Goal: Task Accomplishment & Management: Use online tool/utility

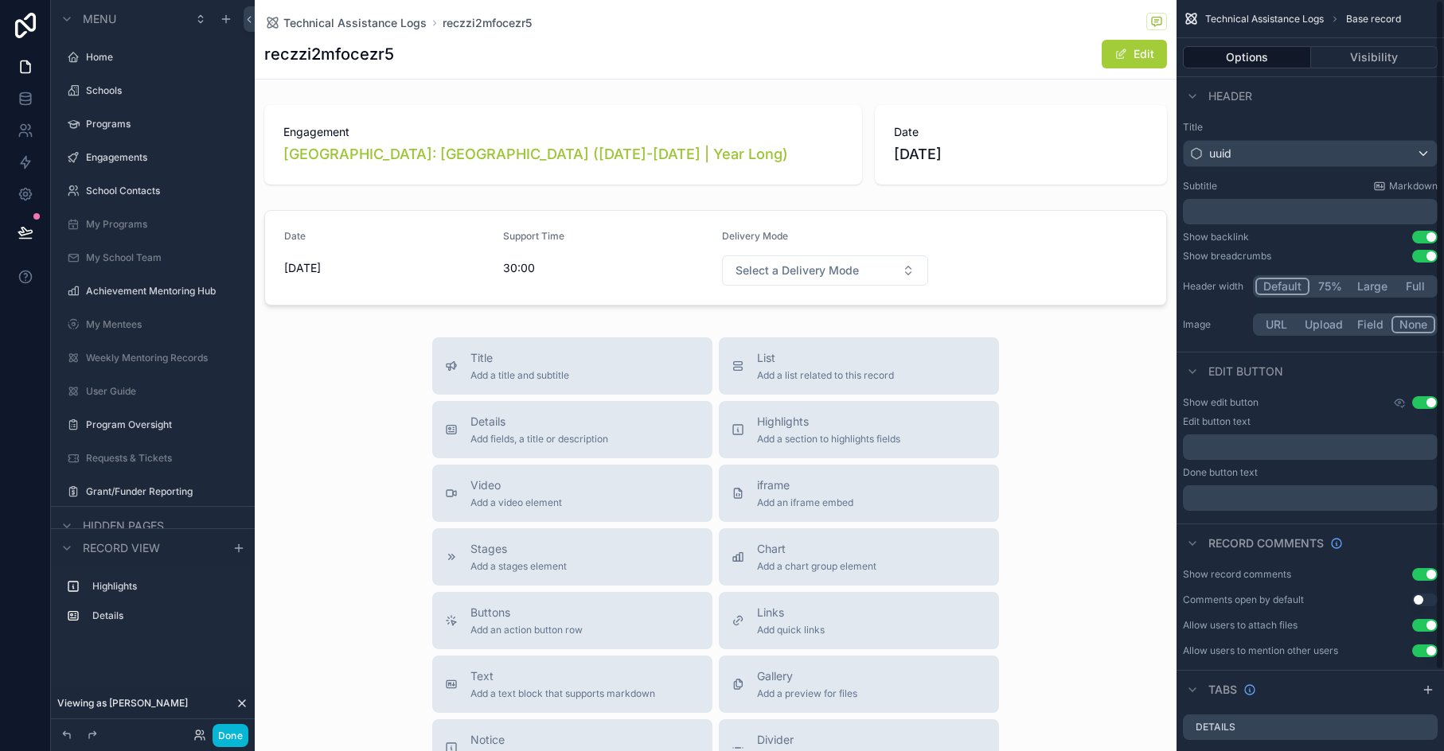
scroll to position [371, 0]
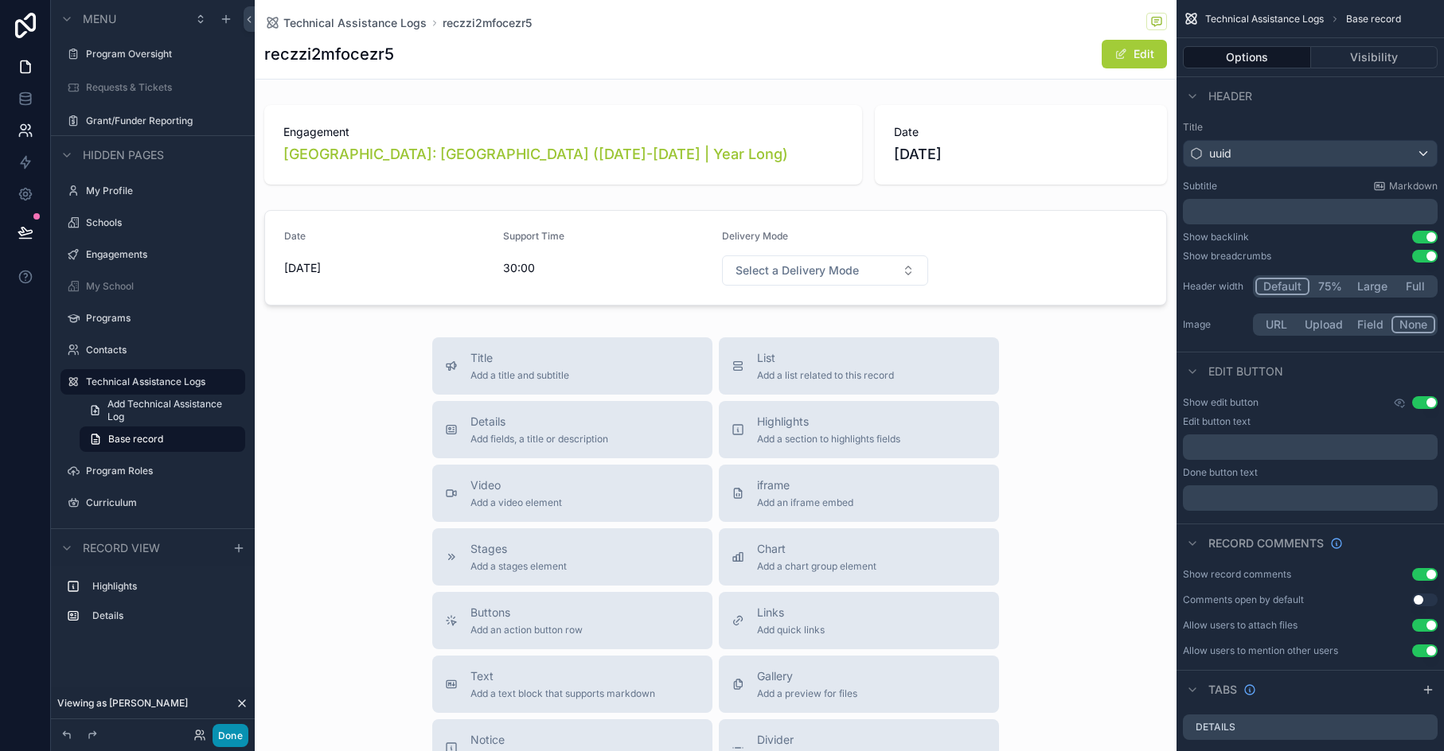
drag, startPoint x: 228, startPoint y: 742, endPoint x: 3, endPoint y: 134, distance: 647.4
click at [228, 742] on button "Done" at bounding box center [230, 735] width 36 height 23
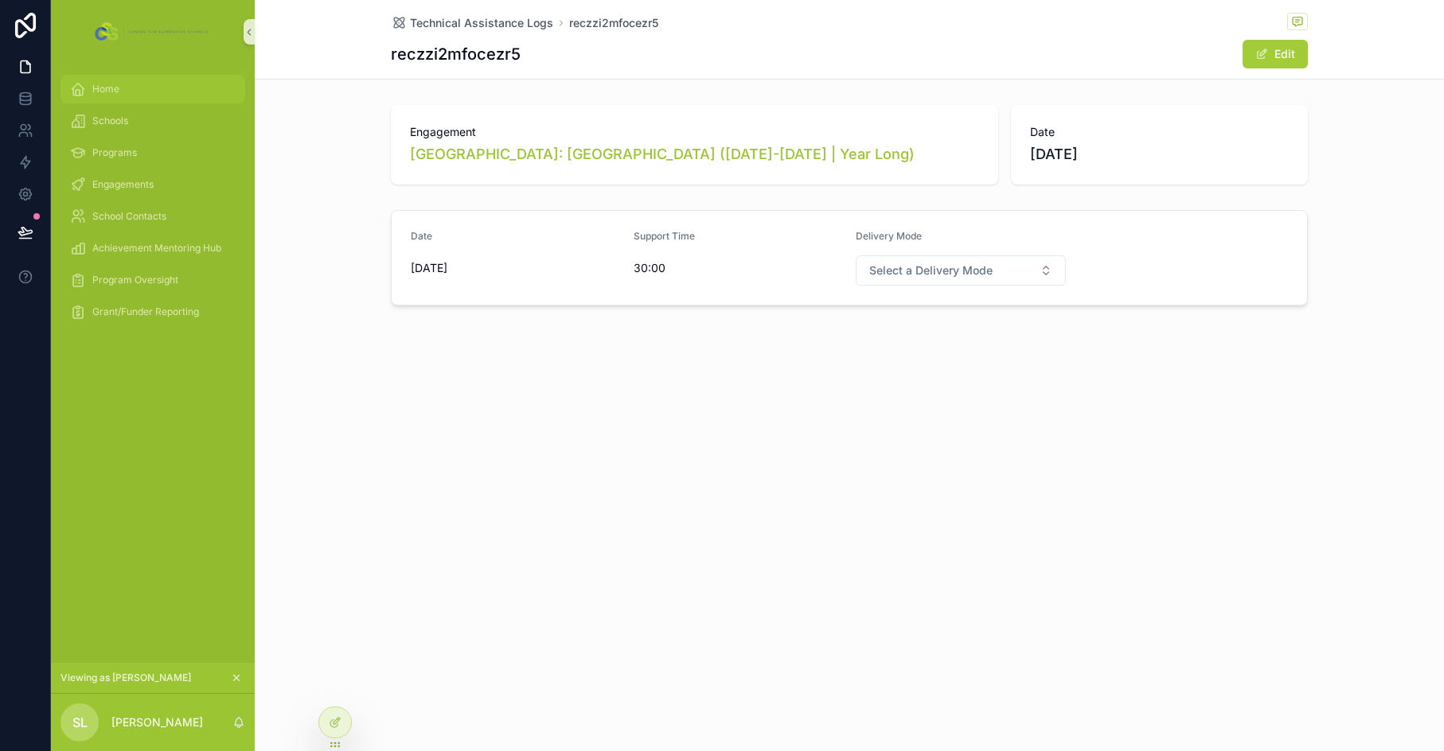
click at [118, 82] on div "Home" at bounding box center [153, 88] width 166 height 25
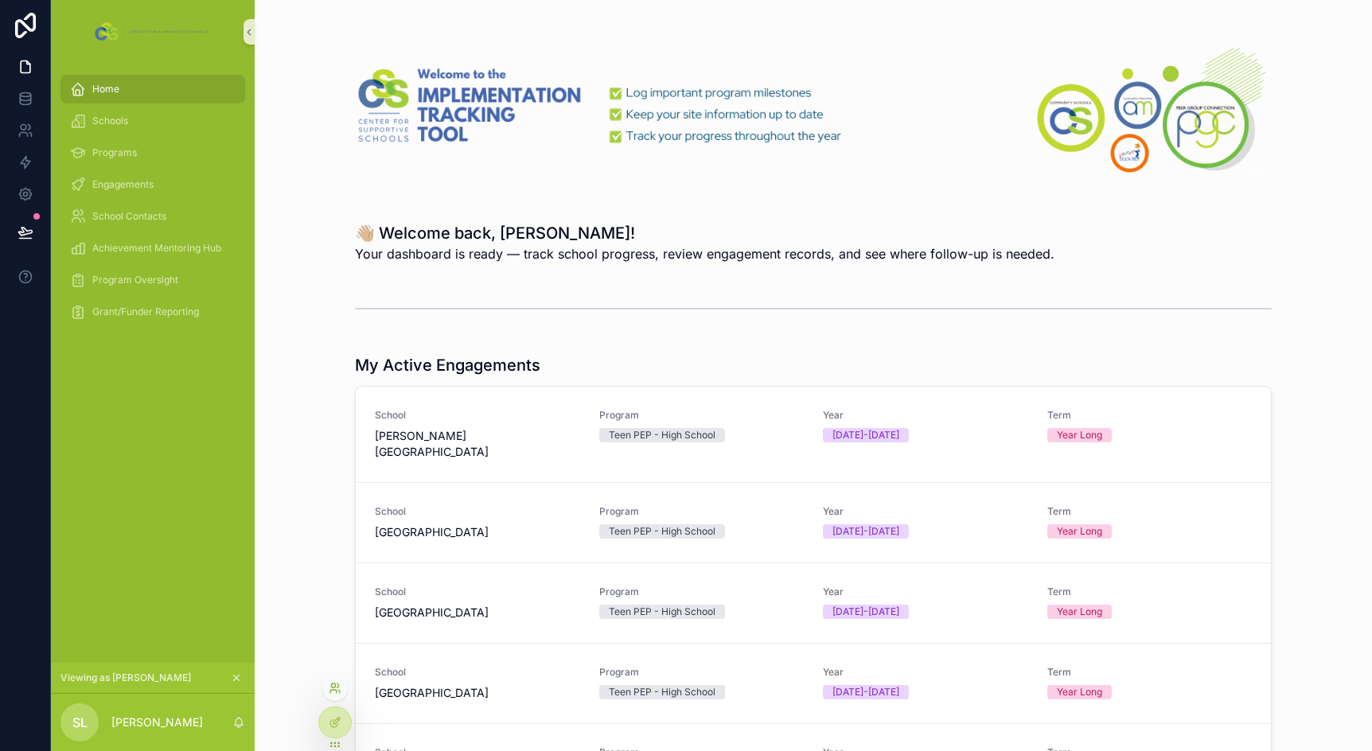
click at [334, 690] on icon at bounding box center [333, 691] width 6 height 3
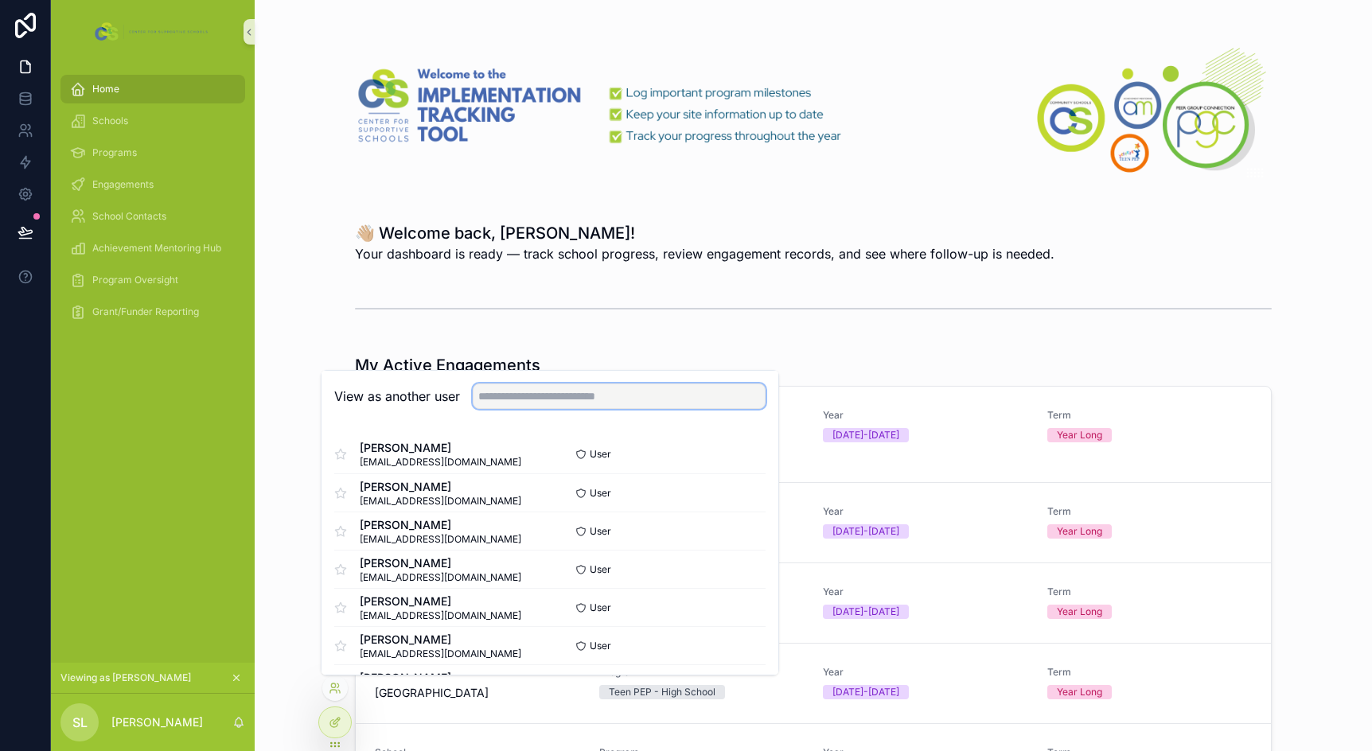
click at [584, 407] on input "text" at bounding box center [619, 396] width 293 height 25
type input "****"
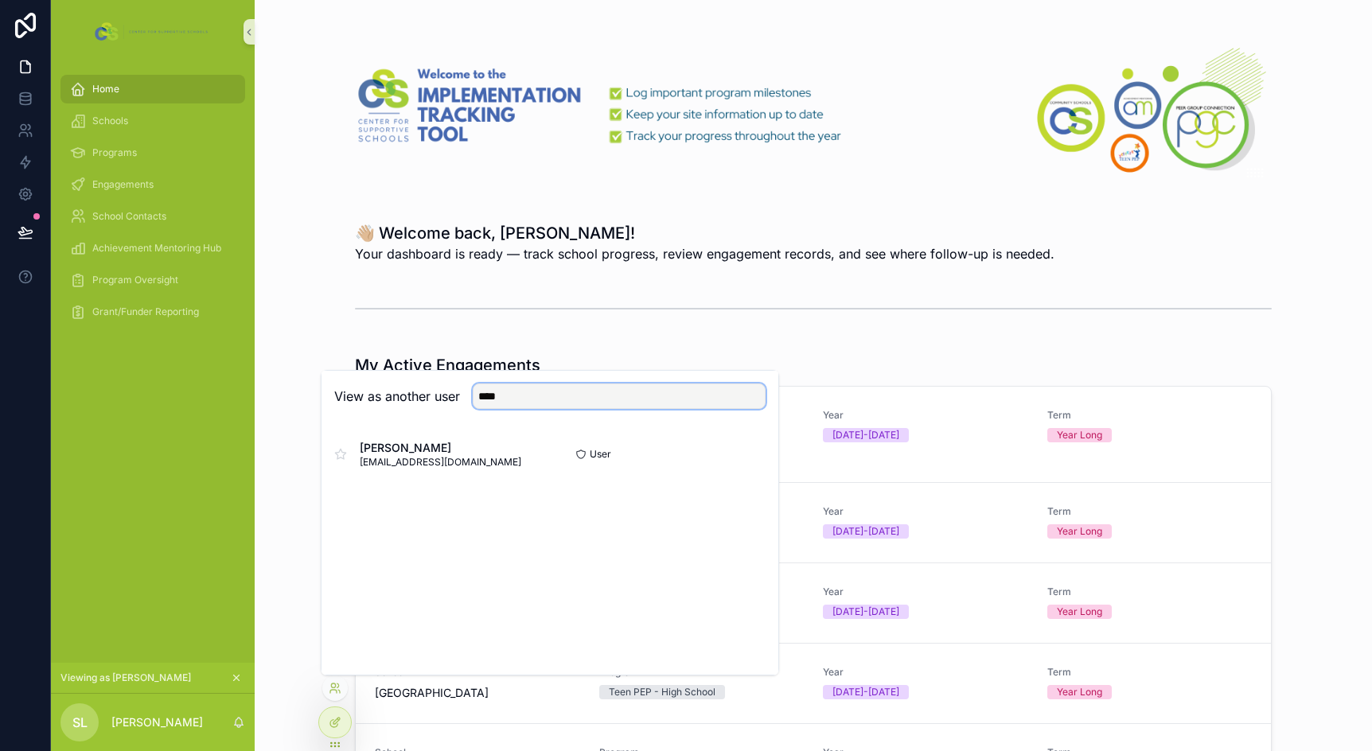
click at [485, 398] on input "****" at bounding box center [619, 396] width 293 height 25
click at [485, 397] on input "****" at bounding box center [619, 396] width 293 height 25
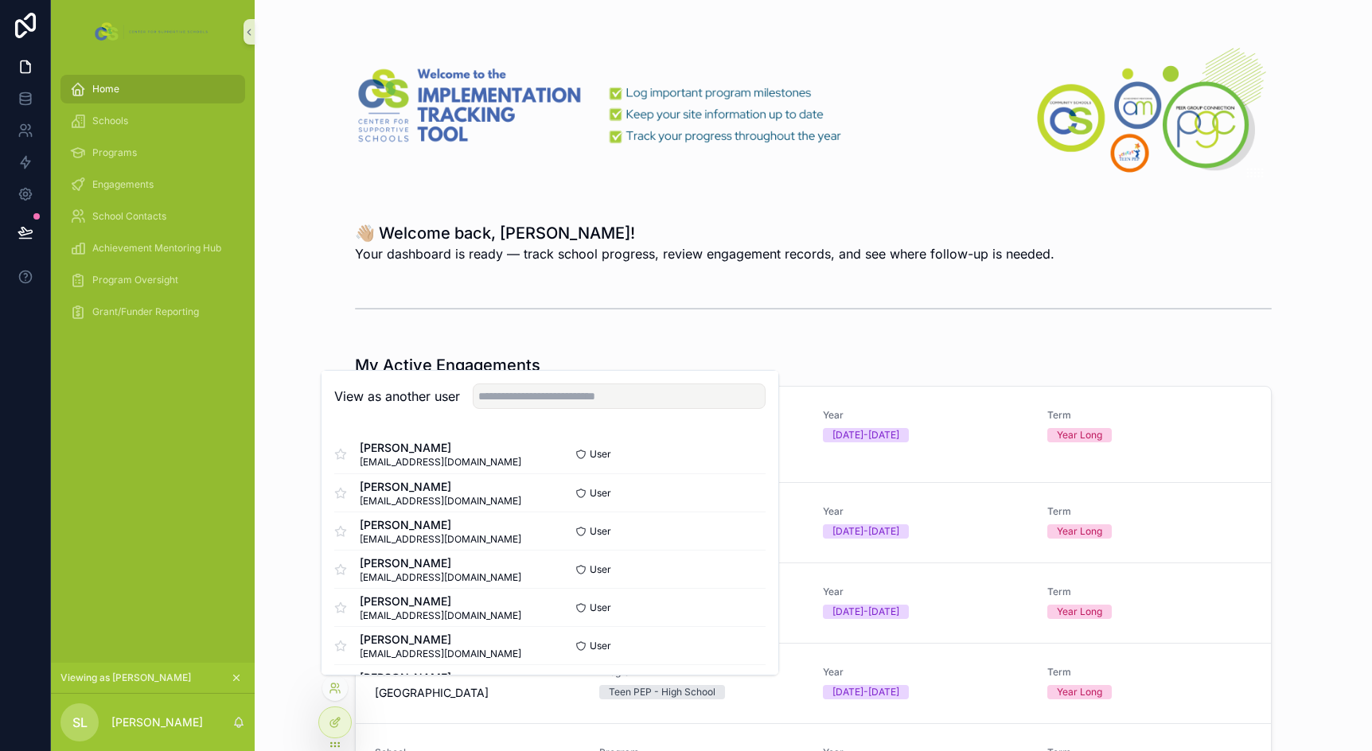
click at [238, 674] on icon "scrollable content" at bounding box center [236, 677] width 11 height 11
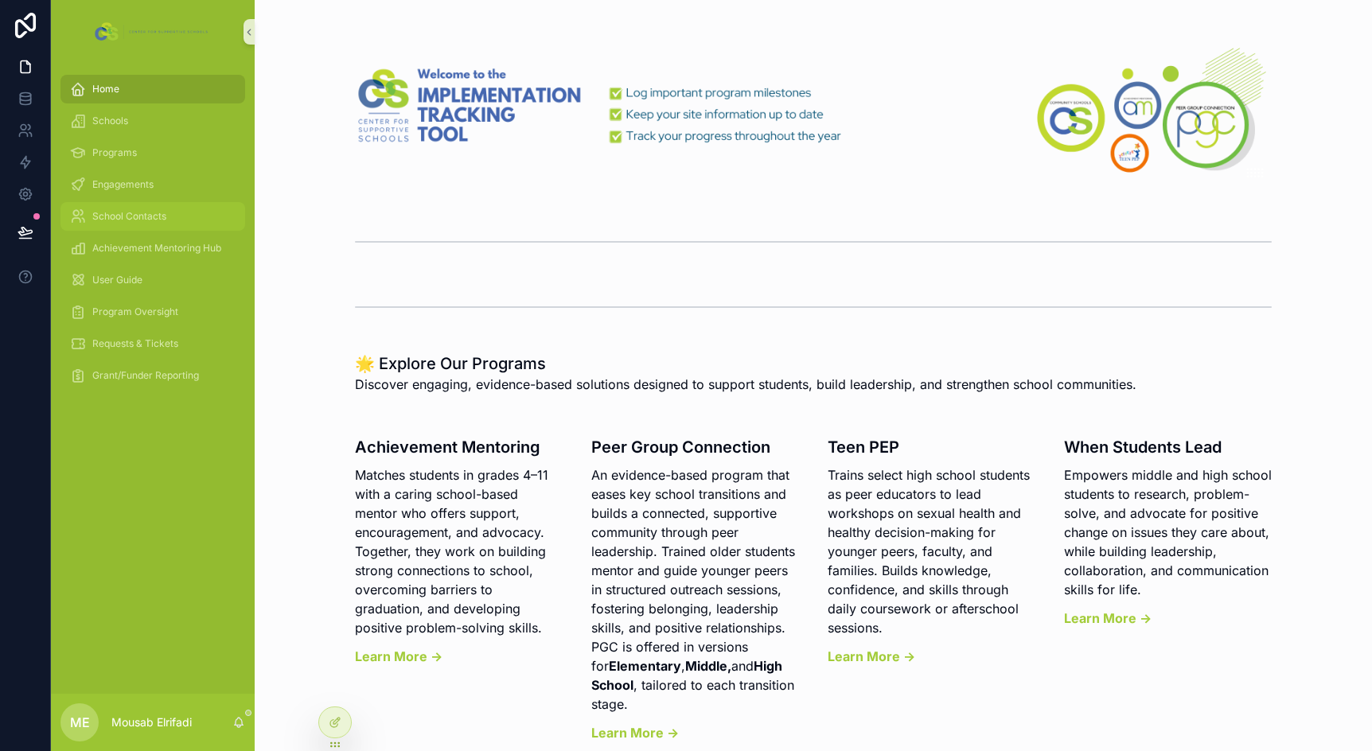
click at [146, 220] on span "School Contacts" at bounding box center [129, 216] width 74 height 13
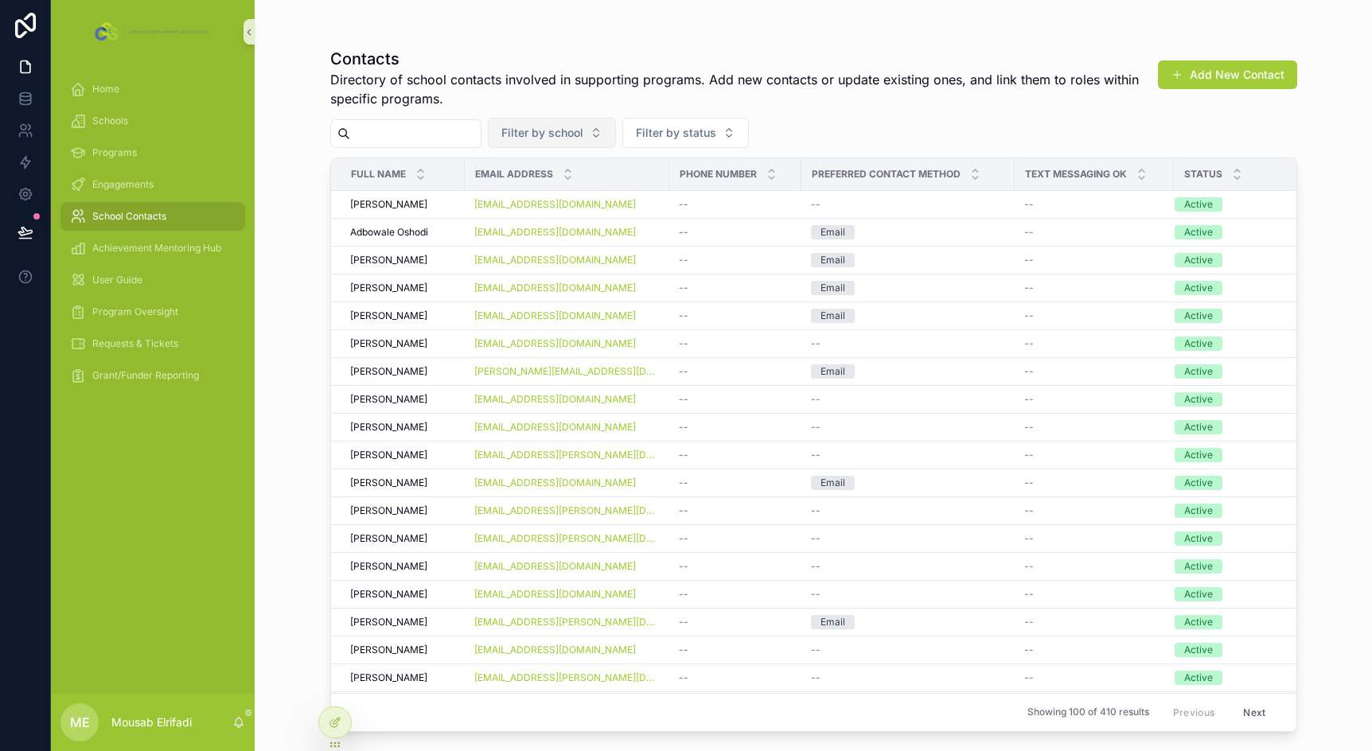
click at [557, 131] on span "Filter by school" at bounding box center [542, 133] width 82 height 16
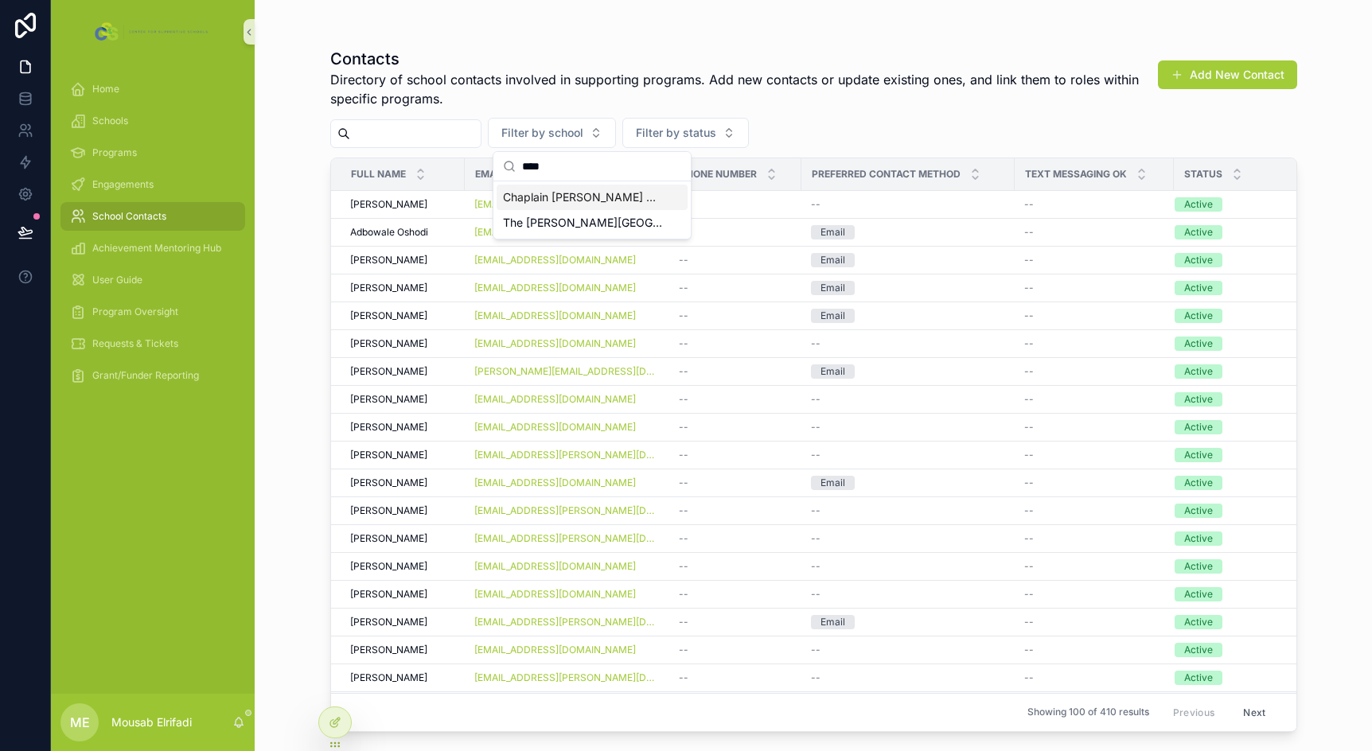
type input "****"
click at [580, 197] on span "Chaplain Charles Watters School" at bounding box center [582, 197] width 159 height 16
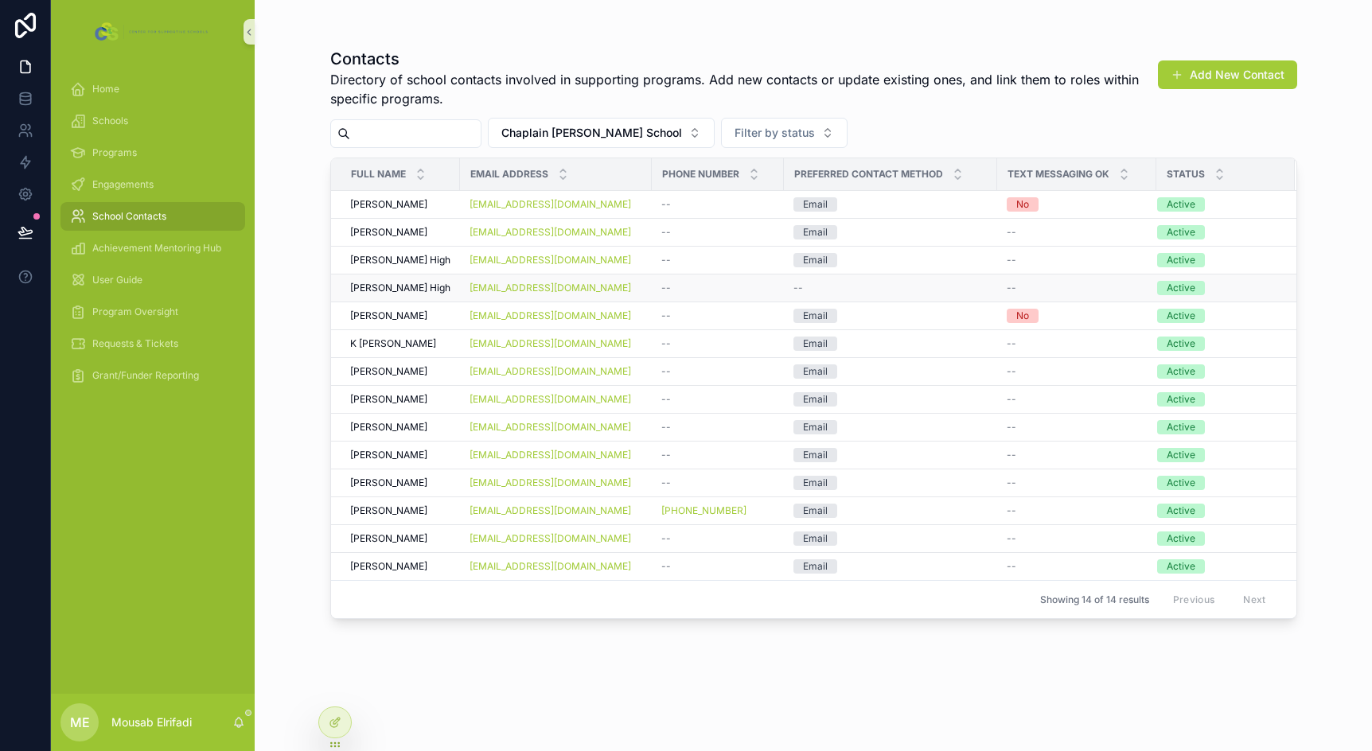
click at [398, 294] on span "Clarice High" at bounding box center [400, 288] width 100 height 13
click at [388, 267] on span "Clarice High" at bounding box center [400, 260] width 100 height 13
click at [396, 294] on span "Clarice High" at bounding box center [400, 288] width 100 height 13
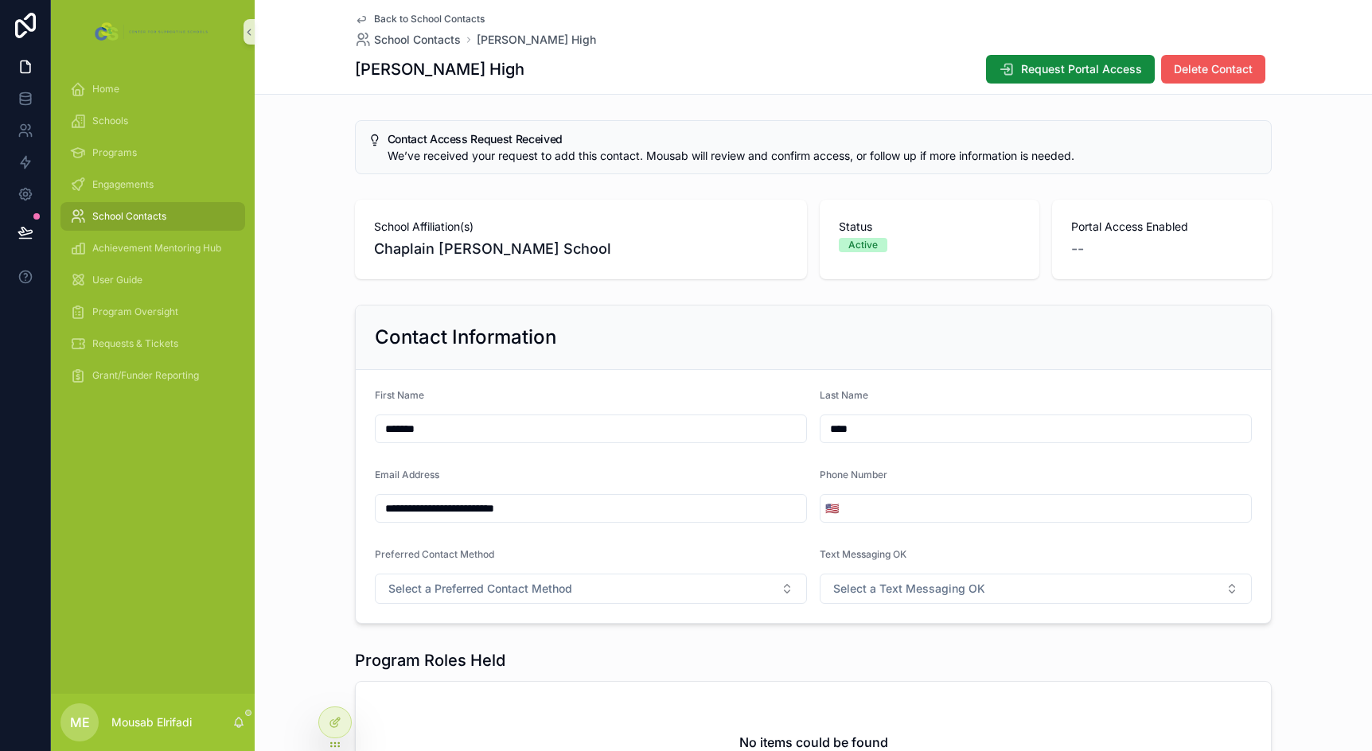
click at [1234, 68] on span "Delete Contact" at bounding box center [1213, 69] width 79 height 16
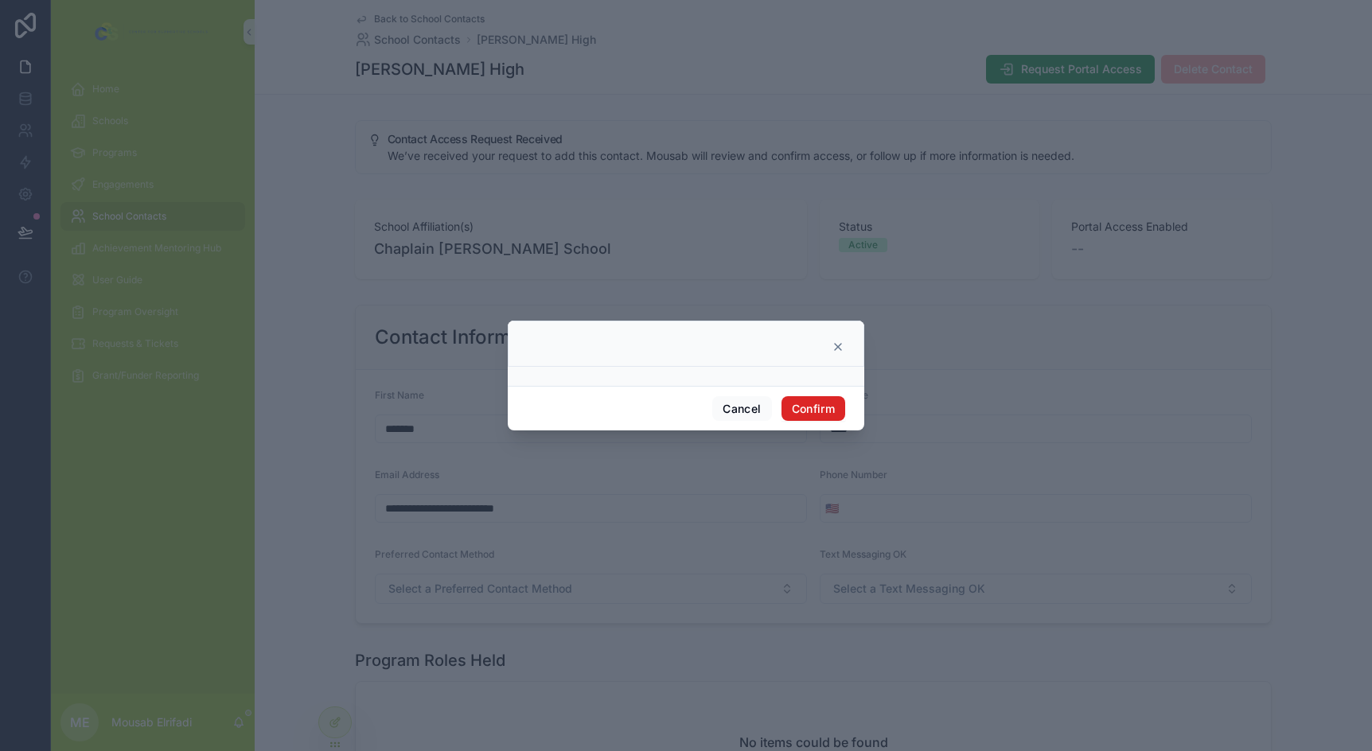
click at [795, 414] on button "Confirm" at bounding box center [814, 408] width 64 height 25
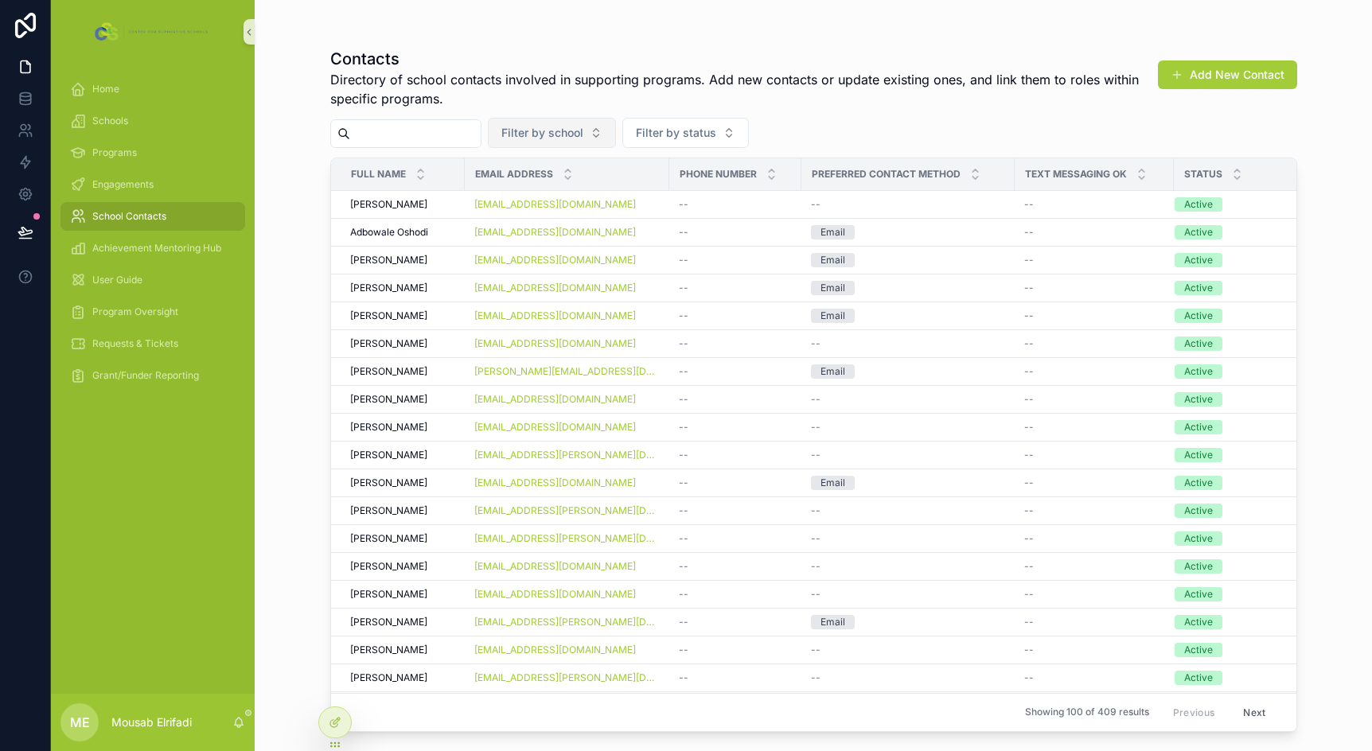
click at [576, 133] on span "Filter by school" at bounding box center [542, 133] width 82 height 16
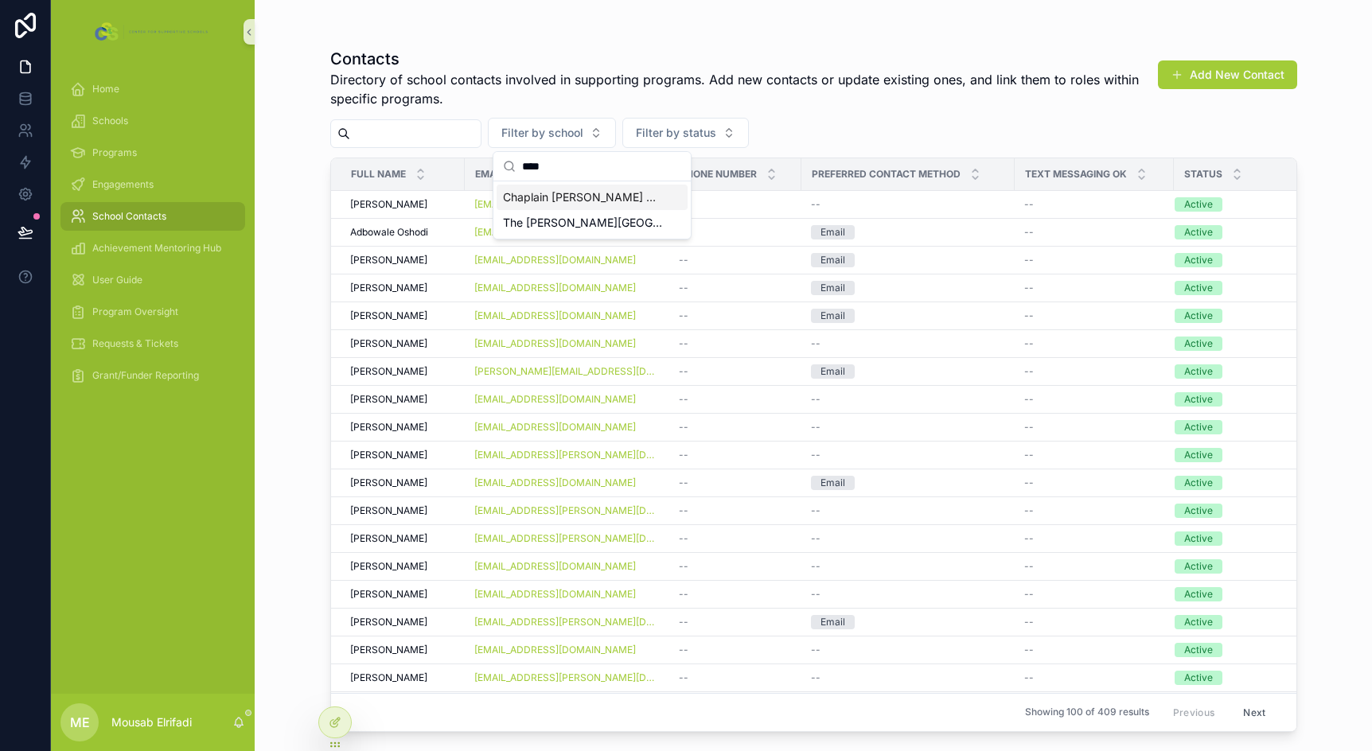
type input "****"
click at [583, 192] on span "Chaplain Charles Watters School" at bounding box center [582, 197] width 159 height 16
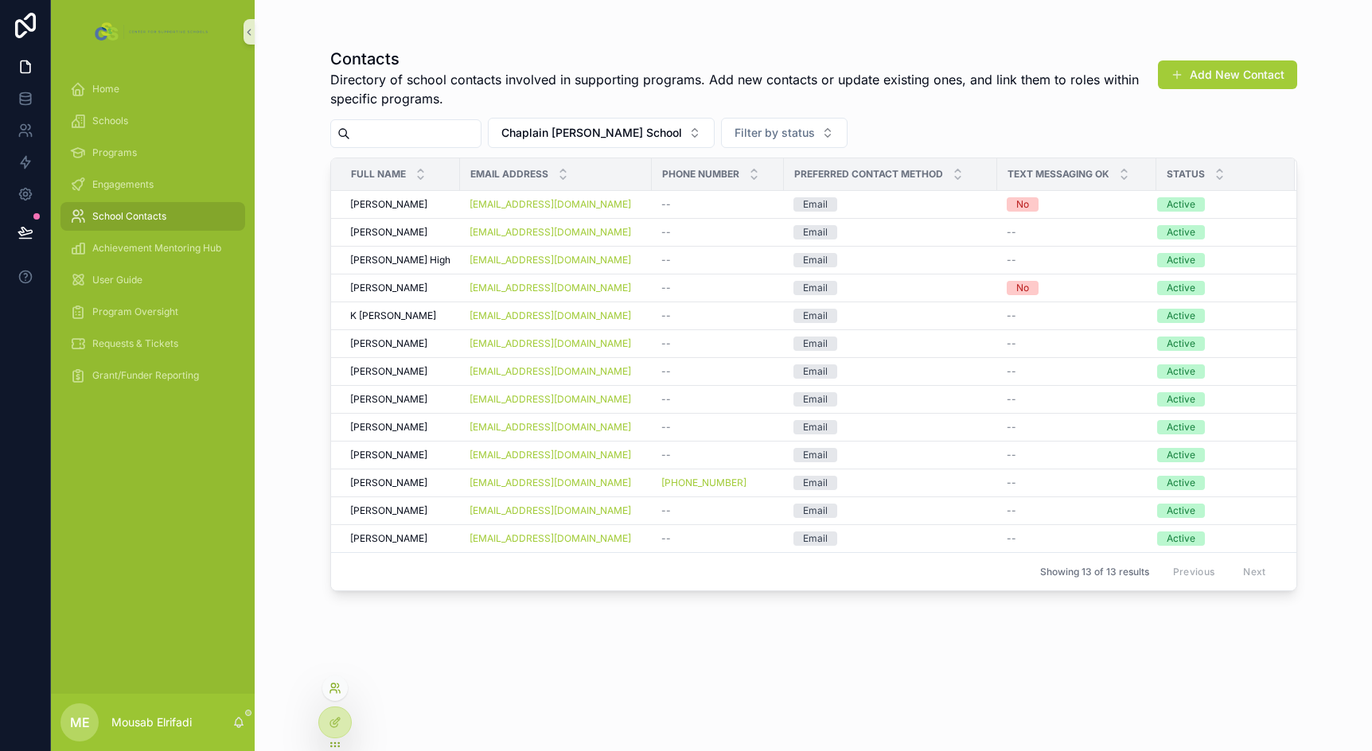
click at [333, 691] on icon at bounding box center [335, 688] width 13 height 13
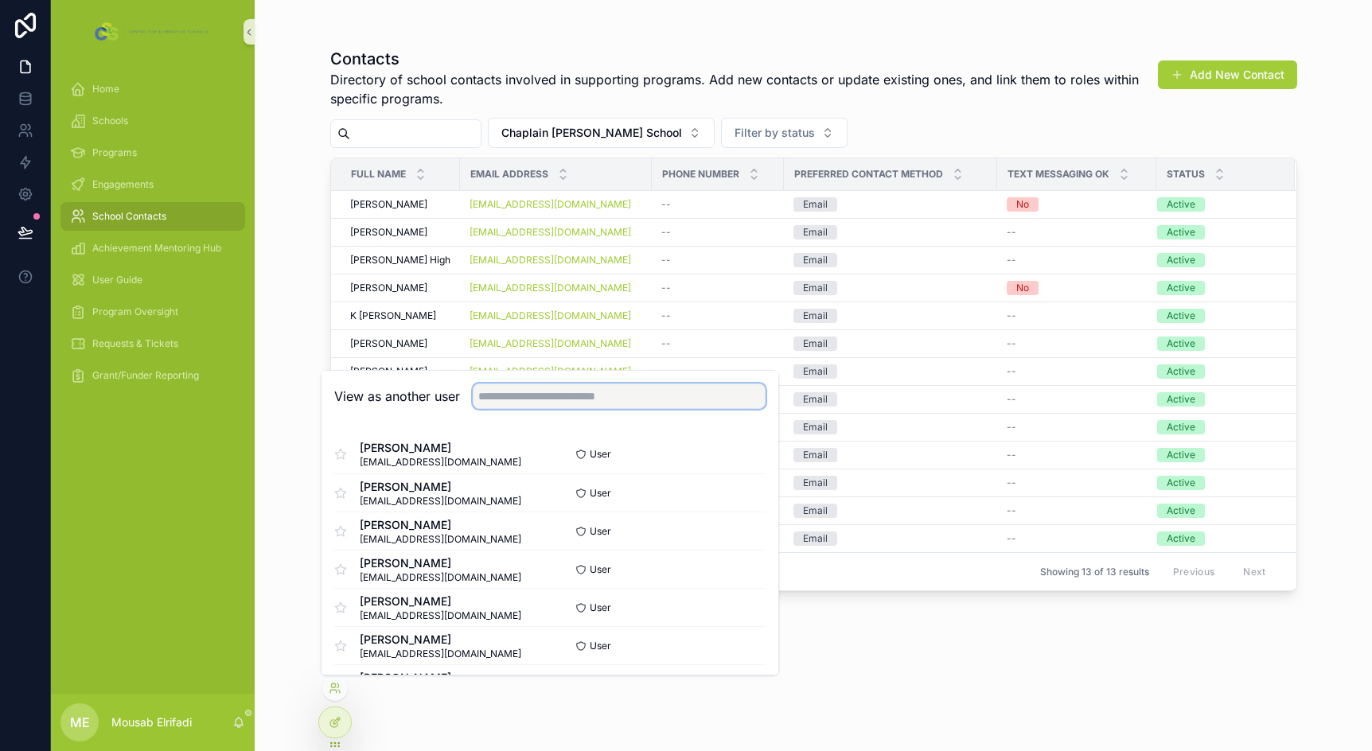
click at [566, 401] on input "text" at bounding box center [619, 396] width 293 height 25
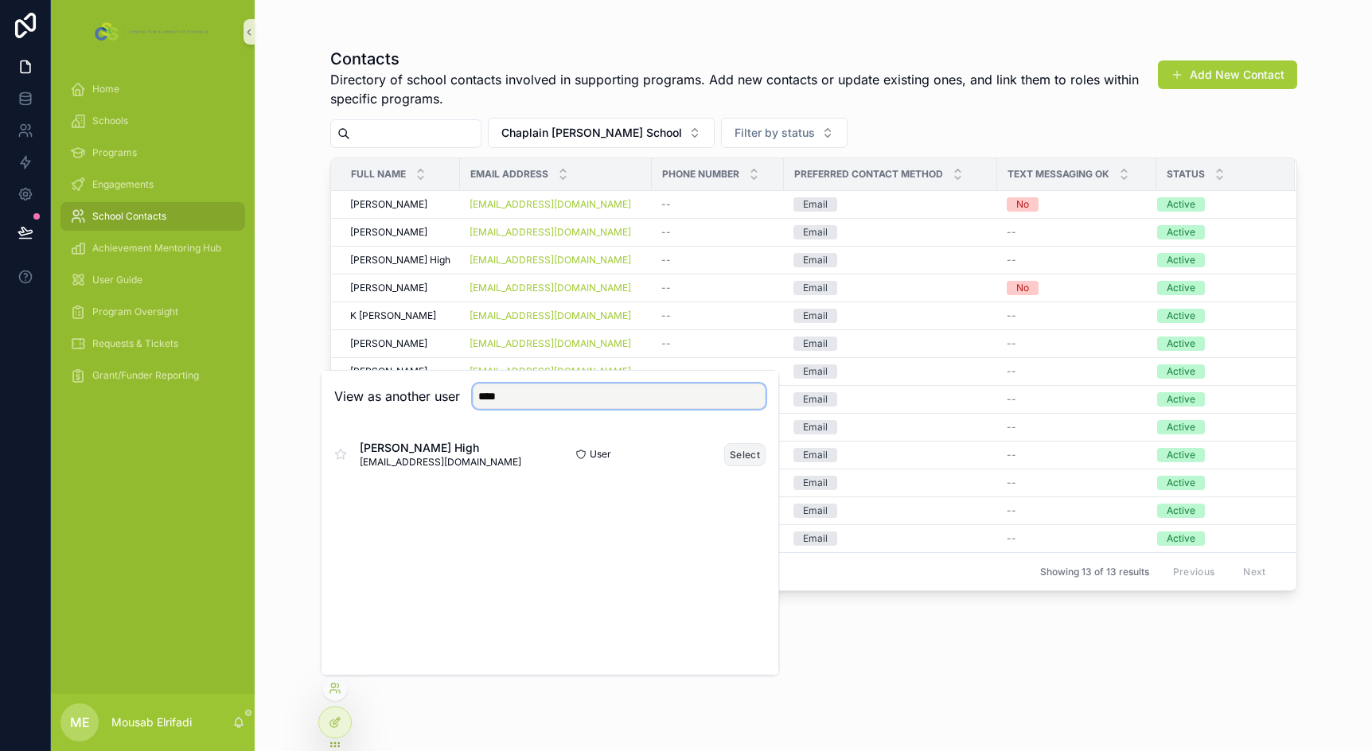
type input "****"
click at [742, 457] on button "Select" at bounding box center [744, 454] width 41 height 23
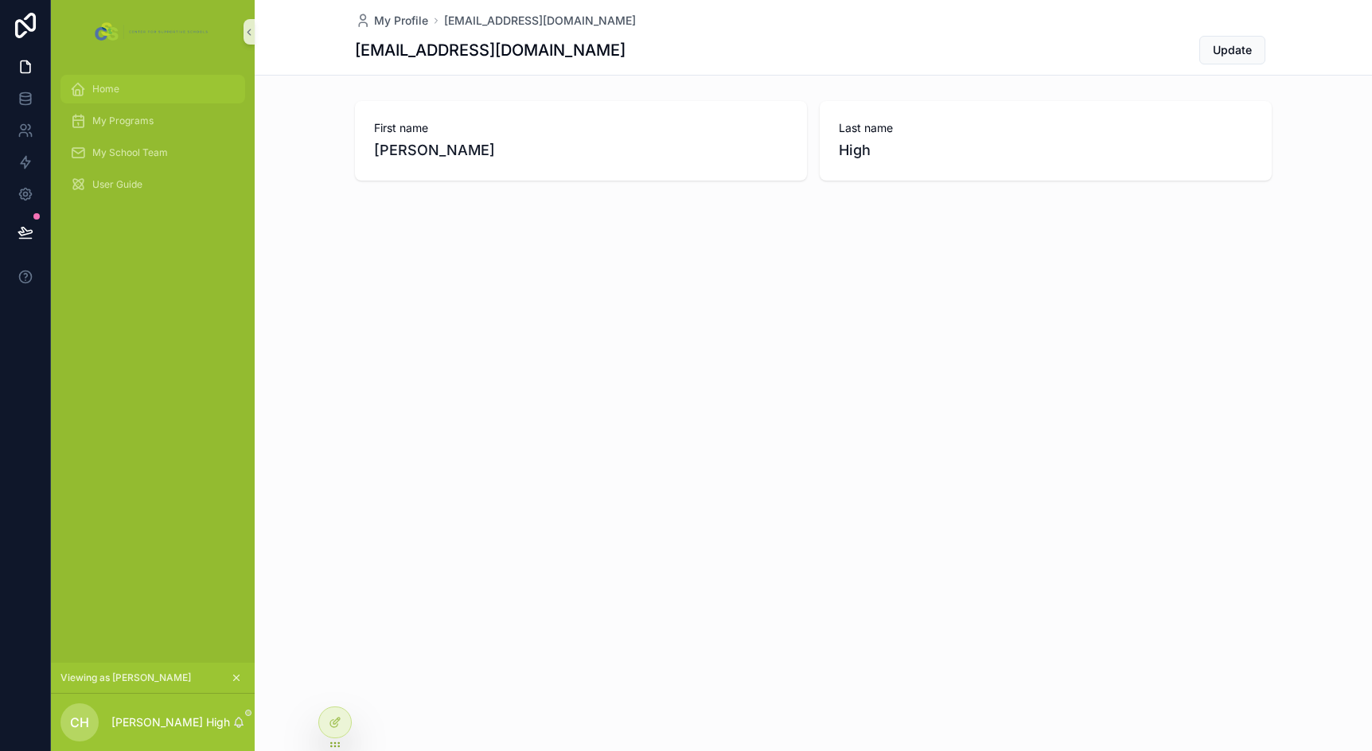
click at [119, 94] on div "Home" at bounding box center [153, 88] width 166 height 25
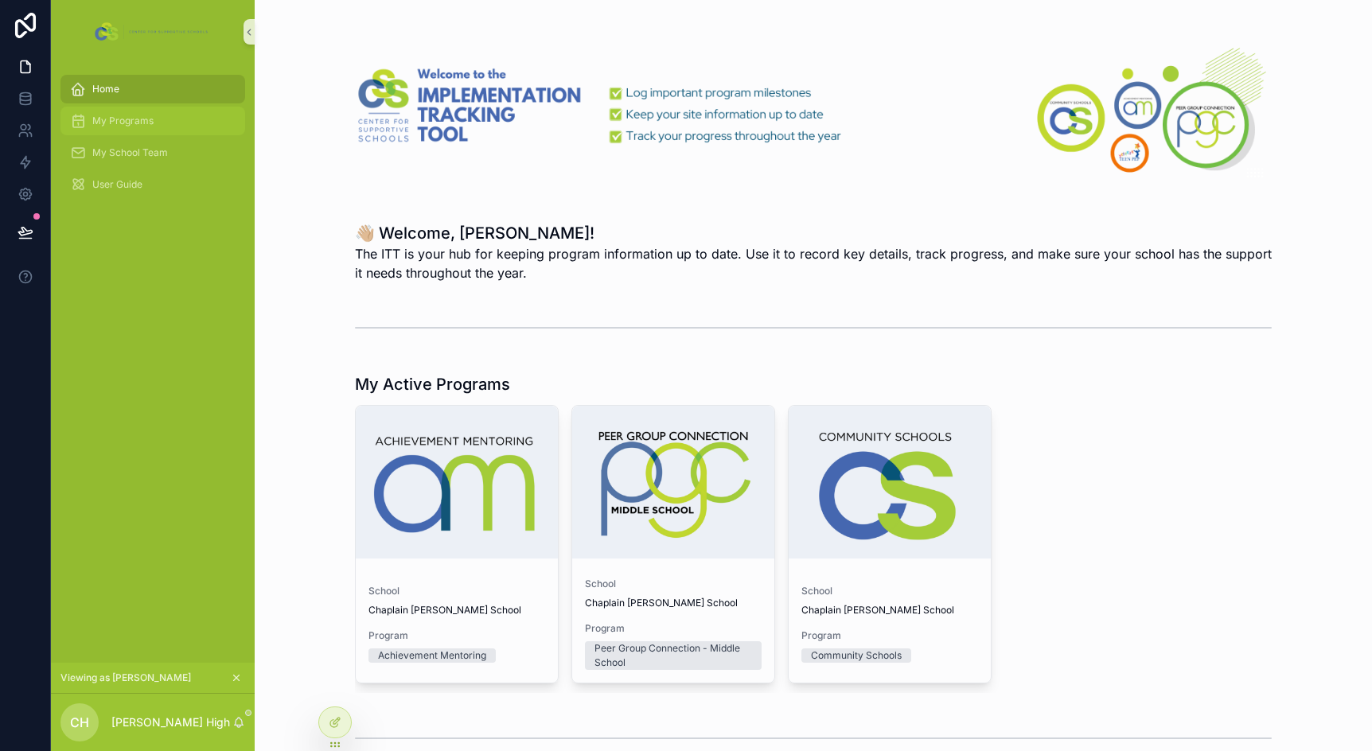
click at [128, 119] on span "My Programs" at bounding box center [122, 121] width 61 height 13
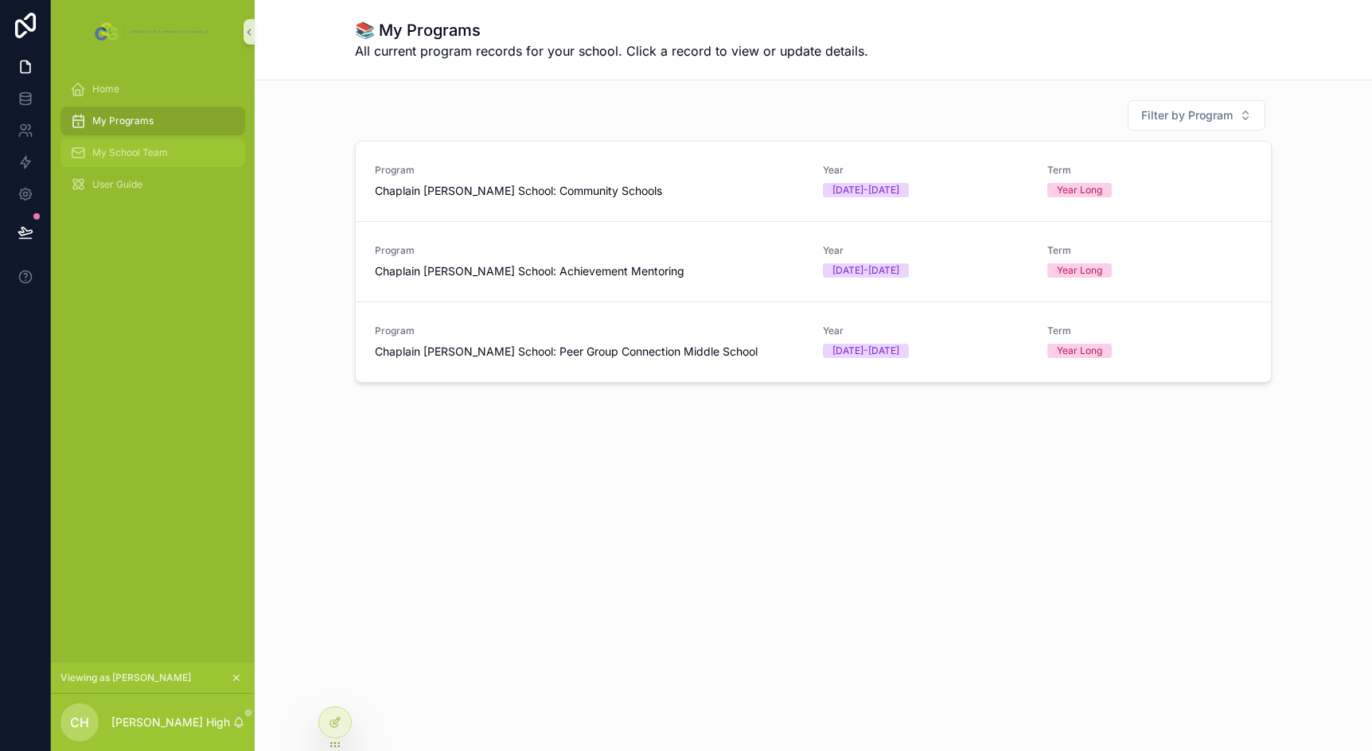
click at [128, 151] on span "My School Team" at bounding box center [130, 152] width 76 height 13
click at [236, 677] on icon "scrollable content" at bounding box center [236, 677] width 11 height 11
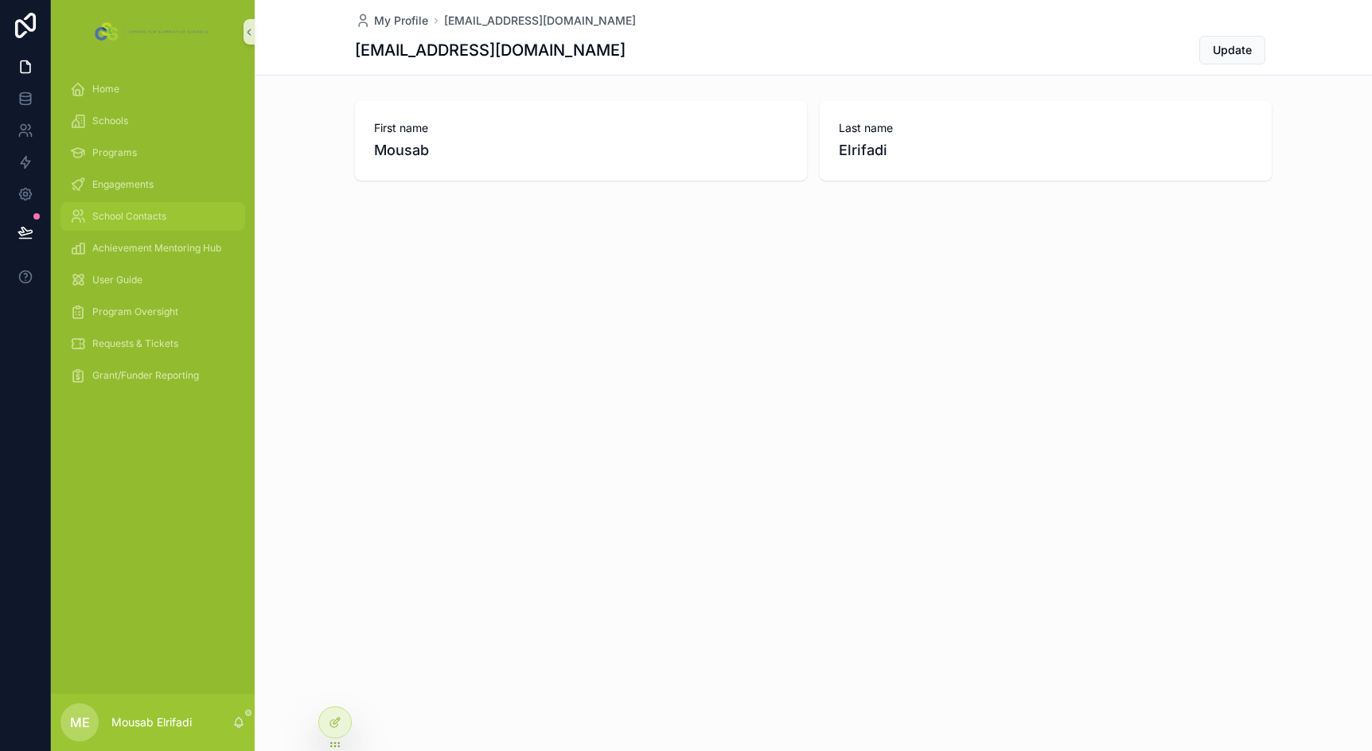
click at [128, 215] on span "School Contacts" at bounding box center [129, 216] width 74 height 13
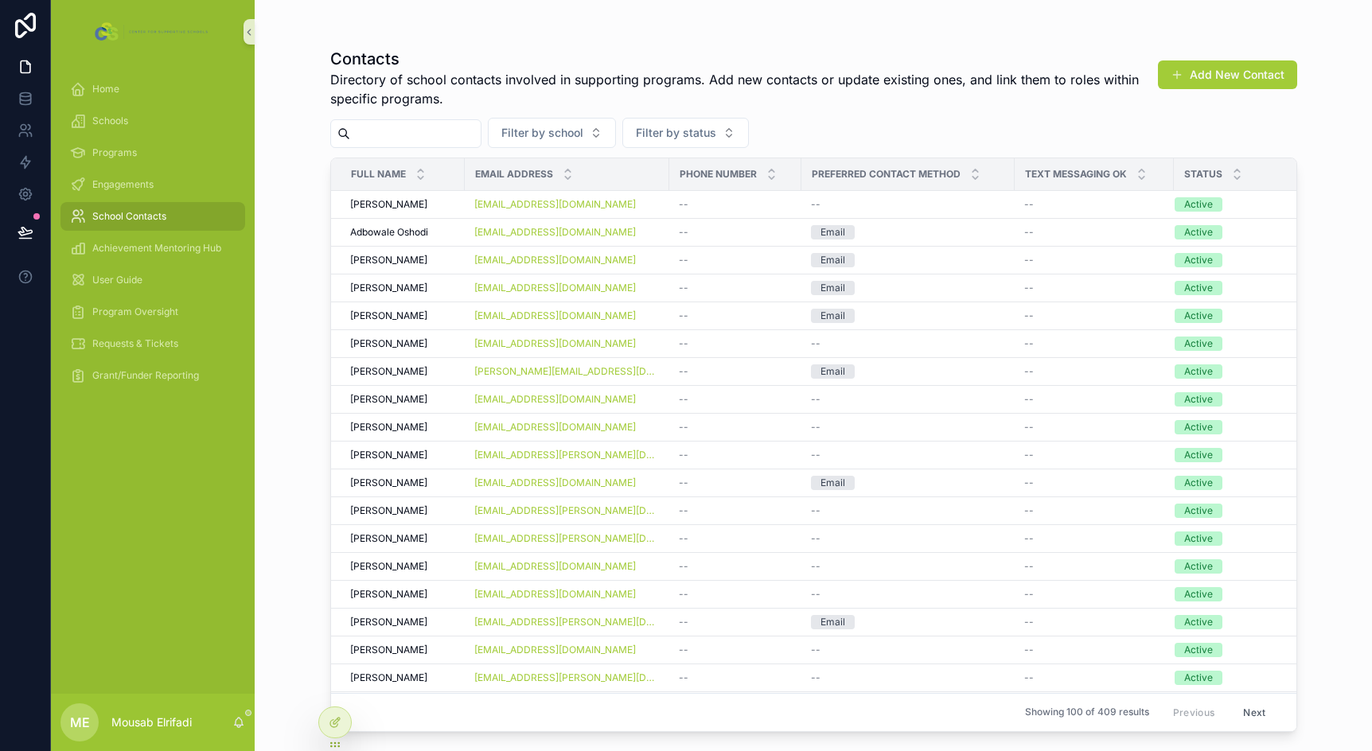
click at [409, 134] on input "scrollable content" at bounding box center [415, 134] width 131 height 22
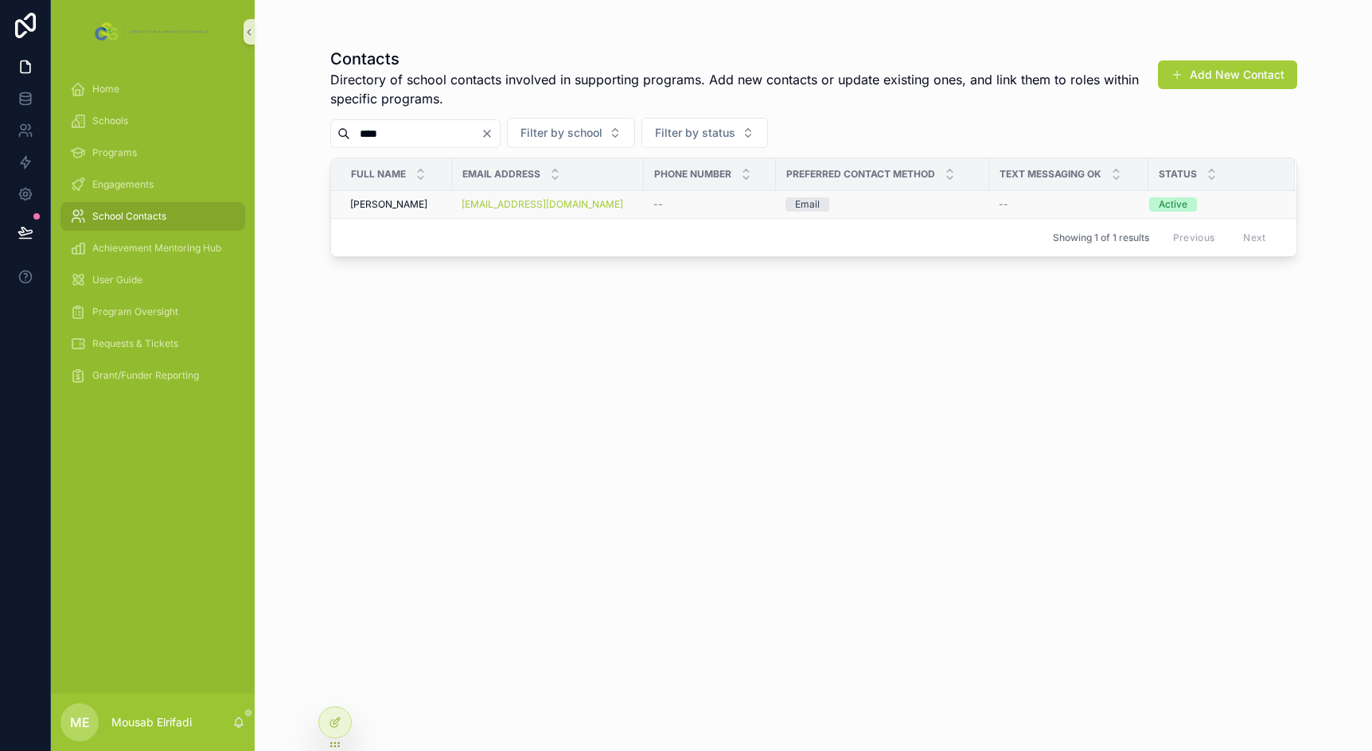
type input "****"
click at [668, 205] on div "--" at bounding box center [709, 204] width 113 height 13
click at [337, 691] on icon at bounding box center [335, 688] width 13 height 13
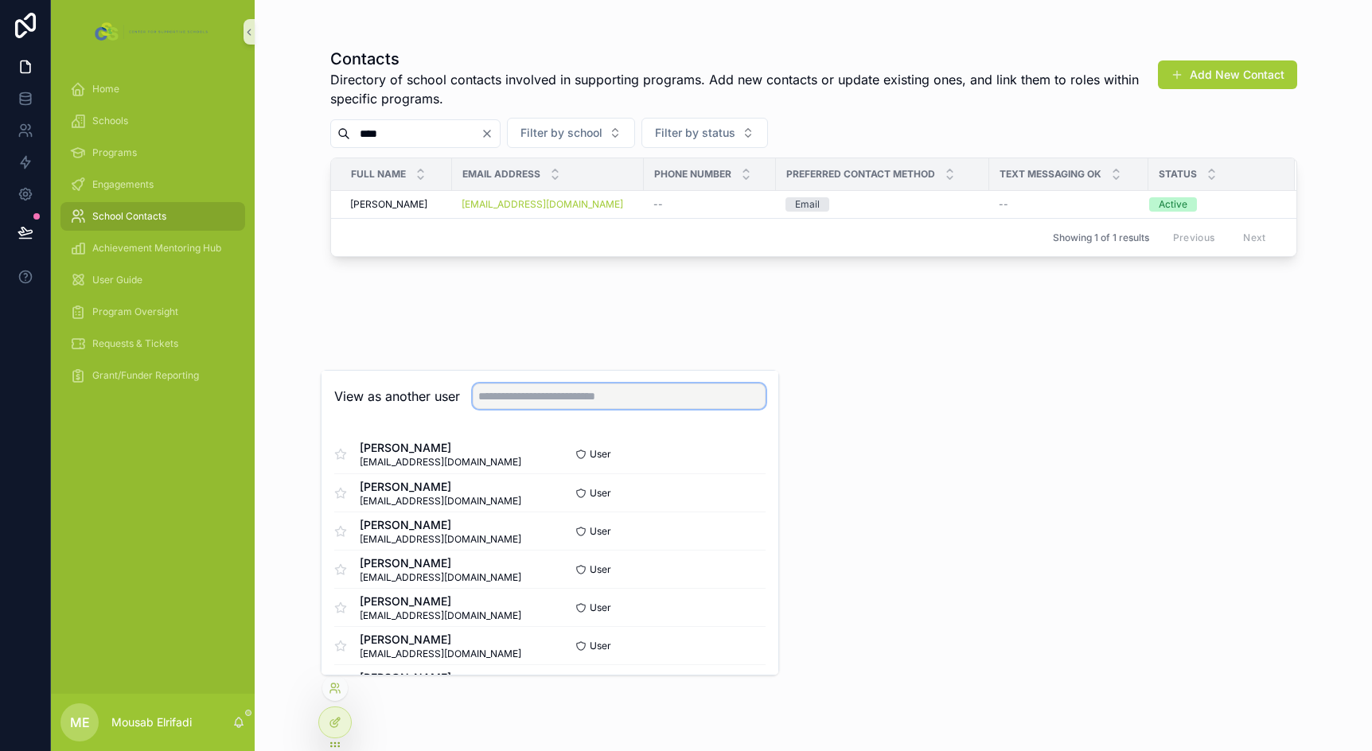
click at [548, 400] on input "text" at bounding box center [619, 396] width 293 height 25
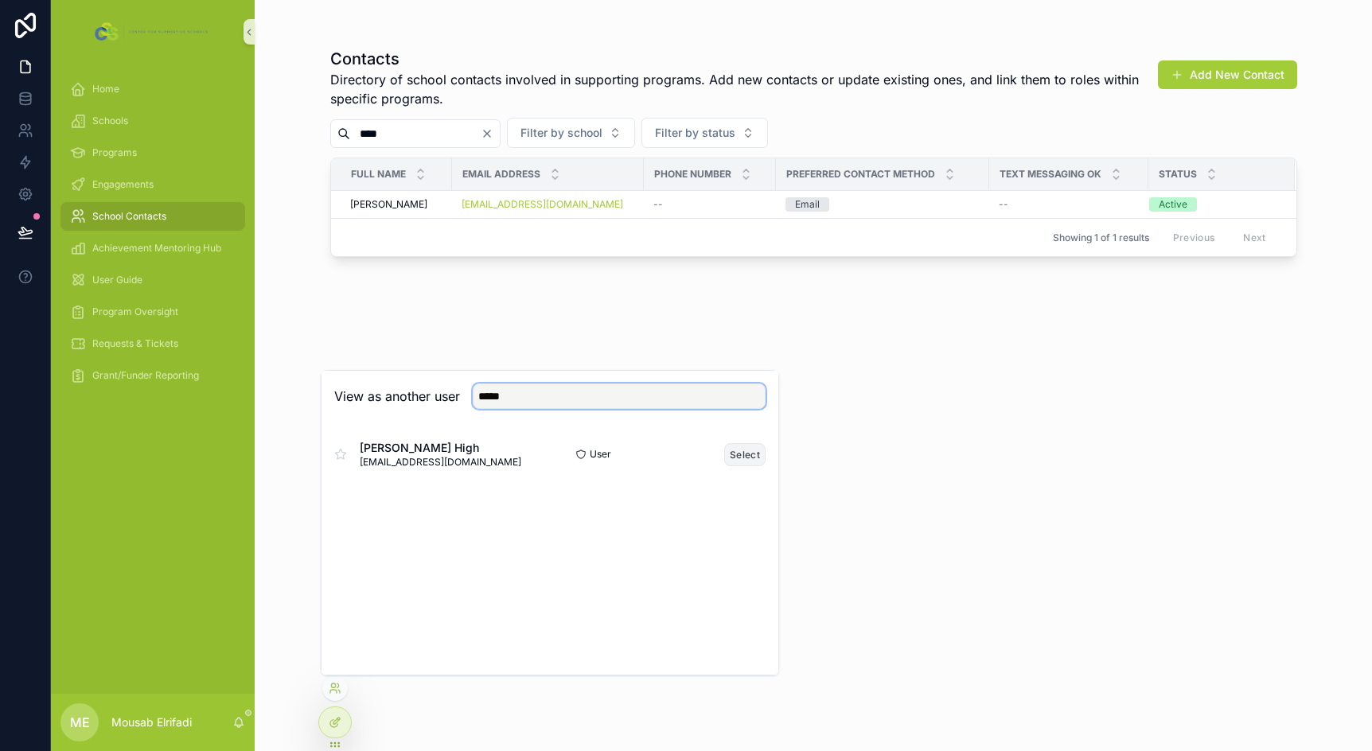
type input "*****"
click at [750, 453] on button "Select" at bounding box center [744, 454] width 41 height 23
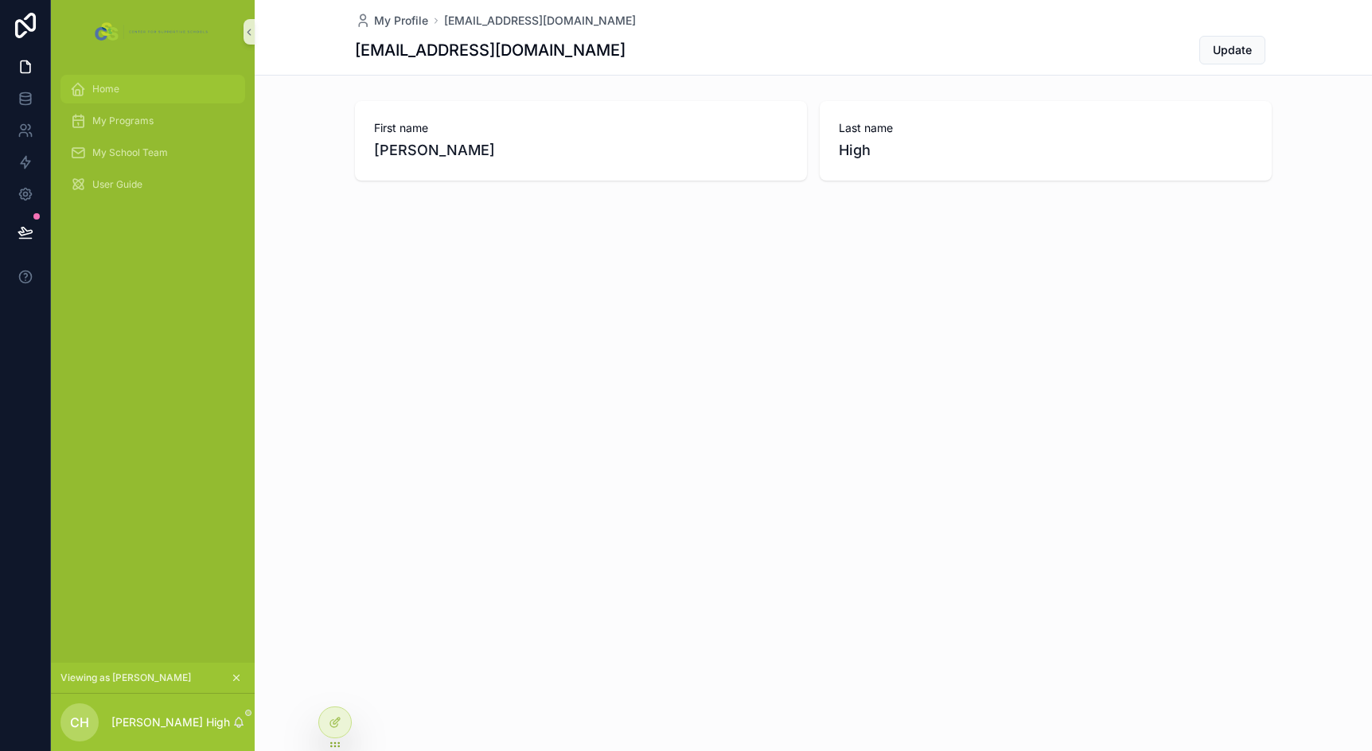
click at [119, 95] on span "Home" at bounding box center [105, 89] width 27 height 13
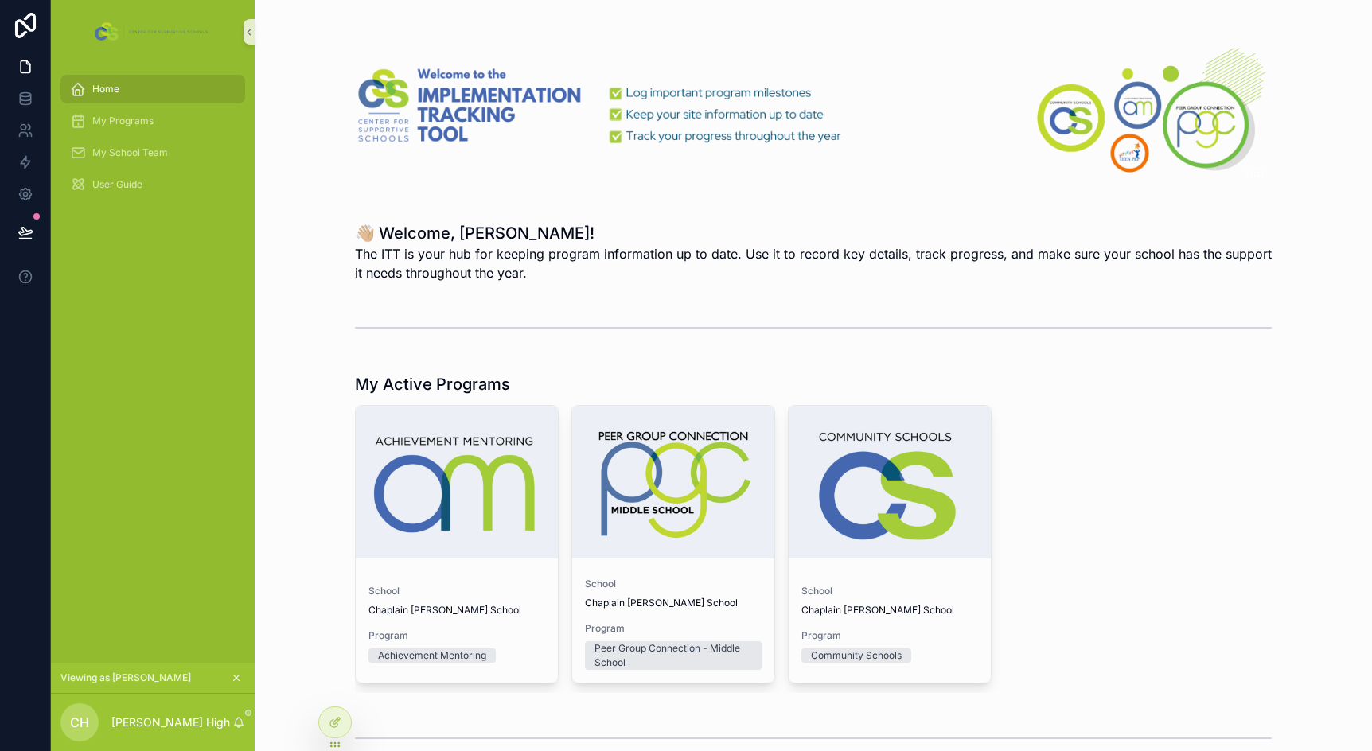
click at [725, 575] on div "School Chaplain Charles Watters School Program Peer Group Connection - Middle S…" at bounding box center [673, 624] width 202 height 118
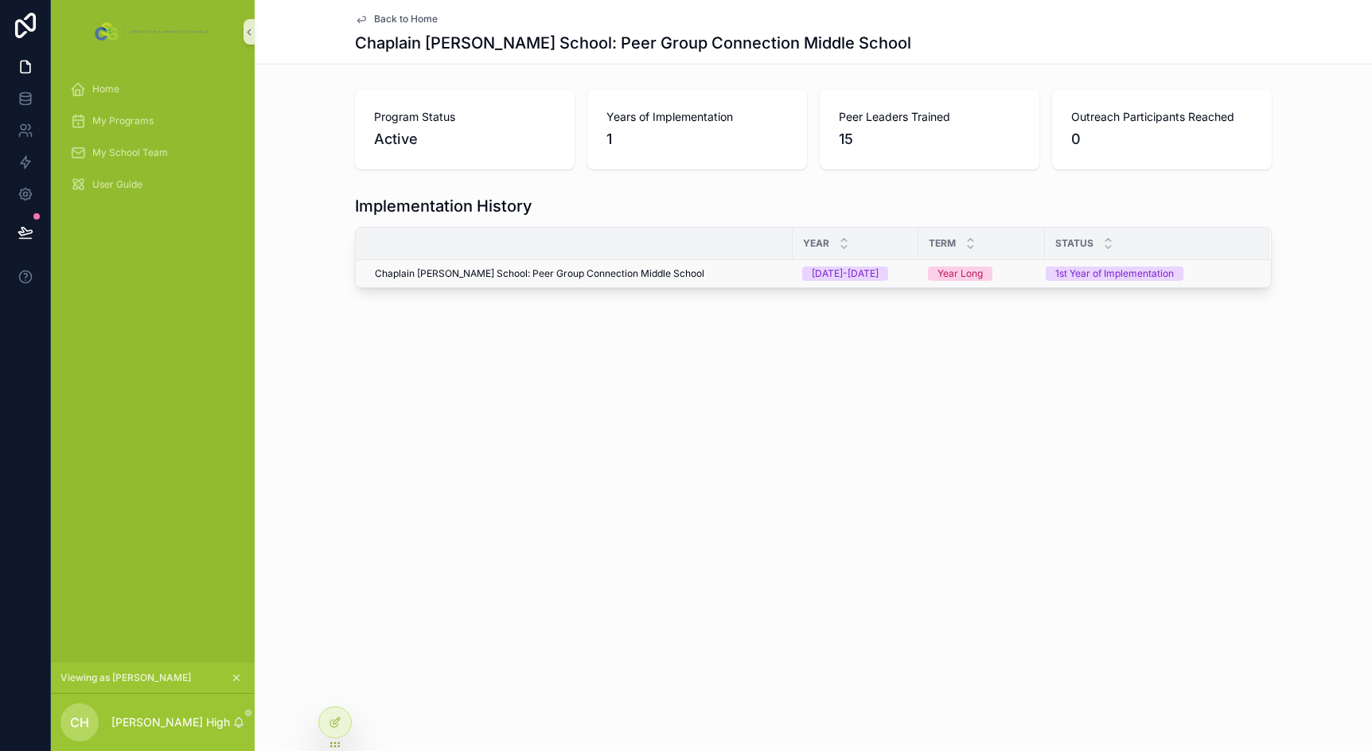
click at [676, 270] on span "Chaplain Charles Watters School: Peer Group Connection Middle School" at bounding box center [539, 273] width 329 height 13
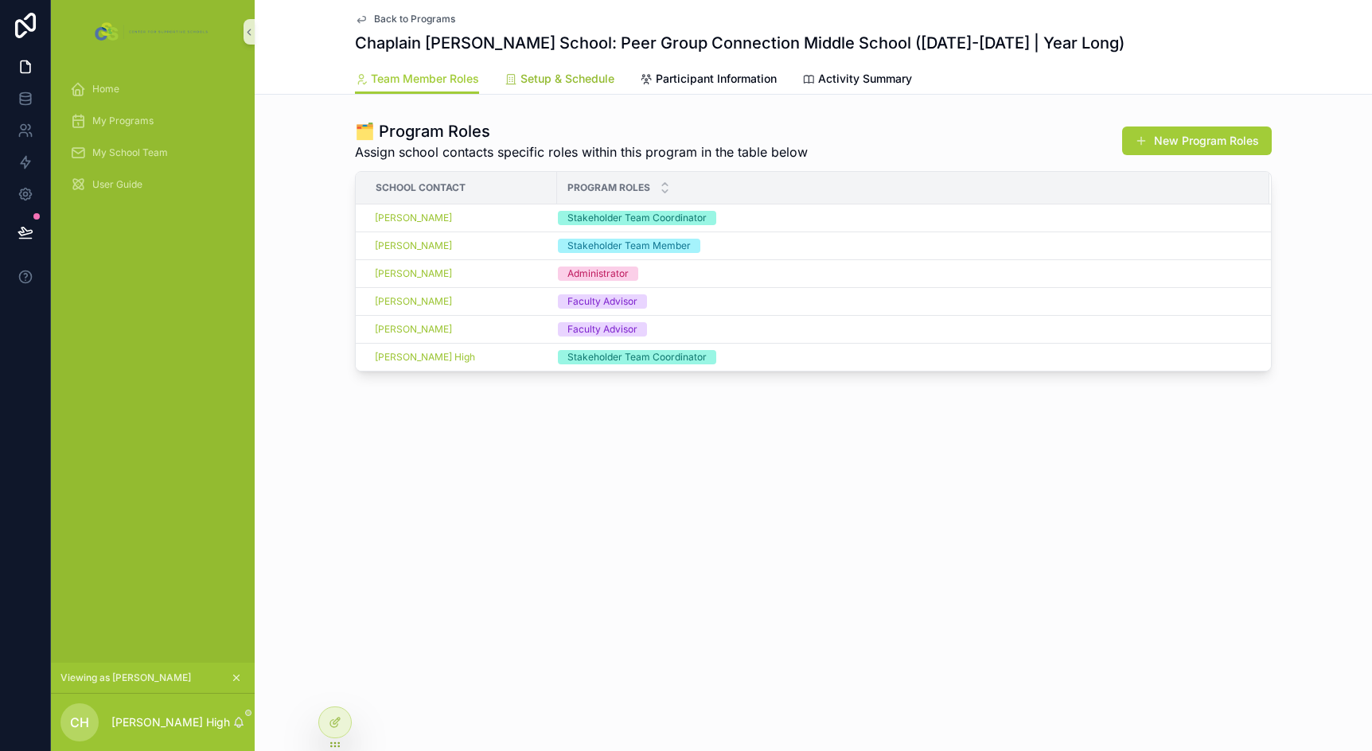
click at [547, 85] on span "Setup & Schedule" at bounding box center [567, 79] width 94 height 16
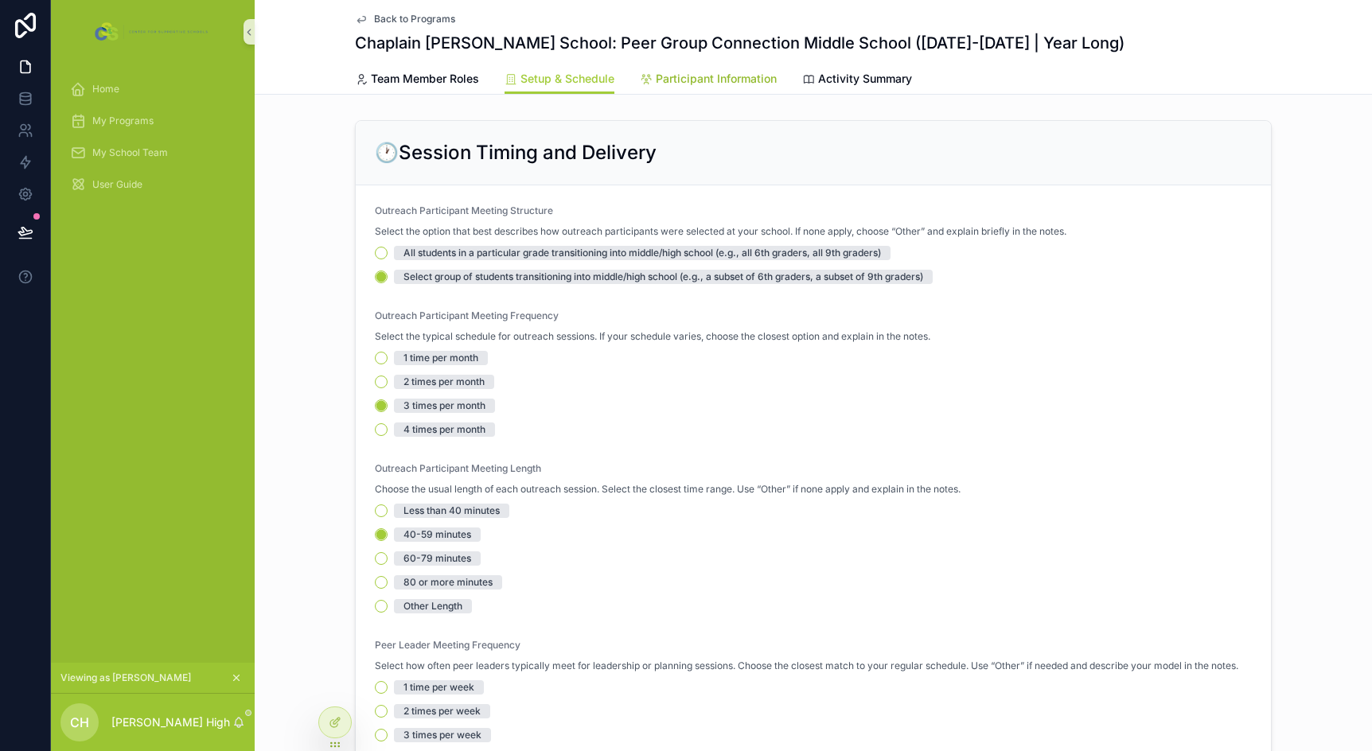
click at [681, 81] on span "Participant Information" at bounding box center [716, 79] width 121 height 16
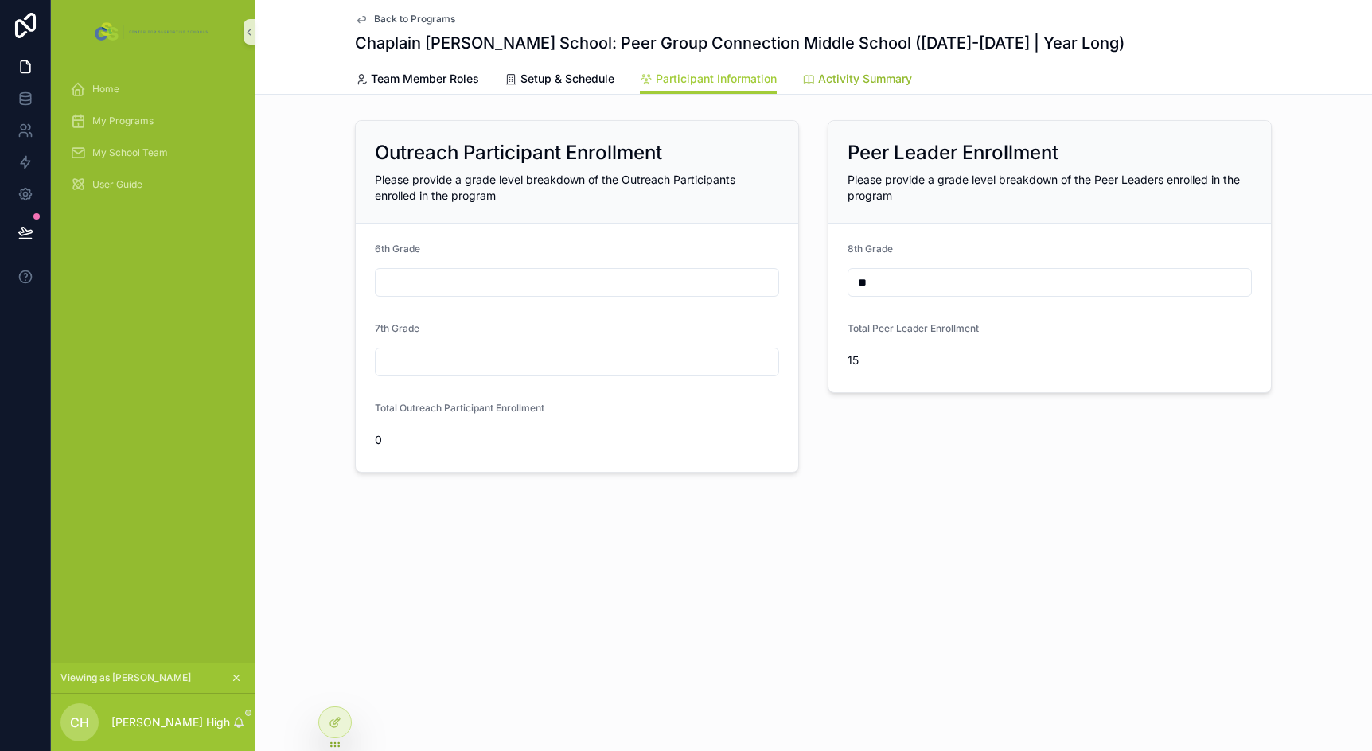
click at [858, 76] on span "Activity Summary" at bounding box center [865, 79] width 94 height 16
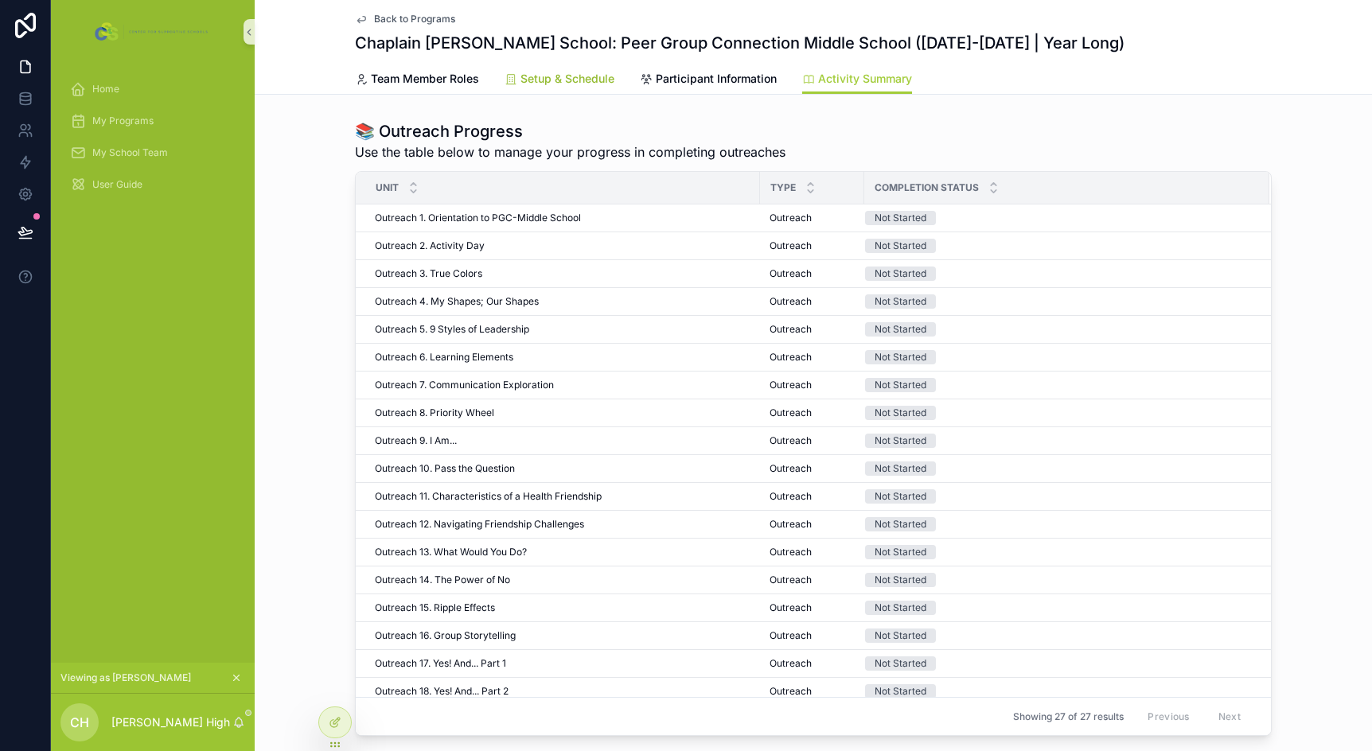
click at [561, 84] on span "Setup & Schedule" at bounding box center [567, 79] width 94 height 16
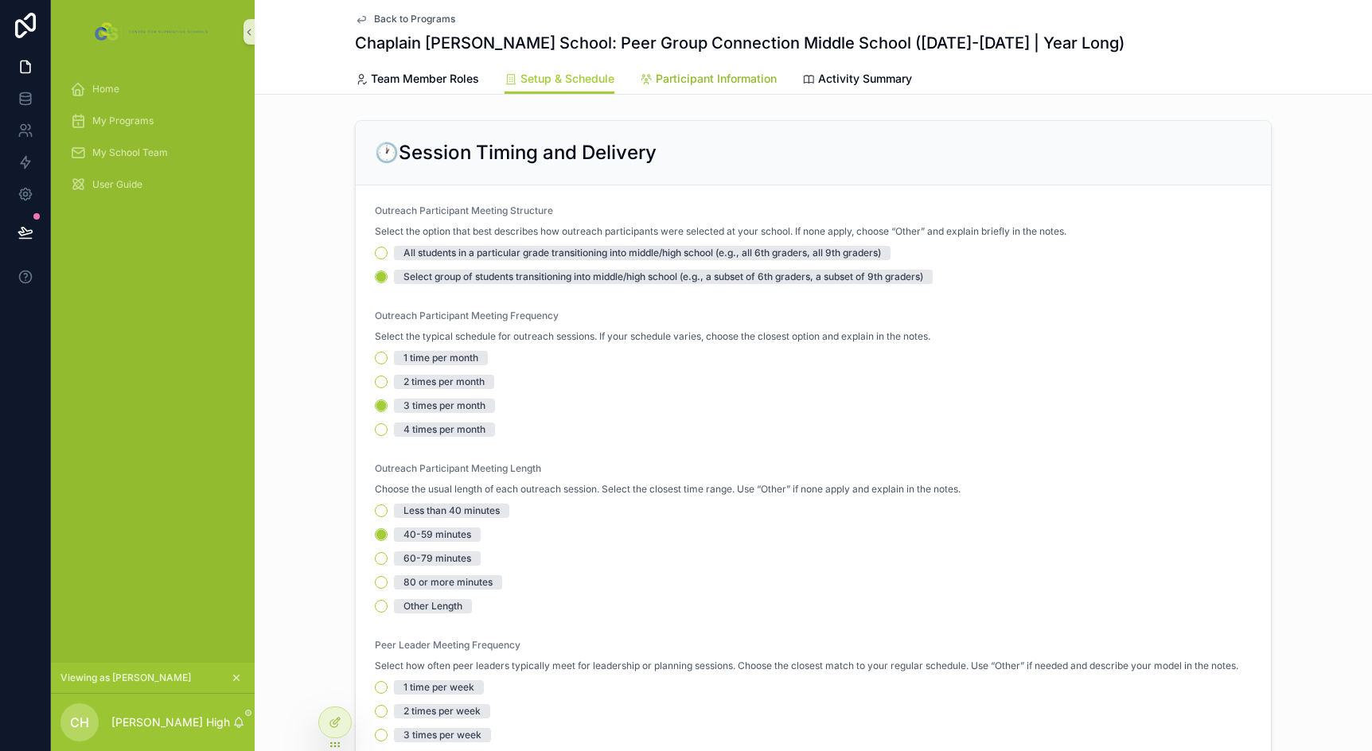
click at [757, 77] on span "Participant Information" at bounding box center [716, 79] width 121 height 16
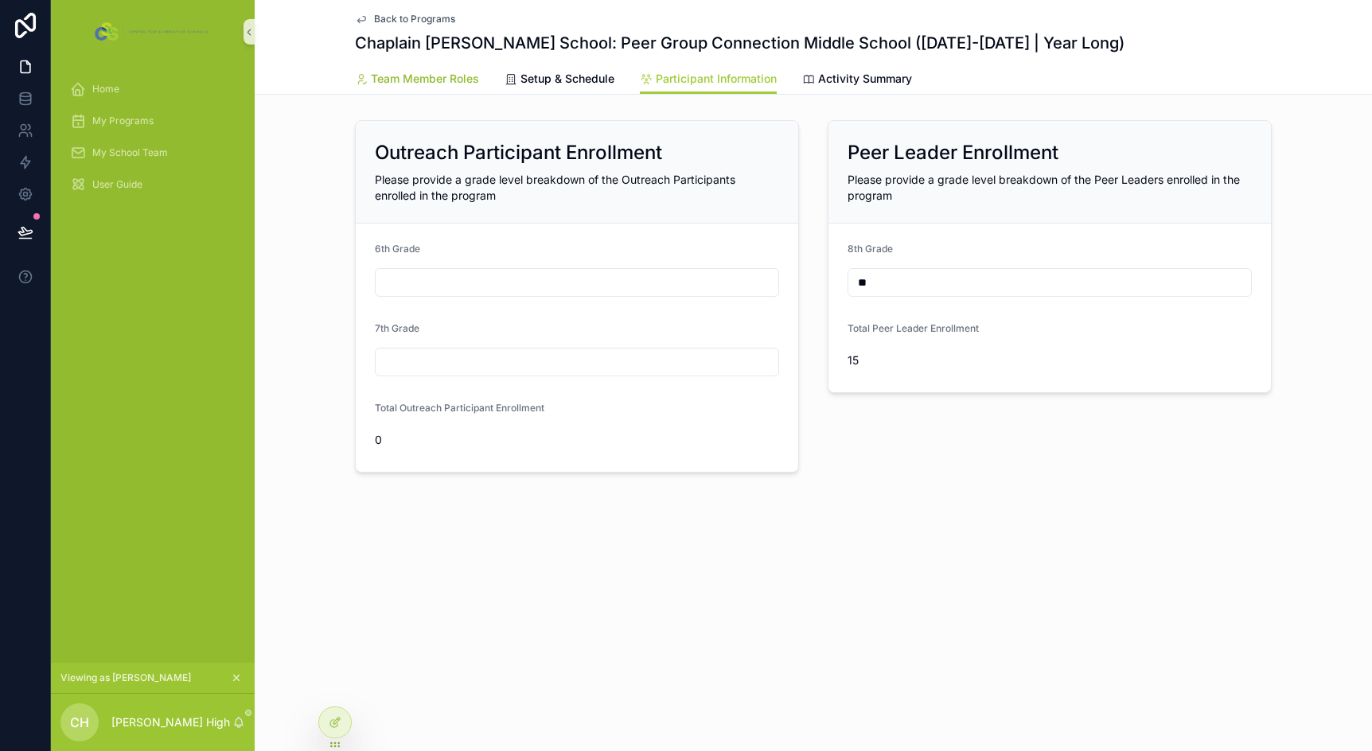
click at [414, 77] on span "Team Member Roles" at bounding box center [425, 79] width 108 height 16
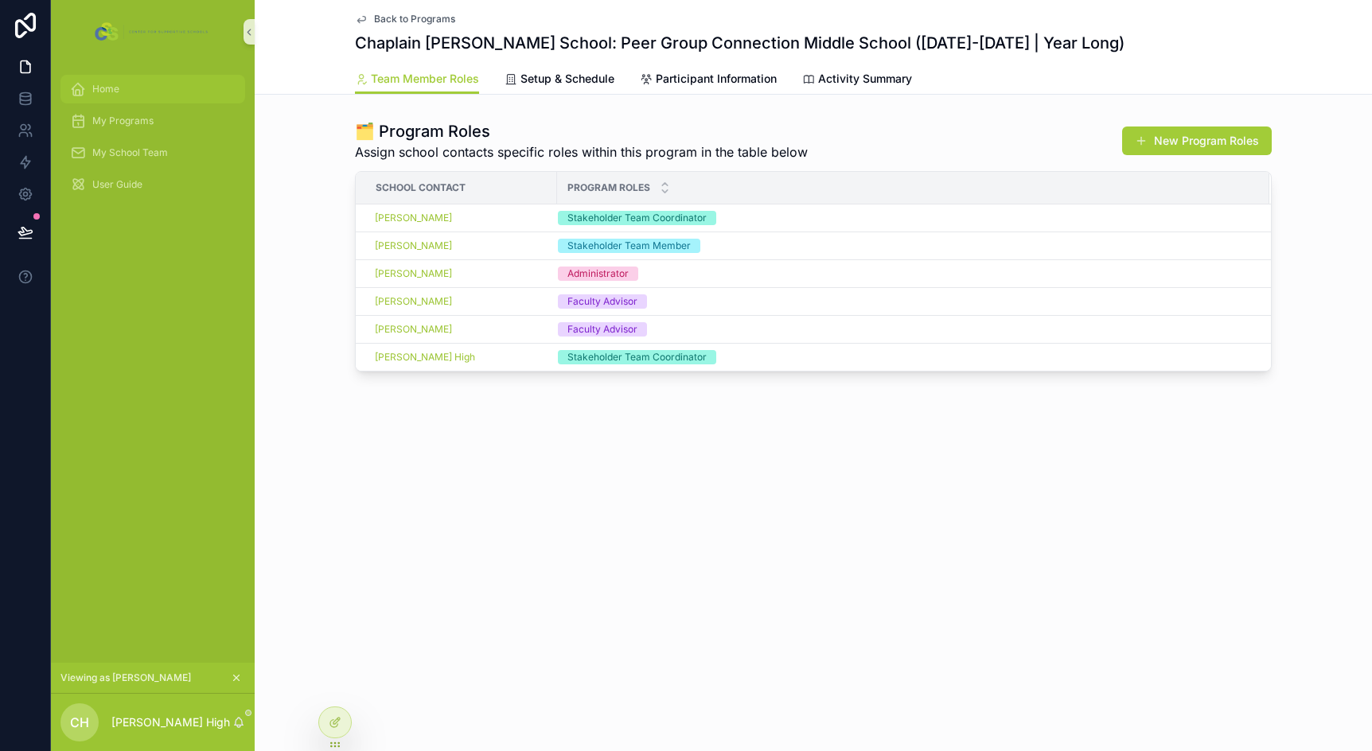
click at [122, 95] on div "Home" at bounding box center [153, 88] width 166 height 25
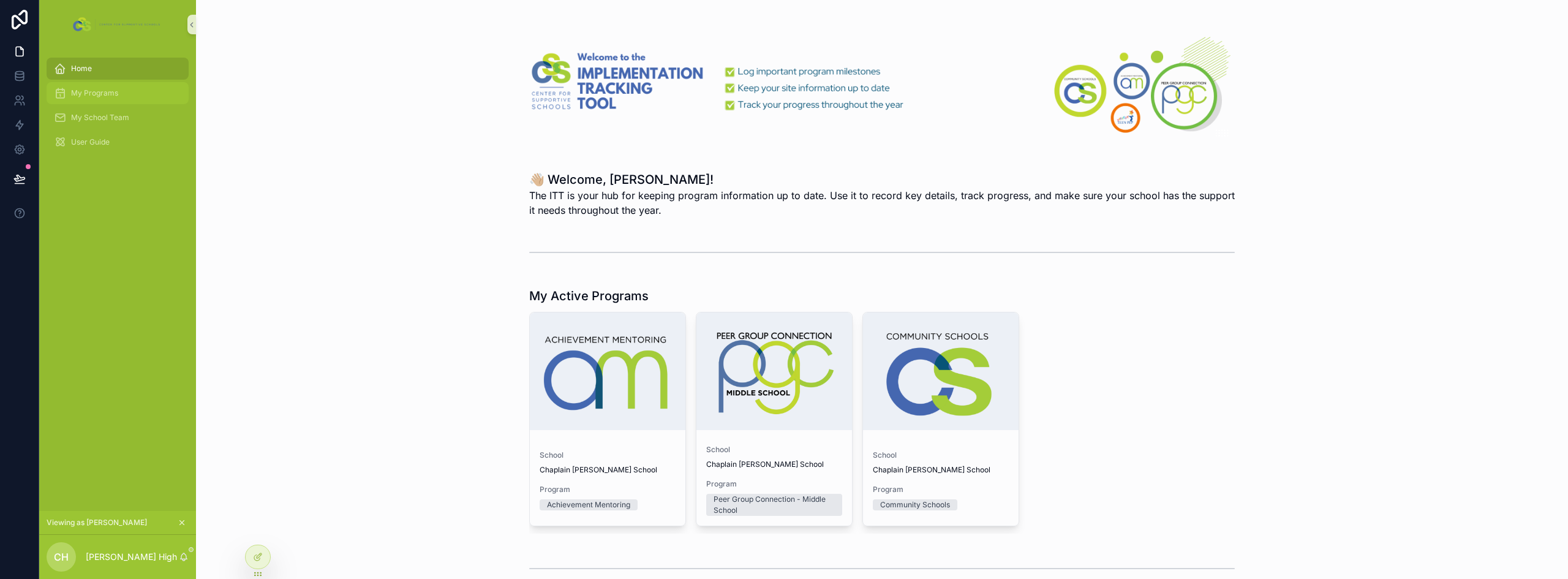
click at [107, 92] on span "My Programs" at bounding box center [94, 93] width 47 height 10
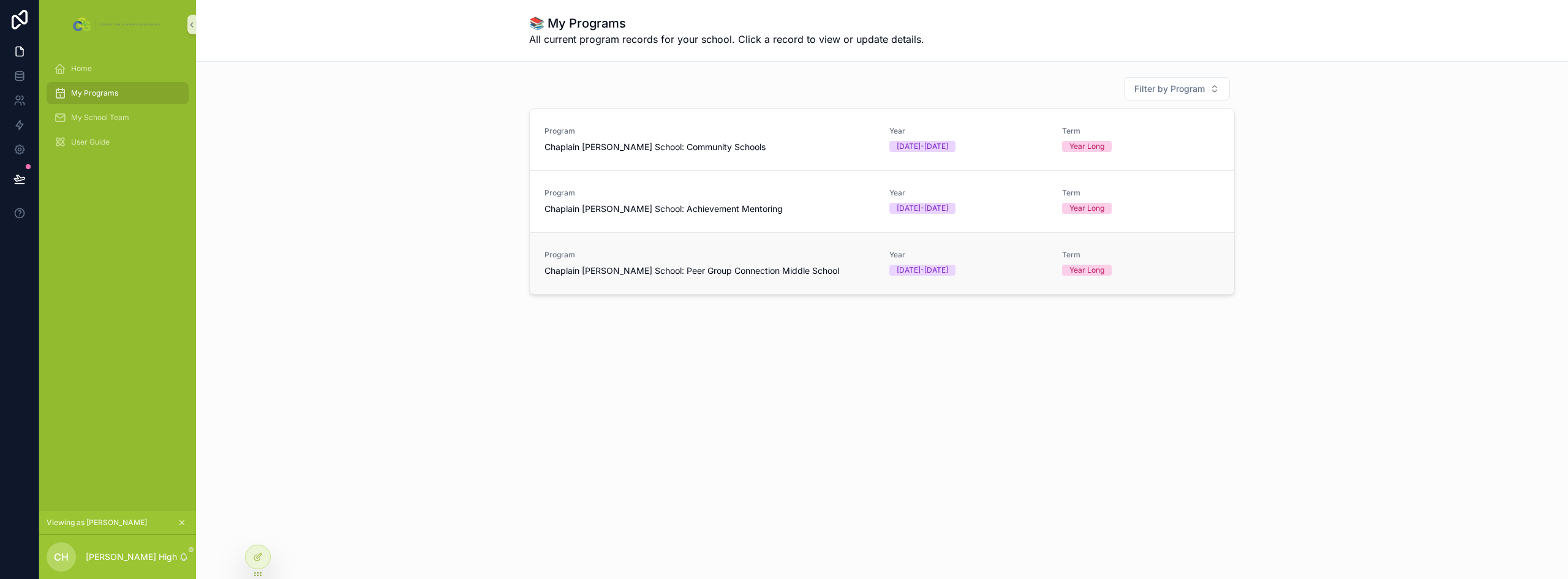
click at [717, 271] on span "Chaplain Charles Watters School: Peer Group Connection Middle School" at bounding box center [692, 271] width 295 height 12
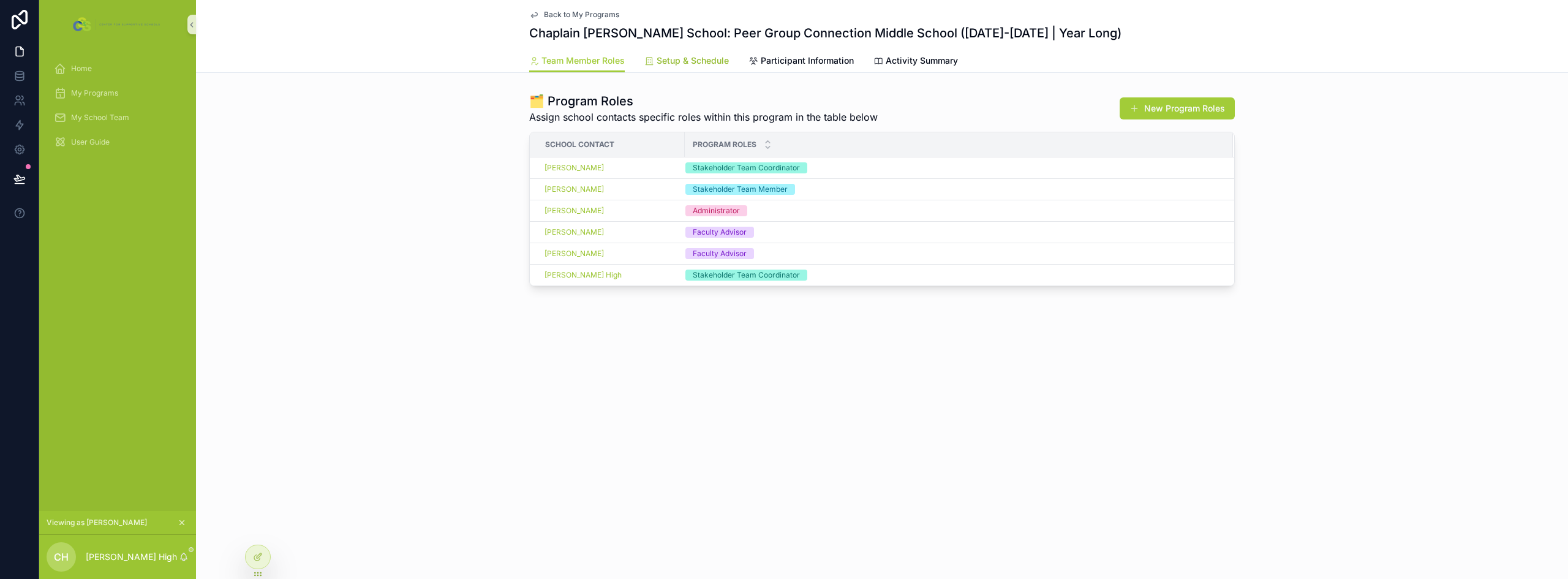
click at [674, 61] on span "Setup & Schedule" at bounding box center [693, 61] width 72 height 12
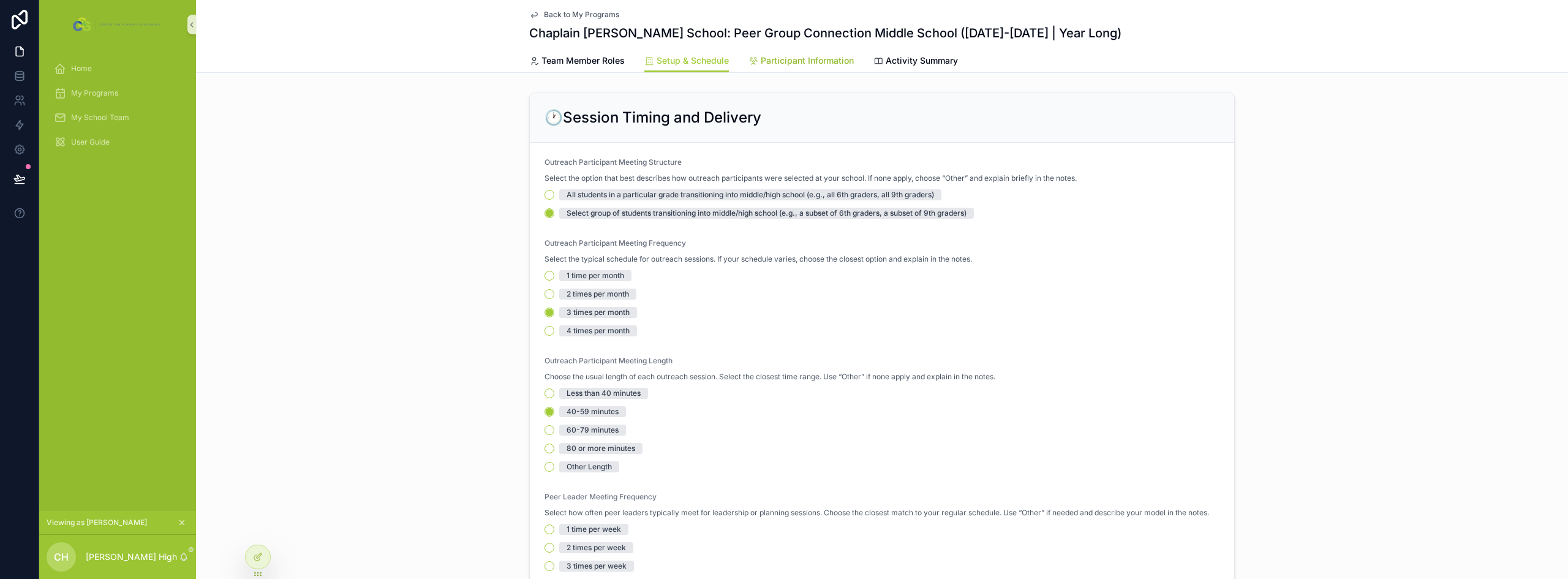
click at [793, 62] on span "Participant Information" at bounding box center [807, 61] width 93 height 12
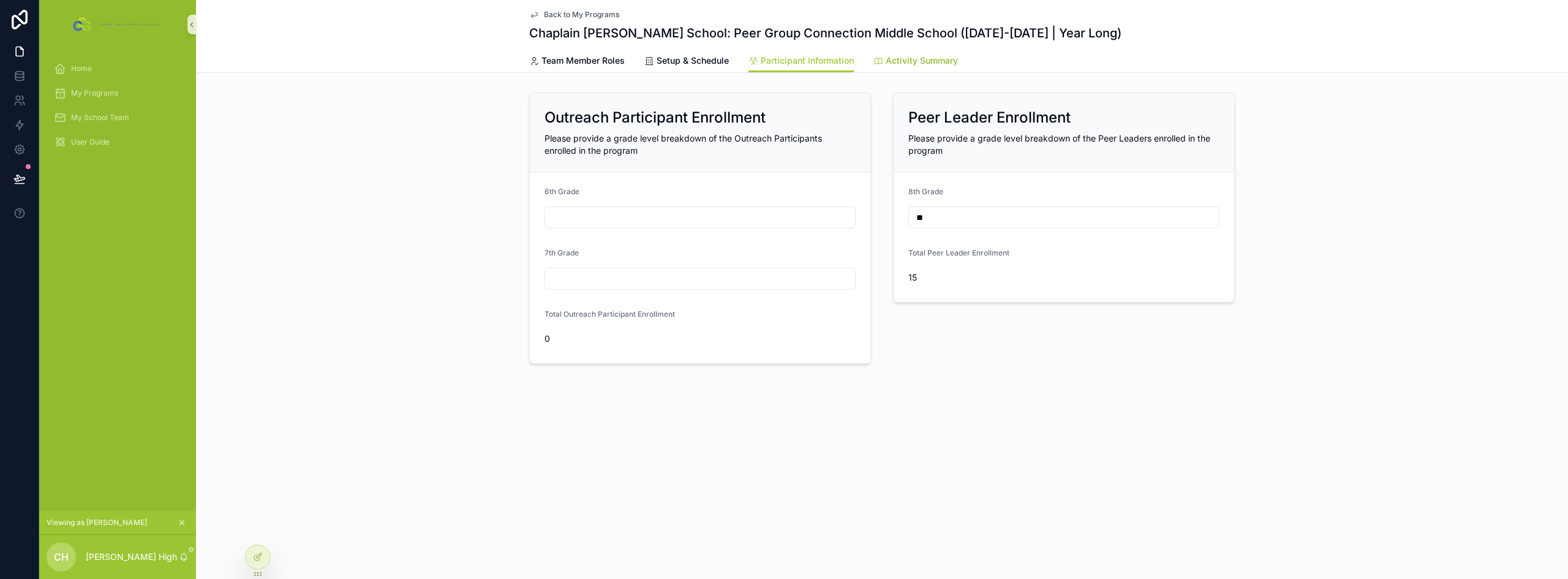
click at [914, 62] on span "Activity Summary" at bounding box center [922, 61] width 72 height 12
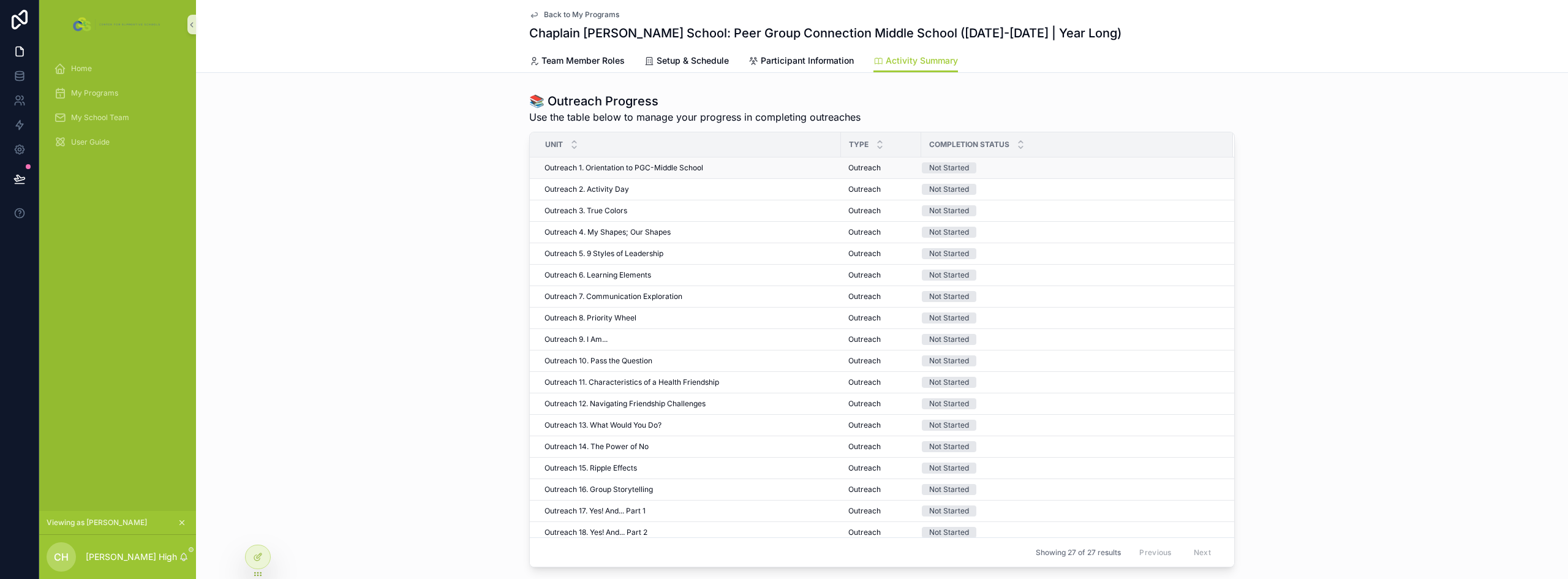
click at [704, 166] on div "Outreach 1. Orientation to PGC-Middle School Outreach 1. Orientation to PGC-Mid…" at bounding box center [690, 168] width 289 height 10
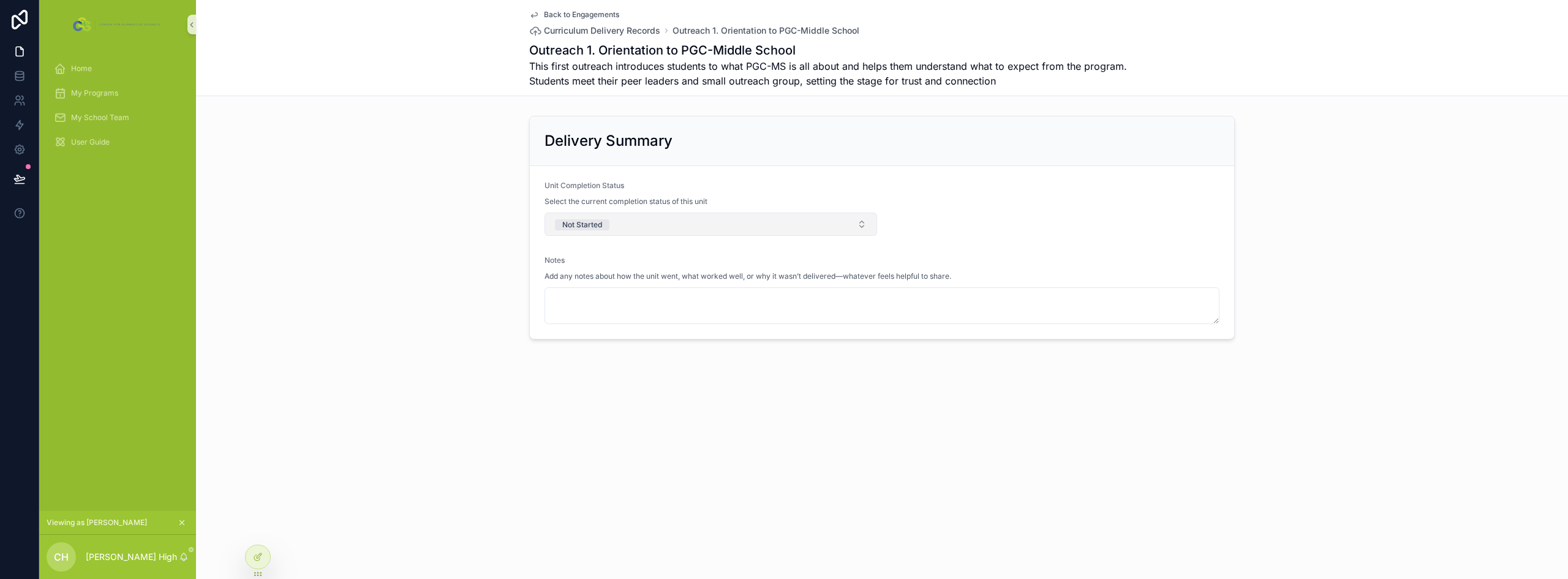
click at [691, 227] on button "Not Started" at bounding box center [711, 224] width 333 height 23
click at [623, 293] on div "Complete" at bounding box center [710, 292] width 326 height 18
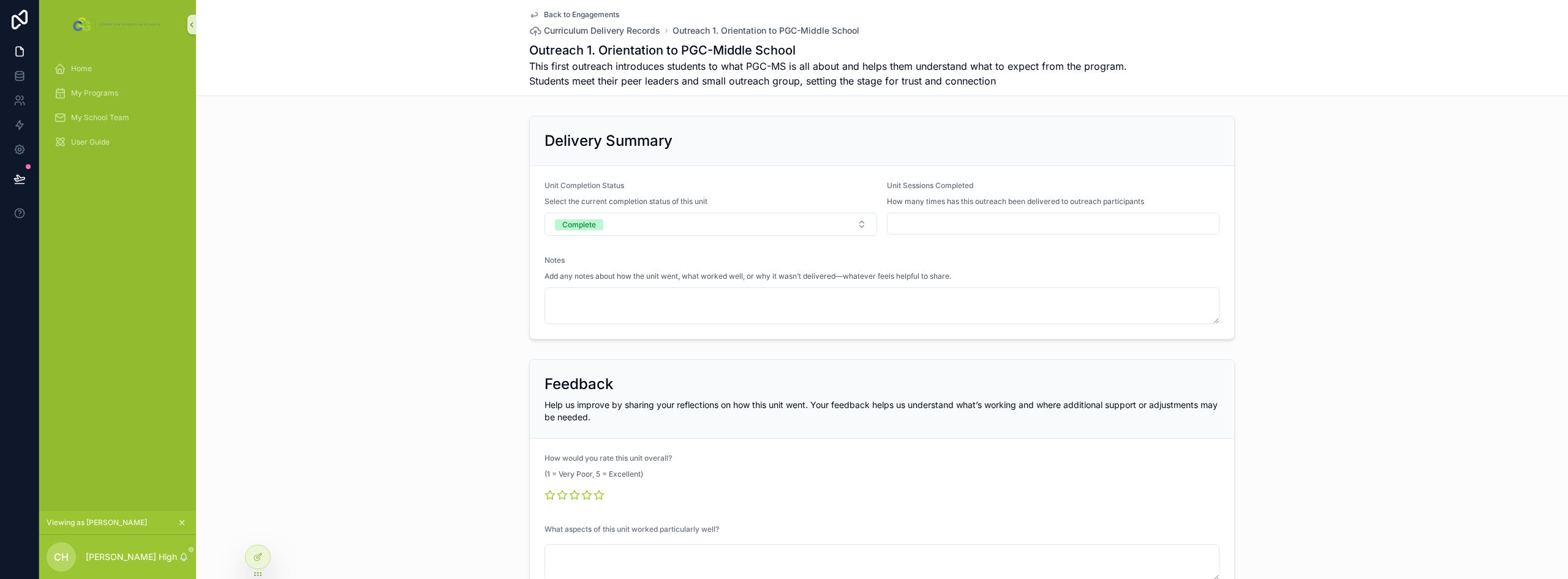
click at [931, 223] on input "scrollable content" at bounding box center [1053, 223] width 332 height 17
type input "*"
click at [1055, 143] on div "Delivery Summary Unit Completion Status Select the current completion status of…" at bounding box center [882, 227] width 1372 height 233
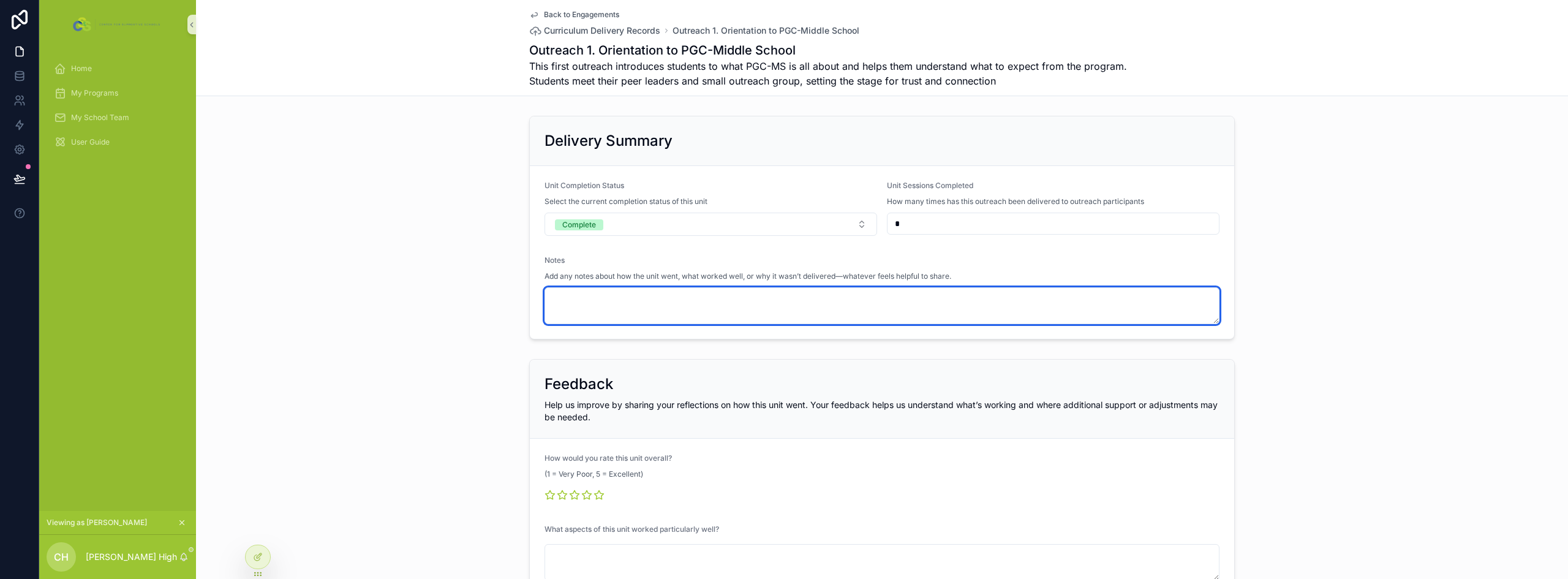
click at [632, 303] on textarea "scrollable content" at bounding box center [882, 306] width 675 height 37
type textarea "**********"
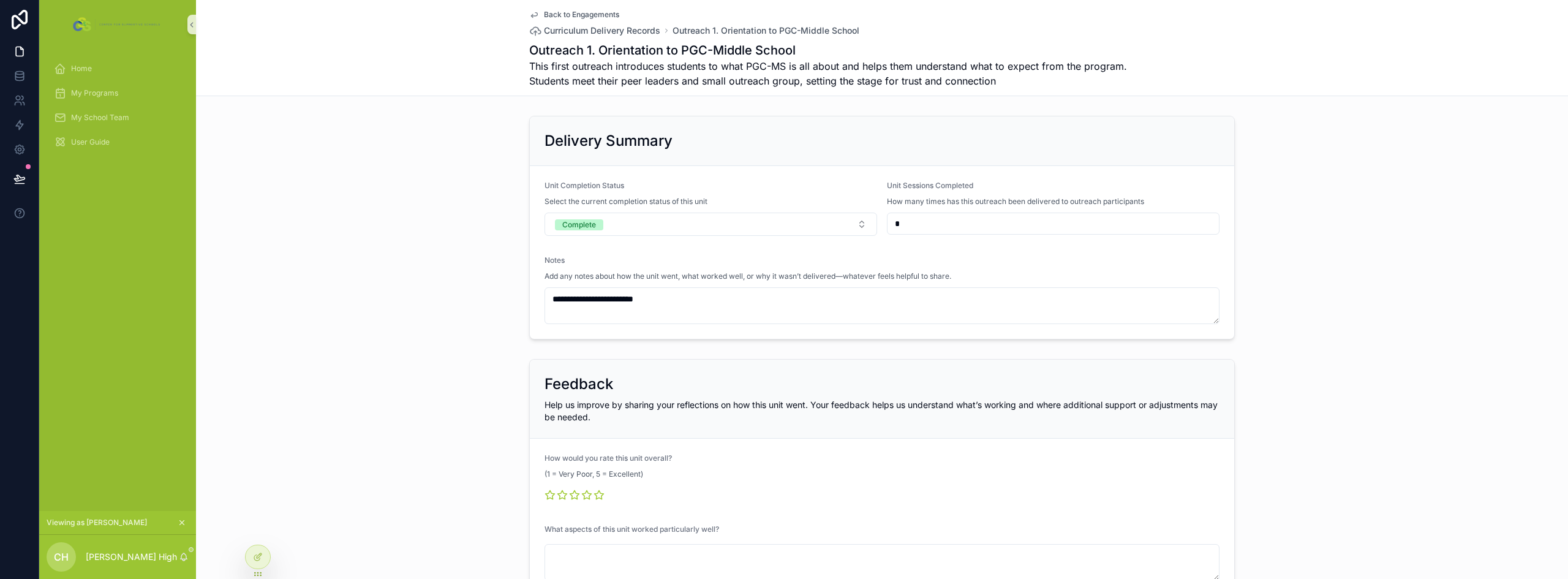
click at [405, 176] on div "**********" at bounding box center [882, 227] width 1372 height 233
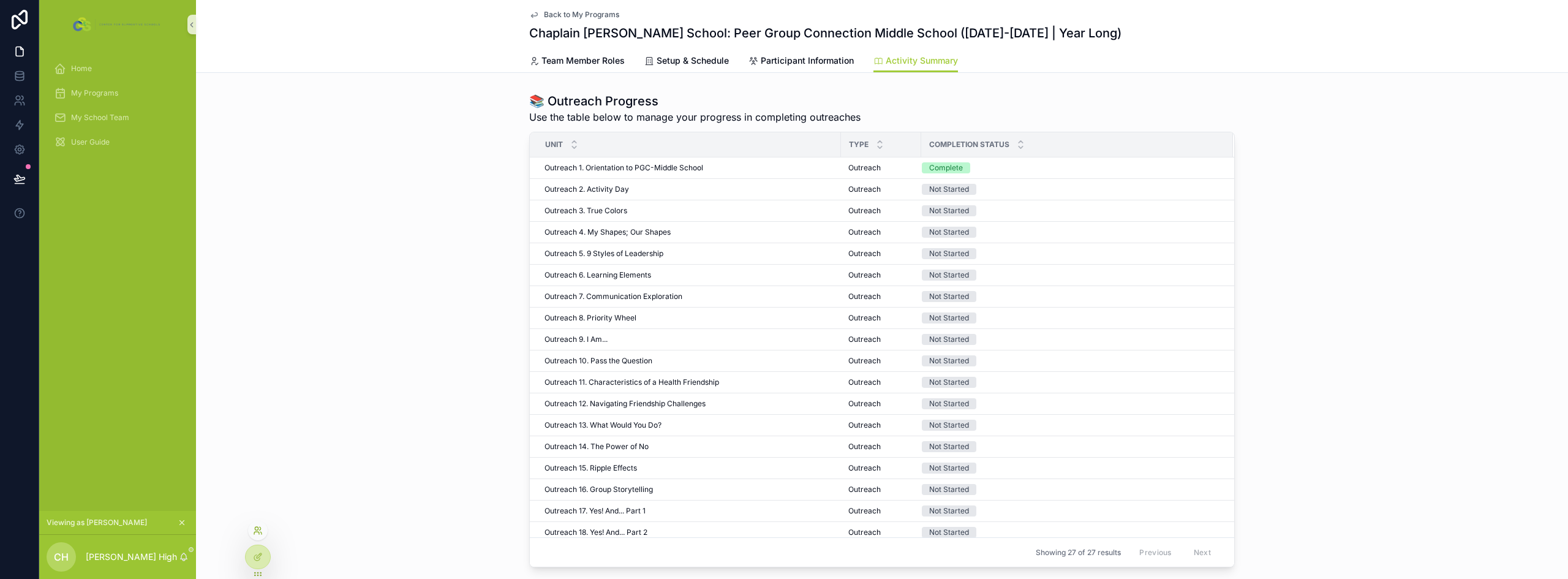
click at [258, 526] on icon at bounding box center [258, 530] width 10 height 10
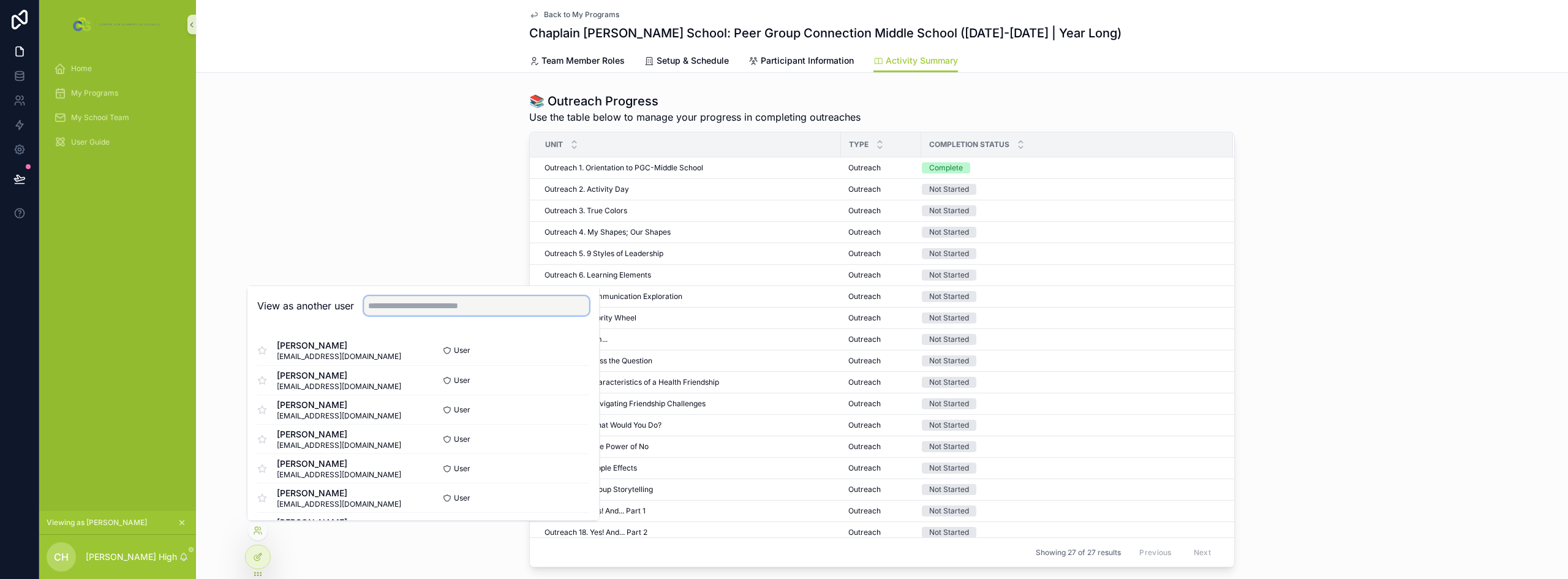
click at [537, 311] on input "text" at bounding box center [476, 305] width 226 height 19
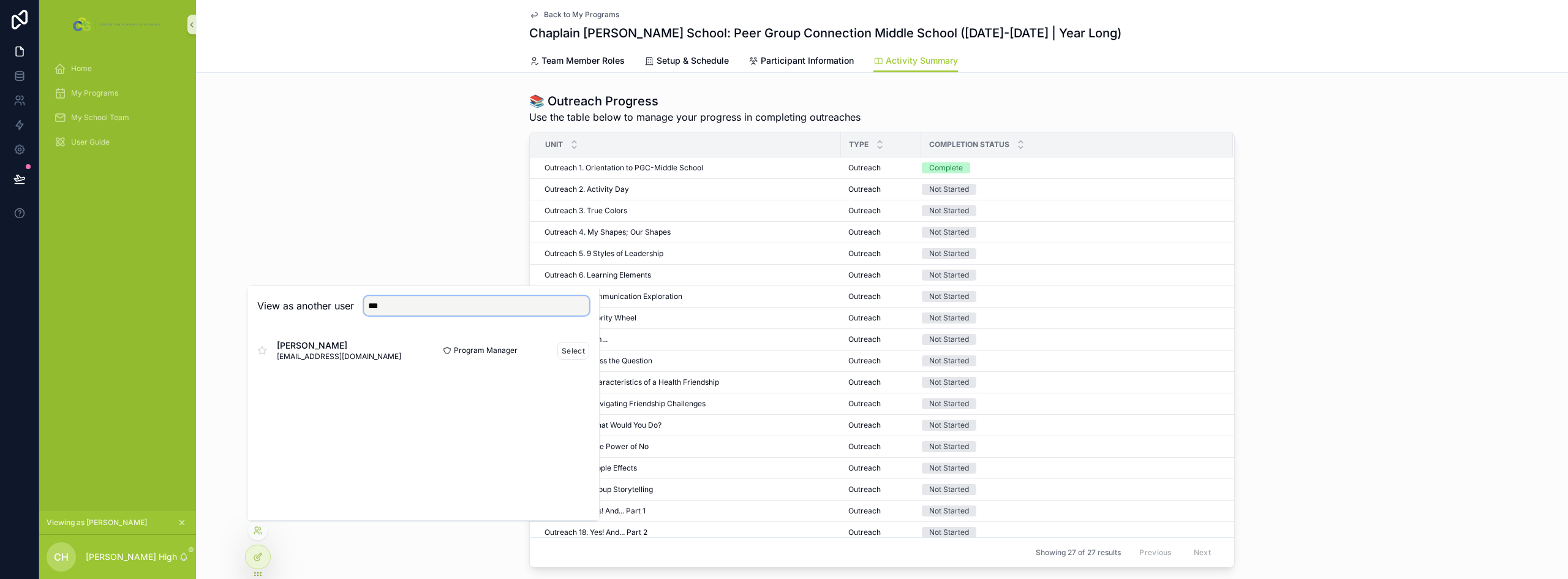
type input "***"
click at [393, 355] on div "Susan Lembo slembo@supportiveschools.org" at bounding box center [340, 350] width 166 height 22
click at [572, 355] on button "Select" at bounding box center [573, 350] width 32 height 18
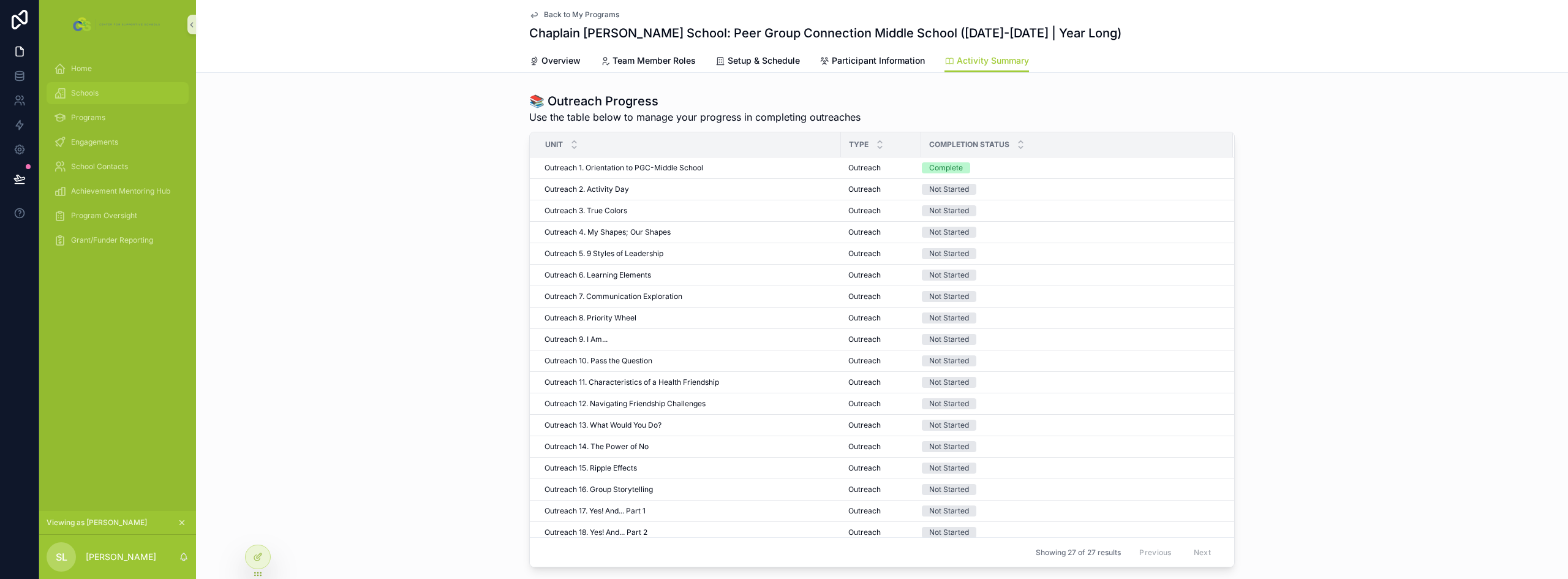
click at [106, 94] on div "Schools" at bounding box center [118, 92] width 128 height 19
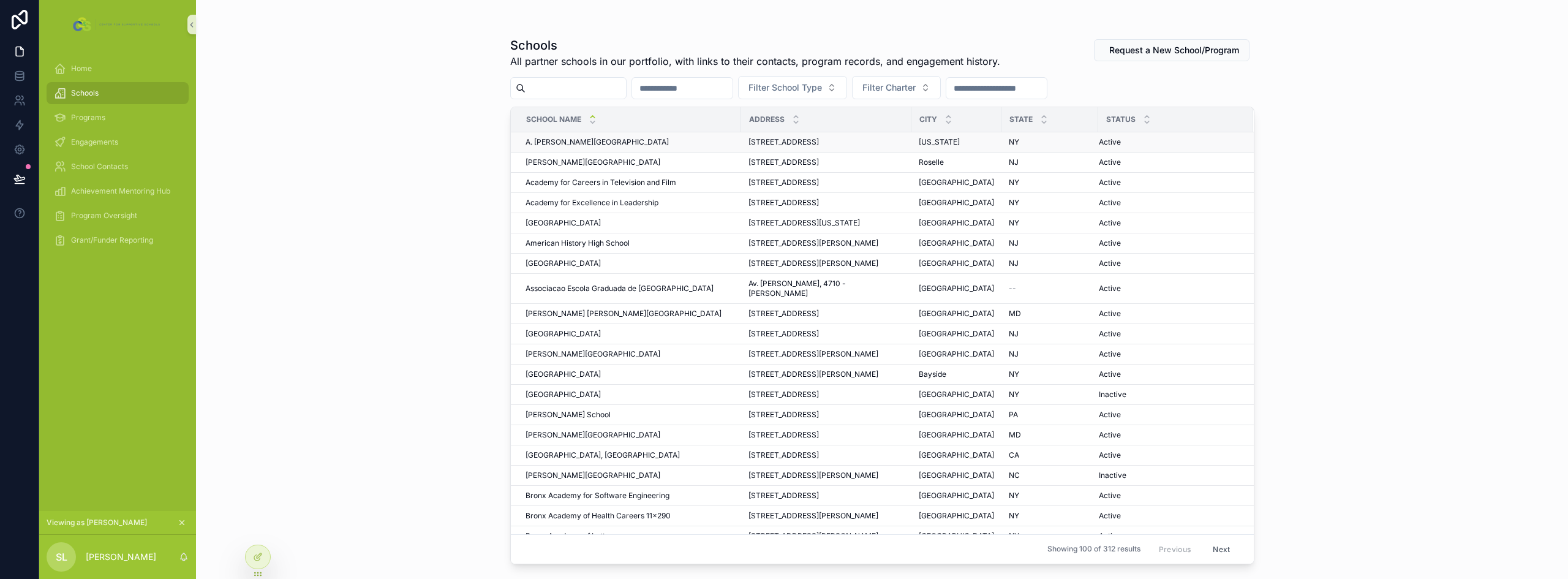
click at [640, 141] on span "A. [PERSON_NAME][GEOGRAPHIC_DATA]" at bounding box center [597, 142] width 143 height 10
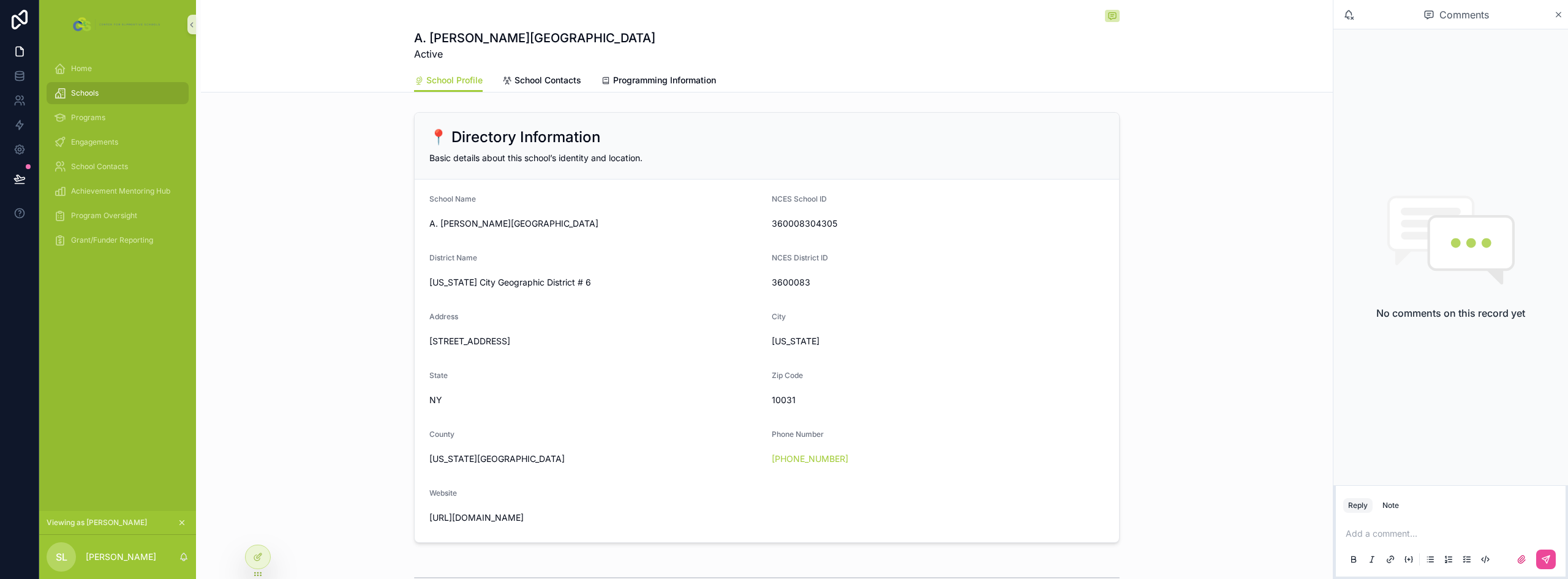
click at [1385, 539] on p "scrollable content" at bounding box center [1453, 534] width 215 height 12
click at [1388, 512] on button "Note" at bounding box center [1391, 505] width 26 height 15
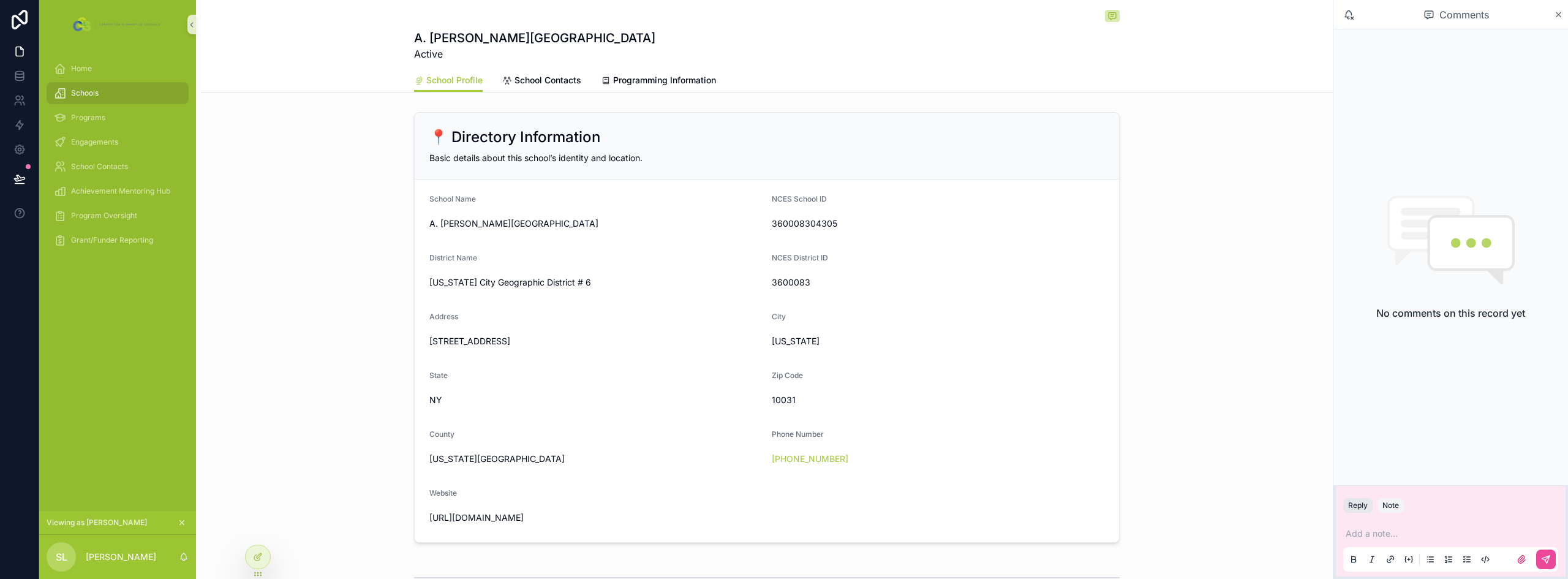
click at [1362, 507] on button "Reply" at bounding box center [1358, 505] width 29 height 15
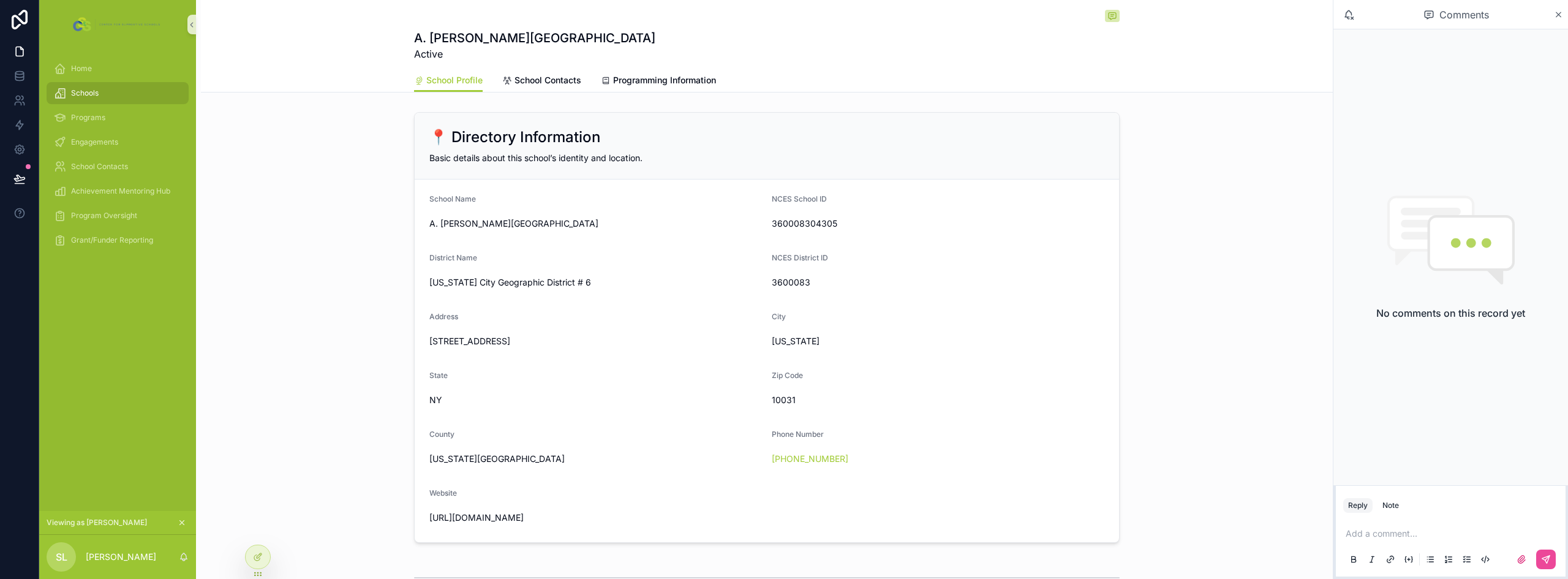
click at [1406, 530] on p "scrollable content" at bounding box center [1453, 534] width 215 height 12
click at [1544, 554] on icon "scrollable content" at bounding box center [1546, 559] width 10 height 10
click at [1556, 54] on icon "scrollable content" at bounding box center [1553, 59] width 10 height 10
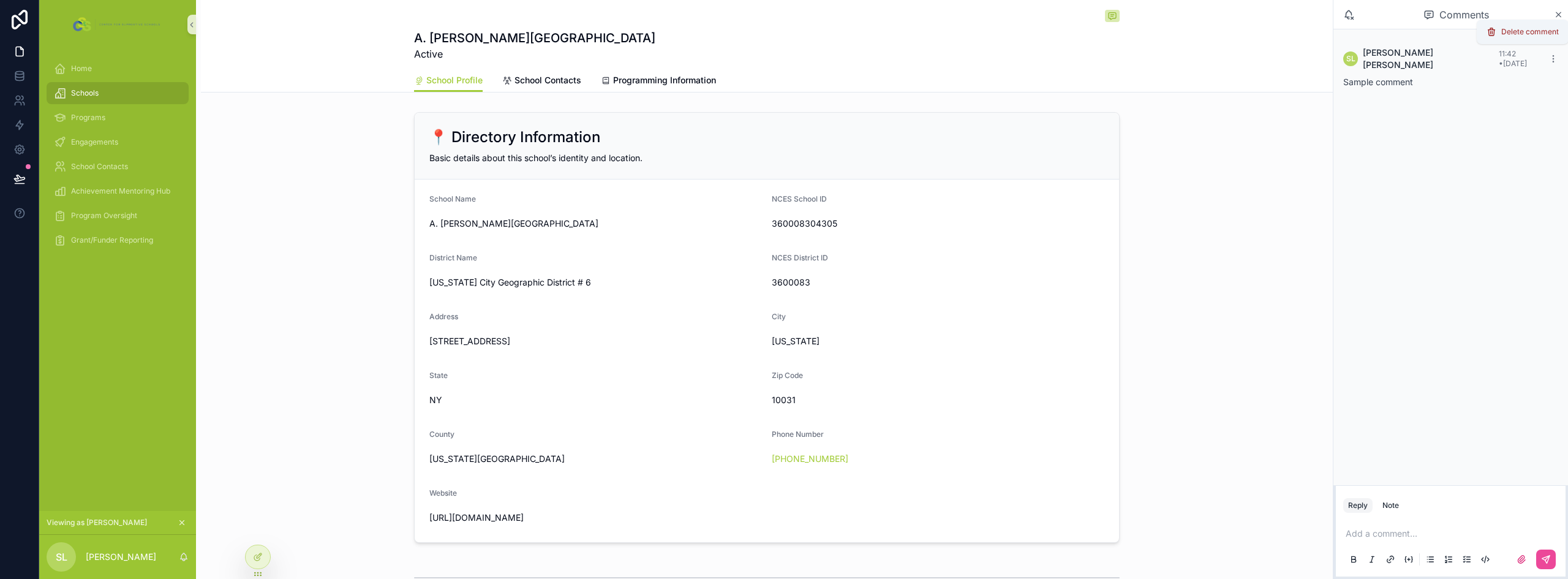
click at [1533, 27] on span "Delete comment" at bounding box center [1530, 32] width 58 height 10
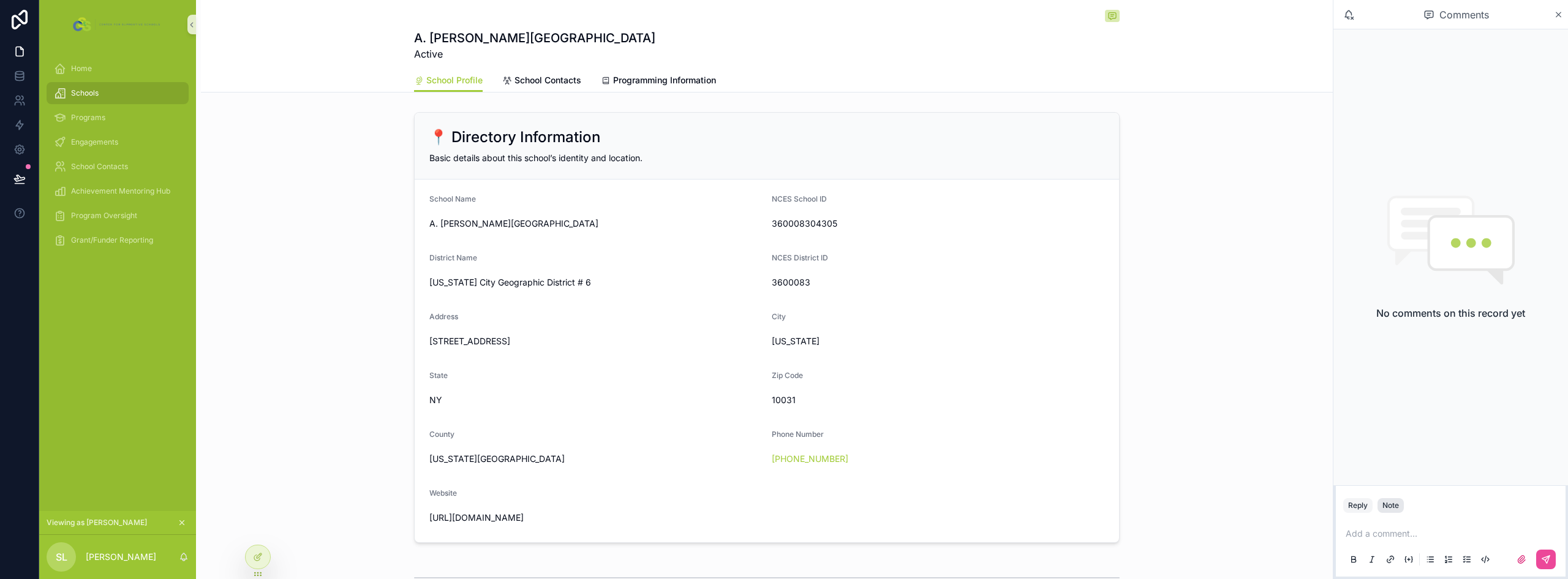
click at [1388, 509] on div "Note" at bounding box center [1390, 505] width 16 height 10
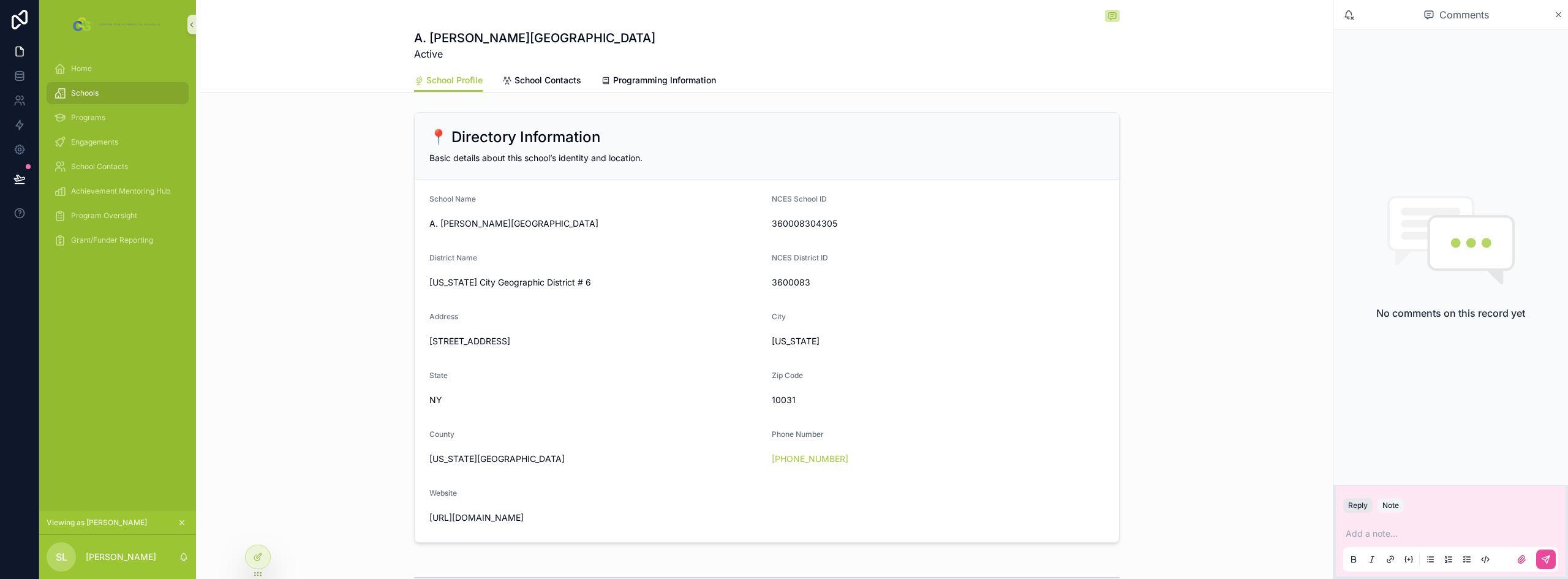
click at [1359, 509] on button "Reply" at bounding box center [1358, 505] width 29 height 15
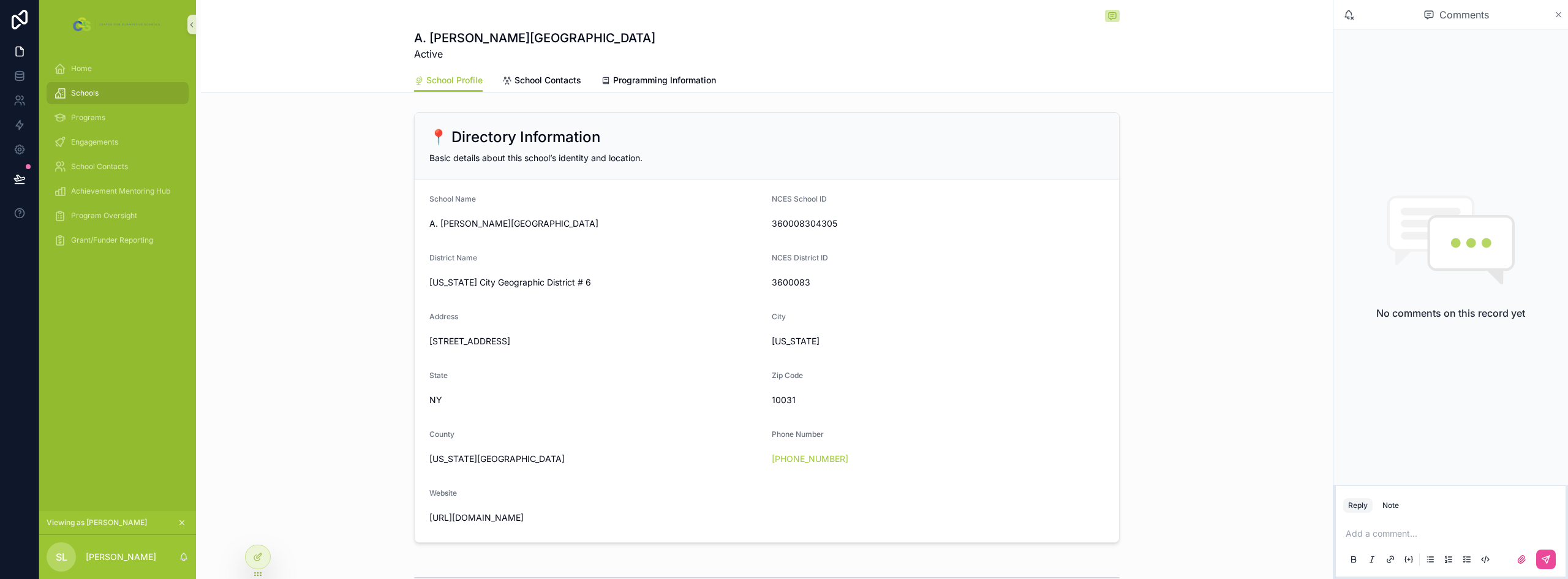
click at [1556, 15] on icon "scrollable content" at bounding box center [1559, 15] width 9 height 10
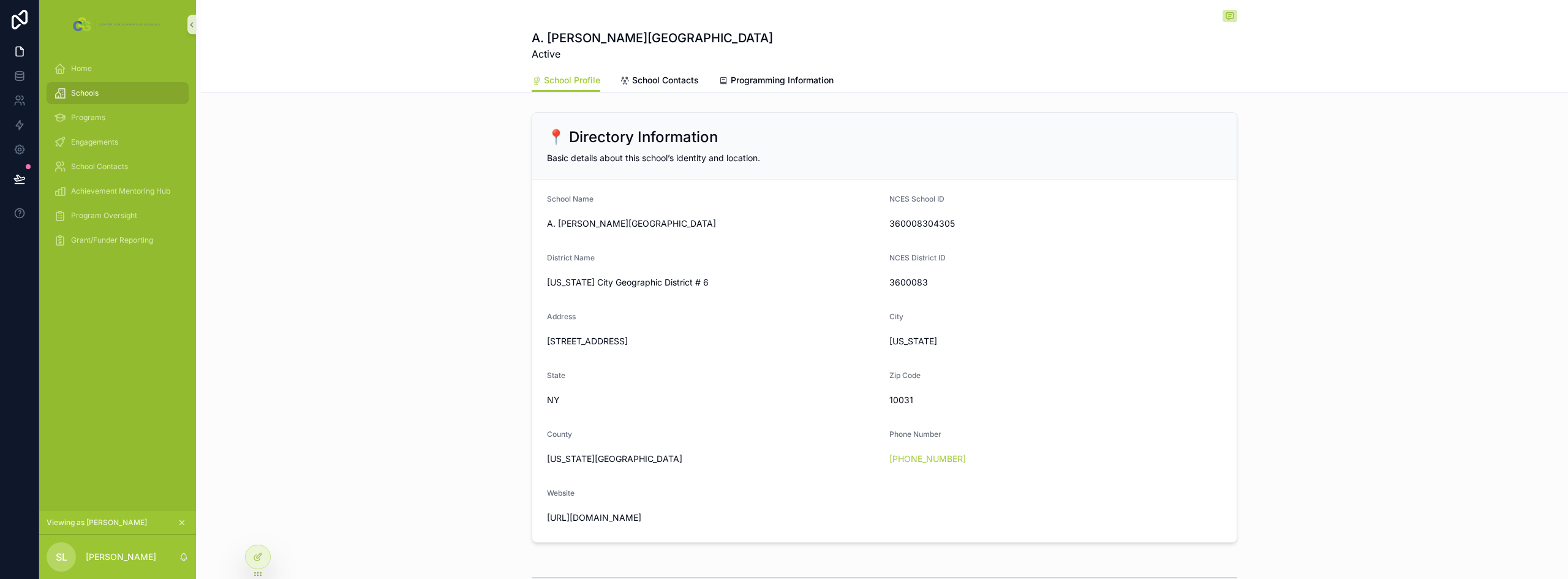
click at [182, 524] on icon "scrollable content" at bounding box center [182, 523] width 5 height 5
click at [262, 559] on icon at bounding box center [258, 557] width 10 height 10
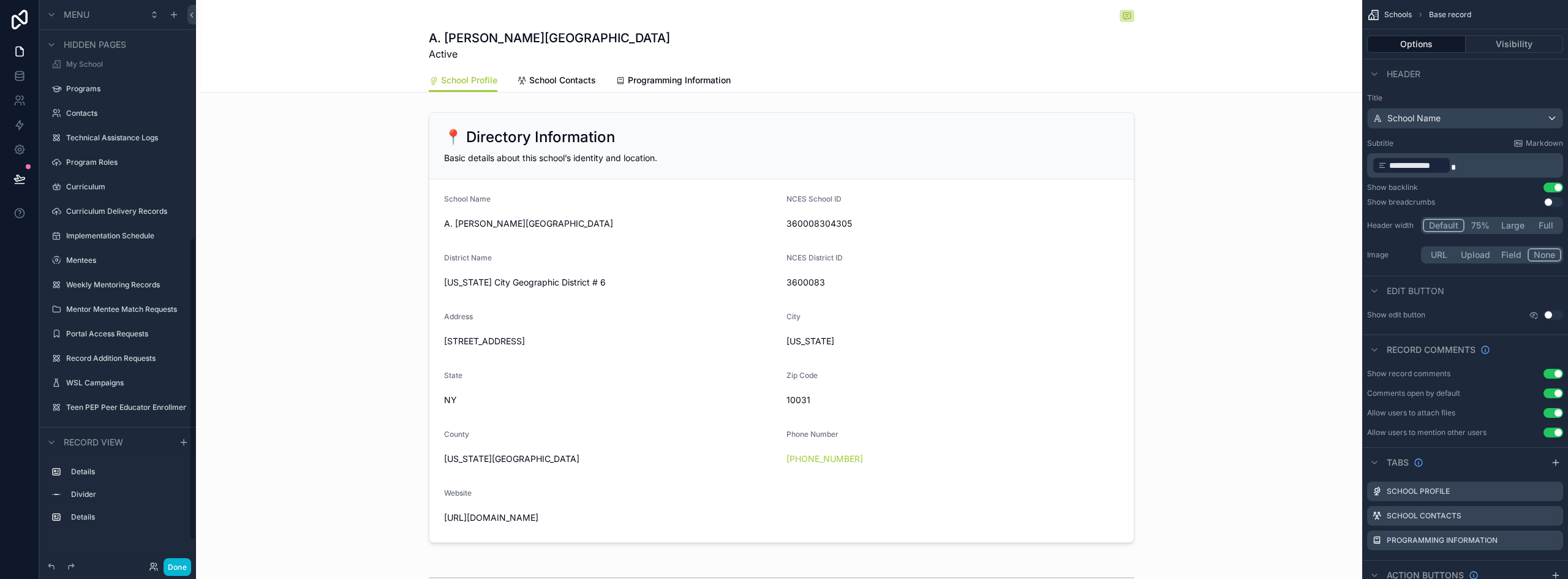
scroll to position [487, 0]
click at [108, 144] on div "Technical Assistance Logs" at bounding box center [118, 136] width 137 height 19
click at [109, 137] on label "Technical Assistance Logs" at bounding box center [115, 136] width 98 height 10
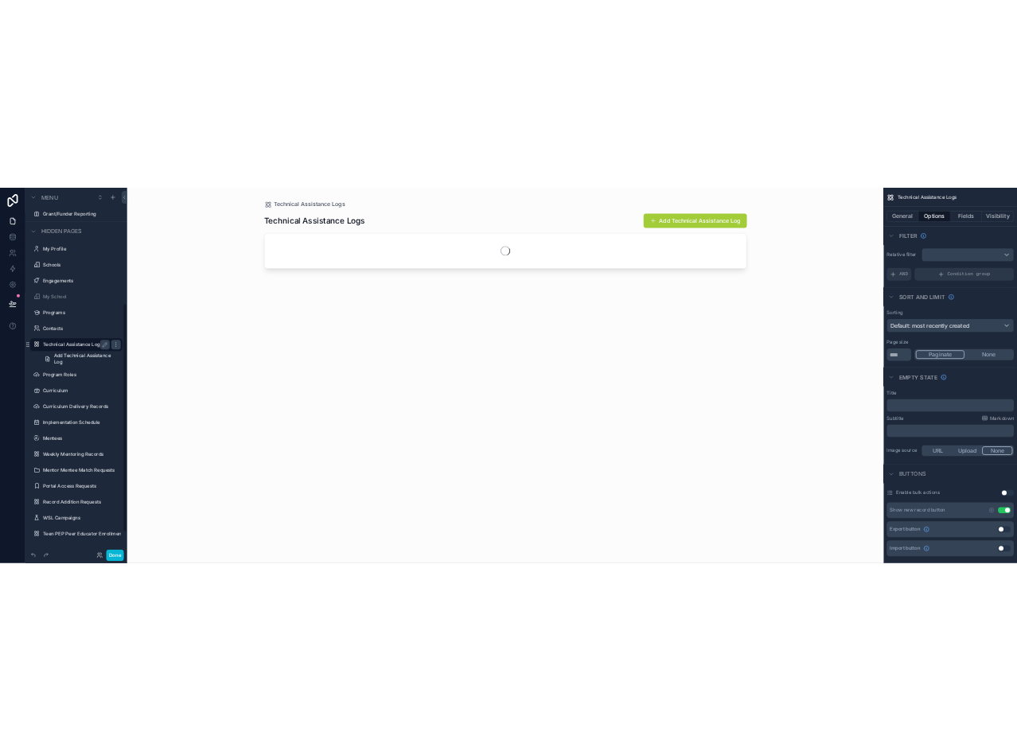
scroll to position [371, 0]
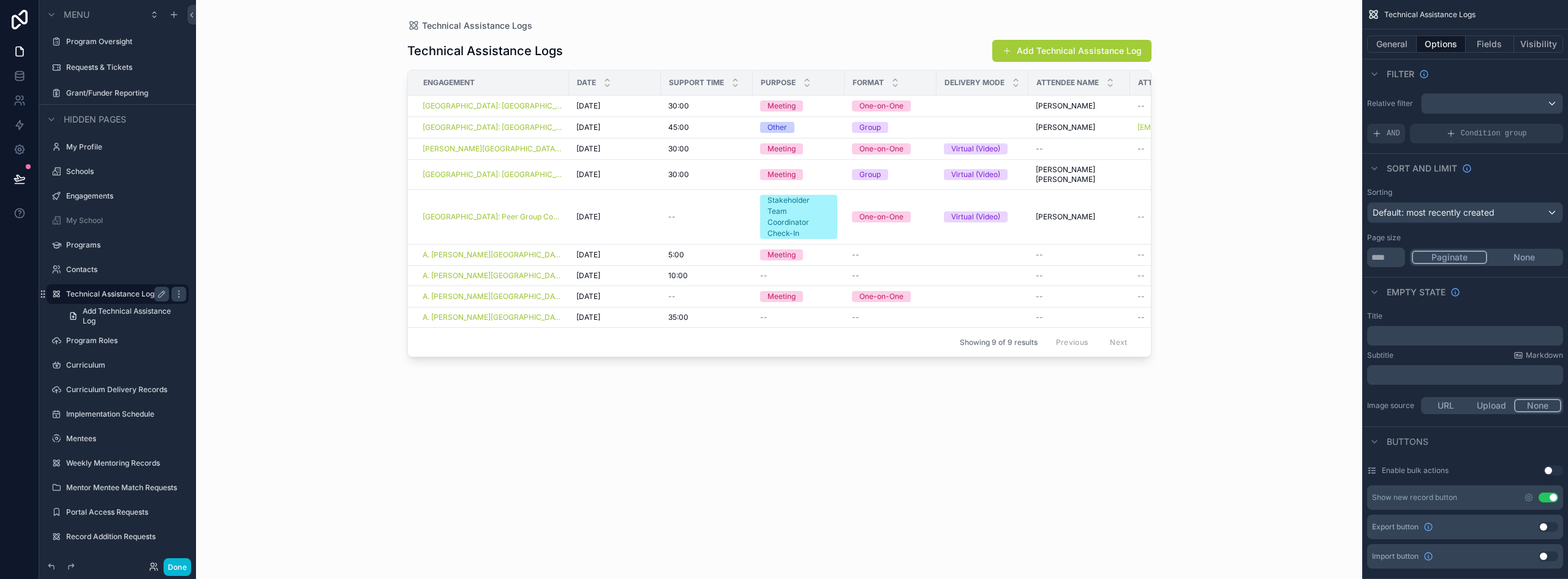
click at [640, 105] on div "scrollable content" at bounding box center [780, 282] width 784 height 564
click at [629, 105] on div "[DATE] [DATE]" at bounding box center [615, 105] width 77 height 10
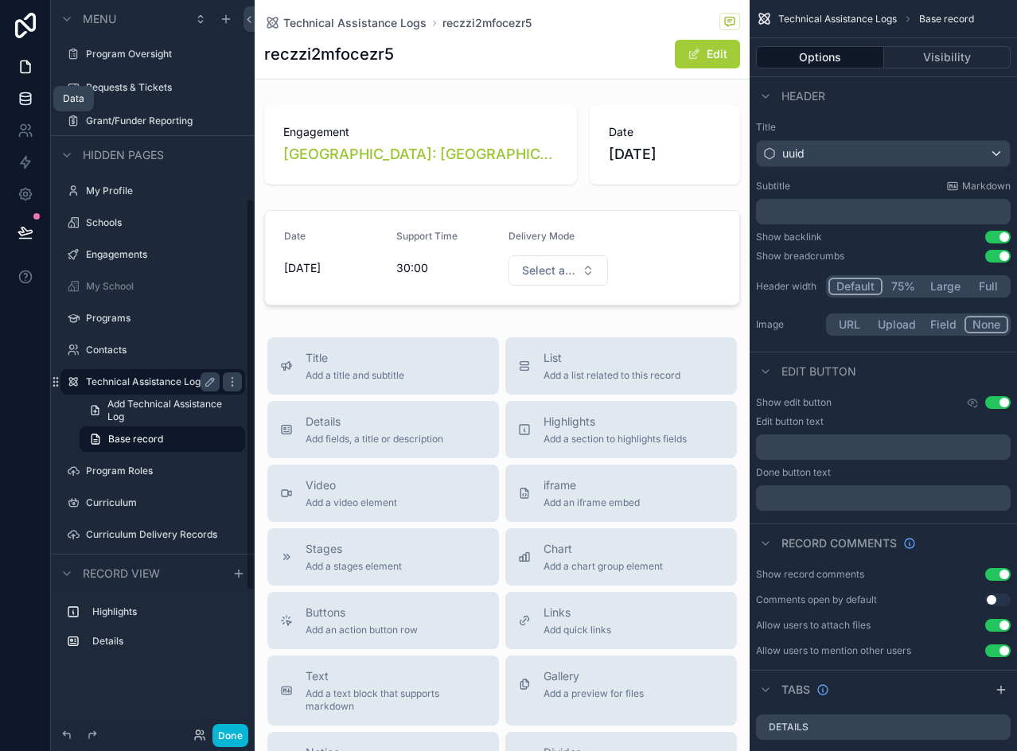
click at [21, 99] on icon at bounding box center [25, 98] width 10 height 6
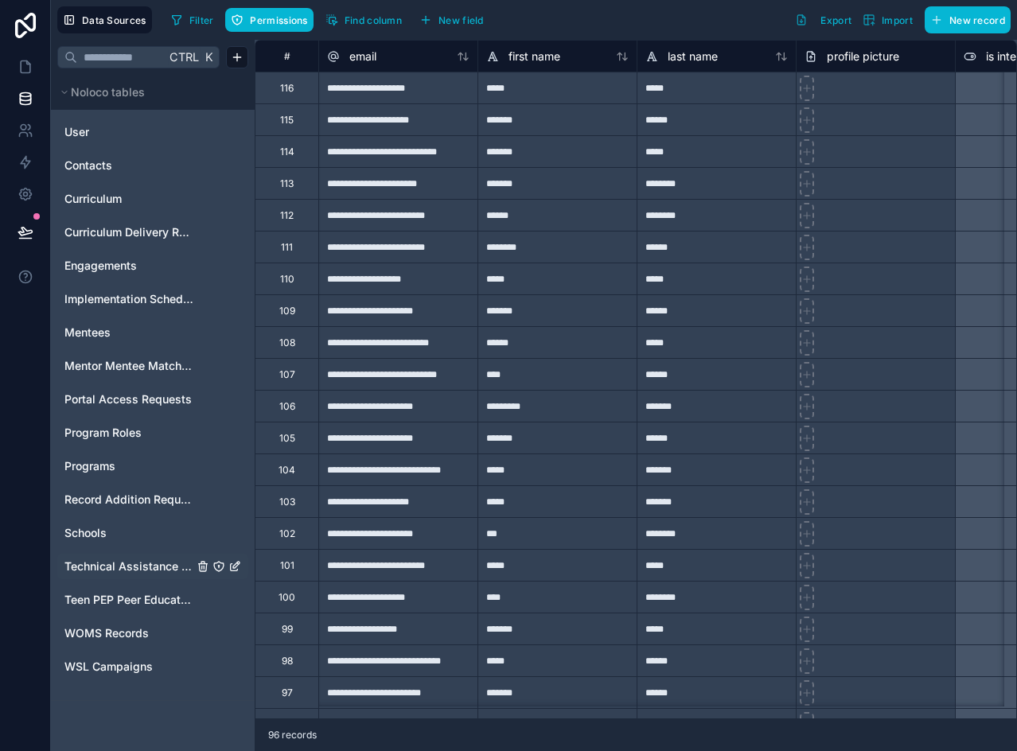
click at [115, 573] on span "Technical Assistance Logs" at bounding box center [128, 567] width 129 height 16
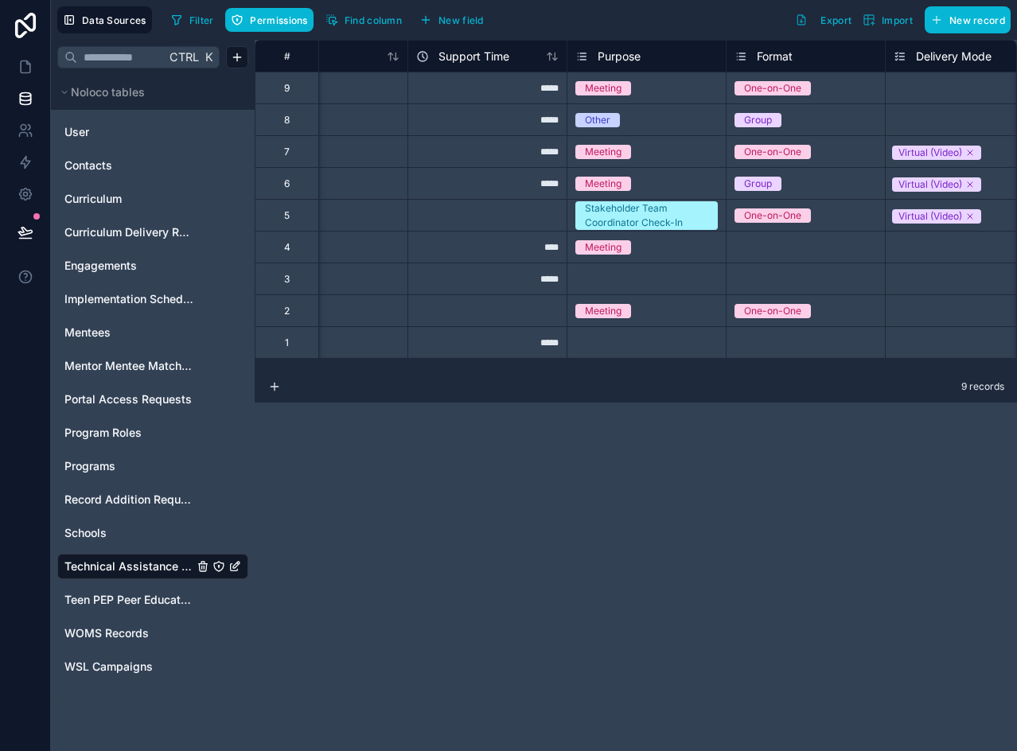
scroll to position [0, 392]
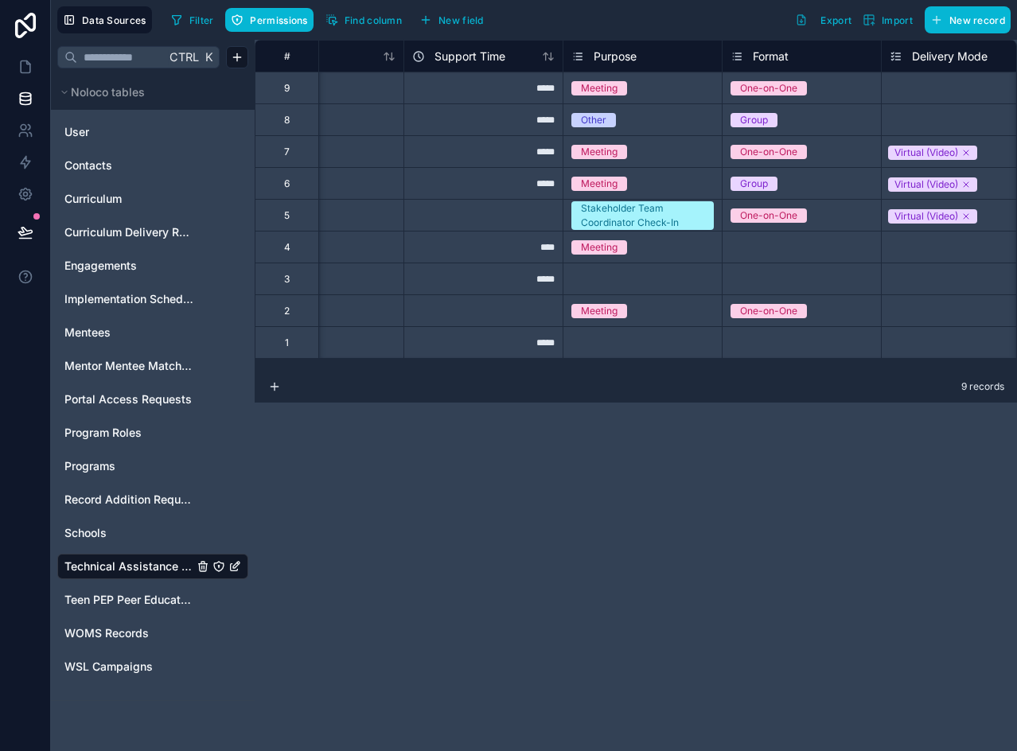
click at [956, 56] on span "Delivery Mode" at bounding box center [950, 57] width 76 height 16
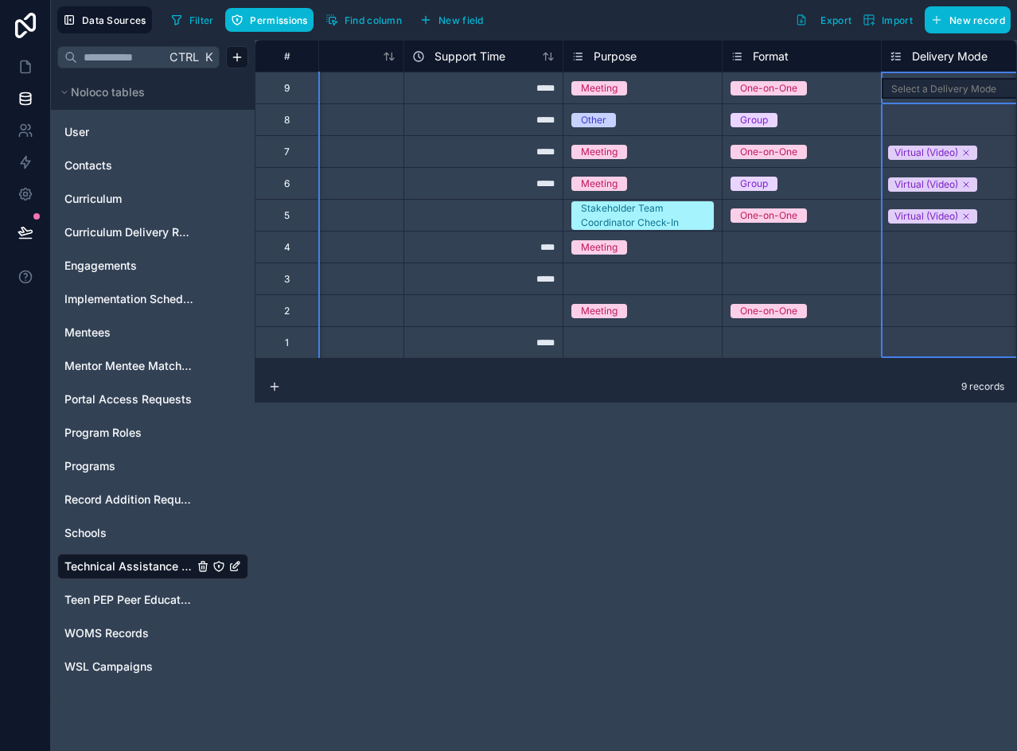
scroll to position [0, 417]
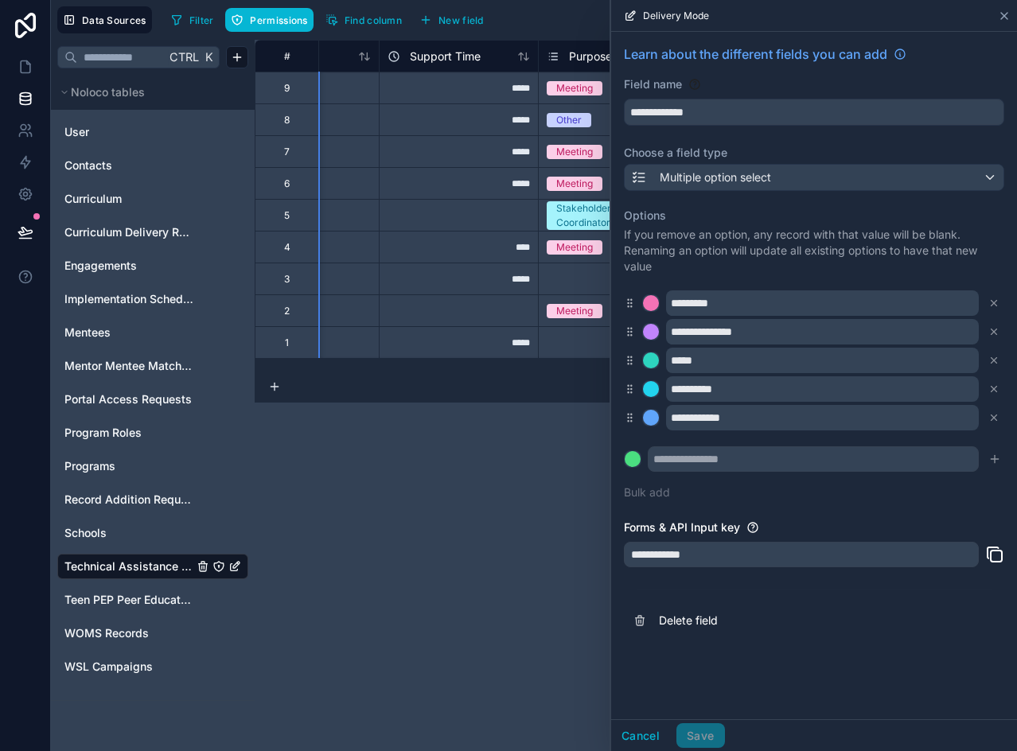
click at [1000, 14] on icon at bounding box center [1004, 16] width 13 height 13
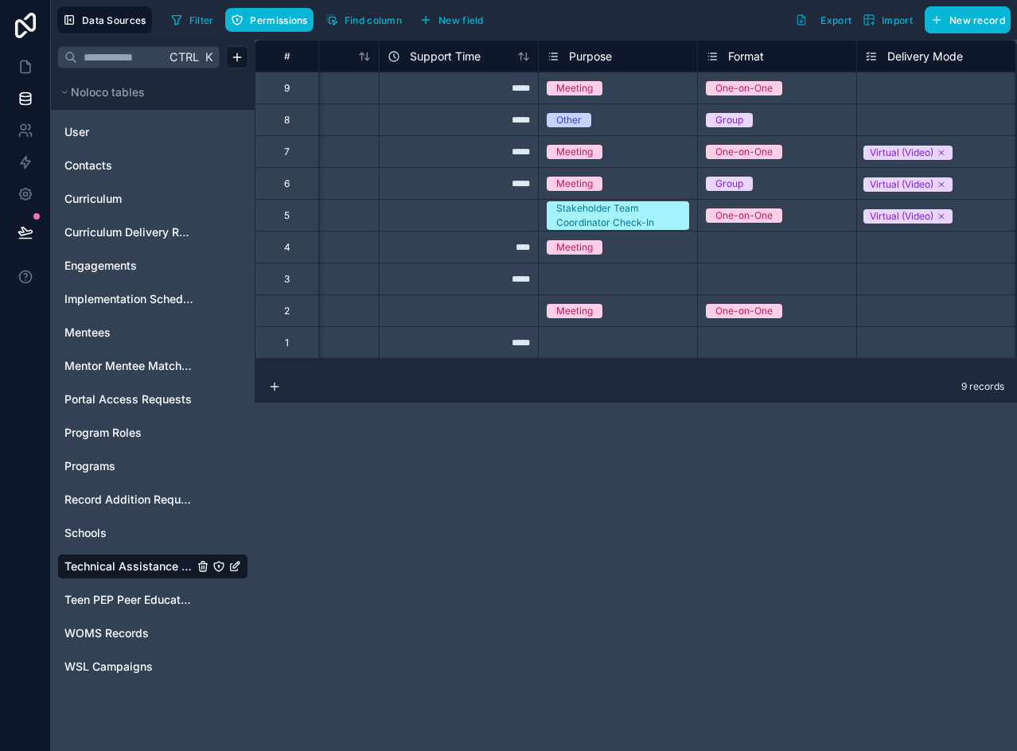
click at [638, 83] on div "Meeting" at bounding box center [618, 89] width 158 height 18
click at [598, 57] on span "Purpose" at bounding box center [590, 57] width 43 height 16
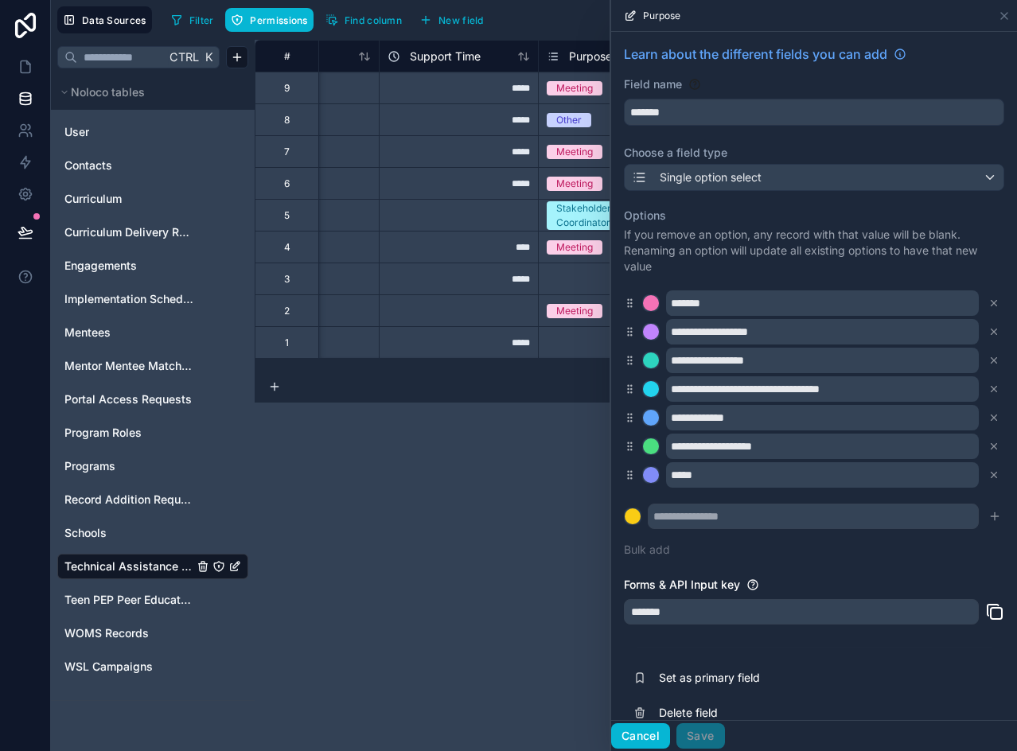
click at [642, 743] on button "Cancel" at bounding box center [640, 735] width 59 height 25
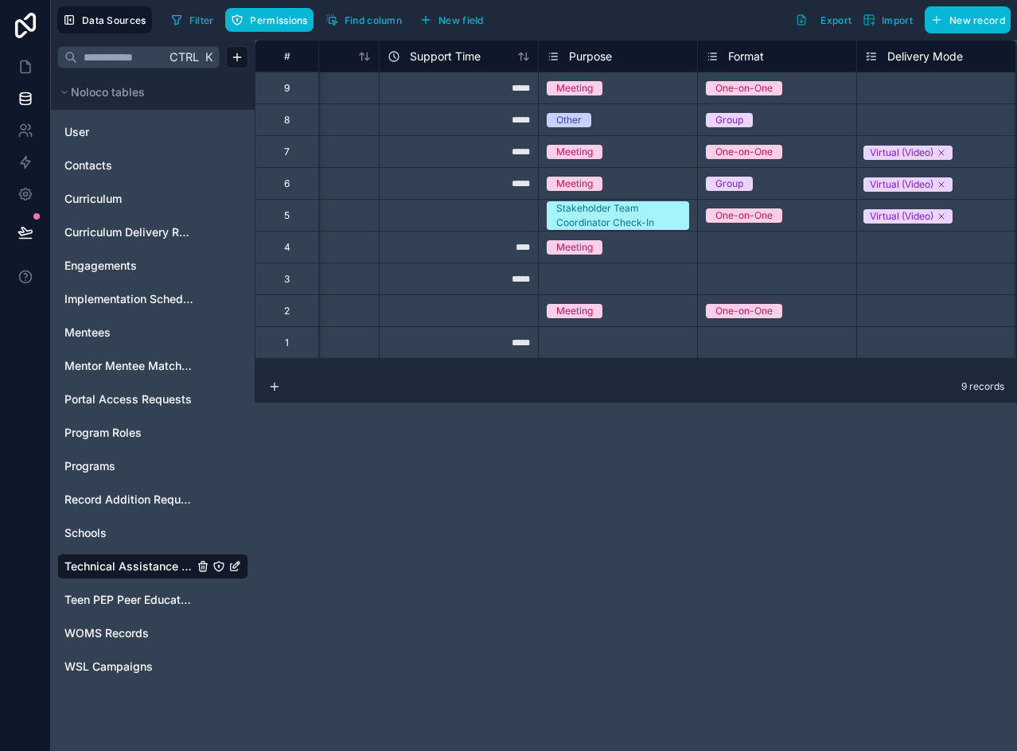
click at [742, 53] on span "Format" at bounding box center [746, 57] width 36 height 16
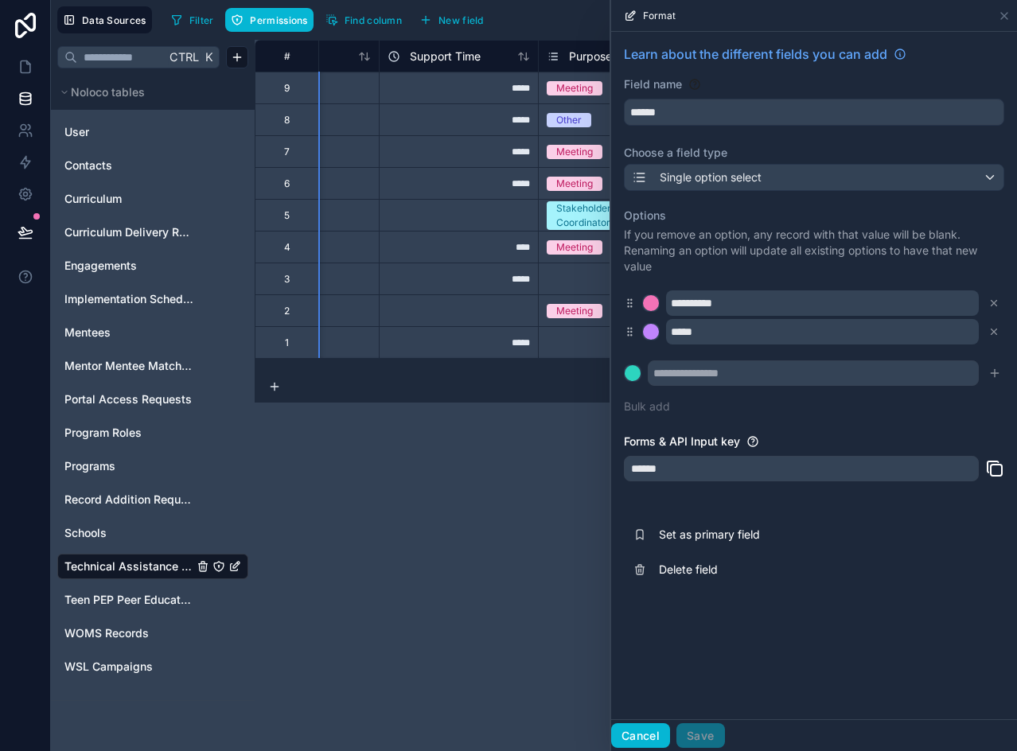
drag, startPoint x: 634, startPoint y: 730, endPoint x: 645, endPoint y: 628, distance: 102.6
click at [634, 730] on button "Cancel" at bounding box center [640, 735] width 59 height 25
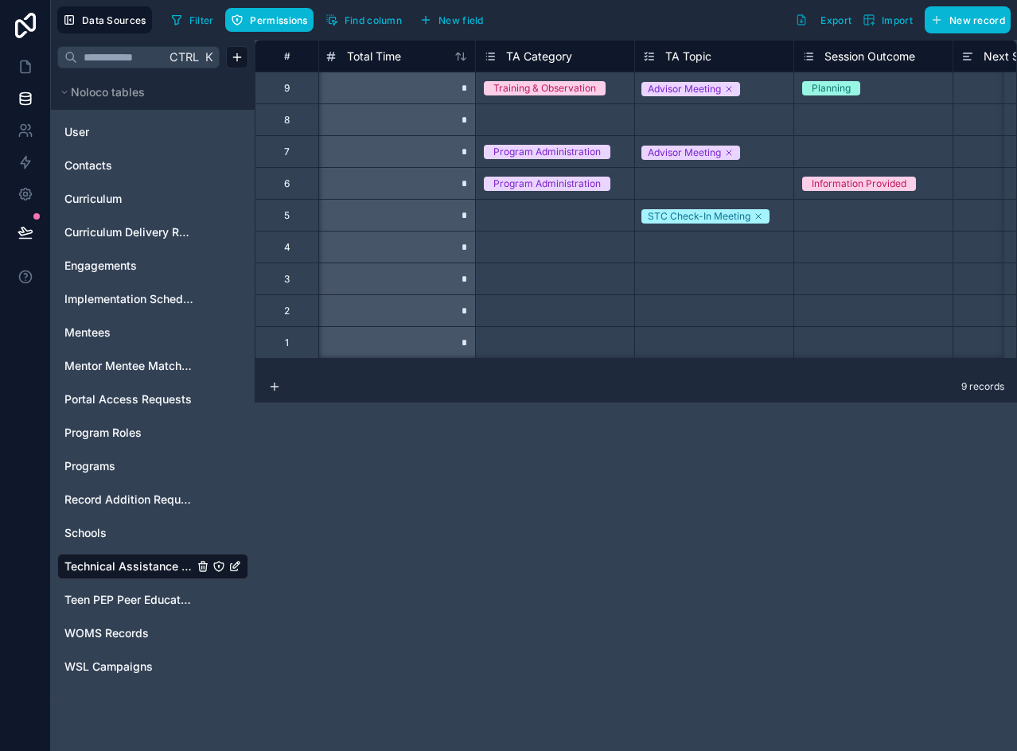
scroll to position [0, 1916]
click at [536, 53] on span "TA Category" at bounding box center [535, 57] width 66 height 16
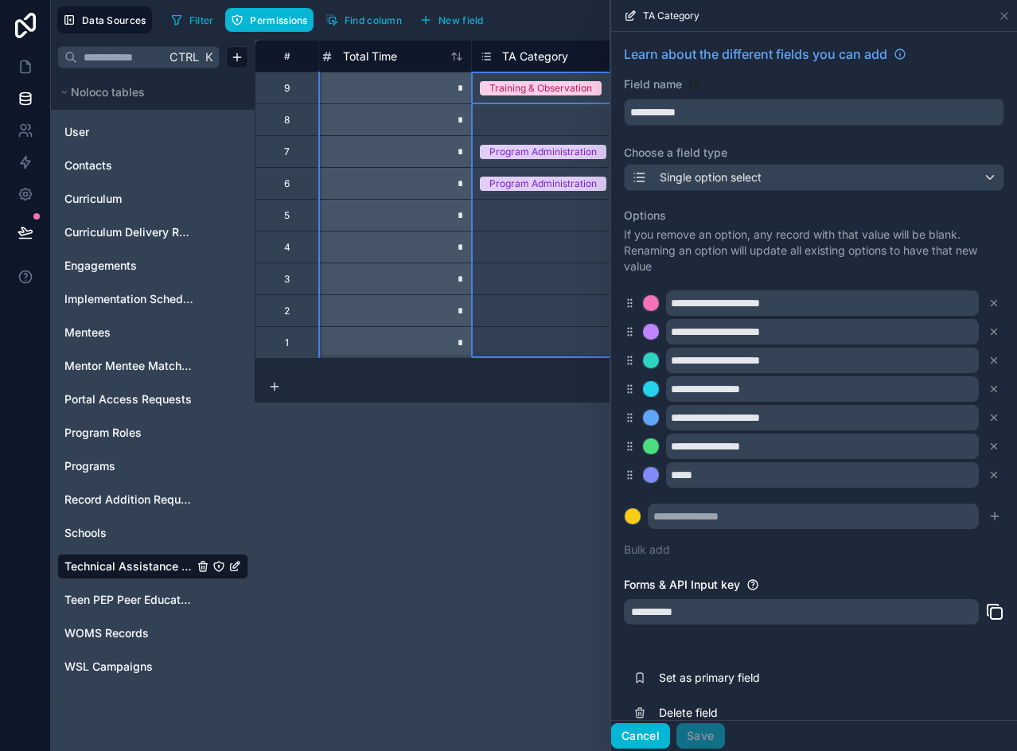
drag, startPoint x: 656, startPoint y: 739, endPoint x: 653, endPoint y: 699, distance: 40.7
click at [656, 739] on button "Cancel" at bounding box center [640, 735] width 59 height 25
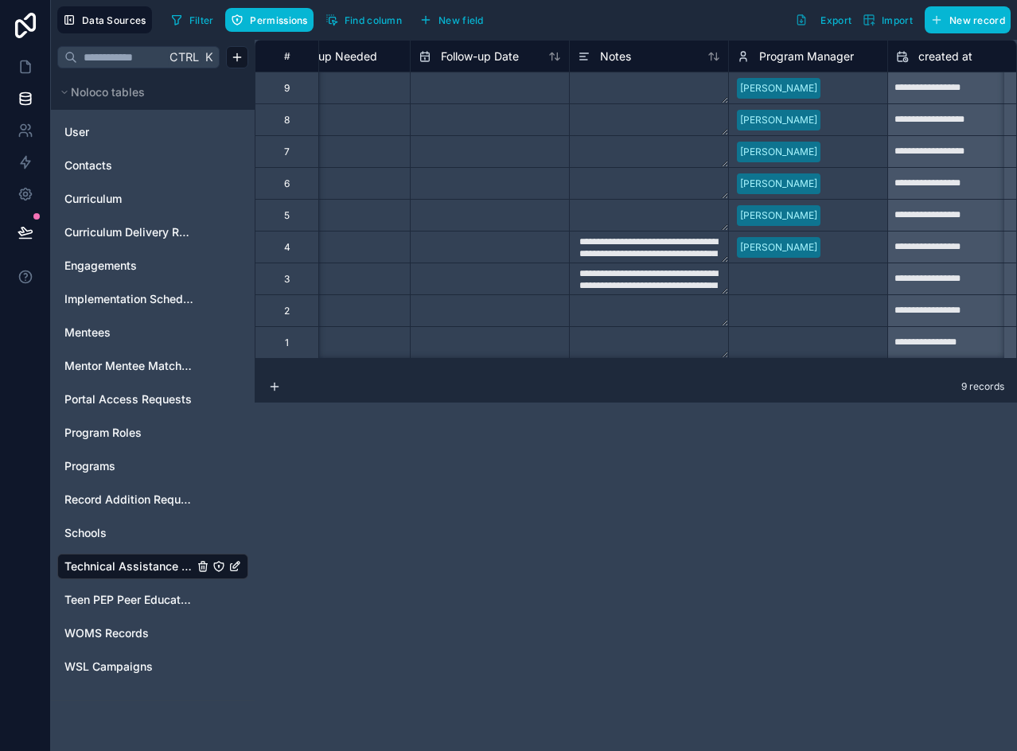
scroll to position [0, 2766]
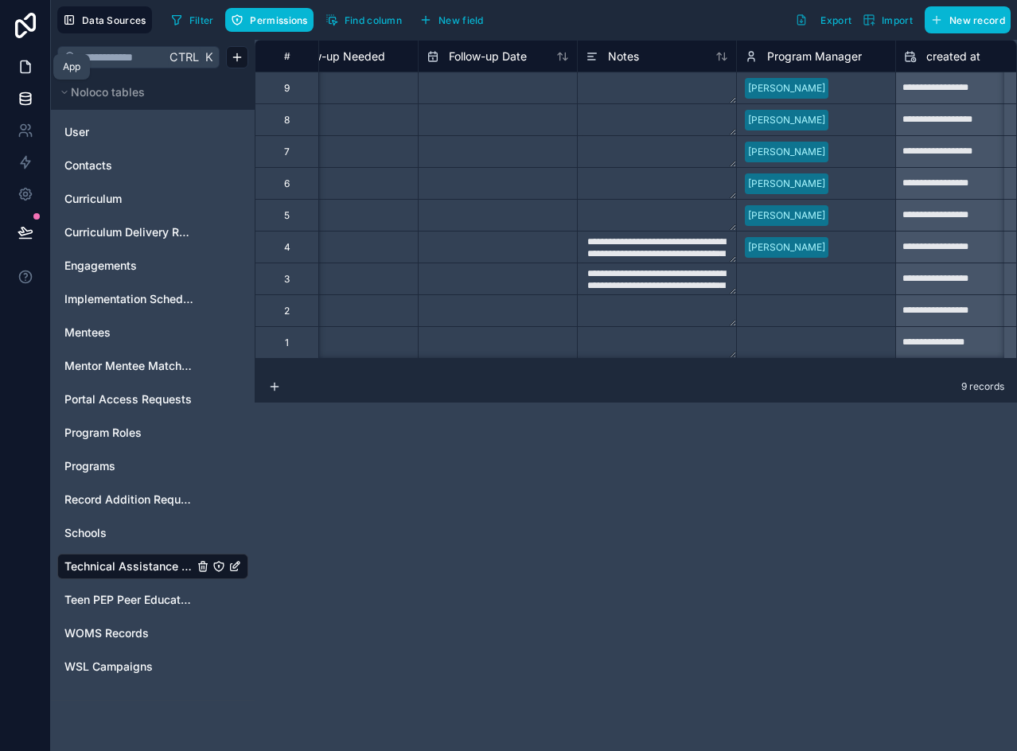
click at [27, 67] on icon at bounding box center [26, 67] width 16 height 16
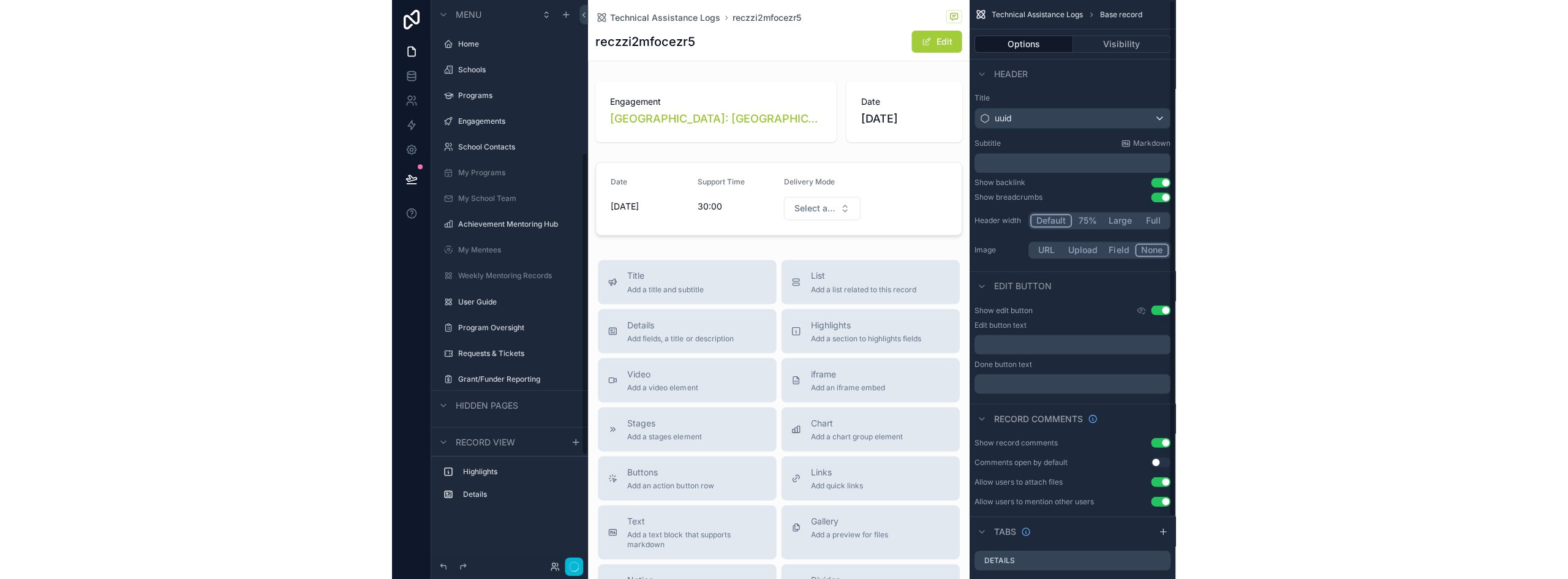
scroll to position [286, 0]
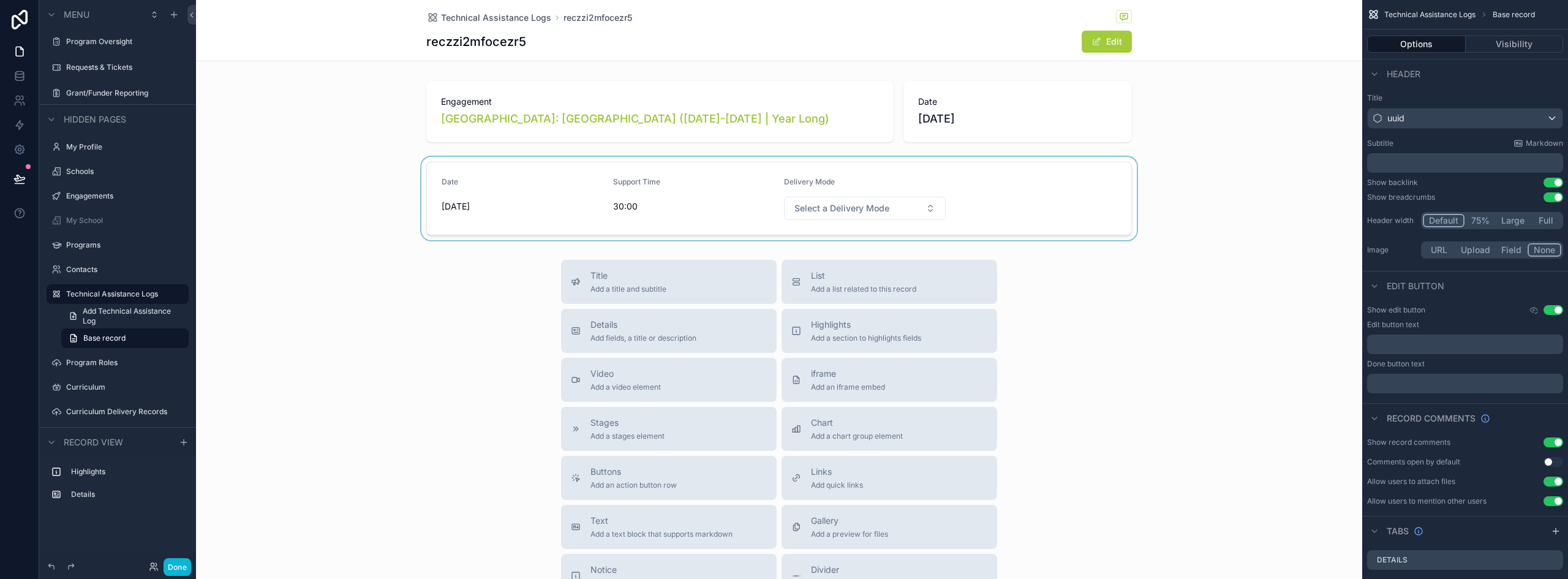
click at [636, 199] on div "scrollable content" at bounding box center [779, 199] width 1166 height 83
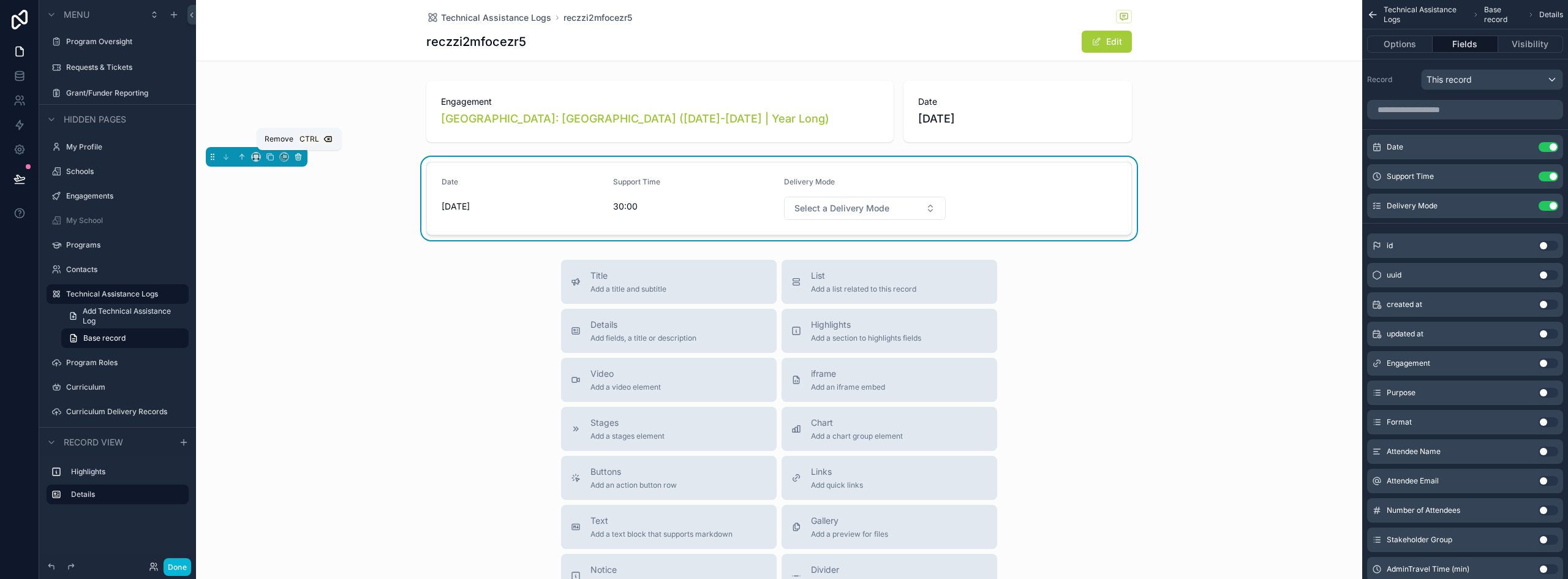
click at [297, 158] on icon "scrollable content" at bounding box center [298, 156] width 8 height 8
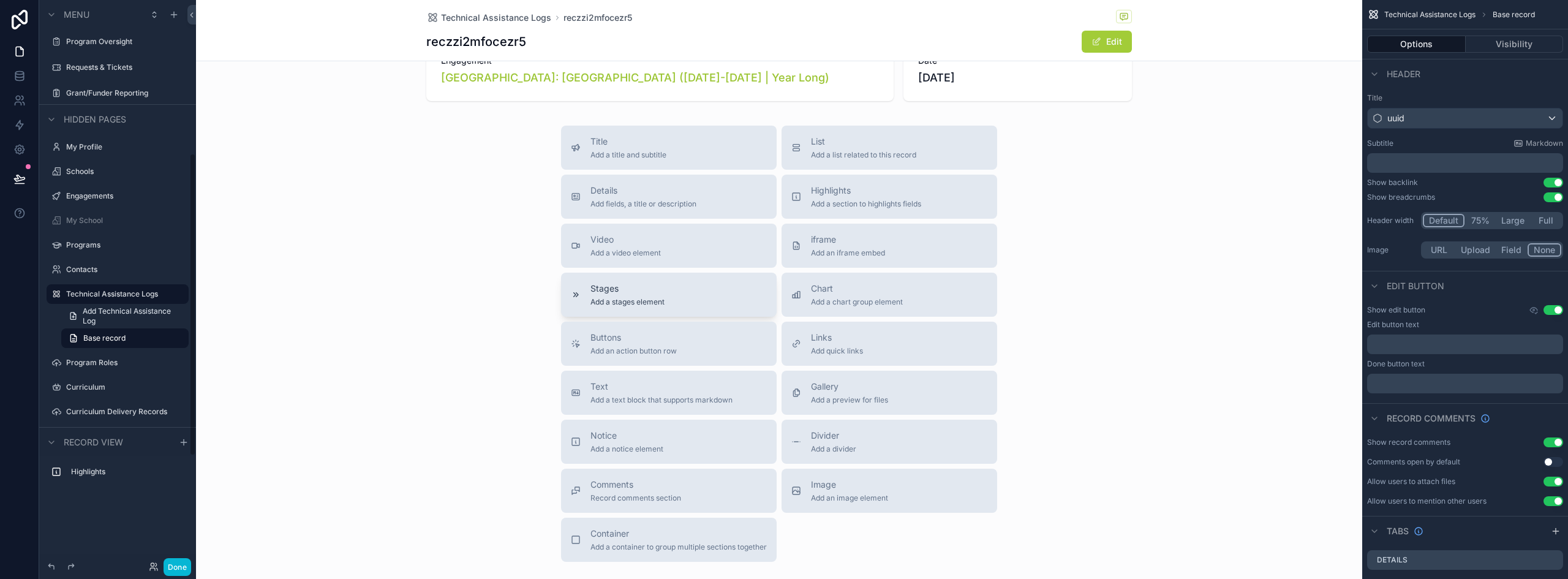
scroll to position [62, 0]
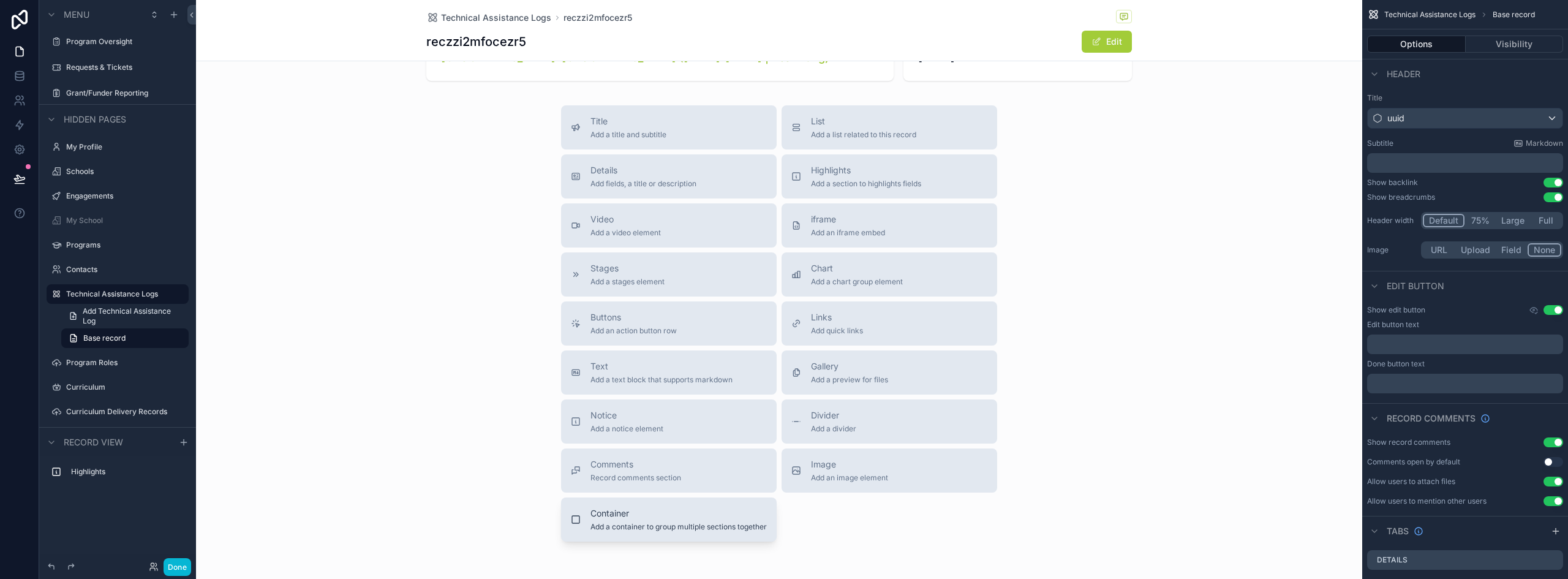
click at [656, 527] on span "Add a container to group multiple sections together" at bounding box center [678, 527] width 176 height 10
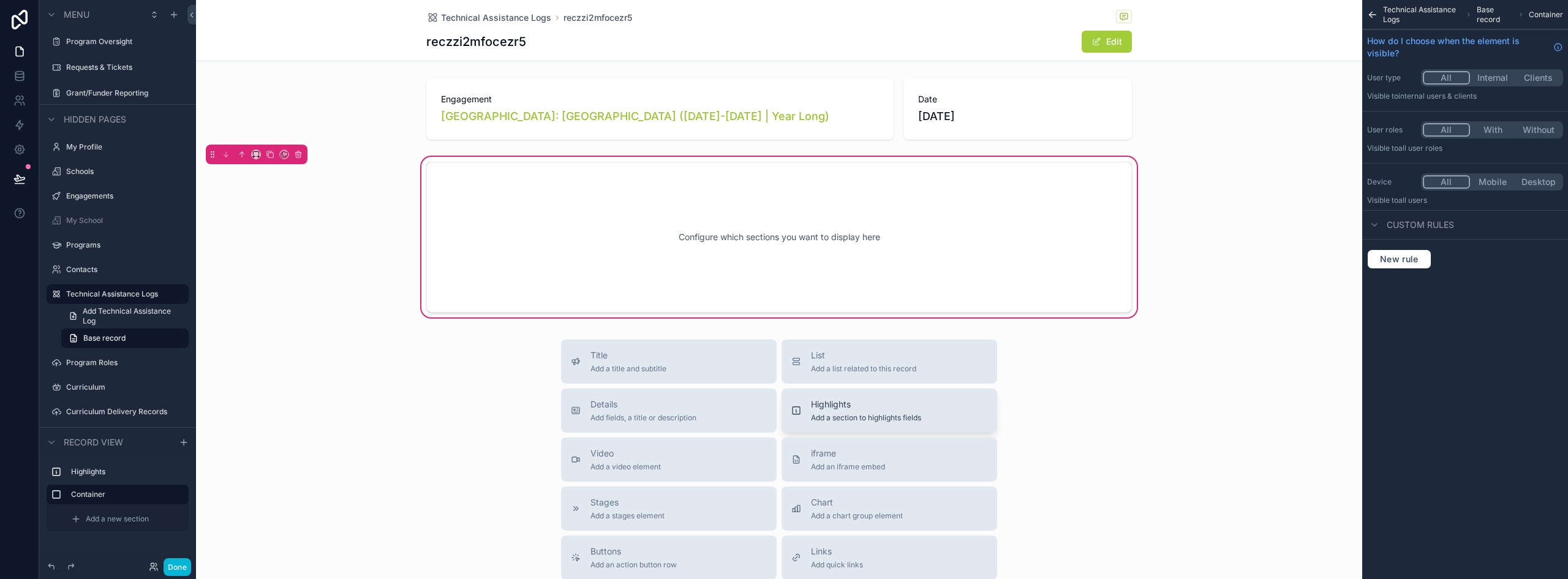
scroll to position [0, 0]
click at [670, 185] on div "Configure which sections you want to display here" at bounding box center [779, 239] width 665 height 110
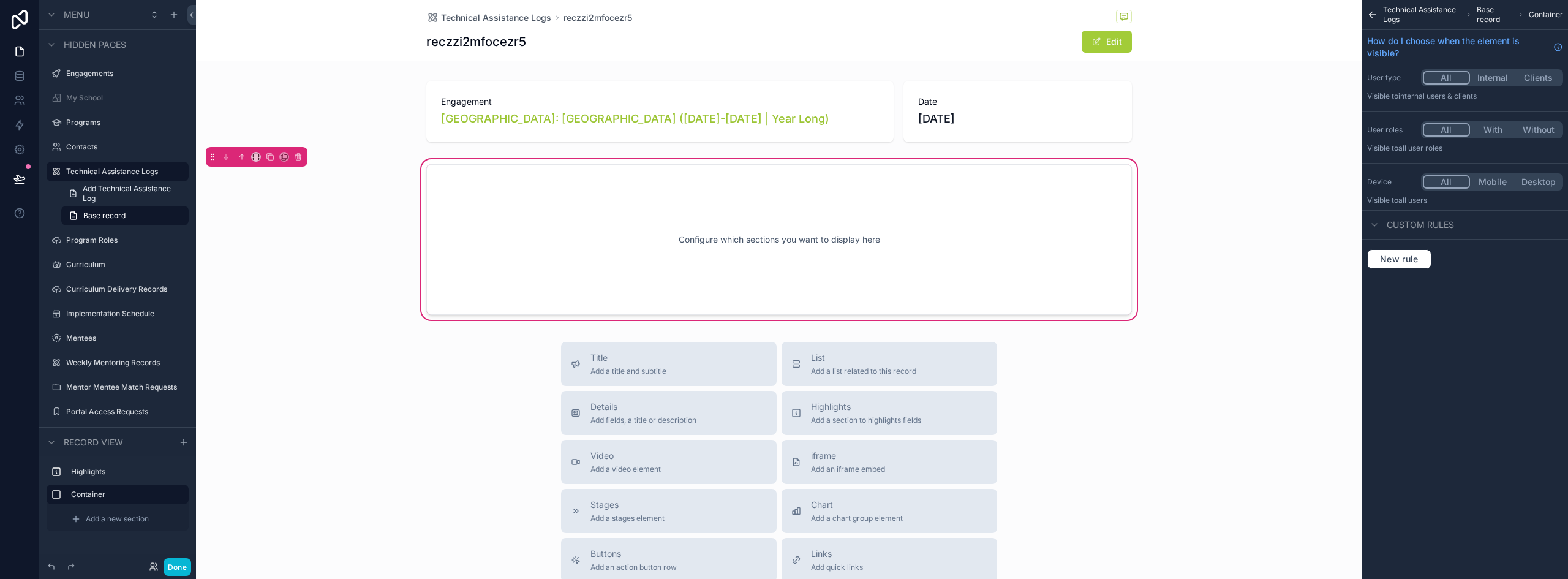
click at [651, 202] on div "Configure which sections you want to display here" at bounding box center [779, 239] width 665 height 110
click at [104, 520] on span "Add a new section" at bounding box center [117, 519] width 63 height 10
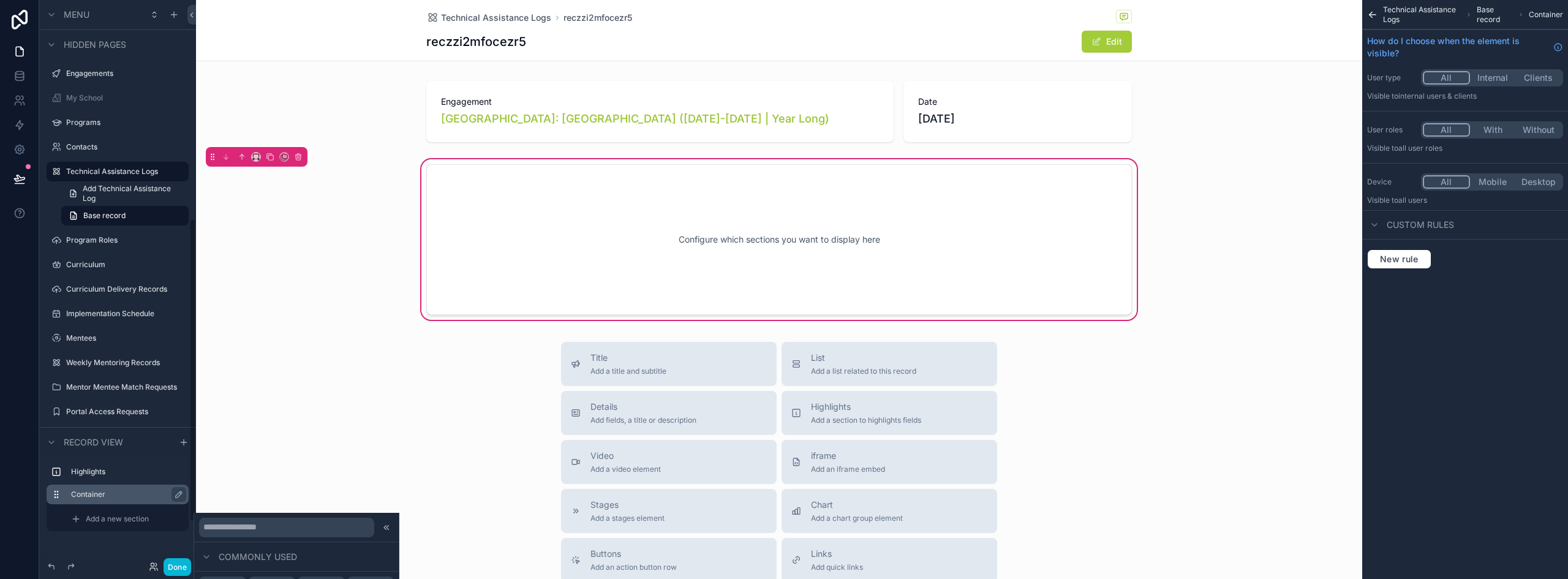
click at [116, 499] on label "Container" at bounding box center [125, 494] width 108 height 10
click at [122, 524] on div "Add a new section" at bounding box center [126, 518] width 120 height 19
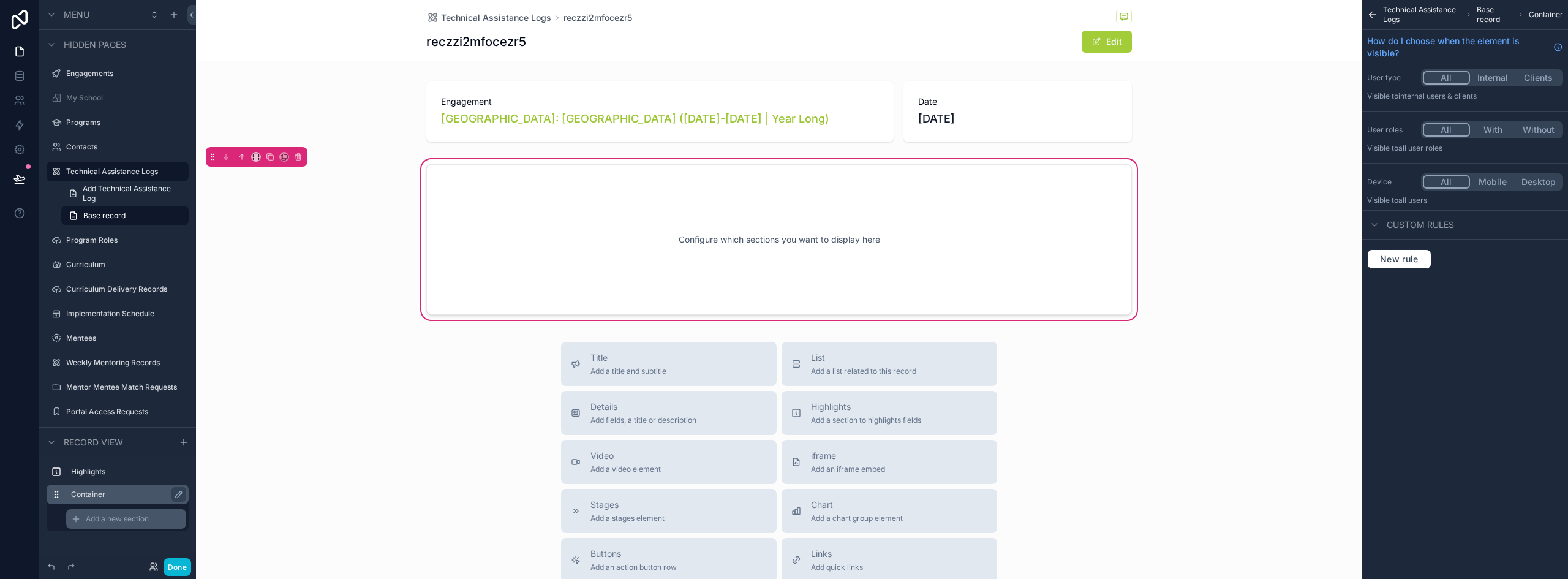
click at [122, 524] on span "Add a new section" at bounding box center [117, 519] width 63 height 10
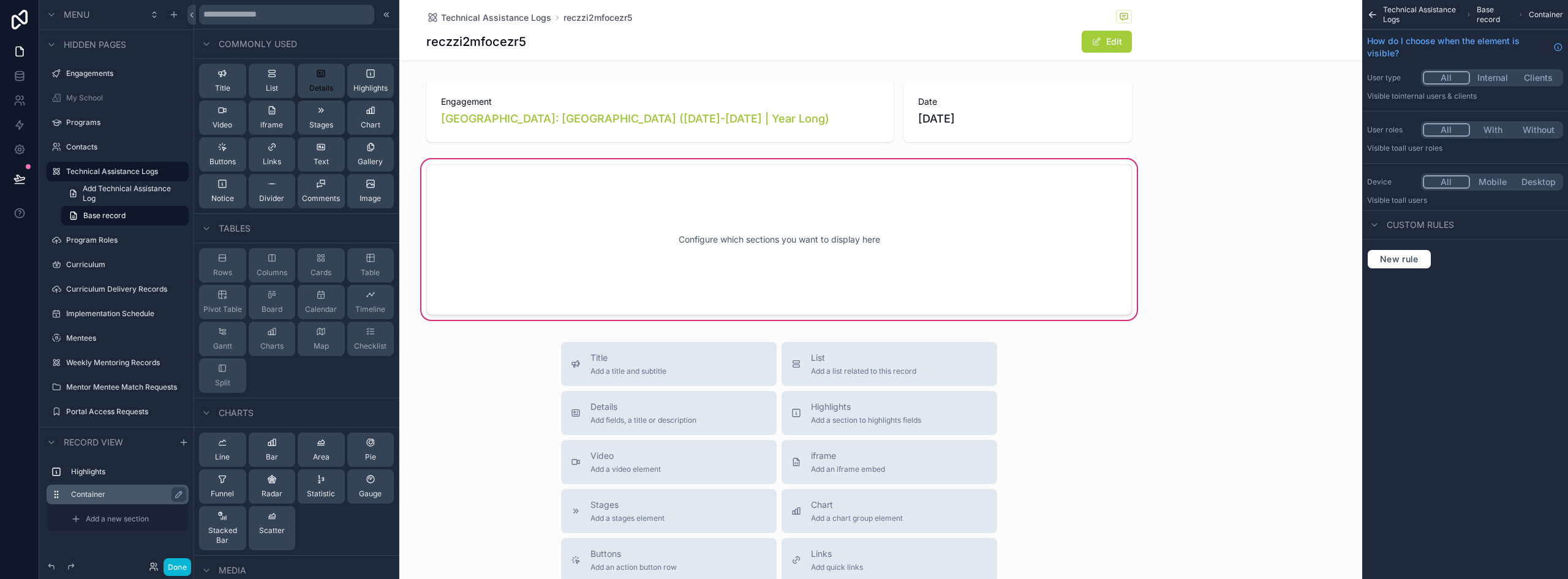
click at [319, 83] on span "Details" at bounding box center [321, 88] width 24 height 10
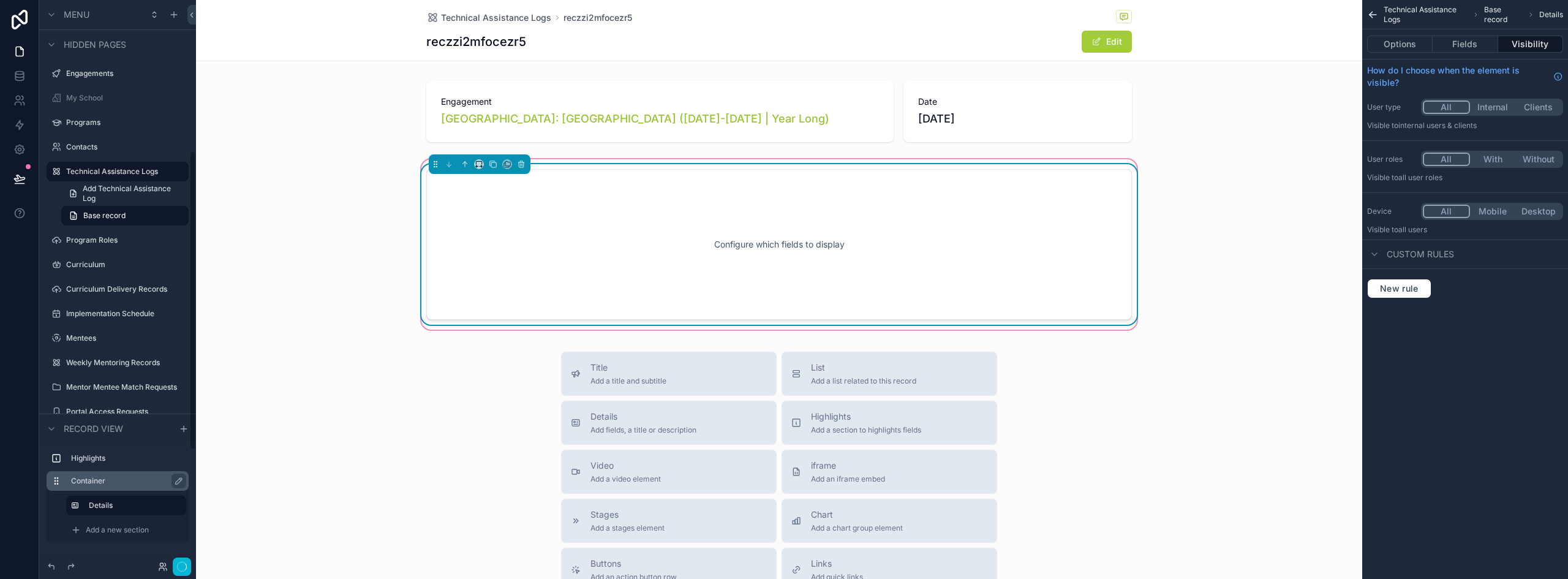
scroll to position [286, 0]
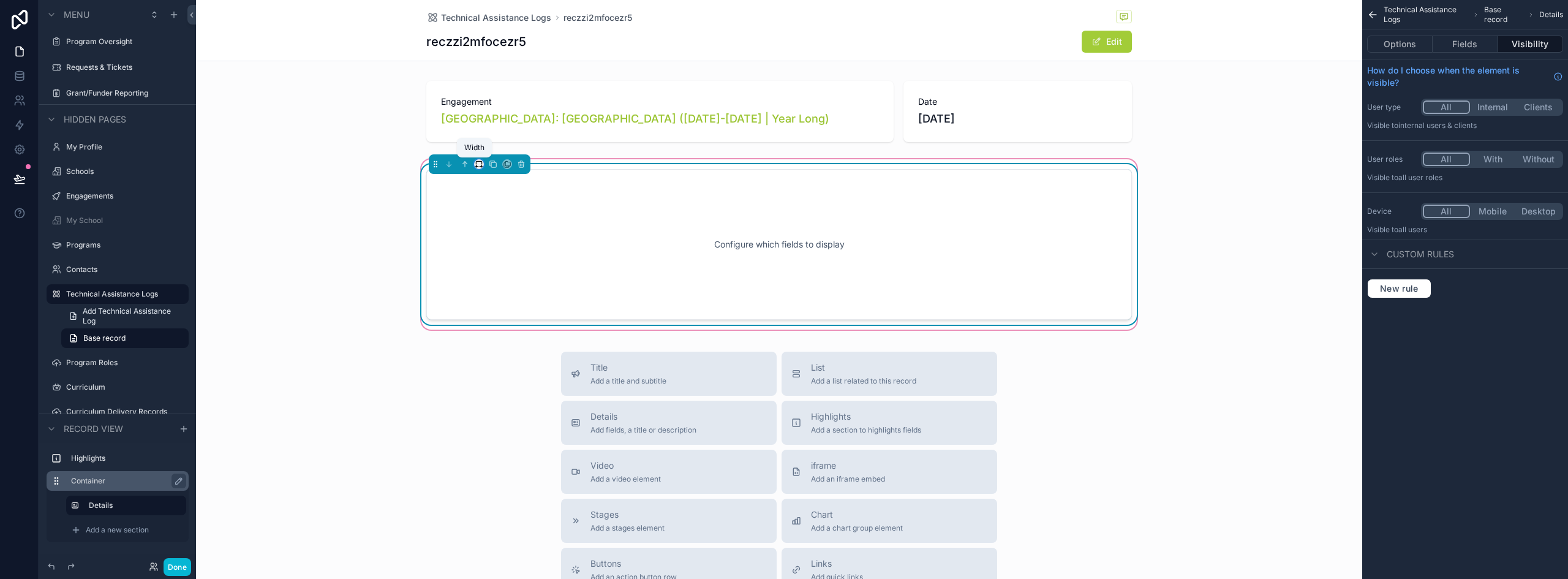
click at [476, 162] on icon "scrollable content" at bounding box center [479, 164] width 8 height 8
click at [490, 253] on span "50%" at bounding box center [490, 256] width 19 height 15
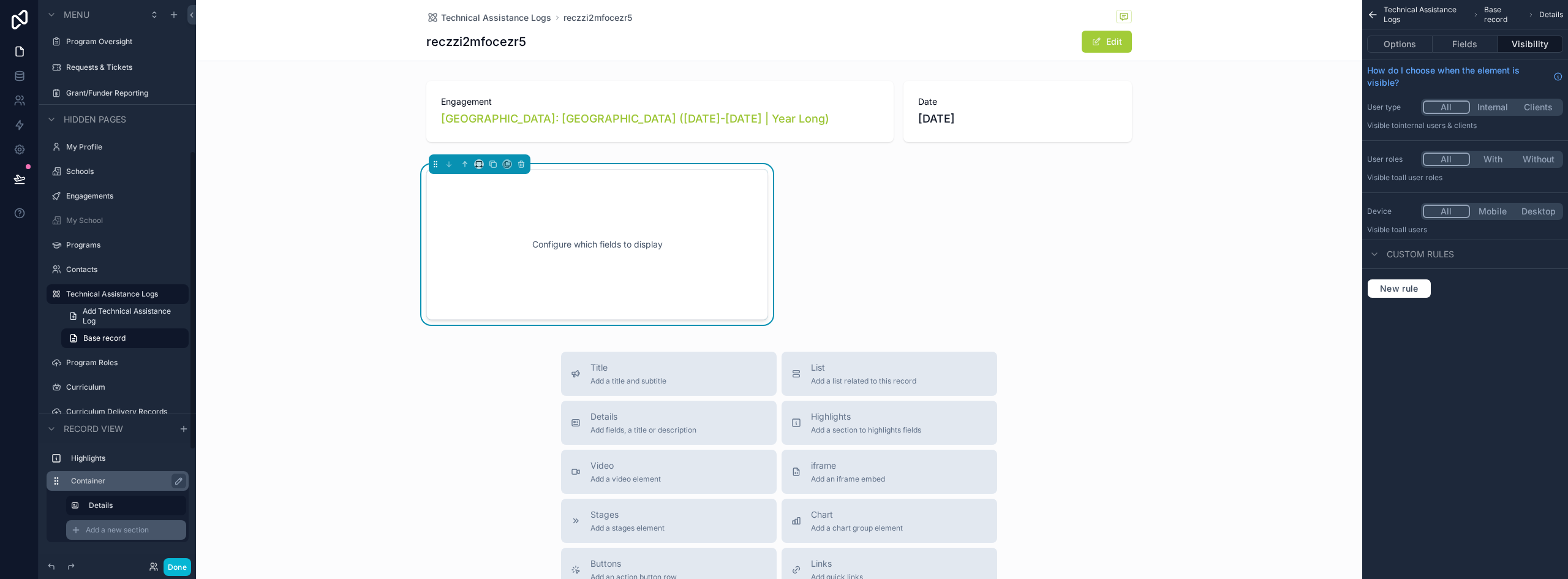
click at [111, 530] on span "Add a new section" at bounding box center [117, 530] width 63 height 10
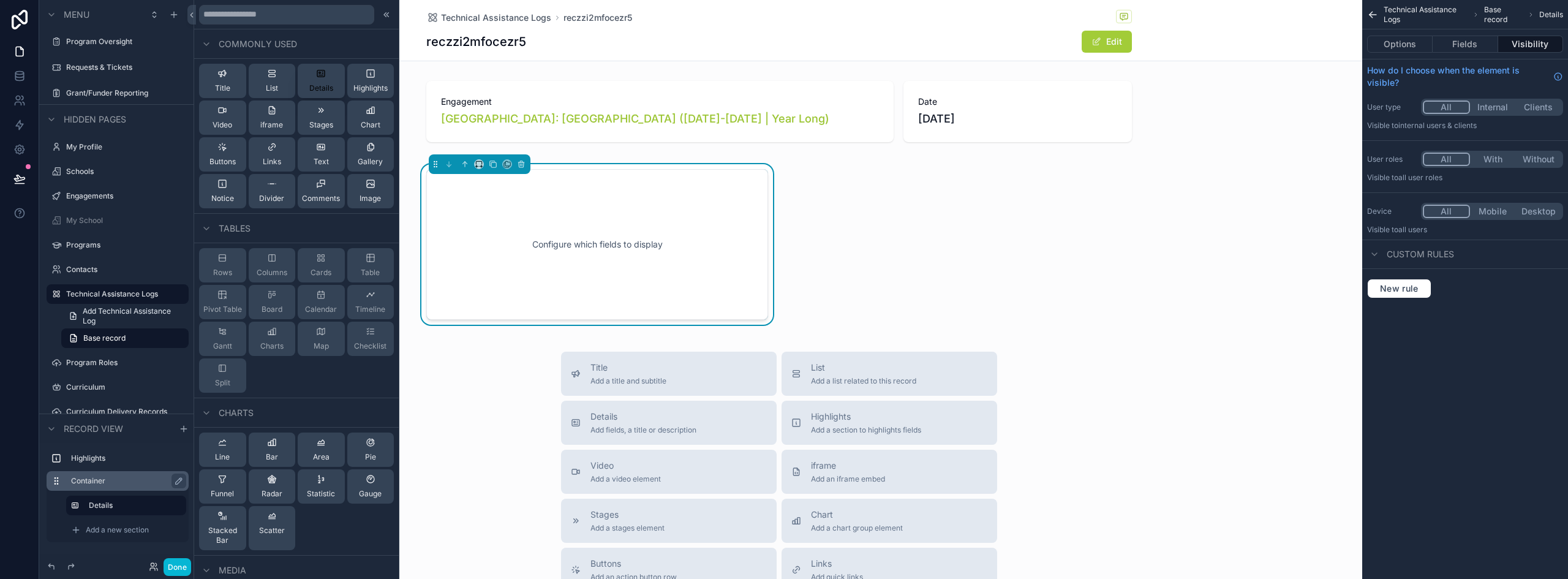
click at [313, 79] on div "Details" at bounding box center [321, 81] width 24 height 25
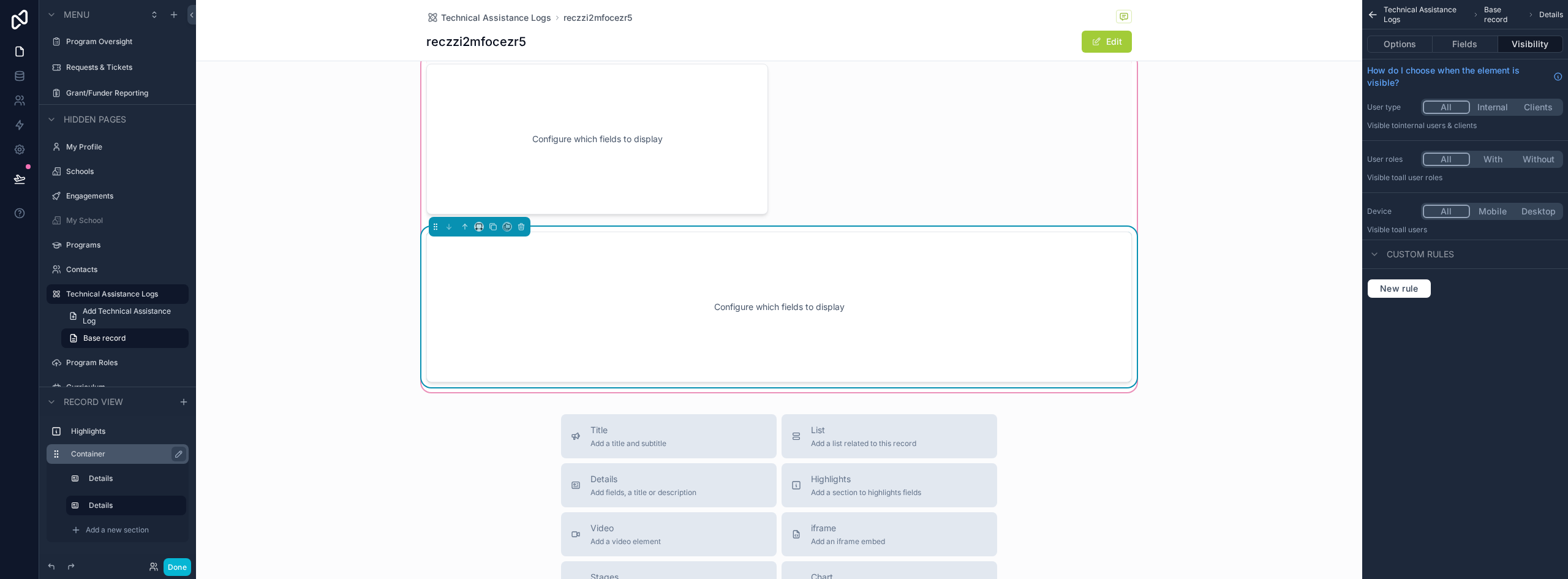
scroll to position [123, 0]
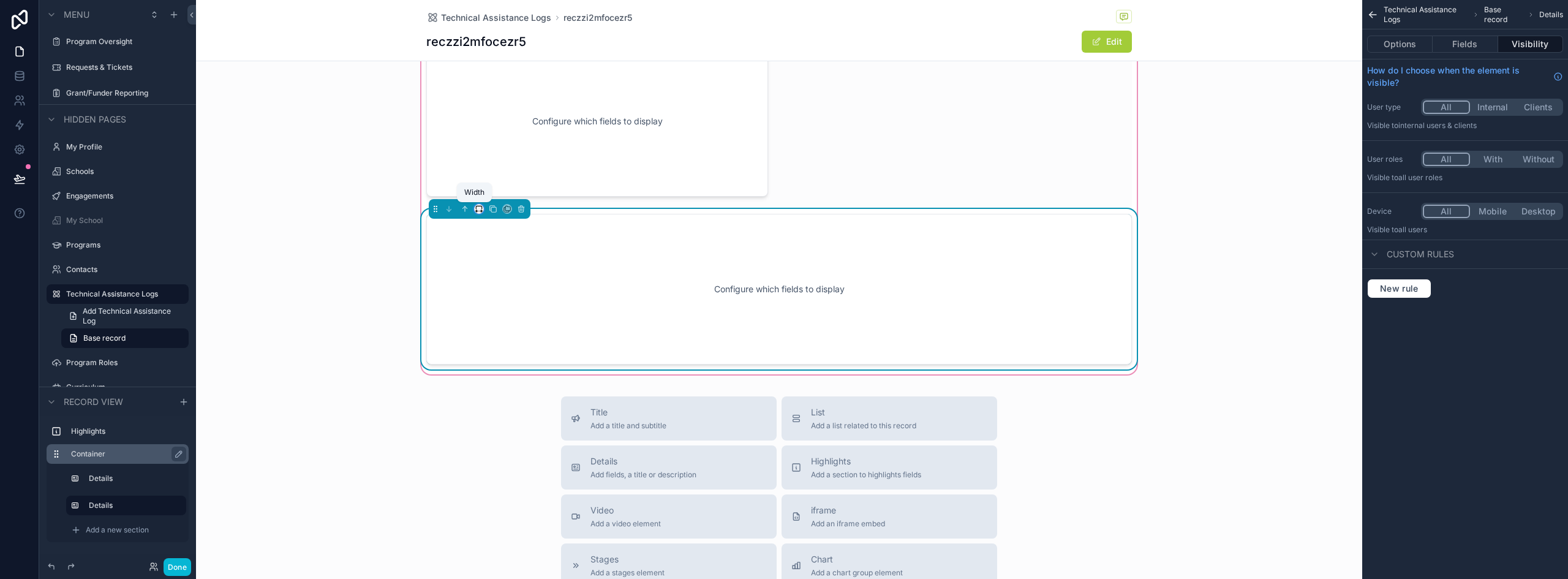
click at [475, 209] on icon "scrollable content" at bounding box center [479, 209] width 8 height 8
click at [496, 303] on span "50%" at bounding box center [490, 301] width 19 height 15
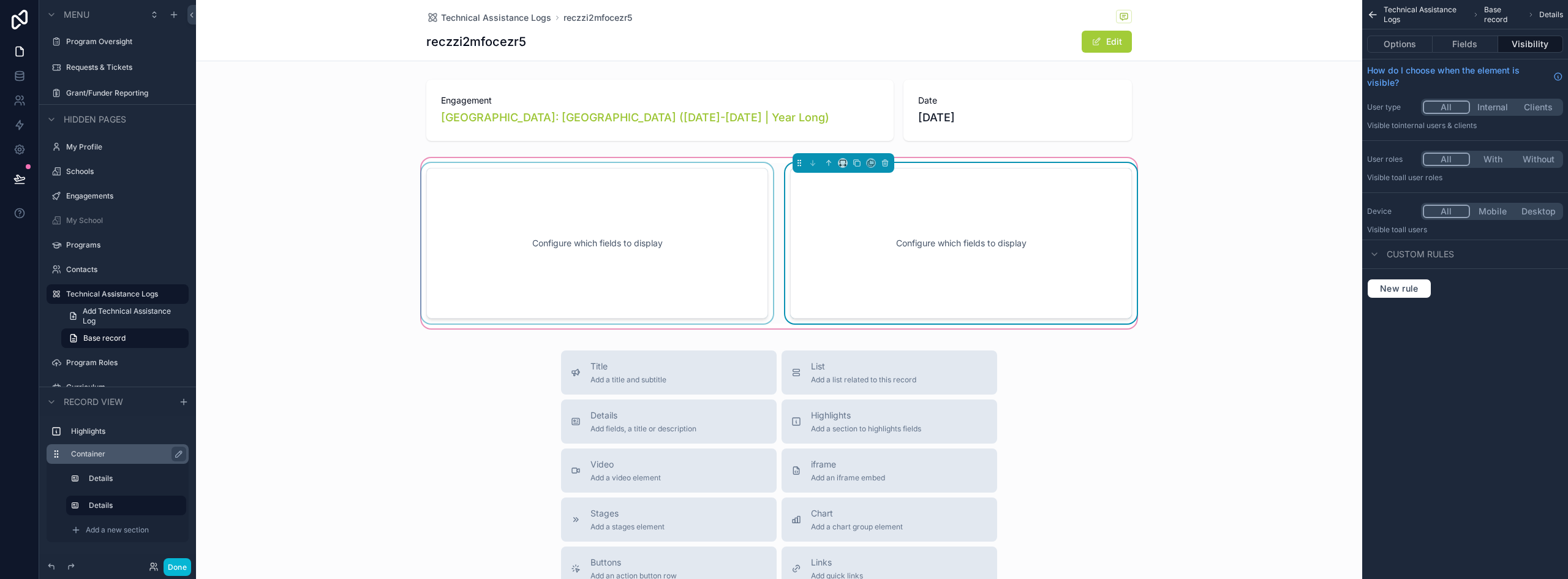
scroll to position [0, 0]
click at [585, 209] on div "scrollable content" at bounding box center [597, 244] width 356 height 161
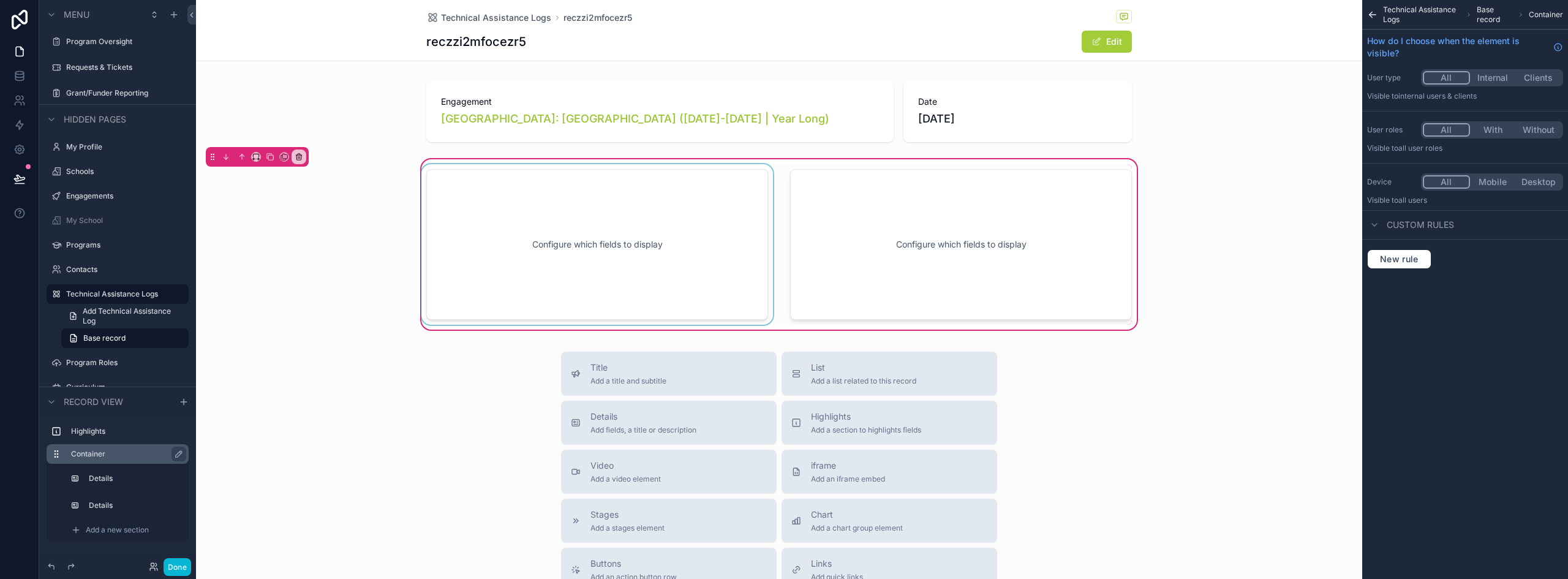
click at [544, 239] on div "scrollable content" at bounding box center [597, 244] width 356 height 161
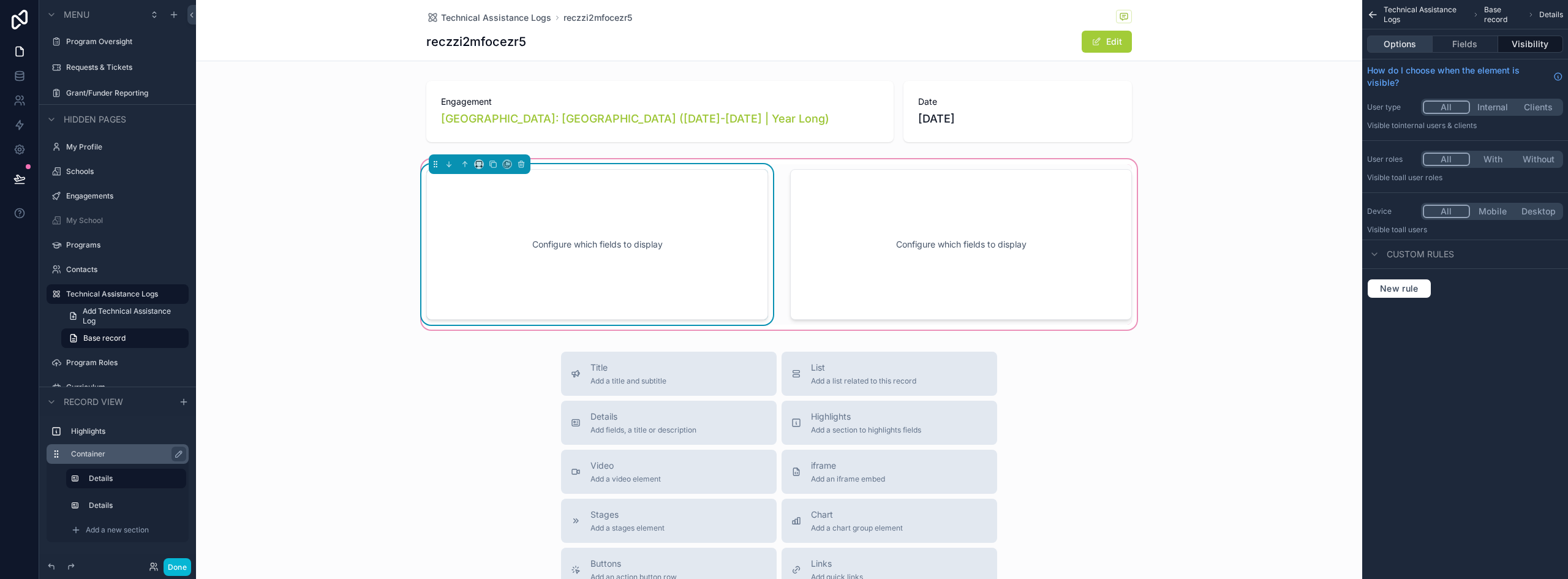
click at [1419, 48] on button "Options" at bounding box center [1399, 44] width 65 height 17
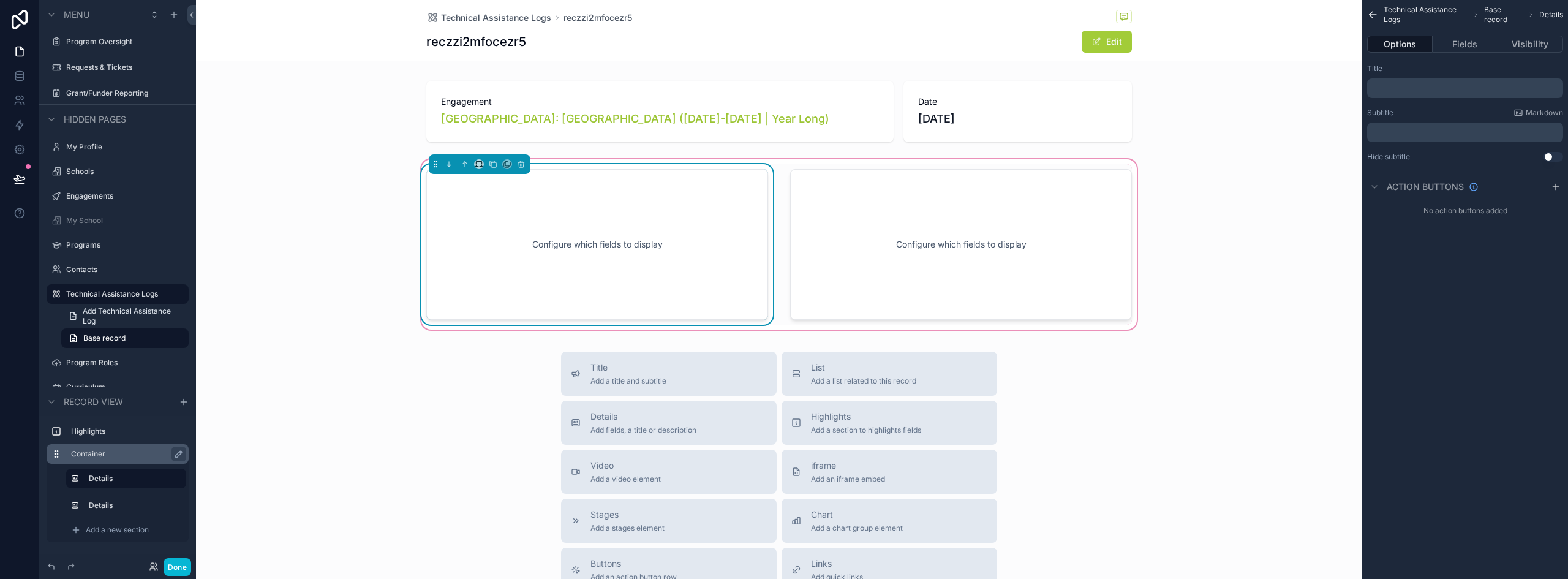
click at [1419, 85] on p "﻿" at bounding box center [1466, 88] width 189 height 10
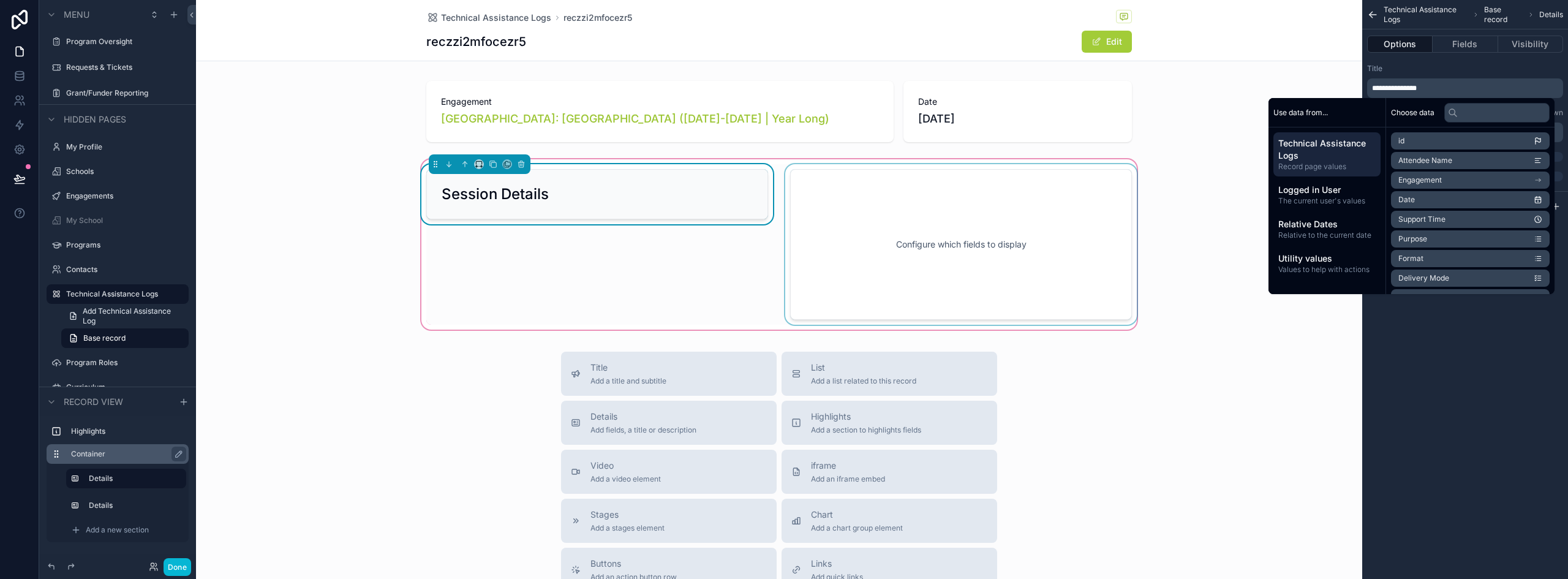
click at [854, 206] on div "scrollable content" at bounding box center [961, 244] width 356 height 161
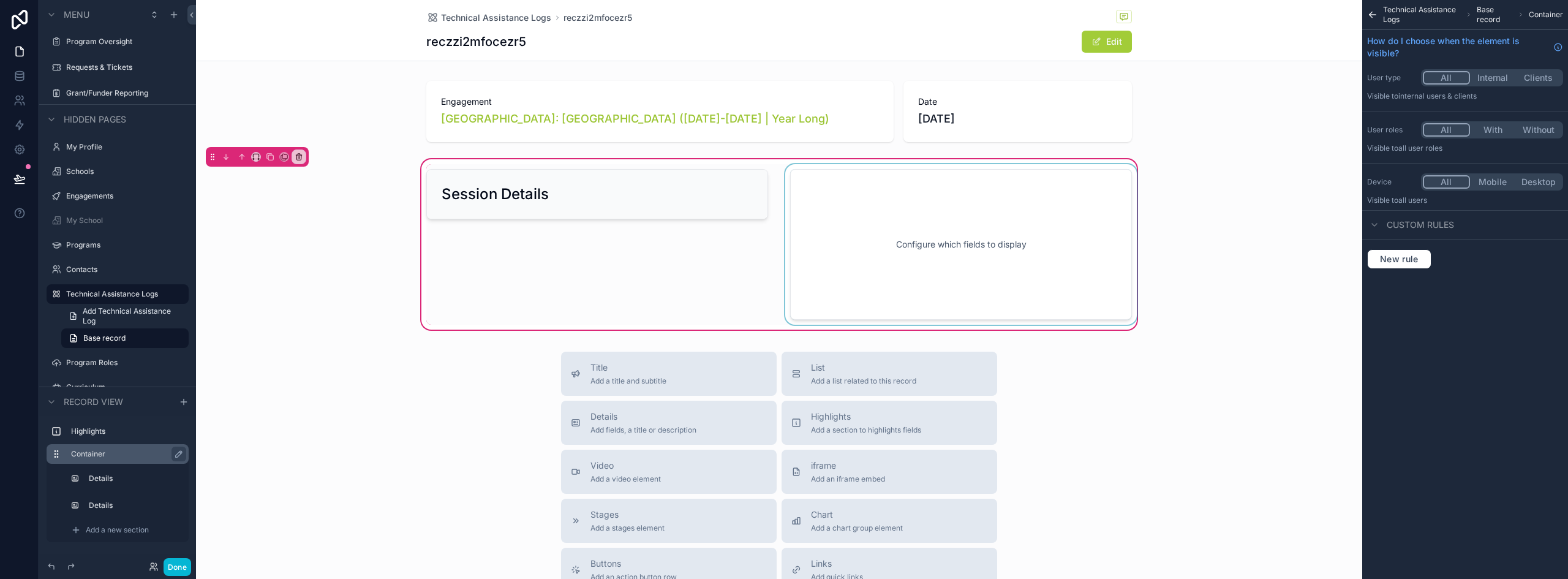
click at [908, 196] on div "scrollable content" at bounding box center [961, 244] width 356 height 161
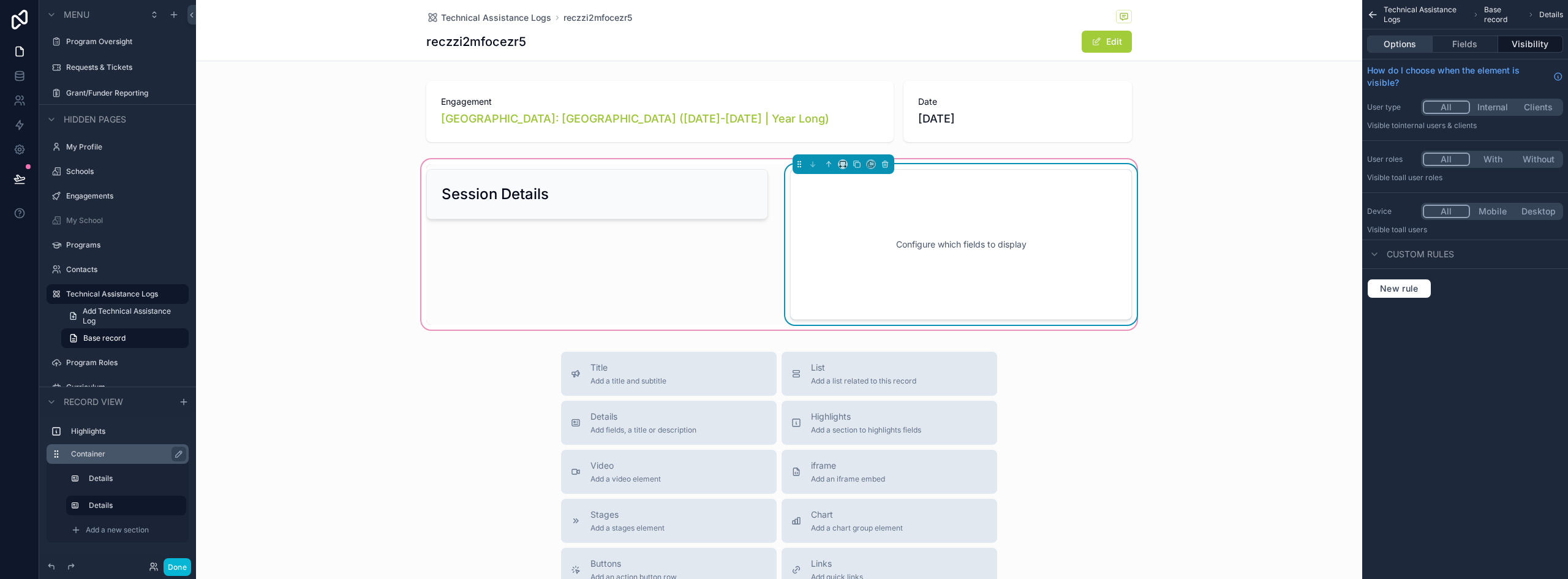
click at [1424, 46] on button "Options" at bounding box center [1399, 44] width 65 height 17
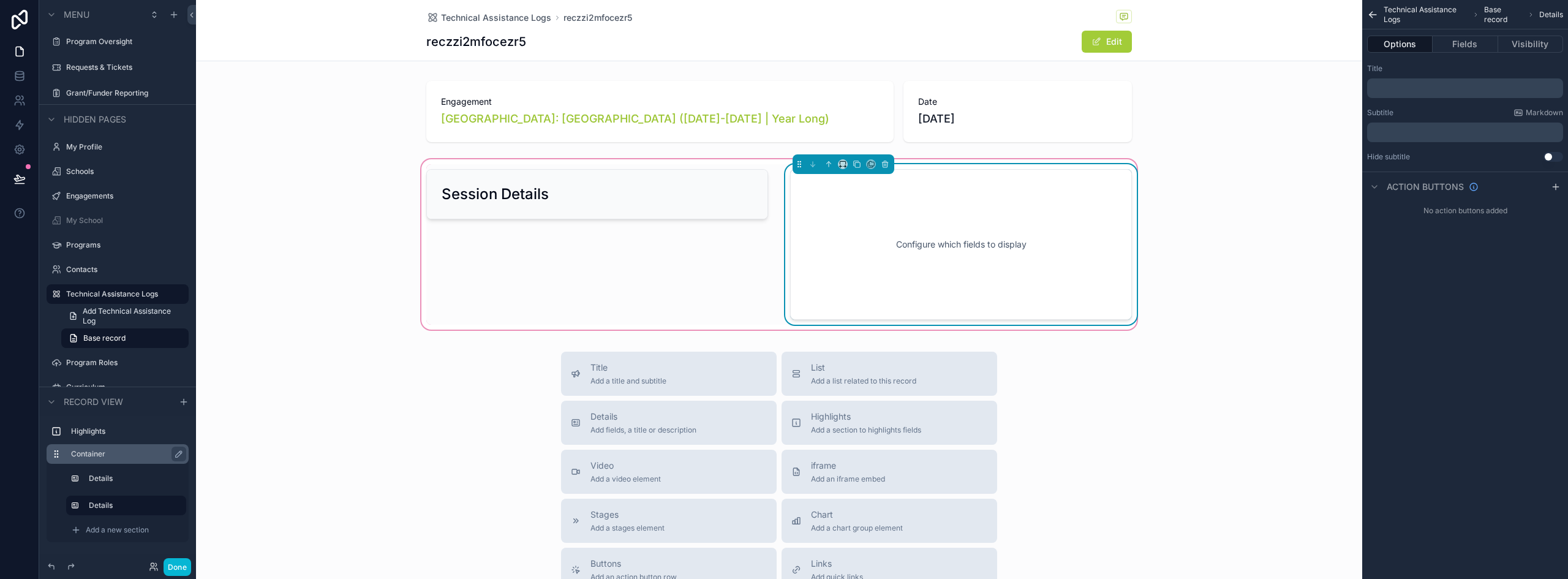
click at [1430, 90] on p "﻿" at bounding box center [1466, 88] width 189 height 10
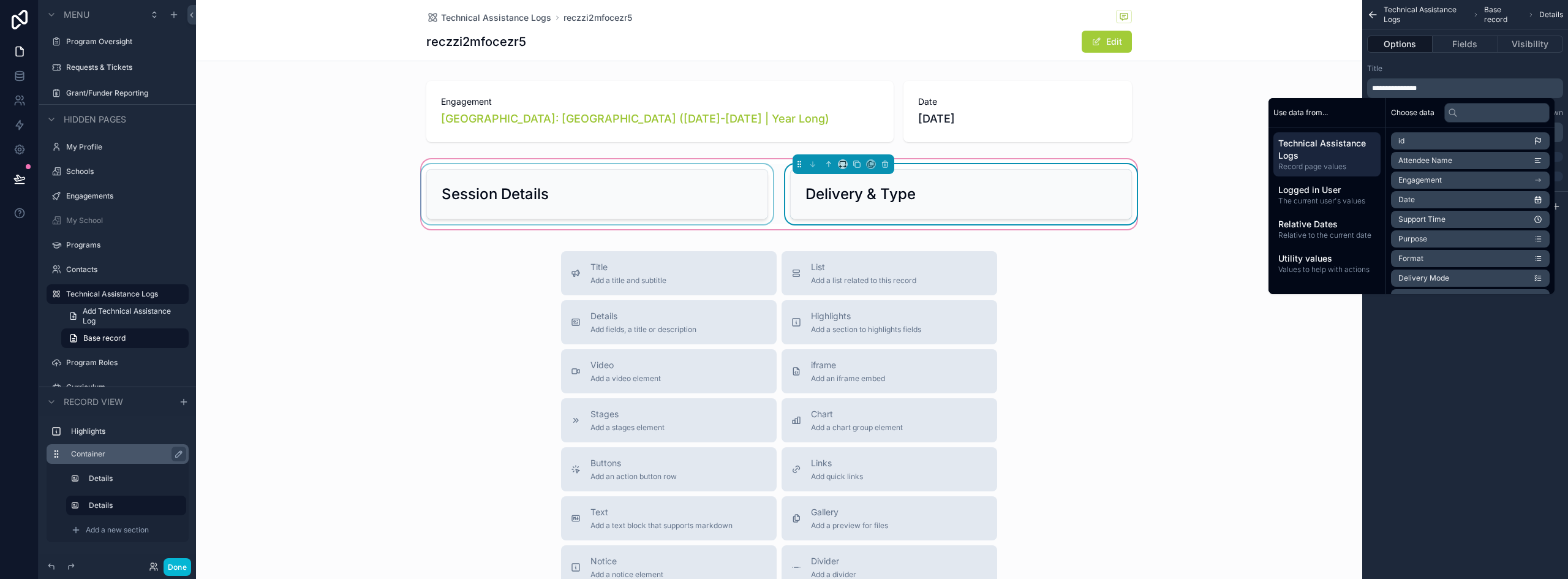
click at [619, 199] on div "scrollable content" at bounding box center [597, 194] width 356 height 60
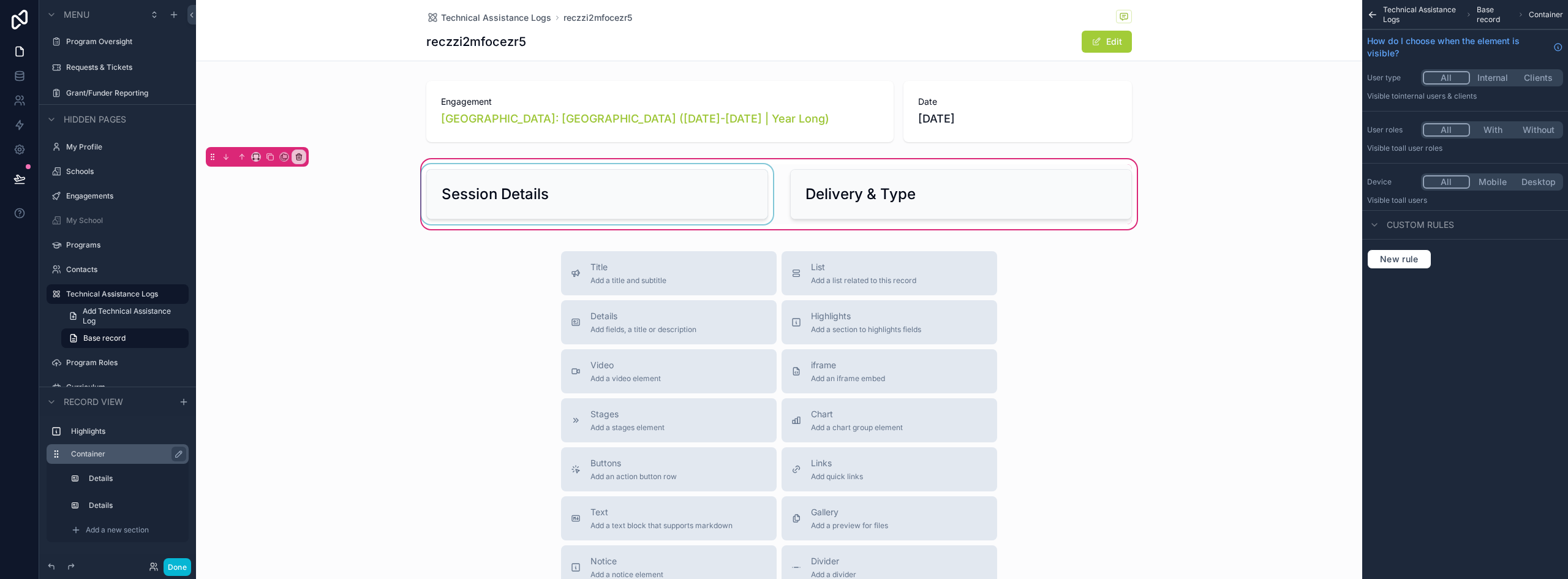
click at [619, 199] on div "scrollable content" at bounding box center [597, 194] width 356 height 60
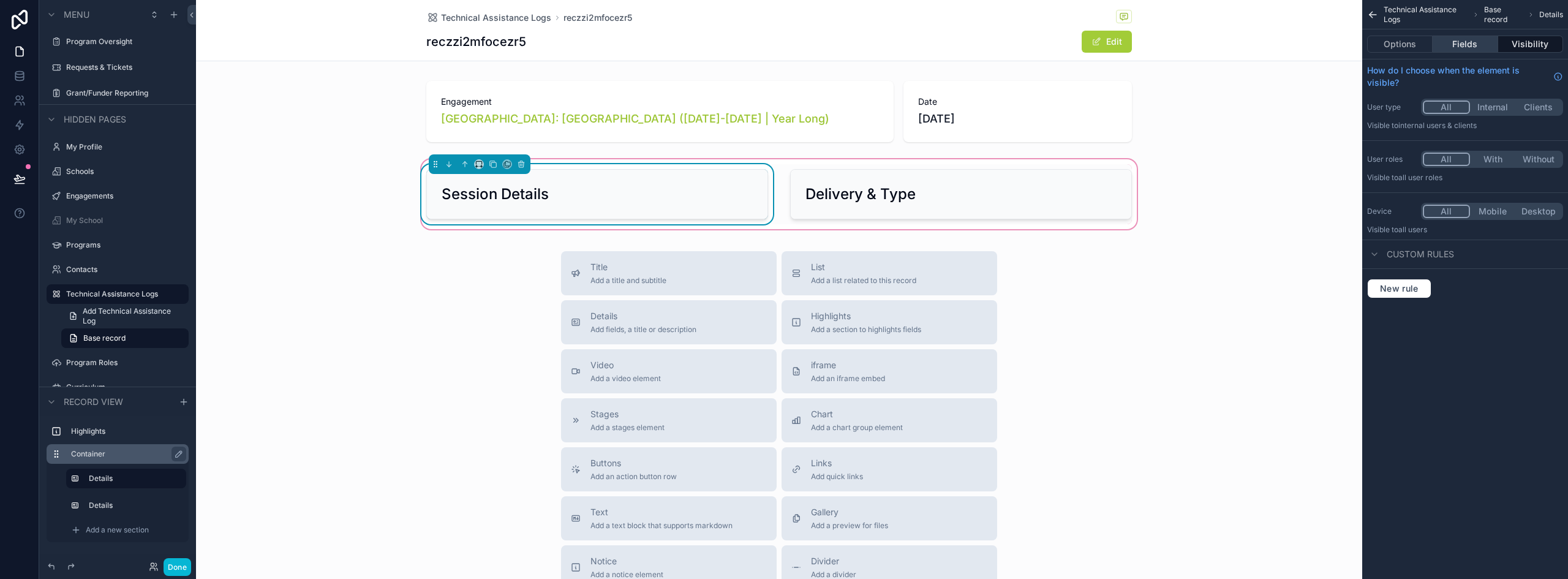
click at [1466, 49] on button "Fields" at bounding box center [1466, 44] width 65 height 17
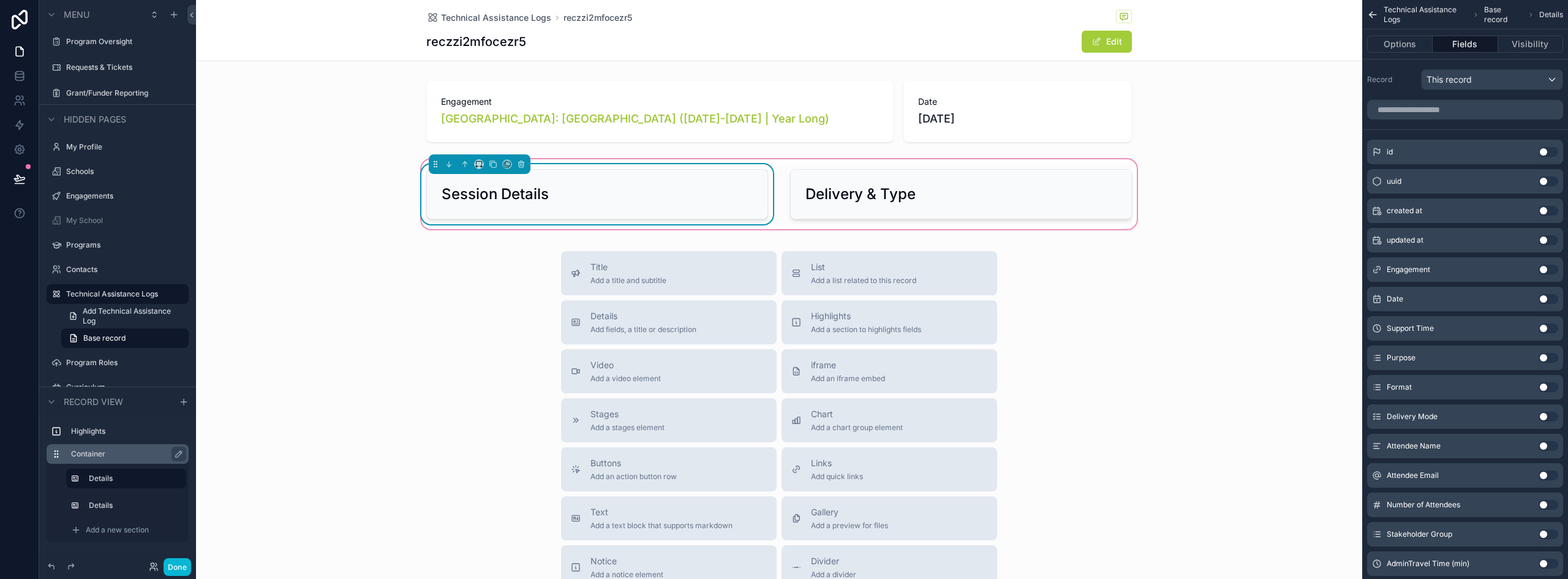
click at [1548, 270] on button "Use setting" at bounding box center [1548, 269] width 19 height 10
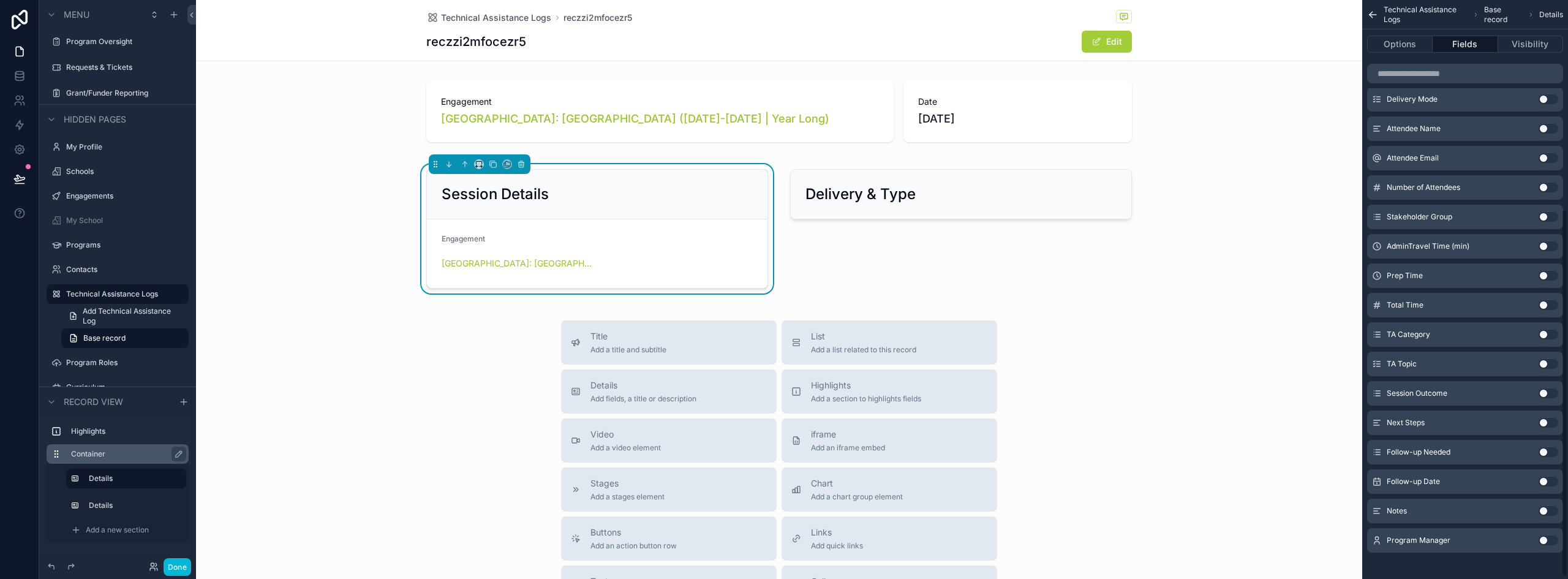
scroll to position [331, 0]
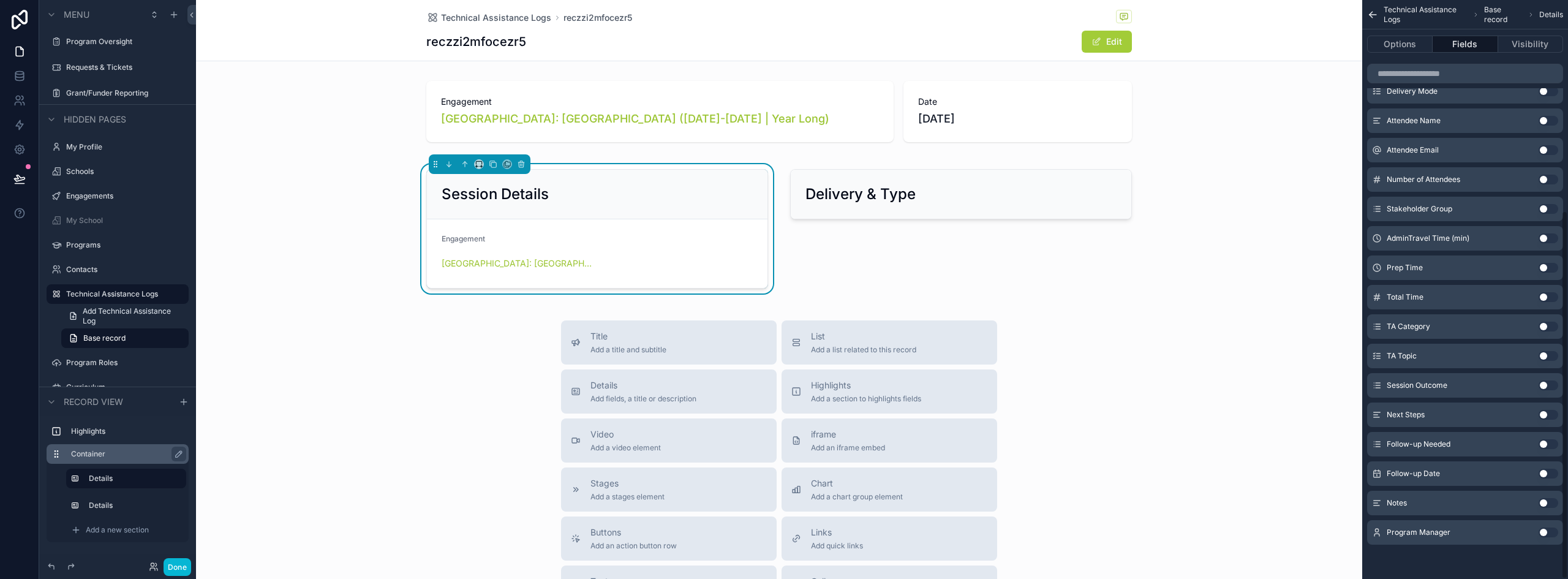
click at [1547, 533] on button "Use setting" at bounding box center [1548, 532] width 19 height 10
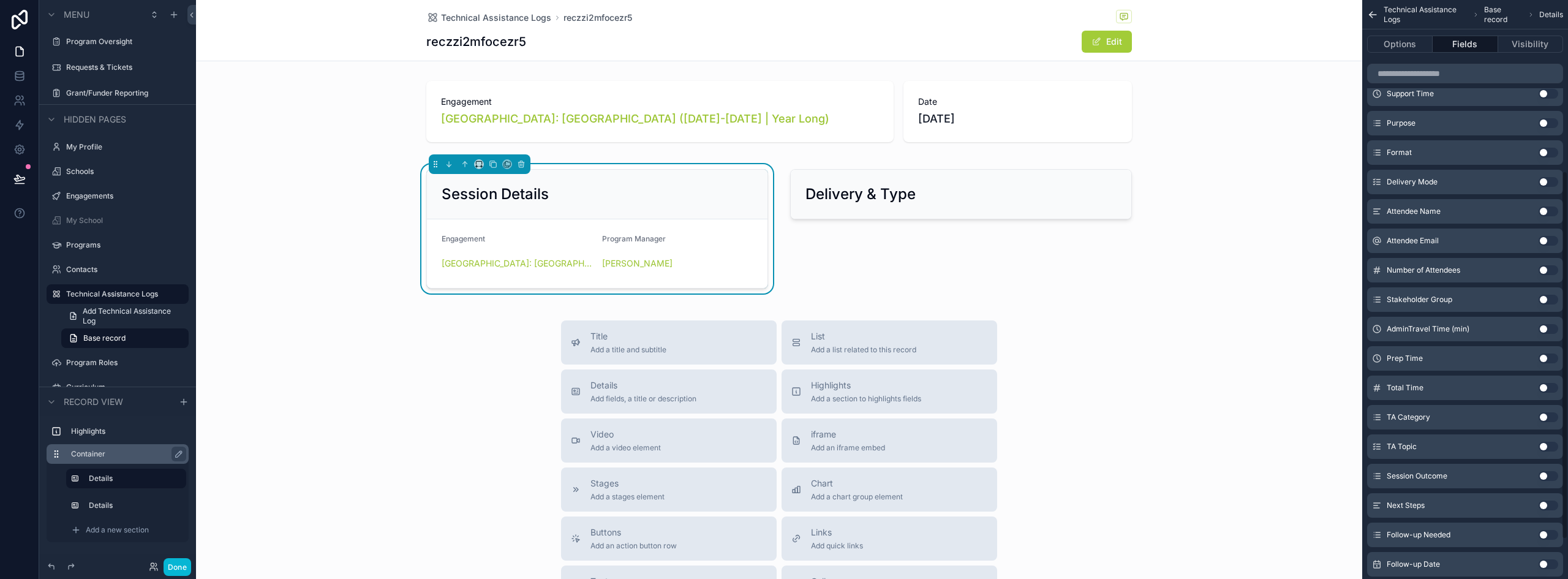
scroll to position [209, 0]
click at [1553, 154] on button "Use setting" at bounding box center [1548, 155] width 19 height 10
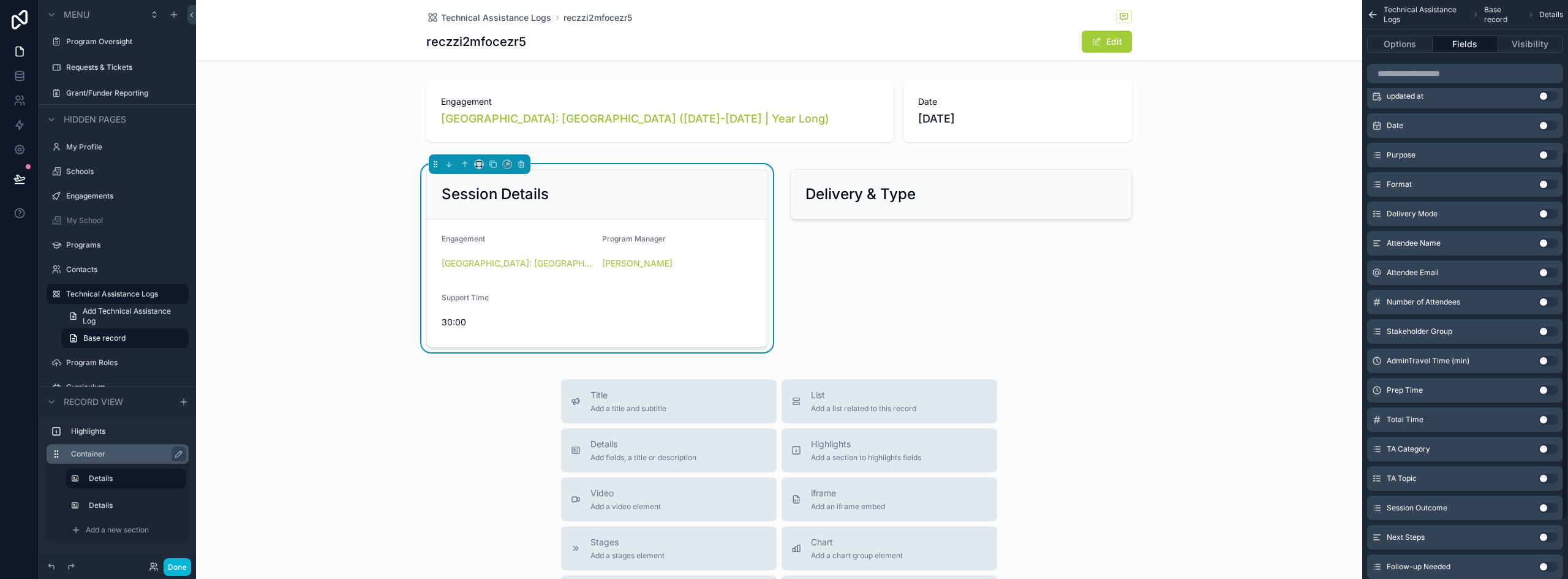
click at [1544, 125] on button "Use setting" at bounding box center [1548, 126] width 19 height 10
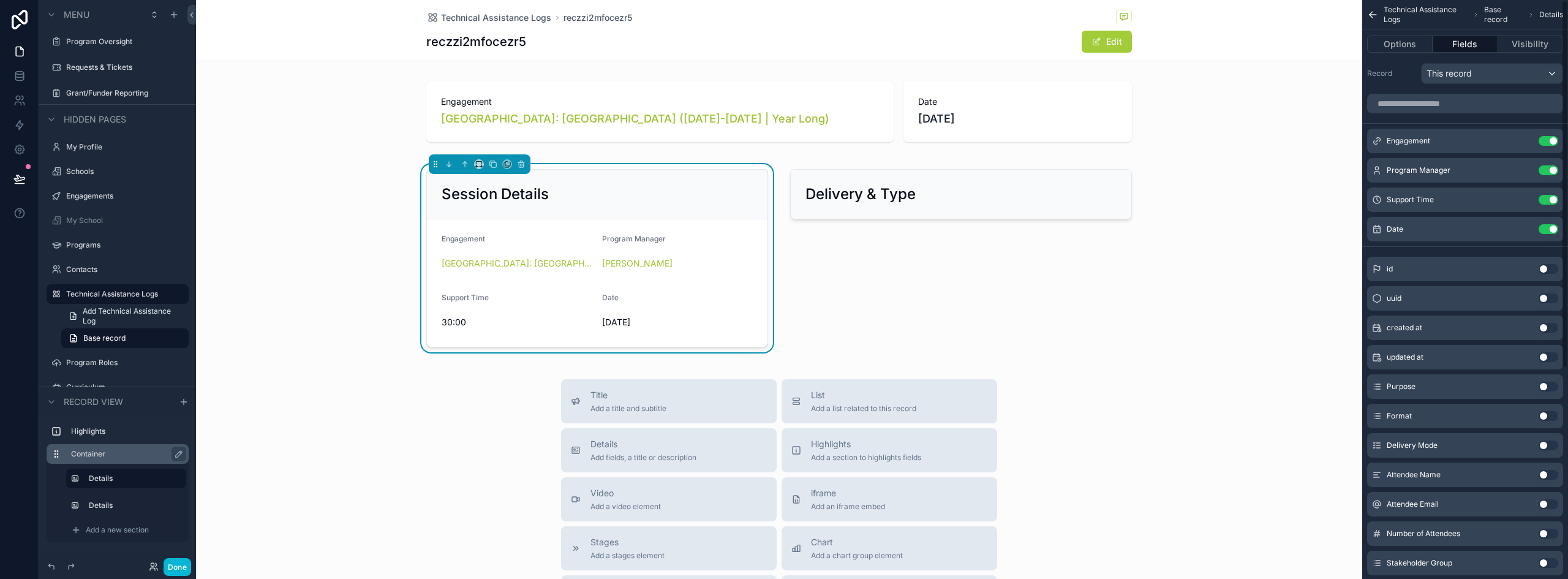
scroll to position [0, 0]
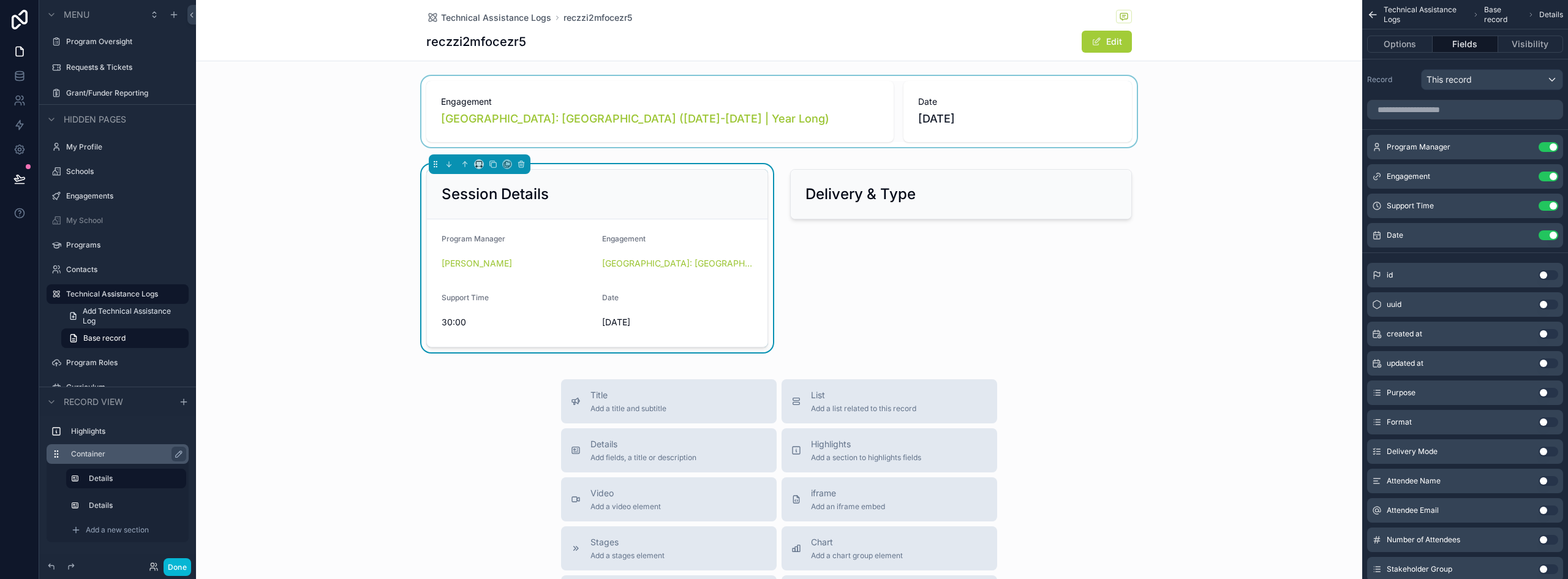
click at [919, 113] on div "scrollable content" at bounding box center [779, 112] width 1166 height 71
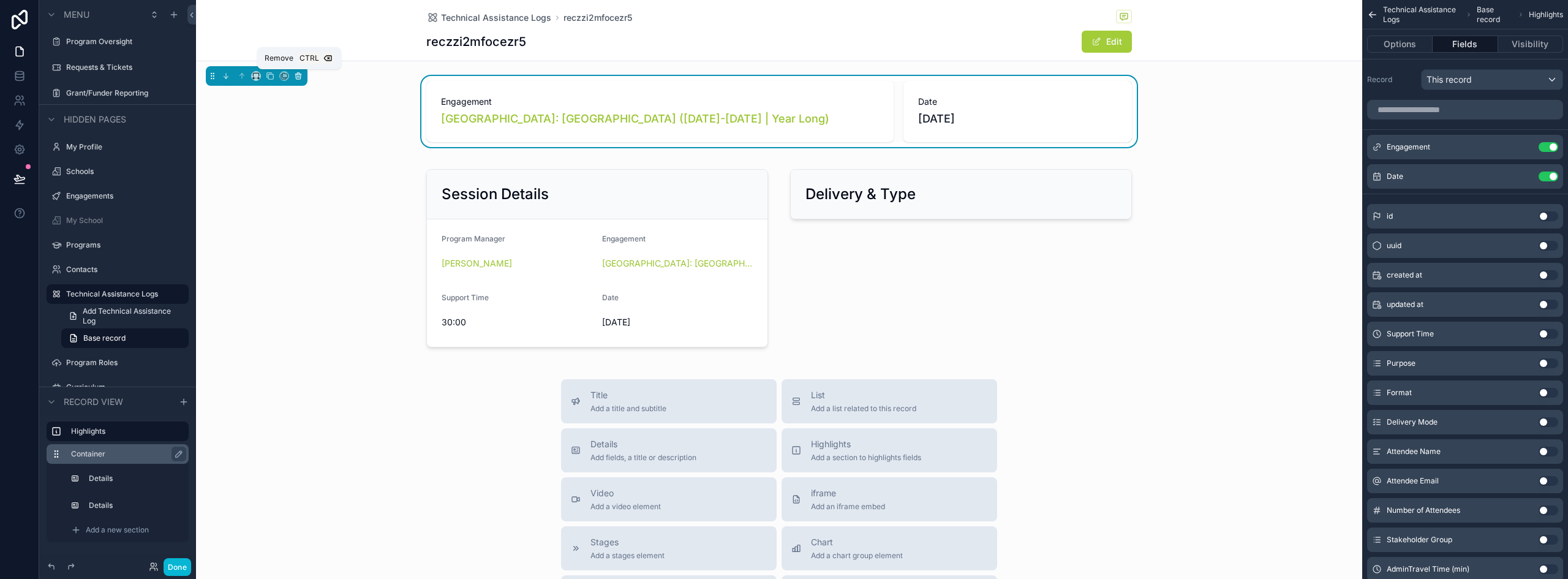
click at [297, 75] on icon "scrollable content" at bounding box center [298, 75] width 8 height 8
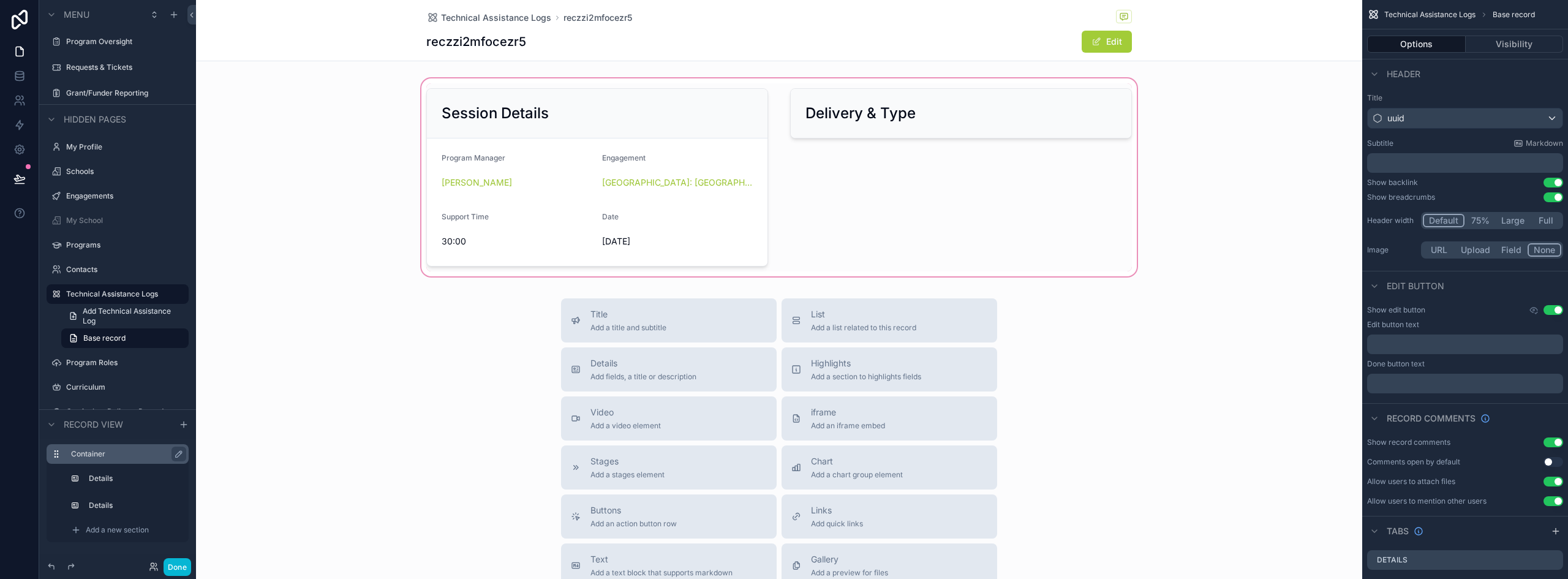
click at [580, 176] on div "scrollable content" at bounding box center [779, 177] width 1166 height 202
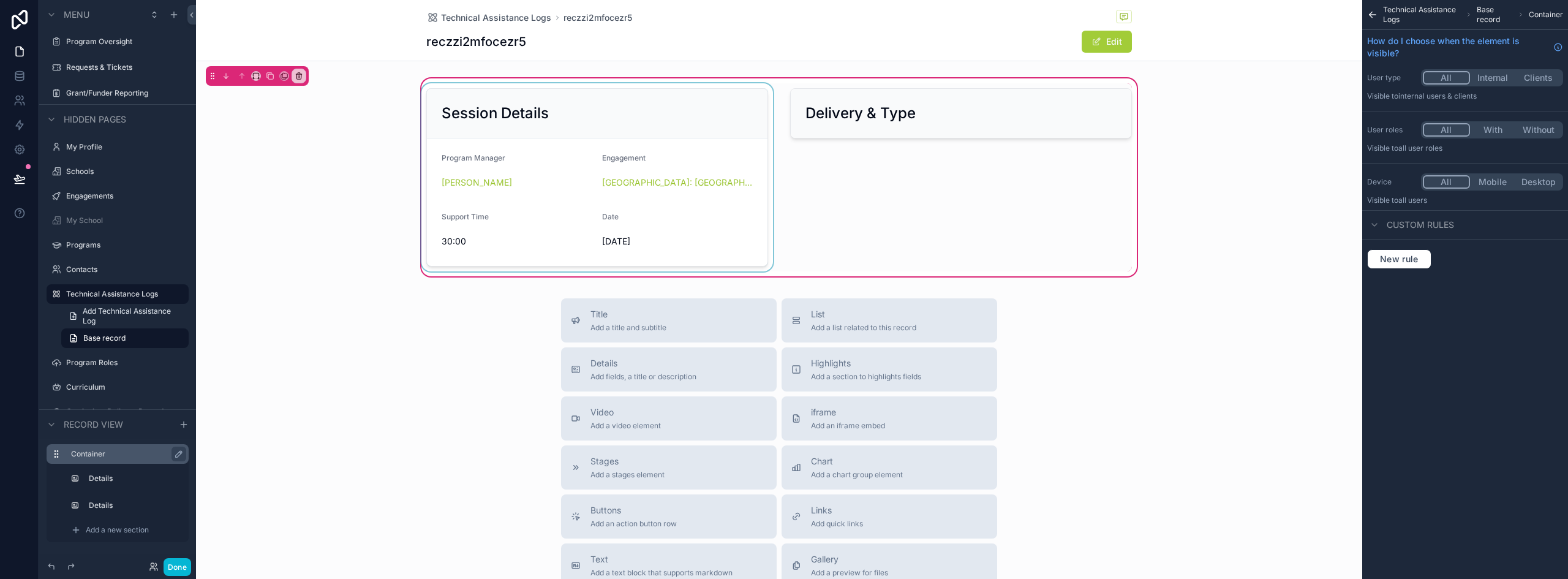
click at [557, 160] on div "scrollable content" at bounding box center [597, 177] width 356 height 188
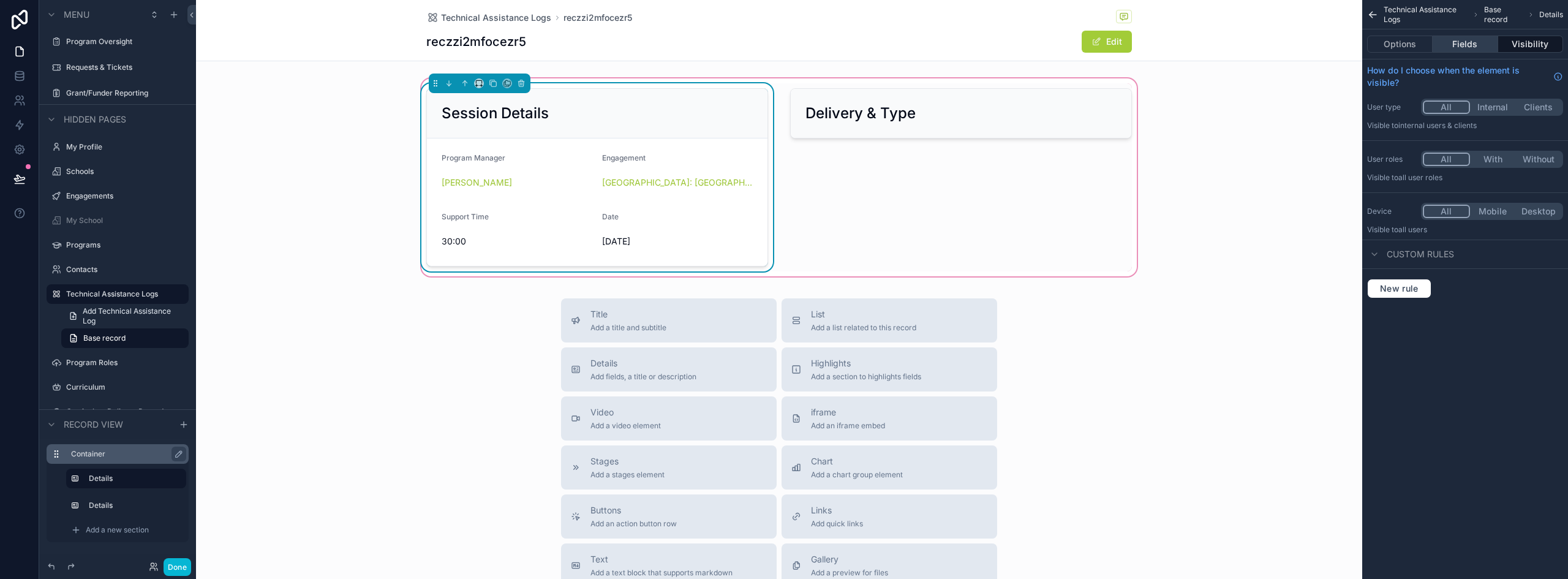
click at [1469, 43] on button "Fields" at bounding box center [1466, 44] width 65 height 17
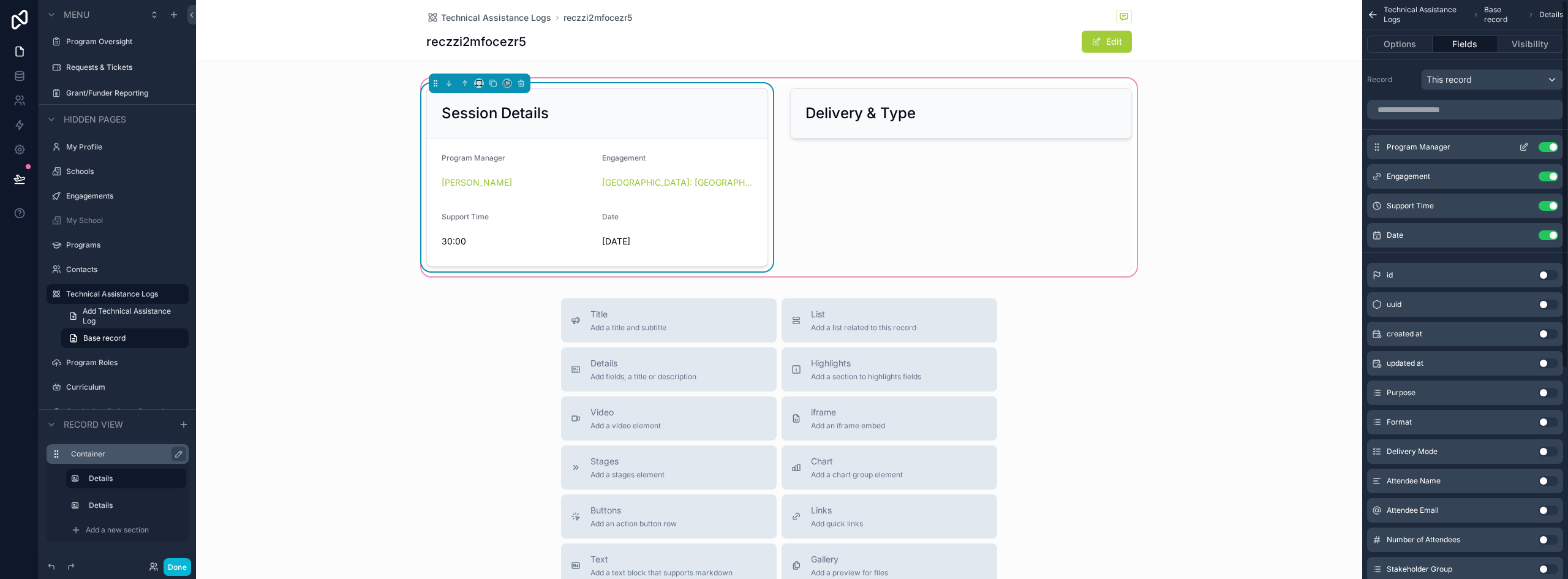
click at [1523, 147] on icon "scrollable content" at bounding box center [1524, 147] width 10 height 10
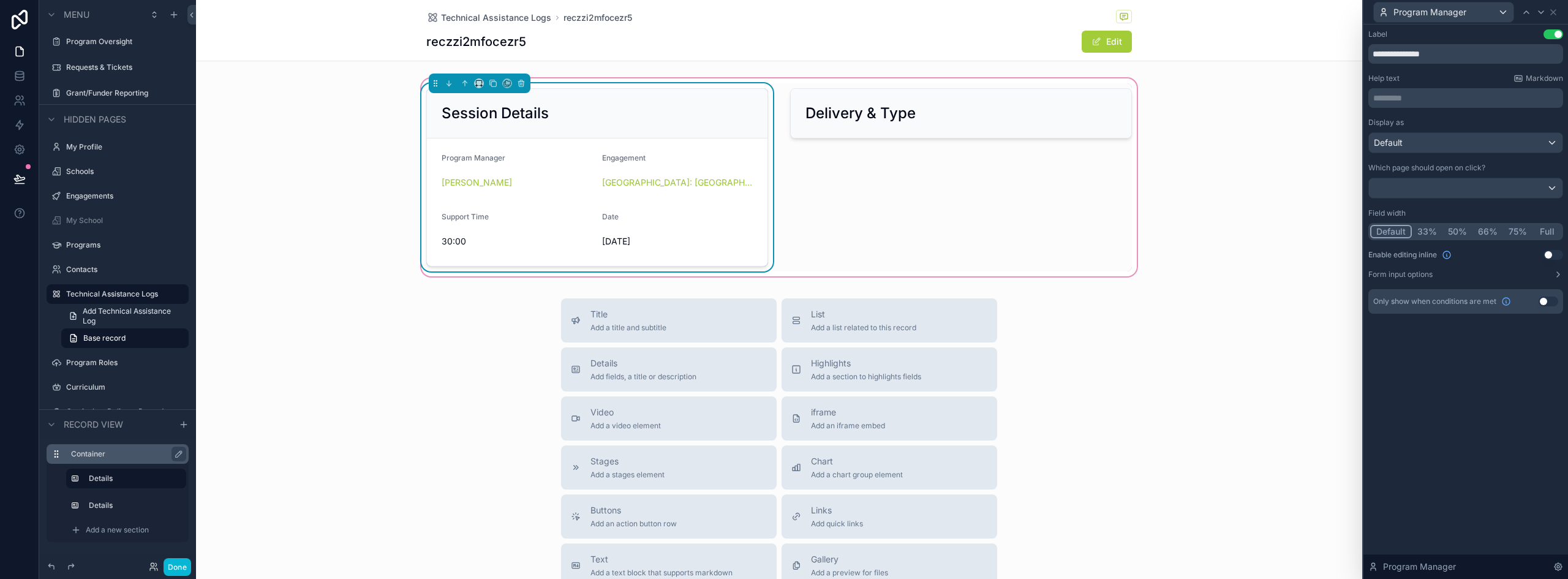
click at [1546, 230] on button "Full" at bounding box center [1546, 232] width 28 height 14
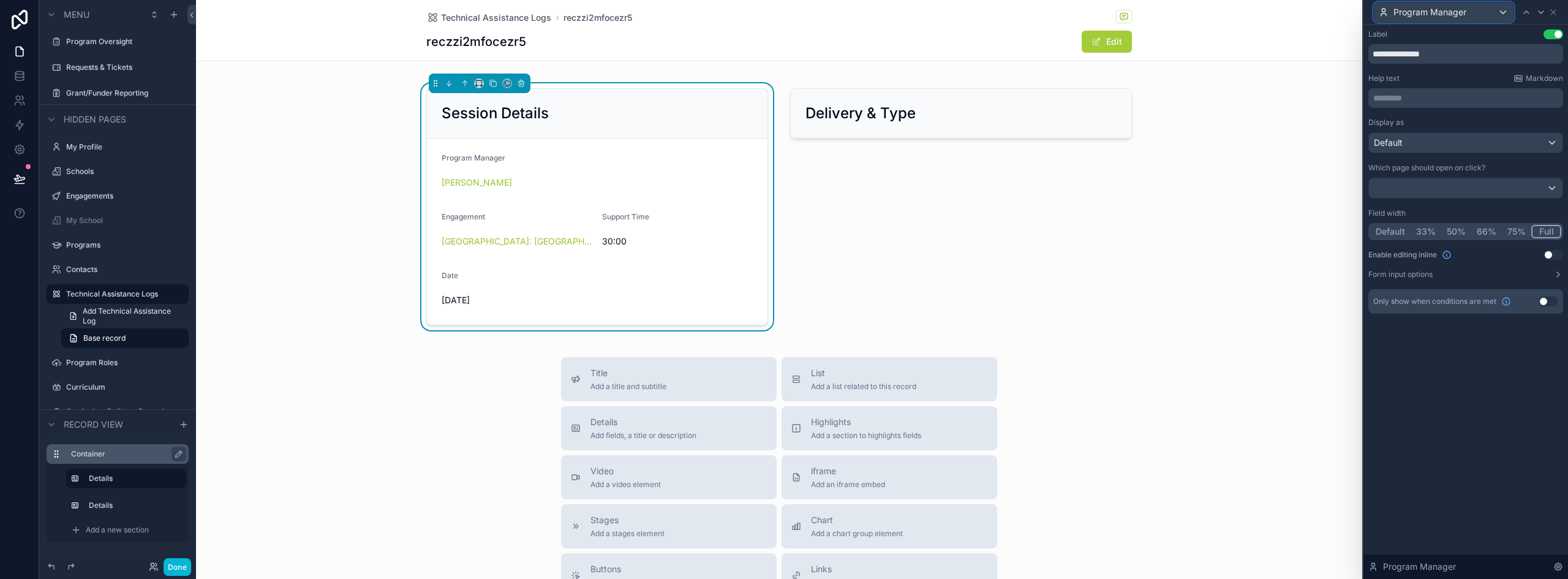
click at [1452, 12] on span "Program Manager" at bounding box center [1430, 12] width 73 height 12
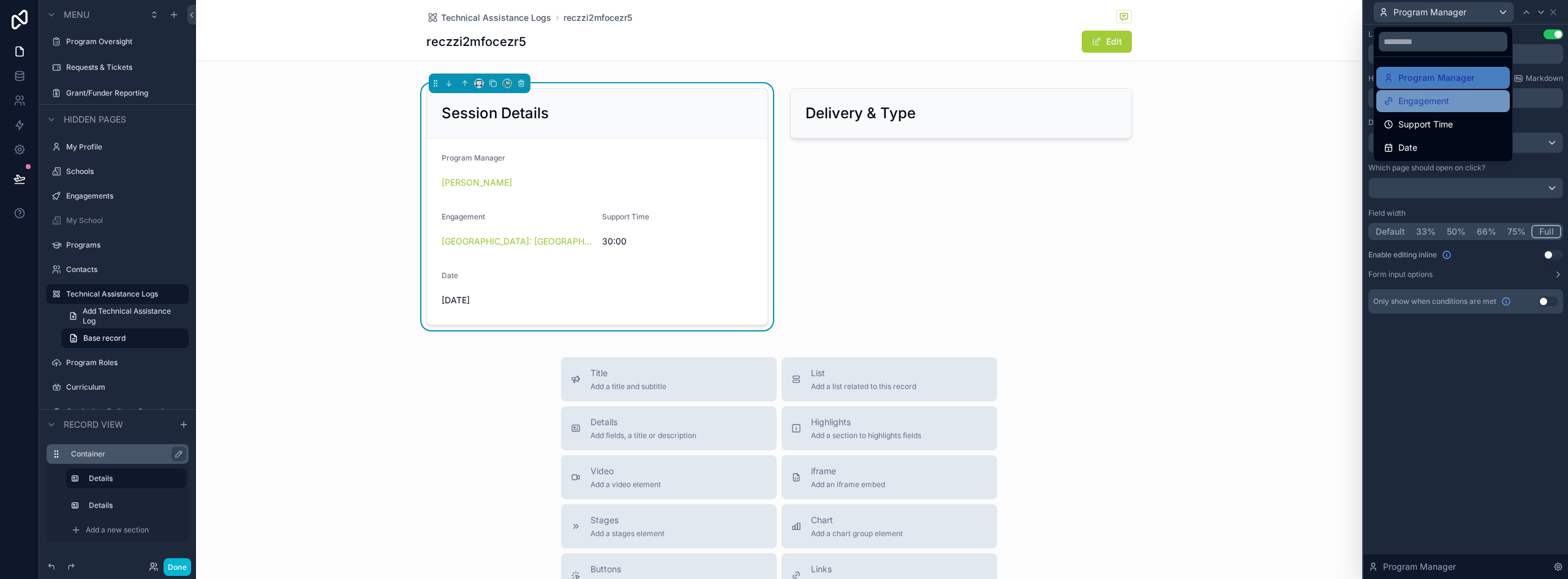
click at [1421, 99] on span "Engagement" at bounding box center [1424, 101] width 51 height 15
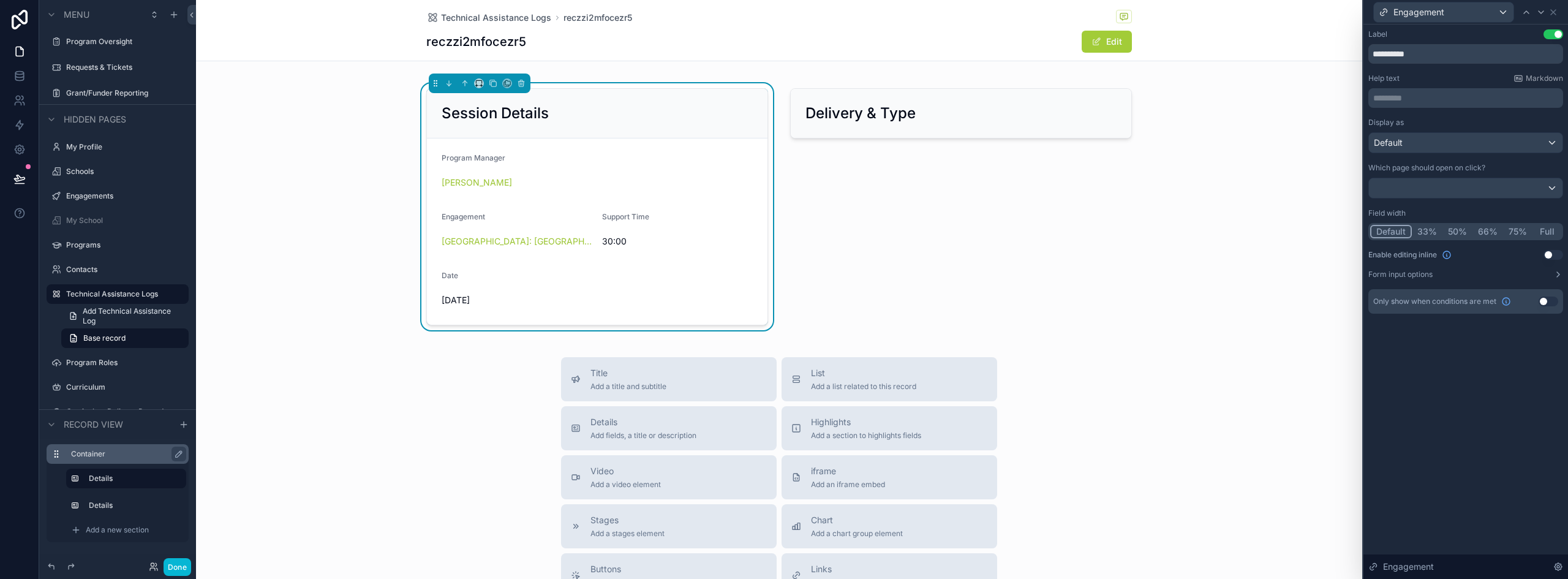
click at [1555, 226] on button "Full" at bounding box center [1546, 232] width 28 height 14
click at [1451, 11] on div "Engagement" at bounding box center [1443, 12] width 139 height 19
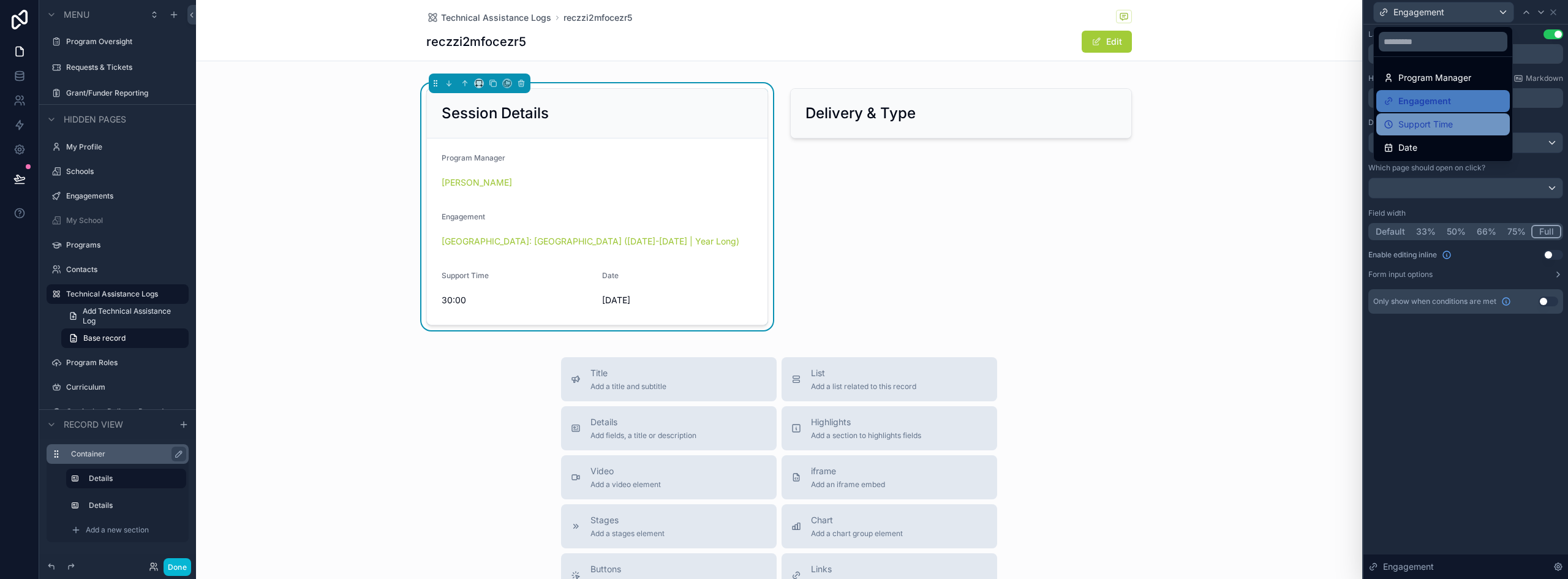
click at [1463, 119] on div "Support Time" at bounding box center [1443, 124] width 119 height 15
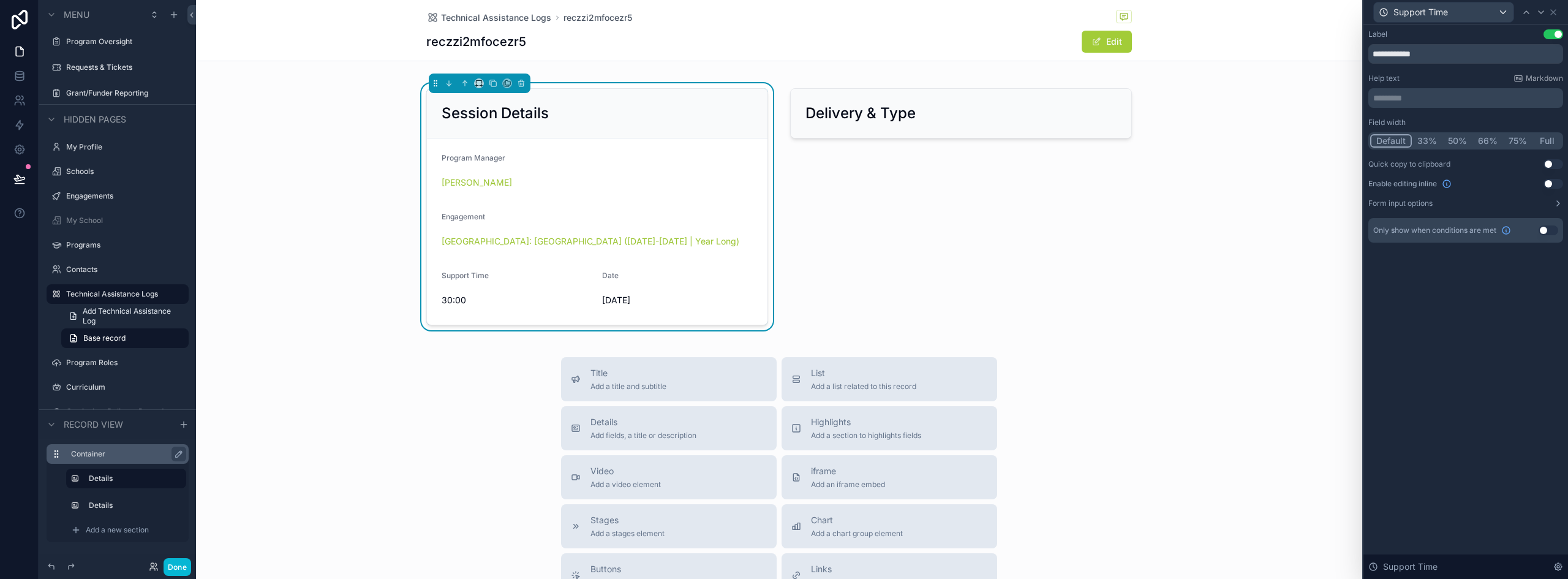
click at [1548, 140] on button "Full" at bounding box center [1546, 141] width 28 height 14
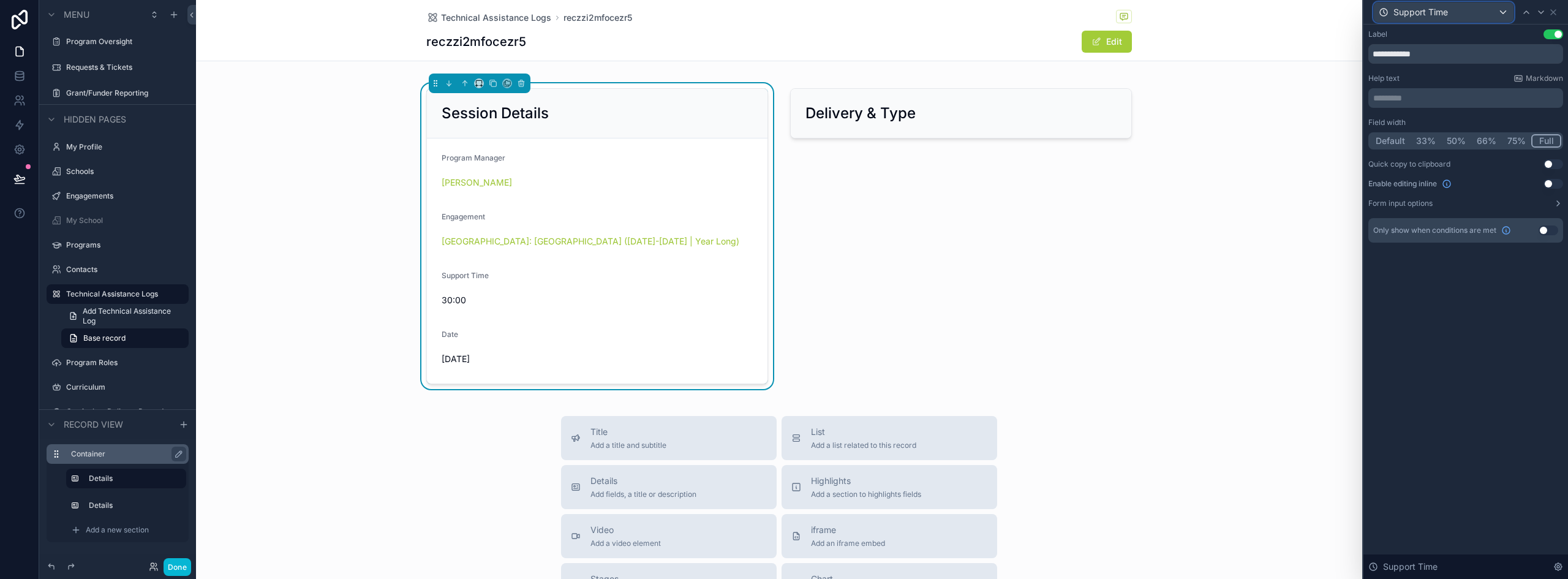
click at [1413, 14] on span "Support Time" at bounding box center [1421, 12] width 55 height 12
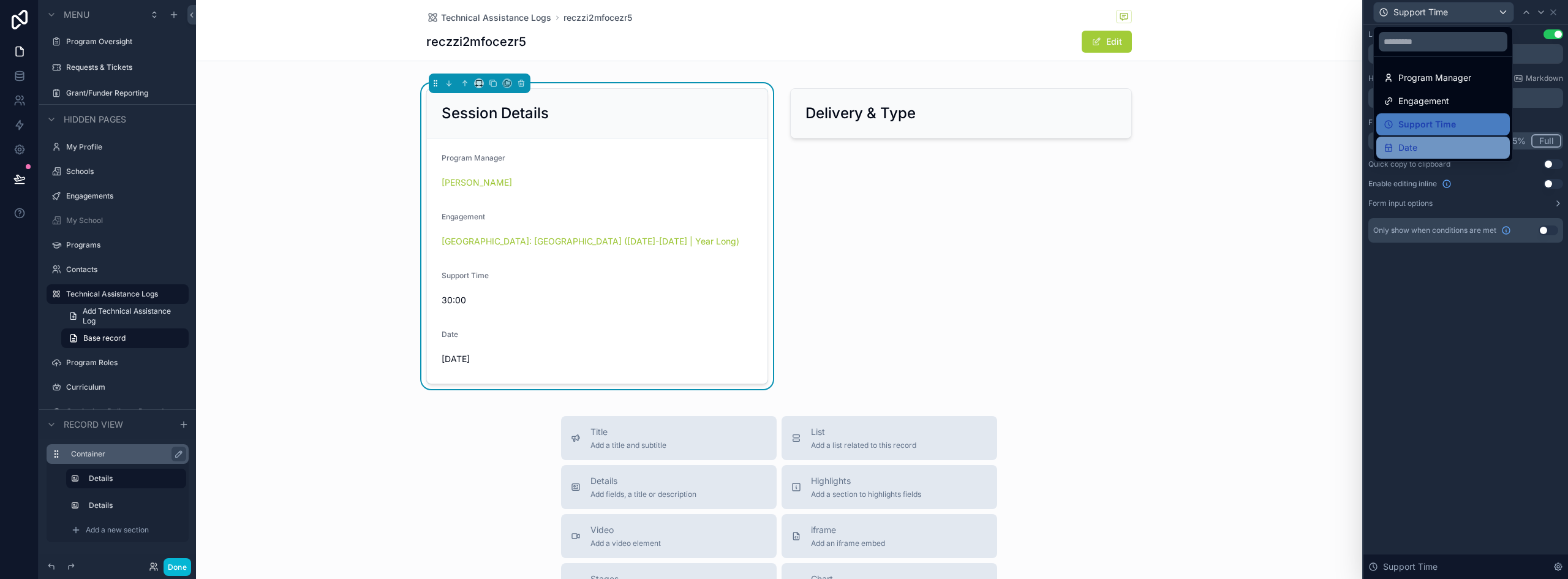
click at [1460, 142] on div "Date" at bounding box center [1443, 147] width 119 height 15
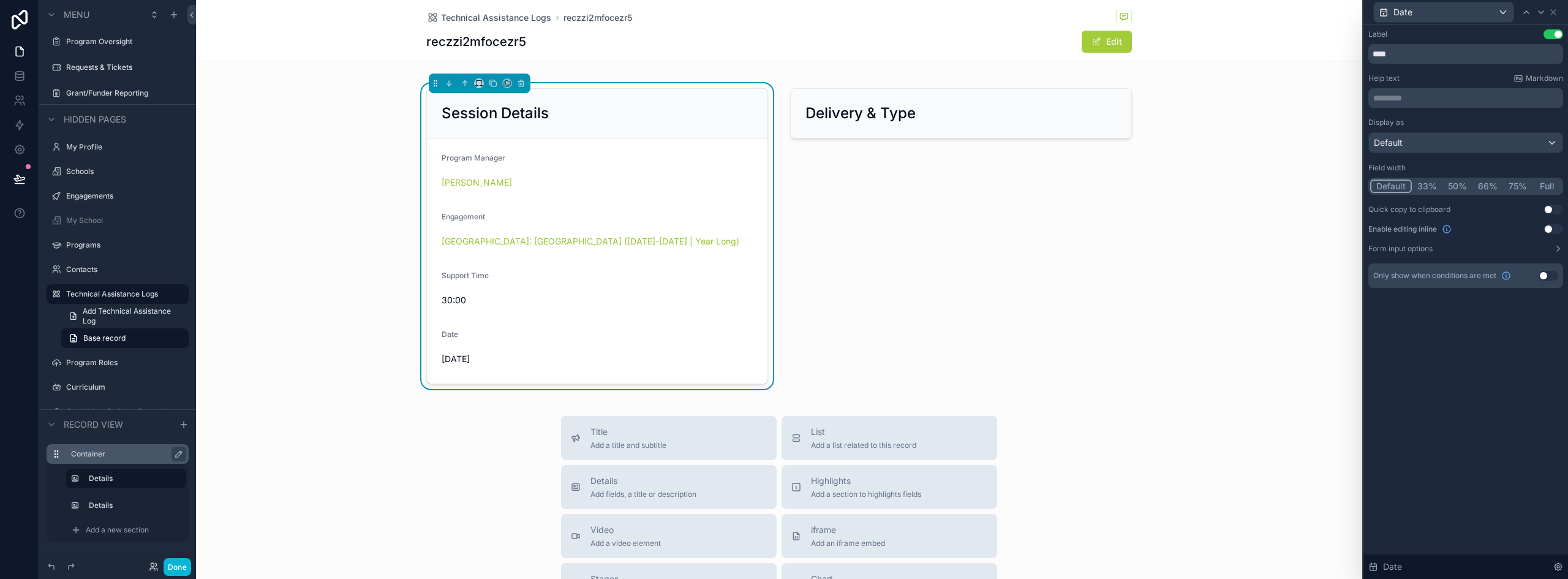
click at [1550, 185] on button "Full" at bounding box center [1546, 186] width 28 height 14
click at [1555, 13] on icon at bounding box center [1553, 12] width 5 height 5
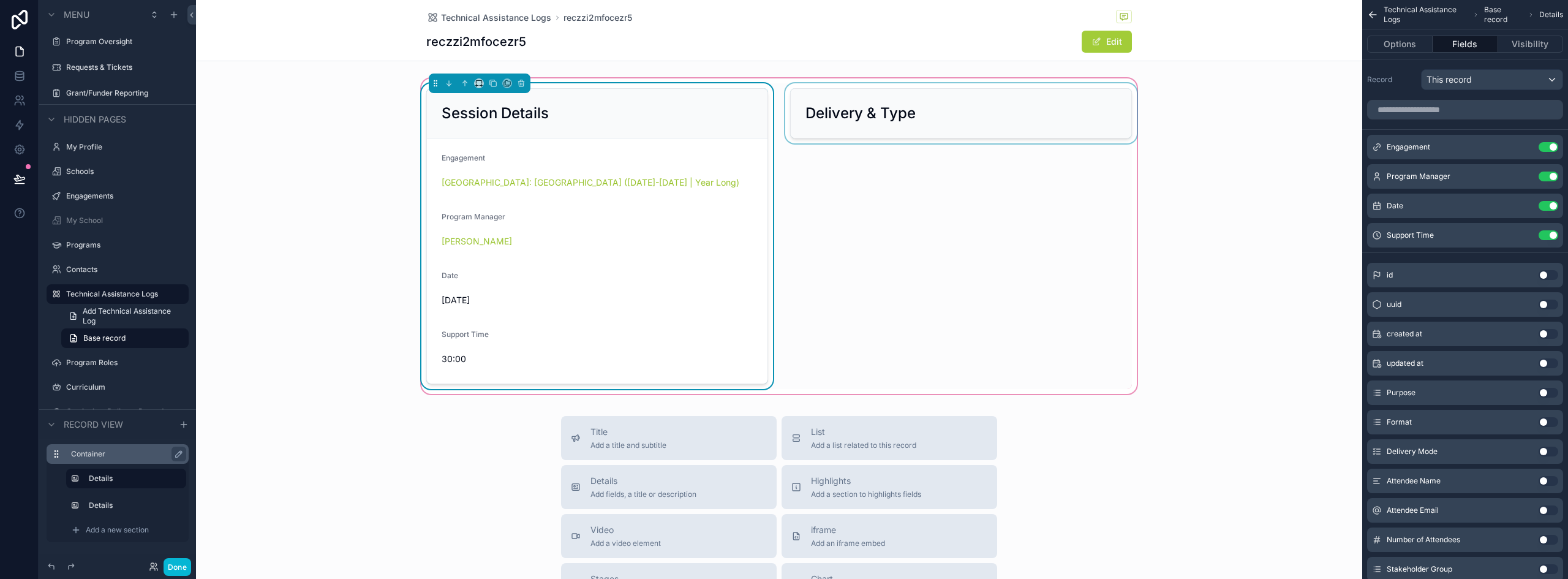
click at [967, 112] on div "scrollable content" at bounding box center [961, 236] width 356 height 306
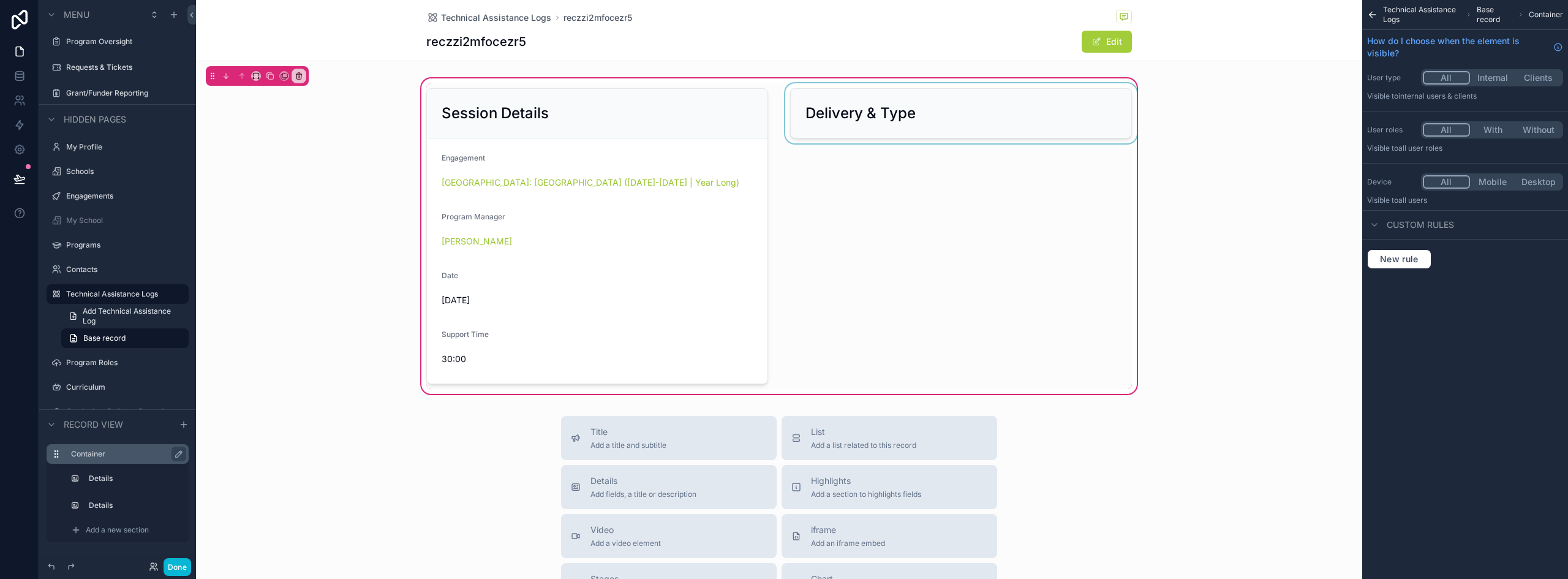
click at [921, 128] on div "scrollable content" at bounding box center [961, 236] width 356 height 306
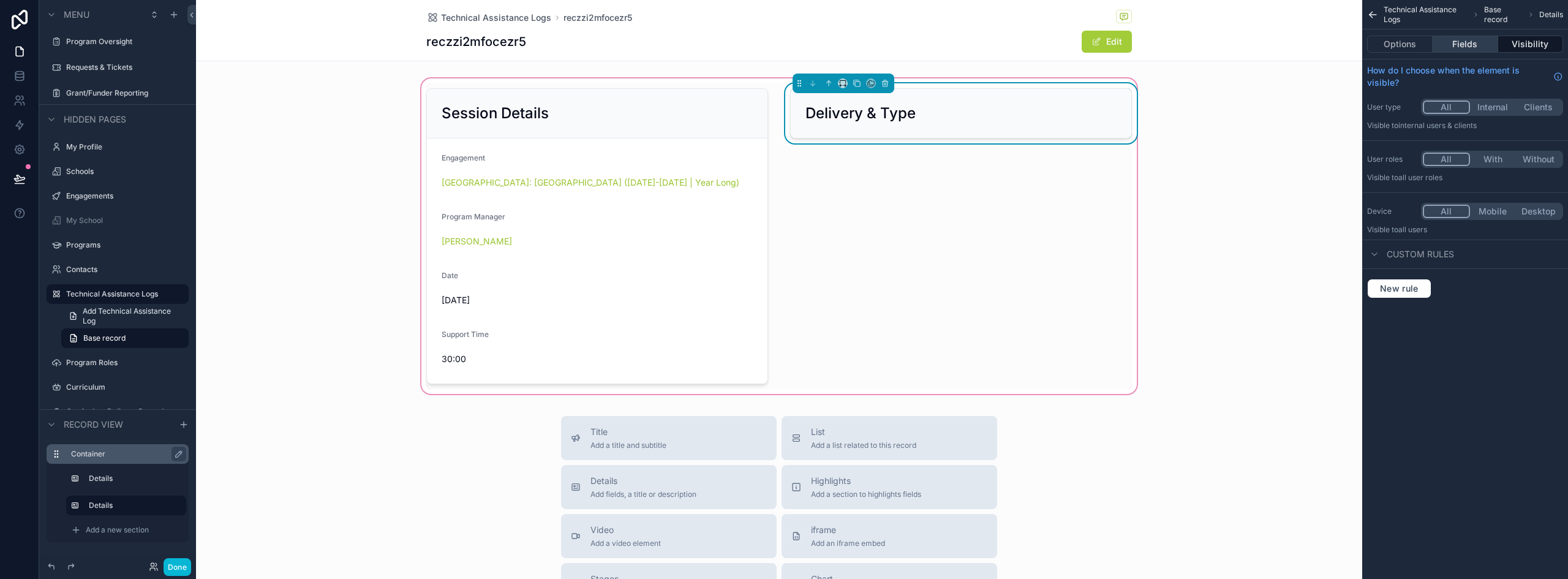
click at [1475, 43] on button "Fields" at bounding box center [1466, 44] width 65 height 17
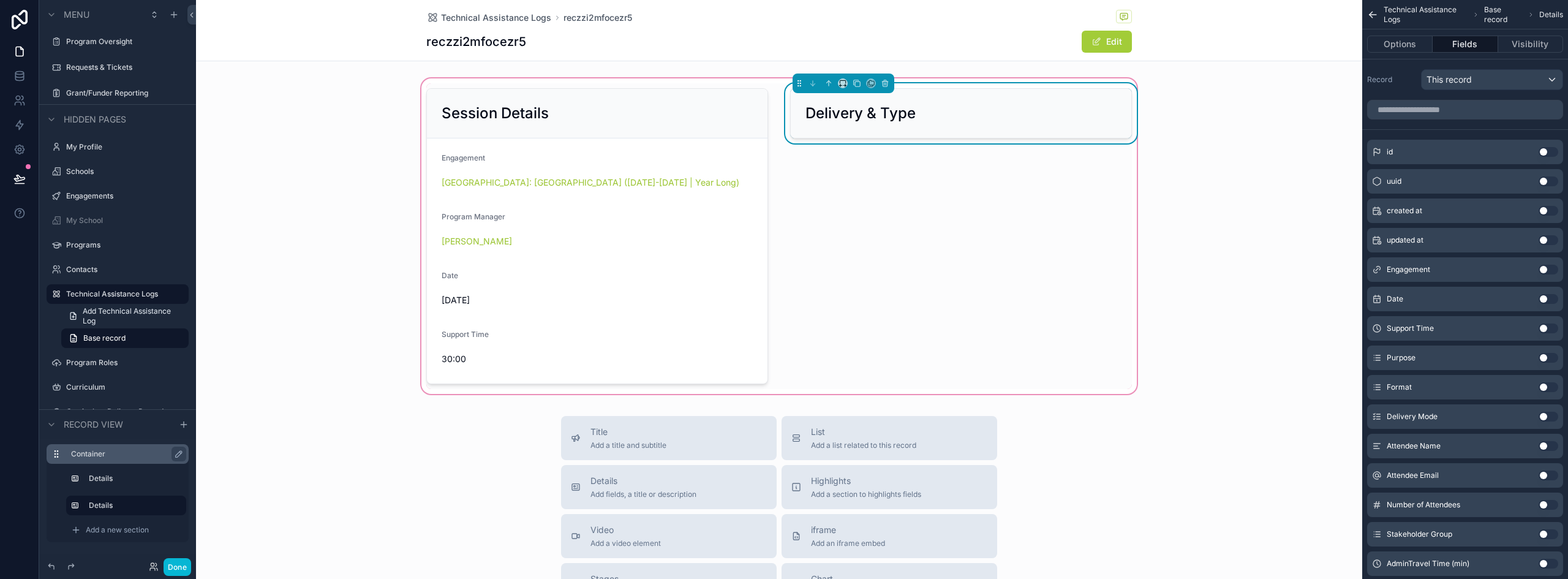
click at [1549, 416] on button "Use setting" at bounding box center [1548, 417] width 19 height 10
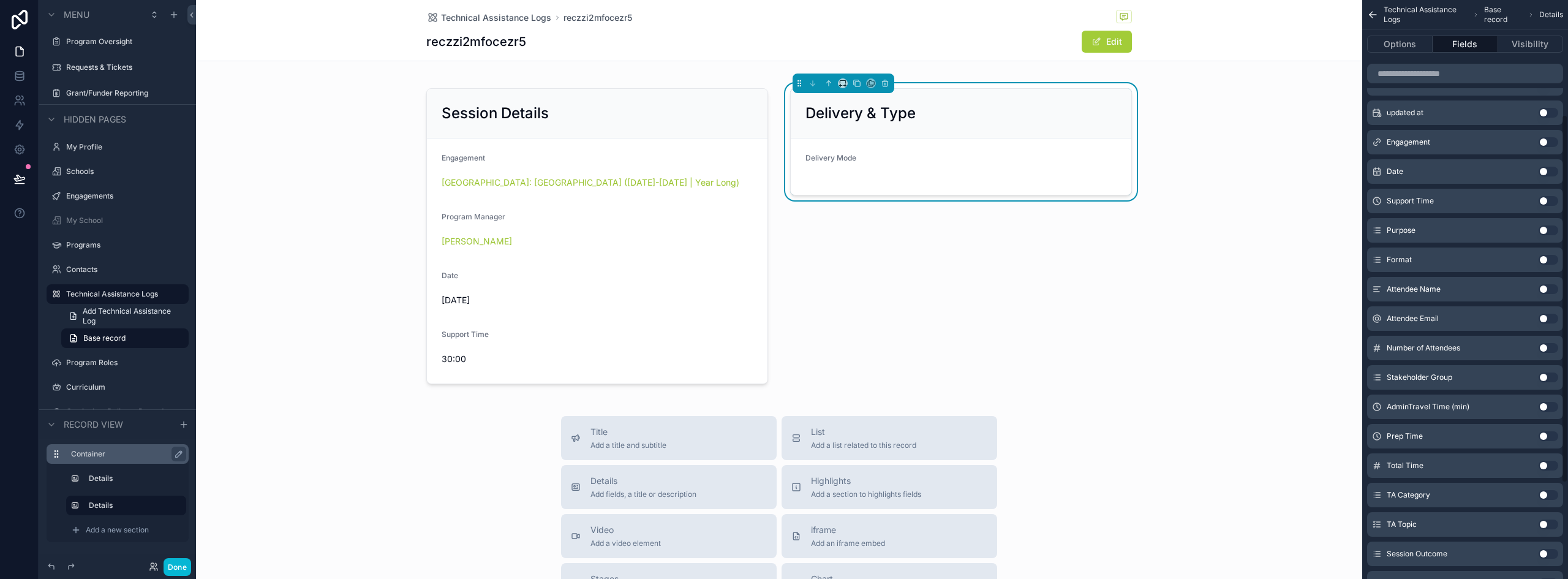
scroll to position [184, 0]
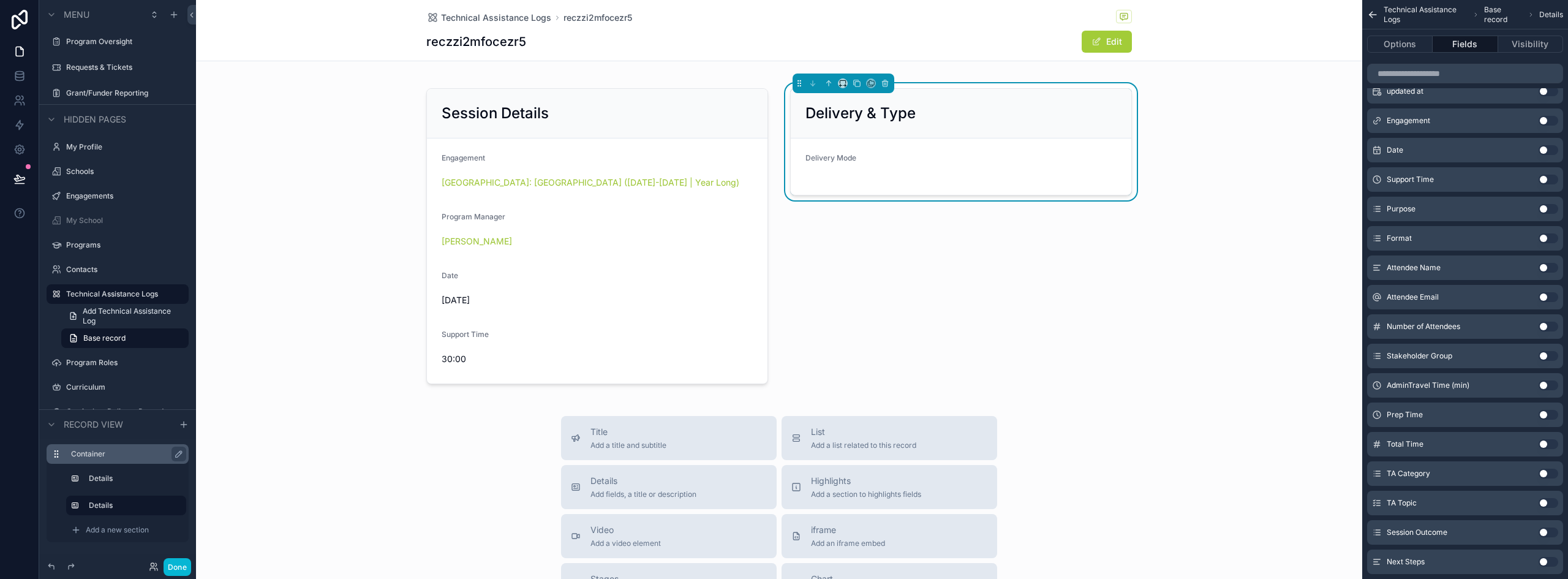
click at [1549, 473] on button "Use setting" at bounding box center [1548, 474] width 19 height 10
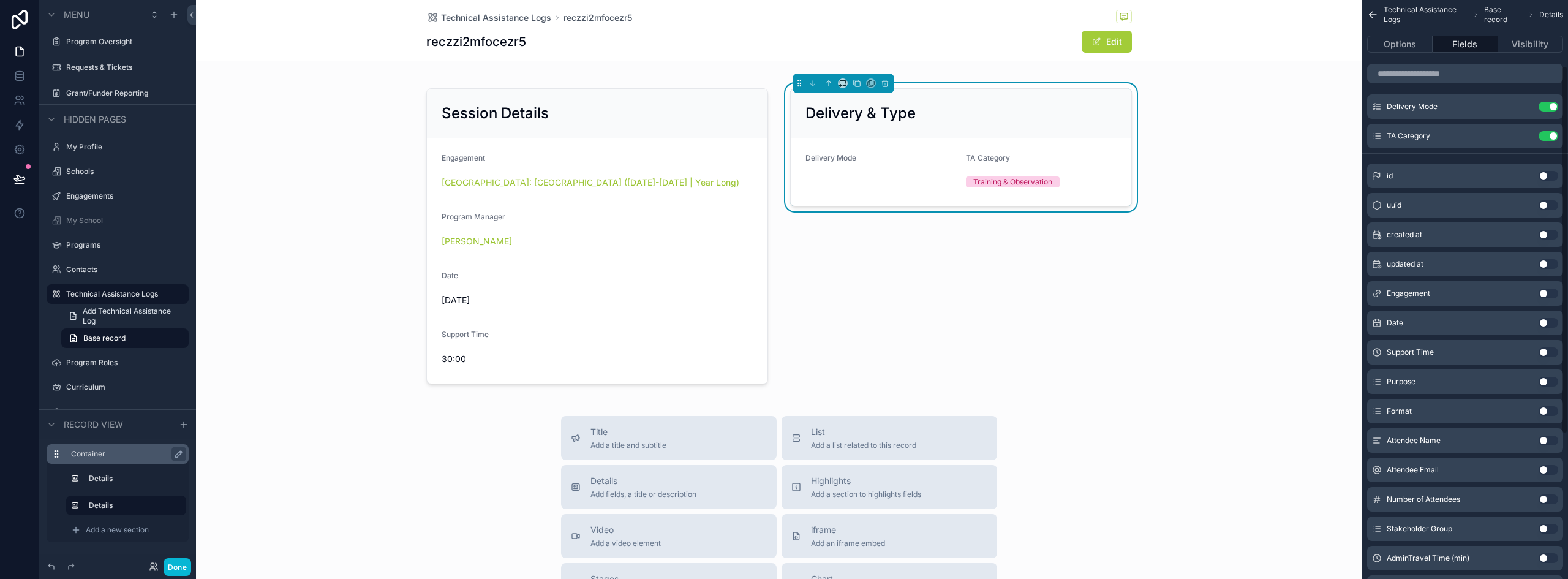
scroll to position [0, 0]
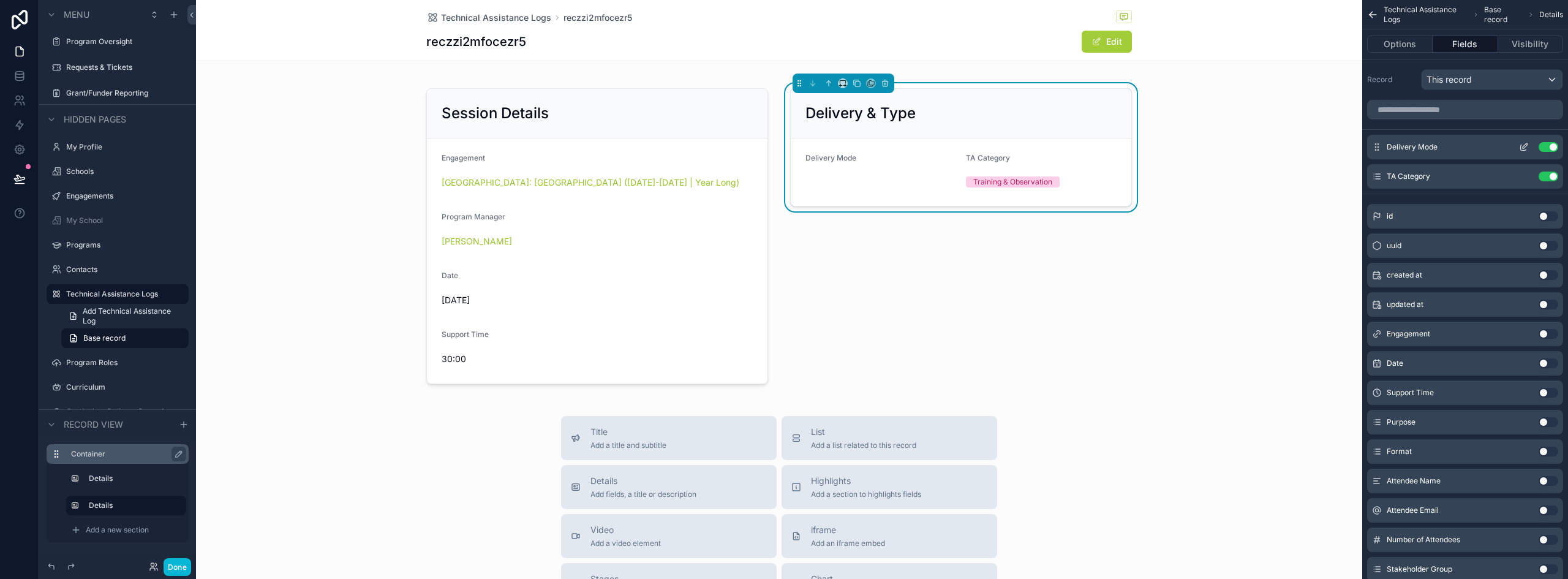
click at [1523, 144] on icon "scrollable content" at bounding box center [1524, 147] width 10 height 10
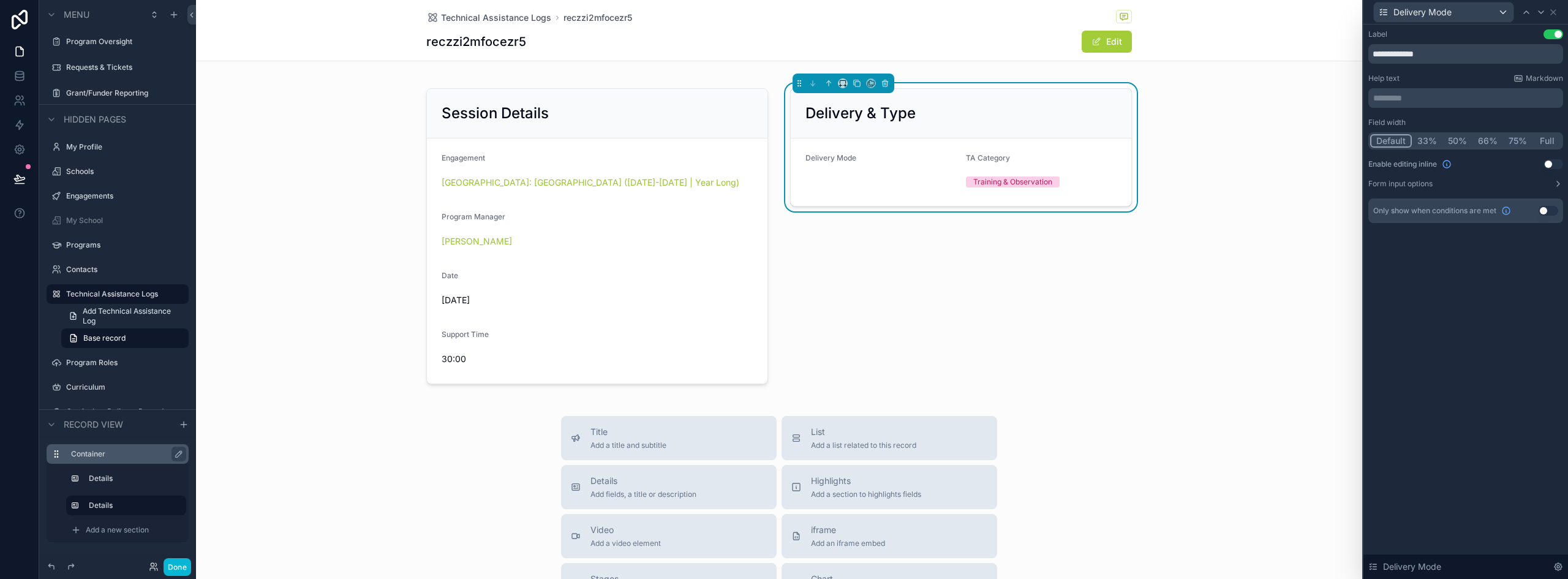
click at [1546, 141] on button "Full" at bounding box center [1546, 141] width 28 height 14
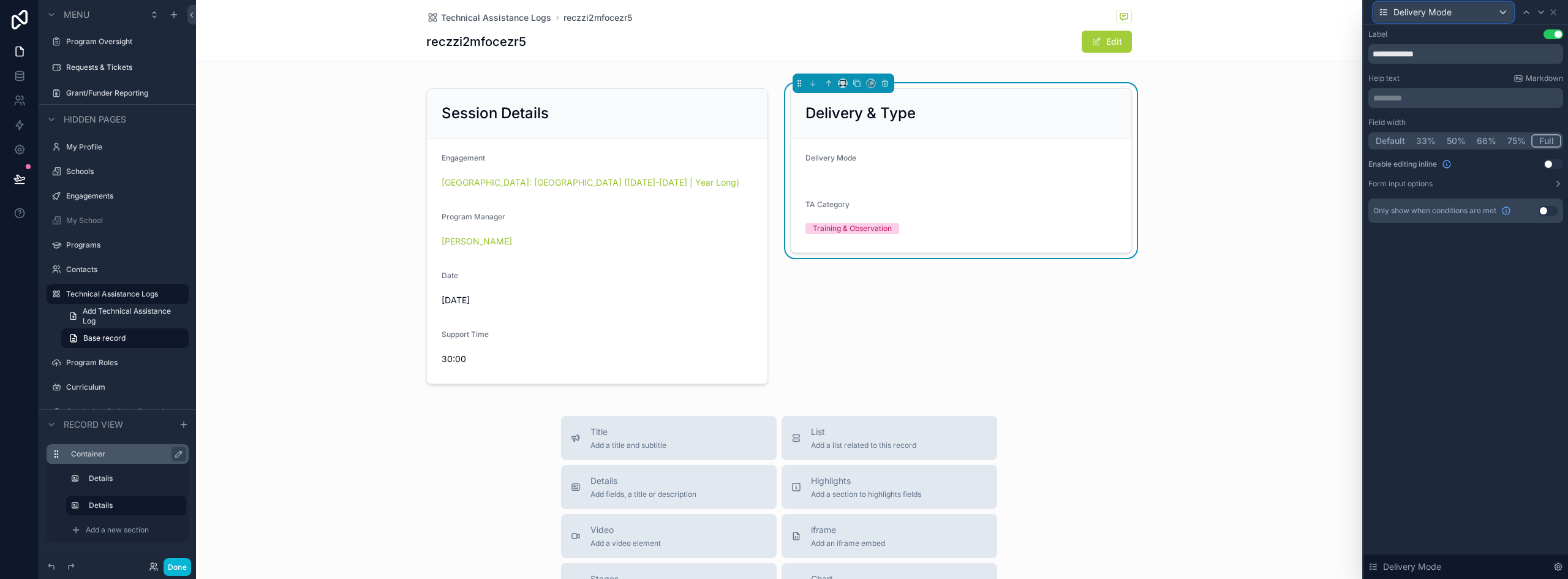
click at [1475, 15] on div "Delivery Mode" at bounding box center [1443, 12] width 139 height 19
click at [1431, 102] on span "TA Category" at bounding box center [1424, 101] width 51 height 15
click at [1553, 140] on button "Full" at bounding box center [1546, 141] width 28 height 14
click at [1556, 162] on button "Use setting" at bounding box center [1553, 164] width 19 height 10
click at [1011, 235] on button "Training & Observation" at bounding box center [961, 231] width 311 height 23
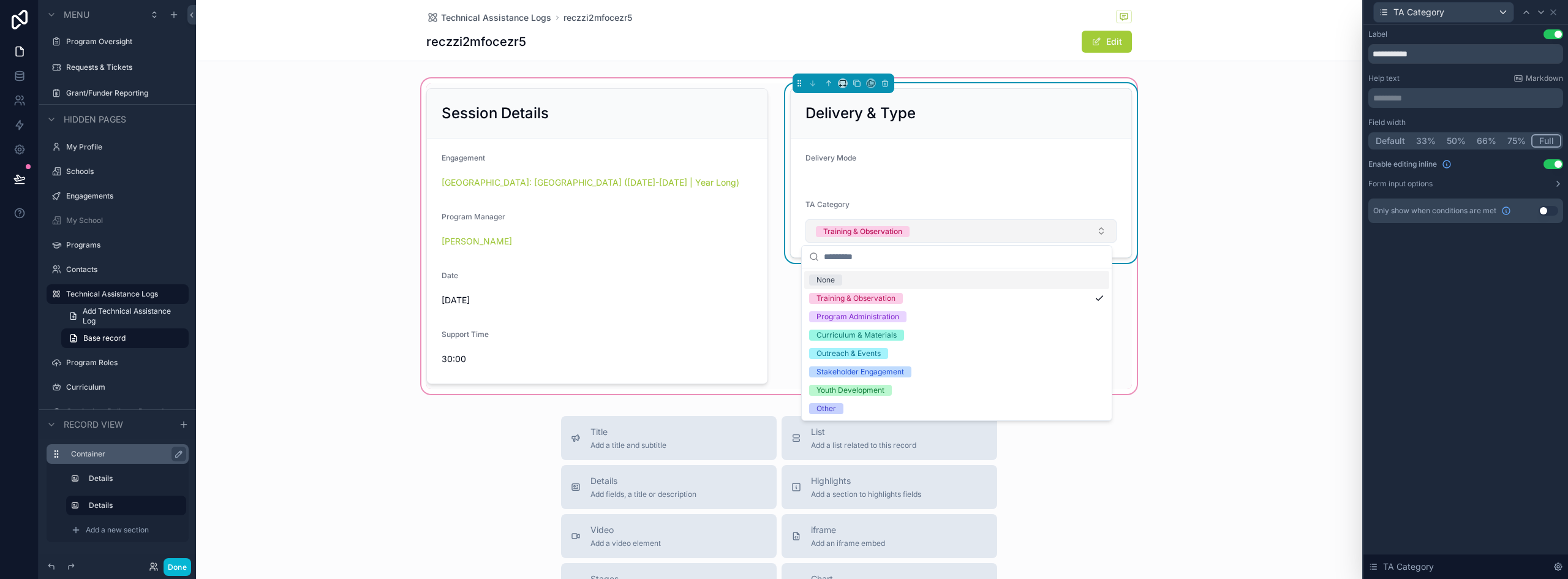
click at [1011, 235] on button "Training & Observation" at bounding box center [961, 231] width 311 height 23
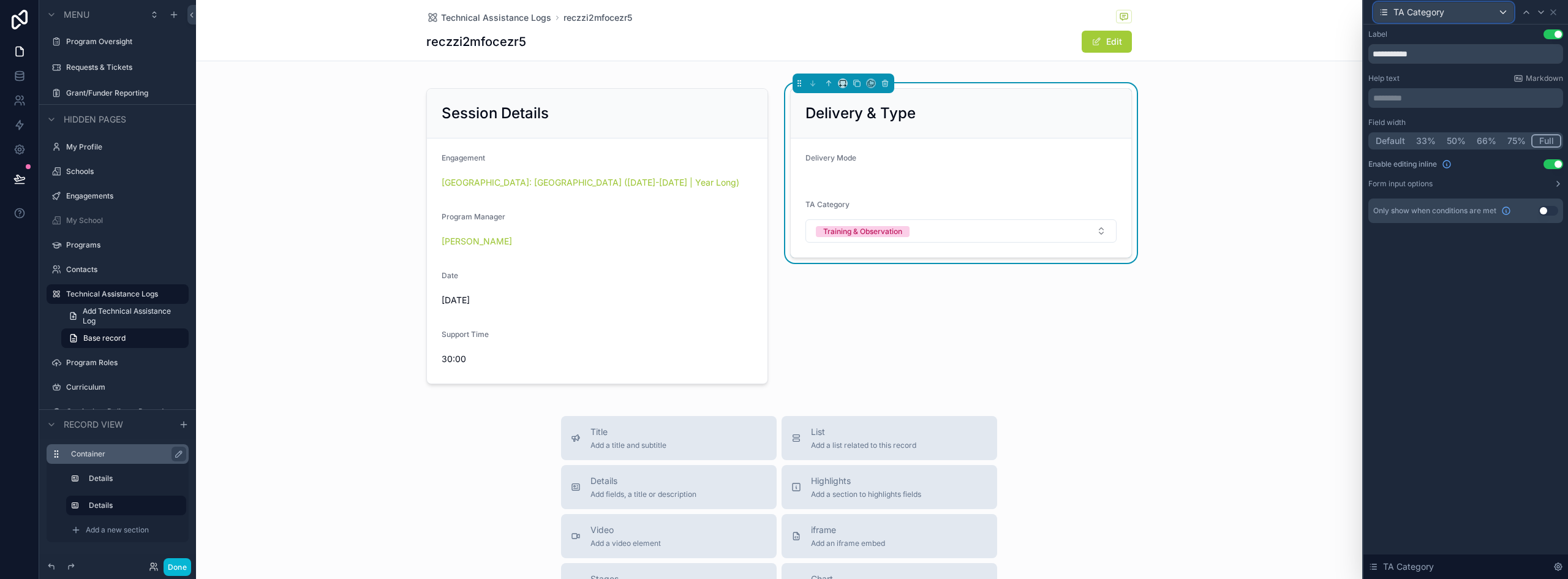
click at [1428, 12] on span "TA Category" at bounding box center [1419, 12] width 51 height 12
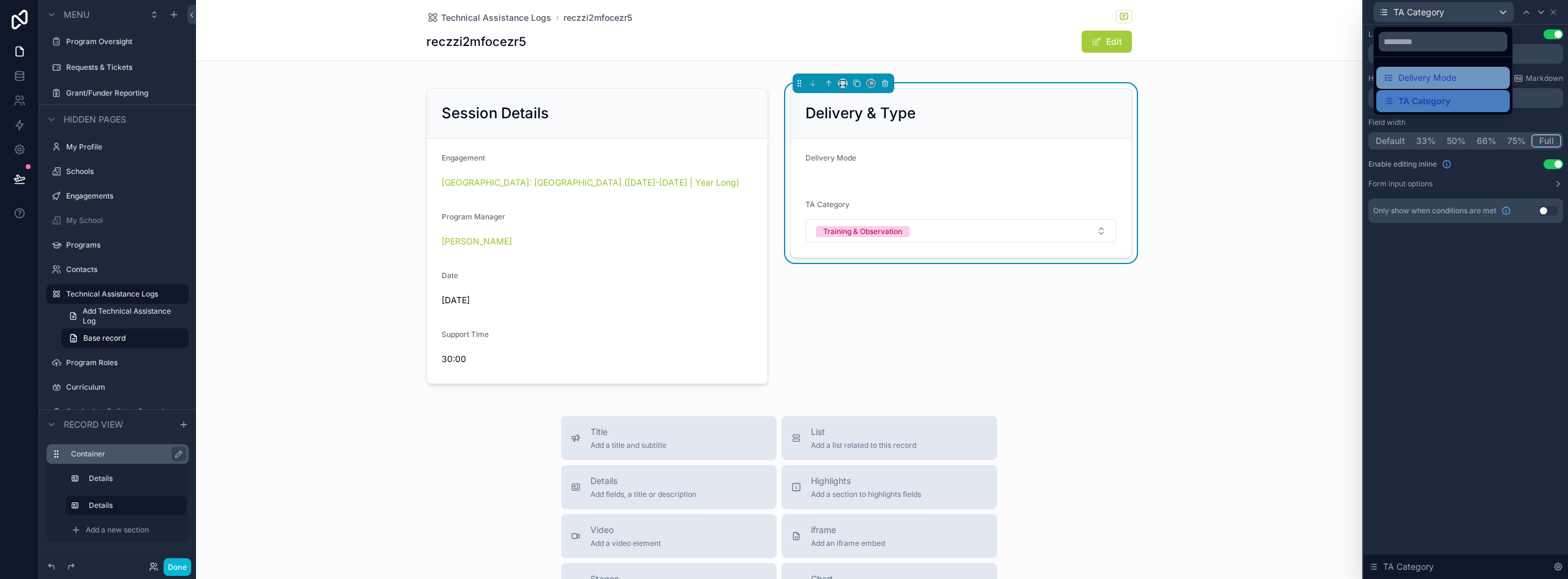
click at [1409, 75] on span "Delivery Mode" at bounding box center [1428, 78] width 59 height 15
click at [1546, 167] on button "Use setting" at bounding box center [1553, 164] width 19 height 10
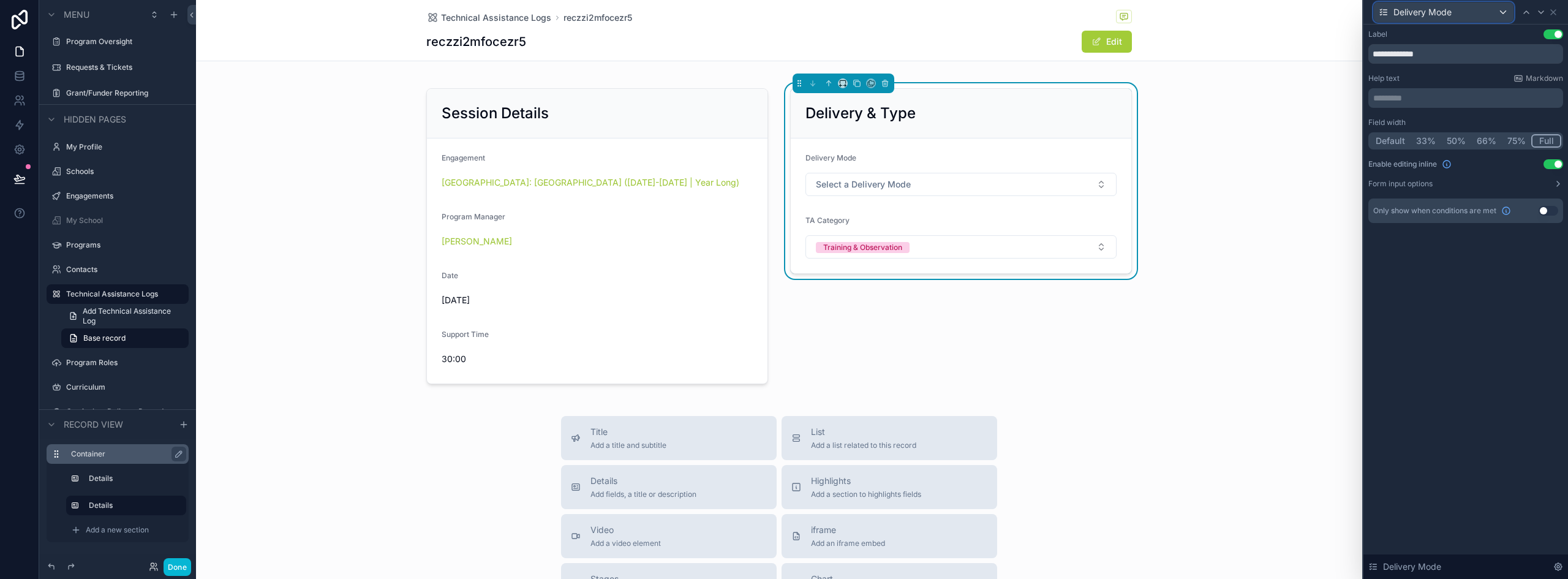
click at [1463, 8] on div "Delivery Mode" at bounding box center [1443, 12] width 139 height 19
click at [1507, 12] on div at bounding box center [1466, 290] width 205 height 579
click at [1506, 12] on div "Delivery Mode" at bounding box center [1443, 12] width 139 height 19
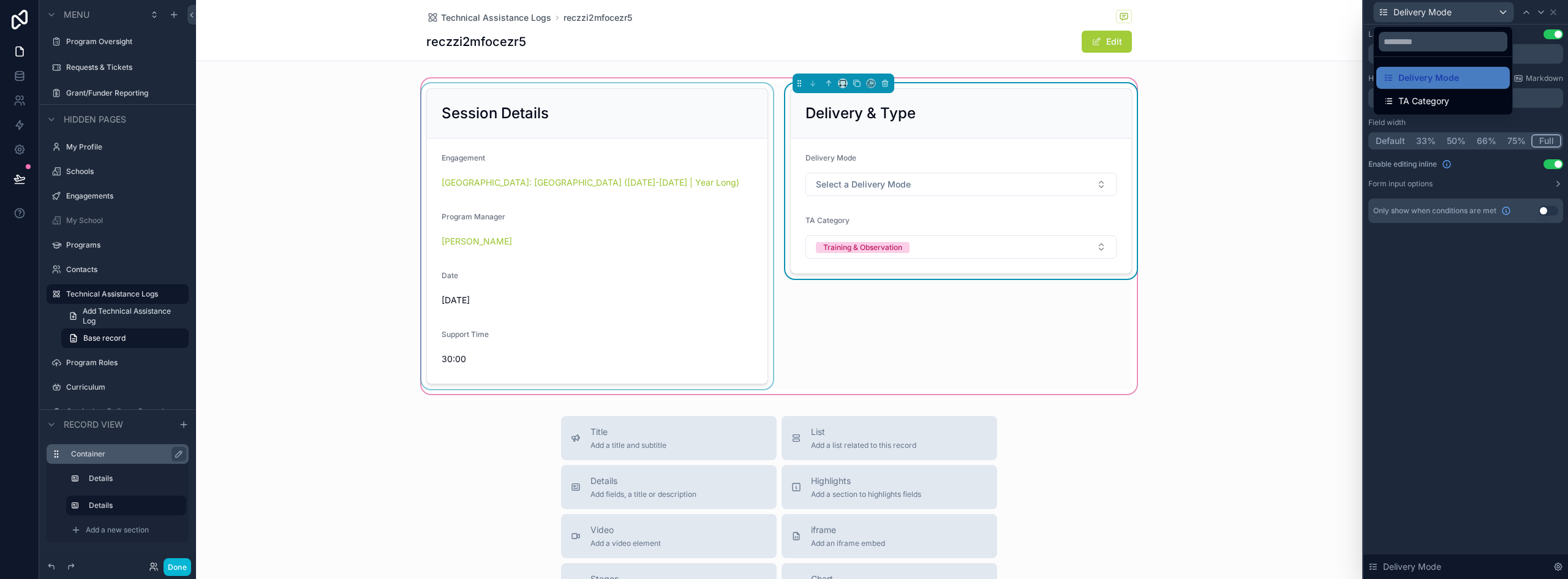
click at [682, 275] on div "scrollable content" at bounding box center [597, 236] width 356 height 306
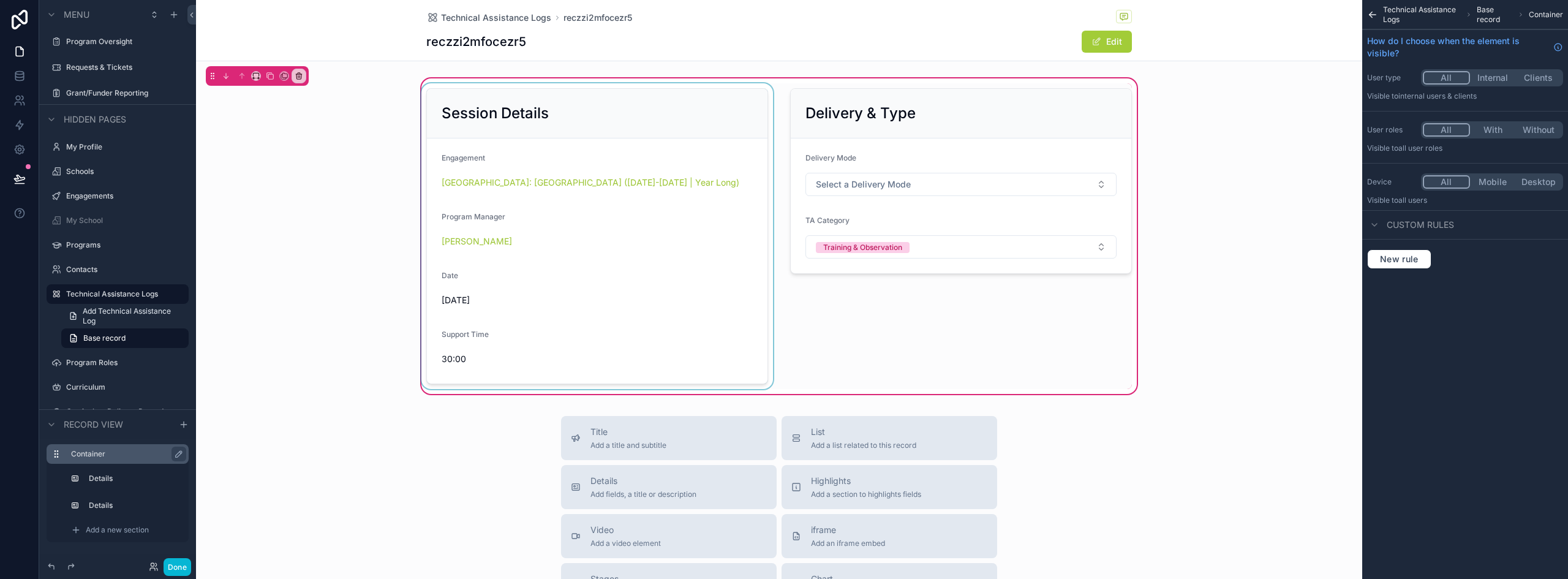
click at [648, 273] on div "scrollable content" at bounding box center [597, 236] width 356 height 306
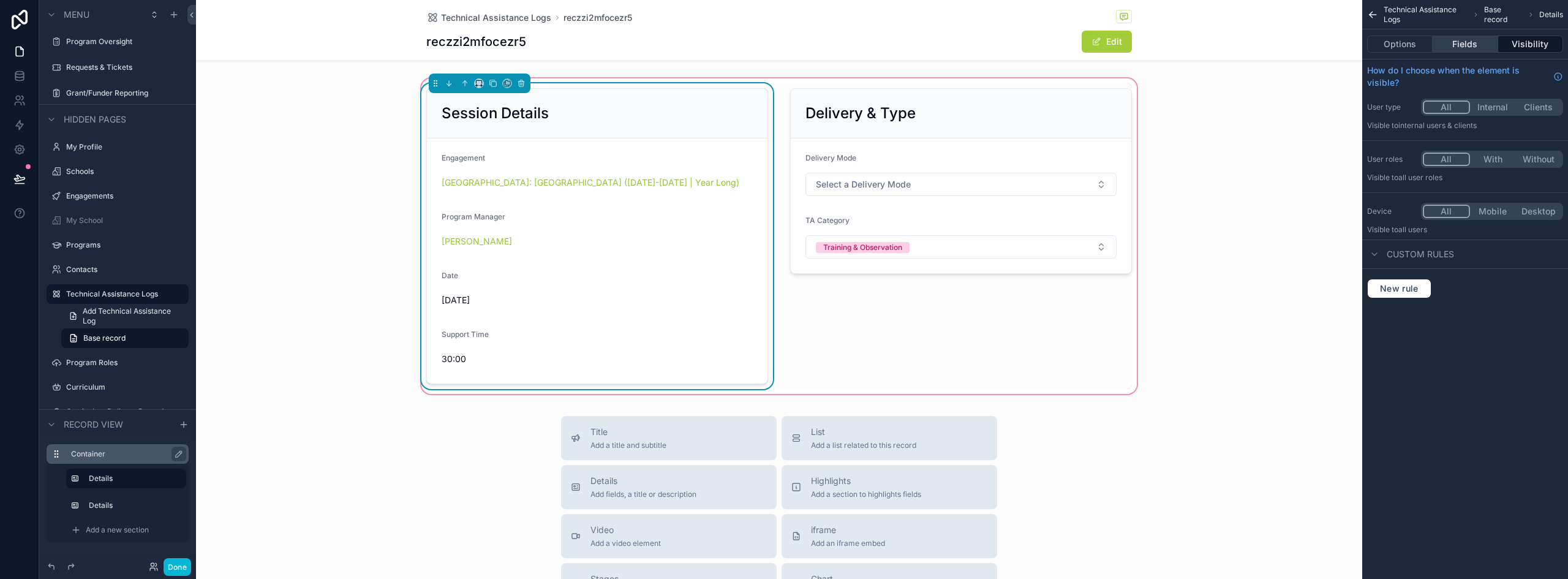
click at [1470, 46] on button "Fields" at bounding box center [1466, 44] width 65 height 17
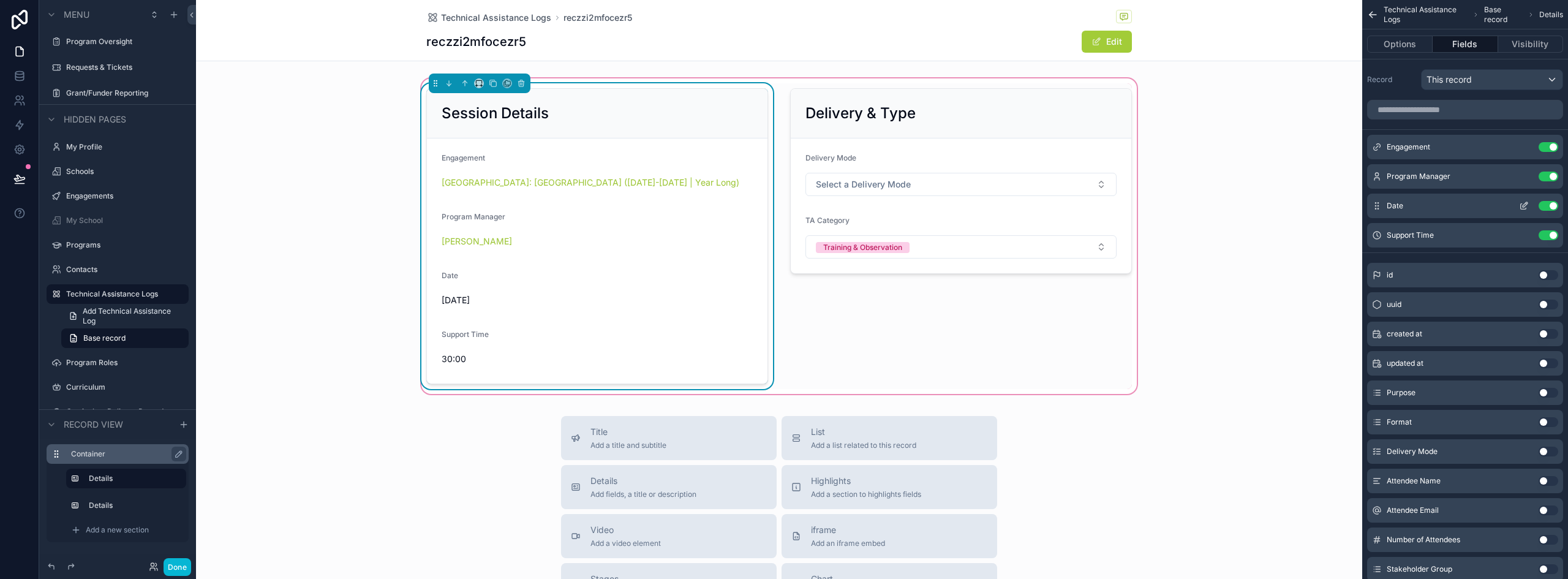
click at [1525, 202] on icon "scrollable content" at bounding box center [1524, 206] width 10 height 10
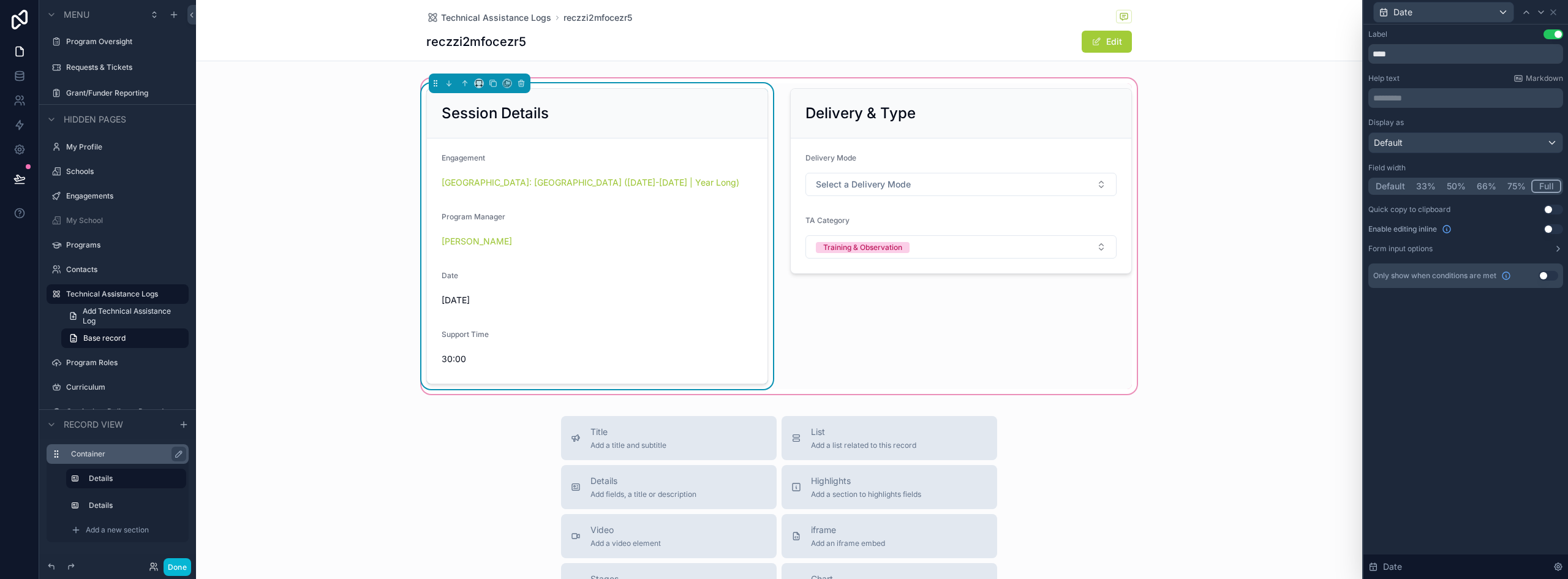
click at [1550, 226] on button "Use setting" at bounding box center [1553, 229] width 19 height 10
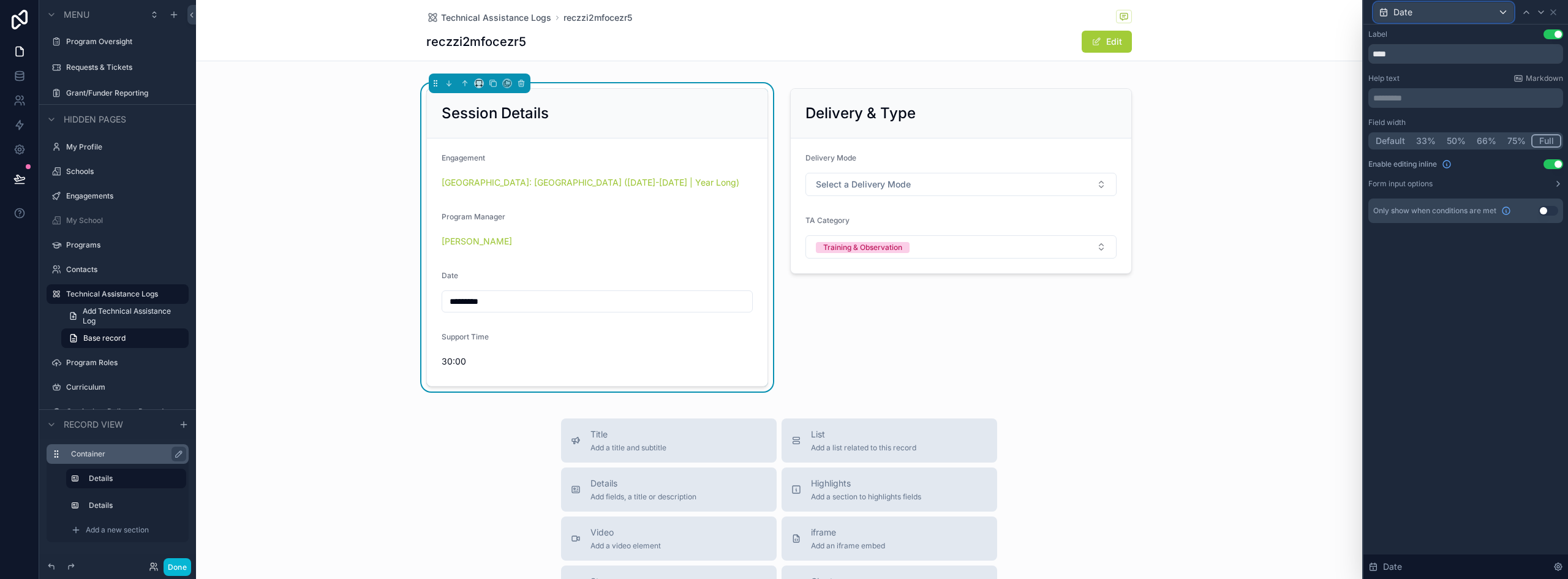
click at [1440, 16] on div "Date" at bounding box center [1443, 12] width 139 height 19
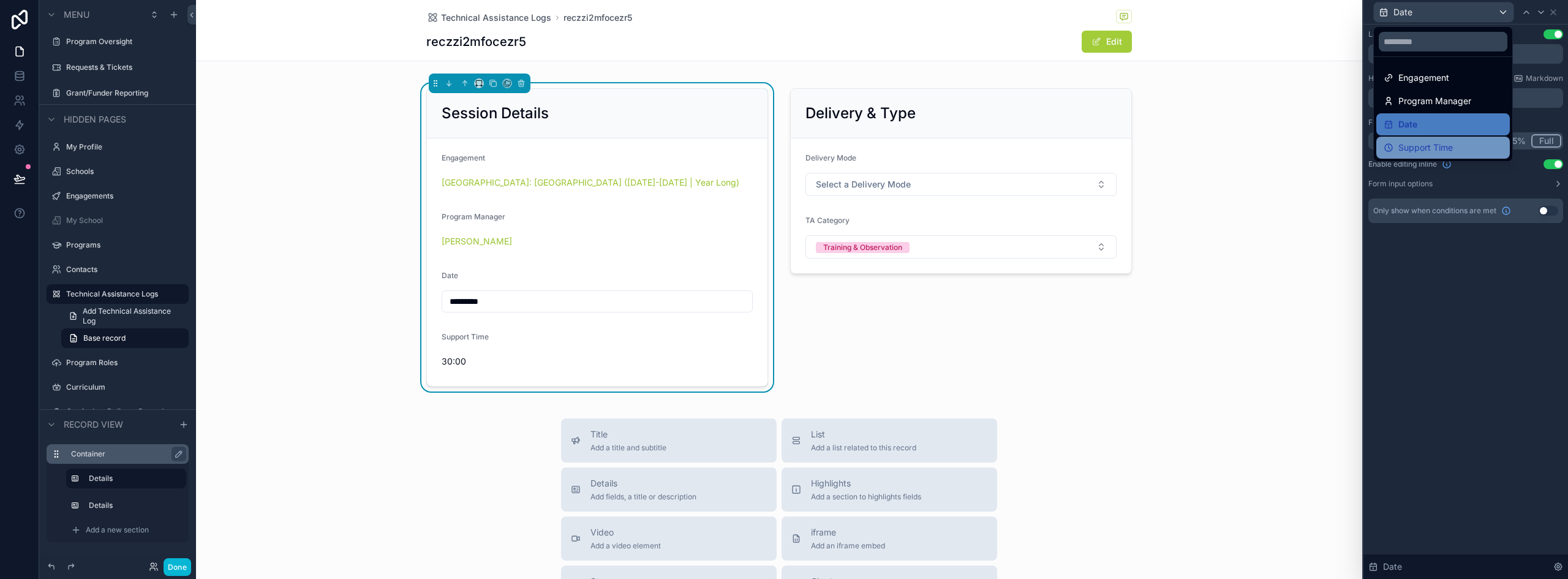
click at [1420, 147] on span "Support Time" at bounding box center [1426, 147] width 55 height 15
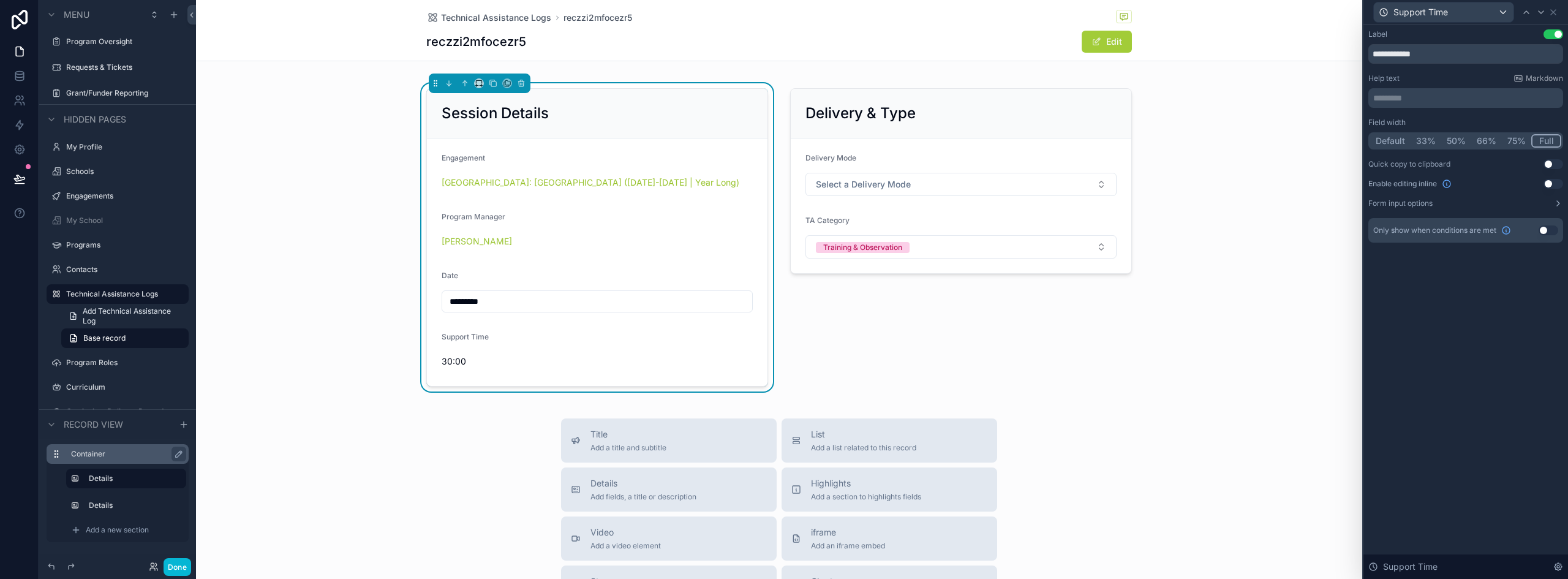
click at [1553, 182] on button "Use setting" at bounding box center [1553, 183] width 19 height 10
click at [177, 566] on button "Done" at bounding box center [177, 567] width 28 height 18
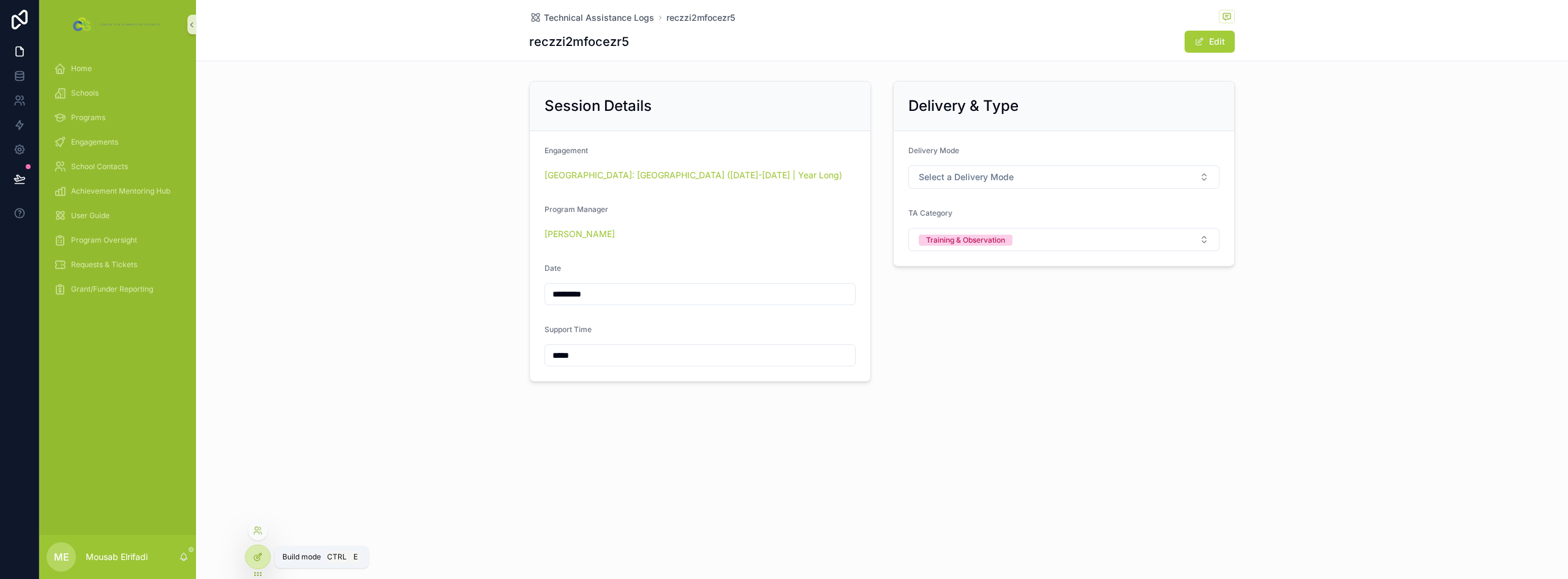
click at [260, 557] on icon at bounding box center [258, 557] width 10 height 10
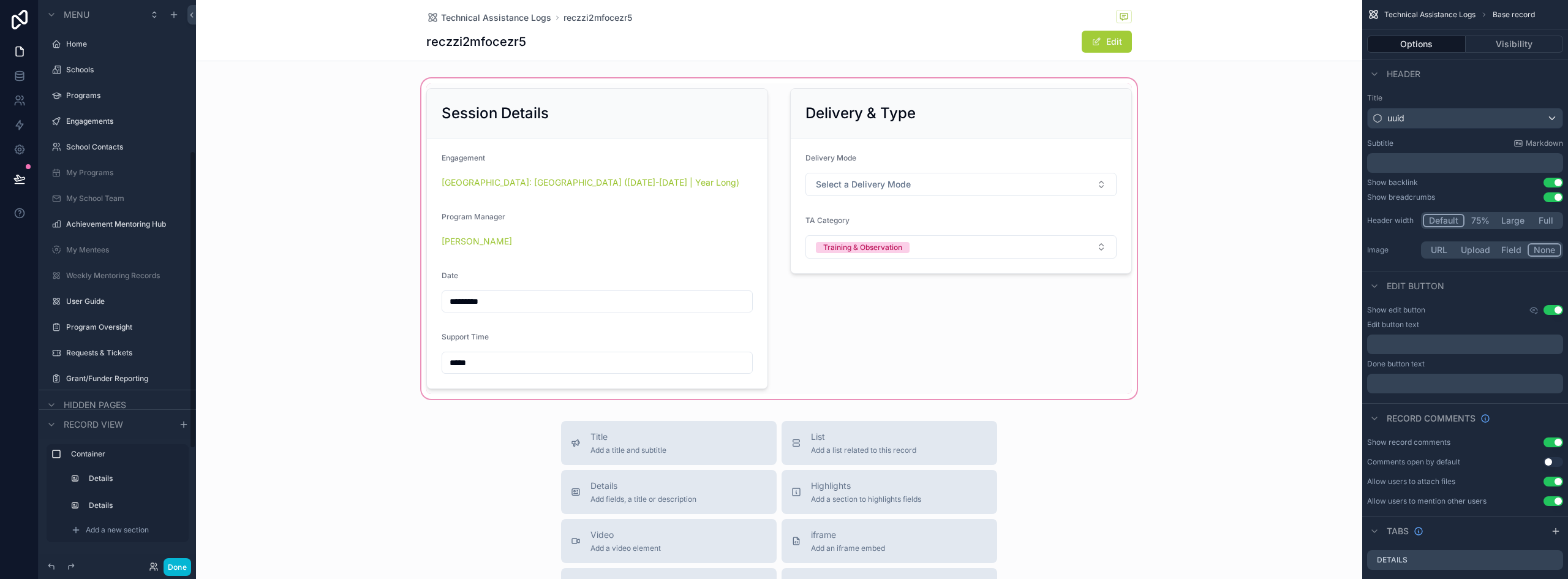
scroll to position [286, 0]
click at [680, 121] on div "scrollable content" at bounding box center [779, 239] width 1166 height 326
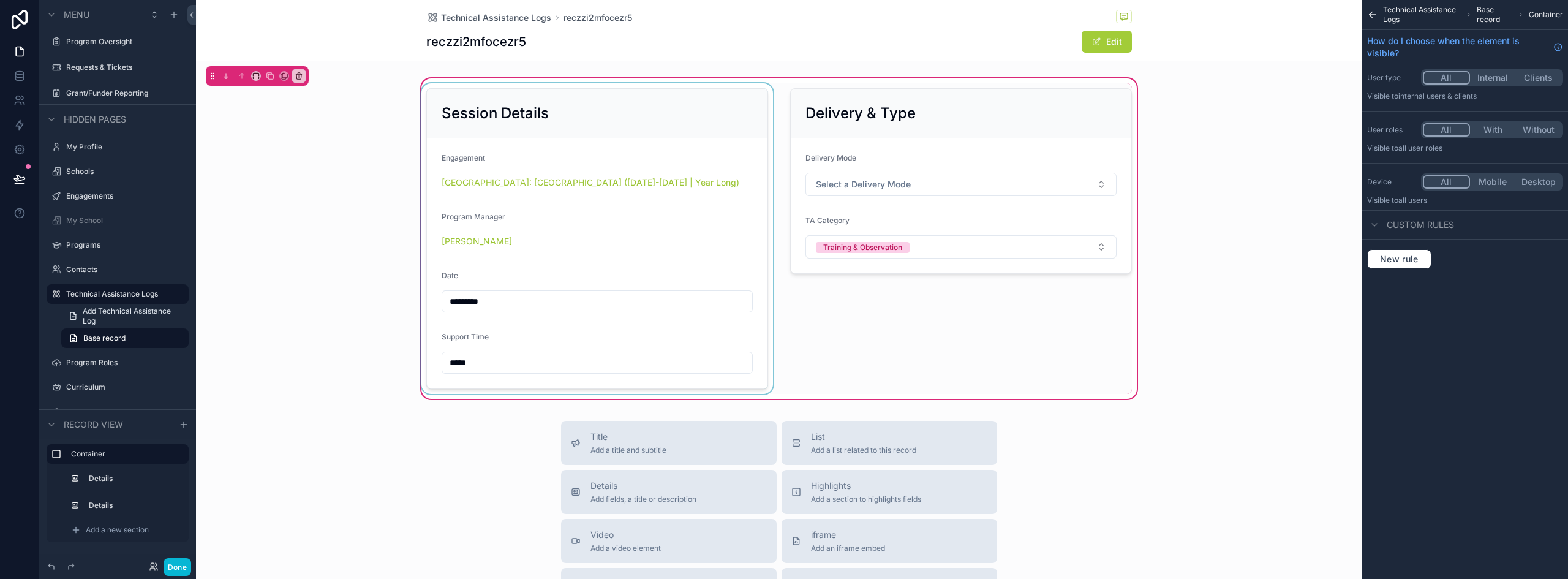
click at [624, 282] on div "scrollable content" at bounding box center [597, 238] width 356 height 310
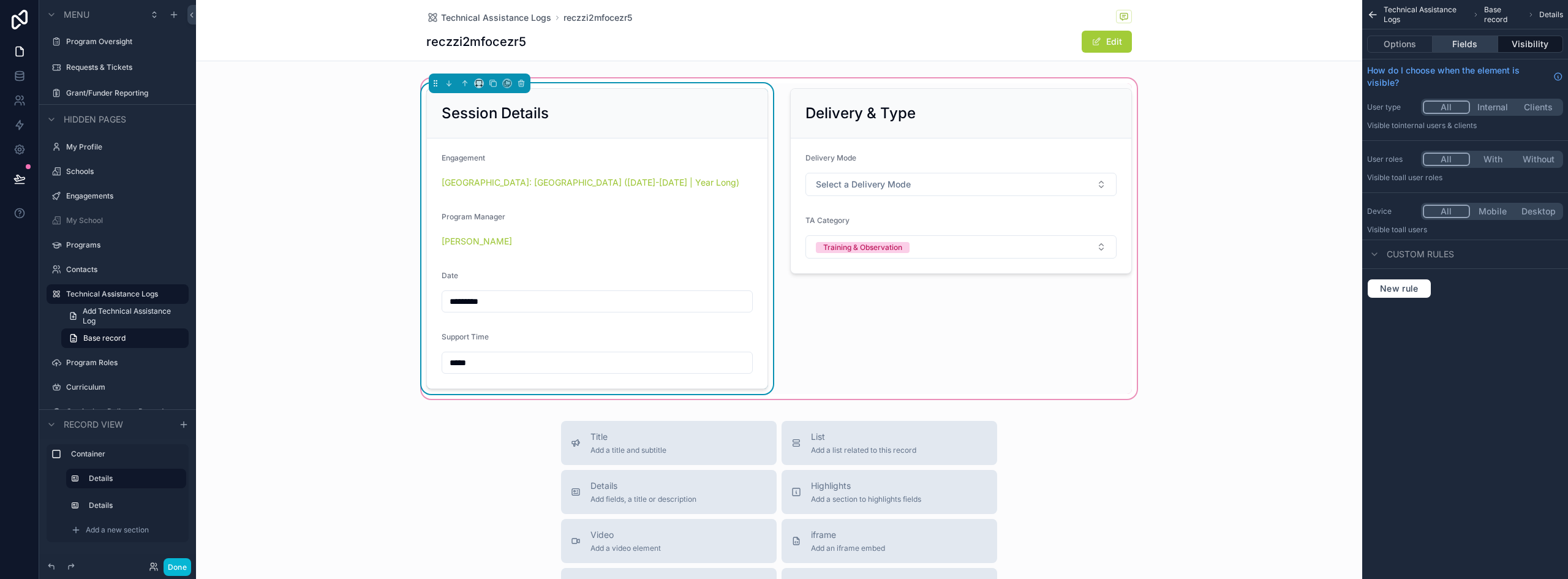
click at [1472, 45] on button "Fields" at bounding box center [1466, 44] width 65 height 17
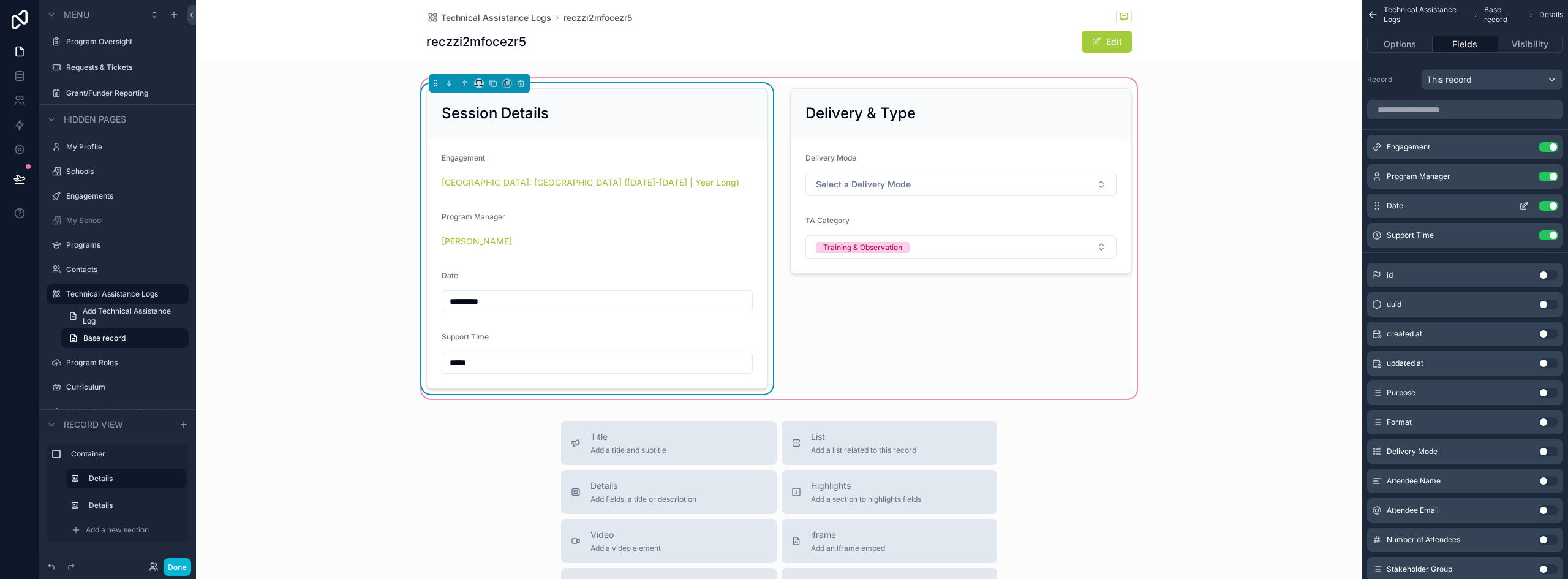
click at [1521, 206] on icon "scrollable content" at bounding box center [1523, 206] width 5 height 5
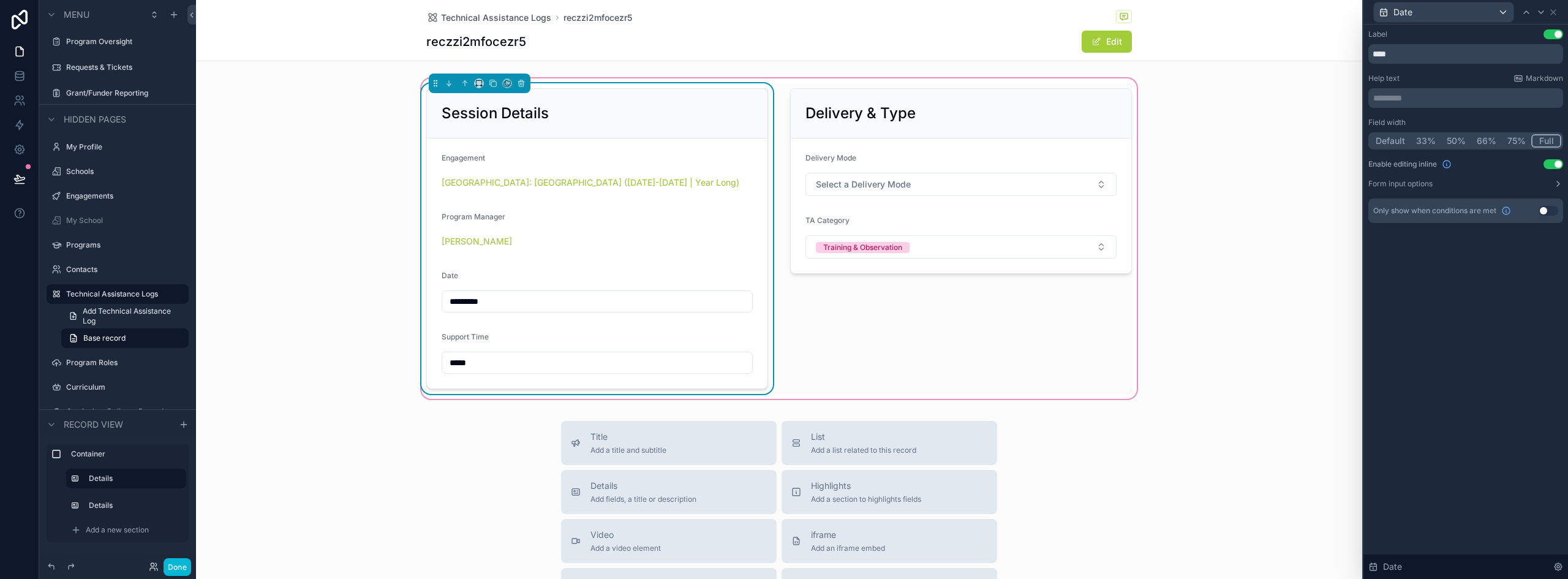
click at [1457, 140] on button "50%" at bounding box center [1456, 141] width 30 height 14
click at [1445, 18] on div "Date" at bounding box center [1443, 12] width 139 height 19
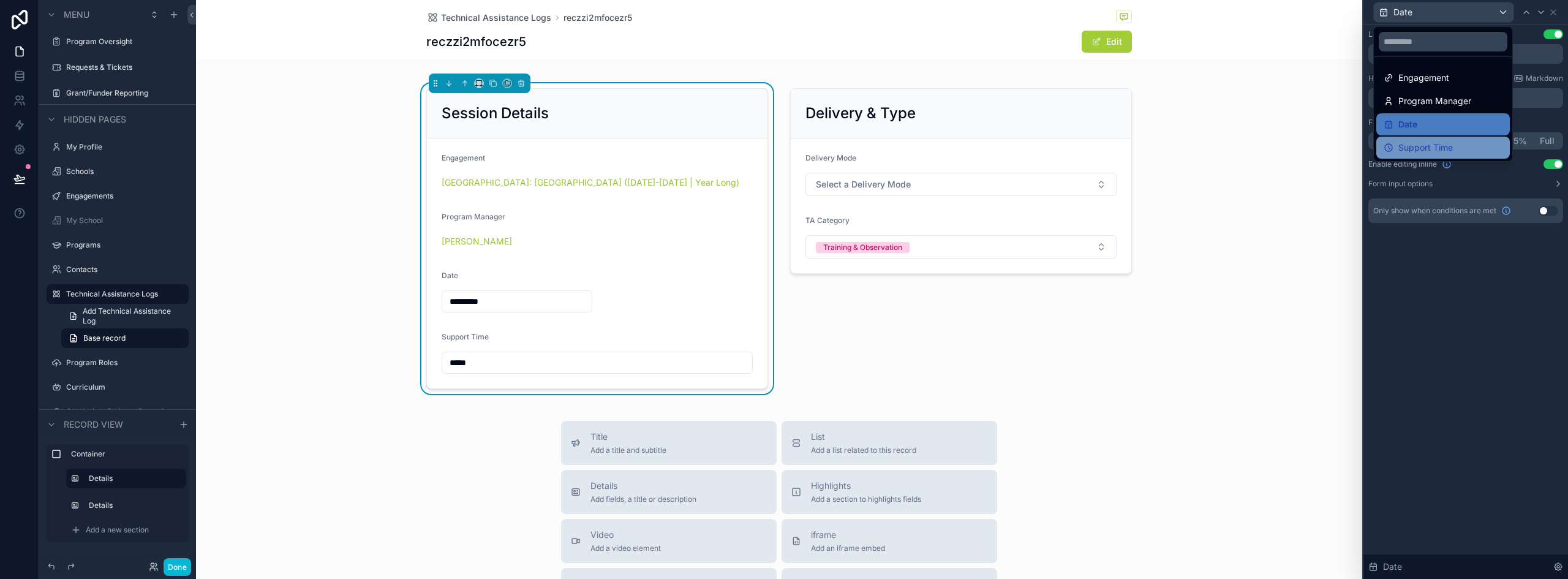
click at [1433, 141] on span "Support Time" at bounding box center [1426, 147] width 55 height 15
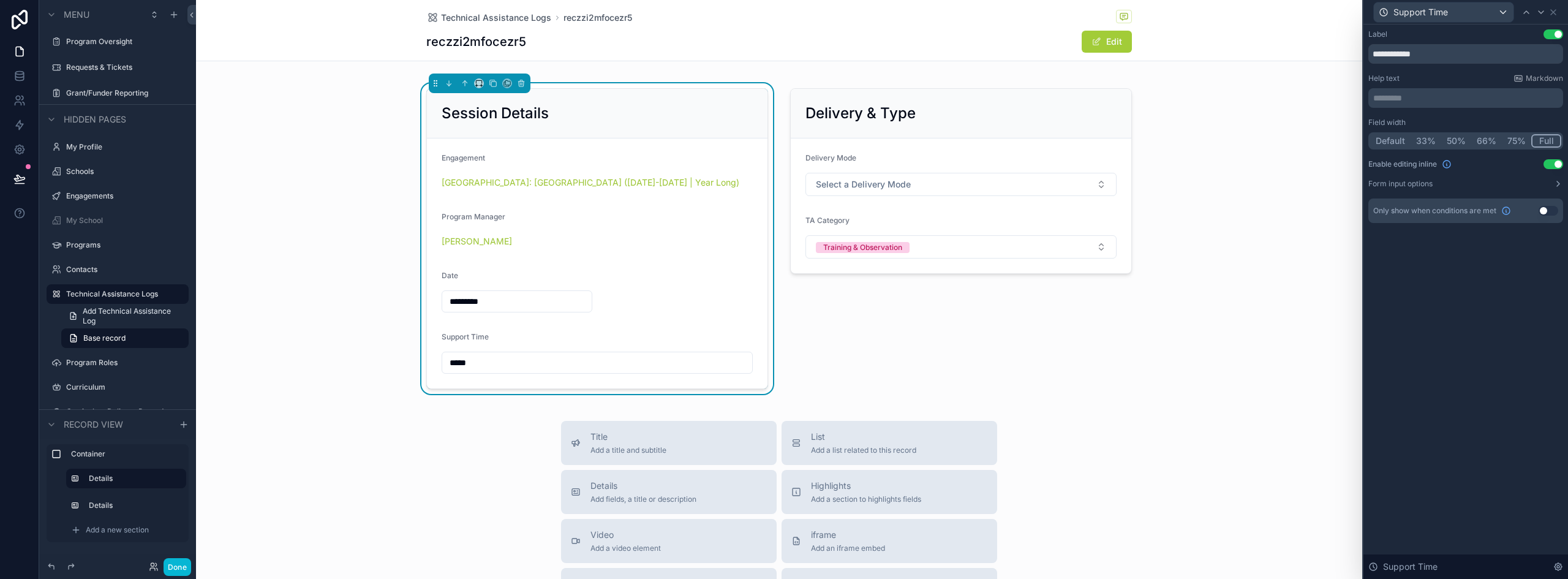
click at [1448, 140] on button "50%" at bounding box center [1456, 141] width 30 height 14
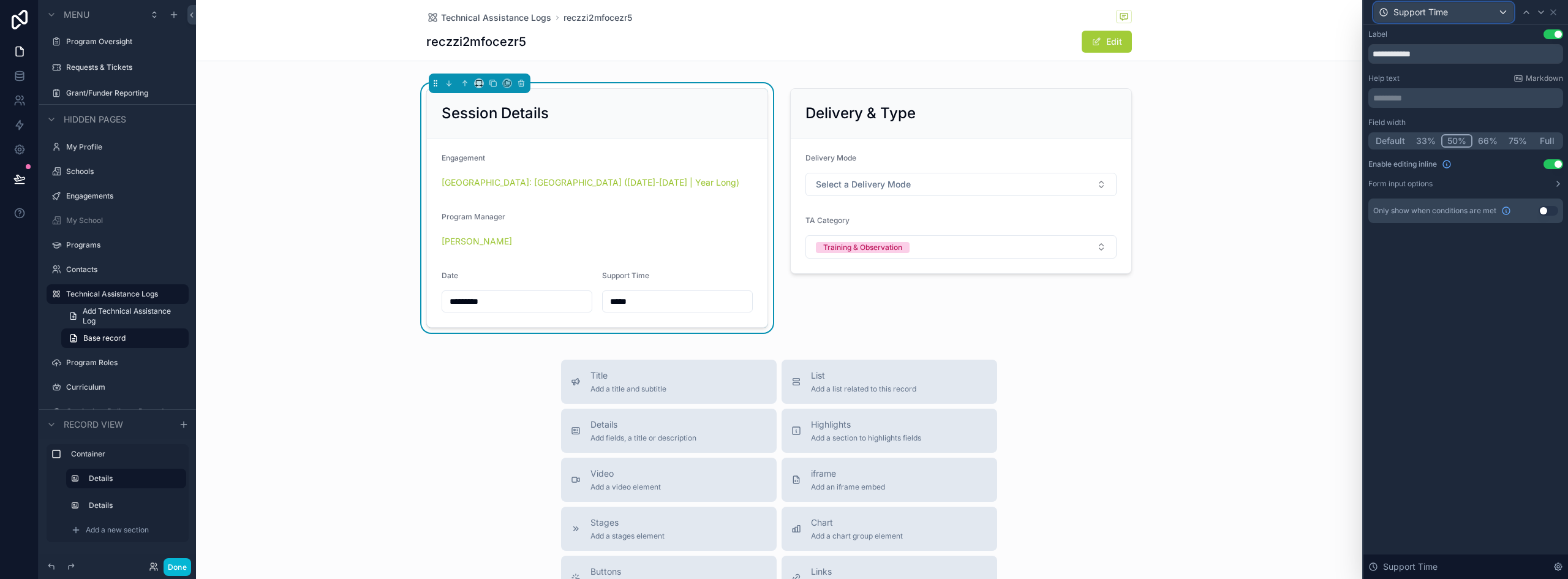
click at [1431, 11] on span "Support Time" at bounding box center [1421, 12] width 55 height 12
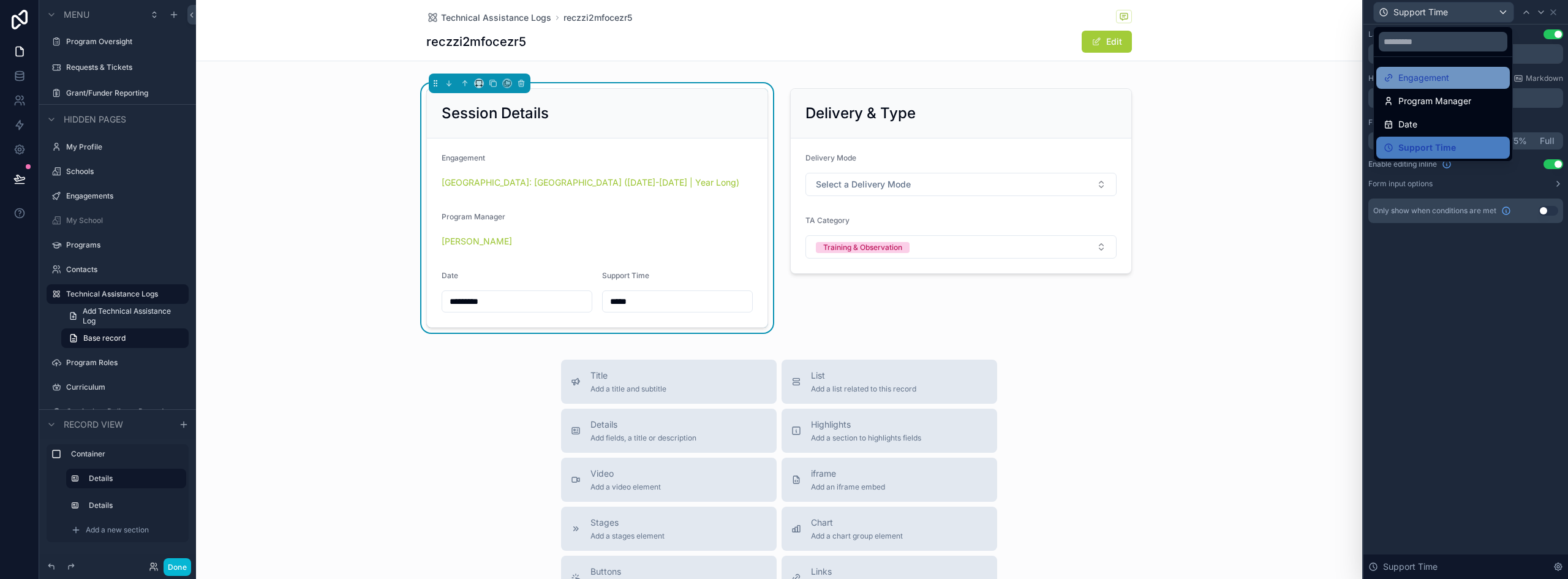
click at [1418, 79] on span "Engagement" at bounding box center [1424, 78] width 51 height 15
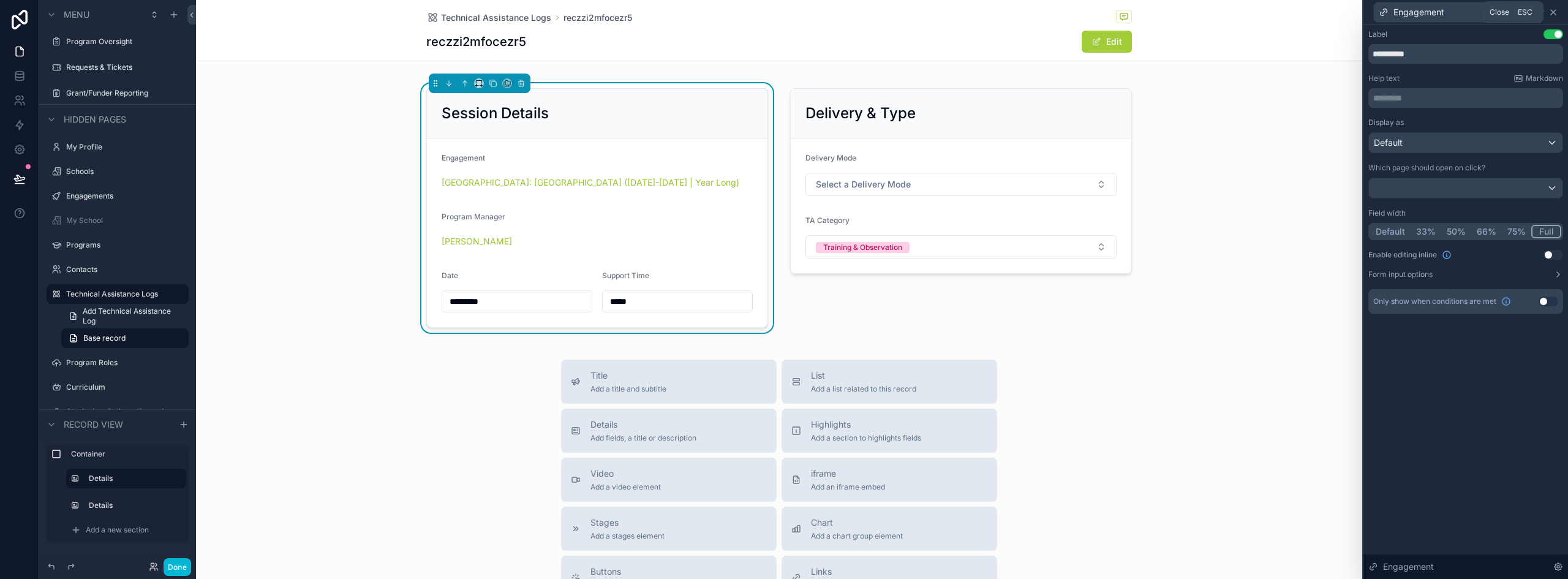
click at [1553, 12] on icon at bounding box center [1553, 12] width 5 height 5
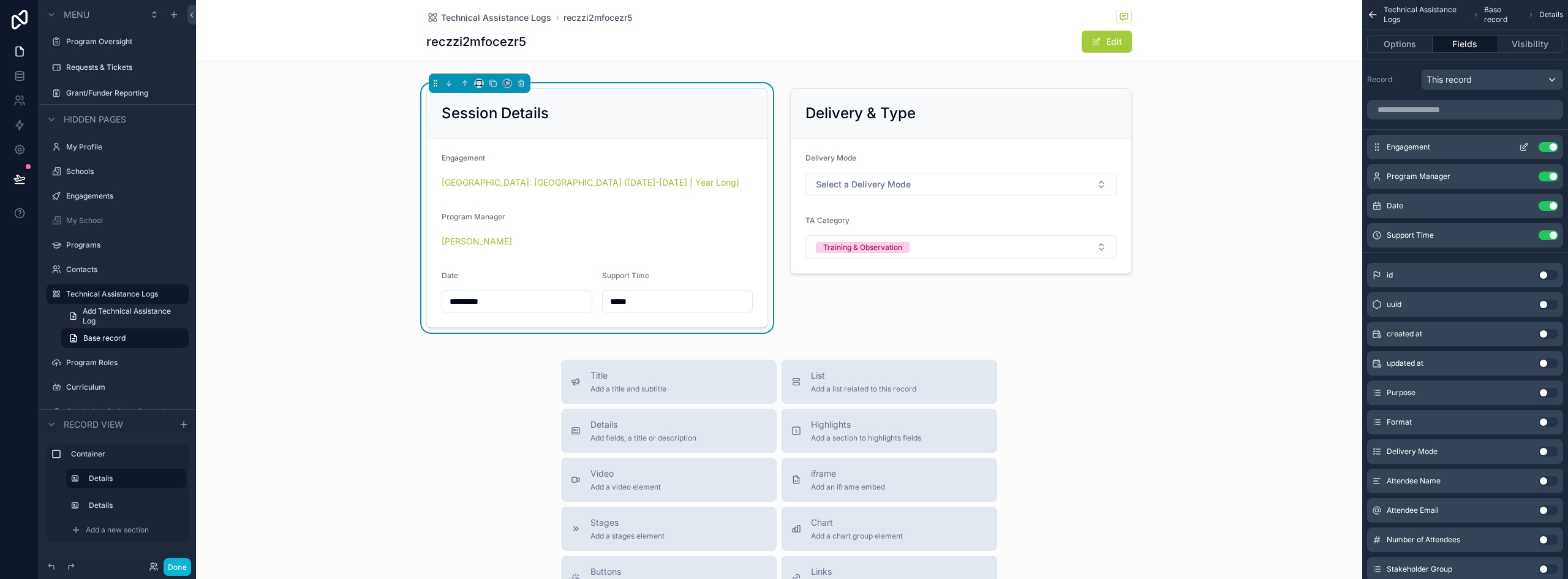
click at [1546, 144] on button "Use setting" at bounding box center [1548, 147] width 19 height 10
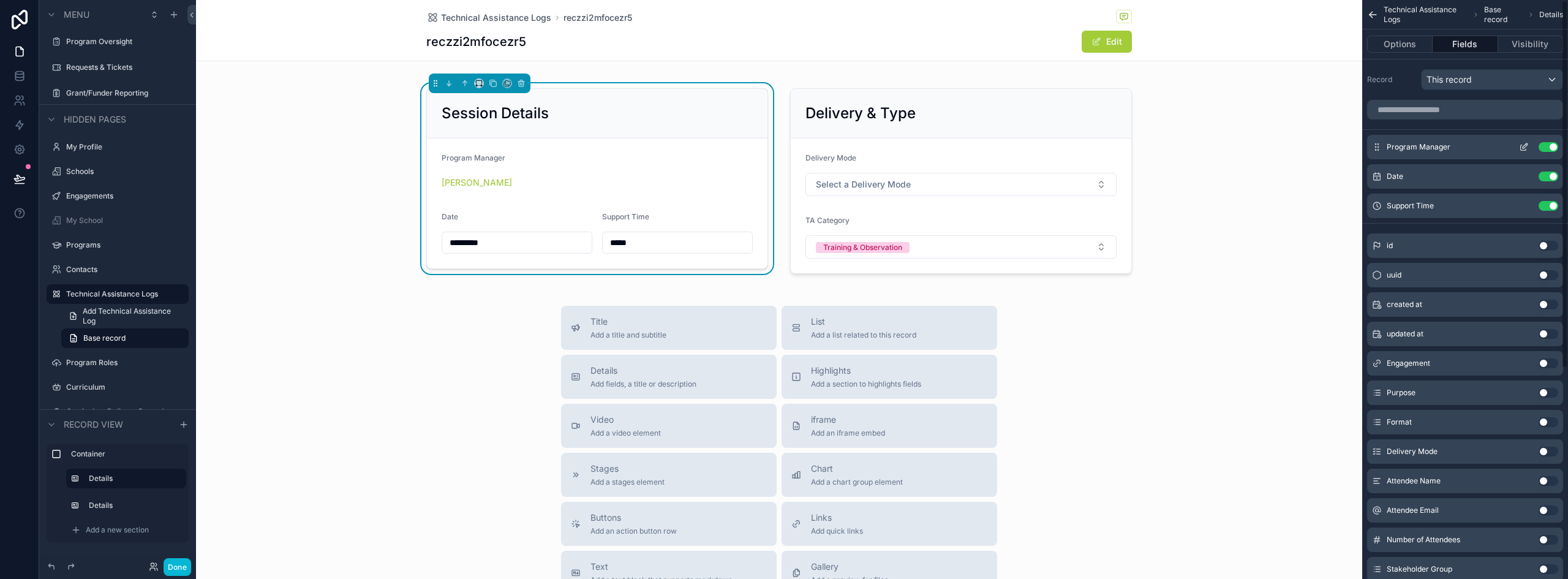
click at [1547, 146] on button "Use setting" at bounding box center [1548, 147] width 19 height 10
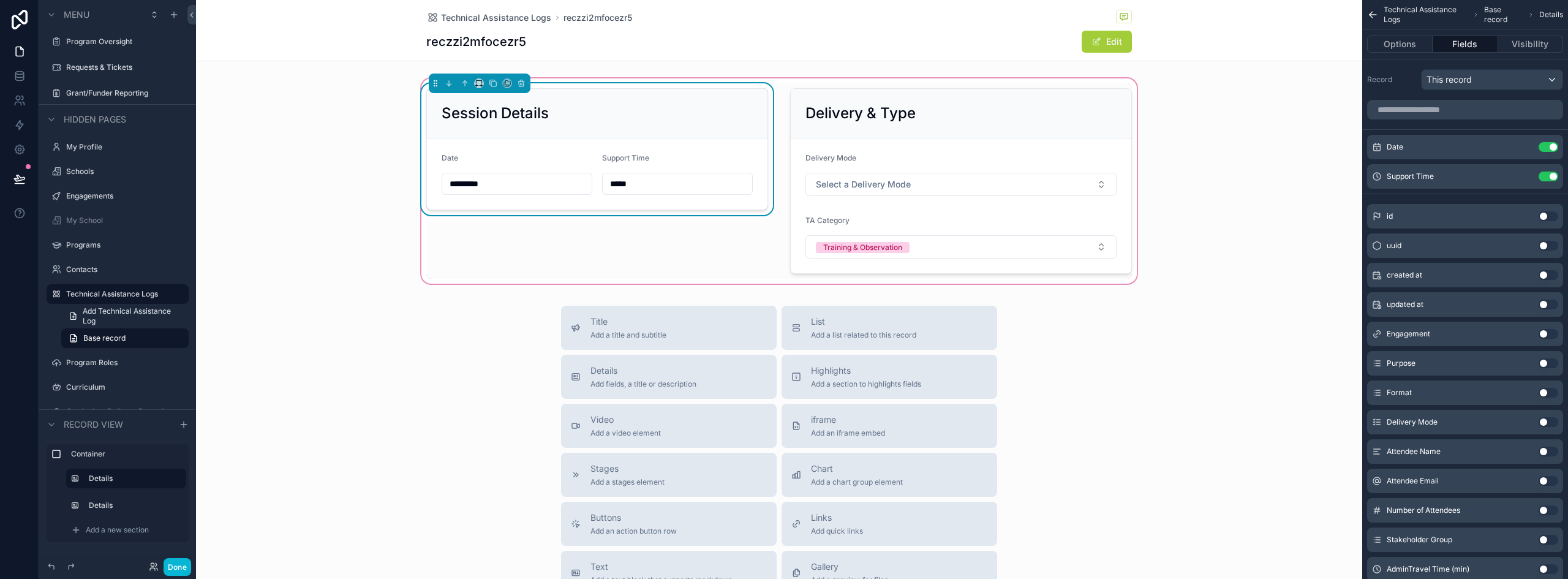
click at [661, 125] on div "Session Details" at bounding box center [597, 113] width 340 height 49
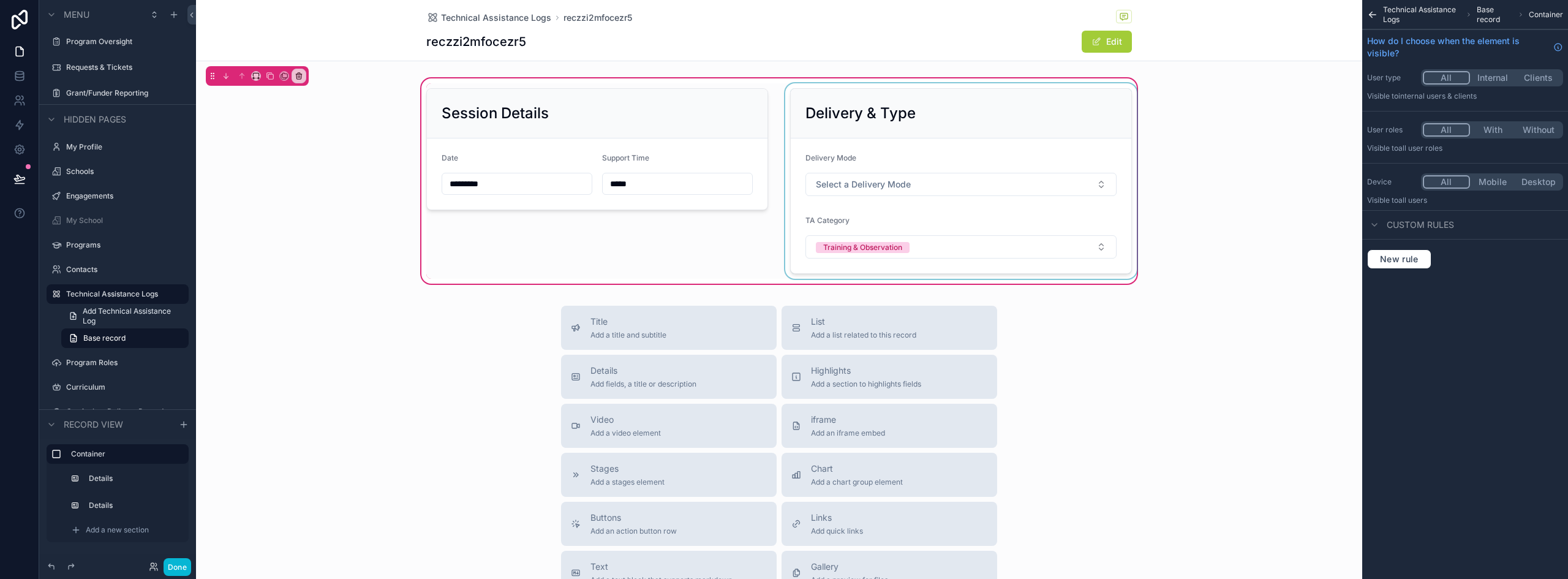
click at [1088, 119] on div "scrollable content" at bounding box center [961, 181] width 356 height 196
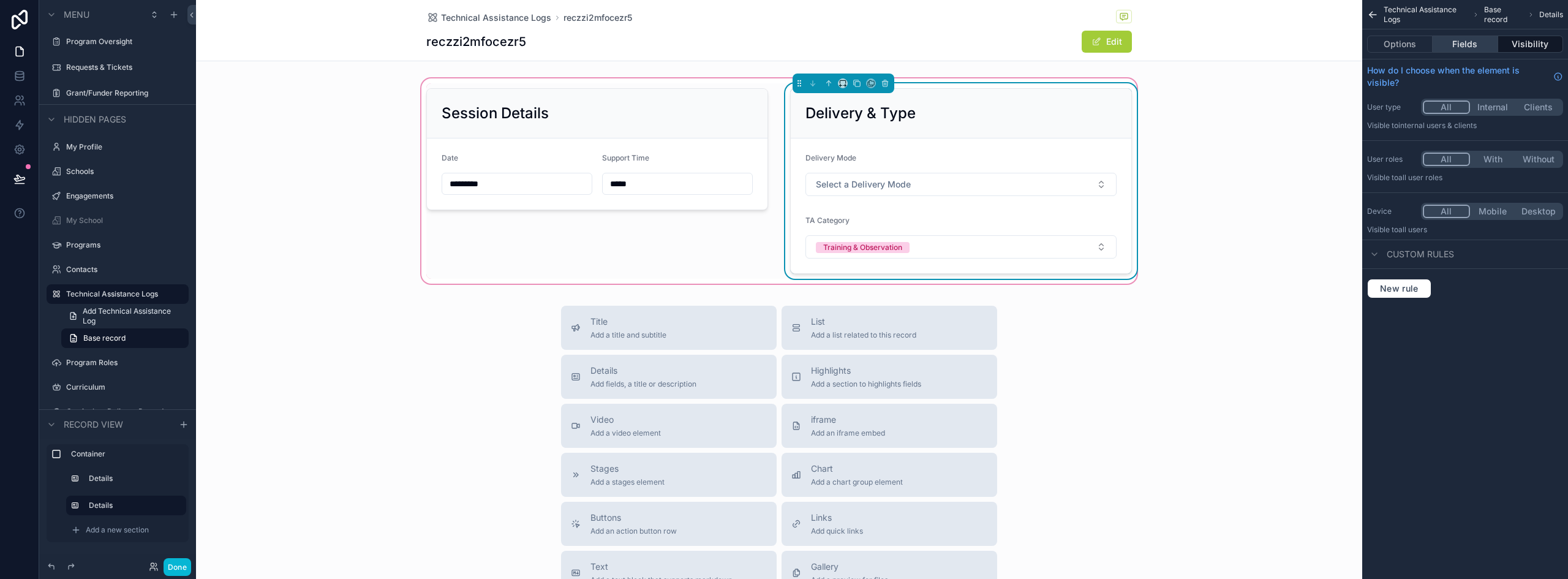
click at [1476, 42] on button "Fields" at bounding box center [1466, 44] width 65 height 17
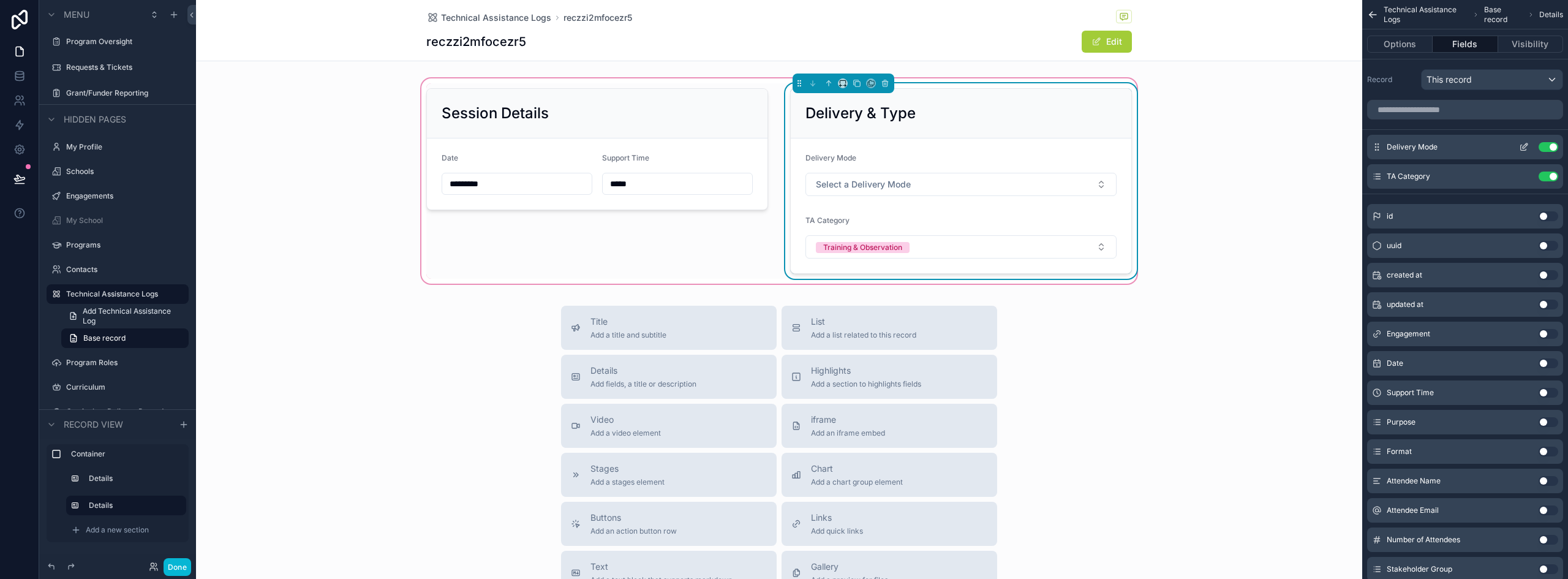
click at [1524, 148] on icon "scrollable content" at bounding box center [1524, 147] width 10 height 10
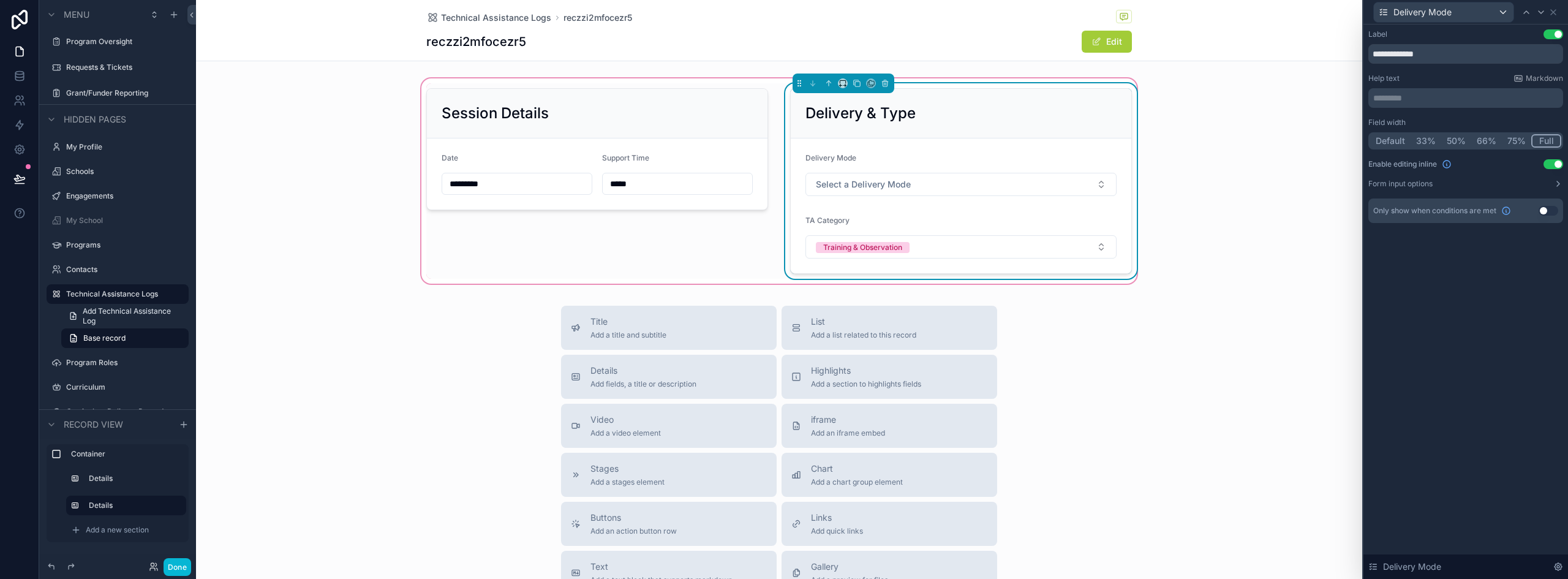
click at [1458, 139] on button "50%" at bounding box center [1456, 141] width 30 height 14
click at [894, 192] on button "Select a Delivery Mode" at bounding box center [881, 184] width 151 height 23
drag, startPoint x: 1042, startPoint y: 168, endPoint x: 1274, endPoint y: 90, distance: 244.8
click at [1041, 168] on form "Delivery Mode Select a Delivery Mode TA Category Training & Observation" at bounding box center [961, 206] width 340 height 135
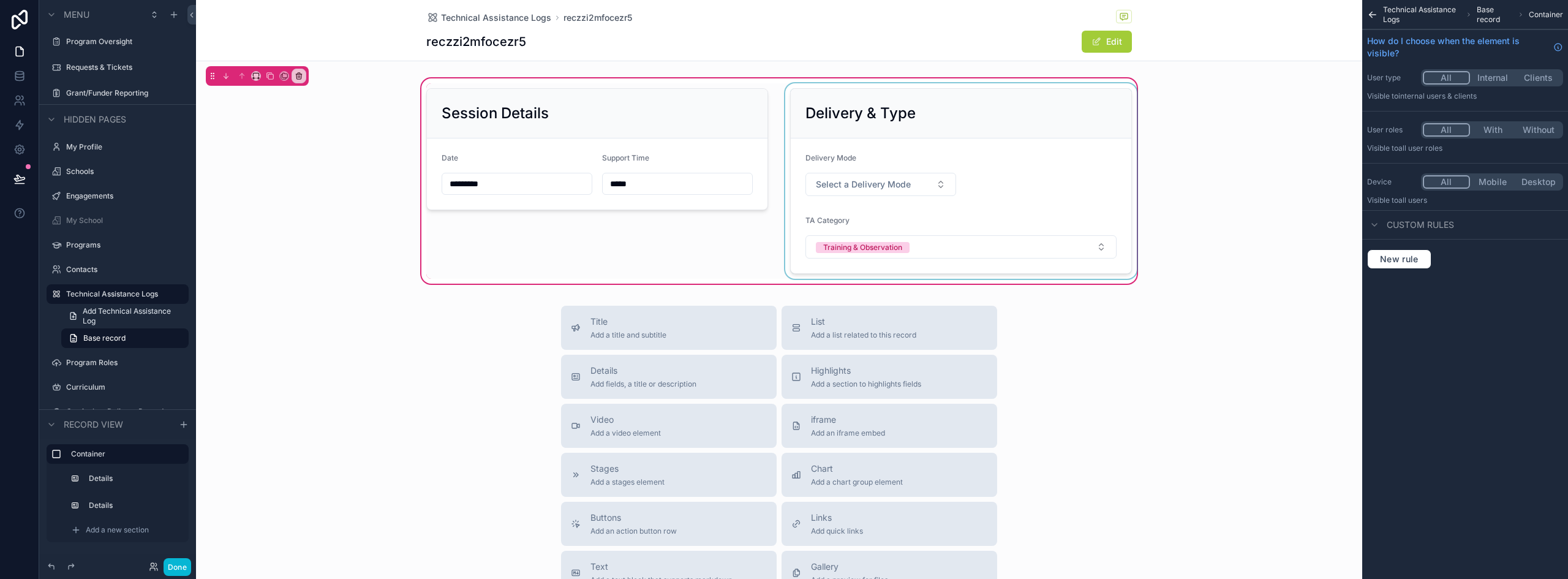
click at [1051, 176] on div "scrollable content" at bounding box center [961, 181] width 356 height 196
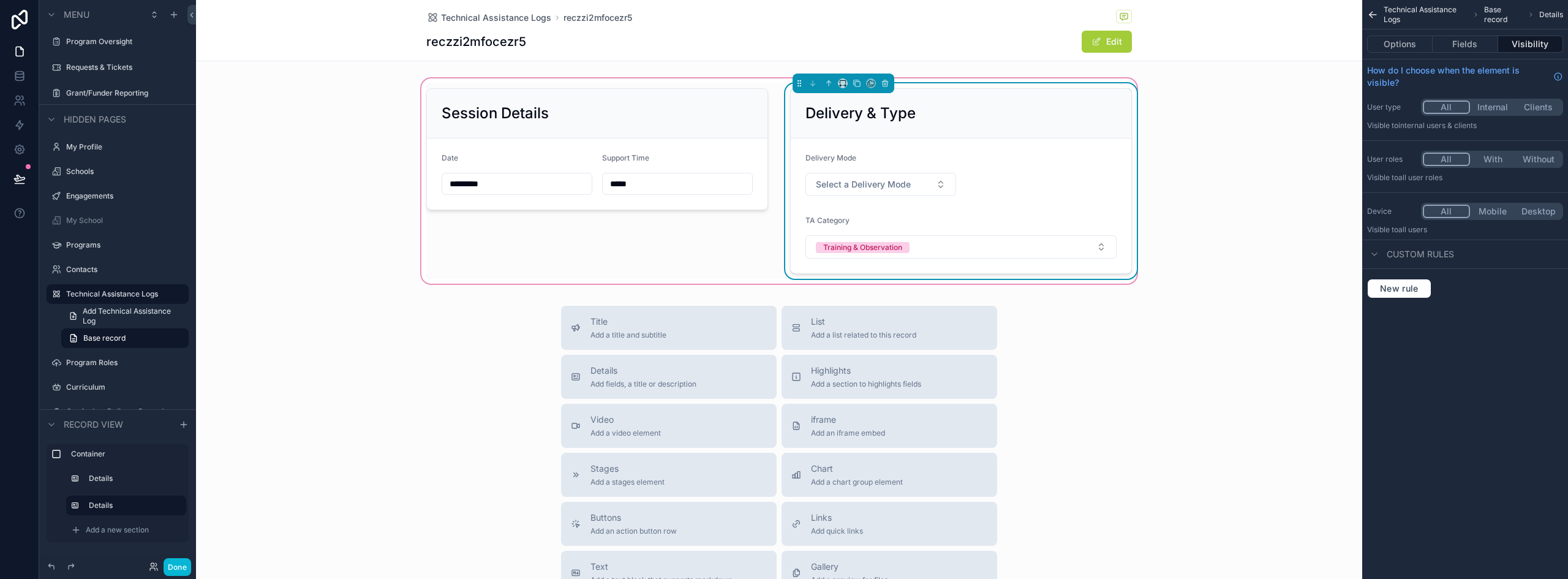
click at [1001, 103] on div "Delivery & Type" at bounding box center [961, 112] width 311 height 19
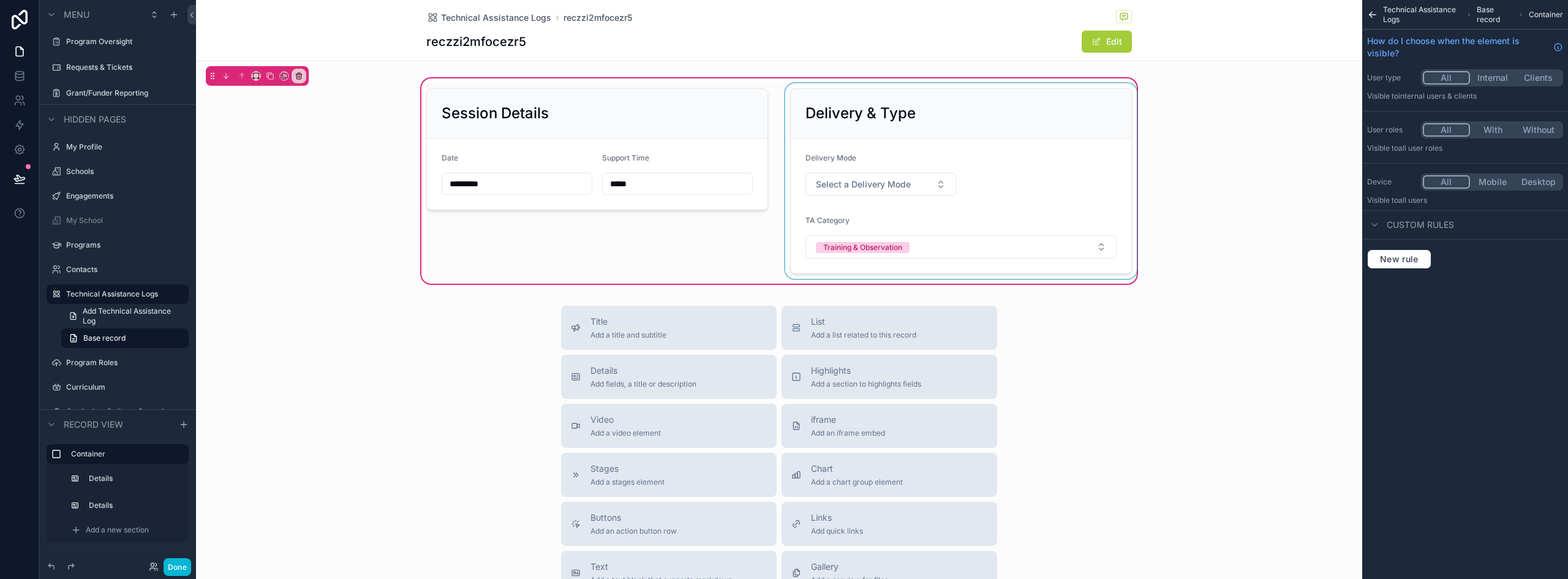
click at [963, 116] on div "scrollable content" at bounding box center [961, 181] width 356 height 196
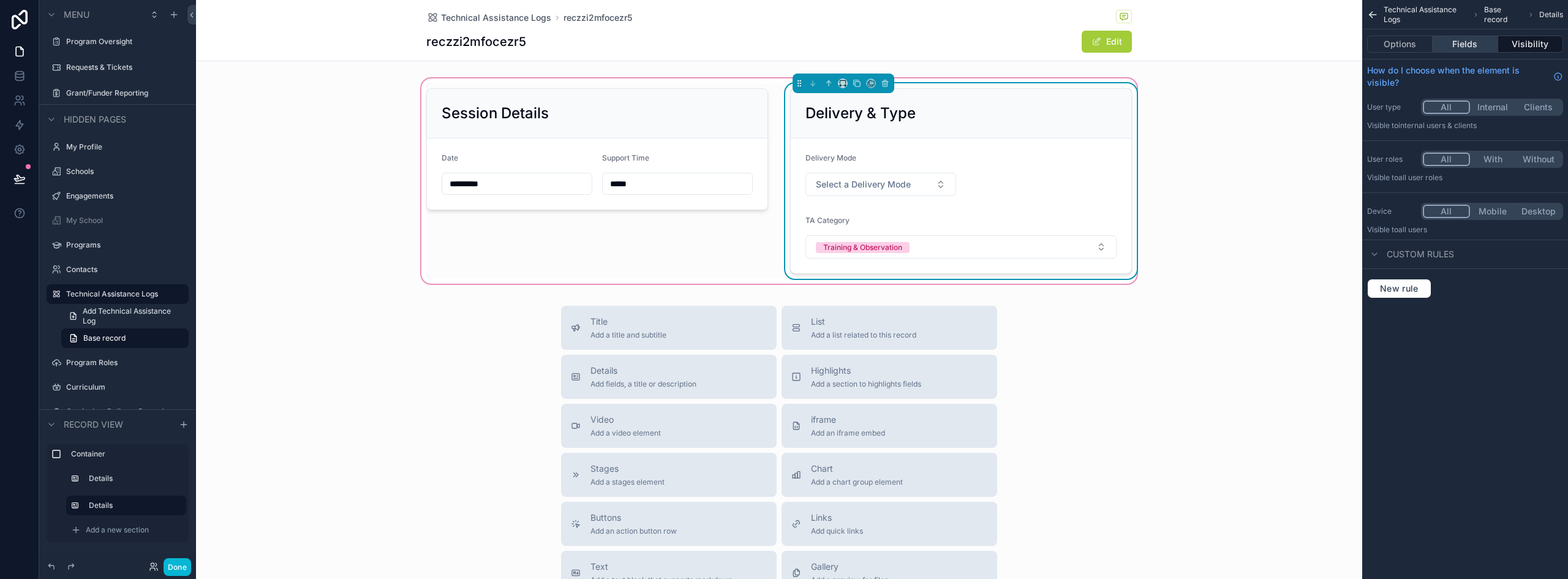
click at [1470, 43] on button "Fields" at bounding box center [1466, 44] width 65 height 17
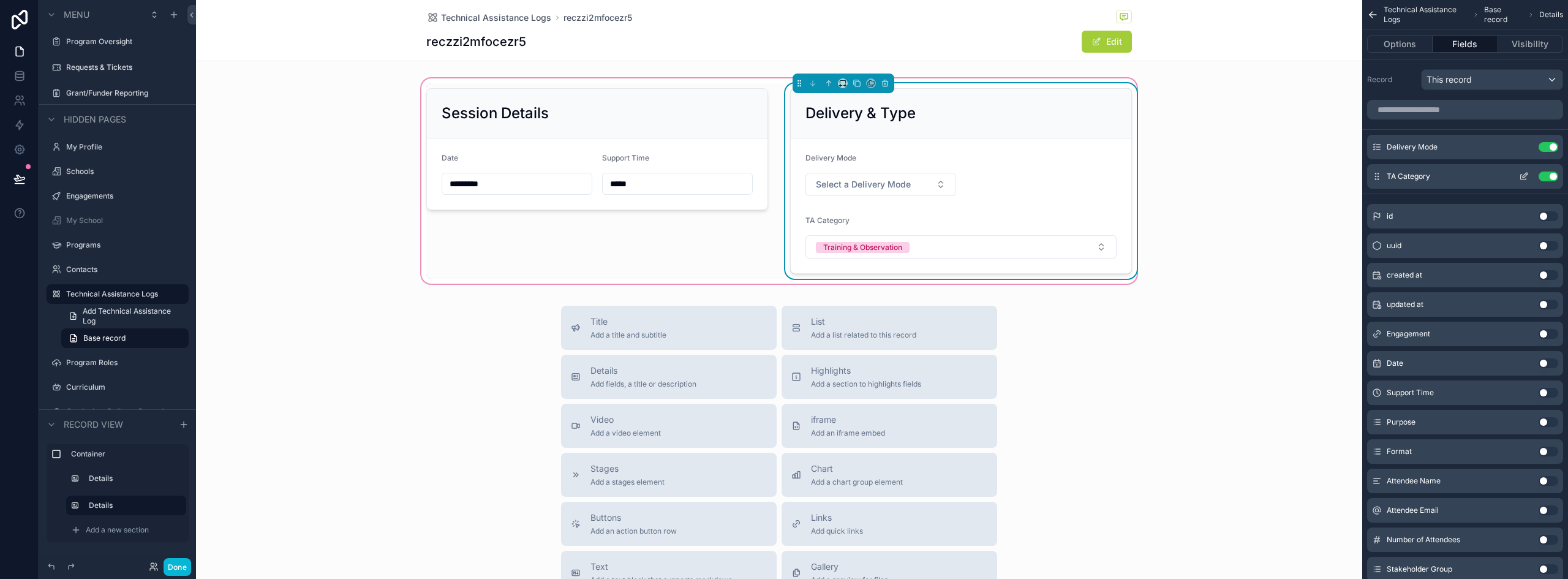
click at [1526, 173] on icon "scrollable content" at bounding box center [1526, 174] width 2 height 2
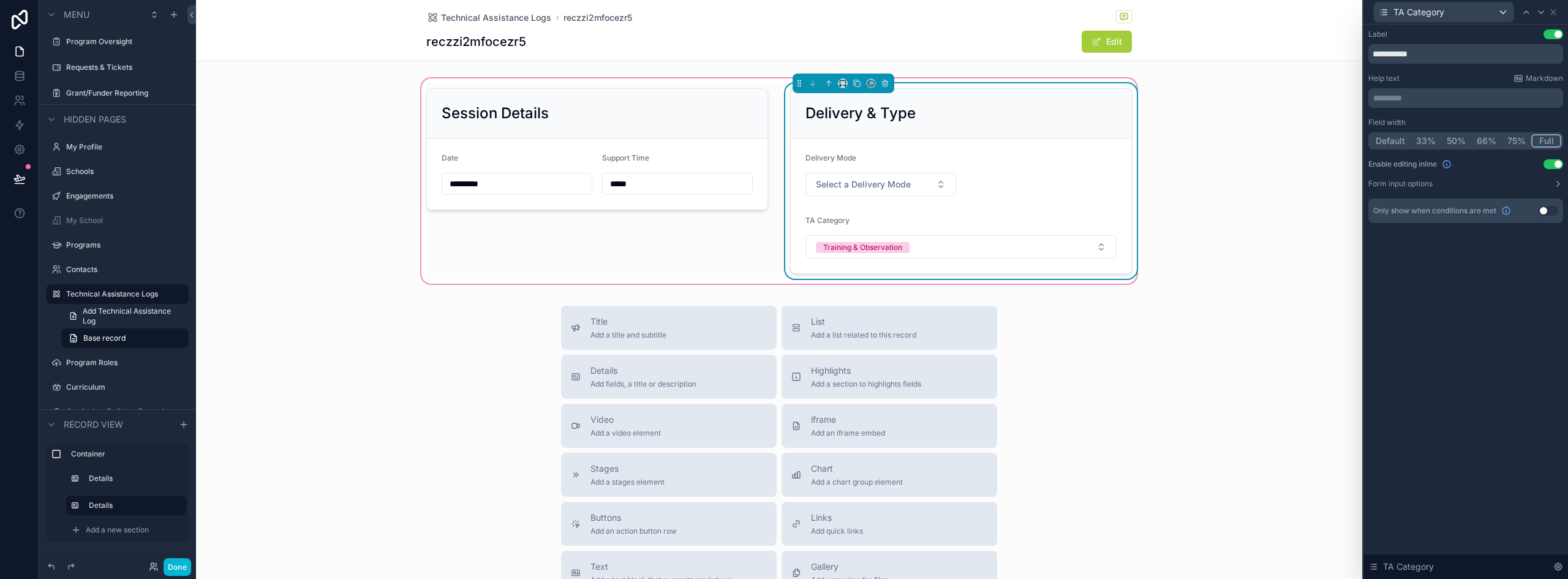
click at [1454, 139] on button "50%" at bounding box center [1456, 141] width 30 height 14
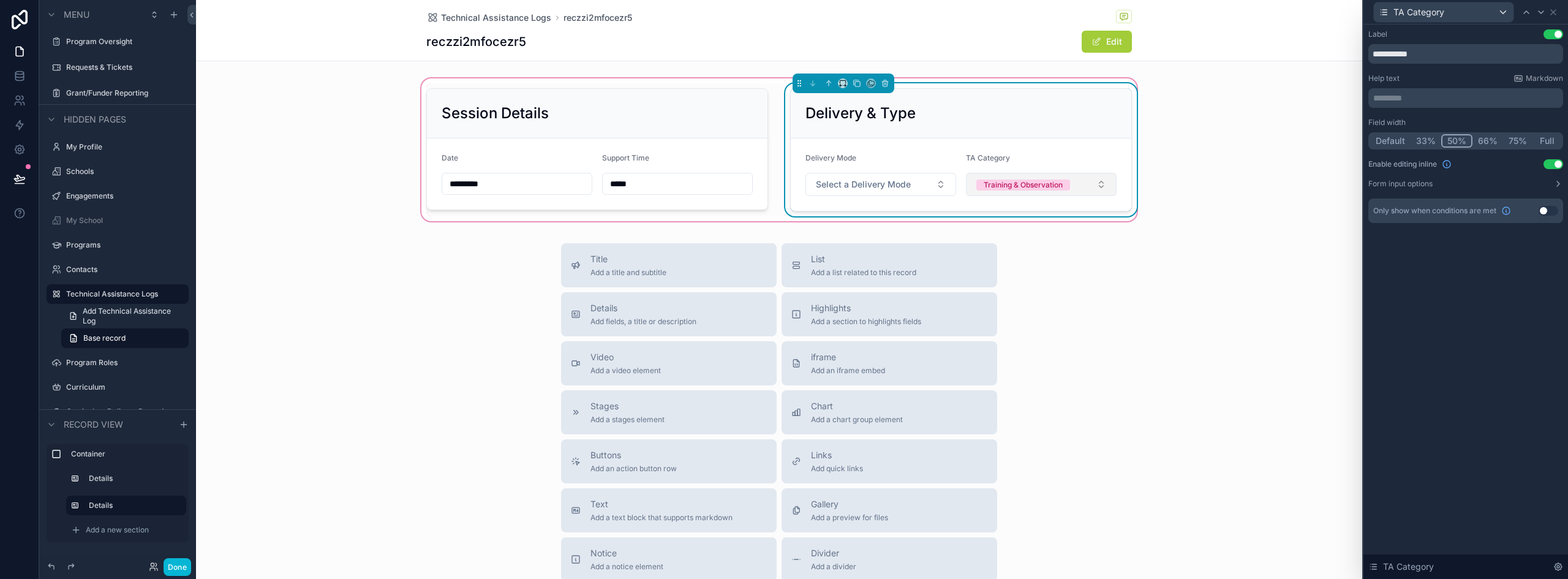
click at [1055, 182] on div "Training & Observation" at bounding box center [1023, 185] width 79 height 11
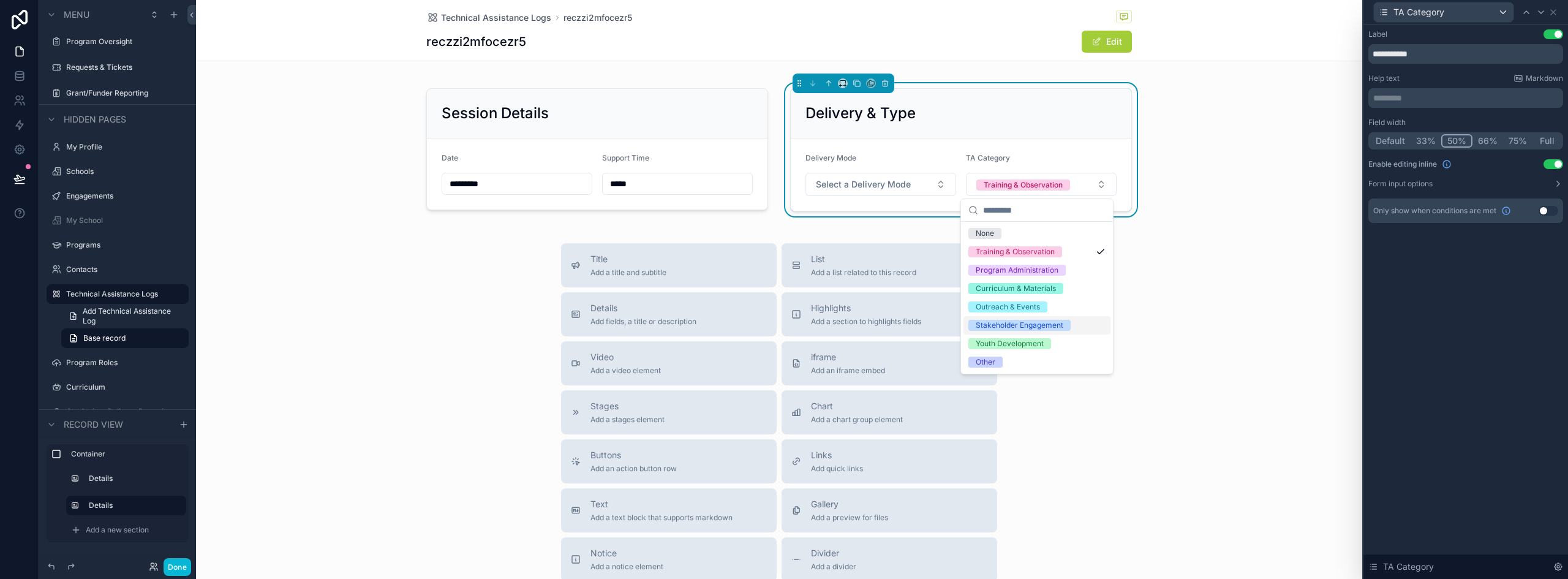
click at [1060, 323] on div "Stakeholder Engagement" at bounding box center [1020, 325] width 88 height 11
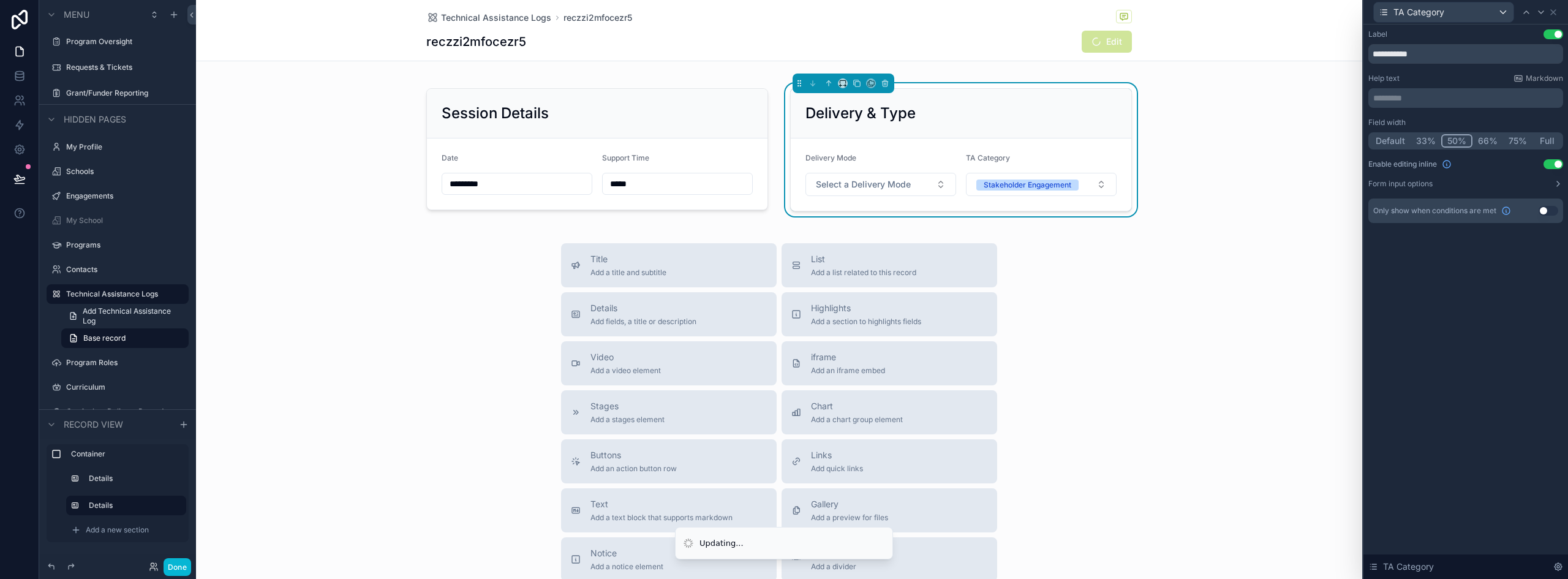
click at [1222, 300] on div "Title Add a title and subtitle List Add a list related to this record Details A…" at bounding box center [779, 461] width 1166 height 437
click at [1198, 189] on div "Session Details Date ********* Support Time ***** Delivery & Type Delivery Mode…" at bounding box center [779, 150] width 1166 height 148
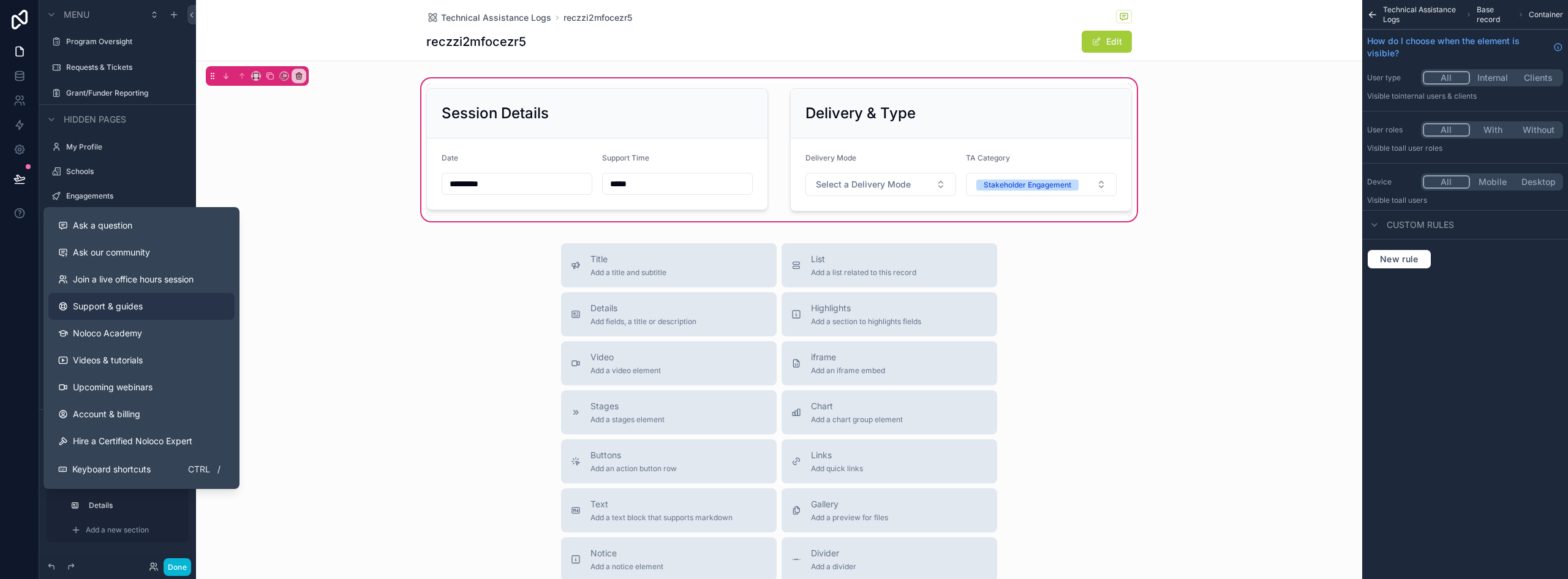
click at [128, 310] on span "Support & guides" at bounding box center [108, 306] width 70 height 12
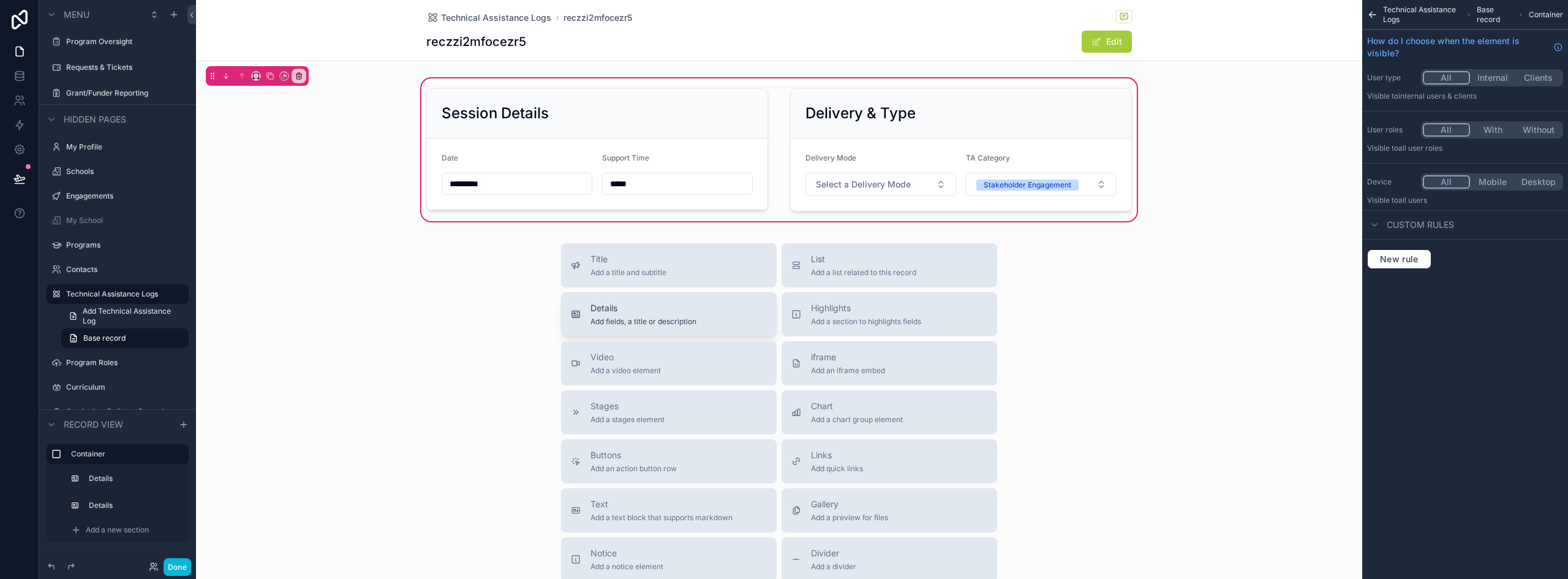
click at [642, 320] on span "Add fields, a title or description" at bounding box center [644, 321] width 106 height 10
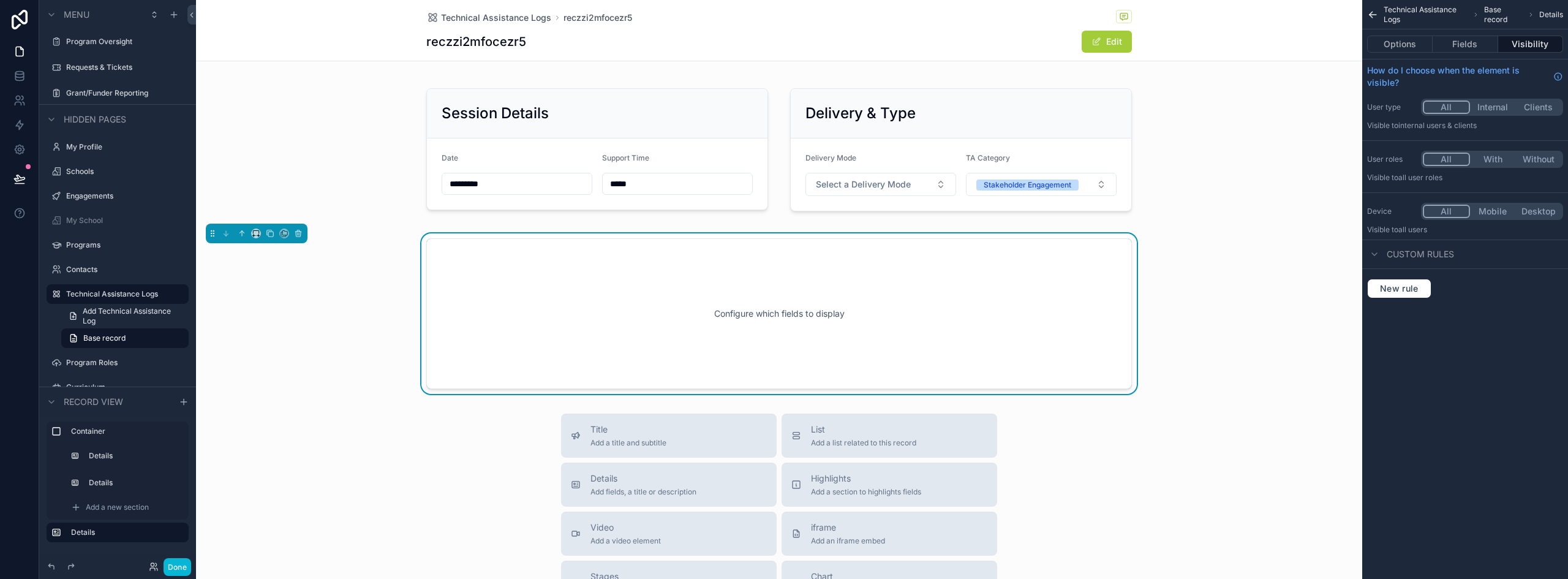
scroll to position [25, 0]
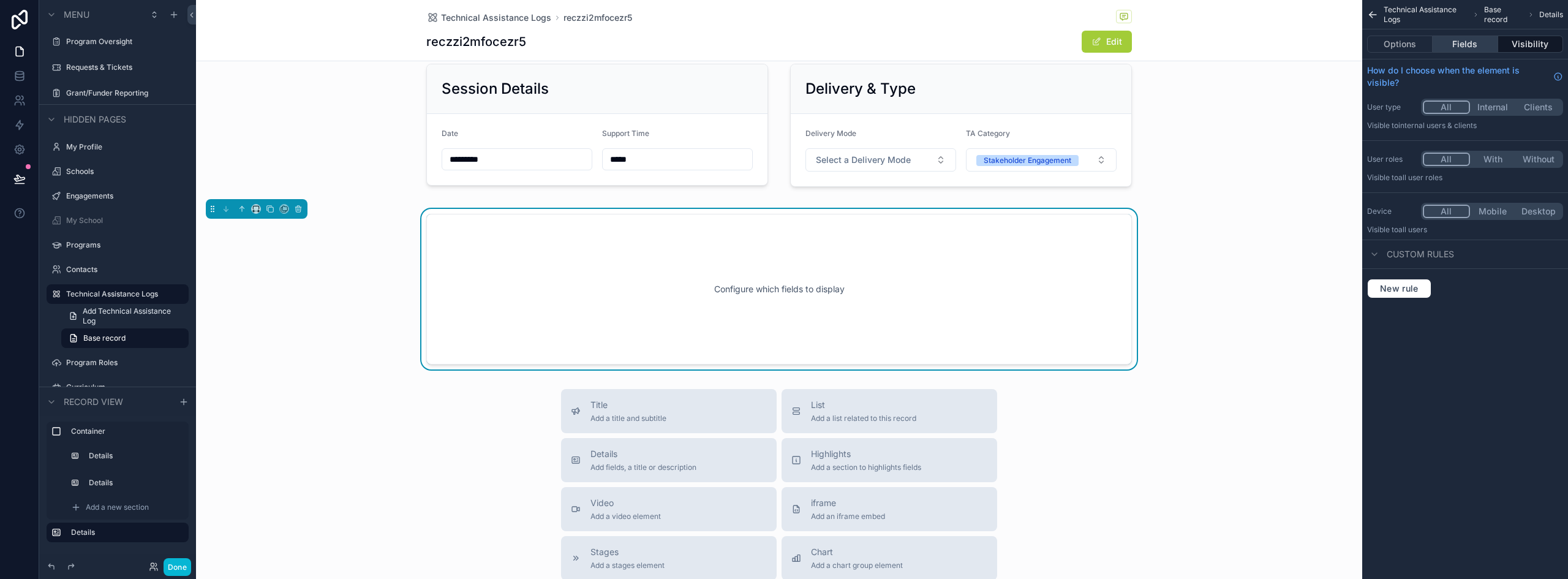
click at [1469, 44] on button "Fields" at bounding box center [1466, 44] width 65 height 17
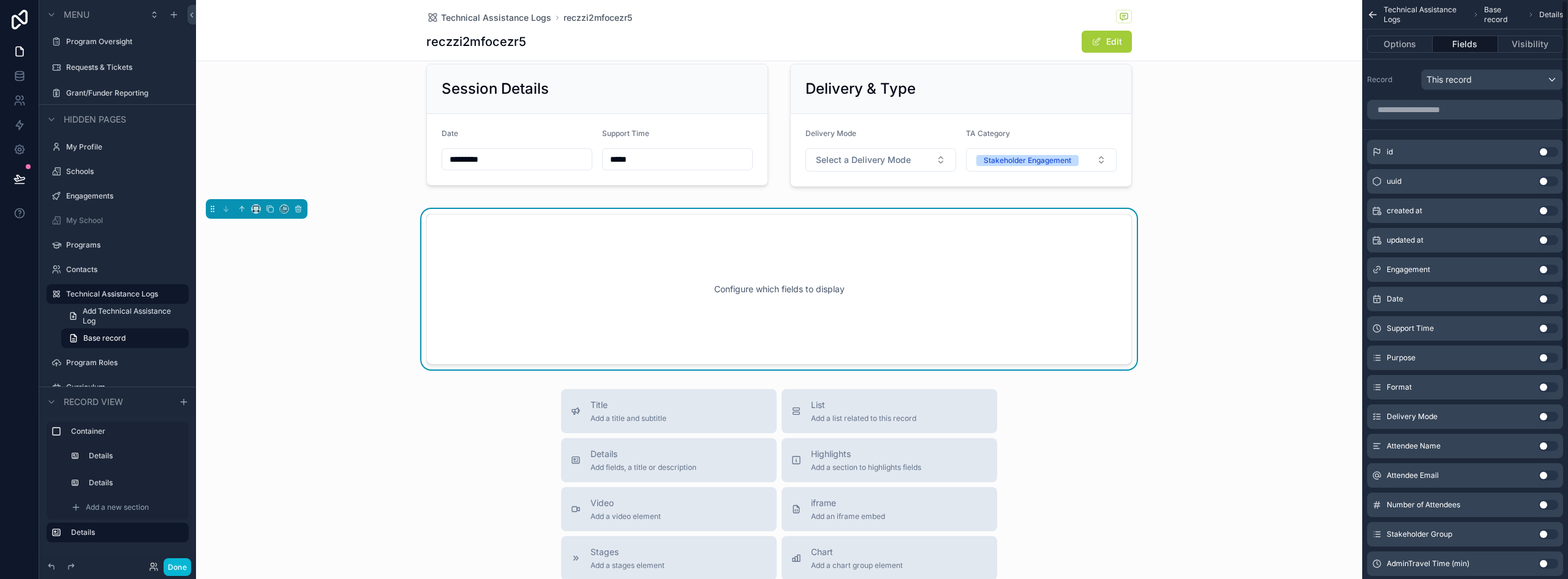
scroll to position [326, 0]
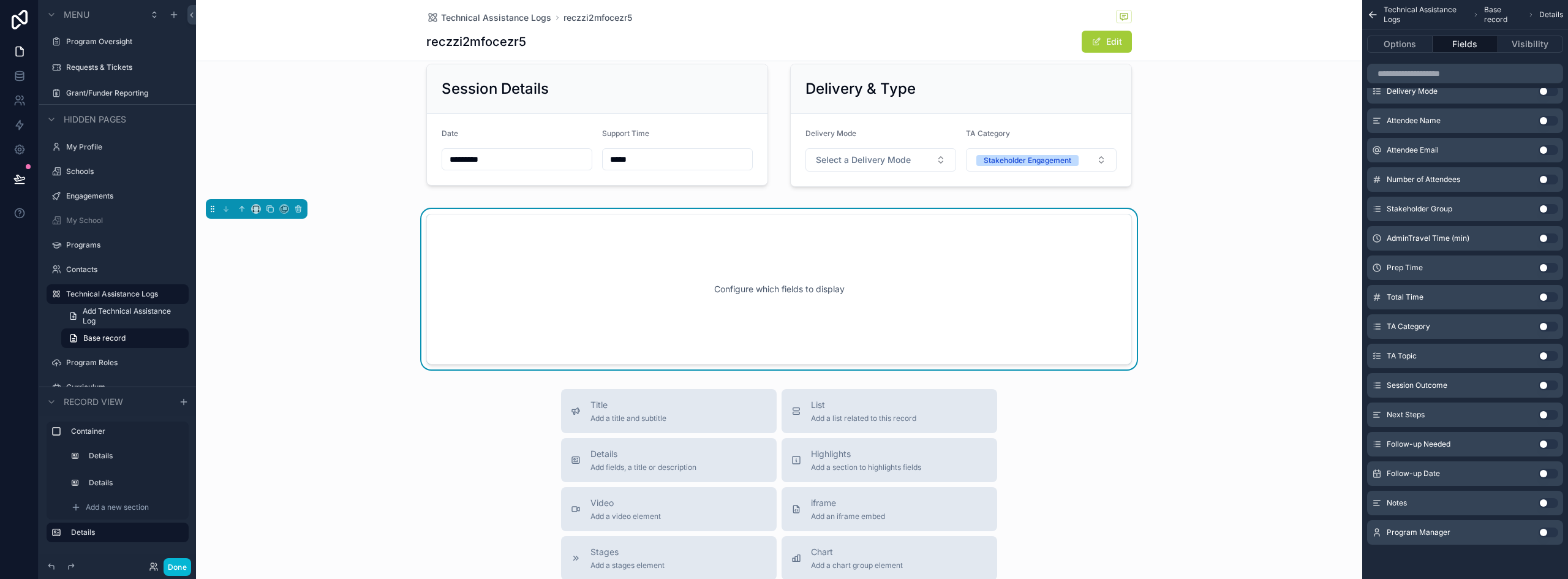
click at [1543, 504] on button "Use setting" at bounding box center [1548, 503] width 19 height 10
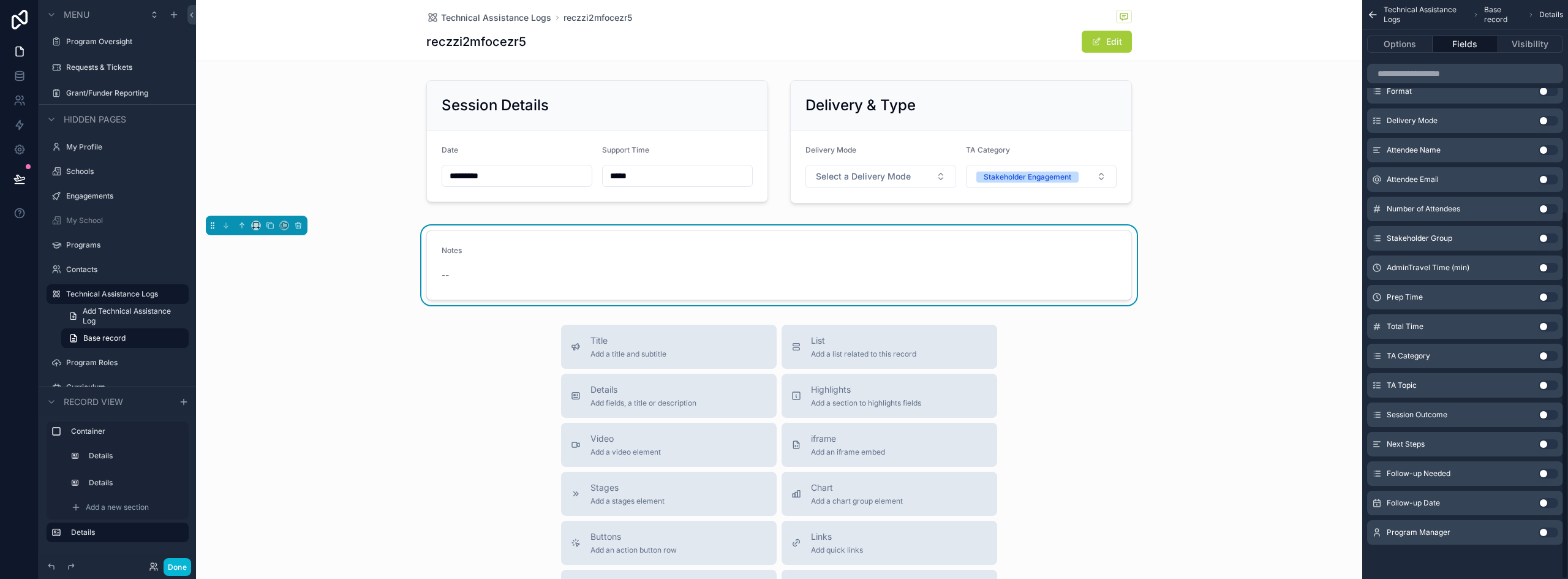
scroll to position [0, 0]
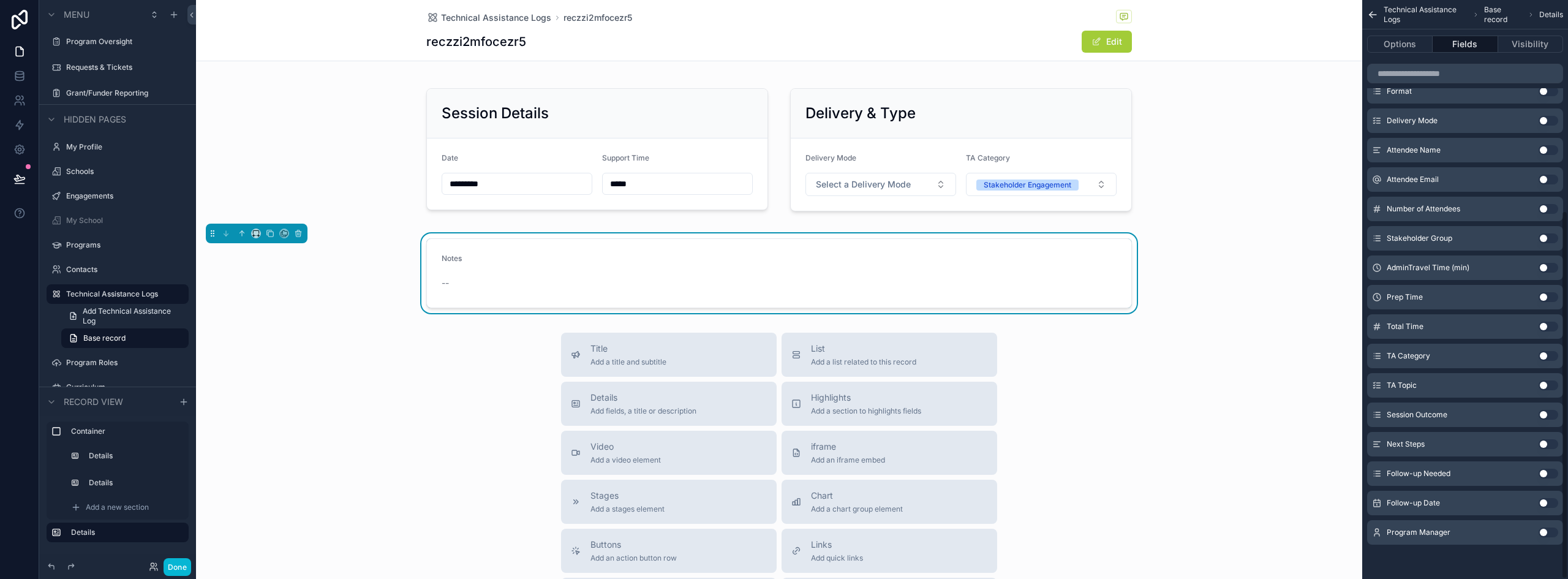
click at [828, 276] on form "Notes --" at bounding box center [779, 273] width 704 height 69
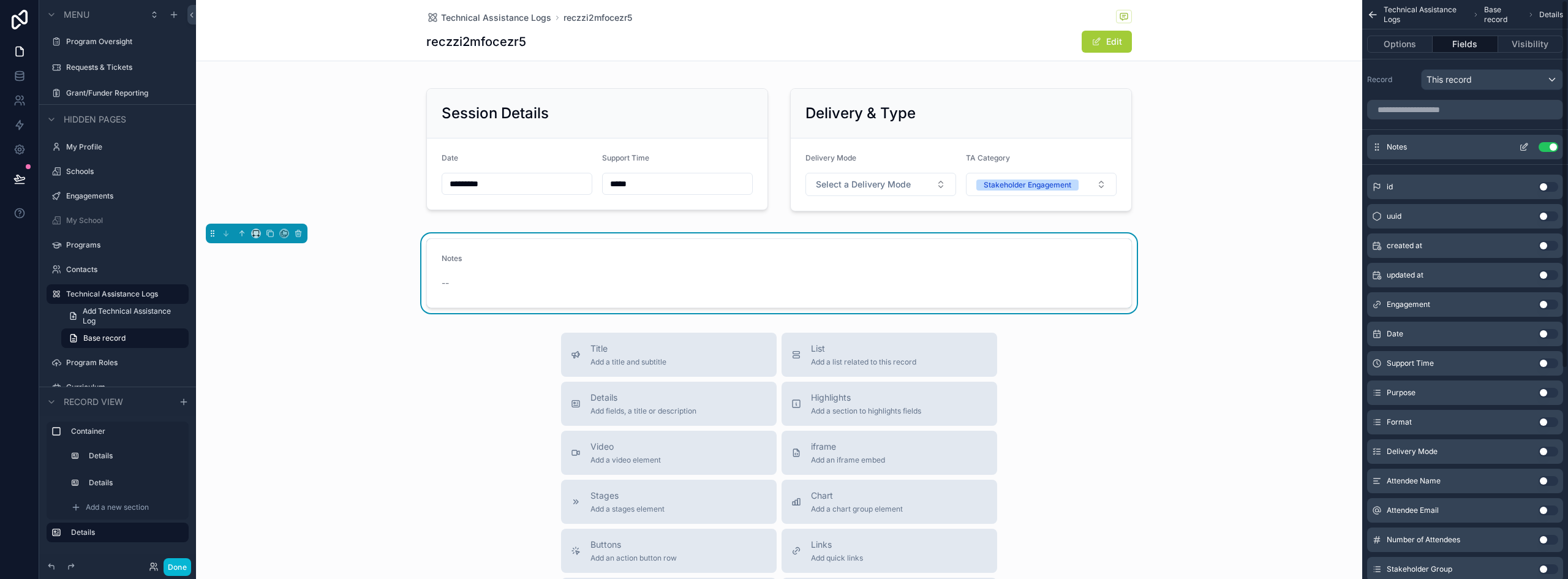
click at [1524, 144] on icon "scrollable content" at bounding box center [1524, 147] width 10 height 10
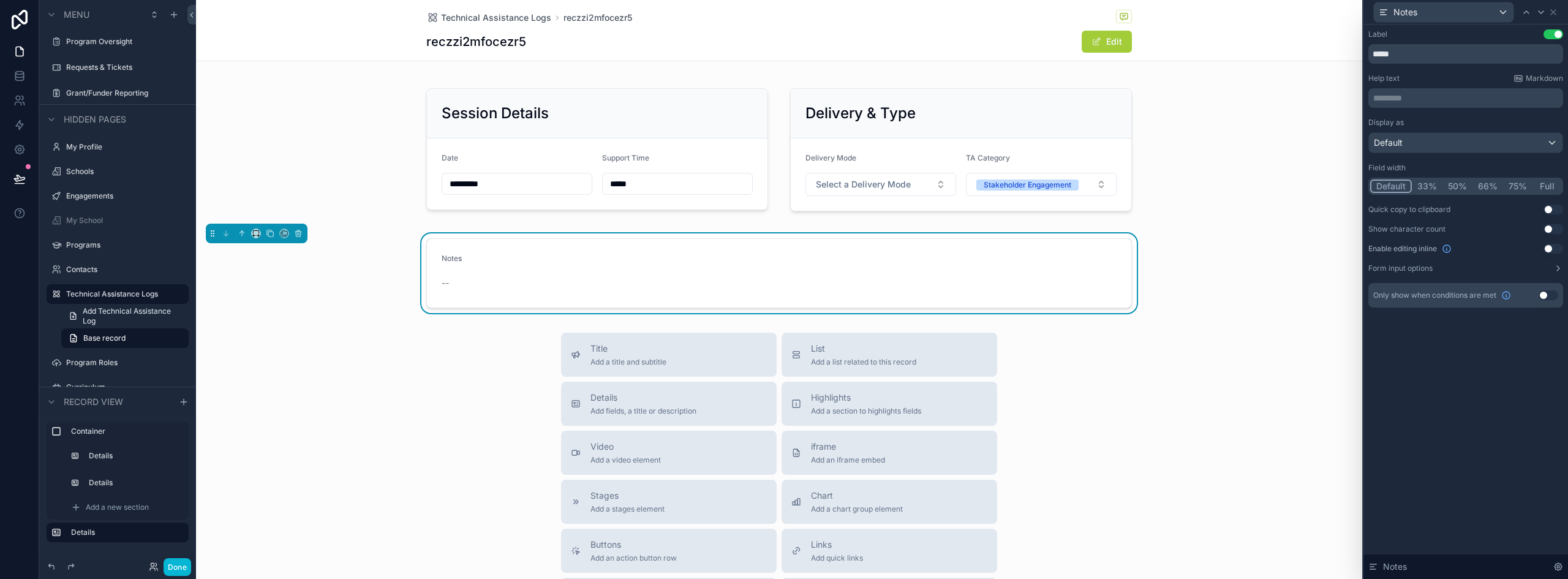
click at [1411, 91] on div "********* ﻿" at bounding box center [1466, 98] width 195 height 19
click at [1412, 98] on p "********* ﻿" at bounding box center [1467, 98] width 188 height 12
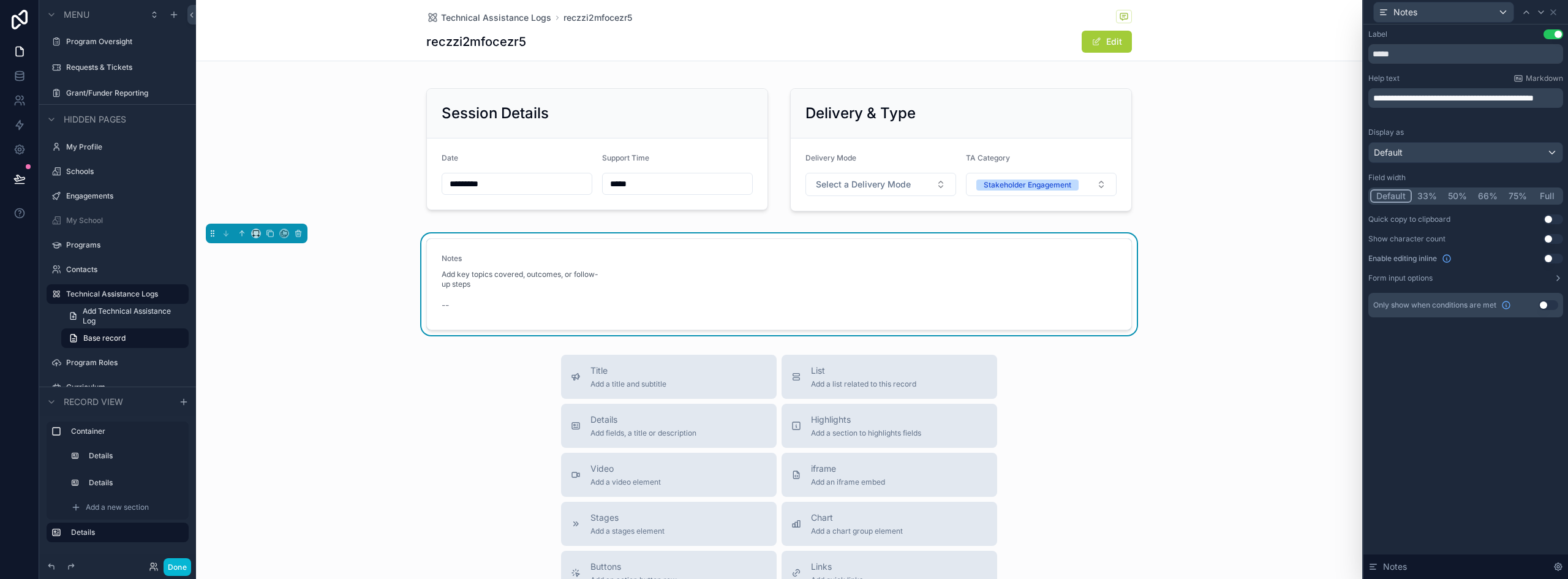
click at [1403, 44] on div "Label Use setting *****" at bounding box center [1466, 46] width 195 height 35
click at [1550, 196] on button "Full" at bounding box center [1546, 196] width 28 height 14
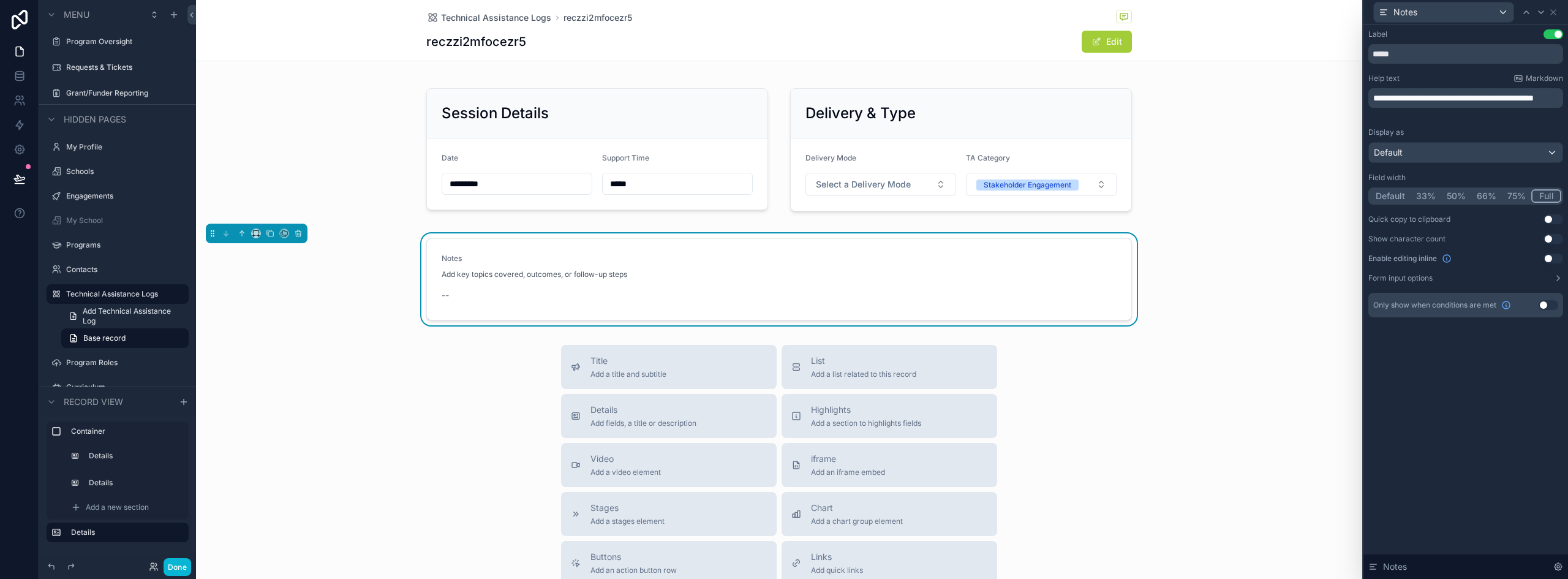
click at [1546, 259] on button "Use setting" at bounding box center [1553, 258] width 19 height 10
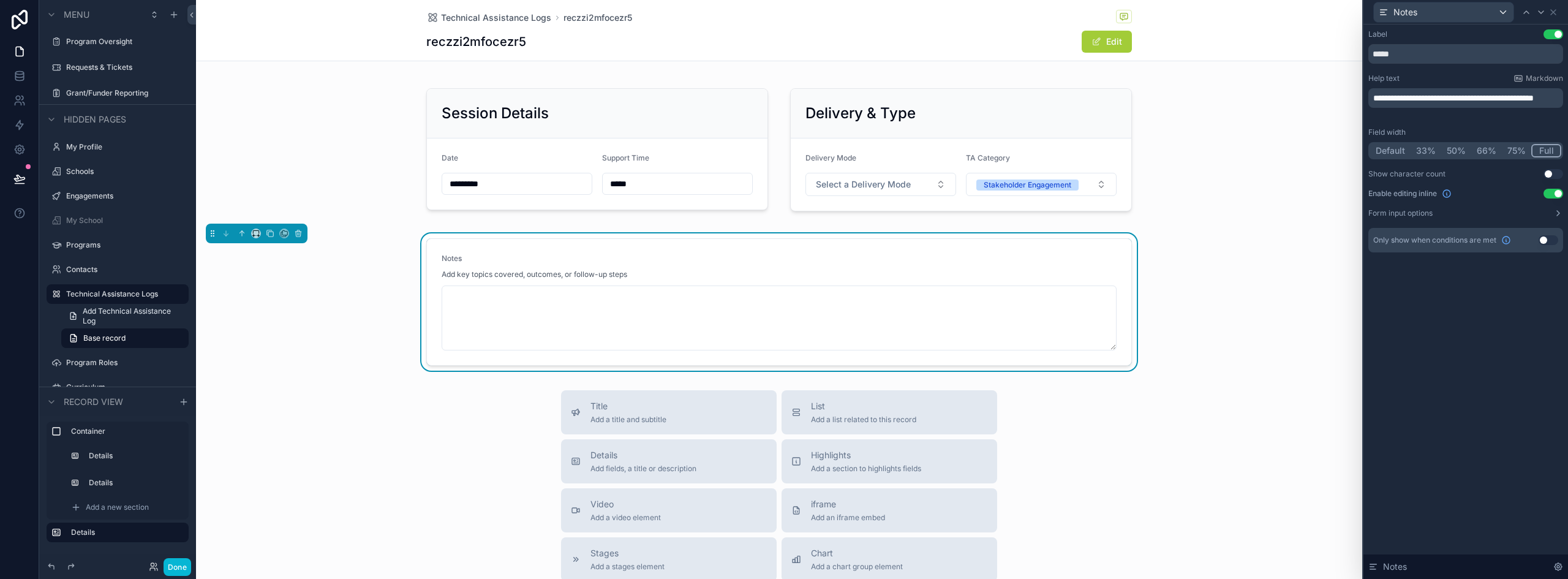
drag, startPoint x: 1105, startPoint y: 320, endPoint x: 1110, endPoint y: 348, distance: 28.4
click at [1110, 348] on textarea "scrollable content" at bounding box center [779, 318] width 675 height 65
click at [977, 266] on div "Notes" at bounding box center [779, 260] width 675 height 15
click at [1560, 11] on div "Notes" at bounding box center [1466, 12] width 195 height 24
click at [1554, 11] on icon at bounding box center [1553, 12] width 5 height 5
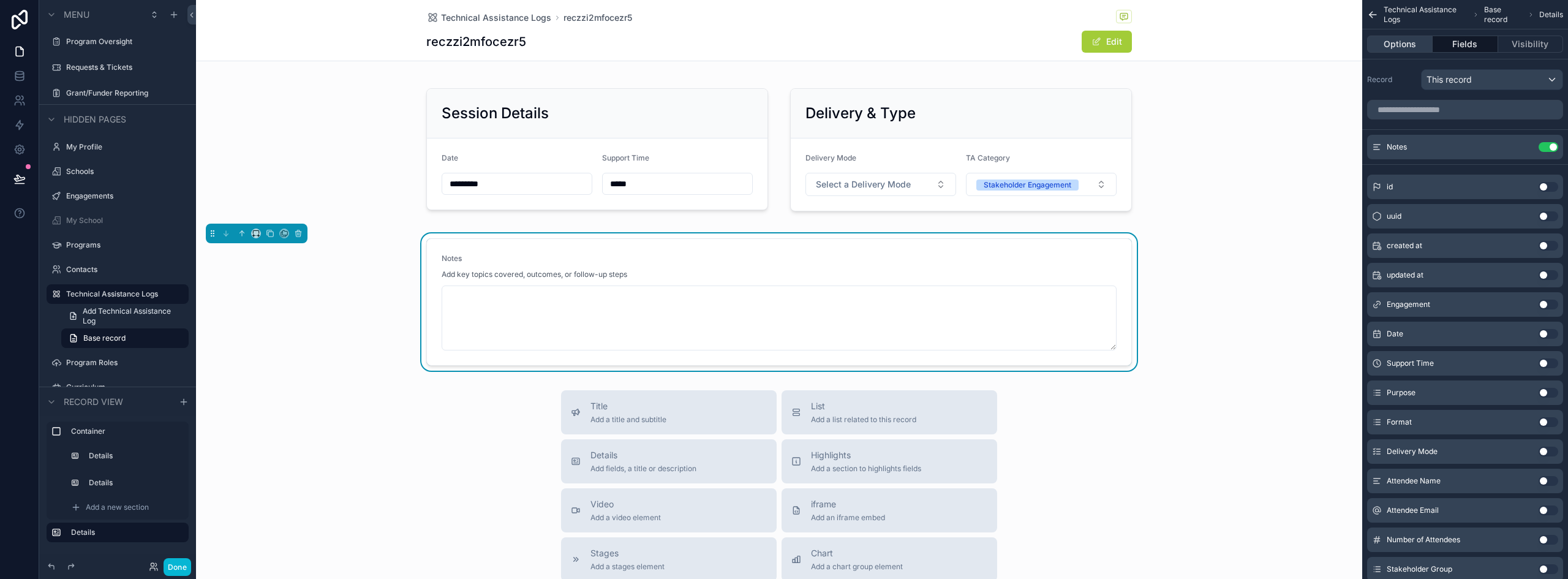
click at [1403, 46] on button "Options" at bounding box center [1399, 44] width 65 height 17
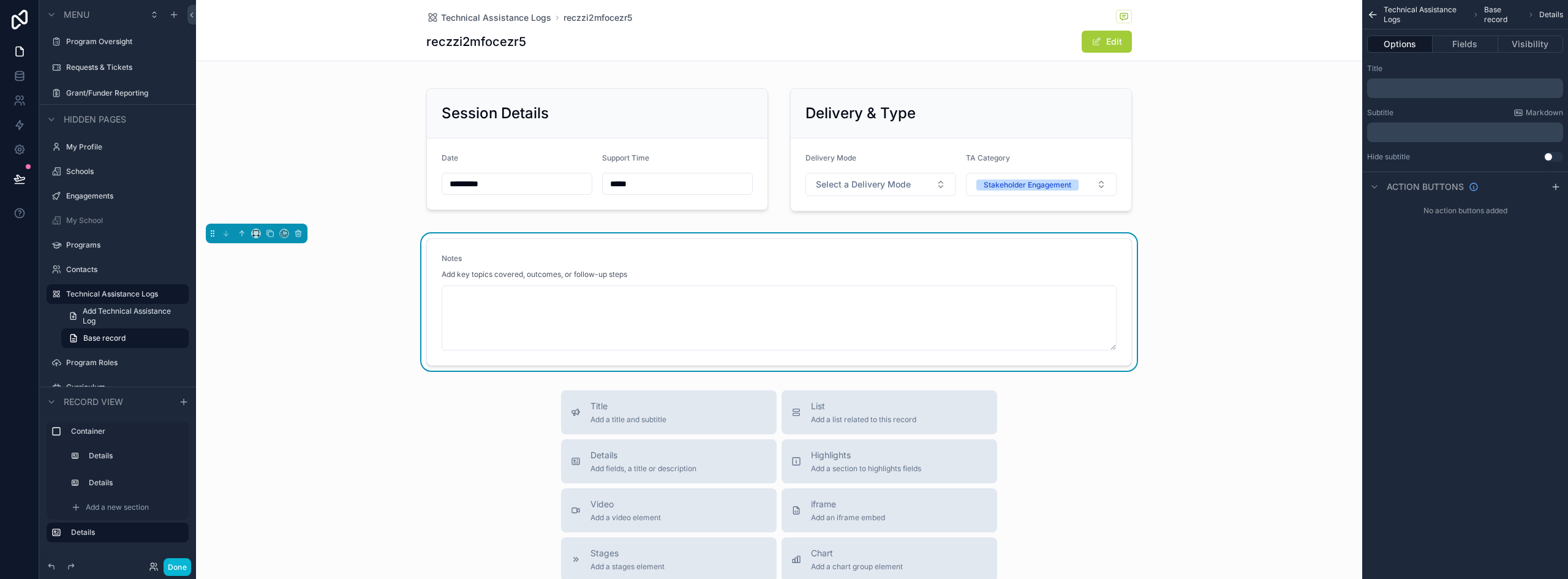
click at [1406, 87] on p "﻿" at bounding box center [1466, 88] width 189 height 10
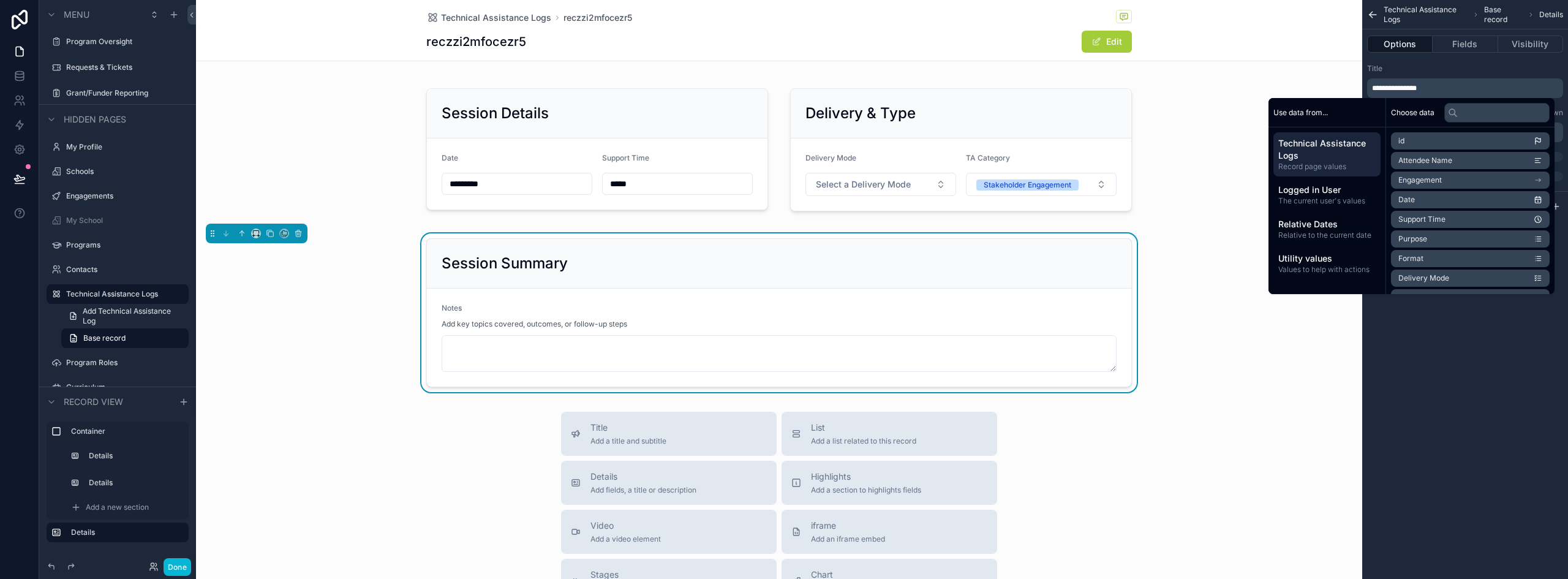
click at [380, 368] on div "Session Summary Notes Add key topics covered, outcomes, or follow-up steps" at bounding box center [779, 313] width 1166 height 159
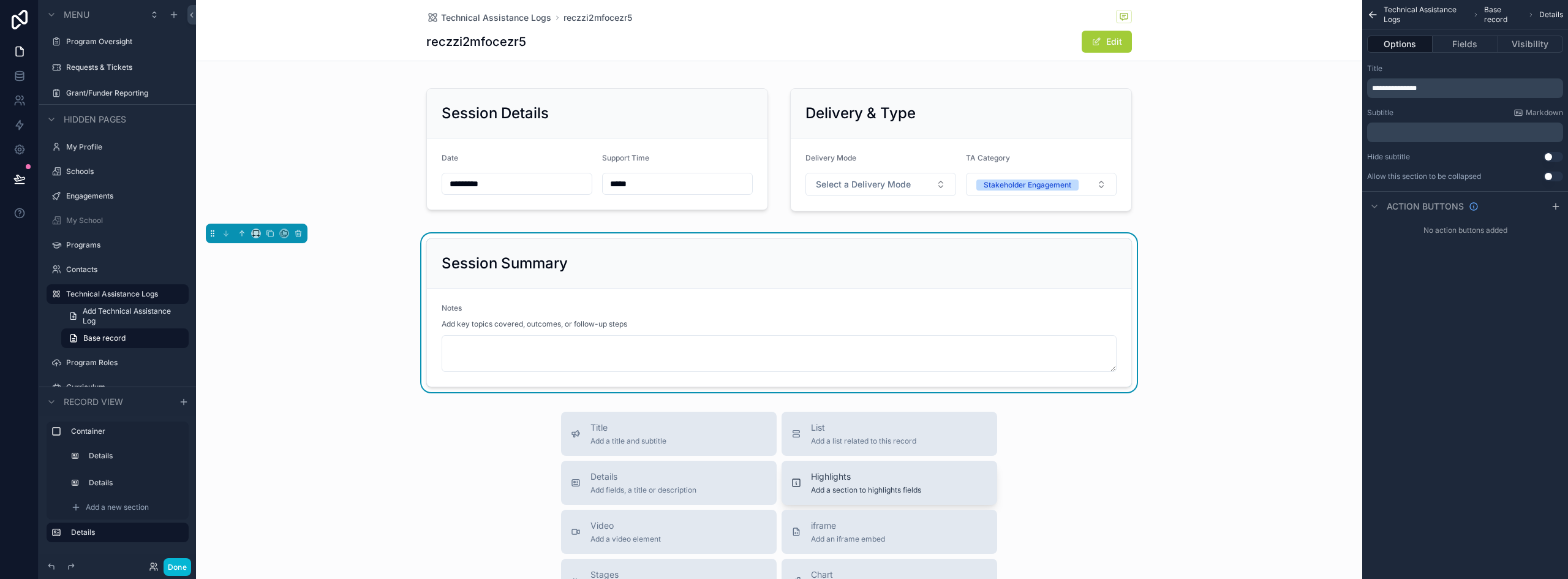
click at [915, 481] on span "Highlights" at bounding box center [866, 477] width 110 height 12
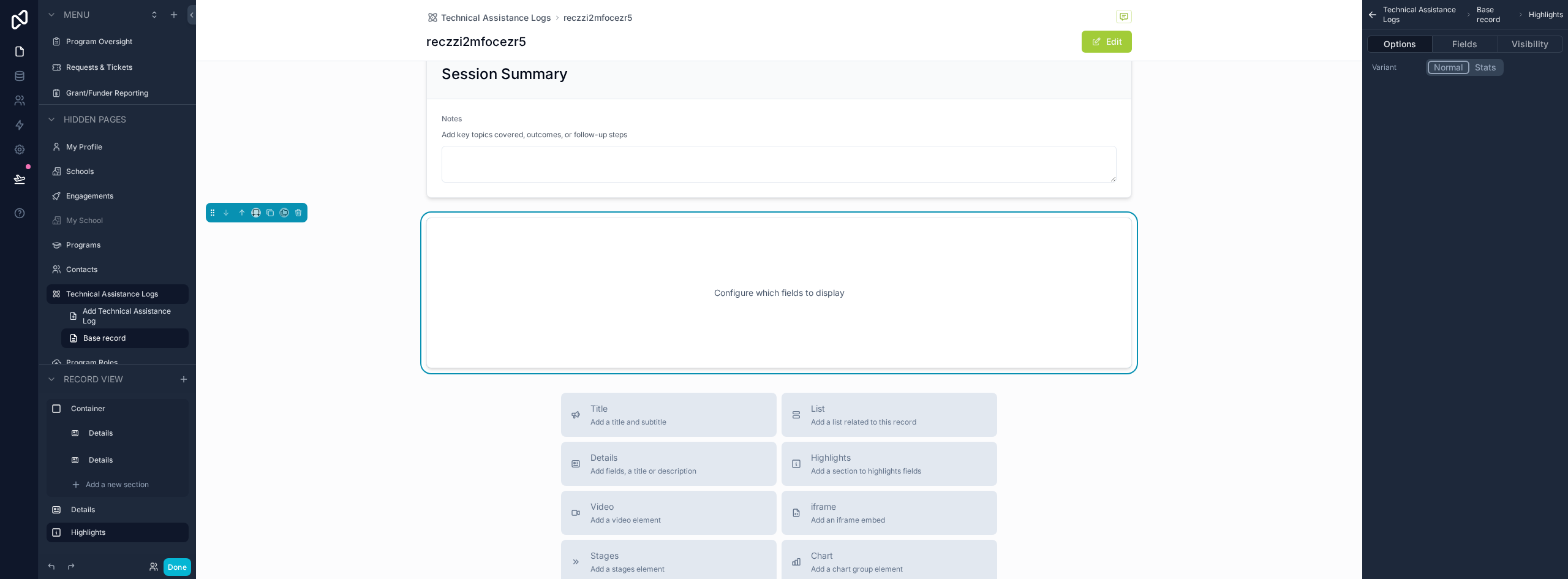
scroll to position [193, 0]
click at [1374, 17] on icon "scrollable content" at bounding box center [1372, 15] width 11 height 12
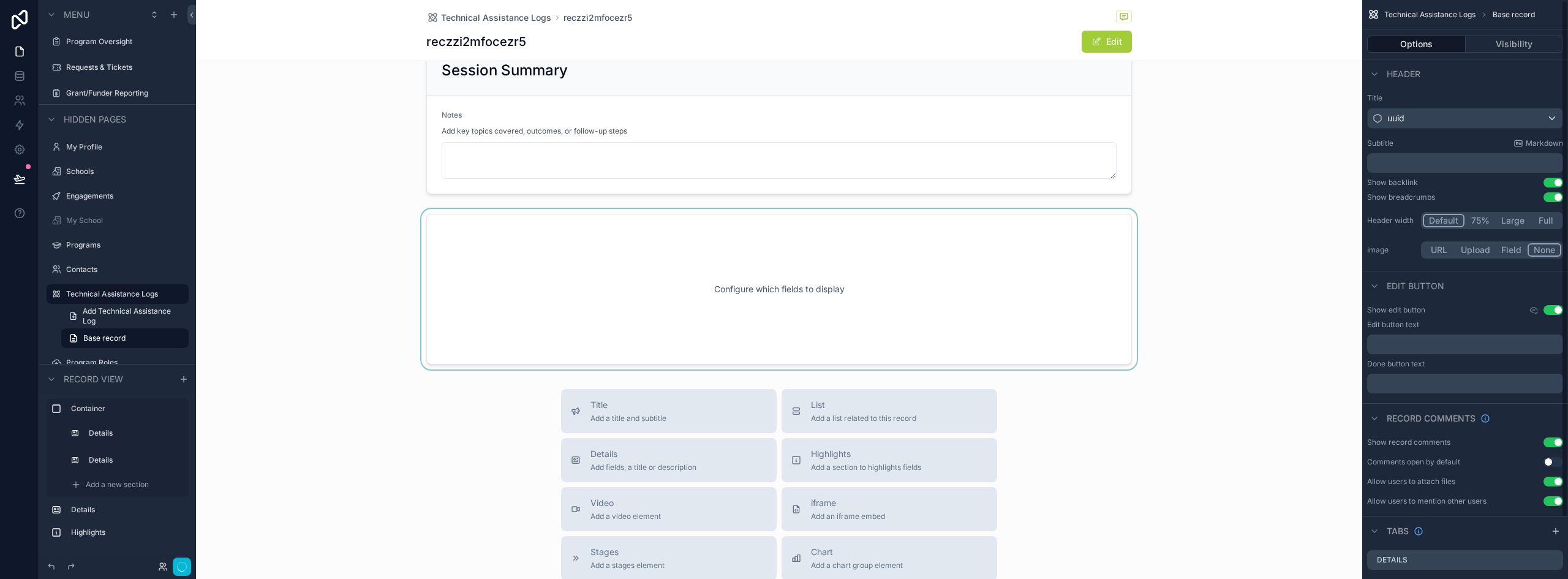
click at [959, 326] on div "scrollable content" at bounding box center [779, 289] width 1166 height 161
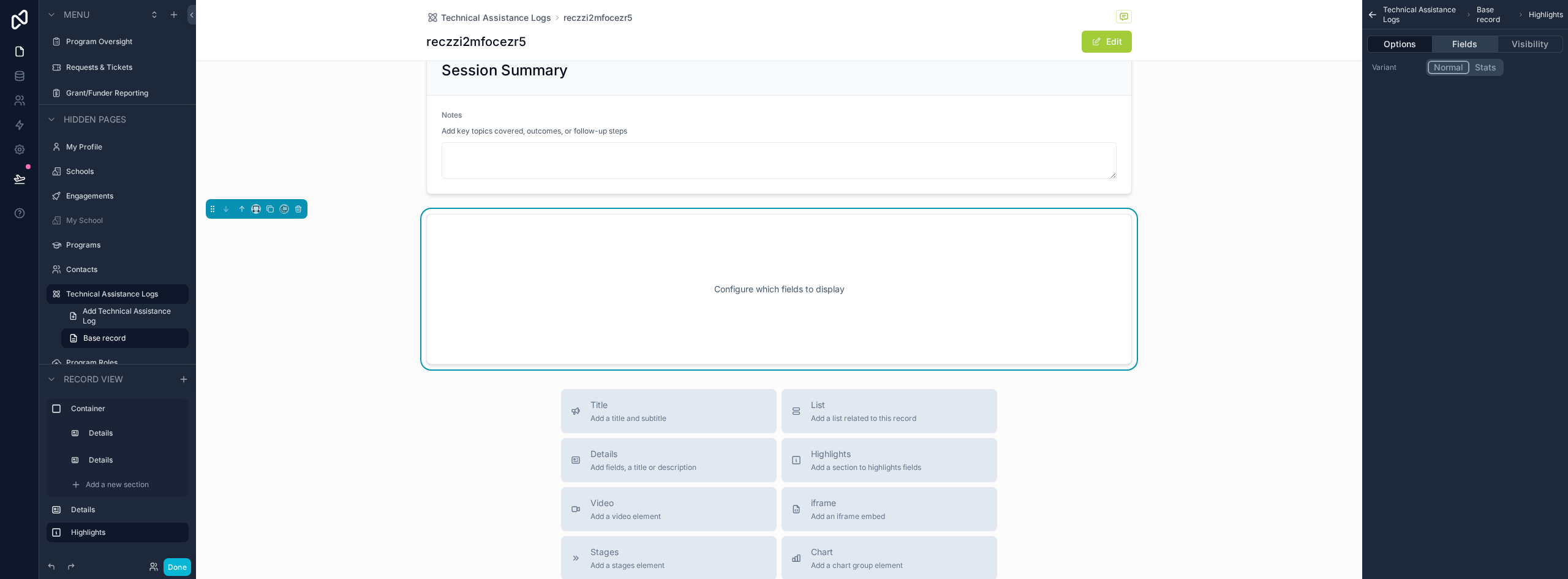
click at [1473, 52] on button "Fields" at bounding box center [1466, 44] width 65 height 17
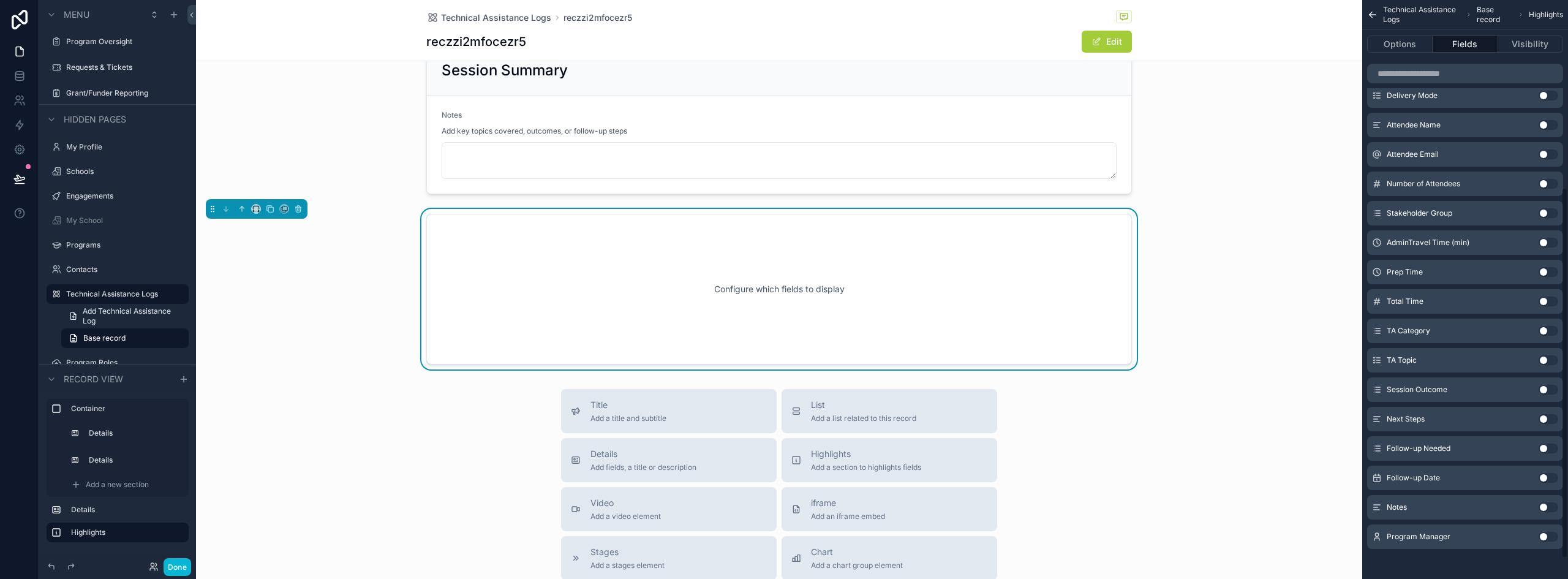
scroll to position [326, 0]
click at [1547, 530] on button "Use setting" at bounding box center [1548, 532] width 19 height 10
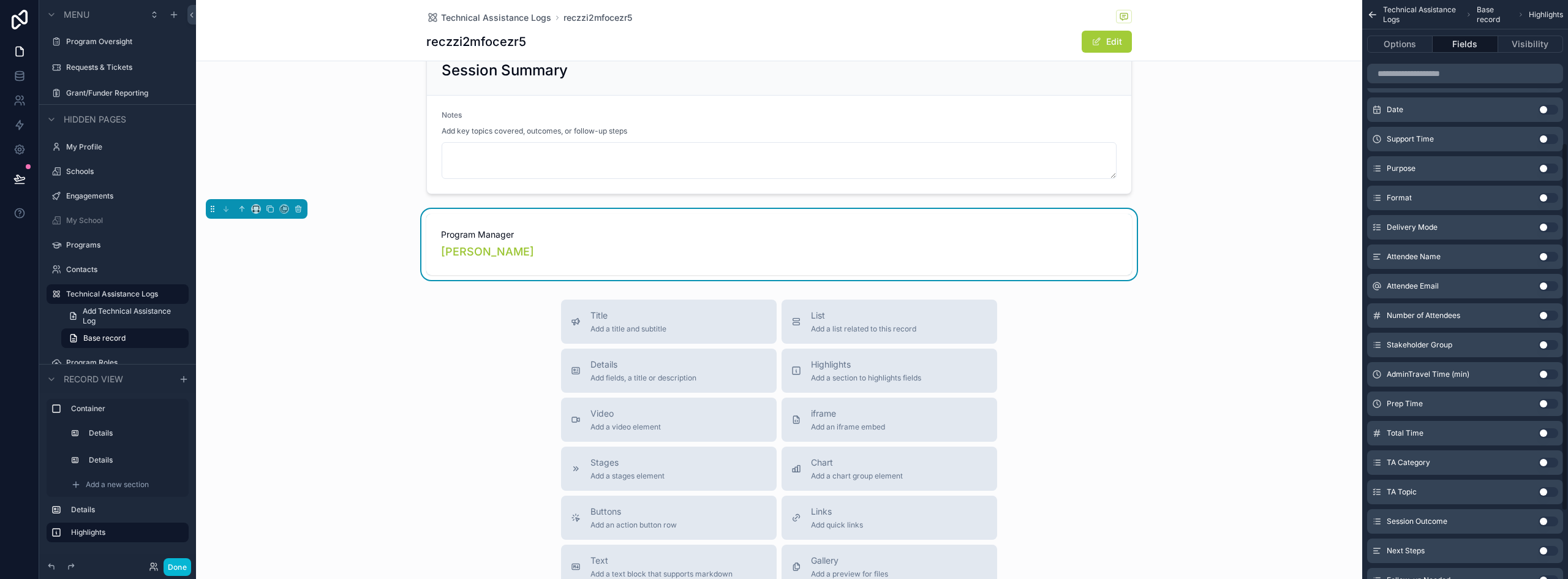
scroll to position [0, 0]
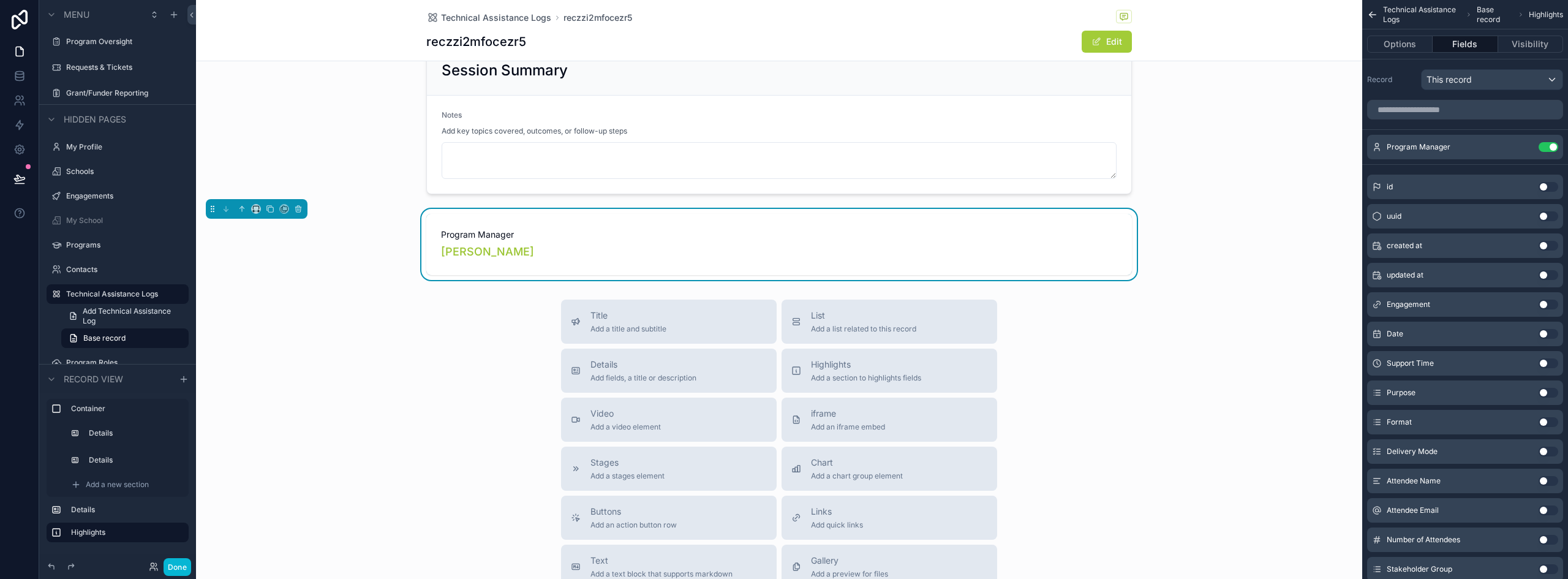
click at [1546, 302] on button "Use setting" at bounding box center [1548, 304] width 19 height 10
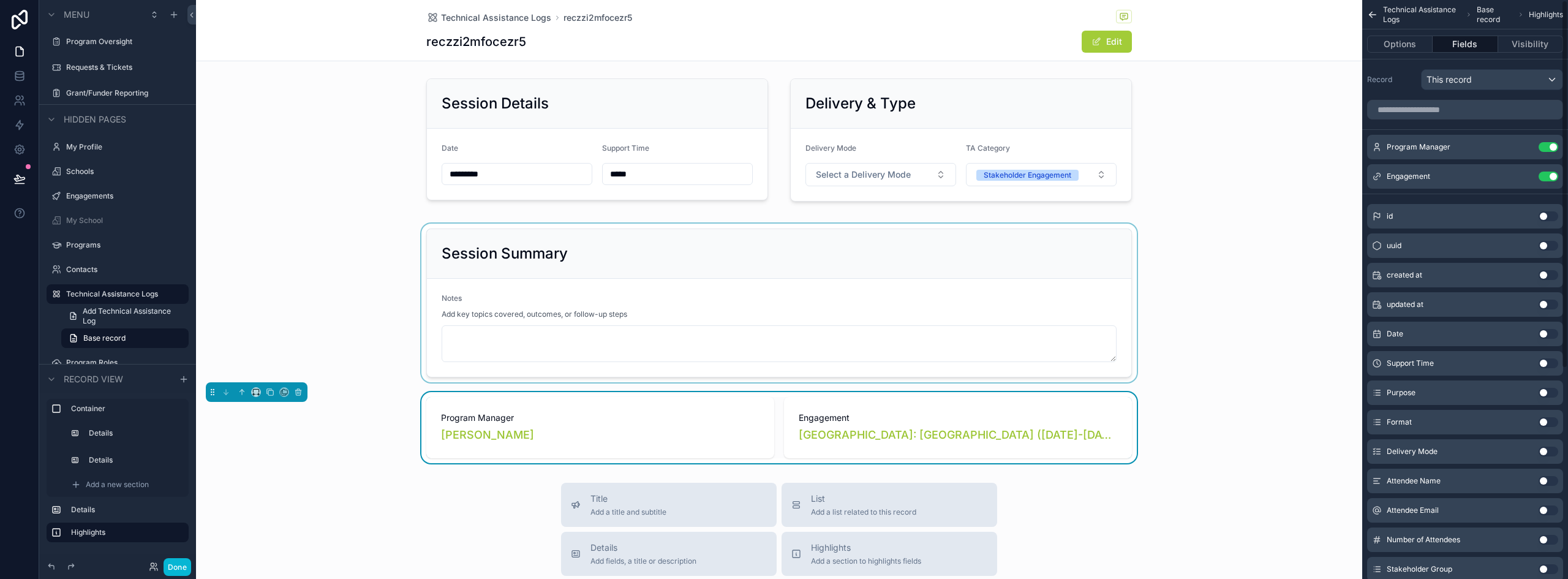
scroll to position [9, 0]
click at [678, 430] on div "[PERSON_NAME]" at bounding box center [600, 436] width 319 height 17
click at [1523, 146] on icon "scrollable content" at bounding box center [1524, 147] width 10 height 10
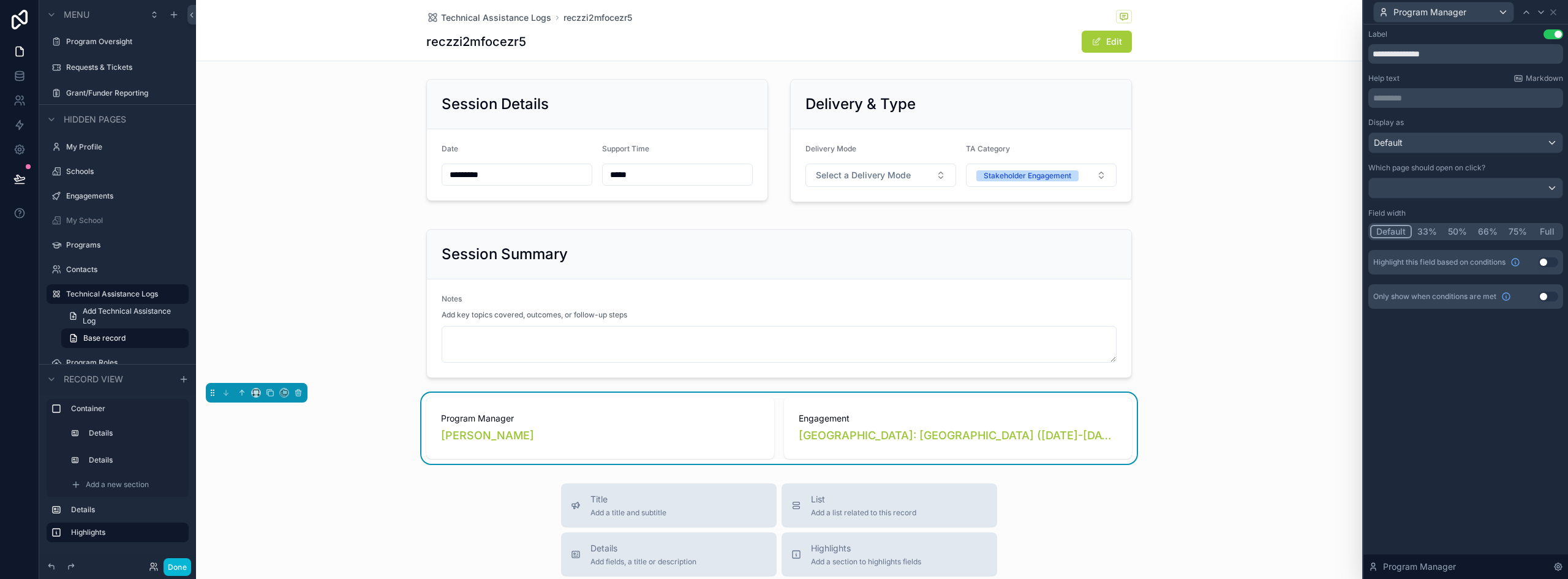
click at [1428, 233] on button "33%" at bounding box center [1427, 232] width 31 height 14
click at [1477, 14] on div "Program Manager" at bounding box center [1443, 12] width 139 height 19
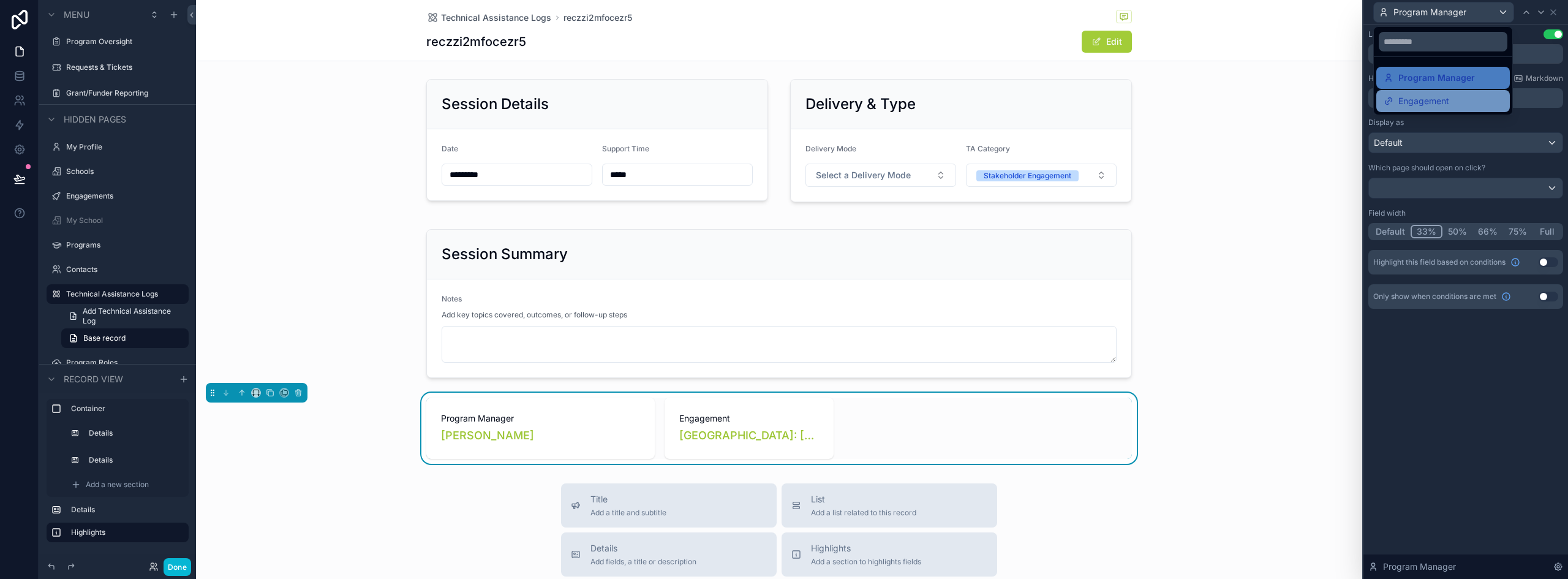
click at [1429, 95] on span "Engagement" at bounding box center [1424, 101] width 51 height 15
click at [1490, 231] on button "66%" at bounding box center [1488, 232] width 31 height 14
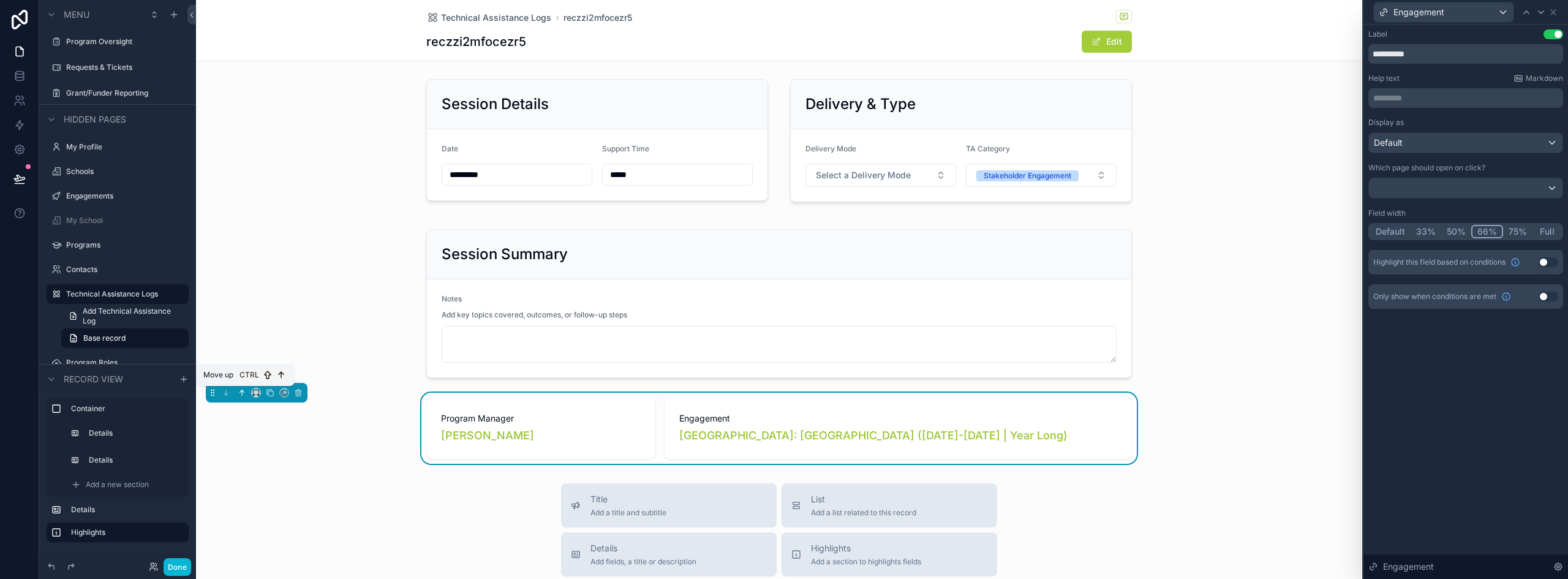
click at [236, 393] on button "scrollable content" at bounding box center [242, 393] width 14 height 14
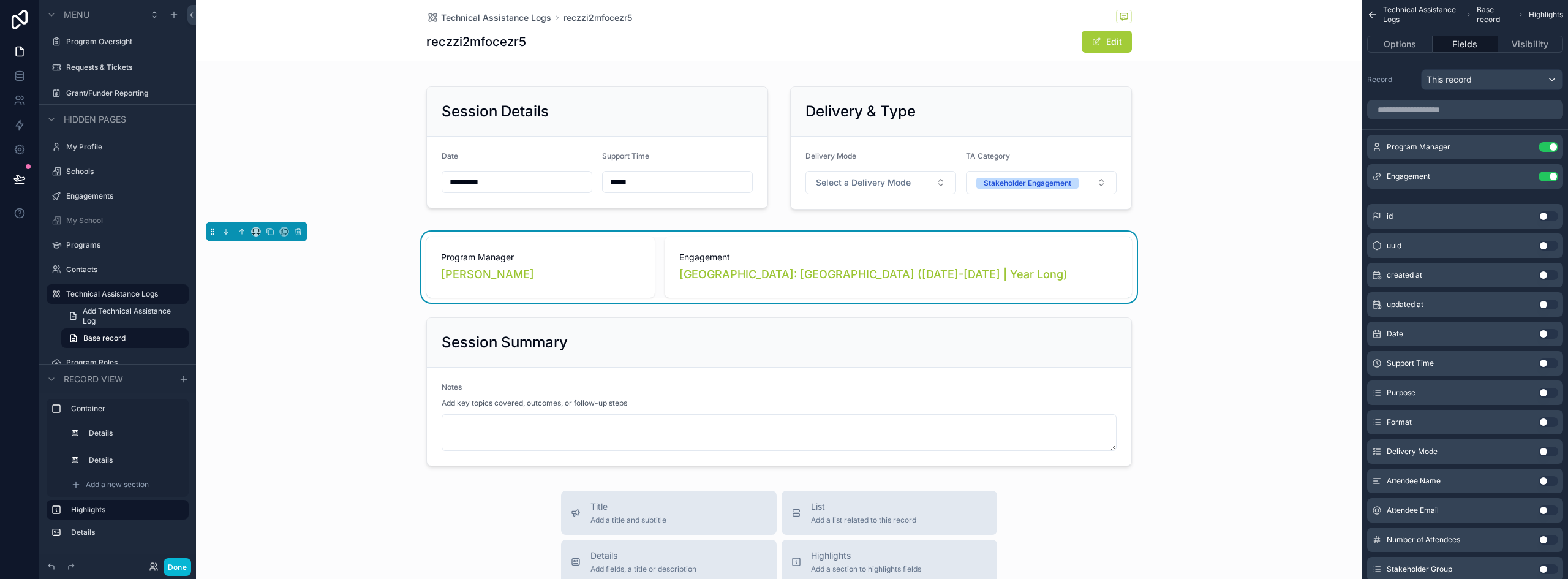
scroll to position [0, 0]
click at [244, 233] on icon "scrollable content" at bounding box center [242, 233] width 8 height 8
click at [242, 236] on icon "scrollable content" at bounding box center [242, 233] width 8 height 8
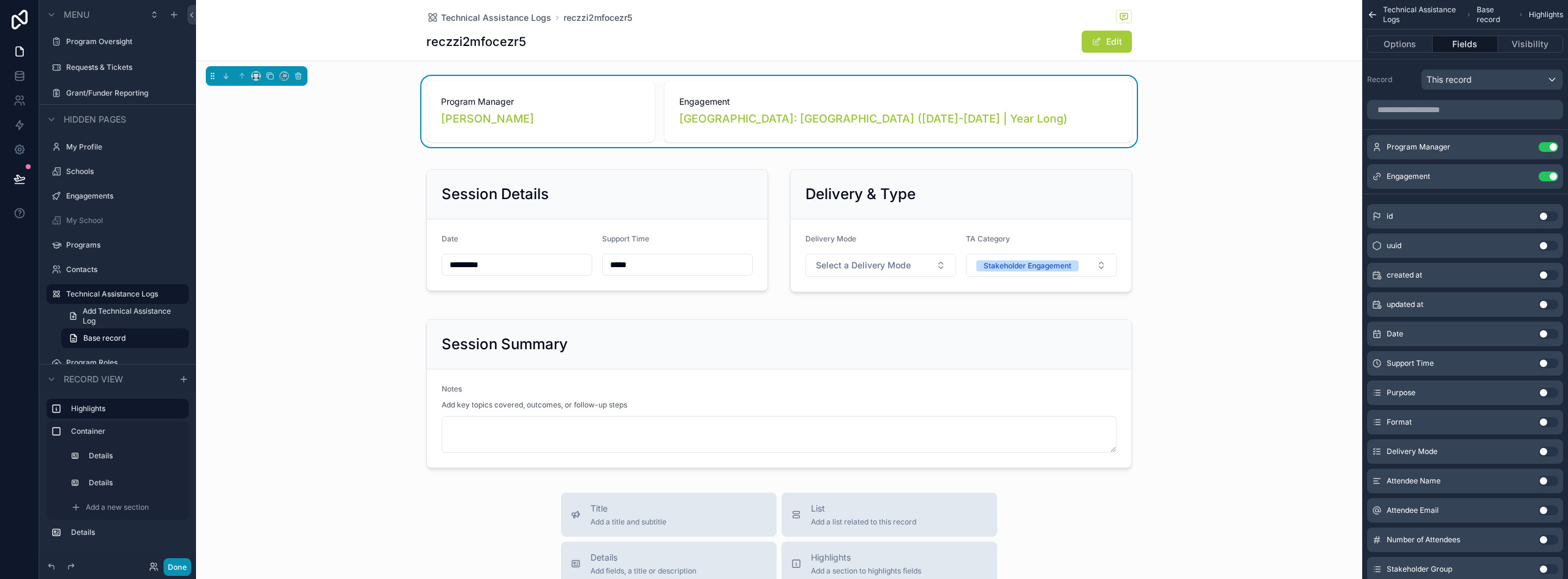
click at [185, 567] on button "Done" at bounding box center [177, 567] width 28 height 18
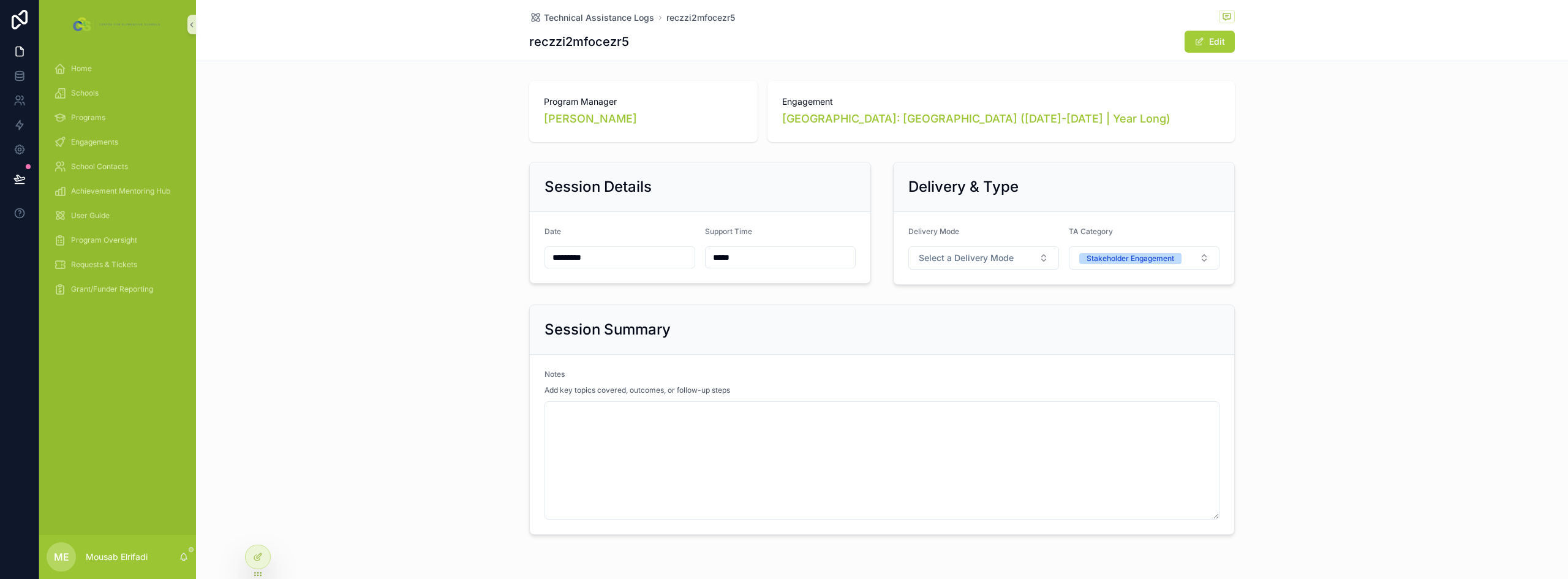
drag, startPoint x: 1217, startPoint y: 433, endPoint x: 1226, endPoint y: 515, distance: 82.5
click at [1226, 515] on form "Notes Add key topics covered, outcomes, or follow-up steps" at bounding box center [881, 444] width 704 height 179
click at [1322, 377] on div "Session Summary Notes Add key topics covered, outcomes, or follow-up steps" at bounding box center [882, 420] width 1372 height 240
click at [968, 251] on button "Select a Delivery Mode" at bounding box center [984, 258] width 151 height 23
click at [983, 235] on div "Delivery Mode" at bounding box center [984, 233] width 151 height 15
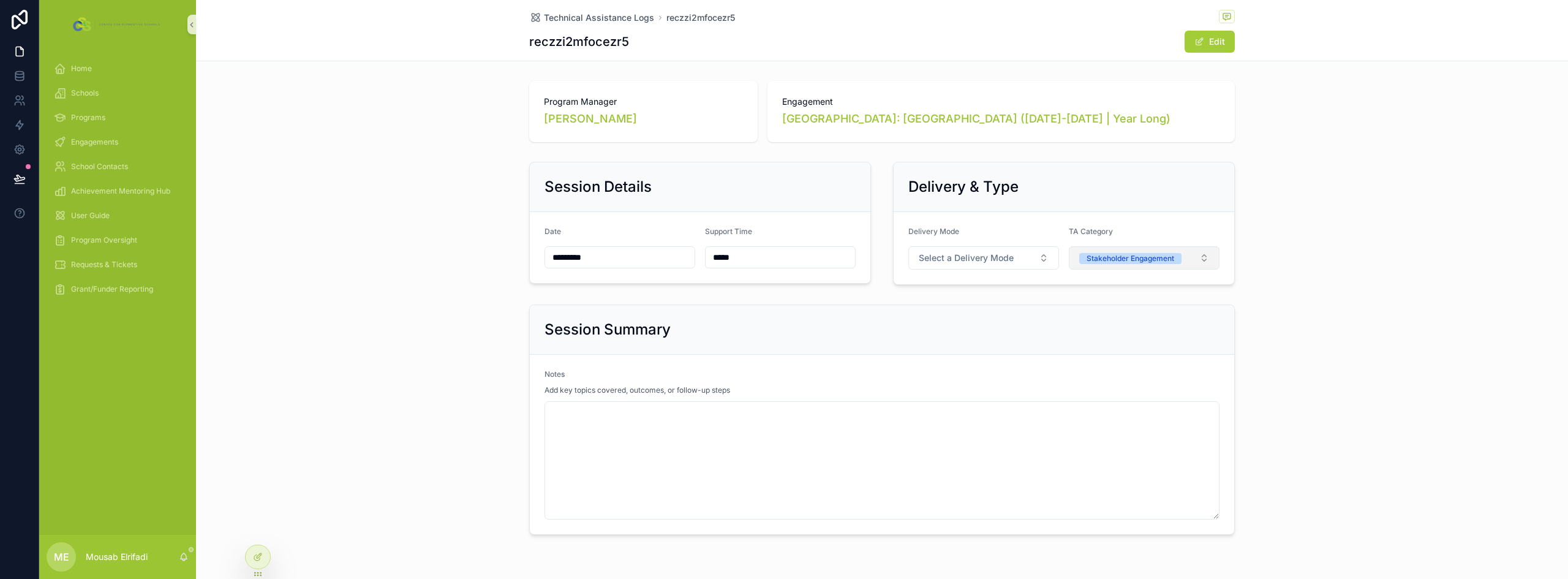
click at [1134, 258] on div "Stakeholder Engagement" at bounding box center [1131, 259] width 88 height 11
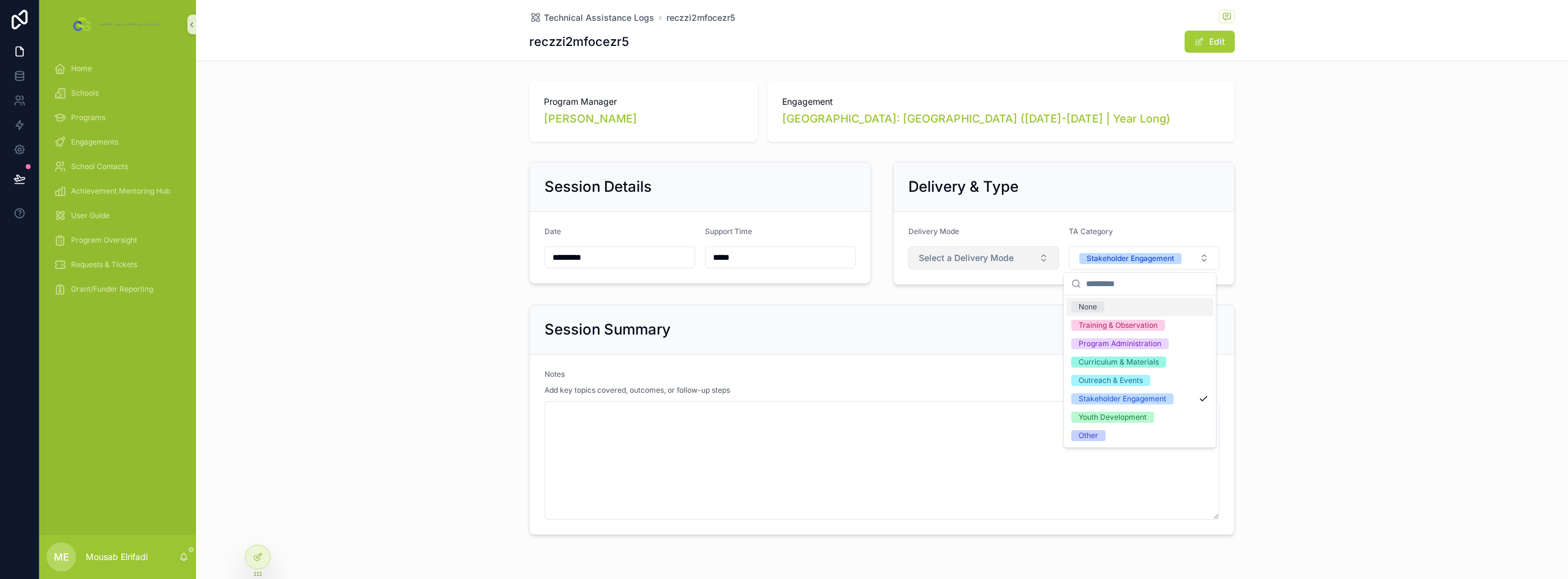
click at [965, 259] on span "Select a Delivery Mode" at bounding box center [966, 258] width 95 height 12
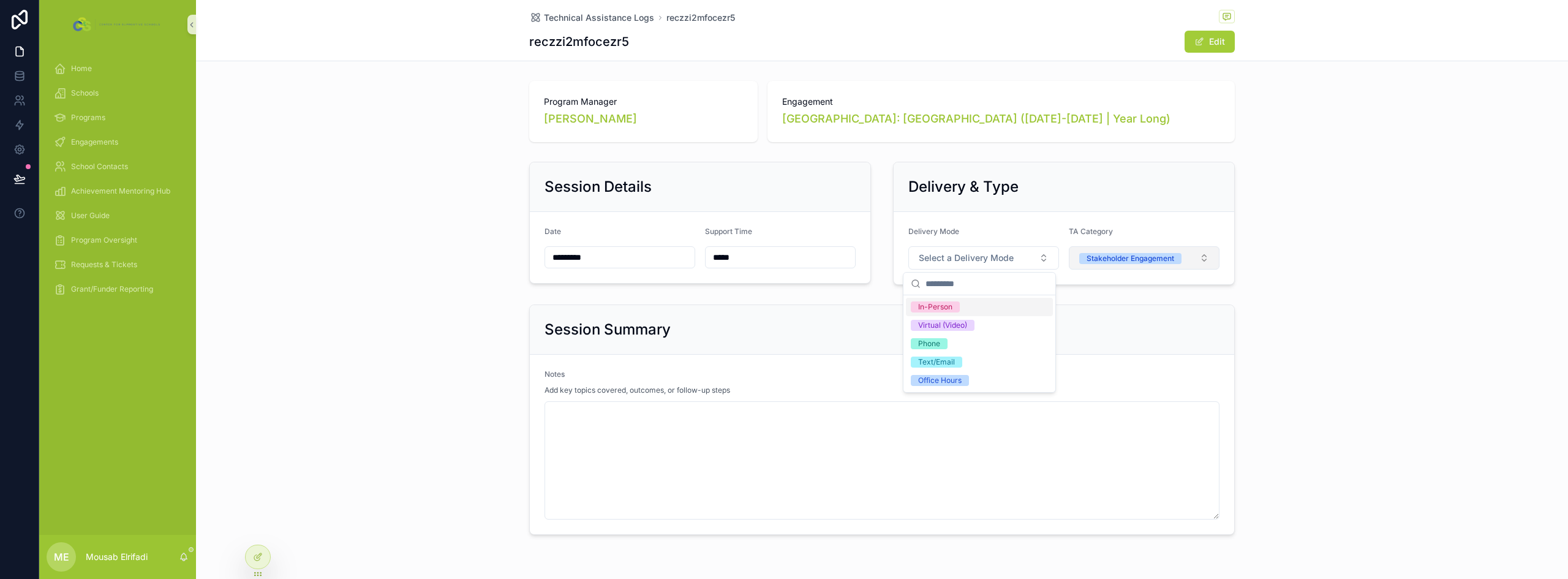
click at [1100, 260] on div "Stakeholder Engagement" at bounding box center [1131, 259] width 88 height 11
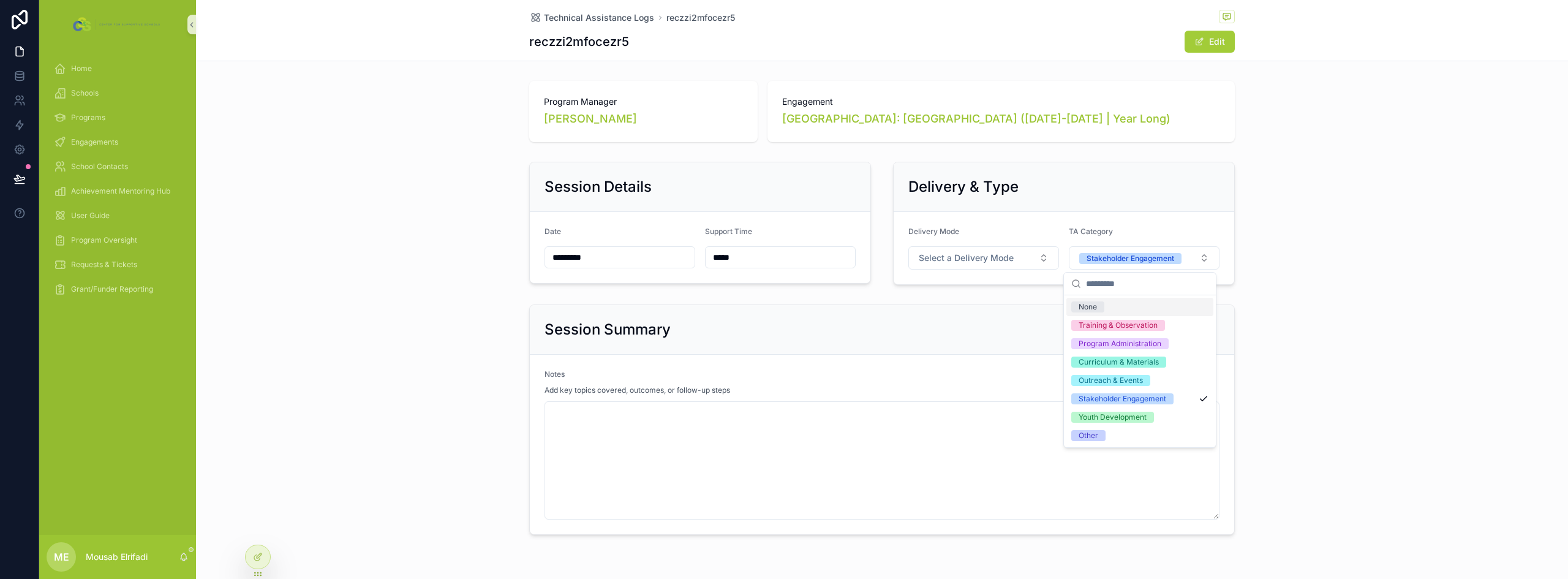
click at [446, 256] on div "Session Details Date ********* Support Time ***** Delivery & Type Delivery Mode…" at bounding box center [882, 223] width 1372 height 133
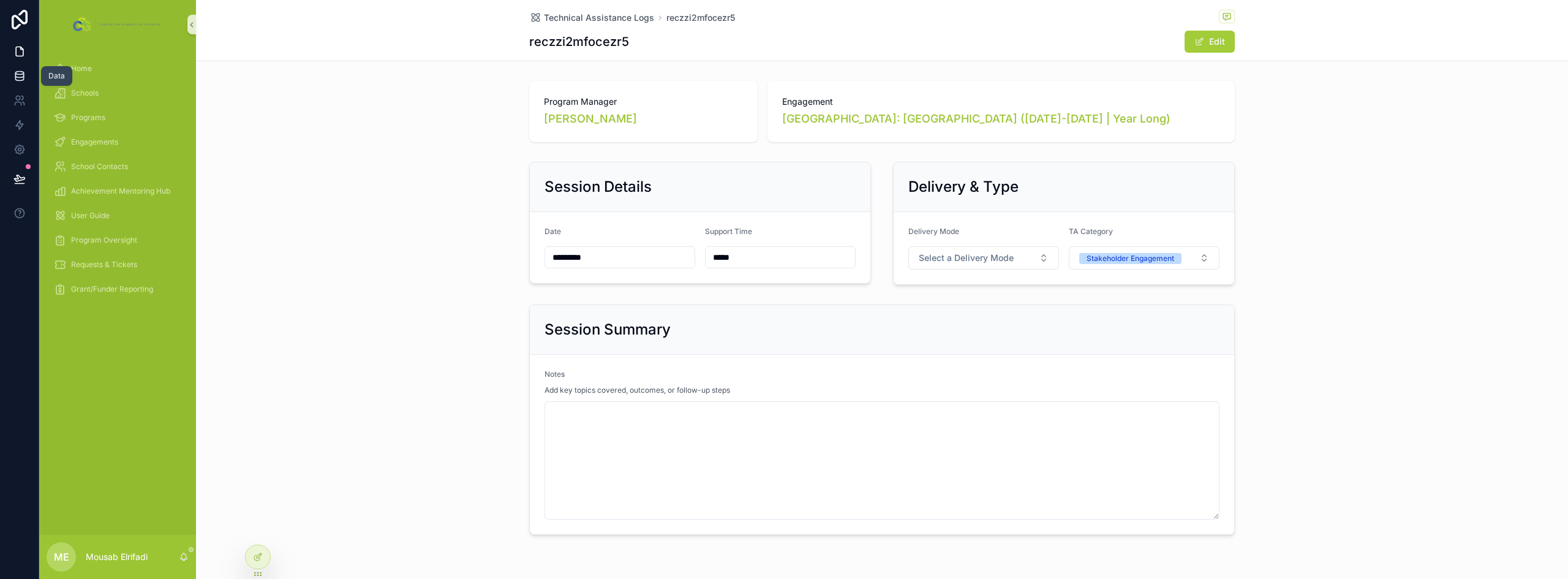
click at [16, 76] on icon at bounding box center [19, 75] width 8 height 5
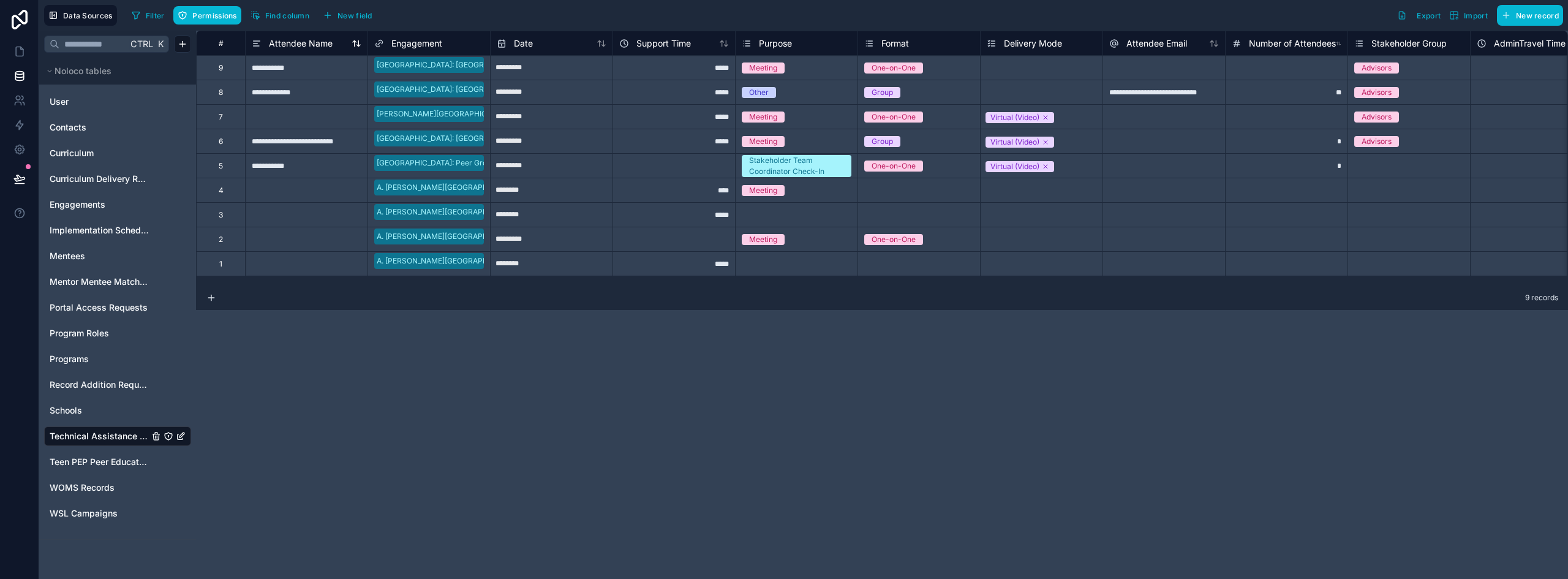
click at [299, 45] on span "Attendee Name" at bounding box center [300, 44] width 64 height 12
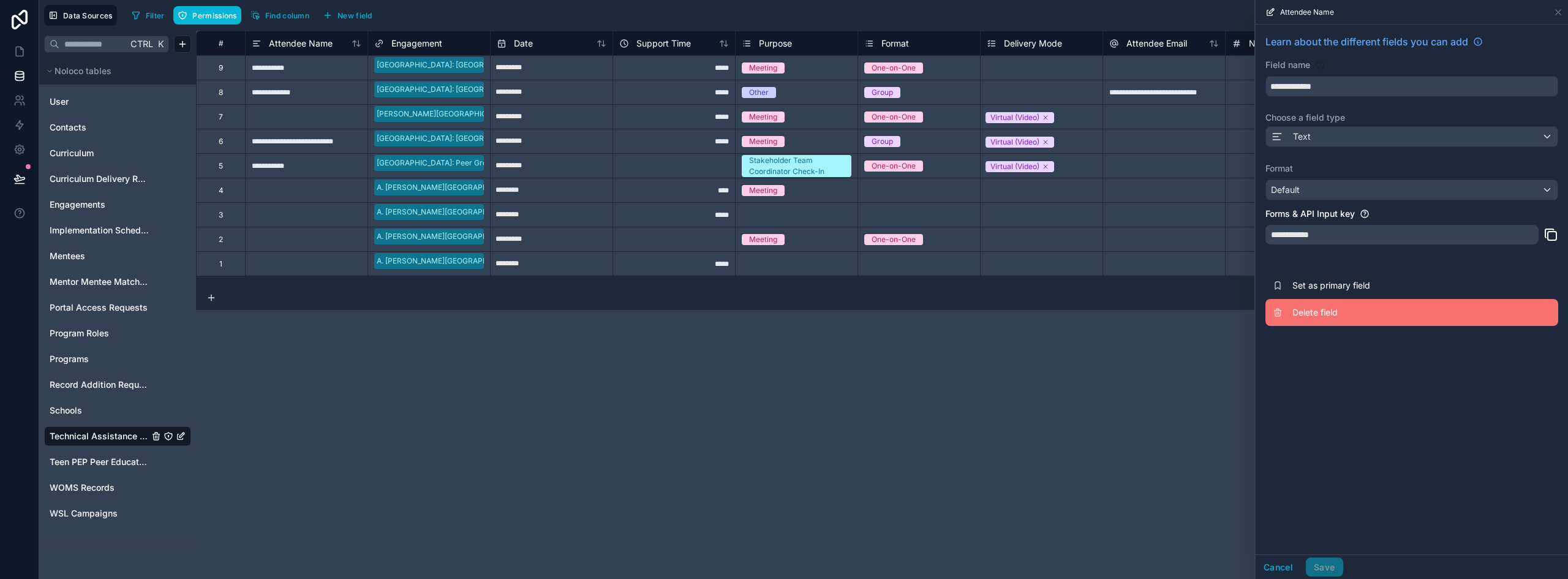
click at [1389, 309] on span "Delete field" at bounding box center [1380, 313] width 176 height 12
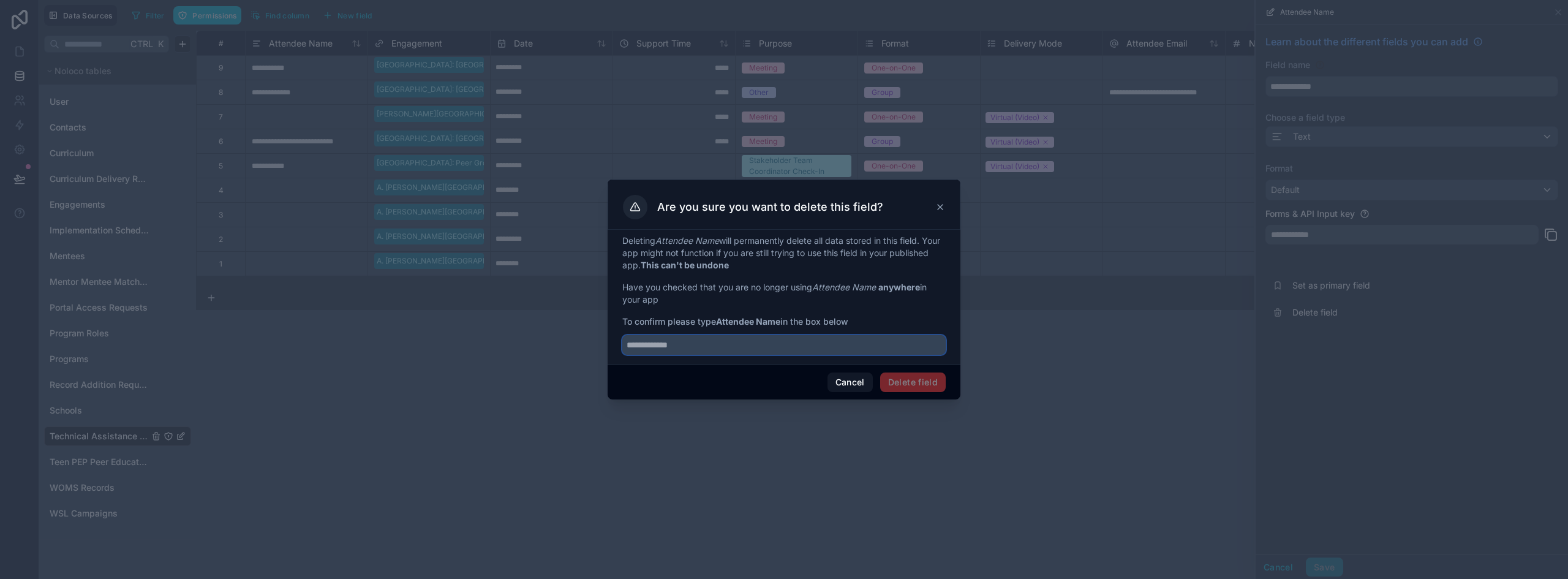
click at [742, 343] on input "text" at bounding box center [784, 344] width 323 height 19
type input "**********"
click at [928, 388] on button "Delete field" at bounding box center [913, 382] width 65 height 19
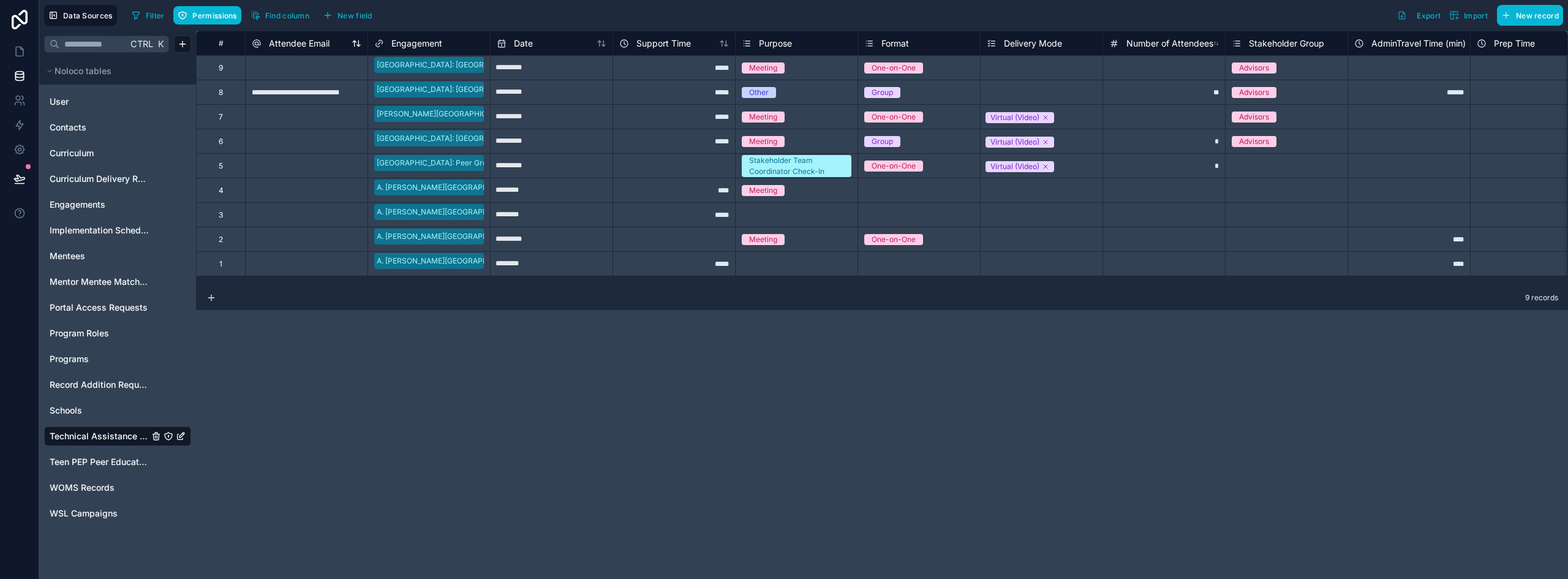
click at [296, 41] on span "Attendee Email" at bounding box center [299, 44] width 61 height 12
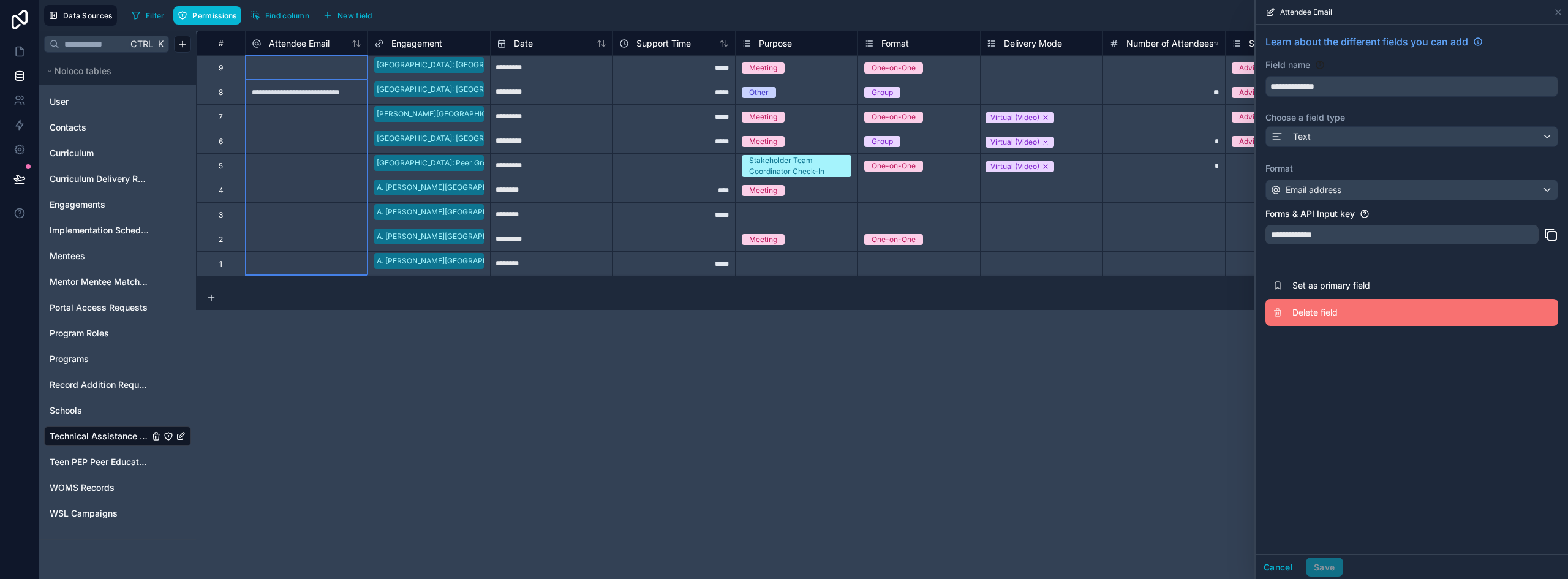
click at [1333, 318] on span "Delete field" at bounding box center [1380, 313] width 176 height 12
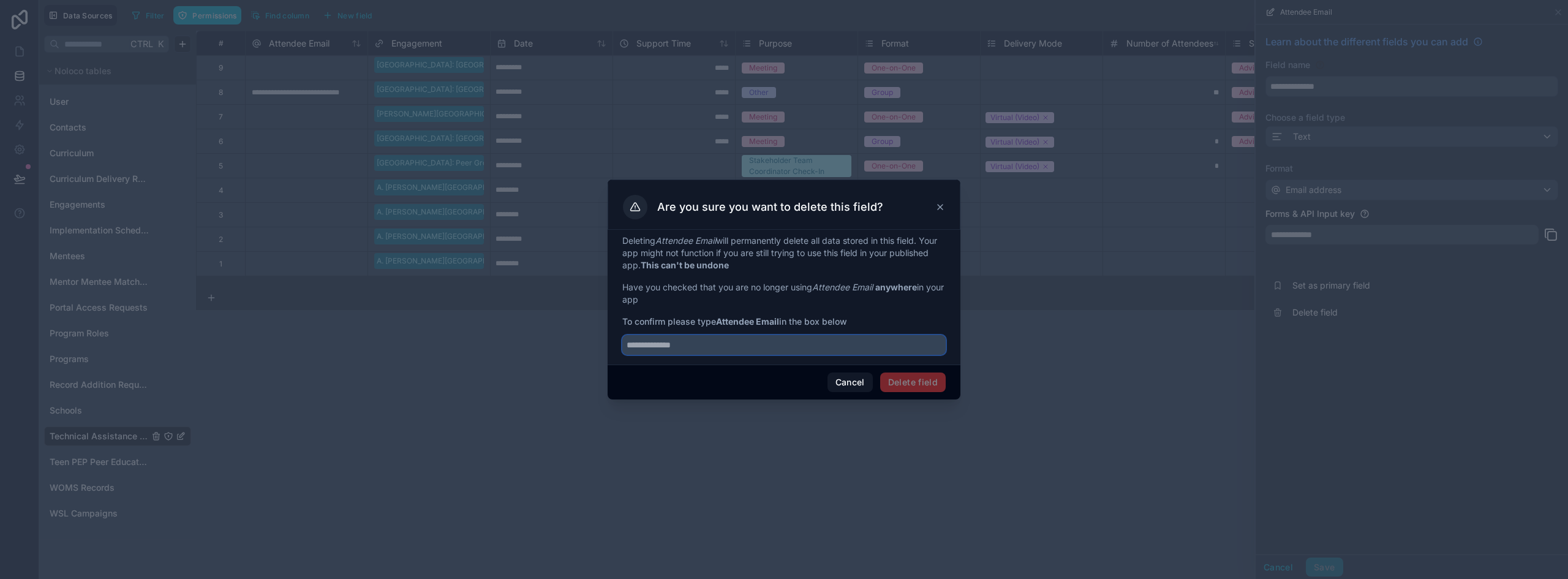
click at [691, 349] on input "text" at bounding box center [784, 344] width 323 height 19
type input "**********"
click at [907, 380] on button "Delete field" at bounding box center [913, 382] width 65 height 19
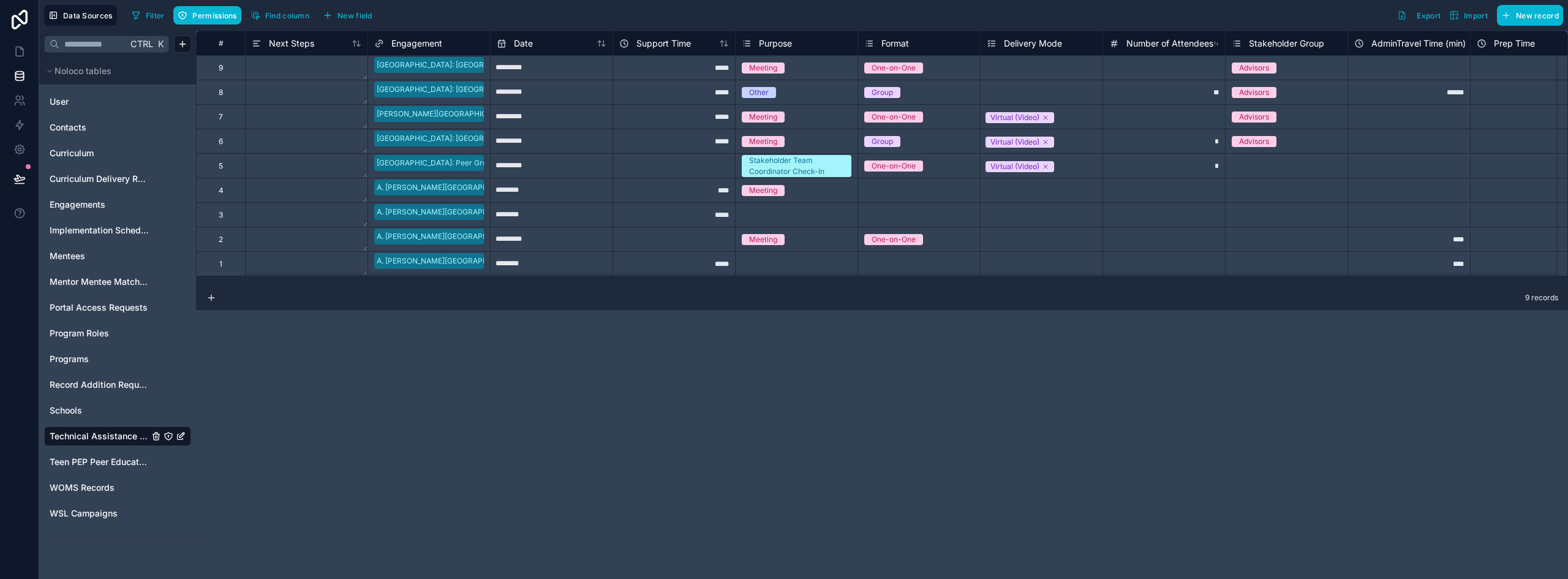
click at [899, 45] on span "Format" at bounding box center [895, 44] width 28 height 12
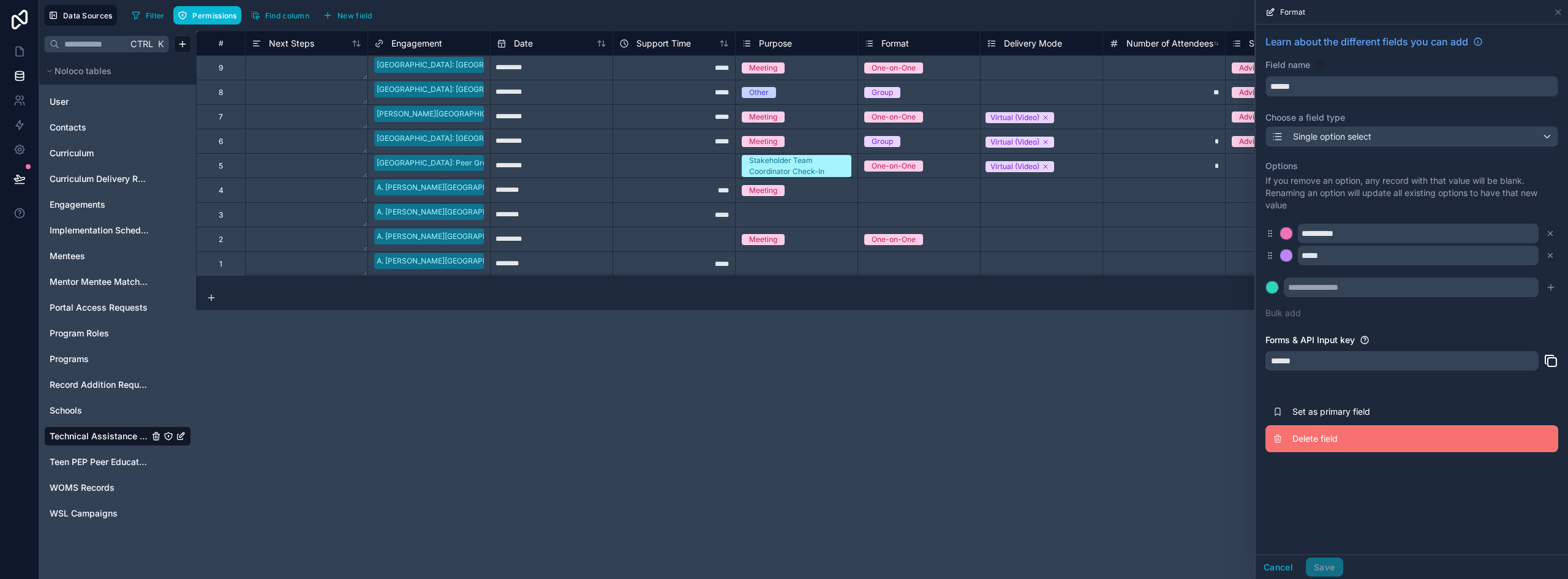
click at [1316, 447] on button "Delete field" at bounding box center [1412, 438] width 293 height 27
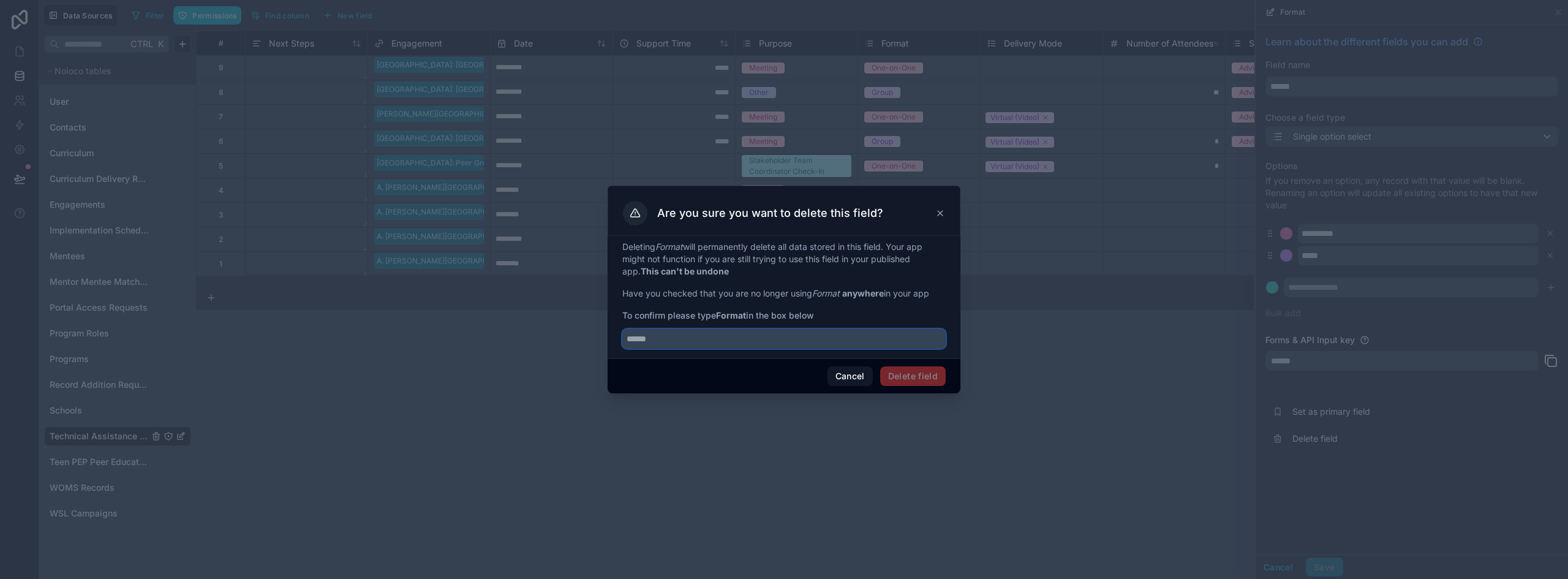
click at [666, 336] on input "text" at bounding box center [784, 338] width 323 height 19
type input "******"
click at [902, 371] on button "Delete field" at bounding box center [913, 376] width 65 height 19
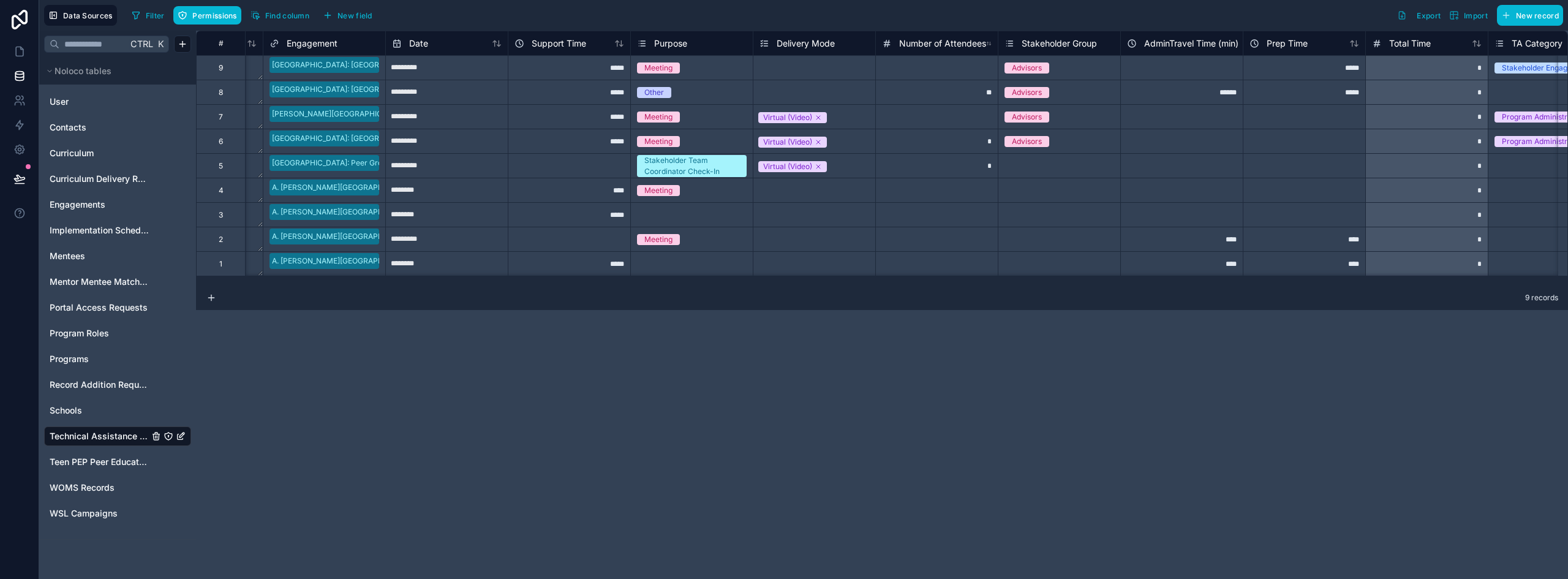
scroll to position [0, 113]
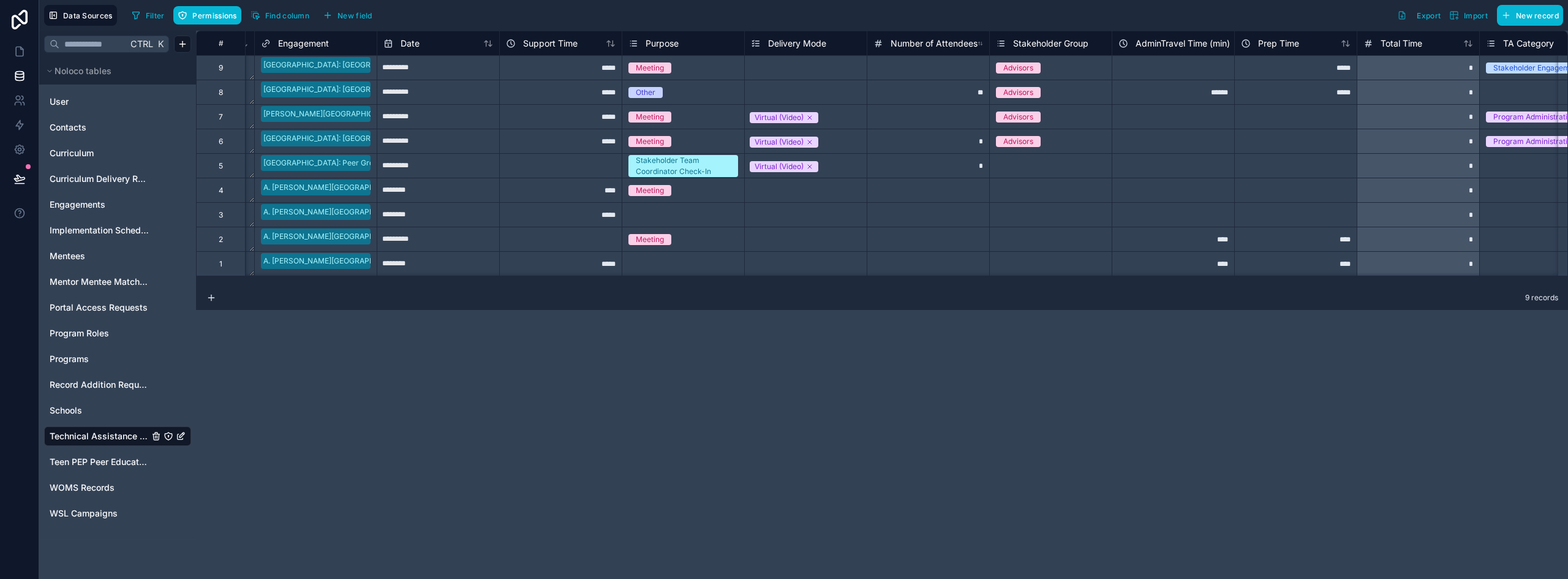
click at [666, 49] on span "Purpose" at bounding box center [662, 44] width 33 height 12
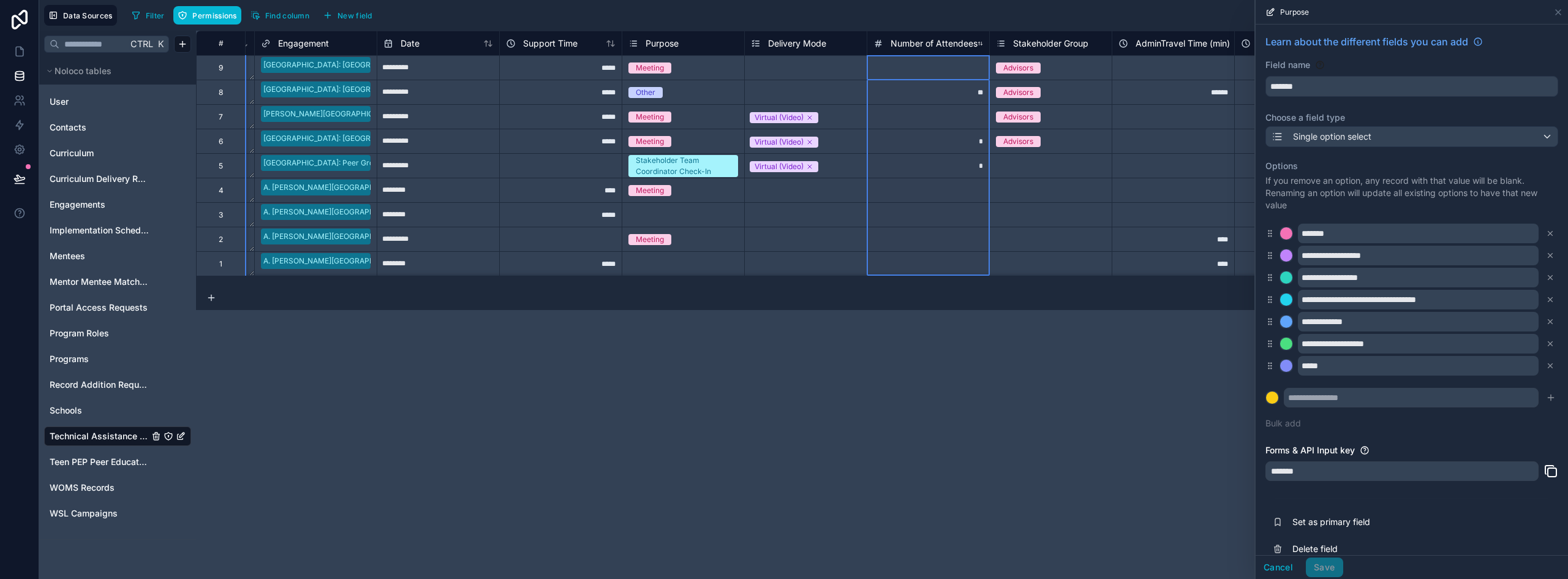
click at [923, 41] on span "Number of Attendees" at bounding box center [934, 44] width 87 height 12
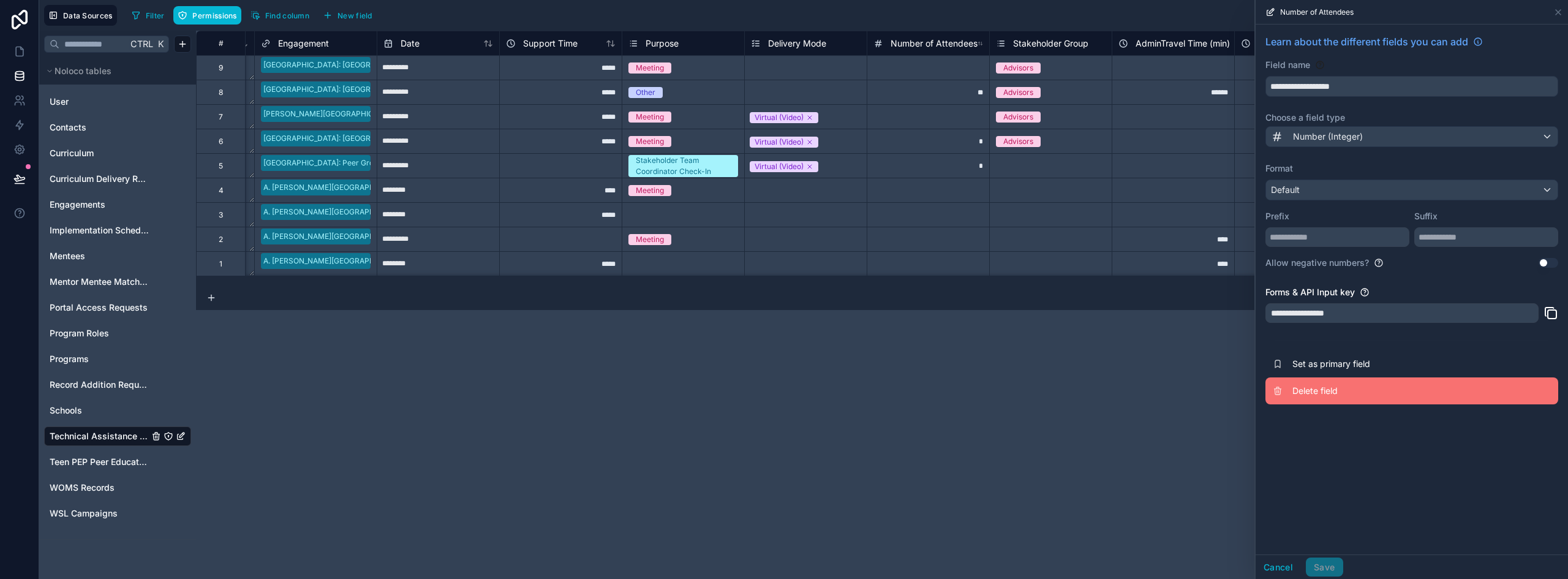
click at [1320, 389] on span "Delete field" at bounding box center [1380, 391] width 176 height 12
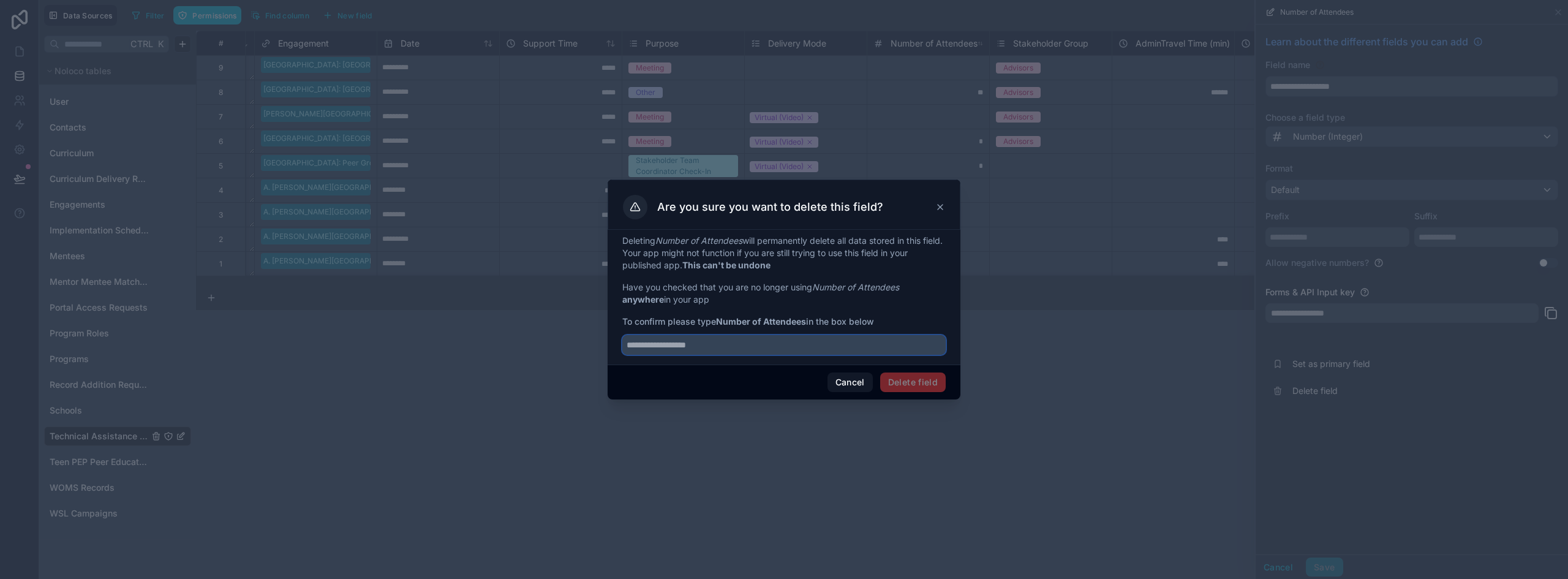
click at [640, 350] on input "text" at bounding box center [784, 344] width 323 height 19
type input "**********"
click at [918, 392] on div "Cancel Delete field" at bounding box center [784, 382] width 353 height 35
click at [919, 389] on button "Delete field" at bounding box center [913, 382] width 65 height 19
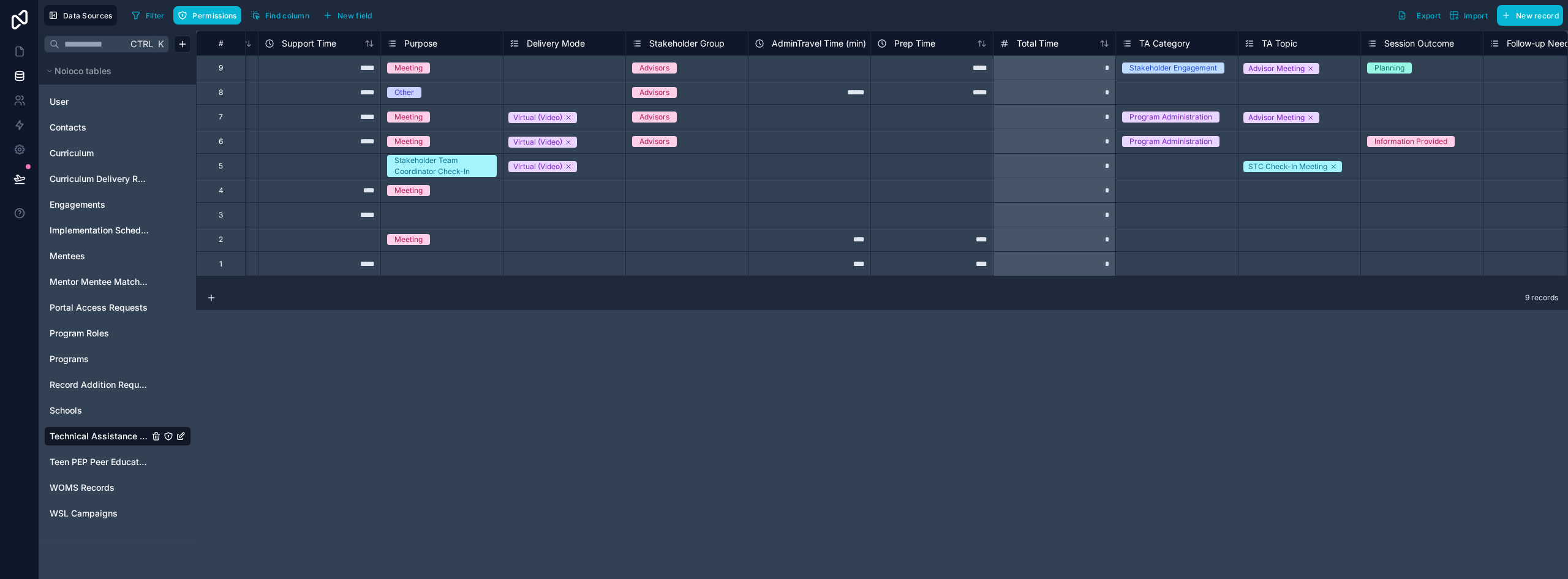
scroll to position [0, 428]
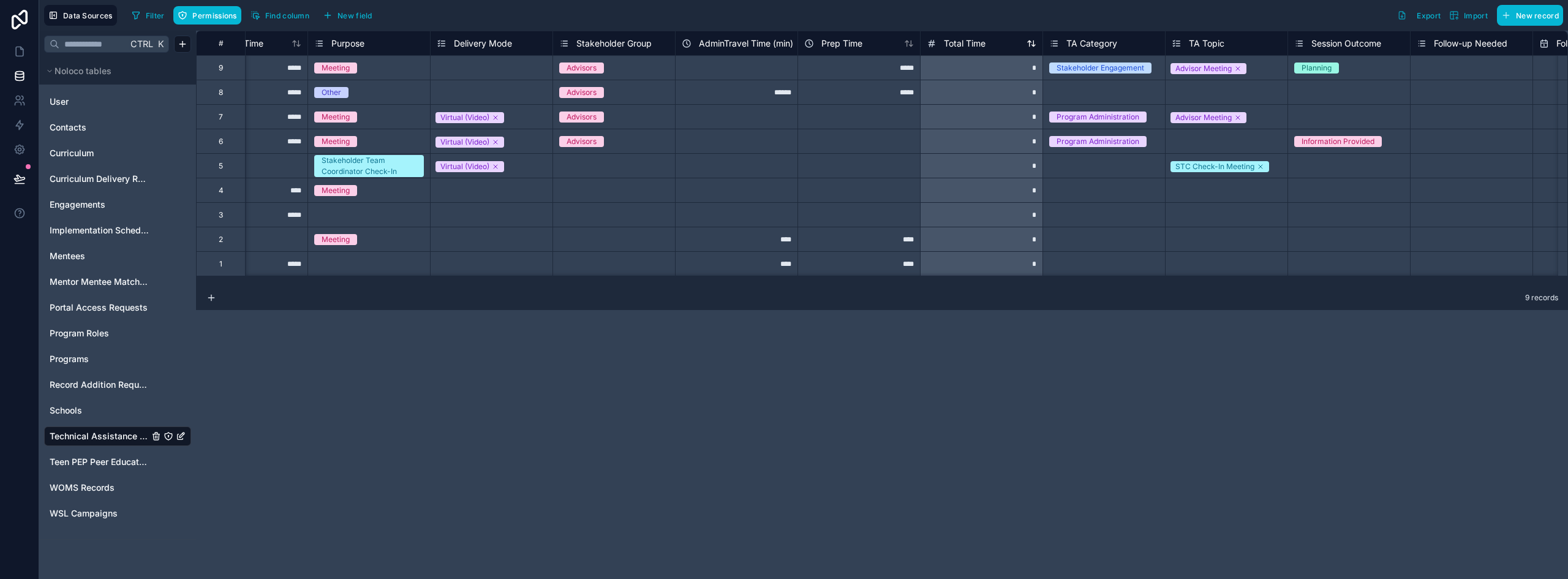
click at [978, 41] on span "Total Time" at bounding box center [965, 44] width 42 height 12
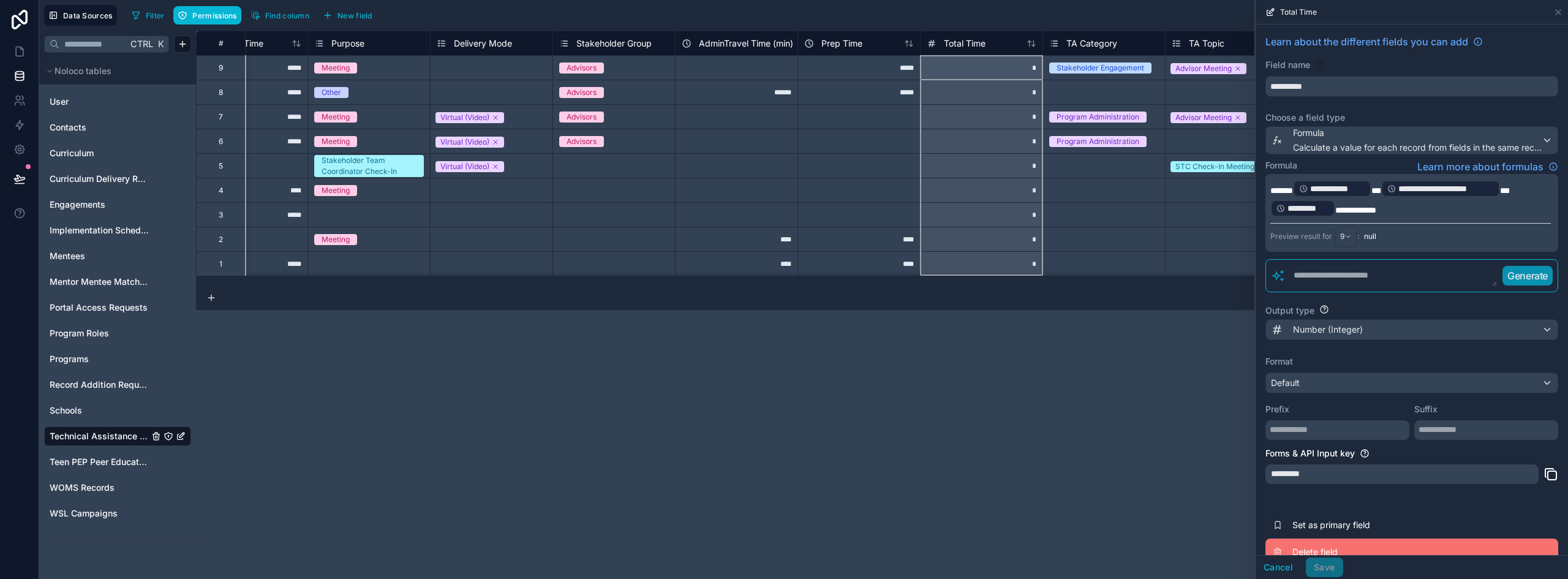
click at [1302, 548] on span "Delete field" at bounding box center [1380, 552] width 176 height 12
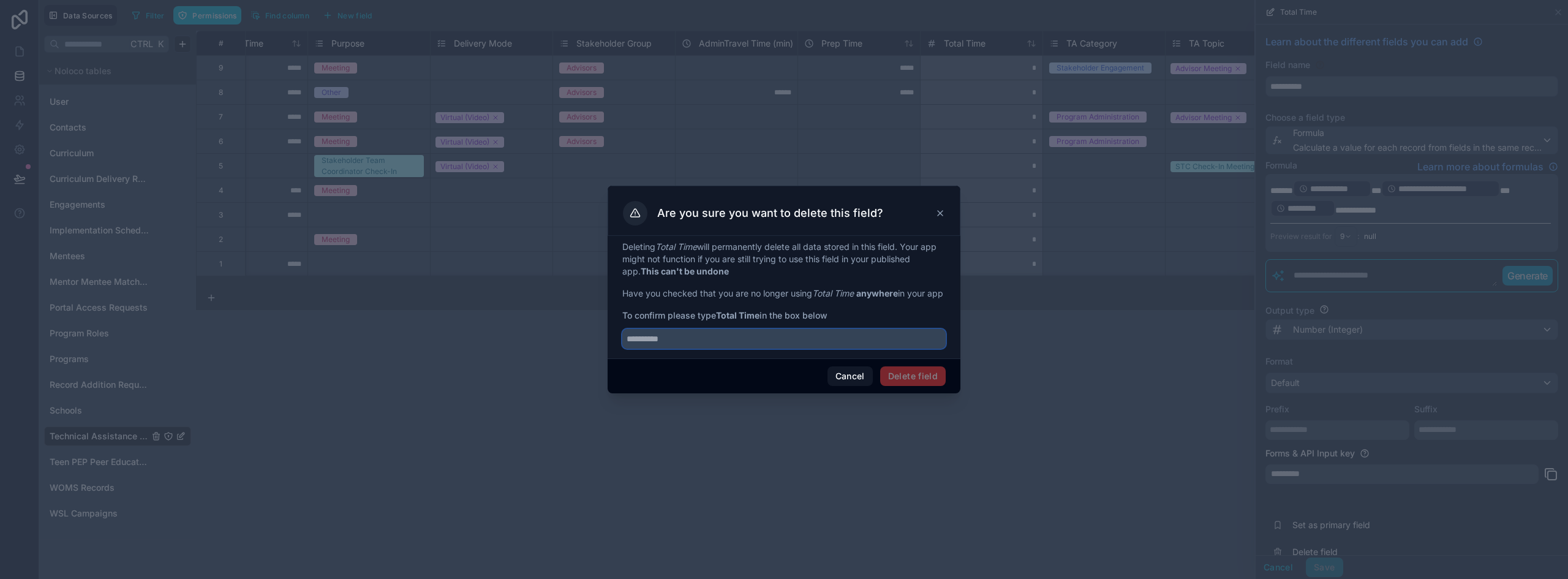
click at [731, 346] on input "text" at bounding box center [784, 338] width 323 height 19
type input "**********"
click at [927, 386] on button "Delete field" at bounding box center [913, 376] width 65 height 19
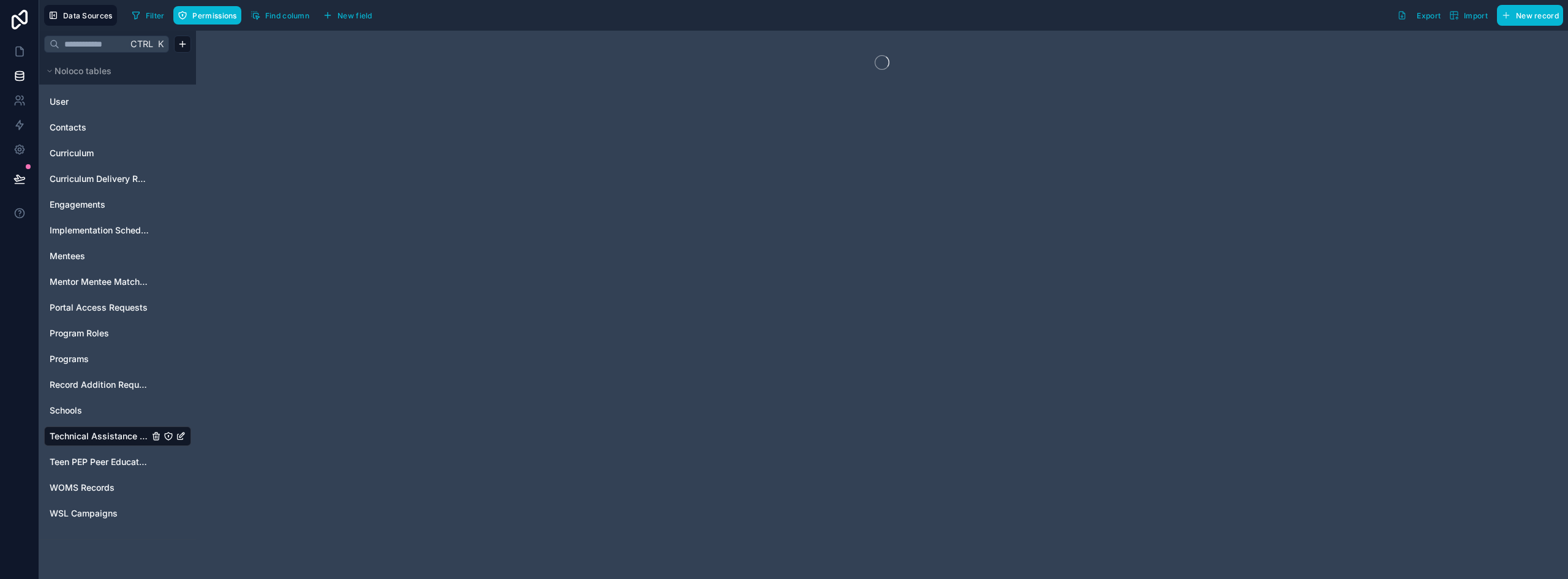
click at [1179, 45] on div at bounding box center [882, 305] width 1372 height 548
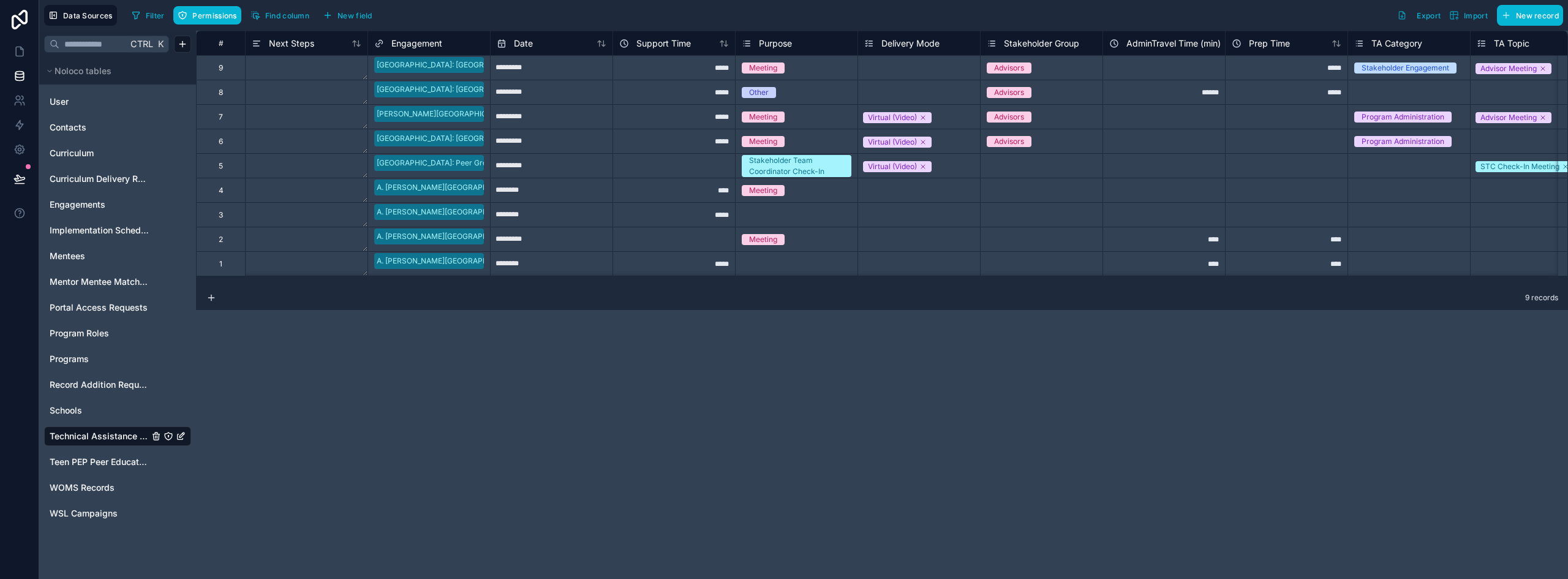
click at [1184, 46] on span "AdminTravel Time (min)" at bounding box center [1174, 44] width 95 height 12
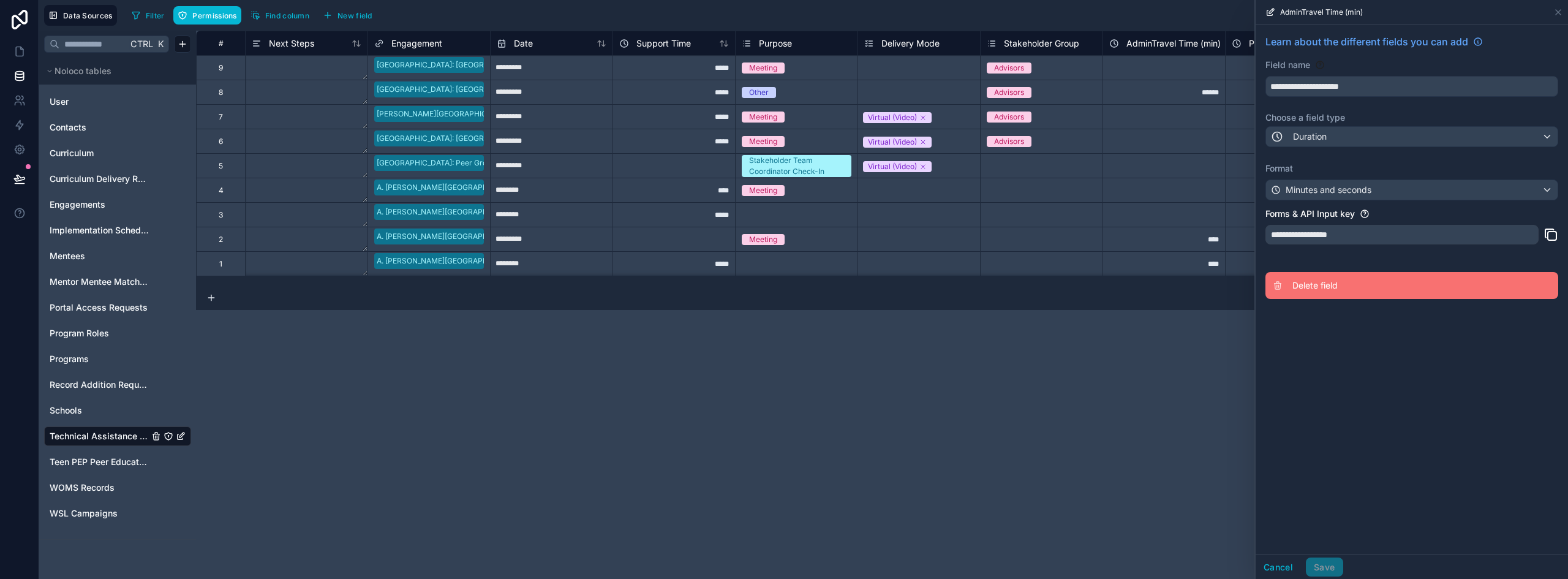
click at [1313, 284] on span "Delete field" at bounding box center [1380, 286] width 176 height 12
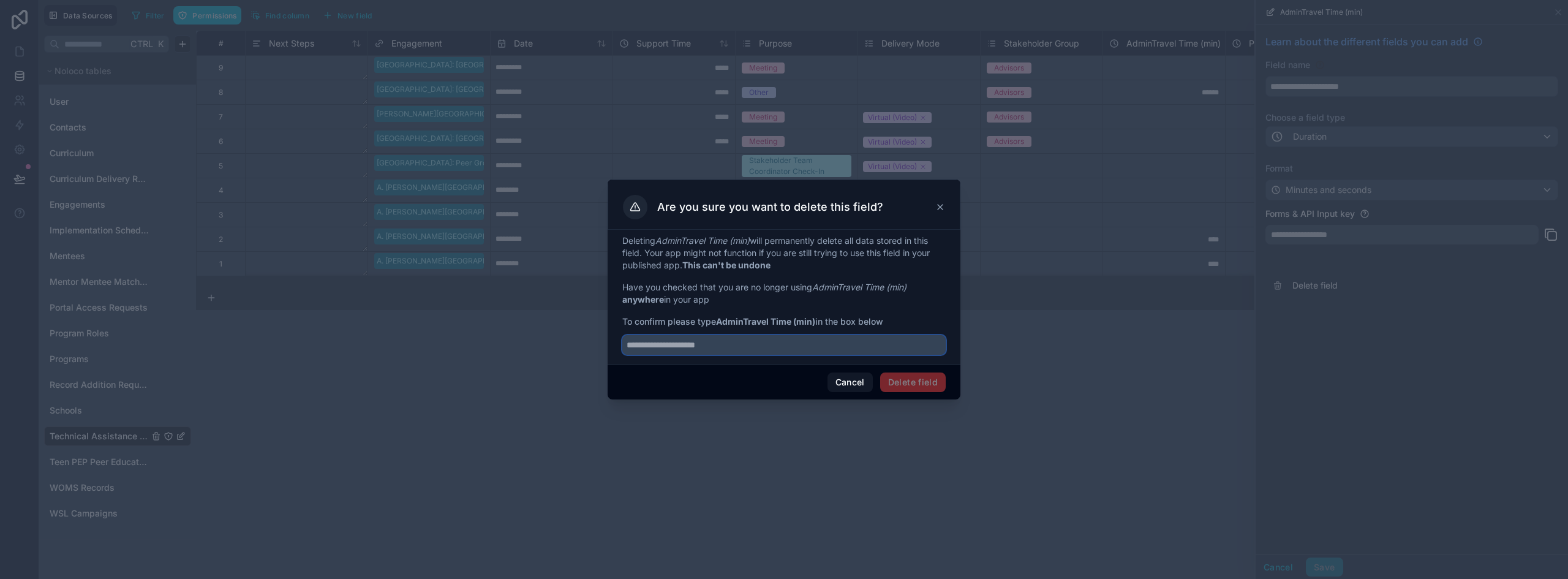
click at [680, 343] on input "text" at bounding box center [784, 344] width 323 height 19
type input "**********"
click at [904, 375] on button "Delete field" at bounding box center [913, 382] width 65 height 19
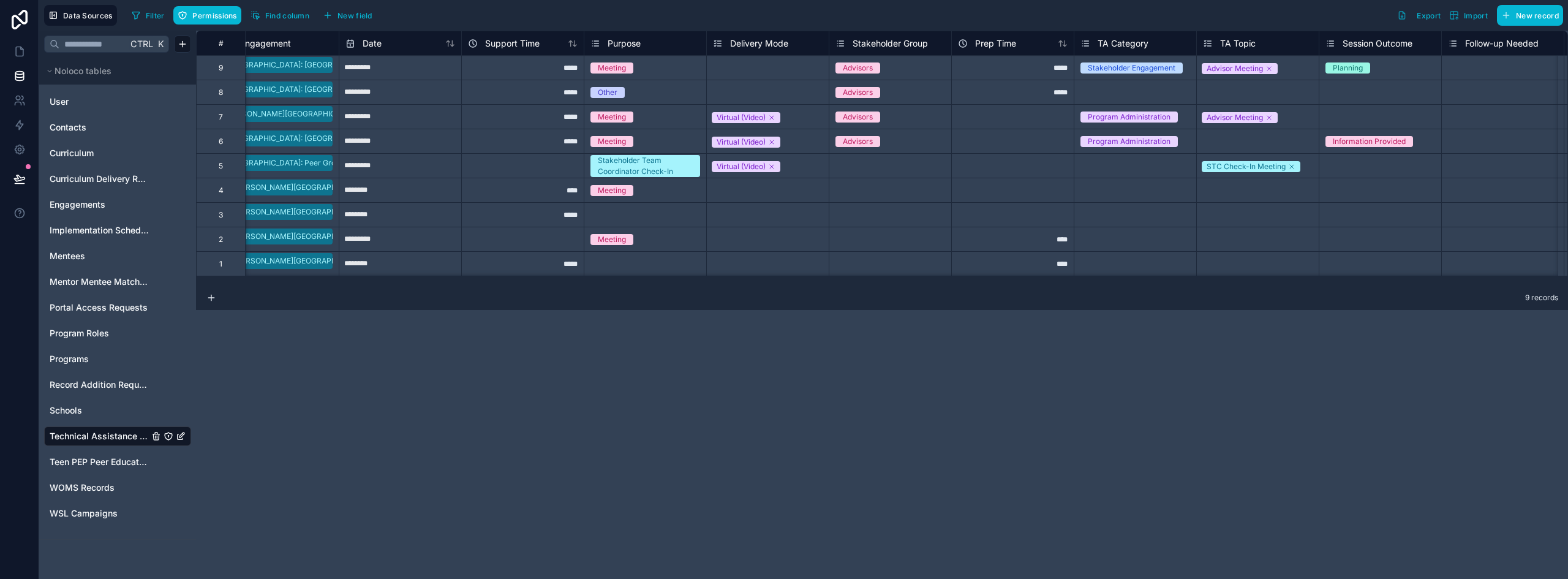
scroll to position [0, 187]
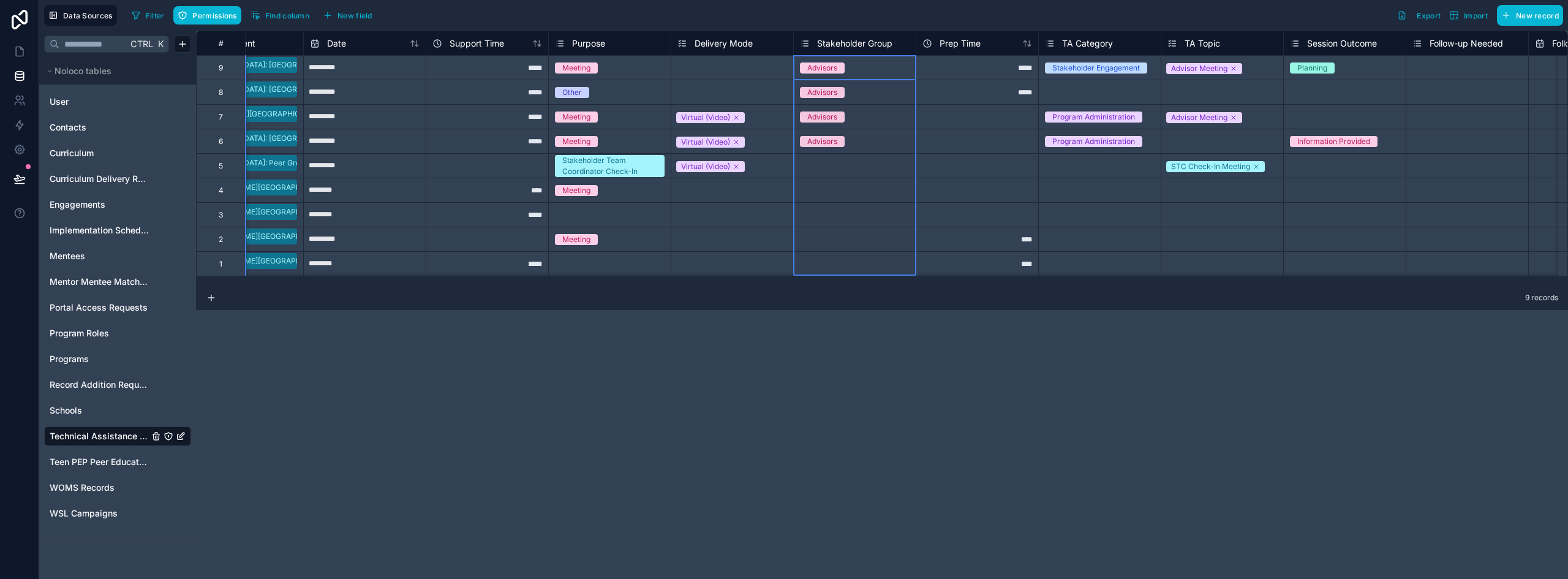
click at [849, 40] on span "Stakeholder Group" at bounding box center [855, 44] width 75 height 12
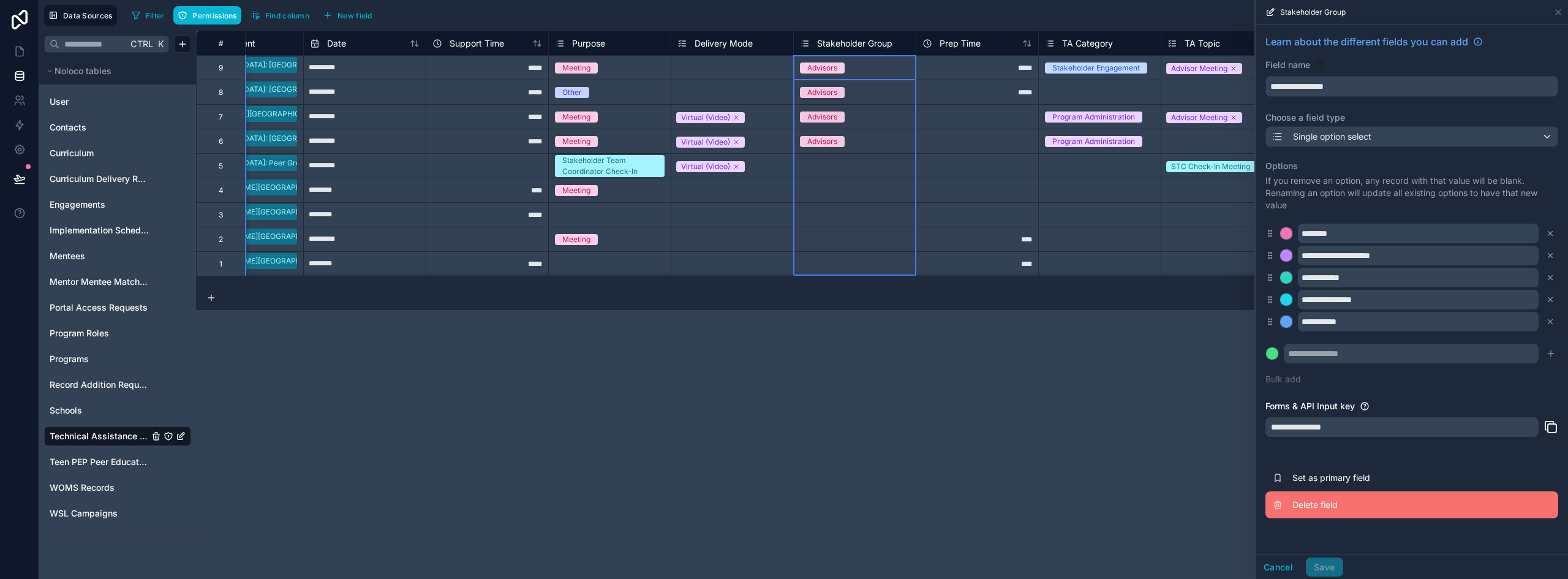
click at [1304, 503] on span "Delete field" at bounding box center [1380, 505] width 176 height 12
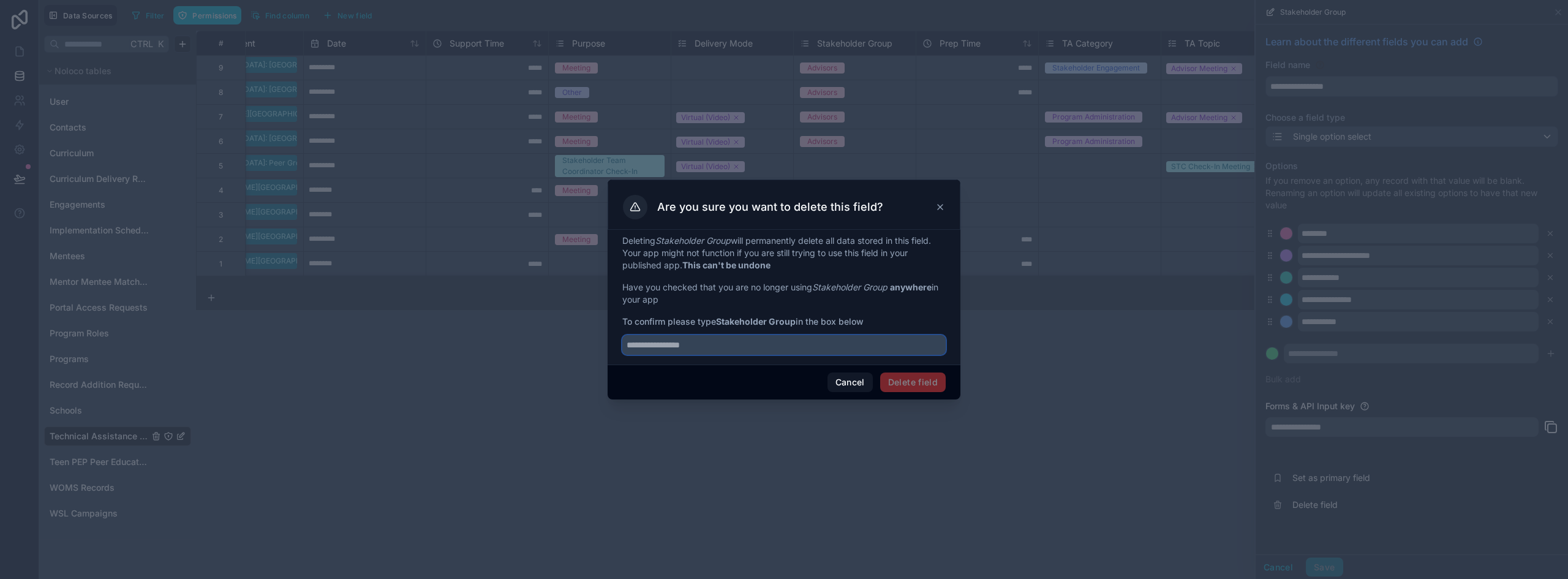
click at [686, 350] on input "text" at bounding box center [784, 344] width 323 height 19
type input "**********"
click at [930, 377] on button "Delete field" at bounding box center [913, 382] width 65 height 19
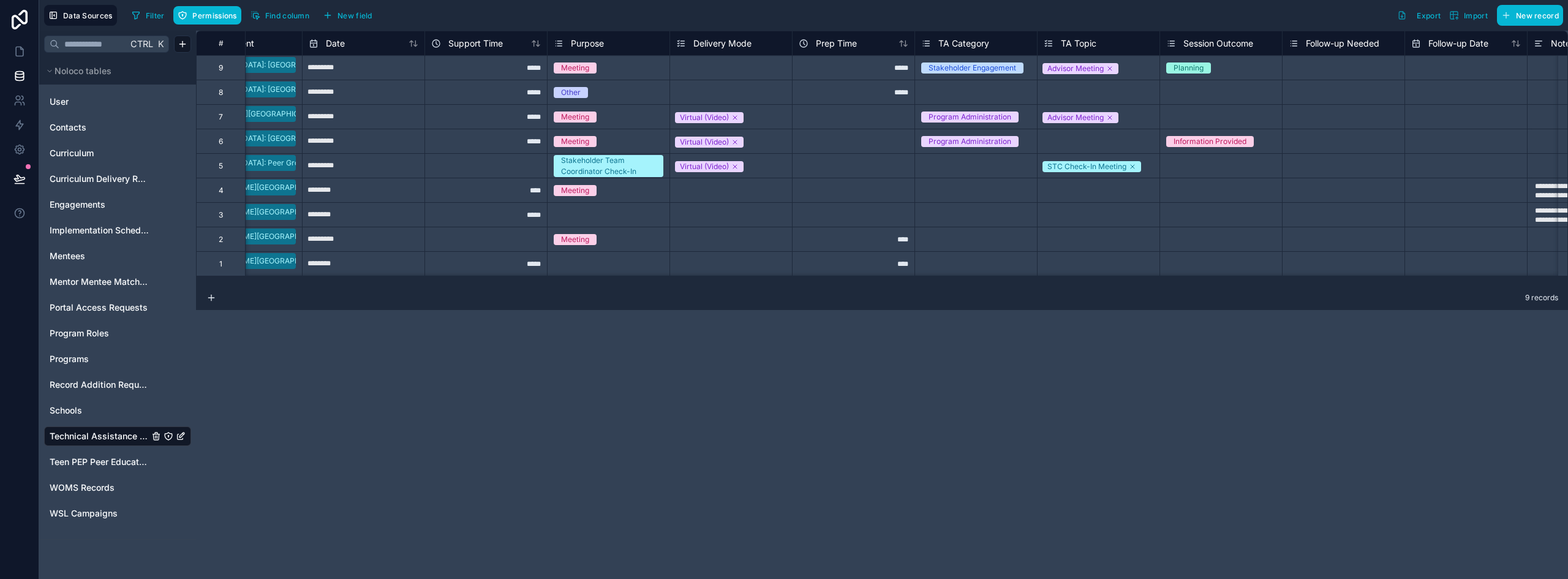
scroll to position [0, 266]
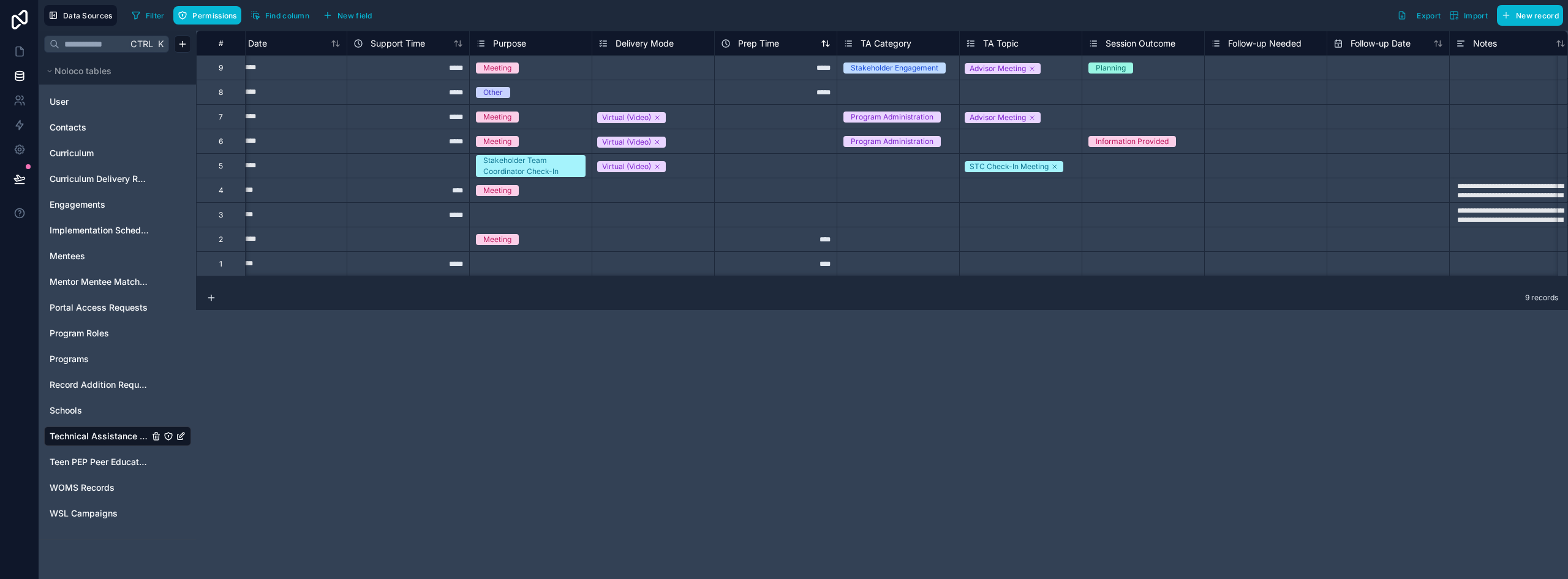
click at [762, 42] on span "Prep Time" at bounding box center [758, 44] width 41 height 12
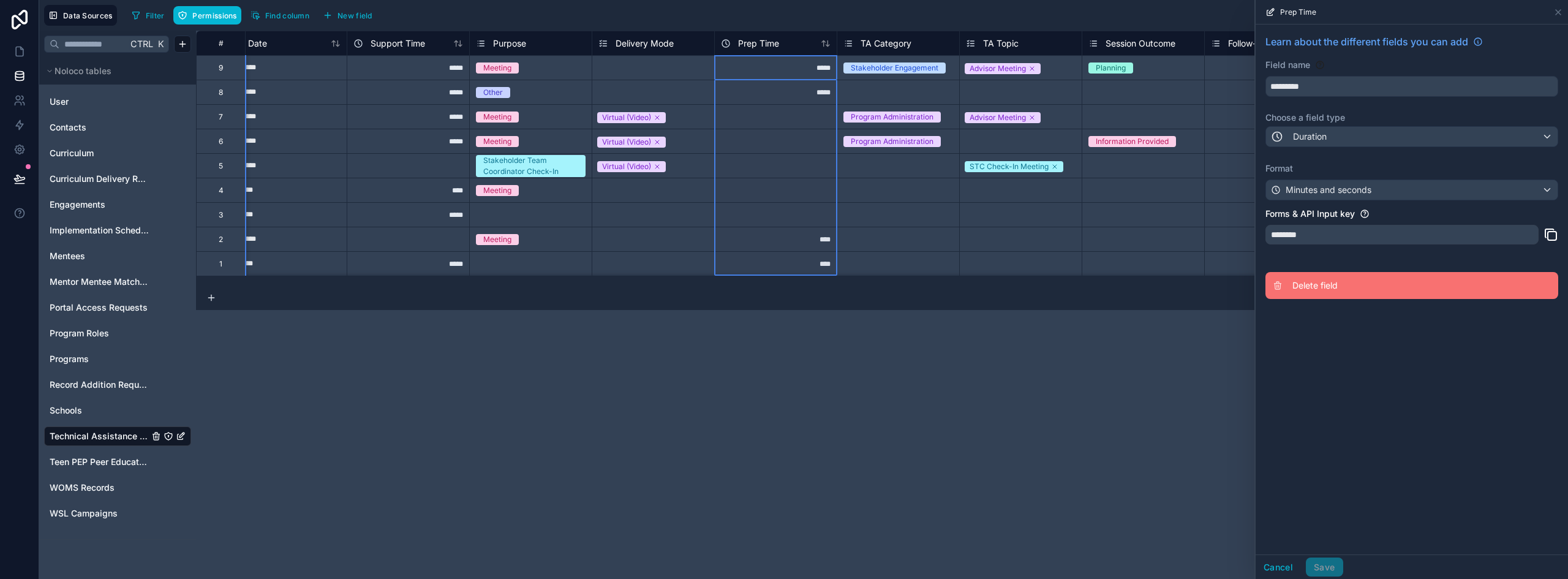
click at [1316, 279] on button "Delete field" at bounding box center [1412, 285] width 293 height 27
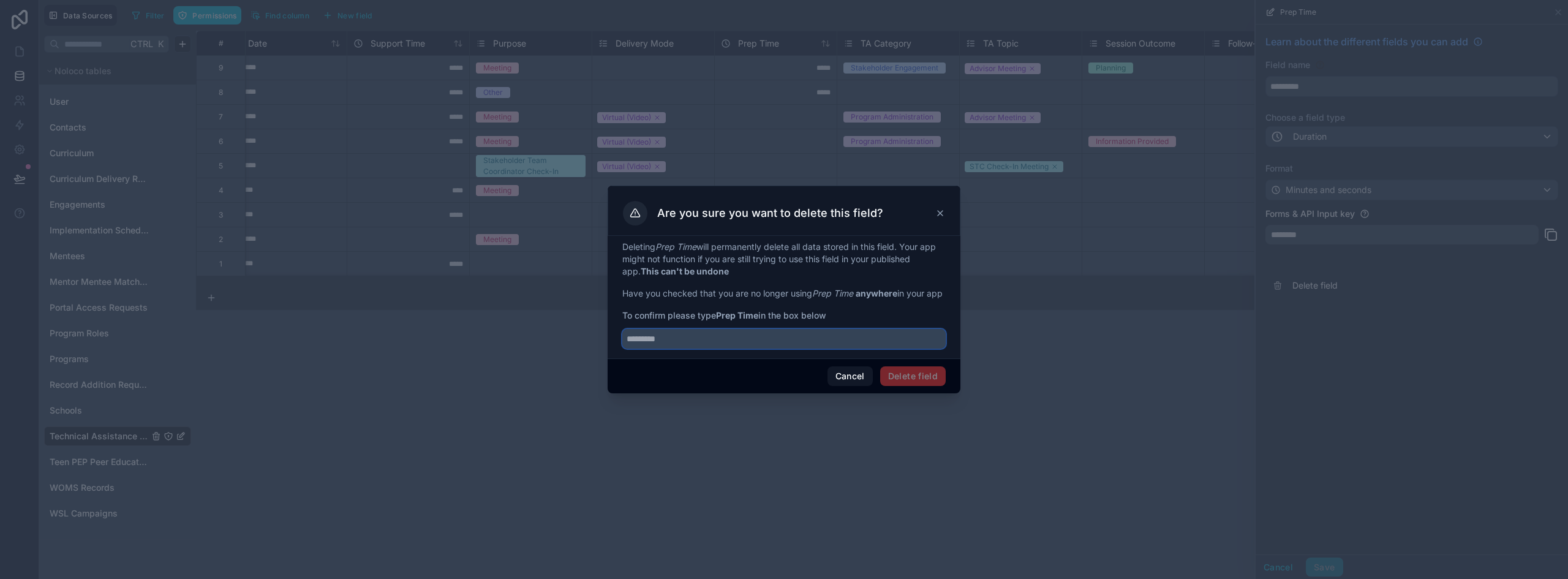
click at [707, 349] on input "text" at bounding box center [784, 338] width 323 height 19
type input "*********"
click at [914, 380] on button "Delete field" at bounding box center [913, 376] width 65 height 19
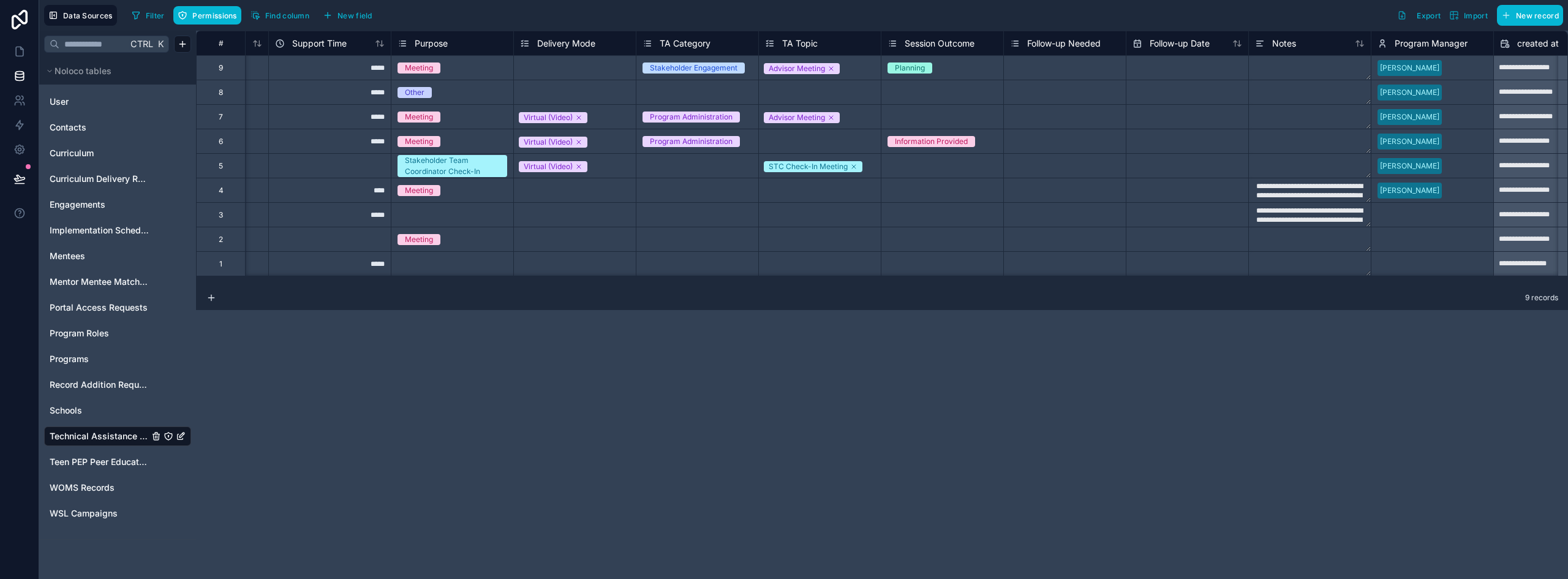
scroll to position [0, 349]
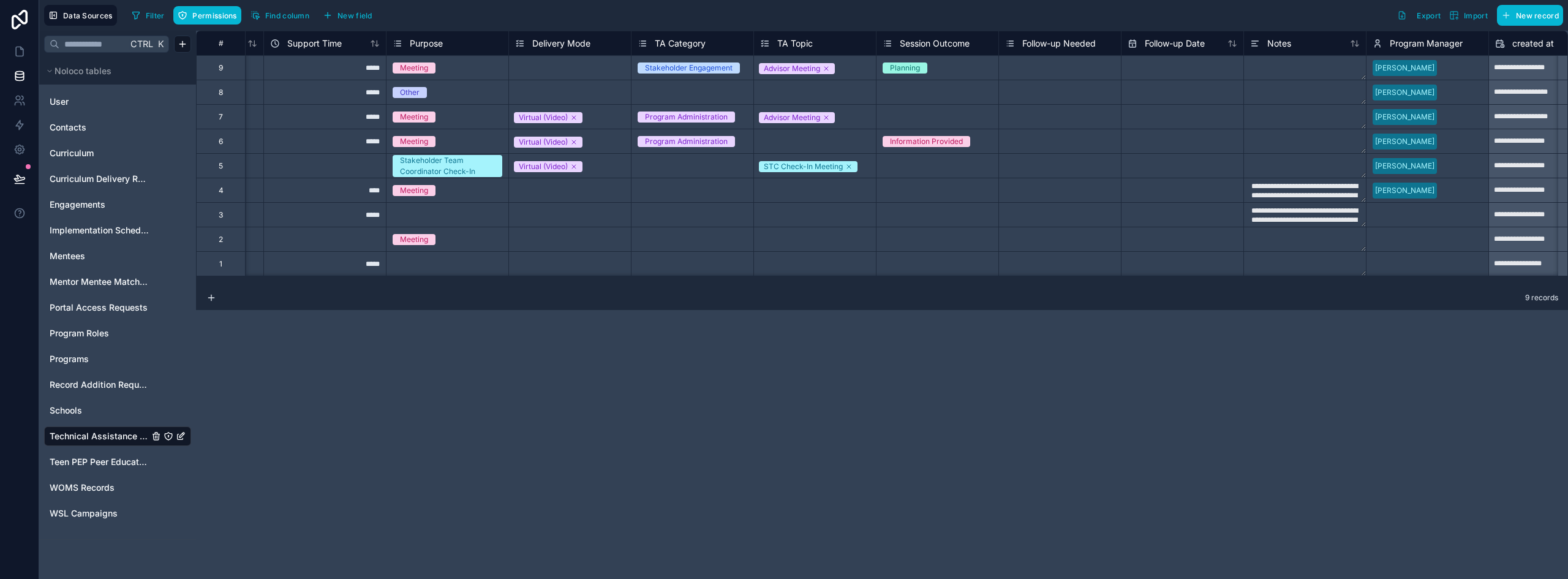
click at [934, 46] on span "Session Outcome" at bounding box center [934, 44] width 70 height 12
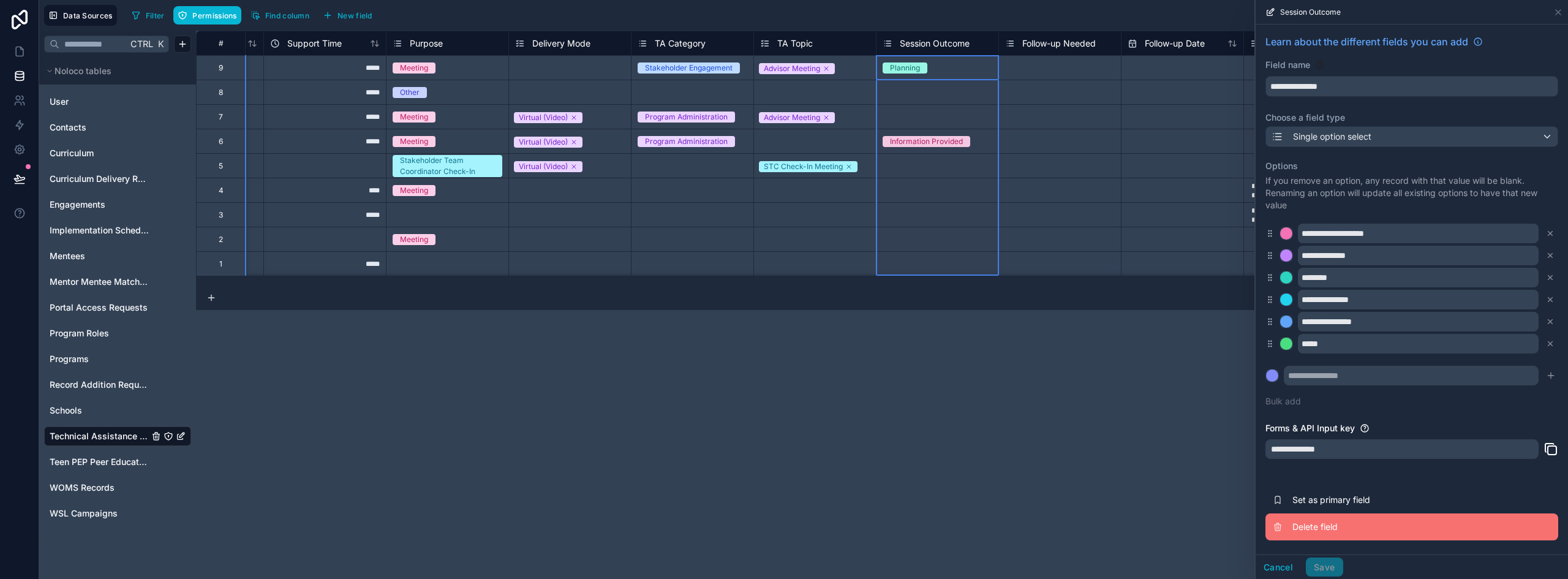
click at [1313, 527] on span "Delete field" at bounding box center [1380, 527] width 176 height 12
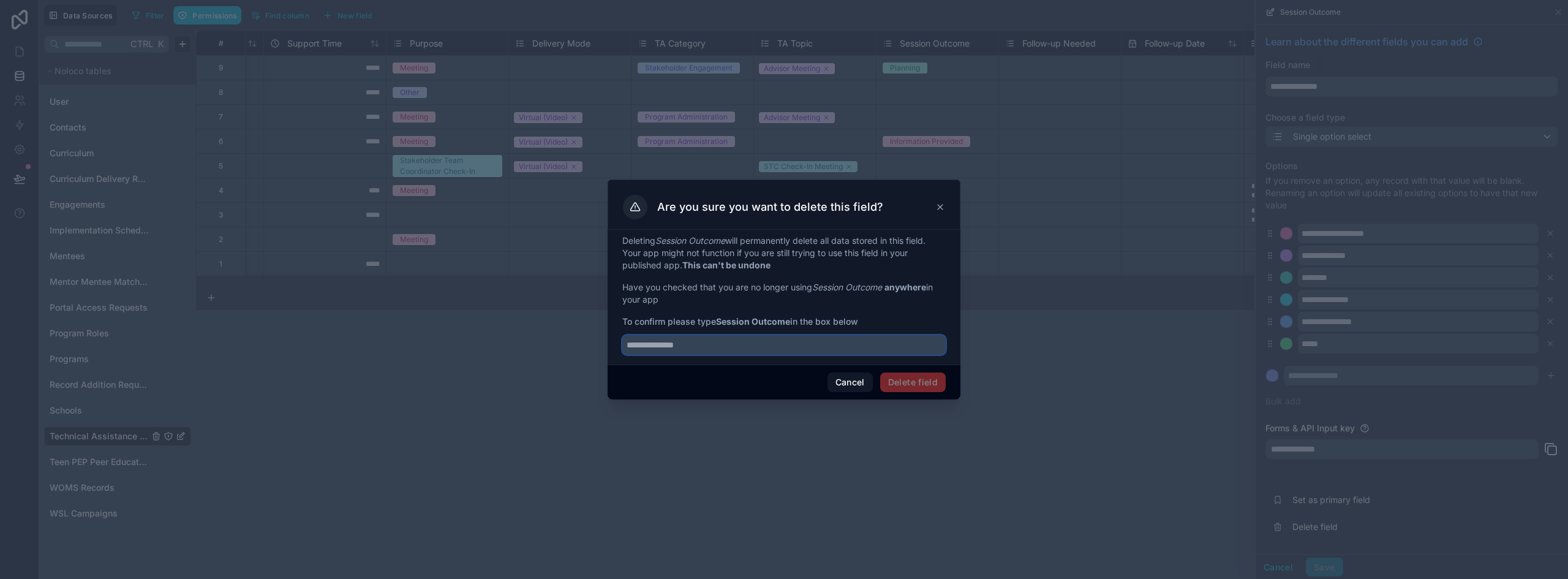
click at [719, 348] on input "text" at bounding box center [784, 344] width 323 height 19
type input "**********"
click at [923, 380] on button "Delete field" at bounding box center [913, 382] width 65 height 19
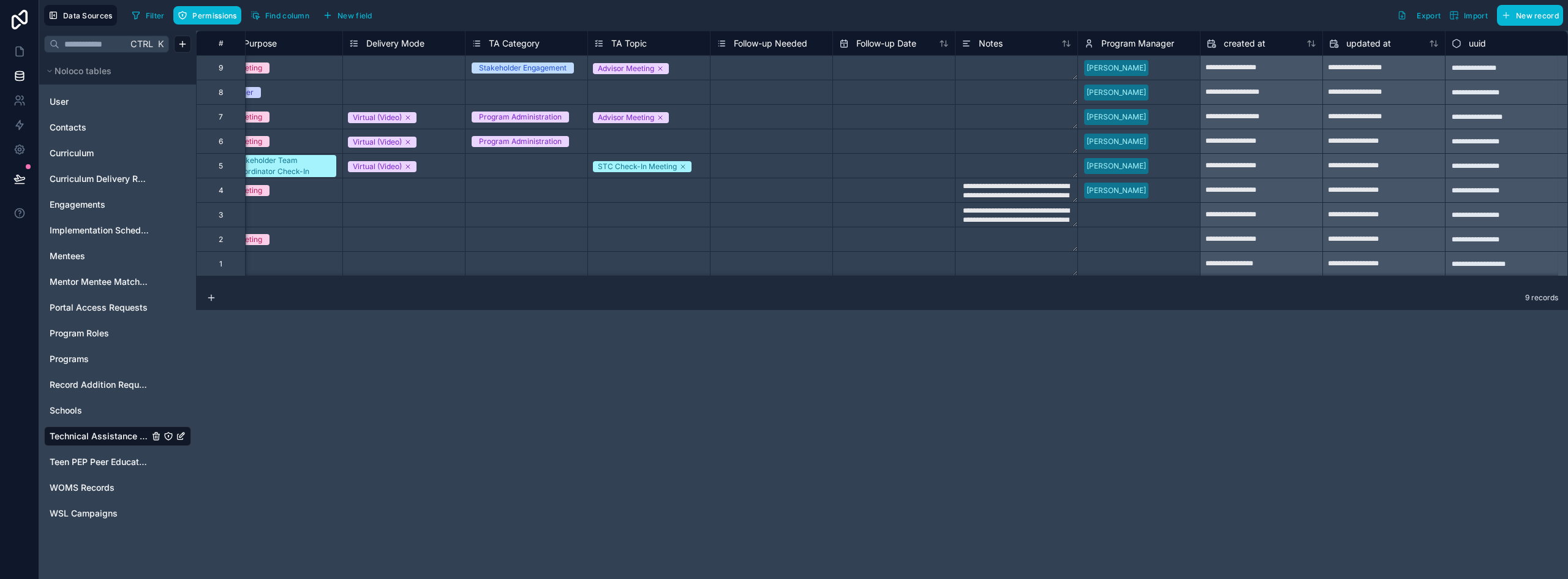
scroll to position [0, 524]
click at [757, 44] on span "Follow-up Needed" at bounding box center [771, 44] width 74 height 12
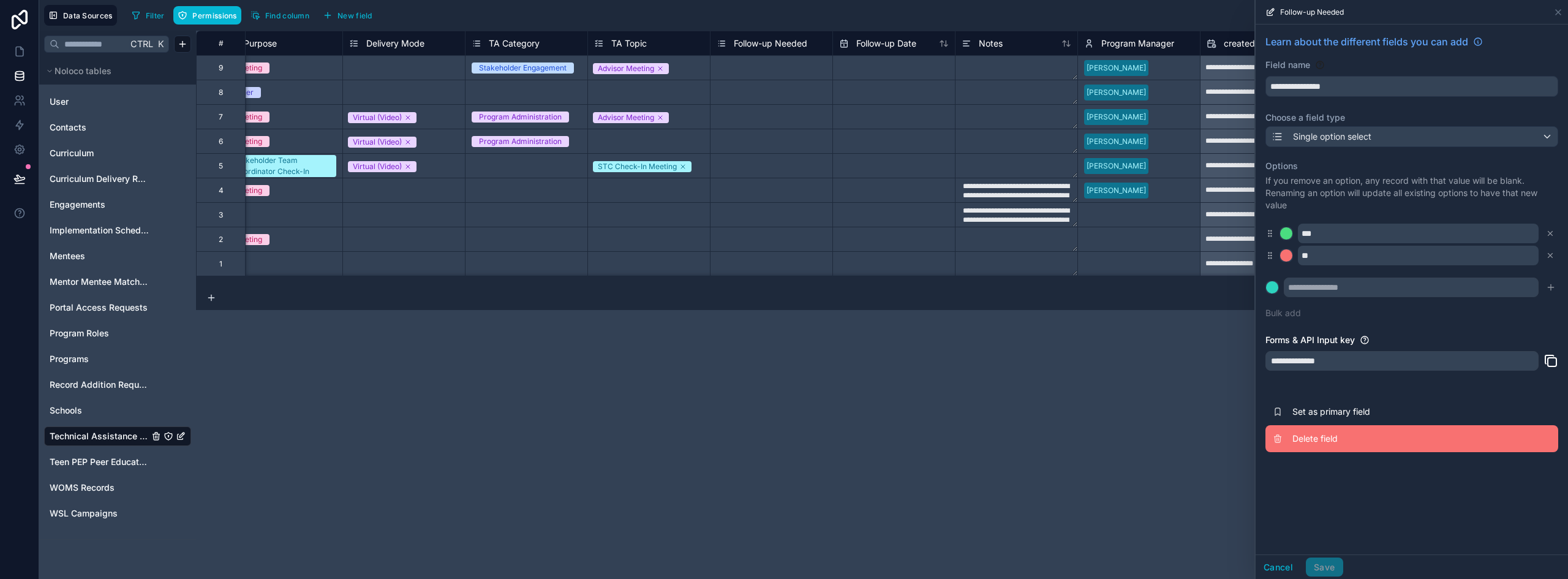
click at [1308, 447] on button "Delete field" at bounding box center [1412, 438] width 293 height 27
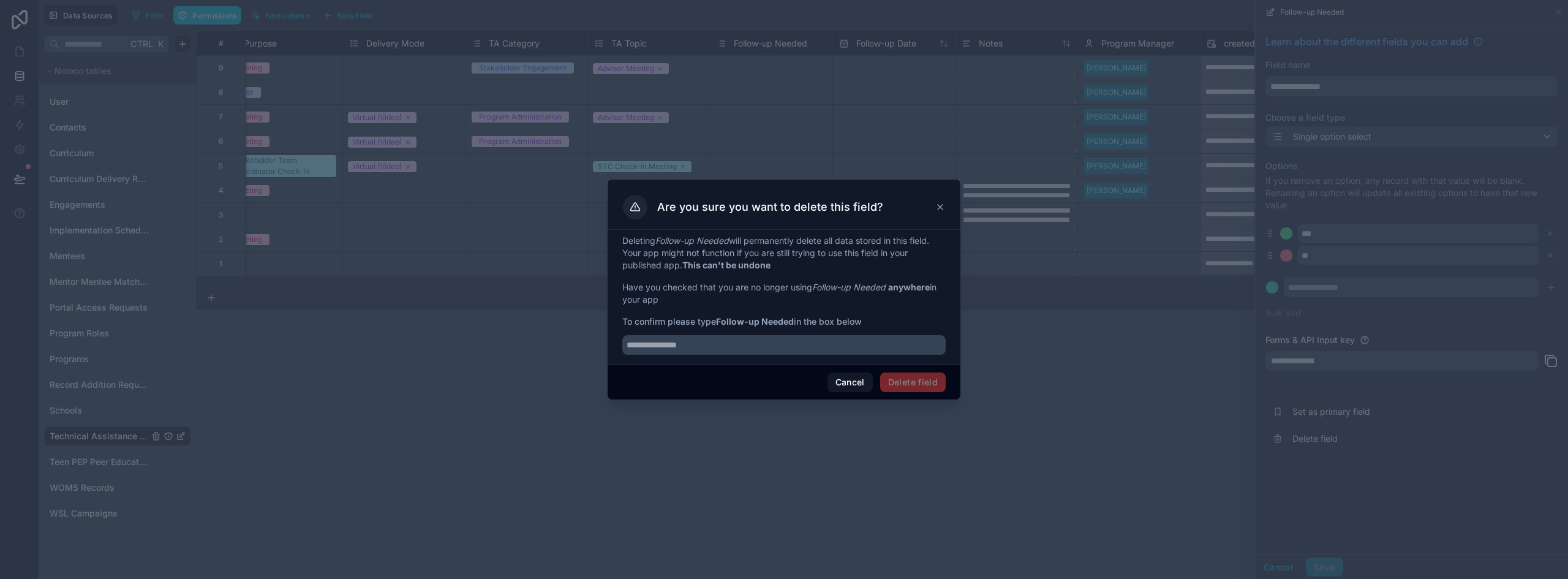
click at [694, 328] on div at bounding box center [784, 341] width 323 height 27
click at [687, 345] on input "text" at bounding box center [784, 344] width 323 height 19
type input "**********"
click at [920, 382] on button "Delete field" at bounding box center [913, 382] width 65 height 19
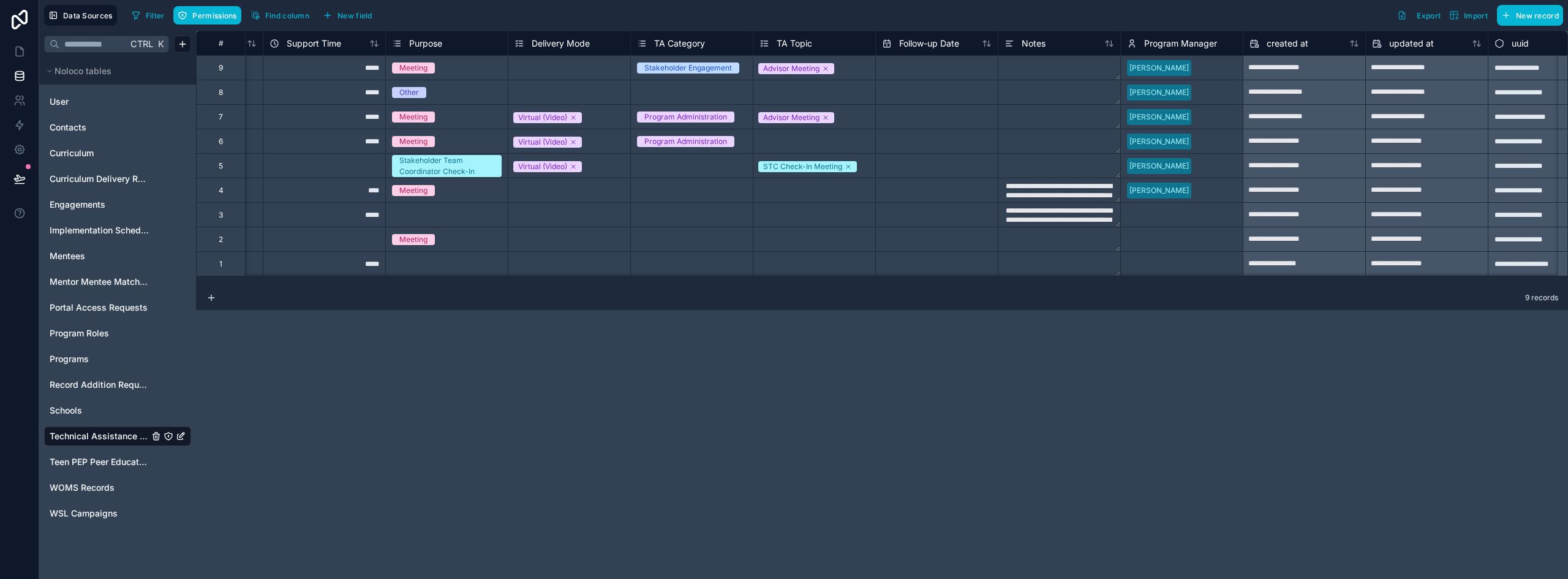
scroll to position [0, 373]
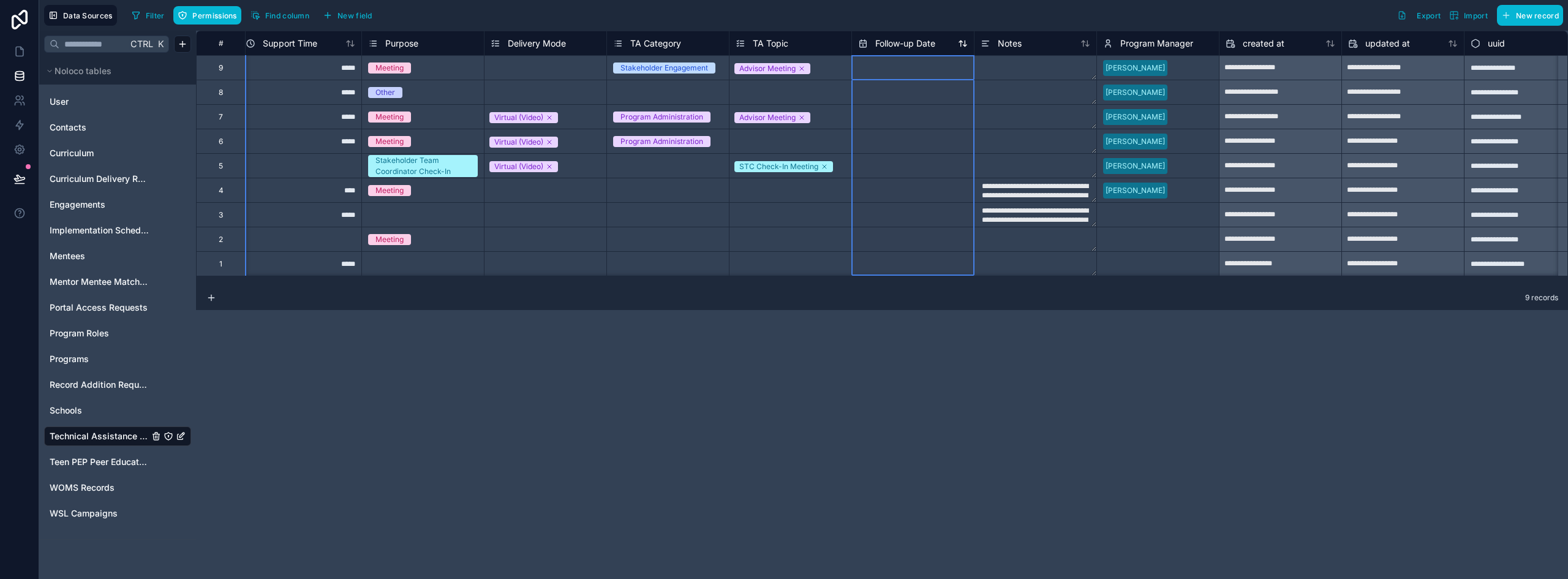
click at [904, 48] on span "Follow-up Date" at bounding box center [905, 44] width 60 height 12
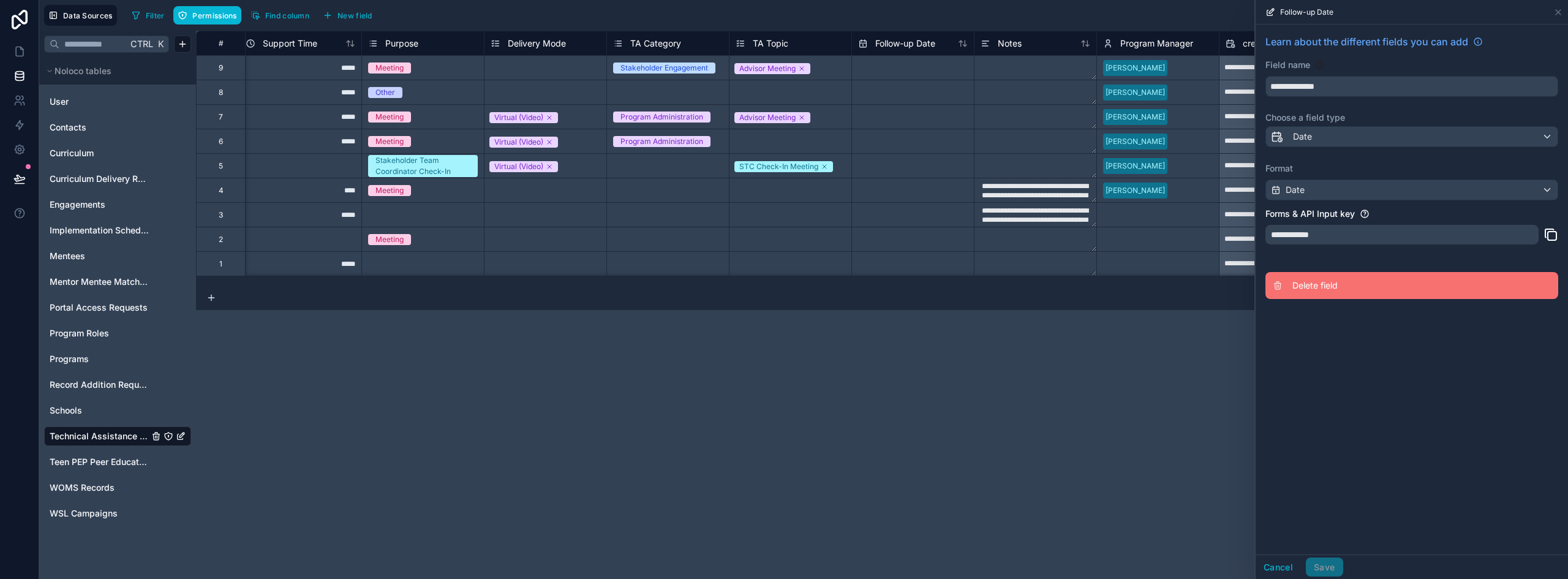
click at [1316, 282] on span "Delete field" at bounding box center [1380, 286] width 176 height 12
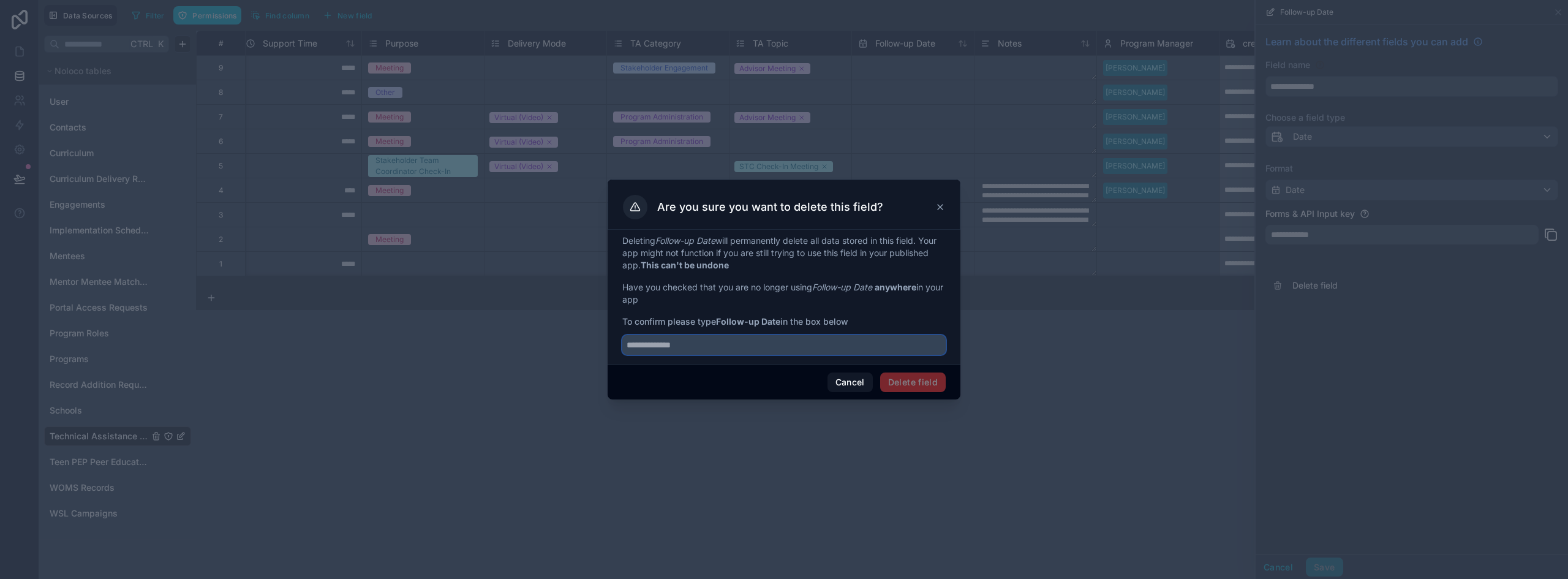
click at [700, 350] on input "text" at bounding box center [784, 344] width 323 height 19
click at [664, 344] on input "**********" at bounding box center [784, 344] width 323 height 19
type input "**********"
click at [928, 380] on button "Delete field" at bounding box center [913, 382] width 65 height 19
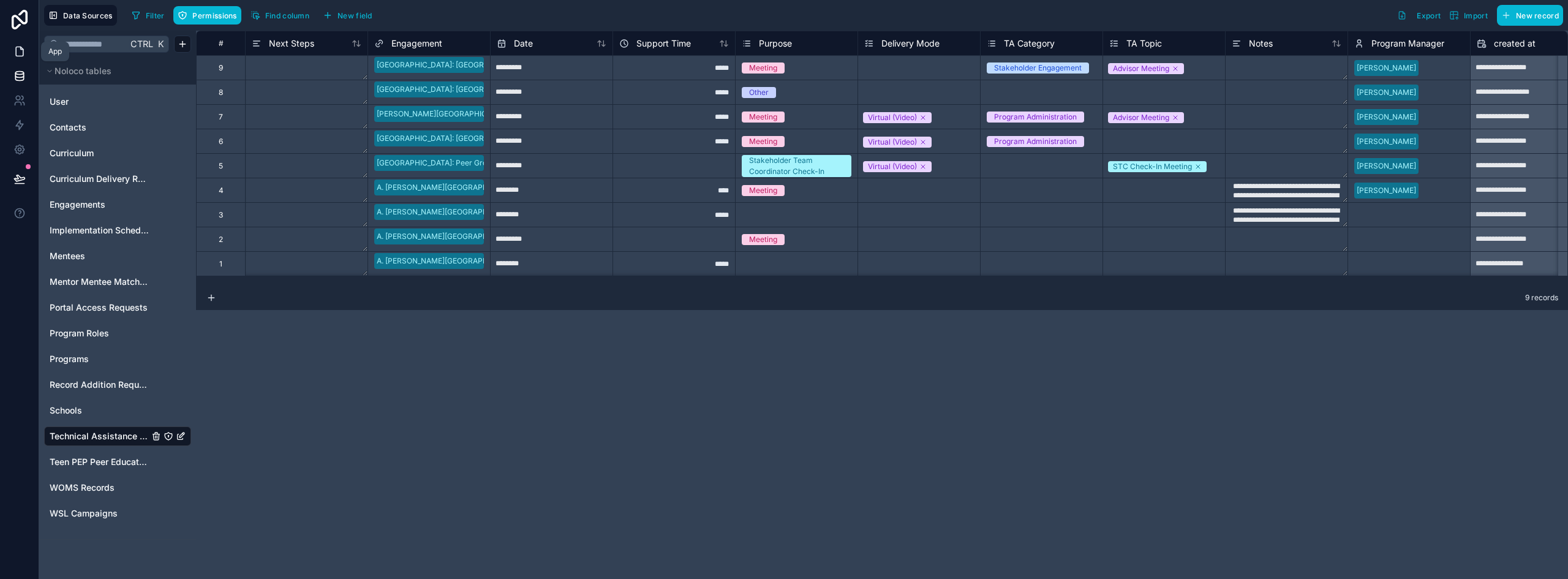
click at [13, 58] on link at bounding box center [19, 52] width 38 height 25
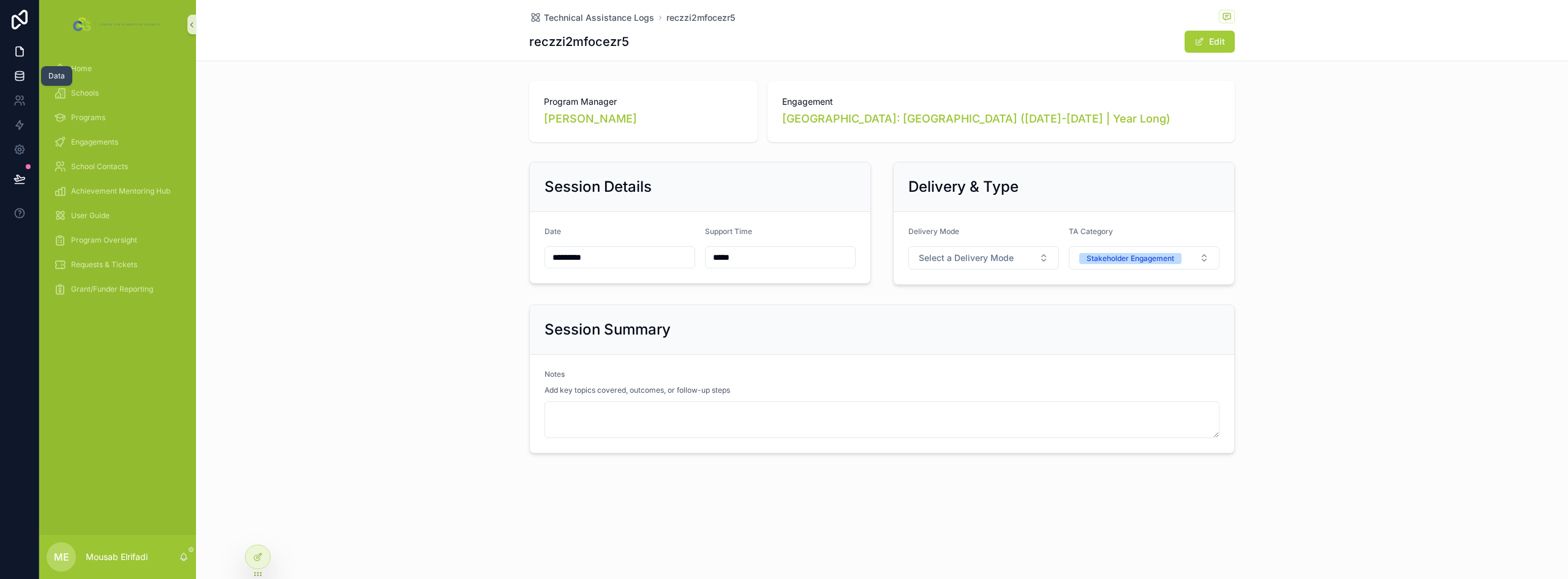
click at [20, 70] on icon at bounding box center [20, 76] width 12 height 12
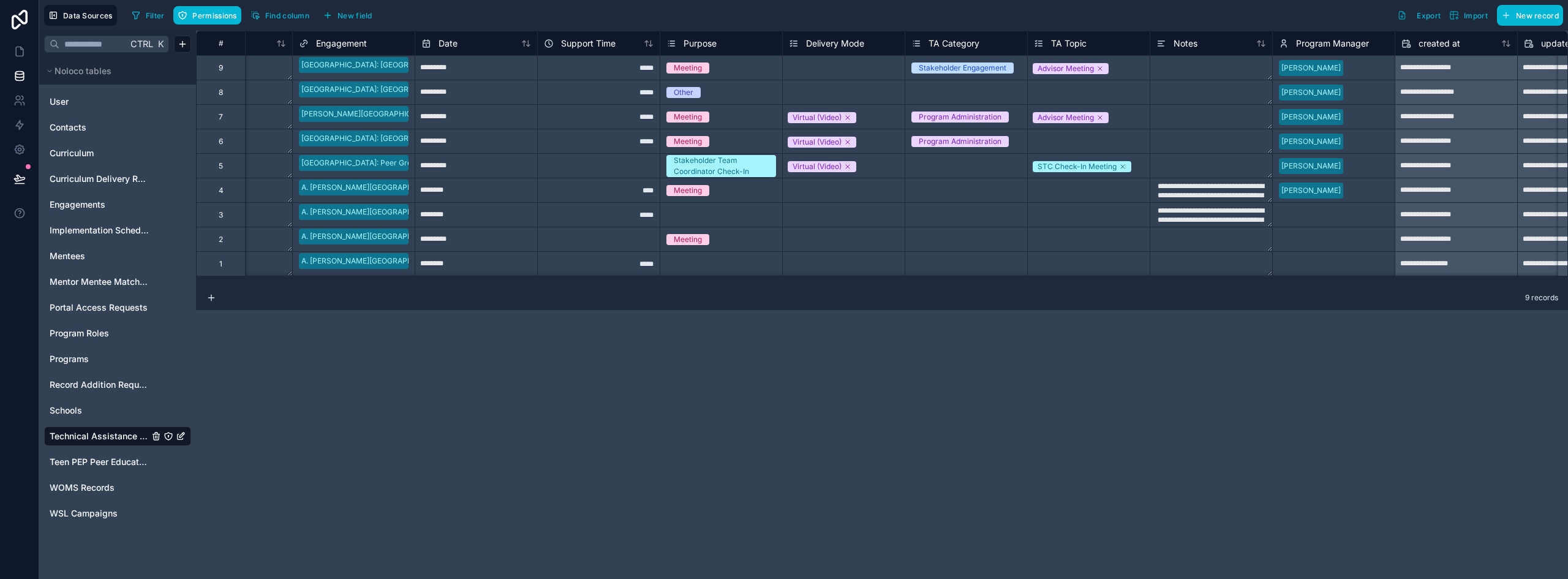
scroll to position [0, 141]
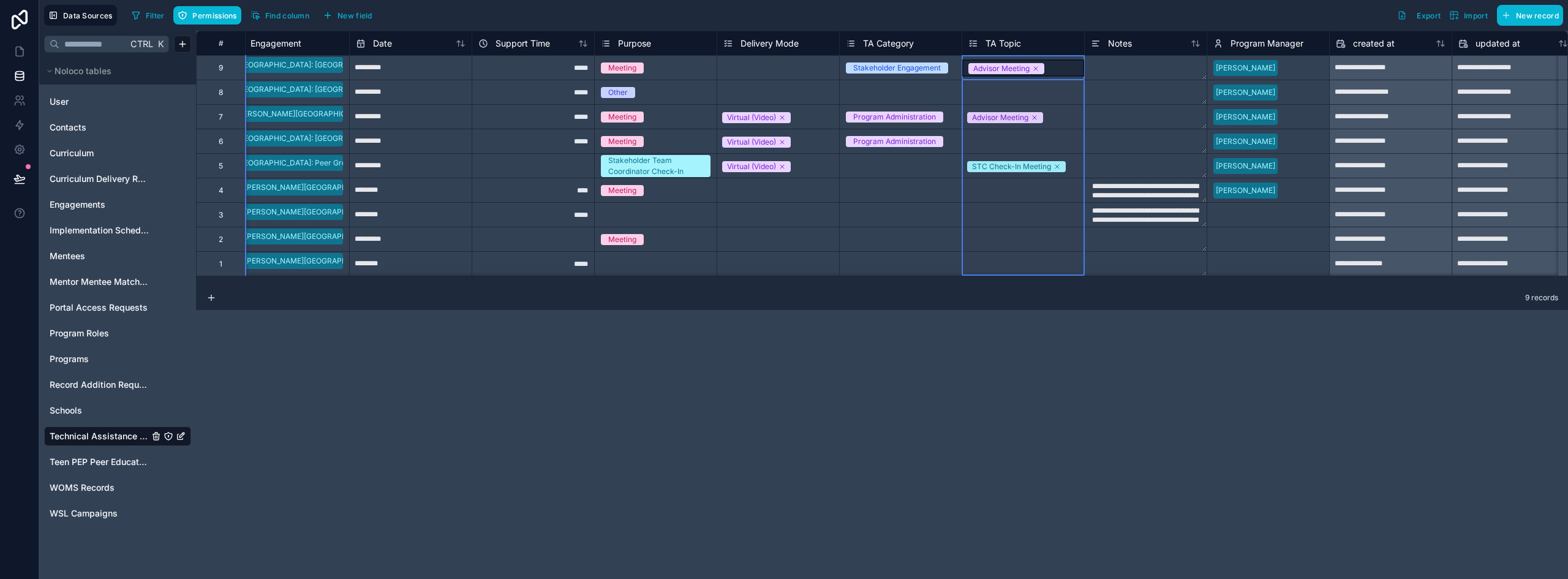
click at [1016, 42] on span "TA Topic" at bounding box center [1004, 44] width 35 height 12
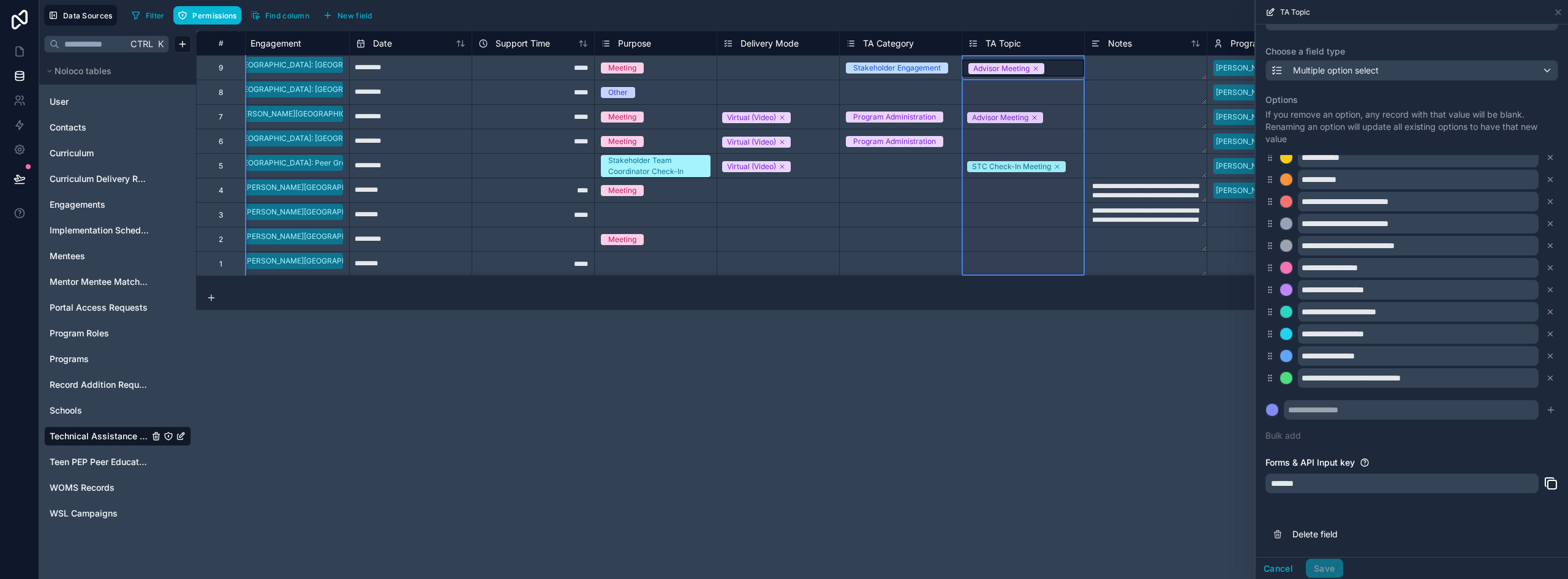
scroll to position [67, 0]
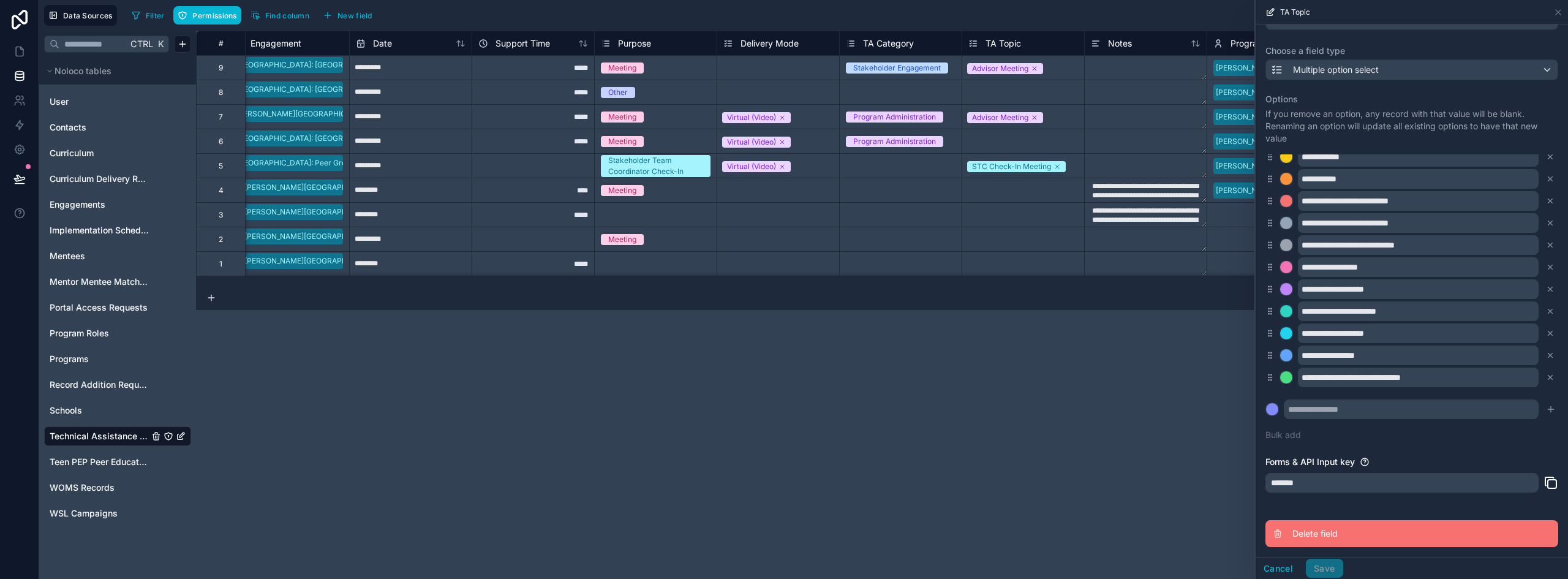
click at [1321, 534] on span "Delete field" at bounding box center [1380, 534] width 176 height 12
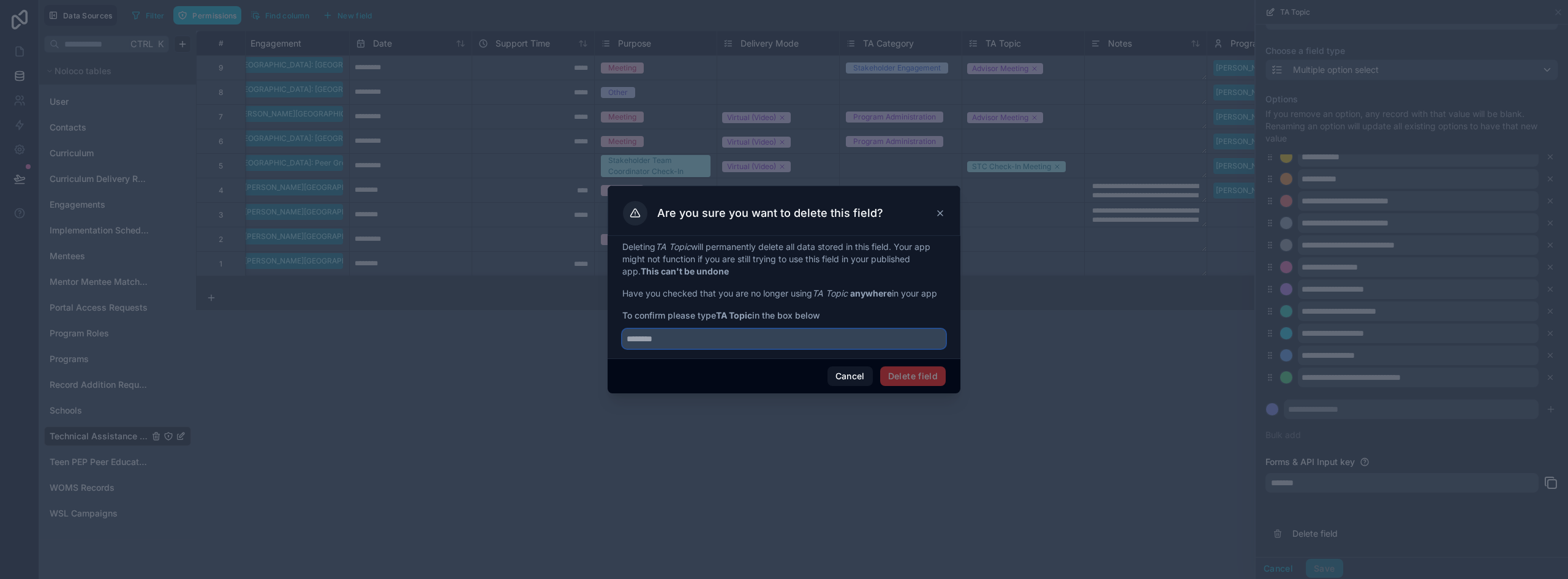
click at [704, 347] on input "text" at bounding box center [784, 338] width 323 height 19
type input "********"
click at [931, 375] on button "Delete field" at bounding box center [913, 376] width 65 height 19
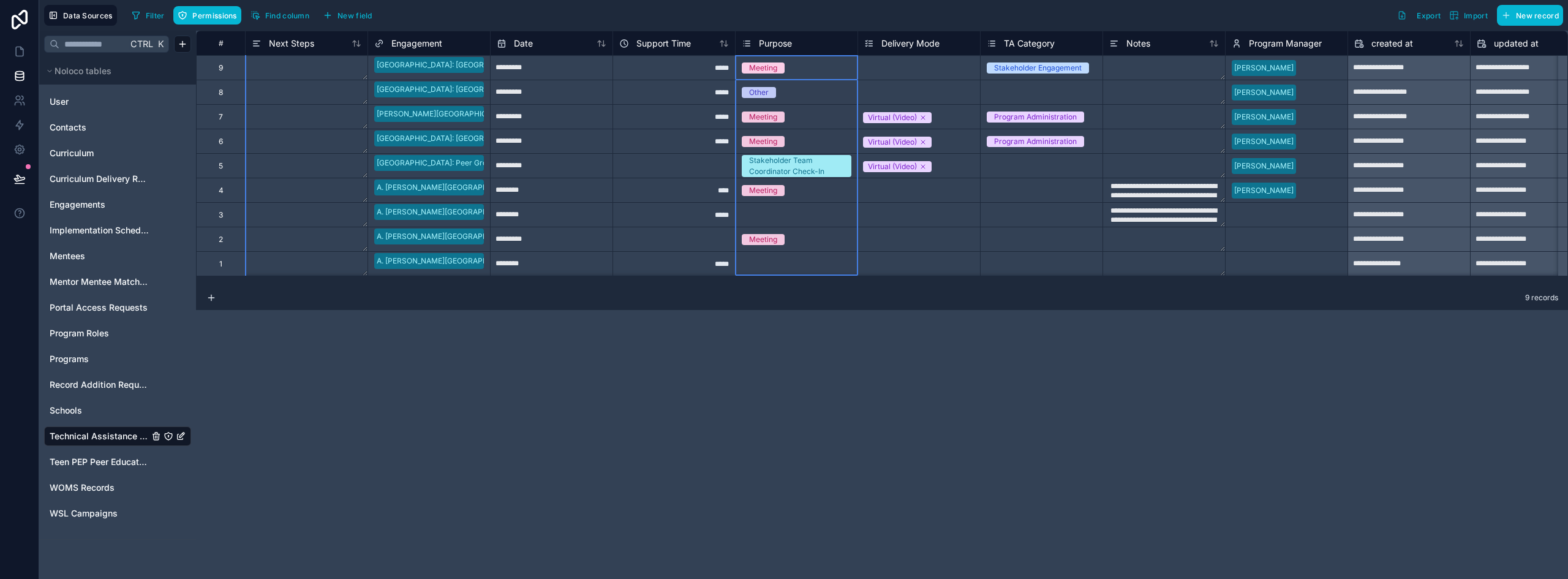
click at [774, 44] on span "Purpose" at bounding box center [775, 44] width 33 height 12
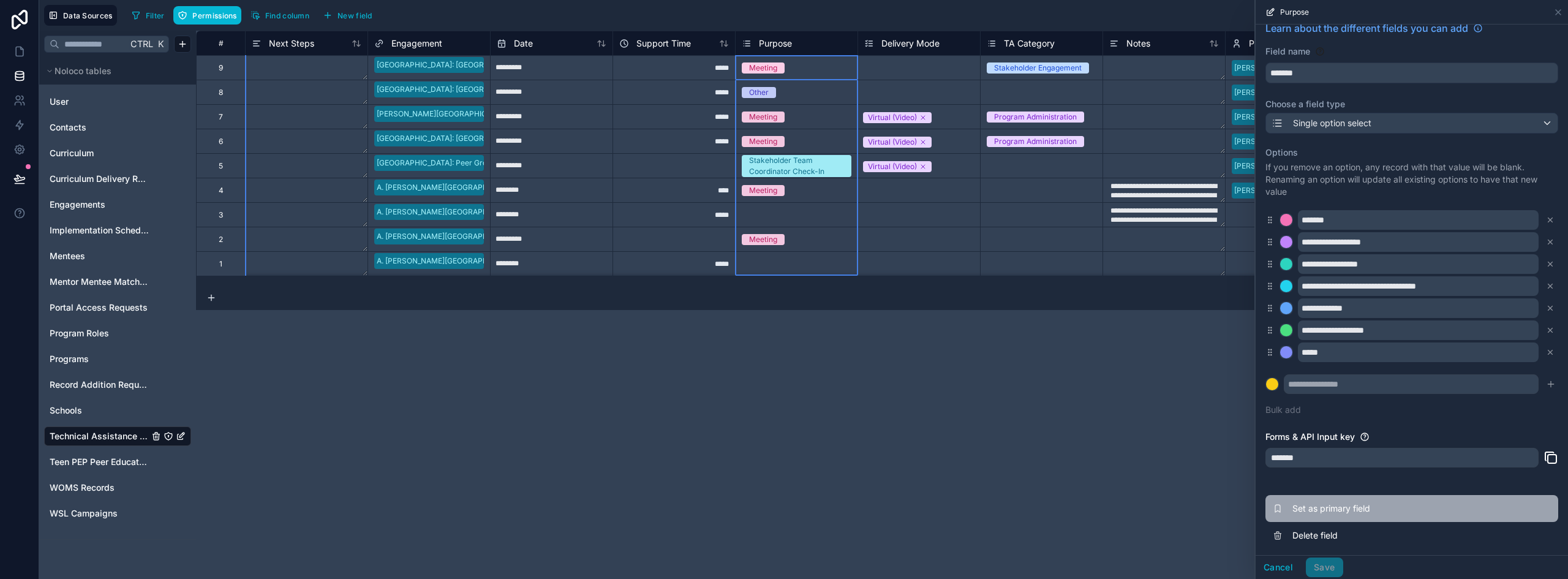
scroll to position [17, 0]
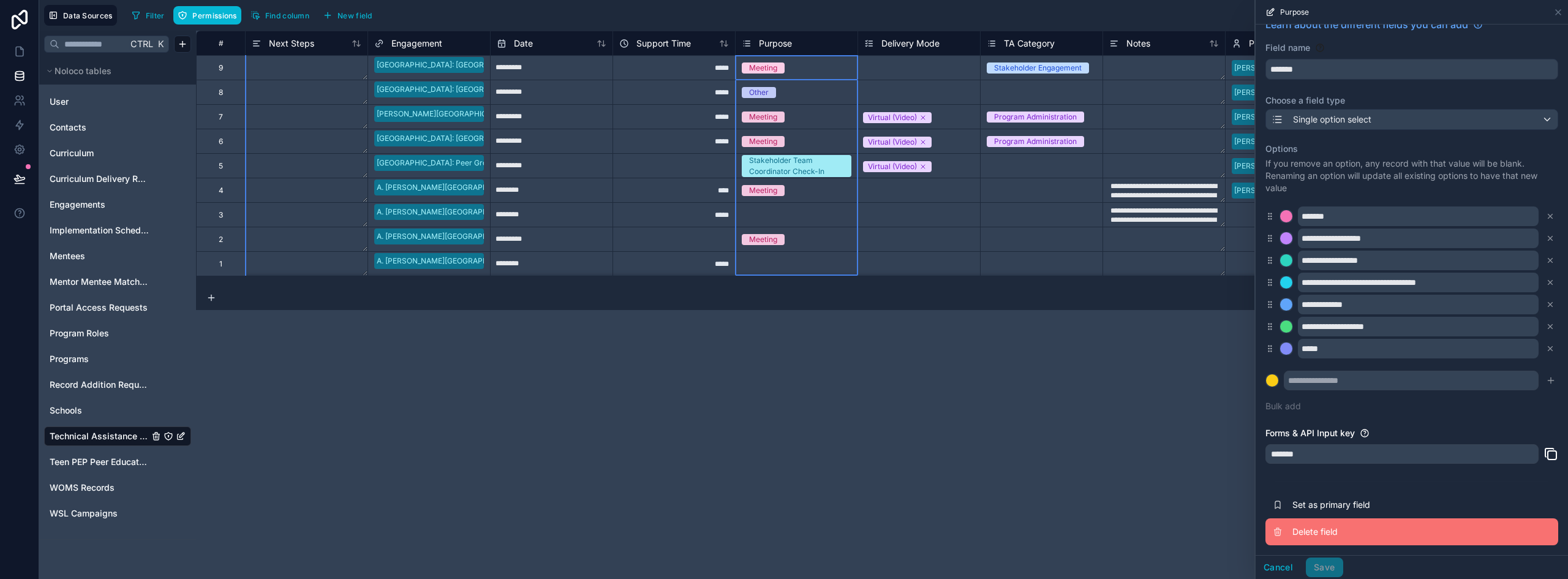
click at [1317, 527] on span "Delete field" at bounding box center [1380, 532] width 176 height 12
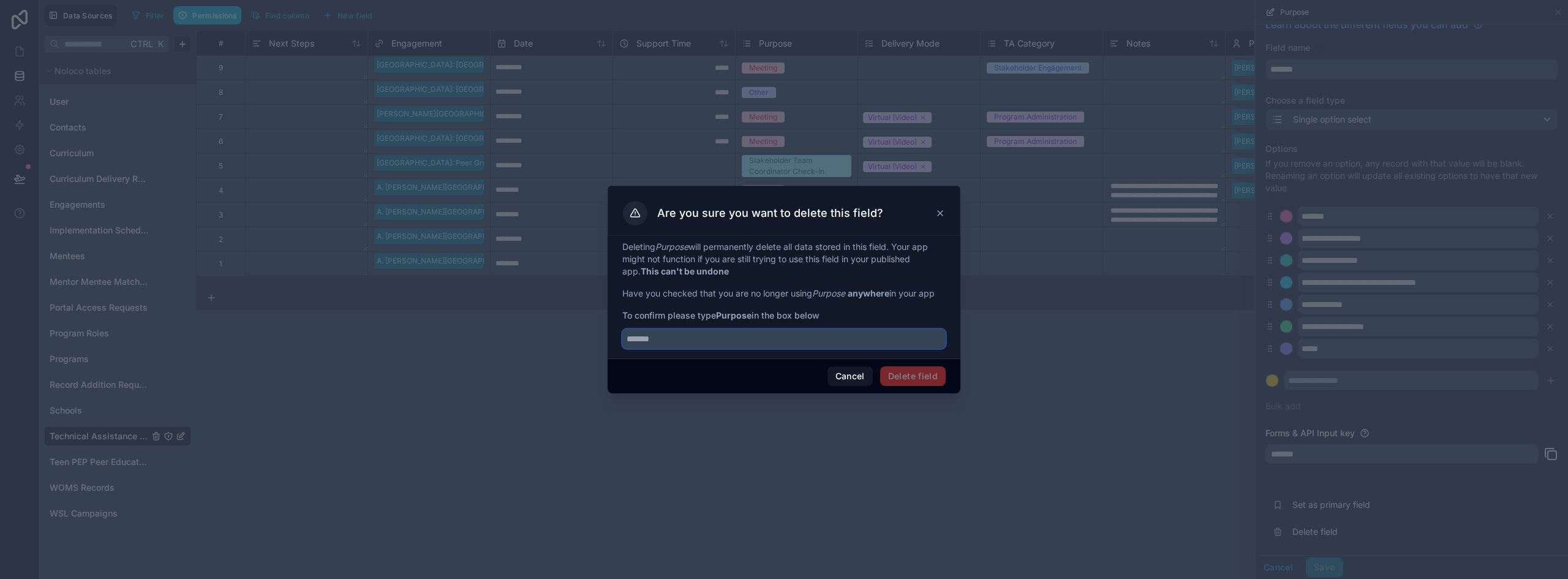
click at [676, 343] on input "text" at bounding box center [784, 338] width 323 height 19
type input "*******"
click at [938, 375] on button "Delete field" at bounding box center [913, 376] width 65 height 19
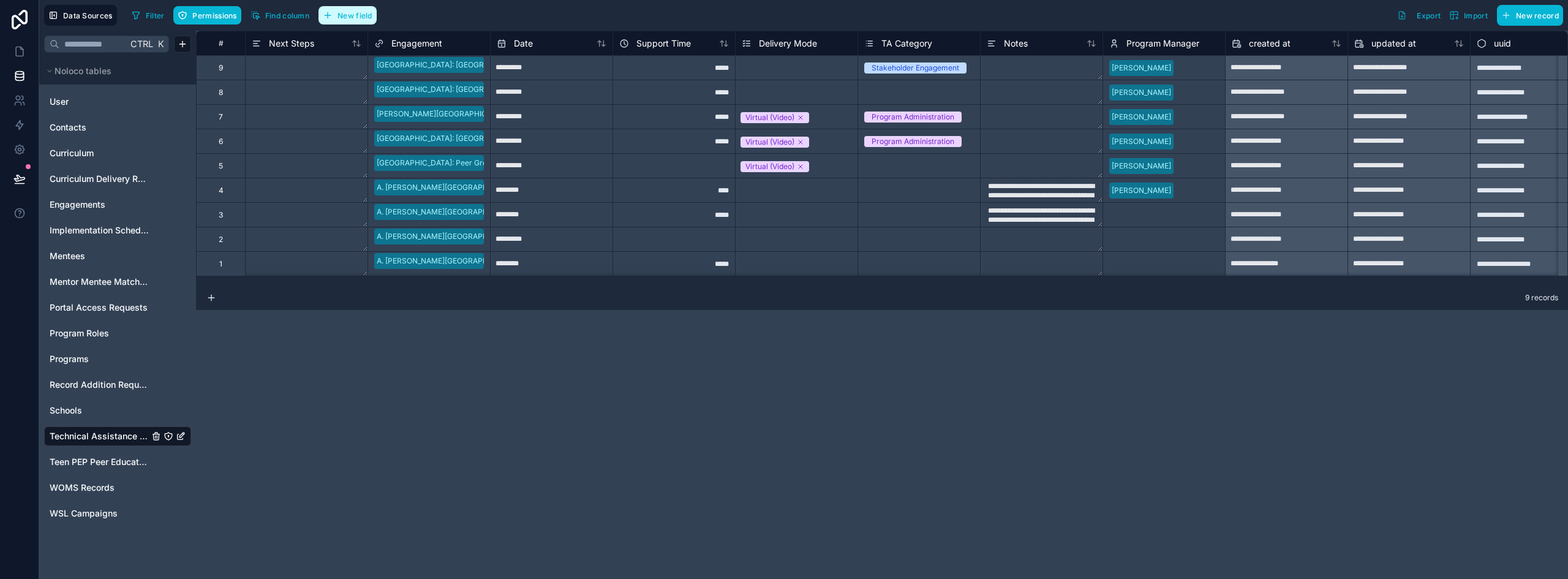
click at [356, 17] on span "New field" at bounding box center [355, 15] width 35 height 9
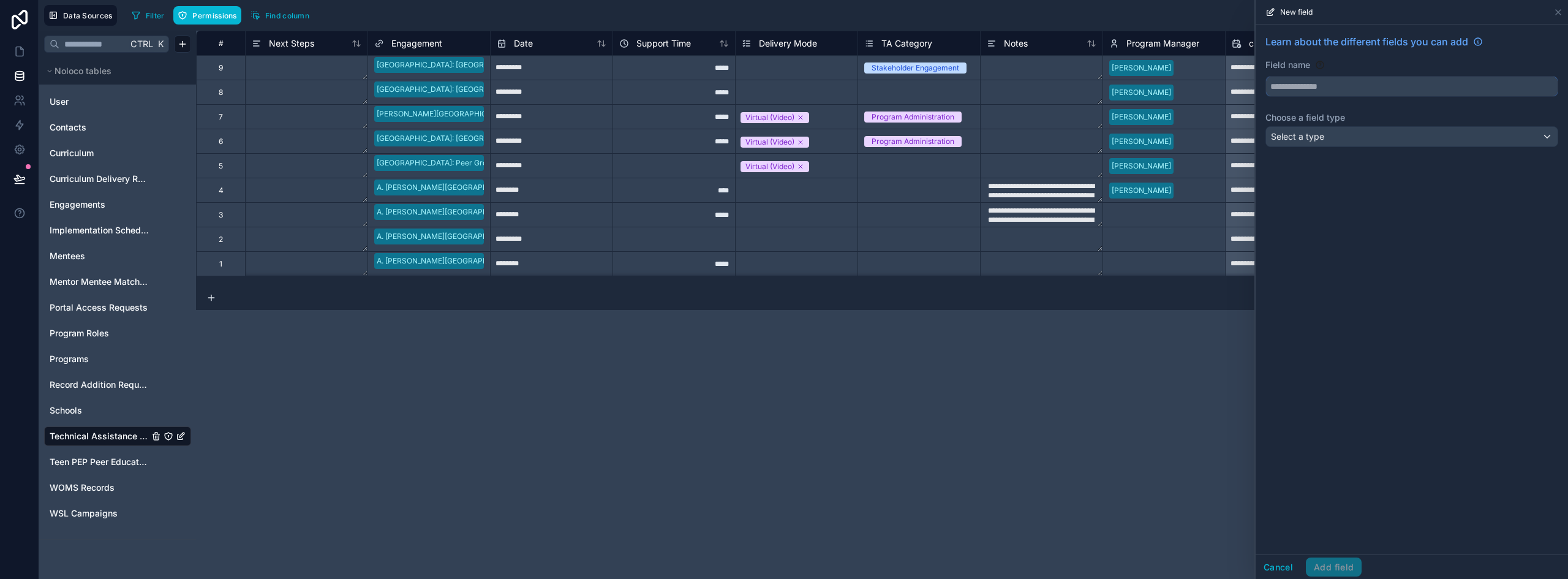
click at [1340, 81] on input "text" at bounding box center [1412, 85] width 292 height 19
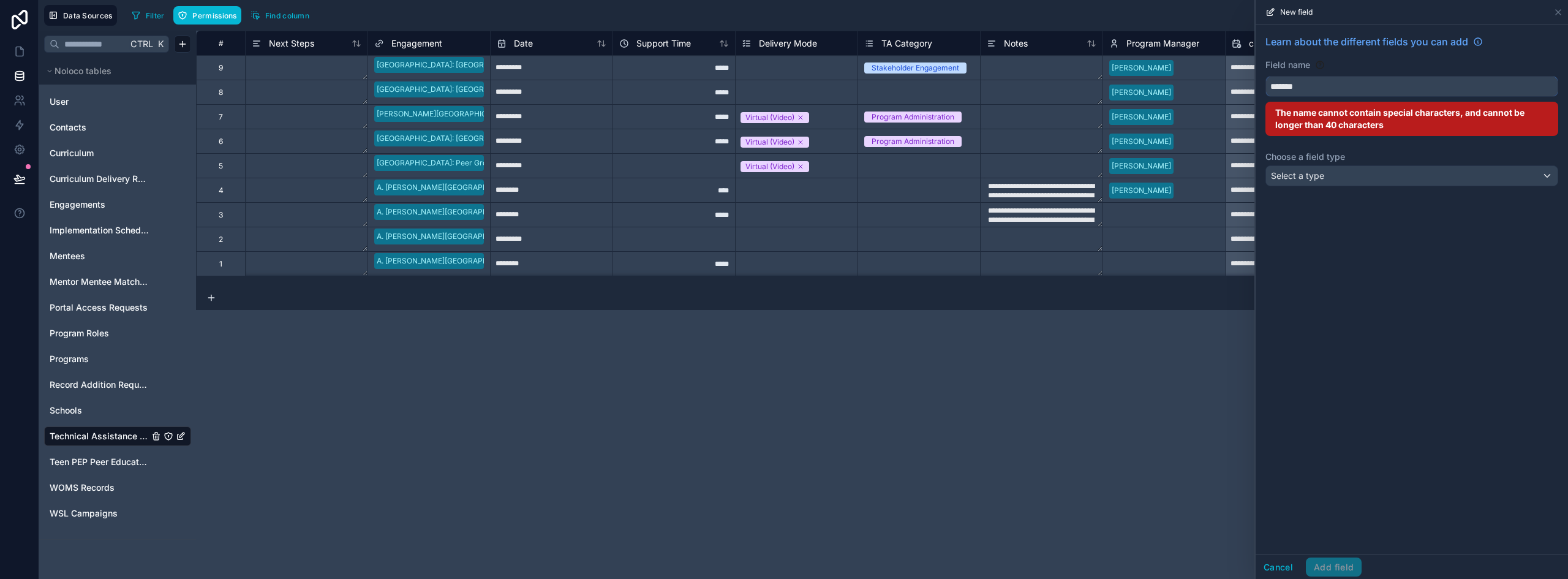
click at [1265, 76] on button "******" at bounding box center [1412, 86] width 293 height 21
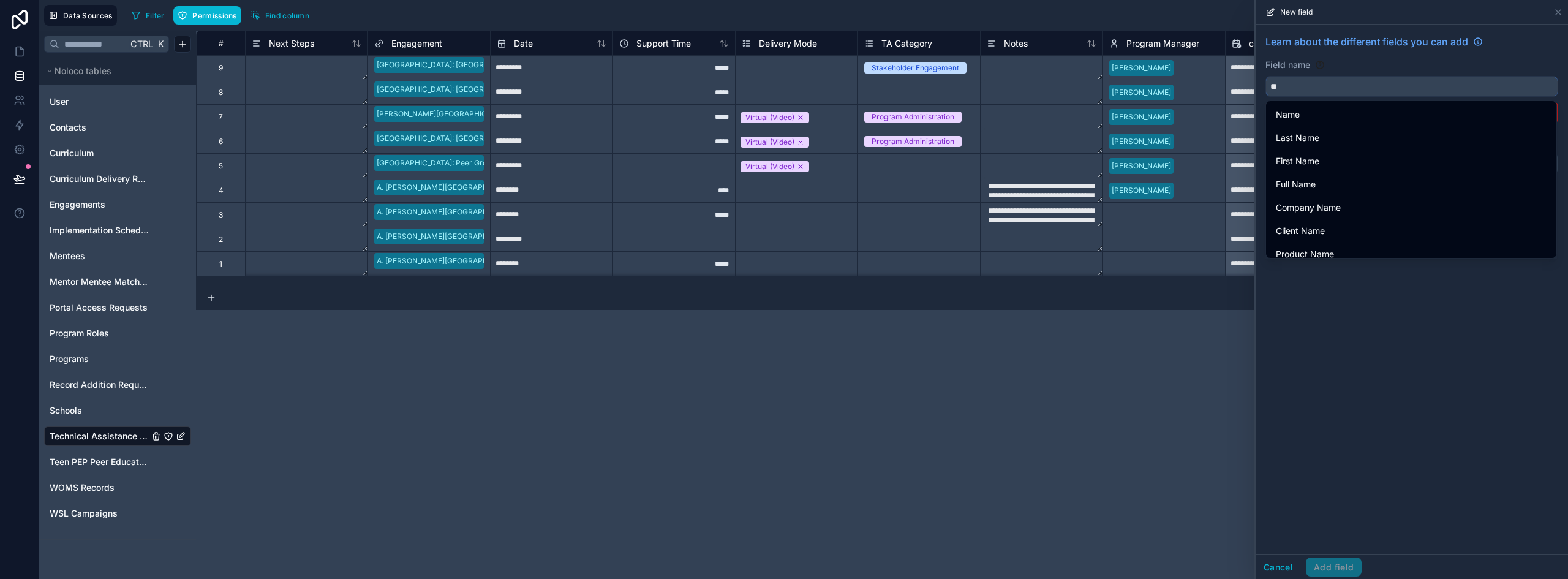
type input "*"
click at [1265, 76] on button "**" at bounding box center [1412, 86] width 293 height 21
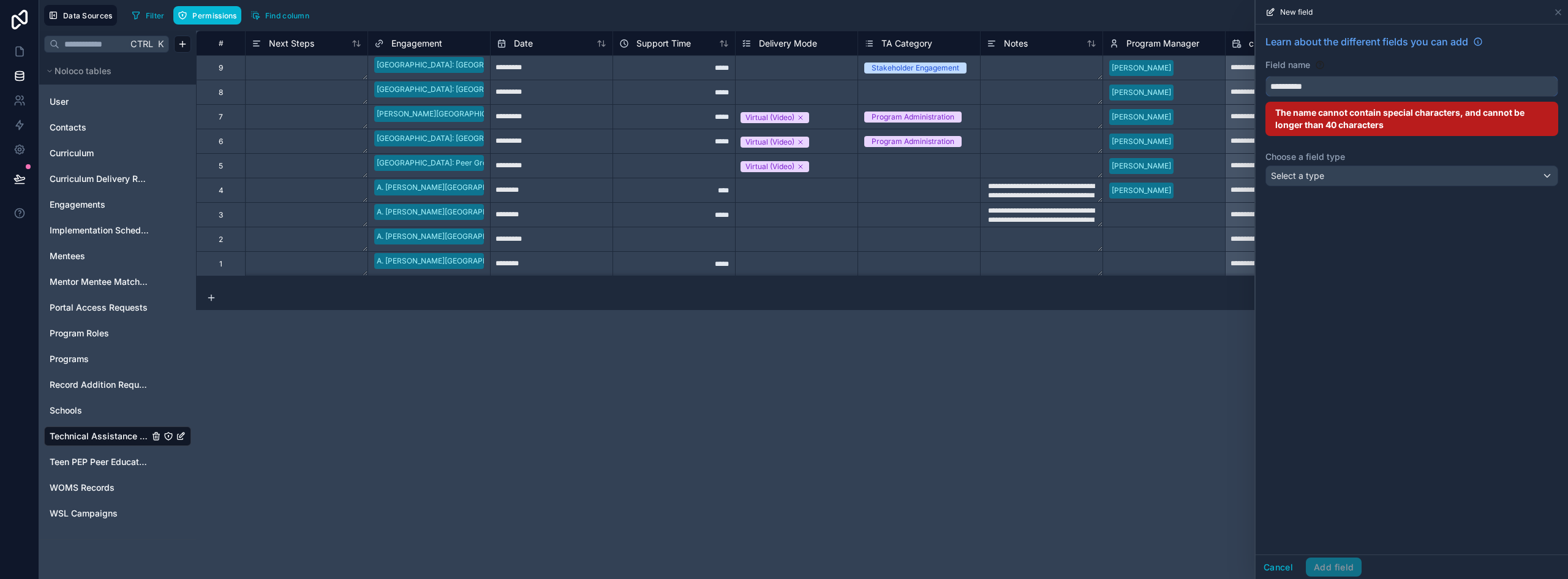
click at [1265, 76] on button "*********" at bounding box center [1412, 86] width 293 height 21
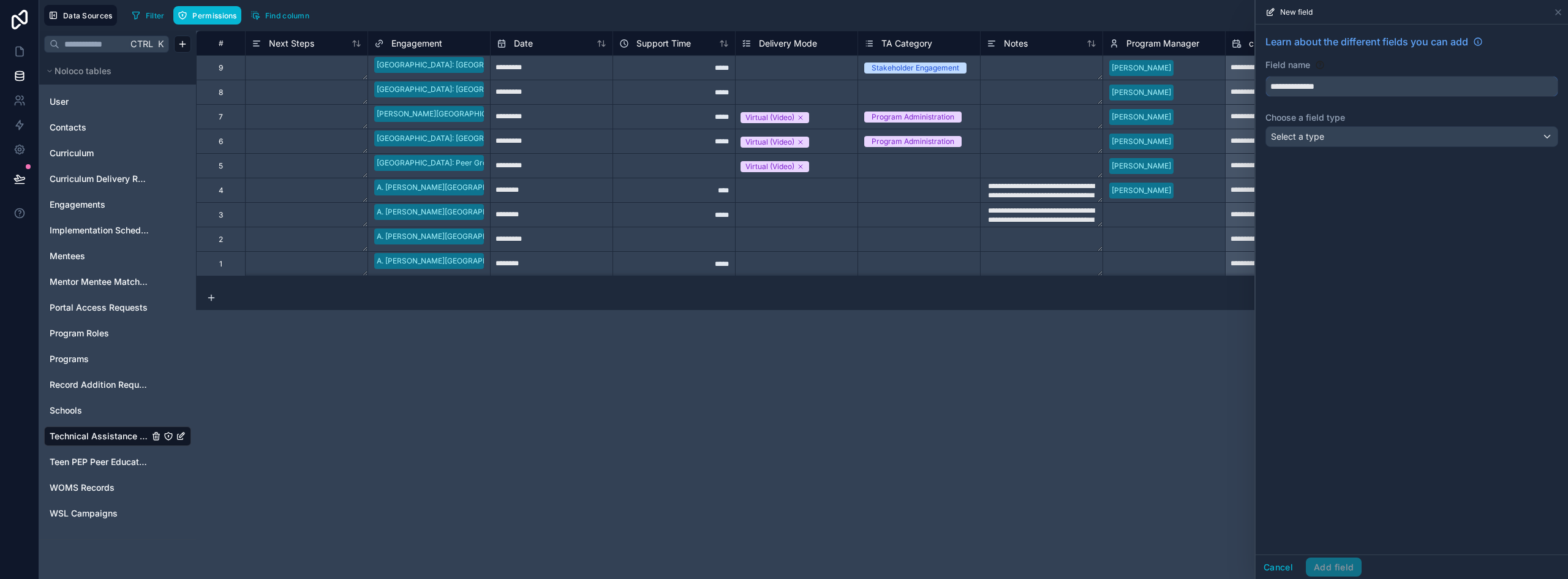
type input "**********"
click at [1362, 136] on div "Select a type" at bounding box center [1412, 136] width 292 height 19
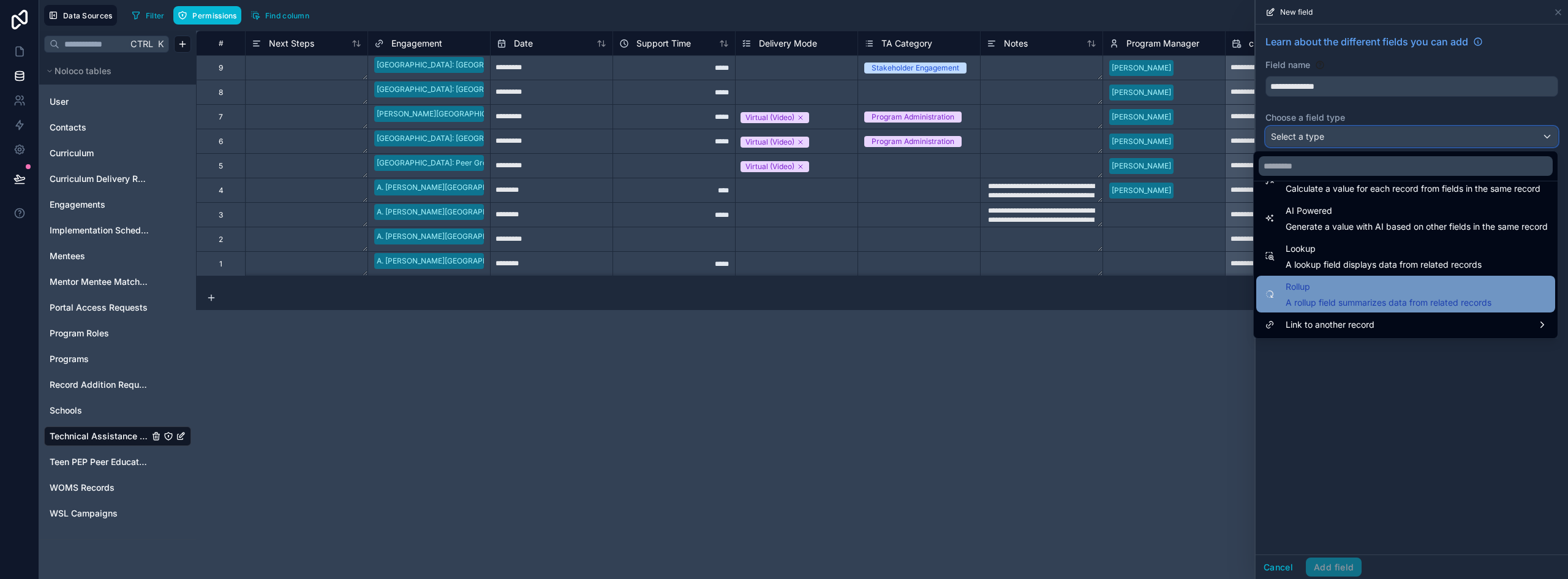
scroll to position [294, 0]
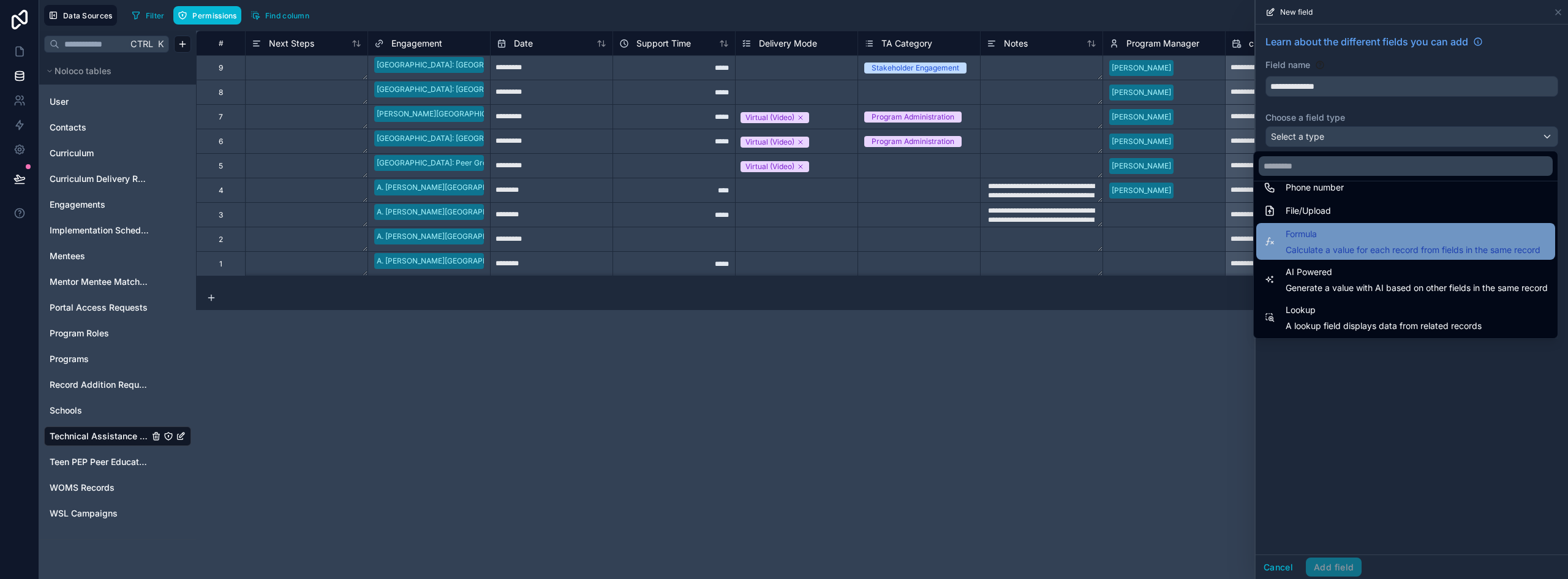
click at [1371, 249] on span "Calculate a value for each record from fields in the same record" at bounding box center [1413, 250] width 255 height 12
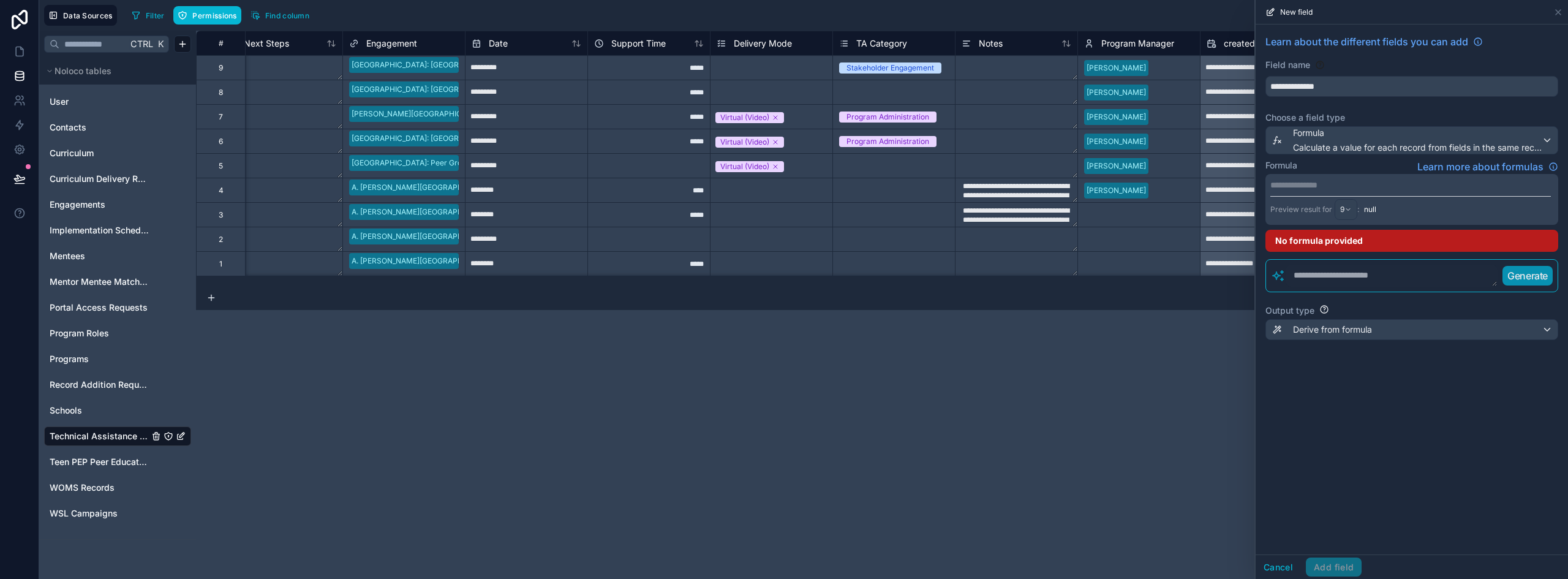
scroll to position [0, 0]
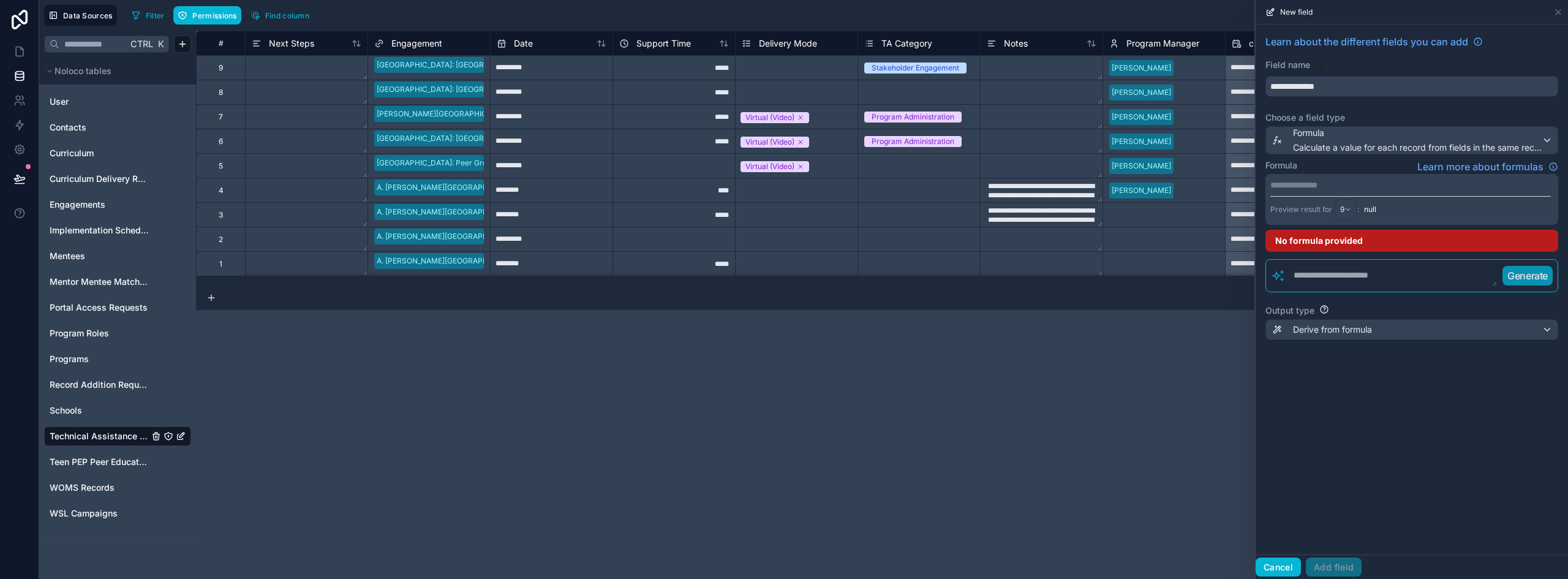
click at [1280, 564] on button "Cancel" at bounding box center [1279, 567] width 45 height 19
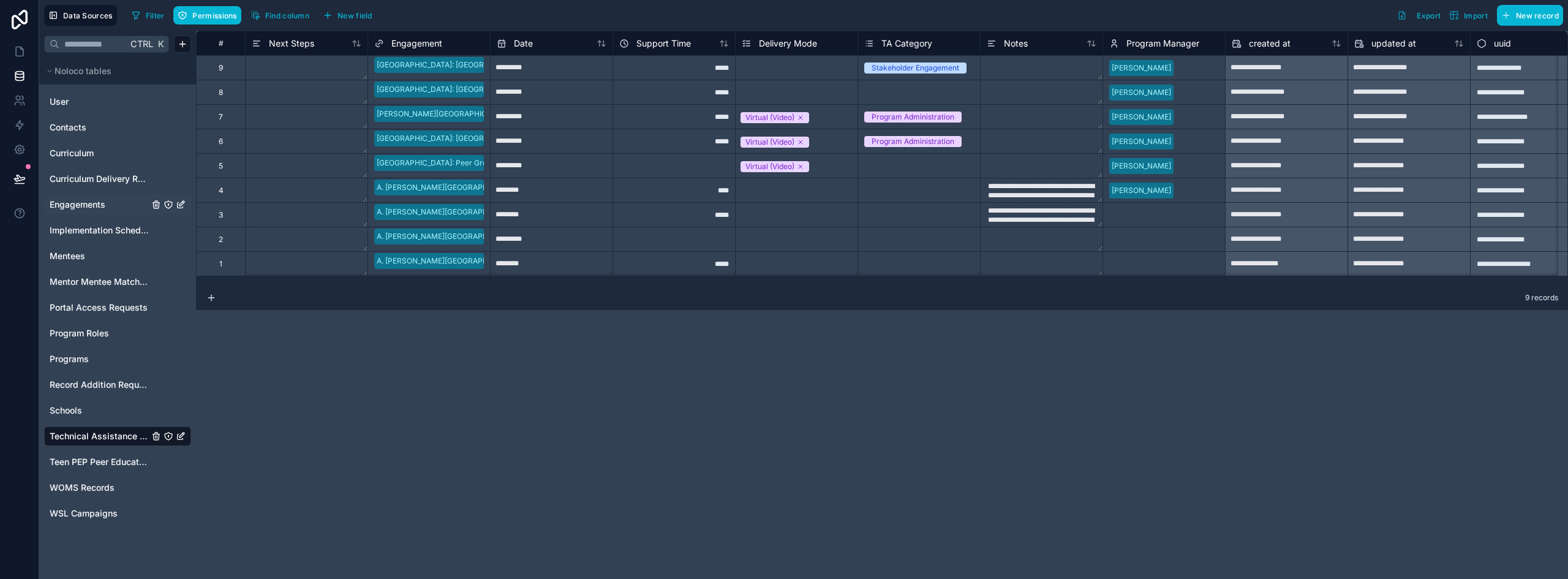
click at [85, 209] on span "Engagements" at bounding box center [77, 205] width 55 height 12
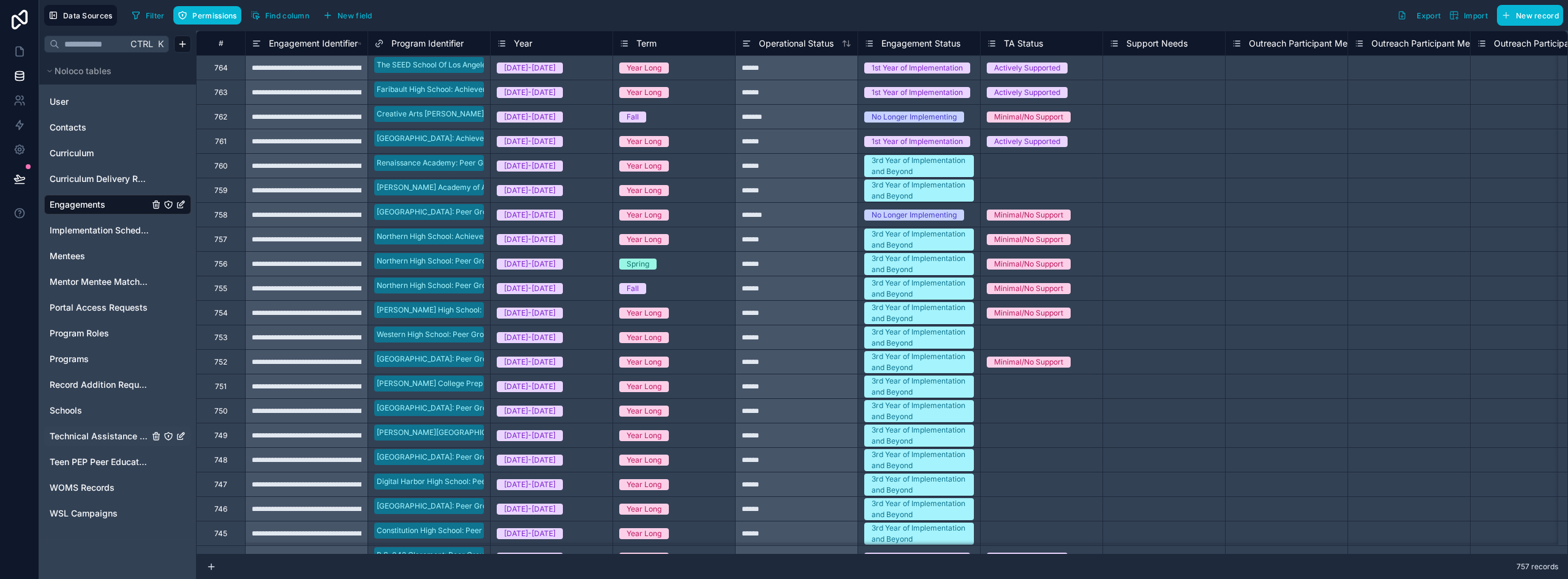
click at [89, 437] on span "Technical Assistance Logs" at bounding box center [99, 437] width 99 height 12
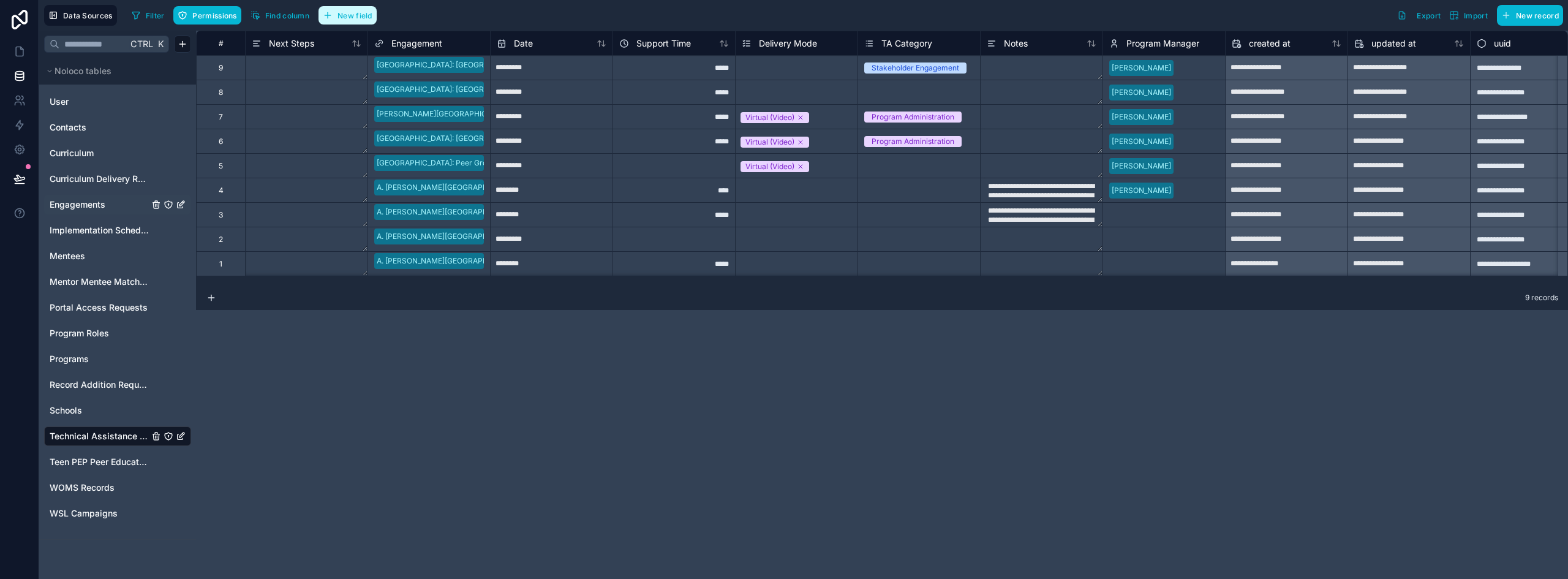
click at [352, 8] on button "New field" at bounding box center [348, 15] width 59 height 18
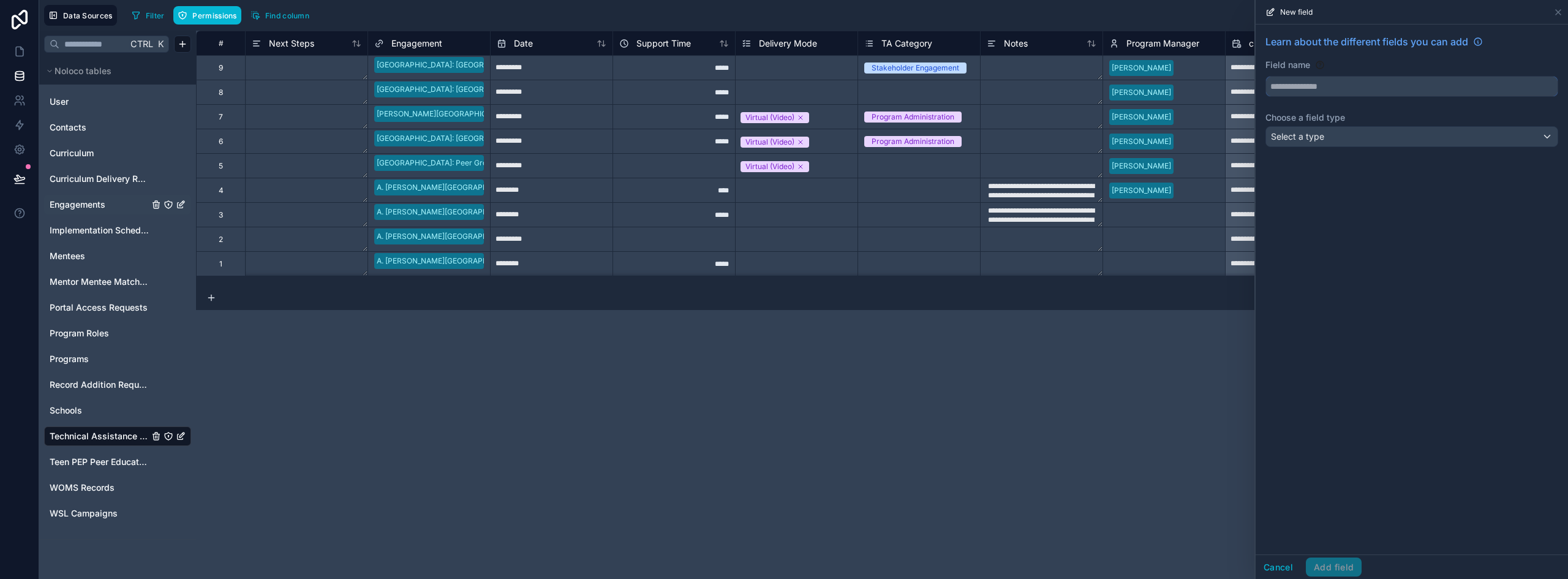
click at [1319, 82] on input "text" at bounding box center [1412, 85] width 292 height 19
type input "*******"
click at [1308, 139] on span "Select a type" at bounding box center [1297, 136] width 53 height 11
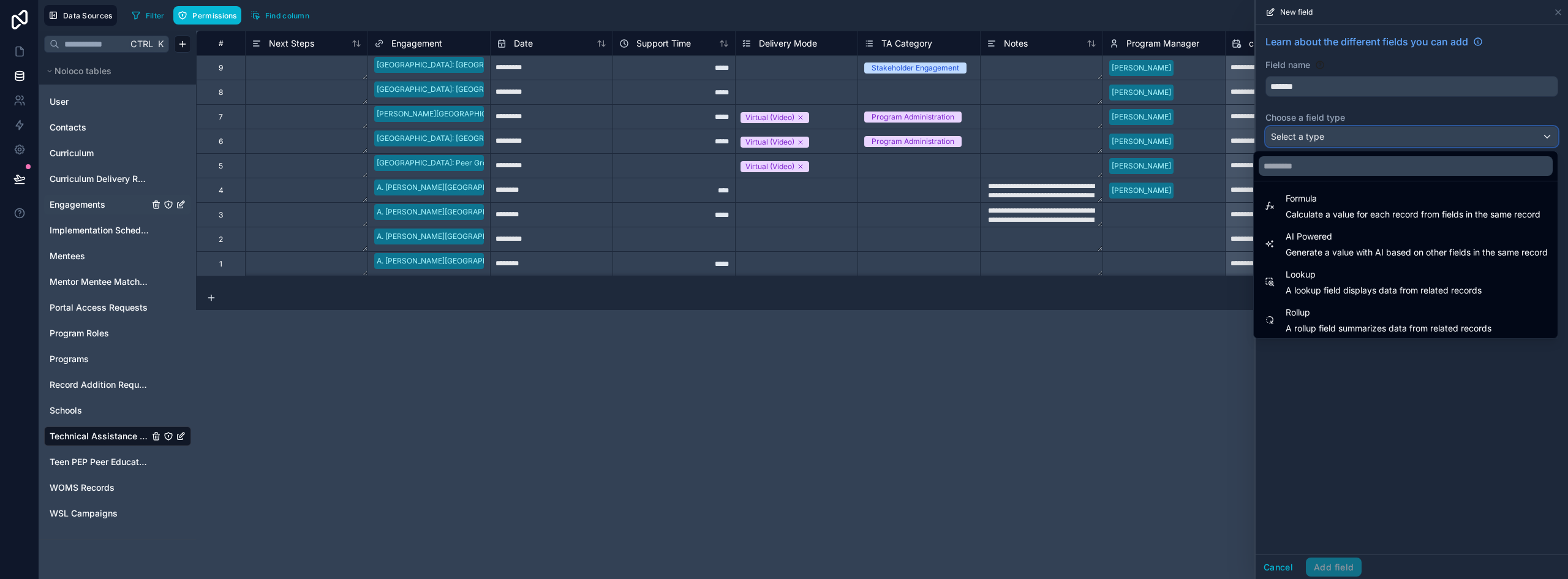
scroll to position [356, 0]
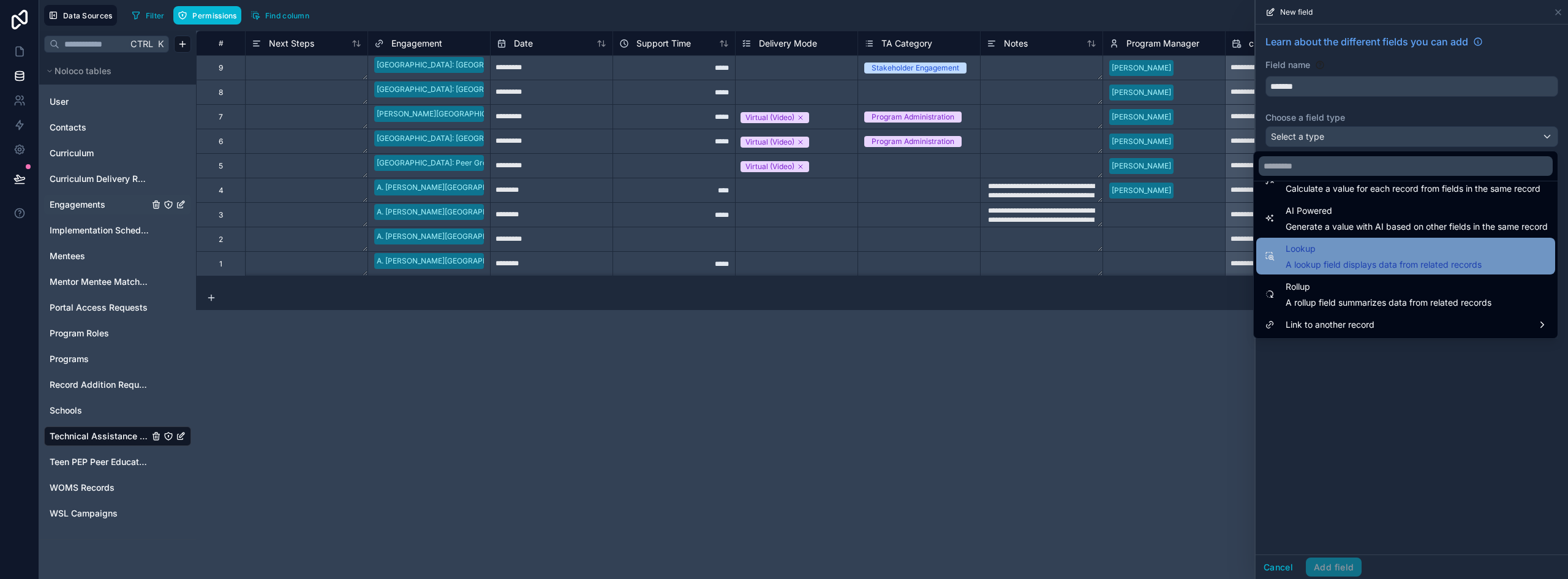
click at [1337, 263] on span "A lookup field displays data from related records" at bounding box center [1384, 265] width 196 height 12
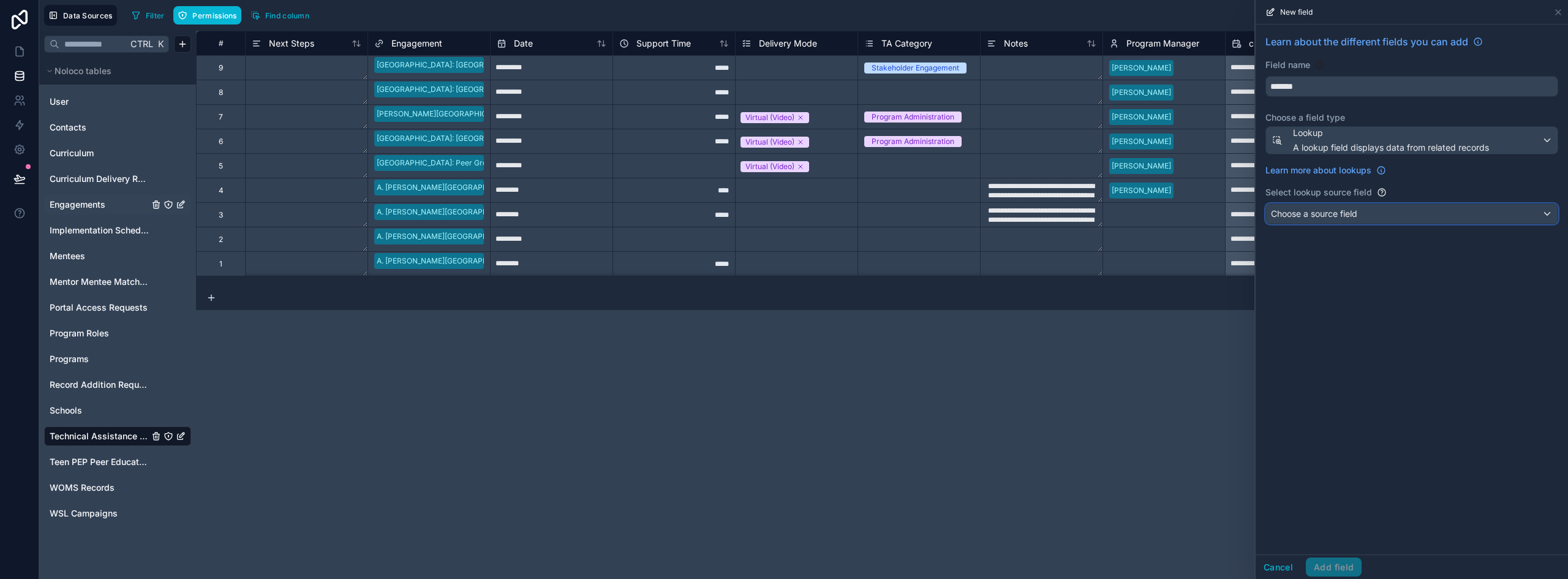
click at [1328, 216] on span "Choose a source field" at bounding box center [1314, 214] width 86 height 11
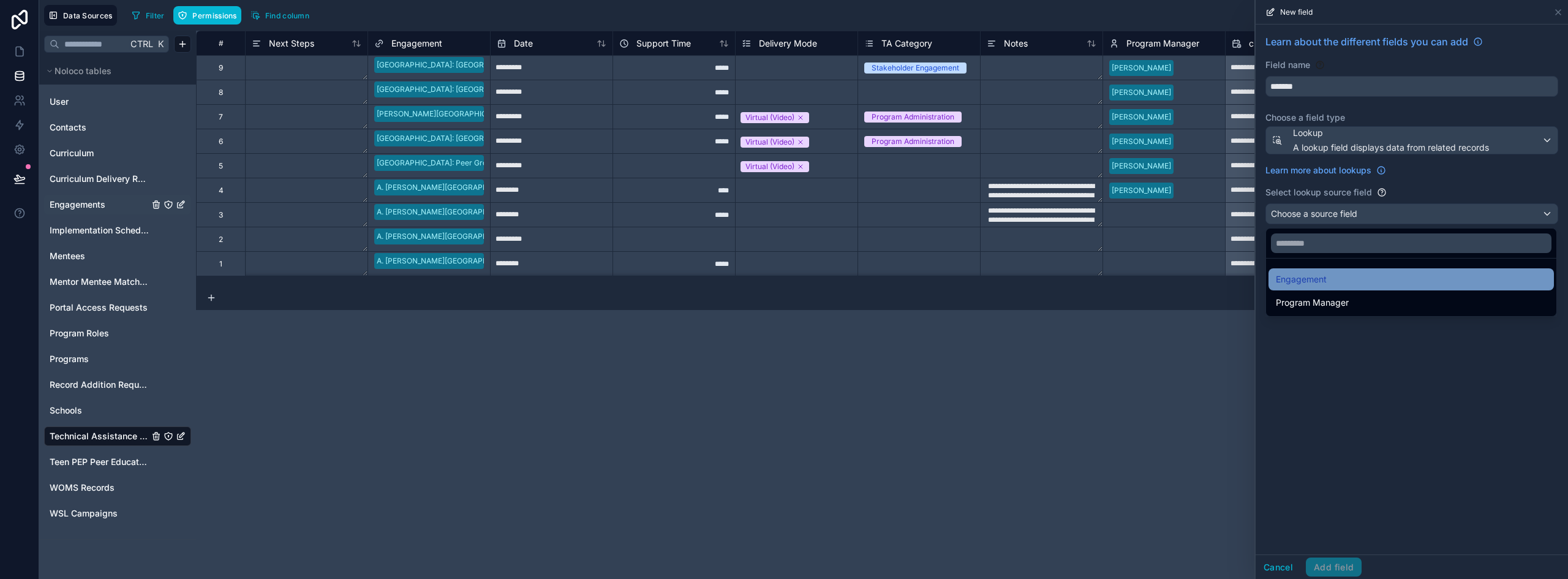
click at [1322, 277] on span "Engagement" at bounding box center [1302, 279] width 51 height 15
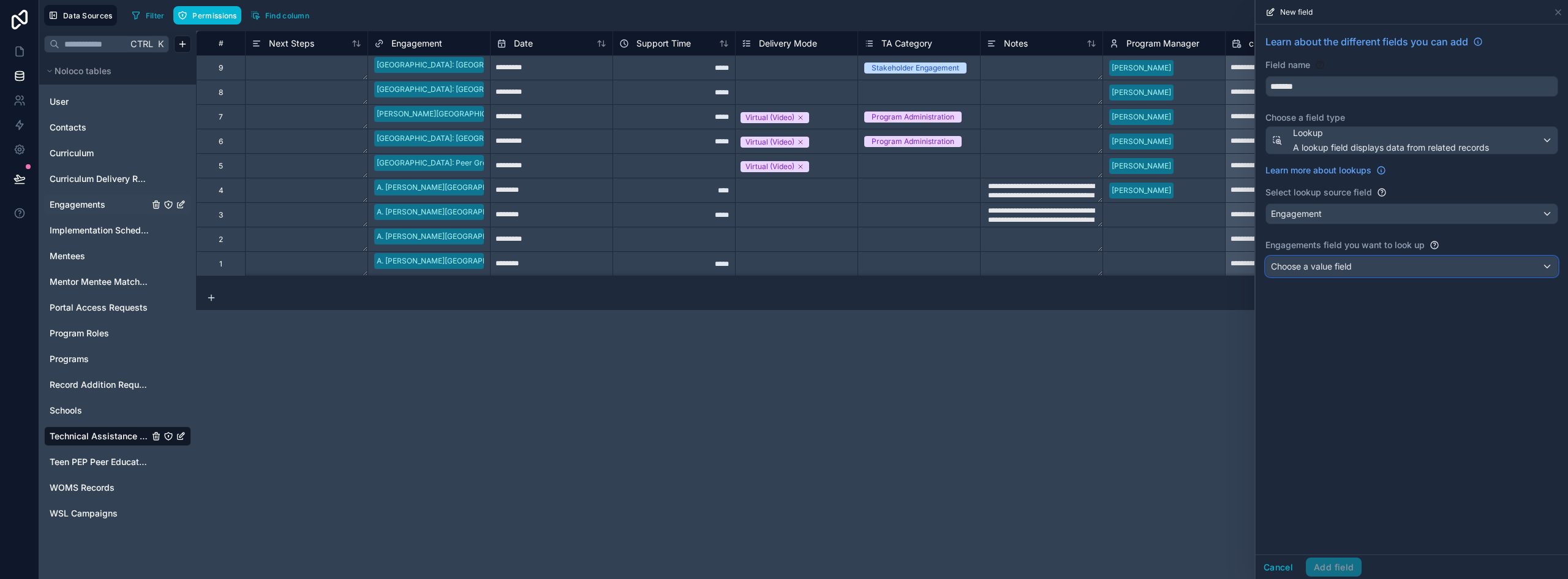
click at [1323, 266] on span "Choose a value field" at bounding box center [1311, 266] width 81 height 11
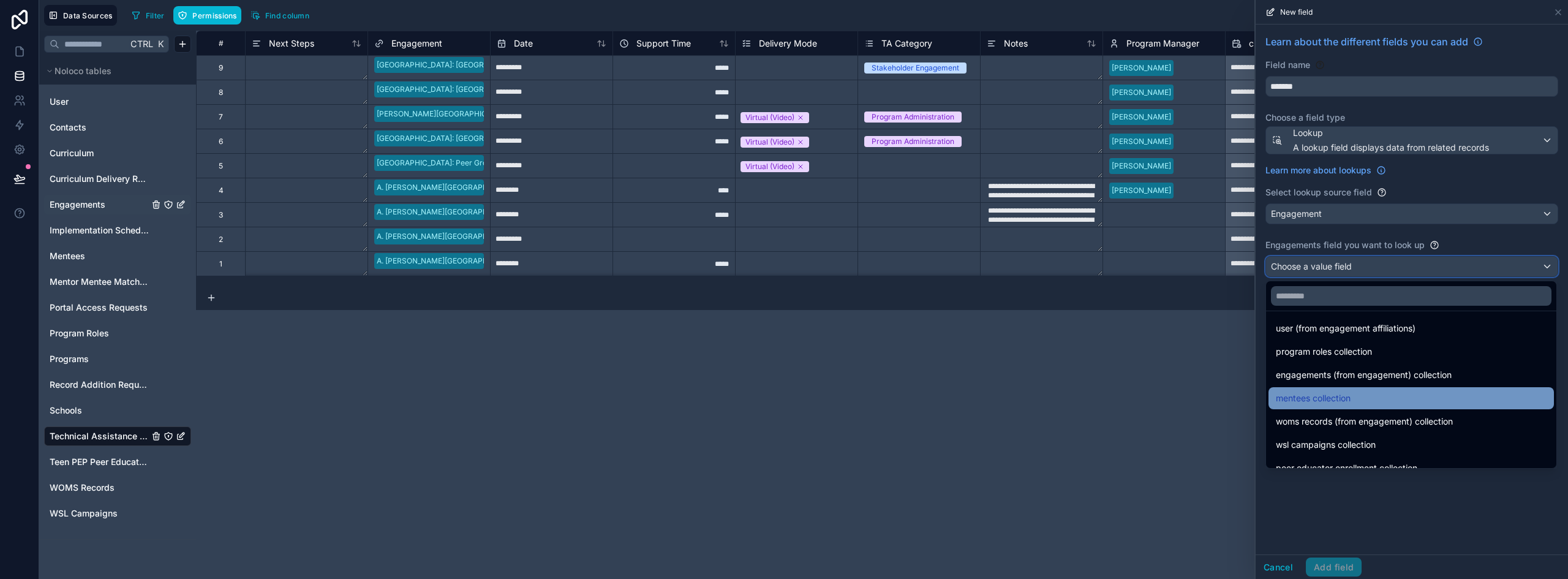
scroll to position [1484, 0]
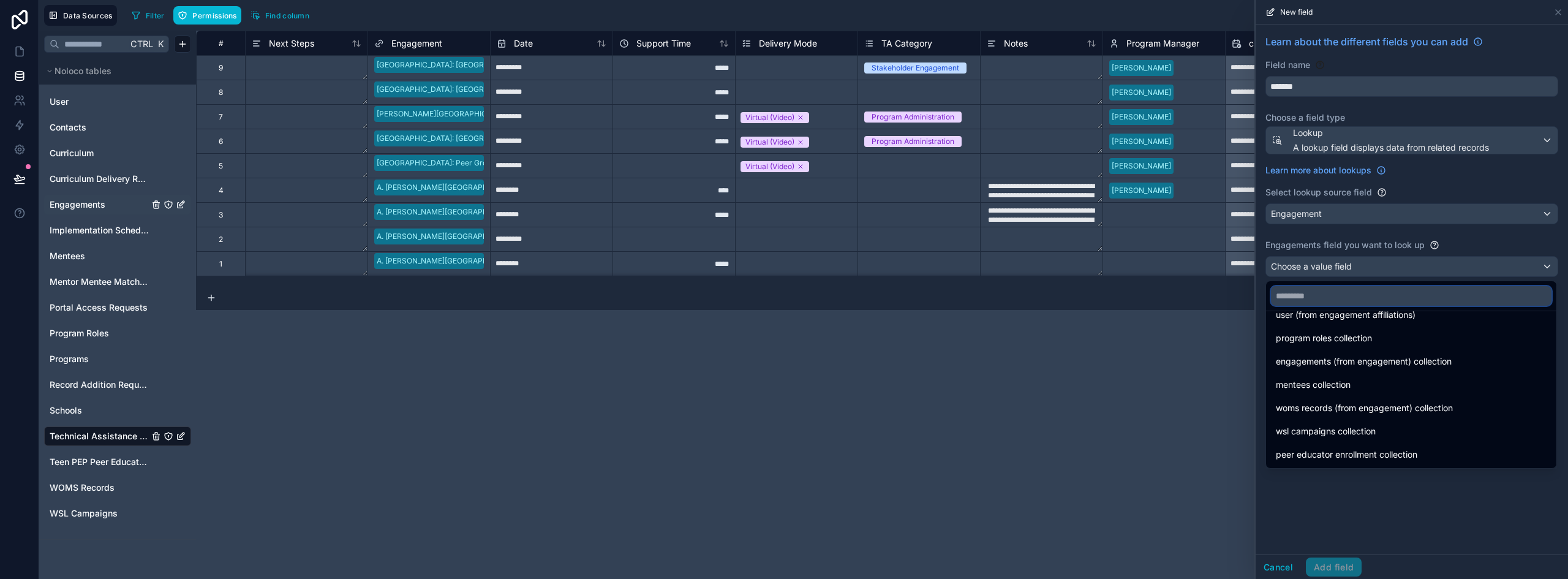
click at [1293, 297] on input "text" at bounding box center [1411, 296] width 281 height 19
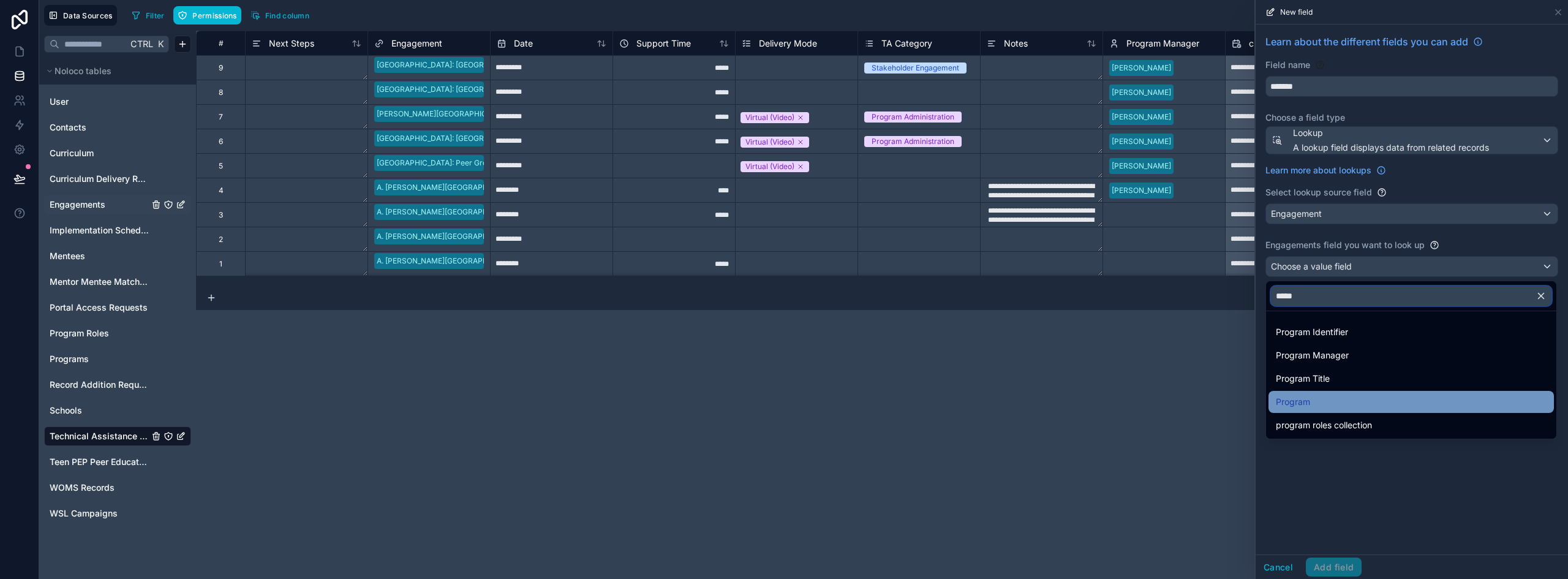
type input "*****"
click at [1325, 395] on div "Program" at bounding box center [1412, 402] width 271 height 15
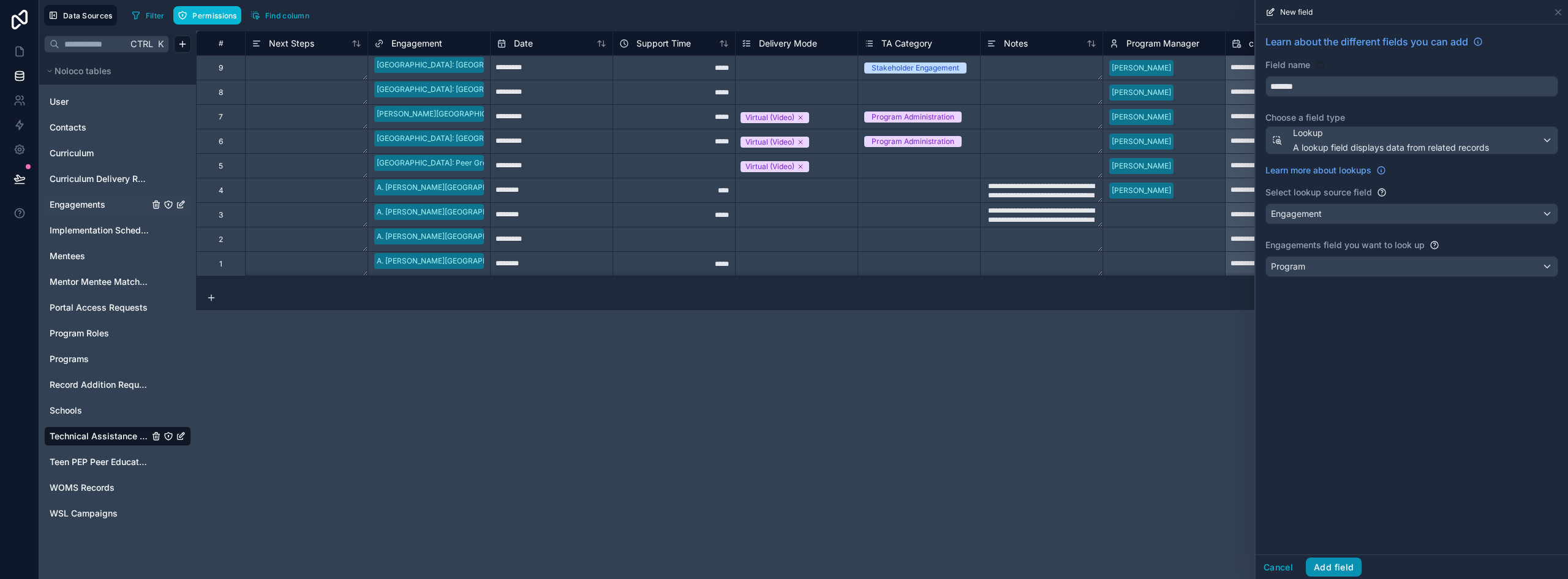
click at [1327, 564] on button "Add field" at bounding box center [1334, 567] width 55 height 19
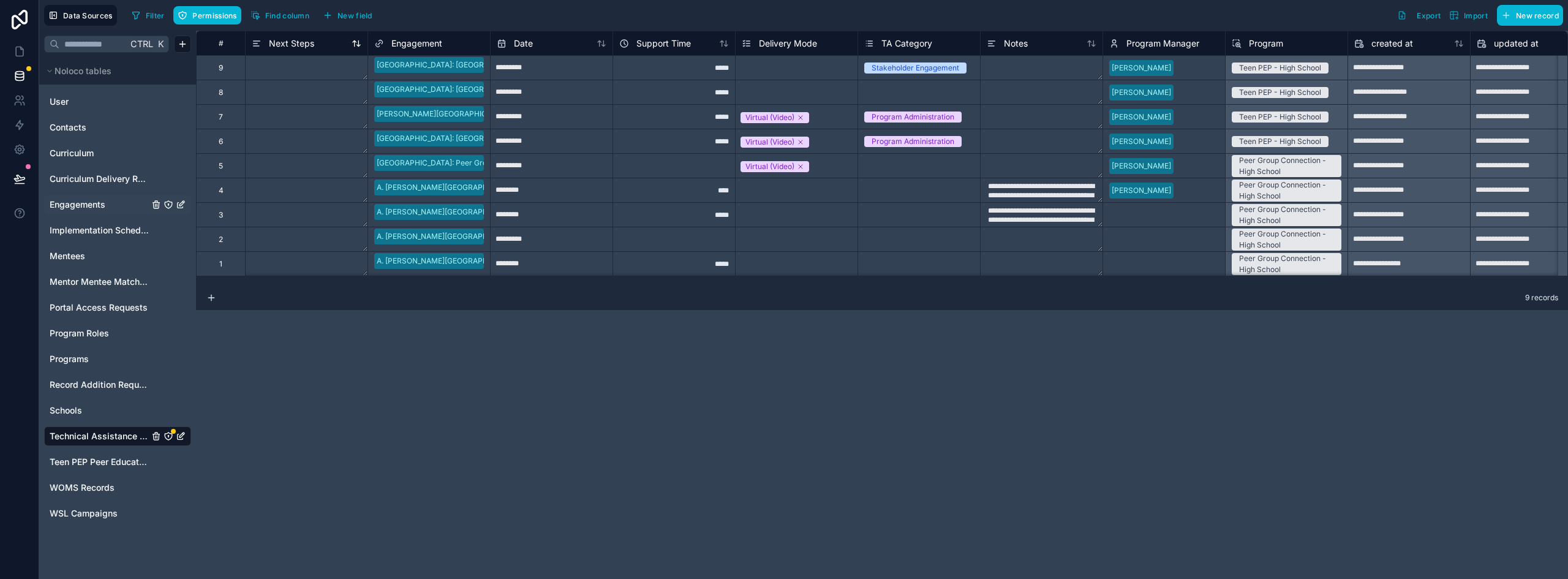
click at [303, 39] on span "Next Steps" at bounding box center [291, 44] width 45 height 12
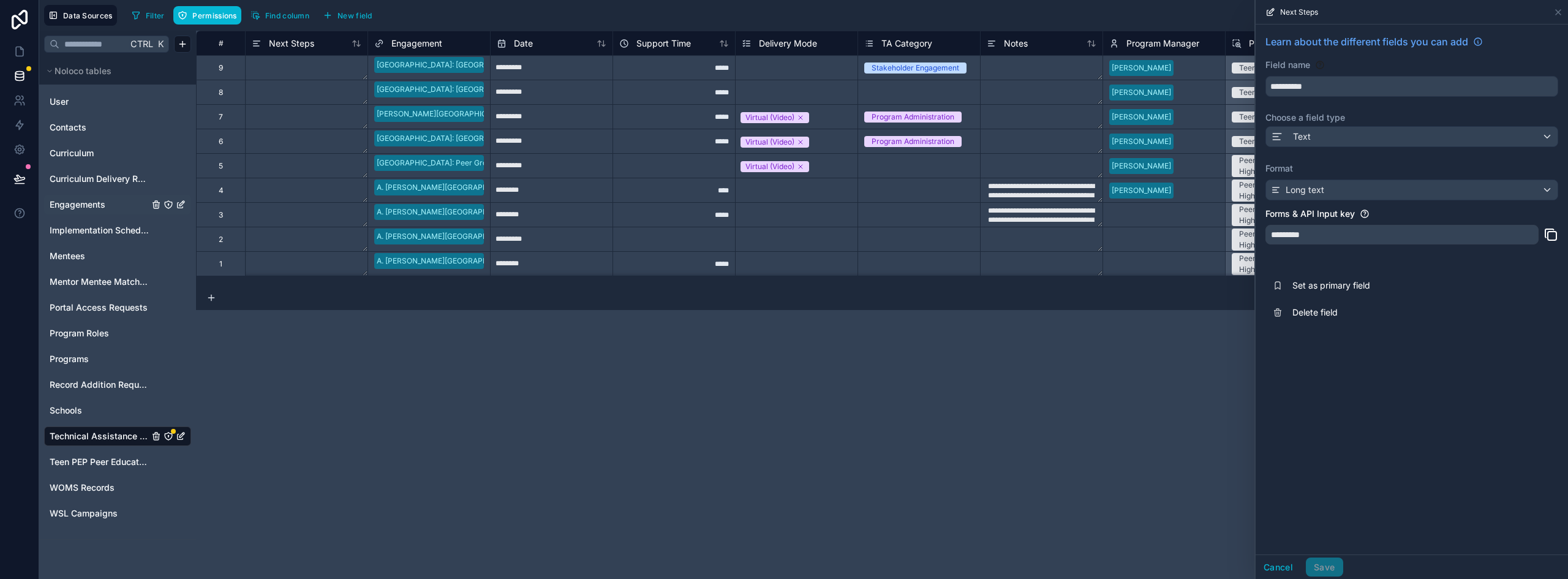
scroll to position [0, 157]
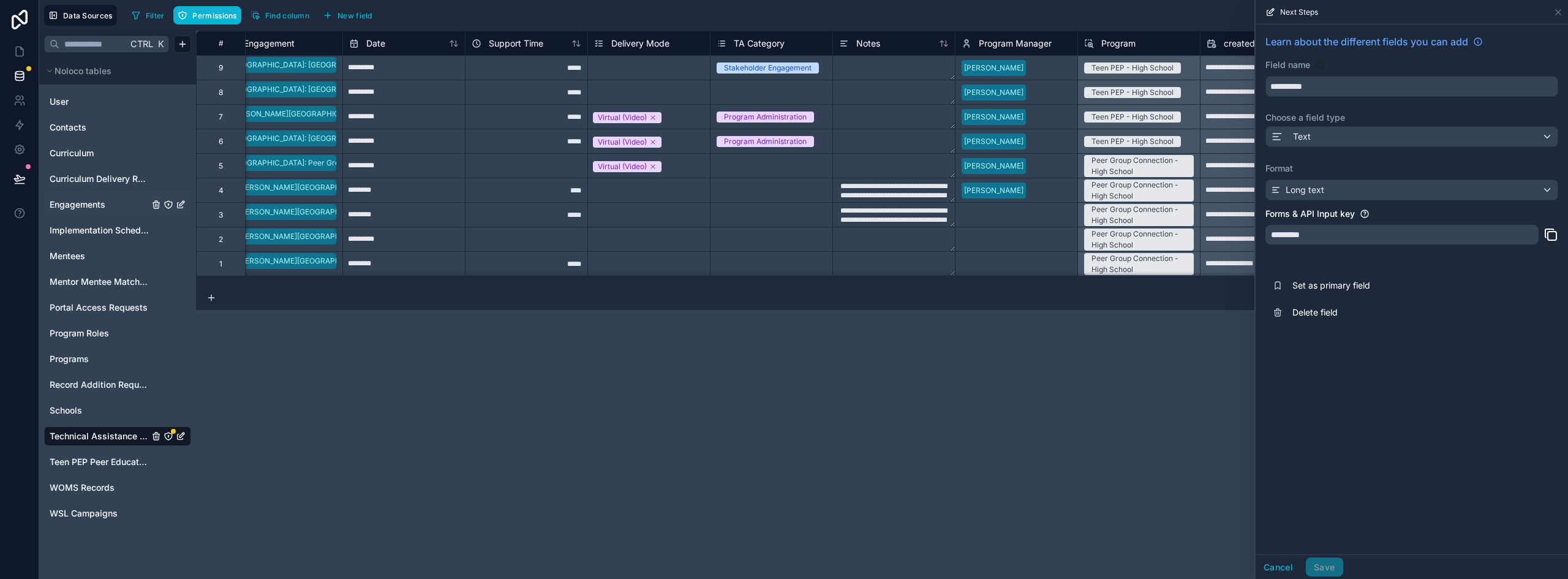
click at [1120, 46] on span "Program" at bounding box center [1118, 44] width 35 height 12
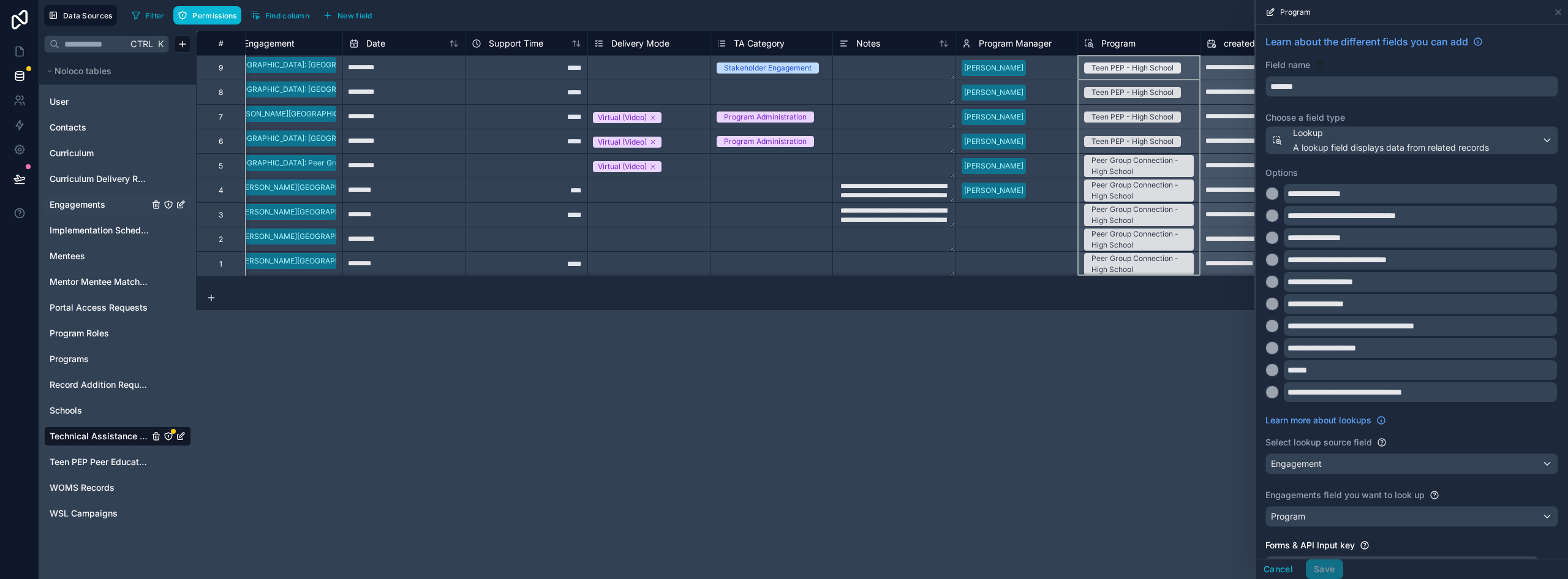
scroll to position [109, 0]
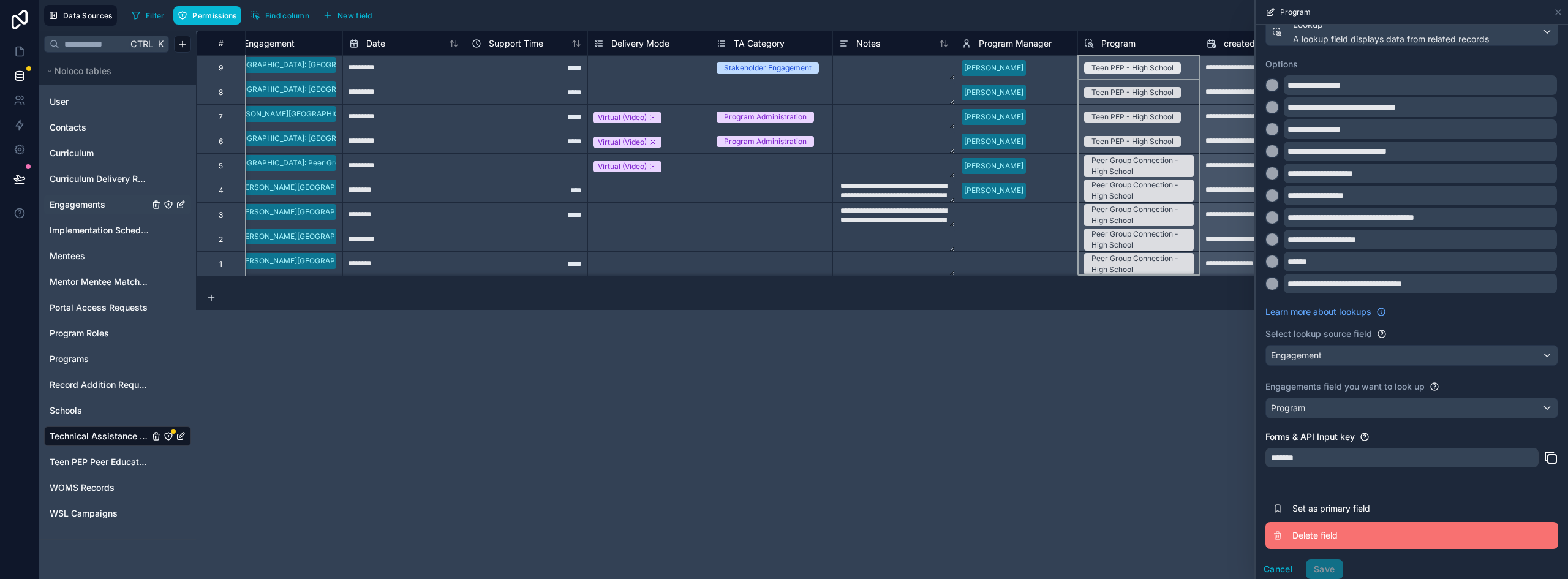
click at [1326, 528] on button "Delete field" at bounding box center [1412, 535] width 293 height 27
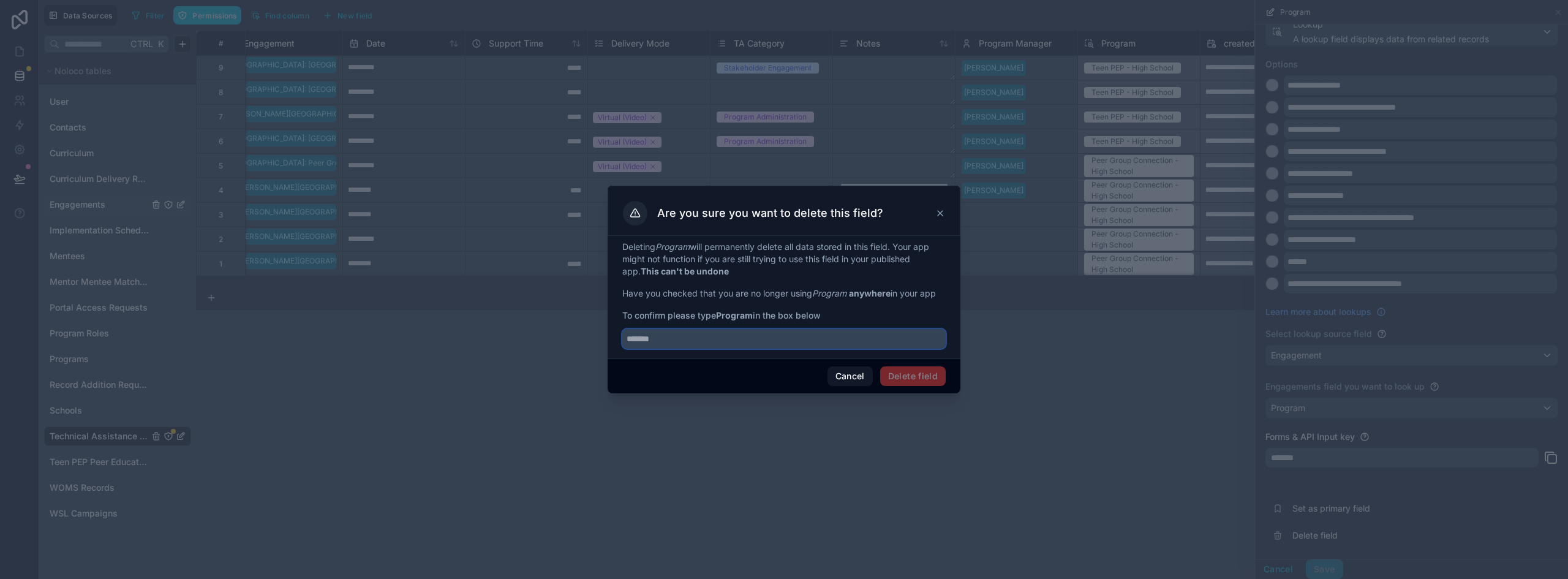
click at [719, 343] on input "text" at bounding box center [784, 338] width 323 height 19
type input "*******"
click at [912, 379] on button "Delete field" at bounding box center [913, 376] width 65 height 19
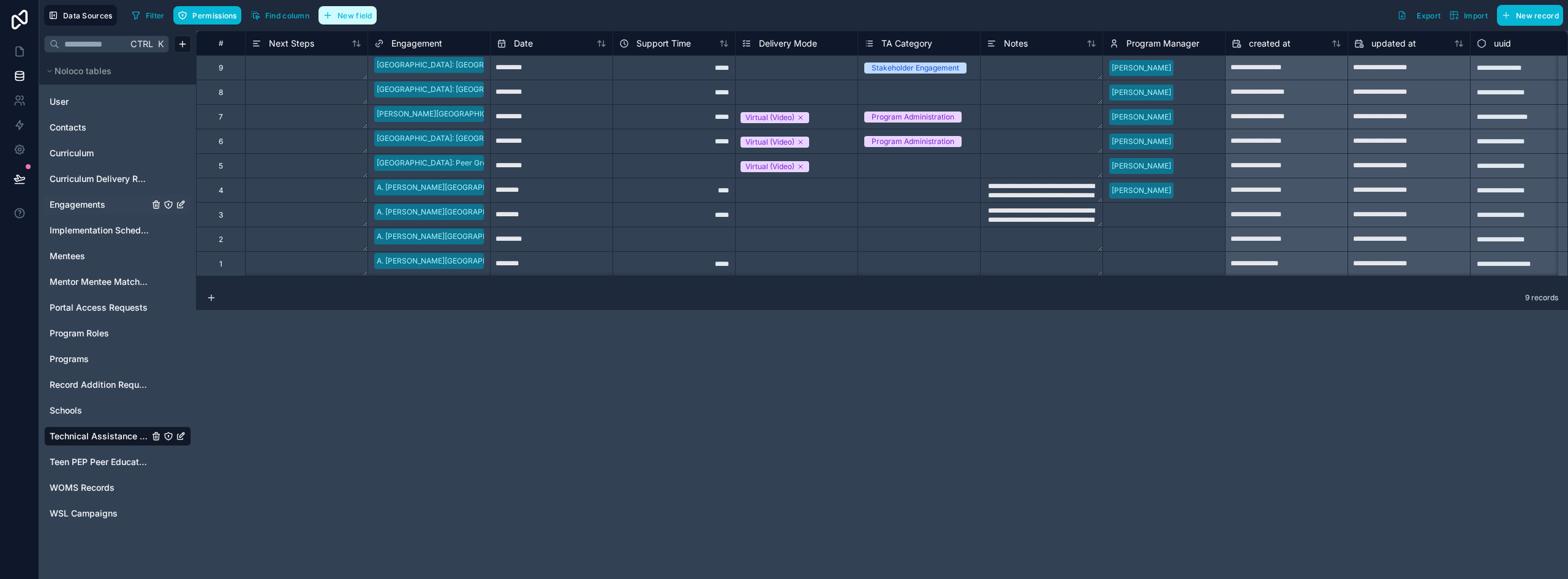
click at [345, 15] on span "New field" at bounding box center [355, 15] width 35 height 9
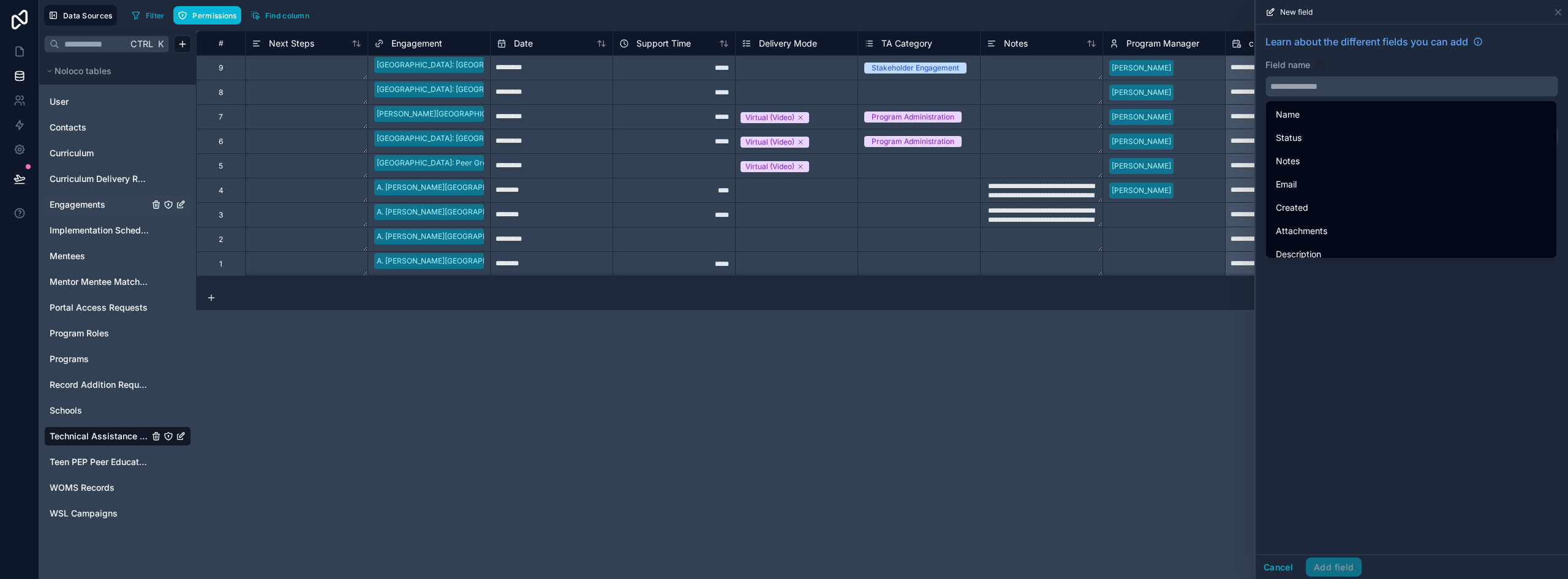
click at [1350, 80] on input "text" at bounding box center [1412, 85] width 292 height 19
click at [1265, 76] on button "**" at bounding box center [1412, 86] width 293 height 21
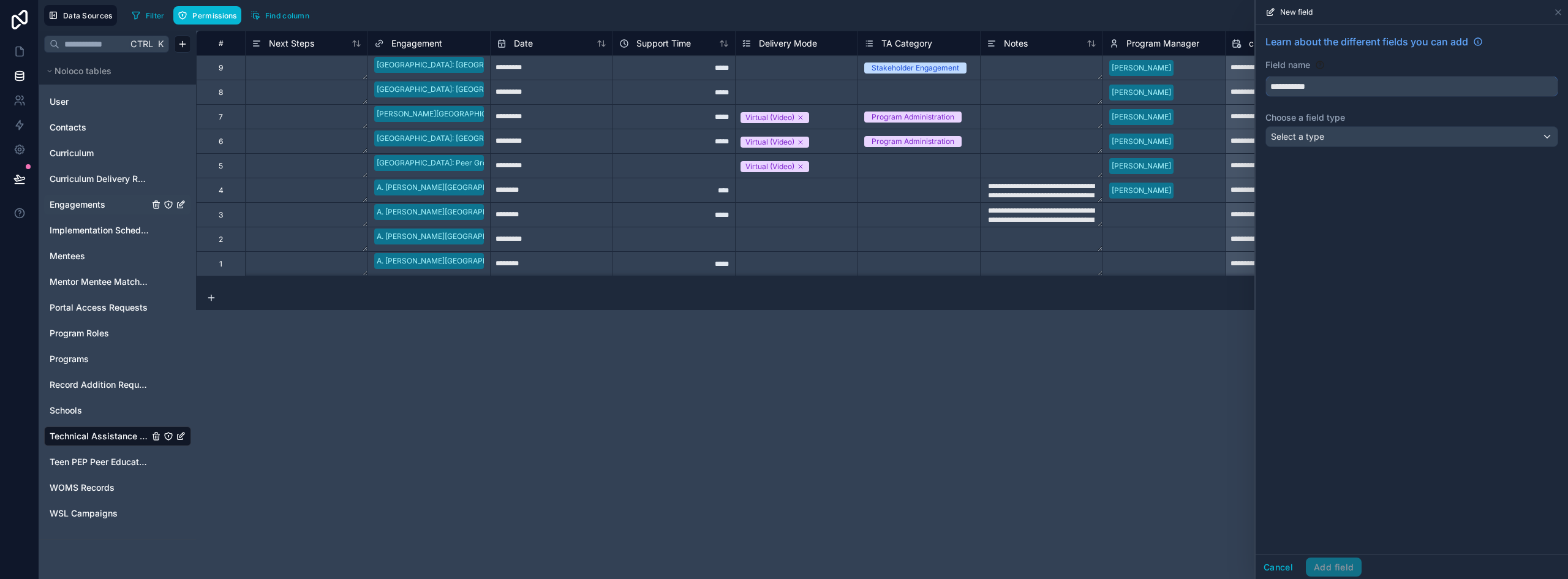
click at [1265, 76] on button "**********" at bounding box center [1412, 86] width 293 height 21
click at [1265, 76] on button "*********" at bounding box center [1412, 86] width 293 height 21
type input "**********"
click at [1324, 149] on div "**********" at bounding box center [1413, 93] width 313 height 137
click at [1329, 142] on div "Select a type" at bounding box center [1412, 136] width 292 height 19
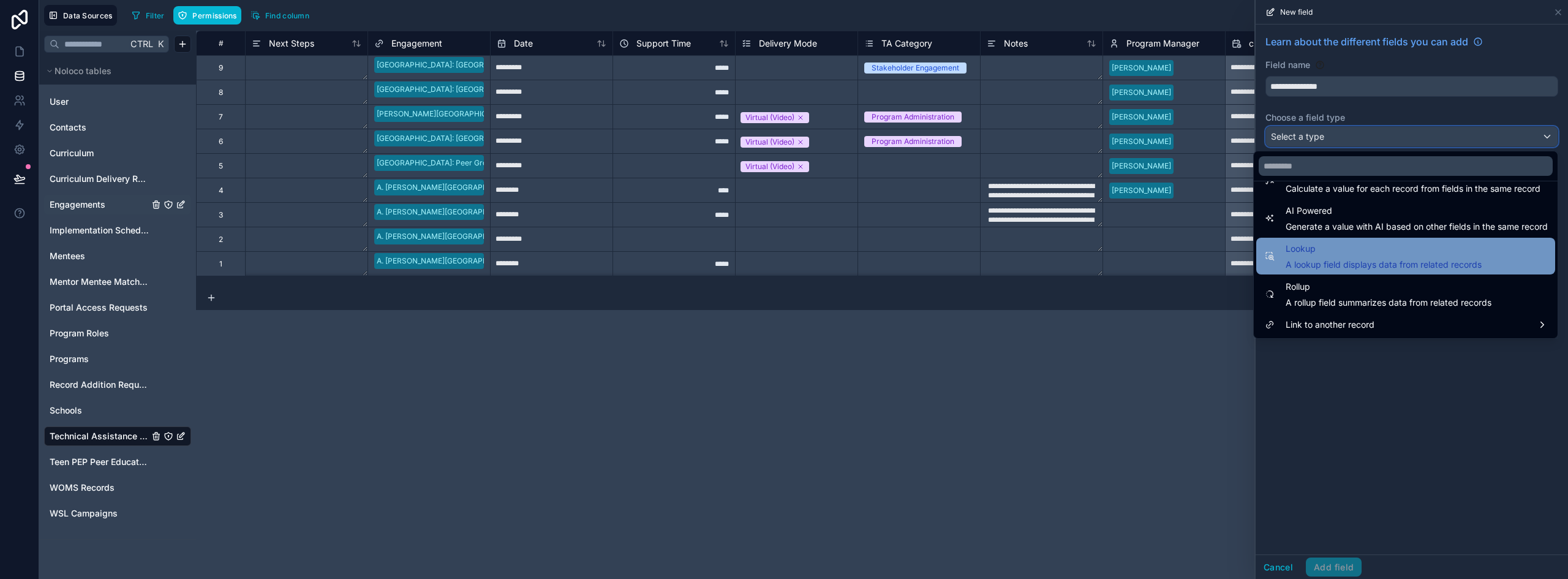
scroll to position [294, 0]
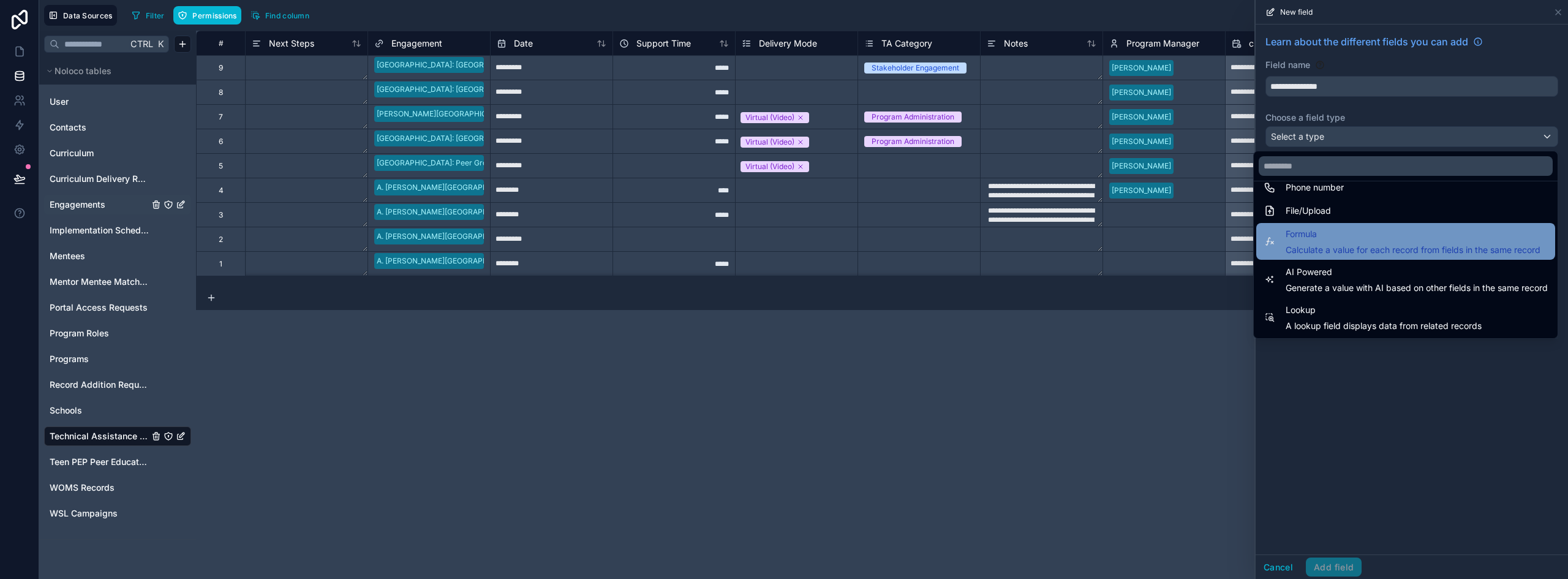
click at [1369, 249] on span "Calculate a value for each record from fields in the same record" at bounding box center [1413, 250] width 255 height 12
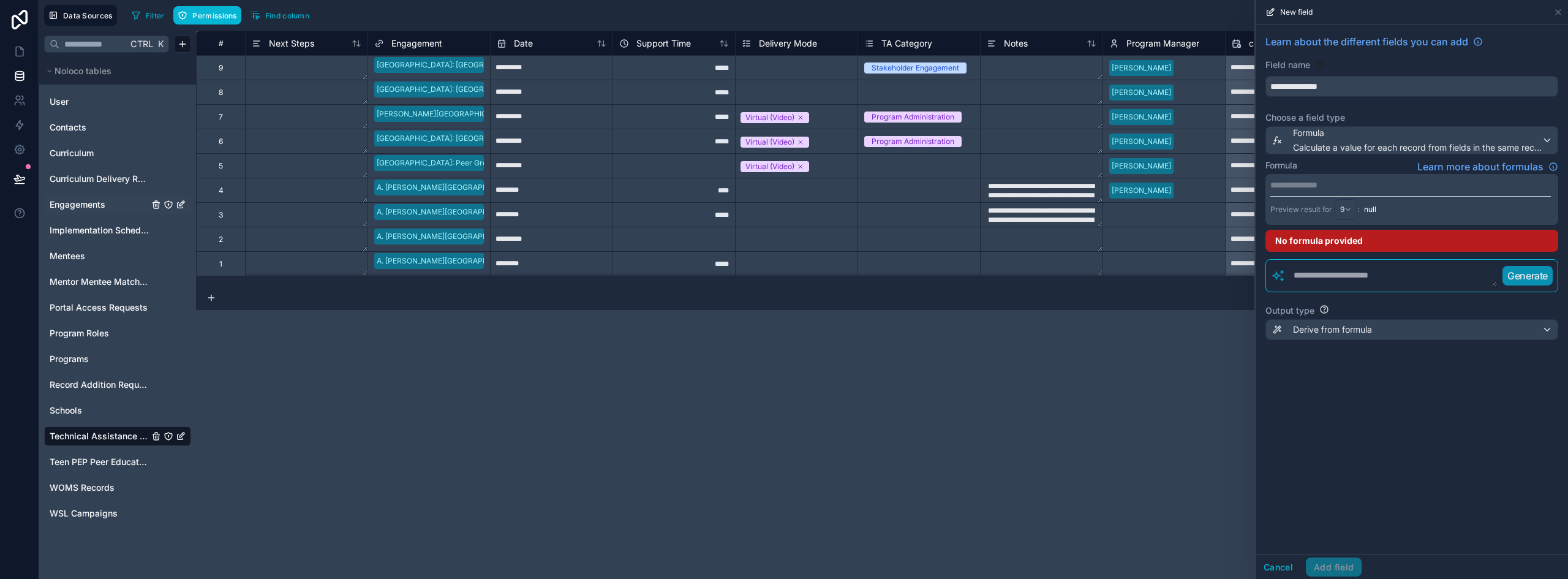
click at [1316, 189] on p "**********" at bounding box center [1411, 185] width 281 height 12
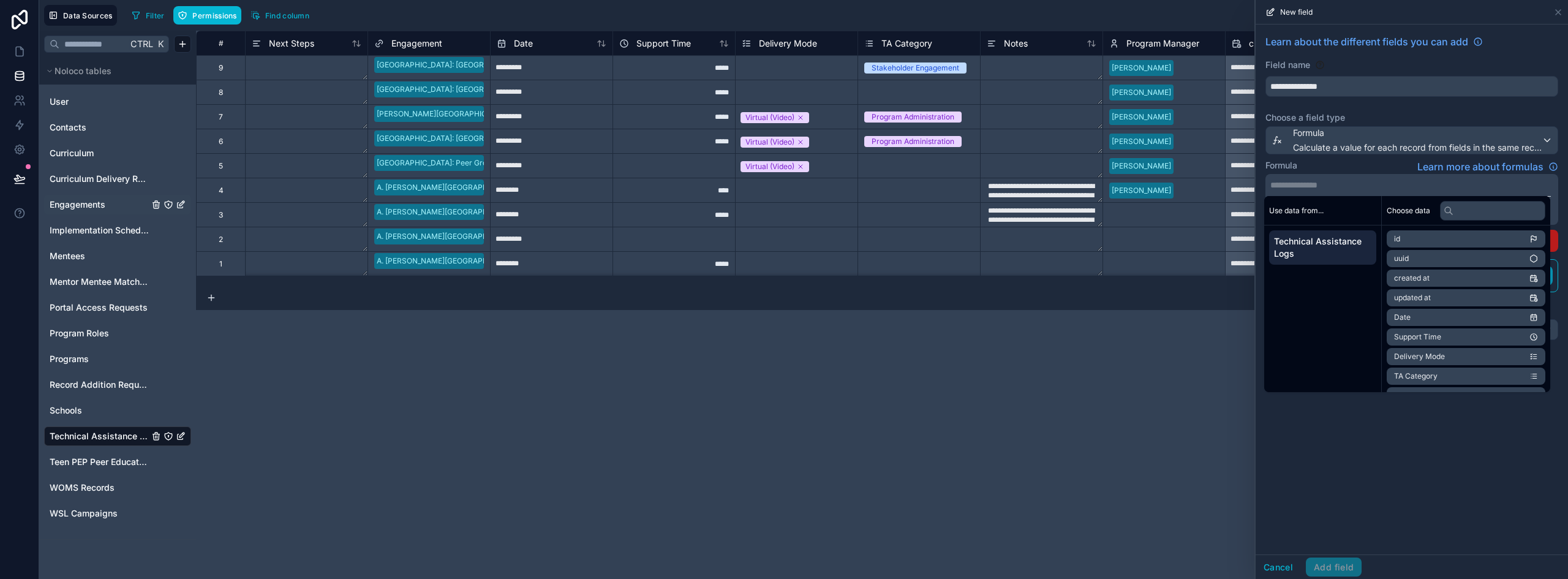
click at [1339, 161] on div "Formula Learn more about formulas" at bounding box center [1412, 166] width 293 height 15
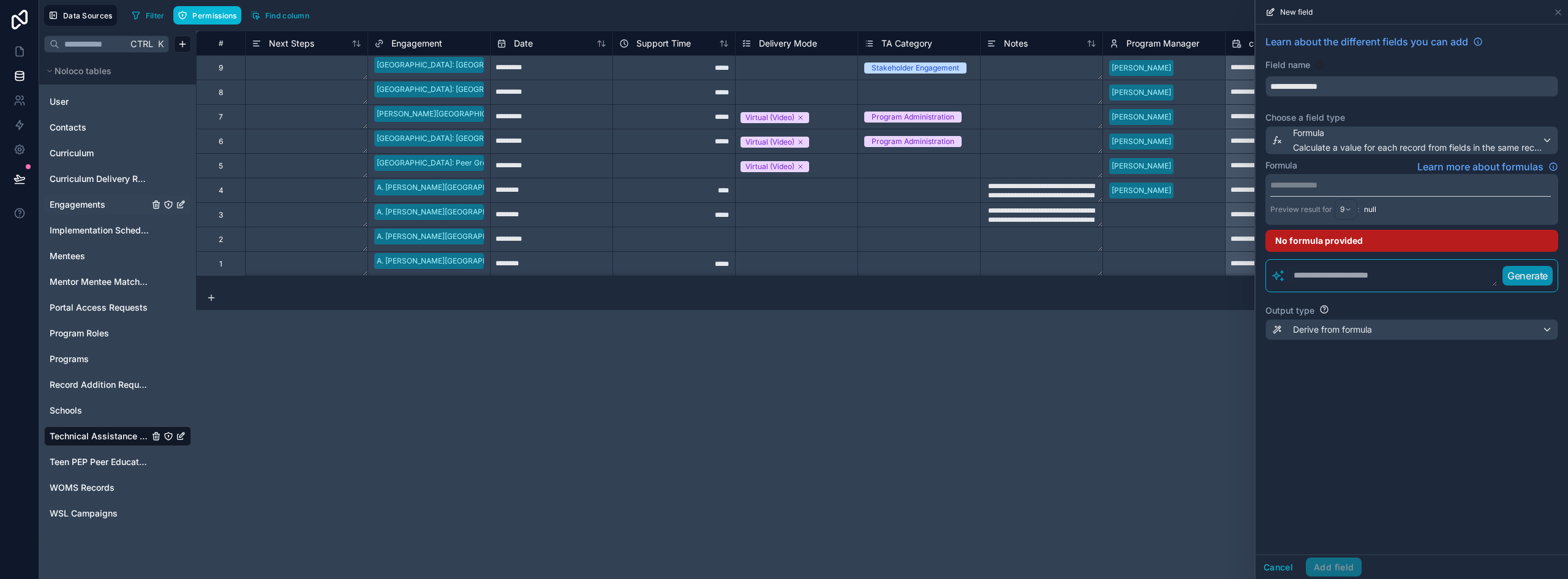
click at [1309, 279] on textarea at bounding box center [1392, 276] width 212 height 22
type textarea "**********"
click at [903, 46] on span "TA Category" at bounding box center [907, 44] width 51 height 12
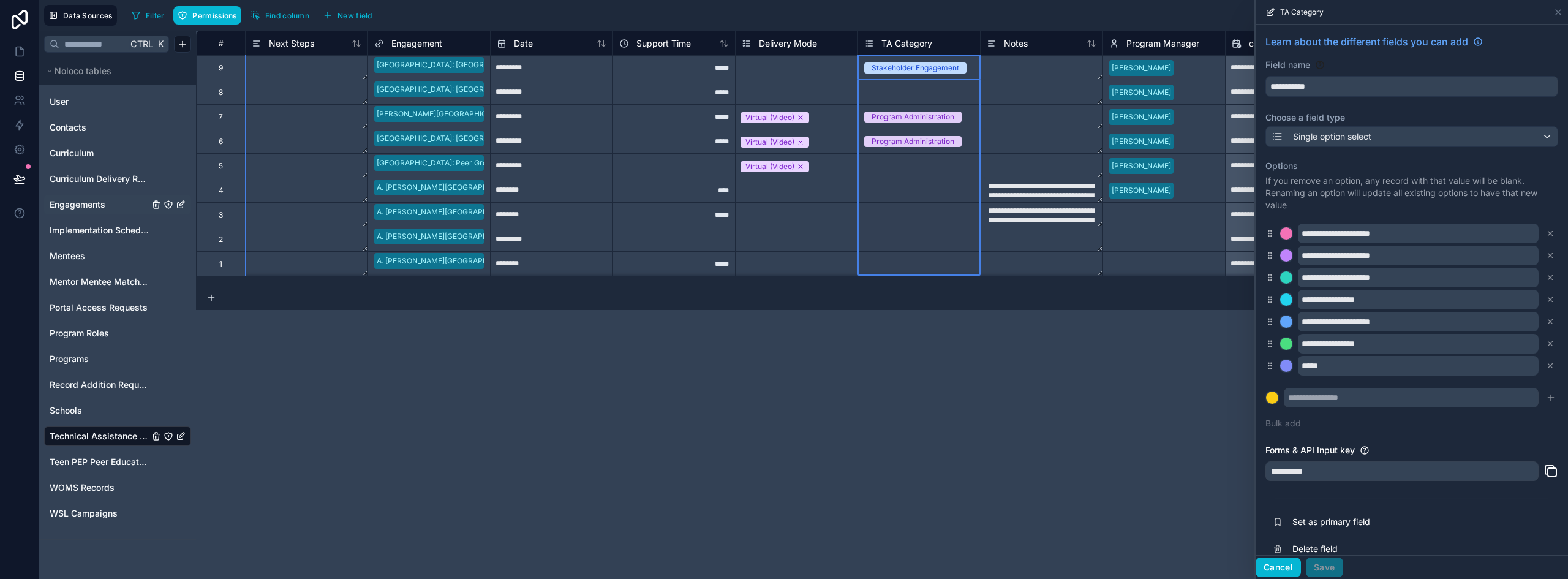
click at [1272, 564] on button "Cancel" at bounding box center [1279, 567] width 45 height 19
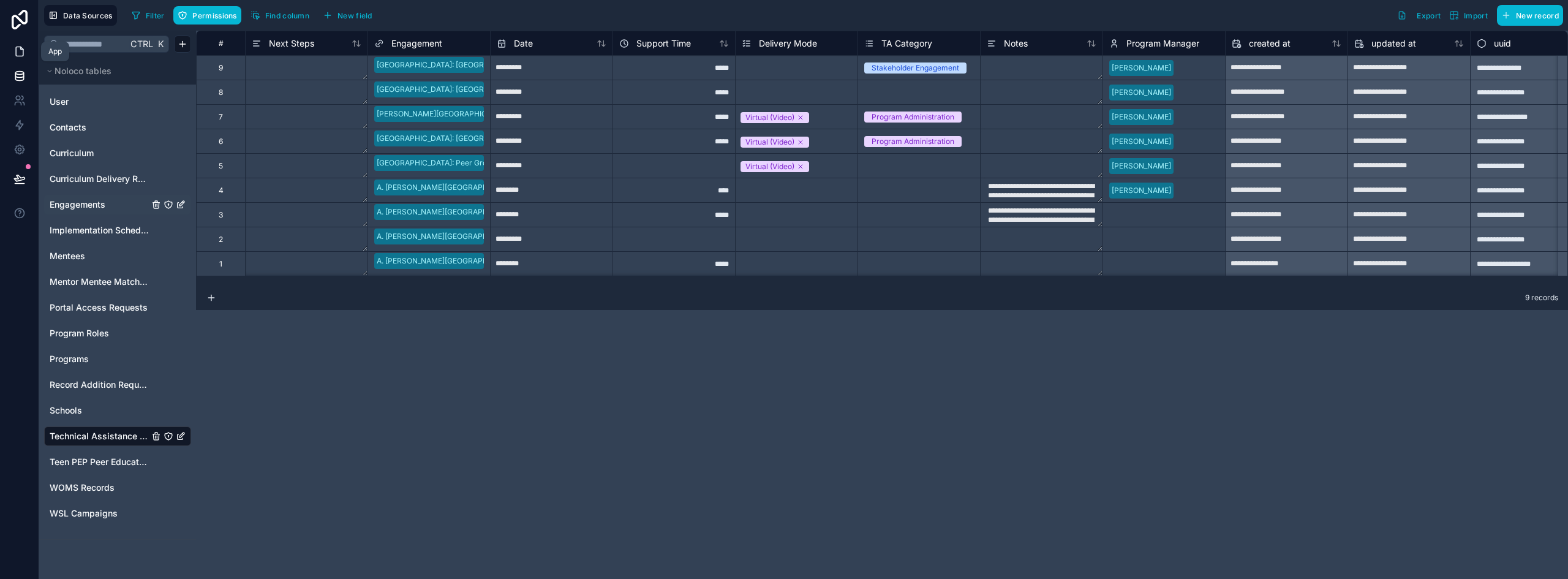
click at [23, 52] on icon at bounding box center [20, 52] width 8 height 9
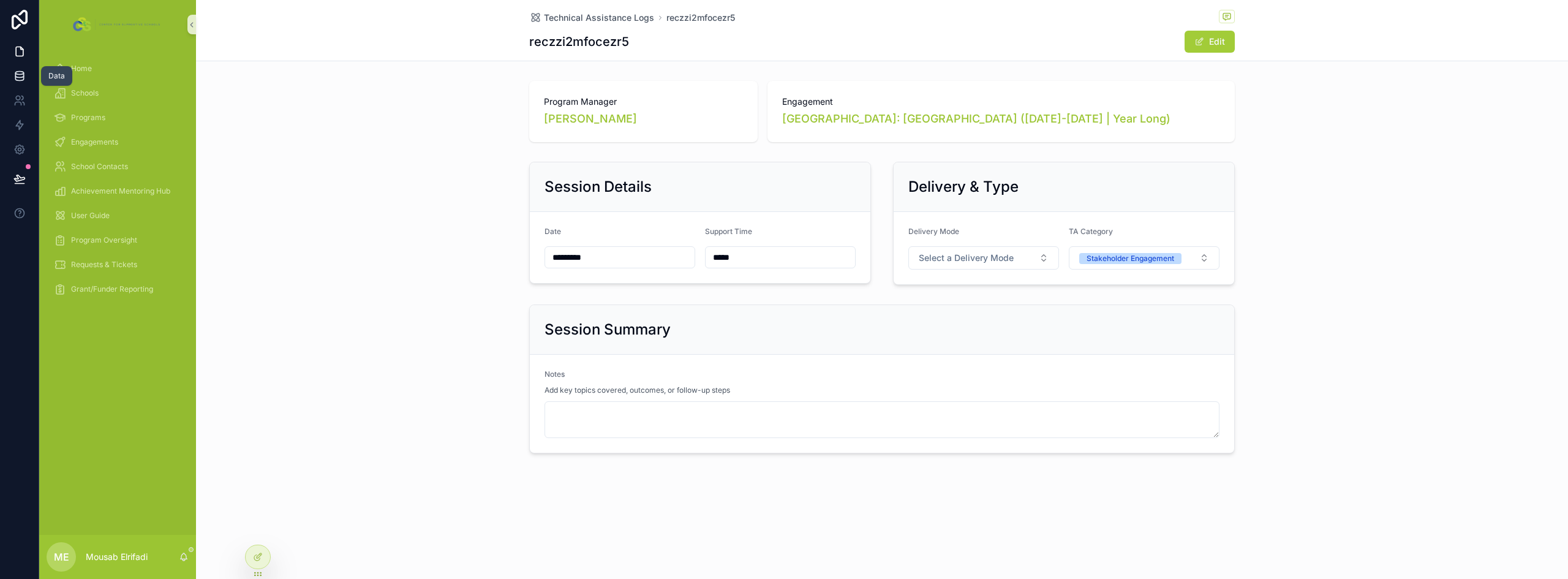
click at [17, 75] on icon at bounding box center [20, 76] width 12 height 12
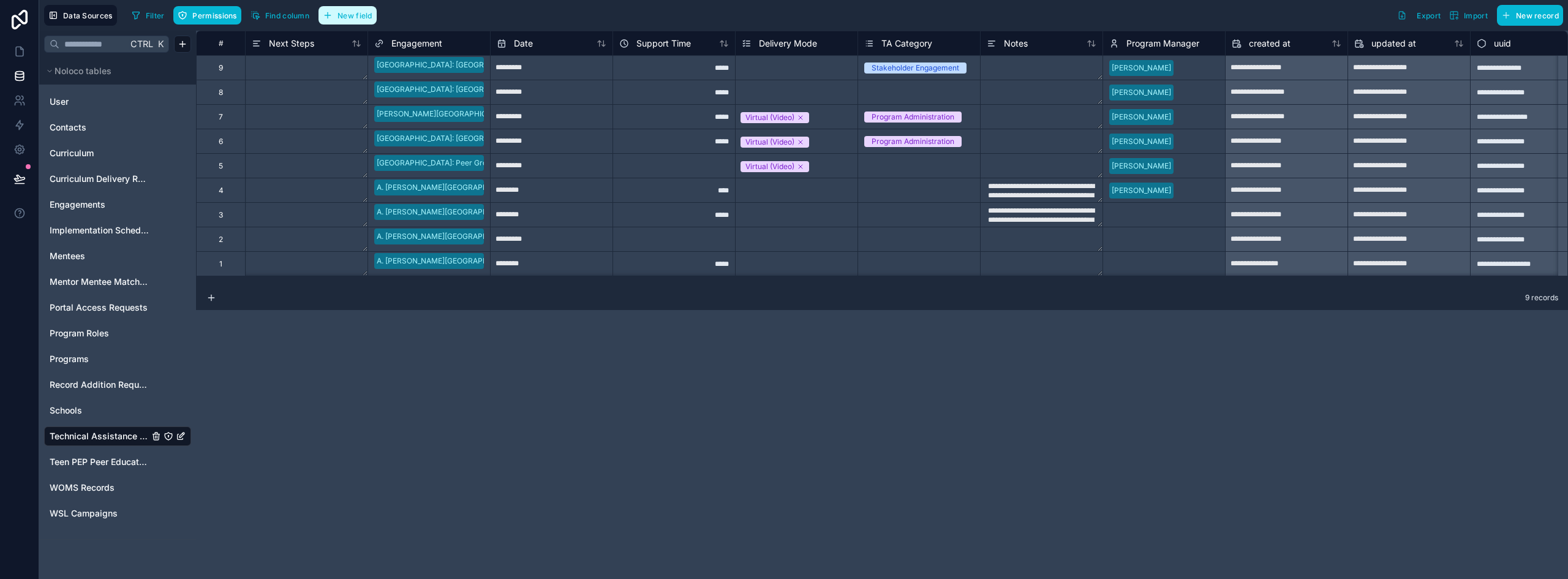
click at [360, 12] on span "New field" at bounding box center [355, 15] width 35 height 9
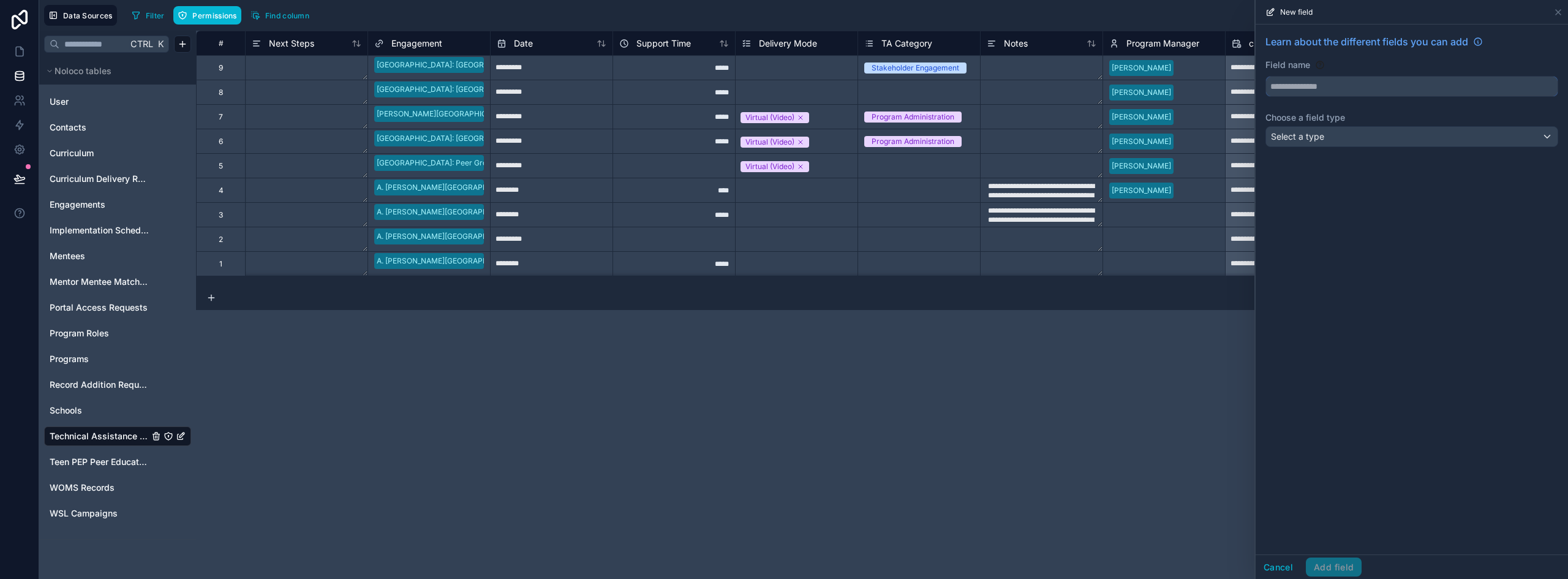
click at [1362, 84] on input "text" at bounding box center [1412, 85] width 292 height 19
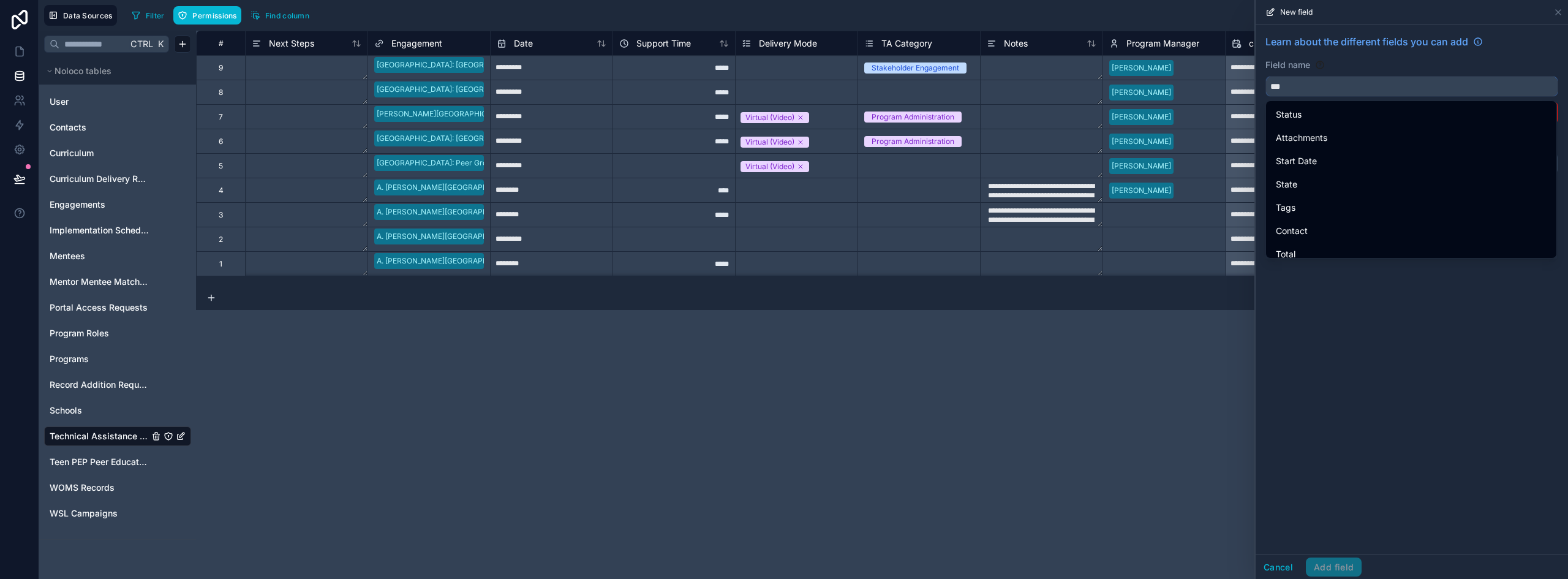
click at [1265, 76] on button "**" at bounding box center [1412, 86] width 293 height 21
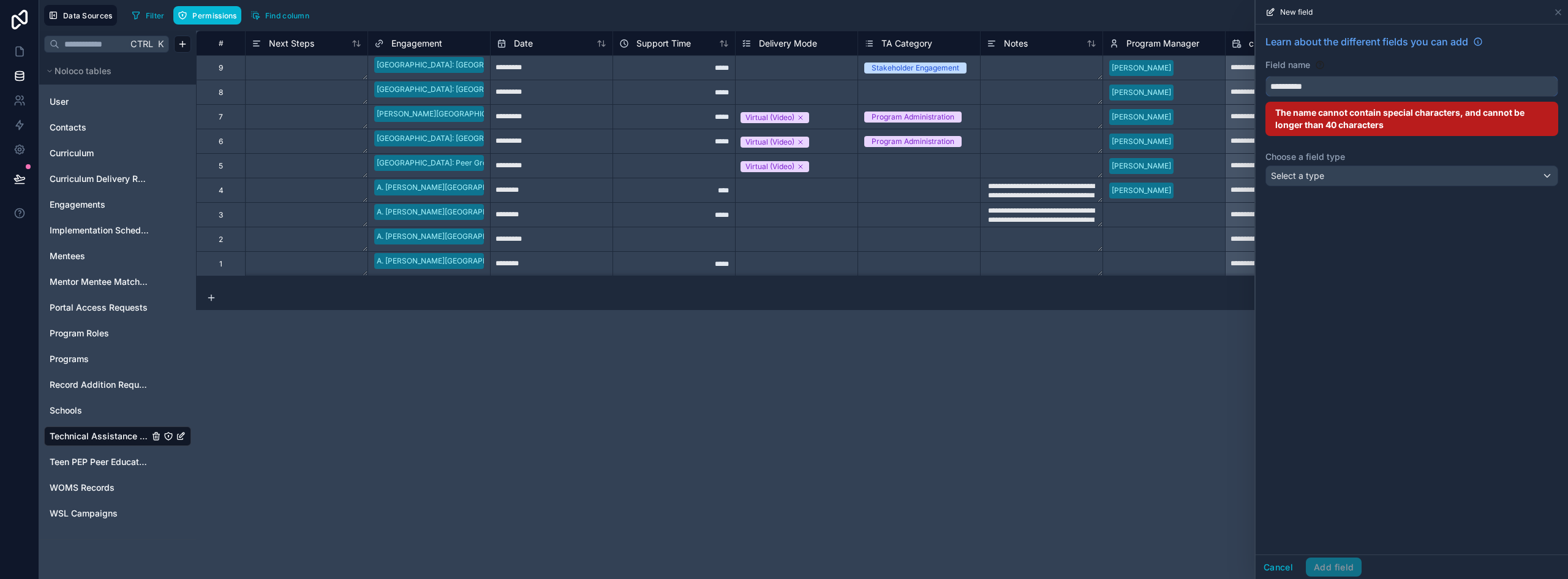
click at [1265, 76] on button "*********" at bounding box center [1412, 86] width 293 height 21
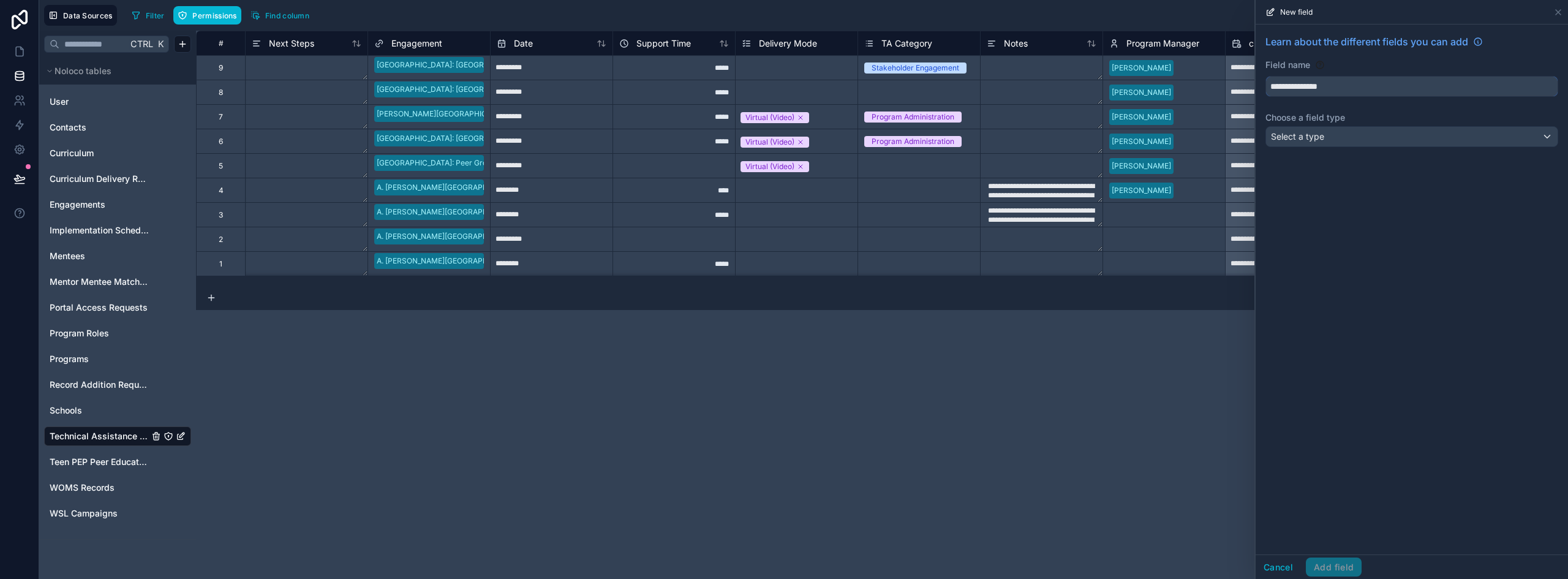
type input "**********"
click at [1328, 141] on div "Select a type" at bounding box center [1412, 136] width 292 height 19
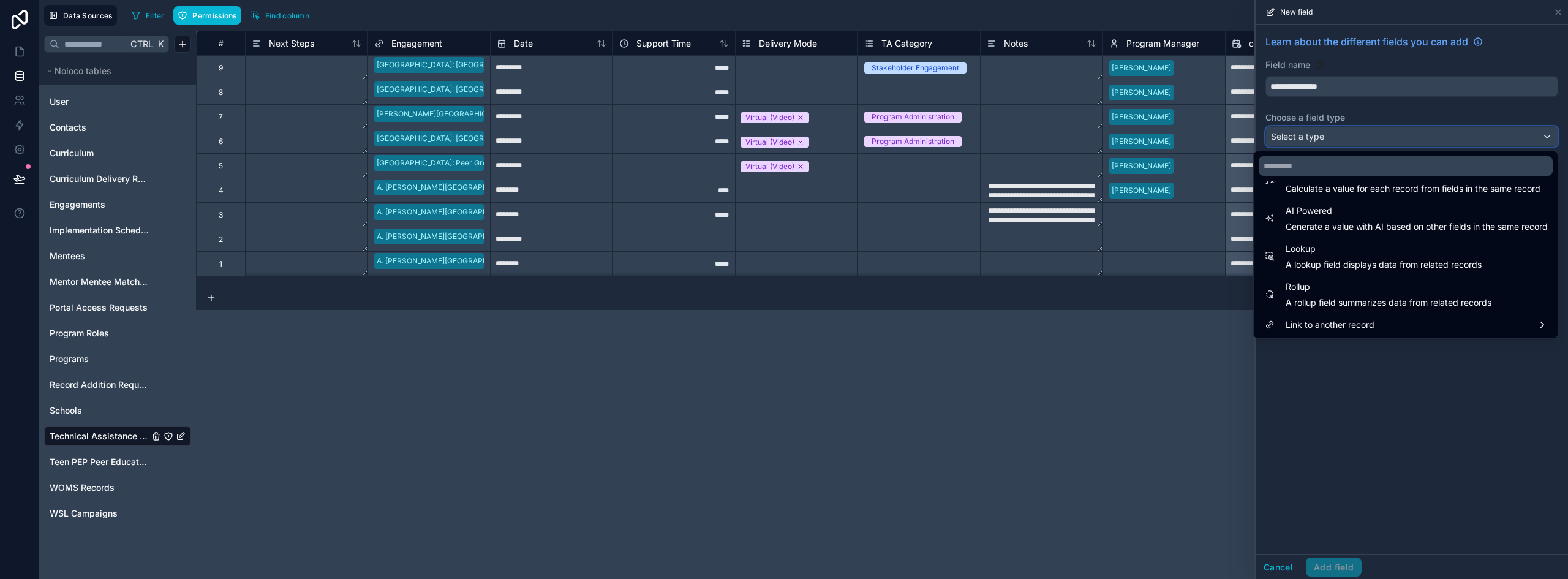
scroll to position [294, 0]
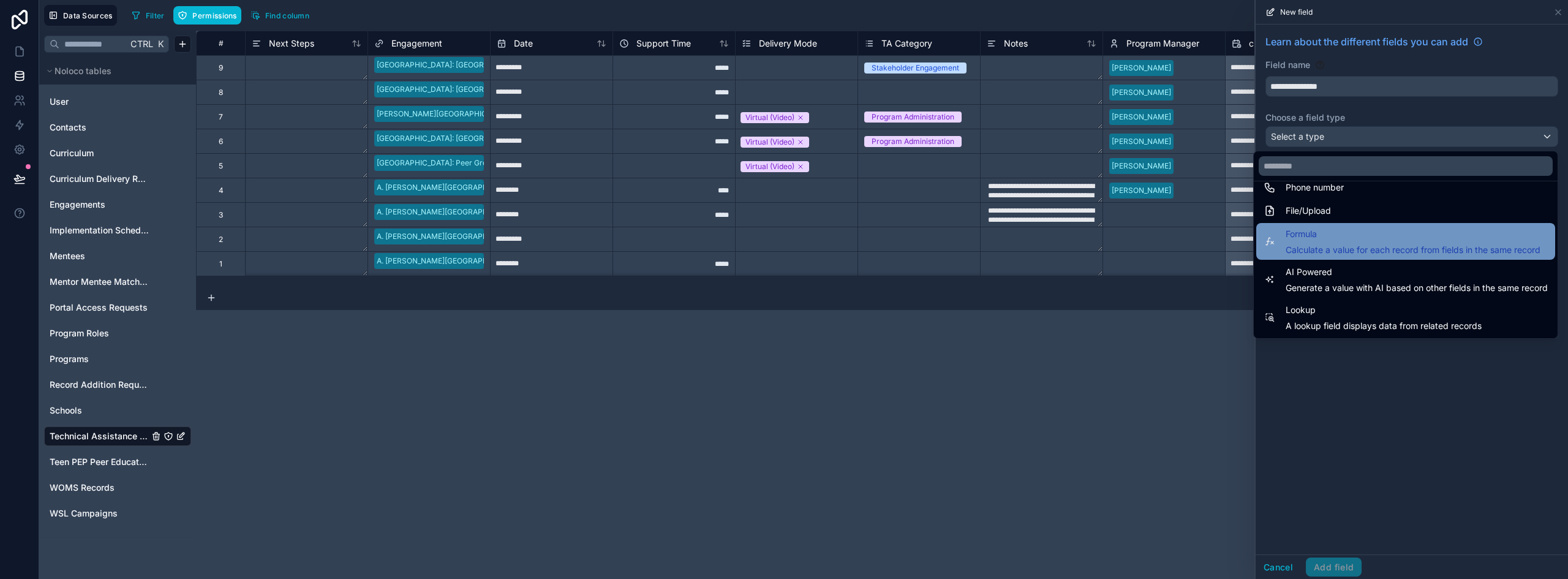
click at [1332, 240] on span "Formula" at bounding box center [1413, 233] width 255 height 15
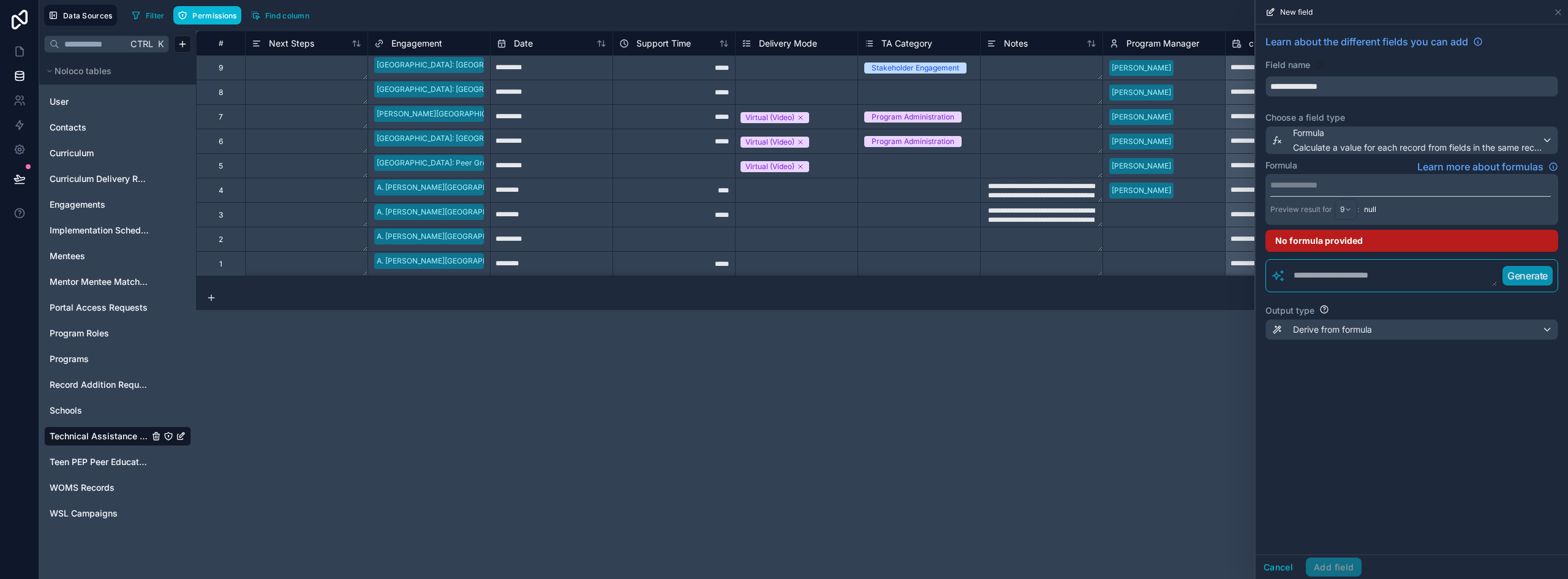
click at [1333, 279] on textarea at bounding box center [1392, 276] width 212 height 22
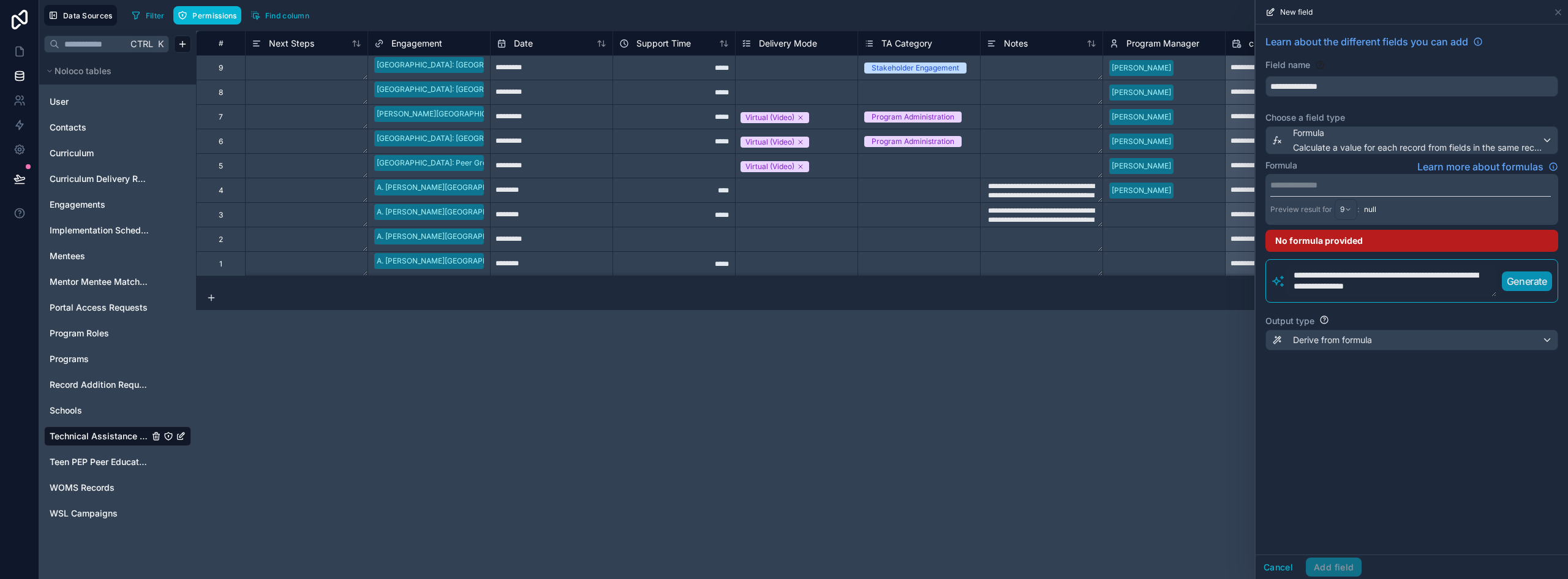
type textarea "**********"
click at [1540, 278] on p "Generate" at bounding box center [1527, 281] width 41 height 15
click at [1277, 566] on button "Cancel" at bounding box center [1279, 567] width 45 height 19
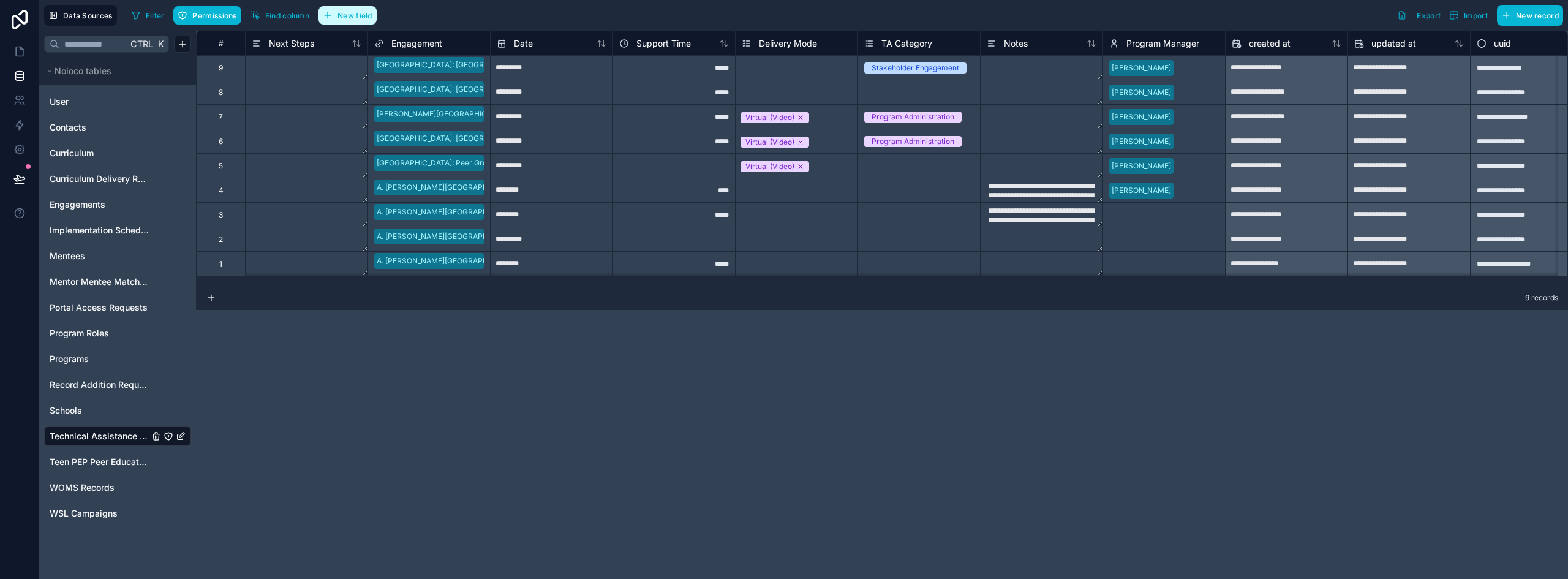
click at [363, 15] on span "New field" at bounding box center [355, 15] width 35 height 9
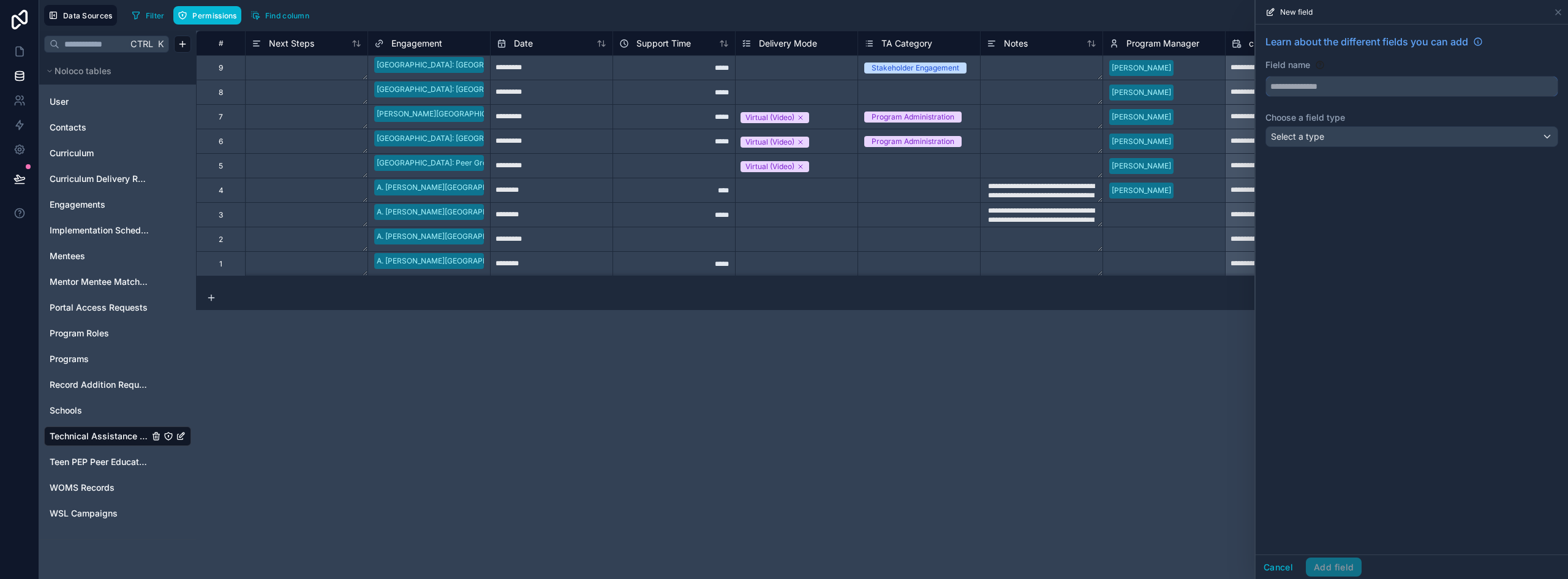
click at [1327, 89] on input "text" at bounding box center [1412, 85] width 292 height 19
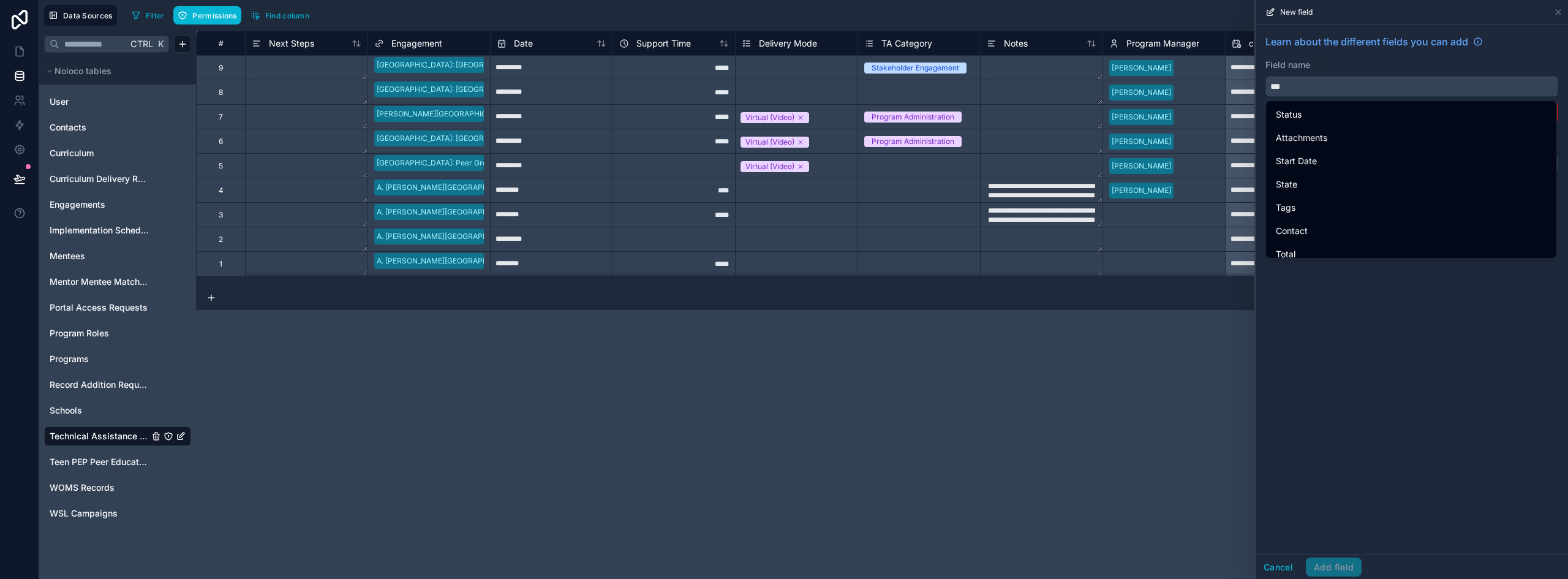
click at [1265, 76] on button "**" at bounding box center [1412, 86] width 293 height 21
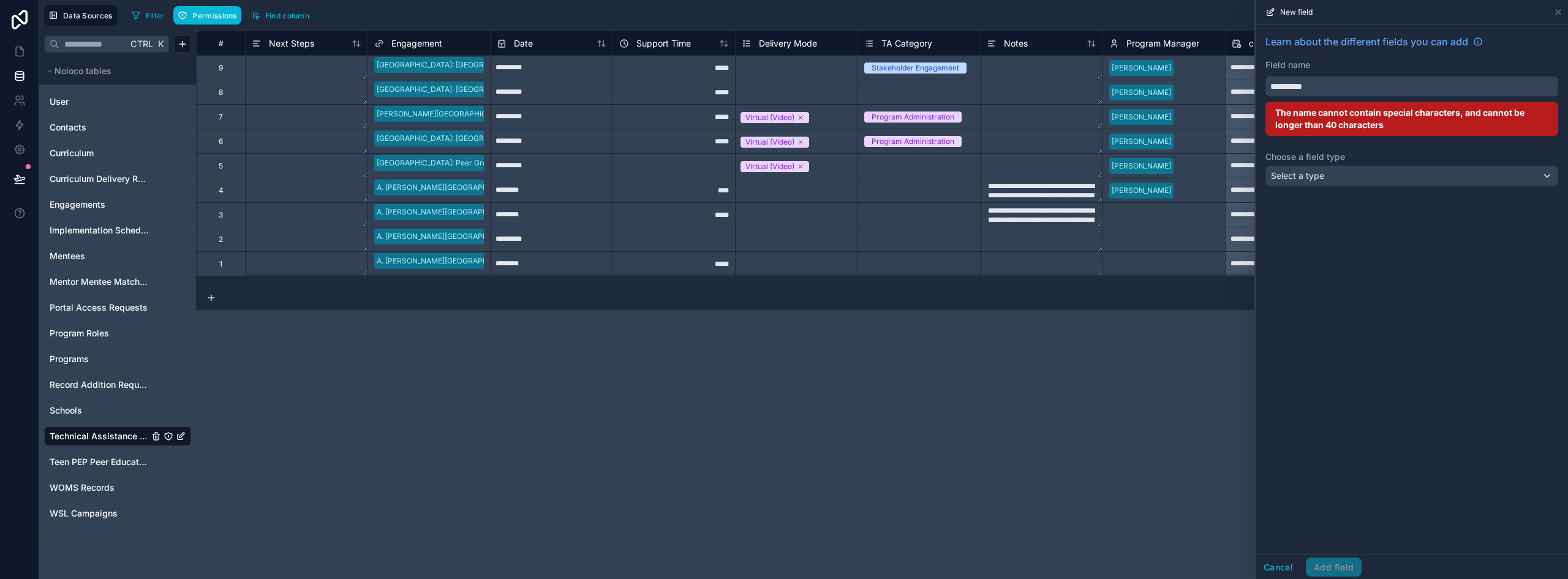
click at [1265, 76] on button "*********" at bounding box center [1412, 86] width 293 height 21
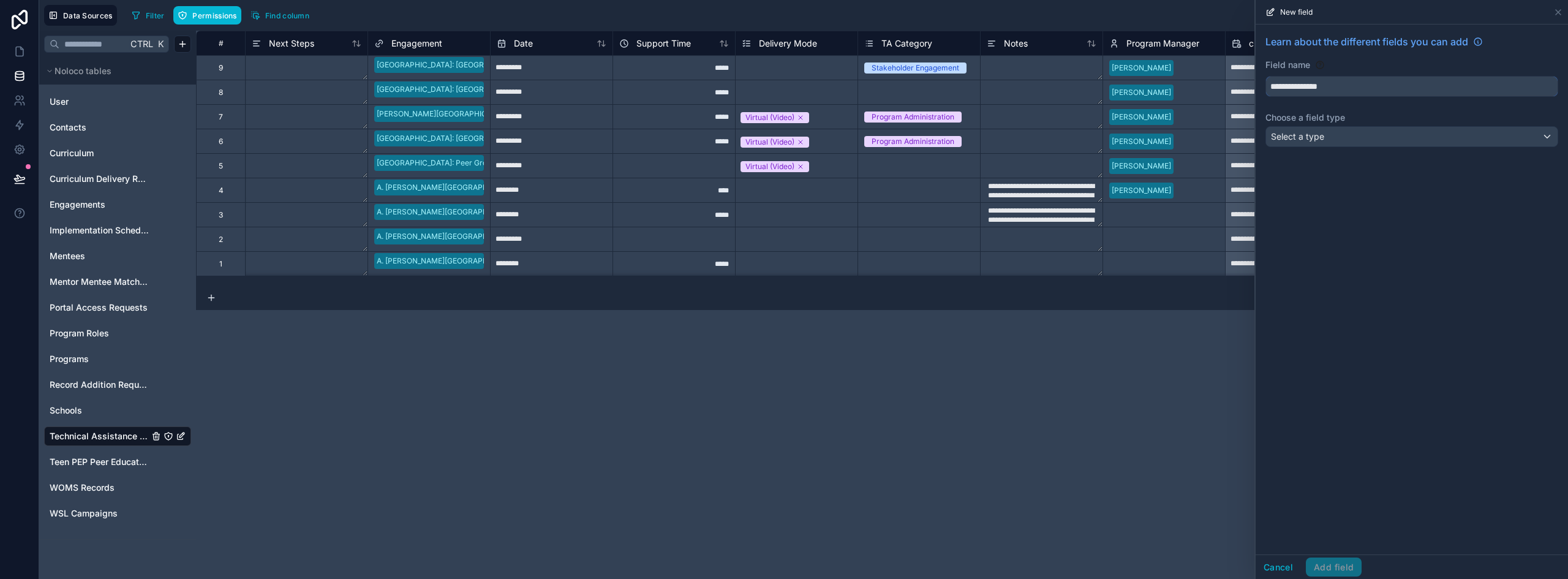
type input "**********"
click at [1333, 142] on div "Select a type" at bounding box center [1412, 136] width 292 height 19
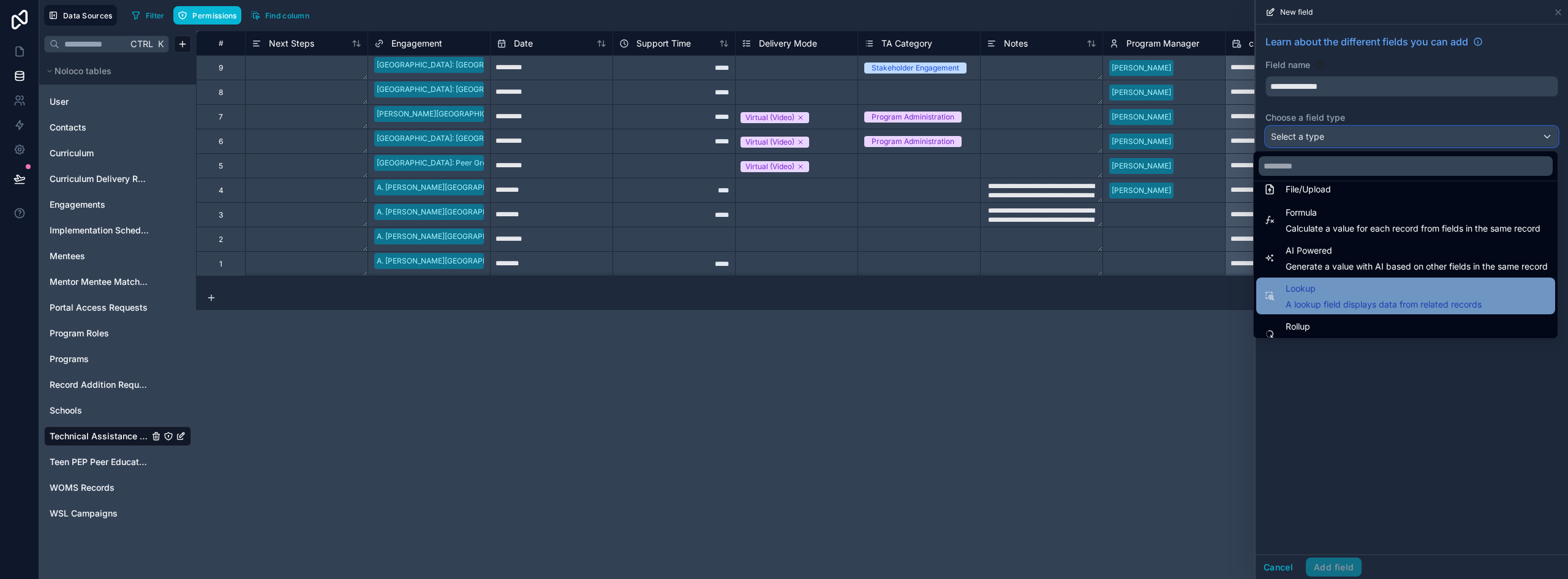
scroll to position [294, 0]
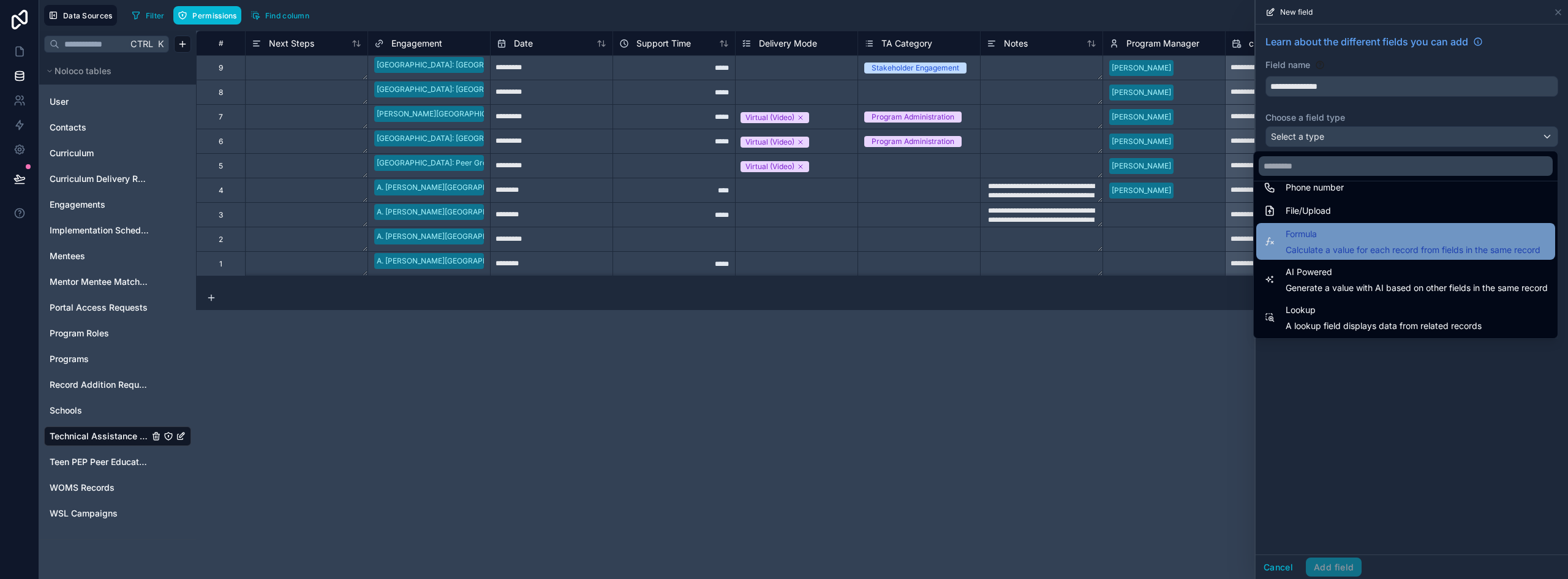
click at [1364, 248] on span "Calculate a value for each record from fields in the same record" at bounding box center [1413, 250] width 255 height 12
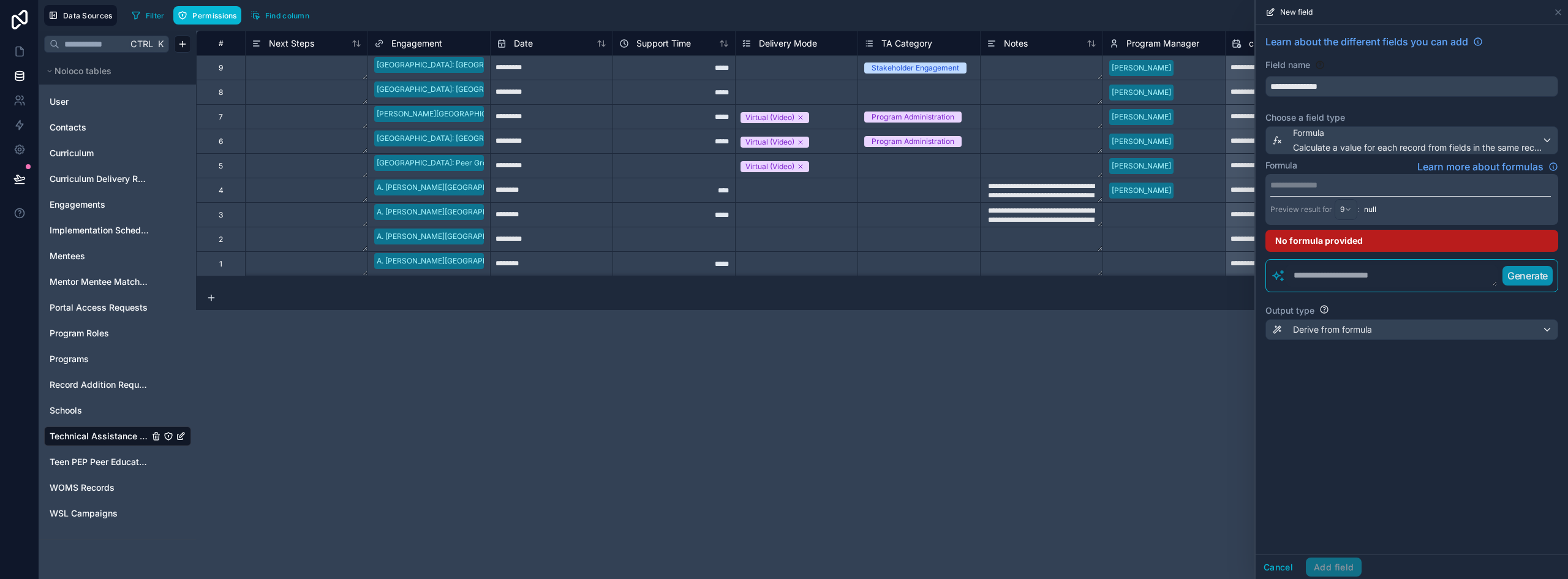
click at [1298, 185] on p "**********" at bounding box center [1411, 185] width 281 height 12
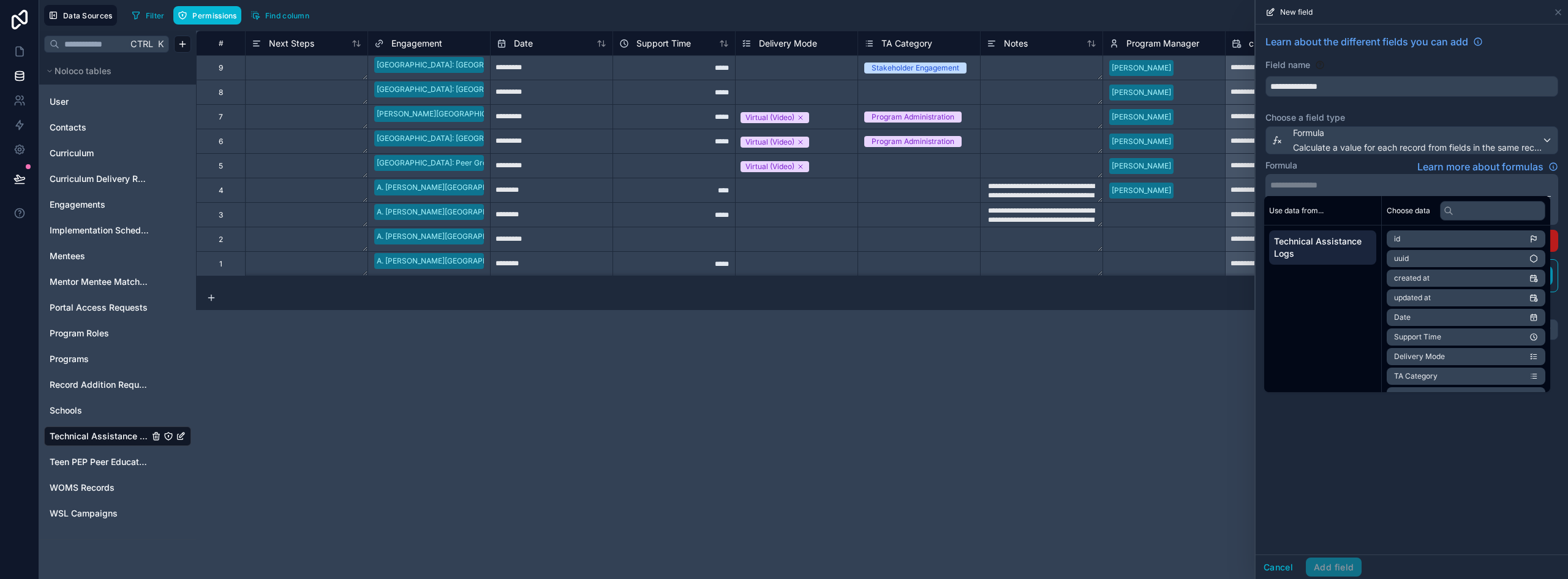
click at [1304, 188] on p "**********" at bounding box center [1411, 185] width 281 height 12
click at [1421, 314] on li "Date" at bounding box center [1466, 317] width 159 height 17
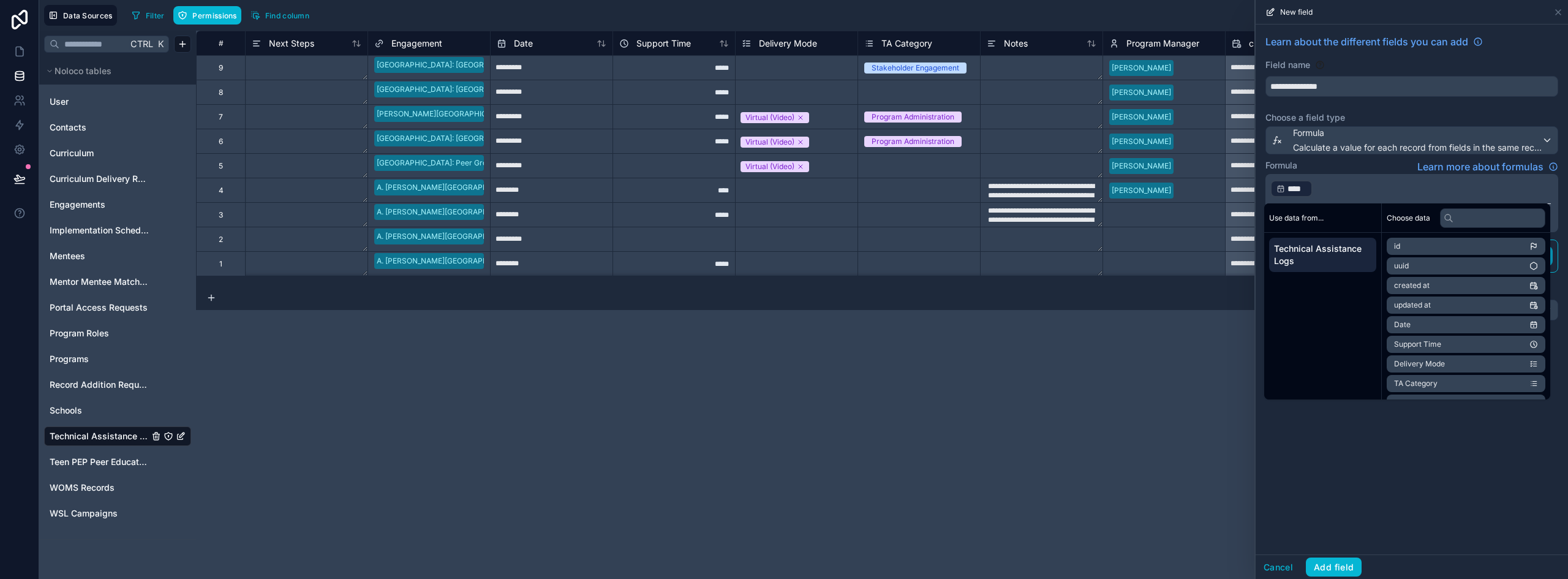
click at [1352, 187] on p "﻿ **** ﻿ ﻿" at bounding box center [1411, 188] width 281 height 19
click at [1421, 179] on div "﻿ **** ﻿ ﻿ Preview result for 9 : 45917" at bounding box center [1412, 203] width 293 height 59
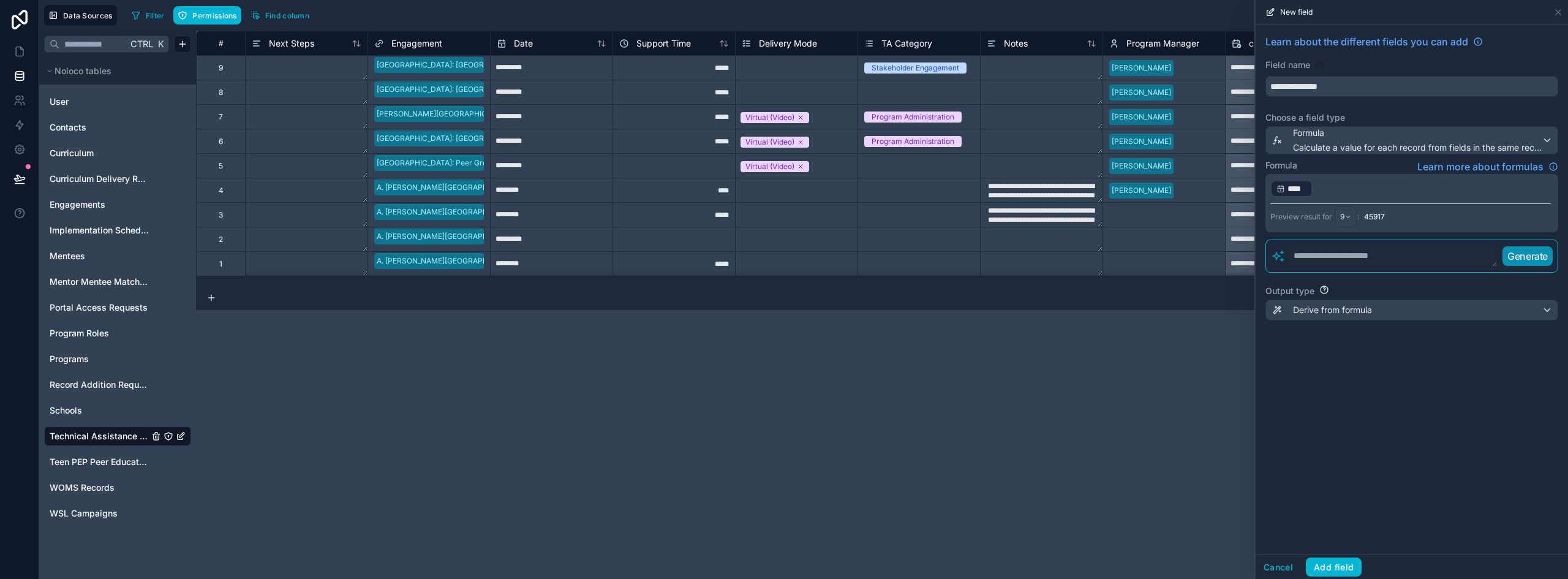
click at [1422, 186] on p "﻿ **** ﻿ ﻿" at bounding box center [1411, 188] width 281 height 19
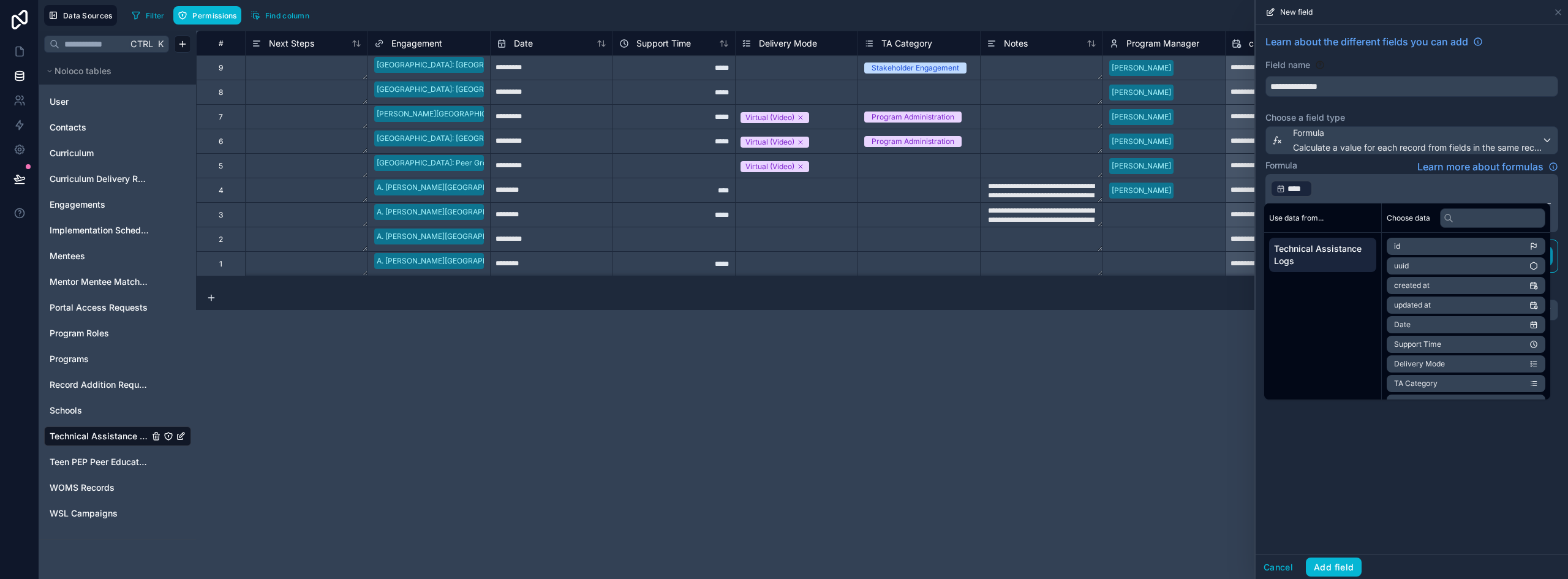
click at [1412, 186] on p "﻿ **** ﻿ ﻿" at bounding box center [1411, 188] width 281 height 19
click at [1321, 447] on div "**********" at bounding box center [1413, 290] width 313 height 530
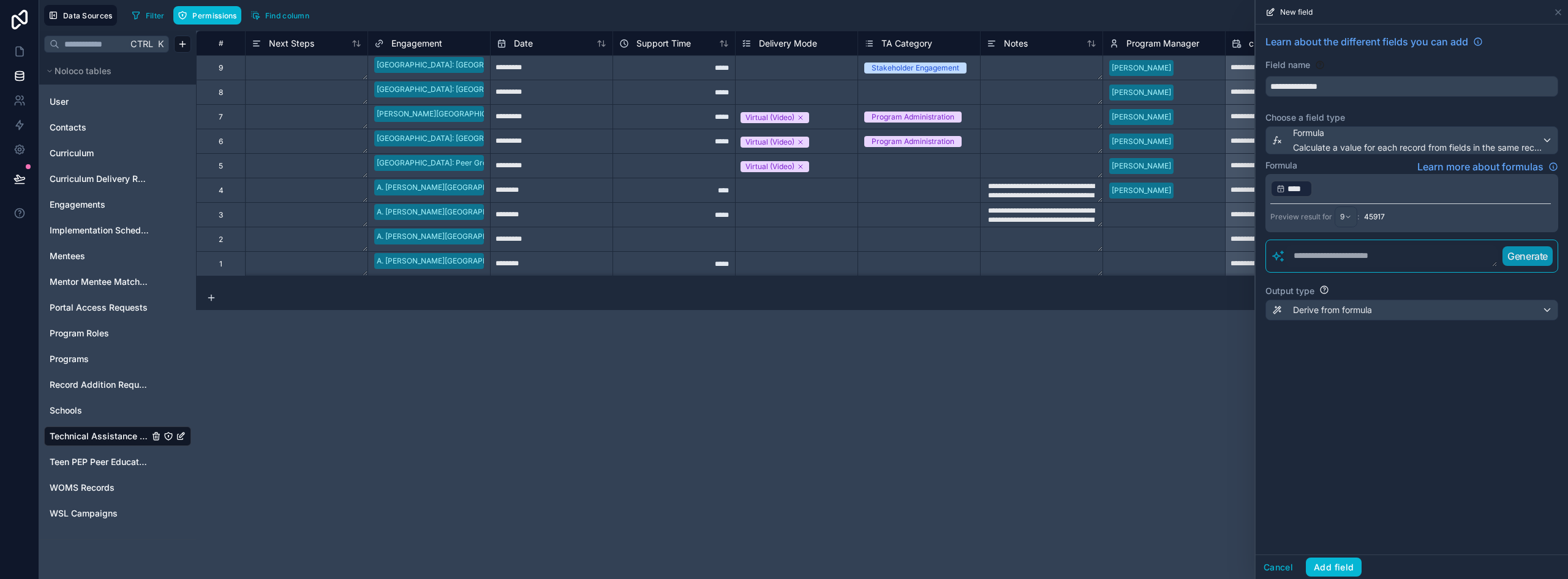
click at [1330, 189] on p "﻿ **** ﻿ ﻿" at bounding box center [1411, 188] width 281 height 19
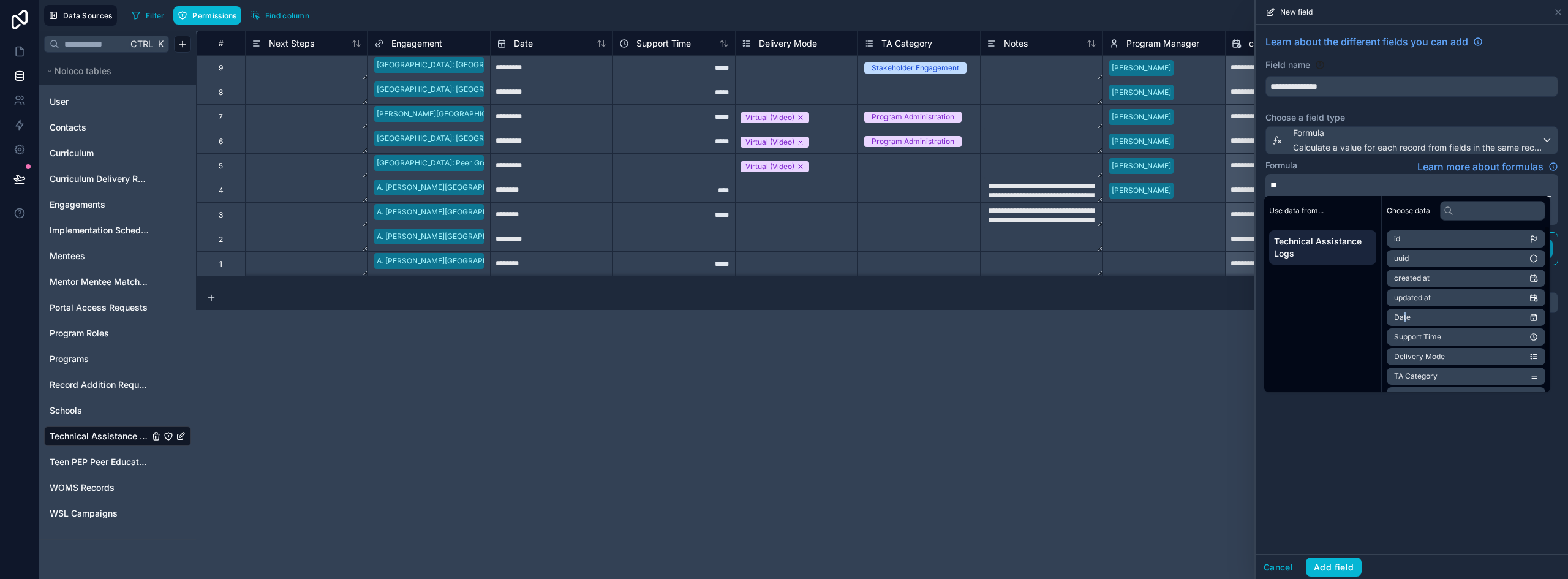
click at [1406, 316] on span "Date" at bounding box center [1402, 317] width 16 height 10
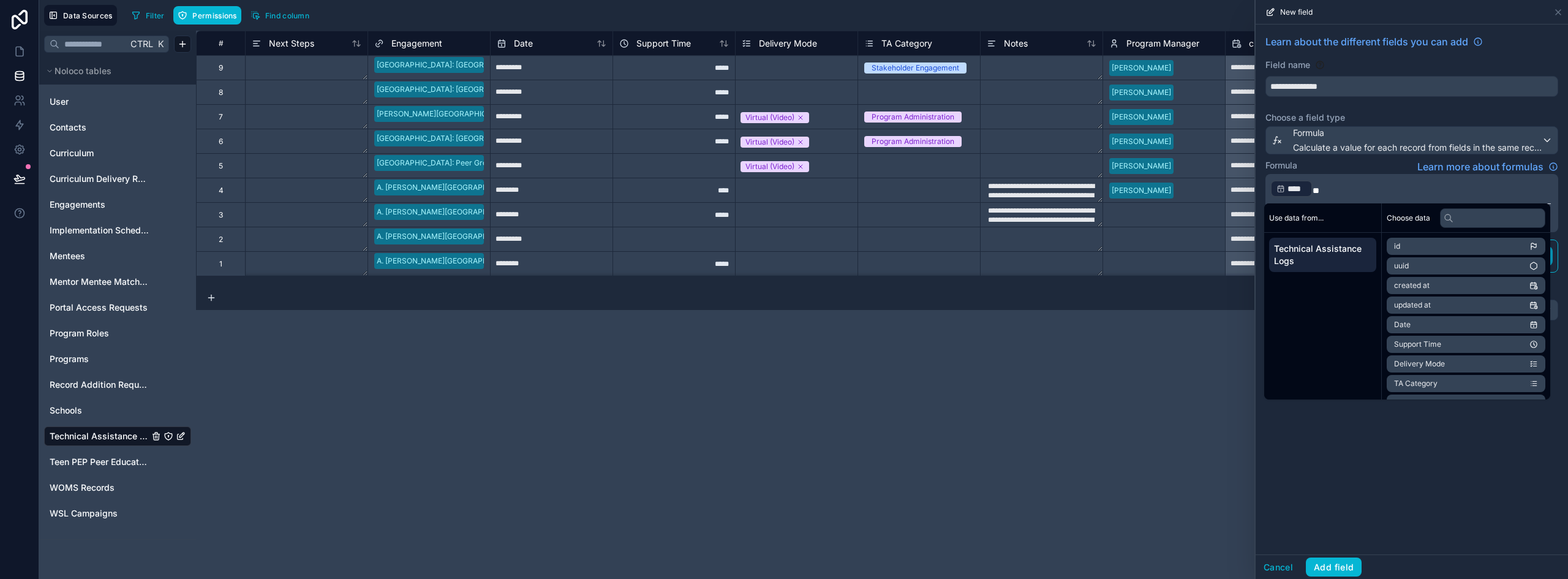
click at [1363, 191] on p "﻿ **** ﻿ **" at bounding box center [1411, 188] width 281 height 19
click at [1433, 343] on span "TA Category" at bounding box center [1416, 346] width 44 height 10
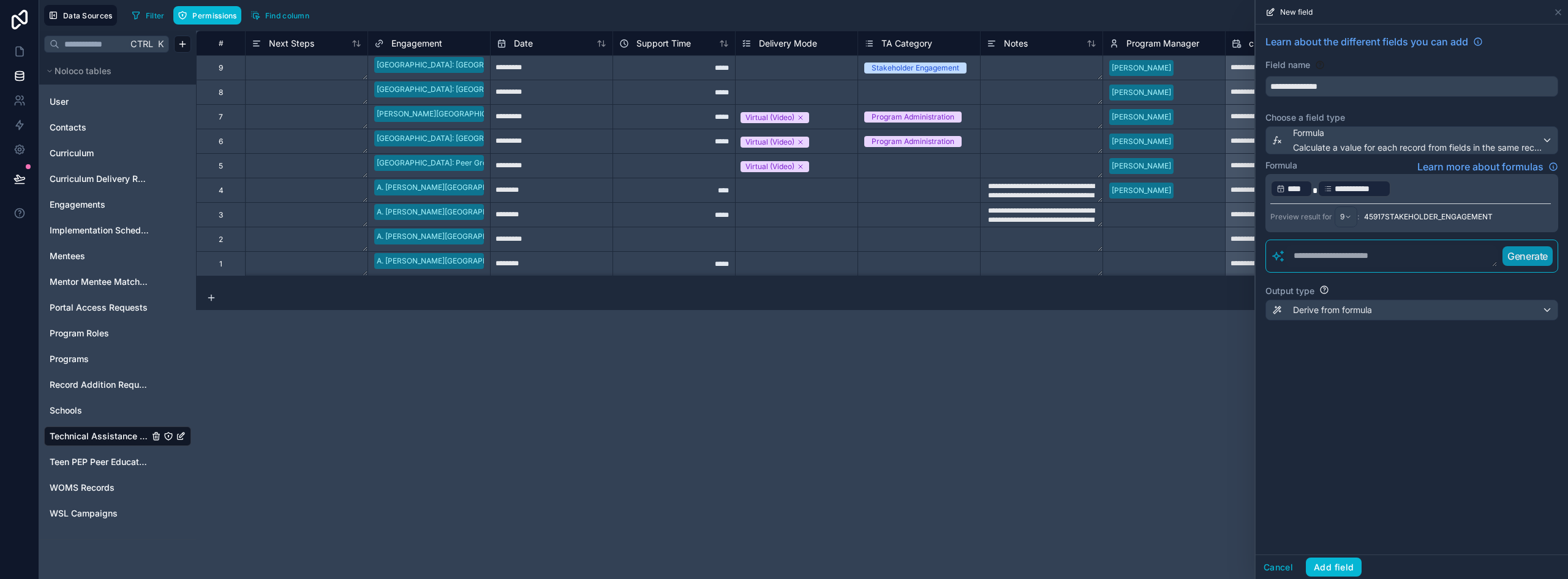
click at [1409, 192] on p "**********" at bounding box center [1411, 188] width 281 height 19
click at [1406, 183] on p "**********" at bounding box center [1411, 188] width 281 height 19
click at [1420, 189] on p "**********" at bounding box center [1411, 188] width 281 height 19
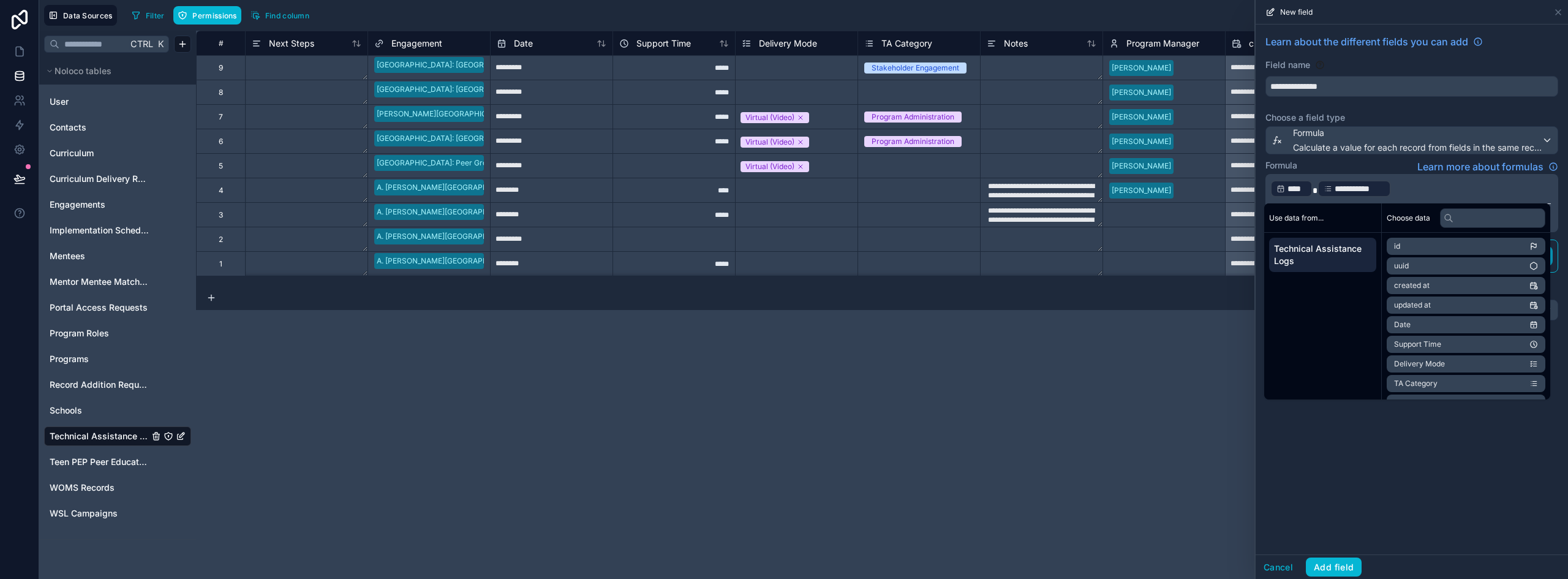
click at [1420, 189] on p "**********" at bounding box center [1411, 188] width 281 height 19
click at [1363, 494] on div "**********" at bounding box center [1413, 290] width 313 height 530
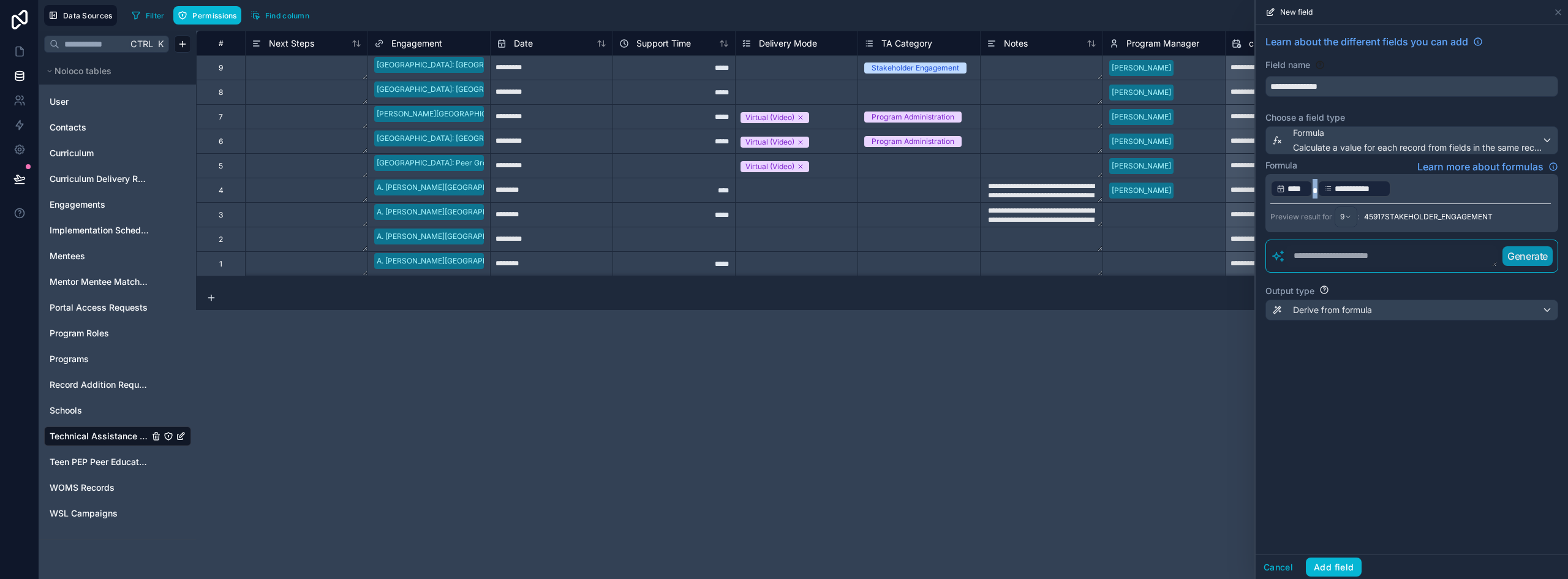
click at [1316, 189] on span "*" at bounding box center [1316, 190] width 5 height 8
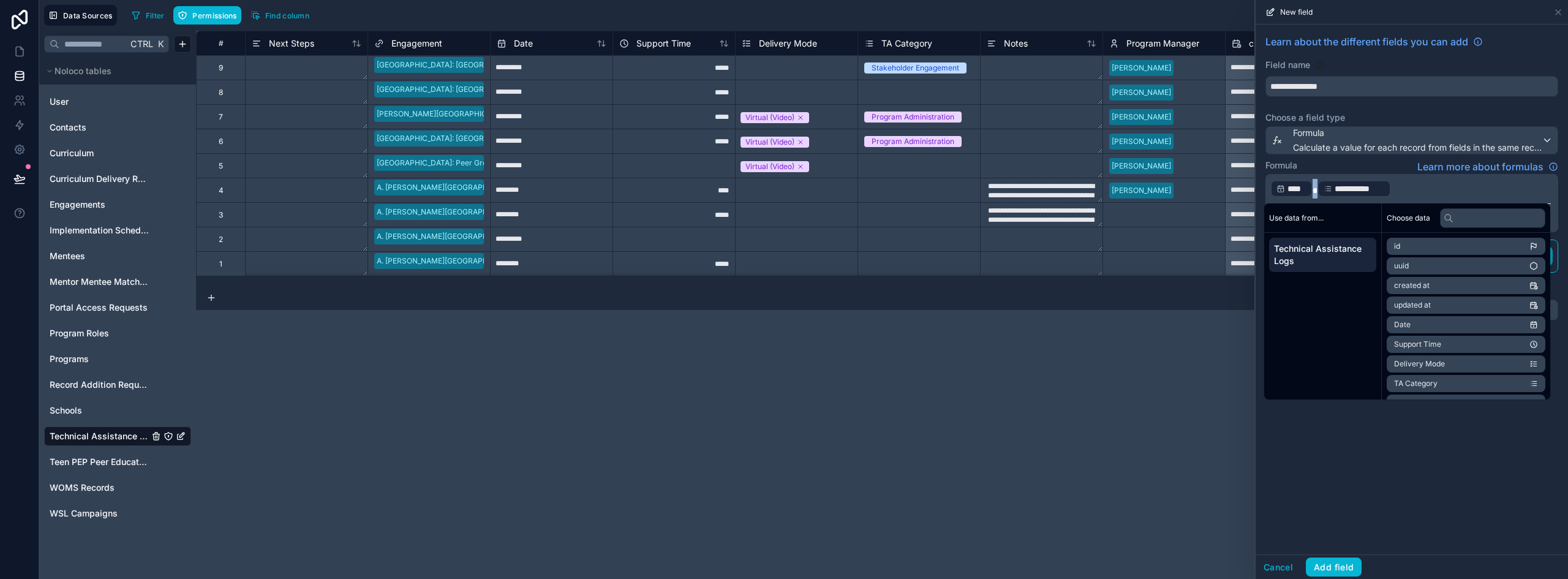
copy span "*"
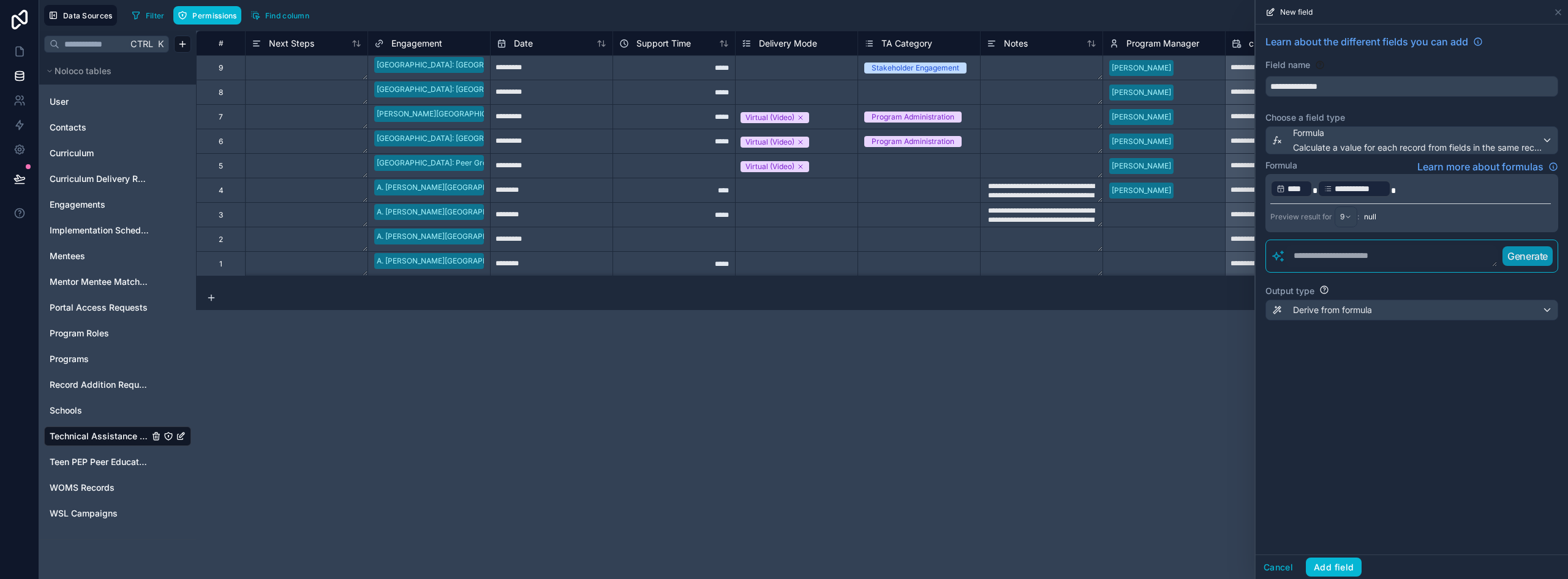
click at [1317, 186] on span "*" at bounding box center [1316, 190] width 5 height 8
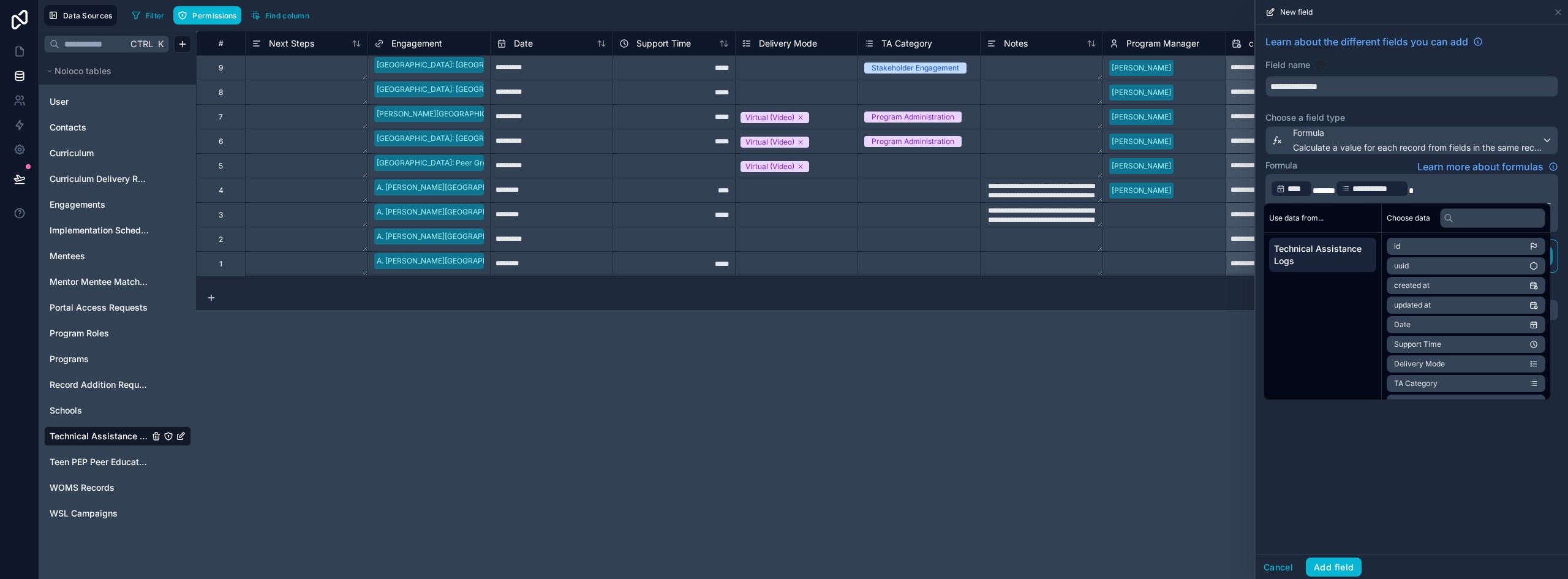
click at [1429, 188] on p "**********" at bounding box center [1411, 188] width 281 height 19
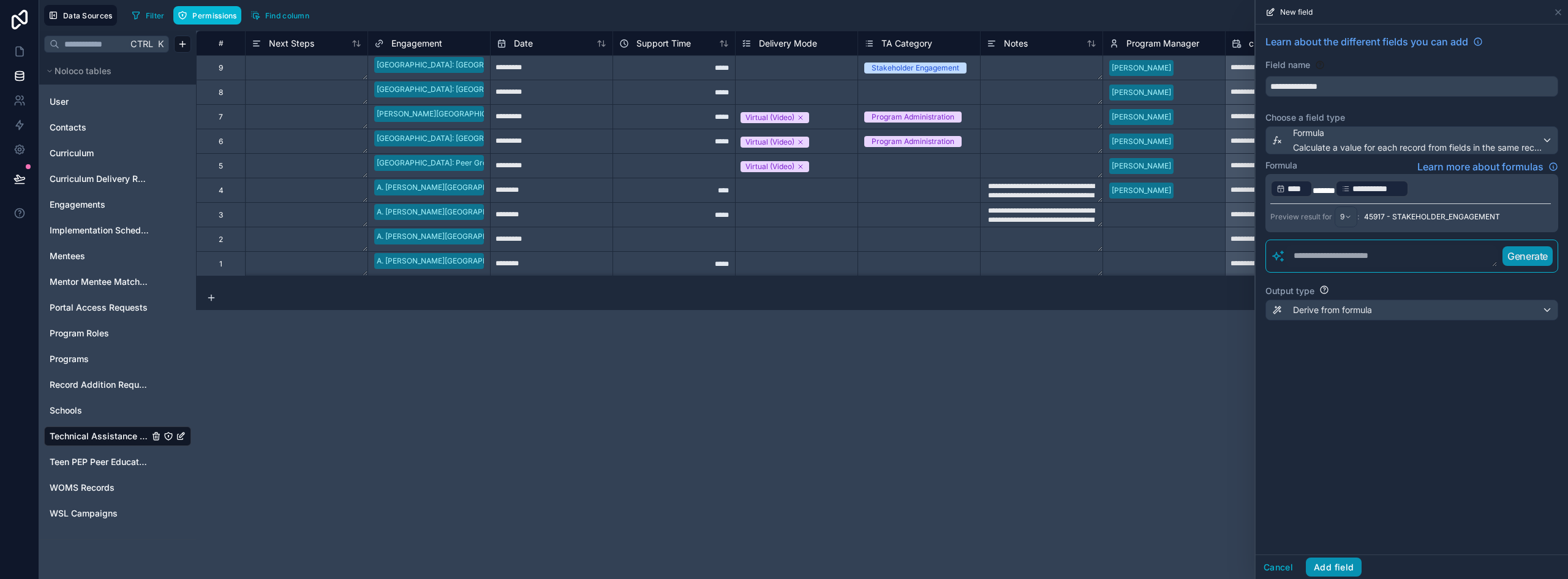
click at [1328, 565] on button "Add field" at bounding box center [1334, 567] width 55 height 19
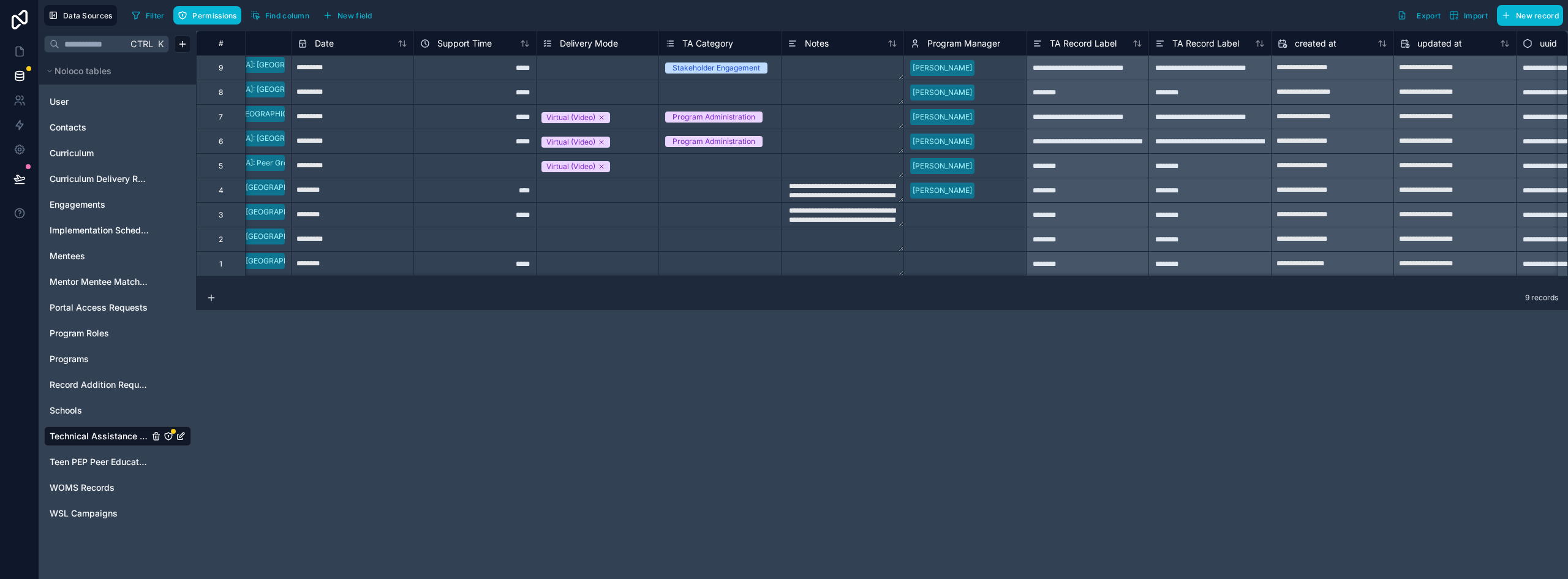
scroll to position [0, 279]
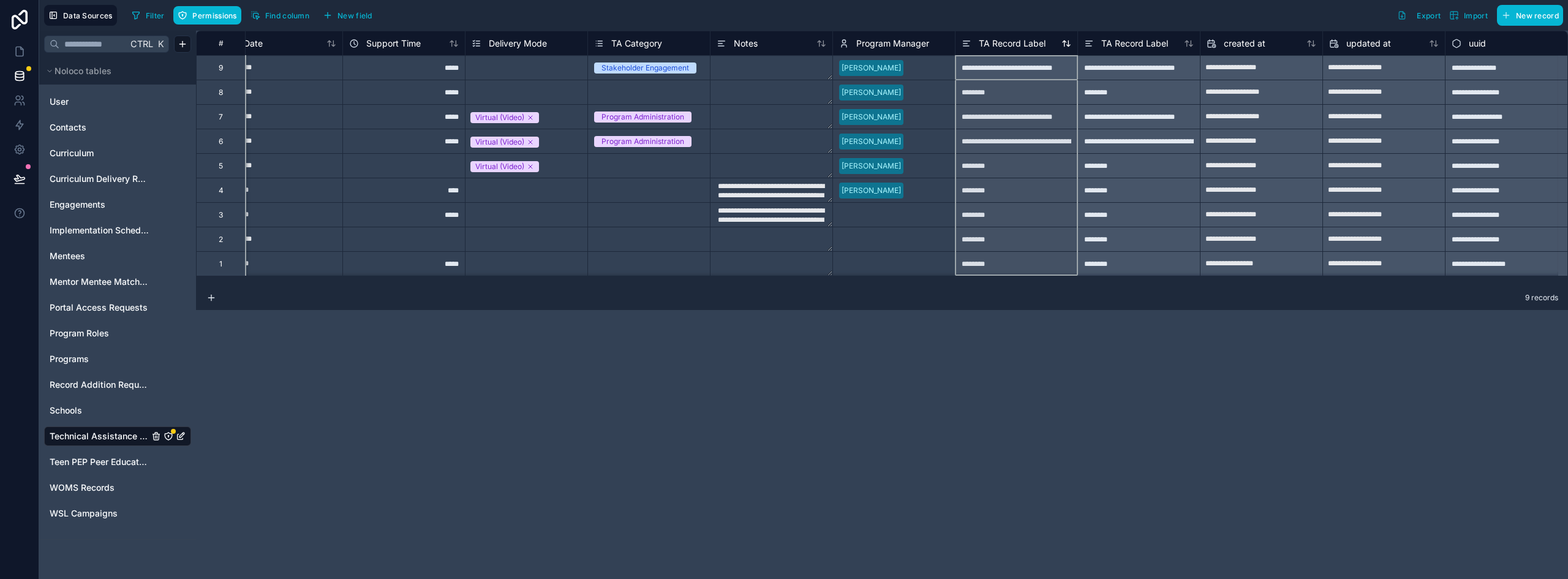
click at [1011, 44] on span "TA Record Label" at bounding box center [1012, 44] width 67 height 12
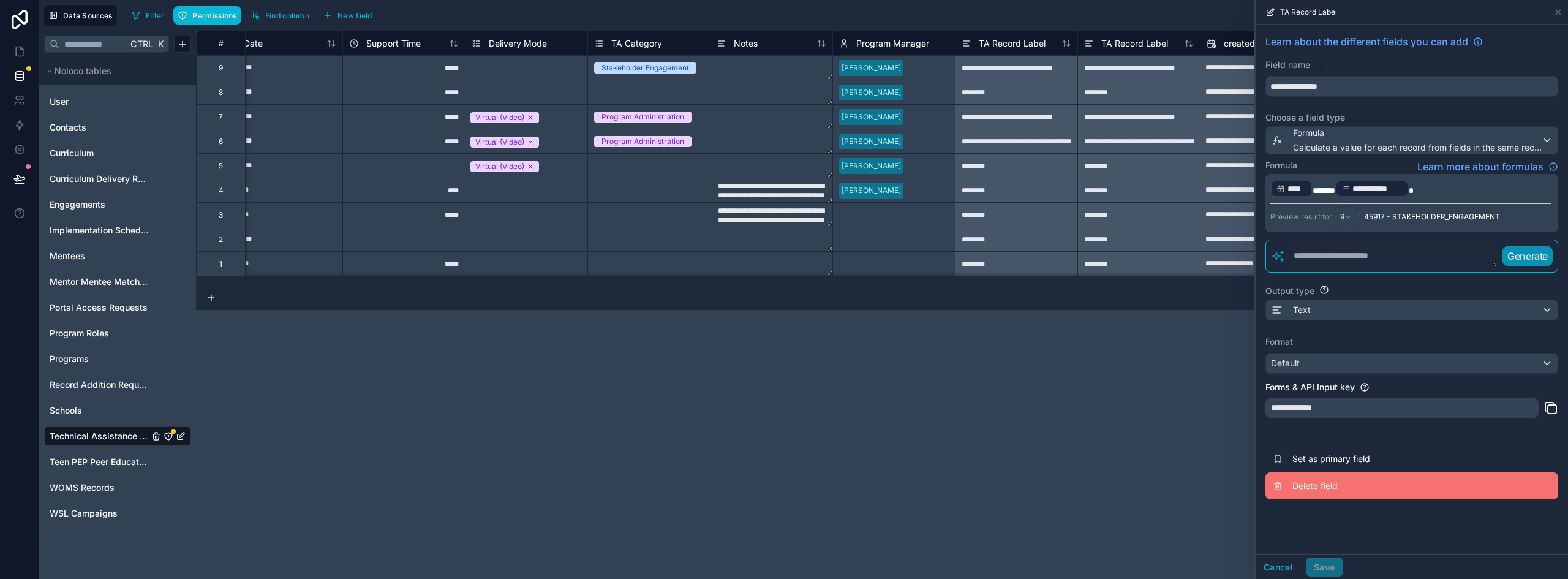
click at [1316, 480] on span "Delete field" at bounding box center [1380, 486] width 176 height 12
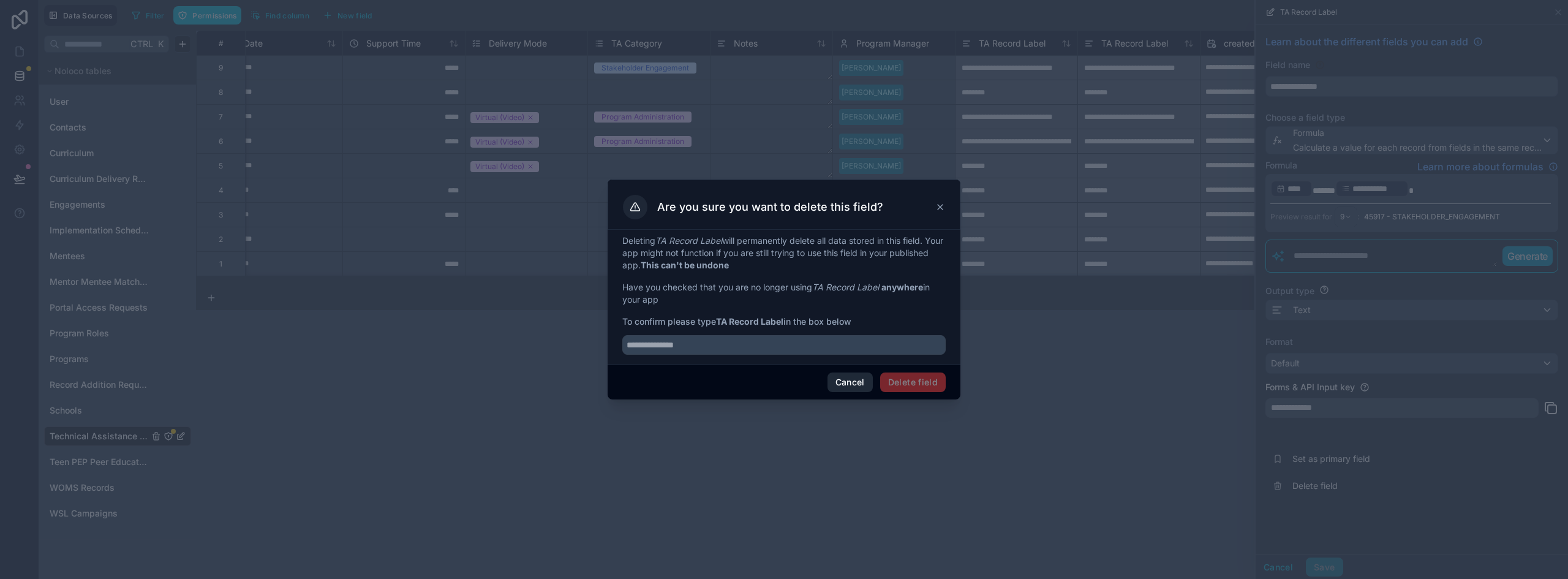
click at [830, 383] on button "Cancel" at bounding box center [850, 382] width 45 height 19
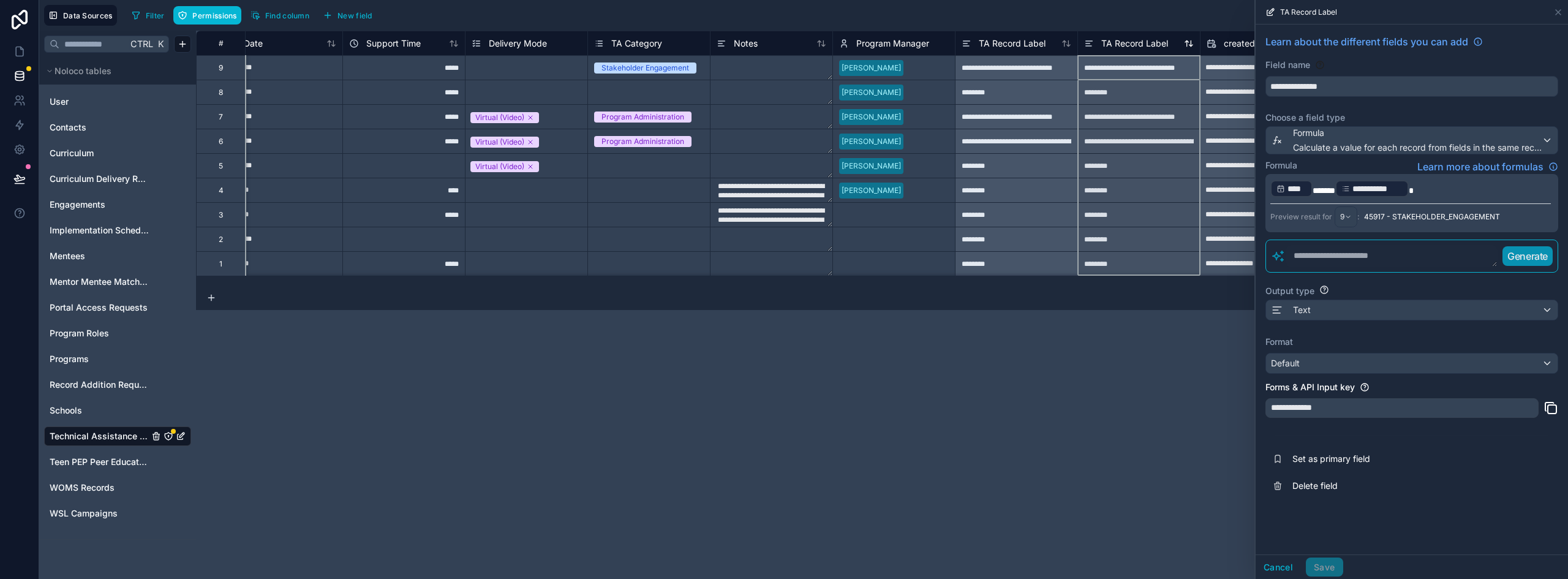
click at [1115, 45] on span "TA Record Label" at bounding box center [1135, 44] width 67 height 12
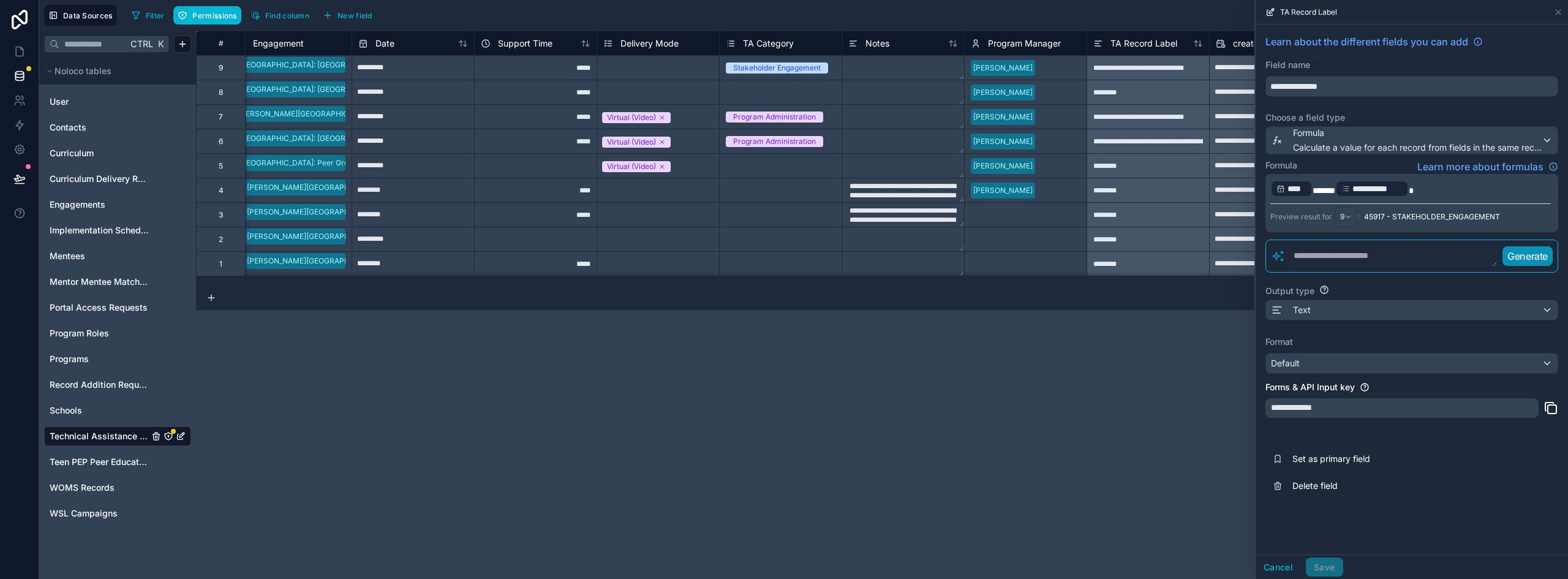
scroll to position [0, 157]
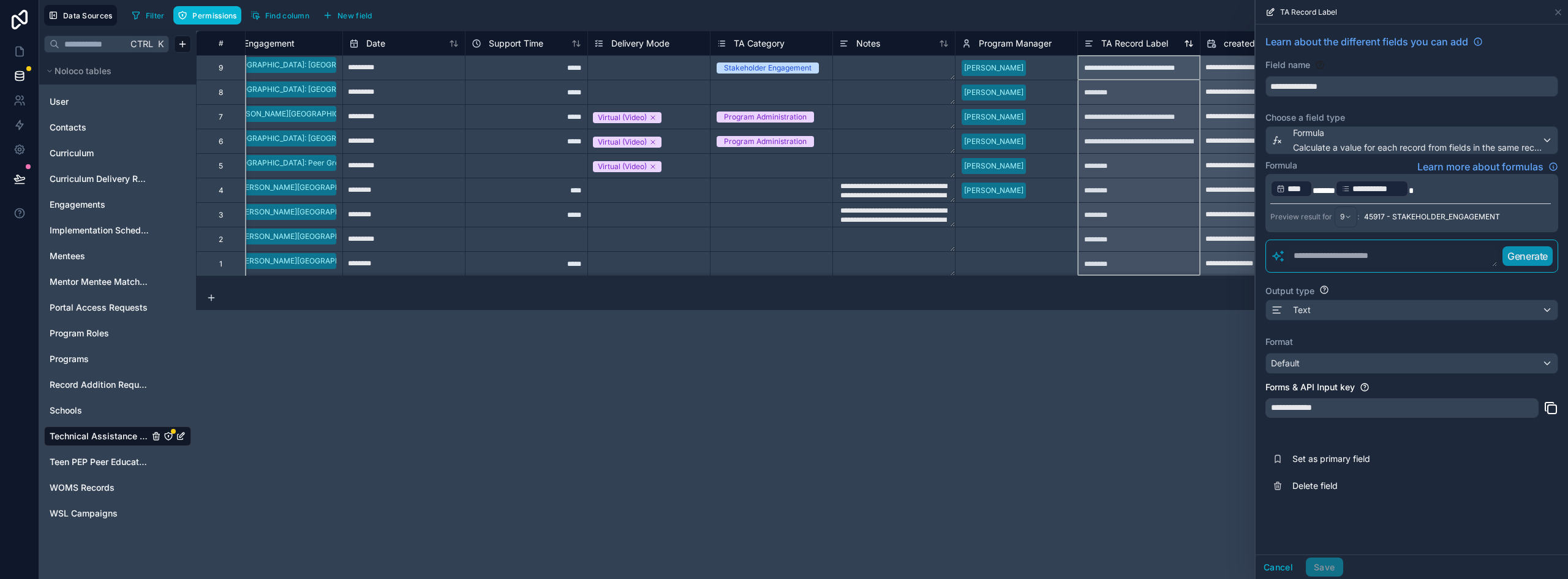
click at [1129, 38] on span "TA Record Label" at bounding box center [1135, 44] width 67 height 12
click at [1325, 259] on textarea at bounding box center [1392, 256] width 212 height 22
type textarea "*"
click at [1306, 253] on textarea at bounding box center [1392, 256] width 212 height 22
click at [1394, 261] on textarea "**********" at bounding box center [1392, 256] width 212 height 22
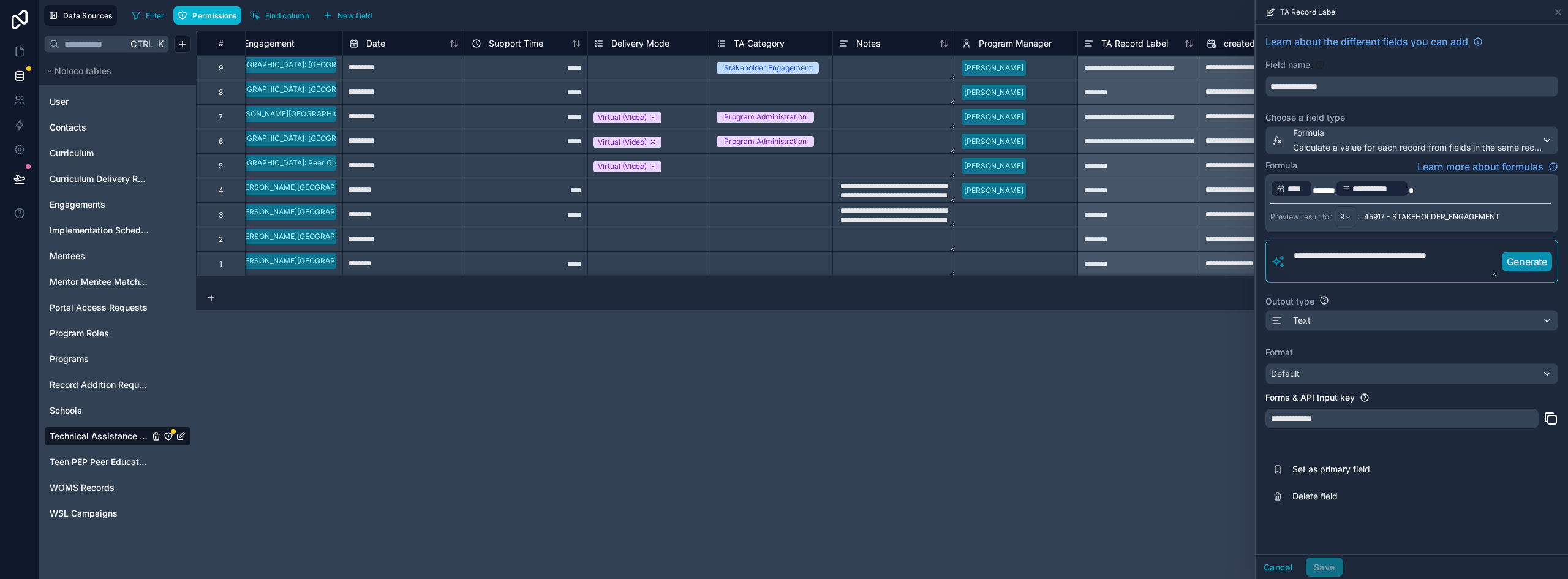
type textarea "**********"
click at [1518, 263] on p "Generate" at bounding box center [1527, 261] width 41 height 15
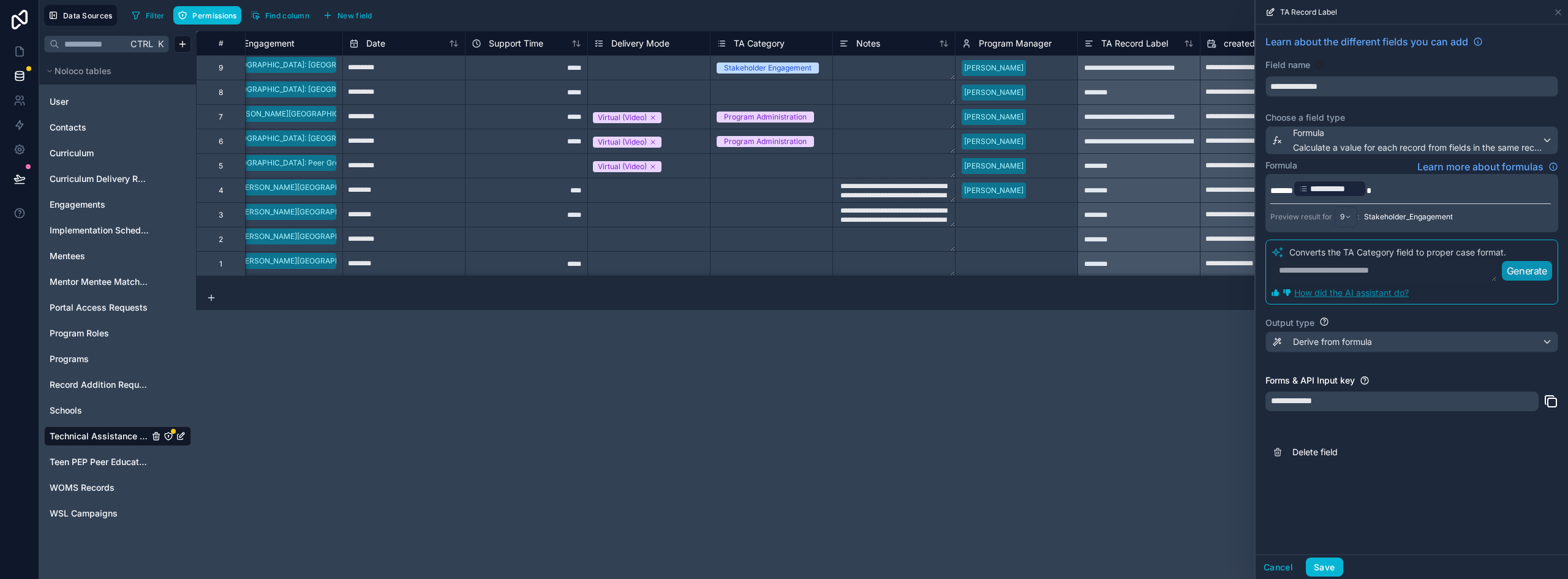
click at [1400, 269] on textarea at bounding box center [1384, 270] width 226 height 22
paste textarea "**********"
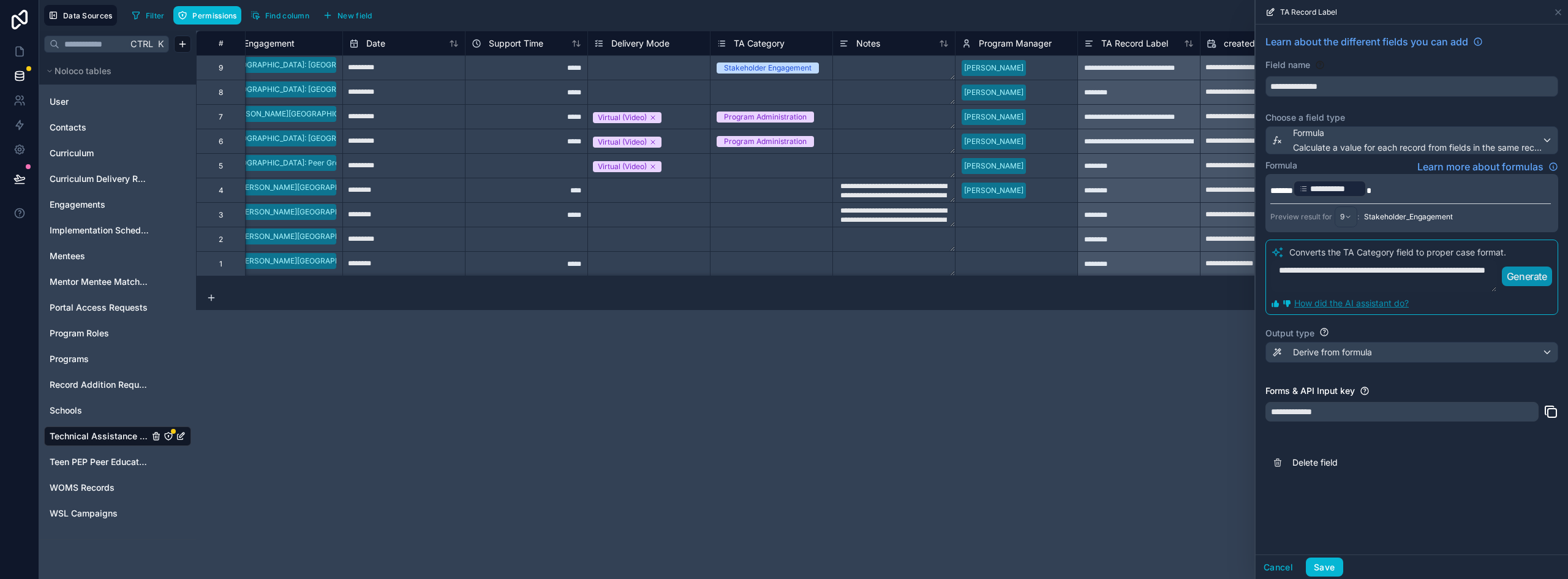
type textarea "**********"
click at [1522, 276] on p "Generate" at bounding box center [1527, 276] width 41 height 15
click at [1529, 281] on p "Generate" at bounding box center [1527, 276] width 41 height 15
click at [1302, 269] on textarea "**********" at bounding box center [1399, 276] width 257 height 32
click at [1350, 266] on textarea "**********" at bounding box center [1399, 276] width 257 height 32
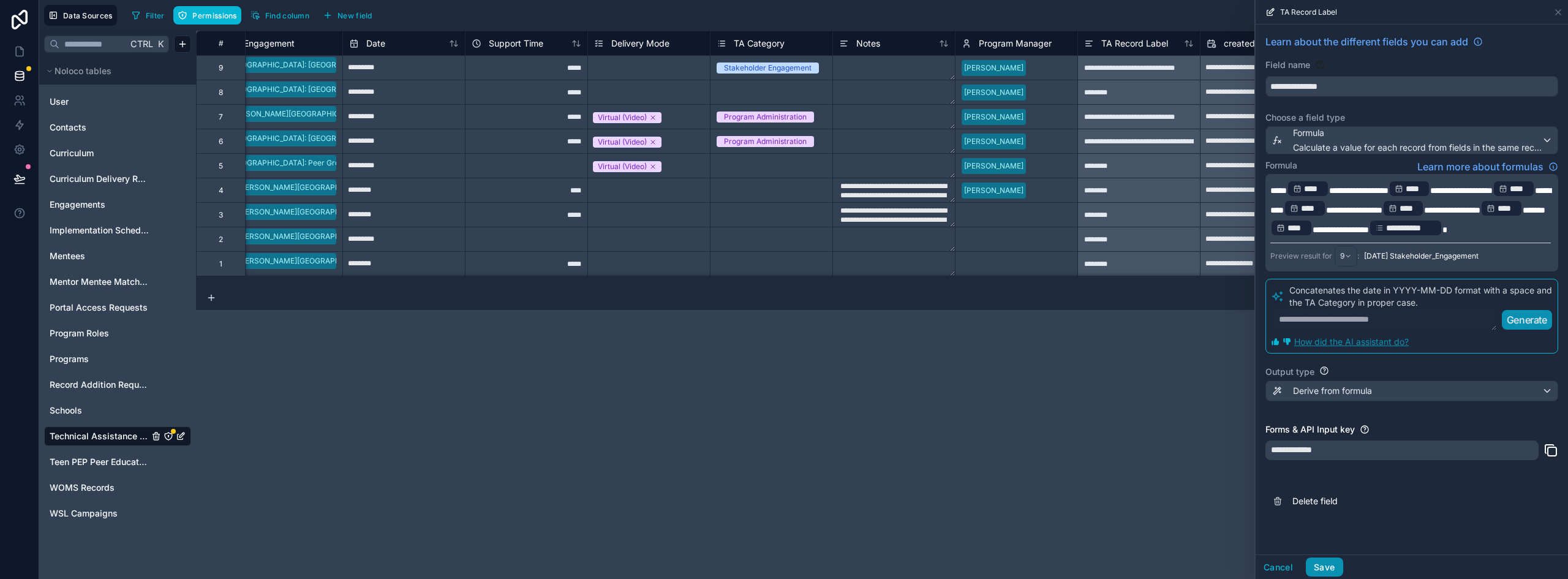
click at [1325, 566] on button "Save" at bounding box center [1325, 567] width 37 height 19
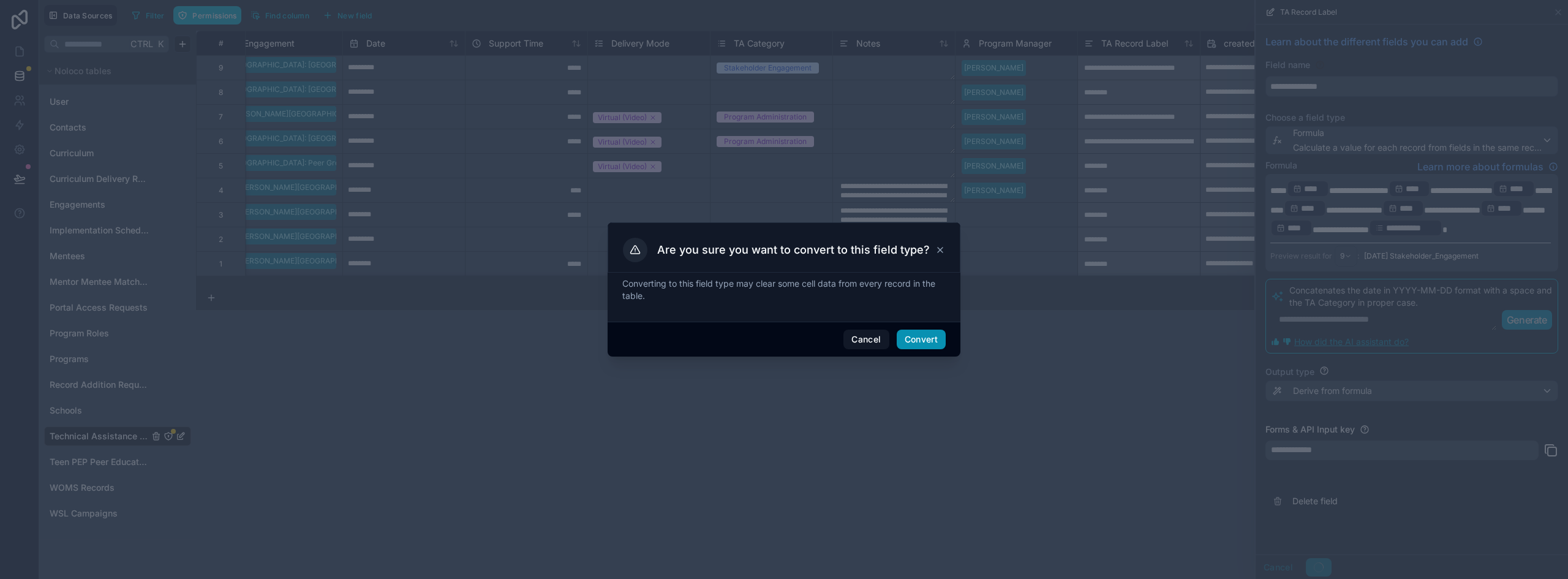
click at [931, 340] on button "Convert" at bounding box center [921, 339] width 49 height 19
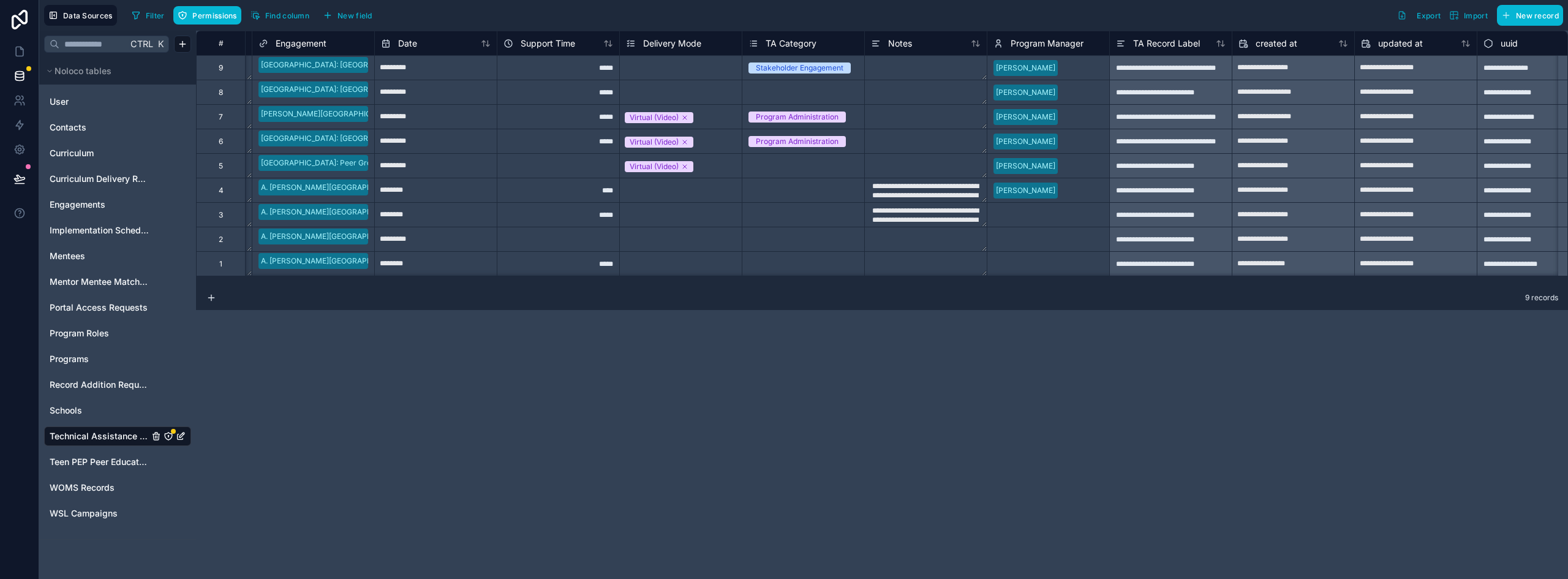
scroll to position [0, 157]
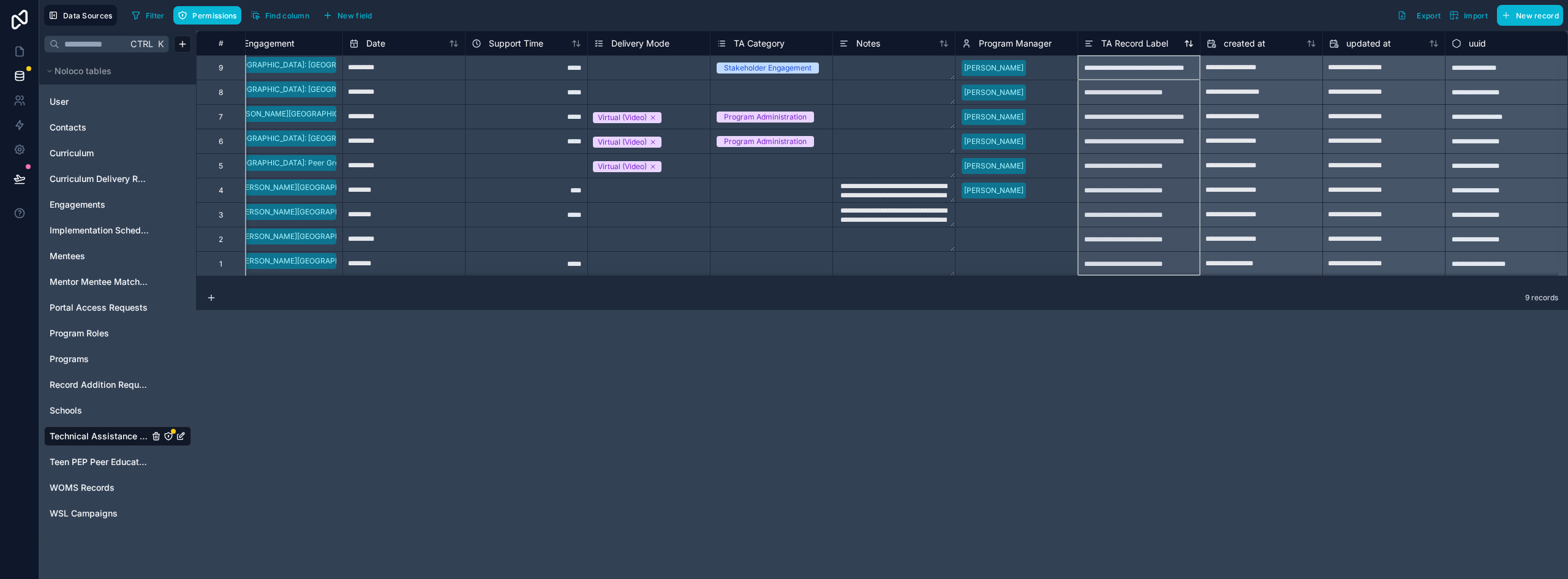
click at [1132, 42] on span "TA Record Label" at bounding box center [1135, 44] width 67 height 12
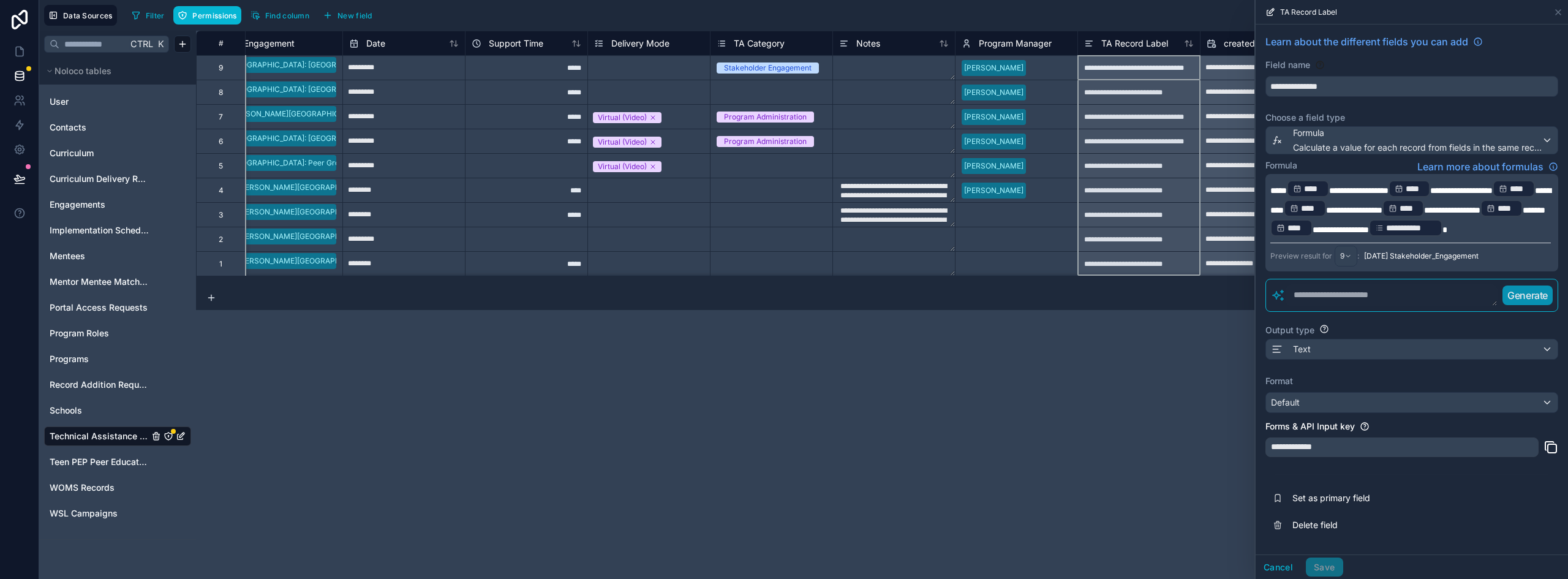
click at [1326, 306] on textarea at bounding box center [1392, 295] width 212 height 22
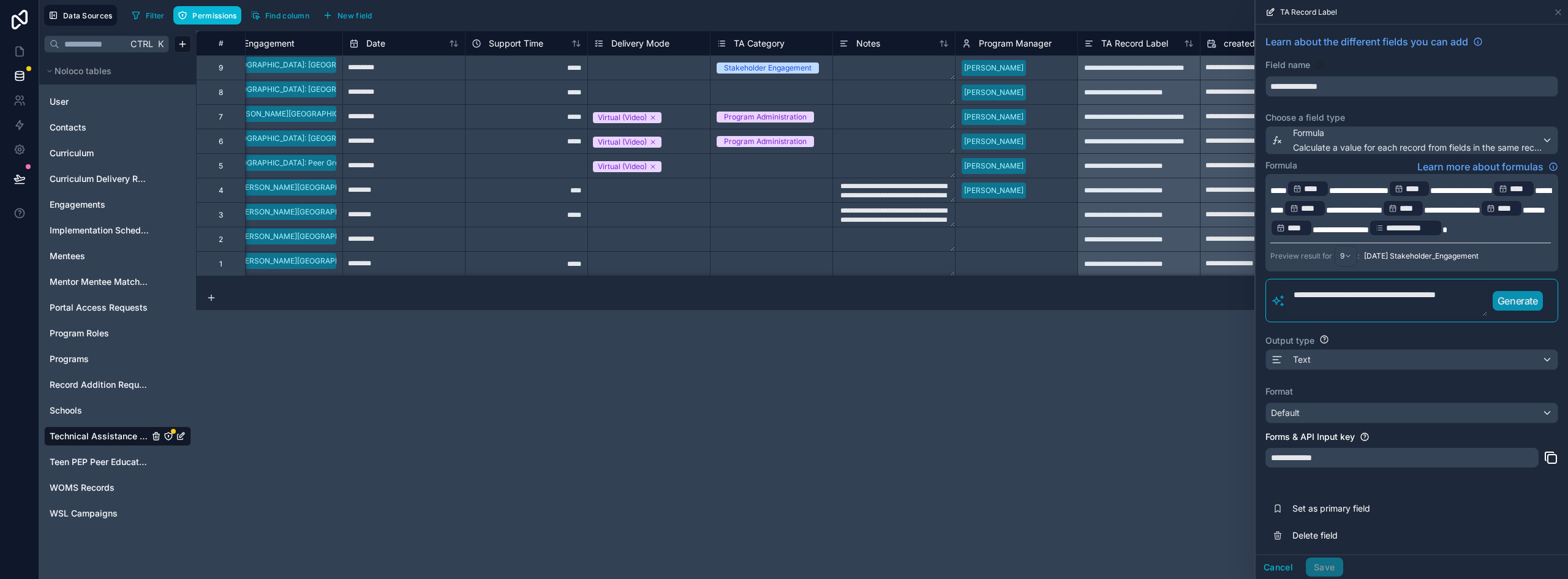
type textarea "**********"
click at [1512, 308] on p "Generate" at bounding box center [1518, 300] width 41 height 15
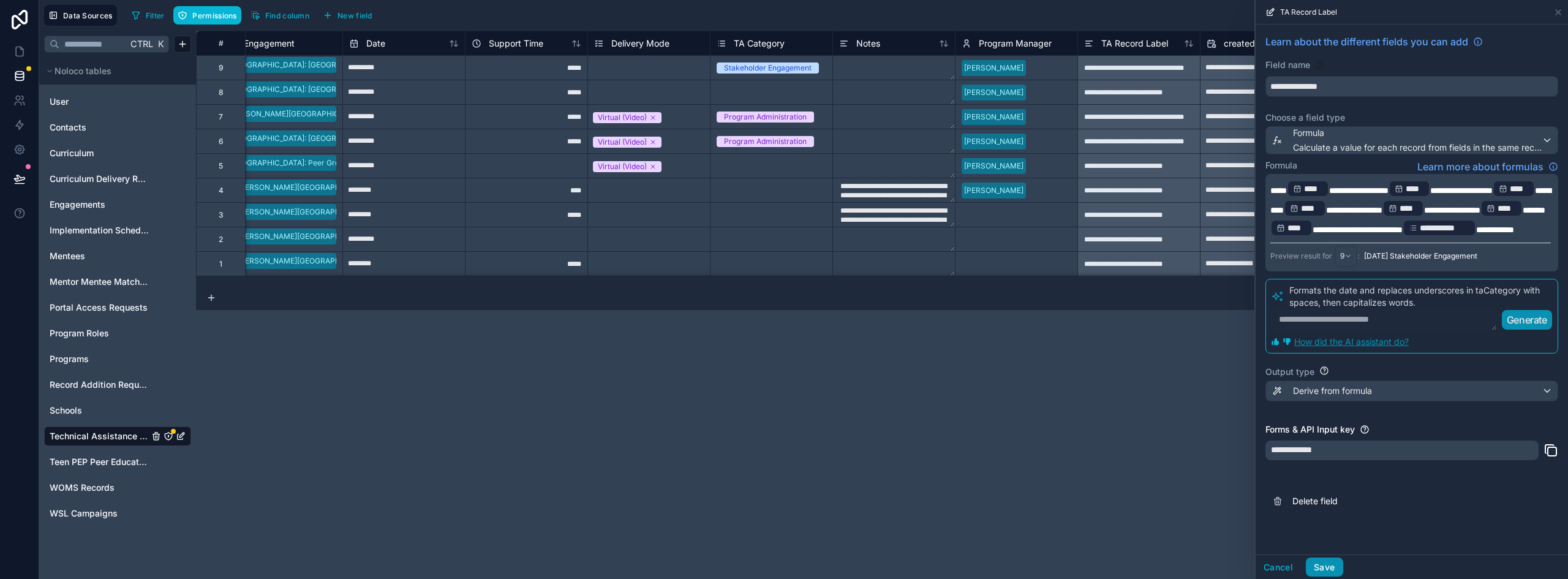
click at [1332, 567] on button "Save" at bounding box center [1325, 567] width 37 height 19
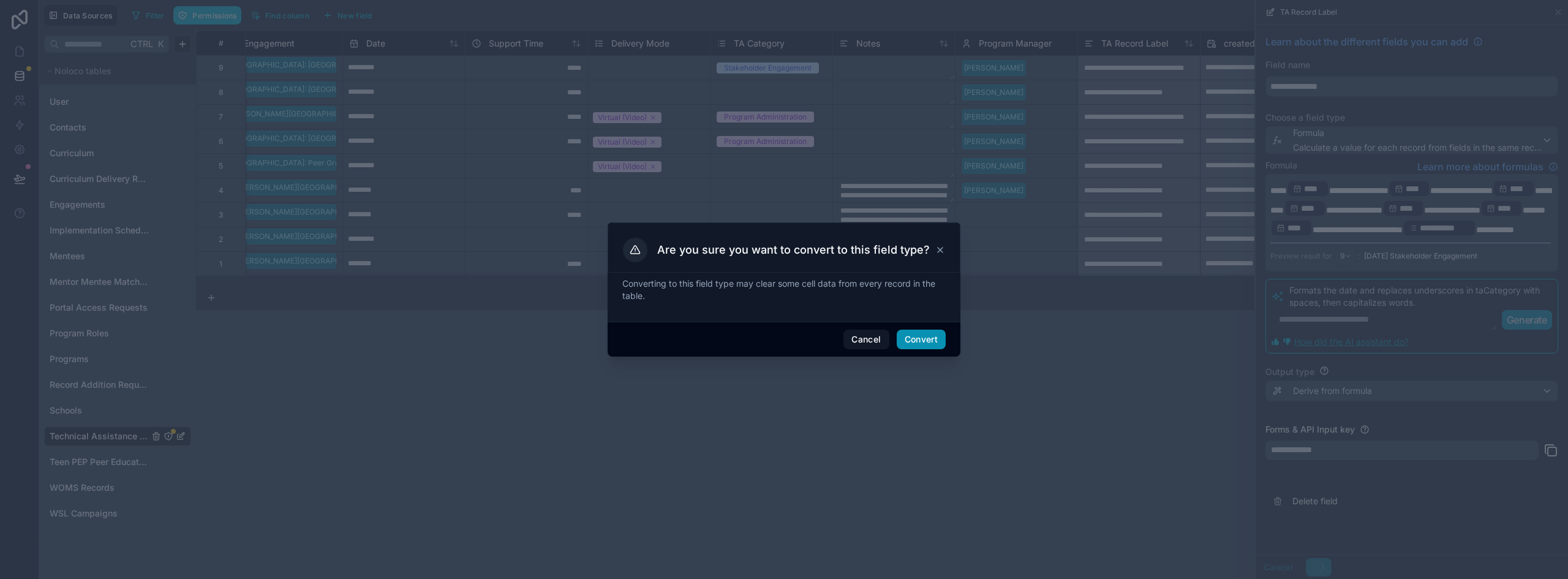
click at [939, 339] on button "Convert" at bounding box center [921, 339] width 49 height 19
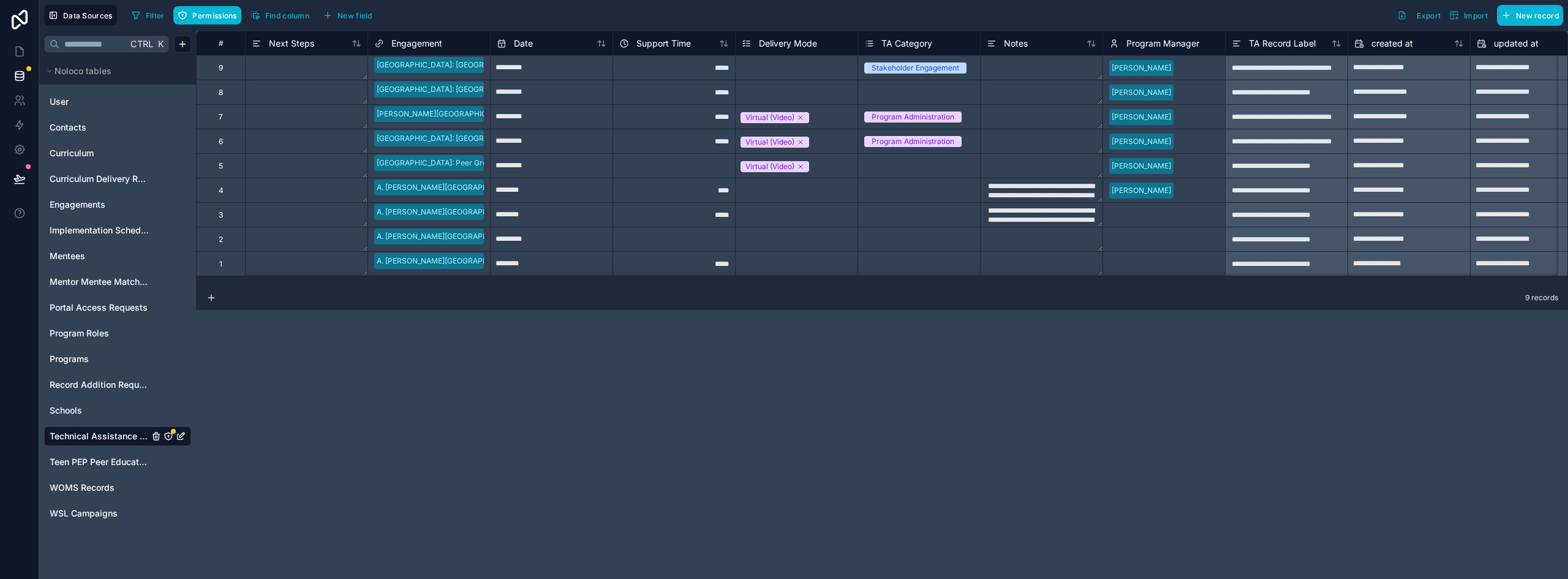
click at [236, 261] on div "1" at bounding box center [221, 263] width 49 height 25
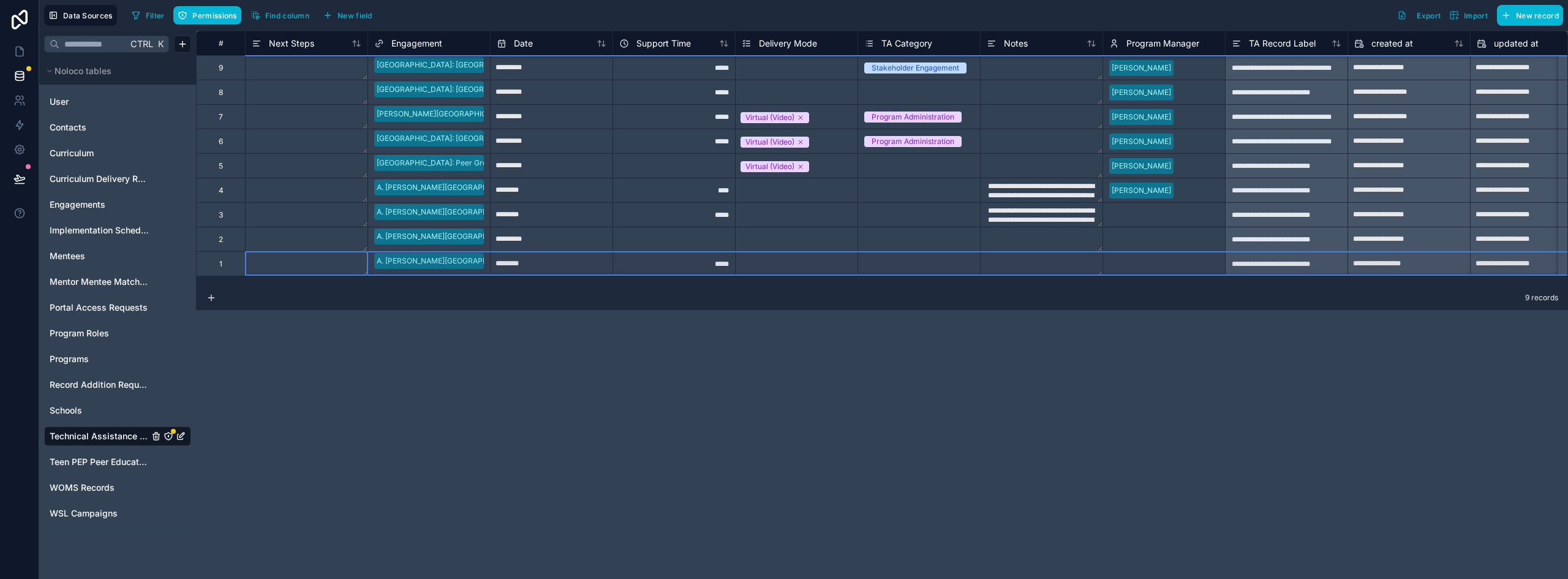
click at [232, 247] on div "2" at bounding box center [221, 239] width 49 height 25
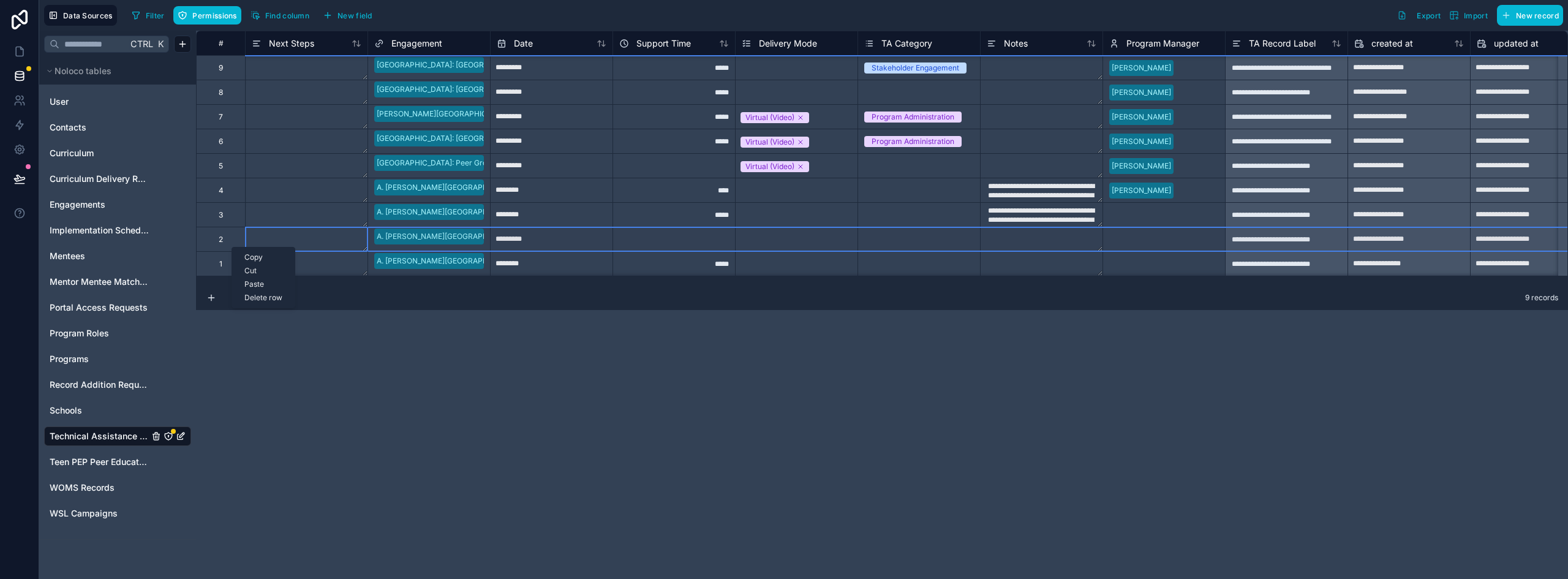
click at [1286, 124] on div "**********" at bounding box center [1286, 116] width 122 height 25
click at [1289, 111] on div "**********" at bounding box center [1286, 116] width 122 height 25
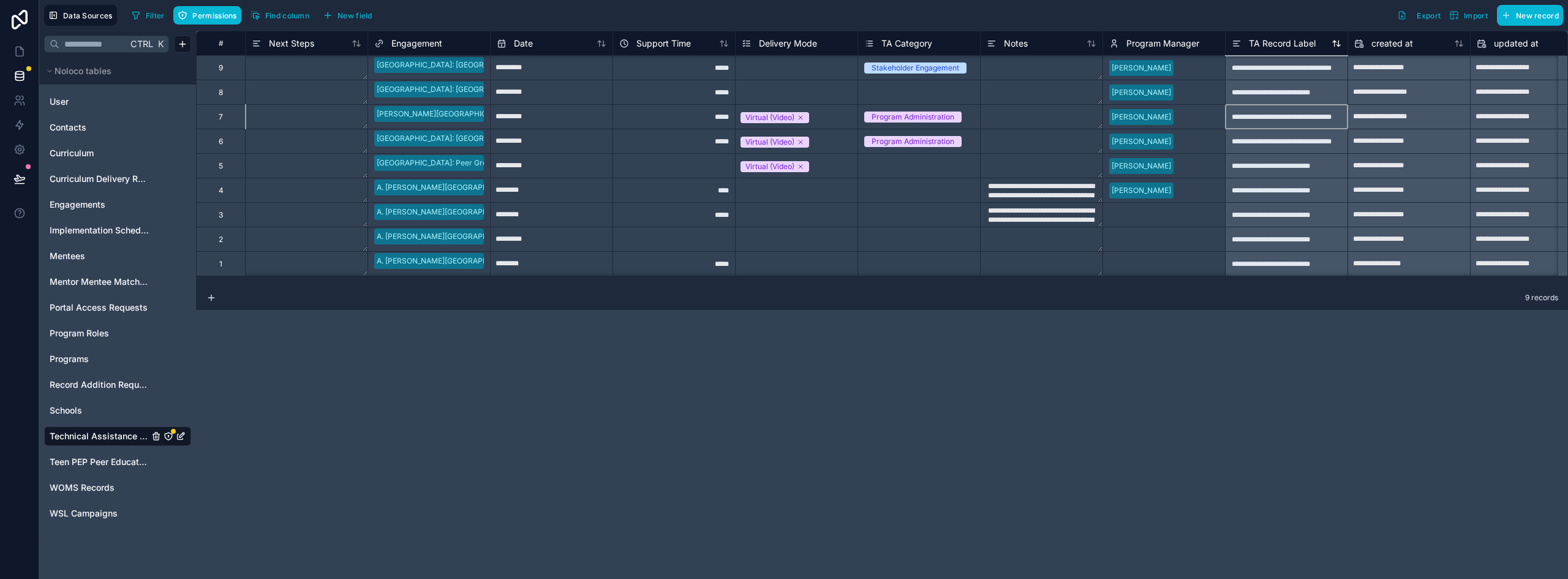
click at [1291, 43] on span "TA Record Label" at bounding box center [1282, 44] width 67 height 12
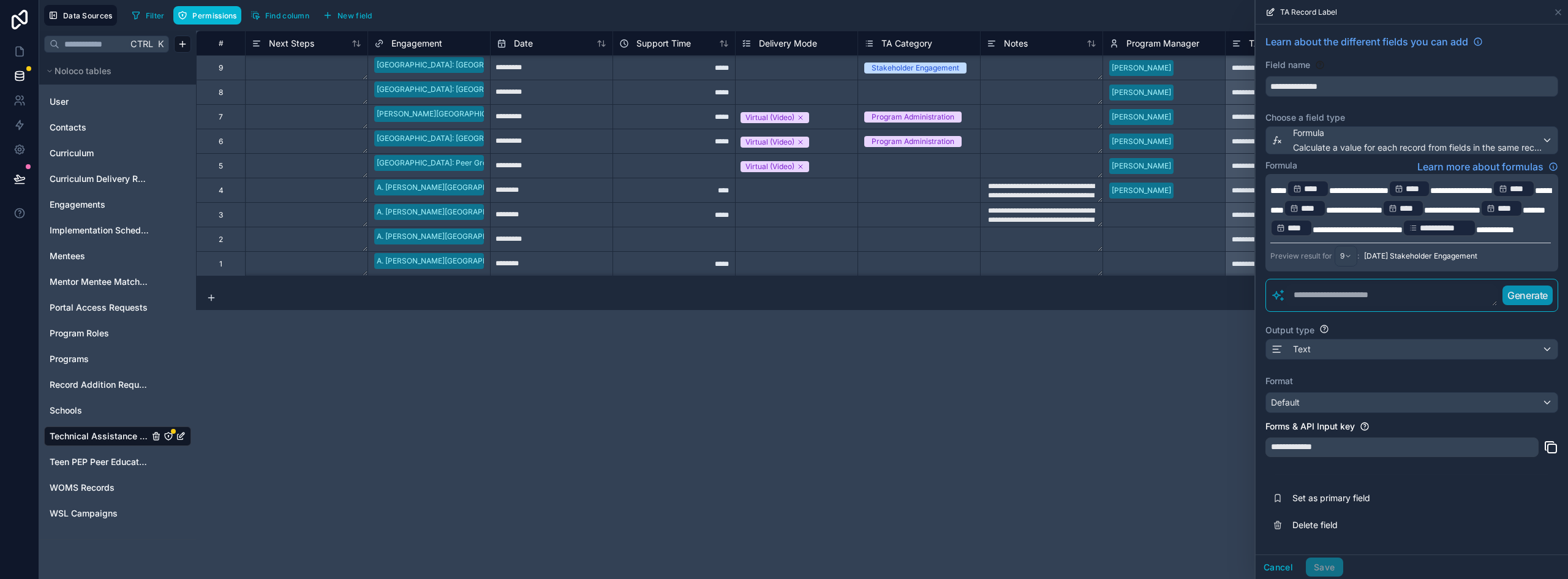
click at [1350, 306] on textarea at bounding box center [1392, 295] width 212 height 22
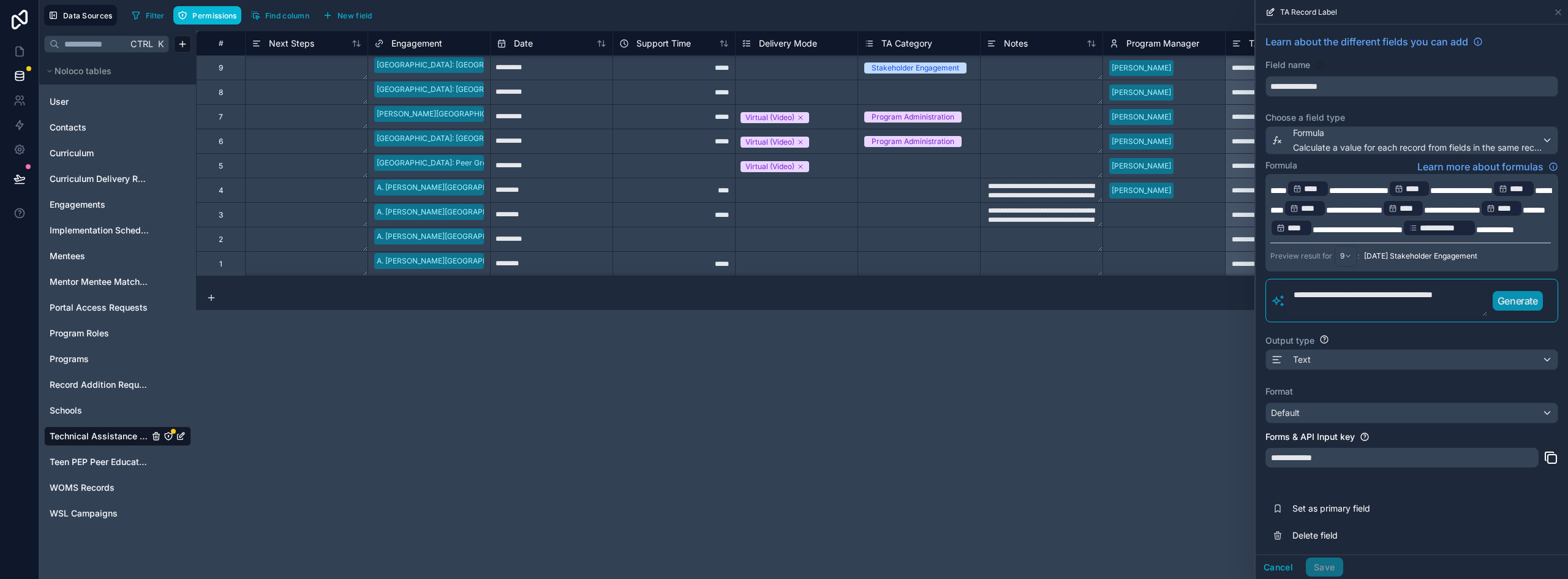
type textarea "**********"
click at [1530, 308] on p "Generate" at bounding box center [1518, 300] width 41 height 15
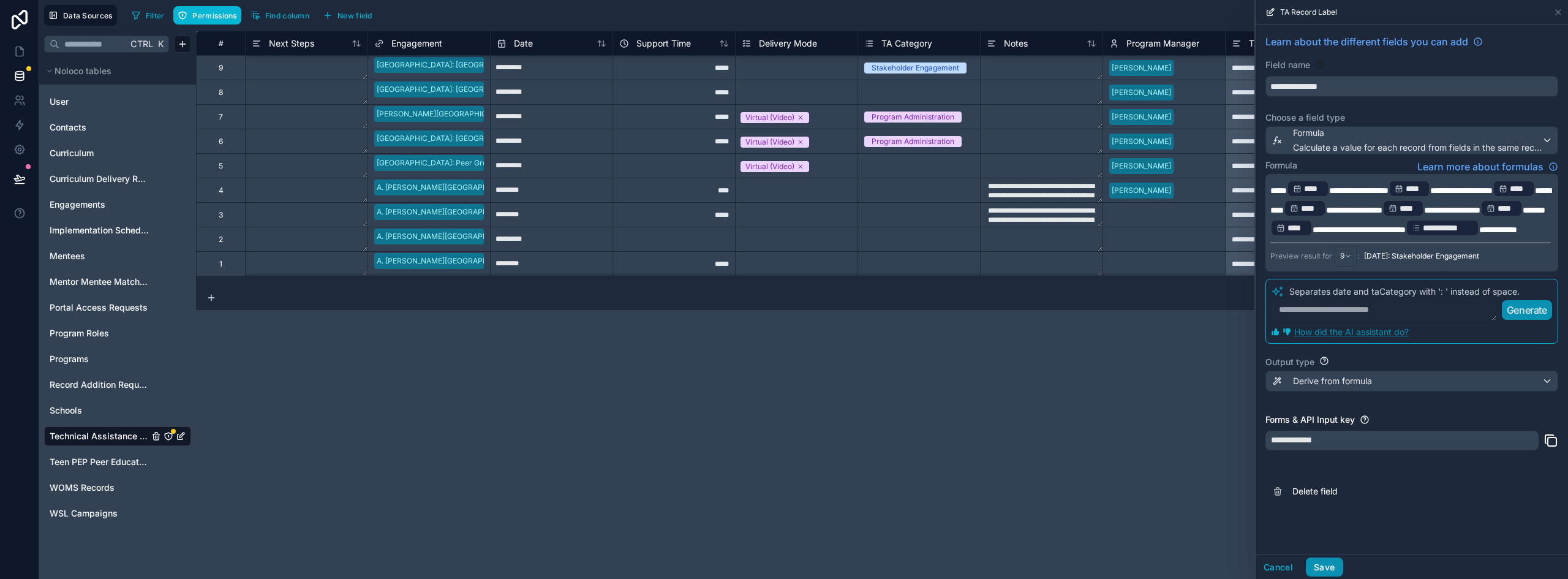
click at [1314, 567] on button "Save" at bounding box center [1325, 567] width 37 height 19
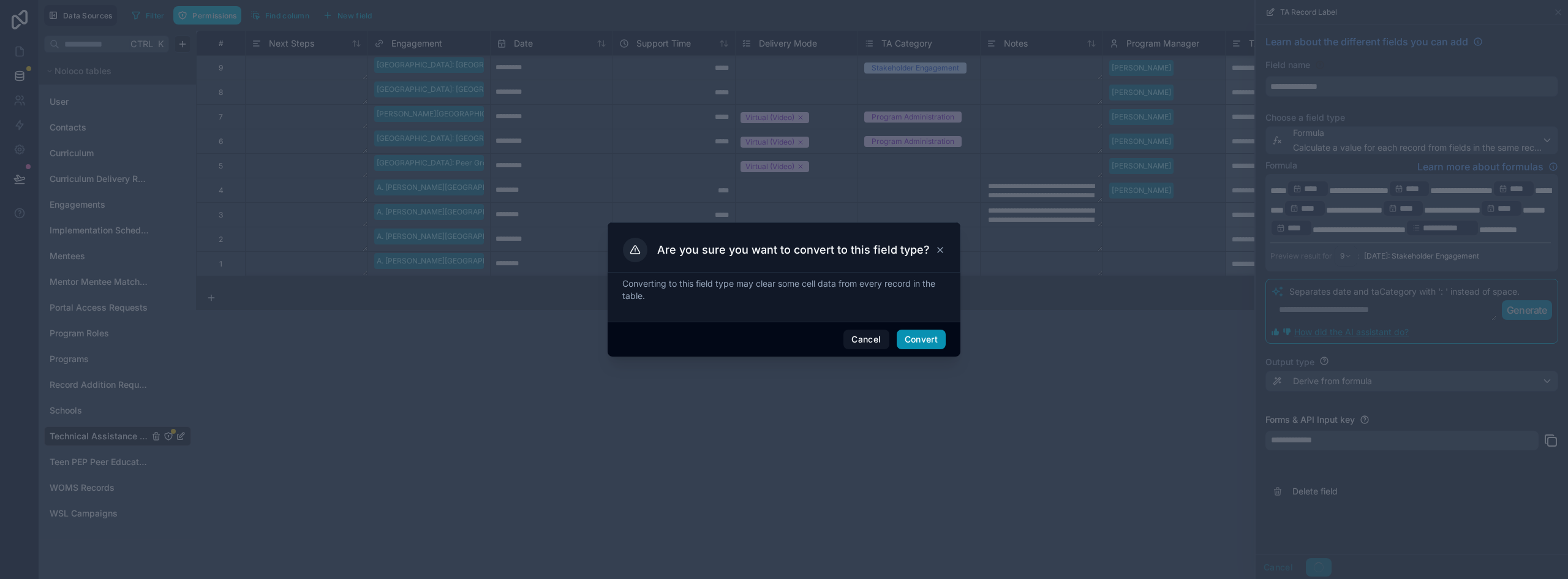
click at [930, 343] on button "Convert" at bounding box center [921, 339] width 49 height 19
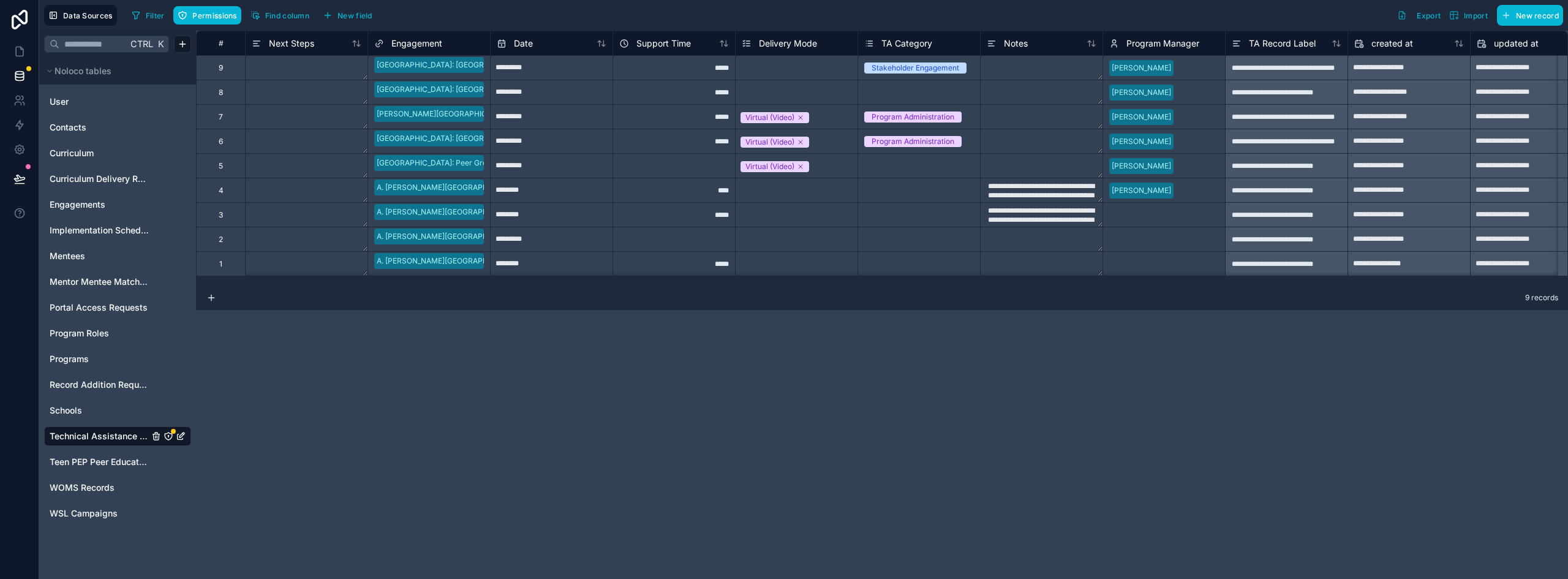
click at [168, 437] on icon "Technical Assistance Logs" at bounding box center [168, 436] width 10 height 10
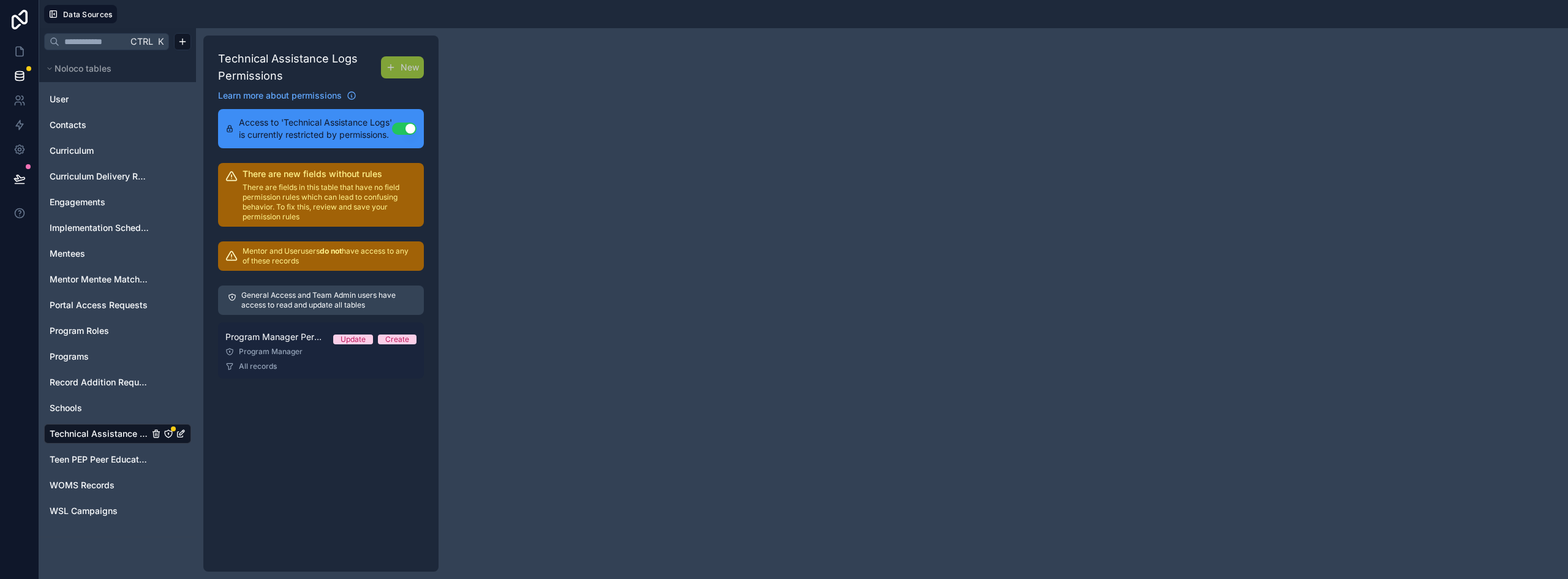
click at [299, 343] on span "Program Manager Permission Set" at bounding box center [274, 337] width 98 height 12
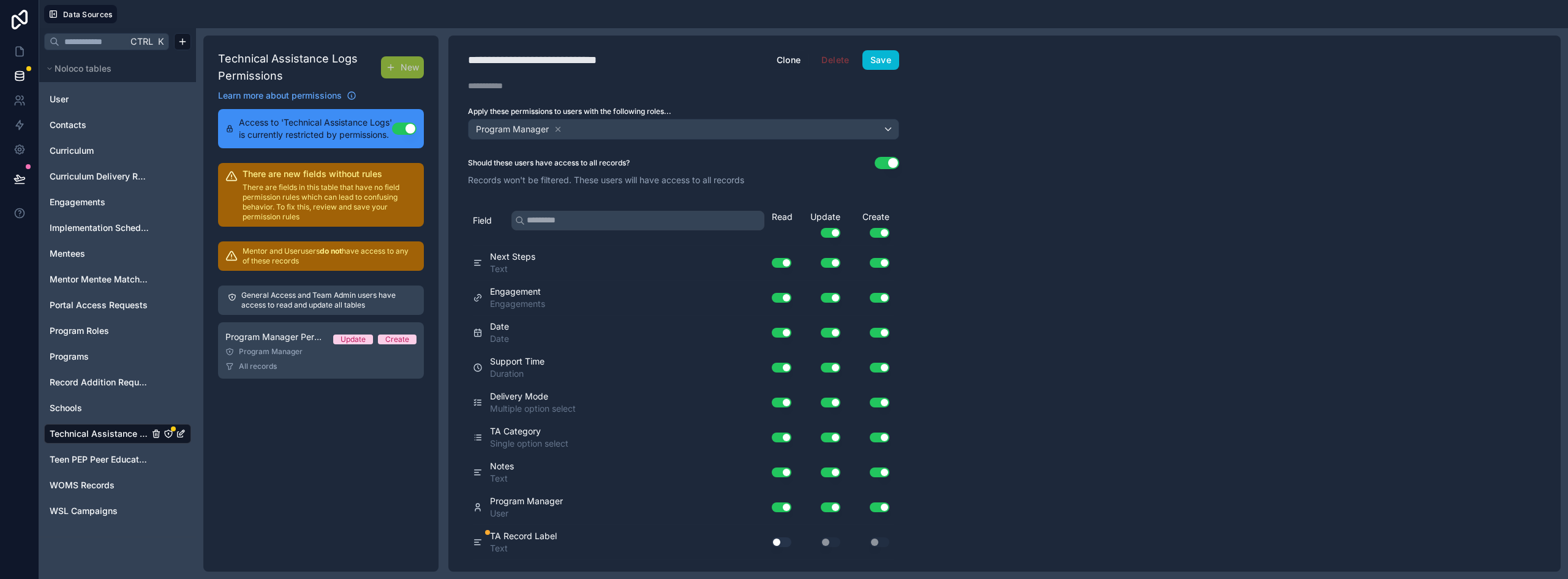
click at [783, 541] on button "Use setting" at bounding box center [781, 542] width 19 height 10
click at [890, 62] on button "Save" at bounding box center [881, 59] width 37 height 19
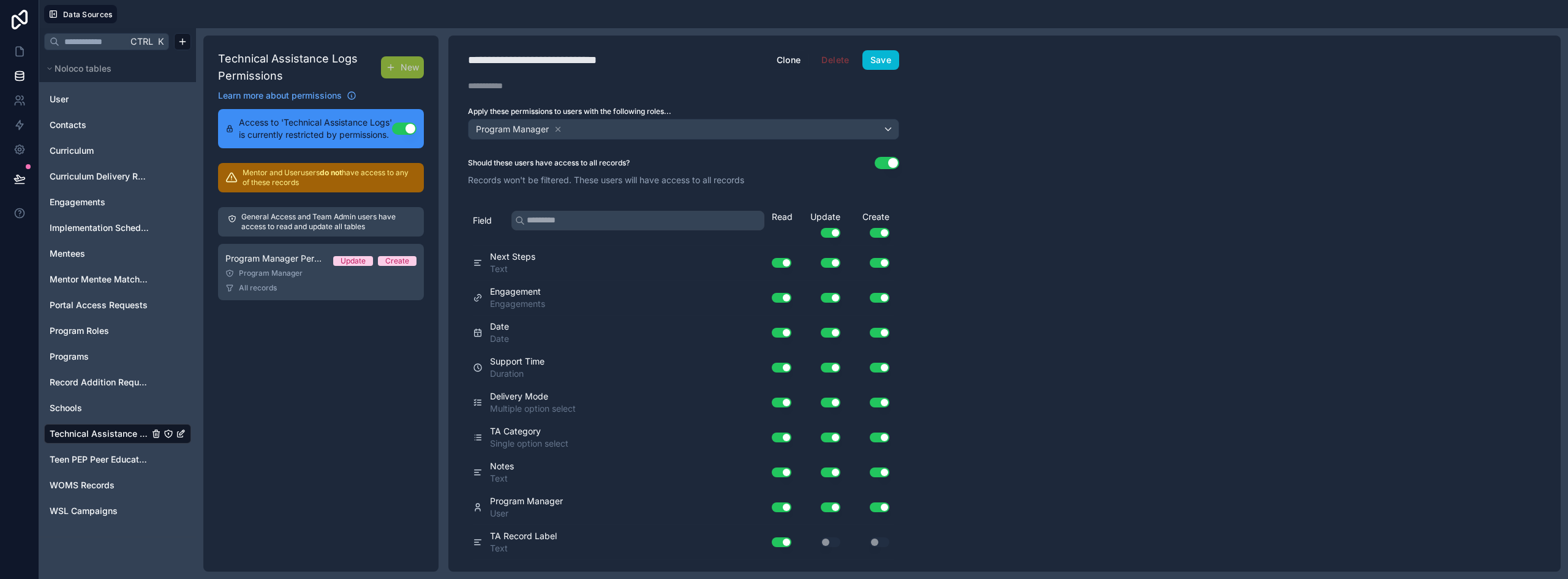
click at [85, 438] on span "Technical Assistance Logs" at bounding box center [99, 434] width 99 height 12
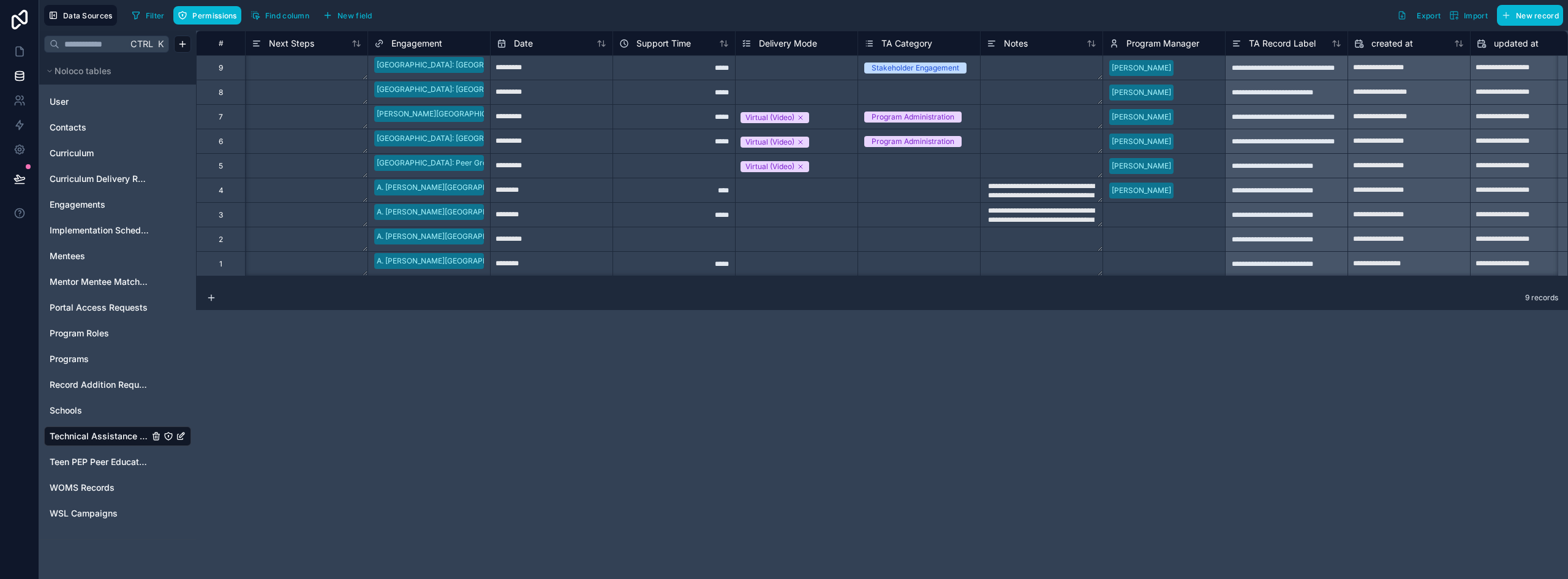
scroll to position [0, 157]
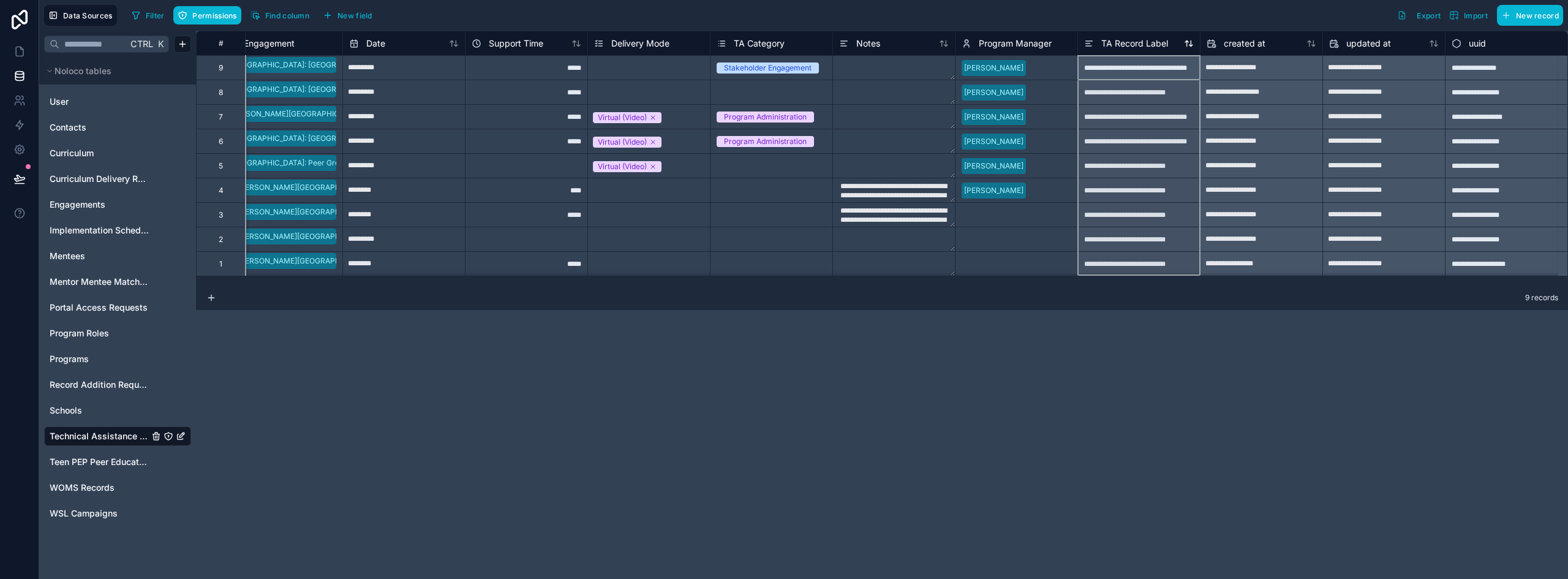
click at [1119, 43] on span "TA Record Label" at bounding box center [1135, 44] width 67 height 12
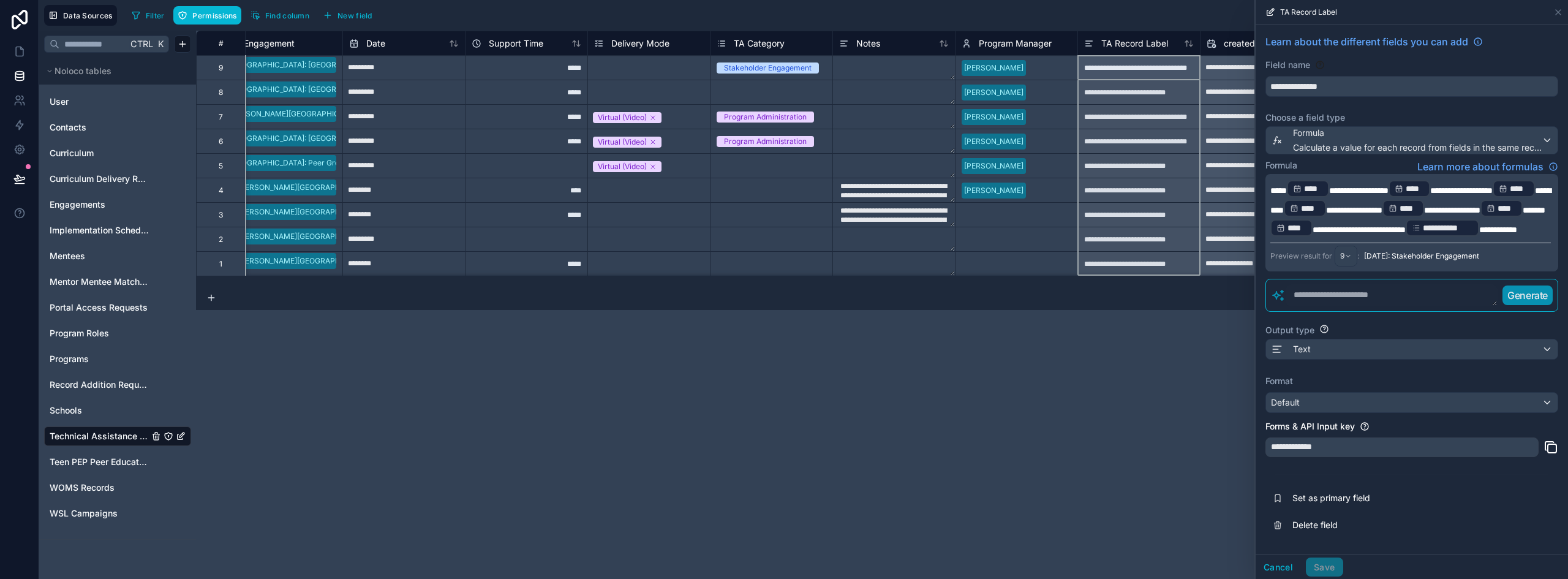
scroll to position [13, 0]
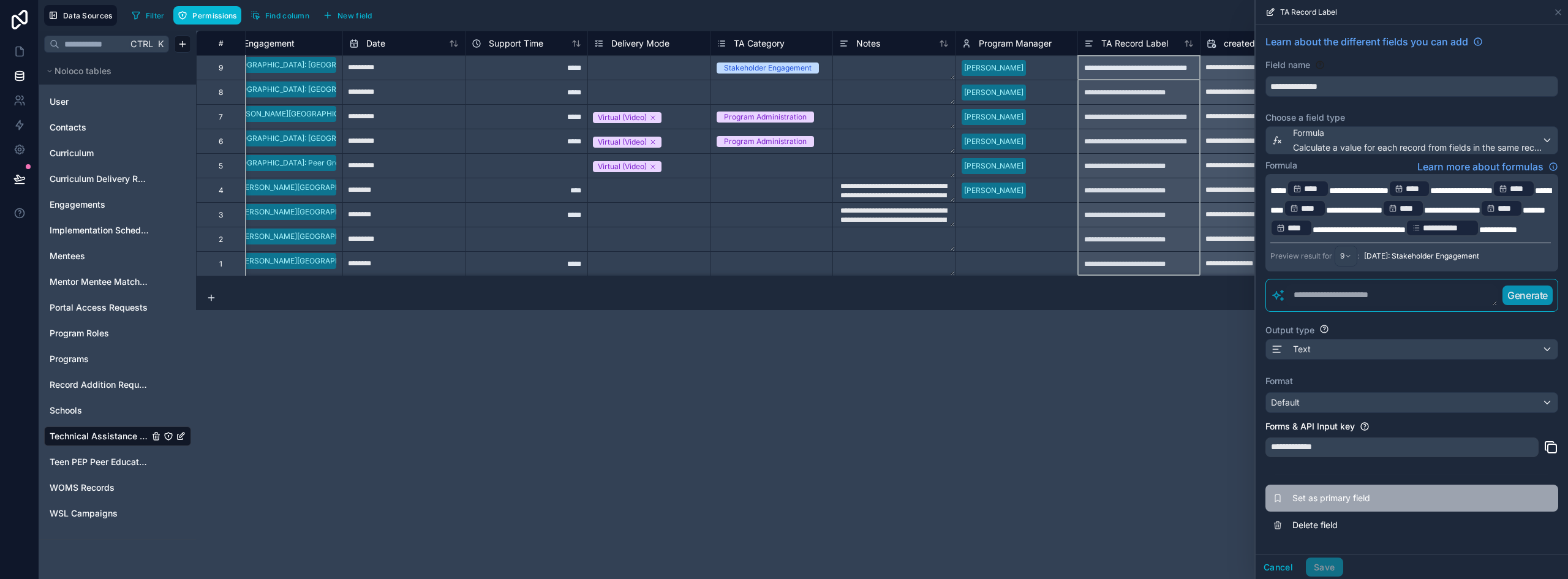
click at [1359, 498] on span "Set as primary field" at bounding box center [1380, 498] width 176 height 12
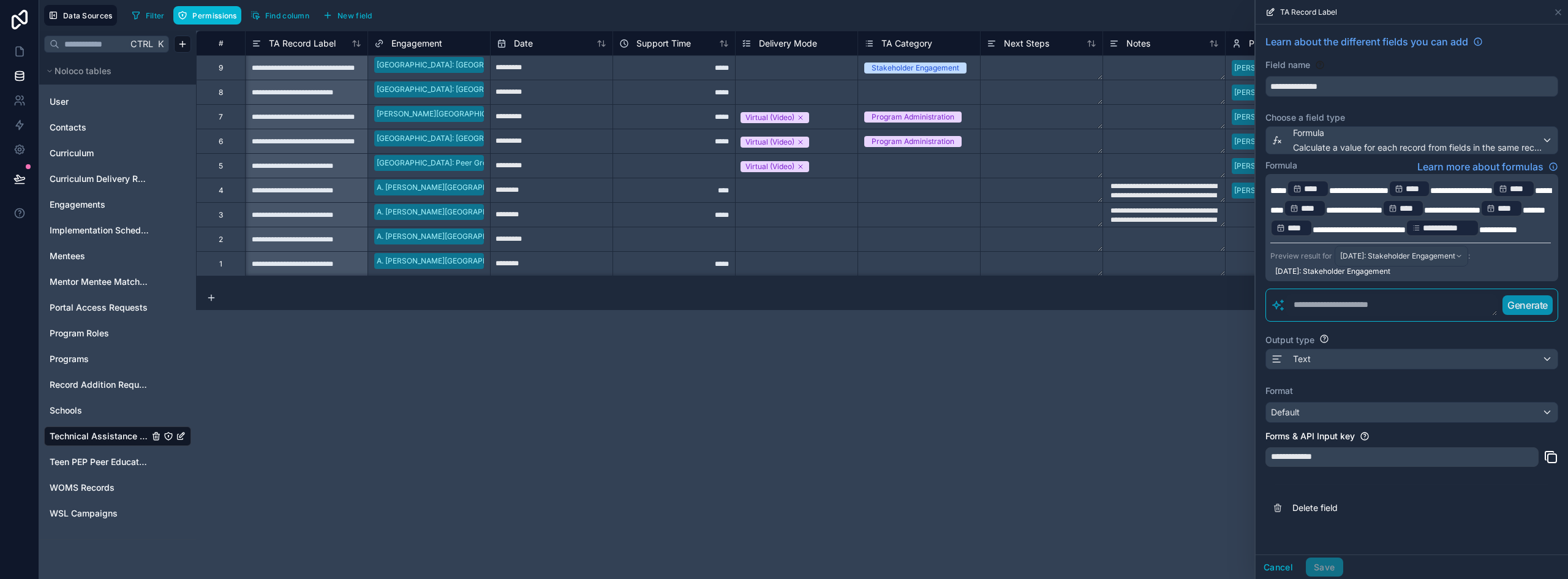
scroll to position [0, 157]
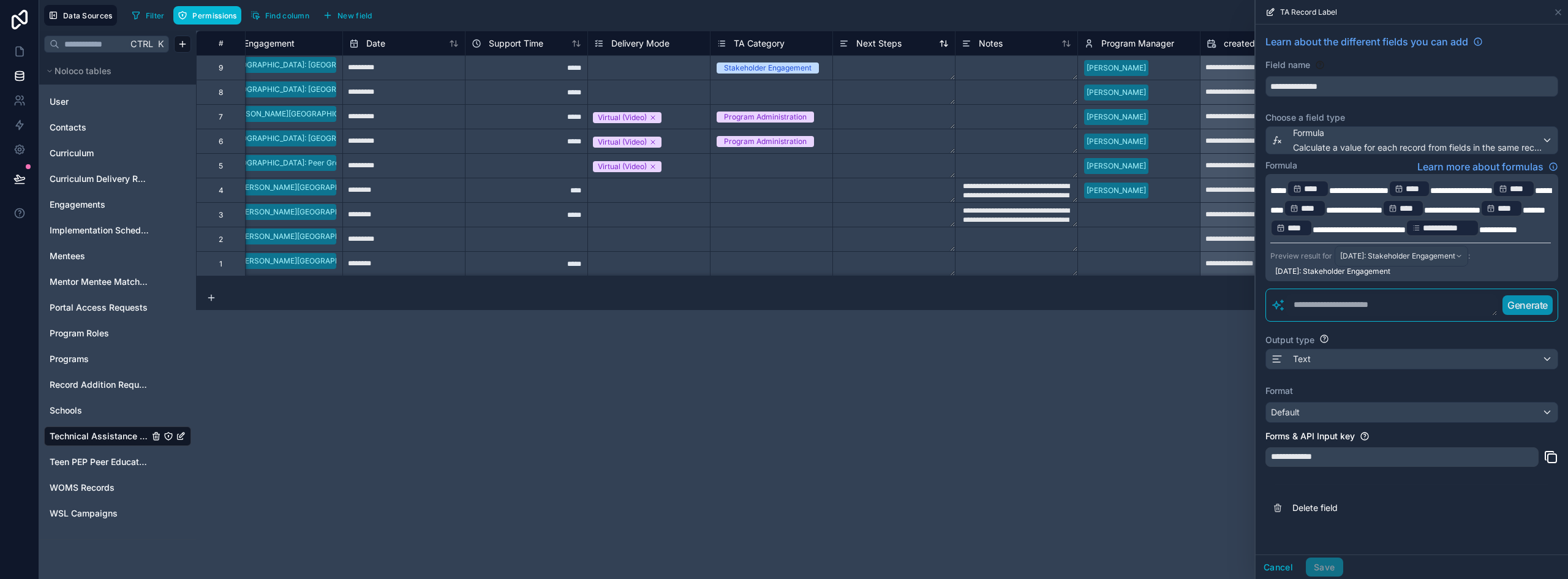
click at [871, 41] on span "Next Steps" at bounding box center [879, 44] width 45 height 12
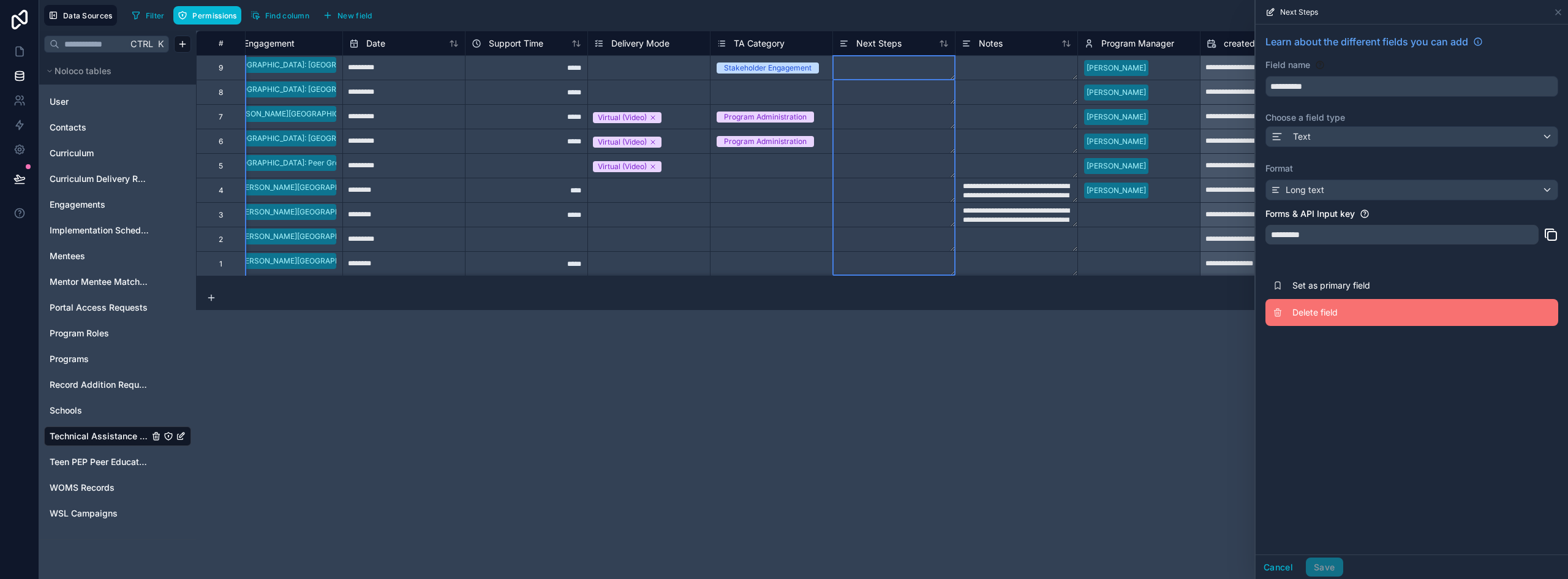
click at [1343, 319] on button "Delete field" at bounding box center [1412, 312] width 293 height 27
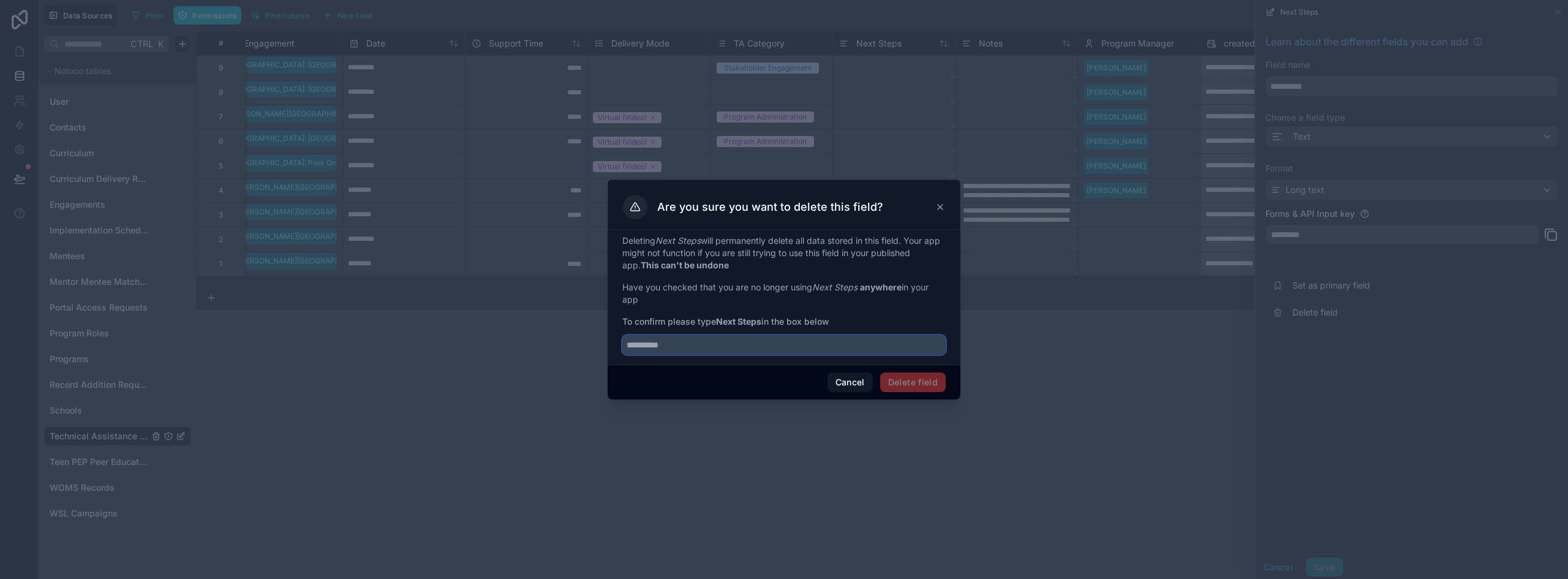
click at [660, 341] on input "text" at bounding box center [784, 344] width 323 height 19
type input "**********"
click at [927, 380] on button "Delete field" at bounding box center [913, 382] width 65 height 19
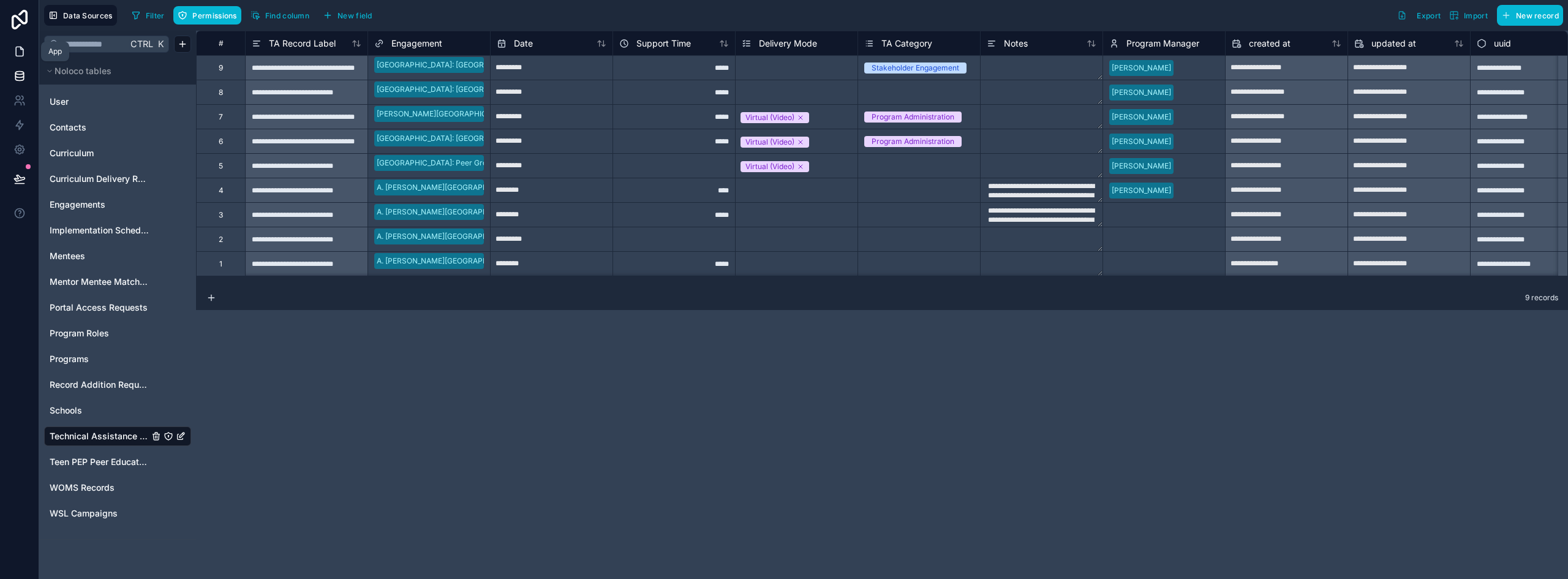
click at [25, 49] on icon at bounding box center [20, 52] width 12 height 12
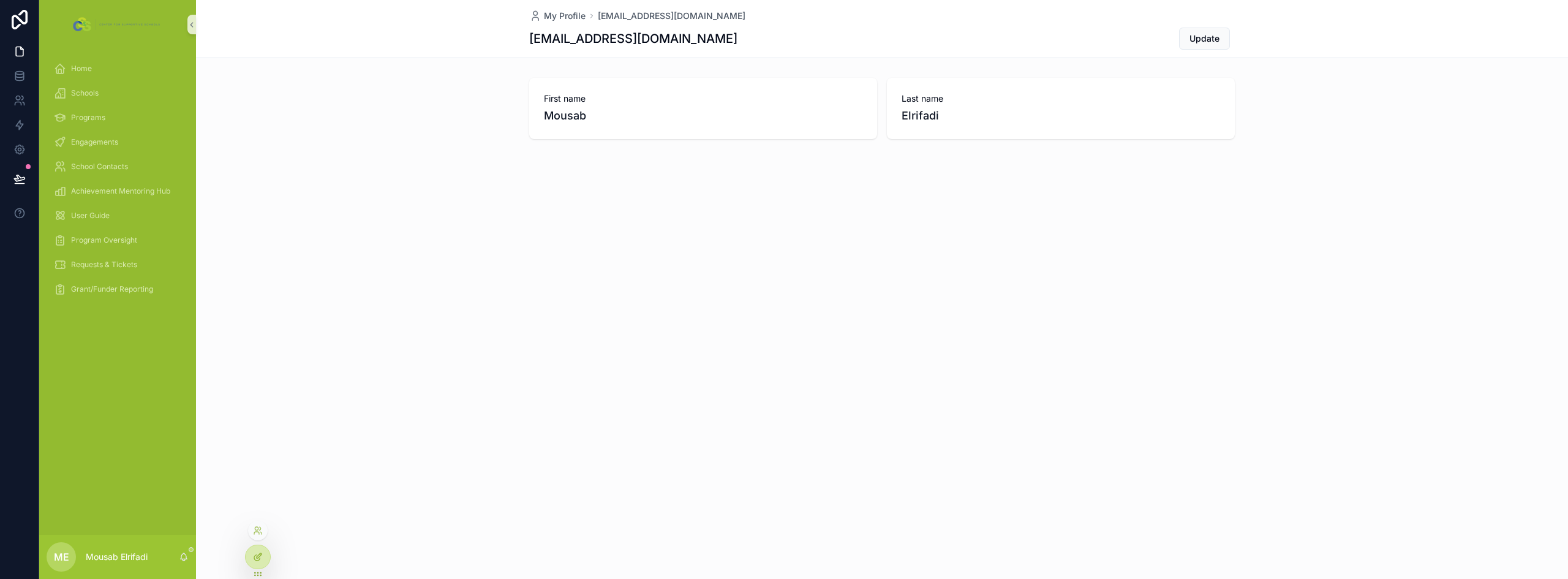
click at [253, 557] on icon at bounding box center [258, 557] width 10 height 10
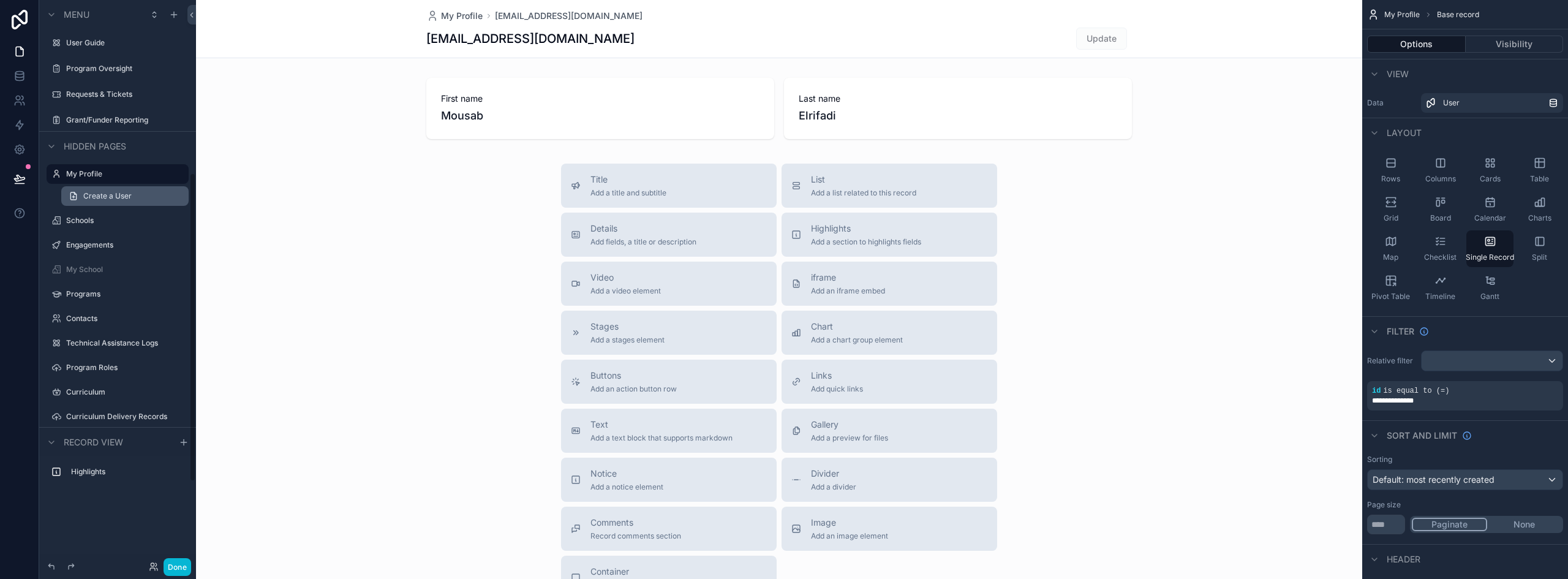
scroll to position [323, 0]
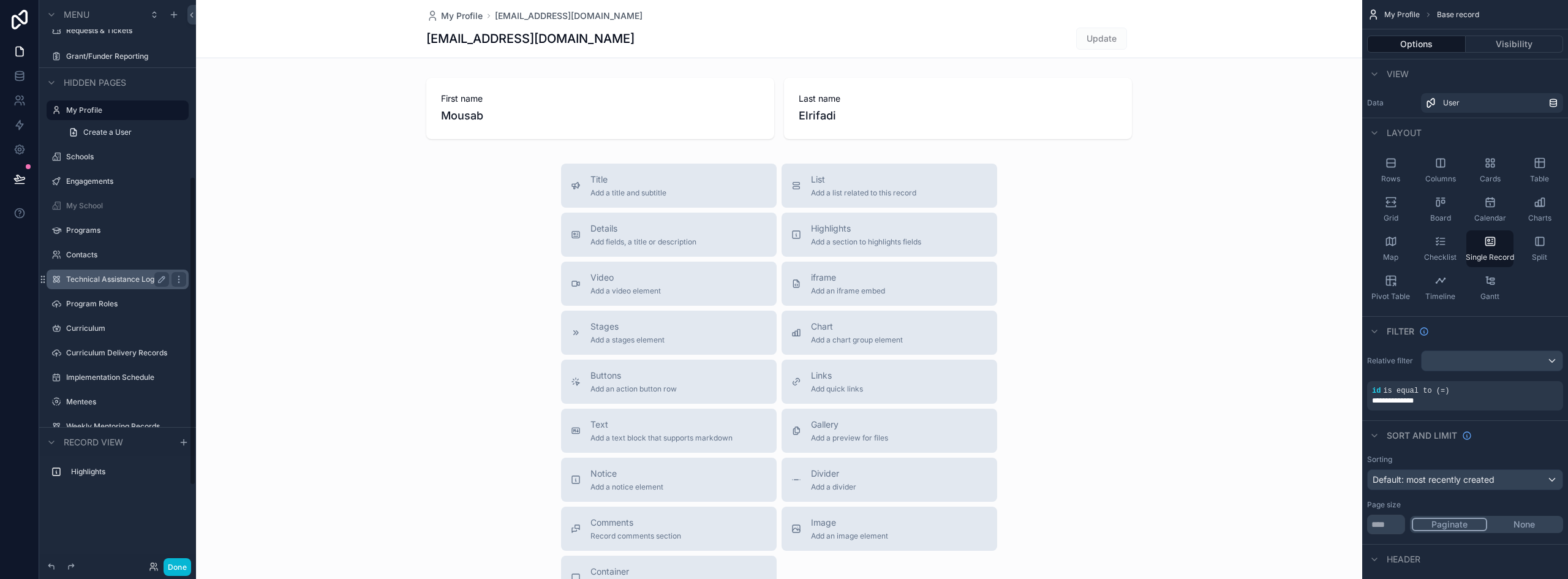
click at [120, 278] on label "Technical Assistance Logs" at bounding box center [115, 279] width 98 height 10
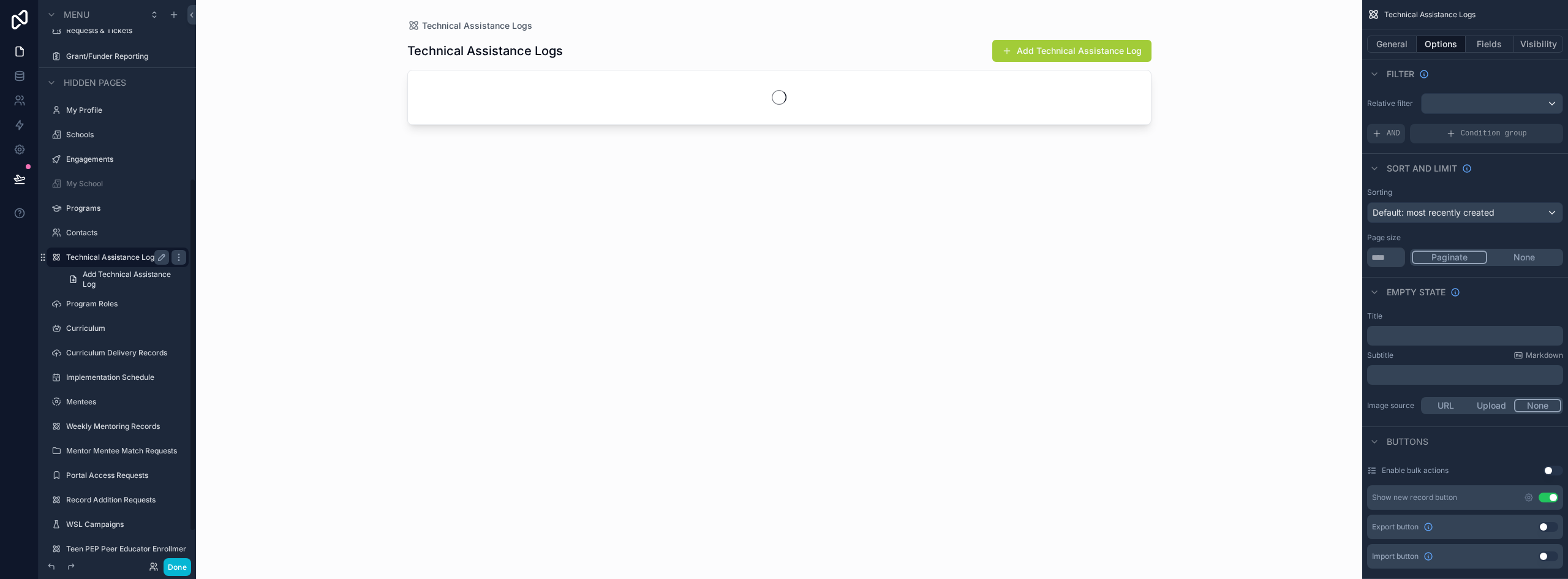
scroll to position [286, 0]
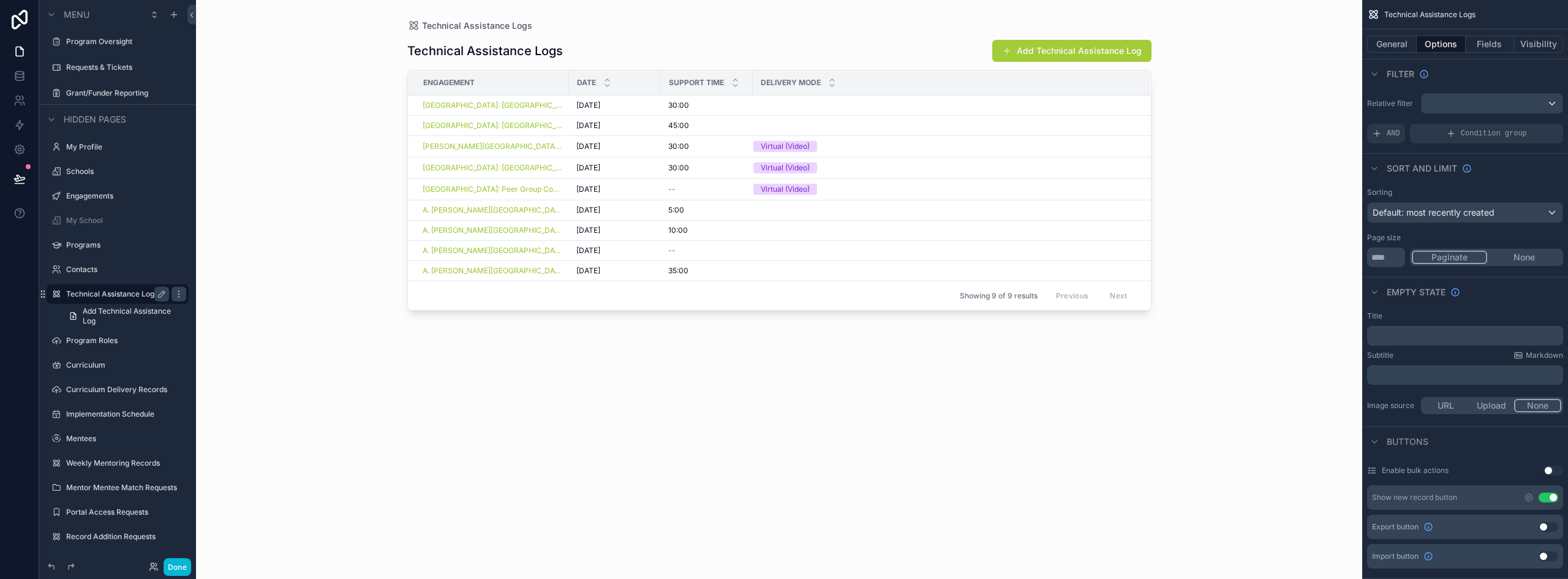
click at [714, 119] on div "scrollable content" at bounding box center [780, 282] width 784 height 564
click at [704, 105] on div "30:00 30:00" at bounding box center [707, 105] width 77 height 10
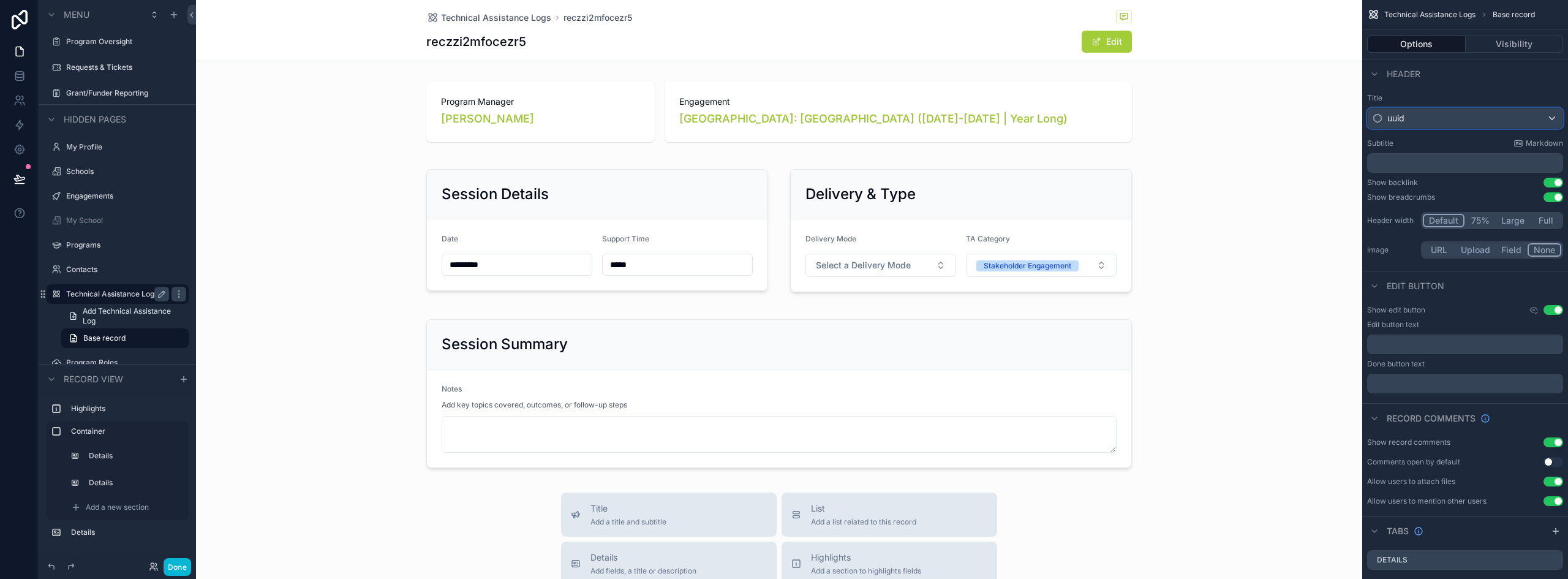
click at [1442, 117] on div "uuid" at bounding box center [1465, 118] width 195 height 19
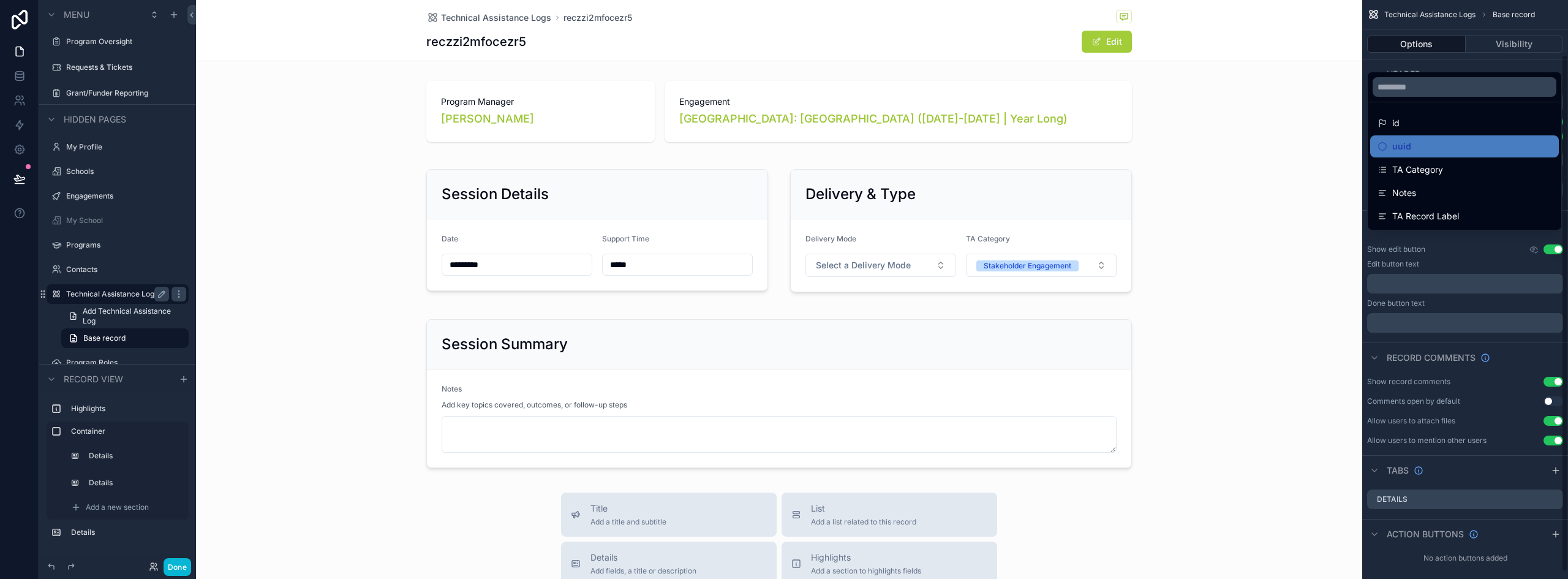
scroll to position [62, 0]
click at [1452, 210] on span "TA Record Label" at bounding box center [1426, 216] width 67 height 15
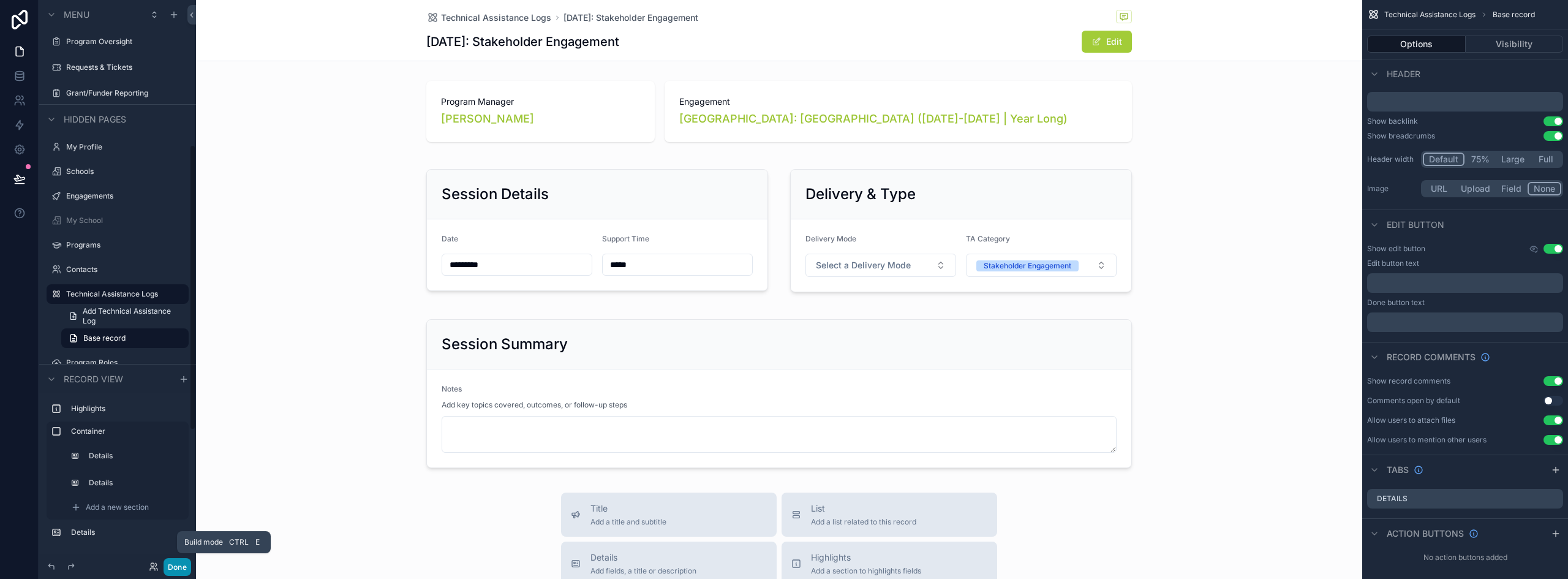
click at [179, 564] on button "Done" at bounding box center [177, 567] width 28 height 18
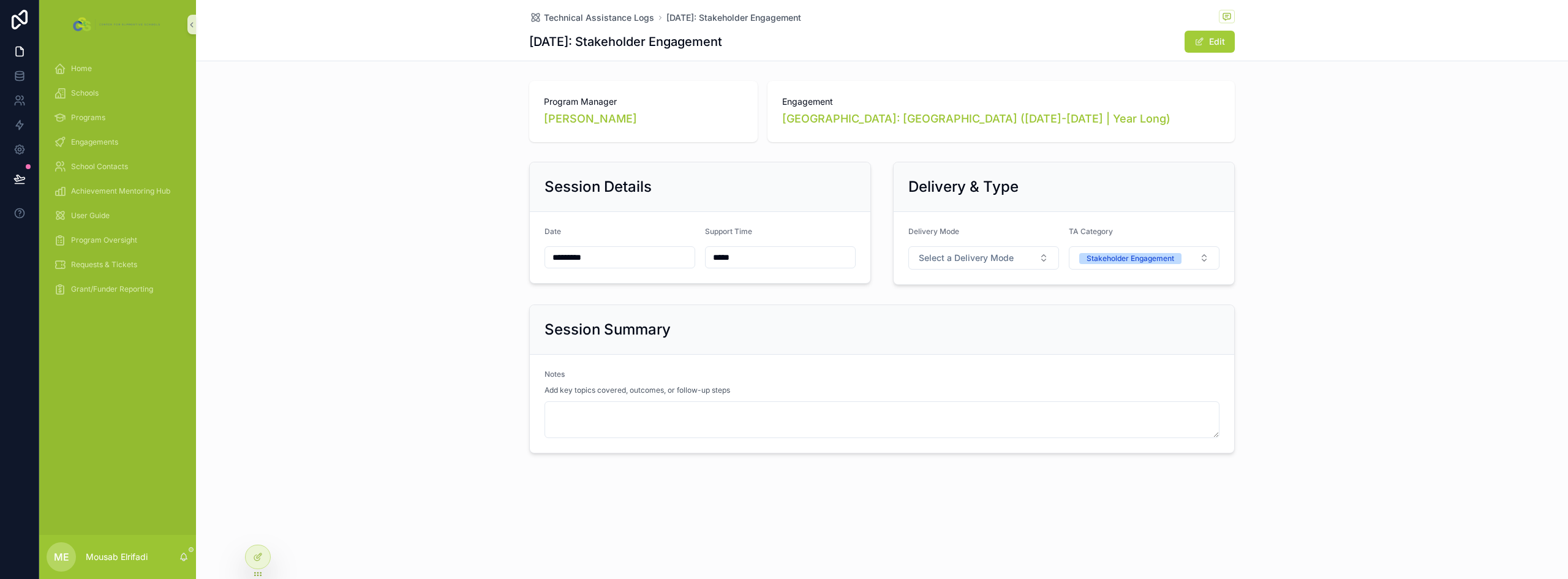
click at [360, 292] on div "Program Manager Vicky Ross Engagement Long Branch High School: Teen Pep High Sc…" at bounding box center [882, 267] width 1372 height 383
click at [18, 173] on icon at bounding box center [20, 179] width 12 height 12
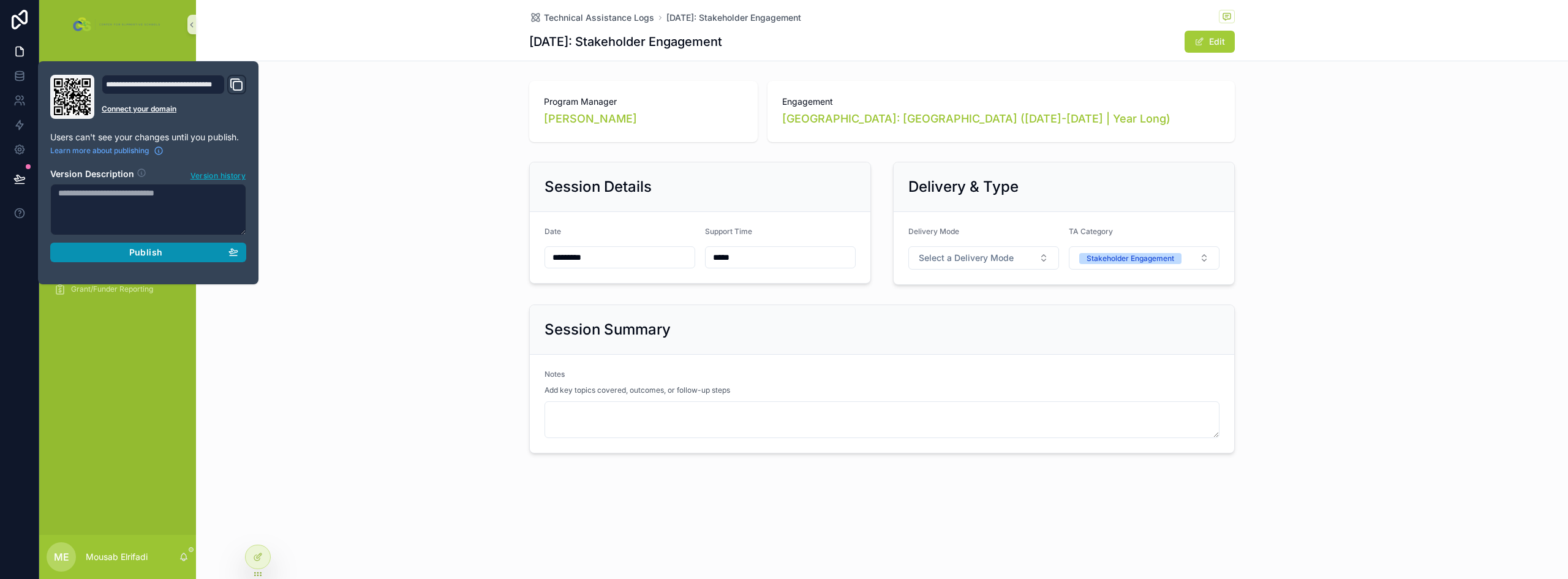
click at [104, 251] on div "Publish" at bounding box center [149, 253] width 180 height 11
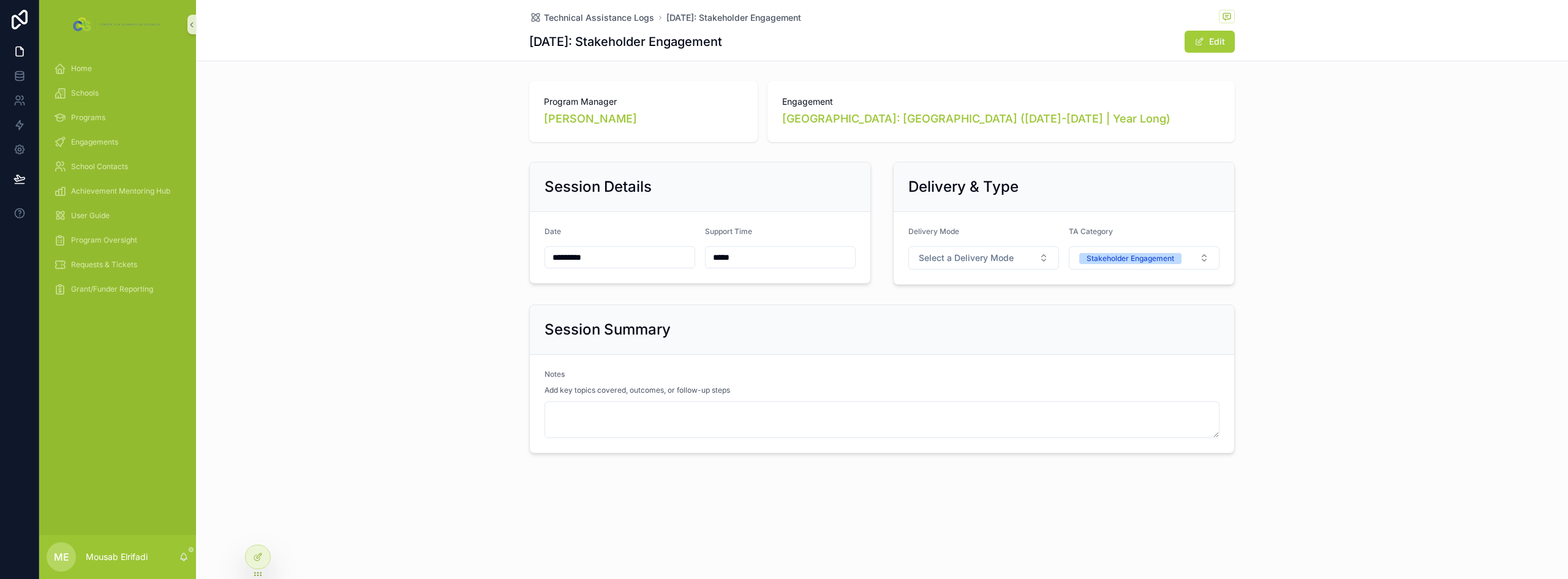
click at [428, 313] on div "Session Summary Notes Add key topics covered, outcomes, or follow-up steps" at bounding box center [882, 379] width 1372 height 159
click at [629, 259] on input "*********" at bounding box center [620, 257] width 149 height 17
click at [759, 256] on input "*****" at bounding box center [781, 257] width 149 height 17
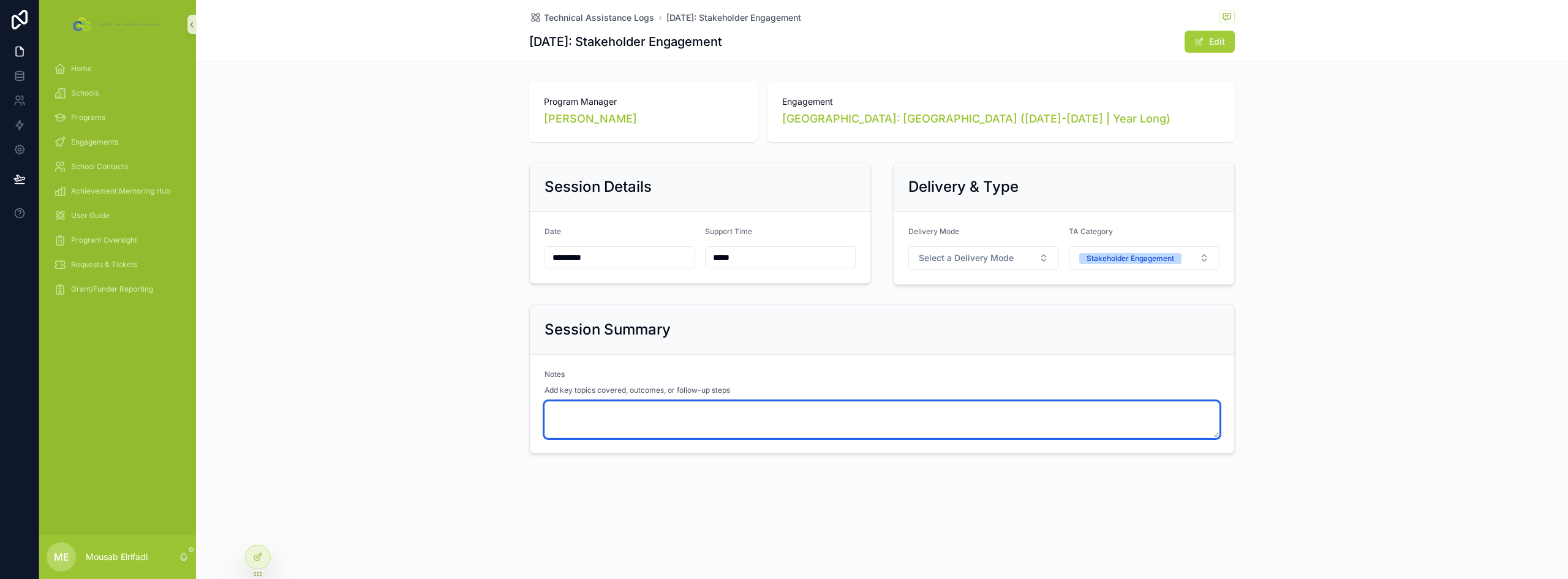
type input "*****"
click at [695, 427] on textarea "scrollable content" at bounding box center [882, 420] width 675 height 37
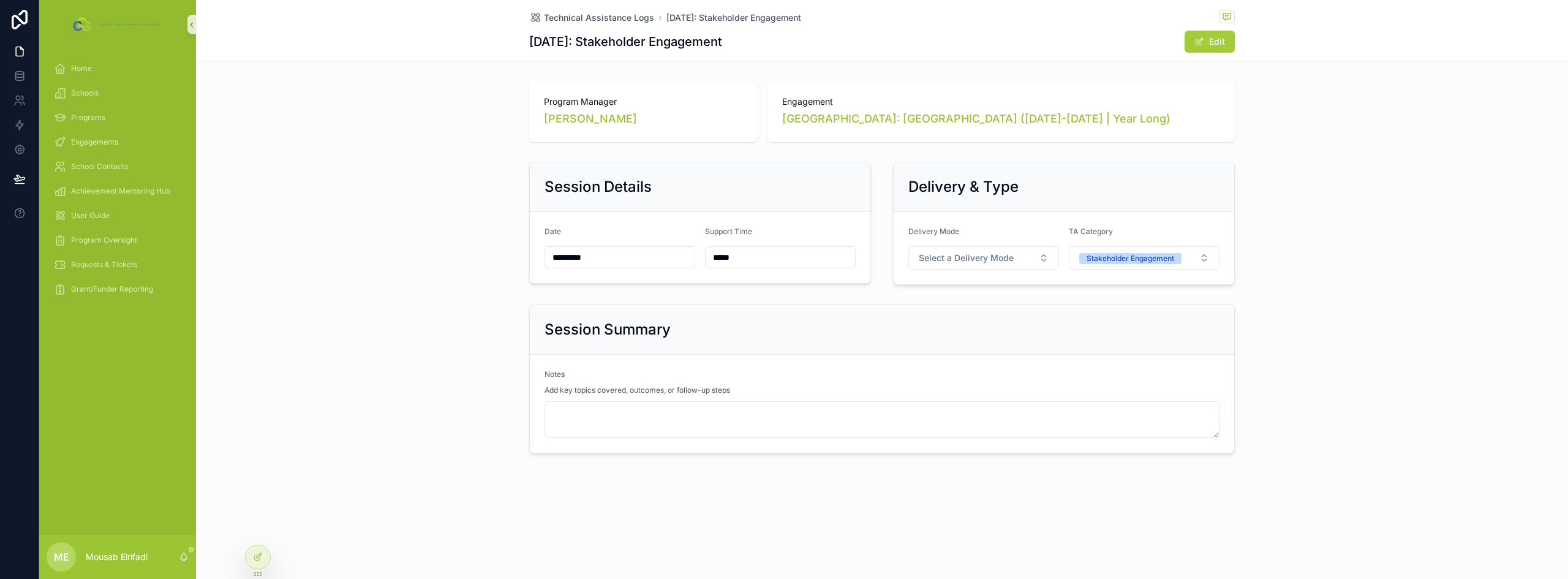
click at [669, 124] on div "Vicky Ross" at bounding box center [644, 119] width 199 height 17
click at [255, 557] on icon at bounding box center [258, 557] width 10 height 10
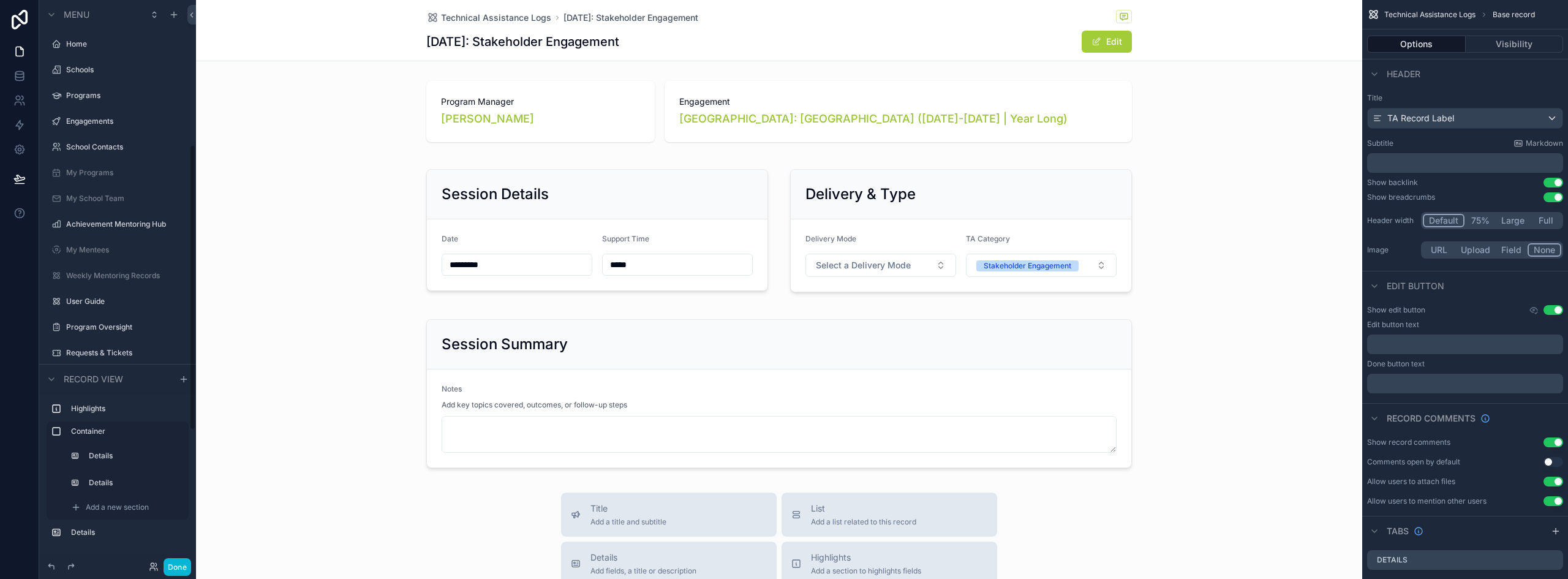
scroll to position [286, 0]
click at [1556, 309] on button "Use setting" at bounding box center [1553, 310] width 19 height 10
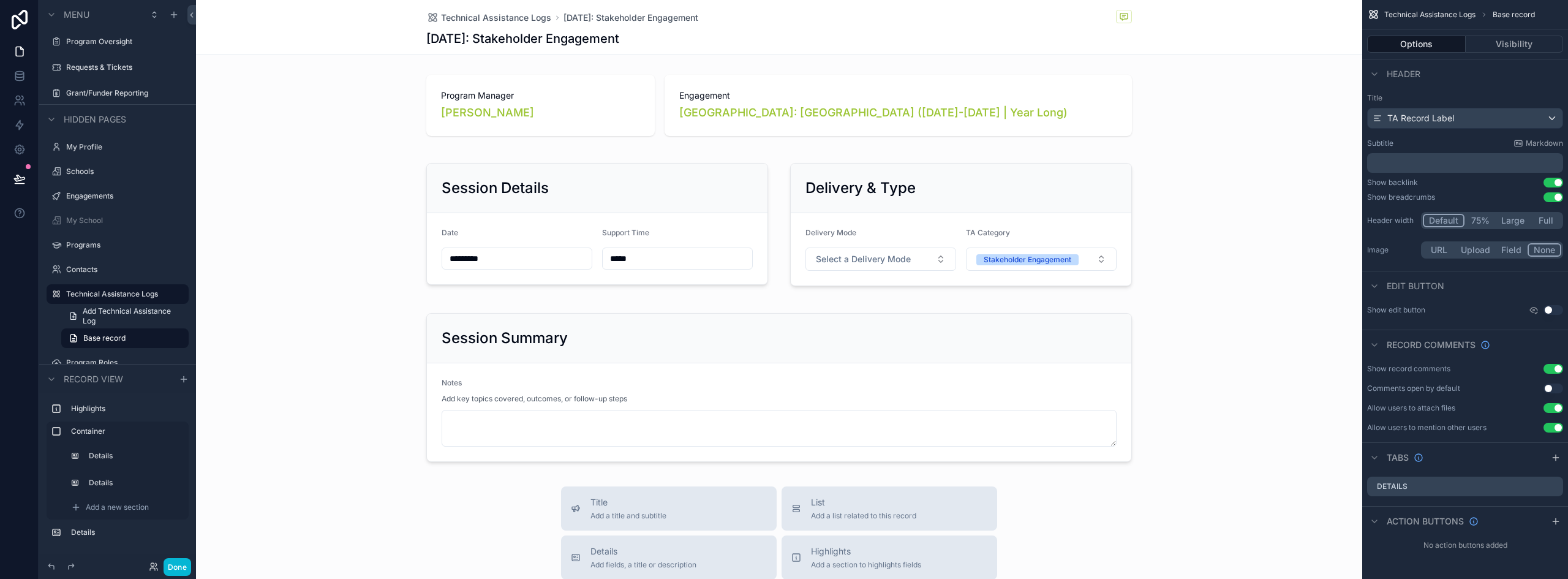
click at [1556, 366] on button "Use setting" at bounding box center [1553, 369] width 19 height 10
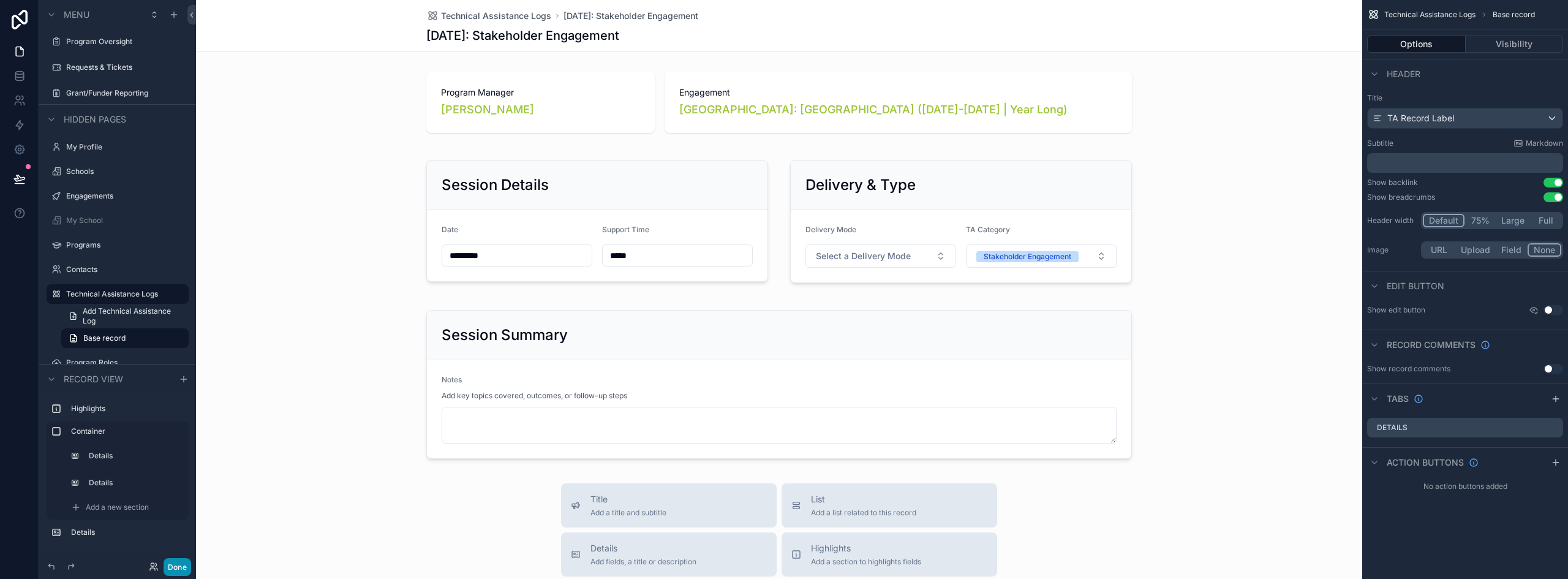
click at [179, 564] on button "Done" at bounding box center [177, 567] width 28 height 18
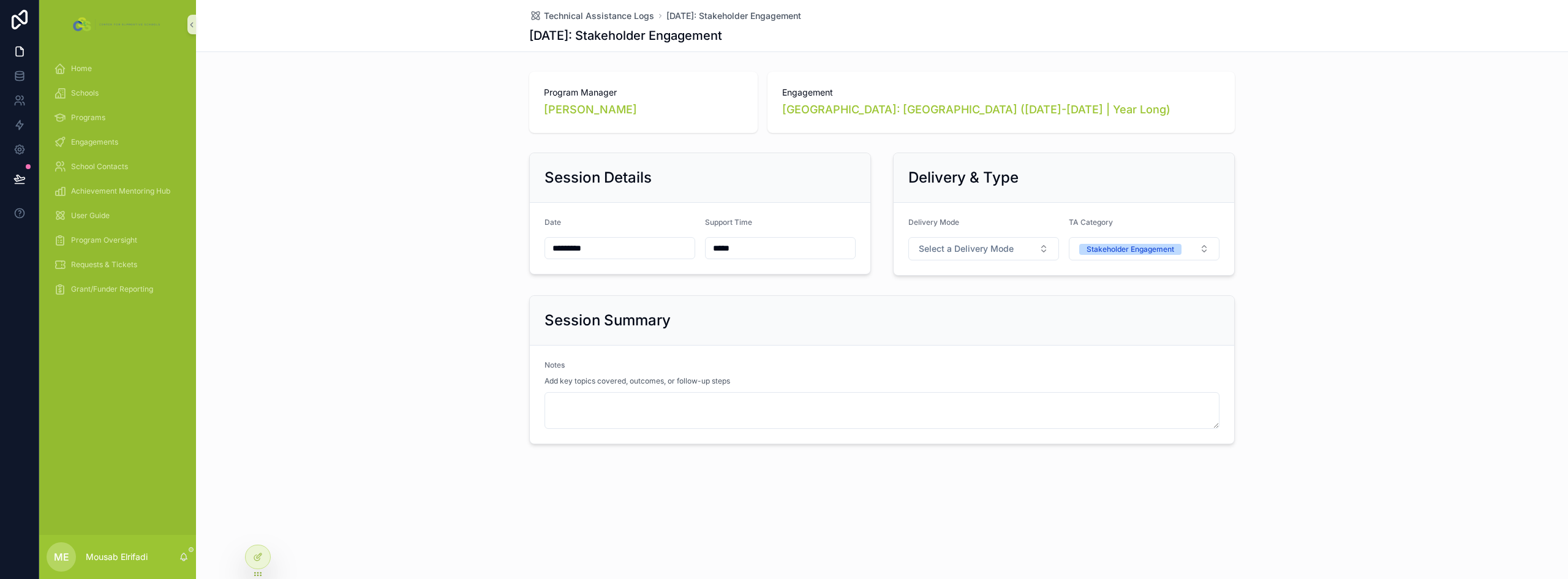
click at [321, 326] on div "Session Summary Notes Add key topics covered, outcomes, or follow-up steps" at bounding box center [882, 370] width 1372 height 159
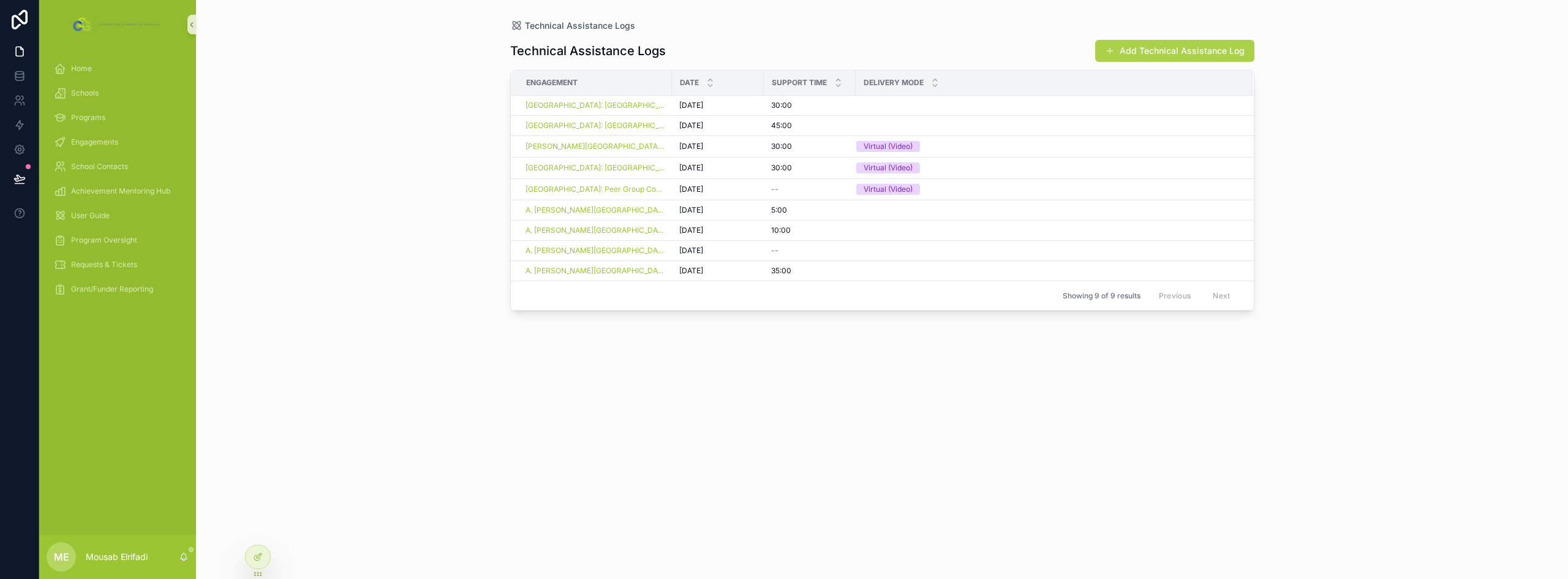
click at [1207, 49] on button "Add Technical Assistance Log" at bounding box center [1175, 51] width 159 height 22
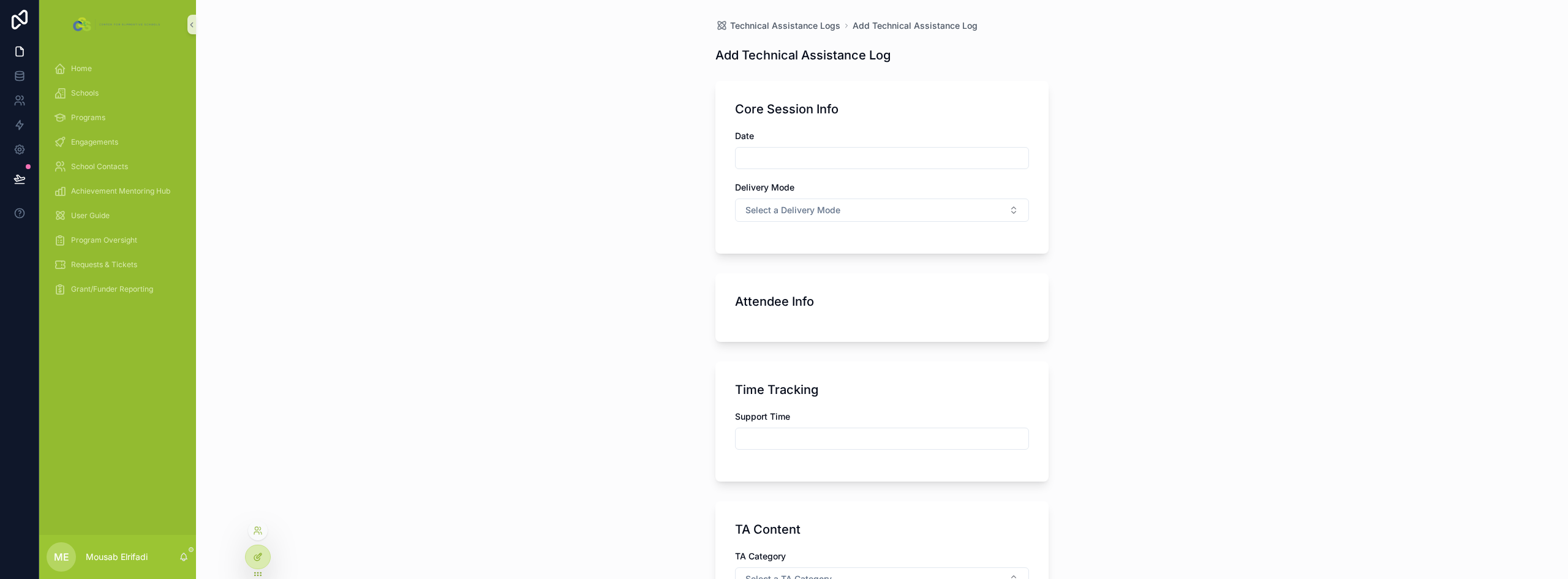
click at [264, 560] on div at bounding box center [258, 557] width 25 height 23
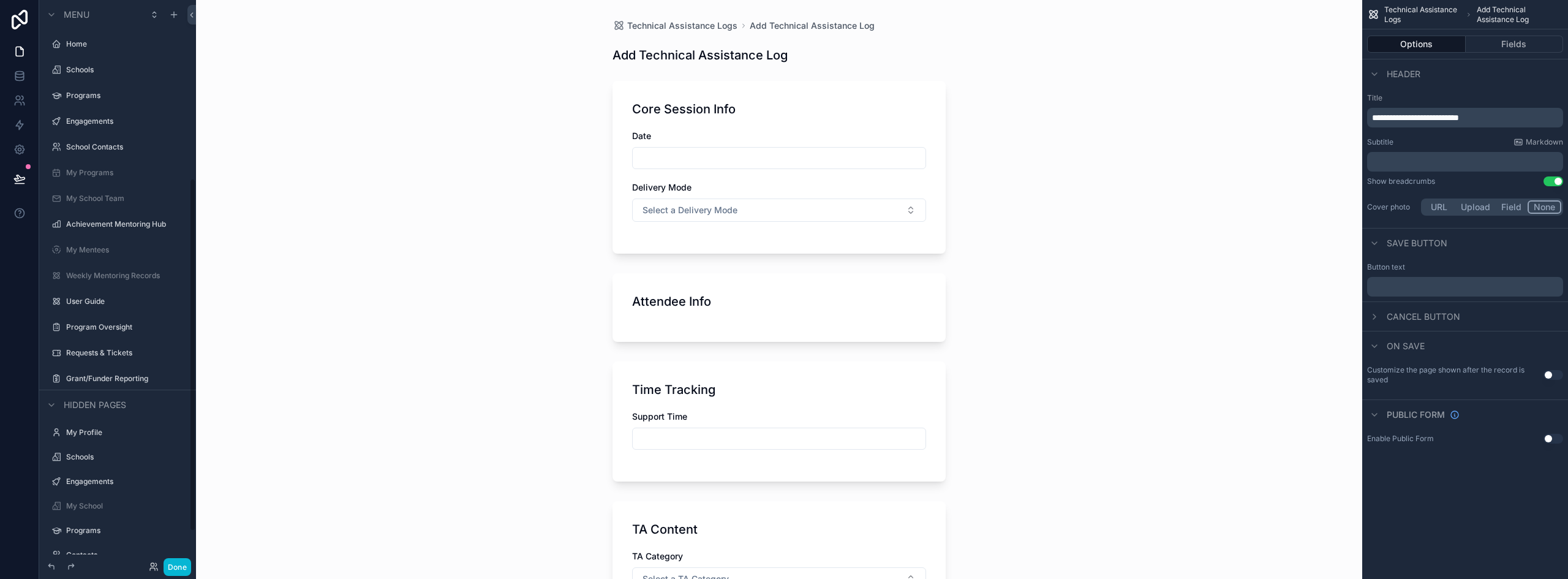
scroll to position [286, 0]
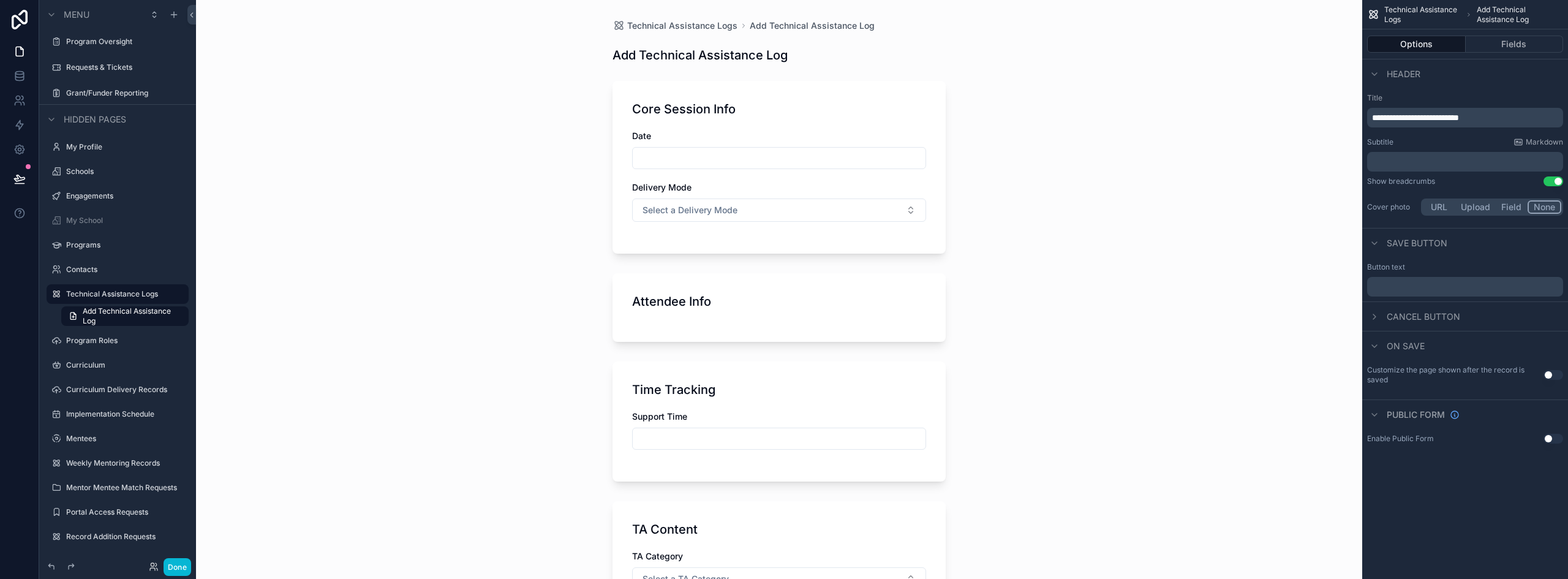
click at [749, 101] on div "Core Session Info" at bounding box center [779, 109] width 294 height 17
click at [769, 117] on div "Core Session Info" at bounding box center [779, 109] width 294 height 17
click at [694, 131] on div "Date" at bounding box center [779, 136] width 294 height 12
click at [1540, 39] on button "Fields" at bounding box center [1514, 44] width 98 height 17
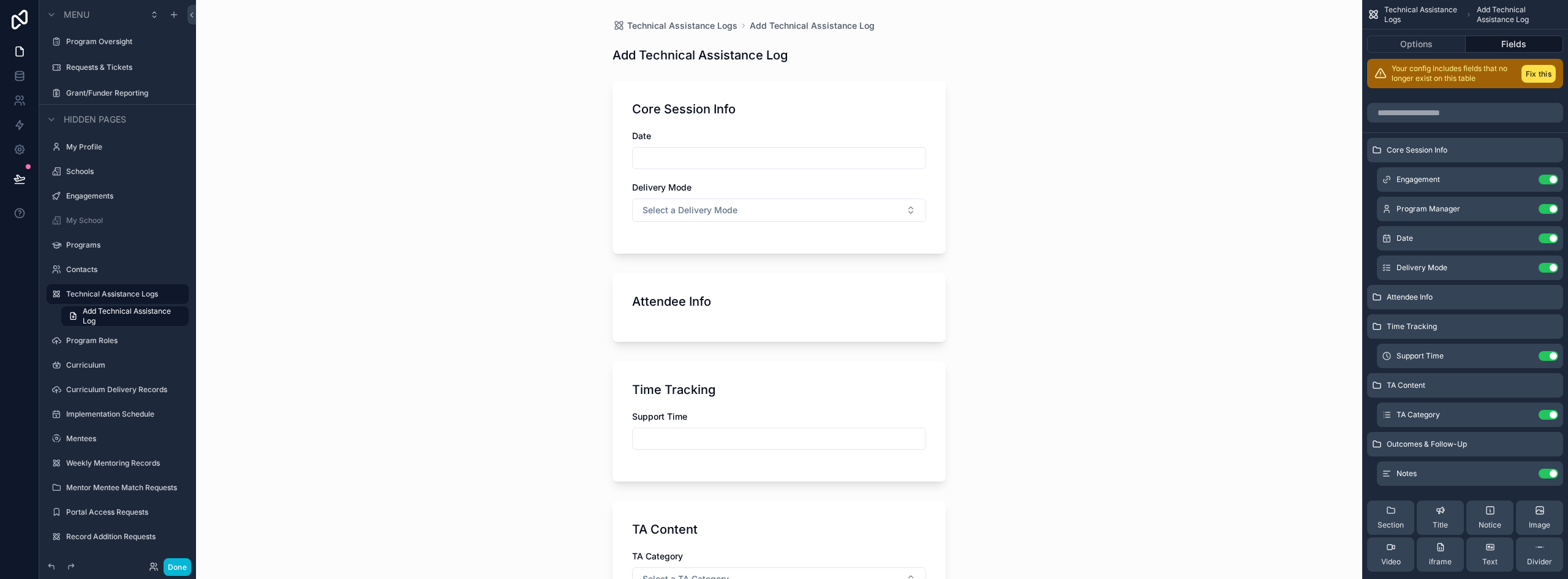
click at [778, 126] on div "Core Session Info Date Delivery Mode Select a Delivery Mode" at bounding box center [779, 167] width 333 height 172
click at [827, 164] on input "scrollable content" at bounding box center [779, 158] width 293 height 17
click at [931, 253] on div "Core Session Info Date Delivery Mode Select a Delivery Mode" at bounding box center [779, 167] width 333 height 172
click at [828, 103] on div "Core Session Info" at bounding box center [779, 109] width 294 height 17
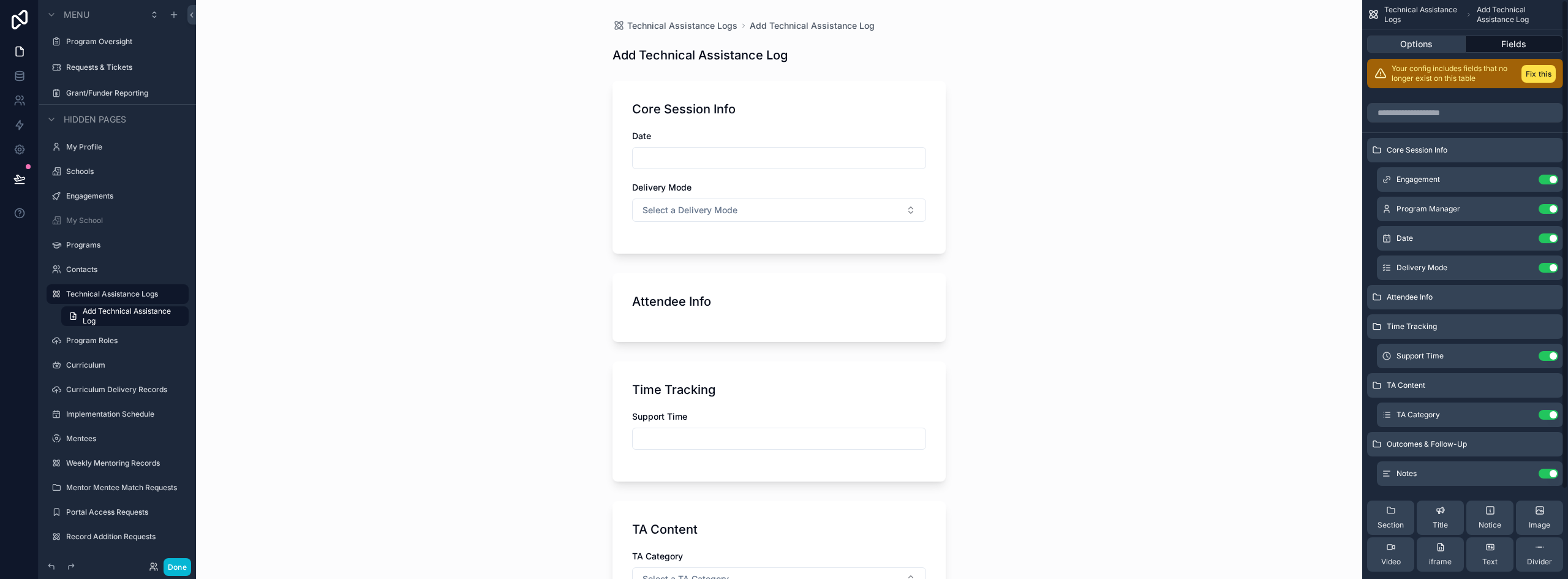
click at [1419, 44] on button "Options" at bounding box center [1416, 44] width 99 height 17
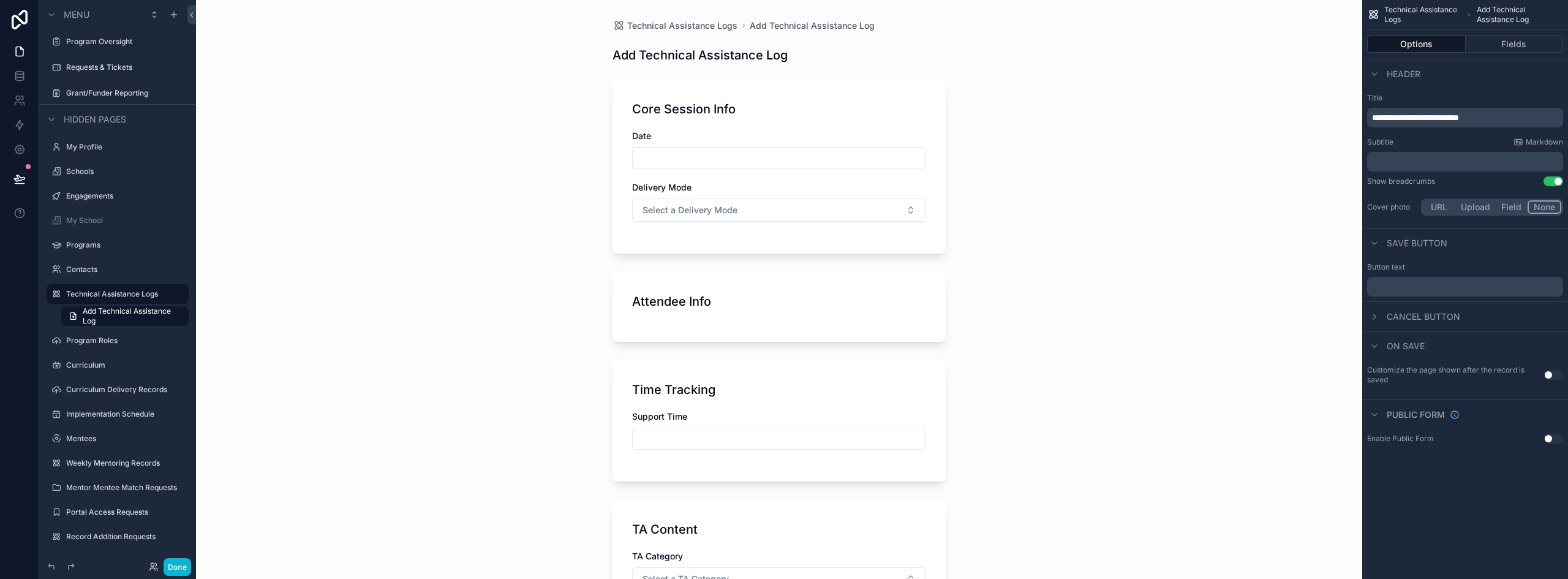
scroll to position [122, 0]
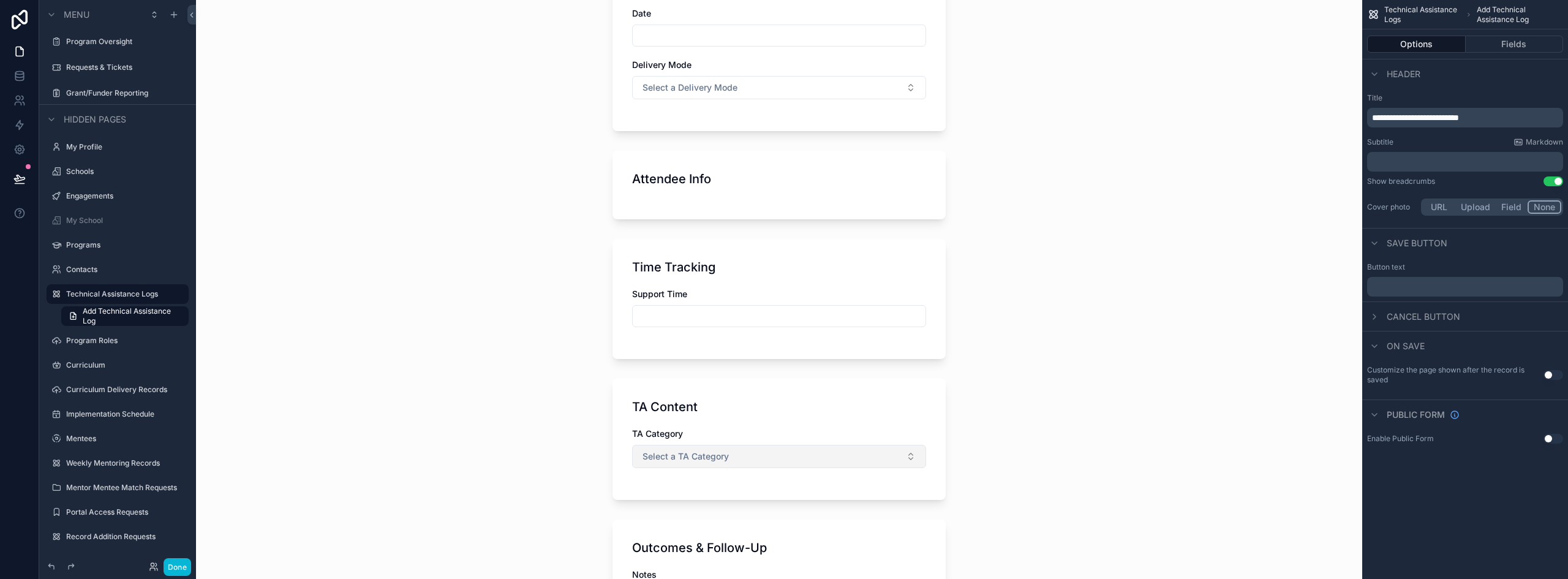
click at [749, 464] on button "Select a TA Category" at bounding box center [779, 457] width 294 height 23
click at [1125, 419] on div "Technical Assistance Logs Add Technical Assistance Log Add Technical Assistance…" at bounding box center [779, 167] width 1166 height 579
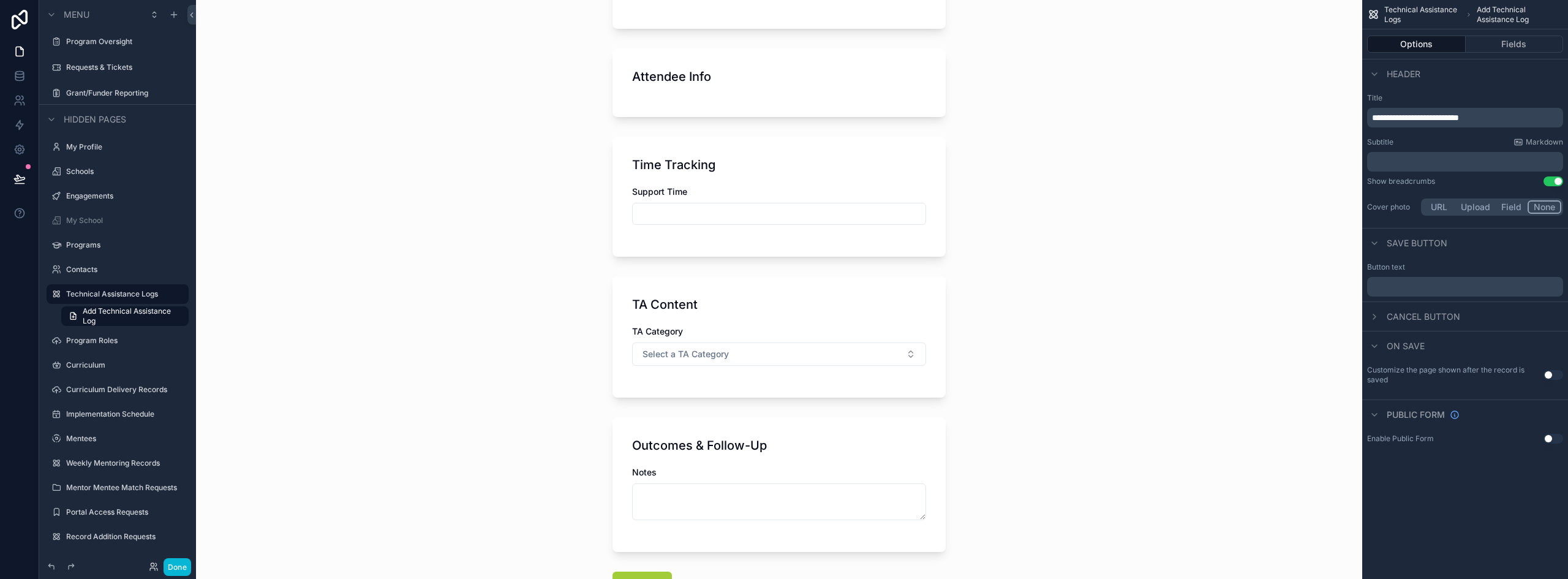
scroll to position [256, 0]
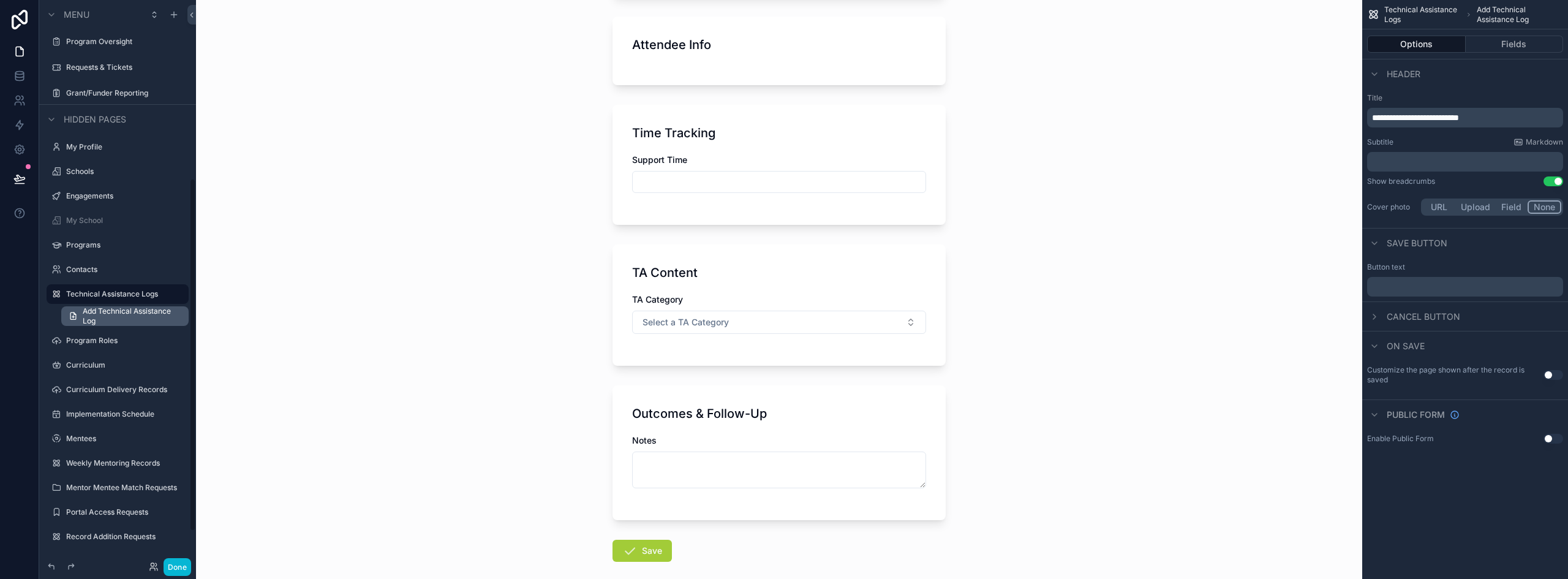
click at [121, 310] on span "Add Technical Assistance Log" at bounding box center [132, 316] width 99 height 19
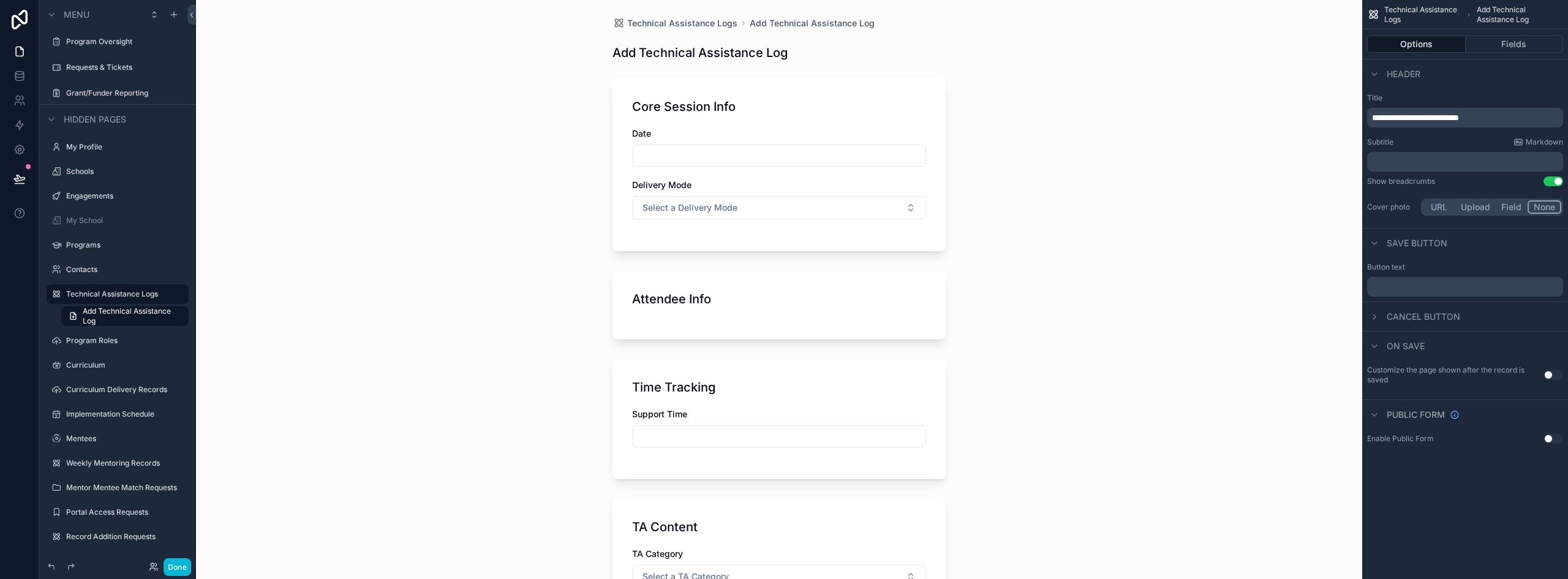
scroll to position [0, 0]
click at [1523, 47] on button "Fields" at bounding box center [1514, 44] width 98 height 17
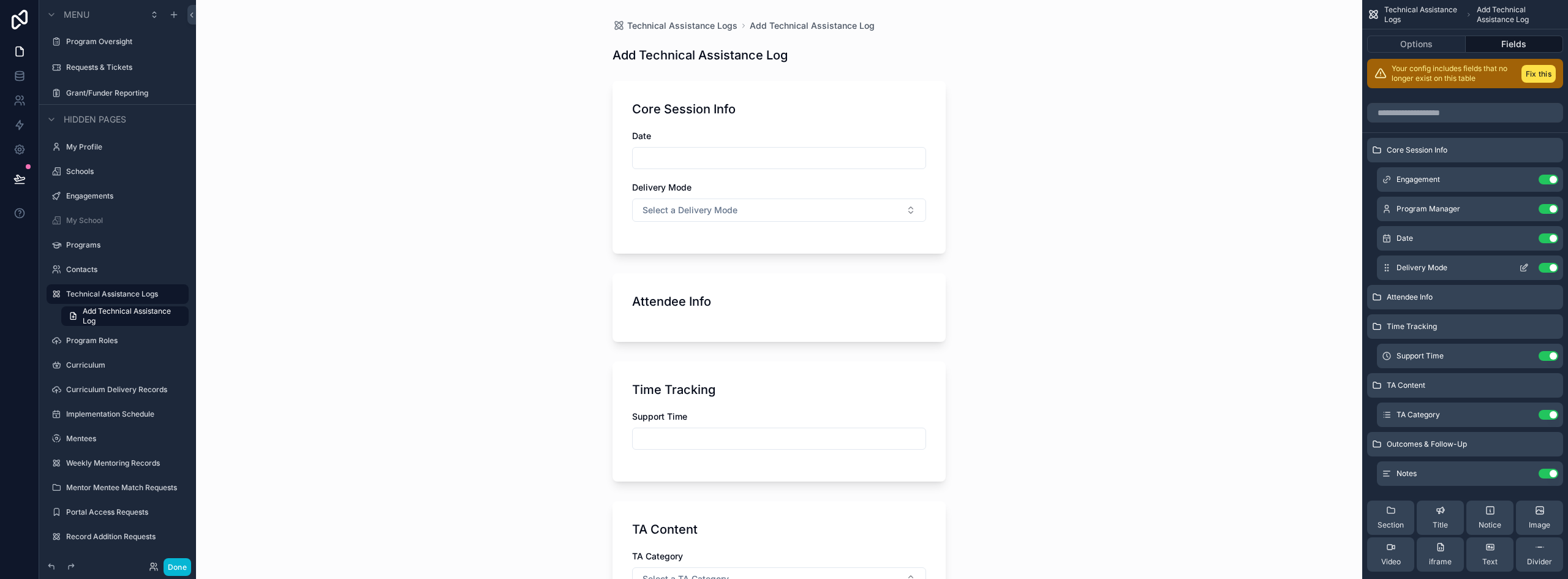
click at [1547, 266] on button "Use setting" at bounding box center [1548, 267] width 19 height 10
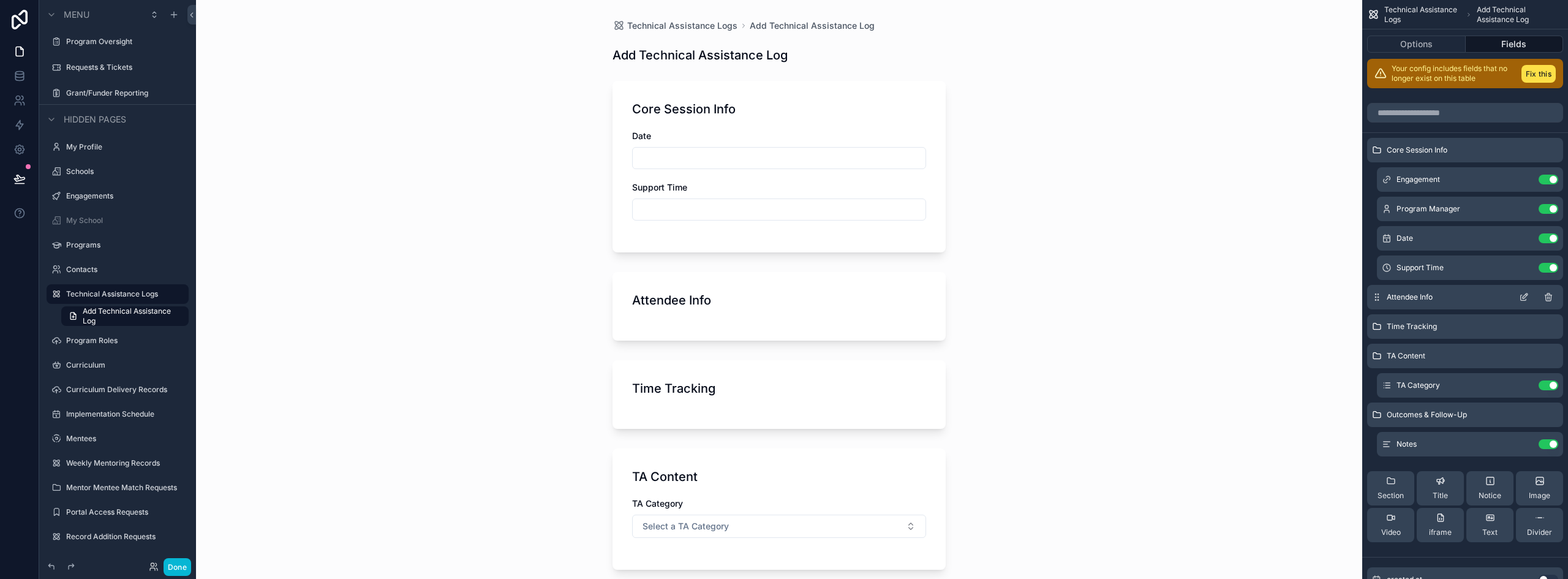
click at [1547, 296] on icon "scrollable content" at bounding box center [1548, 294] width 2 height 2
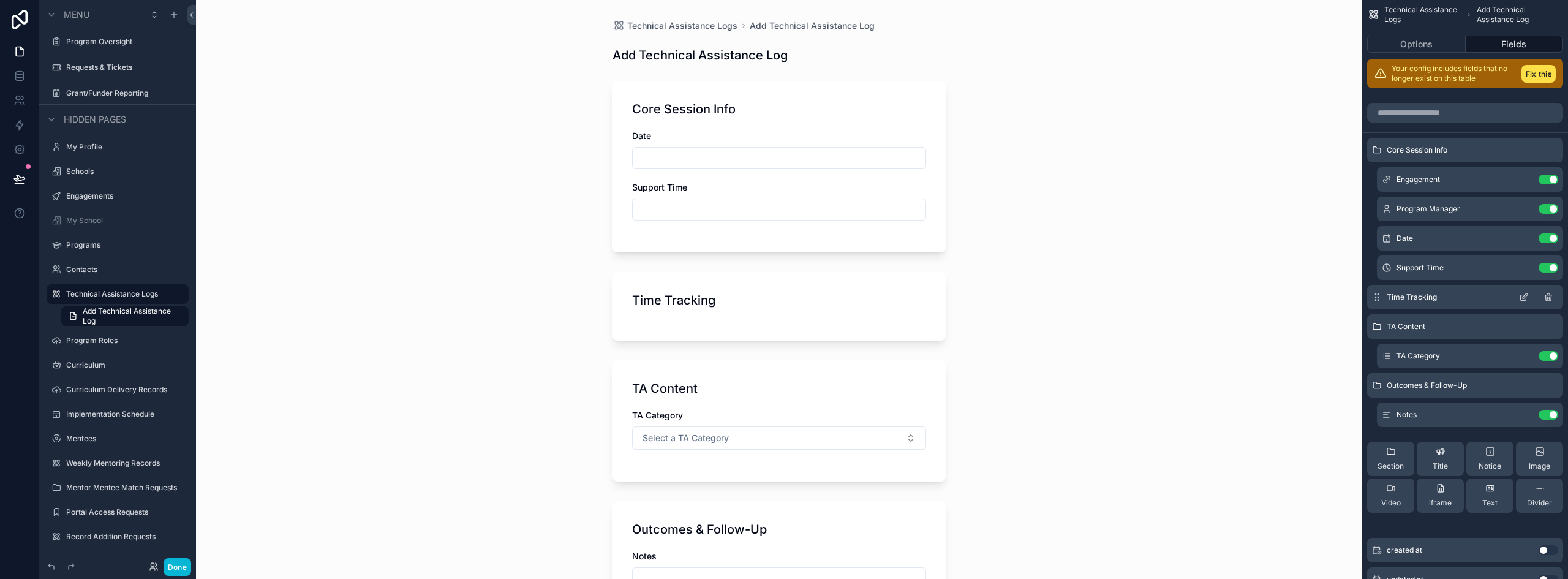
click at [1550, 294] on icon "scrollable content" at bounding box center [1548, 294] width 2 height 2
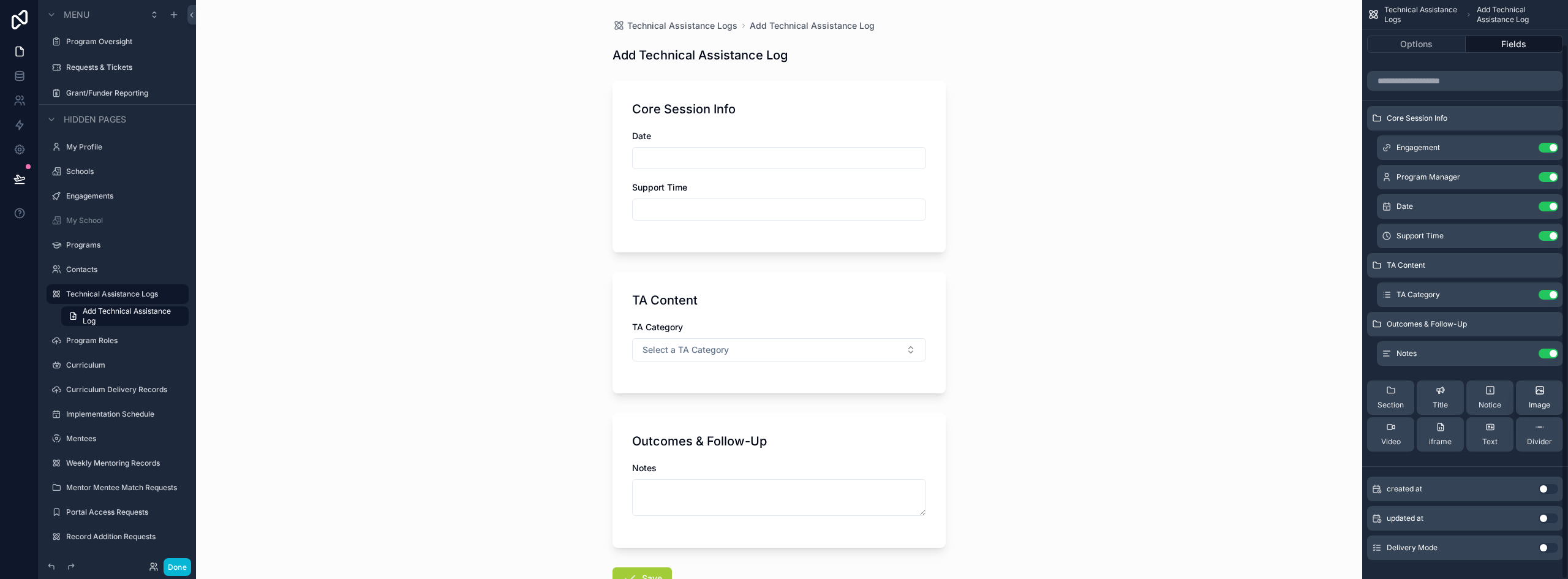
scroll to position [47, 0]
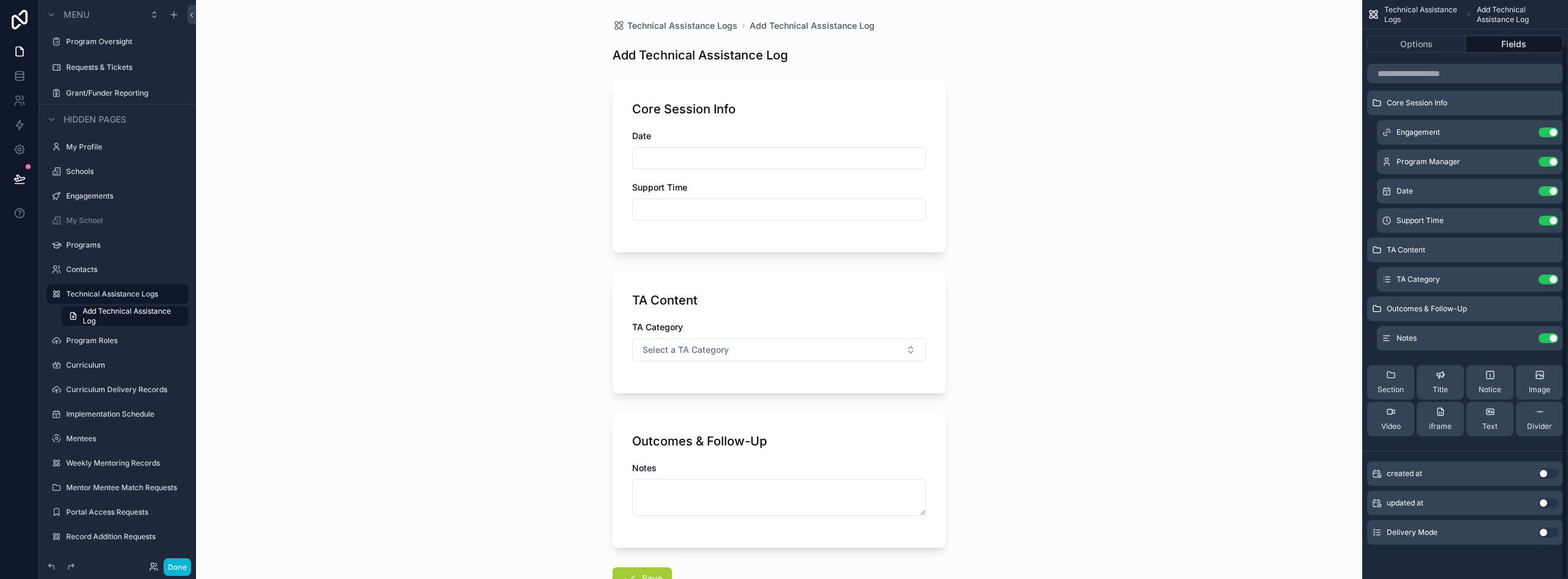
click at [1546, 532] on button "Use setting" at bounding box center [1548, 532] width 19 height 10
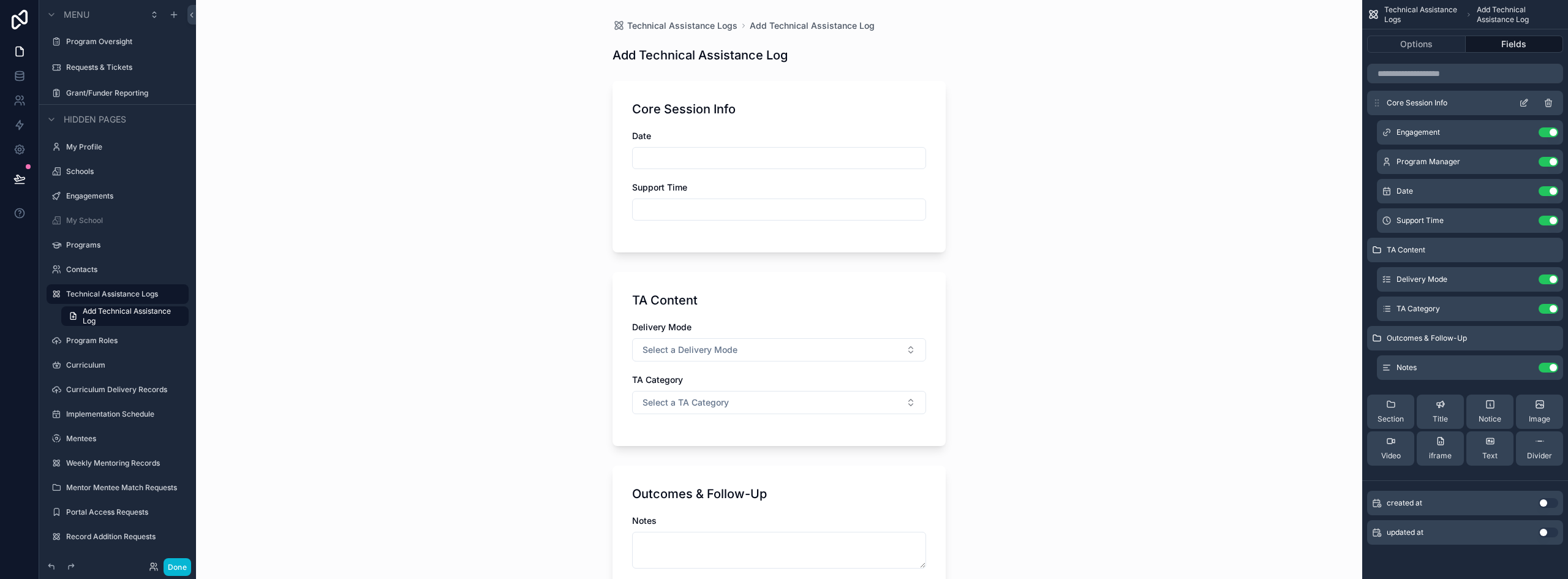
click at [1524, 98] on div "Core Session Info" at bounding box center [1465, 103] width 196 height 25
click at [1523, 101] on icon "scrollable content" at bounding box center [1524, 102] width 10 height 10
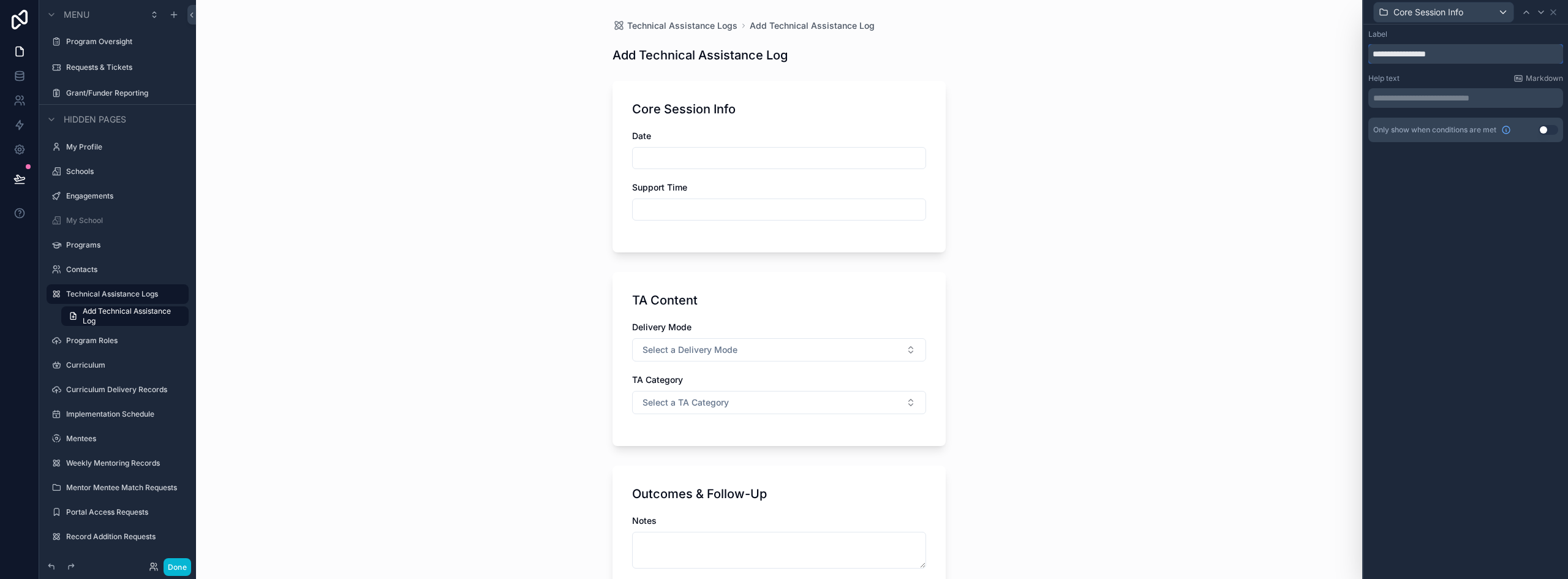
click at [1428, 50] on input "**********" at bounding box center [1466, 53] width 195 height 19
type input "**********"
click at [1460, 17] on div "Session Details" at bounding box center [1443, 12] width 139 height 19
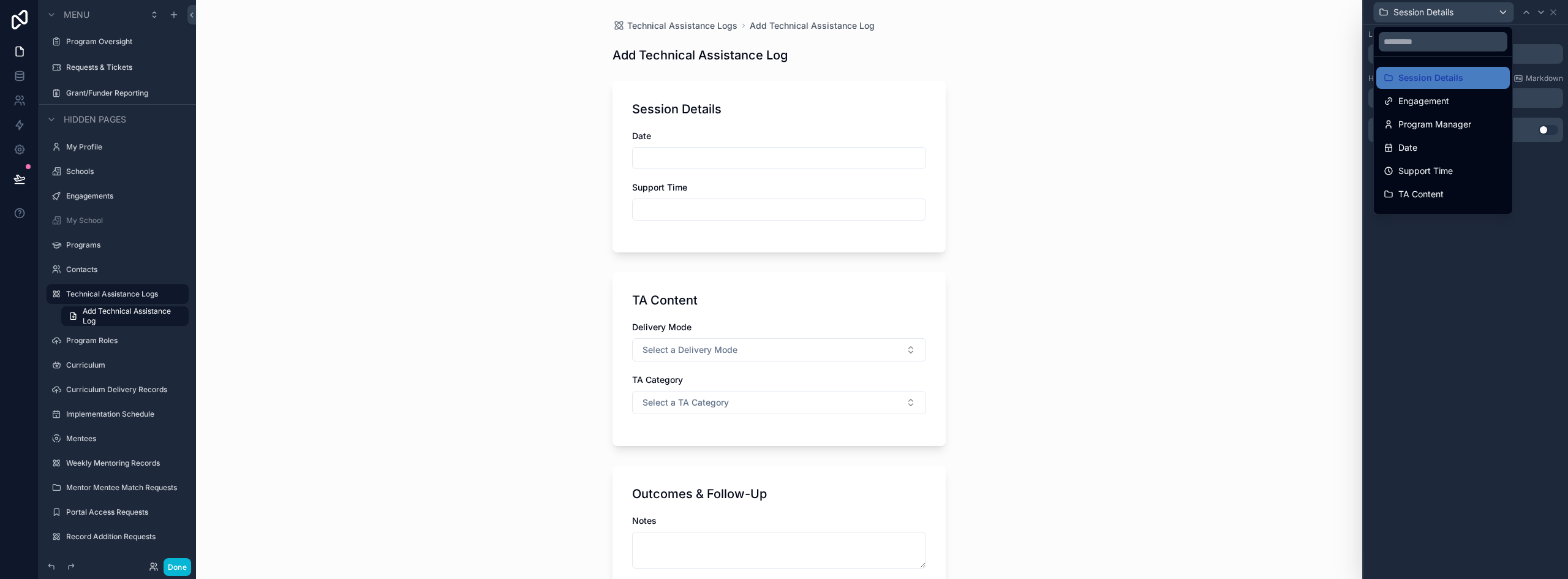
click at [1536, 38] on div at bounding box center [1466, 290] width 205 height 579
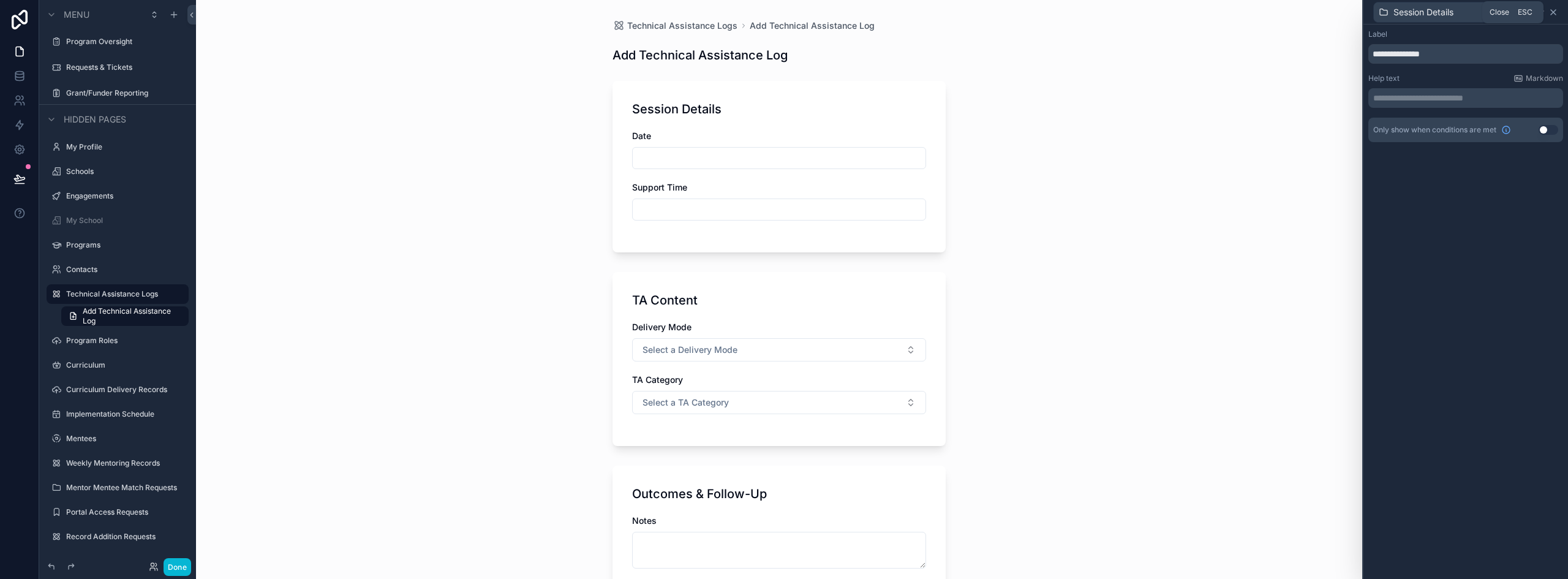
click at [1551, 13] on icon at bounding box center [1553, 12] width 10 height 10
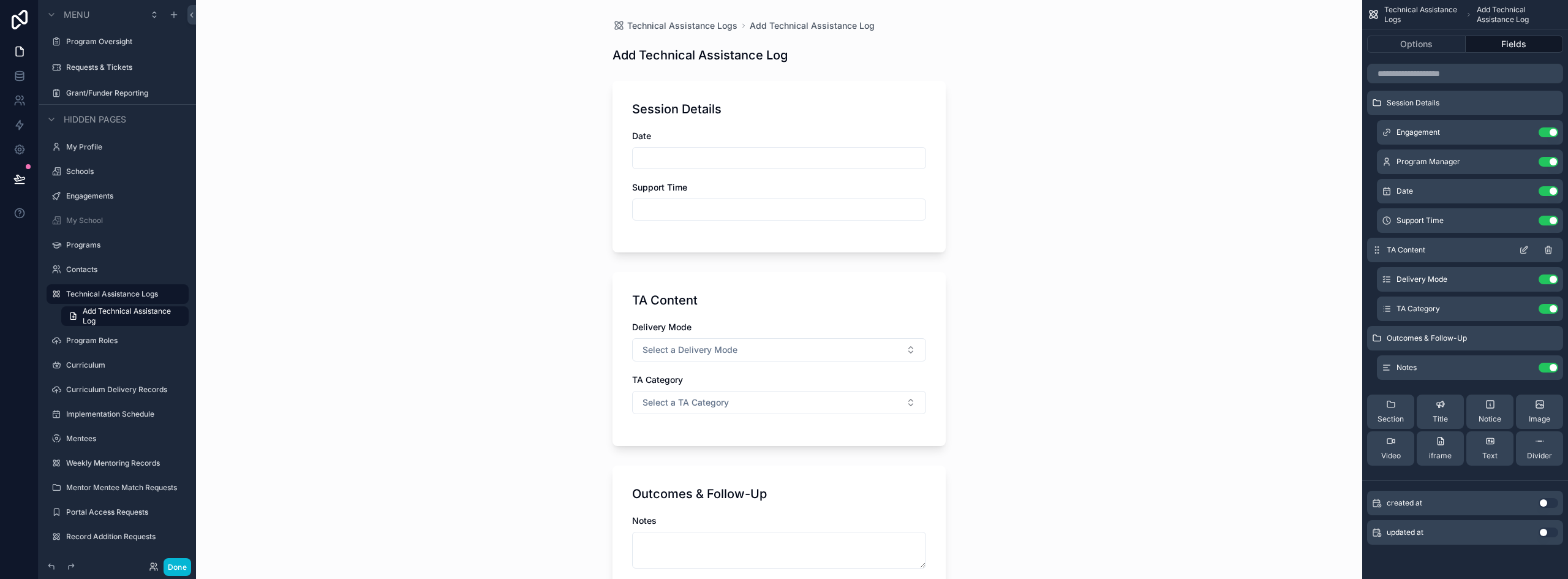
click at [1522, 249] on icon "scrollable content" at bounding box center [1524, 249] width 10 height 10
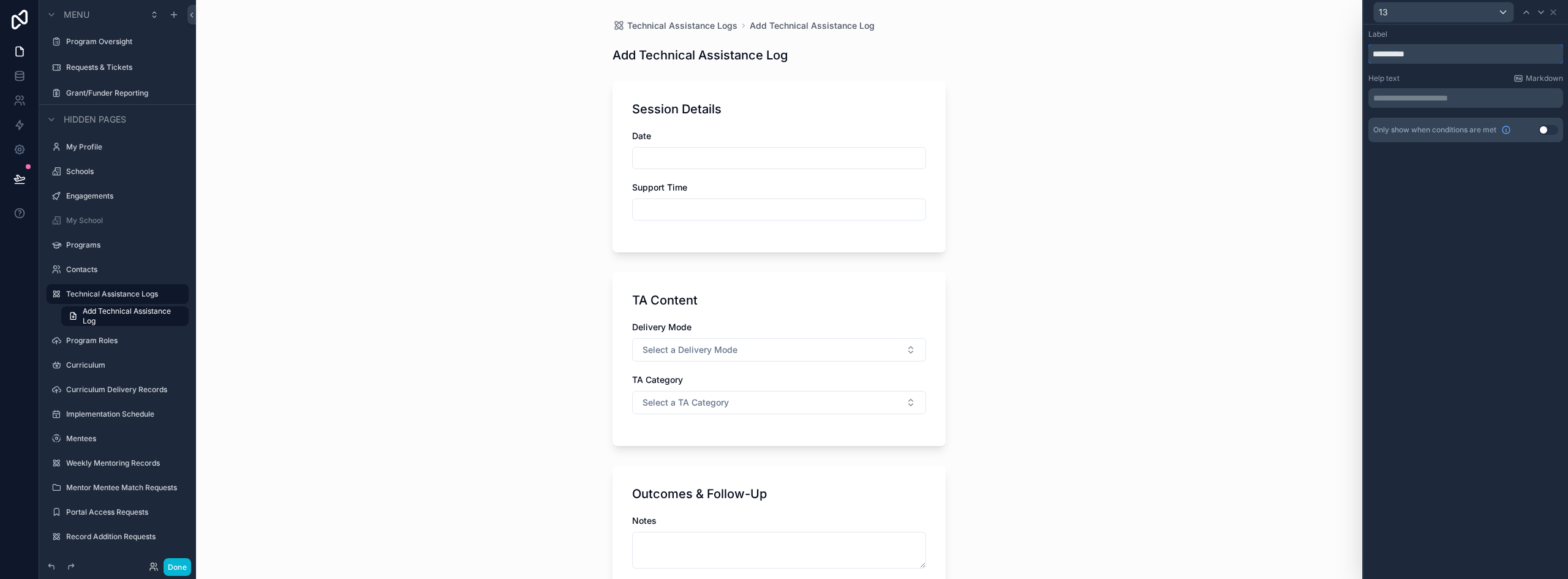
click at [1403, 53] on input "**********" at bounding box center [1466, 53] width 195 height 19
type input "**********"
click at [1556, 9] on icon at bounding box center [1553, 12] width 10 height 10
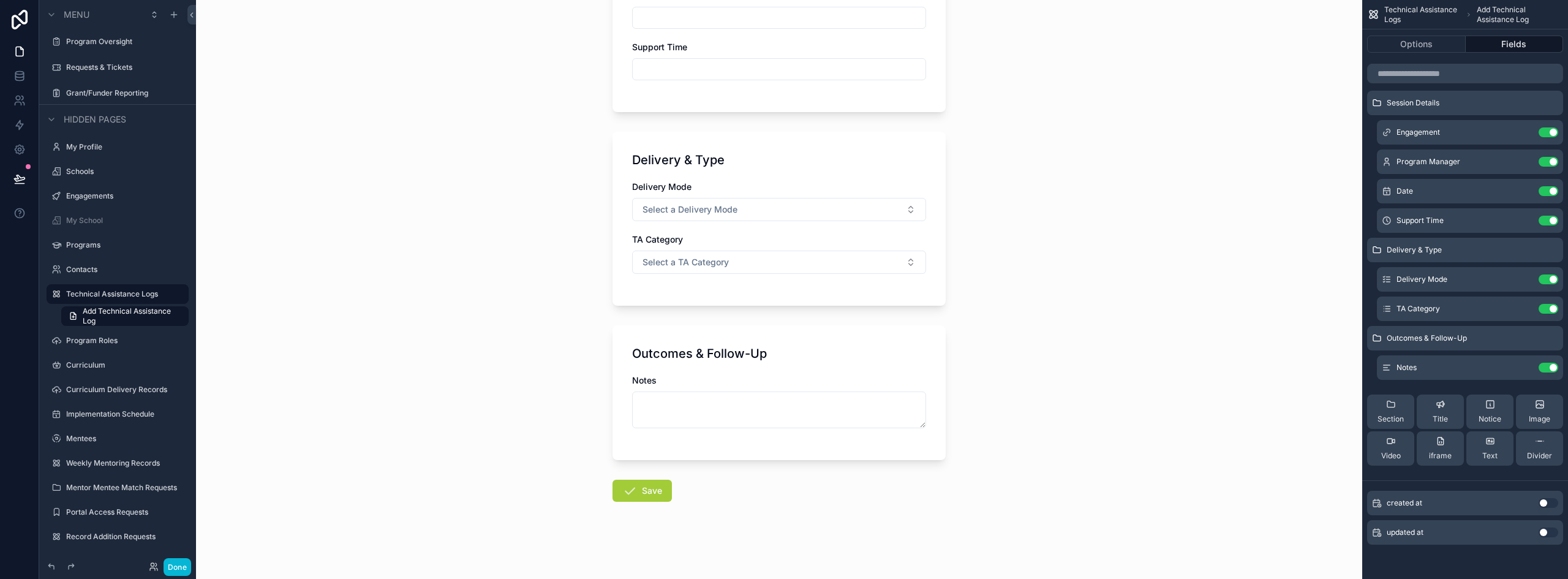
scroll to position [142, 0]
click at [818, 336] on div "Outcomes & Follow-Up Notes" at bounding box center [779, 391] width 333 height 135
click at [1523, 335] on icon "scrollable content" at bounding box center [1524, 338] width 10 height 10
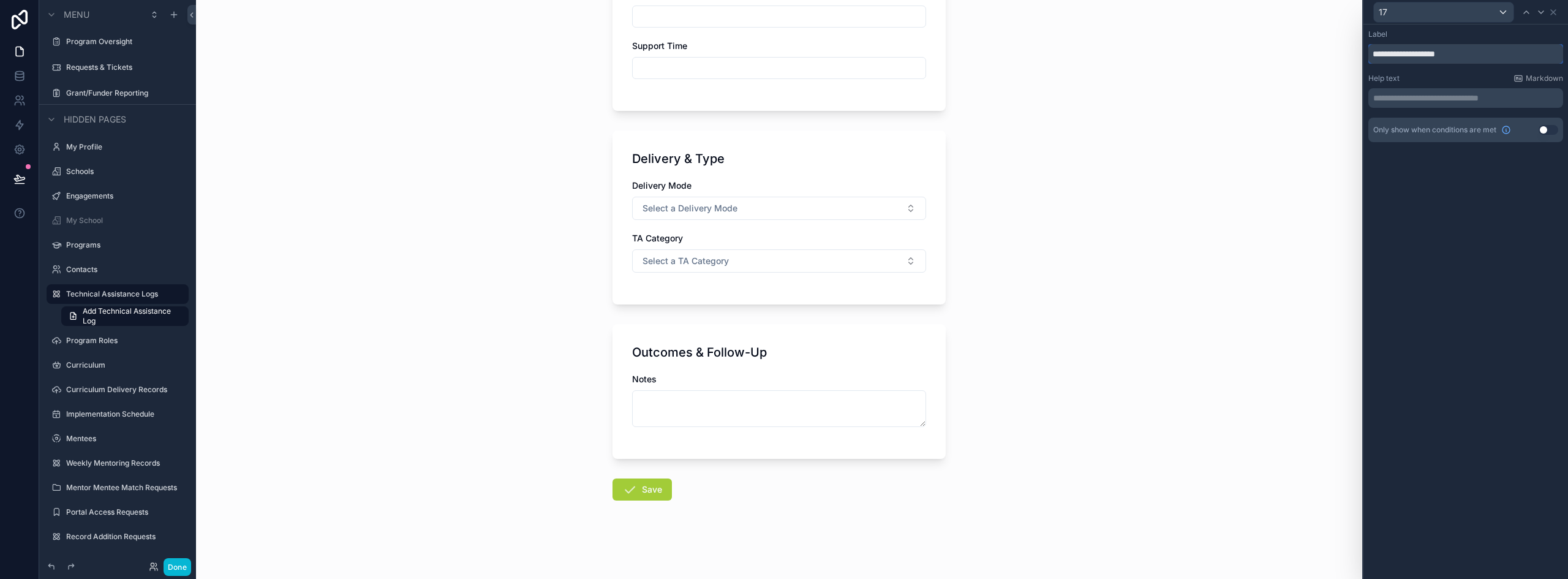
click at [1427, 52] on input "**********" at bounding box center [1466, 53] width 195 height 19
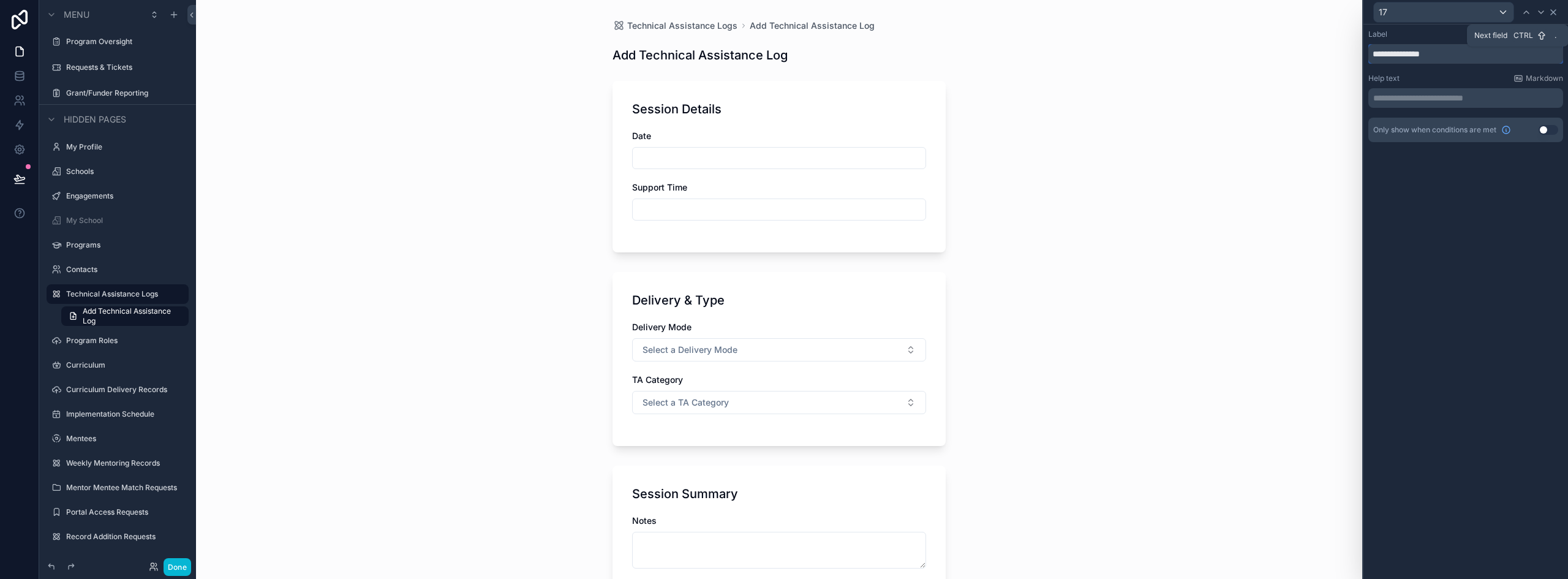
type input "**********"
click at [1550, 15] on icon at bounding box center [1553, 12] width 10 height 10
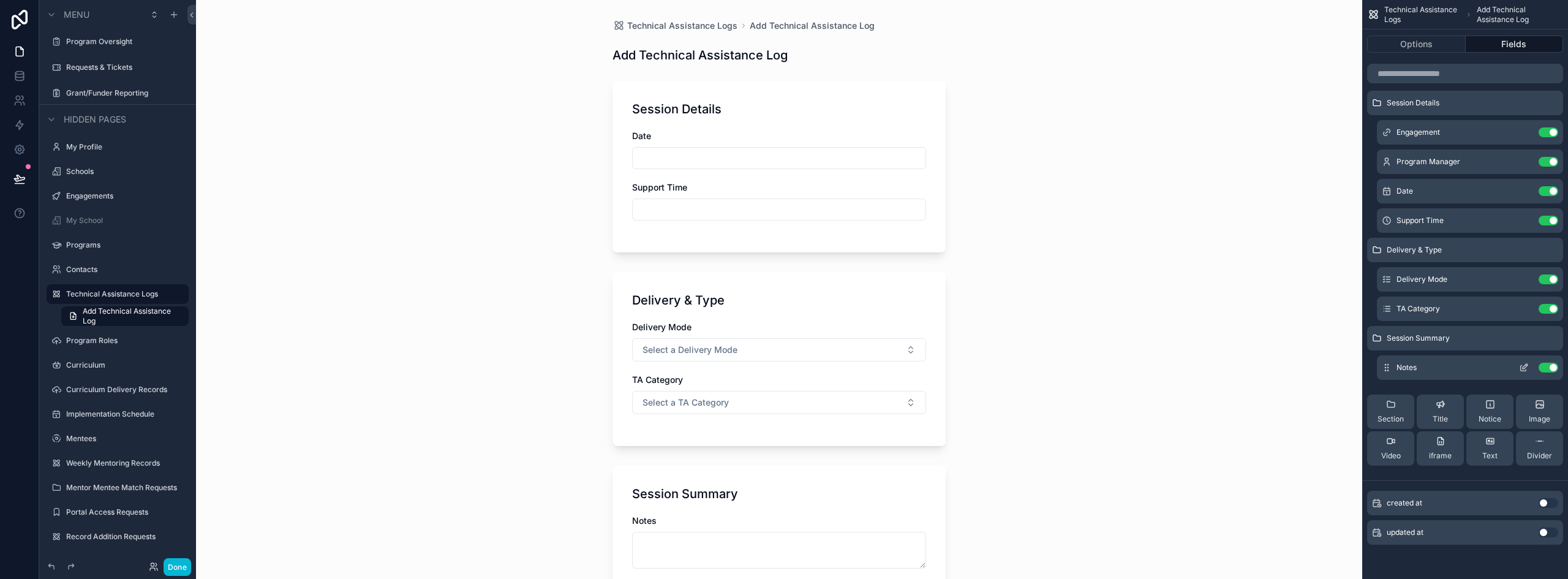
click at [1521, 366] on icon "scrollable content" at bounding box center [1523, 368] width 5 height 5
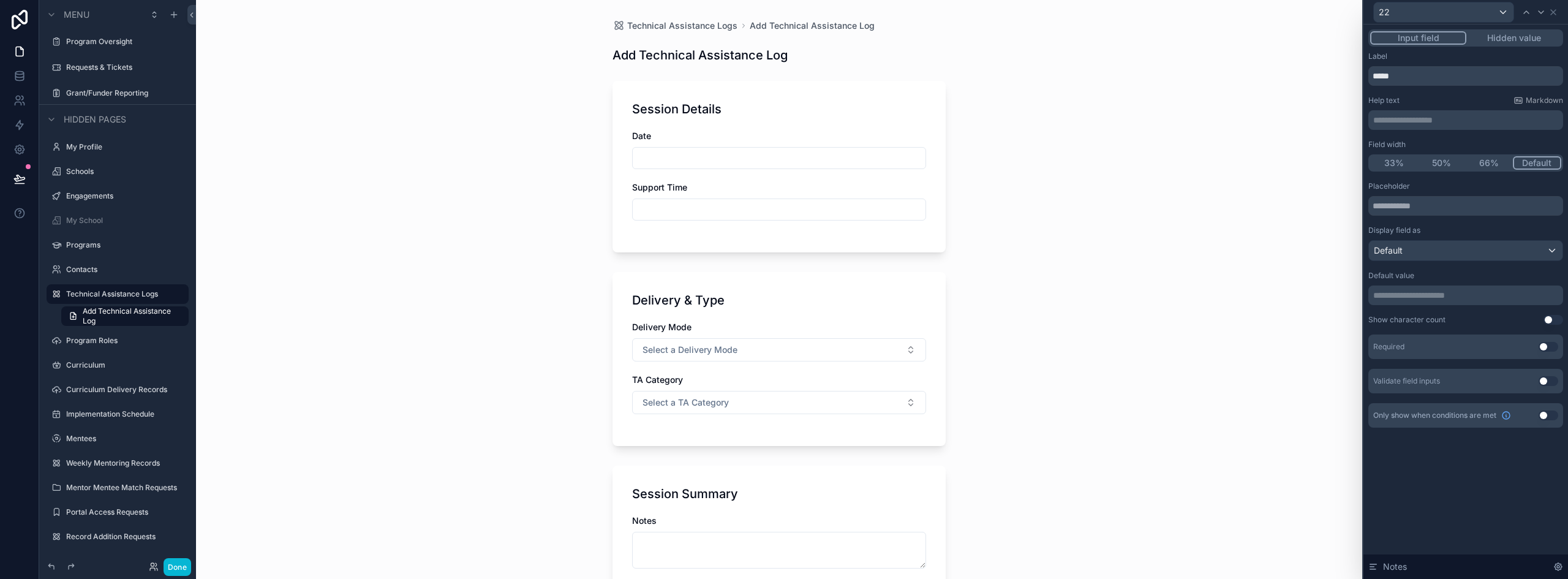
click at [1441, 120] on p "**********" at bounding box center [1467, 120] width 188 height 12
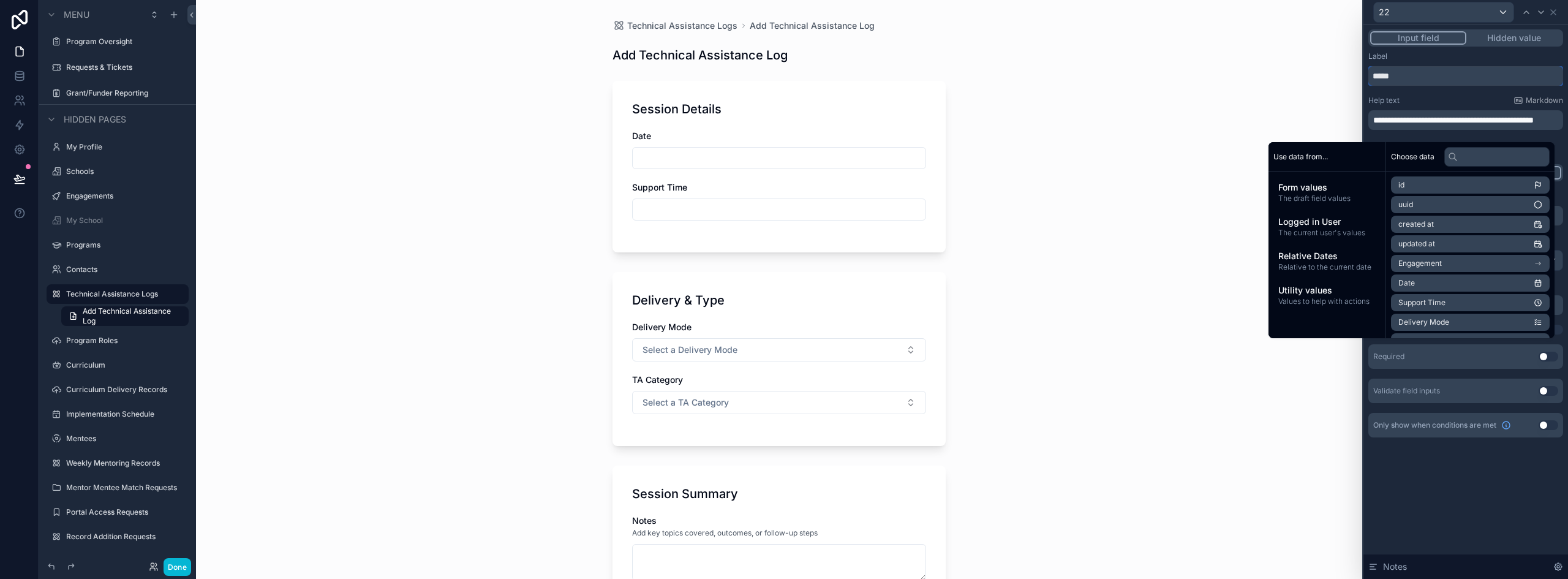
click at [1424, 79] on input "*****" at bounding box center [1466, 75] width 195 height 19
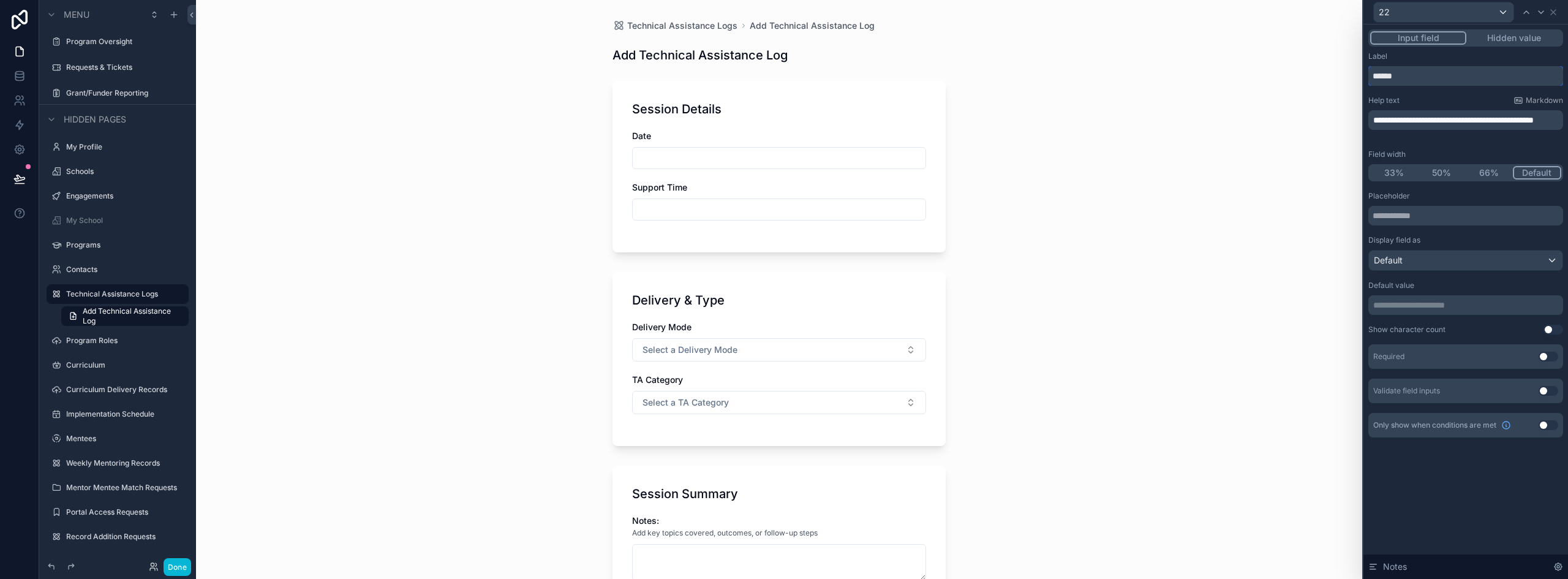
type input "******"
click at [1559, 9] on div "22" at bounding box center [1466, 12] width 195 height 24
click at [1556, 11] on icon at bounding box center [1553, 12] width 10 height 10
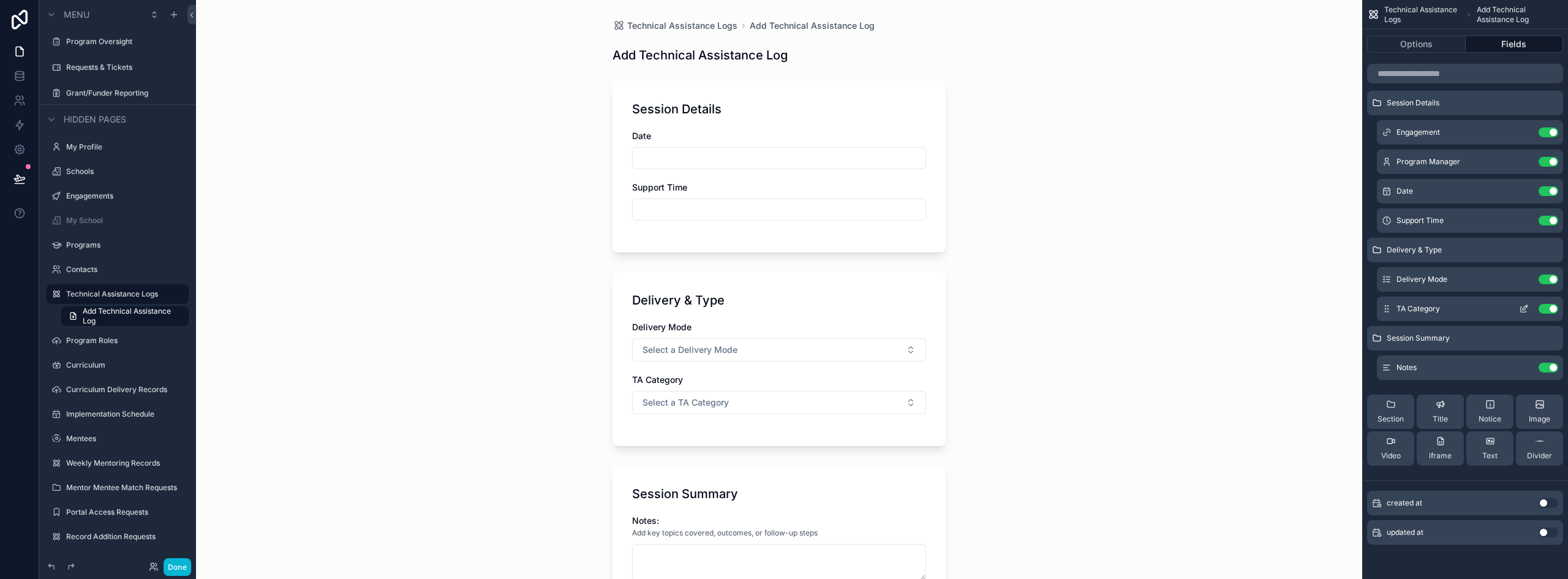
click at [1523, 308] on icon "scrollable content" at bounding box center [1524, 309] width 10 height 10
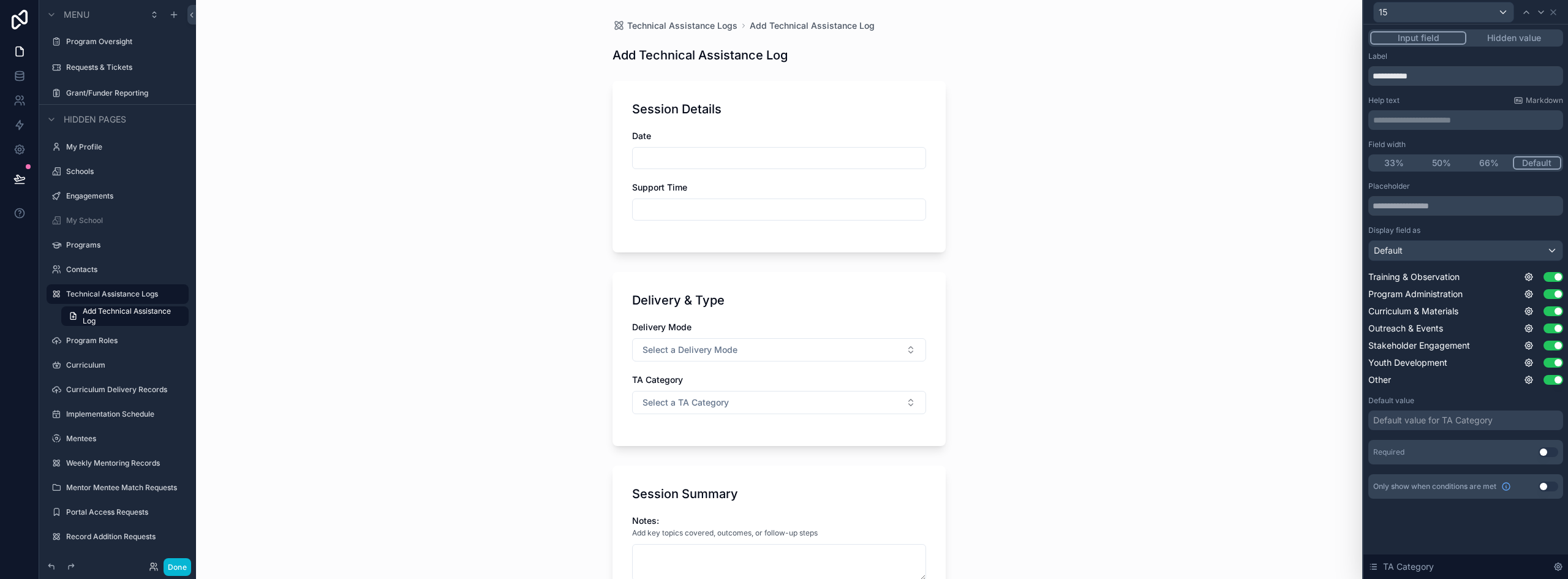
click at [1421, 115] on p "**********" at bounding box center [1467, 120] width 188 height 12
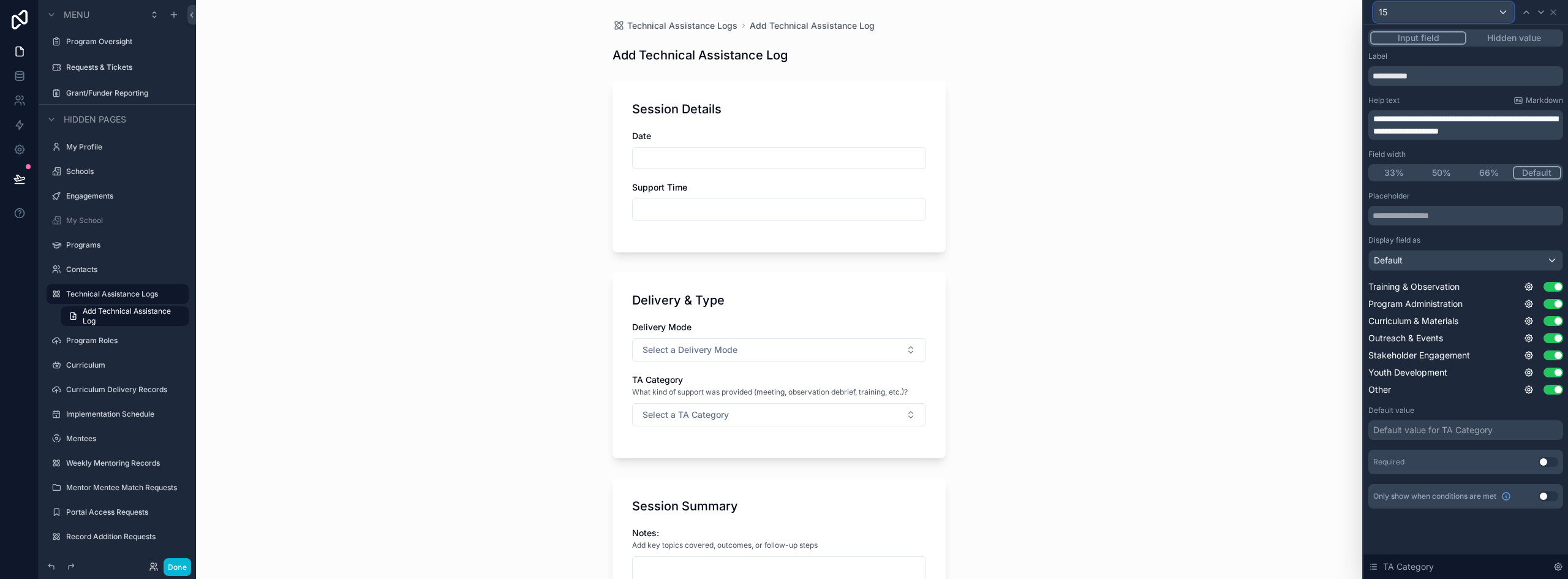
click at [1469, 15] on div "15" at bounding box center [1443, 12] width 139 height 19
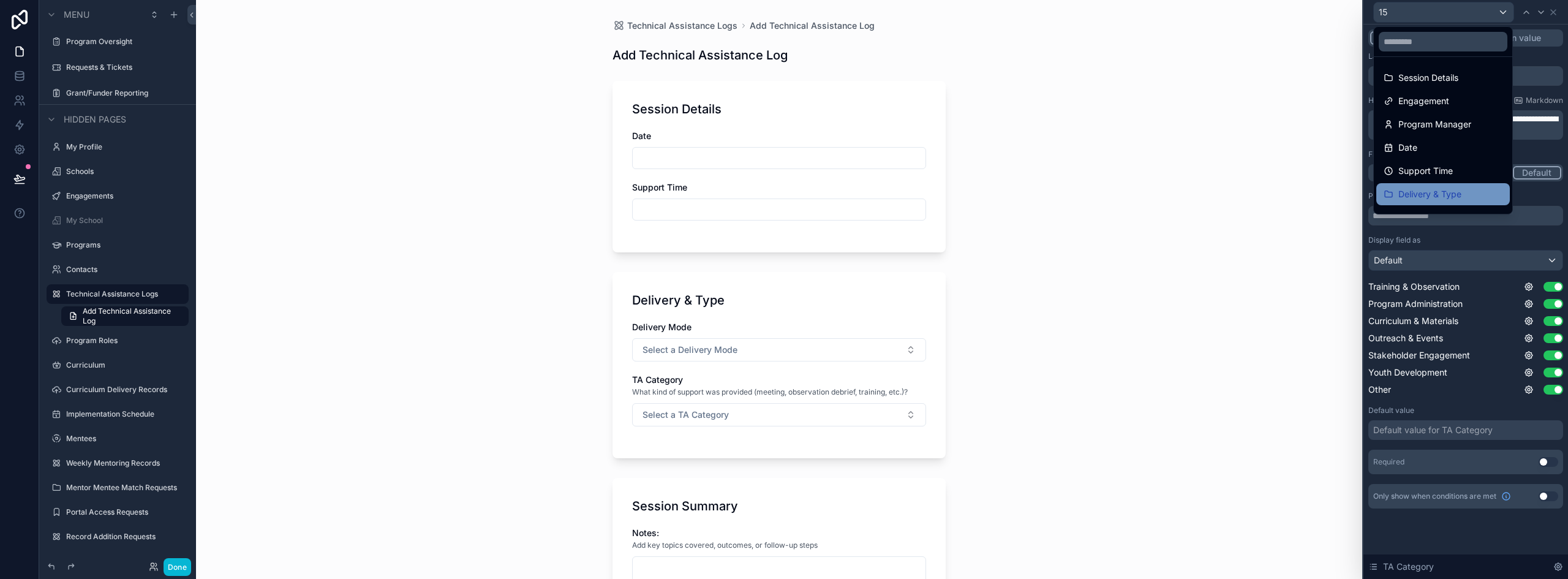
click at [1438, 185] on div "Delivery & Type" at bounding box center [1443, 194] width 133 height 22
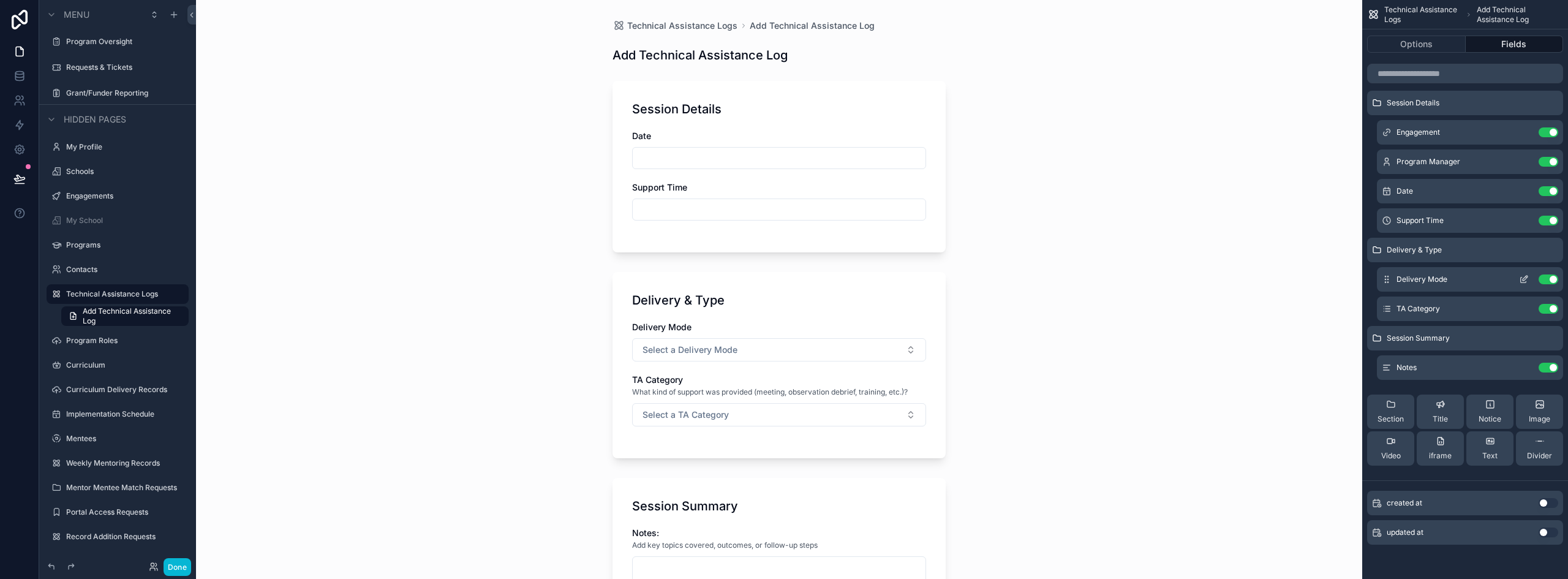
click at [1520, 277] on icon "scrollable content" at bounding box center [1524, 279] width 10 height 10
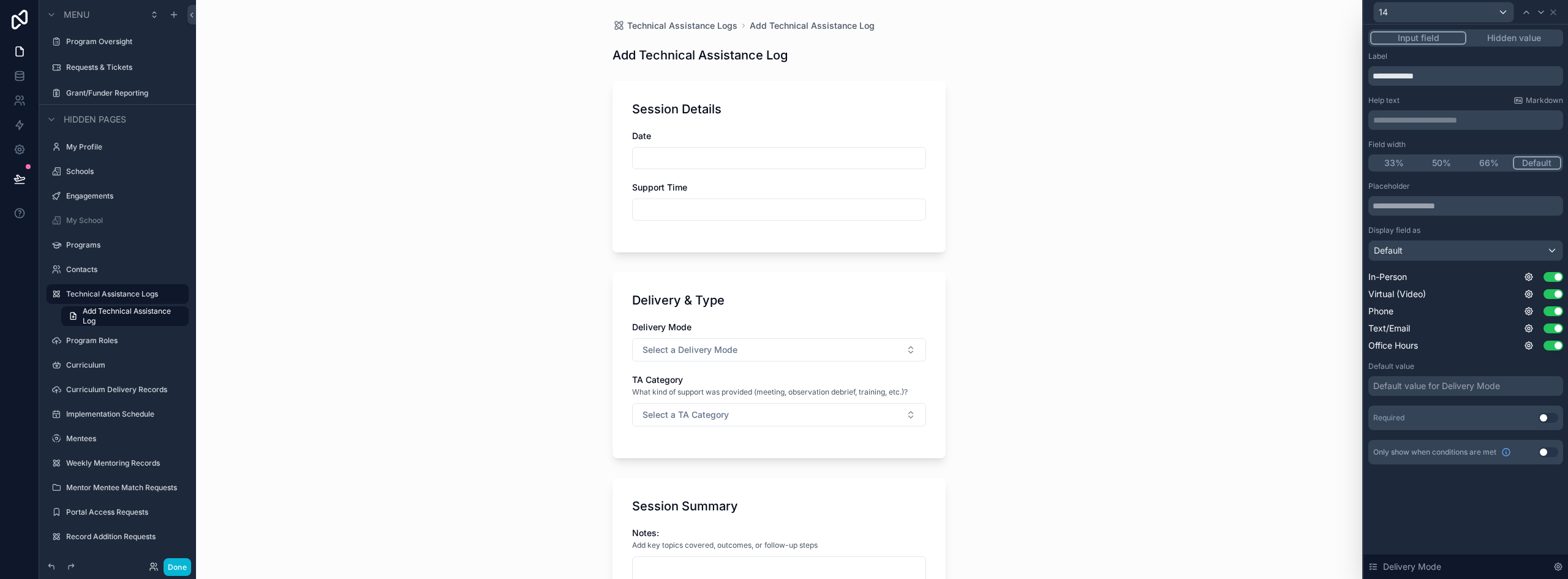
click at [1433, 119] on p "**********" at bounding box center [1467, 120] width 188 height 12
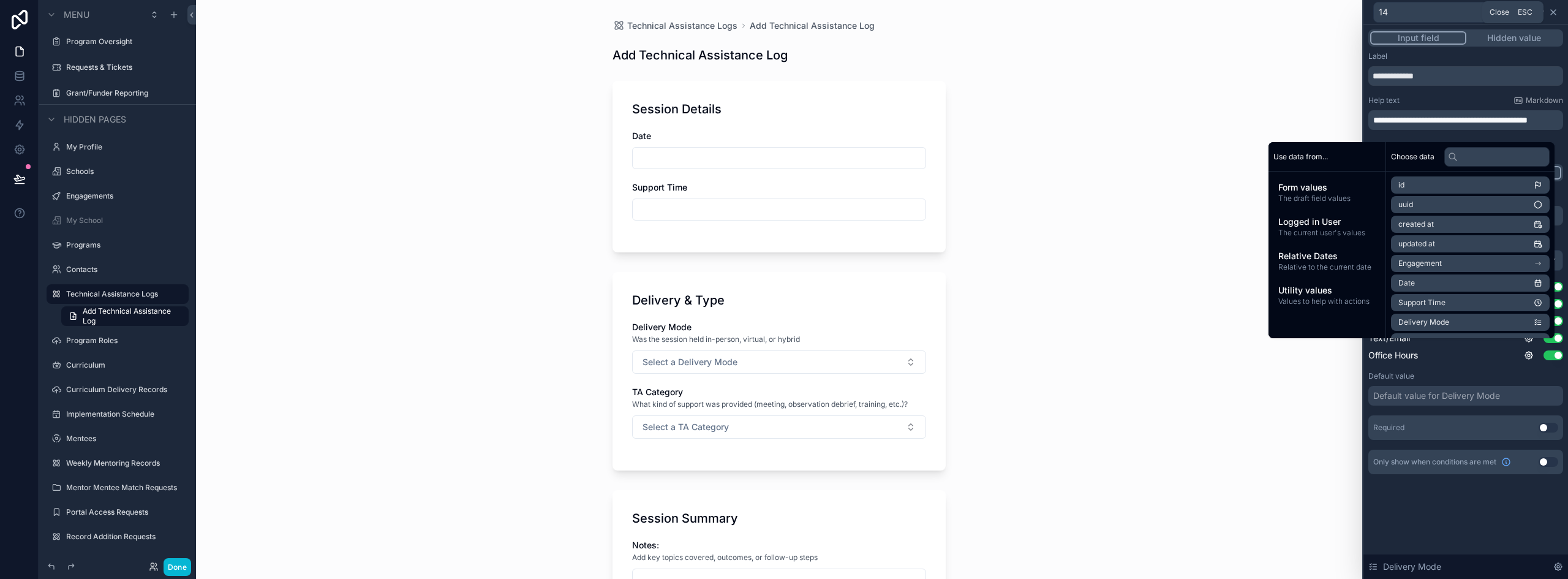
click at [1556, 10] on icon at bounding box center [1553, 12] width 5 height 5
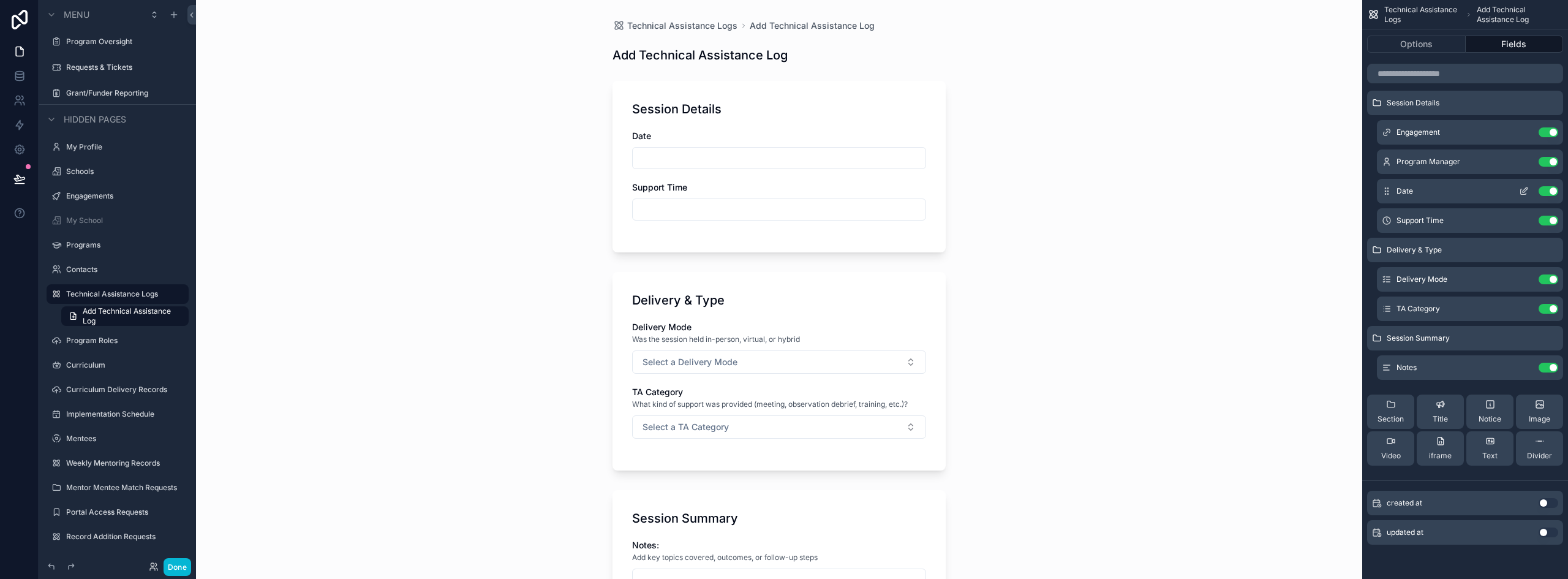
click at [1523, 187] on icon "scrollable content" at bounding box center [1524, 191] width 10 height 10
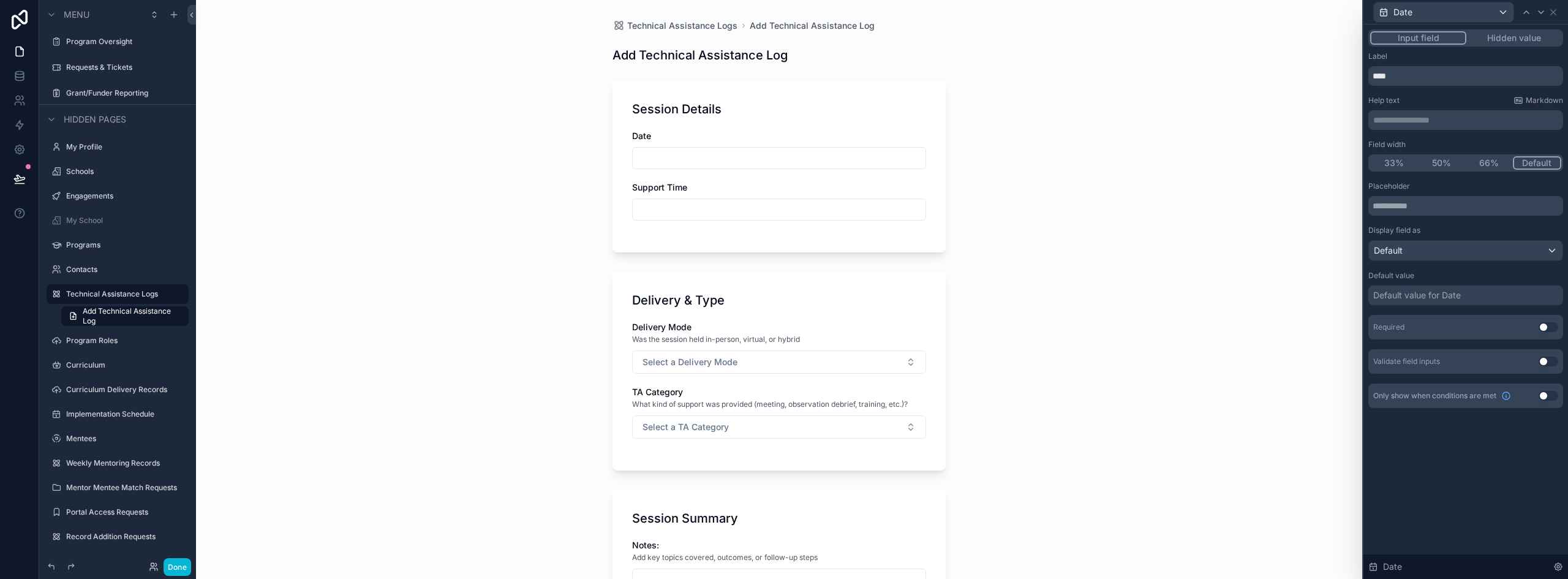
click at [1427, 117] on p "**********" at bounding box center [1467, 120] width 188 height 12
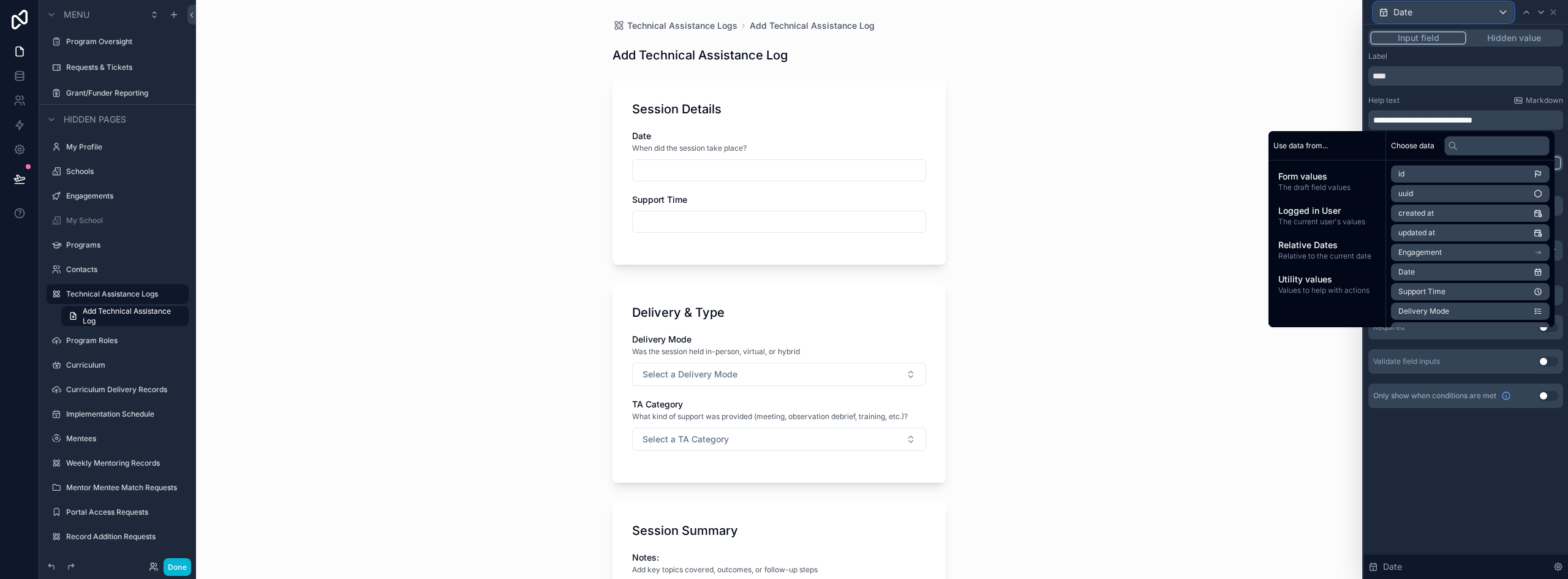
click at [1503, 15] on div "Date" at bounding box center [1443, 12] width 139 height 19
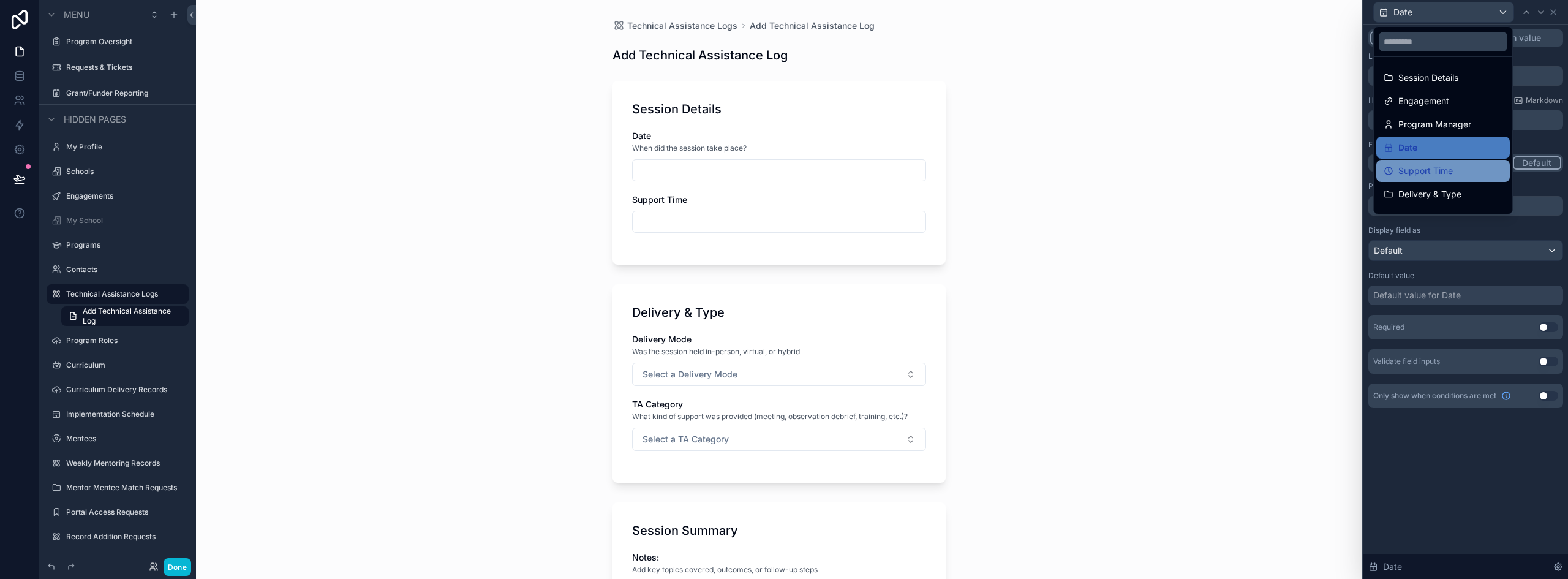
click at [1449, 171] on span "Support Time" at bounding box center [1426, 170] width 55 height 15
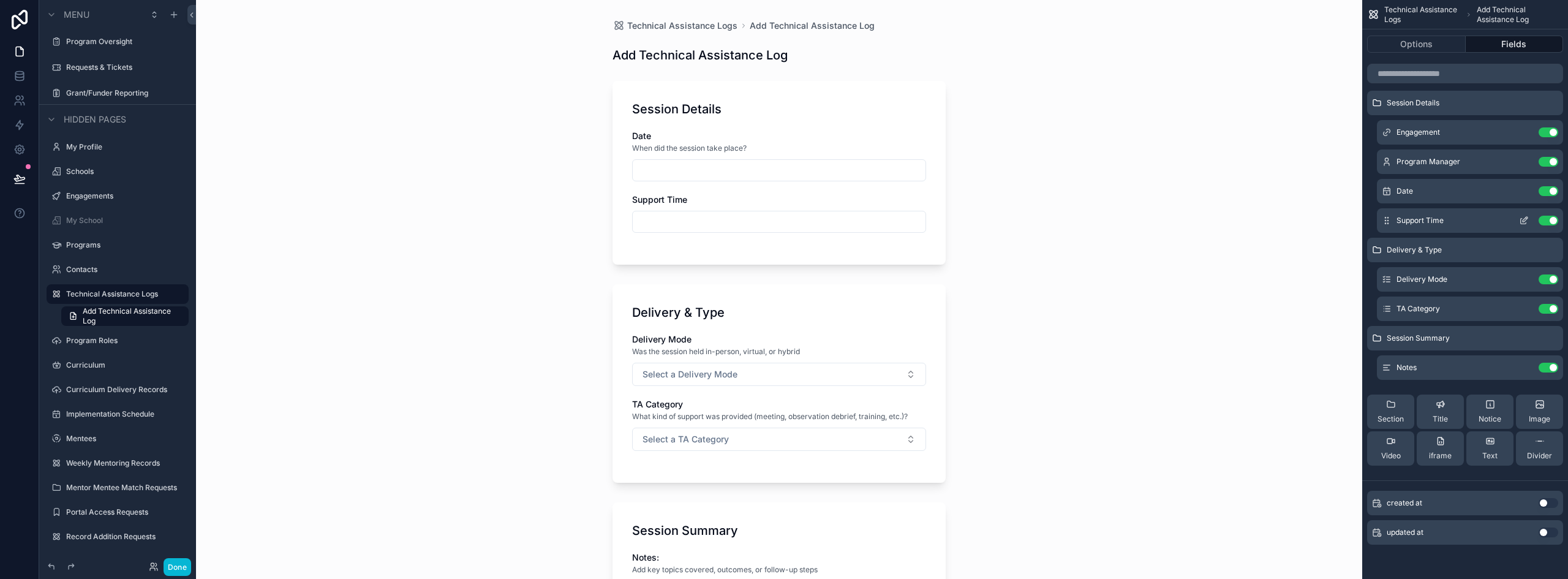
click at [1524, 221] on icon "scrollable content" at bounding box center [1524, 220] width 10 height 10
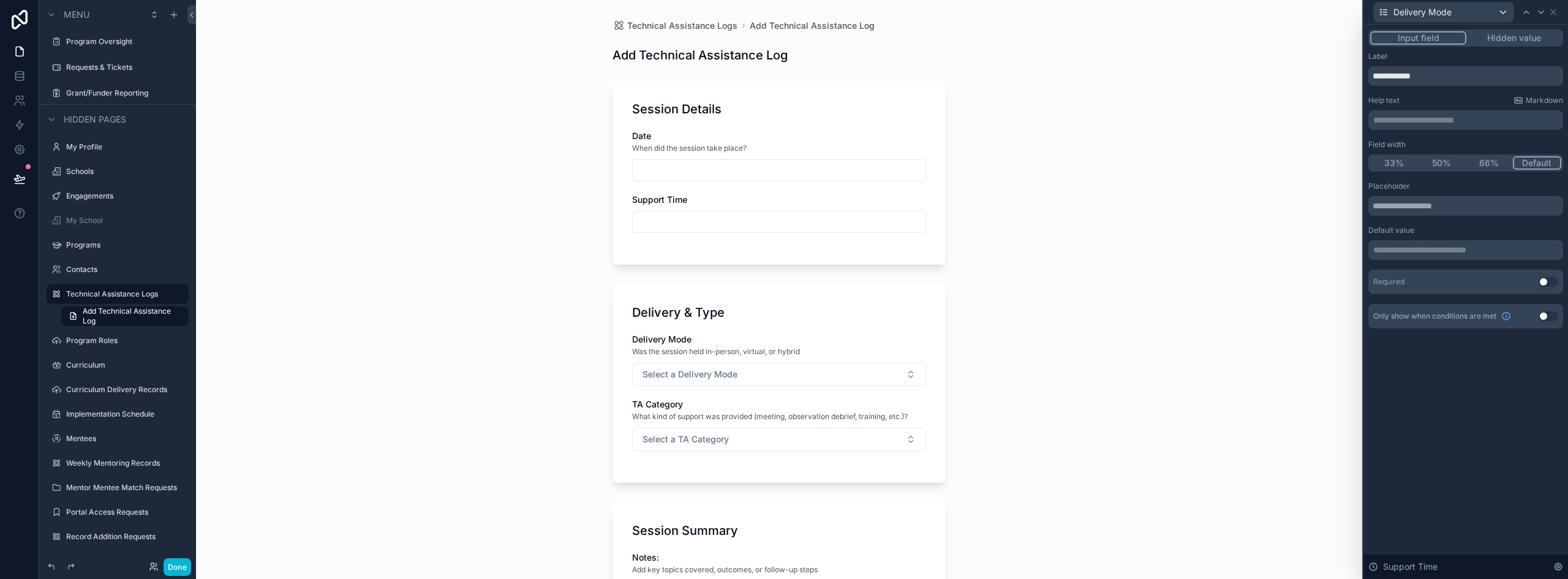
click at [1413, 120] on p "**********" at bounding box center [1467, 120] width 188 height 12
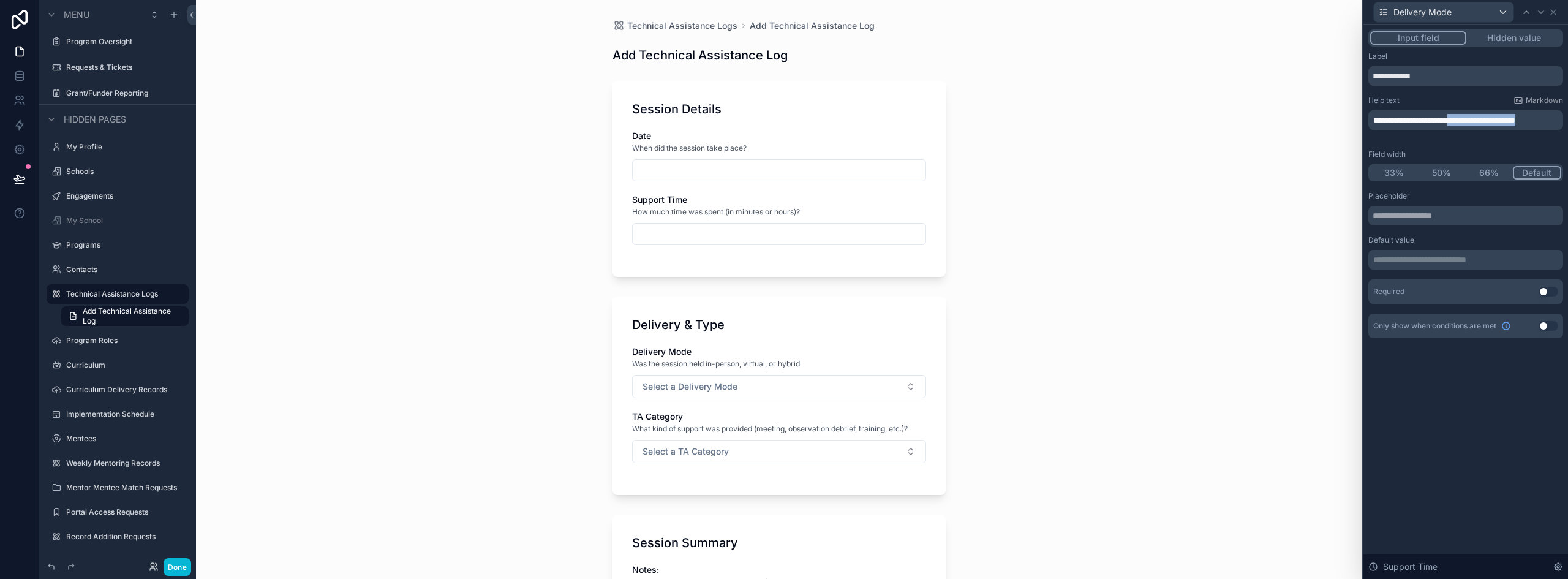
drag, startPoint x: 1458, startPoint y: 132, endPoint x: 1483, endPoint y: 119, distance: 28.2
click at [1483, 119] on p "**********" at bounding box center [1467, 120] width 188 height 12
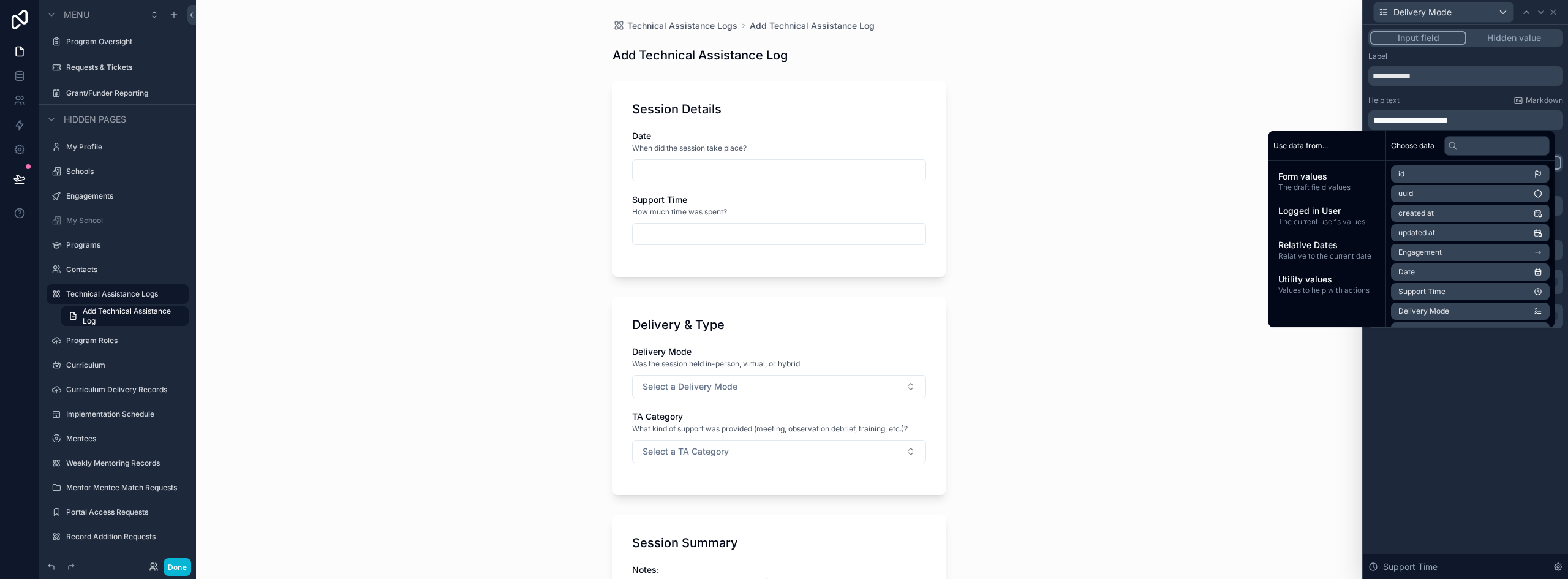
click at [427, 224] on div "Technical Assistance Logs Add Technical Assistance Log Add Technical Assistance…" at bounding box center [779, 290] width 1166 height 579
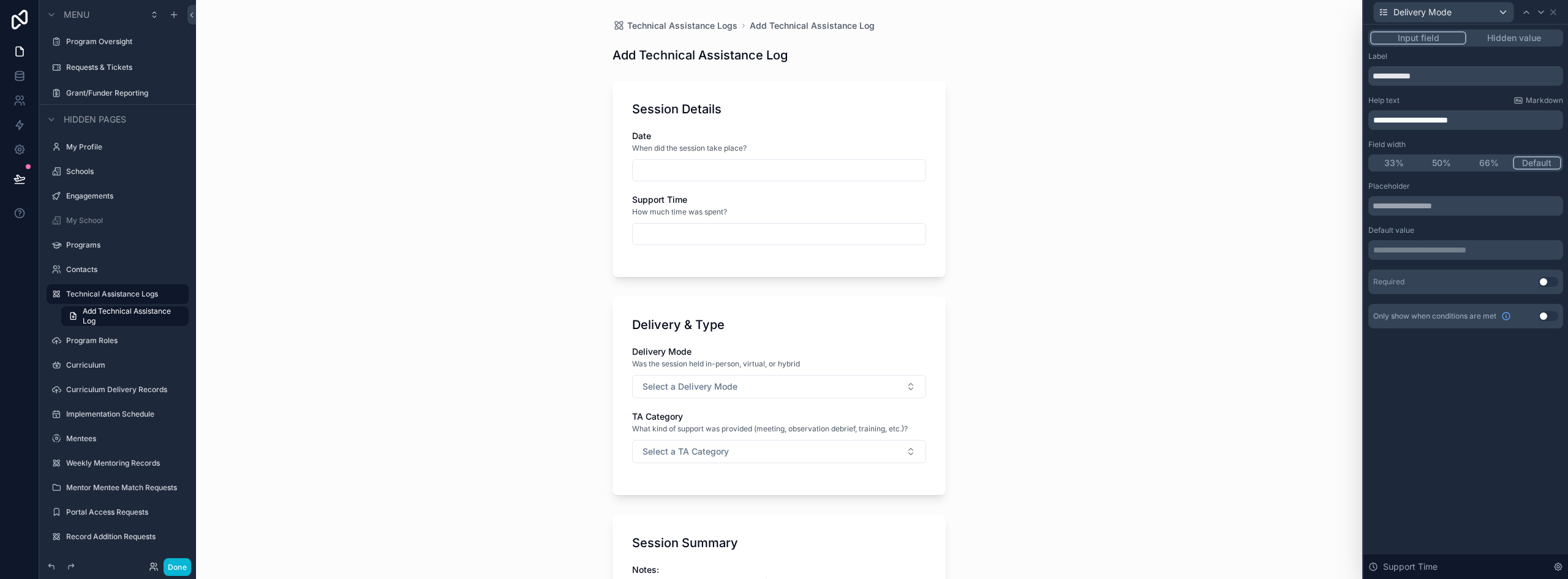
click at [817, 99] on div "Session Details Date When did the session take place? Support Time How much tim…" at bounding box center [779, 179] width 333 height 196
click at [1442, 165] on button "50%" at bounding box center [1442, 163] width 48 height 14
click at [1477, 14] on div "Delivery Mode" at bounding box center [1443, 12] width 139 height 19
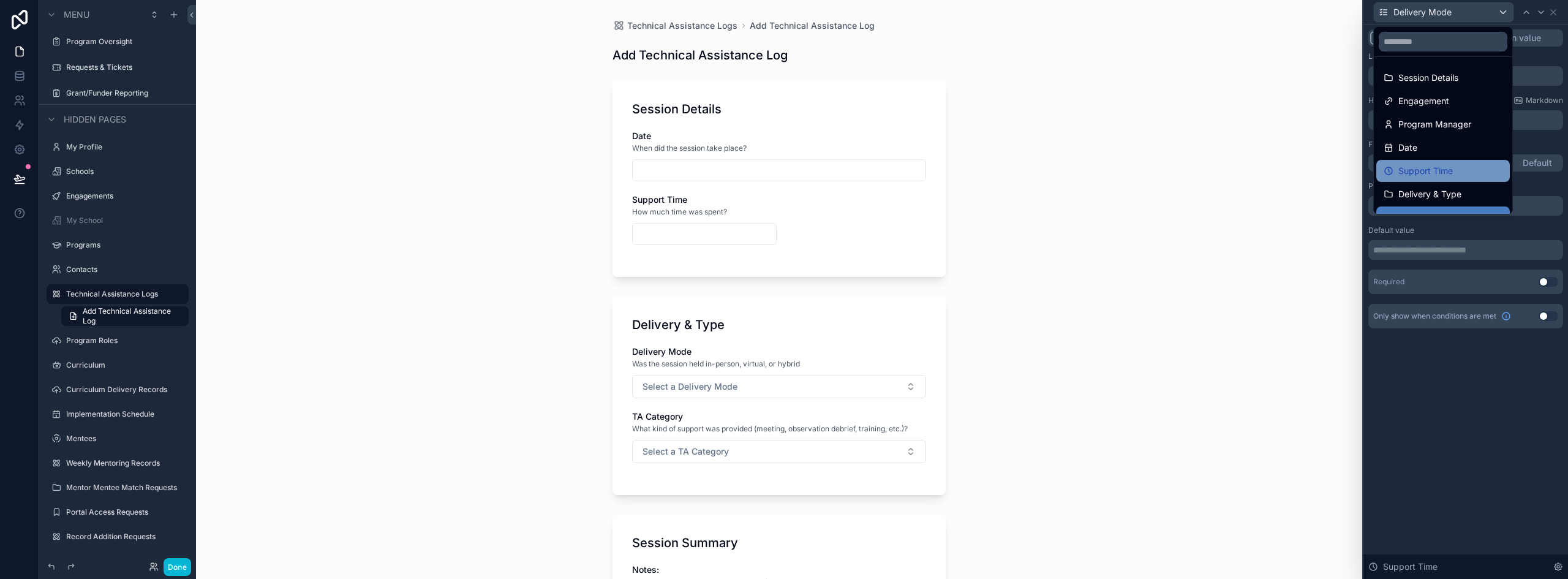
click at [1452, 172] on span "Support Time" at bounding box center [1426, 170] width 55 height 15
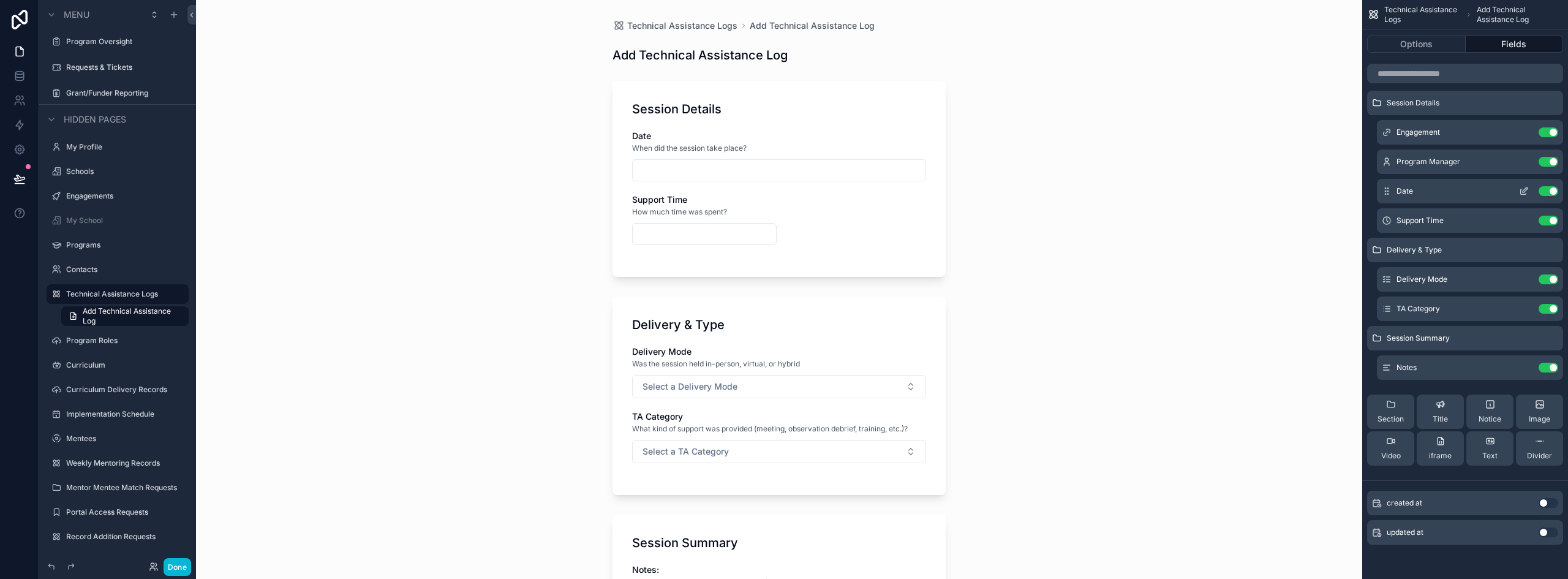
click at [1521, 191] on icon "scrollable content" at bounding box center [1523, 192] width 5 height 5
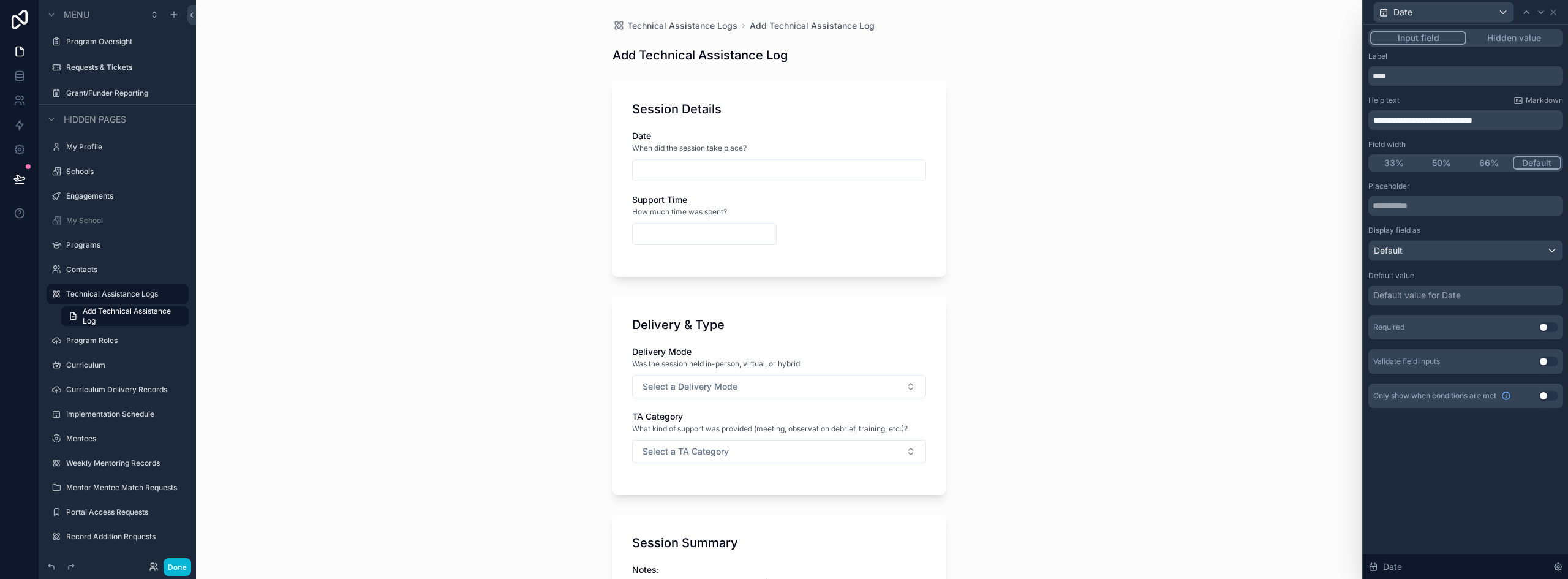
click at [1439, 156] on button "50%" at bounding box center [1442, 163] width 48 height 14
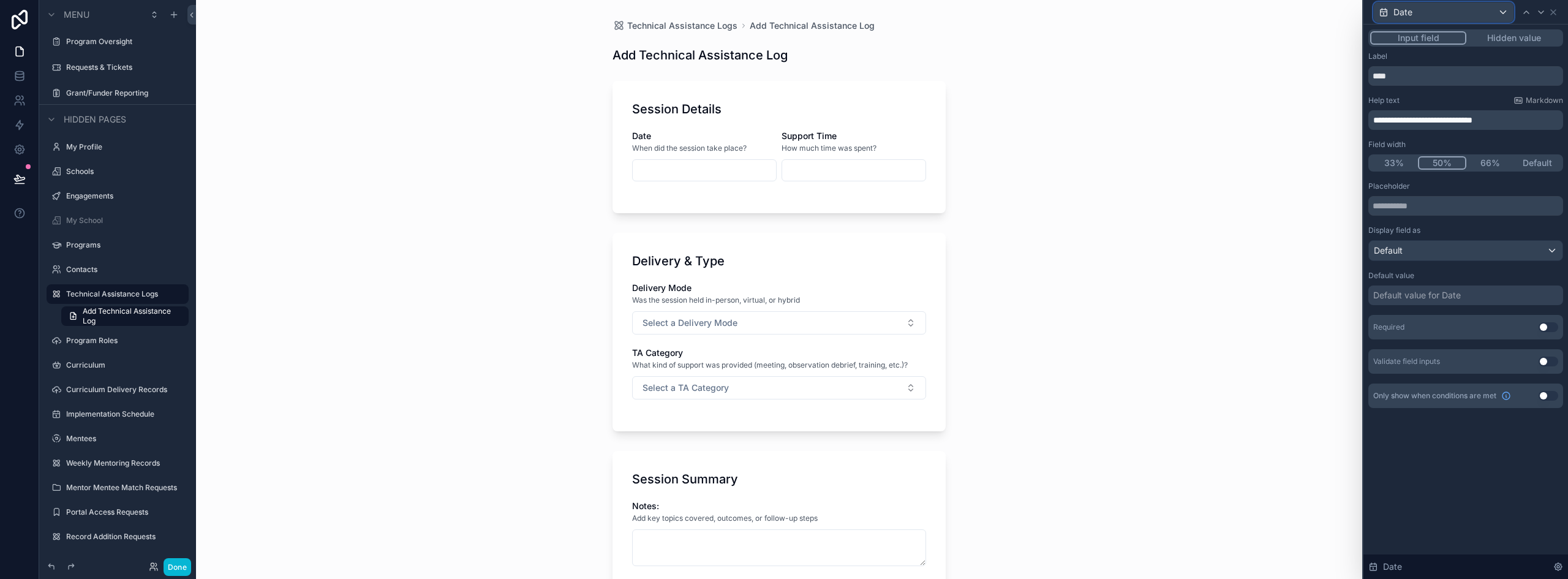
click at [1489, 12] on div "Date" at bounding box center [1443, 12] width 139 height 19
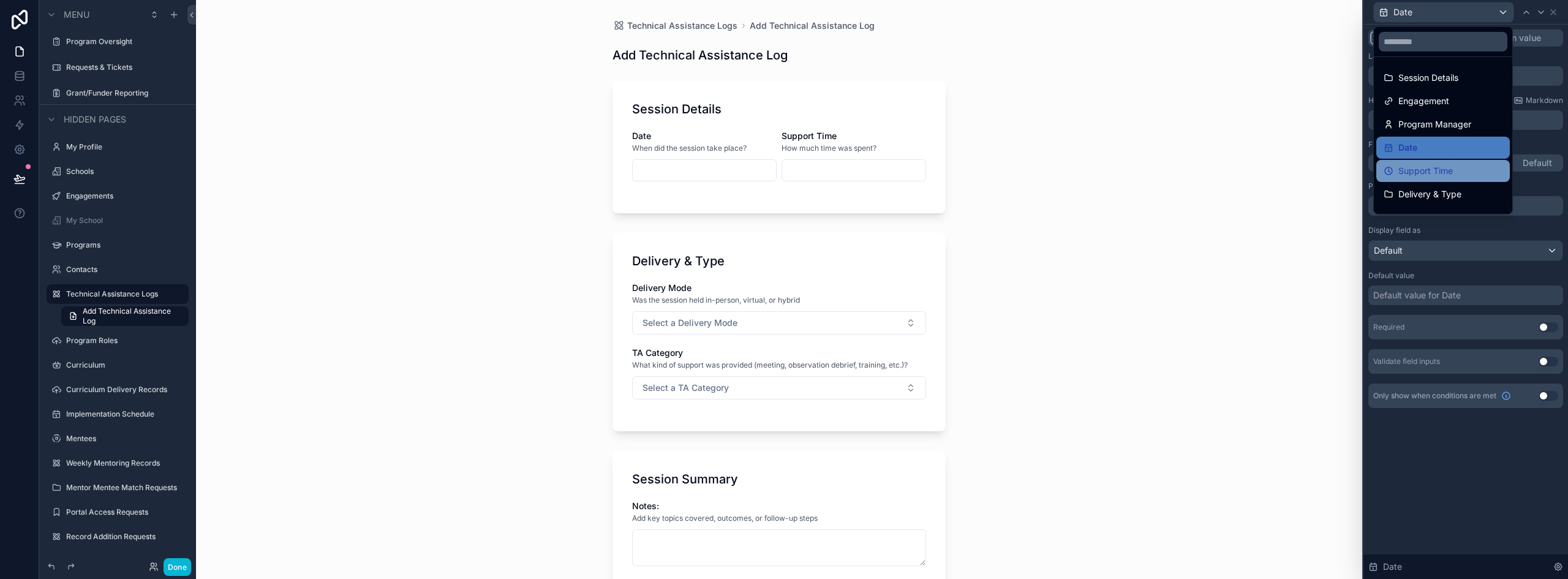
click at [1453, 168] on span "Support Time" at bounding box center [1426, 170] width 55 height 15
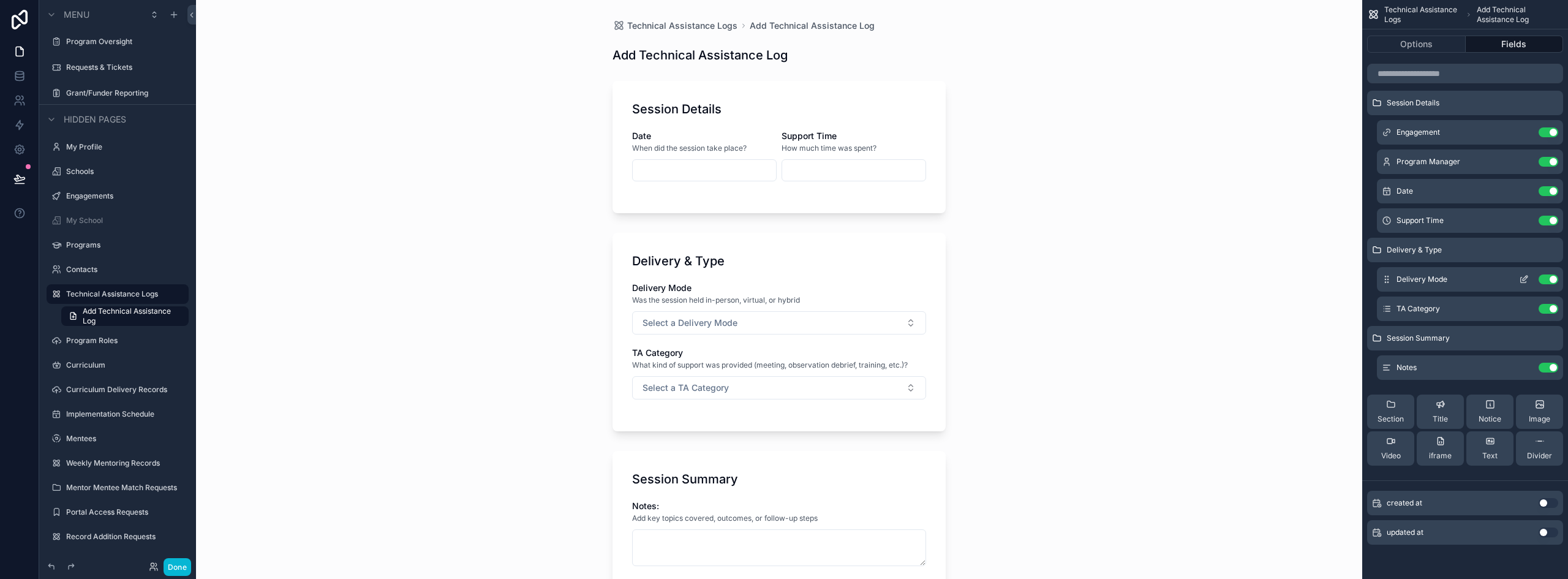
click at [1525, 280] on icon "scrollable content" at bounding box center [1525, 278] width 5 height 5
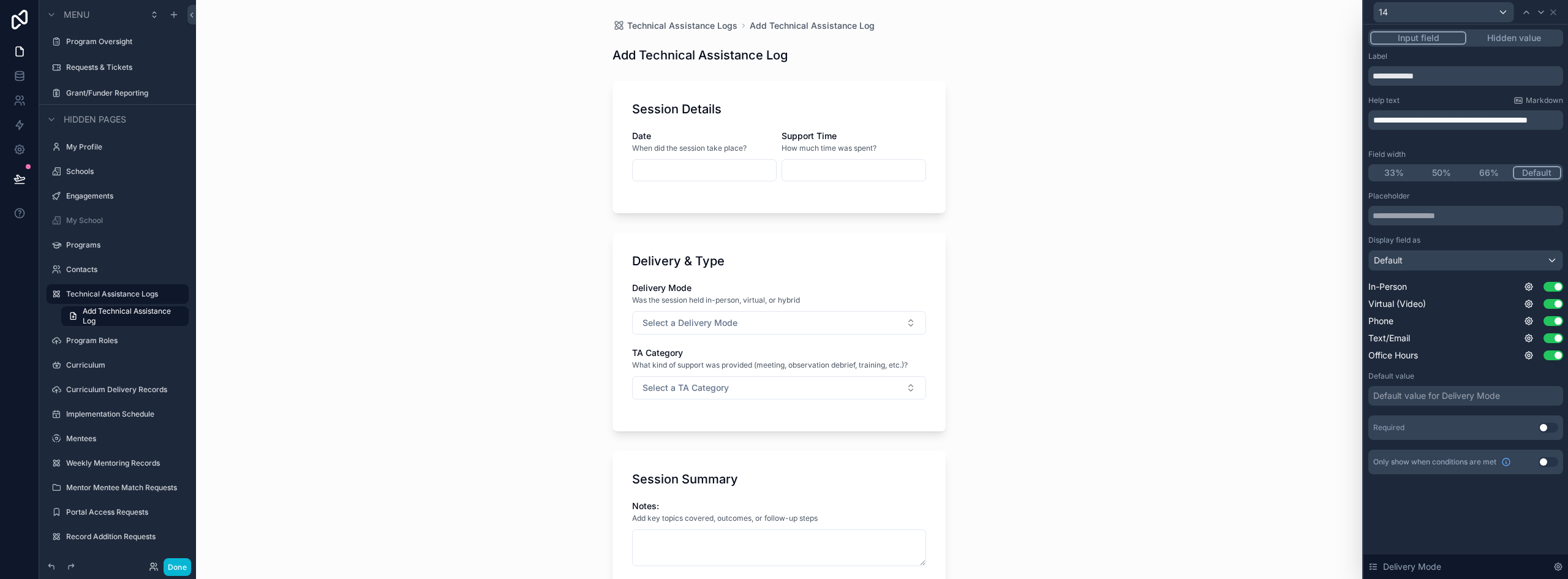
click at [1437, 169] on button "50%" at bounding box center [1442, 173] width 48 height 14
click at [1491, 16] on div "14" at bounding box center [1443, 12] width 139 height 19
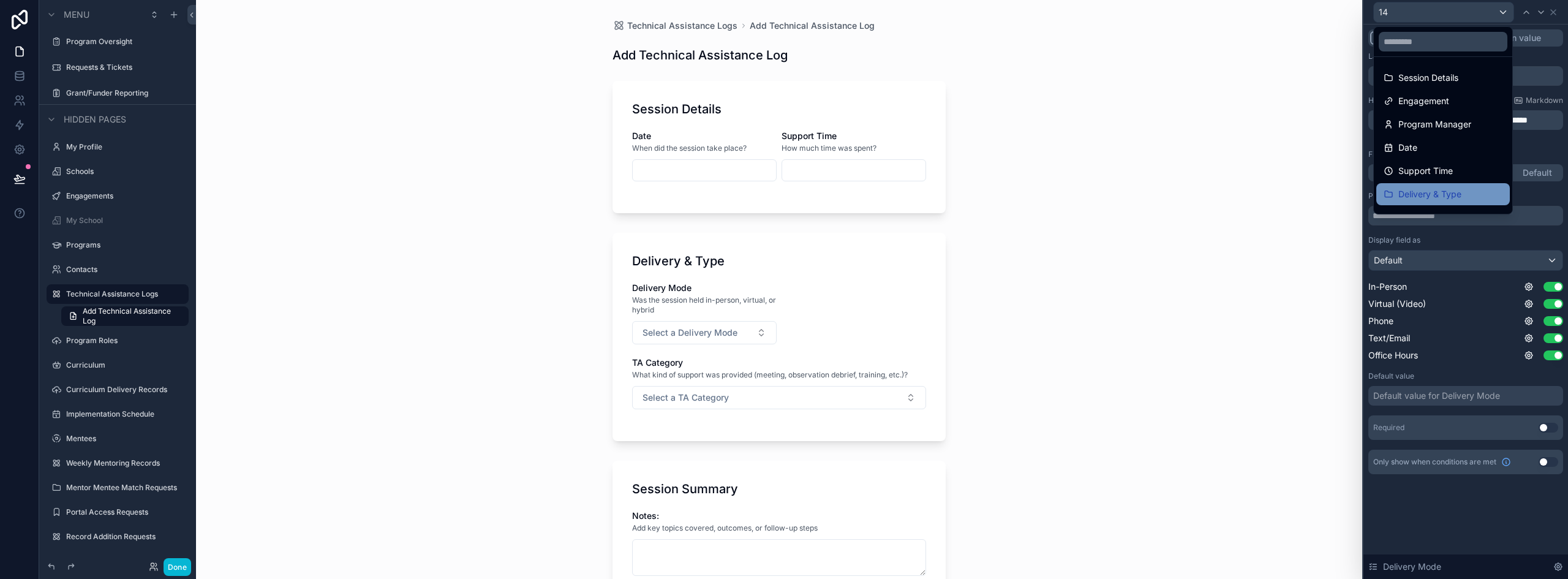
click at [1446, 193] on span "Delivery & Type" at bounding box center [1430, 194] width 63 height 15
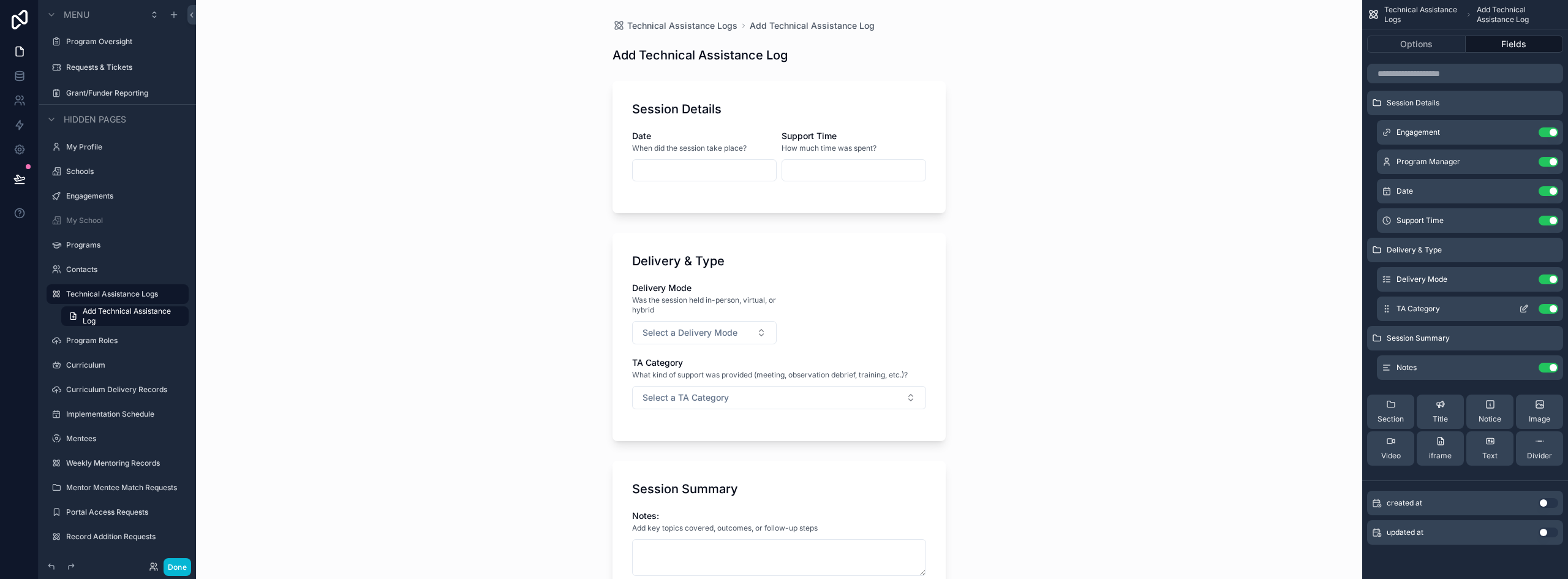
click at [1525, 307] on icon "scrollable content" at bounding box center [1525, 307] width 5 height 5
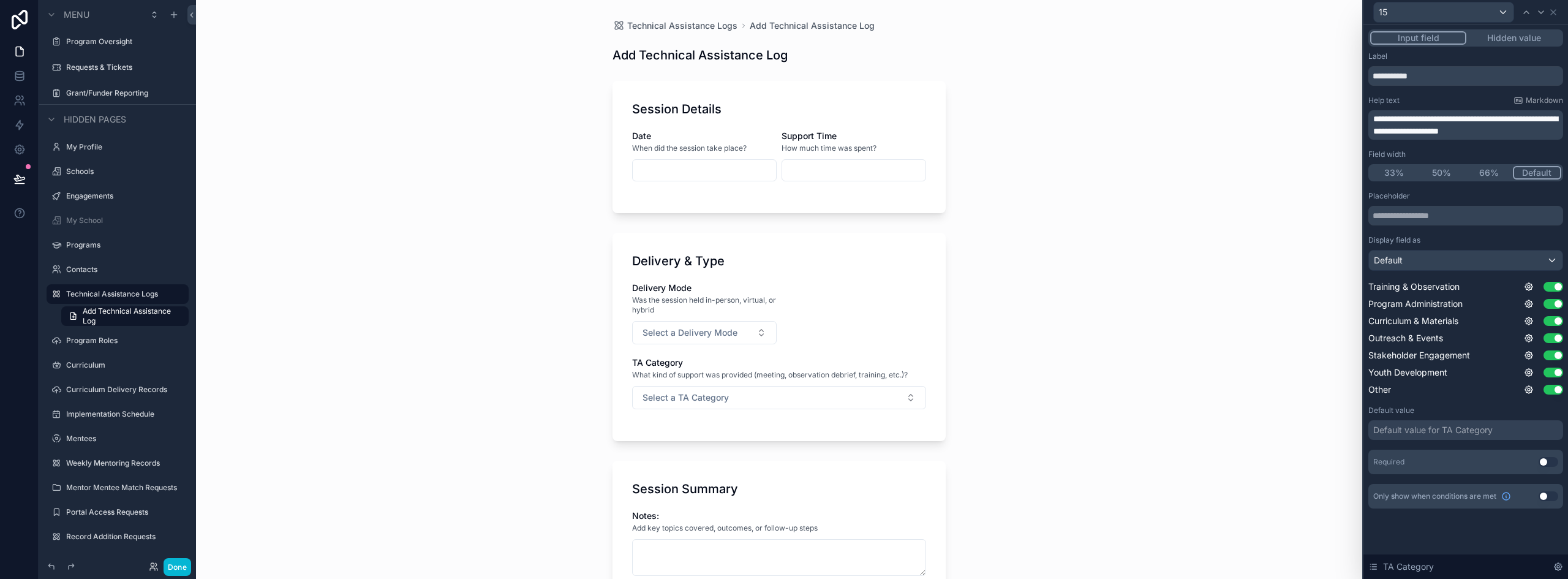
click at [1443, 166] on button "50%" at bounding box center [1442, 173] width 48 height 14
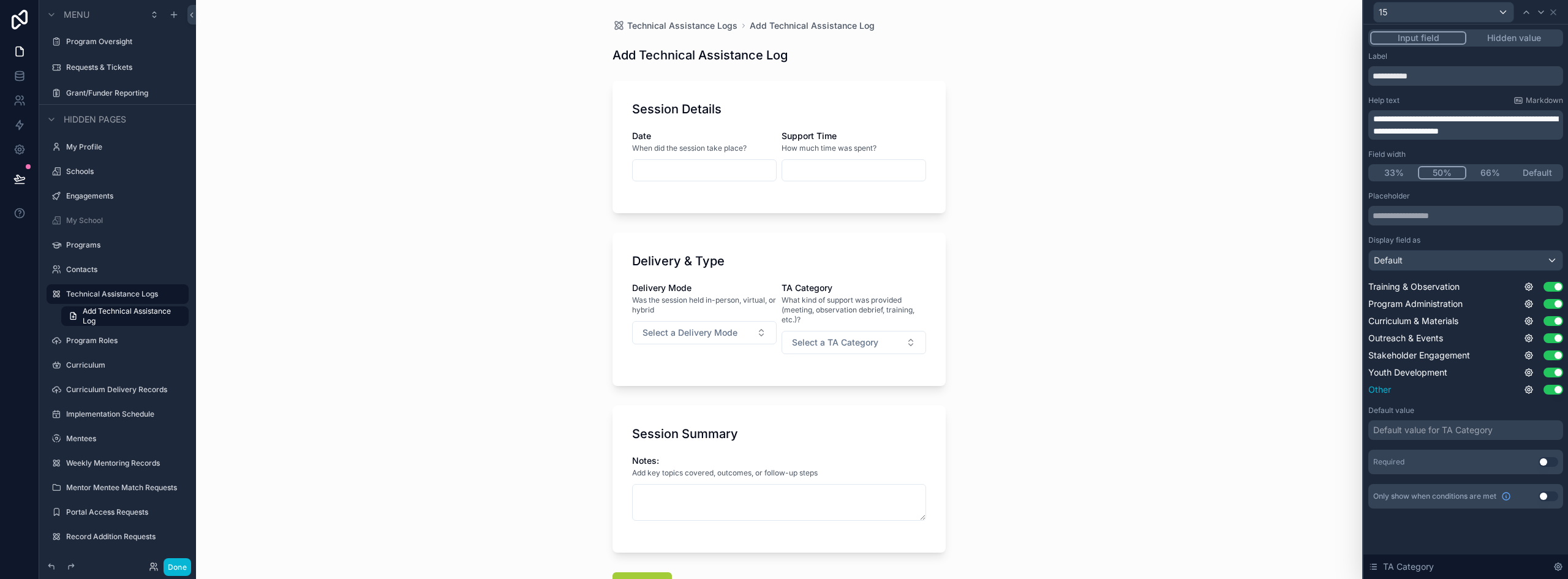
click at [1550, 390] on button "Use setting" at bounding box center [1553, 390] width 19 height 10
click at [1529, 169] on button "Default" at bounding box center [1538, 173] width 48 height 14
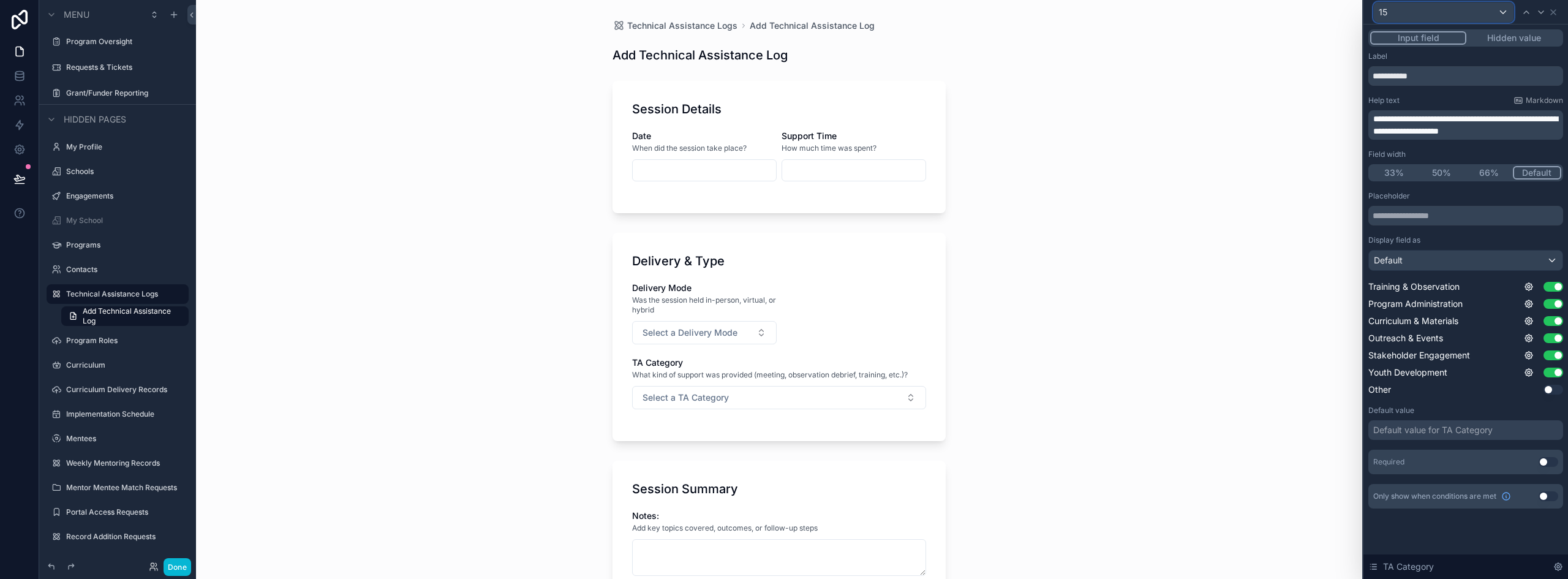
click at [1469, 11] on div "15" at bounding box center [1443, 12] width 139 height 19
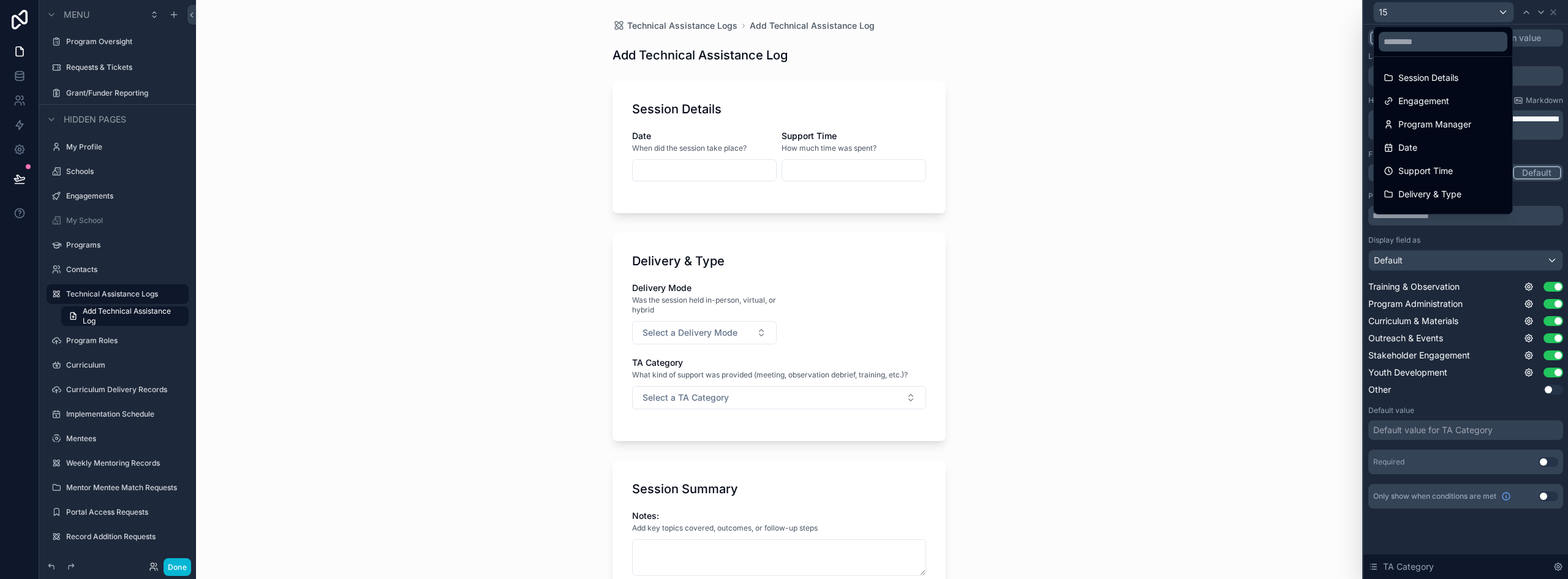
click at [1555, 15] on div at bounding box center [1466, 290] width 205 height 579
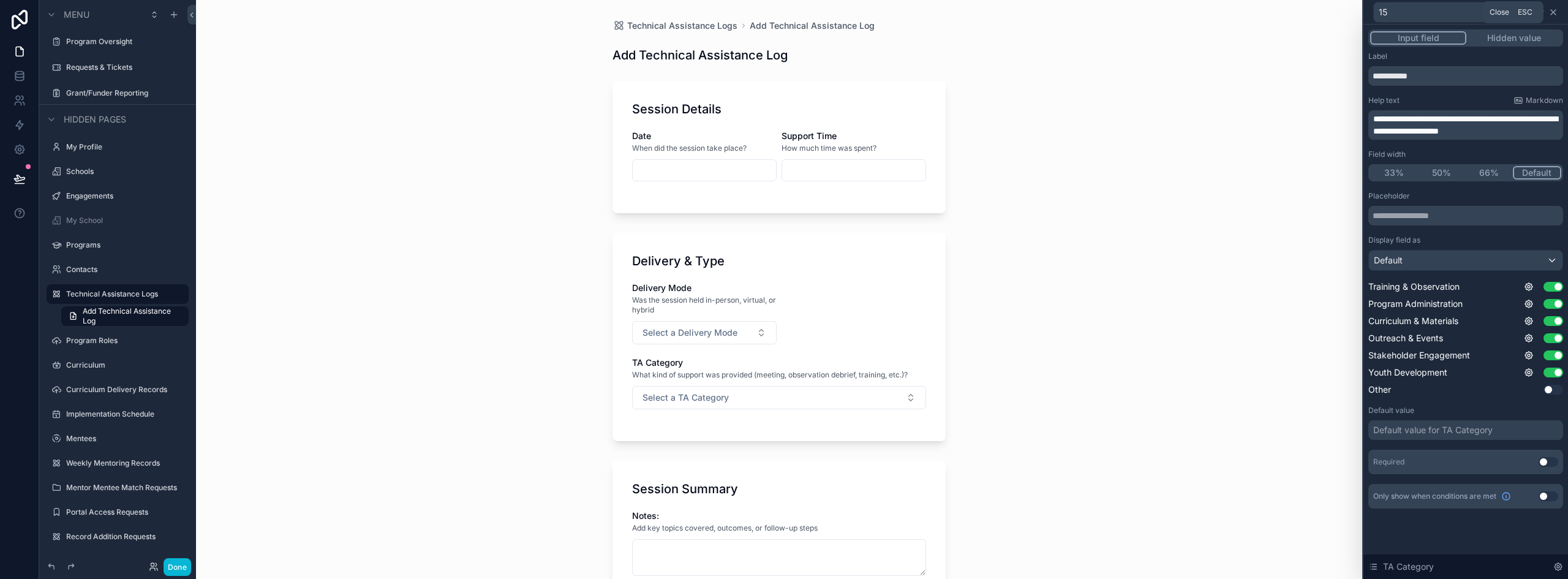
click at [1556, 11] on icon at bounding box center [1553, 12] width 5 height 5
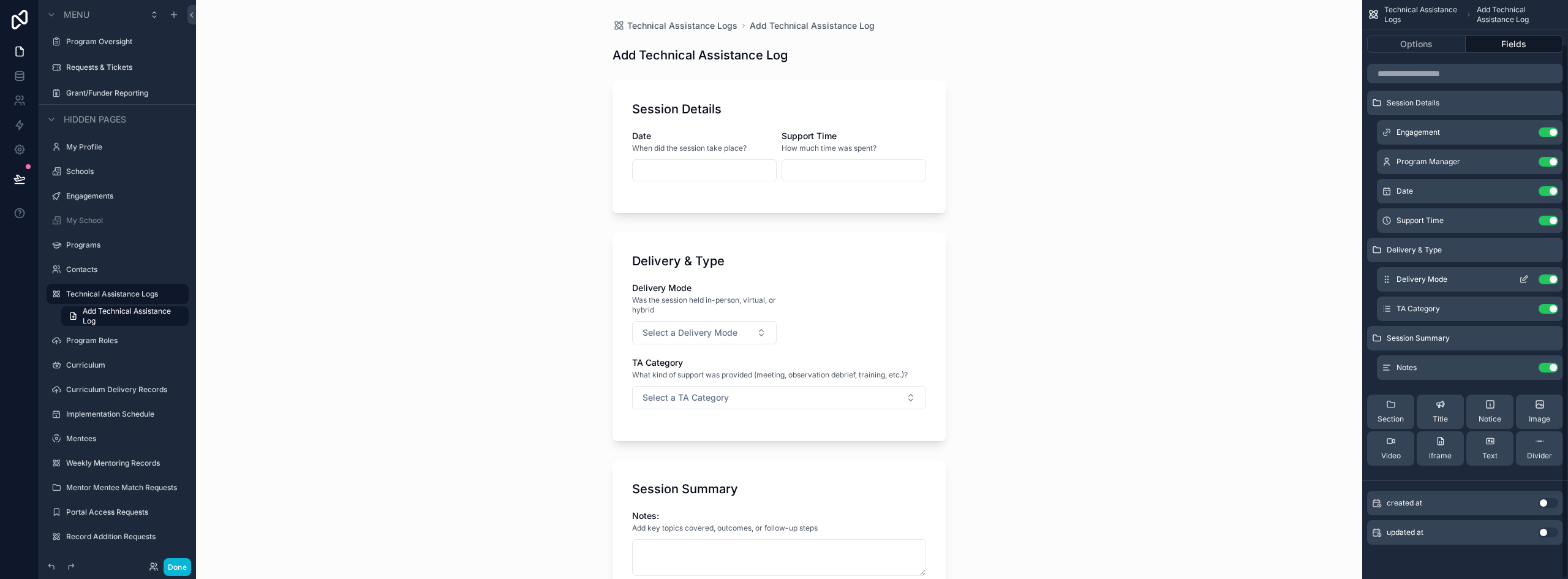
click at [1523, 277] on icon "scrollable content" at bounding box center [1524, 279] width 10 height 10
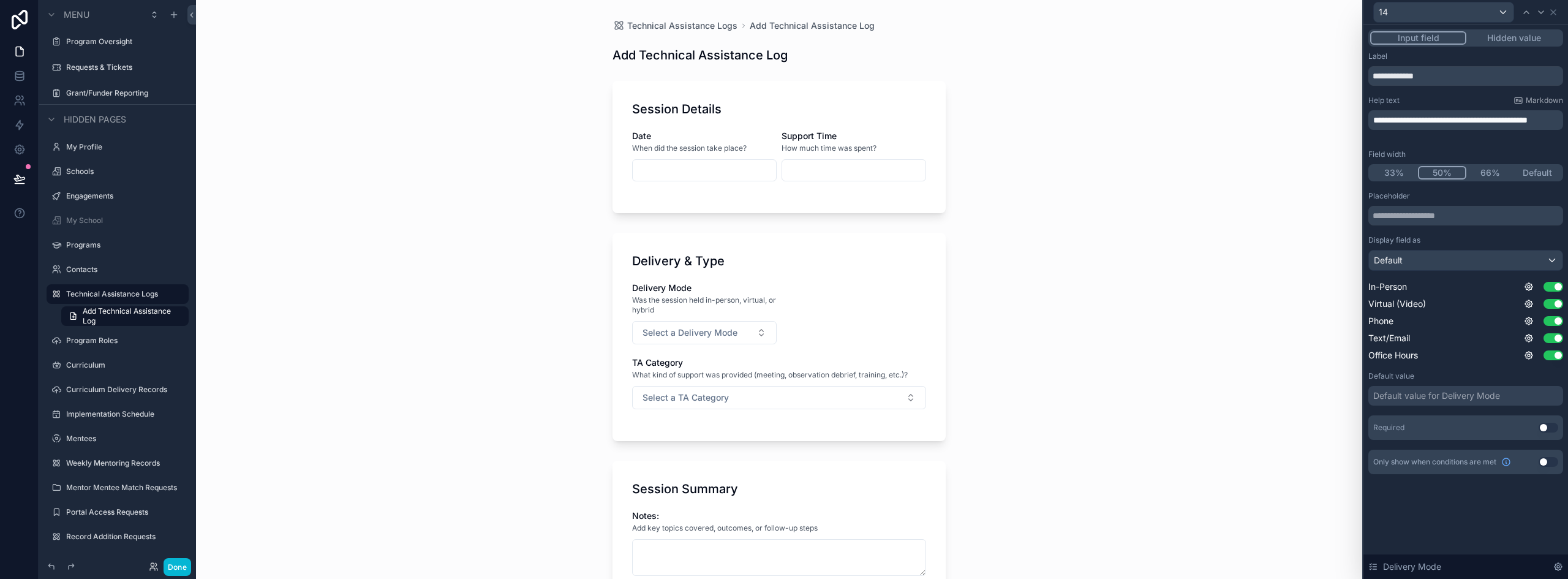
click at [1526, 172] on button "Default" at bounding box center [1538, 173] width 48 height 14
click at [656, 185] on div "Date When did the session take place? Support Time How much time was spent?" at bounding box center [779, 162] width 294 height 64
click at [660, 169] on input "scrollable content" at bounding box center [704, 170] width 143 height 17
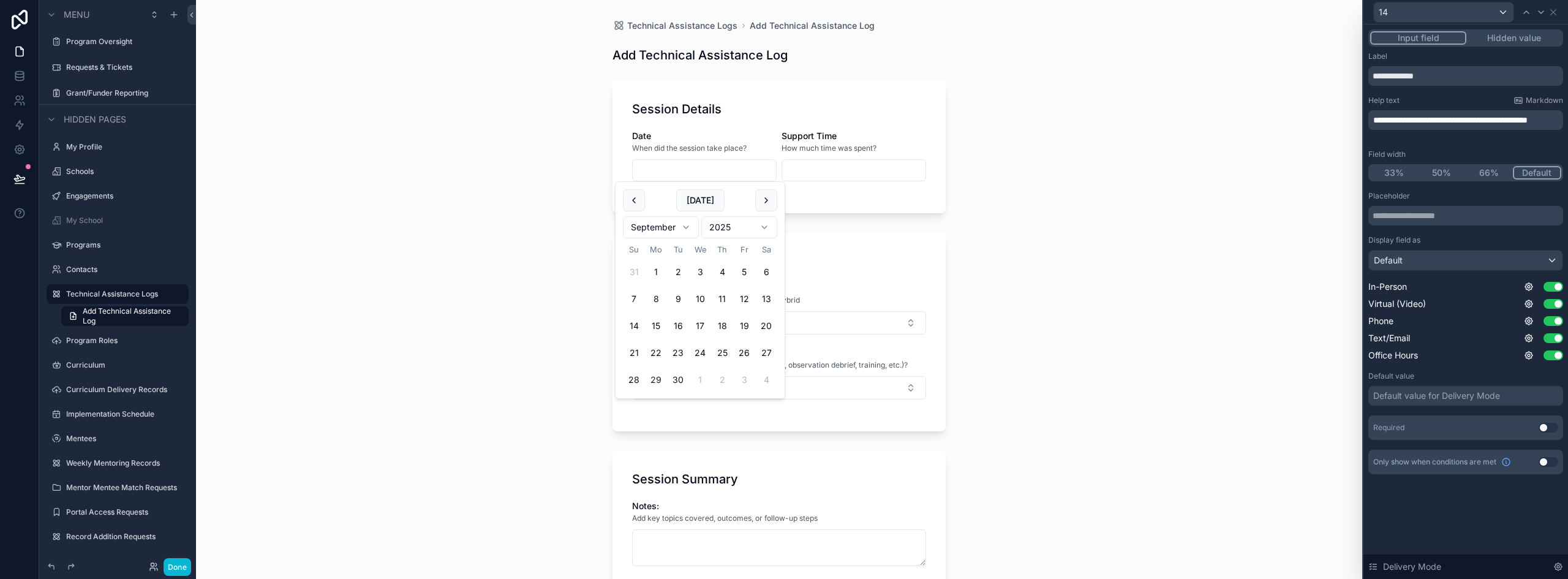
click at [875, 171] on input "scrollable content" at bounding box center [854, 170] width 143 height 17
click at [874, 132] on div "Support Time" at bounding box center [854, 136] width 145 height 12
click at [817, 128] on div "Session Details Date When did the session take place? Support Time How much tim…" at bounding box center [779, 147] width 333 height 132
click at [1556, 11] on icon at bounding box center [1553, 12] width 10 height 10
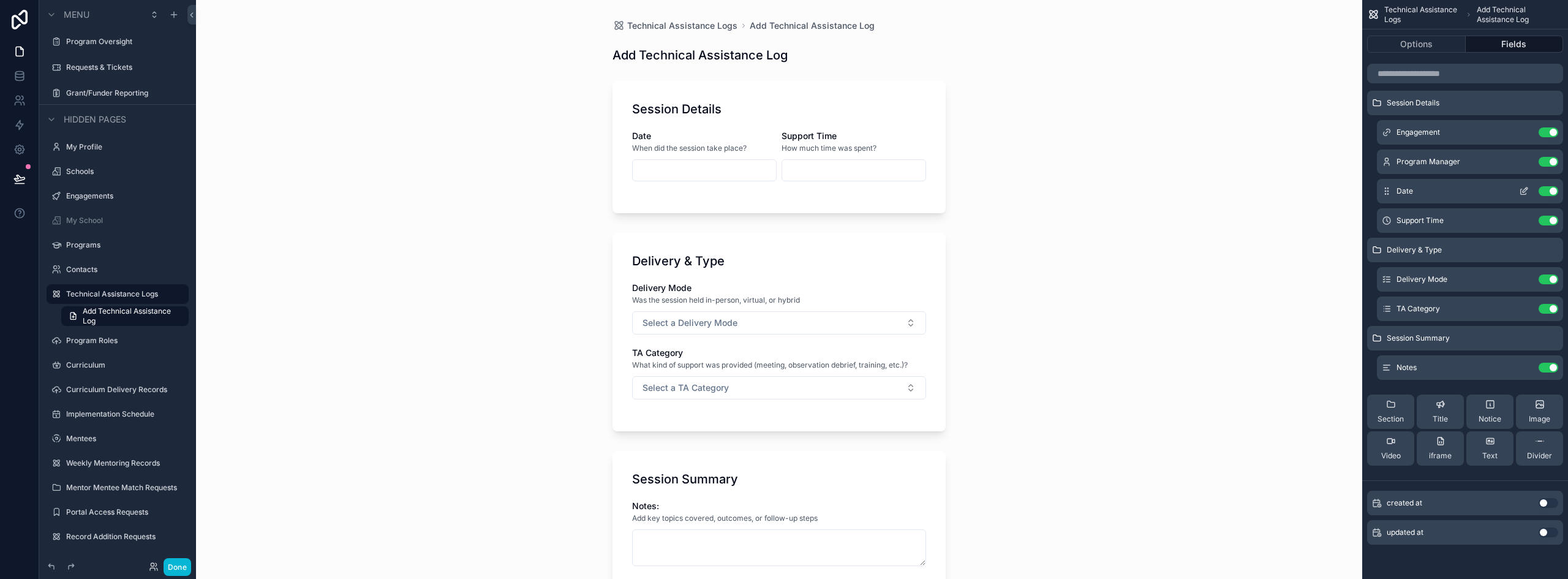
click at [1526, 189] on icon "scrollable content" at bounding box center [1525, 190] width 5 height 5
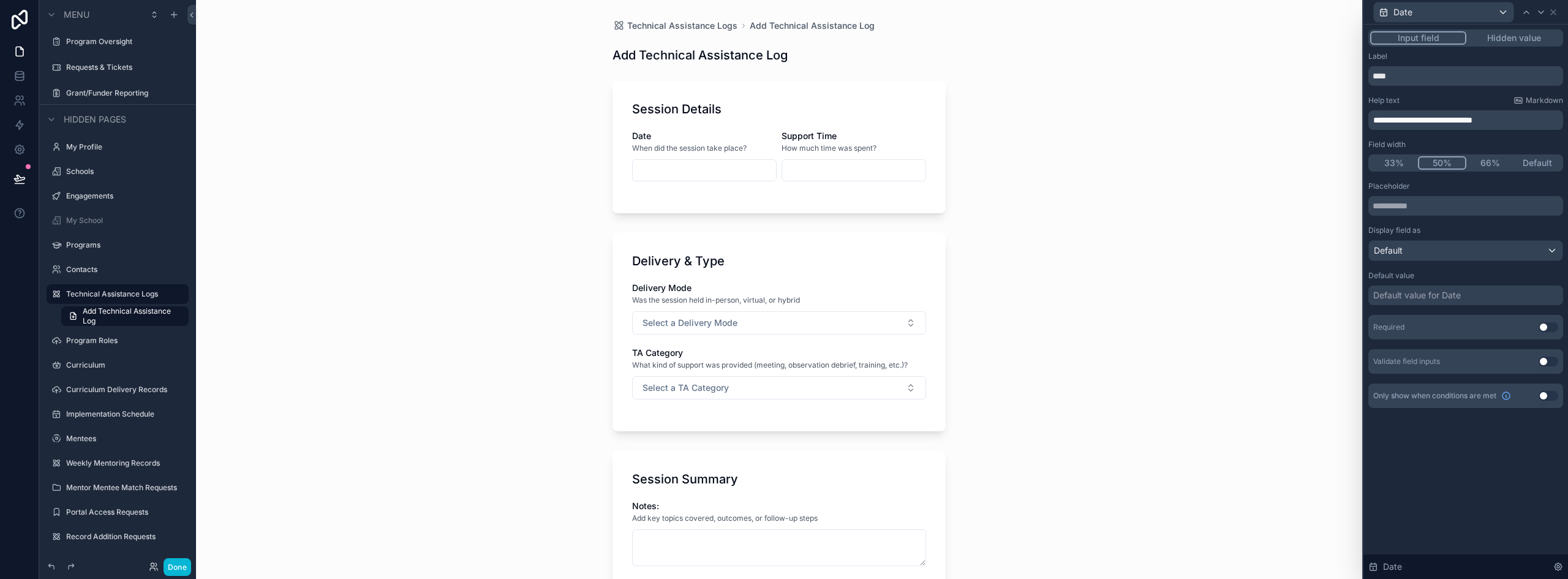
click at [1553, 327] on button "Use setting" at bounding box center [1548, 327] width 19 height 10
drag, startPoint x: 1543, startPoint y: 164, endPoint x: 1536, endPoint y: 146, distance: 19.3
click at [1543, 164] on button "Default" at bounding box center [1538, 163] width 48 height 14
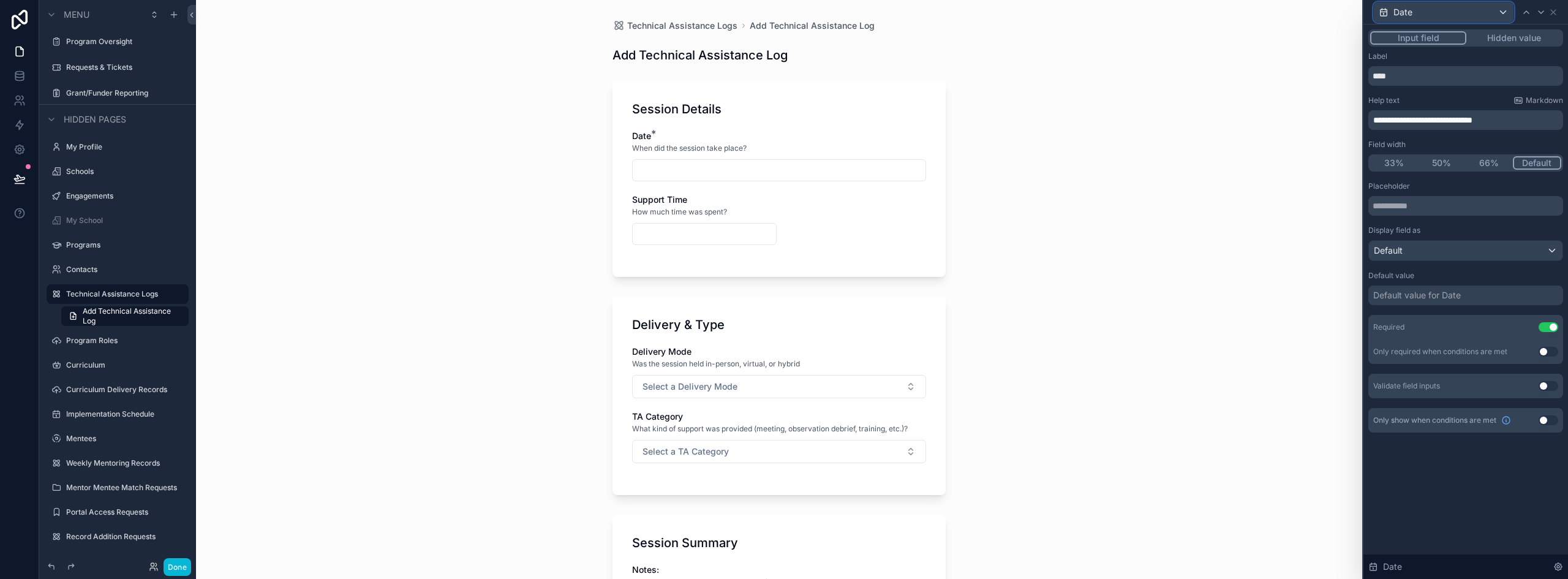
click at [1508, 15] on div "Date" at bounding box center [1443, 12] width 139 height 19
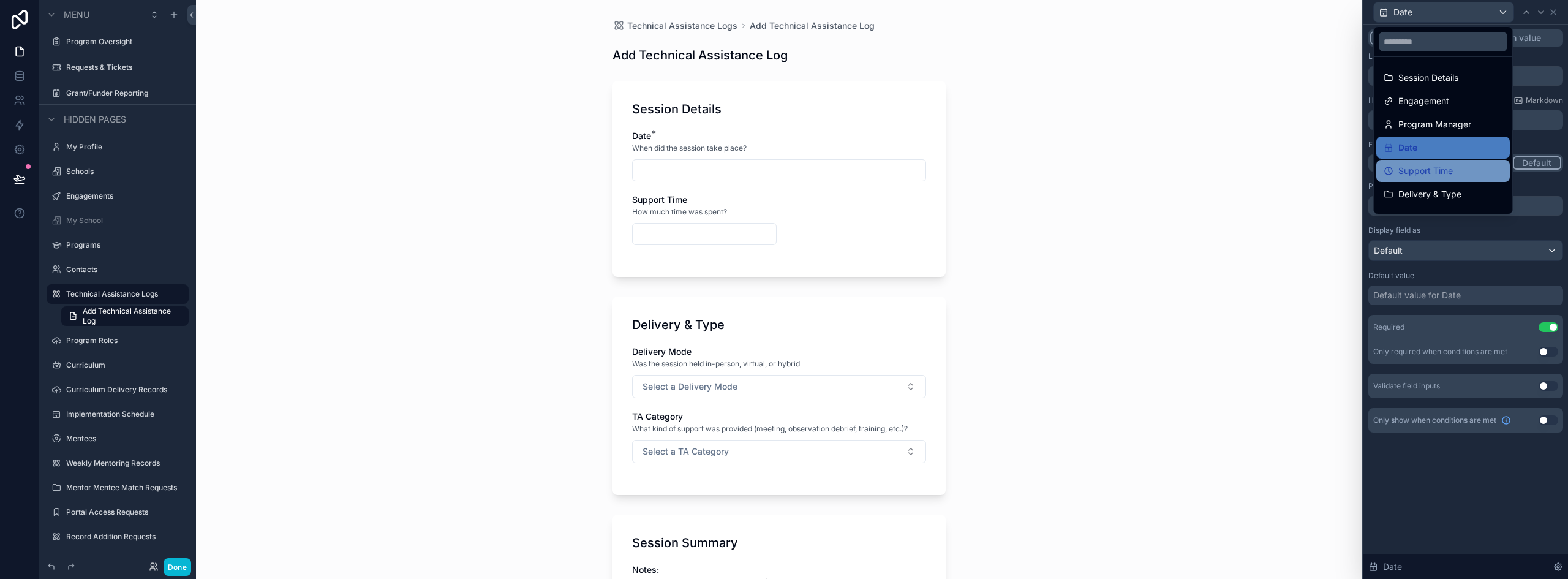
click at [1413, 169] on span "Support Time" at bounding box center [1426, 170] width 55 height 15
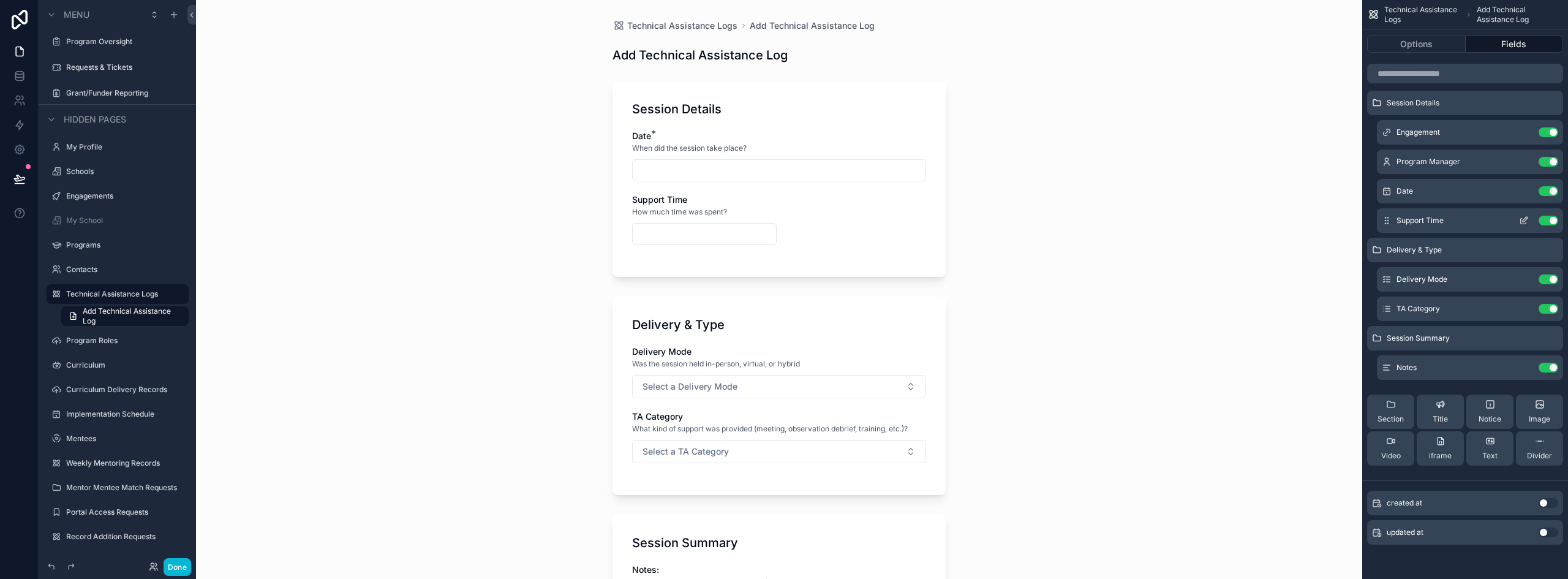
click at [1523, 219] on icon "scrollable content" at bounding box center [1524, 220] width 10 height 10
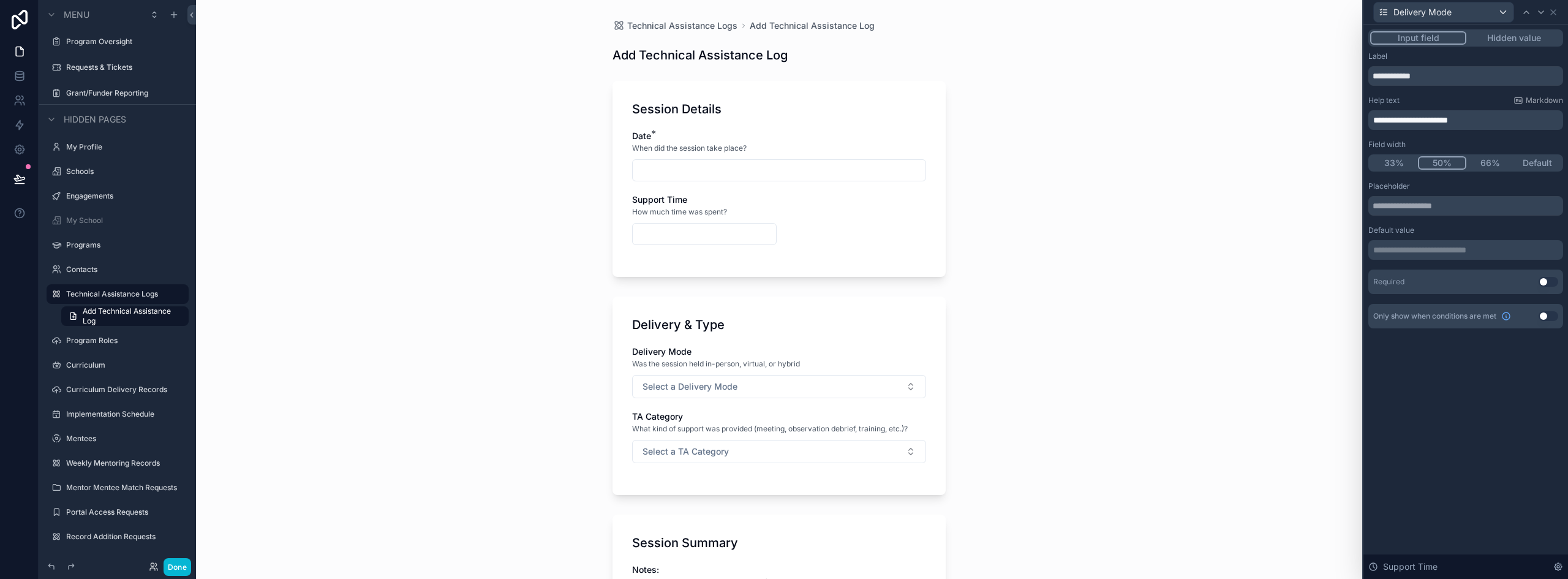
click at [1543, 163] on button "Default" at bounding box center [1538, 163] width 48 height 14
click at [1547, 278] on button "Use setting" at bounding box center [1548, 282] width 19 height 10
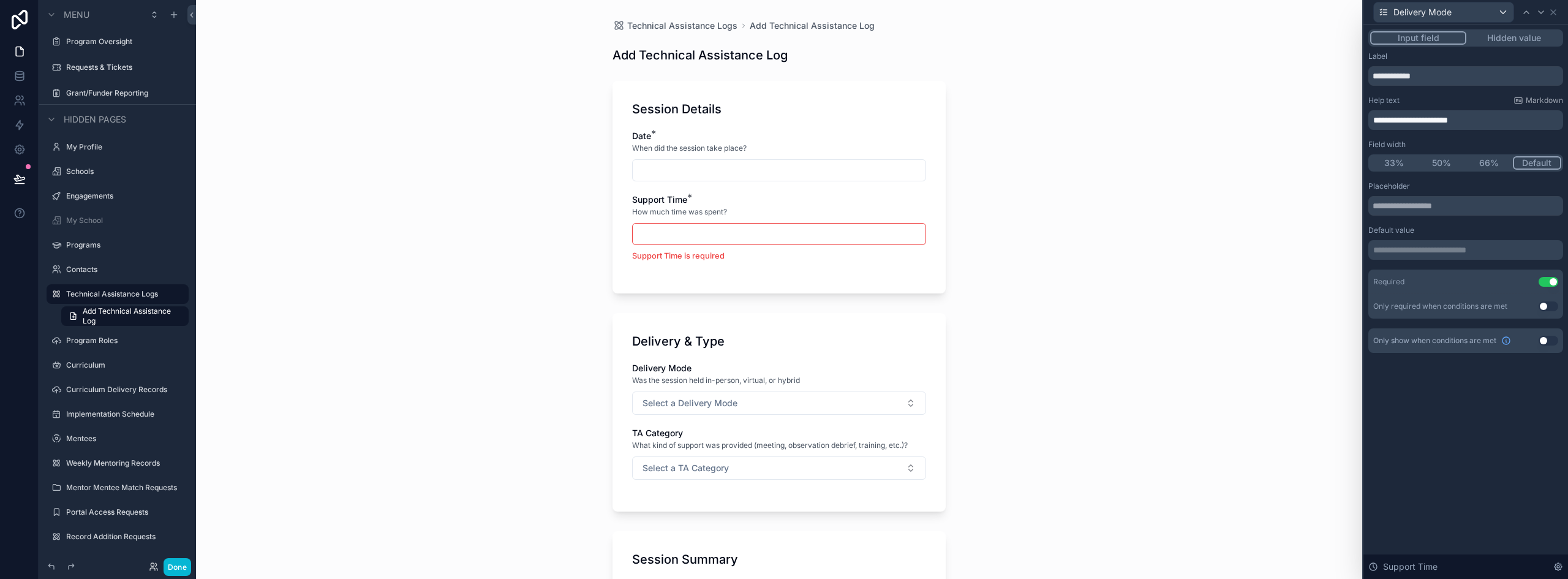
click at [683, 168] on input "scrollable content" at bounding box center [779, 170] width 293 height 17
click at [508, 185] on div "Technical Assistance Logs Add Technical Assistance Log Add Technical Assistance…" at bounding box center [779, 290] width 1166 height 579
click at [674, 236] on input "scrollable content" at bounding box center [779, 234] width 293 height 17
click at [681, 169] on input "scrollable content" at bounding box center [779, 170] width 293 height 17
click at [1206, 245] on div "Technical Assistance Logs Add Technical Assistance Log Add Technical Assistance…" at bounding box center [779, 290] width 1166 height 579
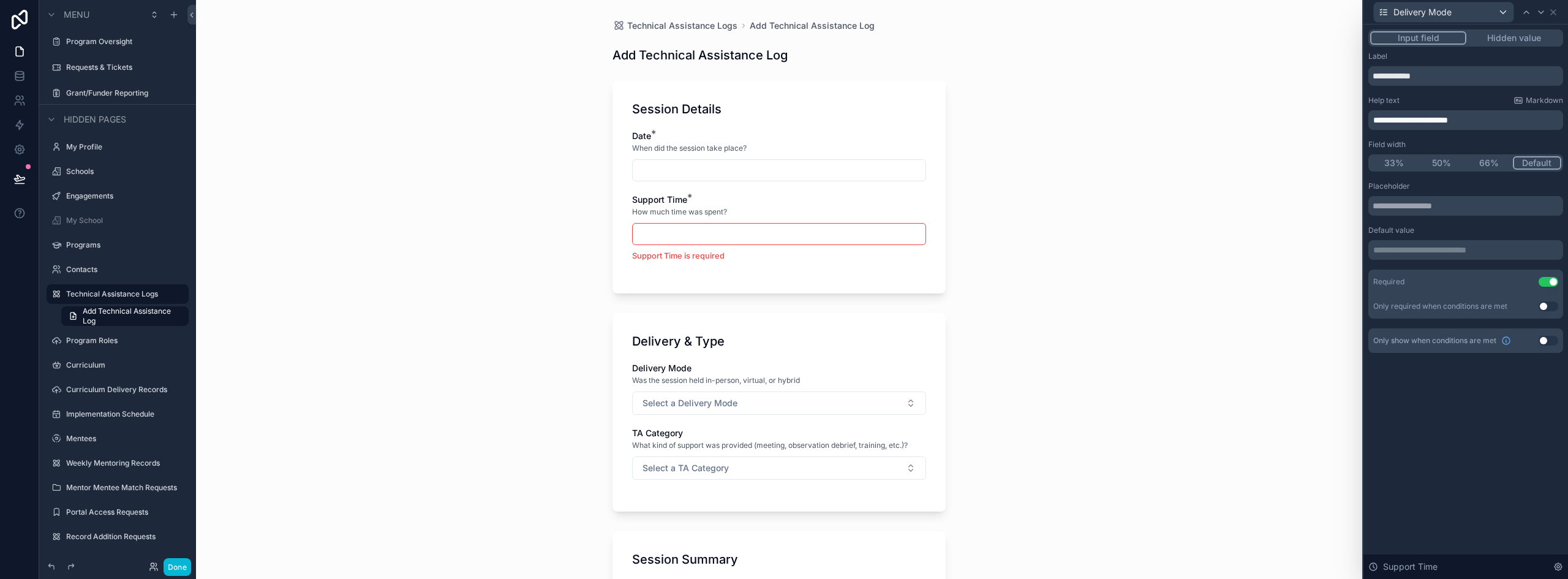
click at [694, 173] on input "scrollable content" at bounding box center [779, 170] width 293 height 17
click at [523, 233] on div "Technical Assistance Logs Add Technical Assistance Log Add Technical Assistance…" at bounding box center [779, 290] width 1166 height 579
click at [1553, 12] on icon at bounding box center [1553, 12] width 5 height 5
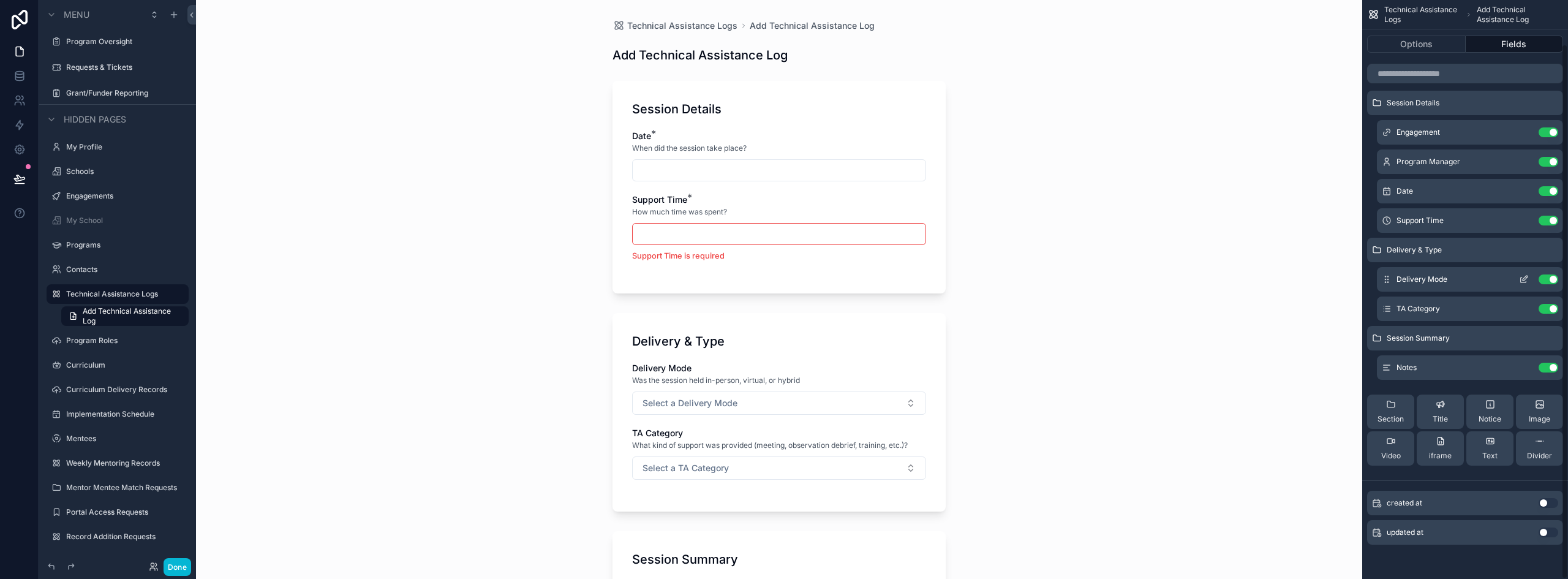
click at [1523, 278] on icon "scrollable content" at bounding box center [1524, 279] width 10 height 10
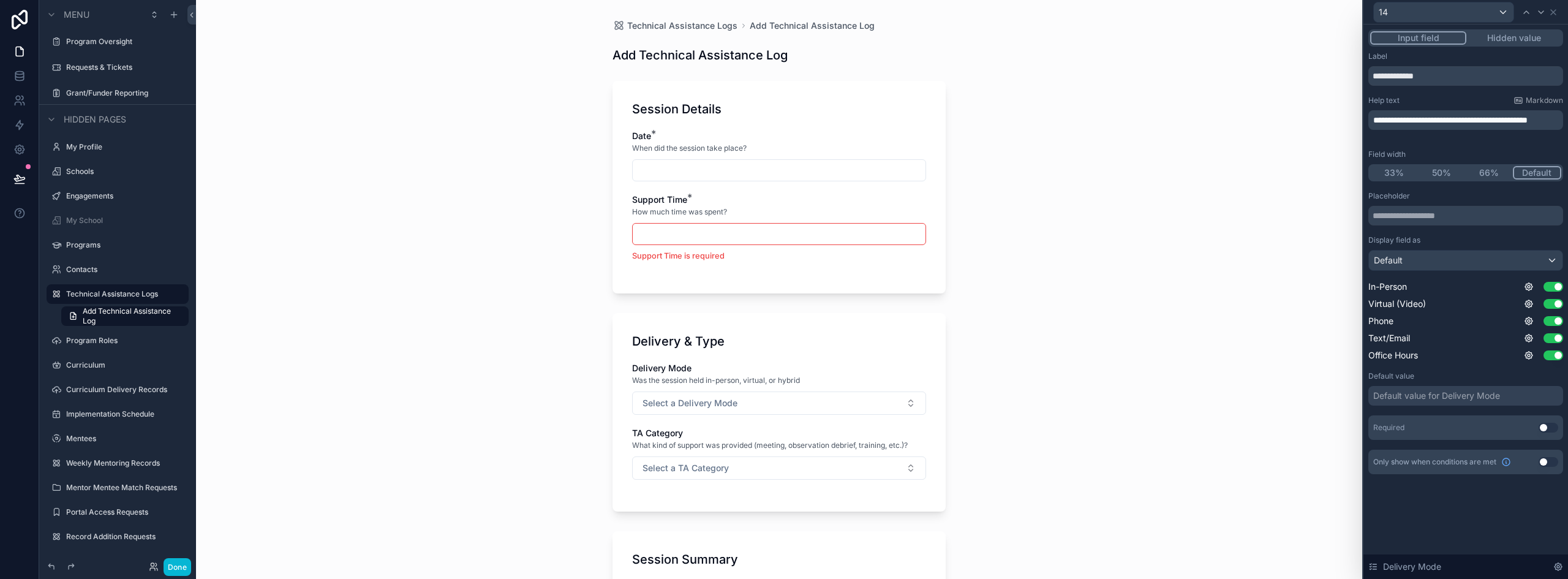
click at [1552, 425] on button "Use setting" at bounding box center [1548, 427] width 19 height 10
click at [1502, 12] on div "14" at bounding box center [1443, 12] width 139 height 19
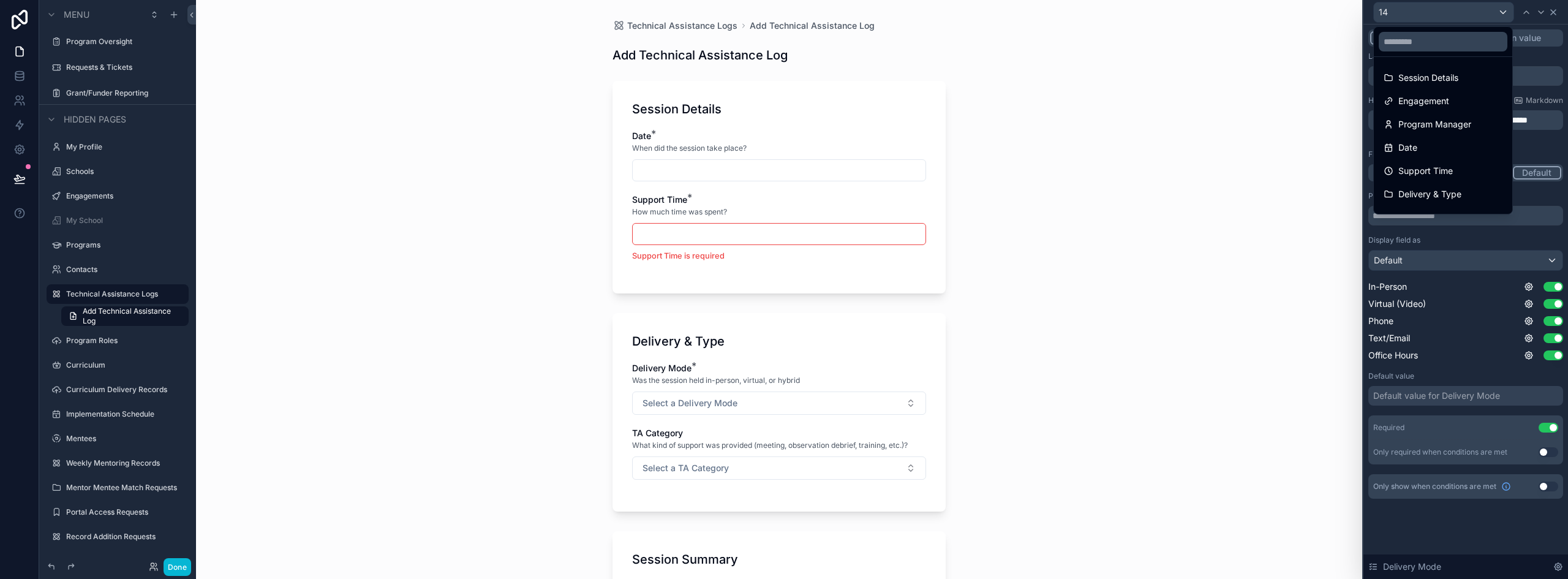
click at [1557, 13] on div at bounding box center [1466, 290] width 205 height 579
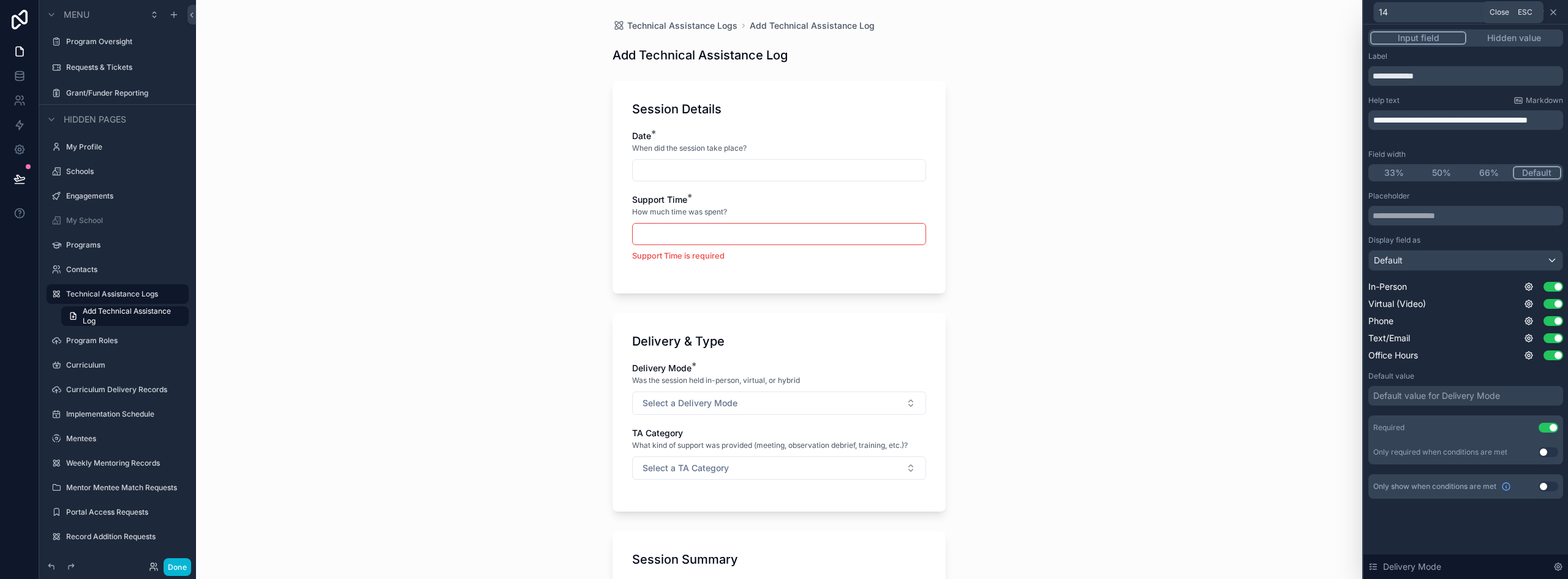
click at [1556, 9] on icon at bounding box center [1553, 12] width 10 height 10
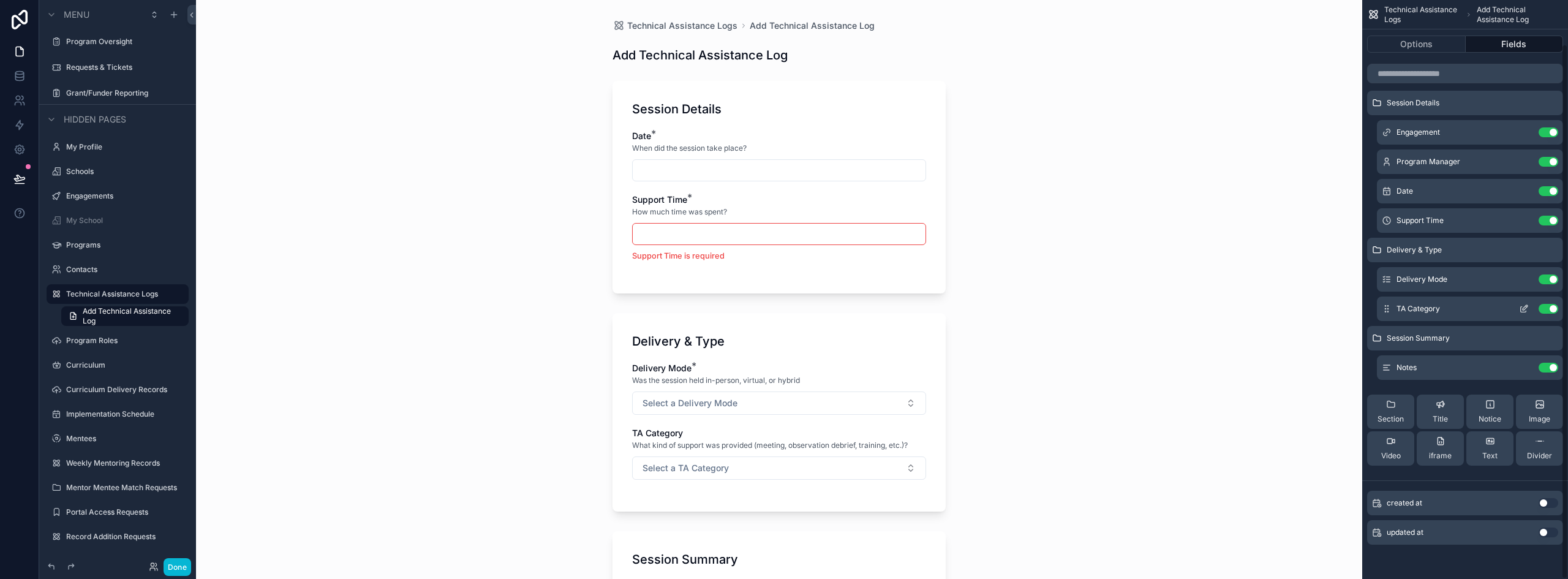
click at [1524, 306] on icon "scrollable content" at bounding box center [1524, 309] width 10 height 10
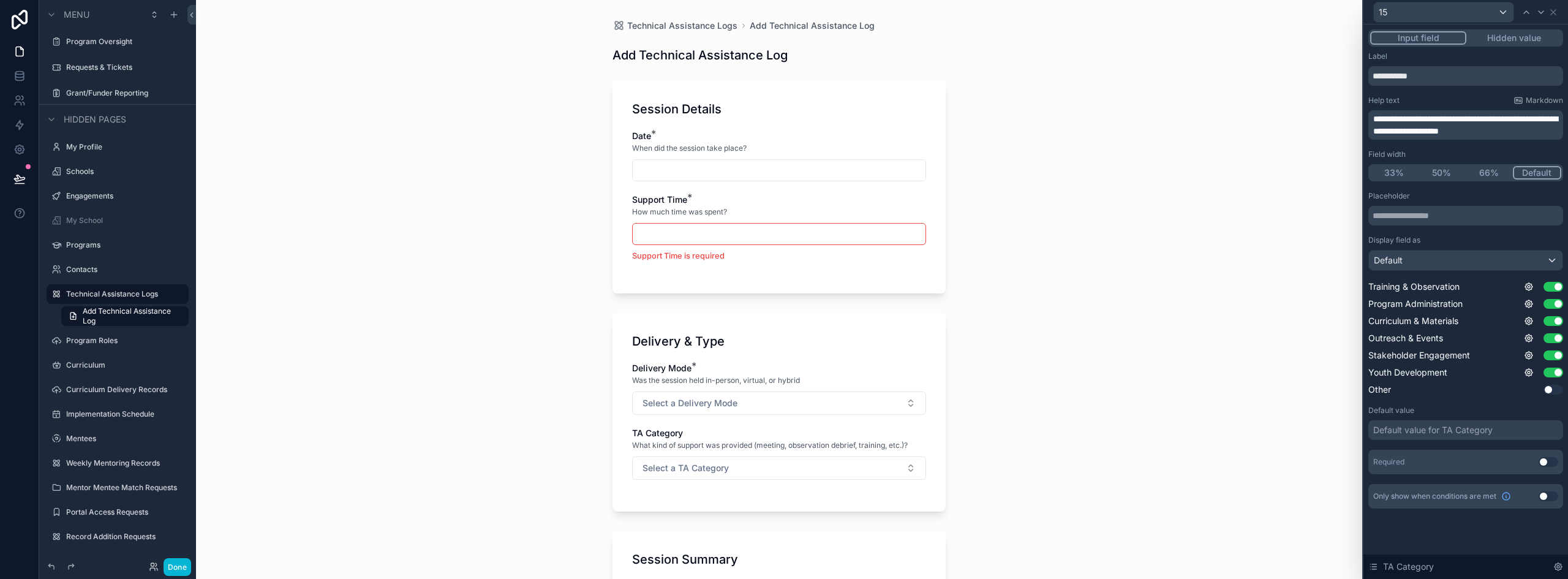
click at [1550, 461] on button "Use setting" at bounding box center [1548, 462] width 19 height 10
click at [517, 226] on div "Technical Assistance Logs Add Technical Assistance Log Add Technical Assistance…" at bounding box center [779, 290] width 1166 height 579
click at [1506, 42] on button "Hidden value" at bounding box center [1513, 38] width 95 height 14
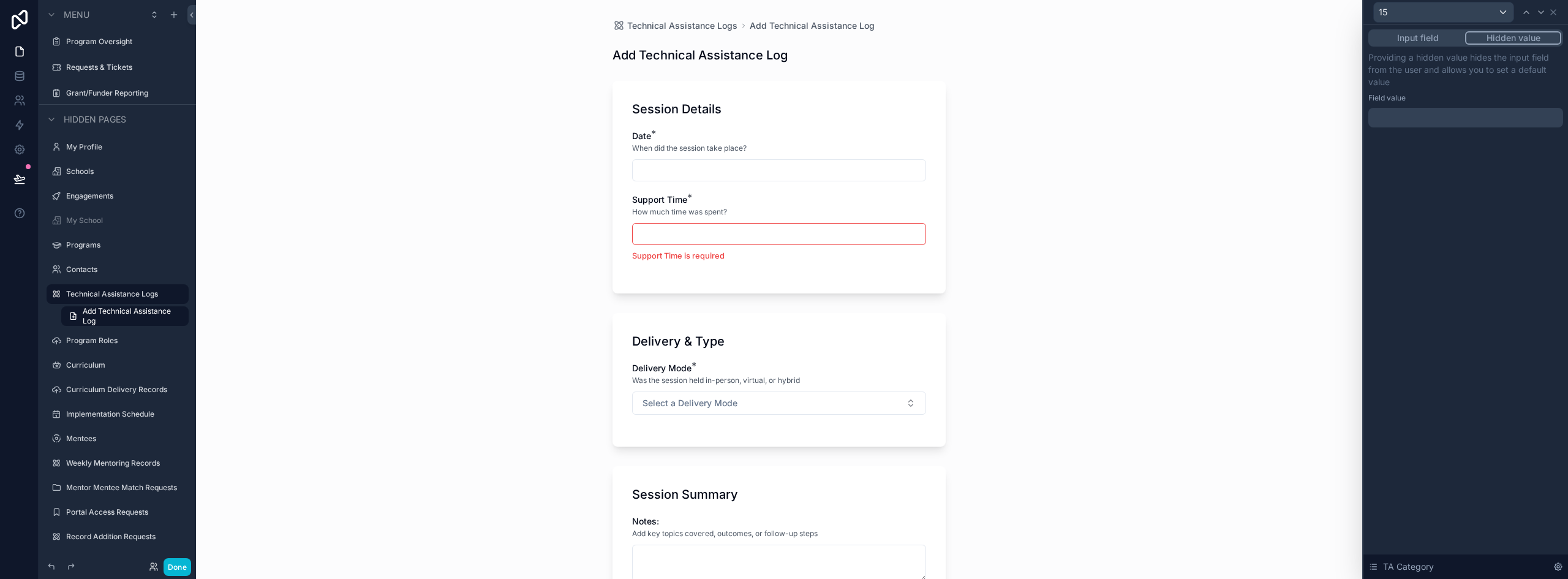
click at [1442, 39] on button "Input field" at bounding box center [1417, 38] width 95 height 14
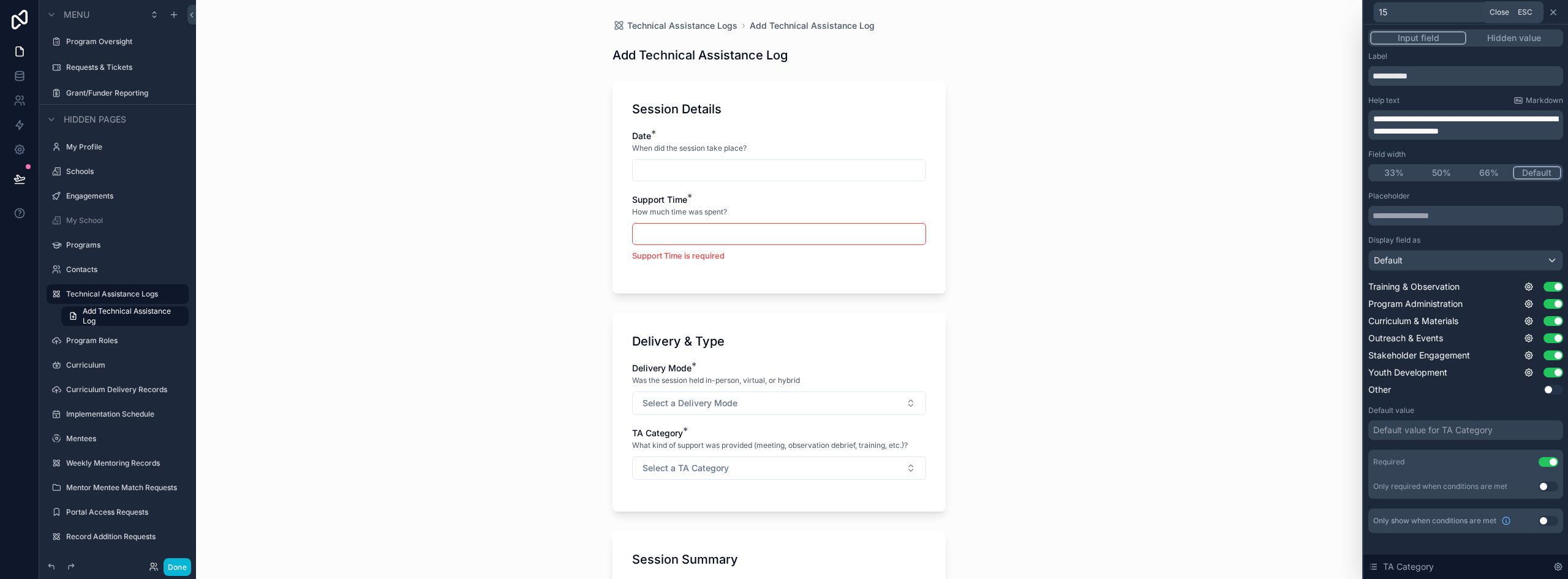
click at [1555, 11] on icon at bounding box center [1553, 12] width 5 height 5
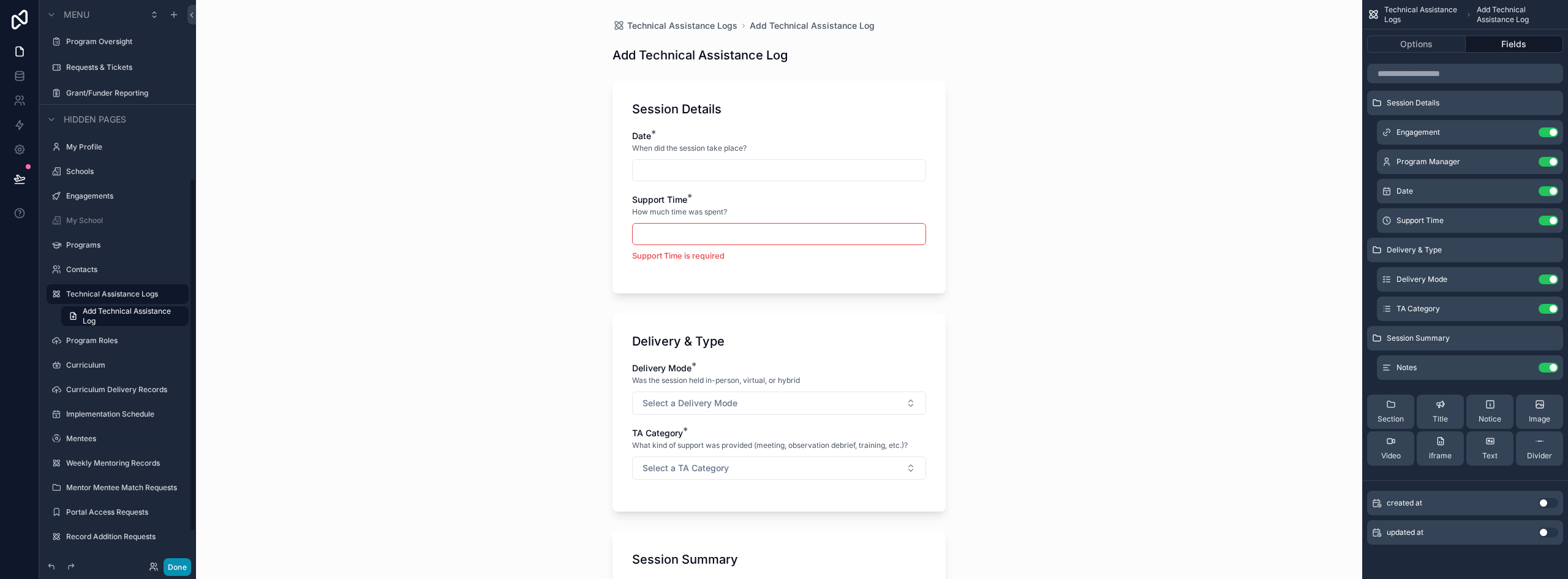
click at [185, 572] on button "Done" at bounding box center [177, 567] width 28 height 18
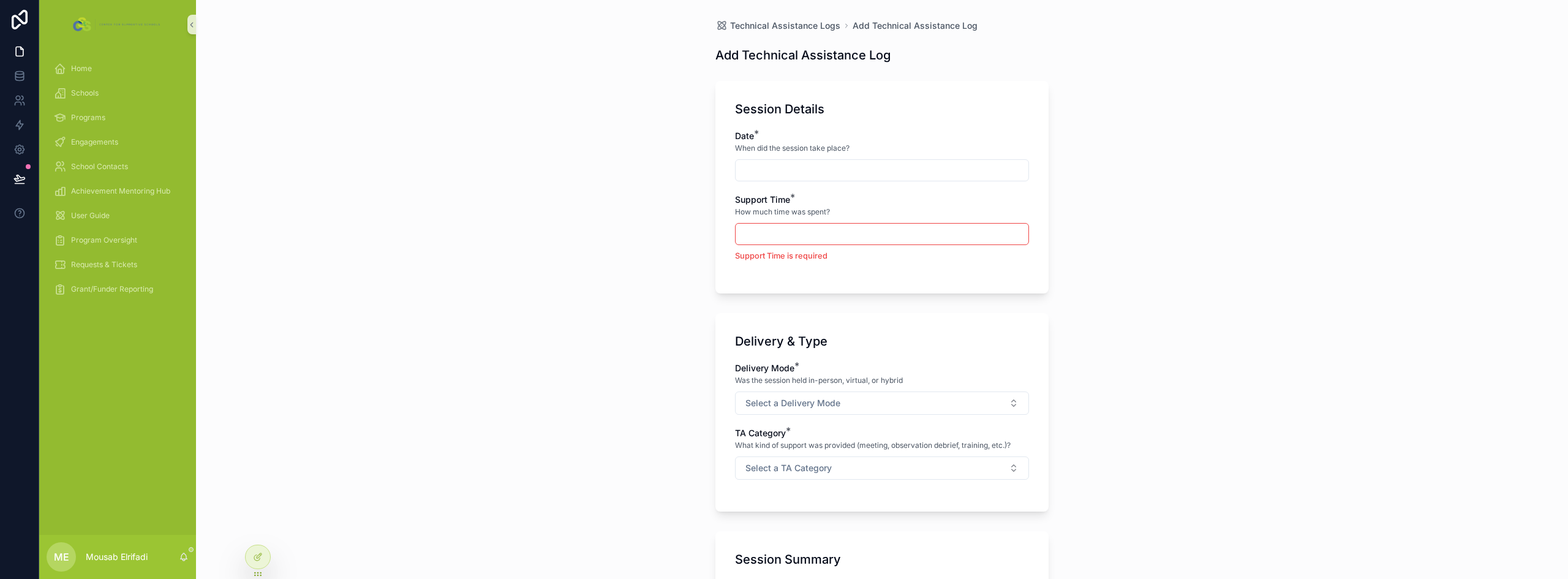
click at [393, 394] on div "Technical Assistance Logs Add Technical Assistance Log Add Technical Assistance…" at bounding box center [882, 290] width 1372 height 579
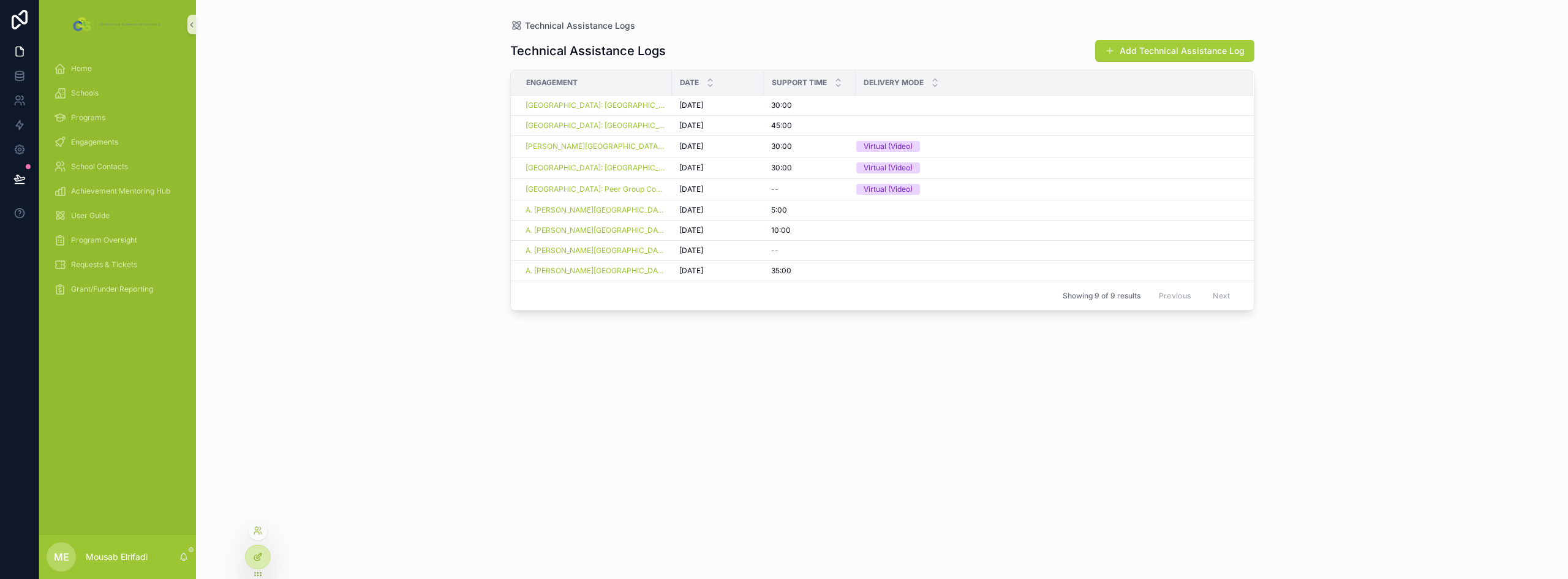
click at [259, 558] on icon at bounding box center [258, 557] width 10 height 10
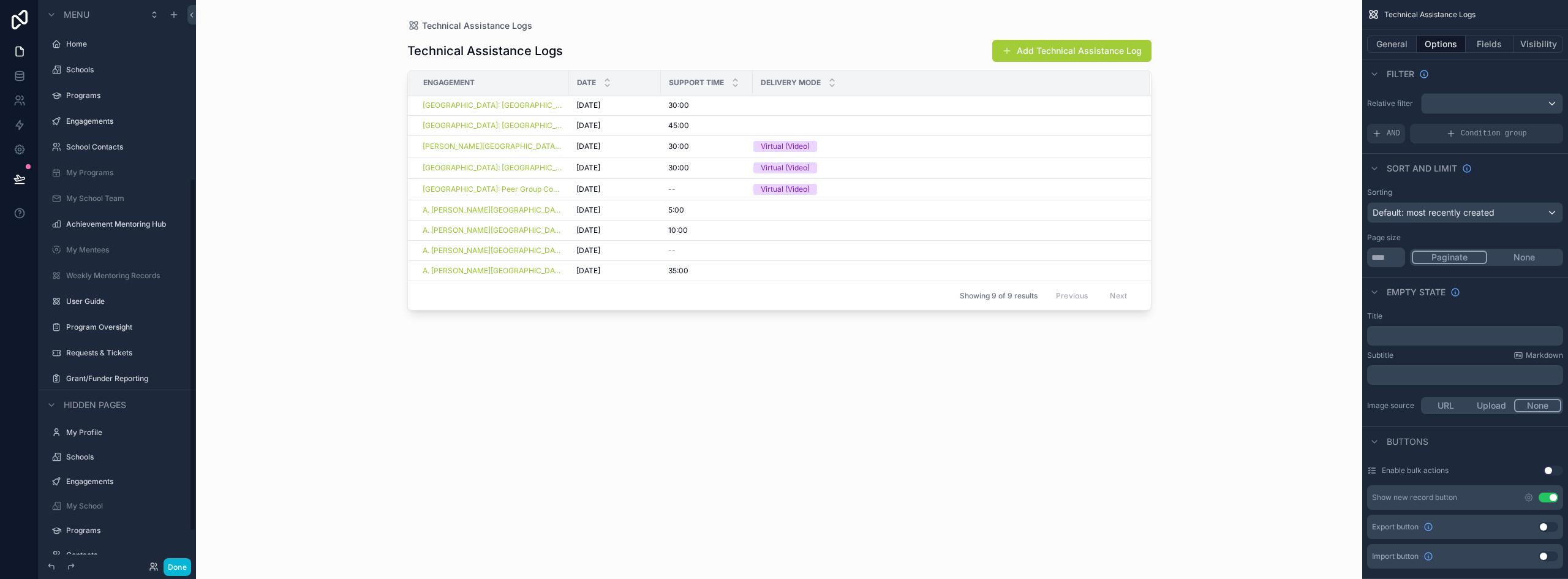
scroll to position [286, 0]
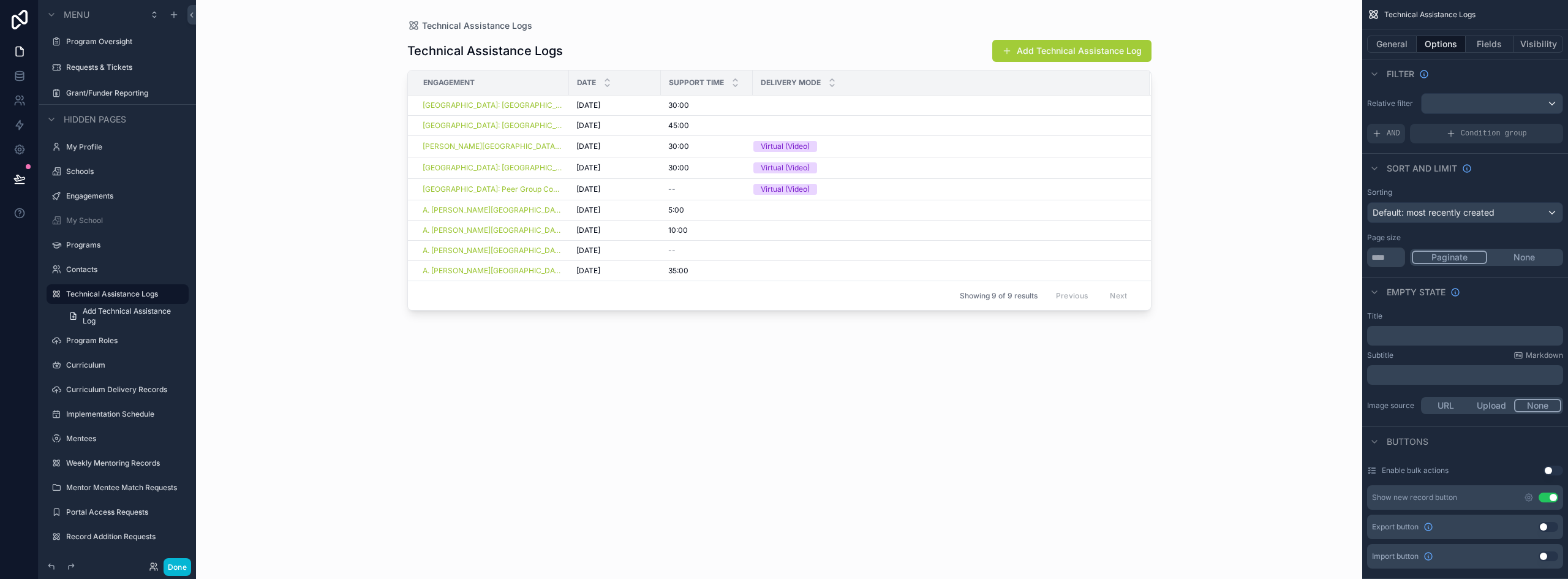
click at [1545, 497] on button "Use setting" at bounding box center [1548, 497] width 19 height 10
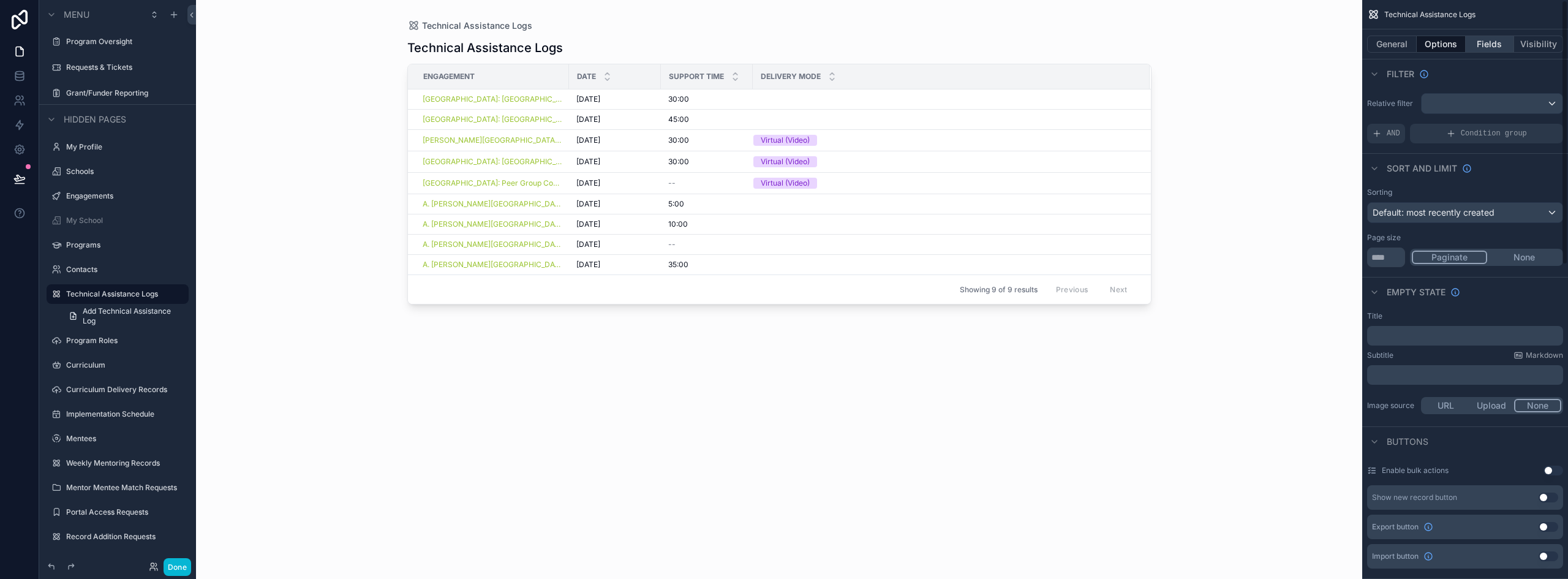
click at [1481, 45] on button "Fields" at bounding box center [1490, 44] width 49 height 17
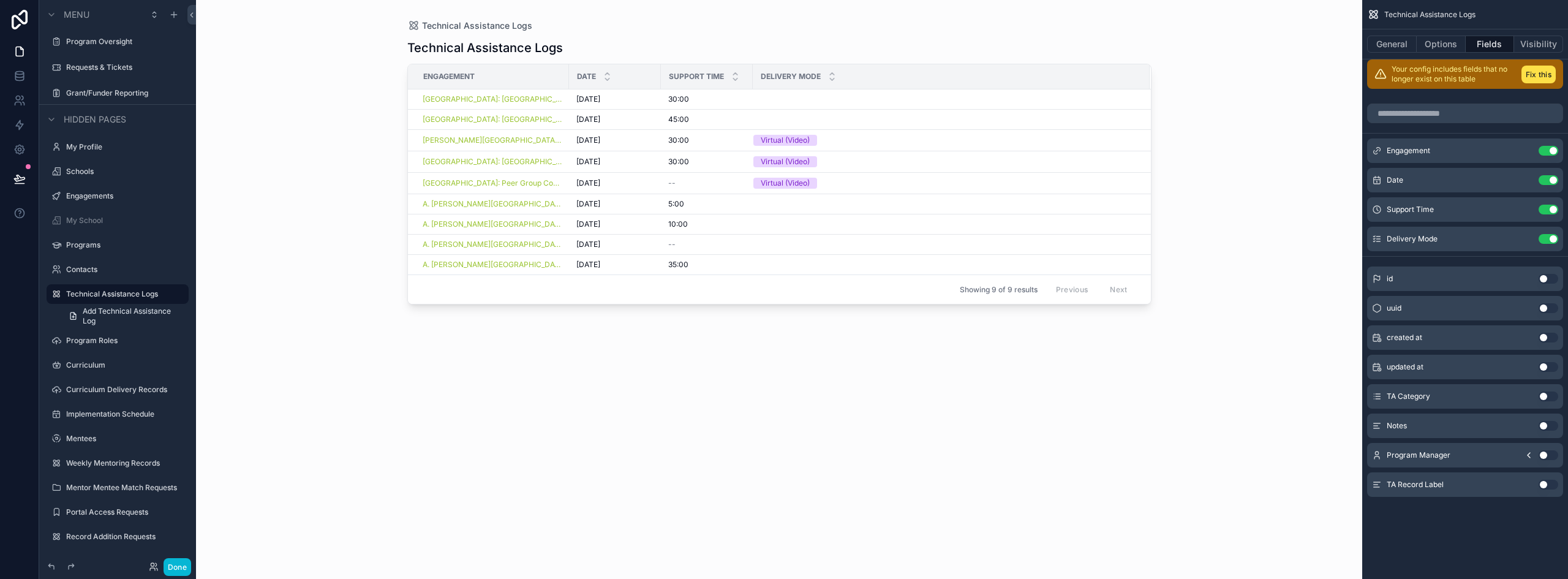
click at [1548, 484] on button "Use setting" at bounding box center [1548, 484] width 19 height 10
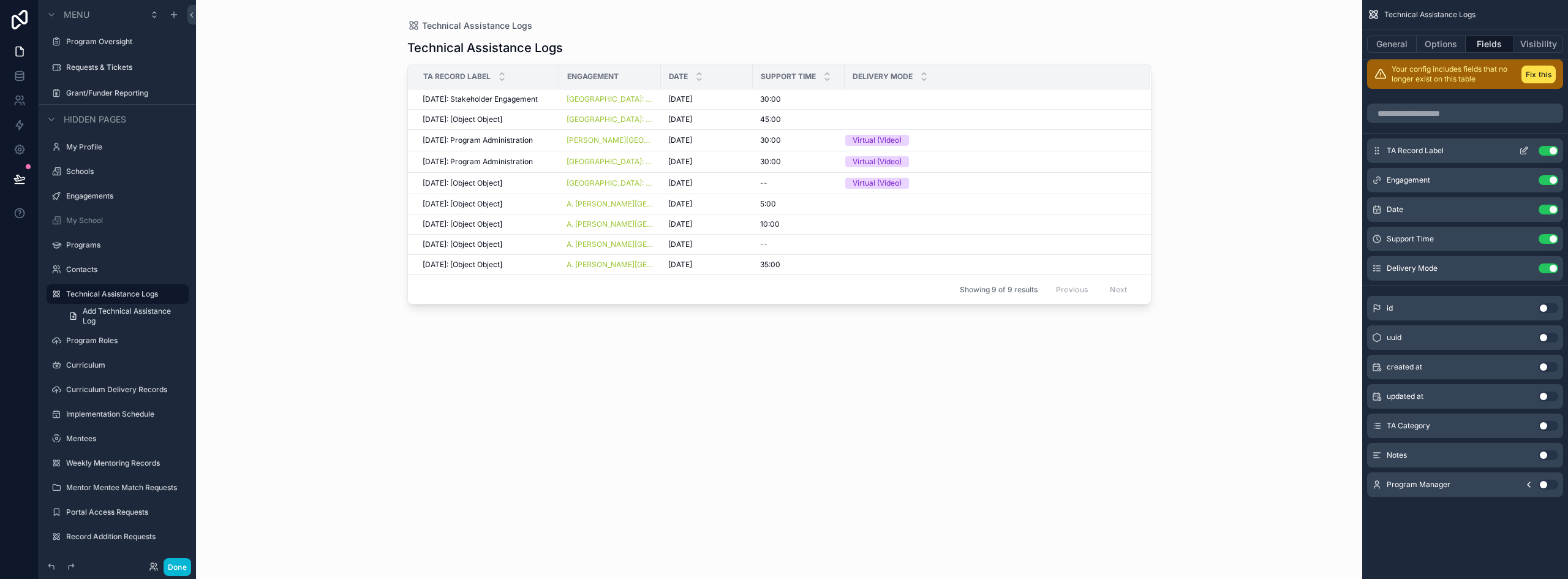
click at [1547, 151] on button "Use setting" at bounding box center [1548, 150] width 19 height 10
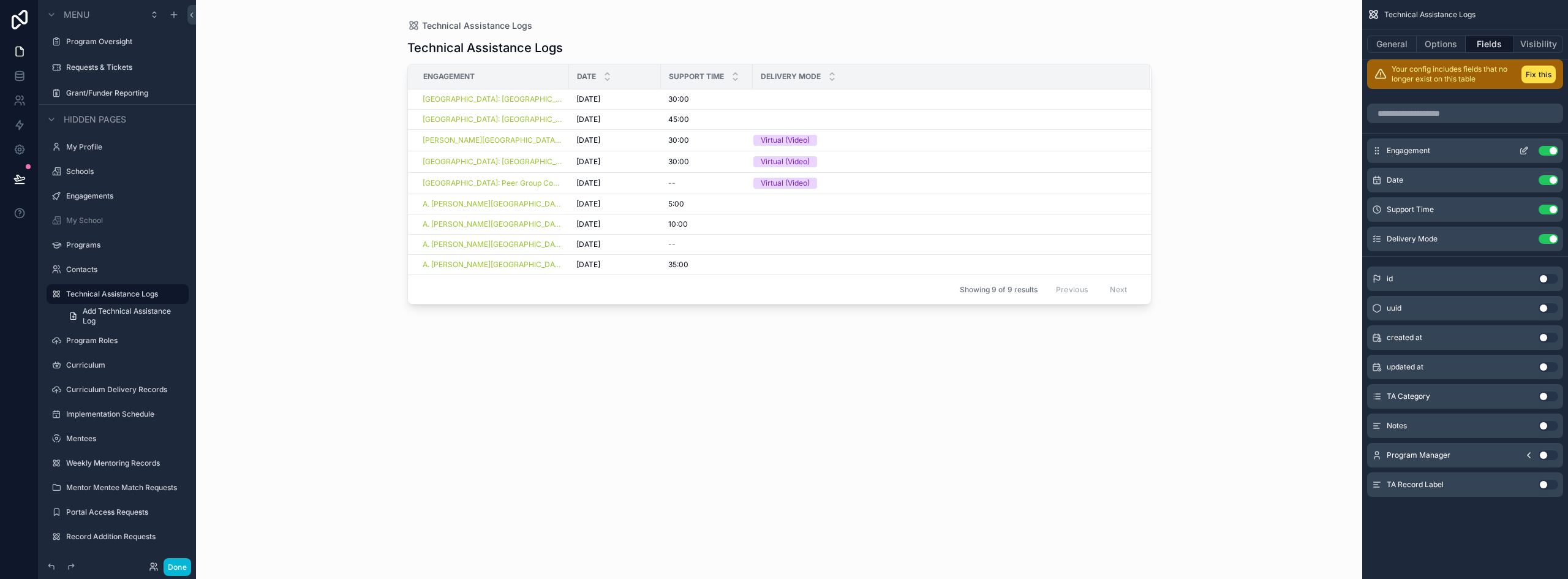
click at [1550, 149] on button "Use setting" at bounding box center [1548, 150] width 19 height 10
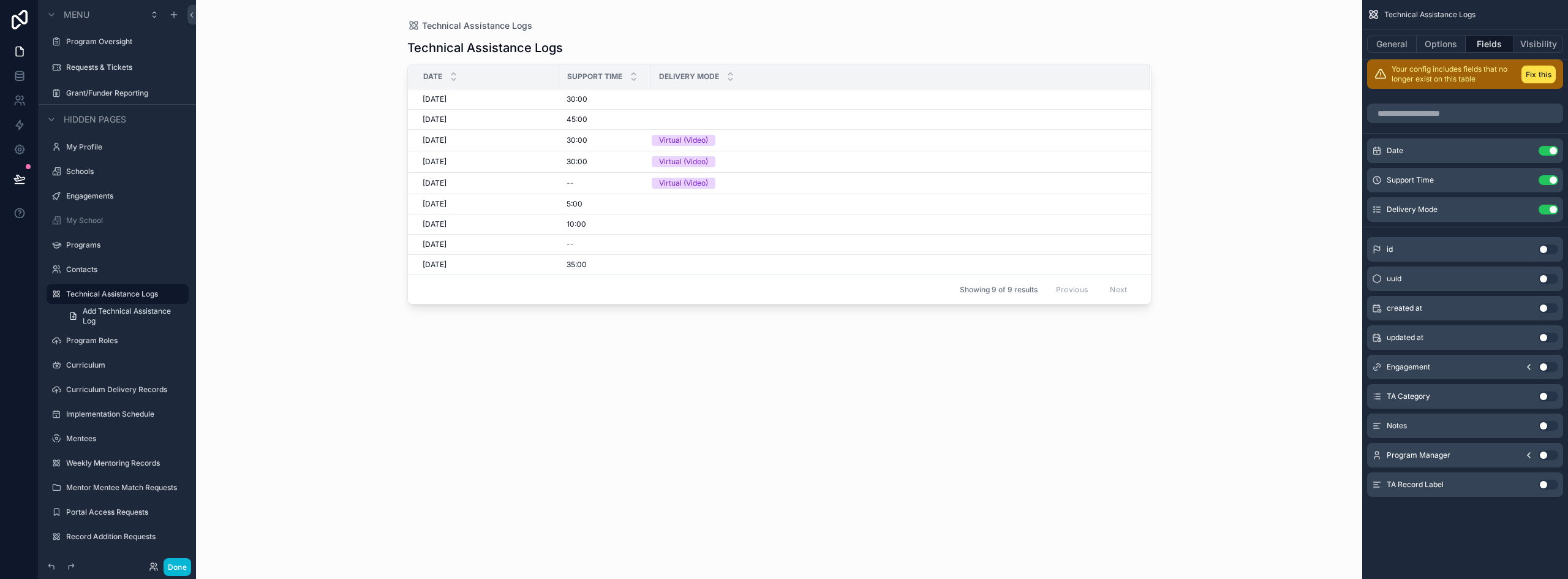
click at [1546, 484] on button "Use setting" at bounding box center [1548, 484] width 19 height 10
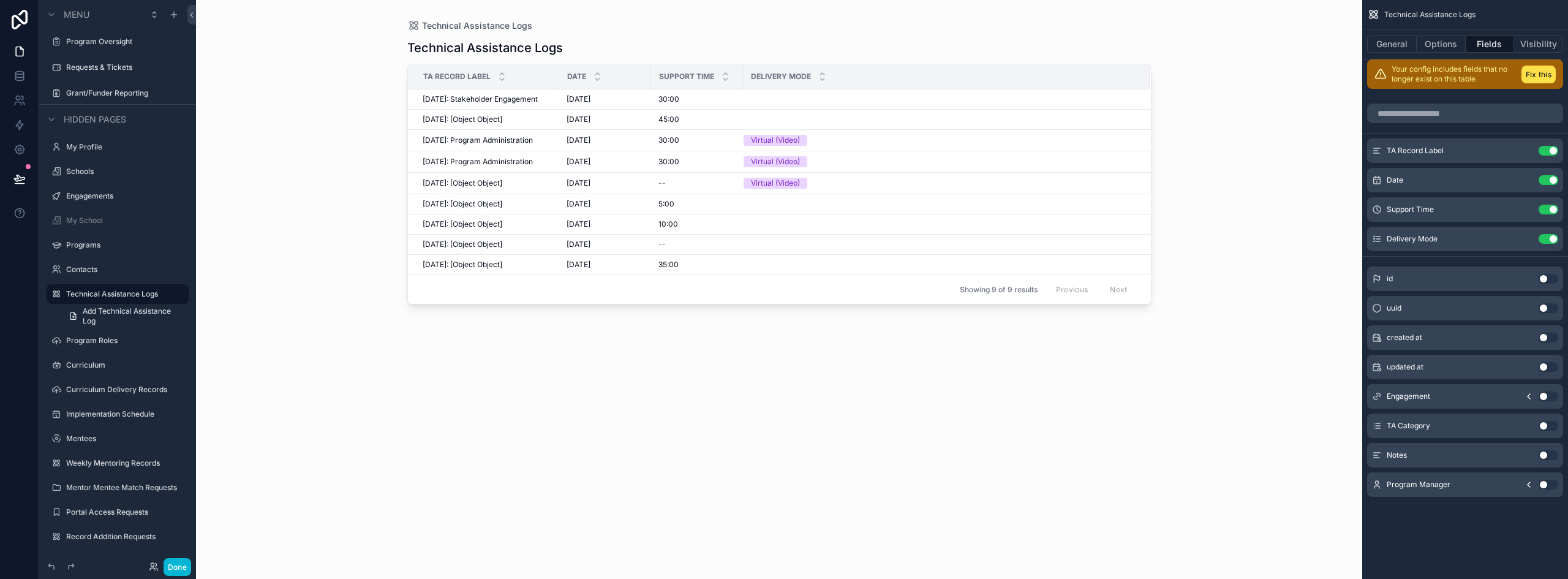
click at [562, 72] on th "Date" at bounding box center [605, 77] width 92 height 25
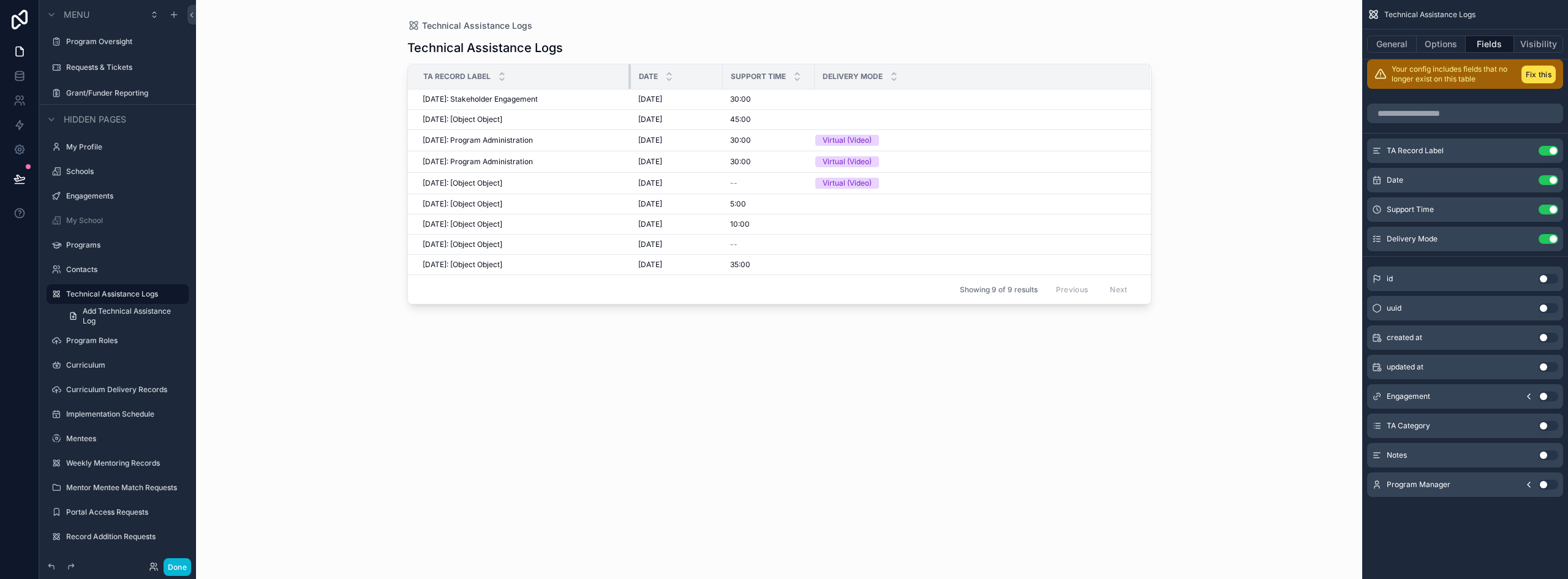
drag, startPoint x: 560, startPoint y: 72, endPoint x: 632, endPoint y: 70, distance: 72.0
click at [632, 70] on tr "TA Record Label Date Support Time Delivery Mode" at bounding box center [779, 77] width 743 height 25
click at [1546, 178] on button "Use setting" at bounding box center [1548, 180] width 19 height 10
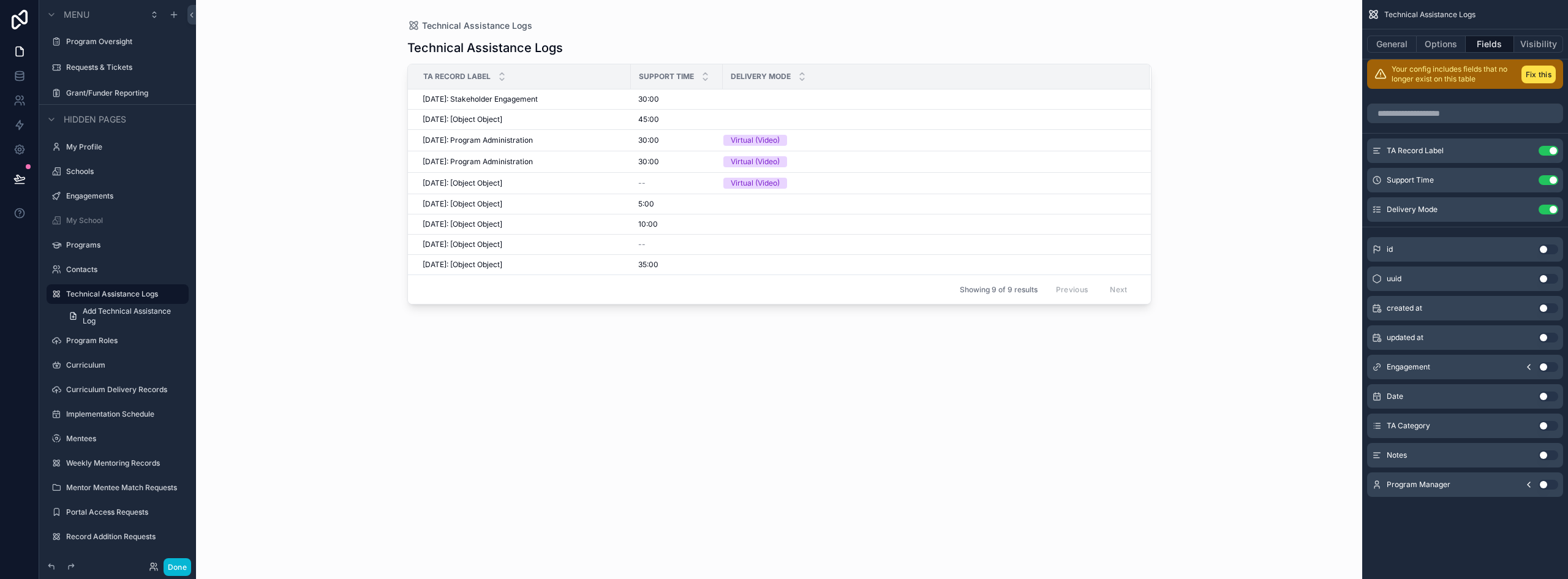
click at [1547, 423] on button "Use setting" at bounding box center [1548, 426] width 19 height 10
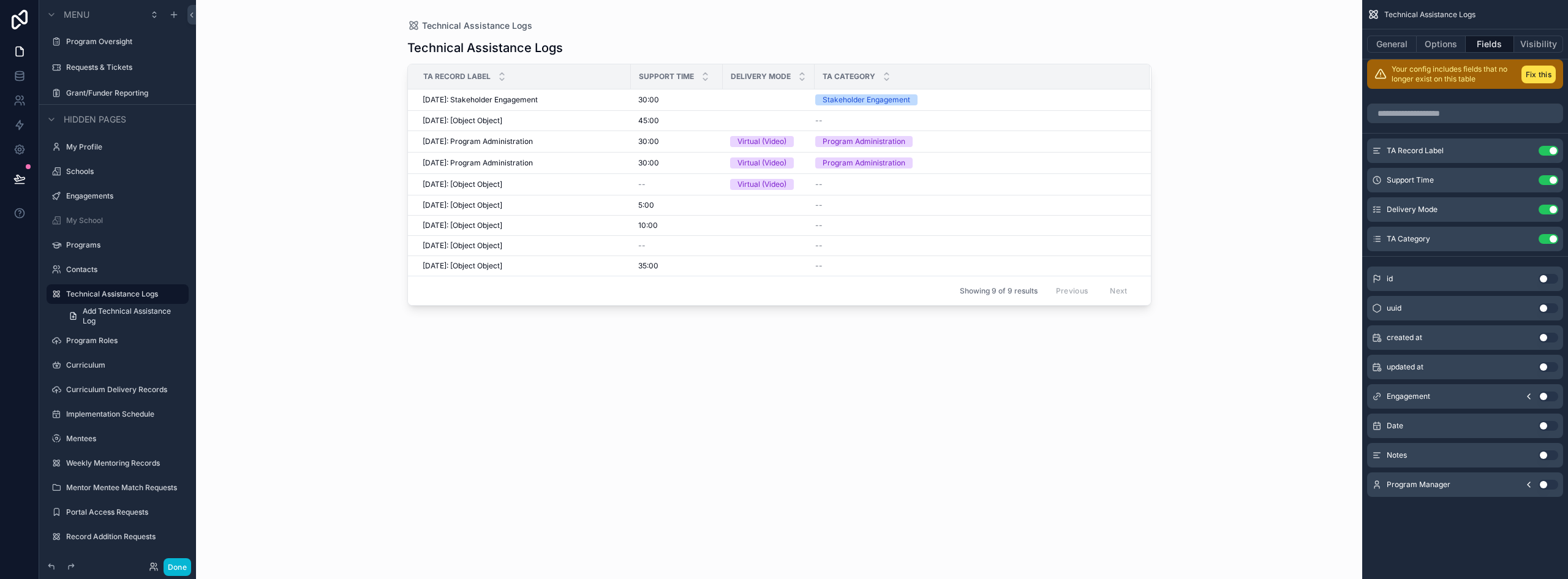
click at [1548, 453] on button "Use setting" at bounding box center [1548, 455] width 19 height 10
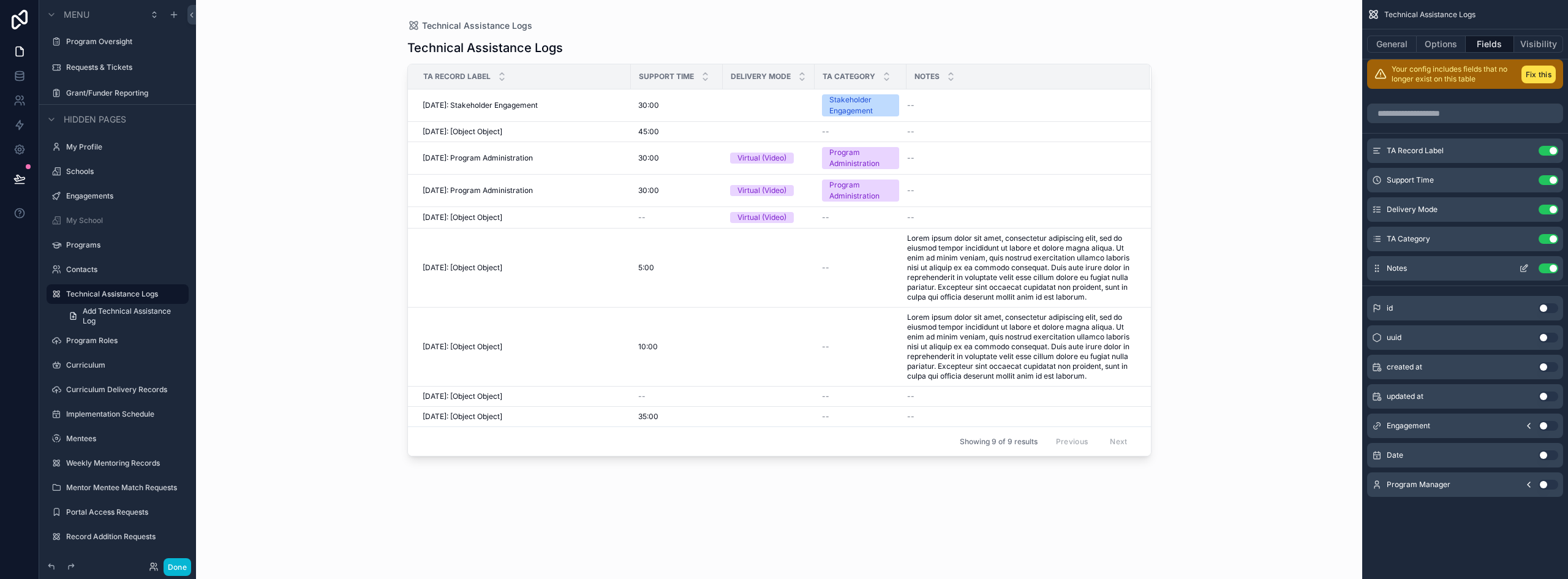
click at [1550, 268] on button "Use setting" at bounding box center [1548, 268] width 19 height 10
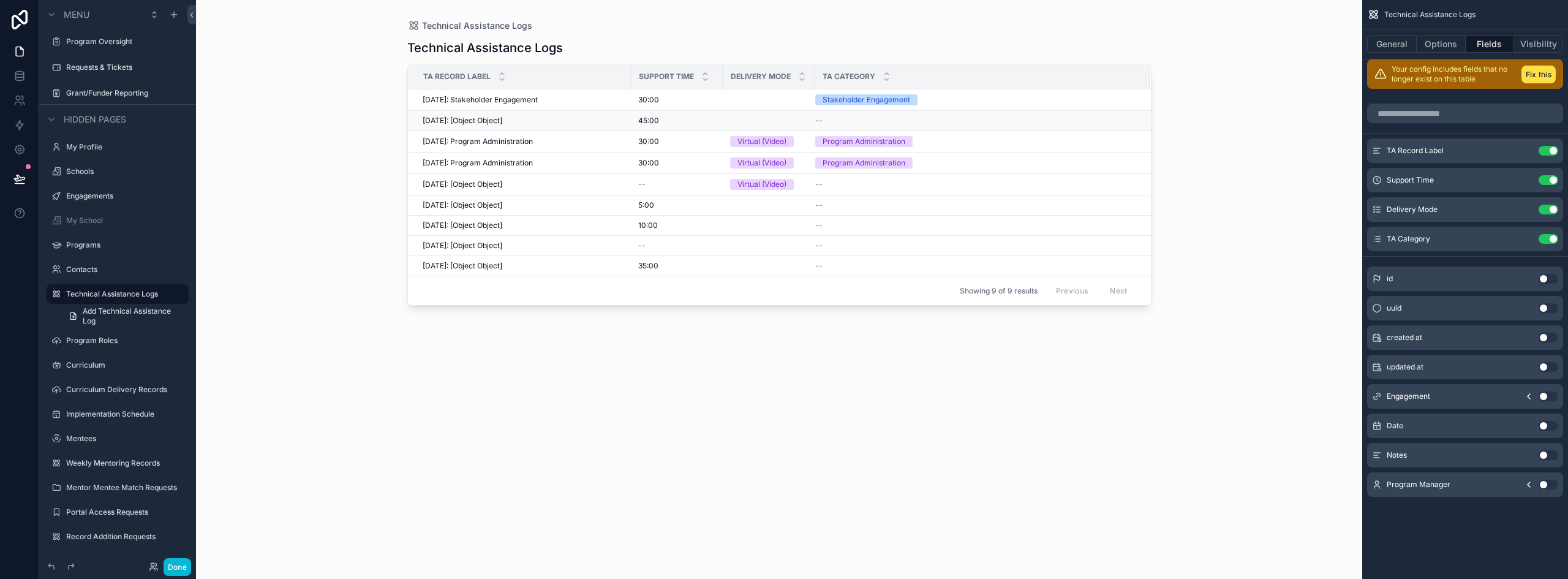
click at [490, 120] on span "2025-09-15: [Object Object]" at bounding box center [462, 120] width 79 height 10
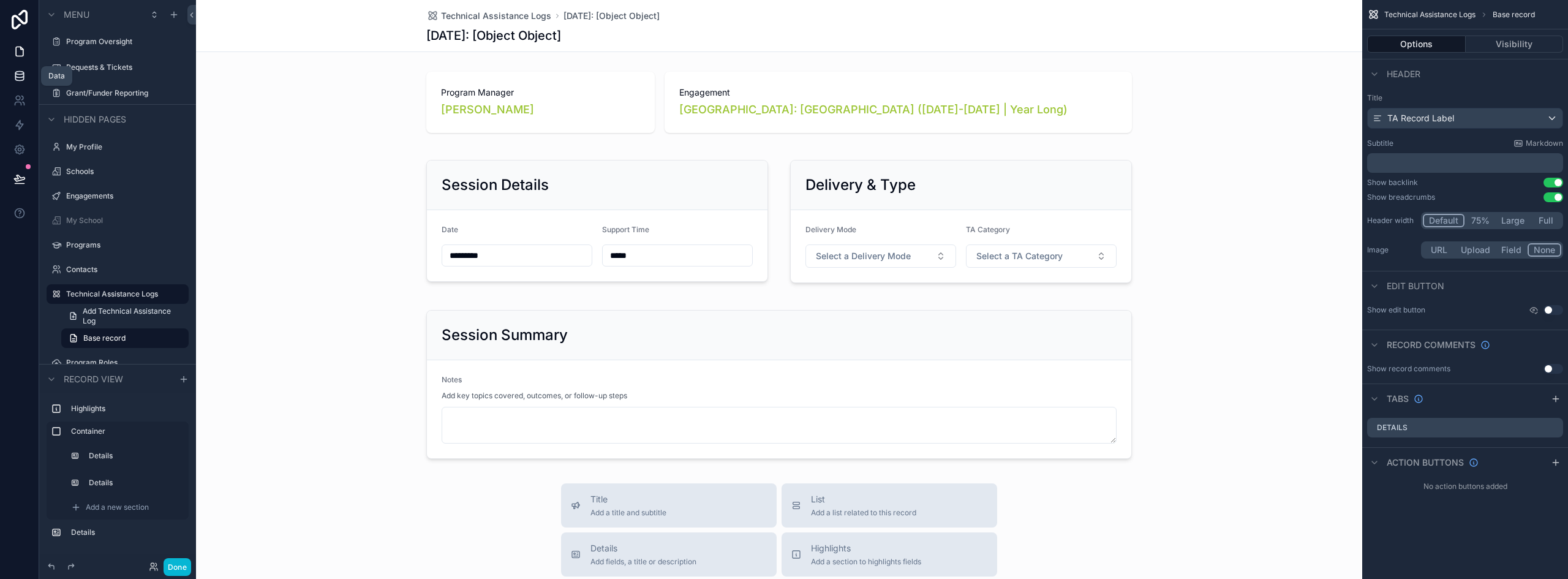
click at [25, 74] on icon at bounding box center [20, 76] width 12 height 12
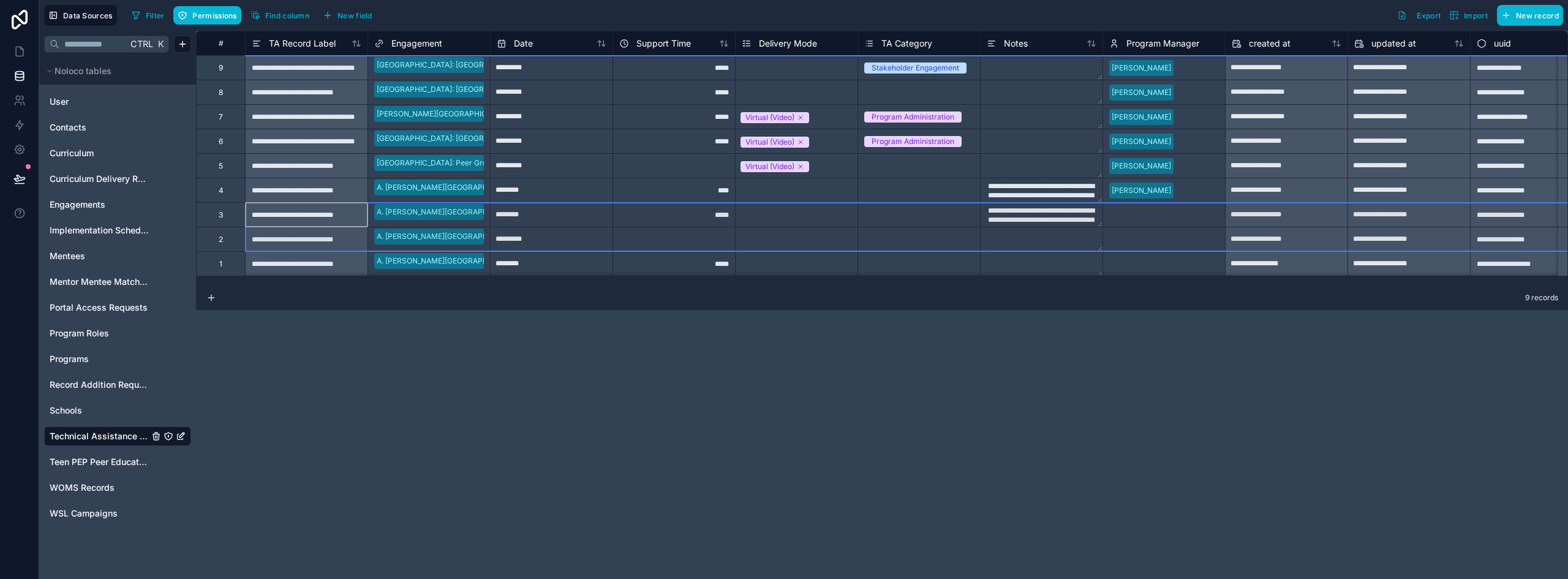
scroll to position [1, 0]
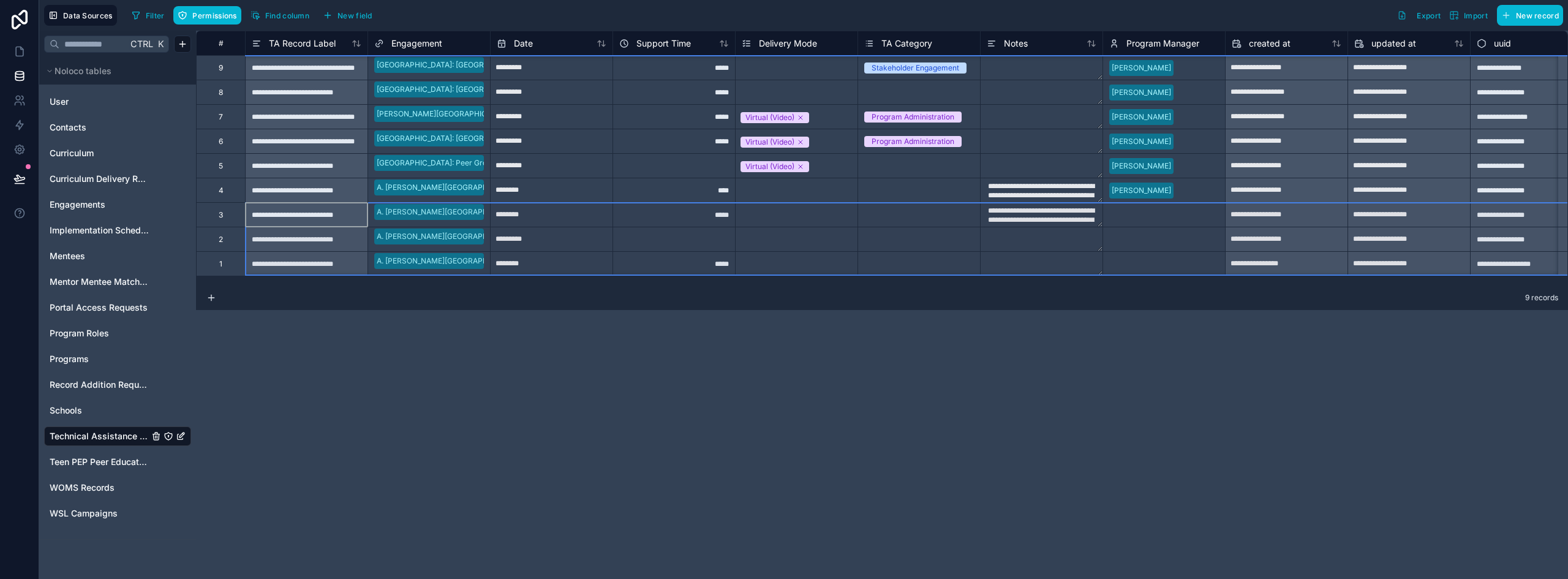
drag, startPoint x: 220, startPoint y: 212, endPoint x: 226, endPoint y: 264, distance: 52.3
click at [226, 264] on div "**********" at bounding box center [894, 153] width 1397 height 245
click at [267, 268] on div "Delete rows 7 to 9" at bounding box center [273, 266] width 82 height 14
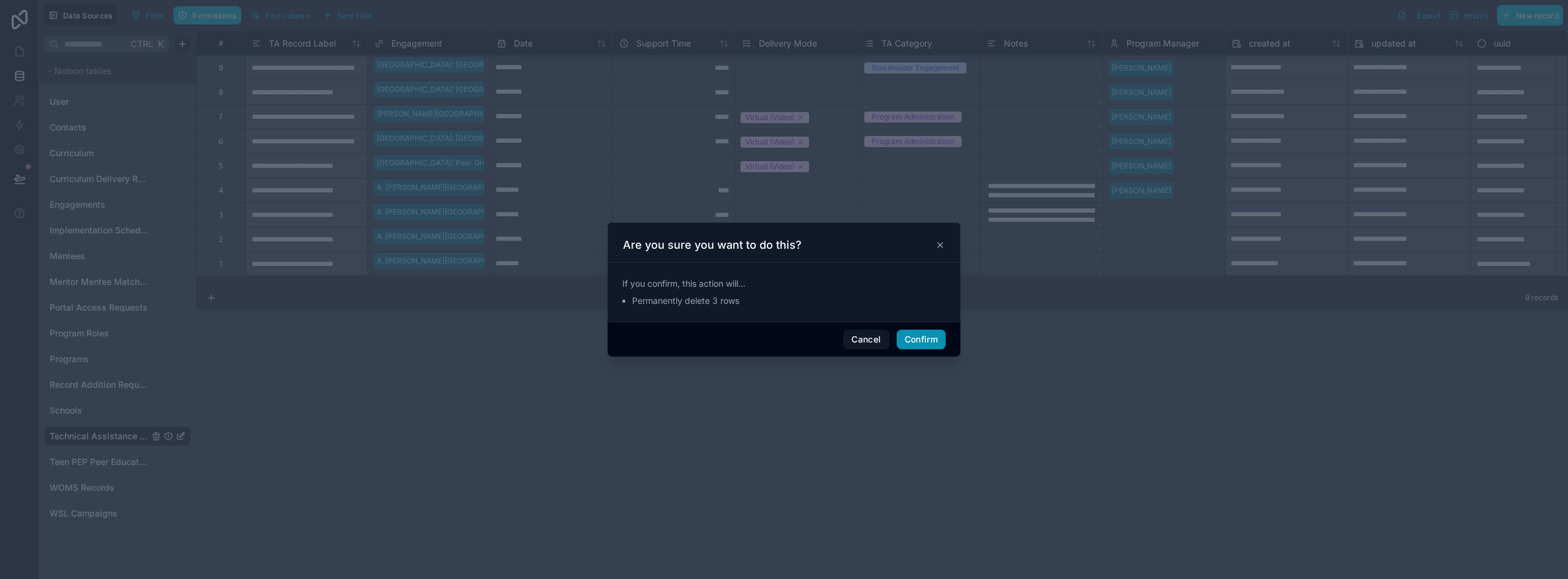
click at [933, 343] on button "Confirm" at bounding box center [921, 339] width 49 height 19
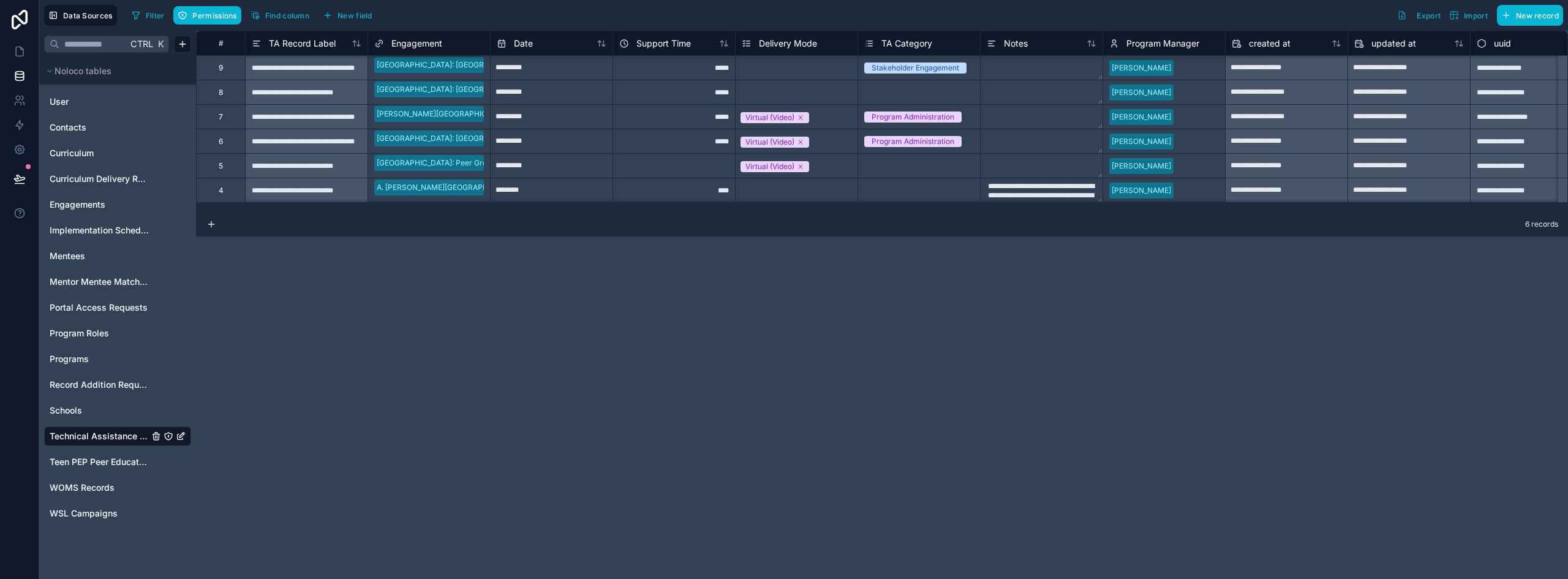
click at [965, 85] on div "Select a TA Category" at bounding box center [919, 92] width 122 height 24
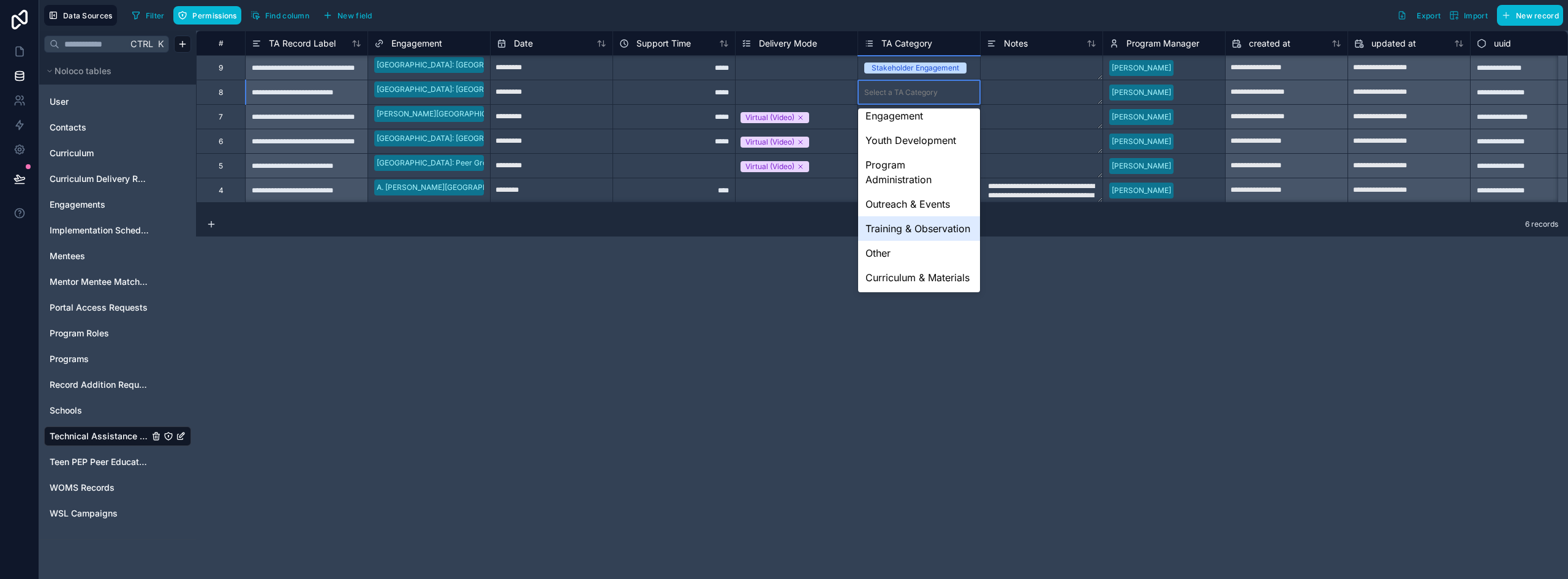
scroll to position [0, 0]
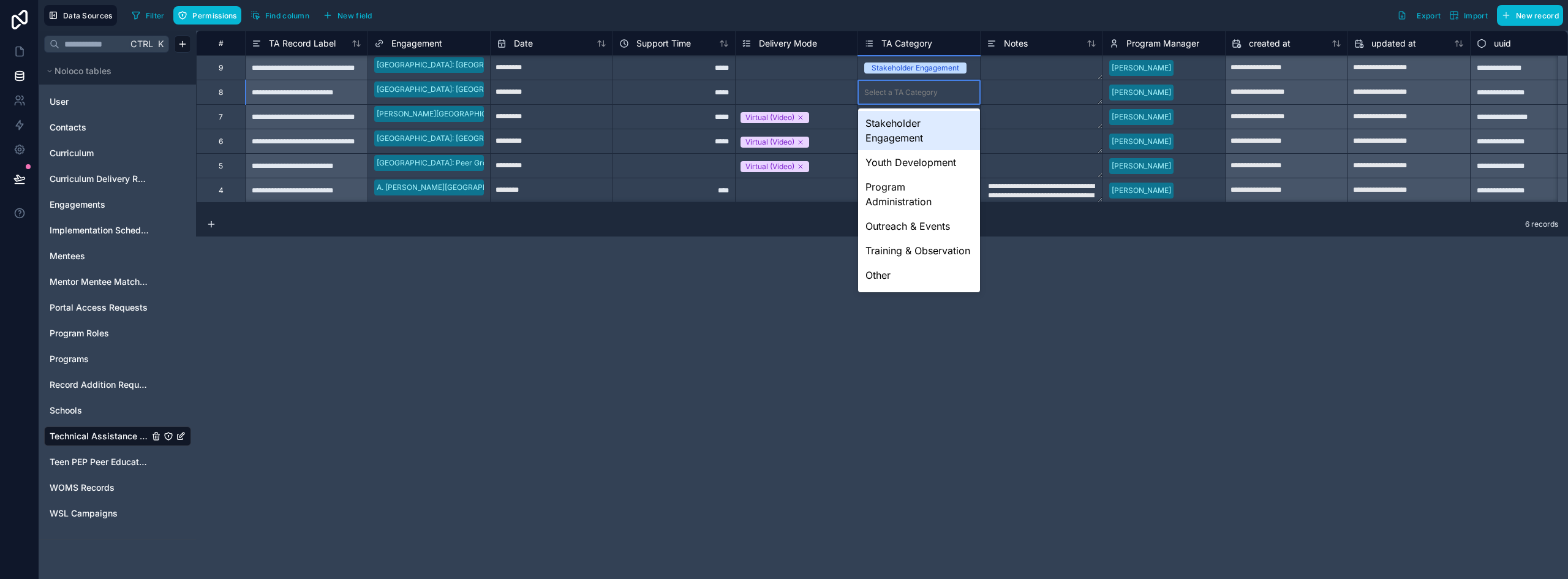
click at [1036, 107] on textarea at bounding box center [1041, 116] width 122 height 24
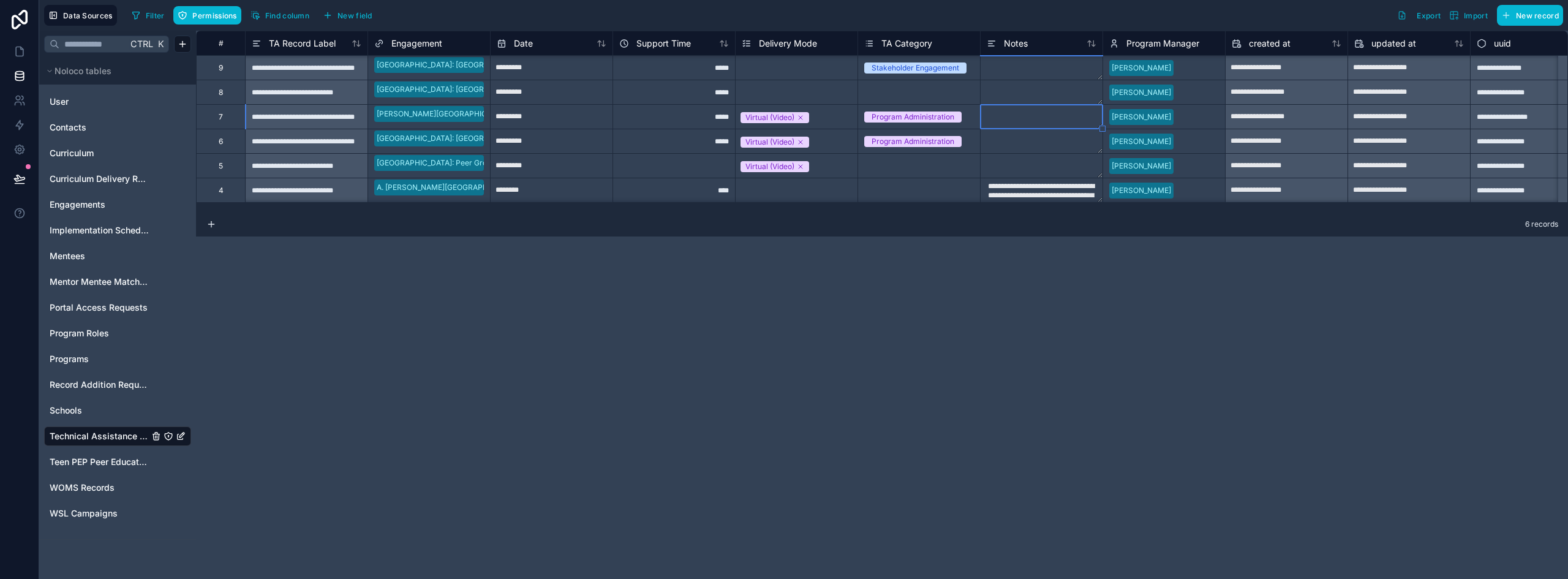
click at [975, 80] on div "Select a TA Category" at bounding box center [919, 92] width 122 height 24
click at [977, 75] on div "Stakeholder Engagement" at bounding box center [919, 67] width 122 height 24
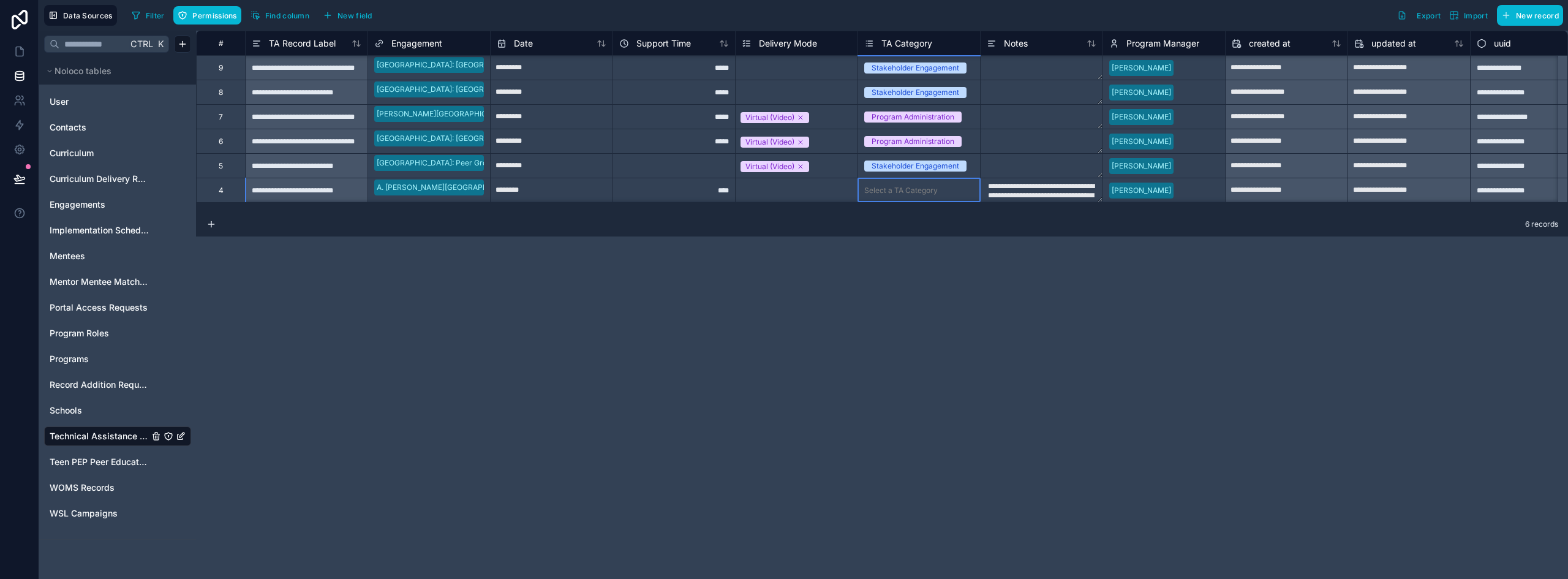
scroll to position [1, 0]
click at [634, 137] on div "*****" at bounding box center [674, 141] width 122 height 25
click at [18, 52] on icon at bounding box center [20, 52] width 12 height 12
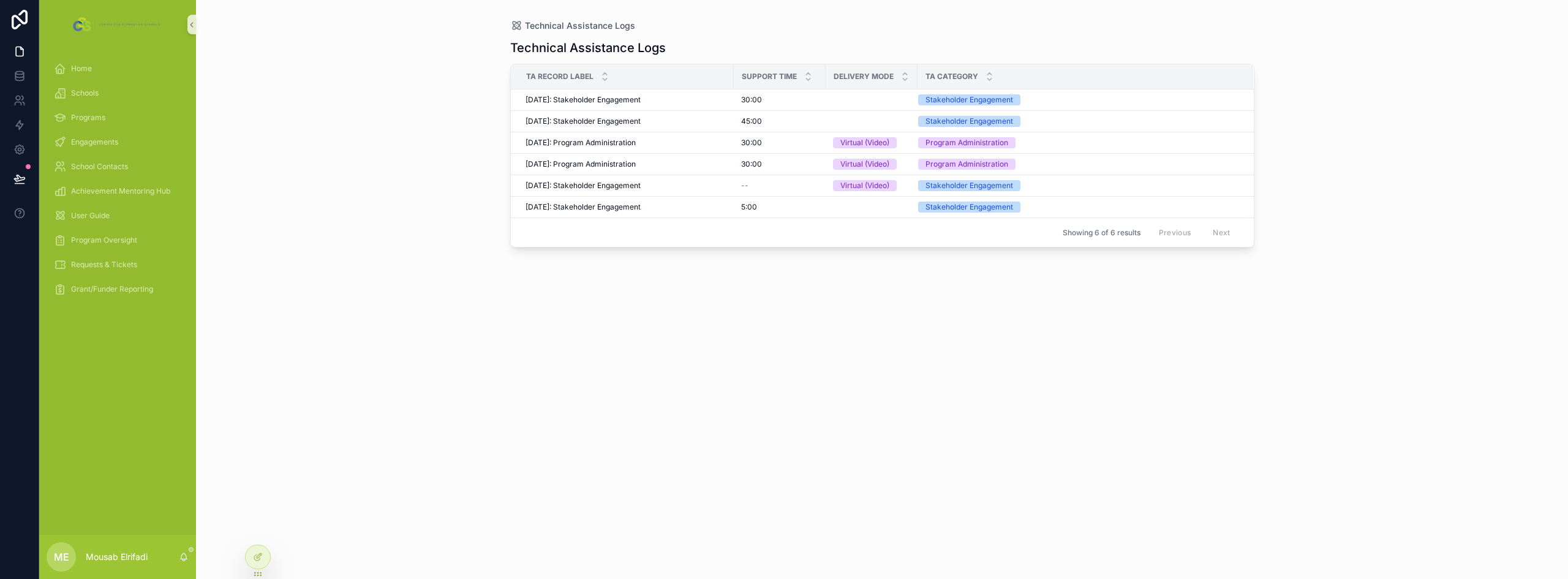
click at [310, 354] on div "Technical Assistance Logs Technical Assistance Logs TA Record Label Support Tim…" at bounding box center [882, 290] width 1372 height 579
click at [119, 75] on div "Home" at bounding box center [118, 68] width 128 height 19
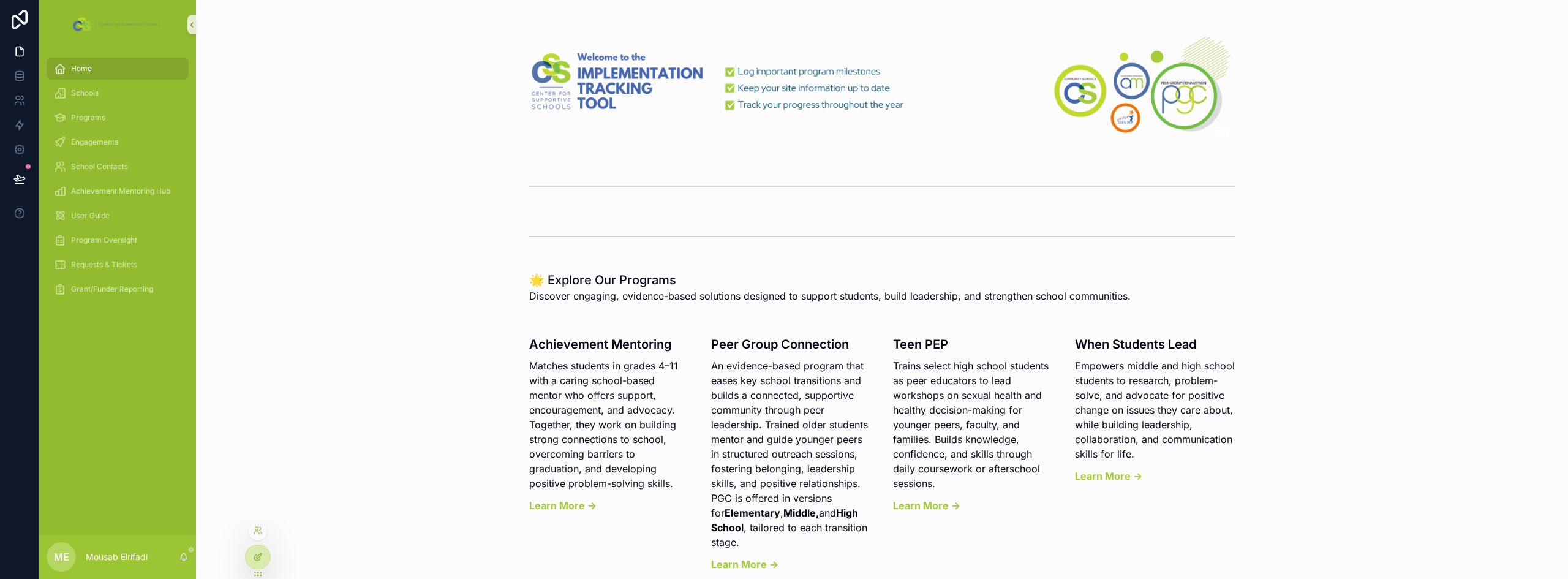
click at [264, 559] on div at bounding box center [258, 557] width 25 height 23
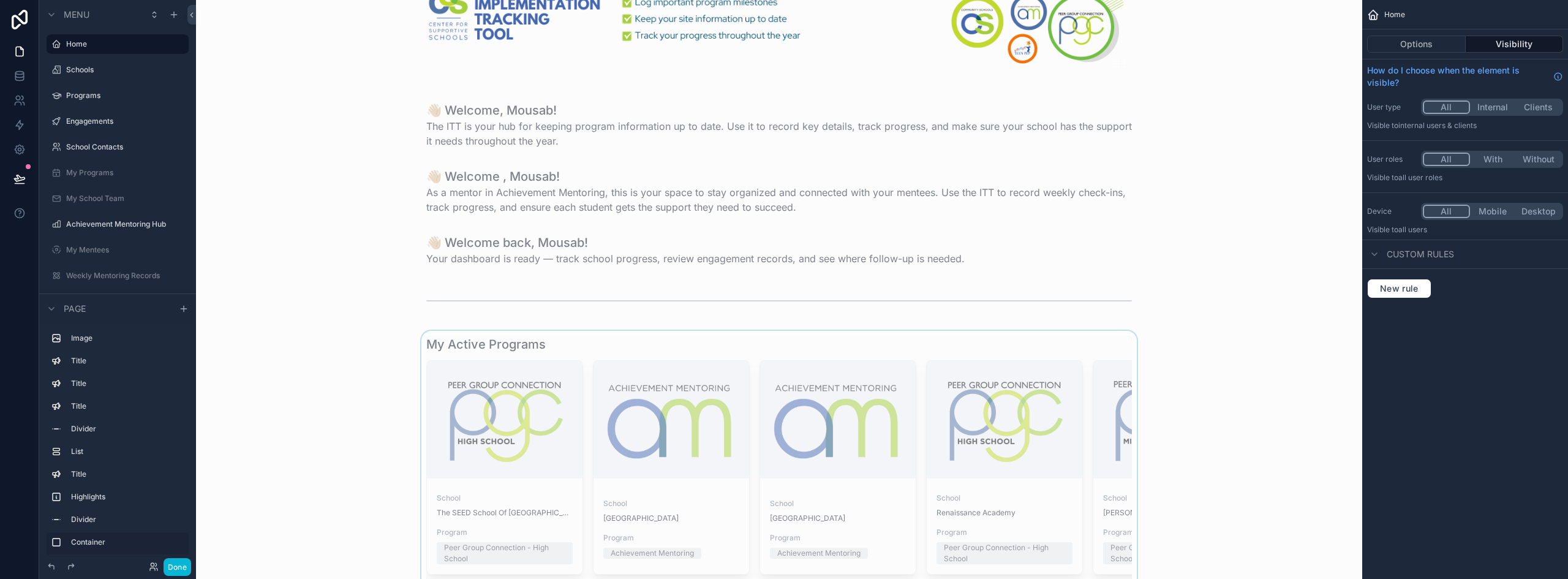
scroll to position [184, 0]
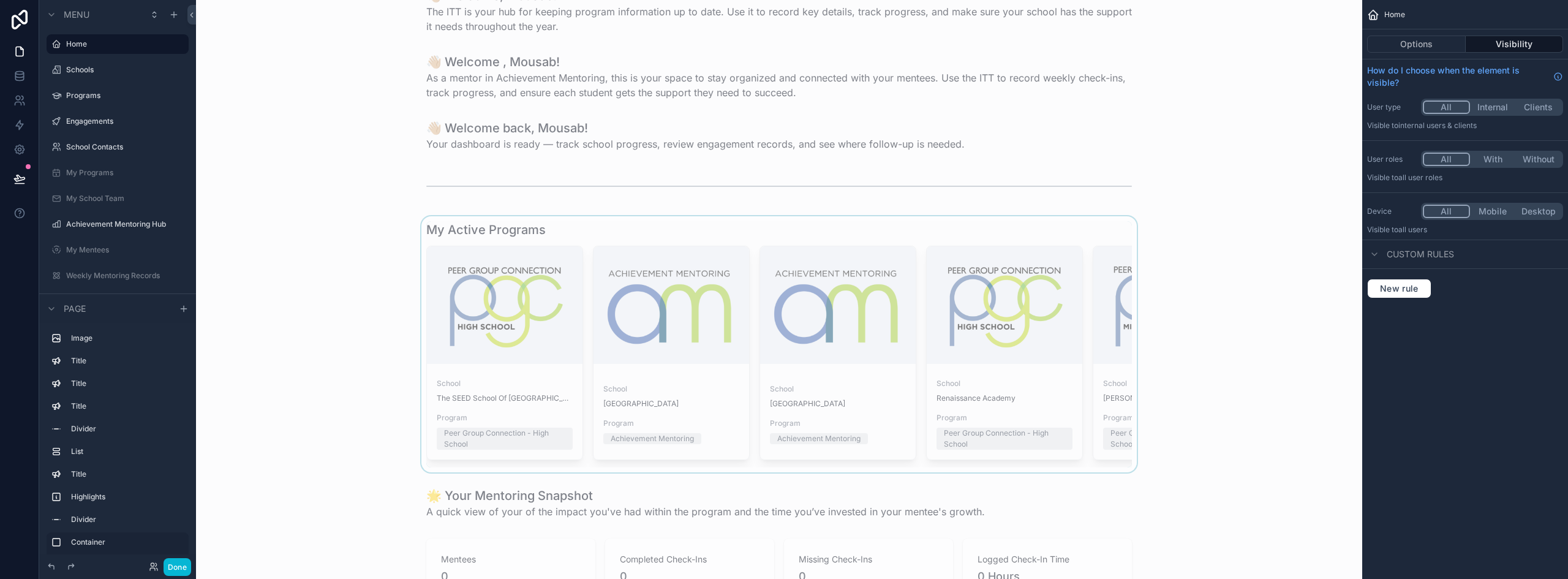
click at [689, 405] on div "scrollable content" at bounding box center [779, 344] width 1147 height 256
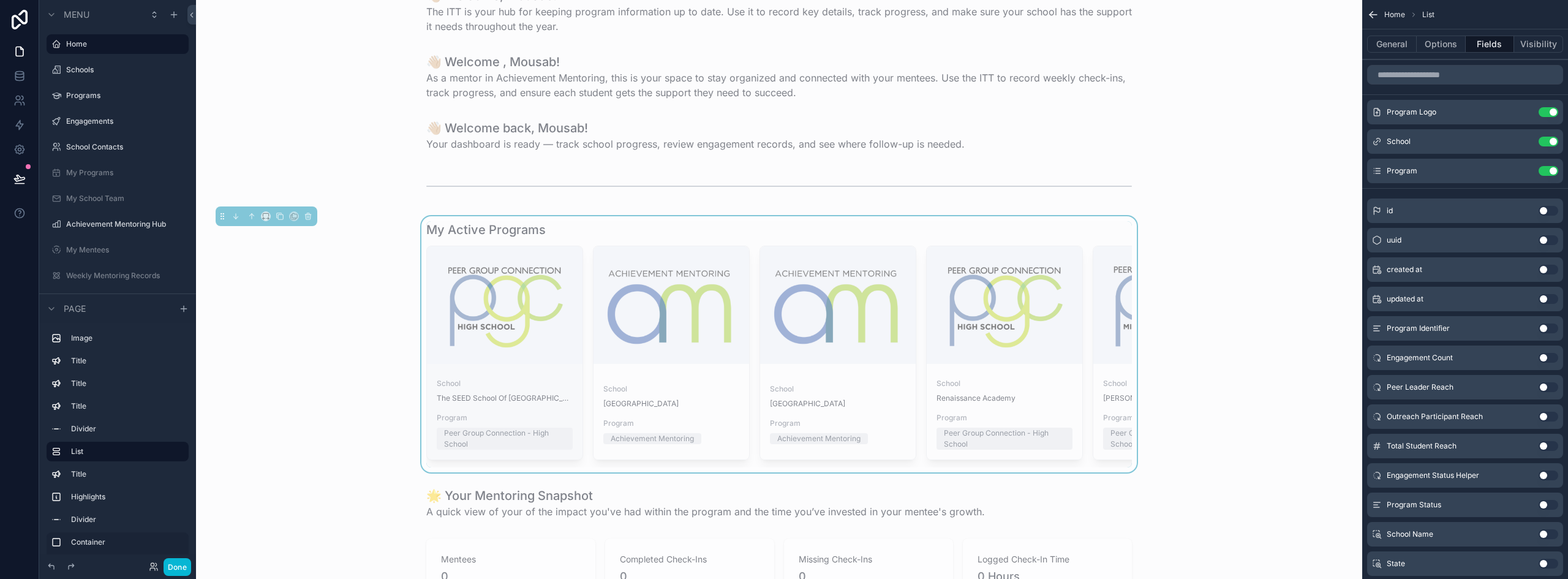
click at [517, 380] on span "School" at bounding box center [504, 383] width 136 height 10
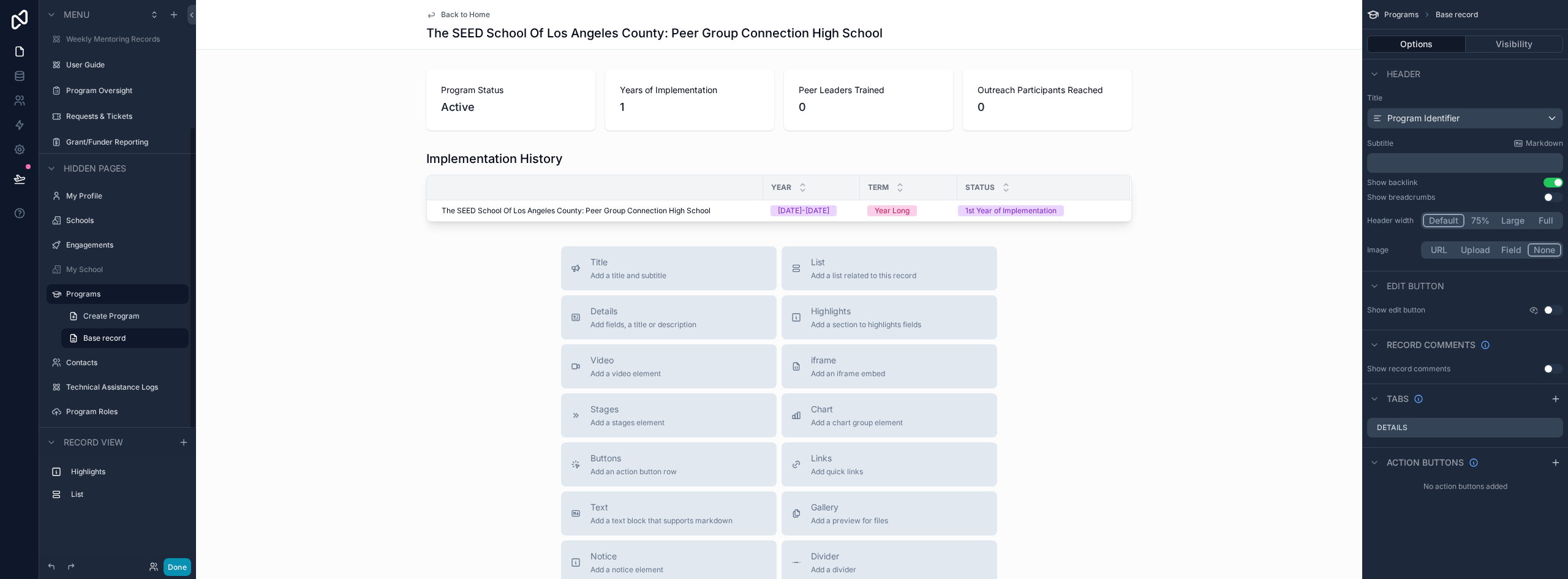
click at [176, 563] on button "Done" at bounding box center [177, 567] width 28 height 18
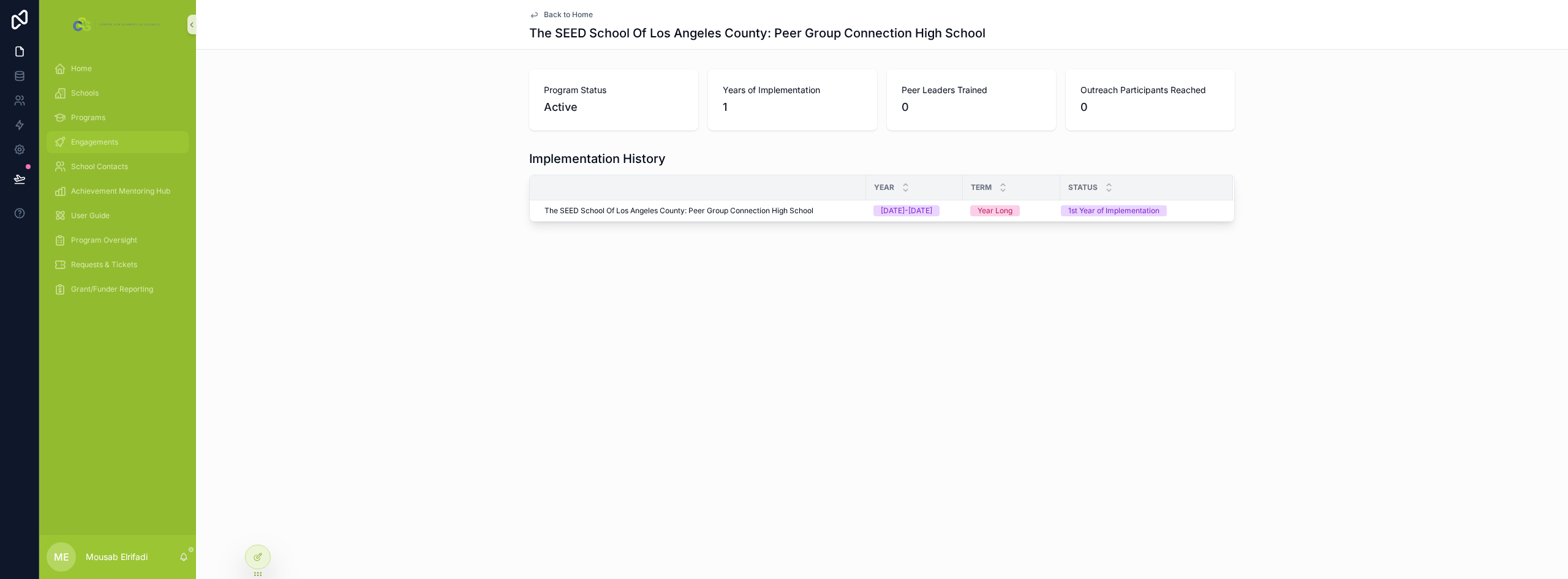
click at [101, 138] on span "Engagements" at bounding box center [94, 142] width 47 height 10
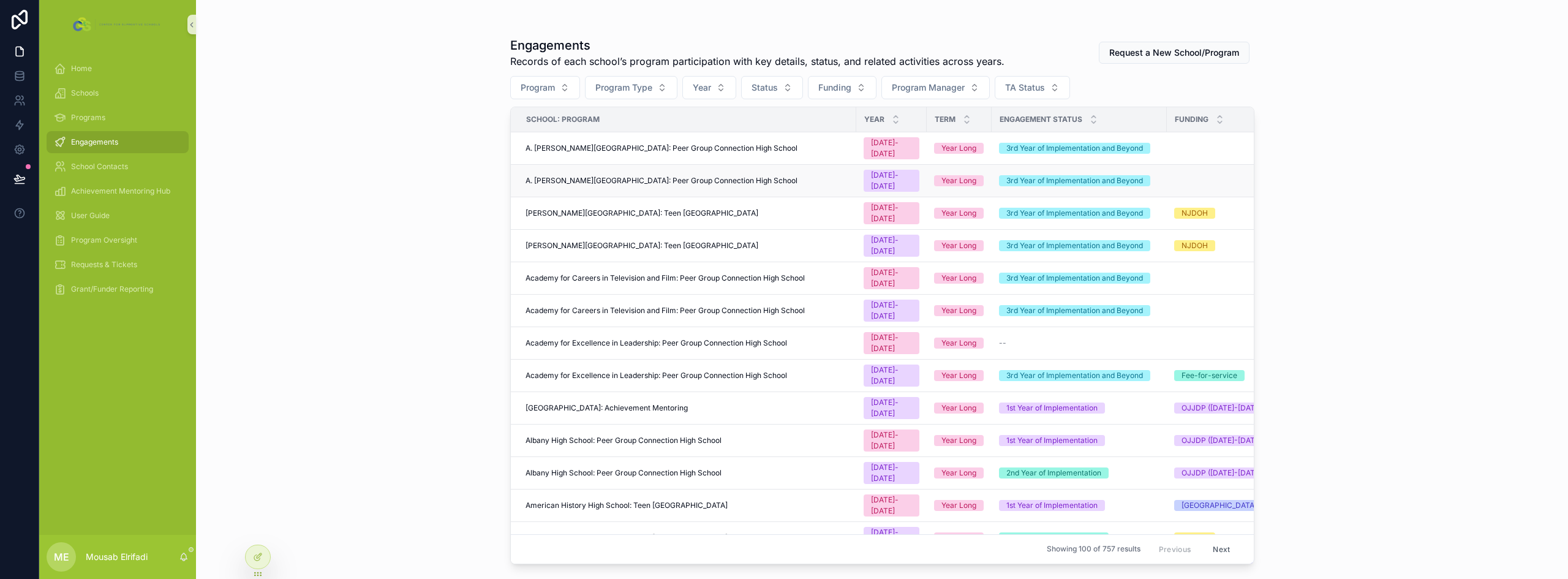
click at [620, 176] on span "A. Philip Randolph Campus High School: Peer Group Connection High School" at bounding box center [661, 180] width 272 height 10
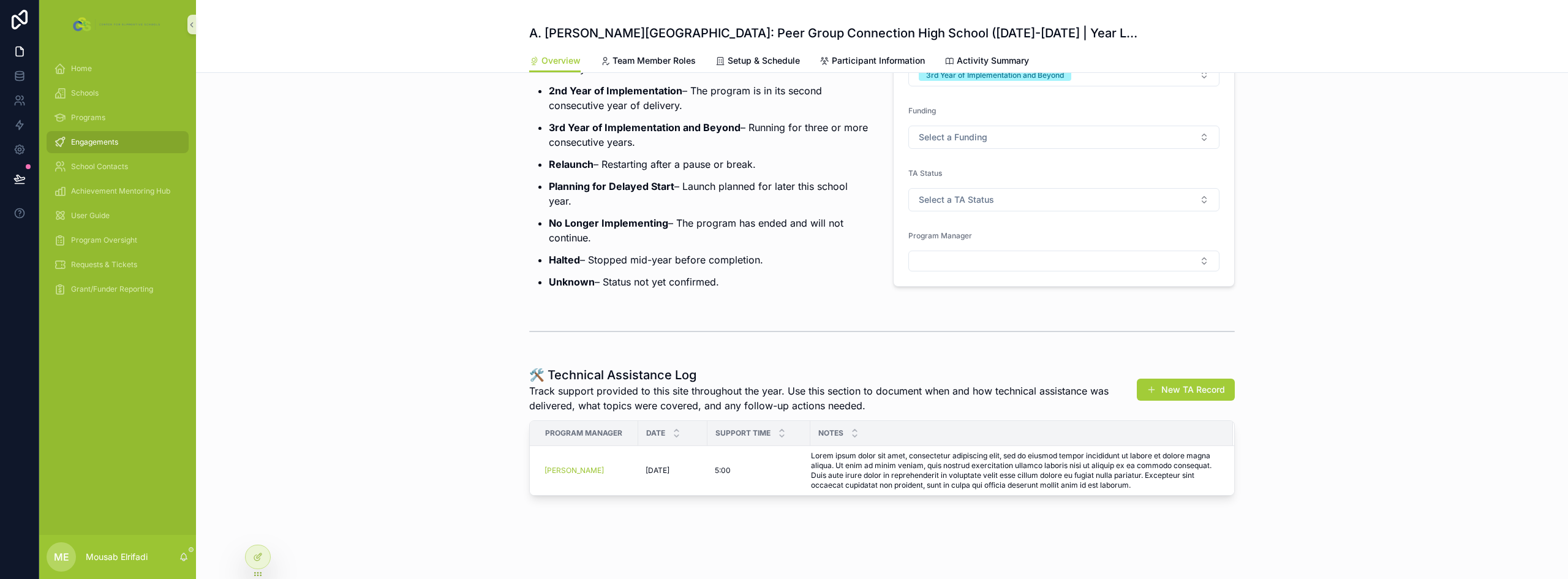
scroll to position [170, 0]
click at [254, 562] on div at bounding box center [258, 557] width 25 height 23
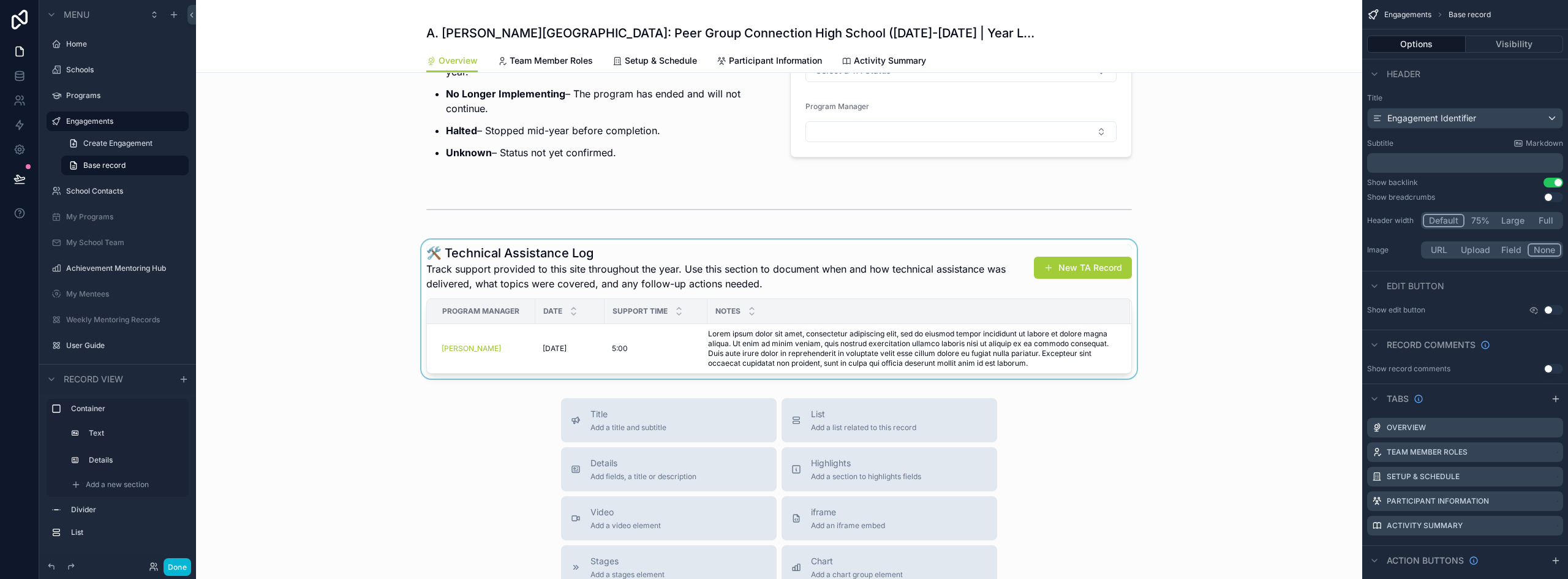
scroll to position [293, 0]
click at [852, 323] on div "Notes" at bounding box center [919, 310] width 422 height 23
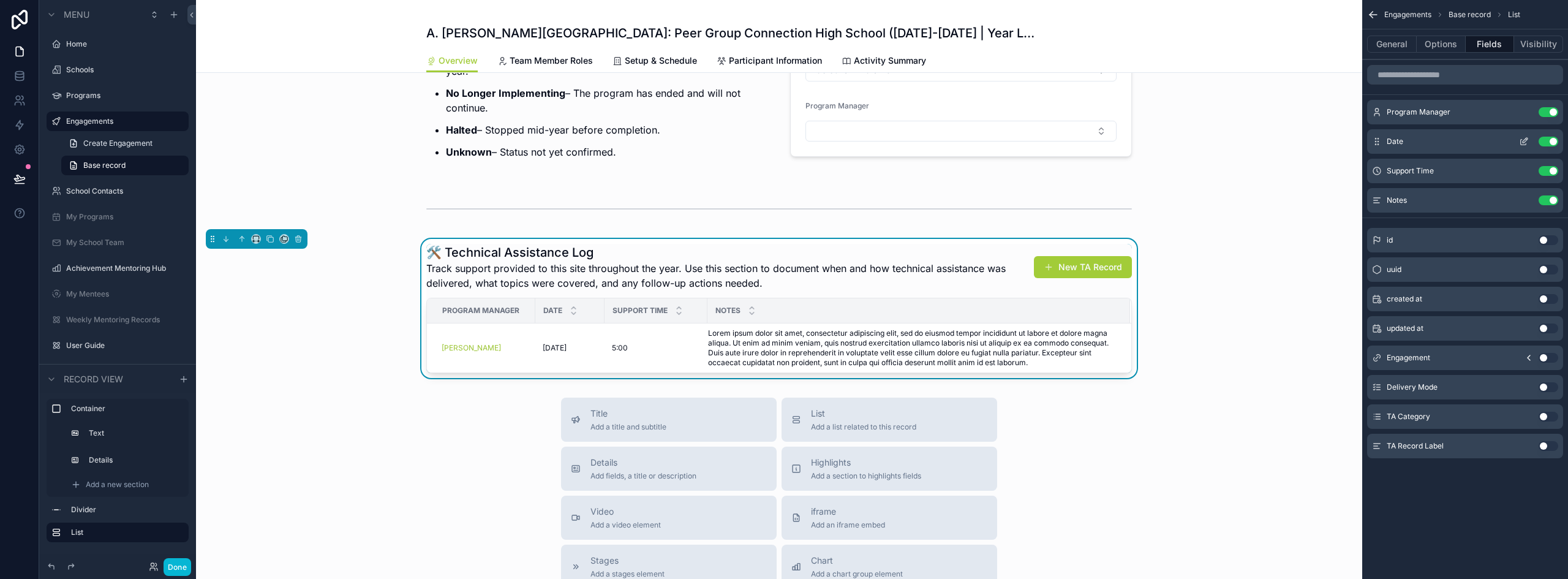
click at [1547, 141] on button "Use setting" at bounding box center [1548, 141] width 19 height 10
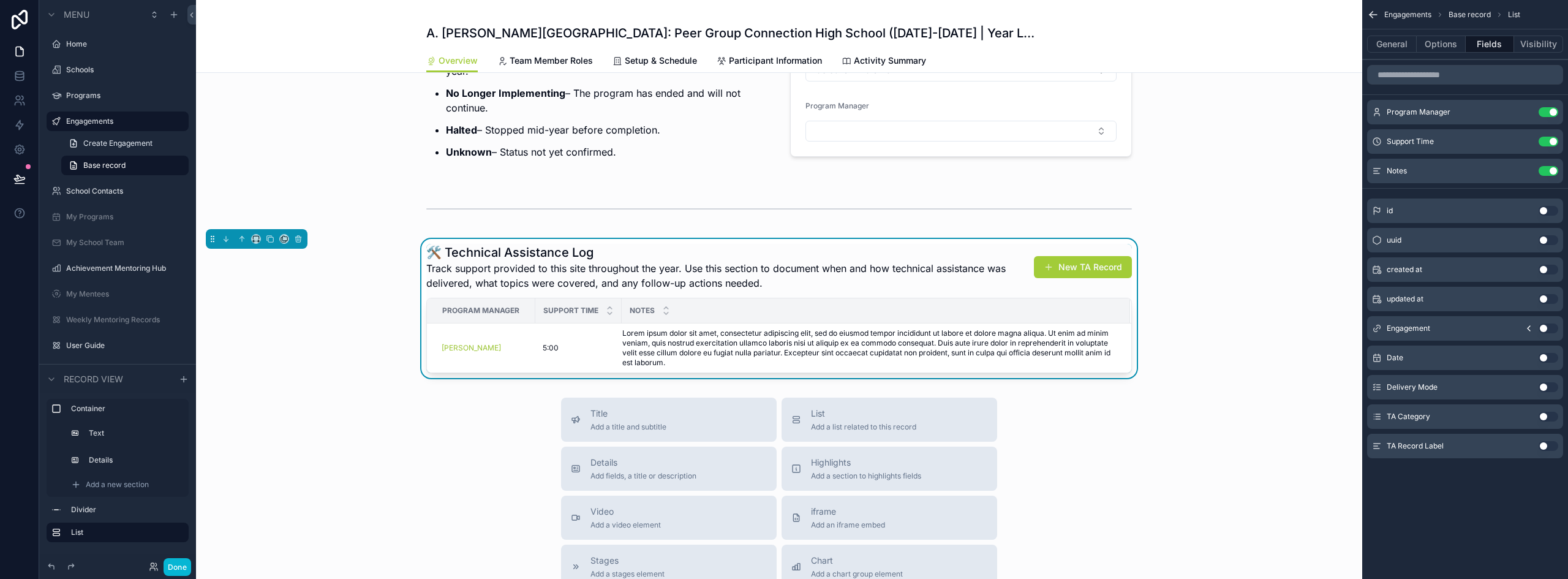
click at [1550, 446] on button "Use setting" at bounding box center [1548, 446] width 19 height 10
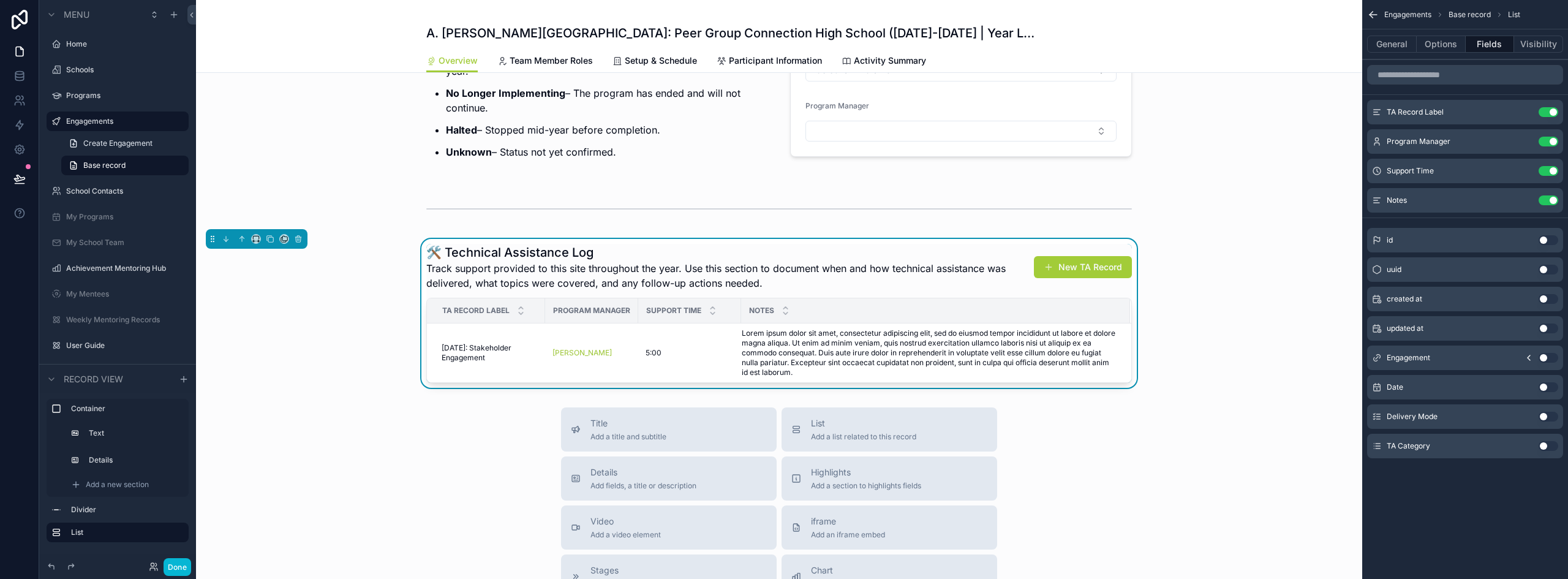
click at [1545, 417] on button "Use setting" at bounding box center [1548, 417] width 19 height 10
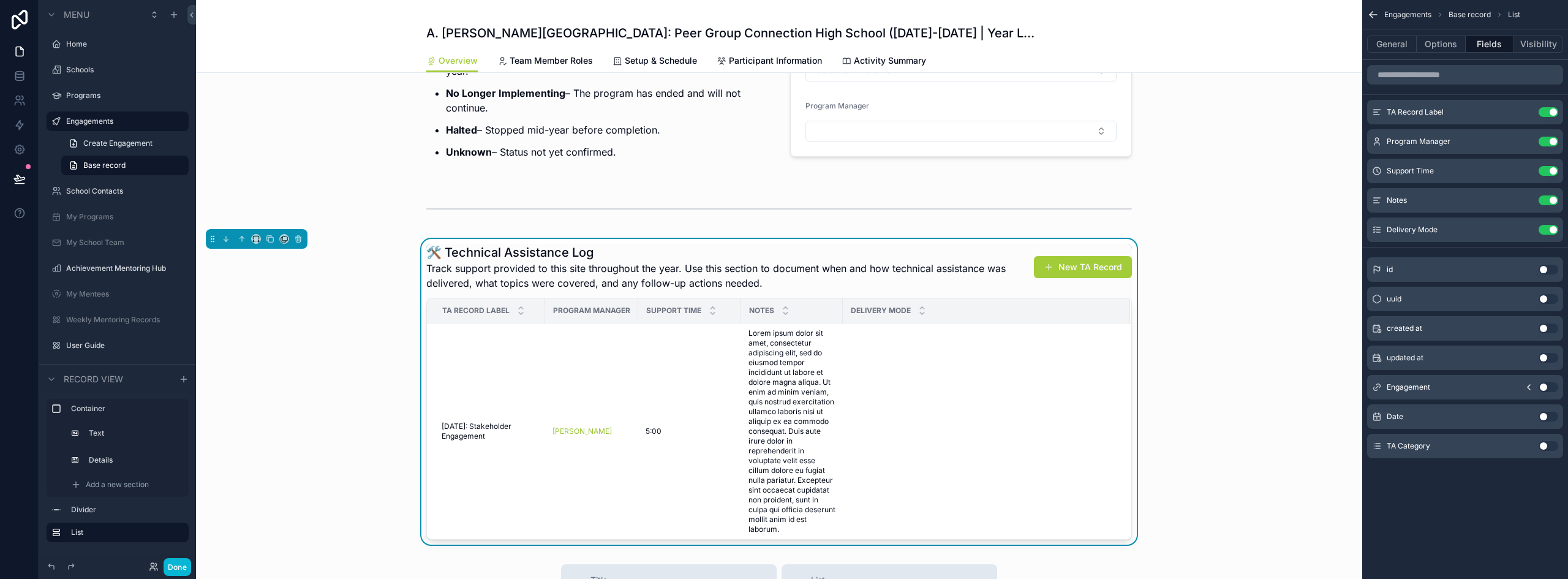
click at [1550, 447] on button "Use setting" at bounding box center [1548, 446] width 19 height 10
click at [1546, 109] on button "Use setting" at bounding box center [1548, 112] width 19 height 10
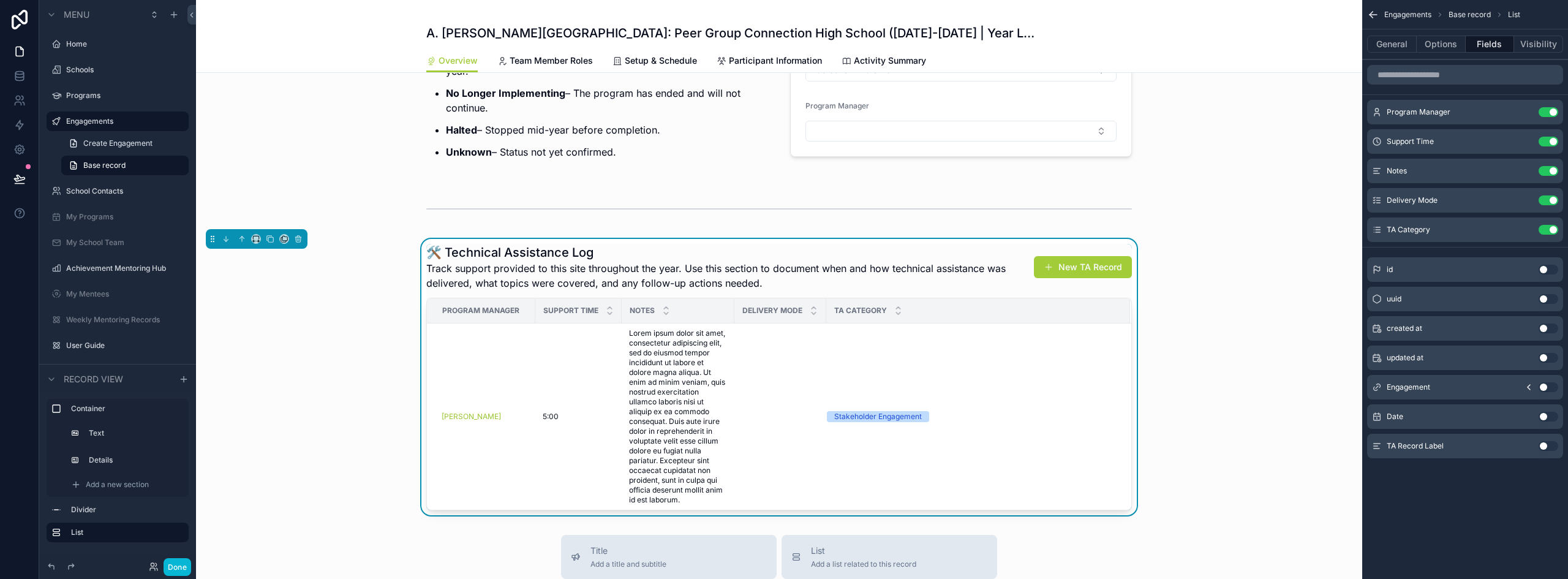
click at [1550, 416] on button "Use setting" at bounding box center [1548, 417] width 19 height 10
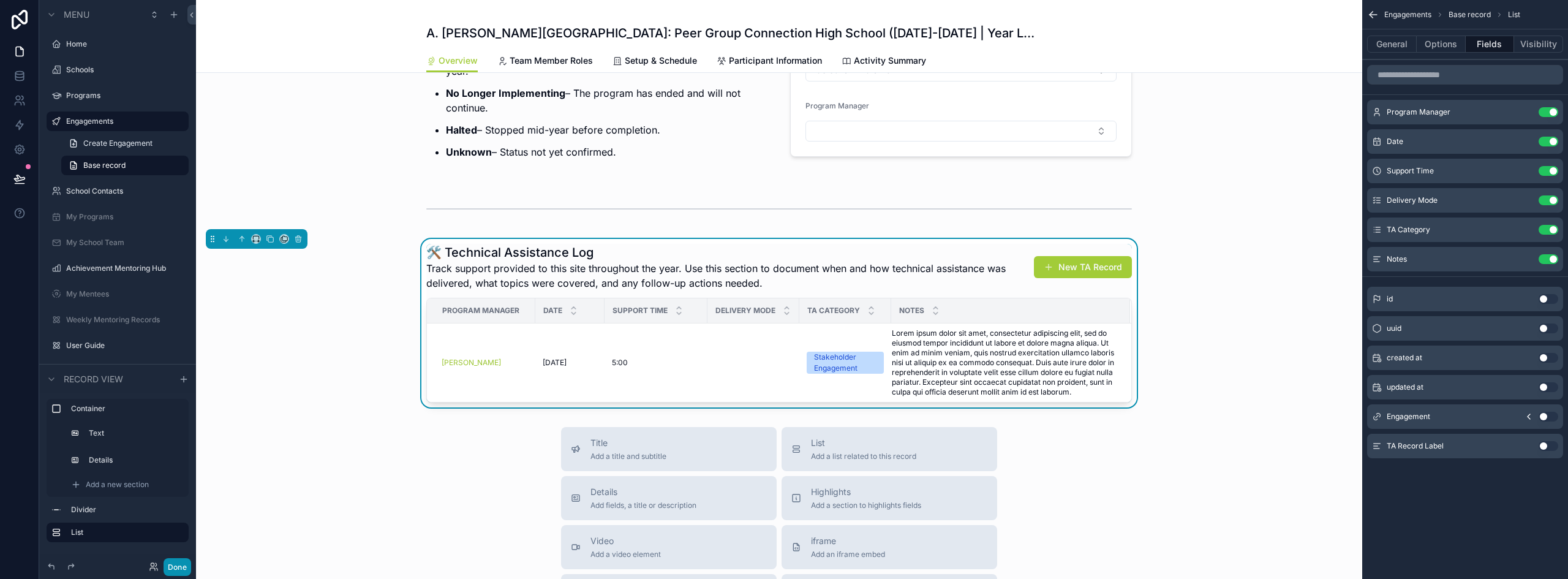
click at [178, 569] on button "Done" at bounding box center [177, 567] width 28 height 18
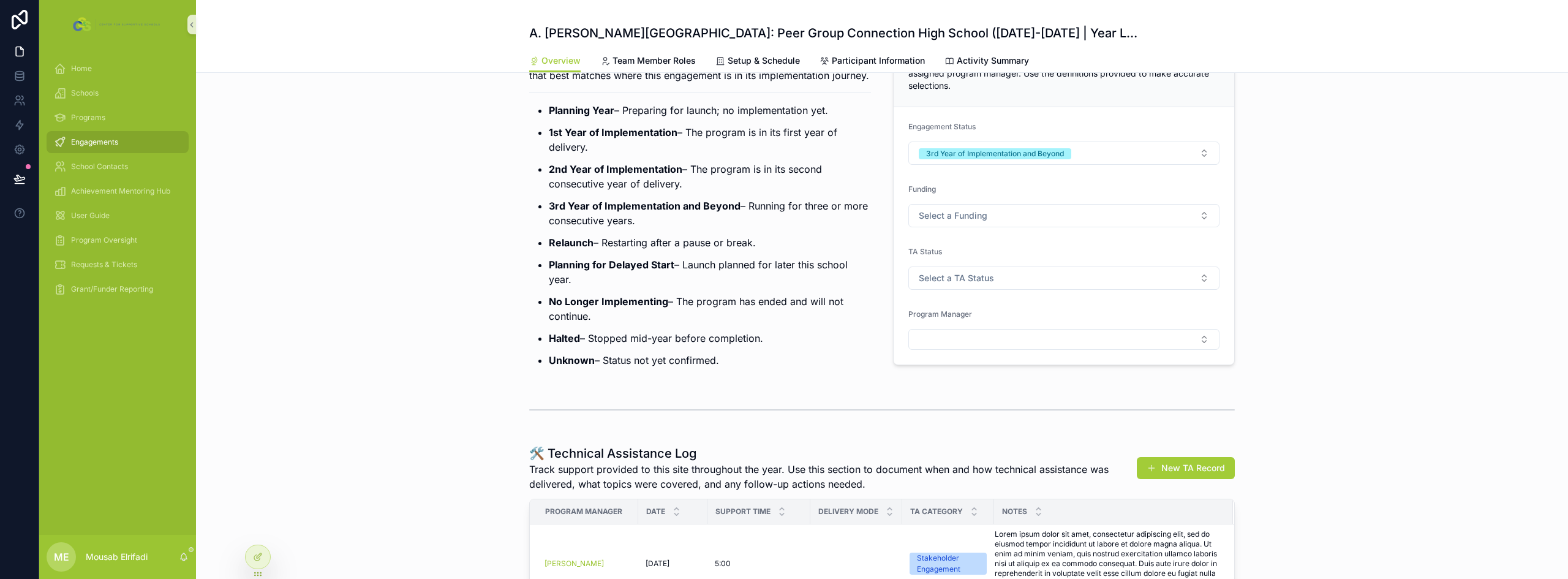
scroll to position [199, 0]
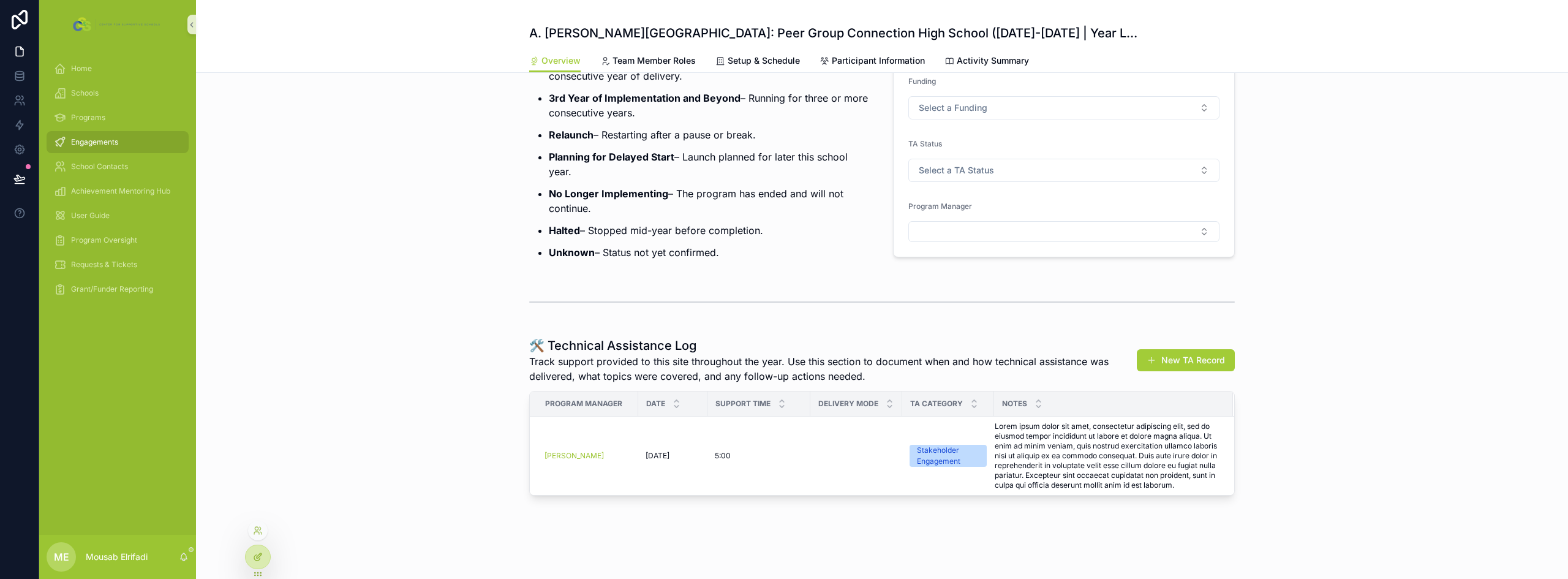
click at [262, 561] on icon at bounding box center [258, 557] width 10 height 10
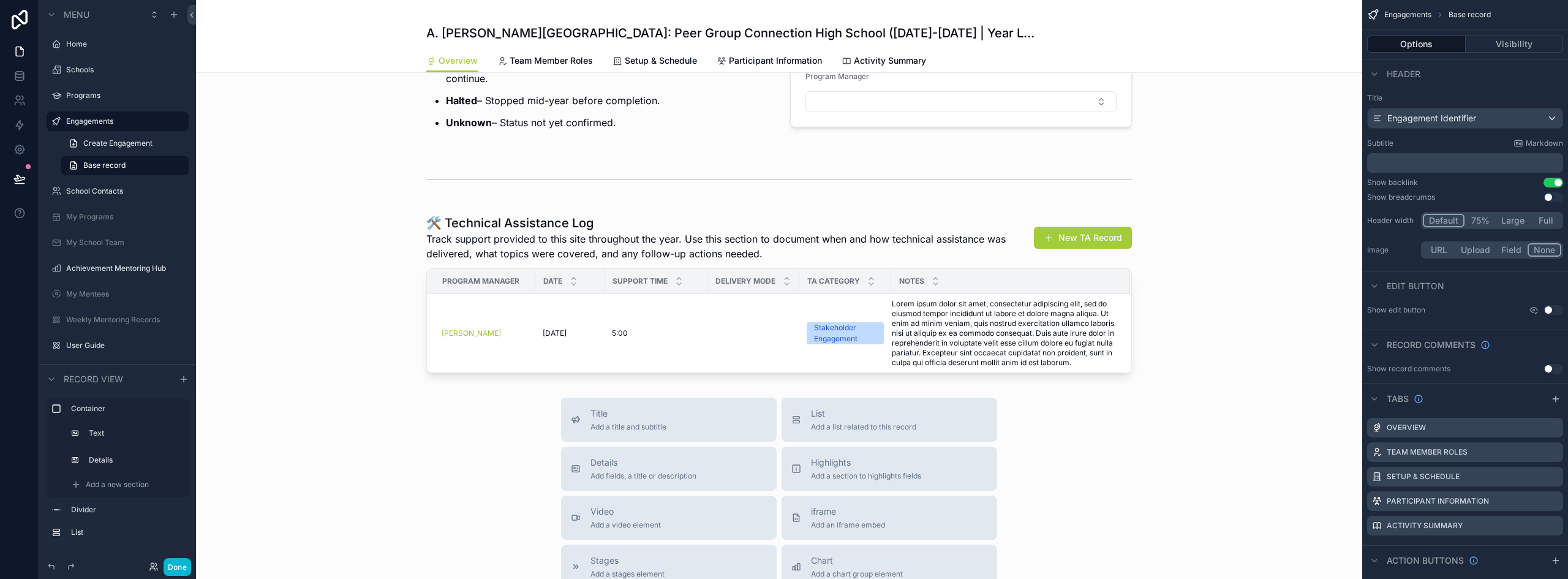
scroll to position [383, 0]
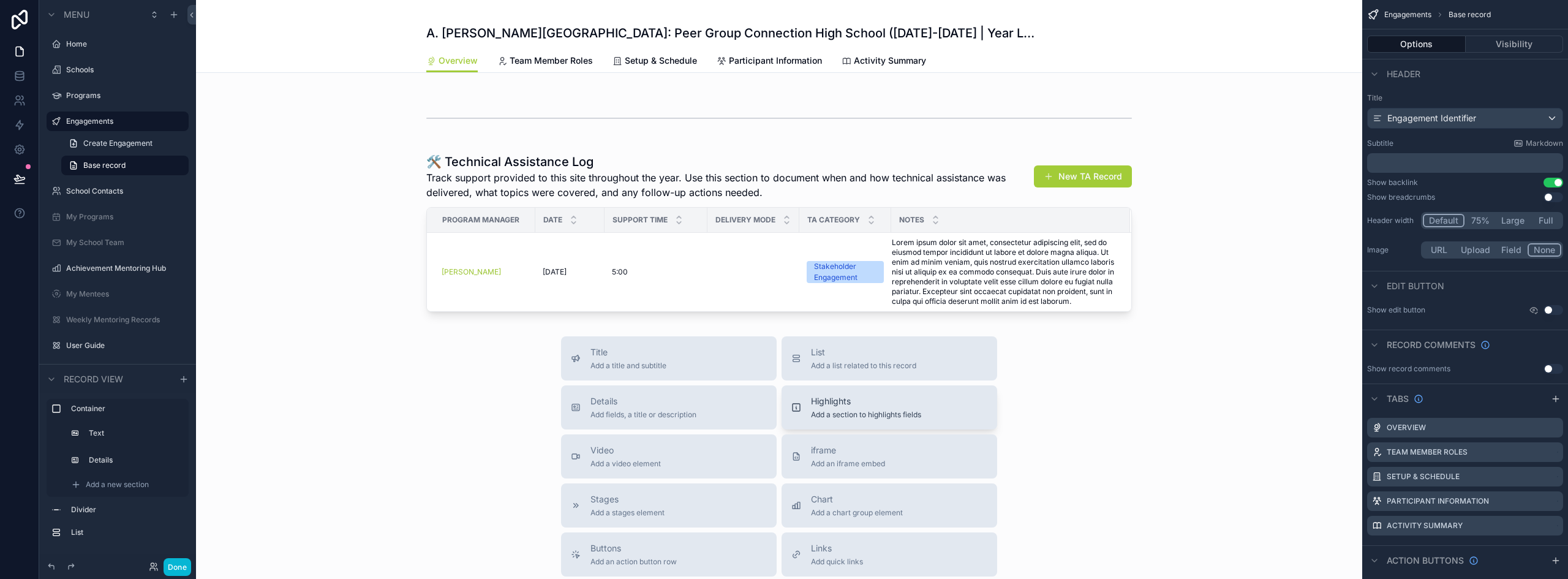
click at [853, 407] on span "Highlights" at bounding box center [866, 401] width 110 height 12
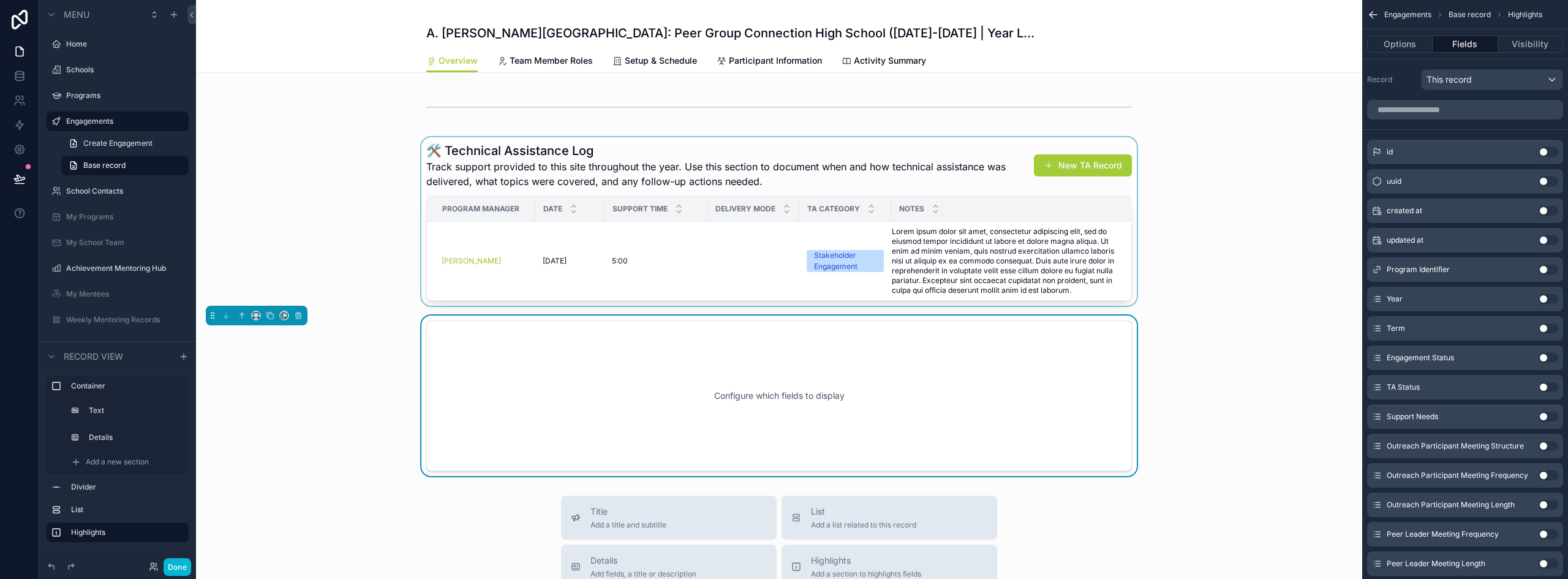
scroll to position [393, 0]
click at [761, 263] on div "scrollable content" at bounding box center [779, 223] width 1166 height 169
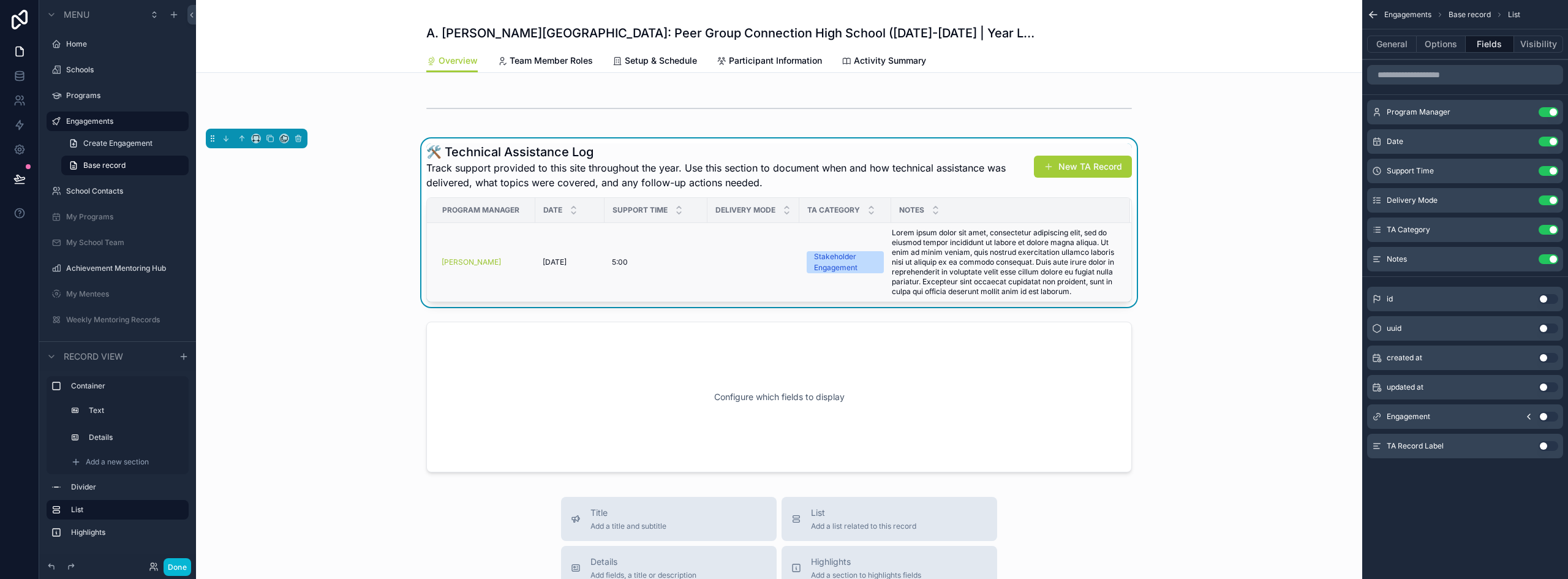
click at [730, 266] on td "scrollable content" at bounding box center [753, 263] width 92 height 79
click at [654, 256] on td "5:00 5:00" at bounding box center [657, 263] width 103 height 79
click at [970, 273] on span "Lorem ipsum dolor sit amet, consectetur adipiscing elit, sed do eiusmod tempor …" at bounding box center [1004, 262] width 223 height 69
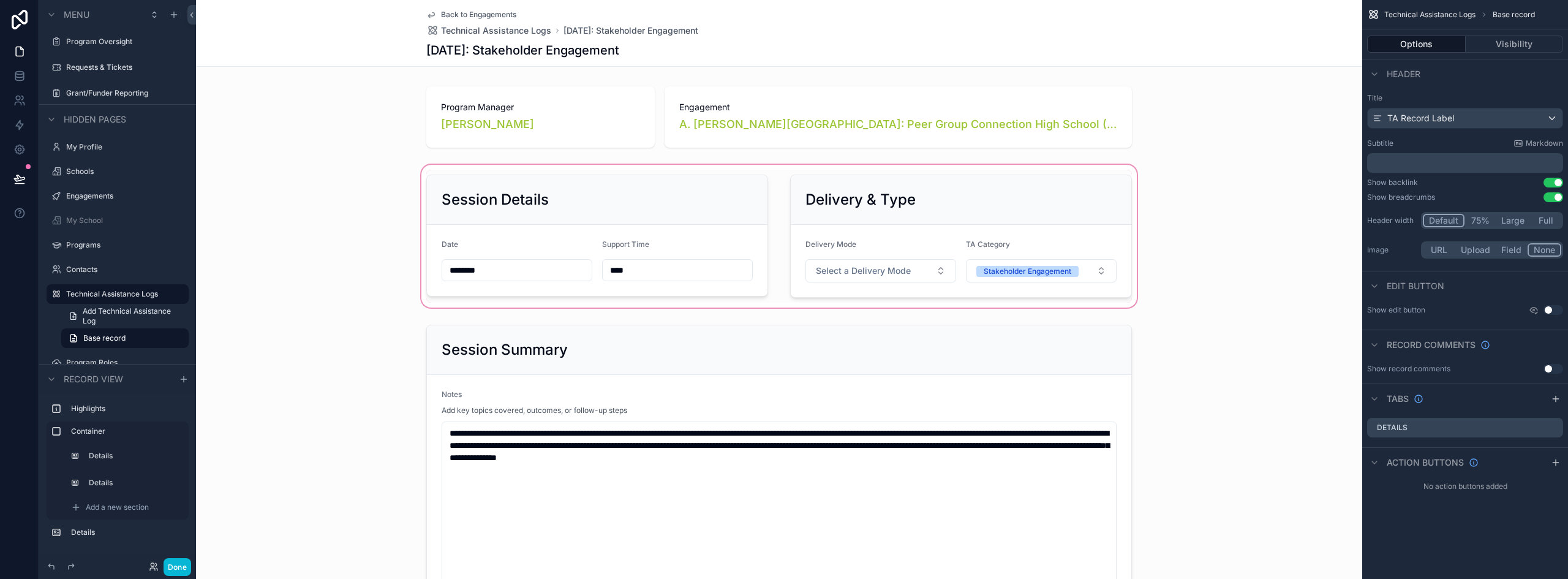
click at [878, 269] on div "scrollable content" at bounding box center [779, 236] width 1166 height 148
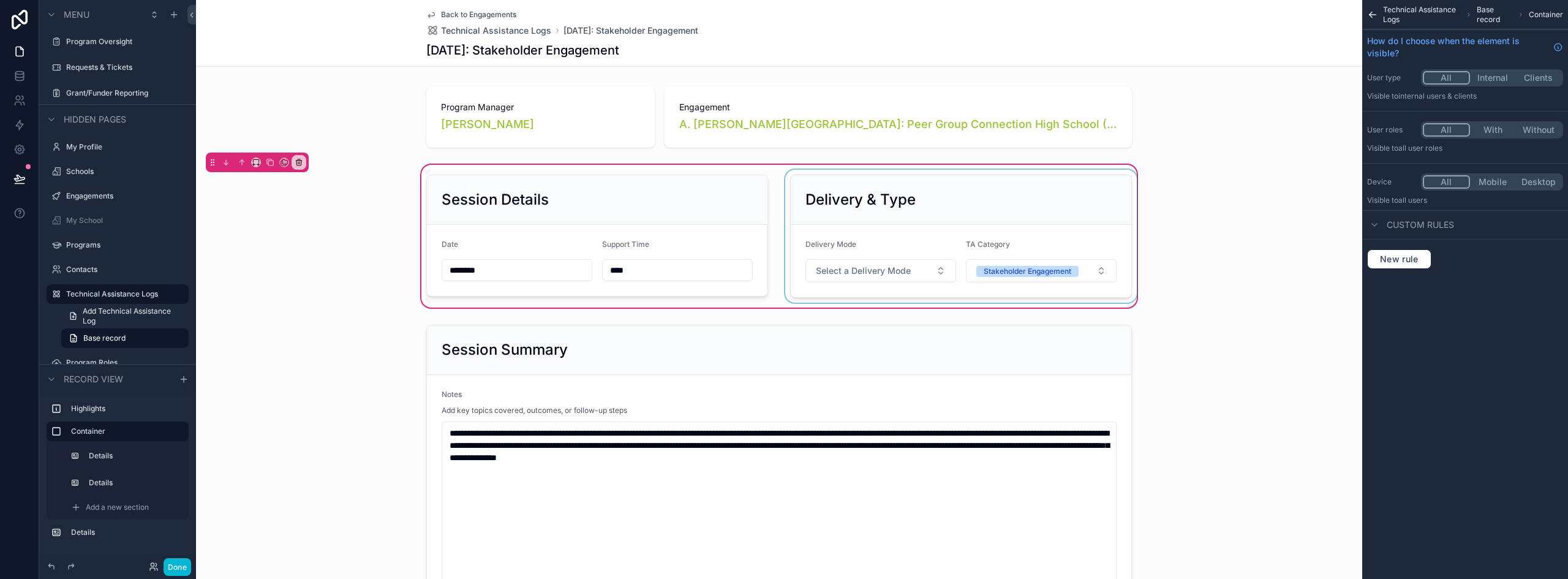
click at [893, 270] on div "scrollable content" at bounding box center [961, 236] width 356 height 133
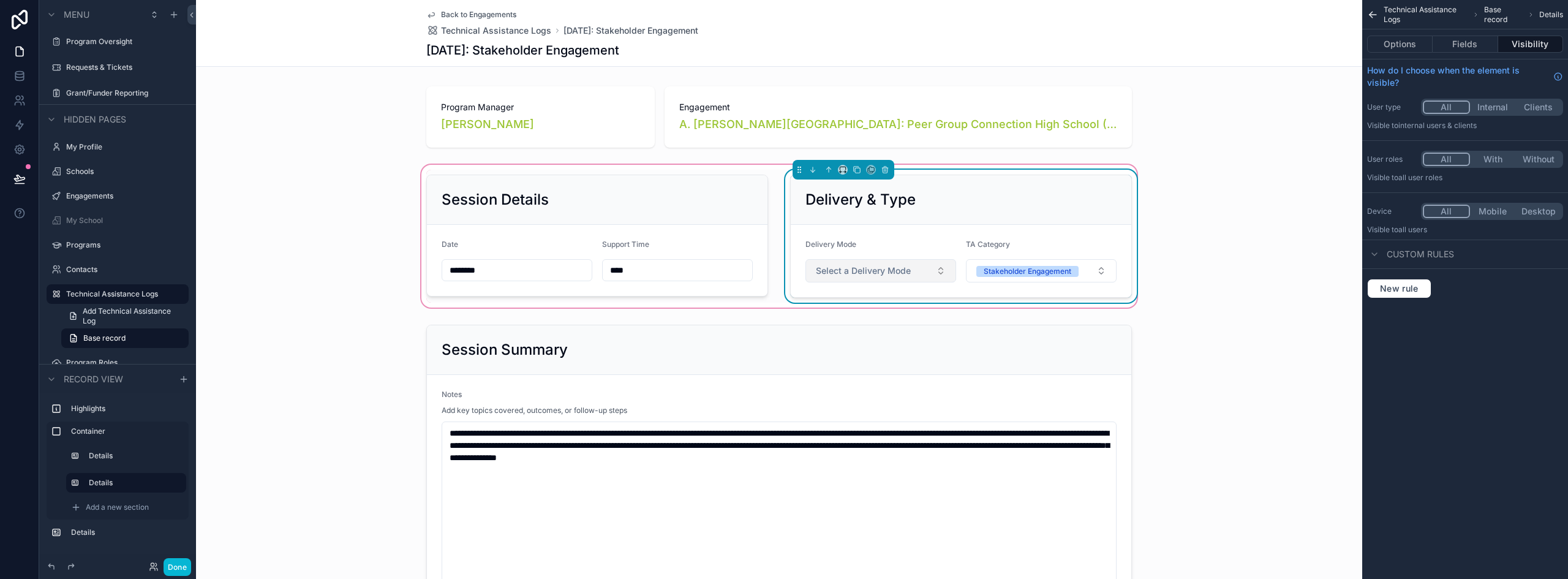
click at [895, 269] on span "Select a Delivery Mode" at bounding box center [863, 271] width 95 height 12
click at [878, 326] on div "In-Person" at bounding box center [876, 320] width 147 height 18
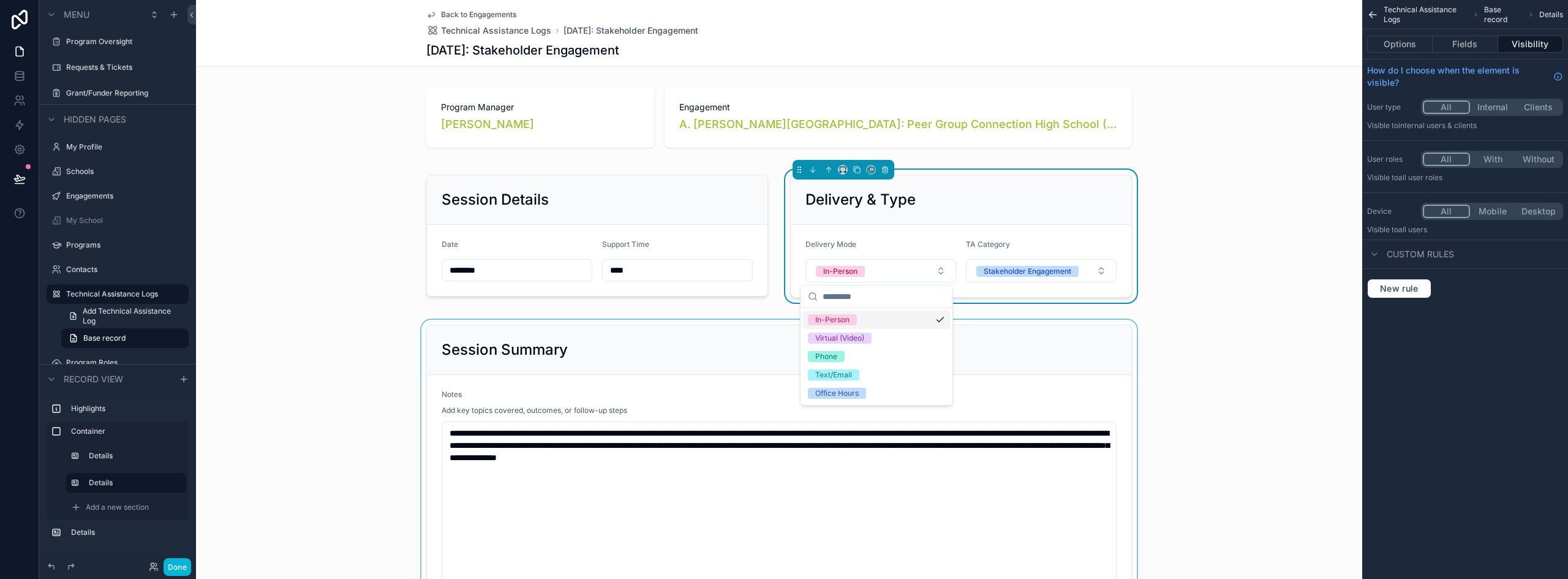
click at [386, 335] on div "scrollable content" at bounding box center [779, 527] width 1166 height 415
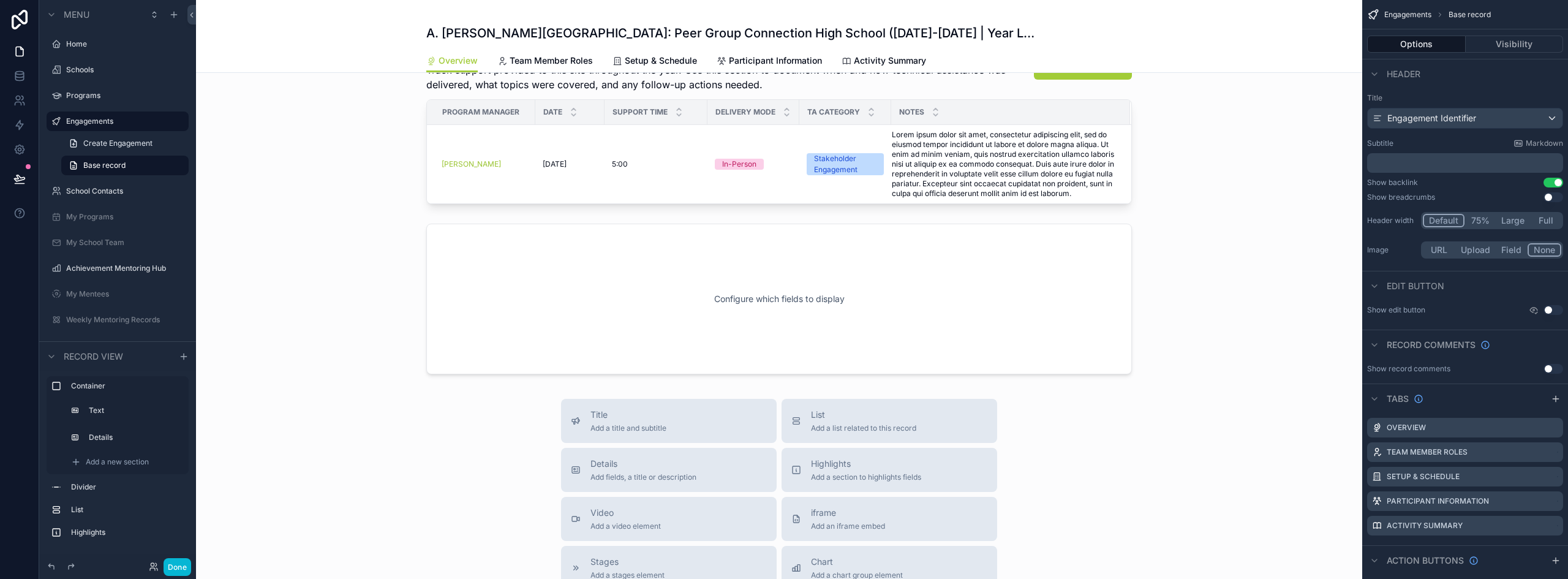
scroll to position [490, 0]
click at [850, 293] on div "scrollable content" at bounding box center [779, 300] width 1166 height 161
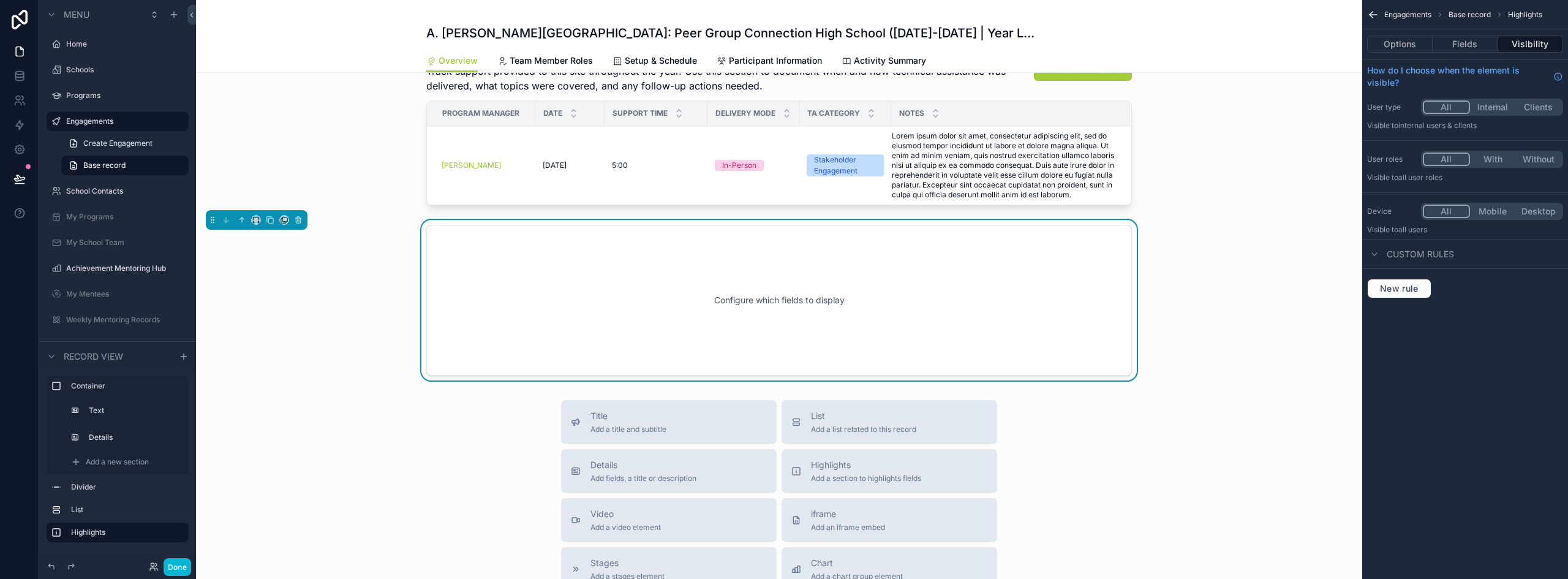
click at [977, 326] on div "Configure which fields to display" at bounding box center [779, 300] width 665 height 110
click at [299, 224] on icon "scrollable content" at bounding box center [298, 219] width 8 height 8
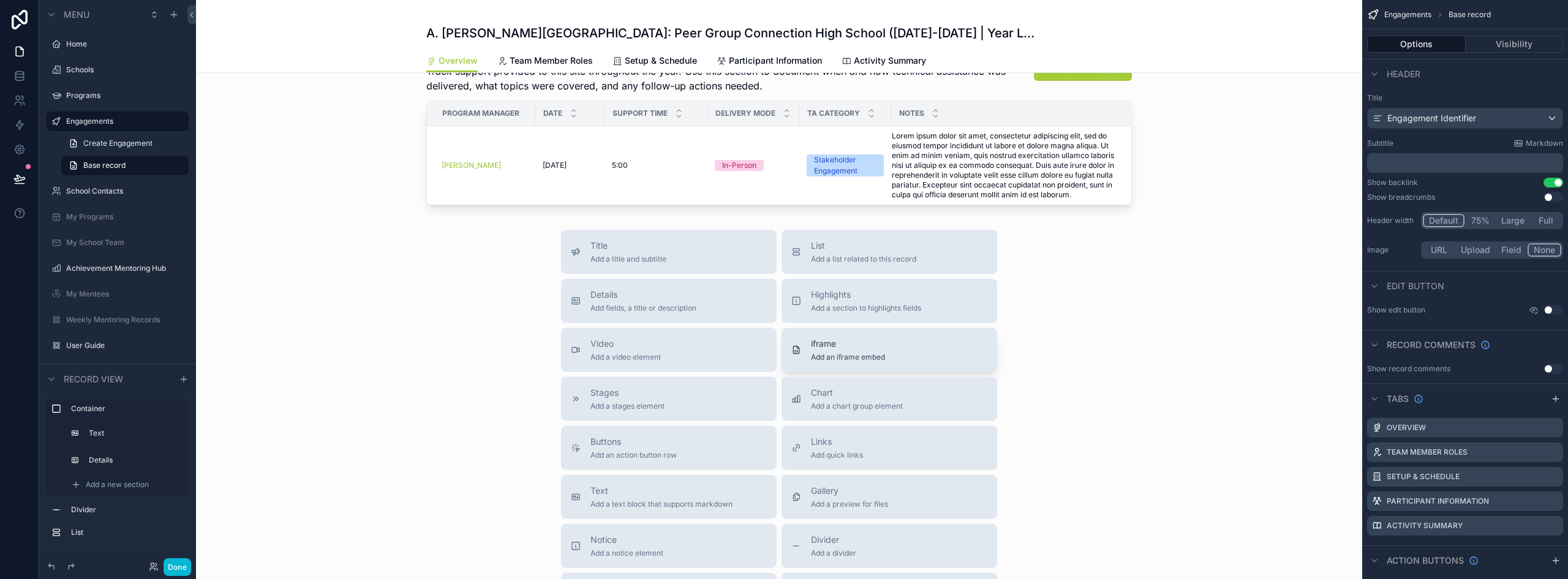
scroll to position [551, 0]
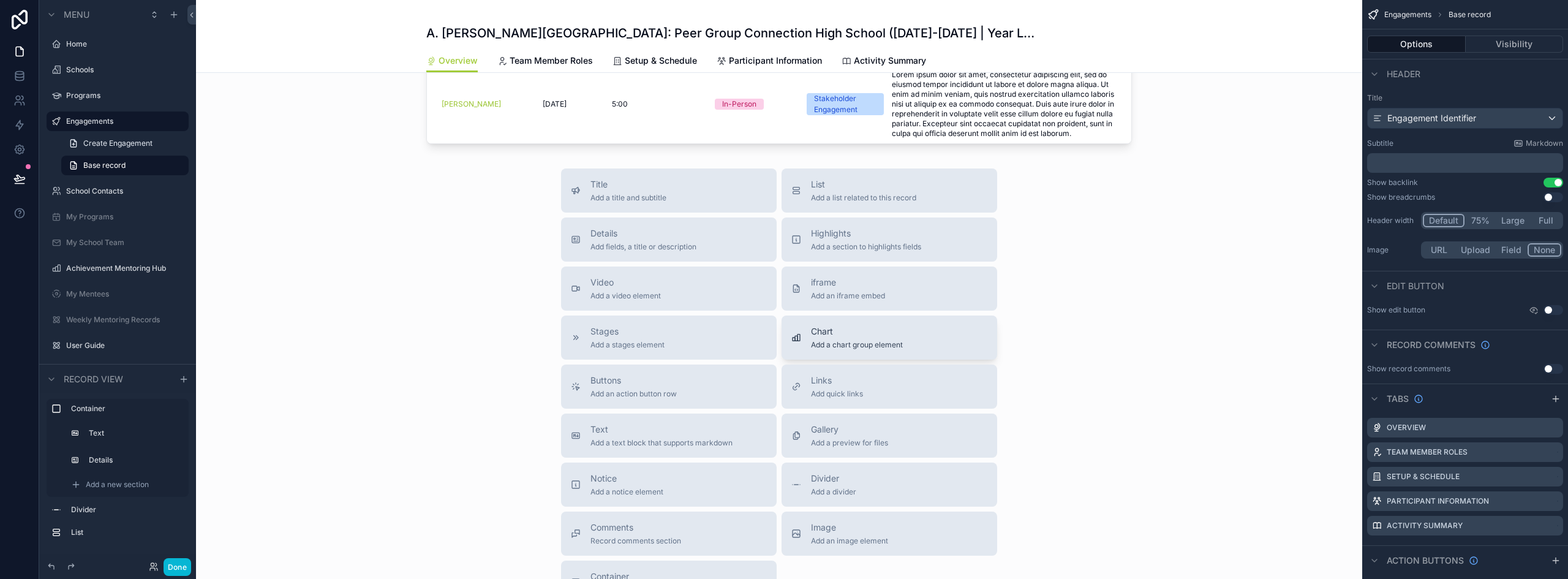
click at [863, 350] on span "Add a chart group element" at bounding box center [857, 345] width 92 height 10
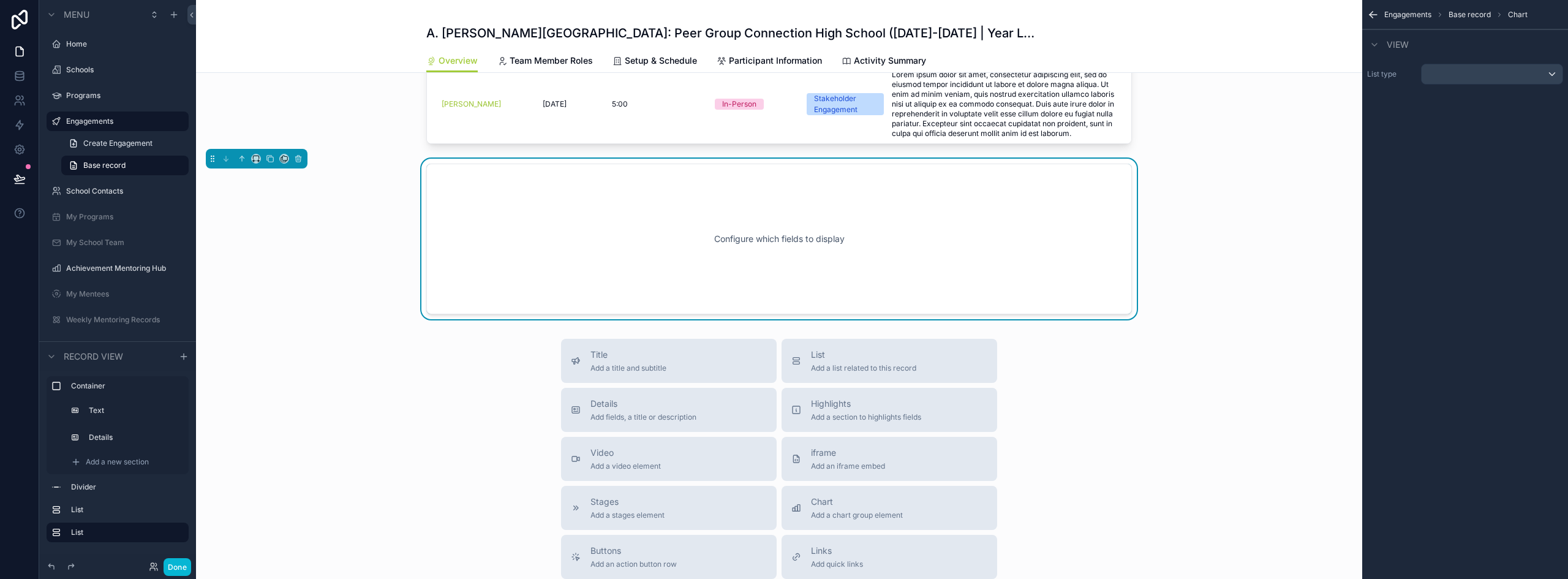
scroll to position [516, 0]
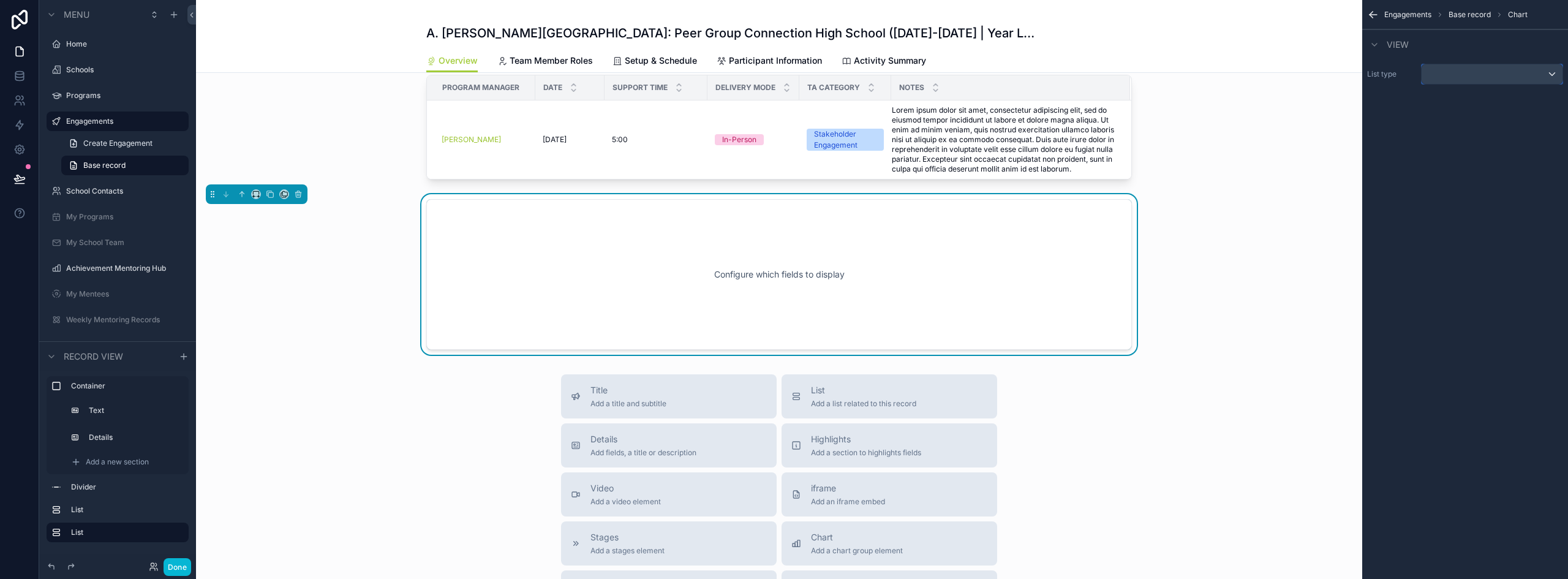
click at [1449, 76] on div "scrollable content" at bounding box center [1492, 74] width 141 height 19
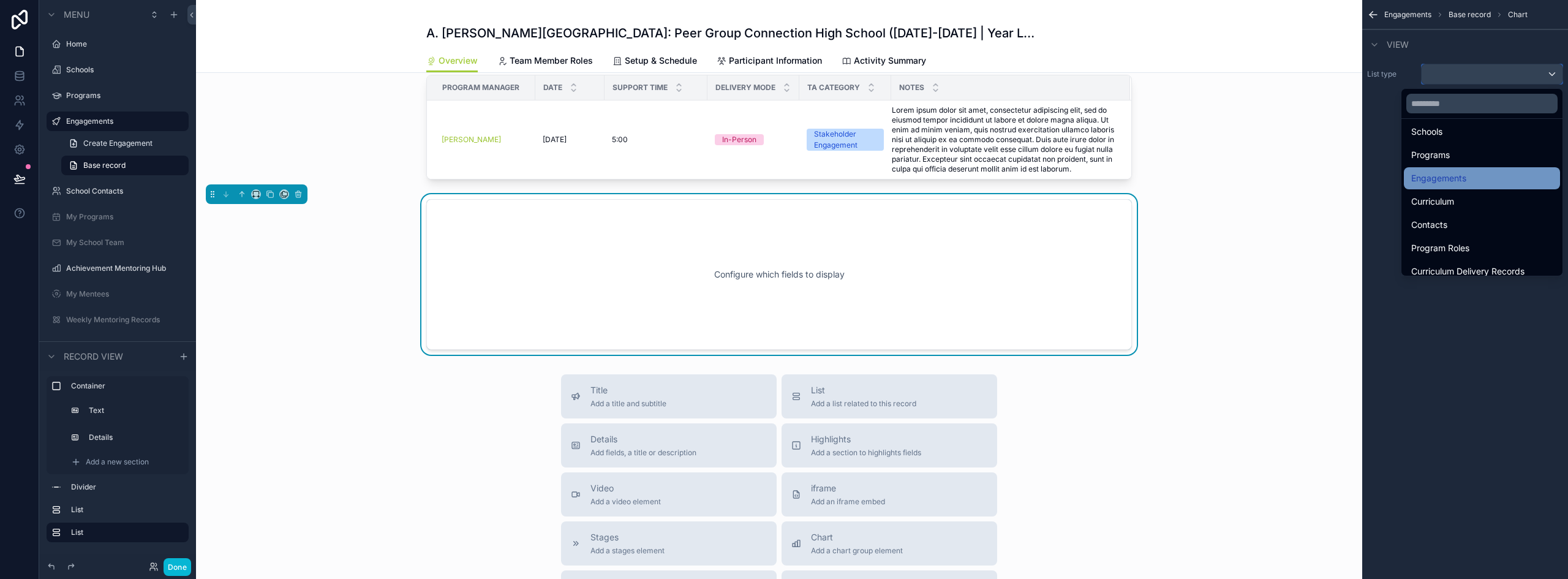
scroll to position [122, 0]
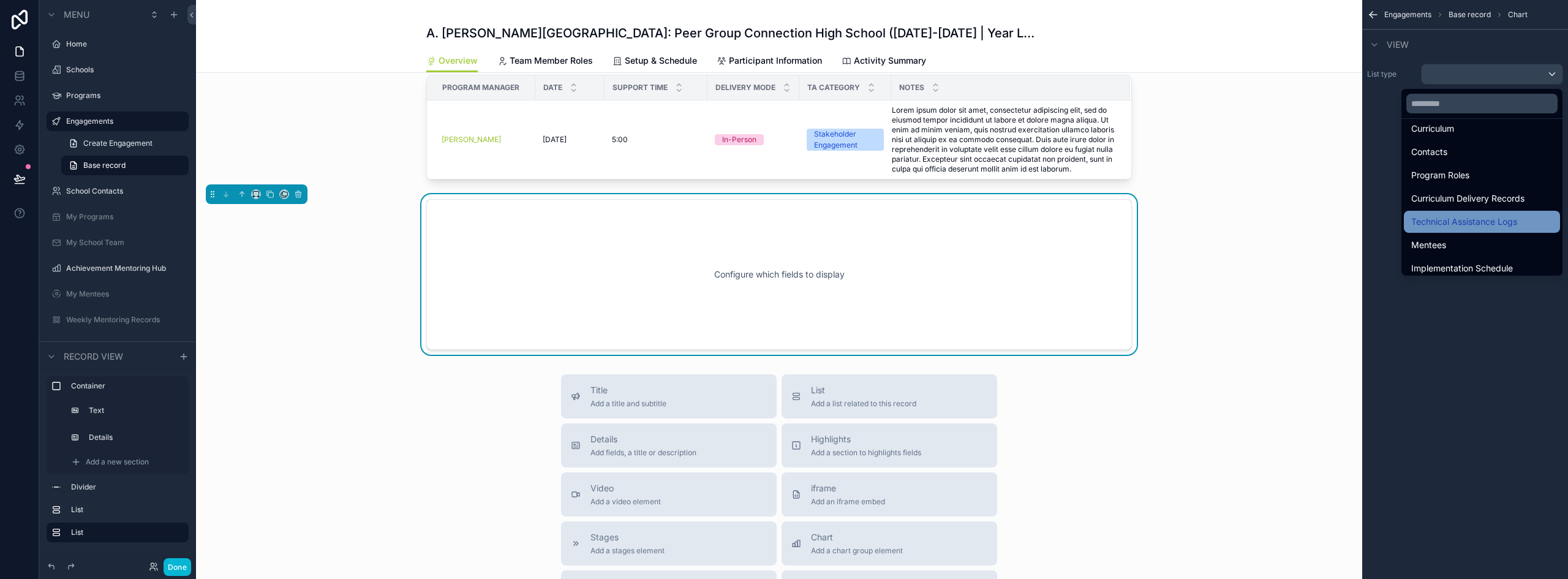
click at [1499, 225] on span "Technical Assistance Logs" at bounding box center [1465, 222] width 106 height 15
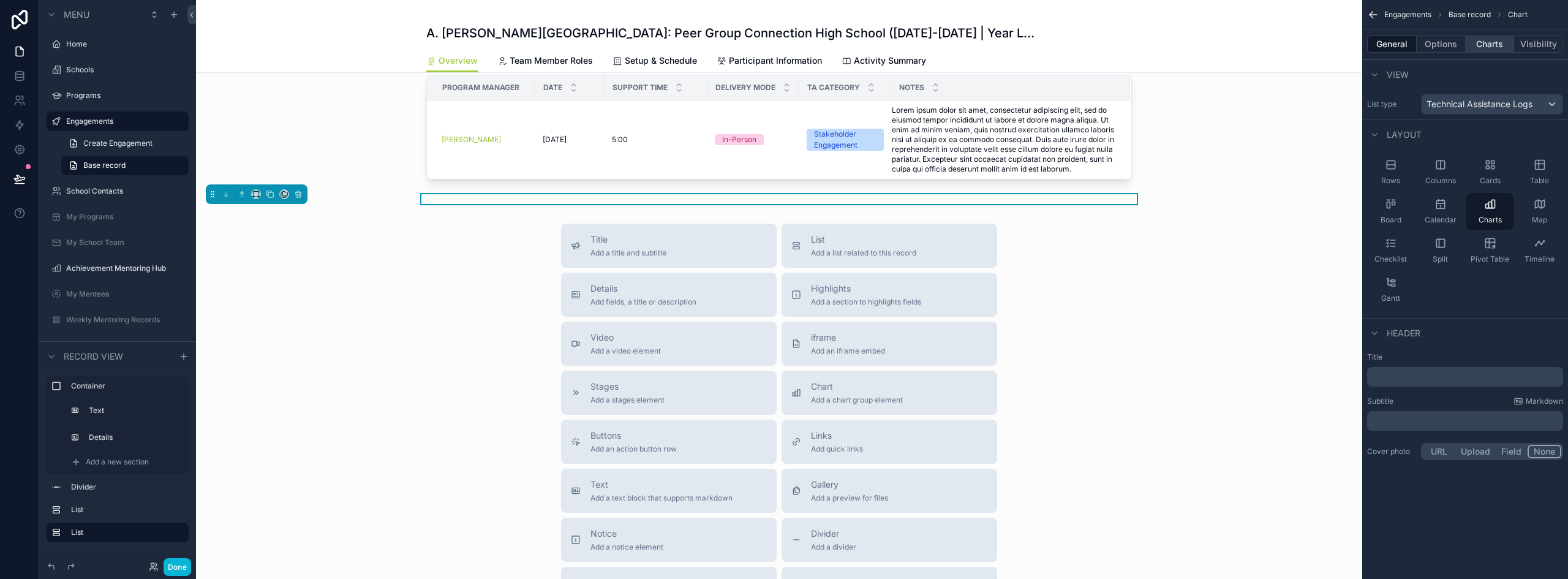
click at [1484, 46] on button "Charts" at bounding box center [1490, 44] width 49 height 17
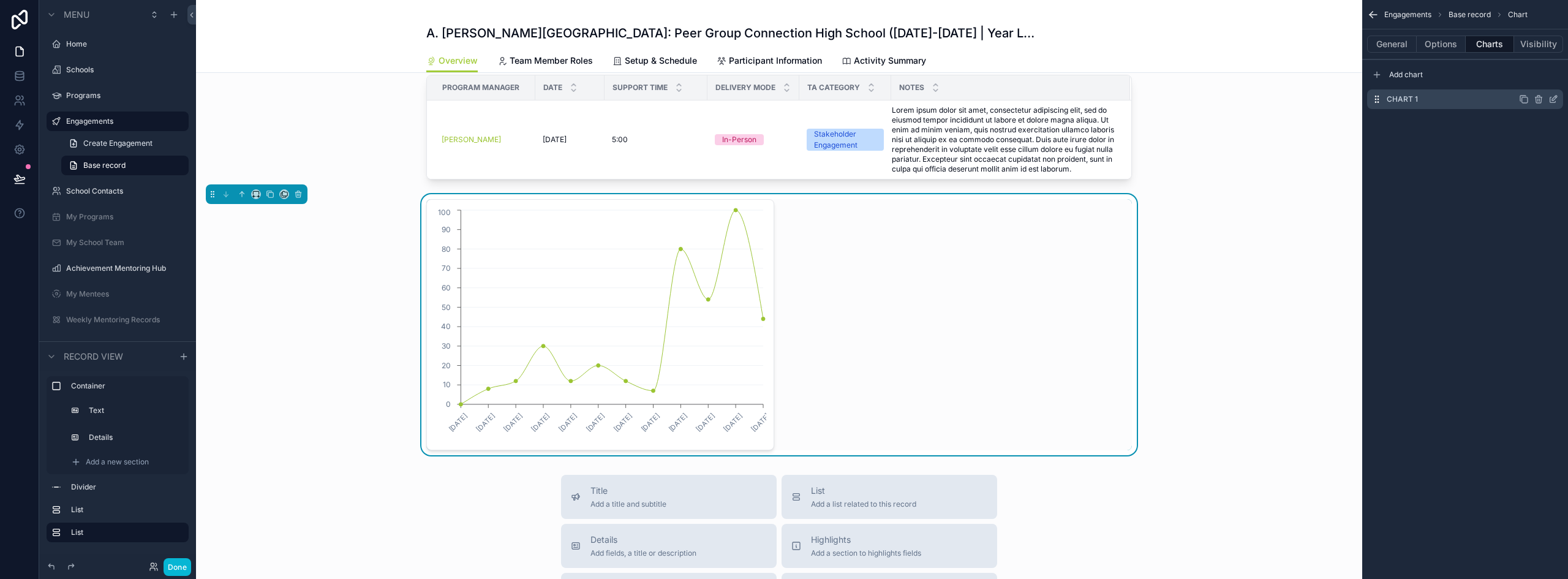
click at [1554, 99] on icon "scrollable content" at bounding box center [1553, 99] width 10 height 10
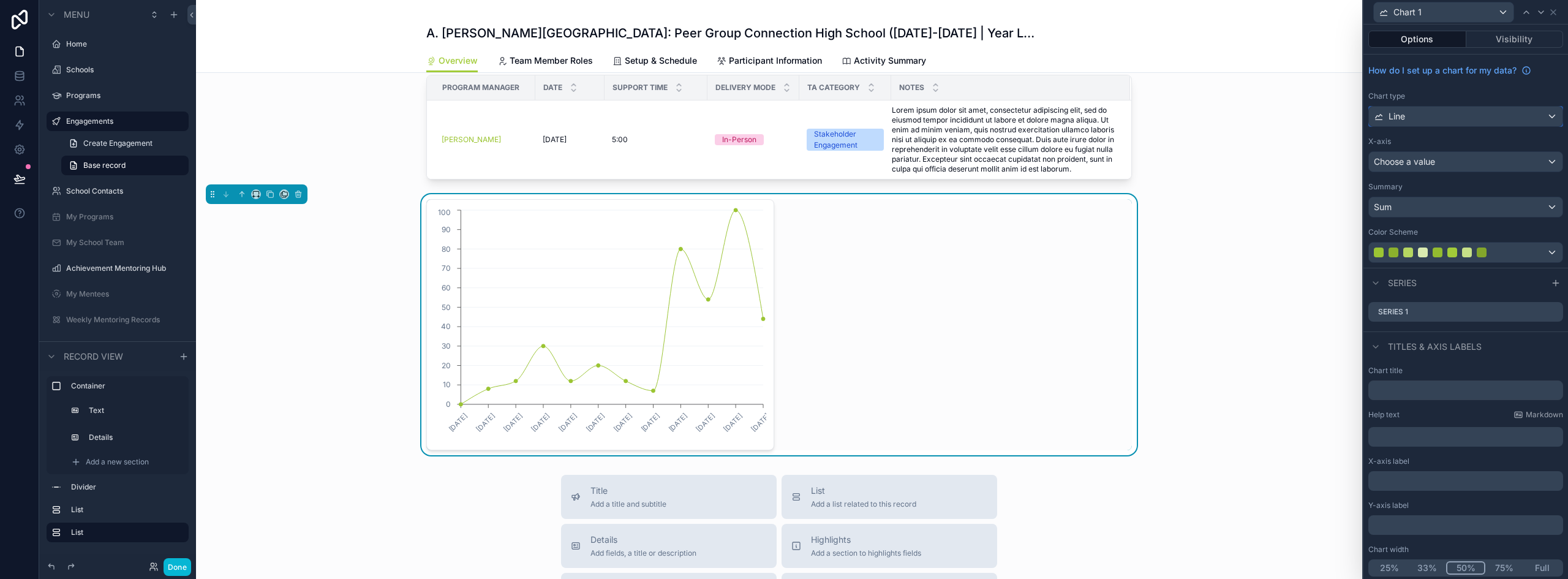
click at [1431, 118] on div "Line" at bounding box center [1466, 115] width 193 height 19
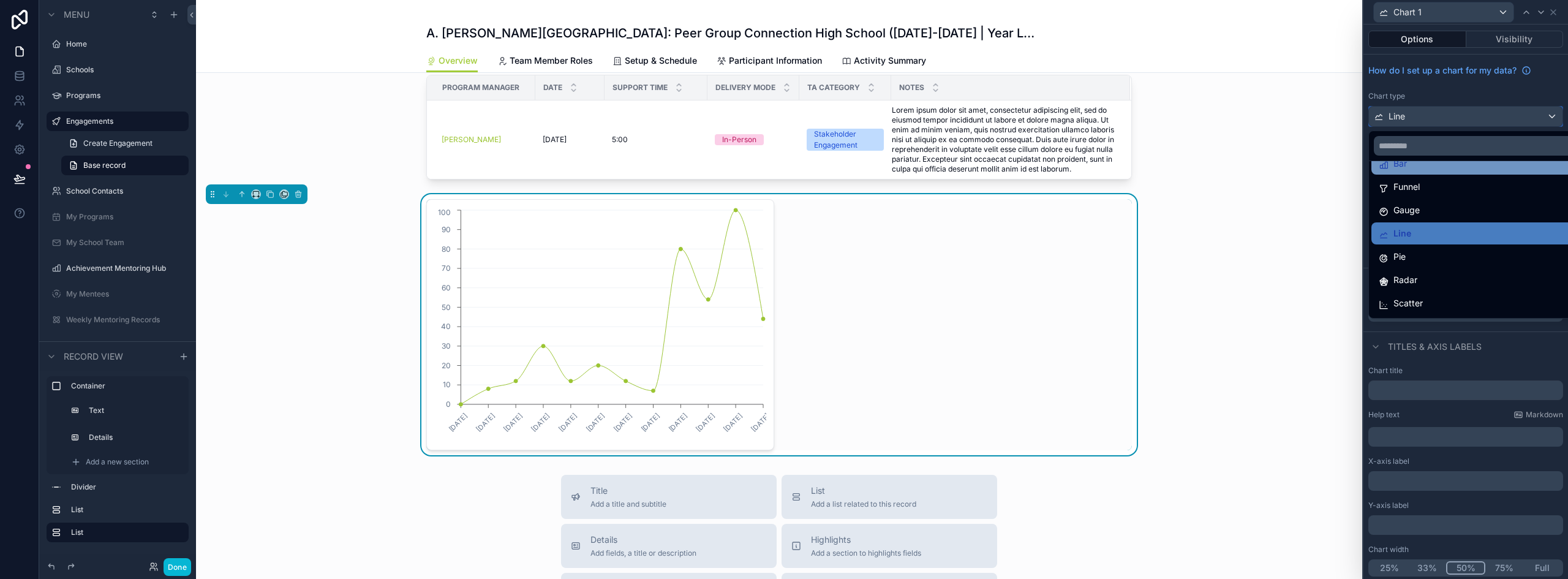
scroll to position [87, 0]
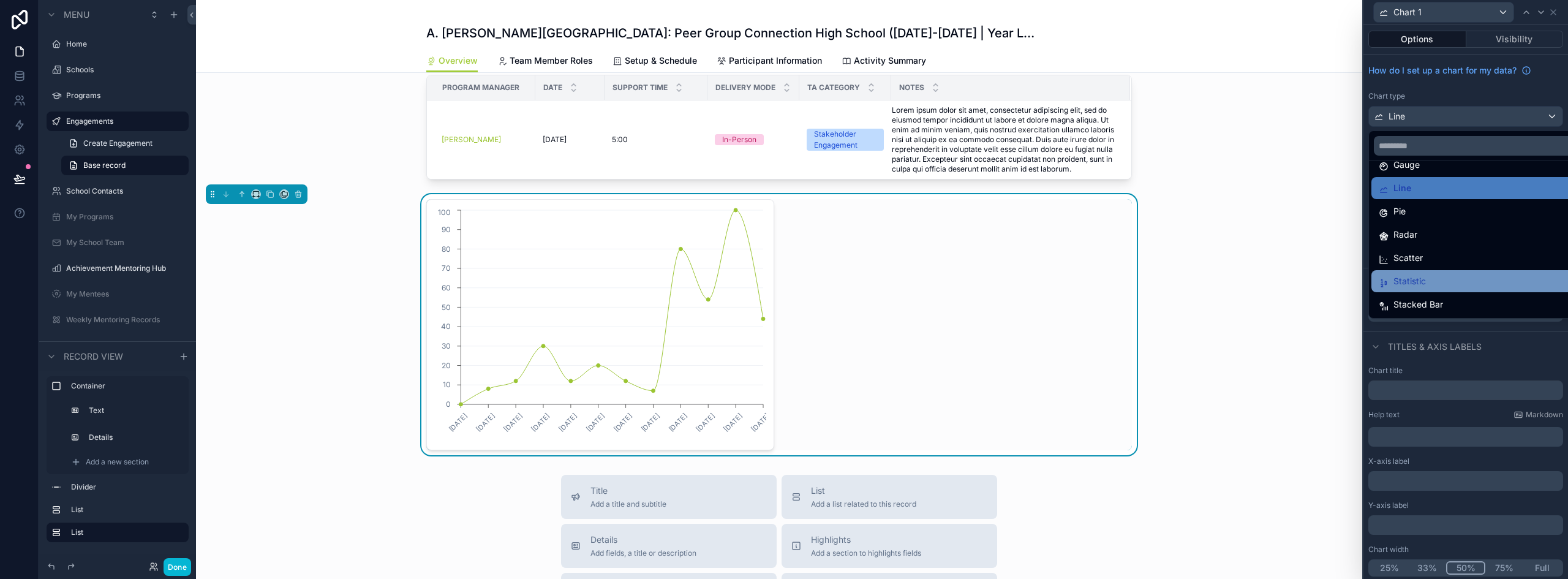
click at [1429, 280] on div "Statistic" at bounding box center [1475, 281] width 193 height 15
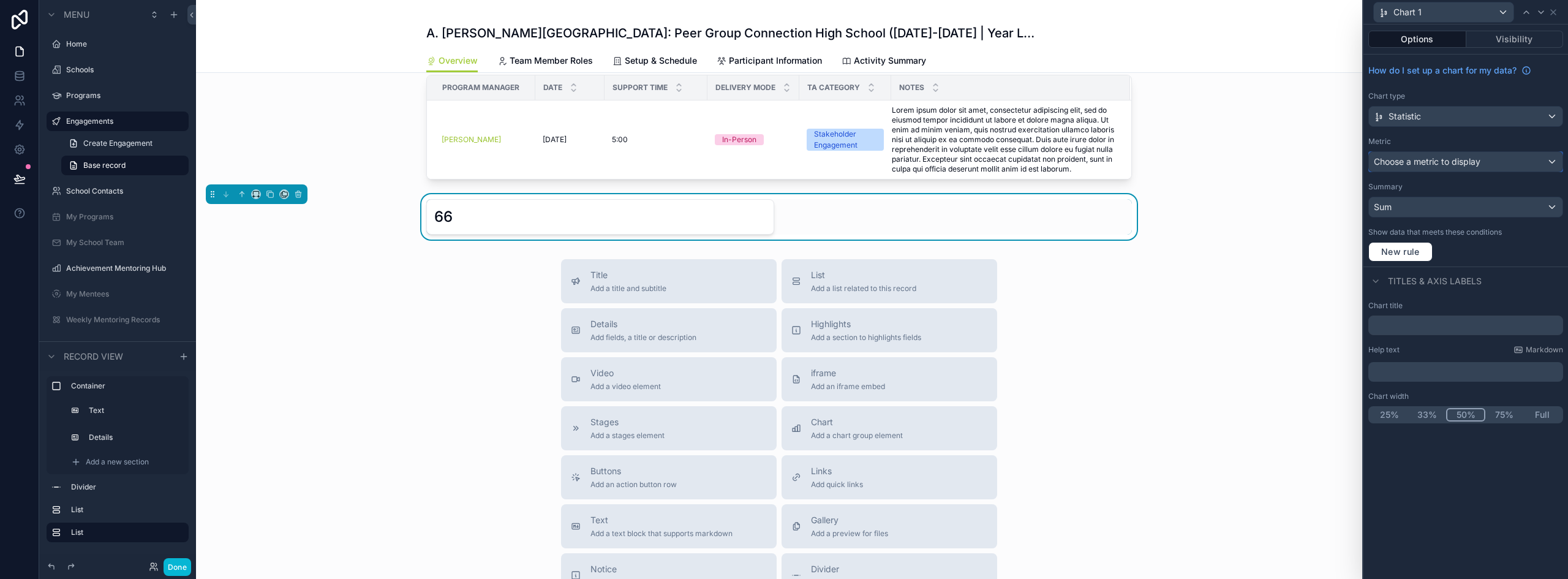
click at [1435, 161] on span "Choose a metric to display" at bounding box center [1427, 162] width 106 height 11
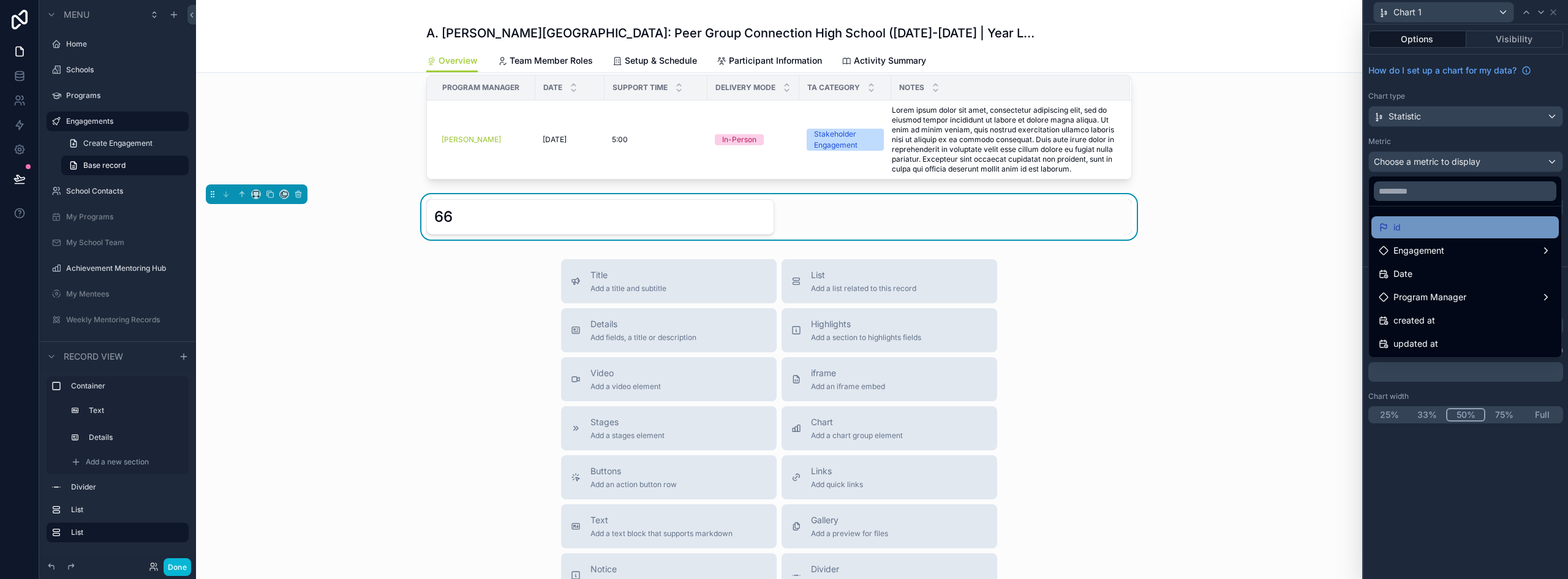
click at [1456, 234] on div "id" at bounding box center [1465, 227] width 172 height 15
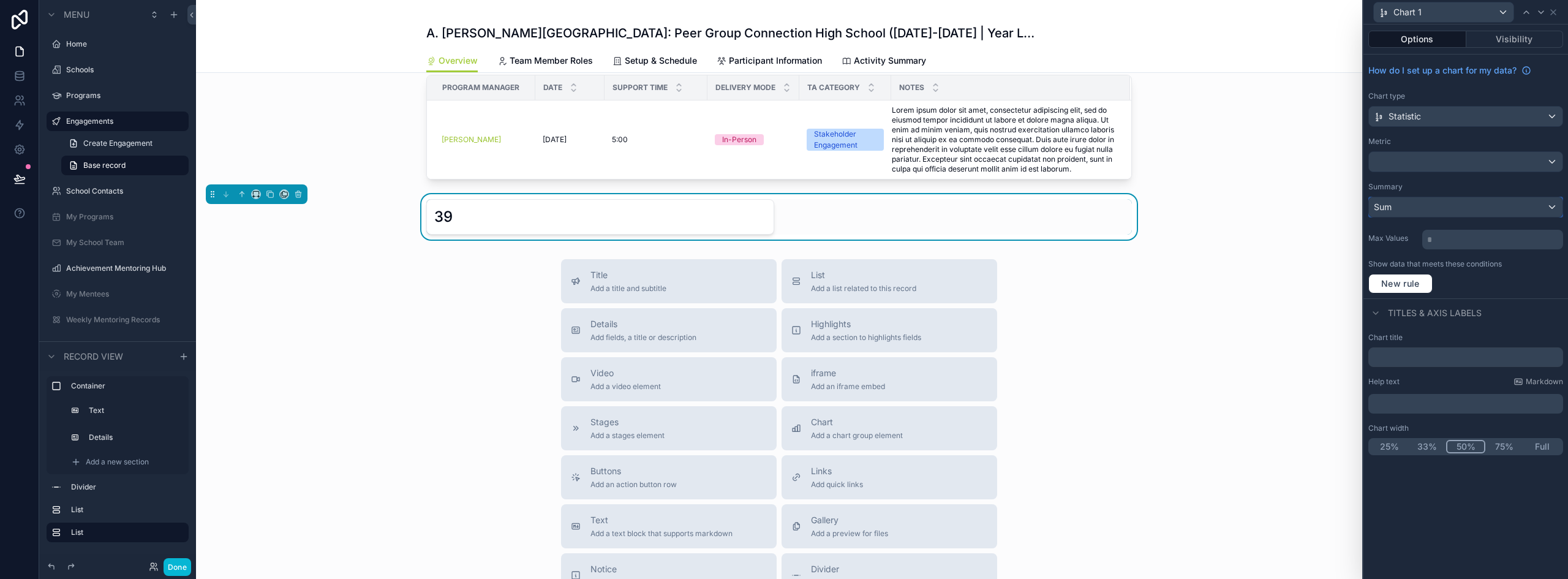
click at [1415, 207] on div "Sum" at bounding box center [1466, 206] width 193 height 19
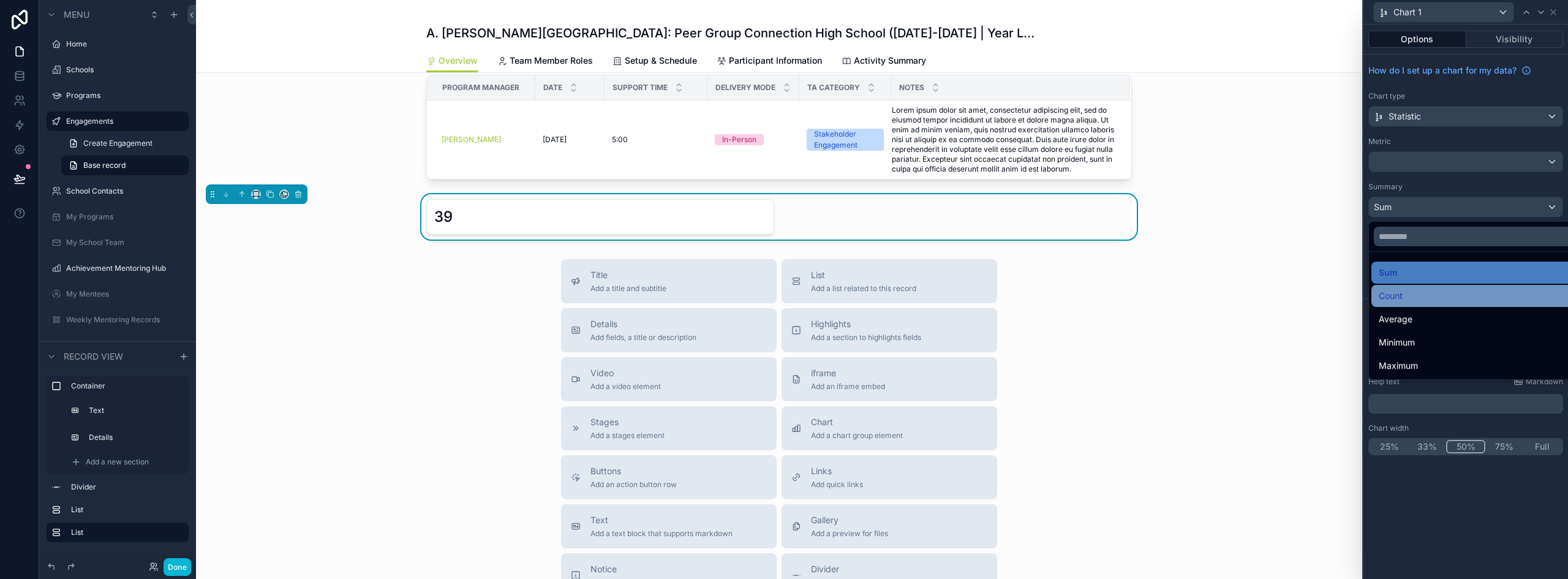
click at [1420, 287] on div "Count" at bounding box center [1480, 296] width 217 height 22
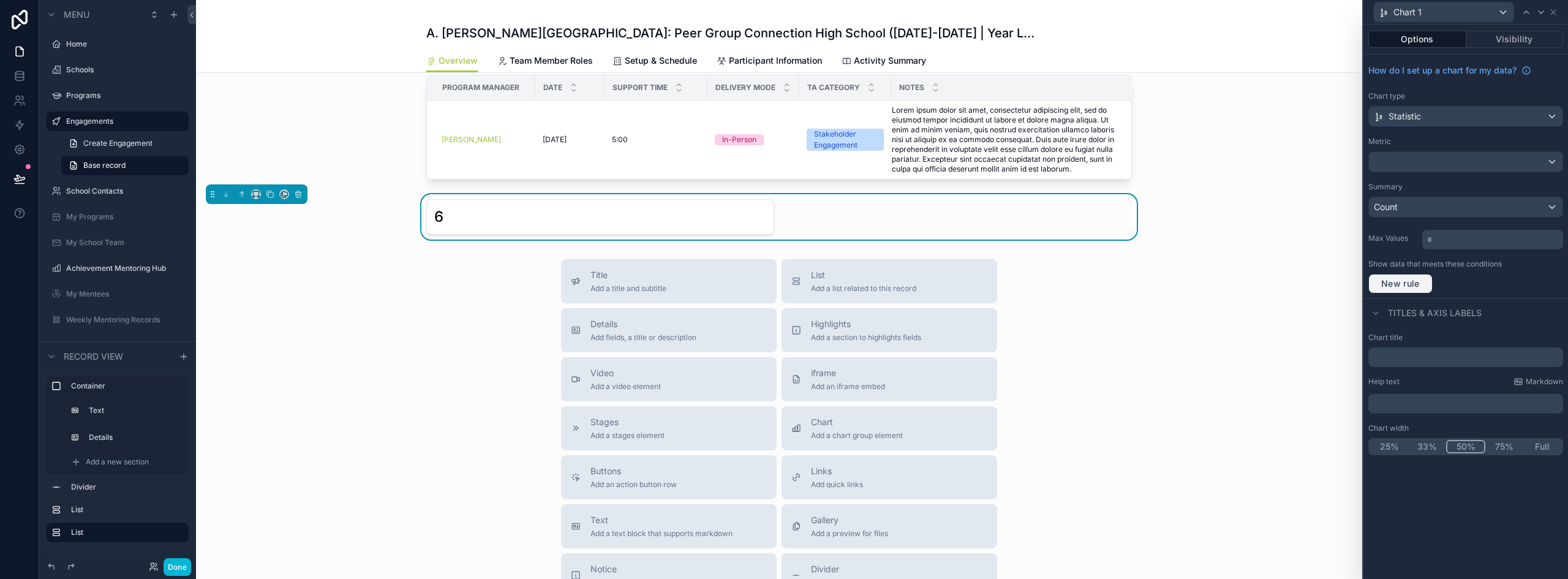
click at [1400, 286] on span "New rule" at bounding box center [1400, 283] width 48 height 11
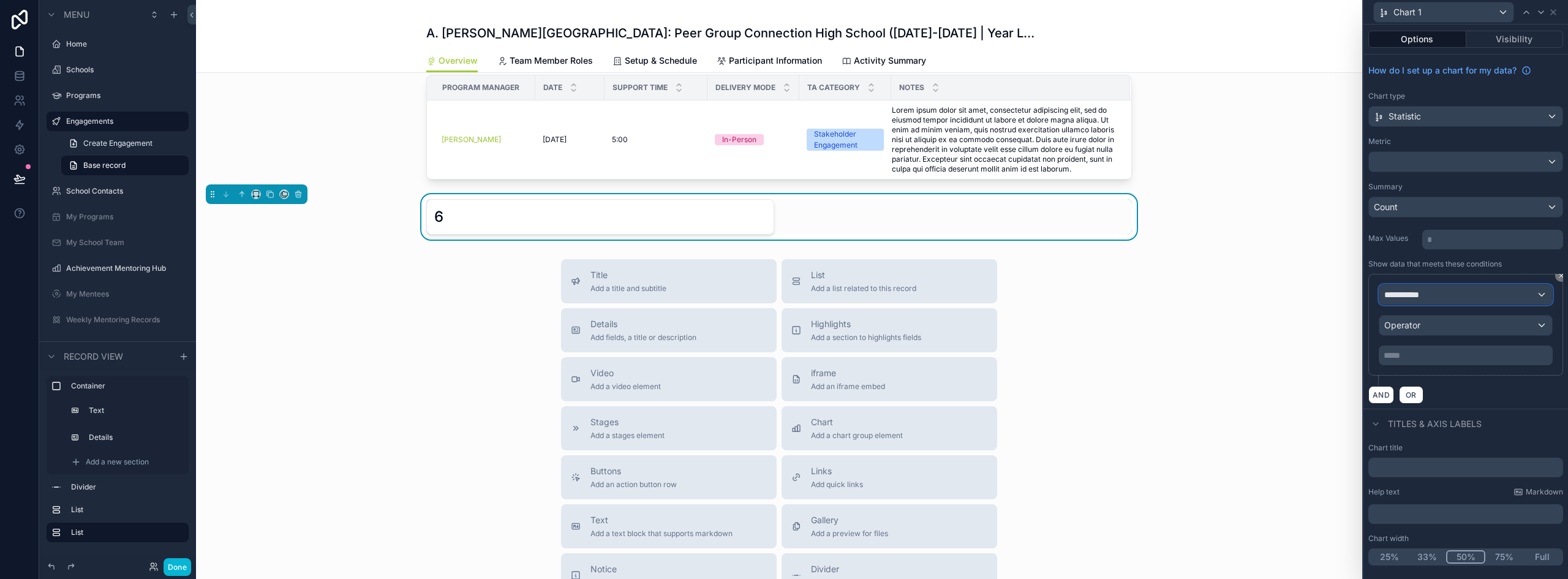
click at [1459, 299] on div "**********" at bounding box center [1466, 294] width 172 height 19
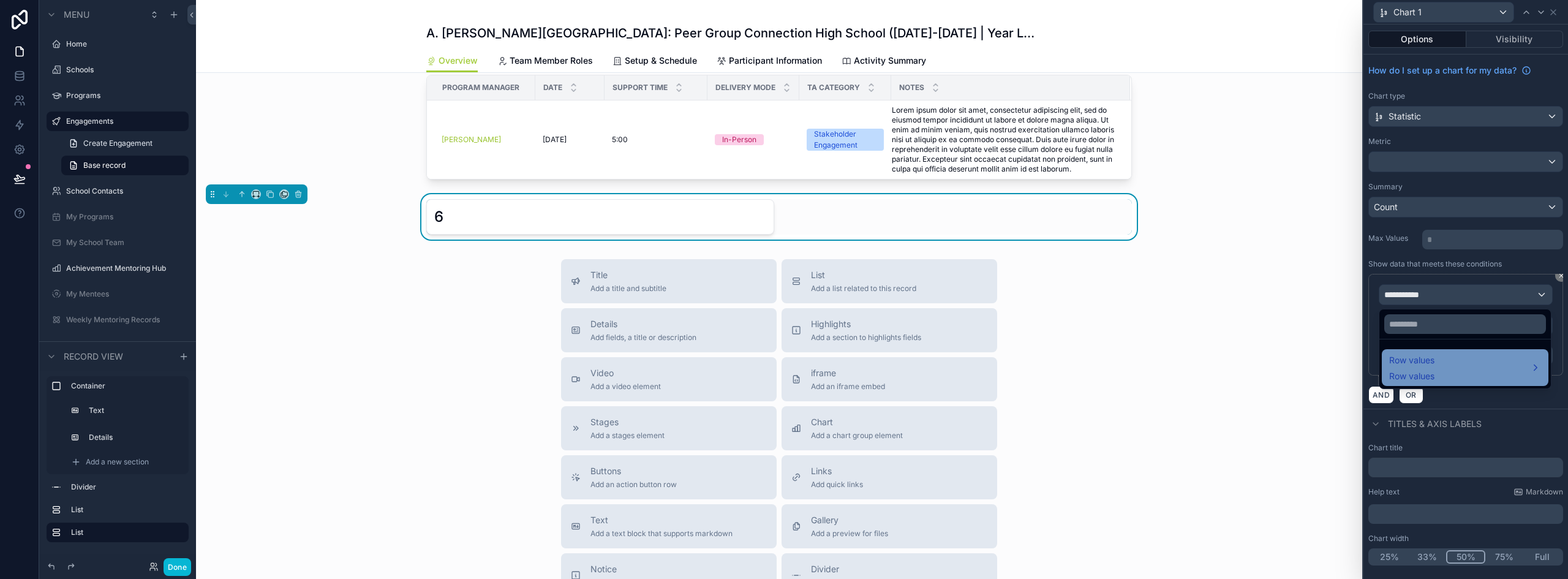
click at [1424, 365] on span "Row values" at bounding box center [1412, 360] width 45 height 15
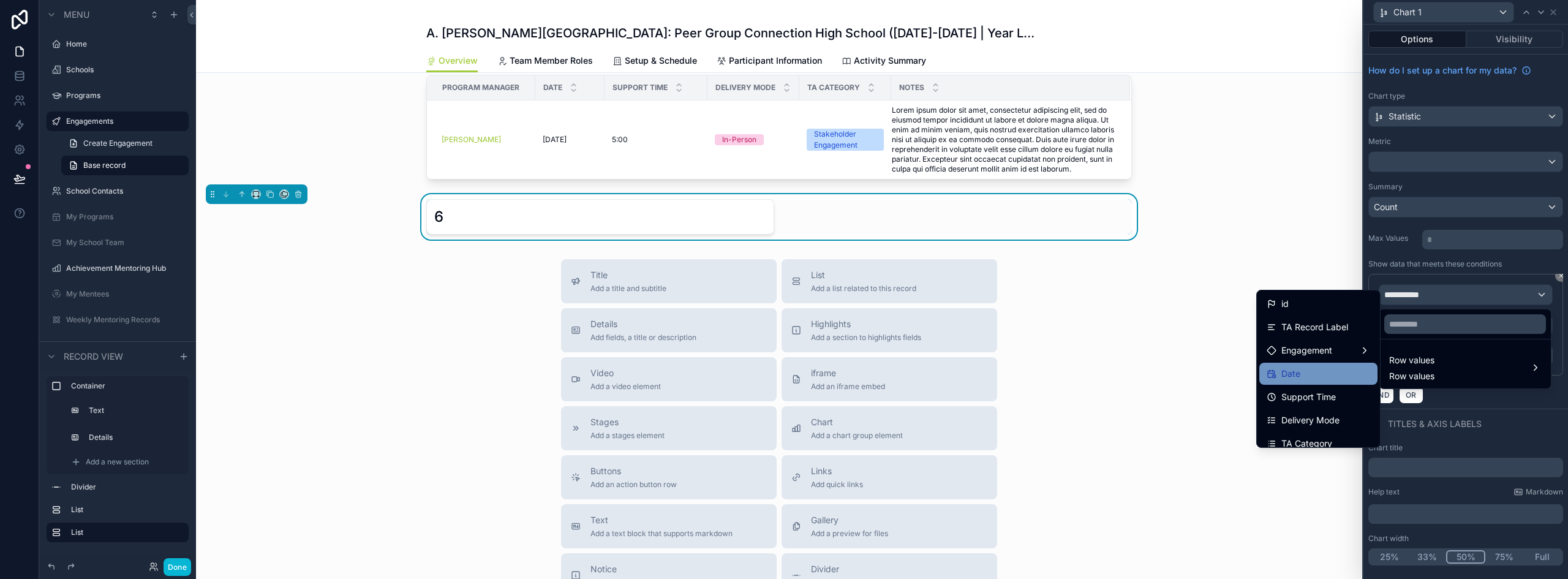
scroll to position [62, 0]
click at [1320, 363] on span "Delivery Mode" at bounding box center [1311, 359] width 59 height 15
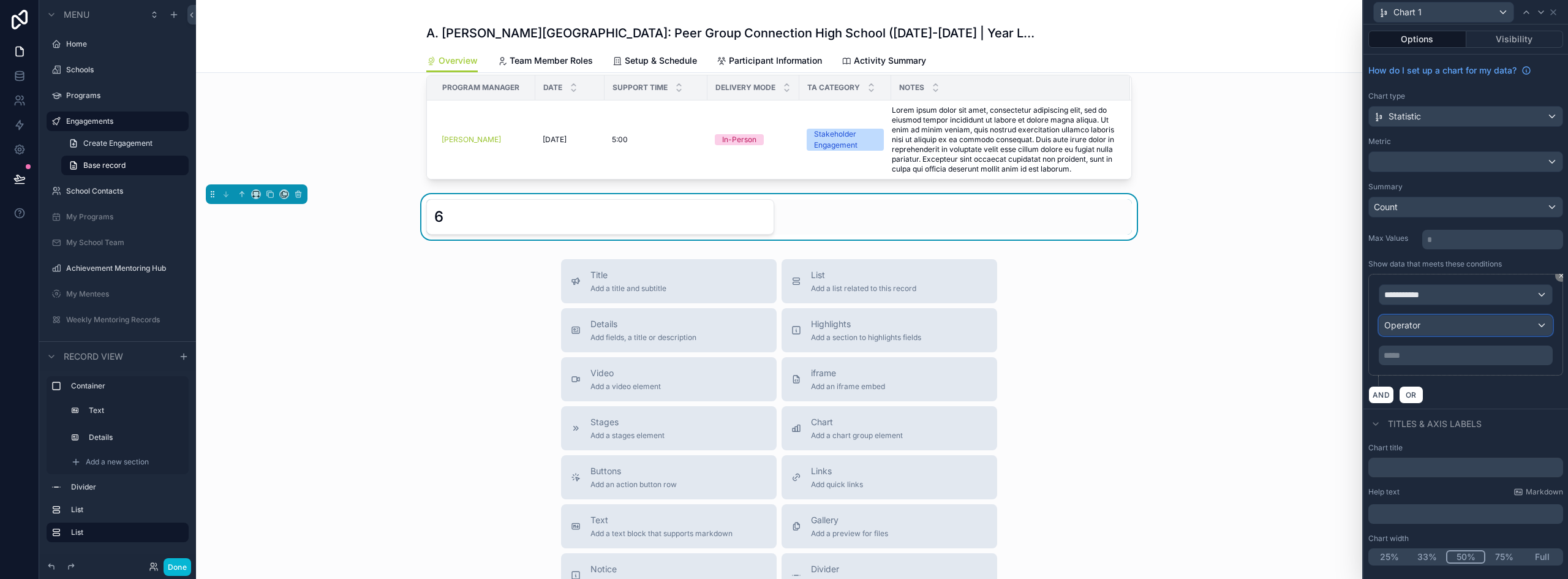
click at [1416, 320] on span "Operator" at bounding box center [1403, 325] width 36 height 11
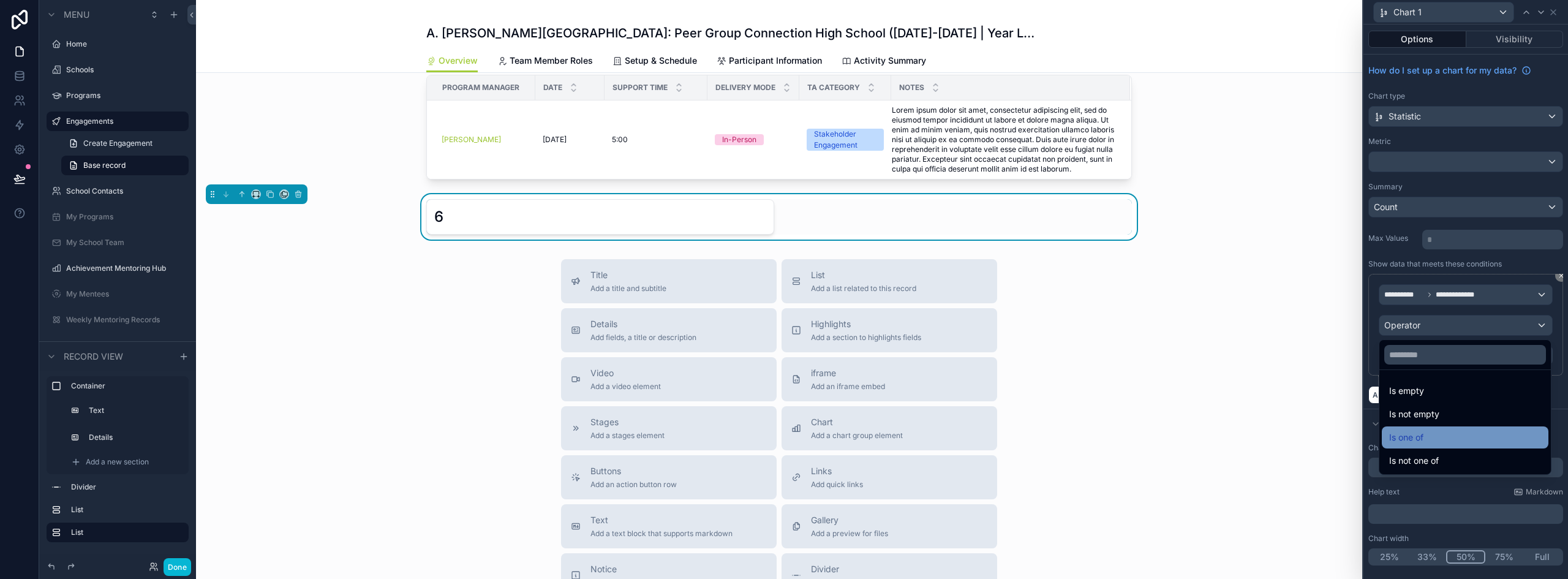
click at [1427, 432] on div "Is one of" at bounding box center [1465, 437] width 152 height 15
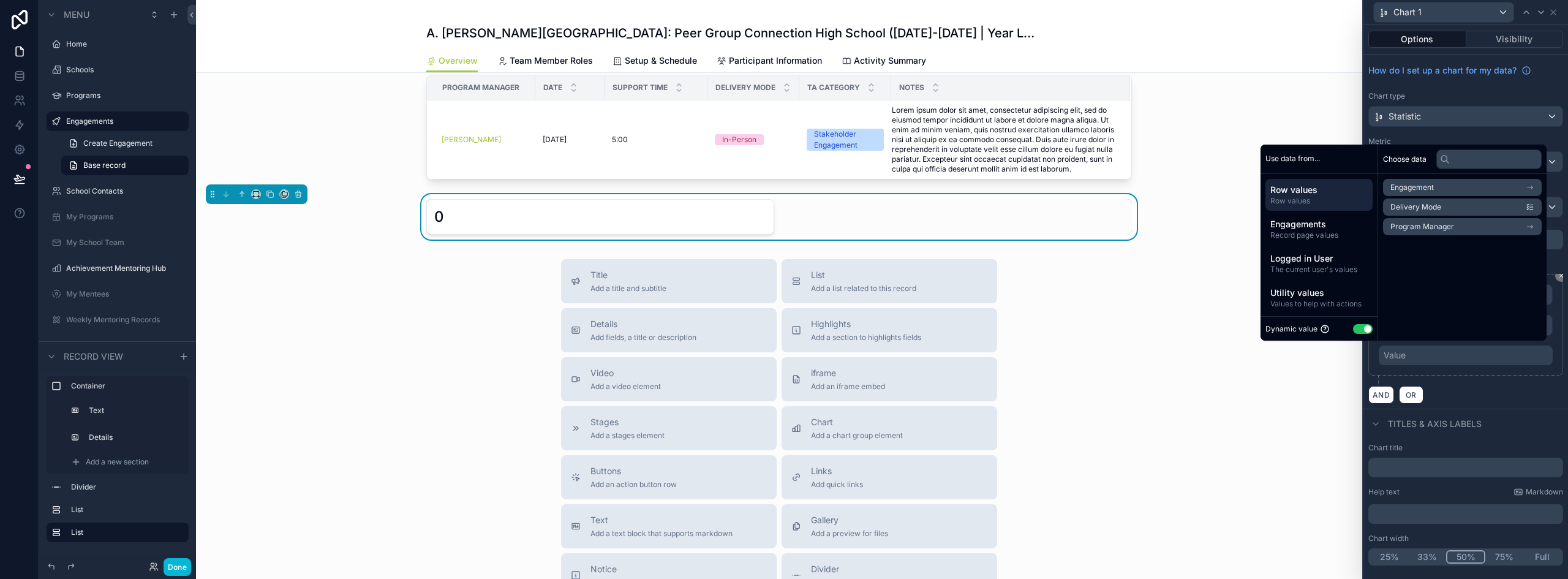
click at [1355, 330] on button "Use setting" at bounding box center [1362, 329] width 19 height 10
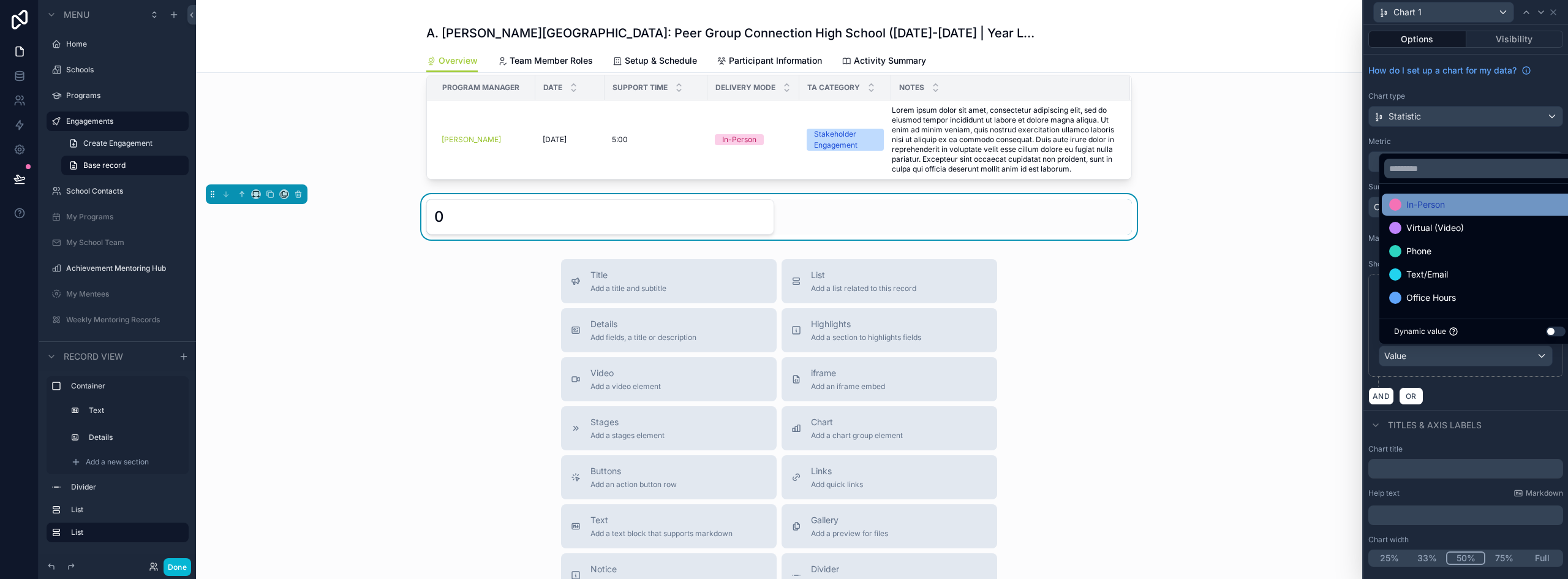
click at [1441, 211] on span "In-Person" at bounding box center [1426, 204] width 38 height 15
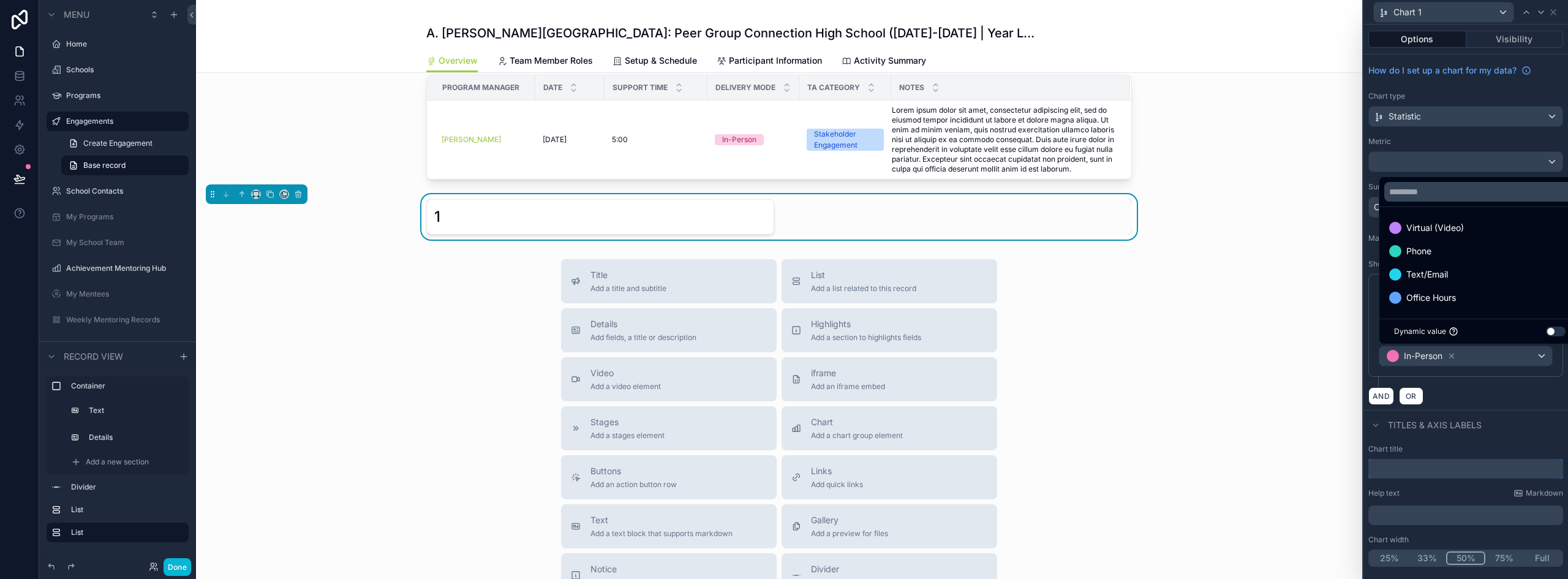
click at [1394, 472] on input "text" at bounding box center [1466, 468] width 195 height 19
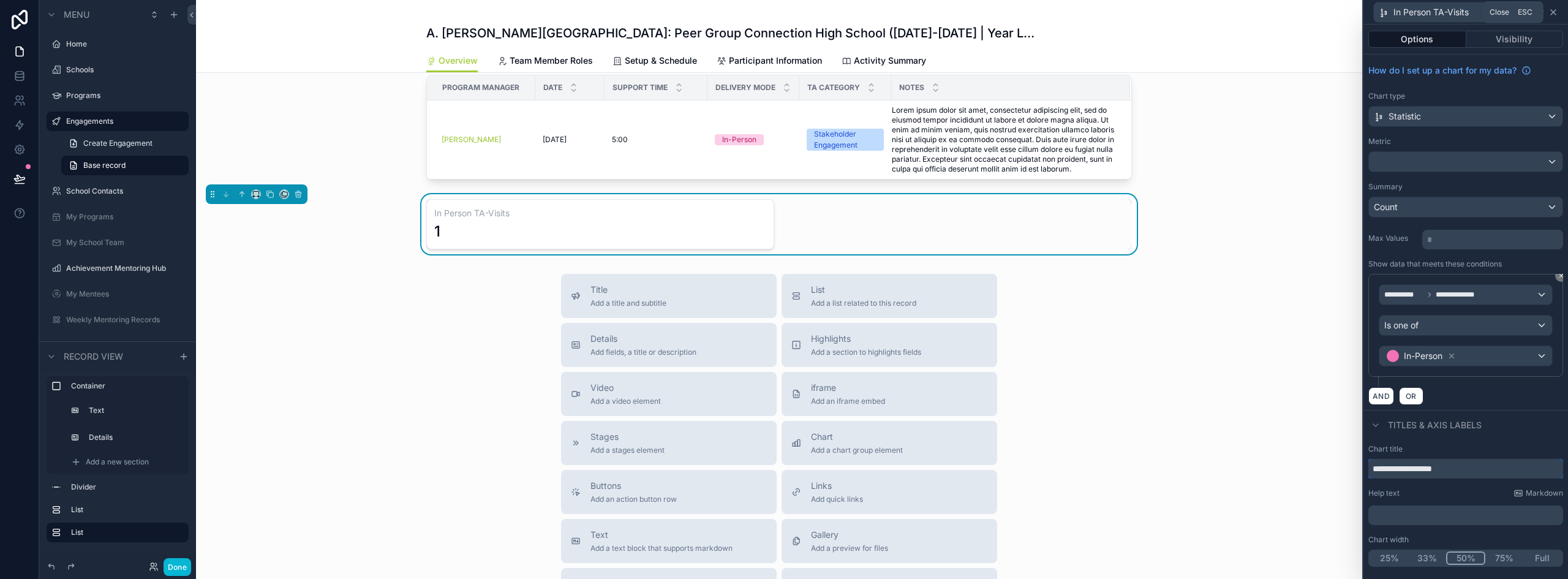
type input "**********"
click at [1554, 15] on icon at bounding box center [1553, 12] width 10 height 10
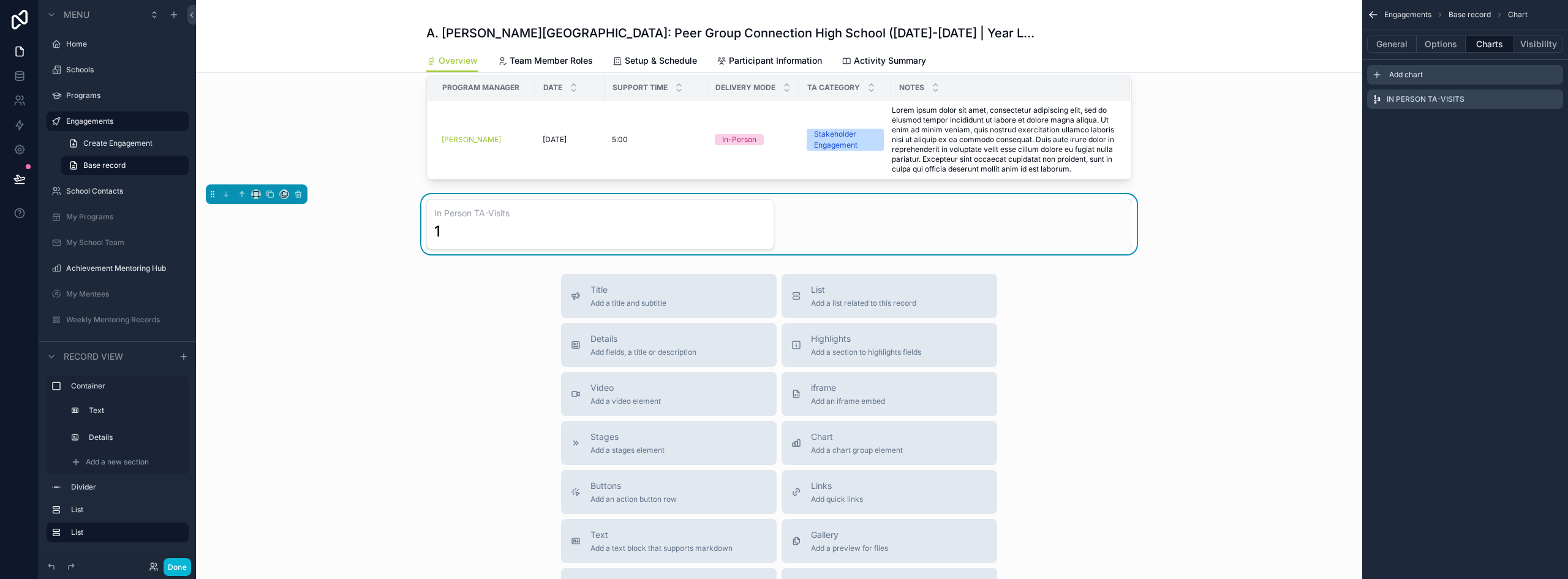
click at [1379, 73] on icon "scrollable content" at bounding box center [1377, 75] width 10 height 10
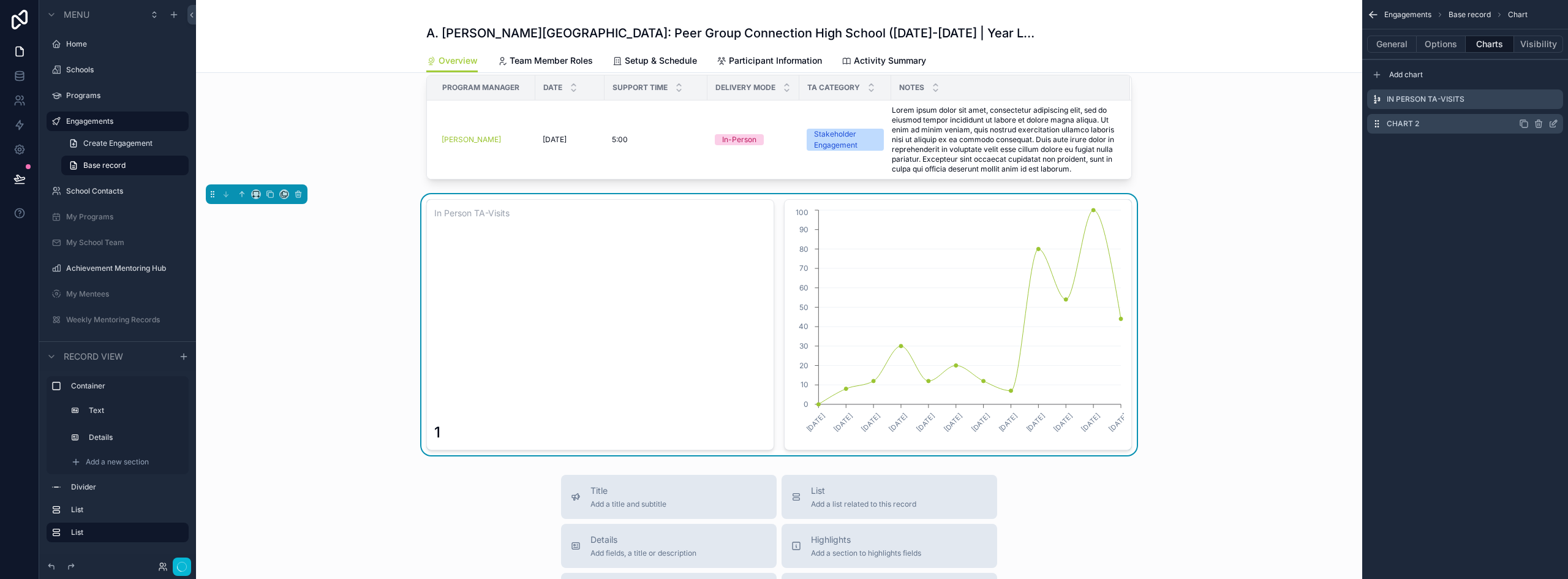
click at [1553, 122] on icon "scrollable content" at bounding box center [1553, 123] width 10 height 10
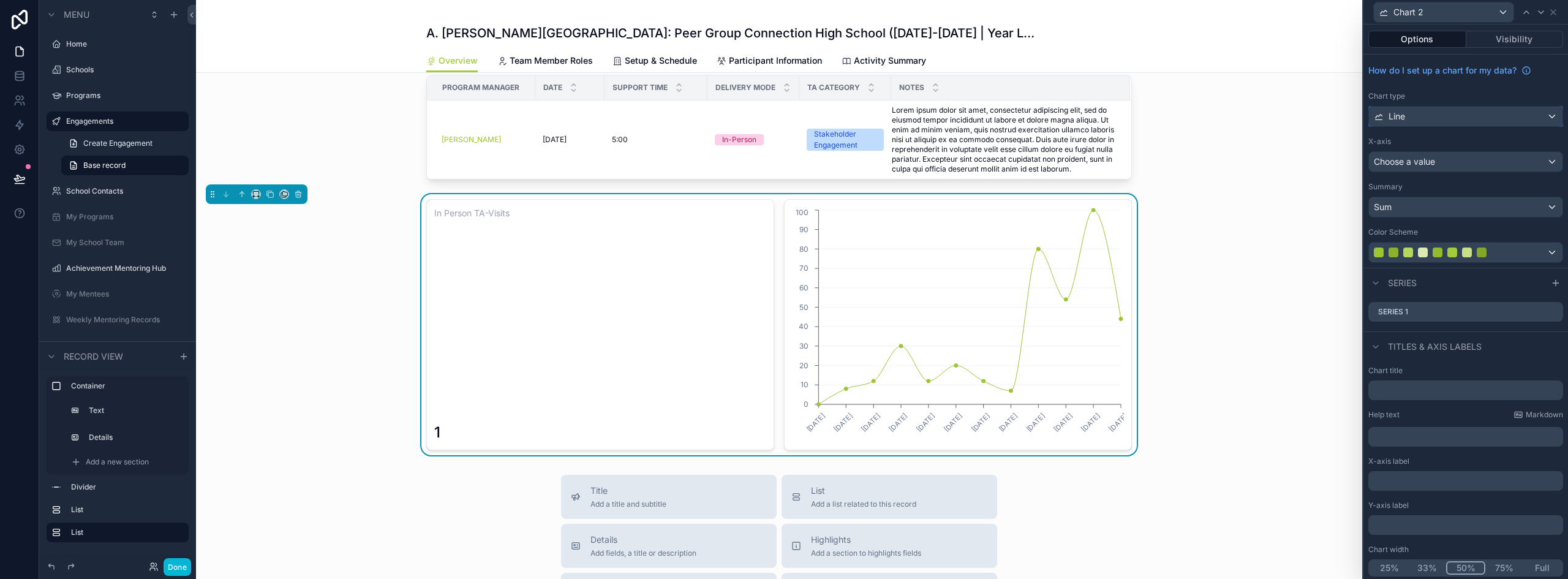
click at [1473, 113] on div "Line" at bounding box center [1466, 115] width 193 height 19
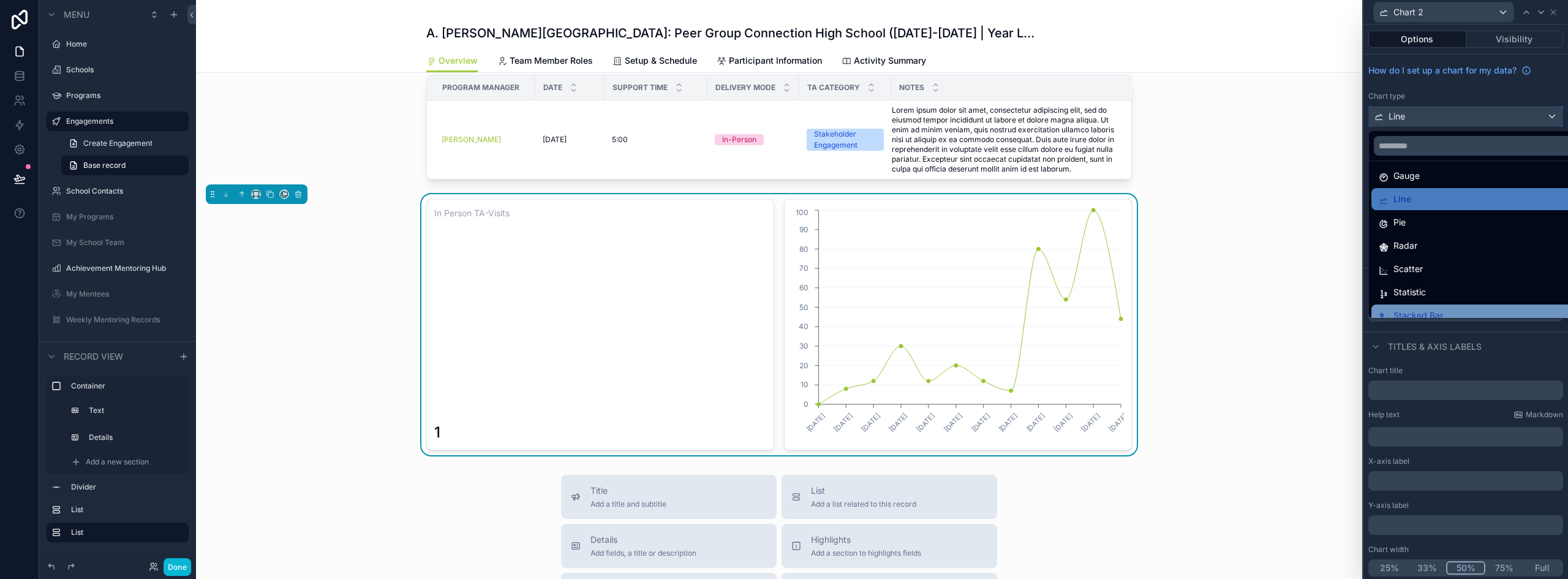
scroll to position [87, 0]
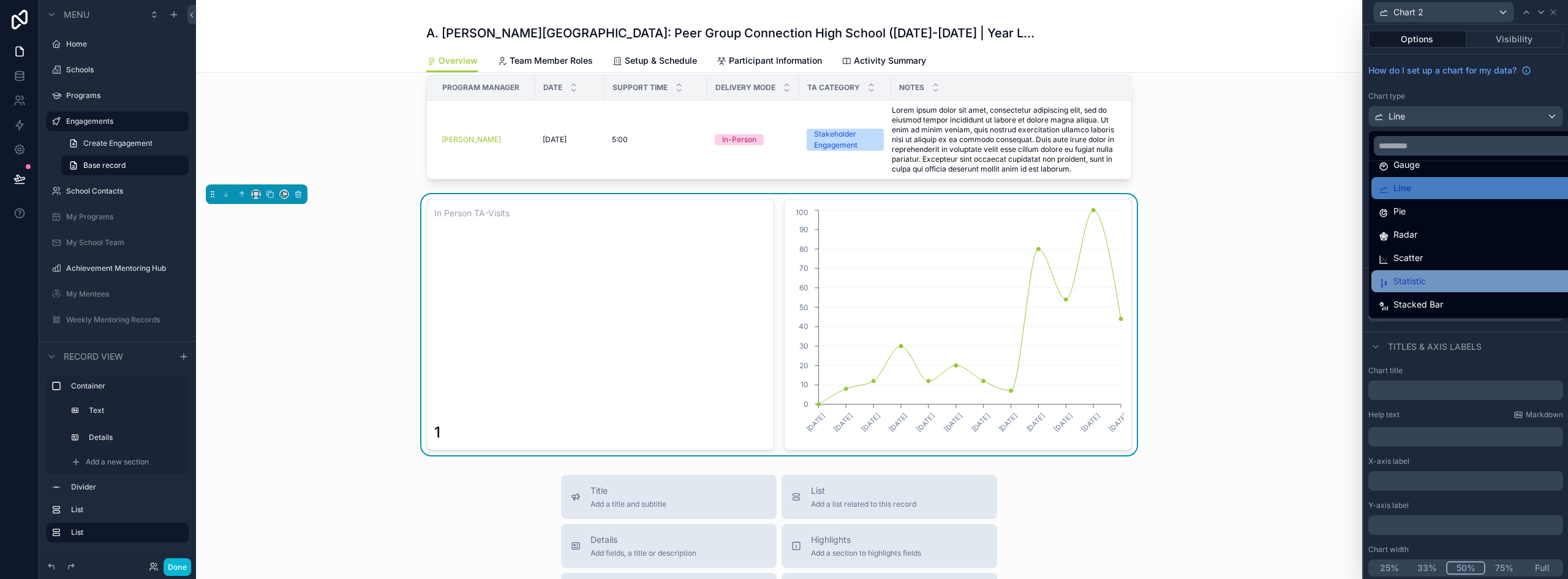
click at [1424, 288] on span "Statistic" at bounding box center [1410, 281] width 32 height 15
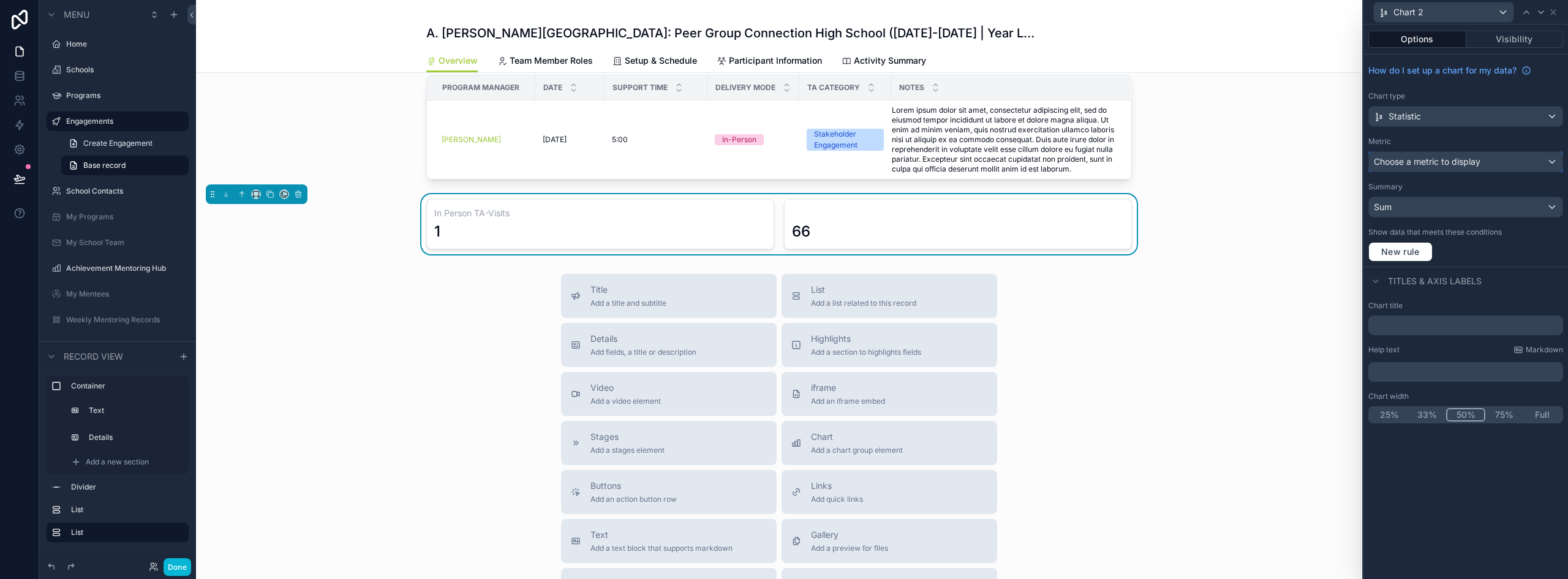
click at [1440, 155] on div "Choose a metric to display" at bounding box center [1466, 161] width 193 height 19
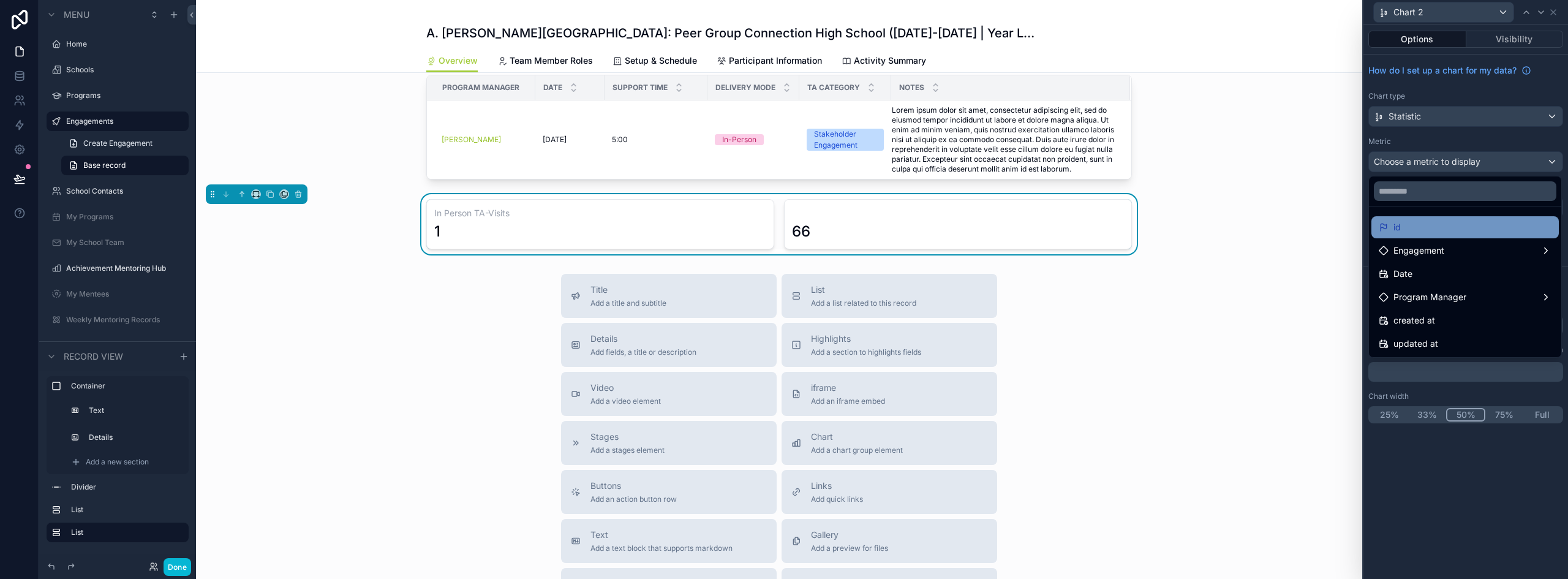
click at [1436, 232] on div "id" at bounding box center [1465, 227] width 172 height 15
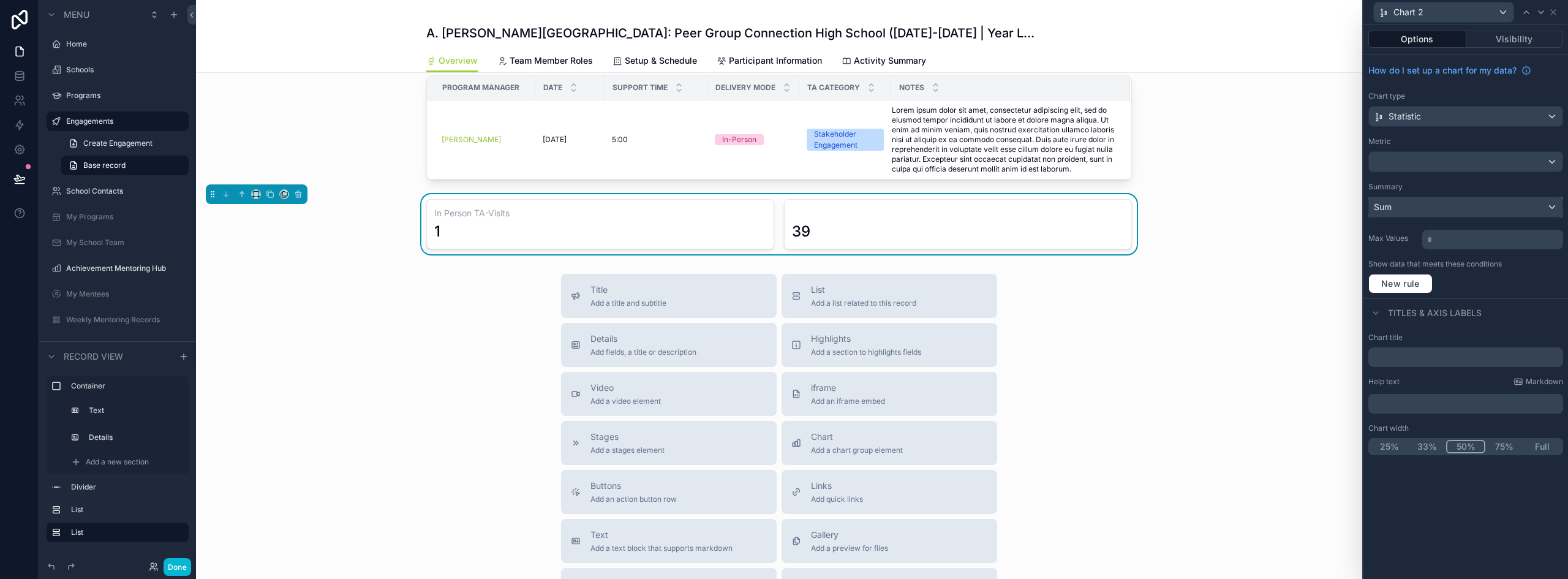
click at [1424, 209] on div "Sum" at bounding box center [1466, 206] width 193 height 19
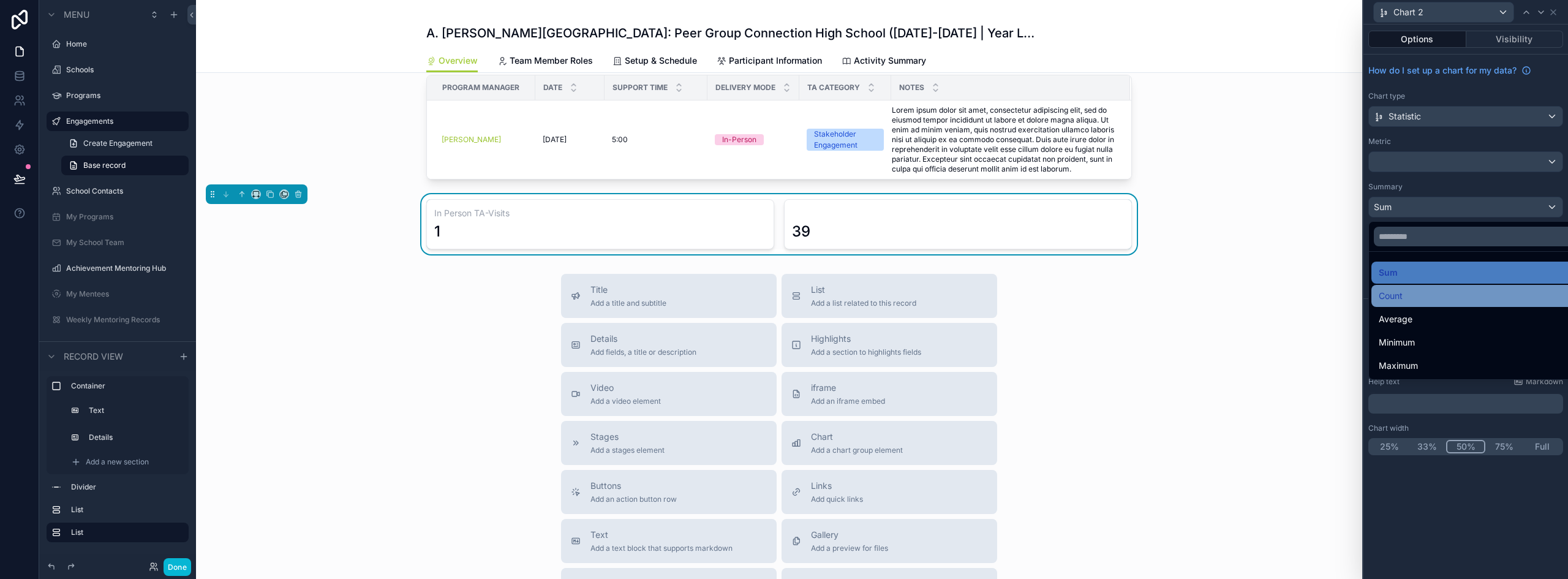
click at [1403, 300] on span "Count" at bounding box center [1390, 296] width 24 height 15
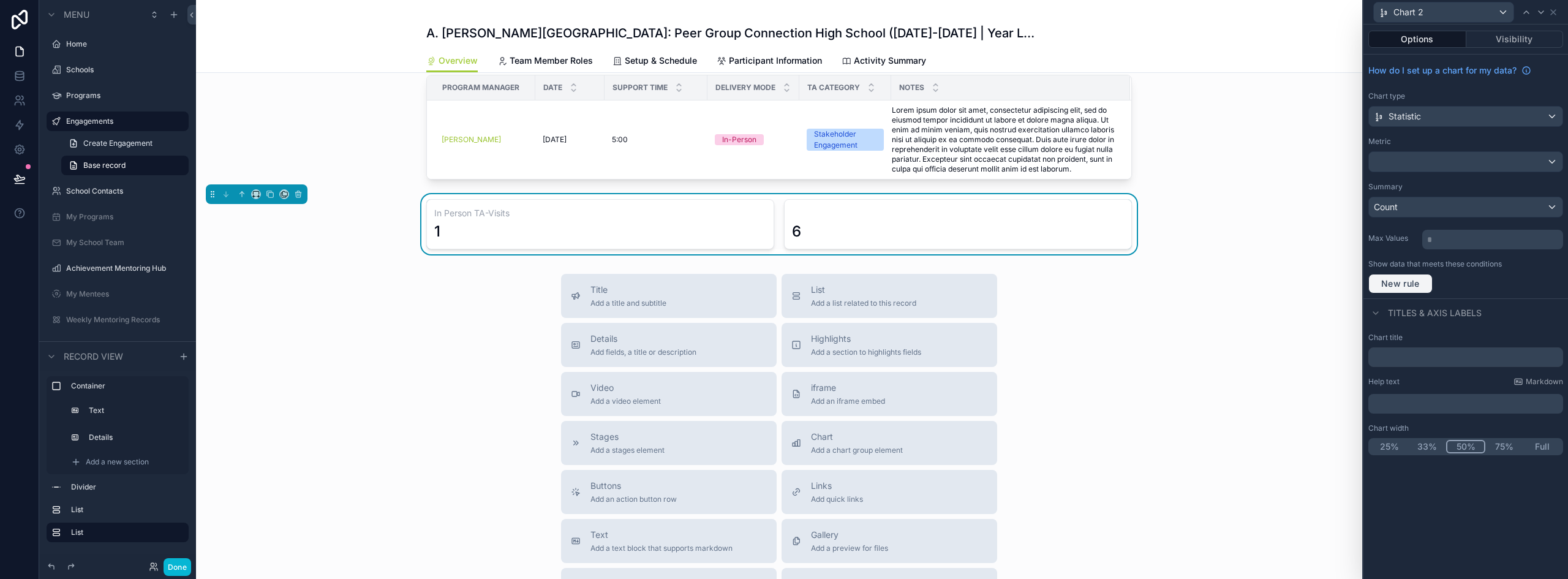
click at [1404, 286] on span "New rule" at bounding box center [1400, 283] width 48 height 11
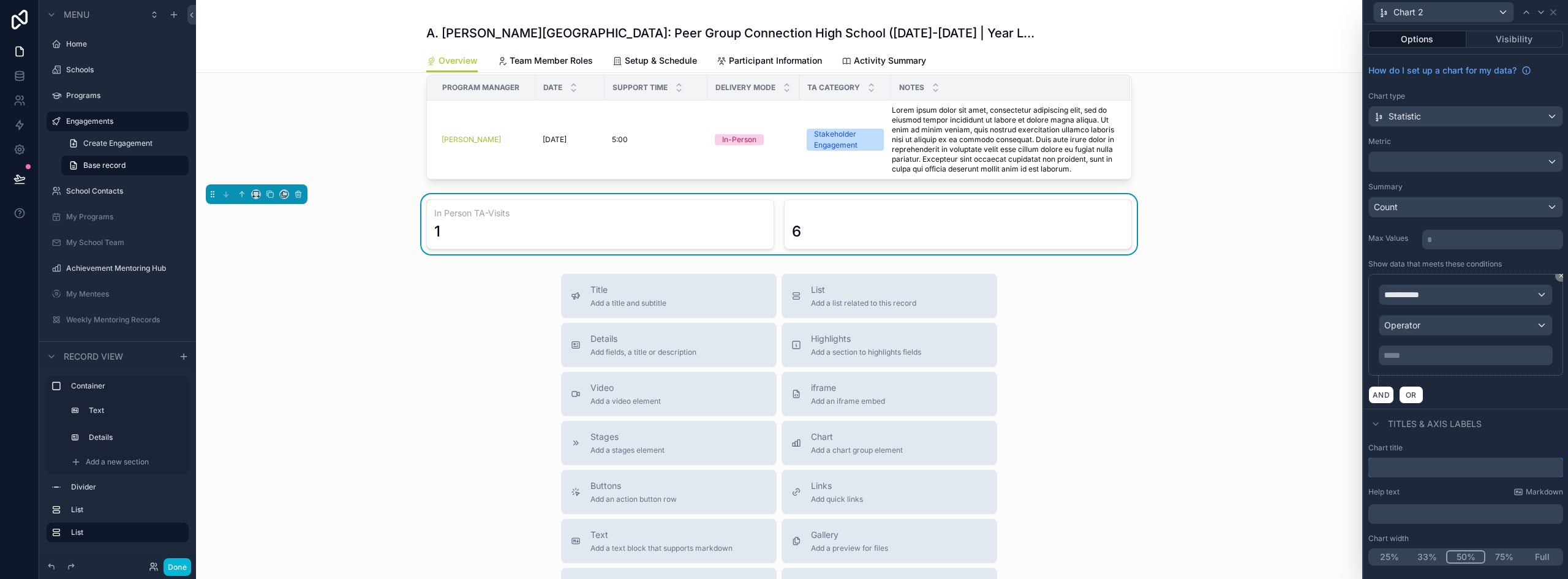
click at [1427, 464] on input "text" at bounding box center [1466, 467] width 195 height 19
type input "**********"
click at [176, 567] on button "Done" at bounding box center [177, 567] width 28 height 18
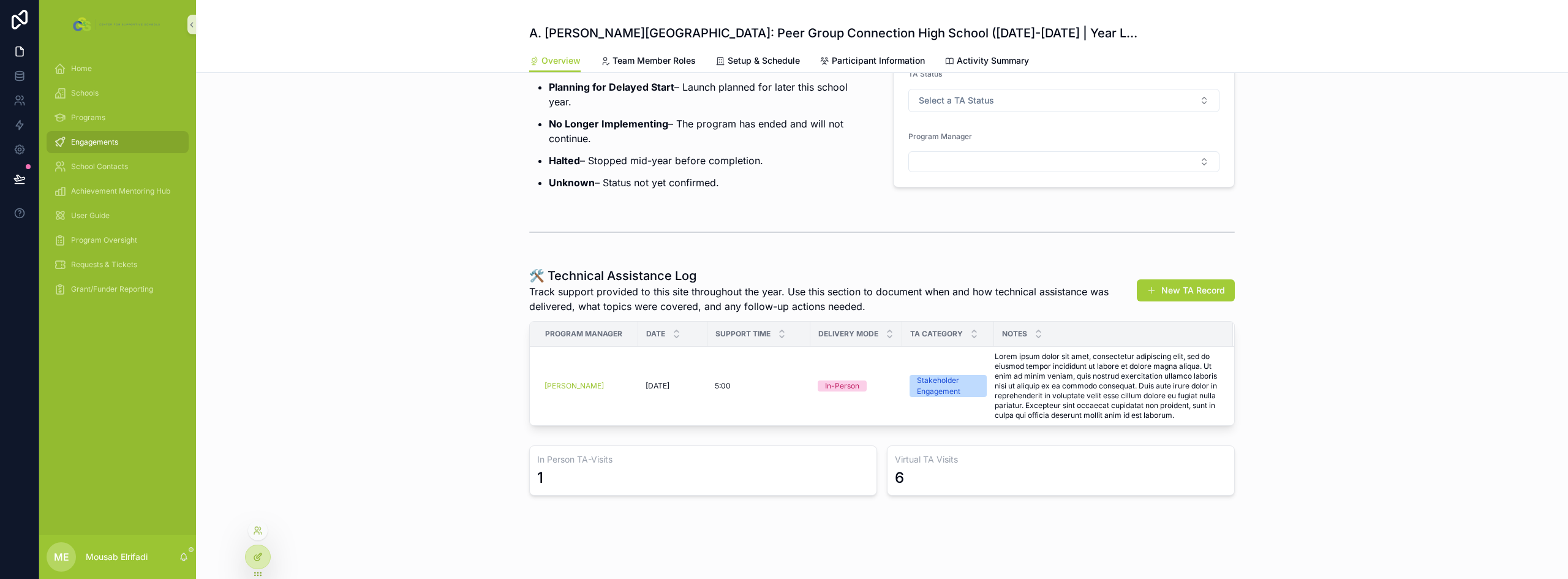
click at [259, 563] on div at bounding box center [258, 557] width 25 height 23
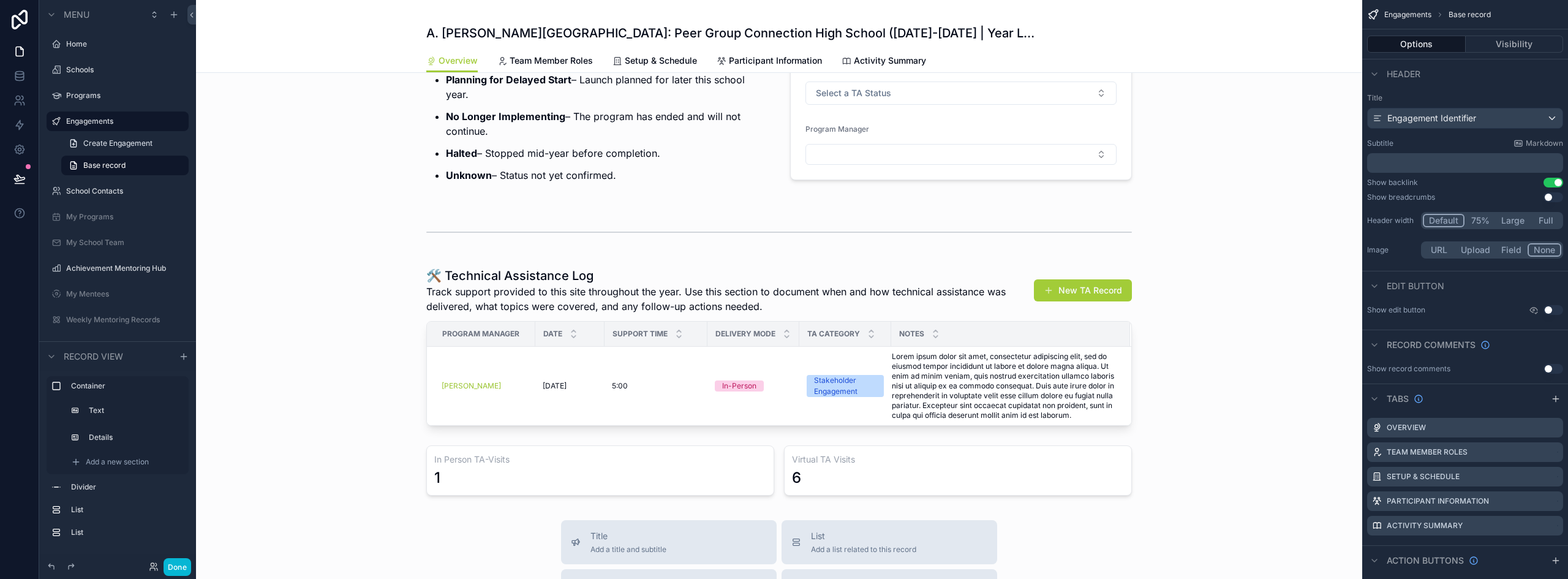
scroll to position [516, 0]
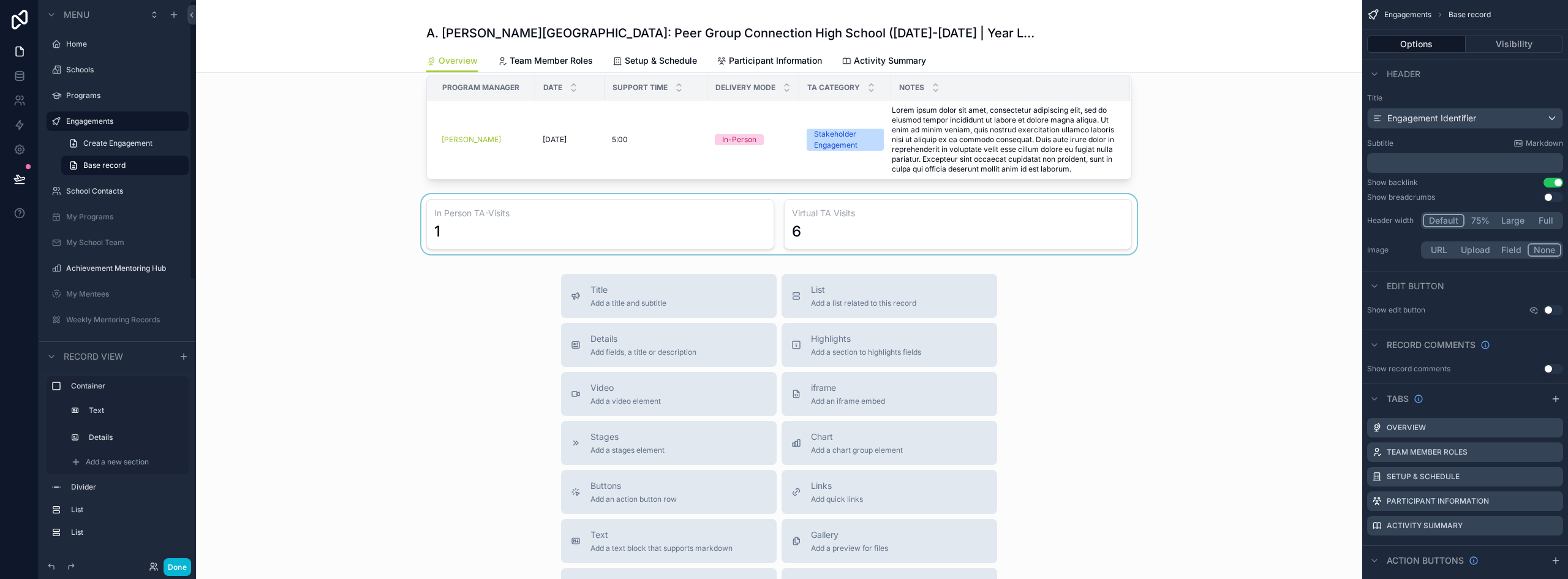
click at [559, 234] on div "scrollable content" at bounding box center [779, 224] width 1166 height 60
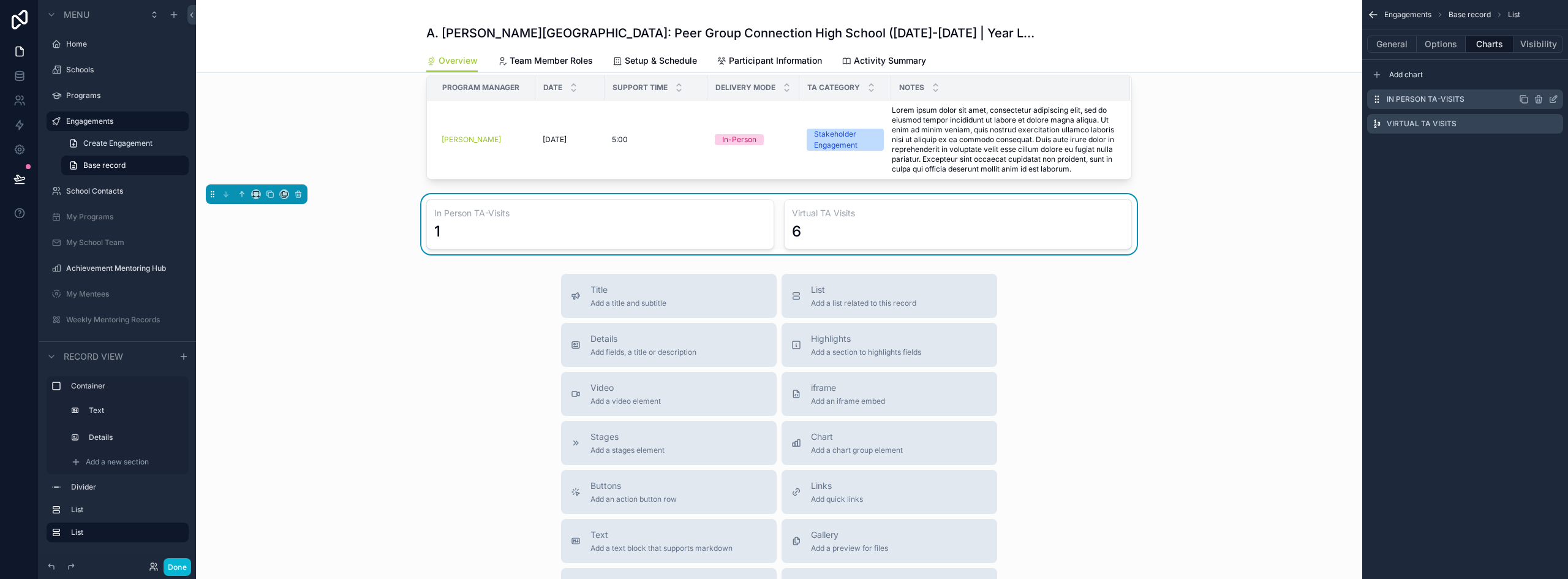
click at [1553, 98] on icon "scrollable content" at bounding box center [1553, 99] width 10 height 10
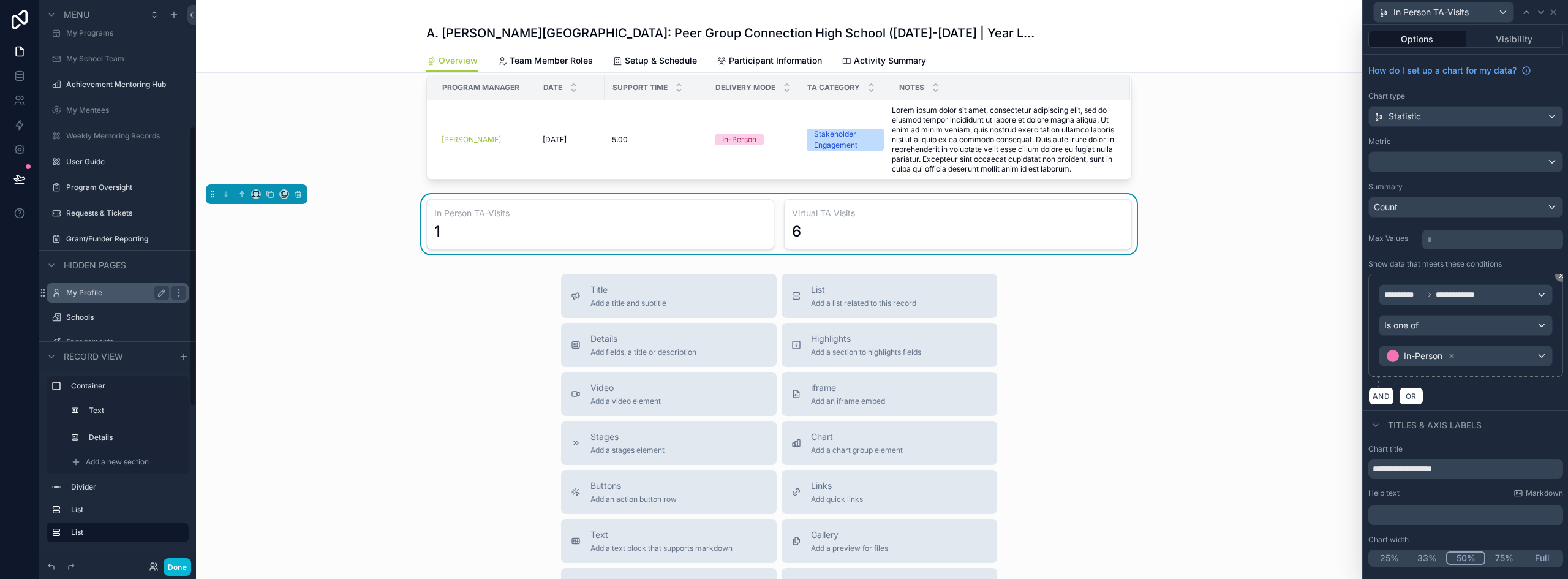
scroll to position [368, 0]
click at [116, 255] on label "Technical Assistance Logs" at bounding box center [115, 256] width 98 height 10
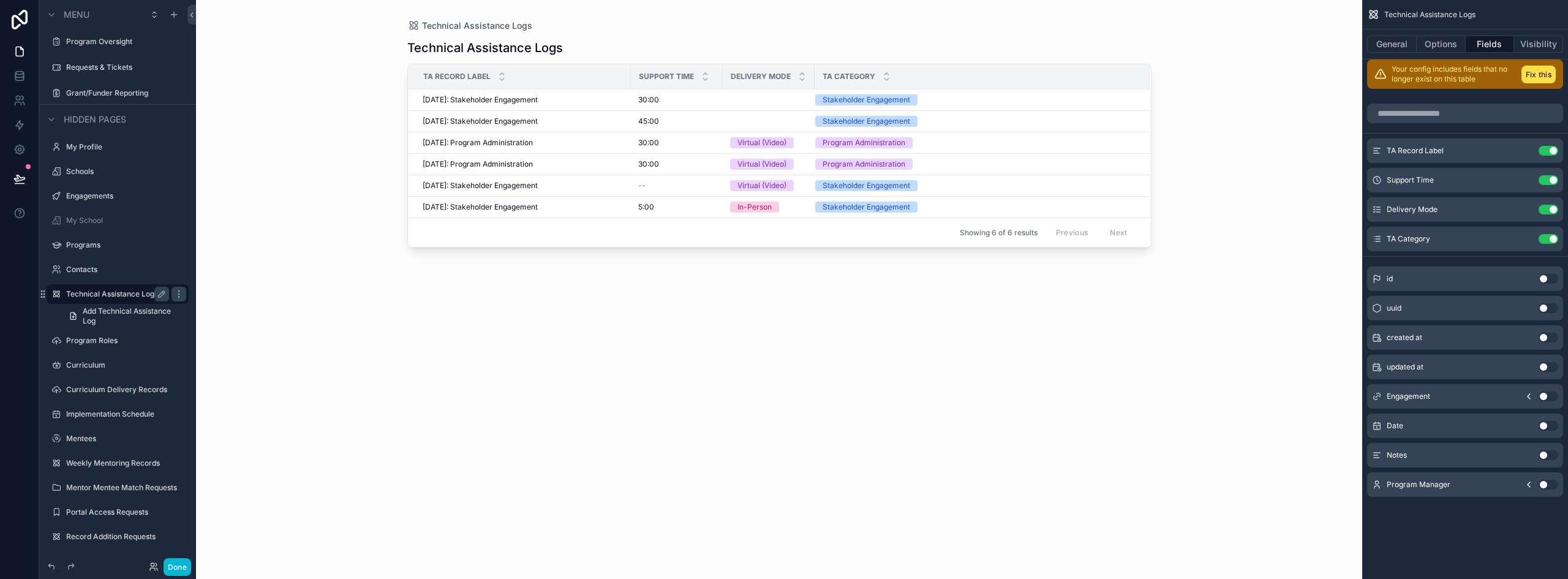
click at [717, 119] on div "scrollable content" at bounding box center [780, 282] width 784 height 564
click at [688, 122] on div "45:00 45:00" at bounding box center [677, 121] width 77 height 10
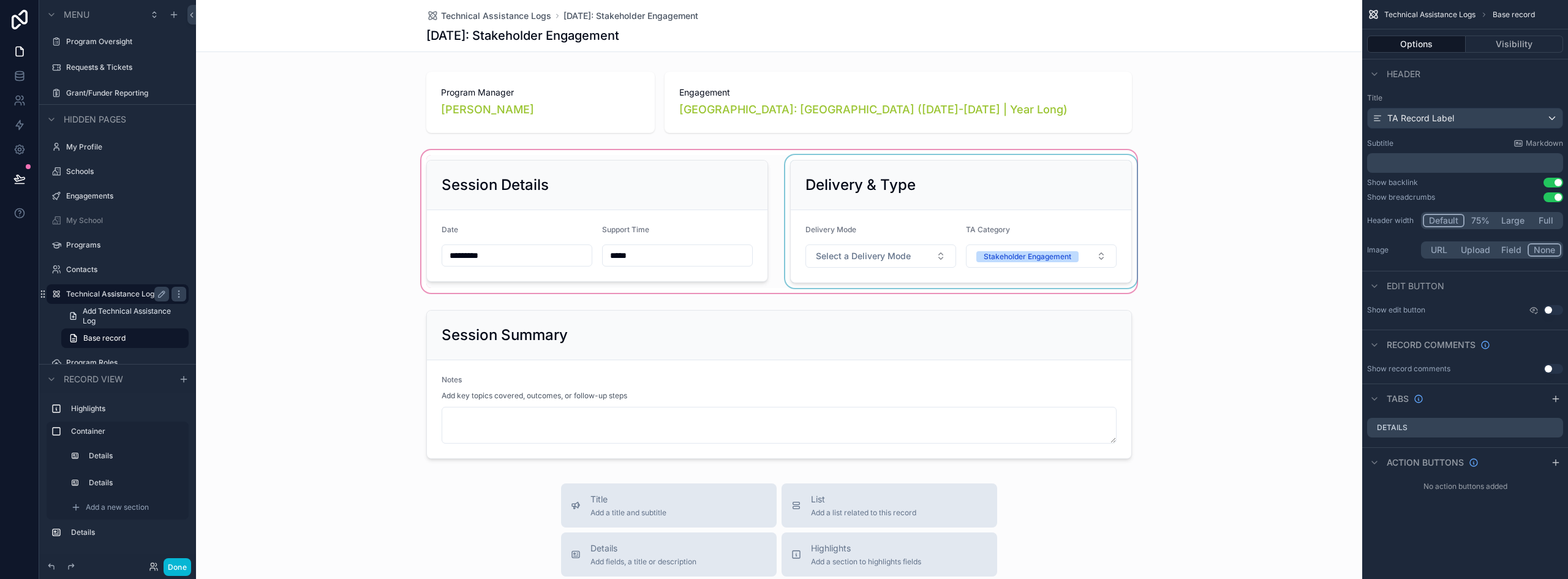
click at [844, 251] on div "scrollable content" at bounding box center [779, 222] width 1166 height 148
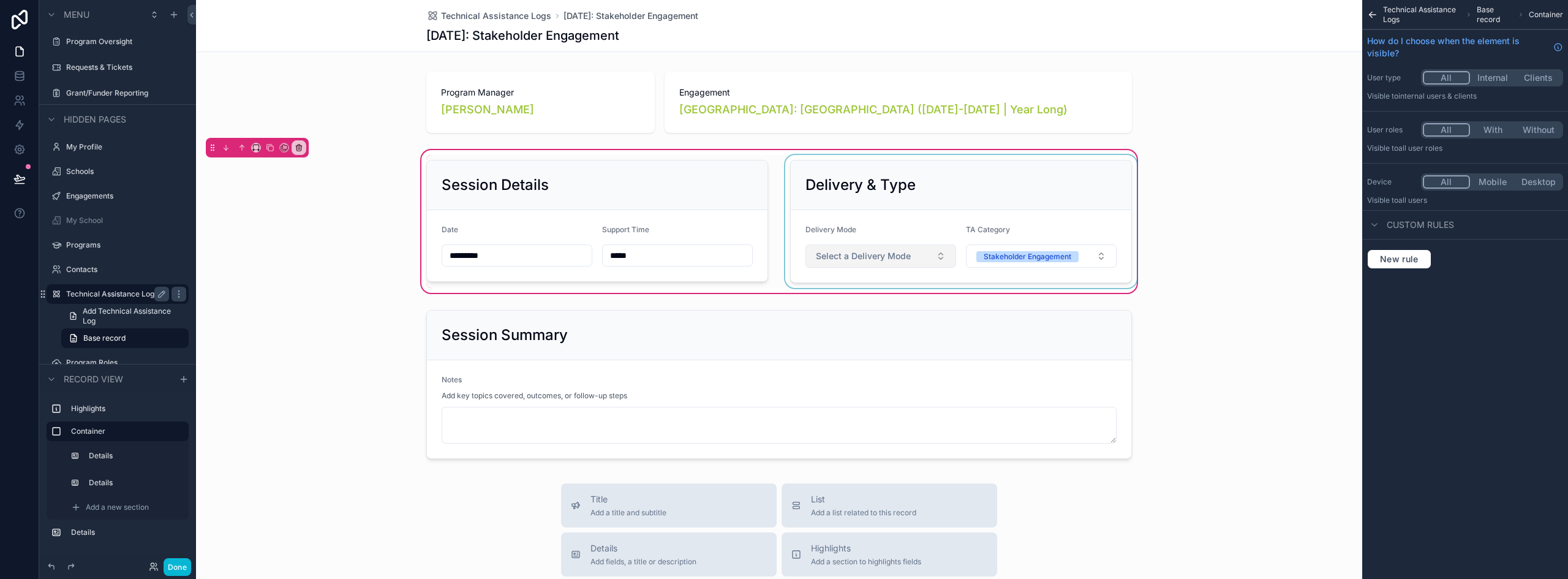
click at [853, 256] on div "scrollable content" at bounding box center [961, 221] width 356 height 133
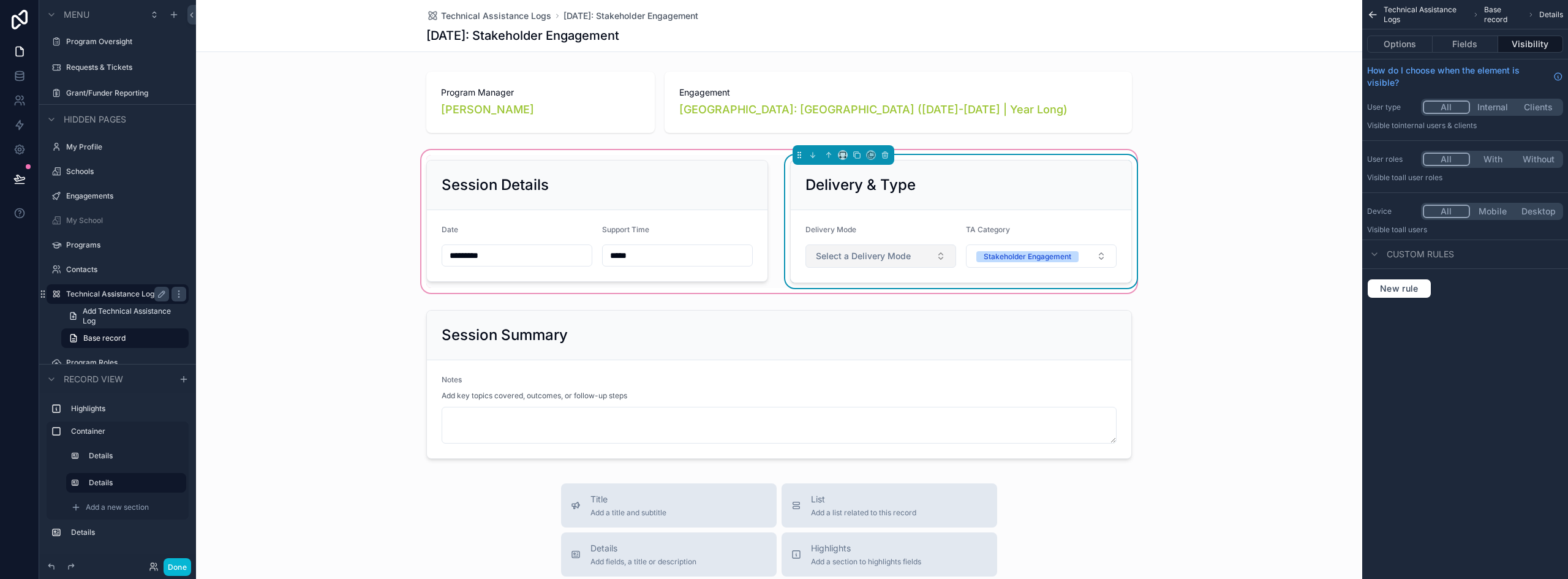
click at [870, 259] on span "Select a Delivery Mode" at bounding box center [863, 256] width 95 height 12
click at [838, 303] on div "In-Person" at bounding box center [832, 305] width 35 height 11
click at [312, 209] on div "Session Details Date ********* Support Time ***** Delivery & Type Delivery Mode…" at bounding box center [779, 222] width 1166 height 148
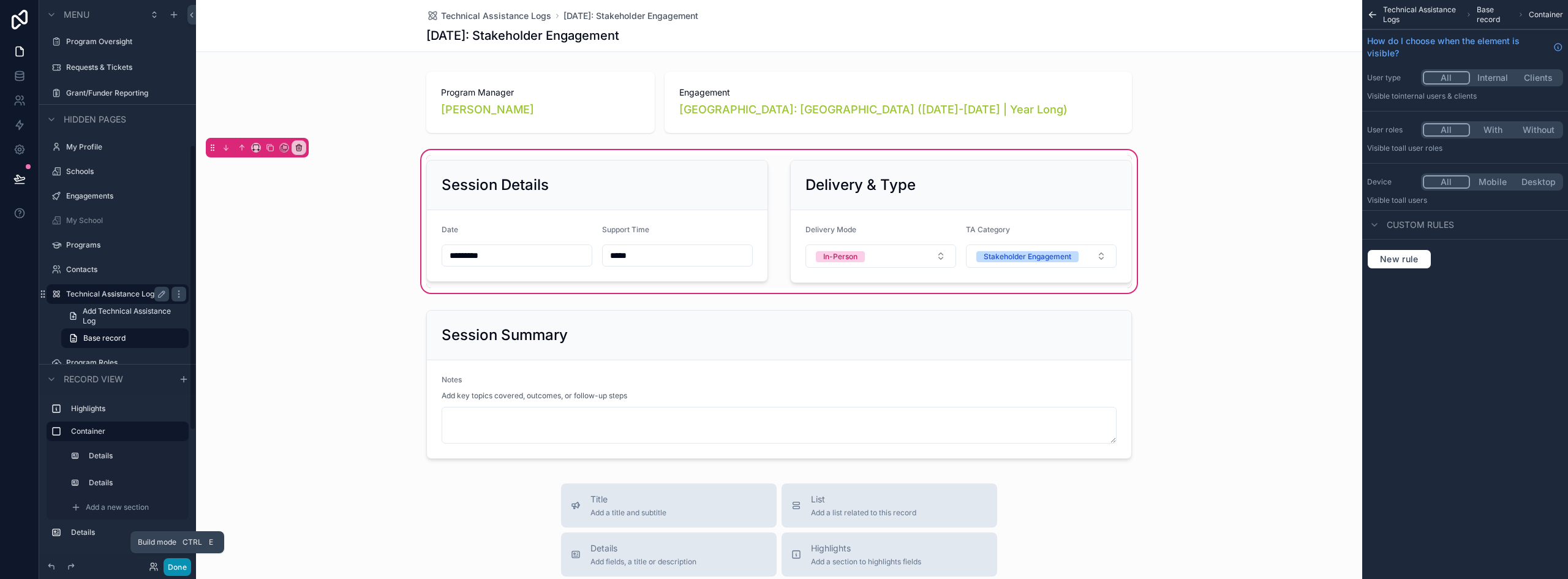
click at [178, 568] on button "Done" at bounding box center [177, 567] width 28 height 18
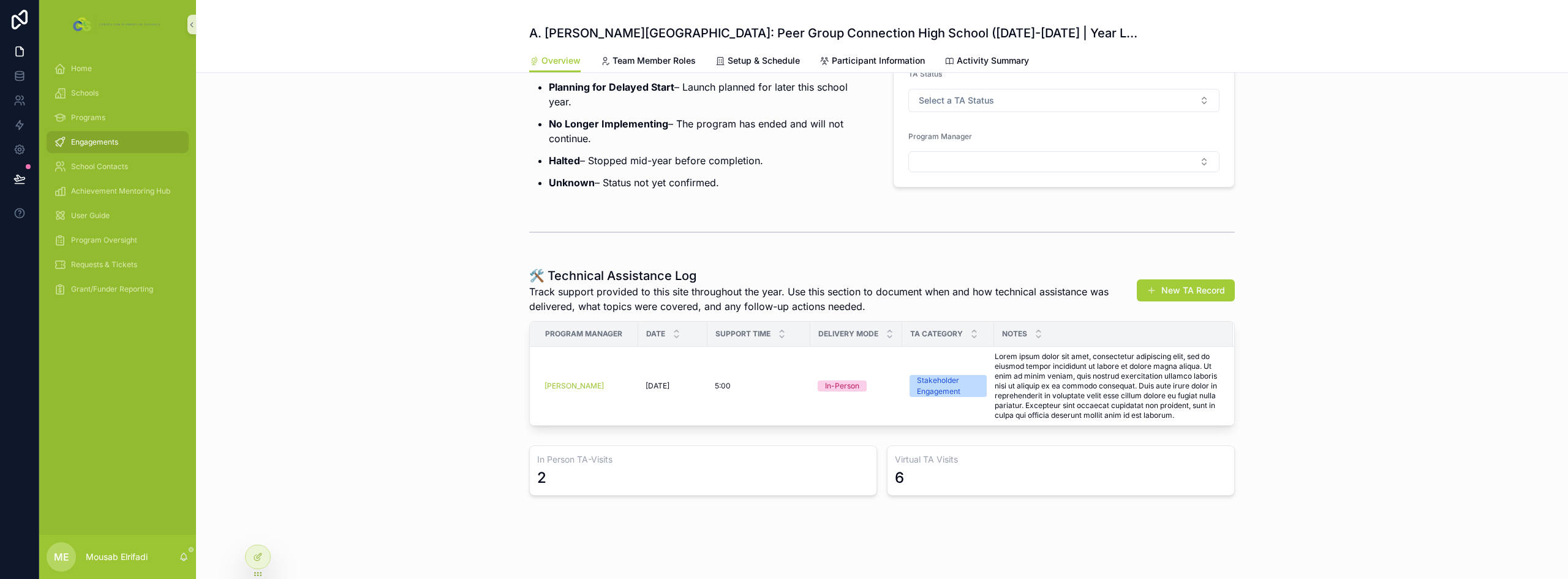
scroll to position [269, 0]
click at [260, 556] on icon at bounding box center [259, 556] width 5 height 5
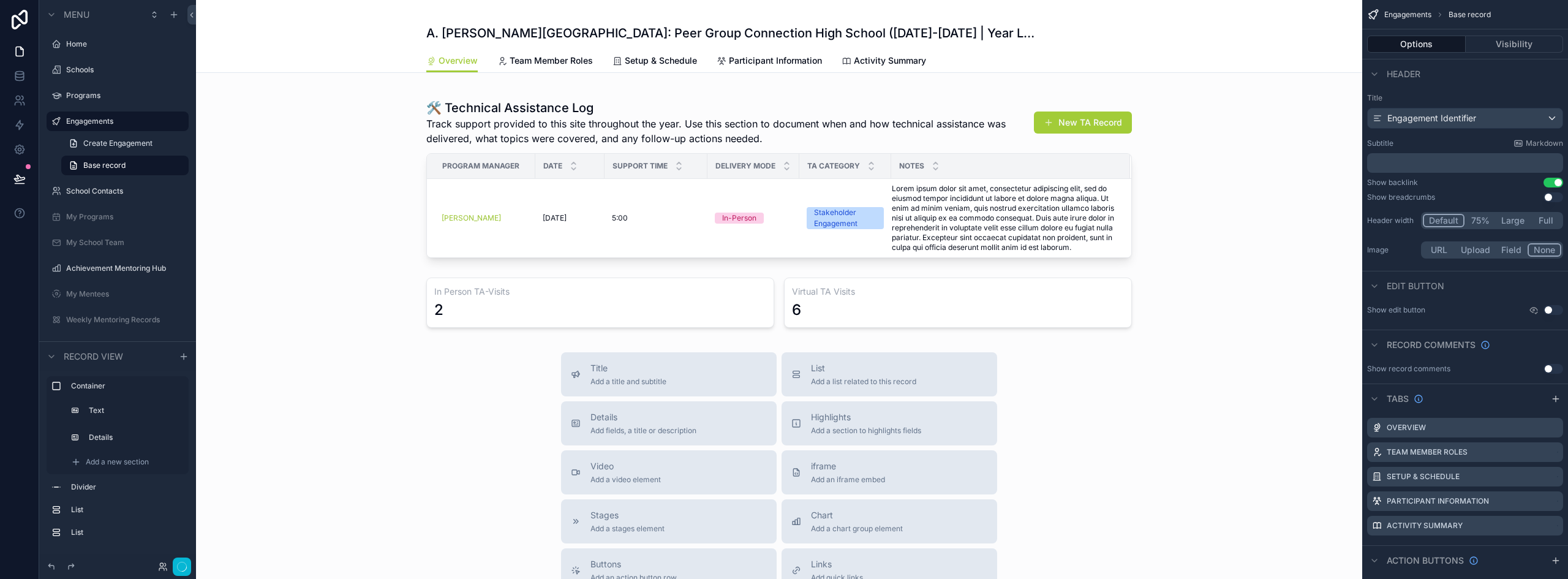
scroll to position [515, 0]
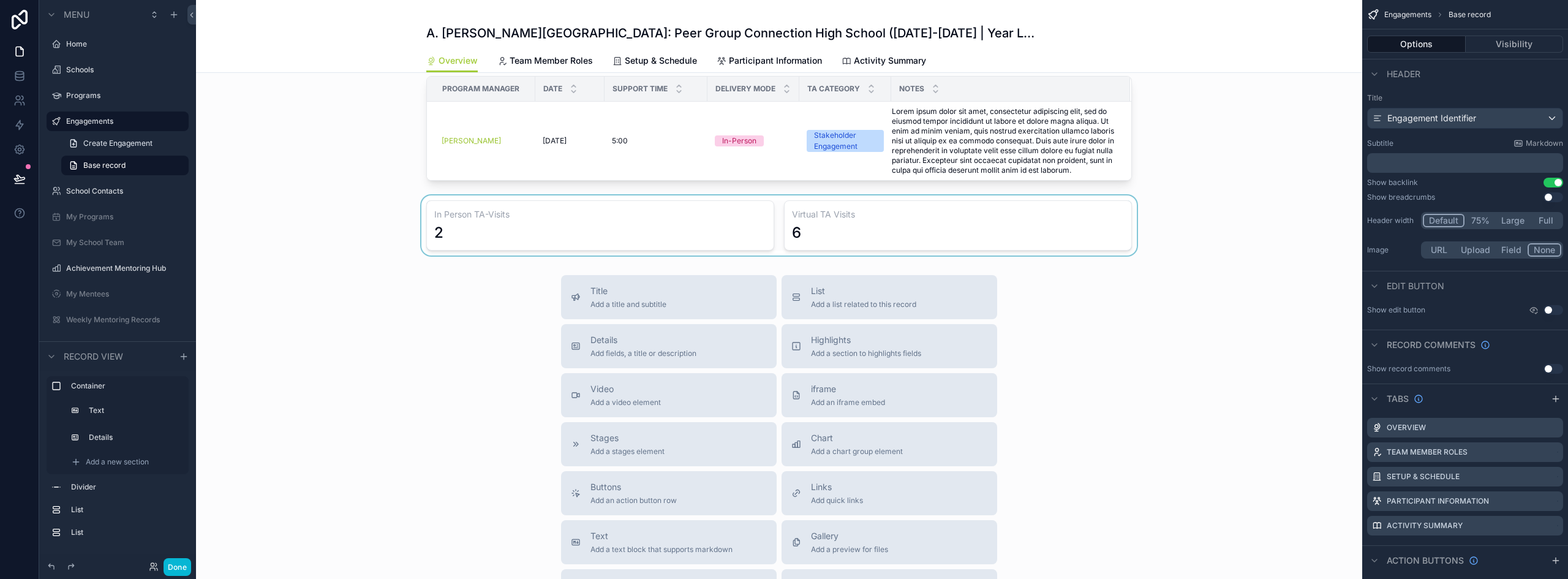
click at [582, 237] on div "scrollable content" at bounding box center [779, 226] width 1166 height 60
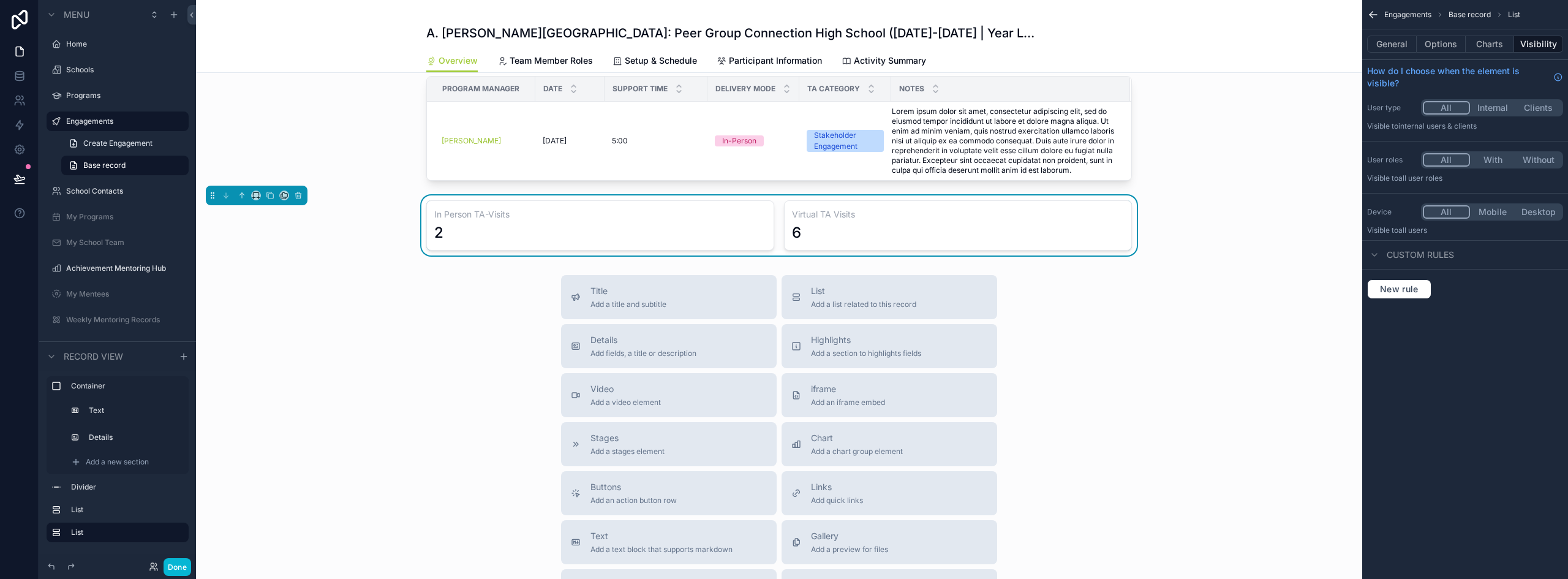
click at [635, 221] on h3 "In Person TA-Visits" at bounding box center [600, 215] width 332 height 12
click at [686, 243] on div "2" at bounding box center [600, 233] width 332 height 19
click at [1496, 45] on button "Charts" at bounding box center [1490, 44] width 49 height 17
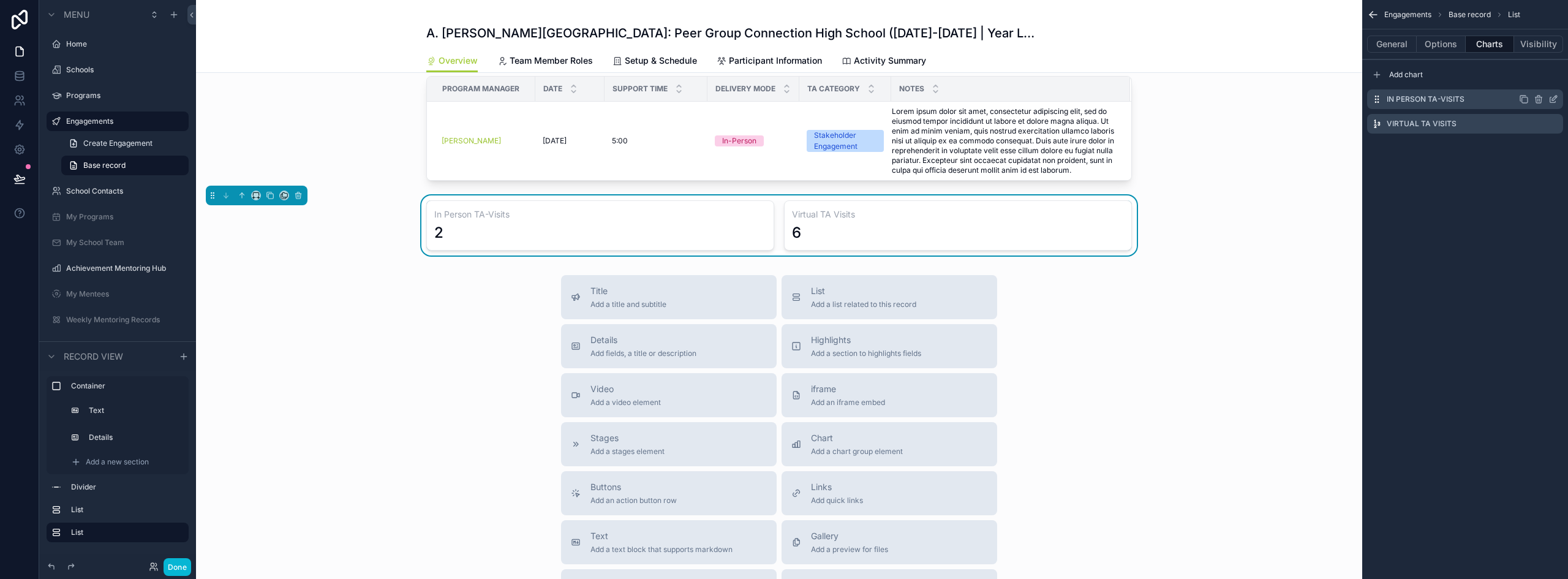
click at [1553, 99] on icon "scrollable content" at bounding box center [1553, 99] width 10 height 10
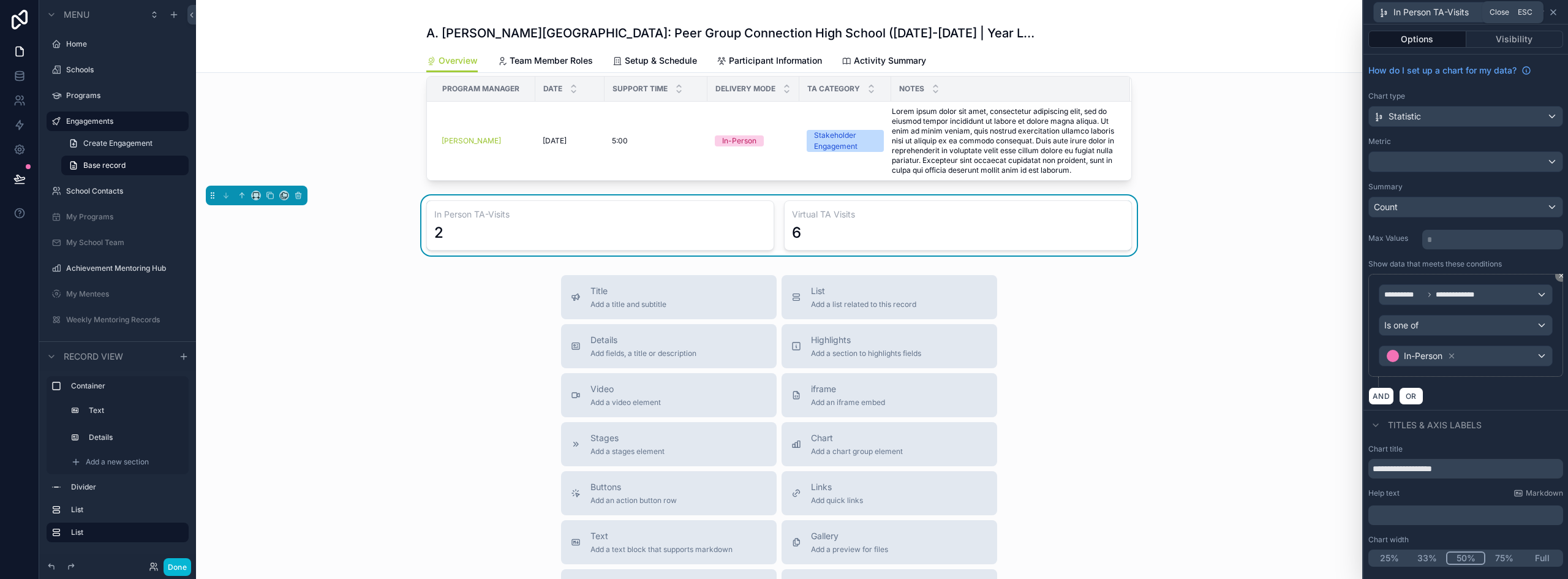
click at [1554, 15] on icon at bounding box center [1553, 12] width 10 height 10
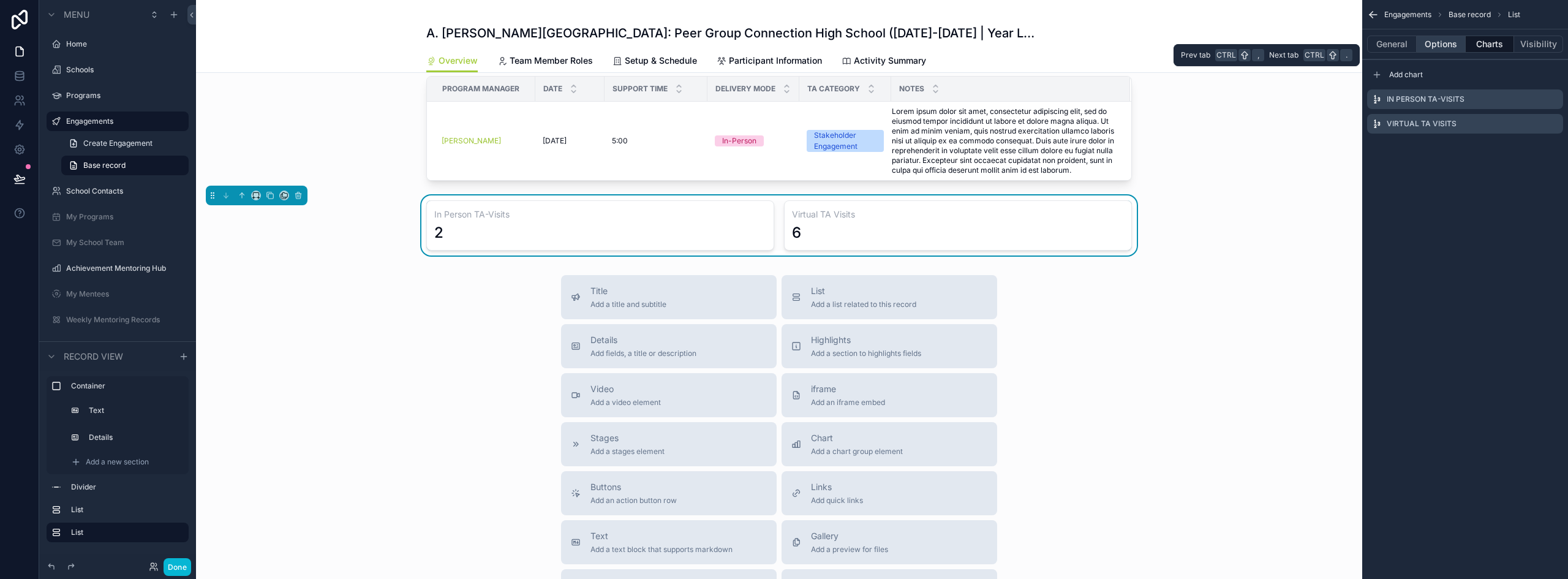
click at [1427, 43] on button "Options" at bounding box center [1442, 44] width 49 height 17
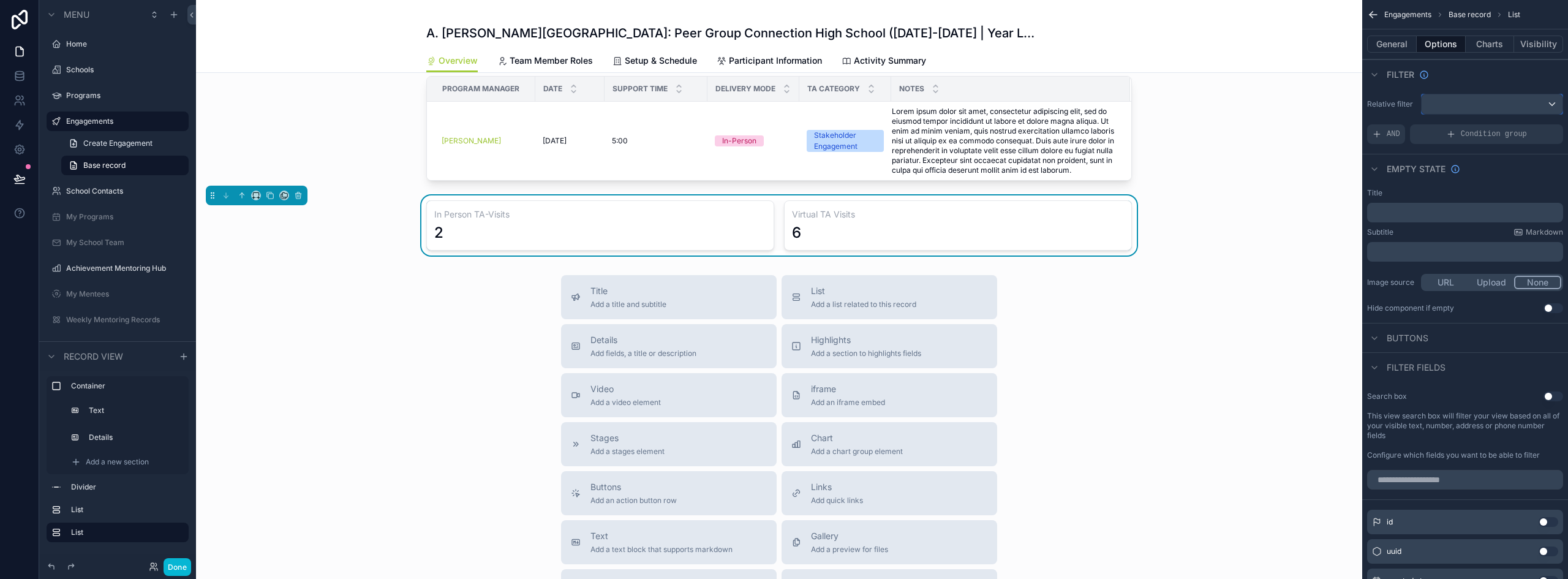
click at [1457, 98] on div "scrollable content" at bounding box center [1492, 104] width 141 height 19
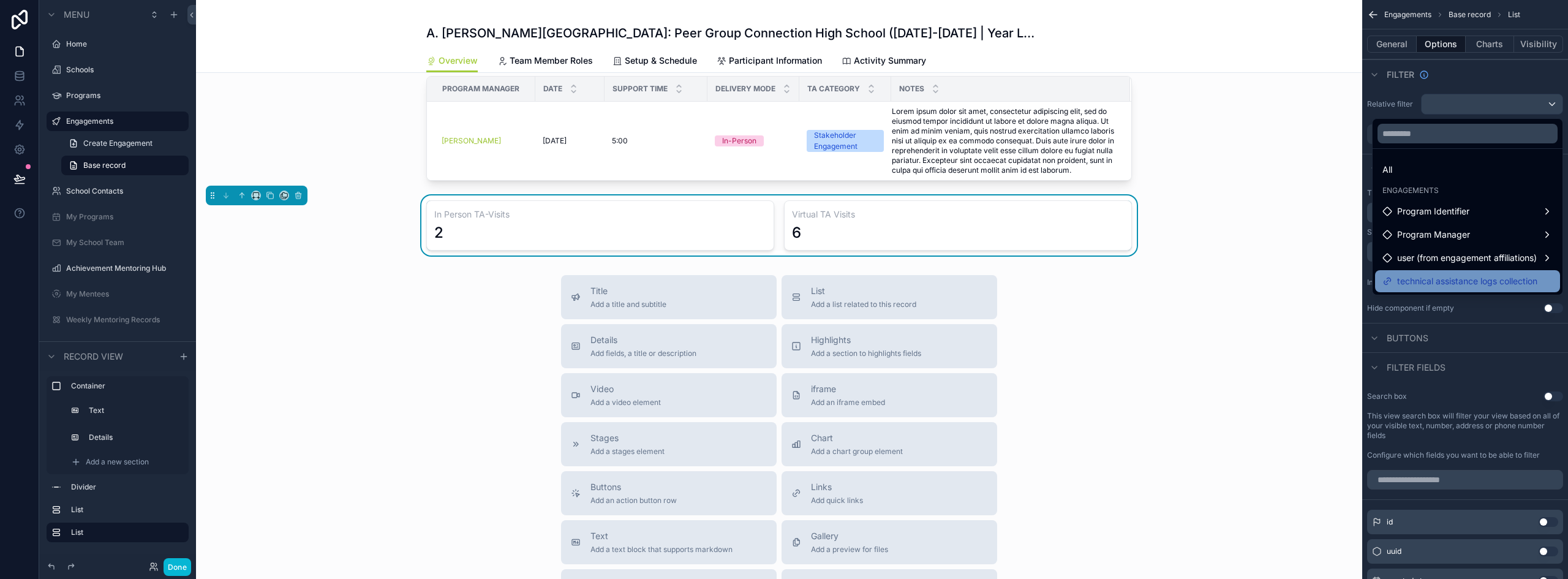
click at [1478, 276] on span "technical assistance logs collection" at bounding box center [1467, 281] width 140 height 15
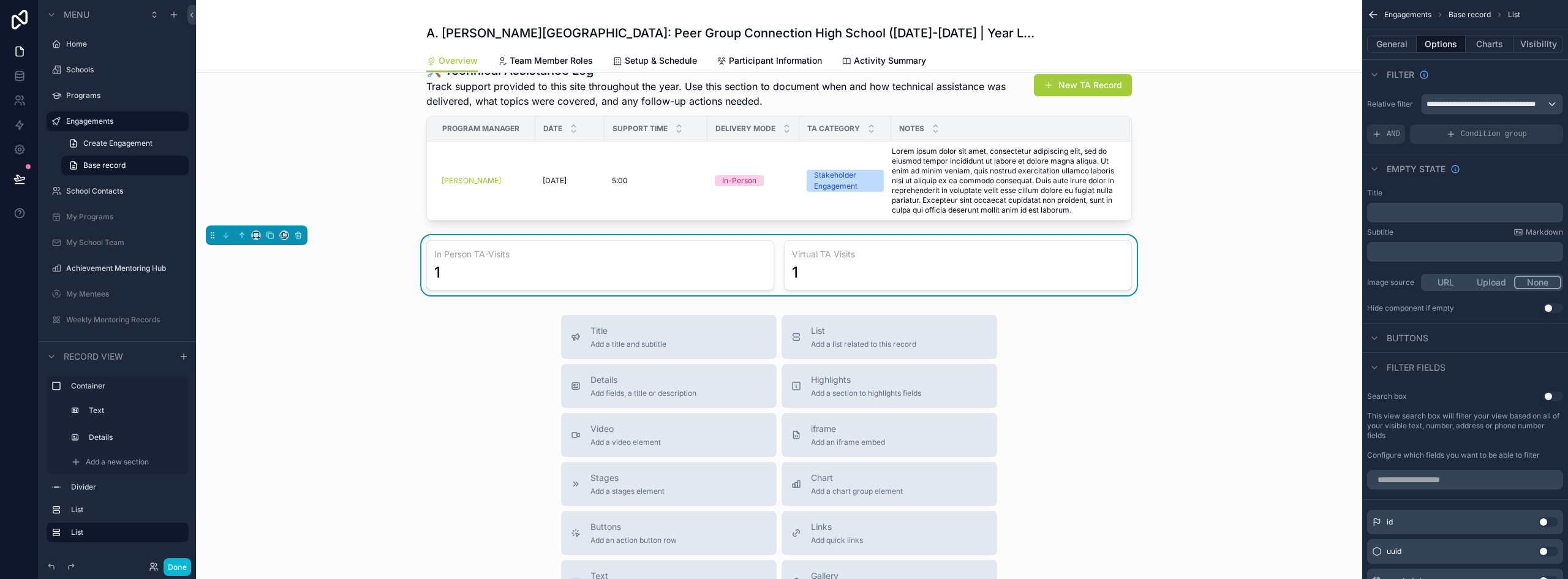
scroll to position [453, 0]
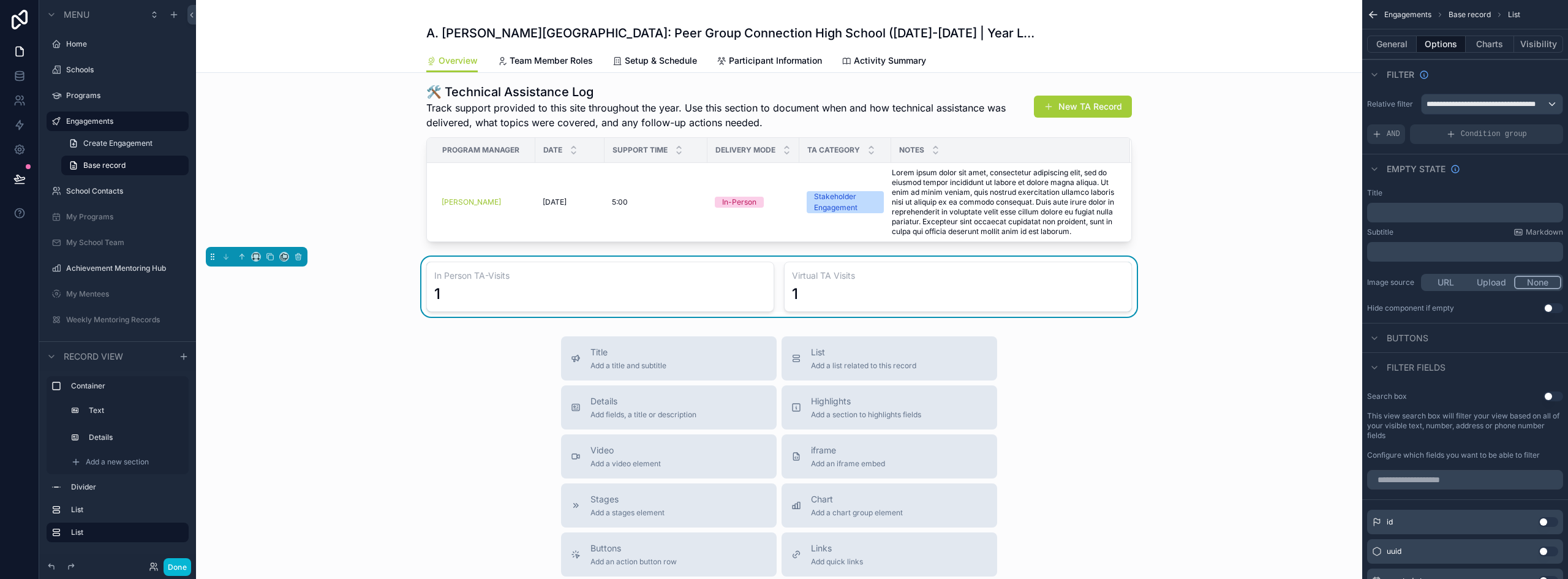
click at [949, 300] on div "1" at bounding box center [958, 293] width 332 height 19
click at [242, 261] on icon "scrollable content" at bounding box center [242, 256] width 8 height 8
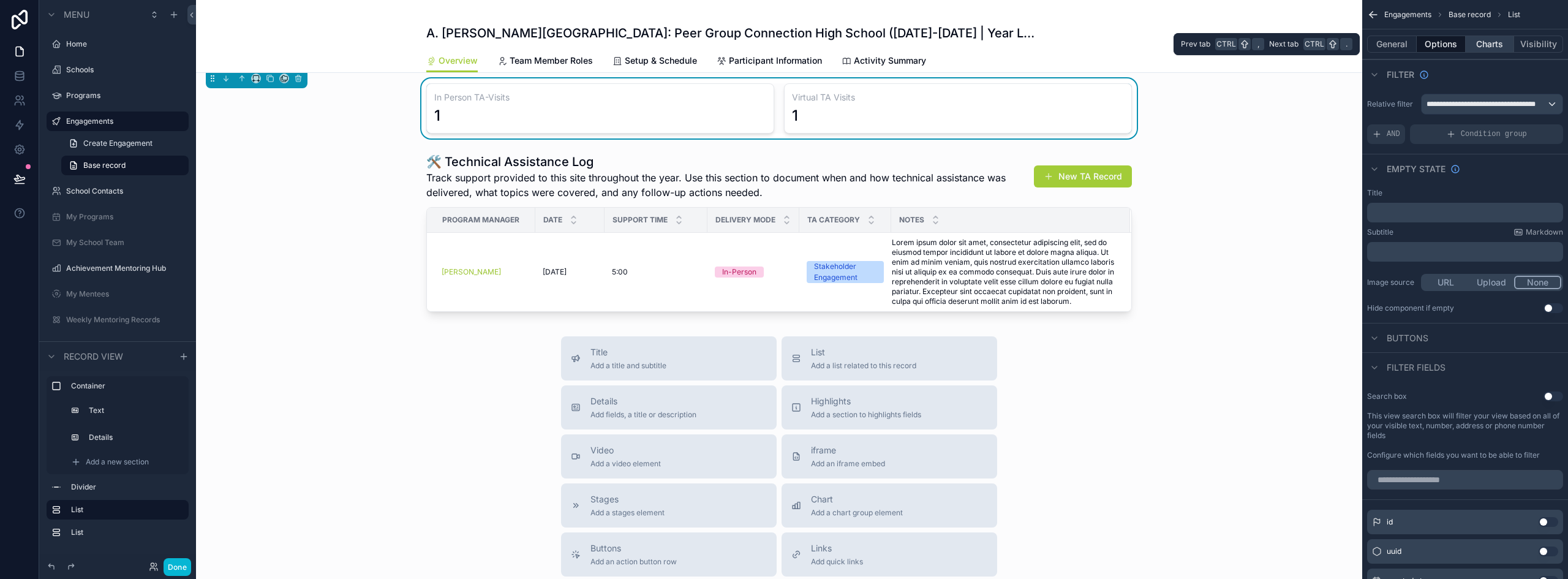
click at [1496, 42] on button "Charts" at bounding box center [1490, 44] width 49 height 17
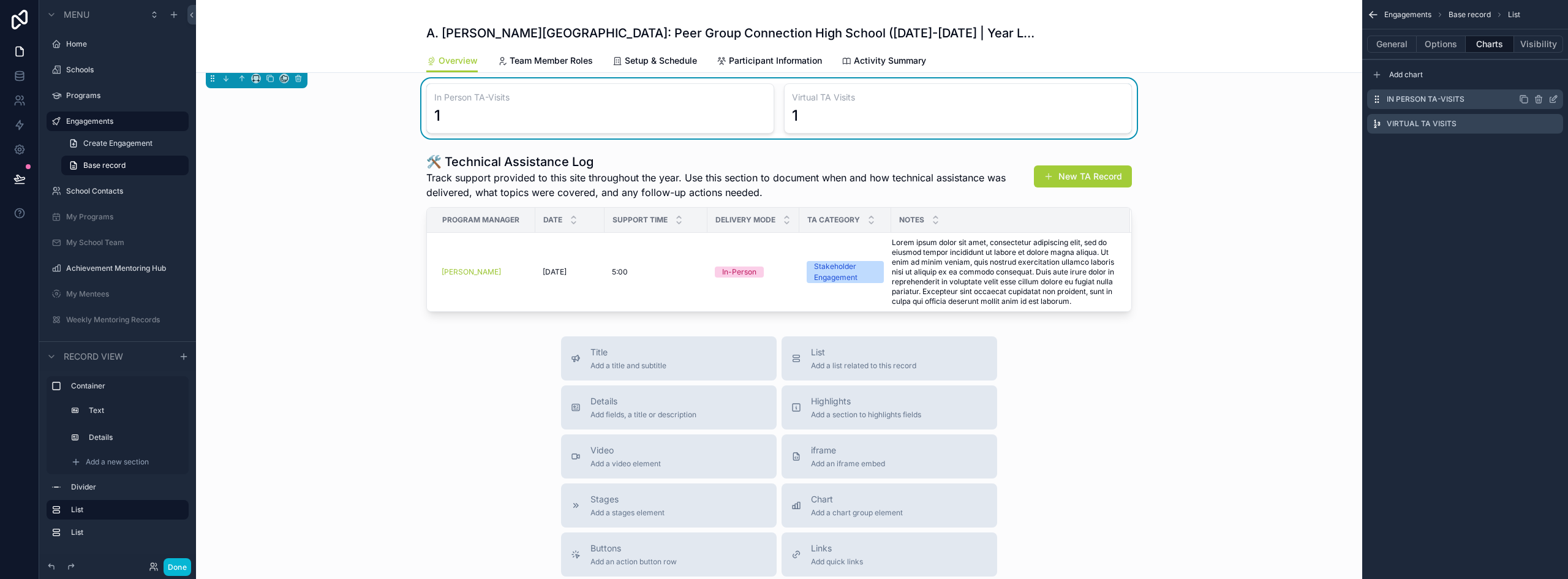
click at [1554, 99] on icon "scrollable content" at bounding box center [1553, 99] width 10 height 10
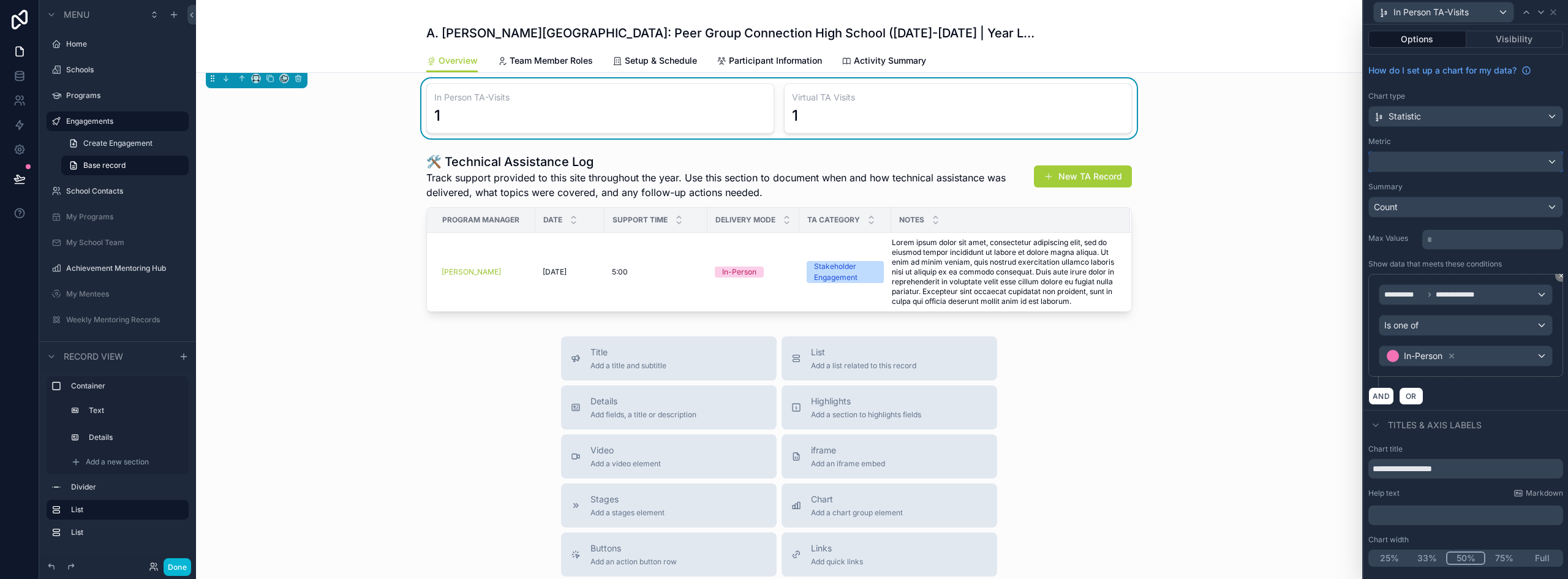
click at [1460, 161] on div at bounding box center [1466, 161] width 193 height 19
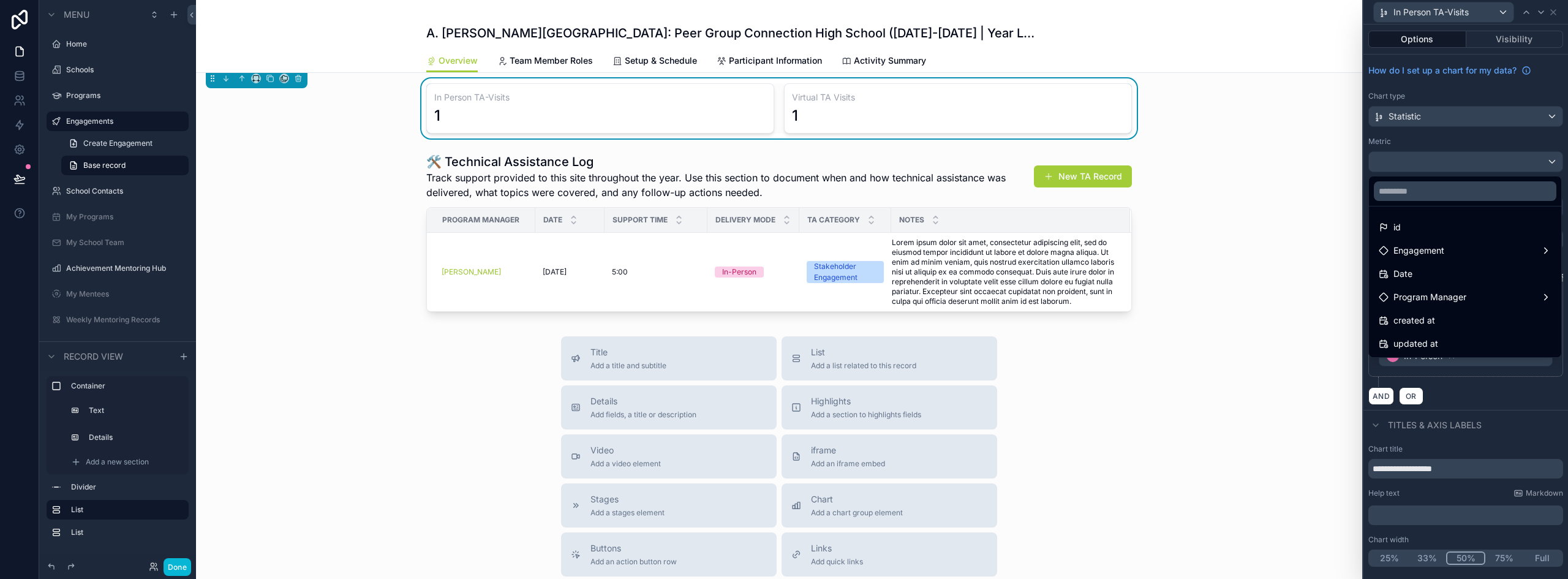
click at [1460, 161] on div at bounding box center [1466, 290] width 205 height 579
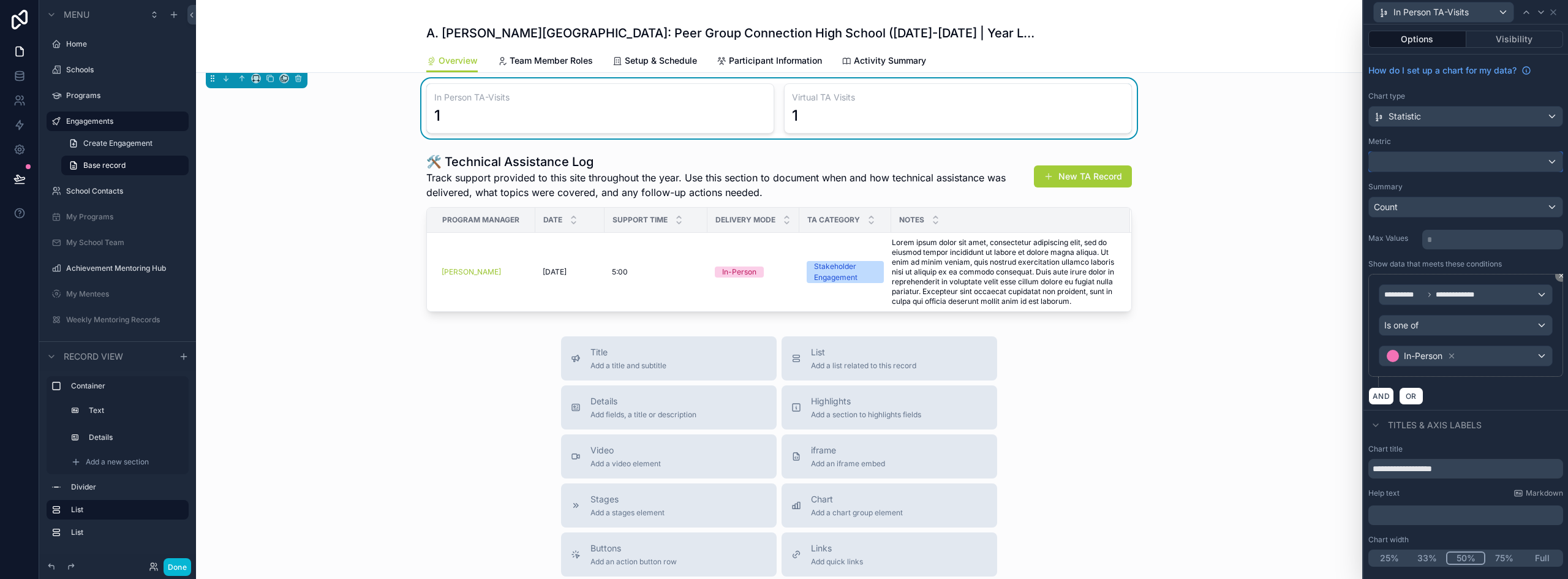
click at [1460, 161] on div at bounding box center [1466, 161] width 193 height 19
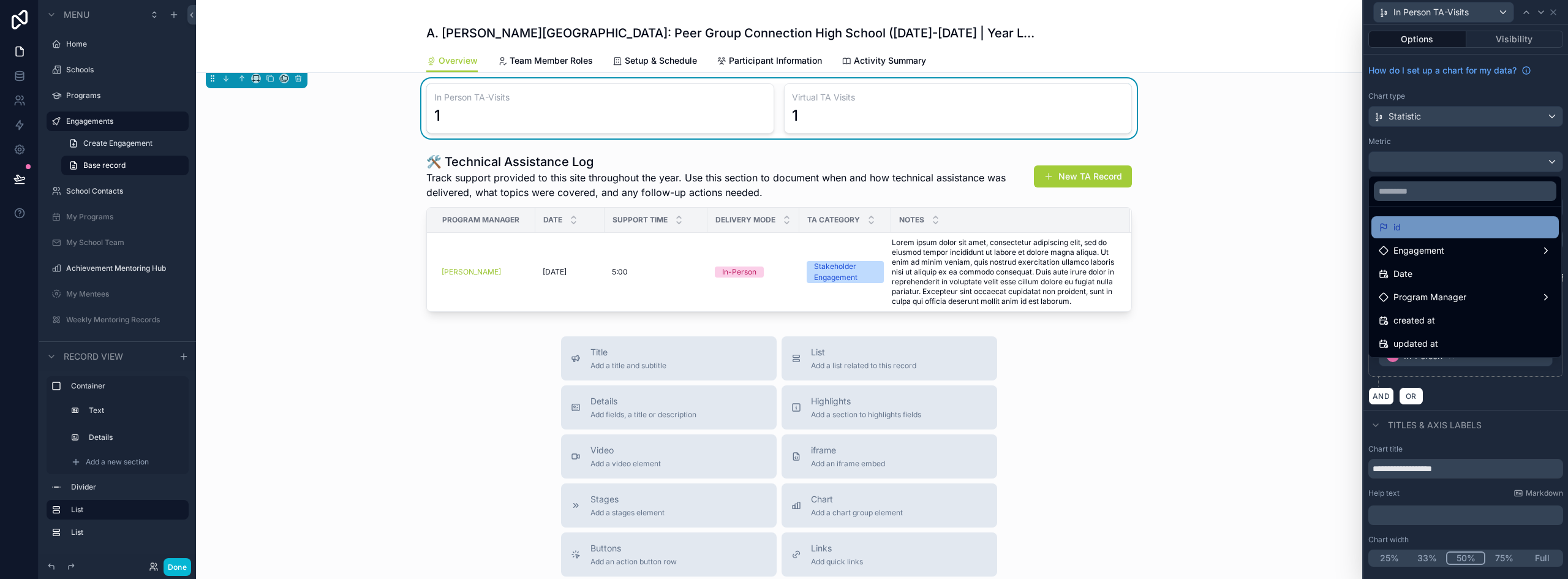
click at [1432, 225] on div "id" at bounding box center [1465, 227] width 172 height 15
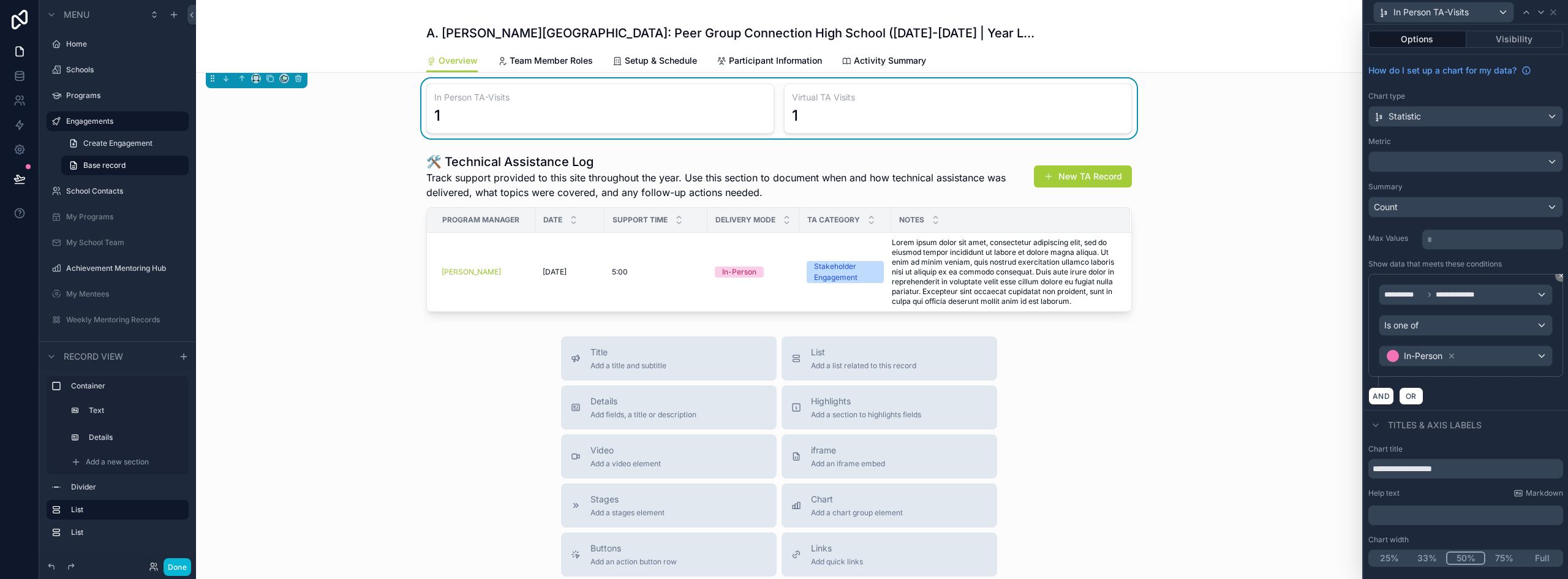
click at [731, 126] on div "1" at bounding box center [600, 115] width 332 height 19
click at [1505, 37] on button "Visibility" at bounding box center [1515, 39] width 98 height 17
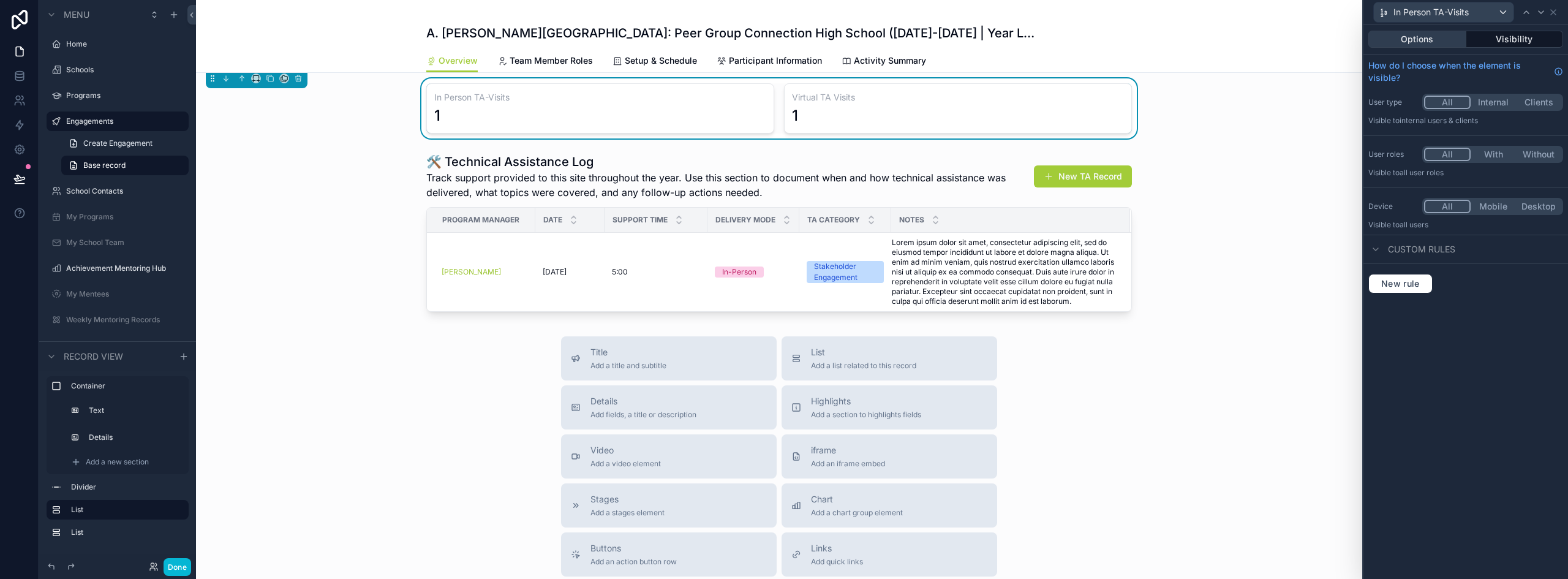
click at [1388, 41] on button "Options" at bounding box center [1417, 39] width 98 height 17
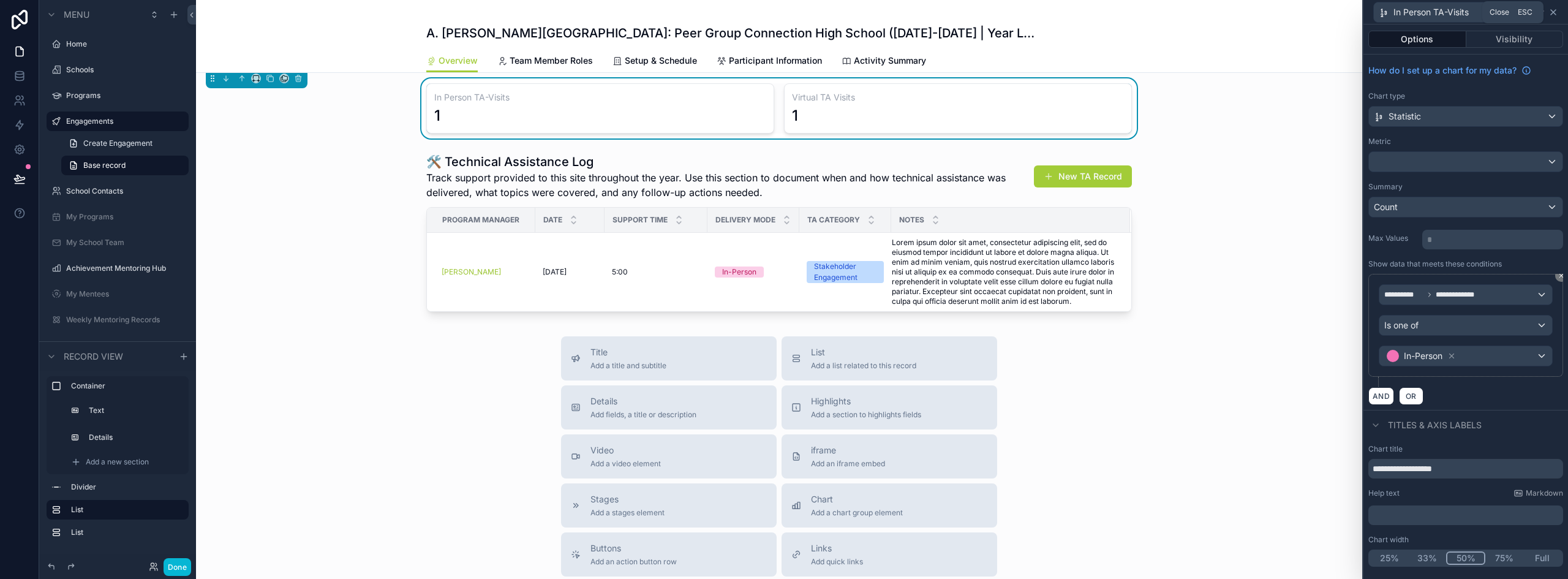
click at [1556, 14] on icon at bounding box center [1553, 12] width 10 height 10
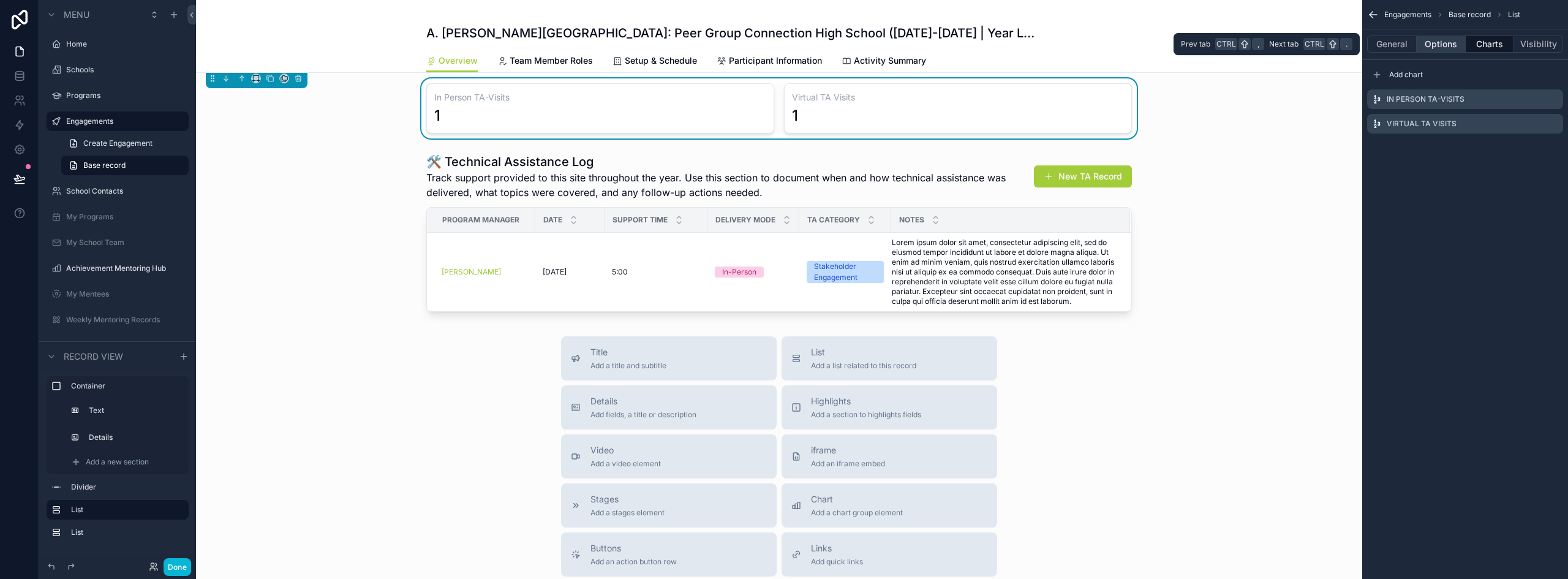
click at [1441, 44] on button "Options" at bounding box center [1442, 44] width 49 height 17
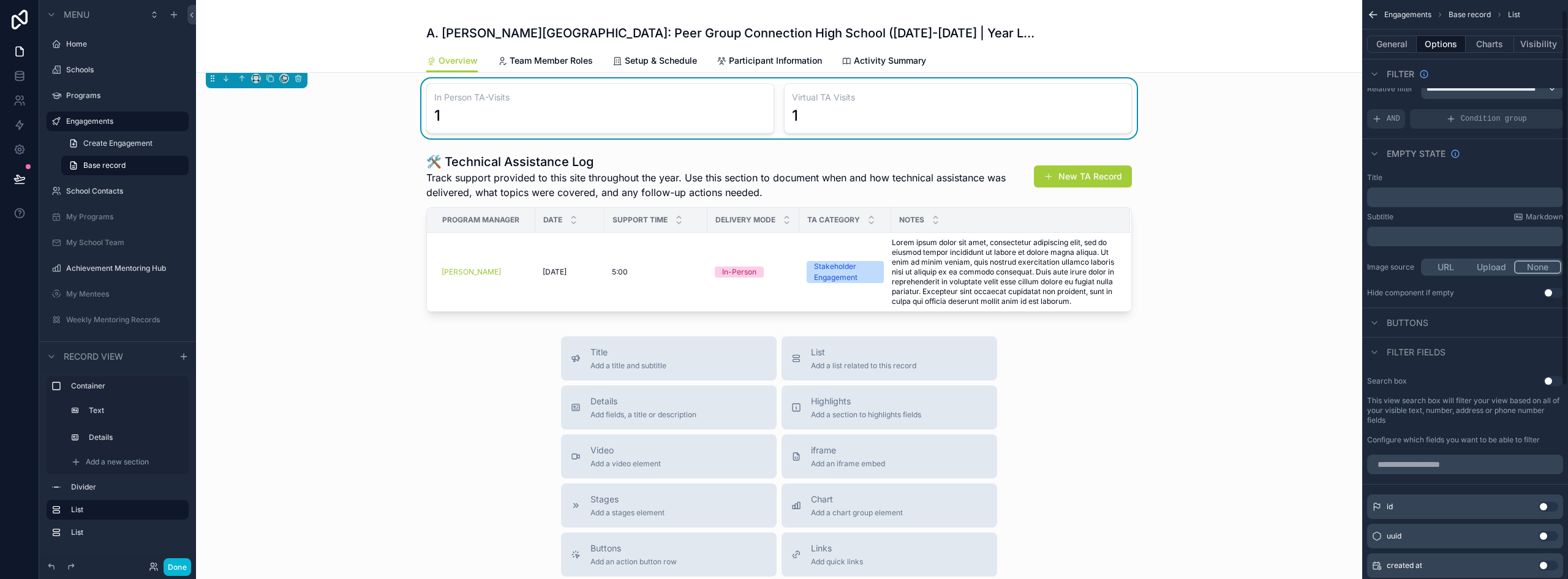
scroll to position [0, 0]
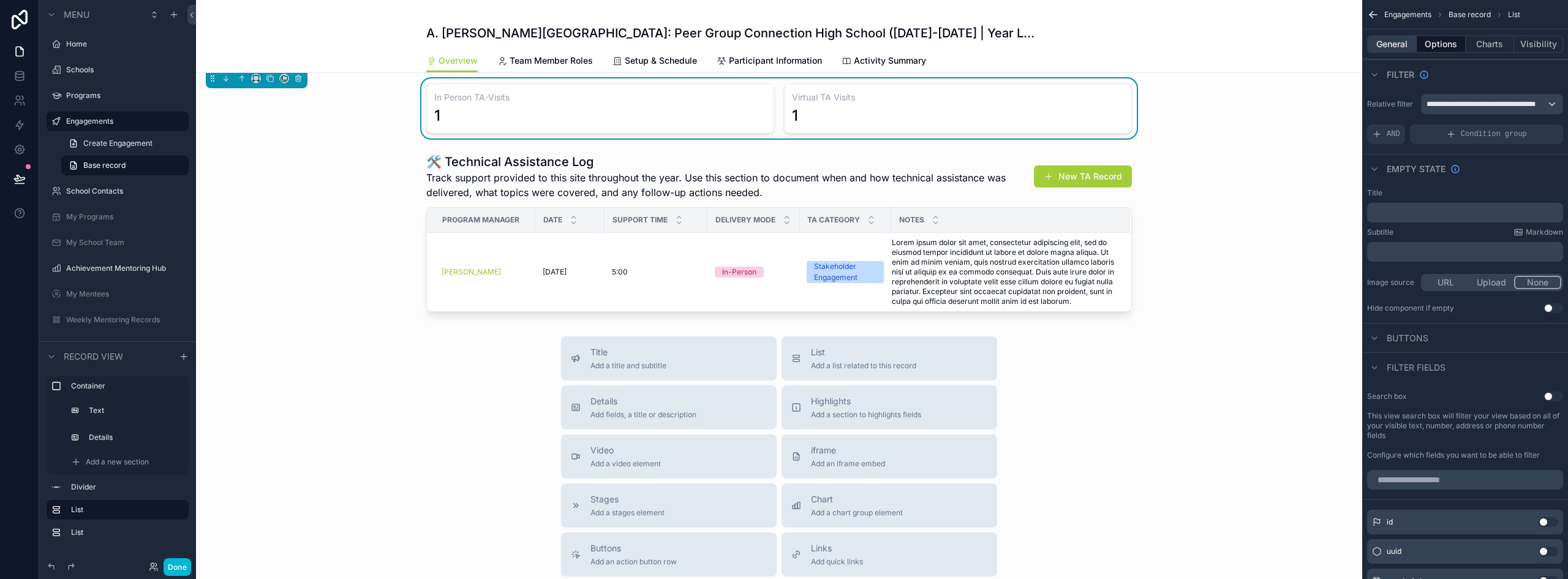
click at [1400, 46] on button "General" at bounding box center [1392, 44] width 49 height 17
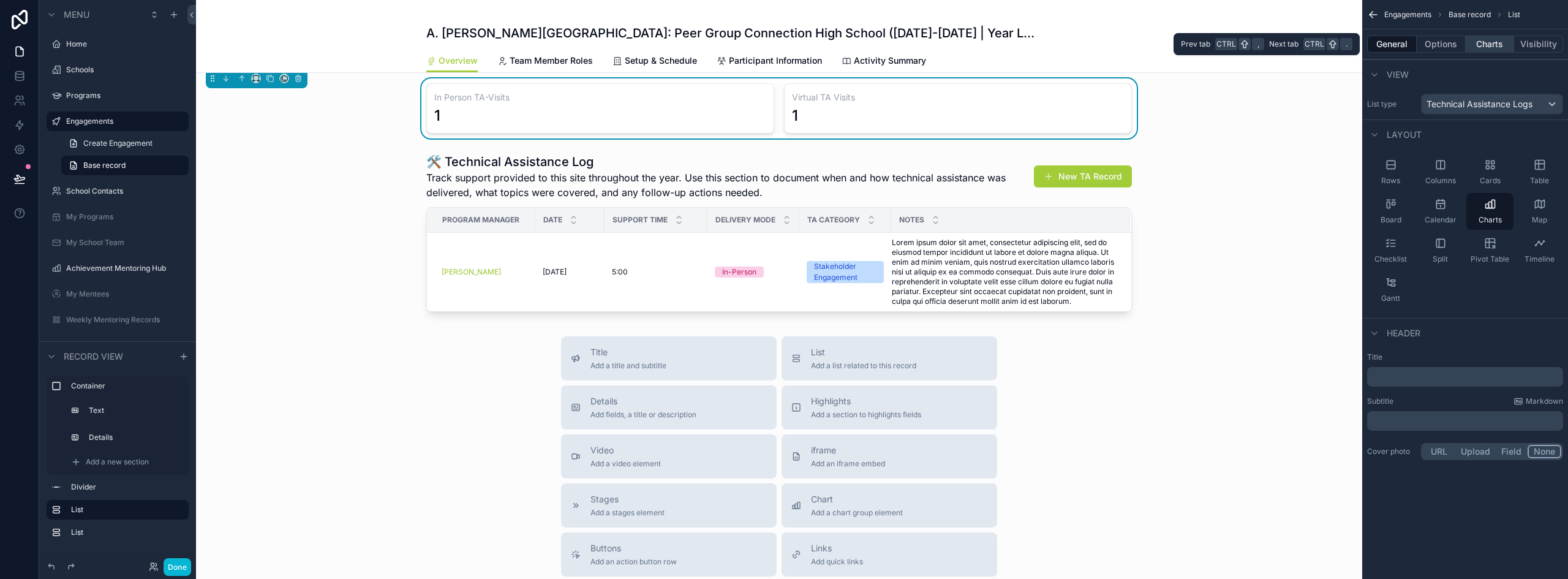
click at [1503, 39] on button "Charts" at bounding box center [1490, 44] width 49 height 17
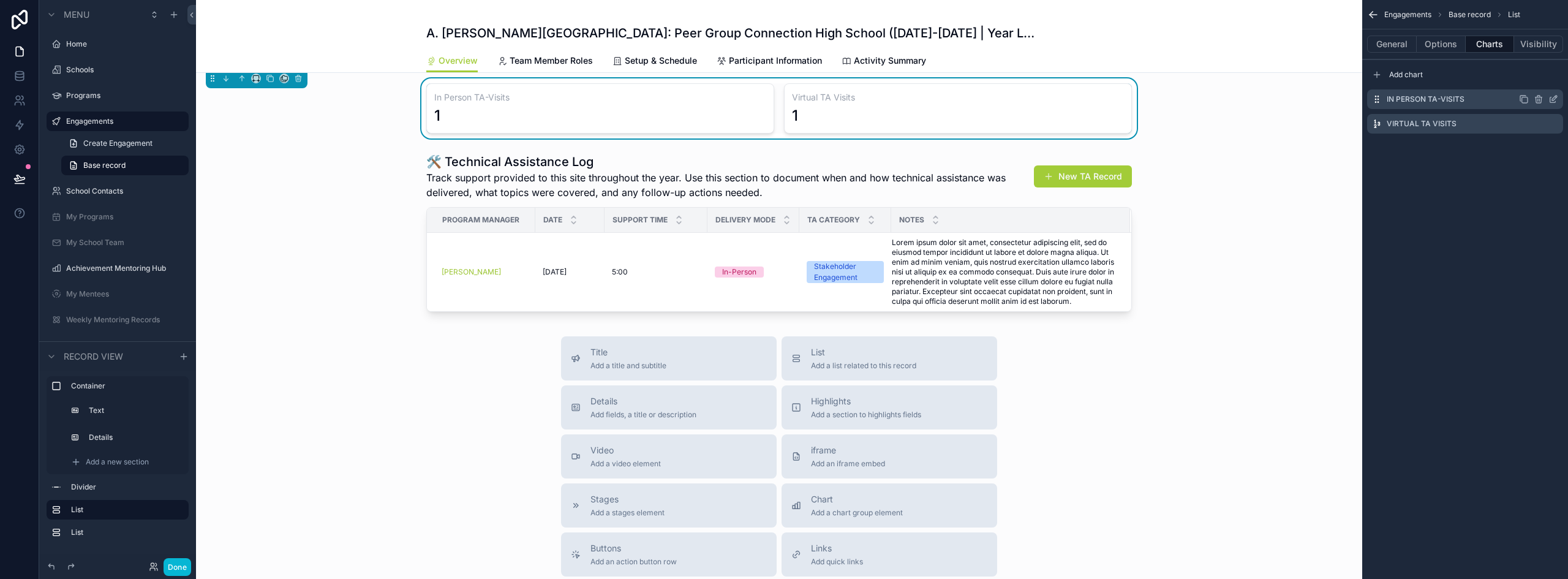
click at [1556, 98] on icon "scrollable content" at bounding box center [1556, 97] width 2 height 2
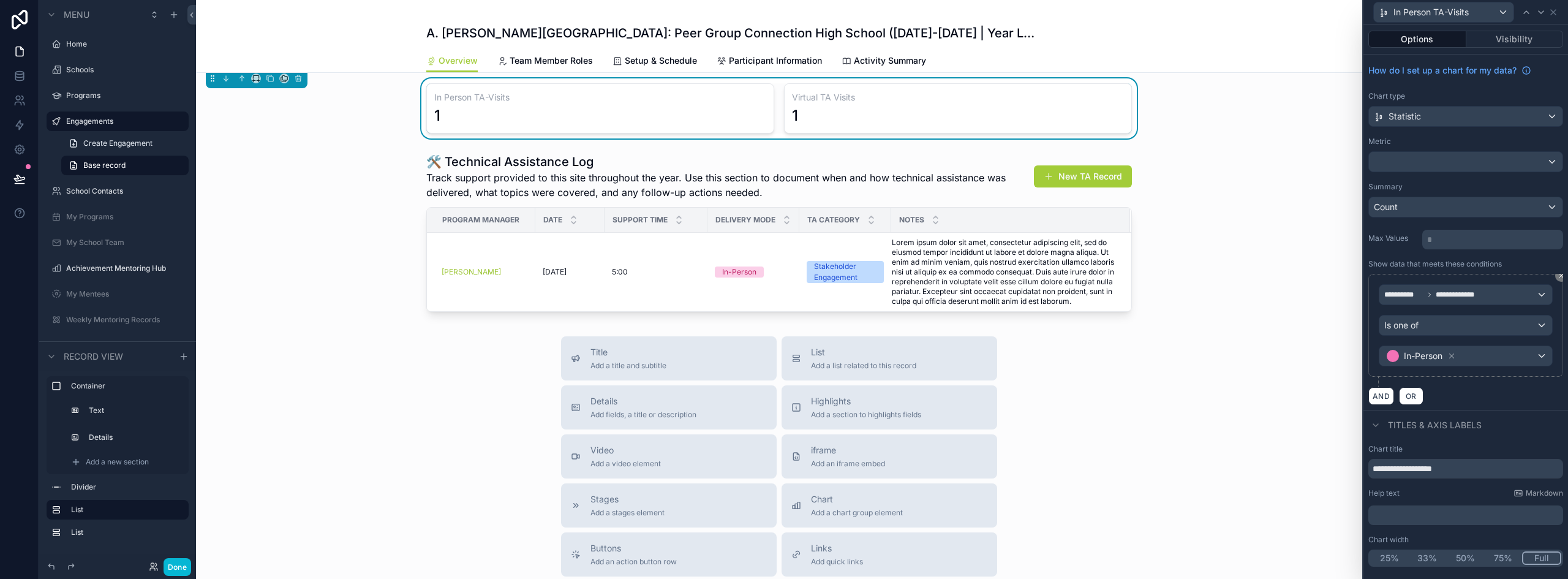
click at [1544, 556] on button "Full" at bounding box center [1542, 558] width 39 height 14
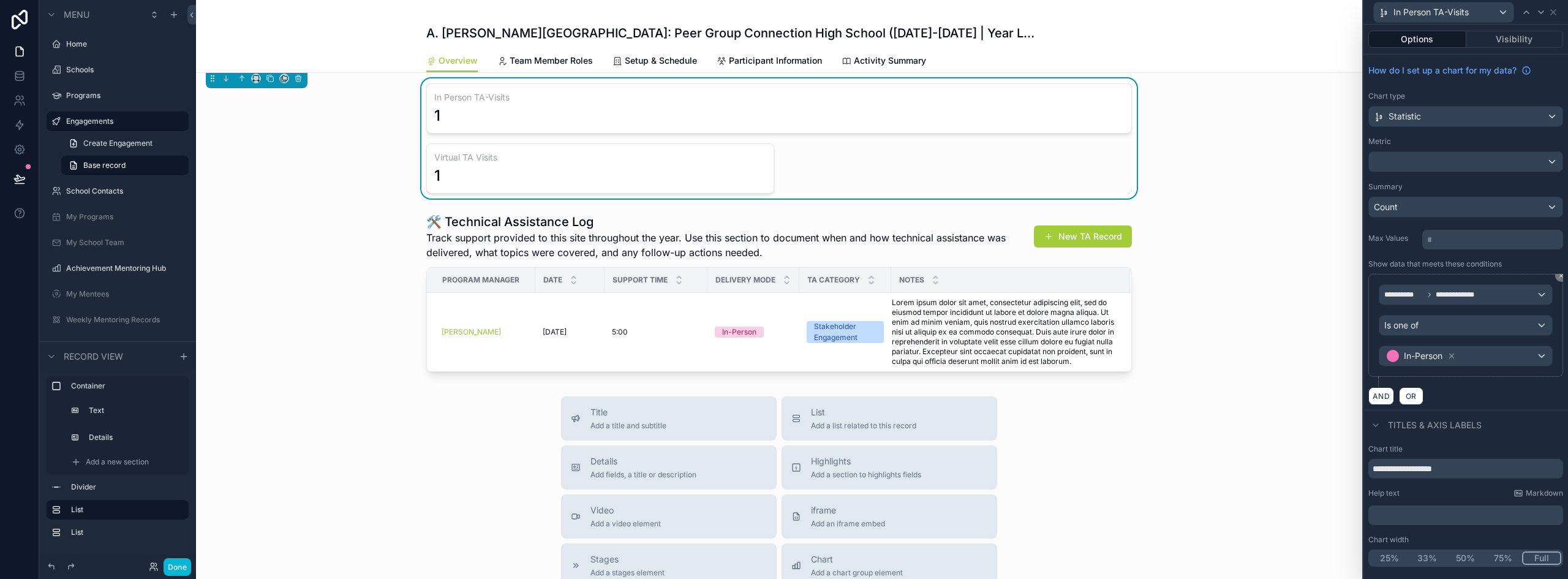
click at [1469, 554] on button "50%" at bounding box center [1465, 558] width 38 height 14
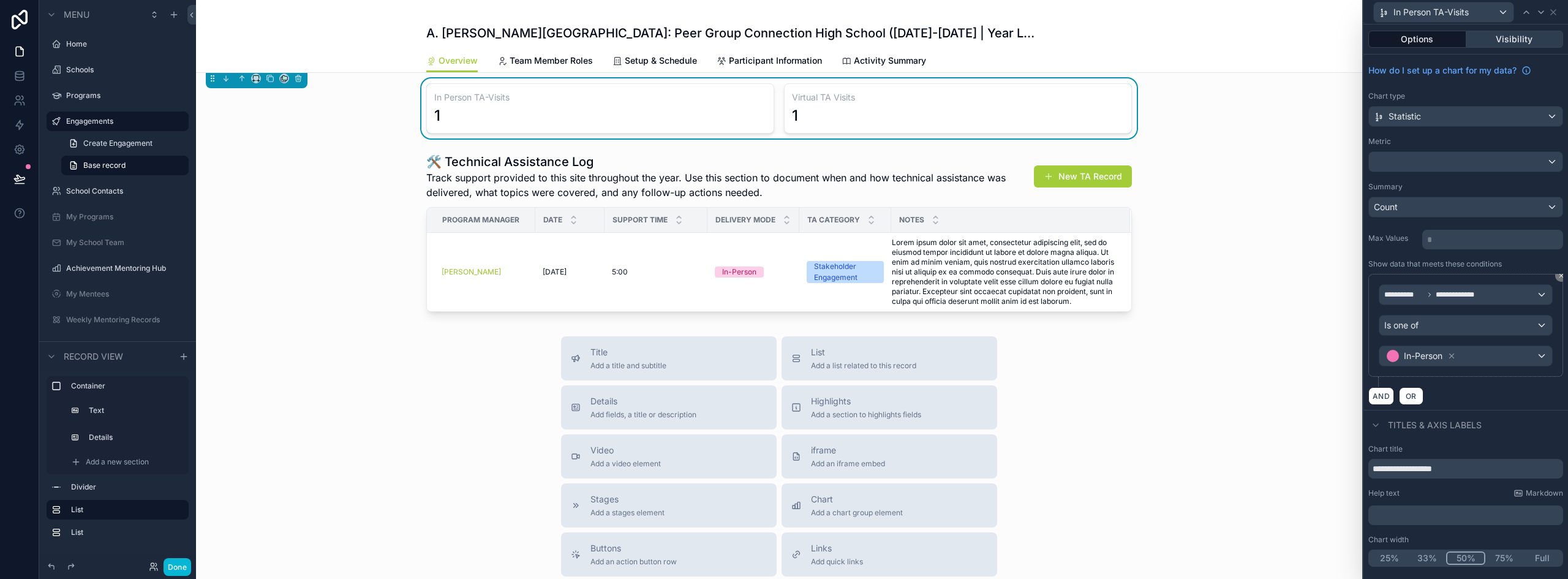
click at [1501, 35] on button "Visibility" at bounding box center [1515, 39] width 98 height 17
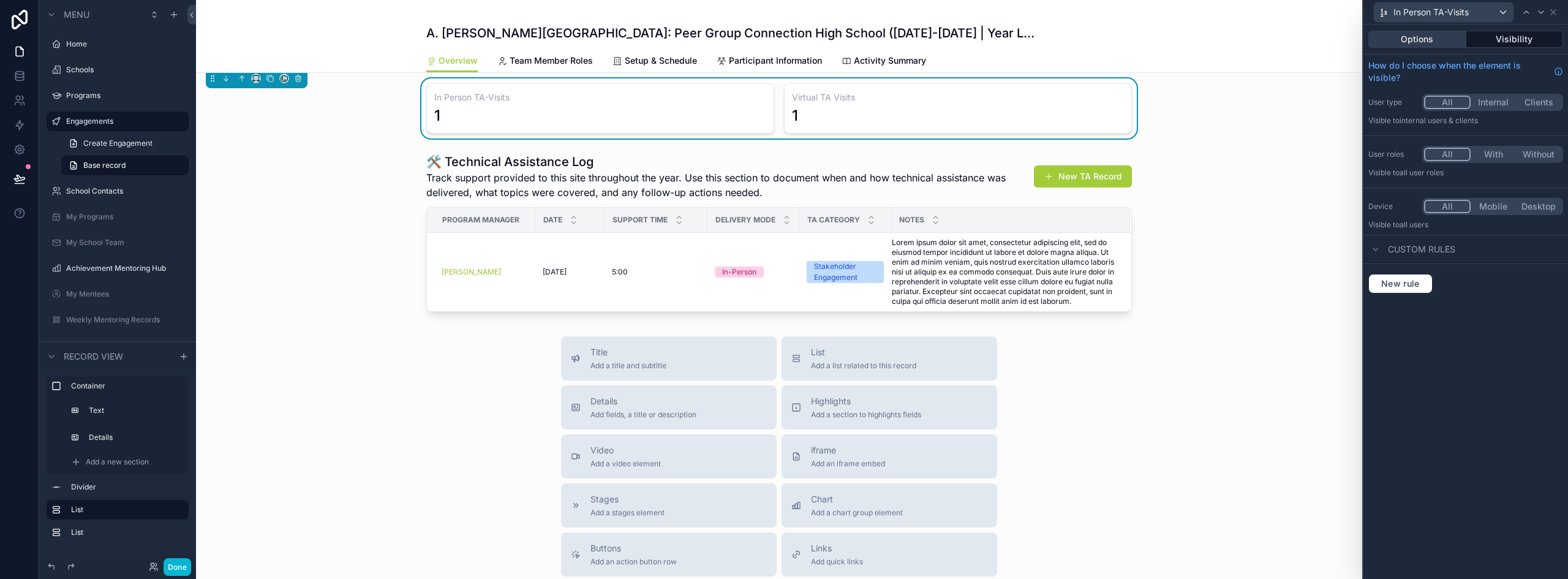
click at [1439, 35] on button "Options" at bounding box center [1417, 39] width 98 height 17
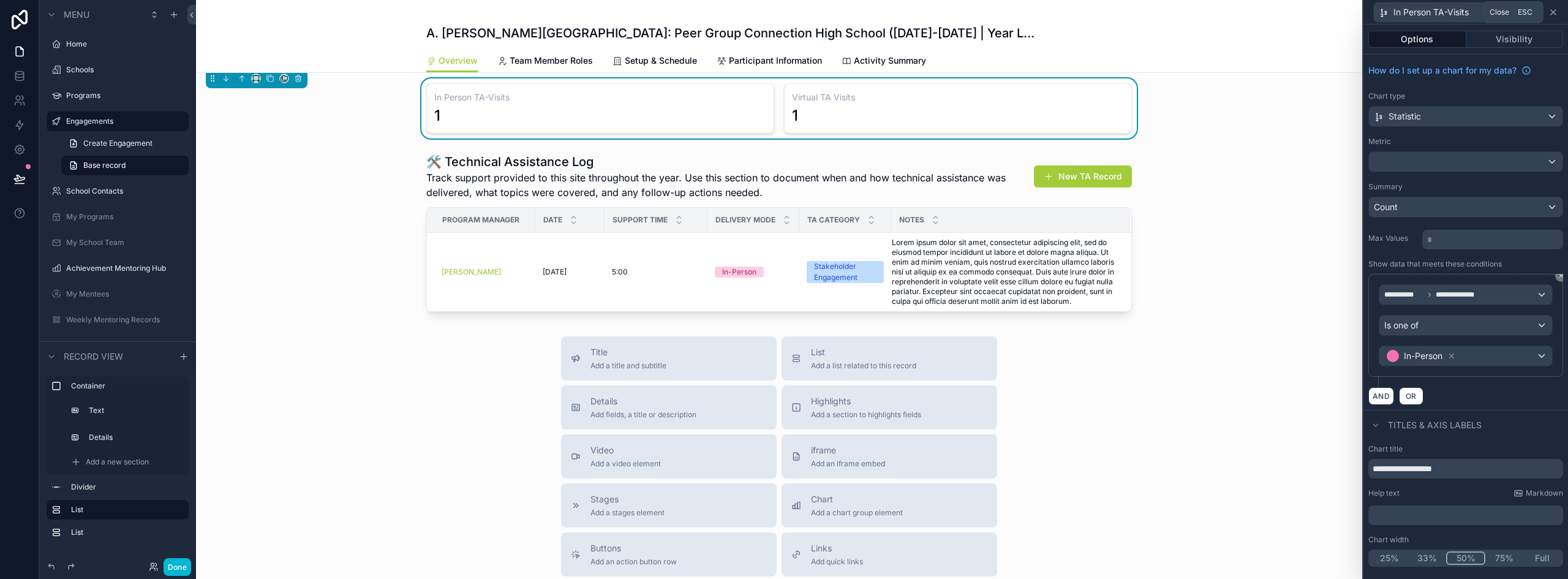
click at [1552, 11] on icon at bounding box center [1553, 12] width 10 height 10
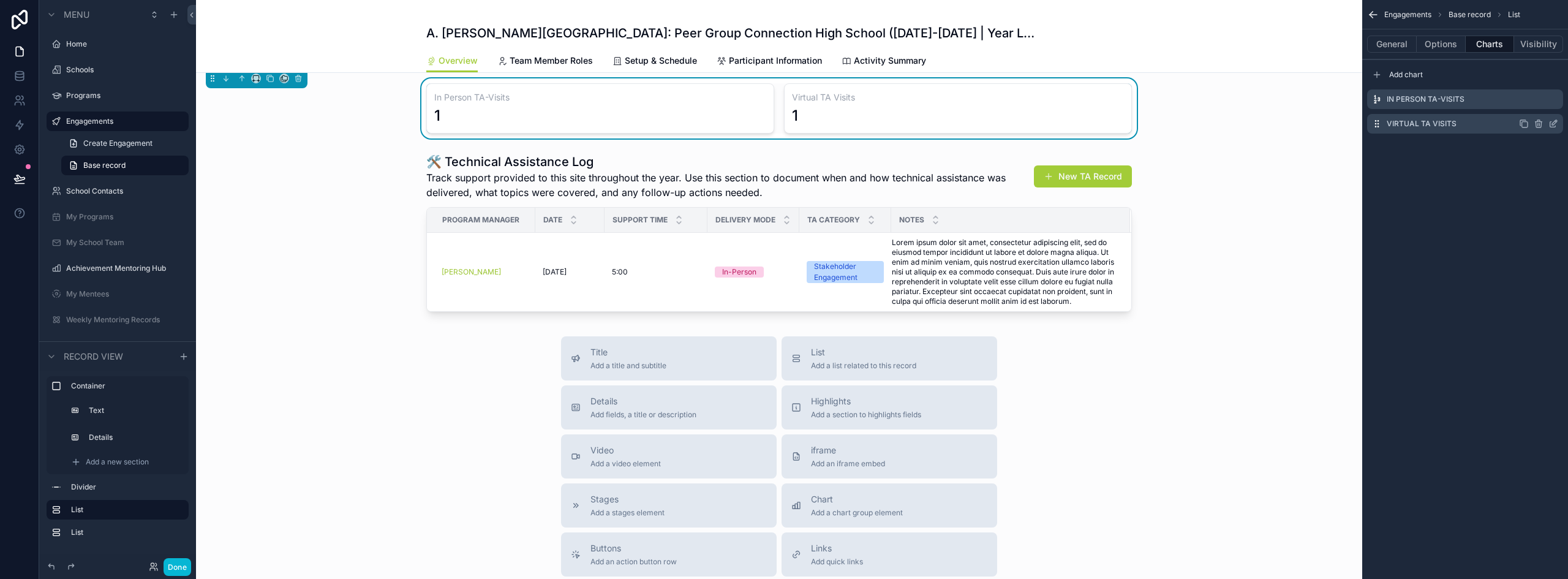
click at [1556, 120] on icon "scrollable content" at bounding box center [1555, 122] width 5 height 5
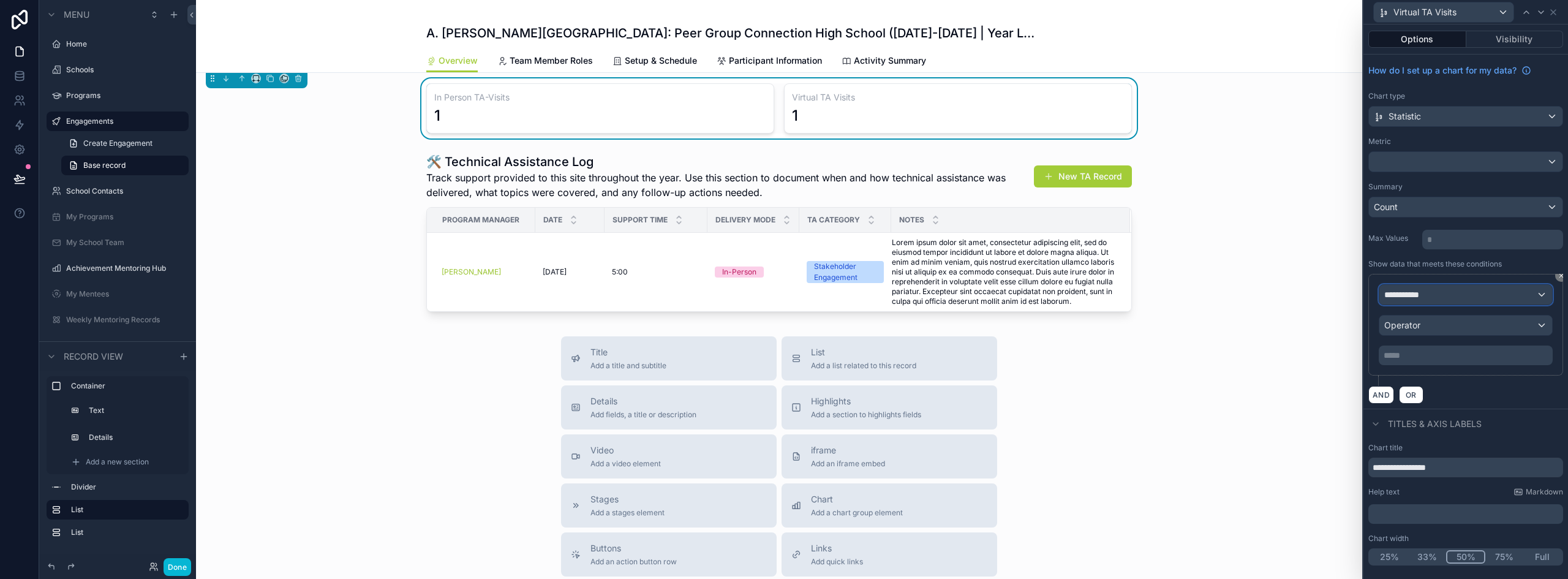
click at [1448, 292] on div "**********" at bounding box center [1466, 294] width 172 height 19
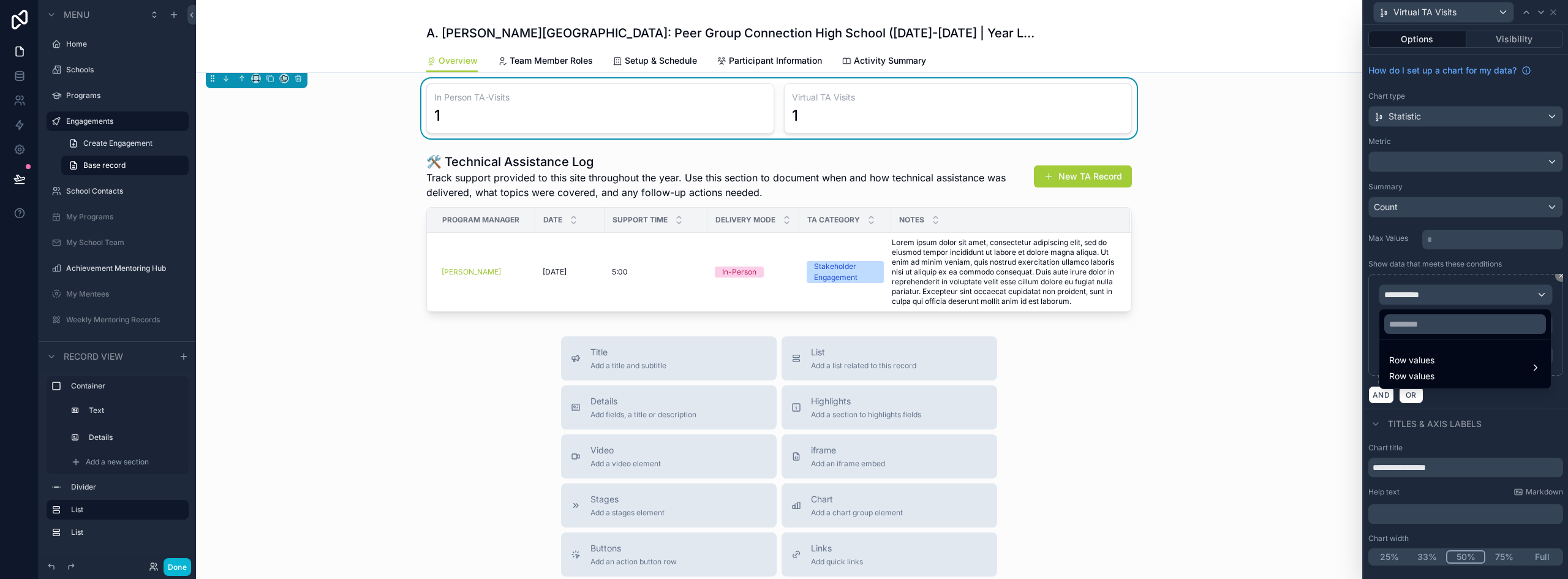
click at [1471, 400] on div at bounding box center [1466, 290] width 205 height 579
click at [1416, 163] on div at bounding box center [1466, 161] width 193 height 19
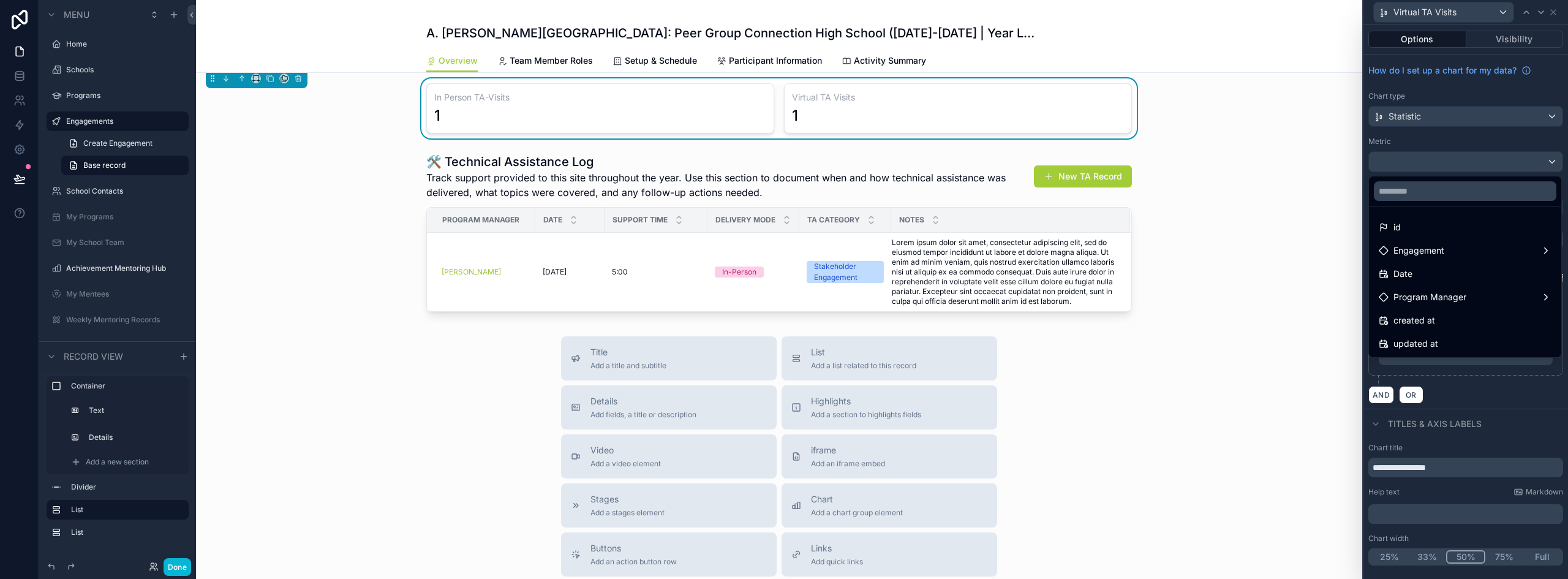
click at [1416, 163] on div at bounding box center [1466, 290] width 205 height 579
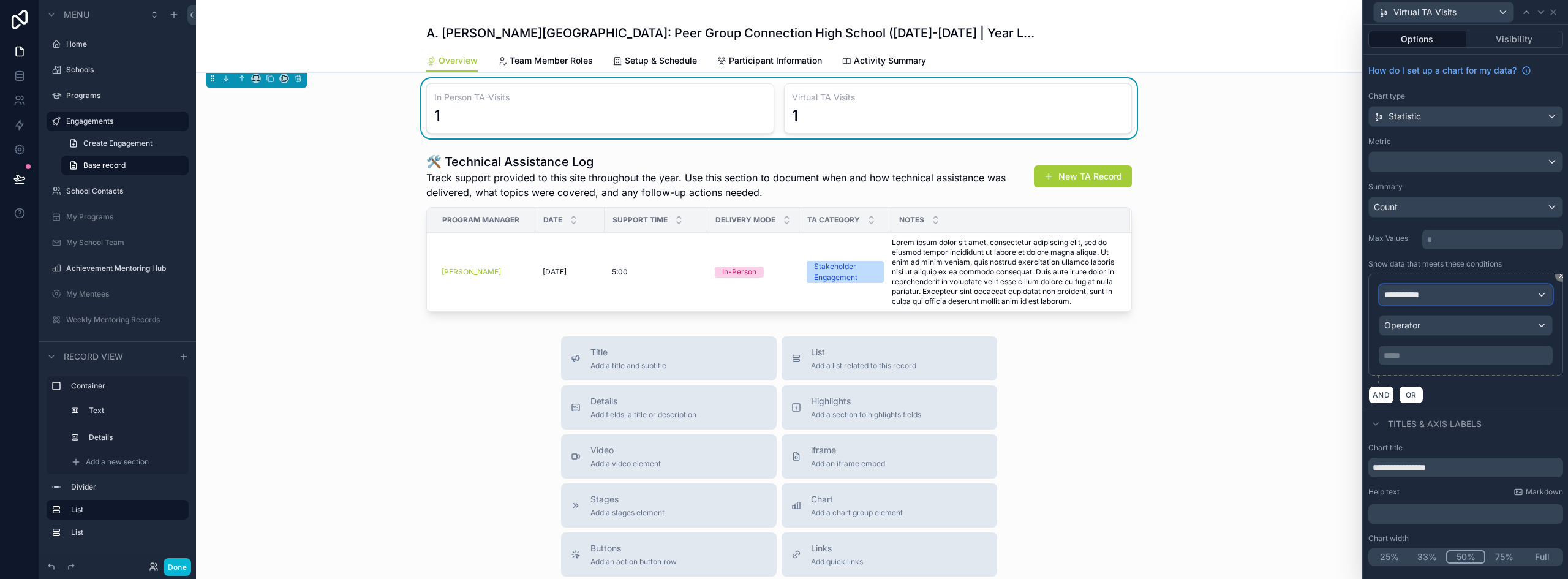
click at [1430, 295] on span "**********" at bounding box center [1407, 295] width 45 height 12
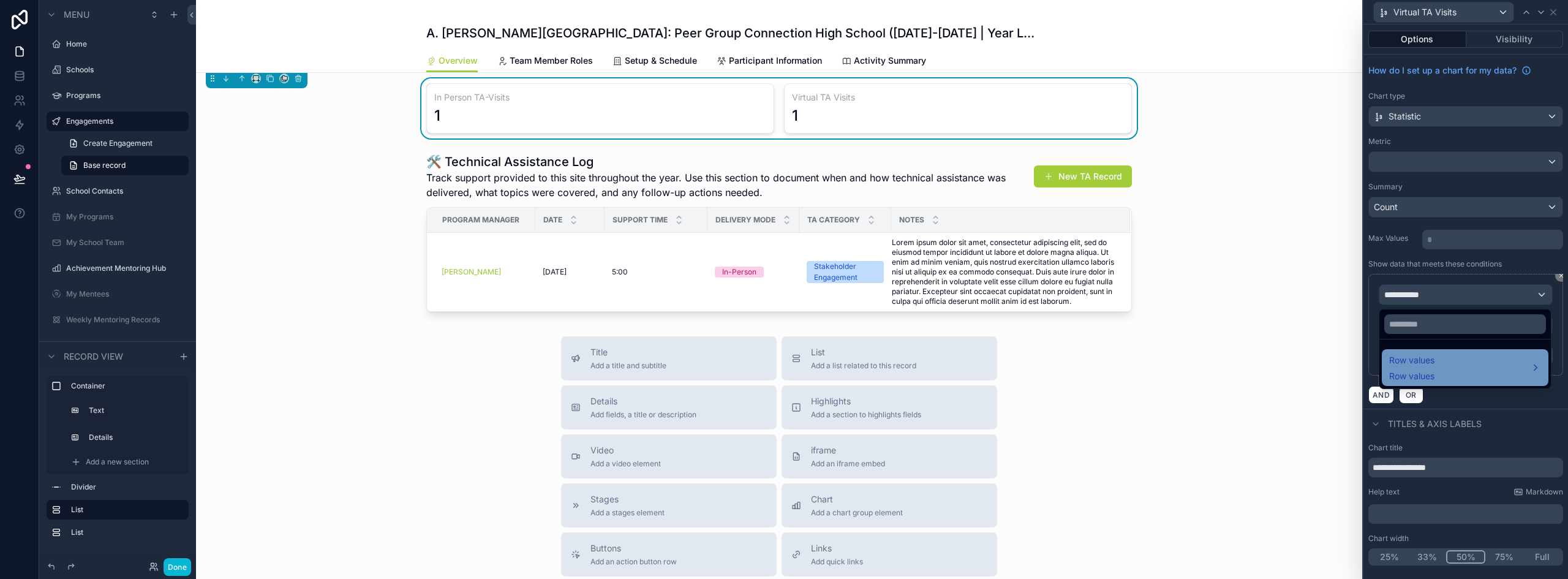
click at [1436, 362] on div "Row values Row values" at bounding box center [1465, 367] width 152 height 29
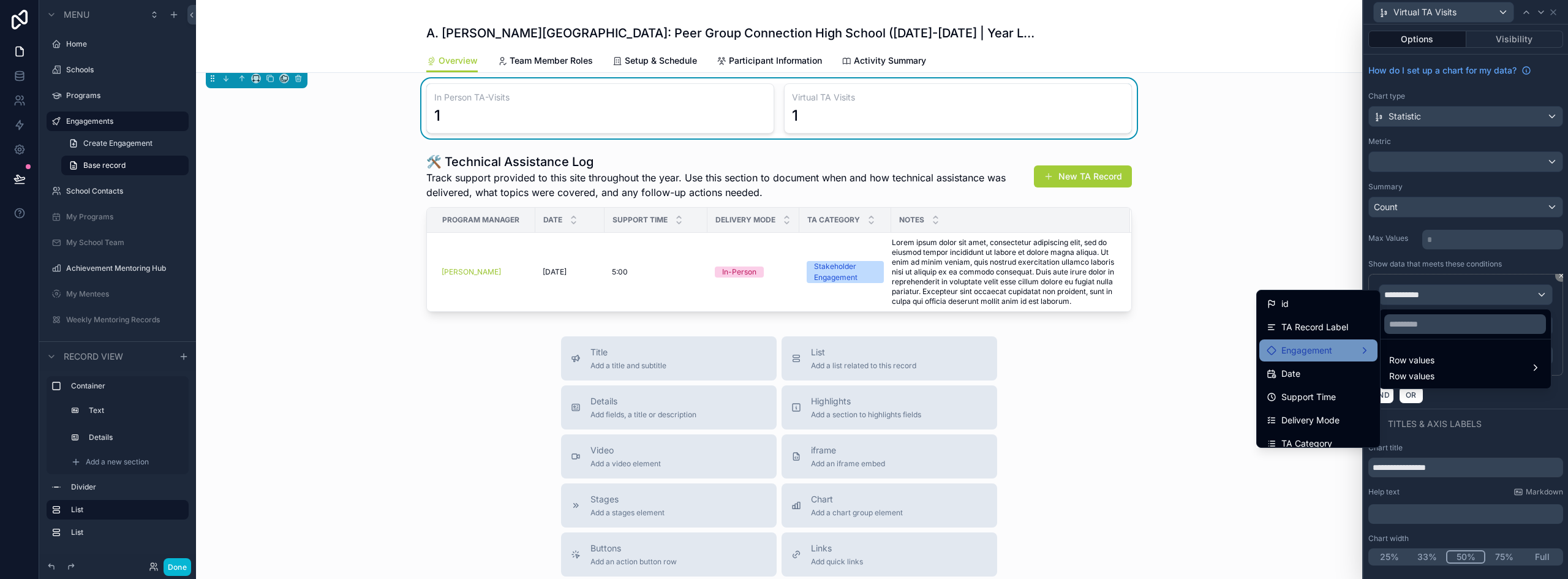
scroll to position [62, 0]
click at [1323, 356] on span "Delivery Mode" at bounding box center [1311, 359] width 59 height 15
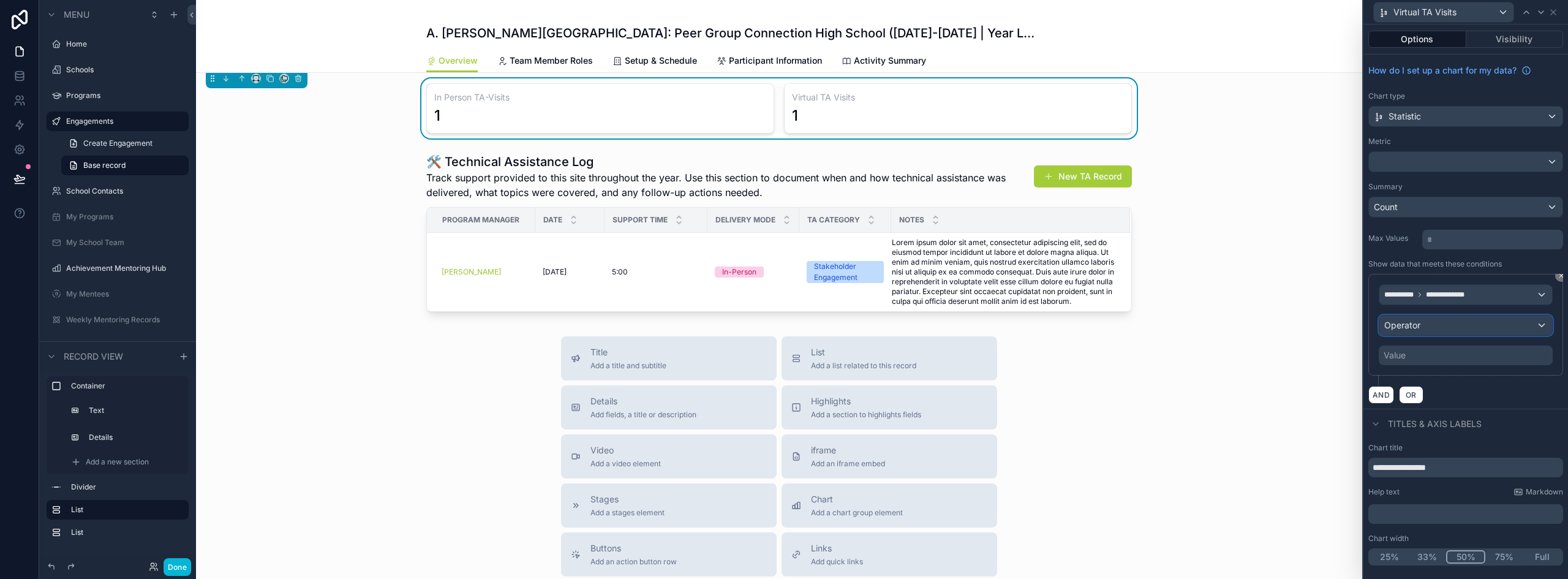
click at [1429, 326] on div "Operator" at bounding box center [1466, 325] width 172 height 19
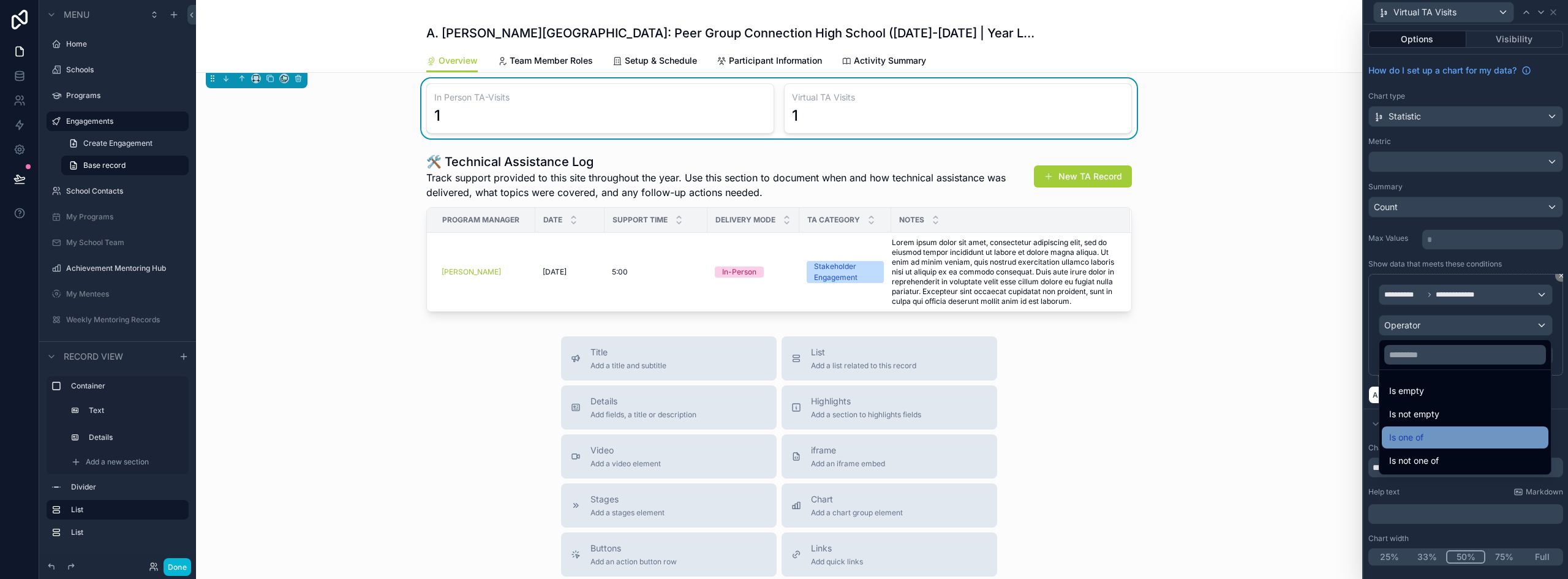
click at [1442, 434] on div "Is one of" at bounding box center [1465, 437] width 152 height 15
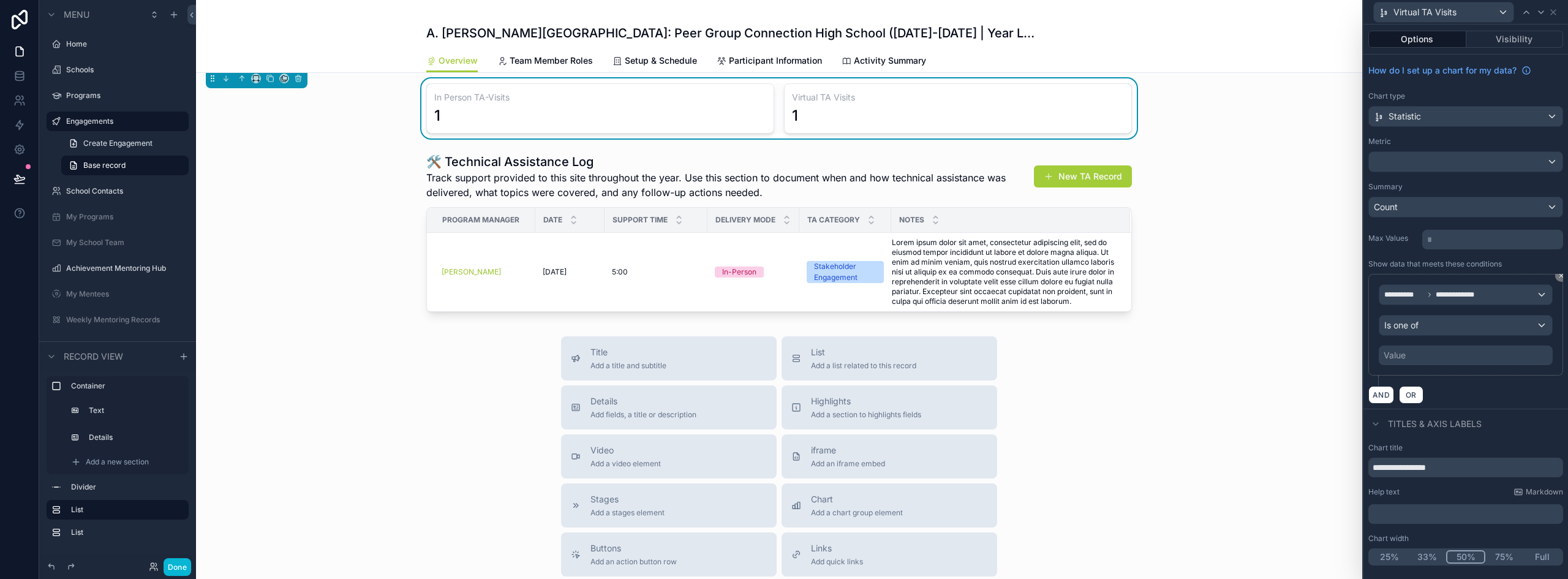
click at [1428, 340] on div "**********" at bounding box center [1466, 324] width 174 height 81
click at [1429, 357] on div "Value" at bounding box center [1466, 355] width 174 height 19
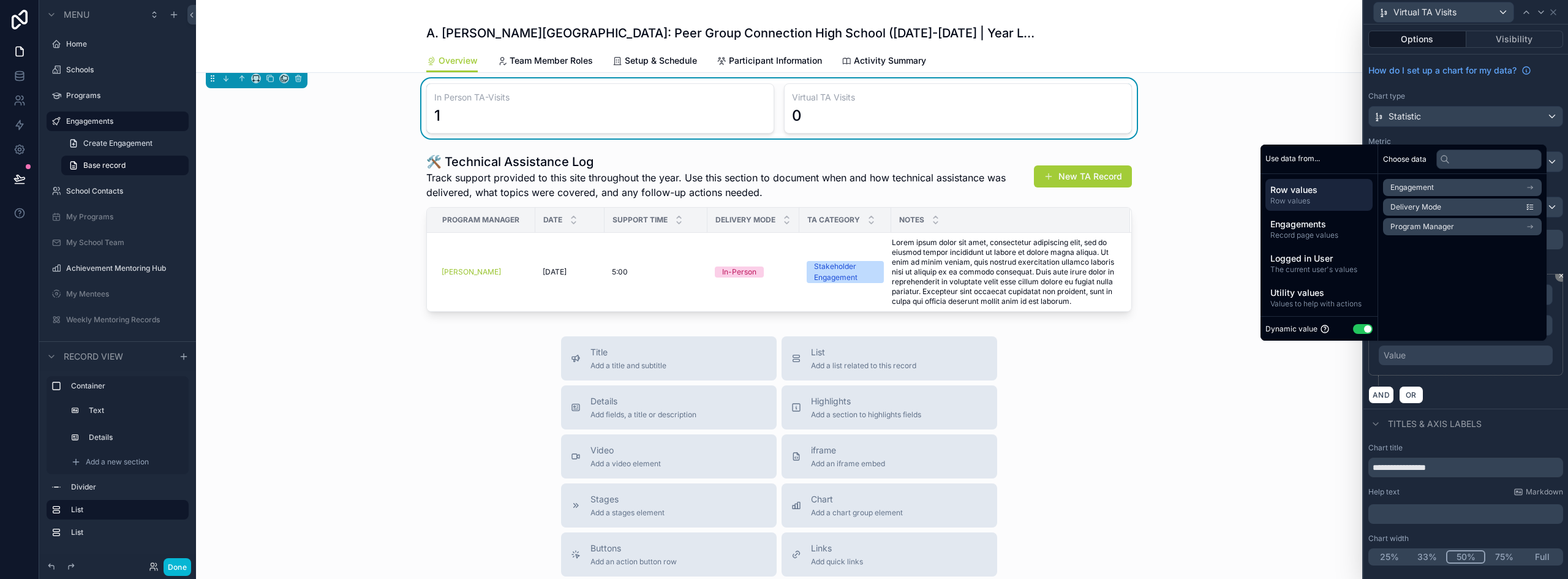
click at [1353, 330] on button "Use setting" at bounding box center [1362, 329] width 19 height 10
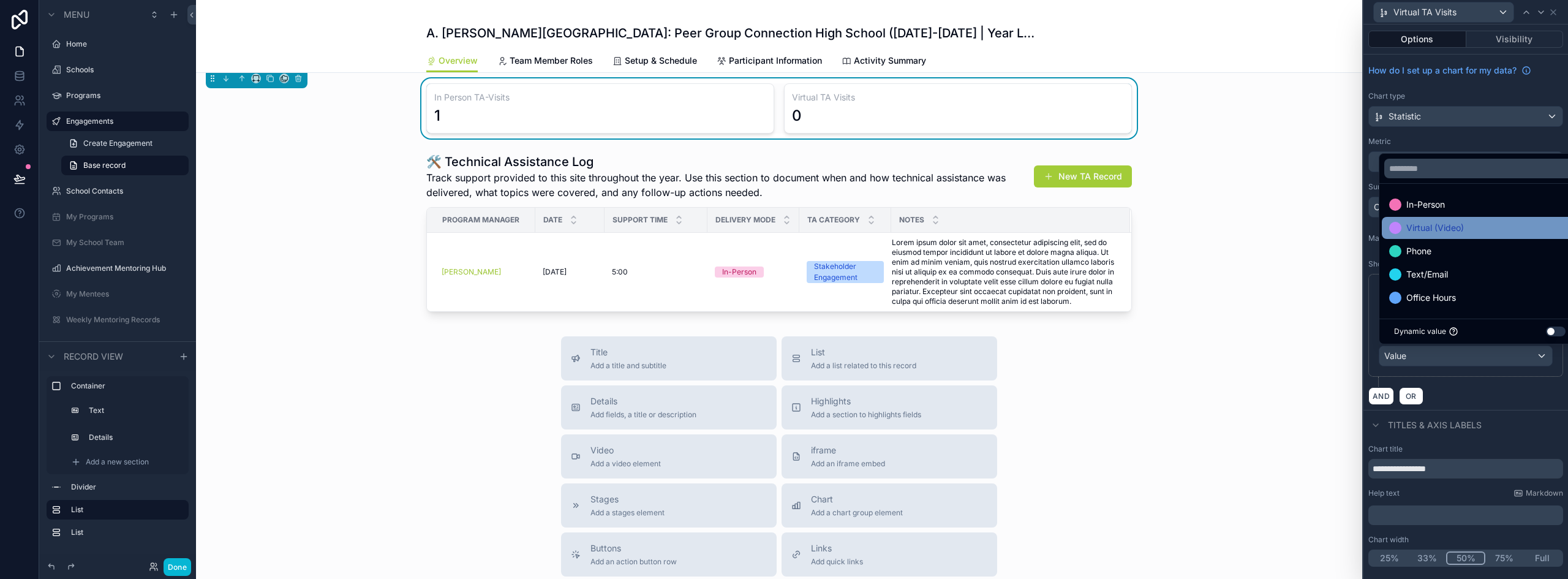
click at [1436, 229] on span "Virtual (Video)" at bounding box center [1435, 228] width 58 height 15
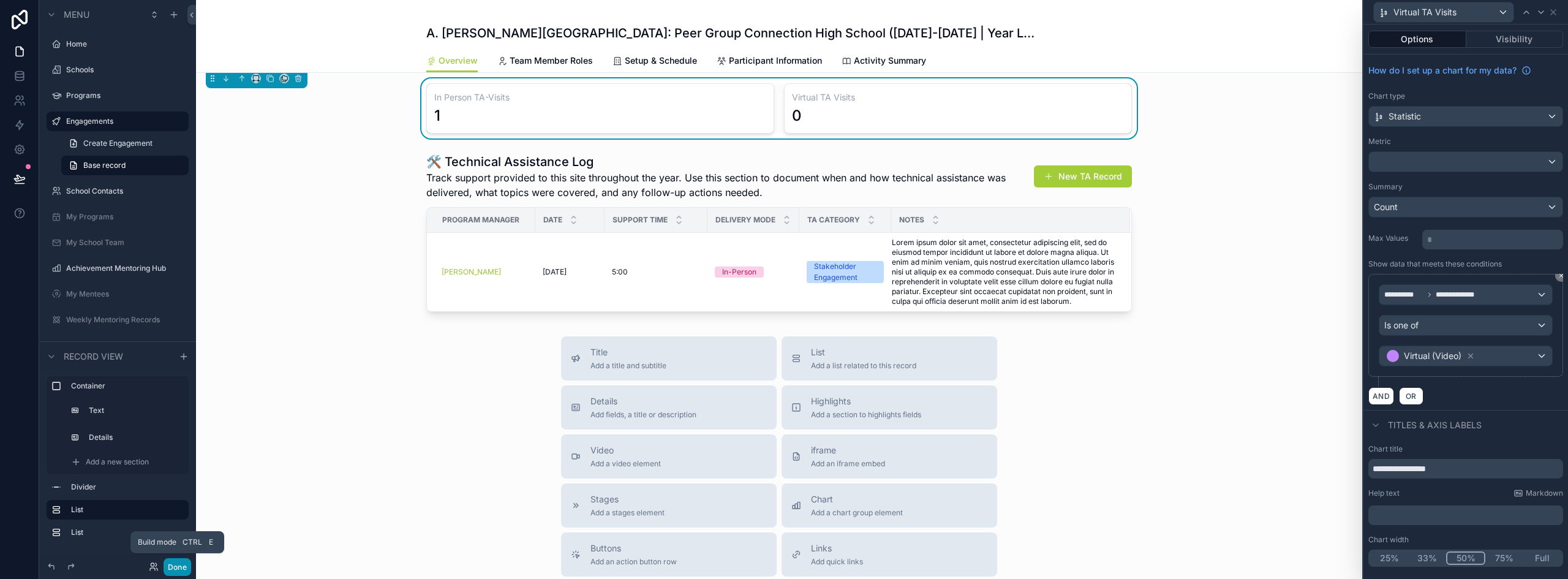
click at [178, 566] on button "Done" at bounding box center [177, 567] width 28 height 18
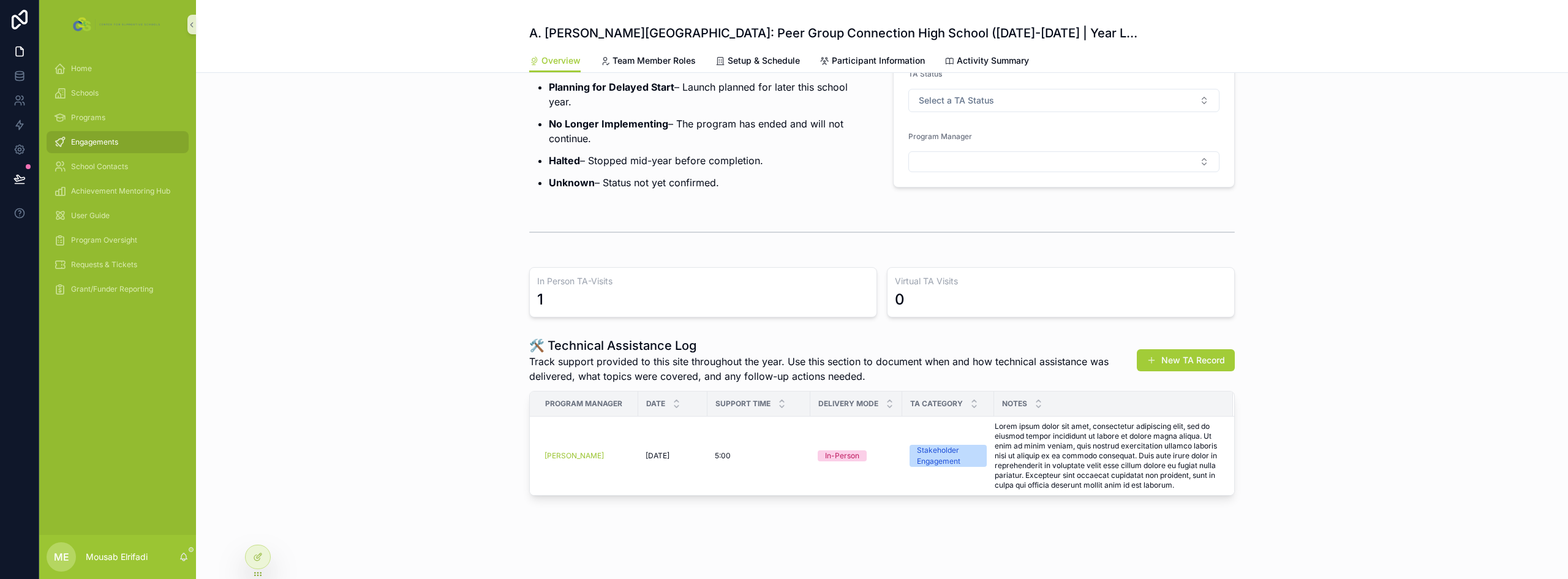
scroll to position [269, 0]
click at [622, 350] on h1 "🛠️ Technical Assistance Log" at bounding box center [836, 346] width 613 height 17
click at [250, 560] on div at bounding box center [258, 557] width 25 height 23
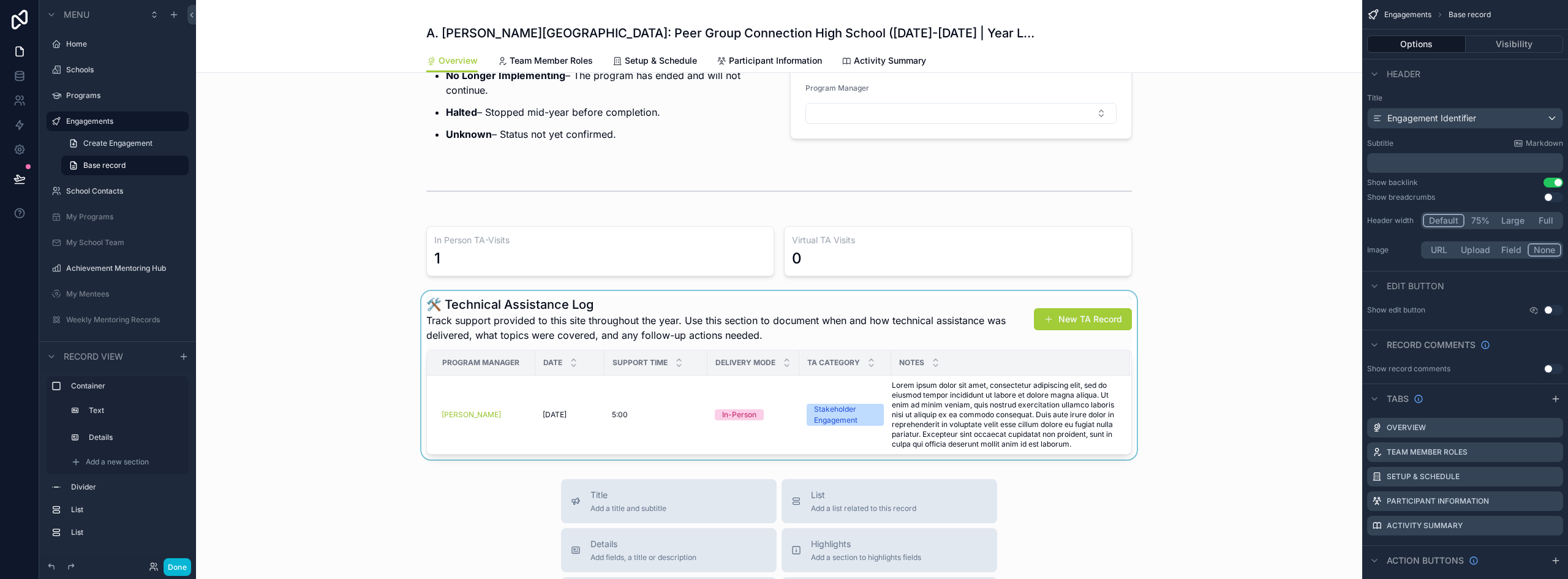
scroll to position [331, 0]
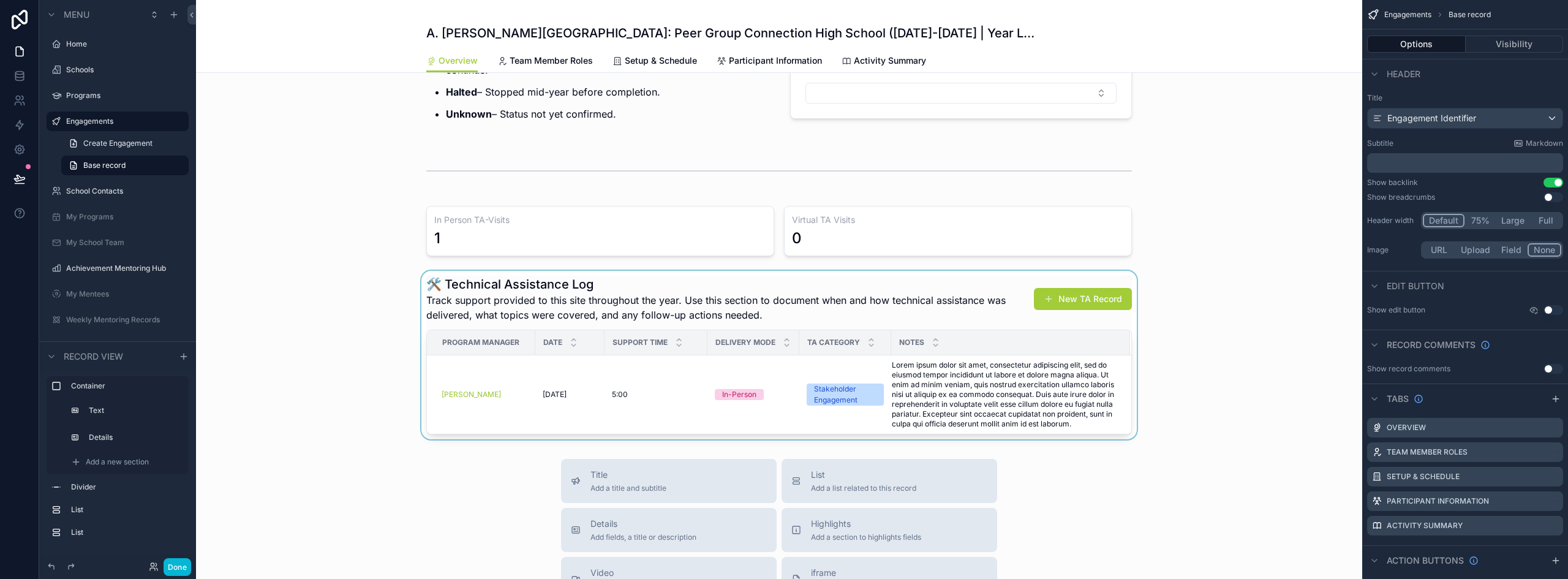
click at [612, 347] on div "Support Time" at bounding box center [656, 343] width 102 height 23
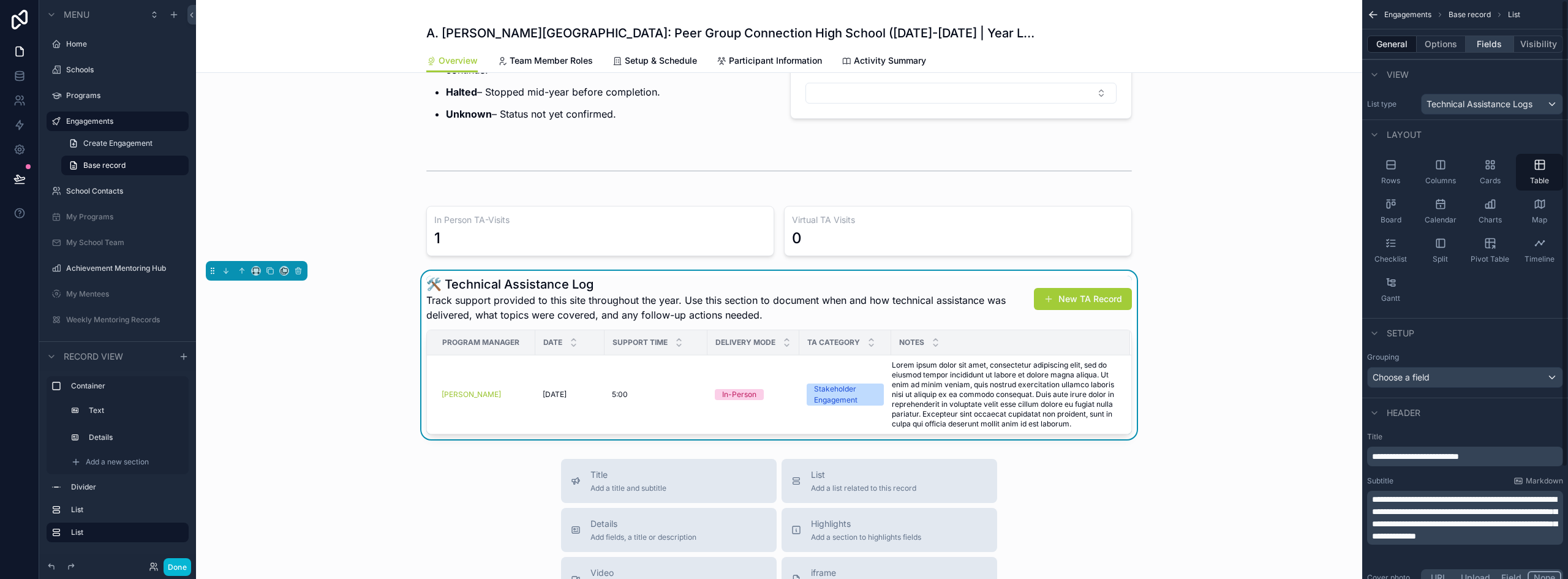
click at [1489, 49] on button "Fields" at bounding box center [1490, 44] width 49 height 17
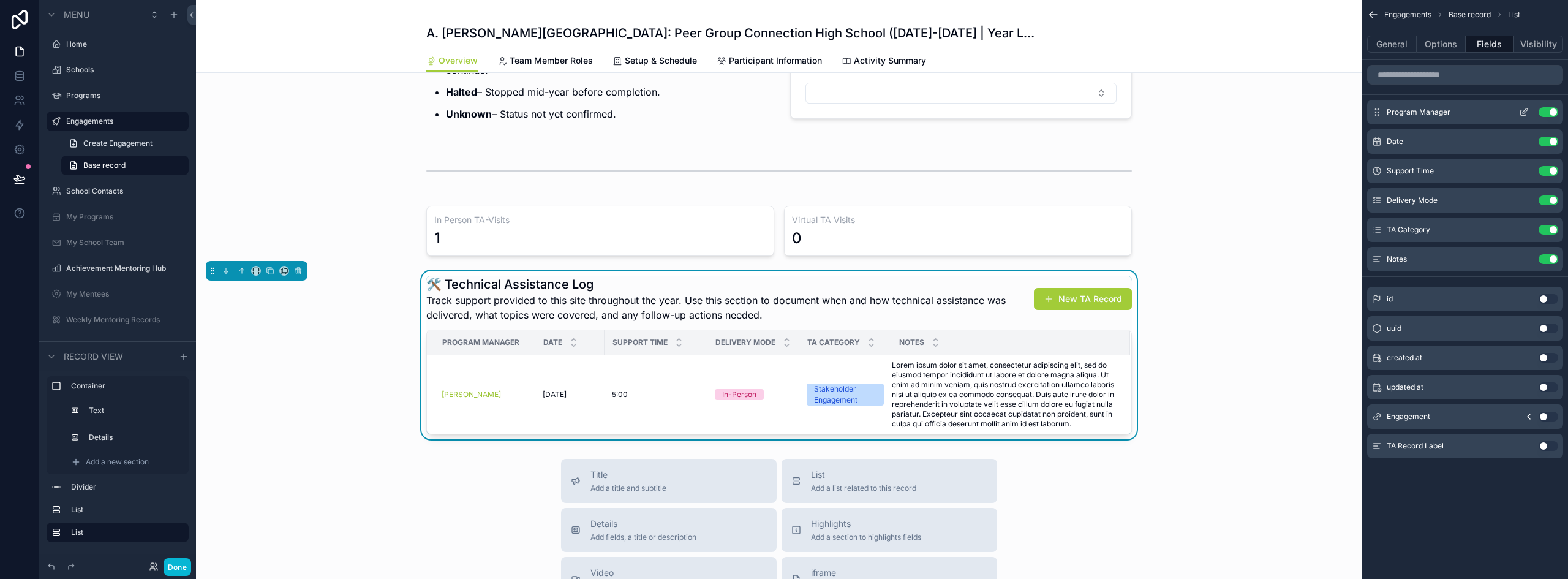
click at [1518, 112] on button "scrollable content" at bounding box center [1523, 112] width 19 height 10
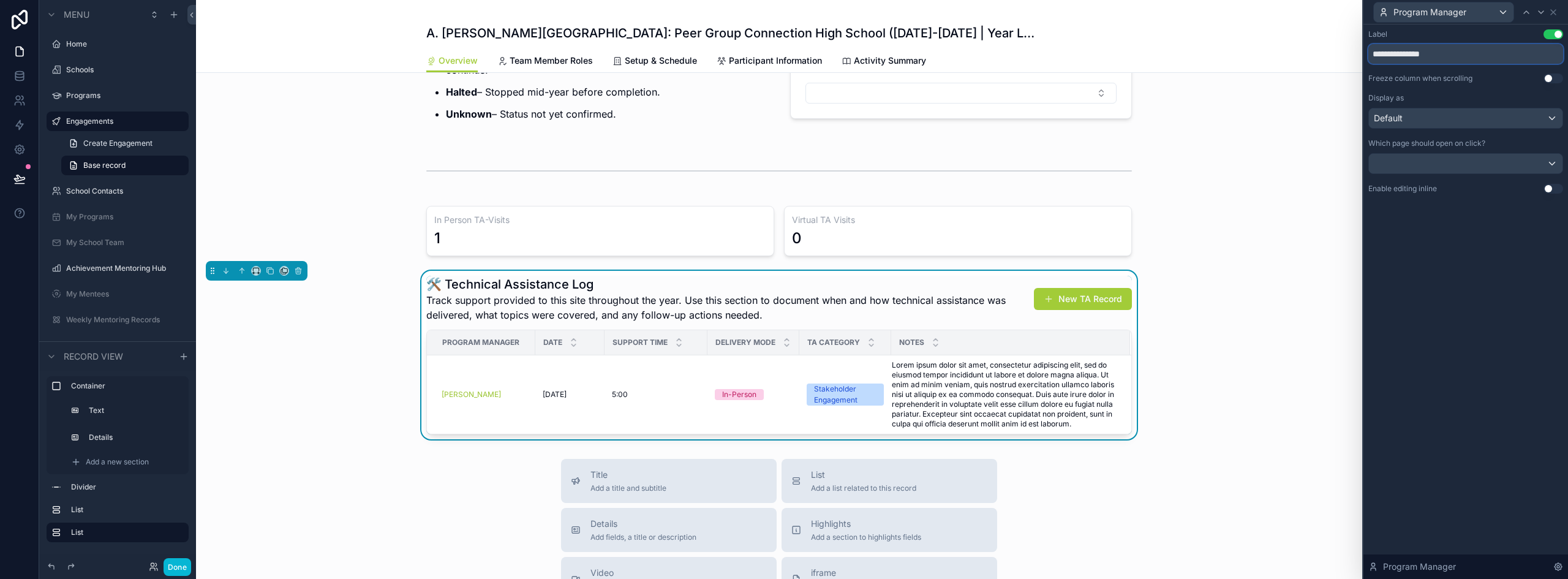
click at [1459, 54] on input "**********" at bounding box center [1466, 53] width 195 height 19
type input "**********"
click at [1475, 15] on div "Program Manager" at bounding box center [1443, 12] width 139 height 19
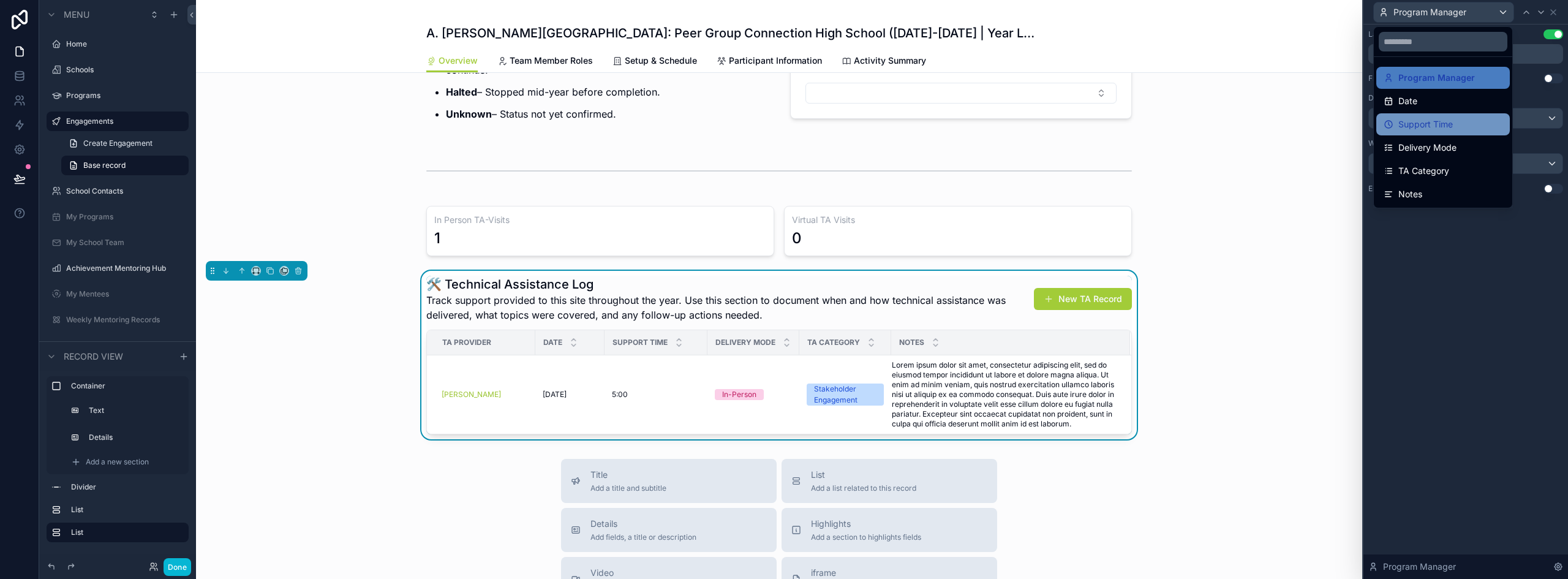
click at [1418, 122] on span "Support Time" at bounding box center [1426, 124] width 55 height 15
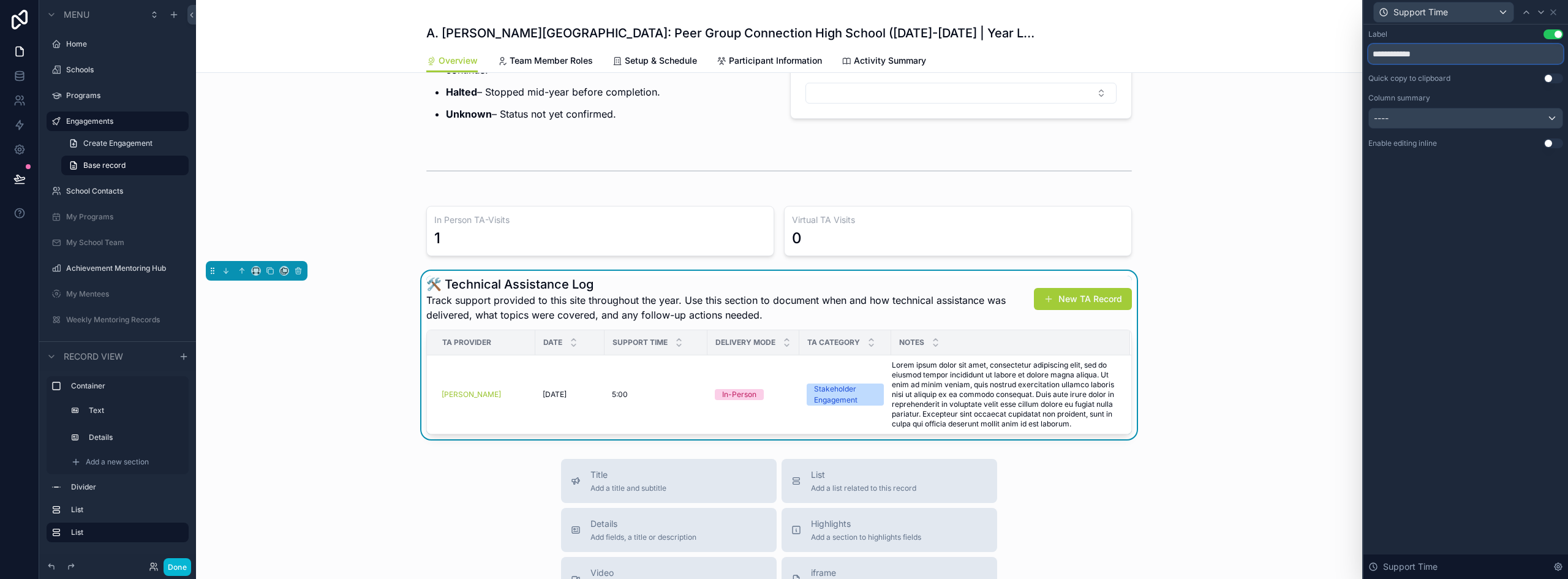
click at [1396, 53] on input "**********" at bounding box center [1466, 53] width 195 height 19
click at [1395, 53] on input "**********" at bounding box center [1466, 53] width 195 height 19
type input "**********"
click at [1556, 12] on icon at bounding box center [1553, 12] width 10 height 10
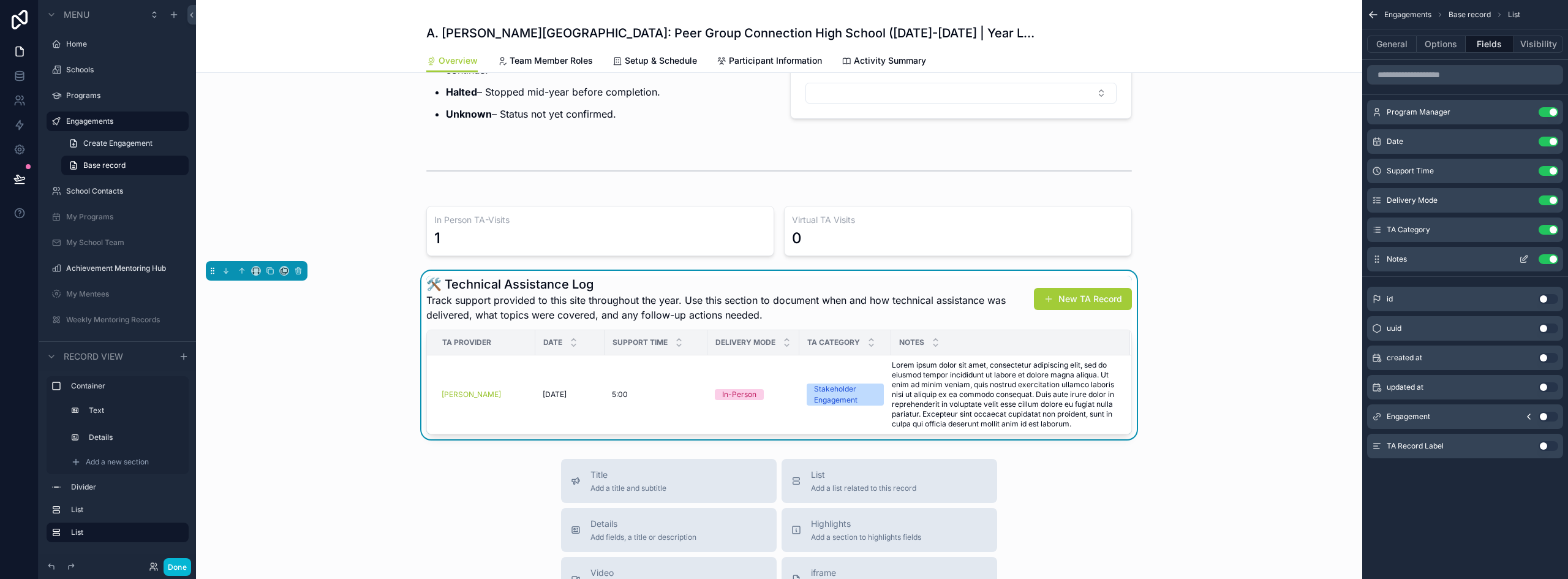
click at [1544, 256] on button "Use setting" at bounding box center [1548, 259] width 19 height 10
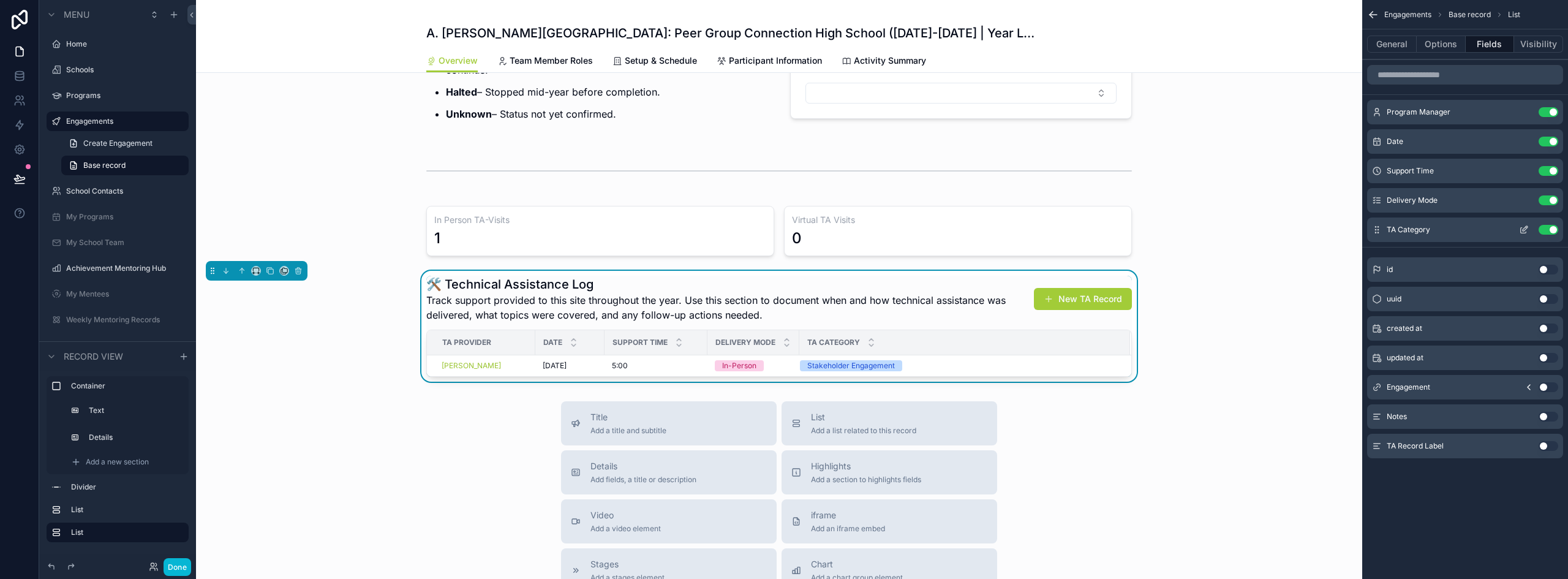
click at [1553, 239] on div "TA Category Use setting" at bounding box center [1465, 230] width 196 height 25
click at [1547, 413] on button "Use setting" at bounding box center [1548, 417] width 19 height 10
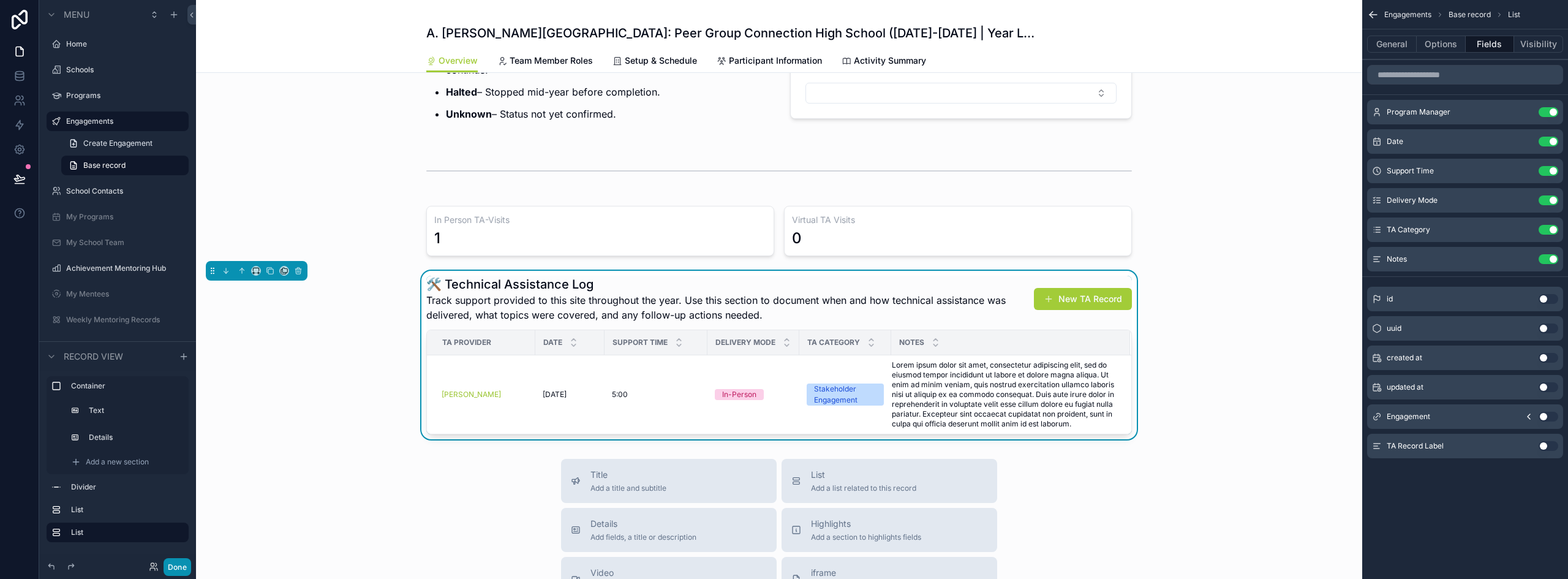
click at [187, 563] on button "Done" at bounding box center [177, 567] width 28 height 18
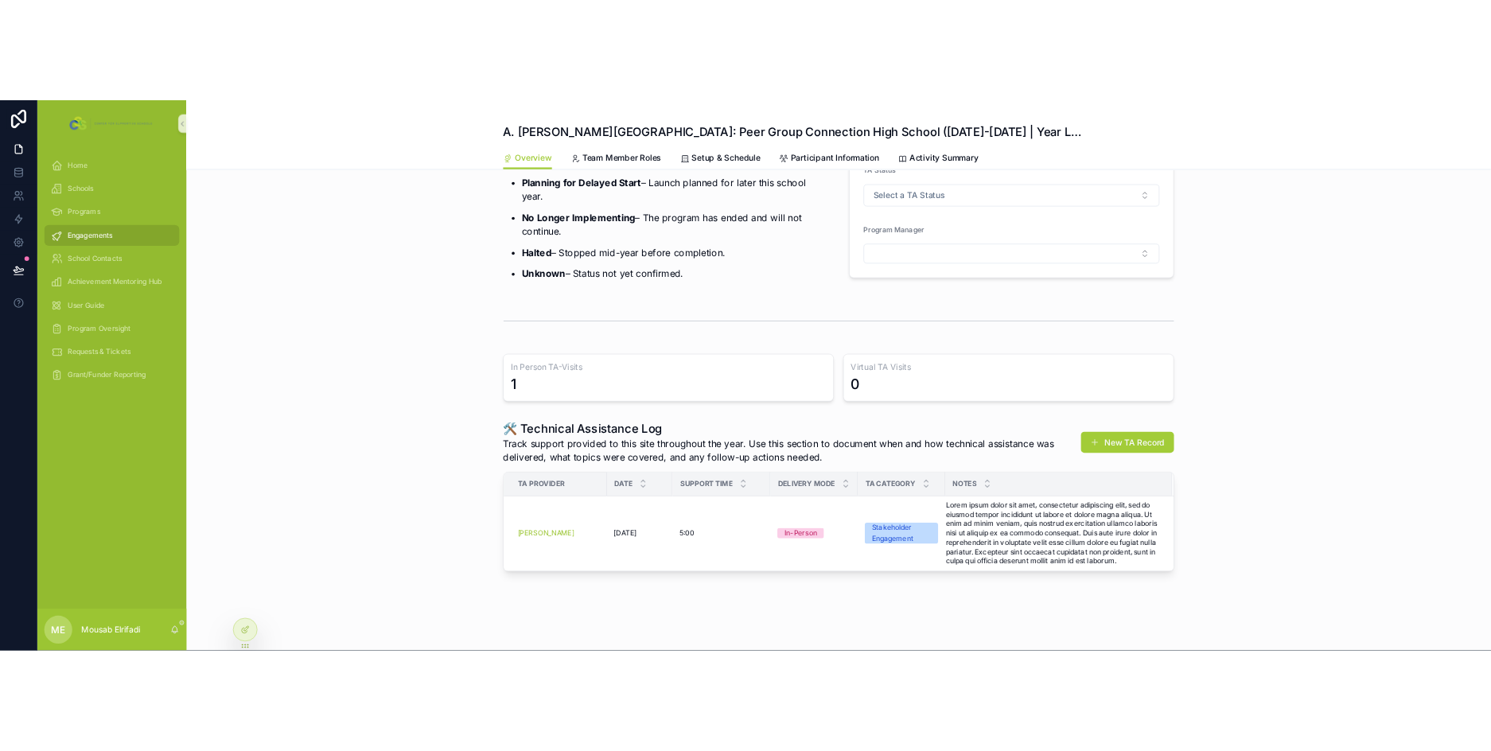
scroll to position [350, 0]
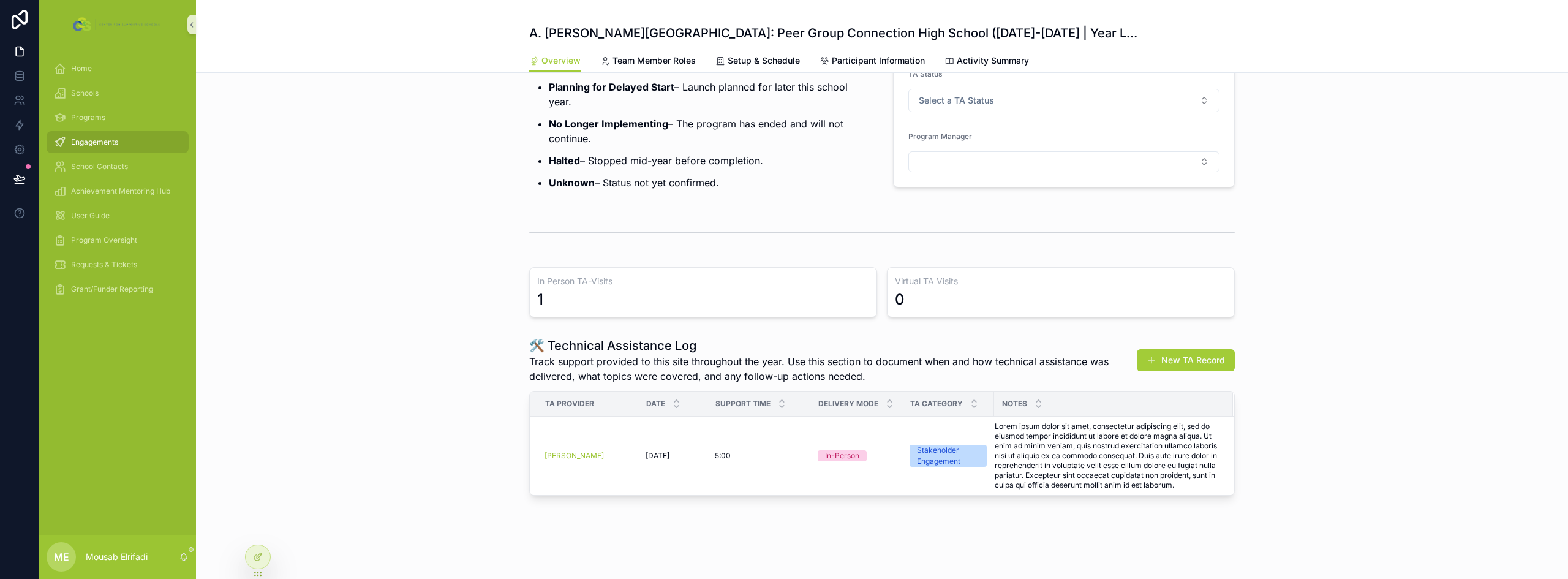
click at [304, 470] on div "🛠️ Technical Assistance Log Track support provided to this site throughout the …" at bounding box center [882, 416] width 1372 height 169
click at [20, 172] on button at bounding box center [19, 179] width 27 height 35
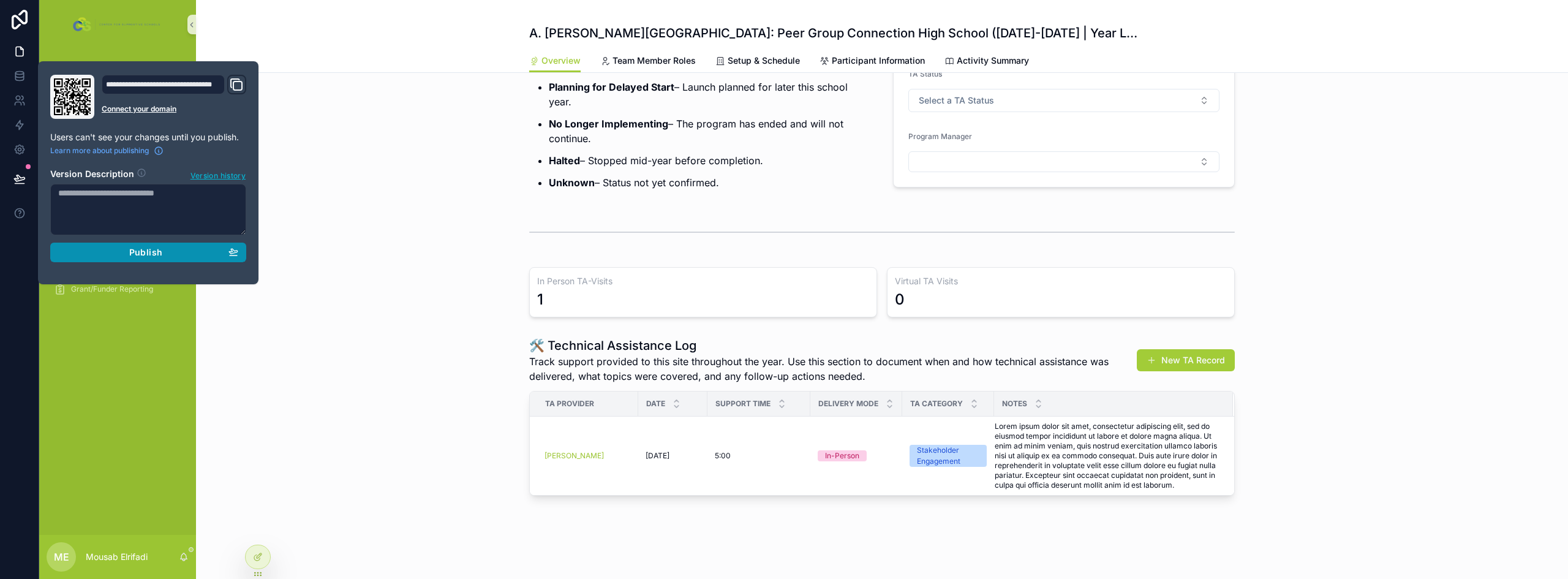
click at [139, 253] on span "Publish" at bounding box center [145, 253] width 33 height 11
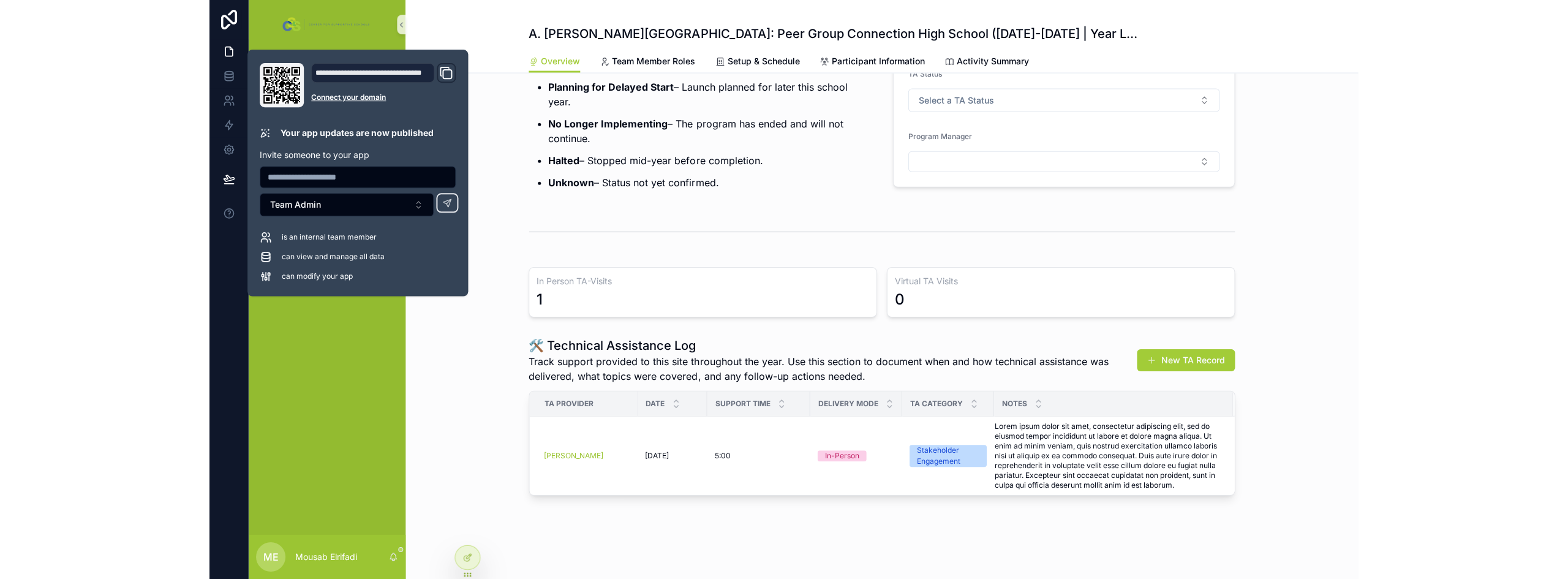
scroll to position [270, 0]
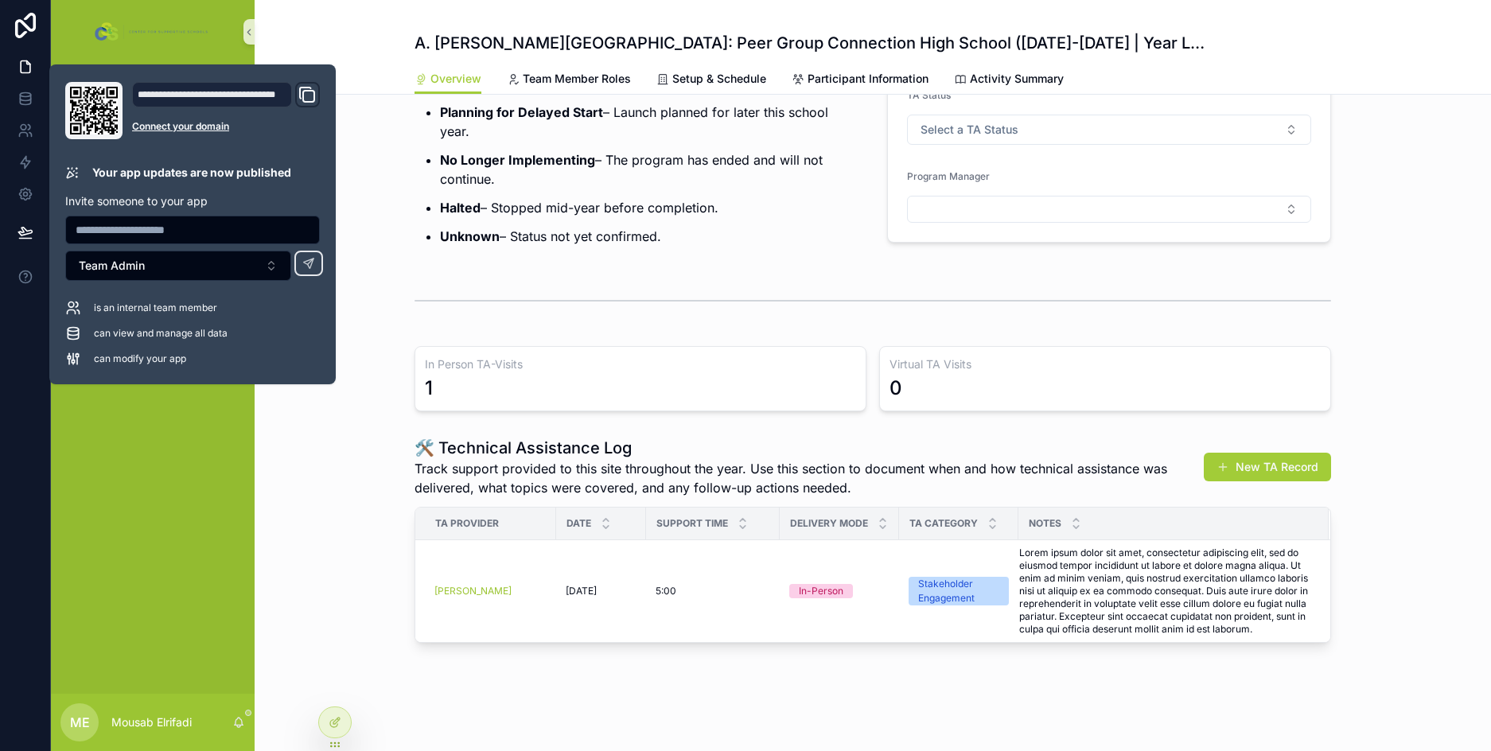
click at [382, 498] on div "🛠️ Technical Assistance Log Track support provided to this site throughout the …" at bounding box center [873, 540] width 1237 height 219
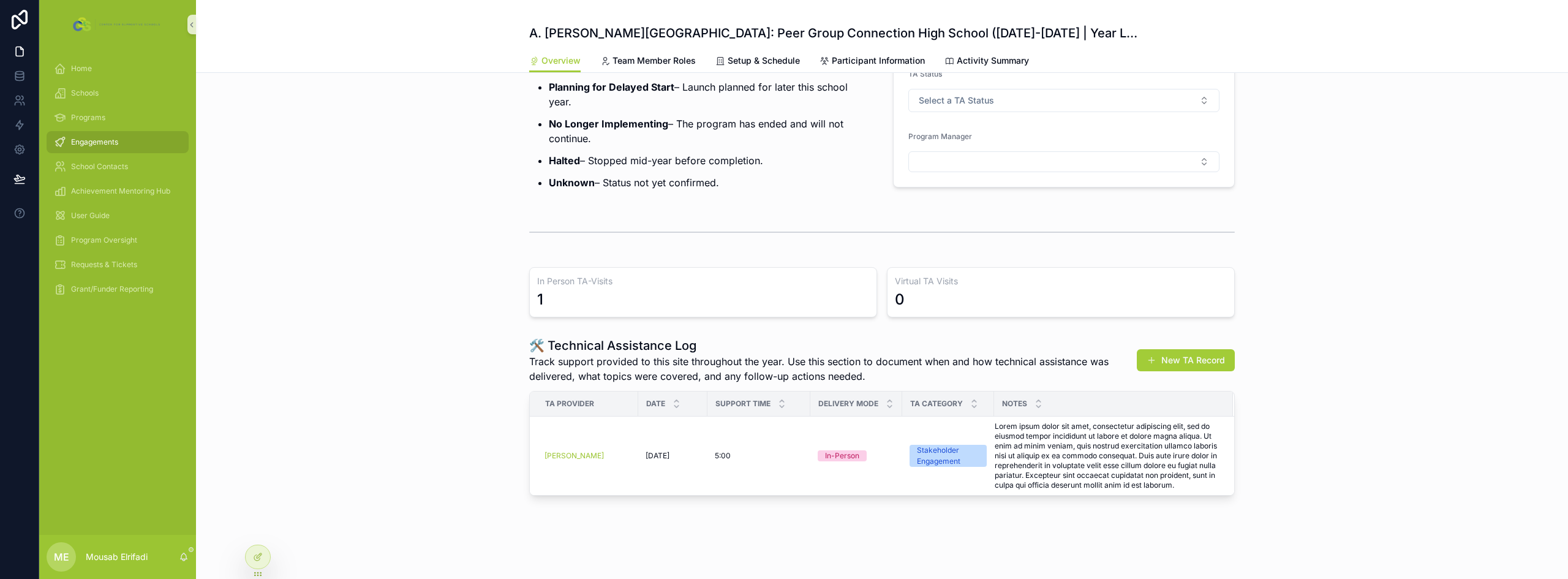
scroll to position [269, 0]
click at [11, 74] on link at bounding box center [19, 76] width 38 height 25
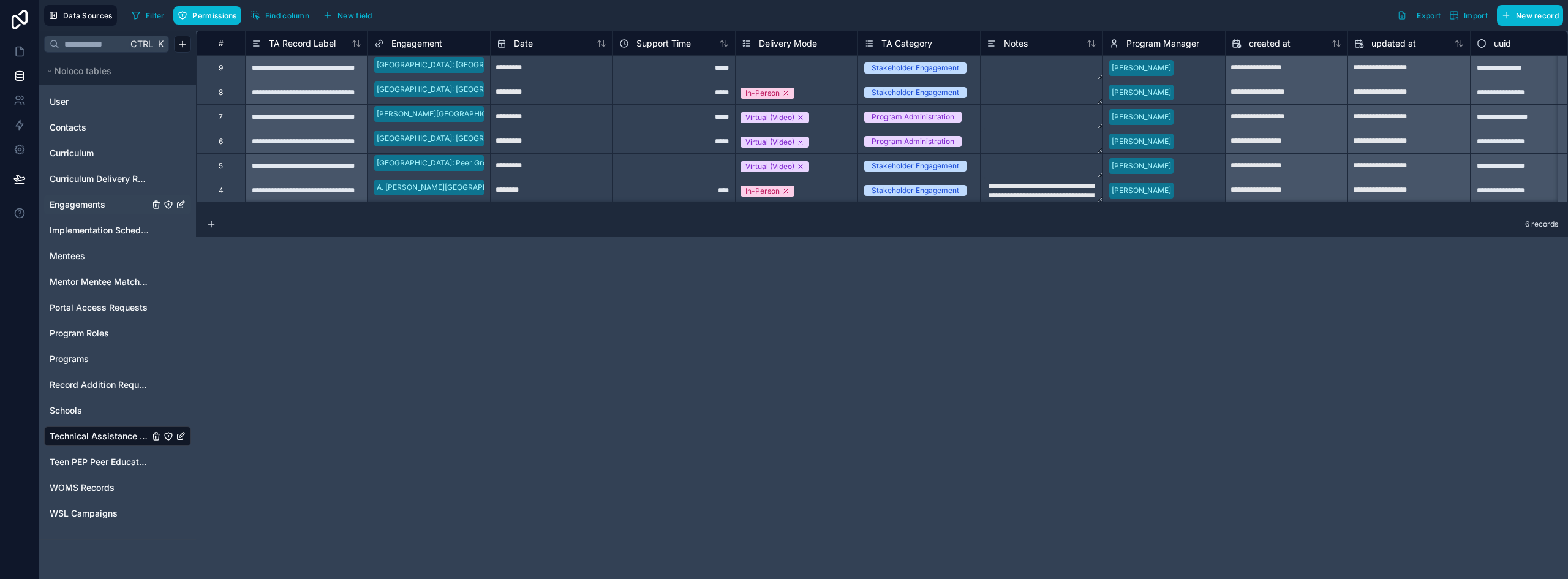
click at [92, 205] on span "Engagements" at bounding box center [77, 205] width 55 height 12
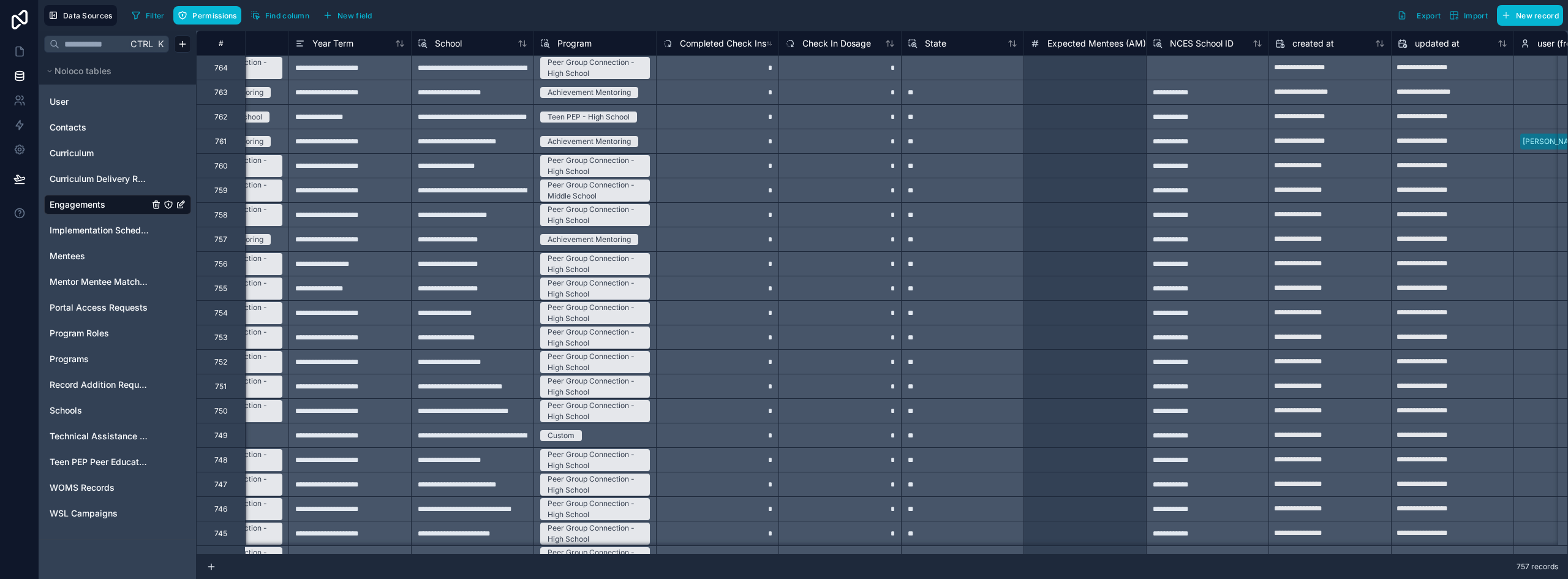
scroll to position [0, 6682]
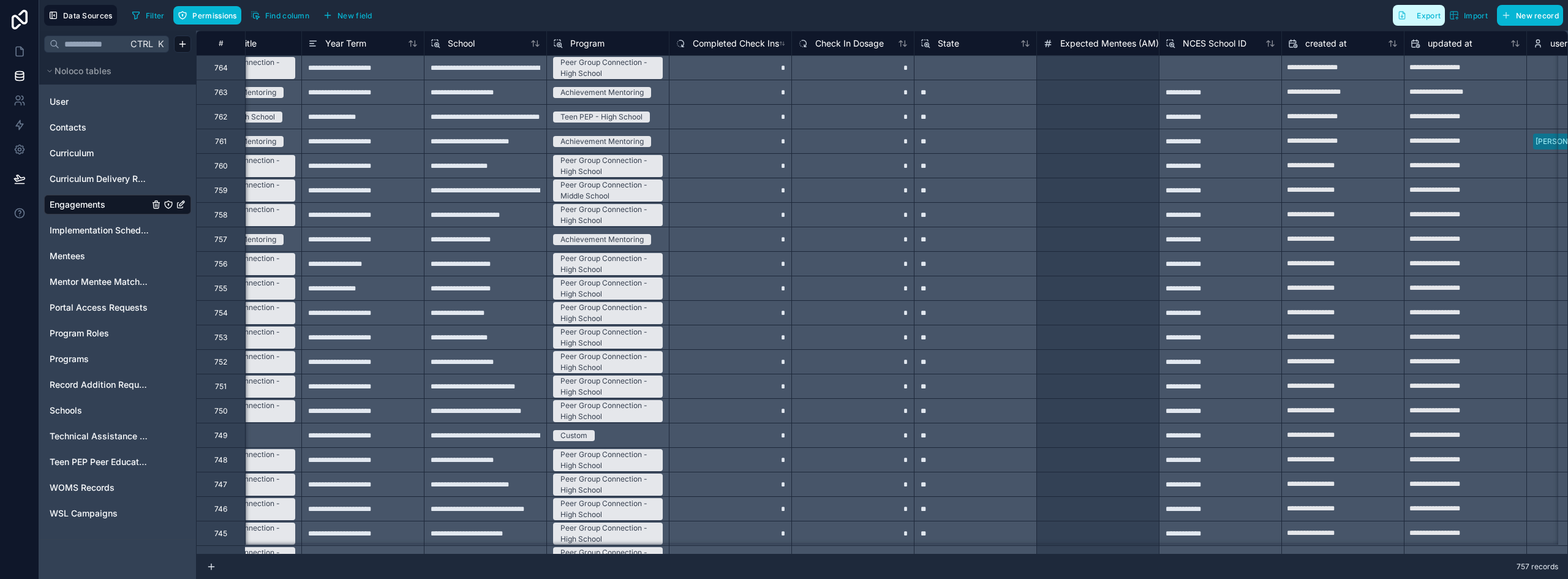
click at [1425, 12] on span "Export" at bounding box center [1429, 15] width 24 height 9
click at [79, 359] on span "Programs" at bounding box center [69, 359] width 39 height 12
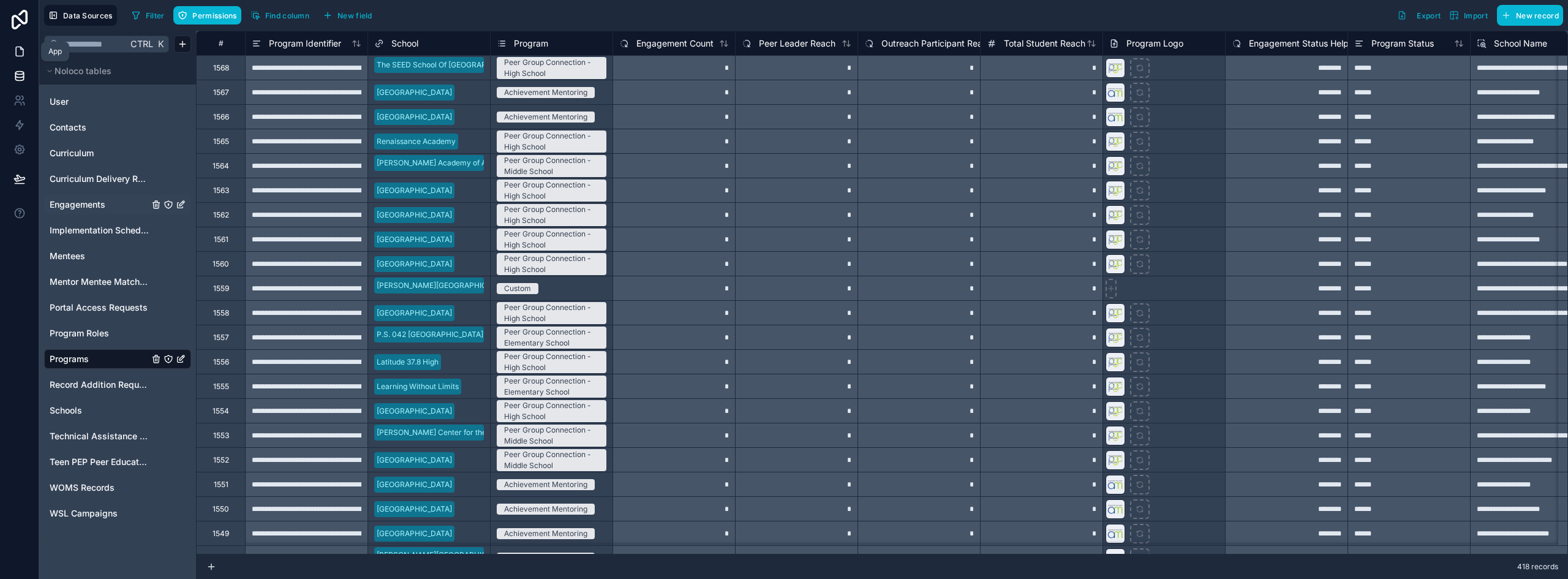
click at [24, 45] on icon at bounding box center [20, 52] width 12 height 12
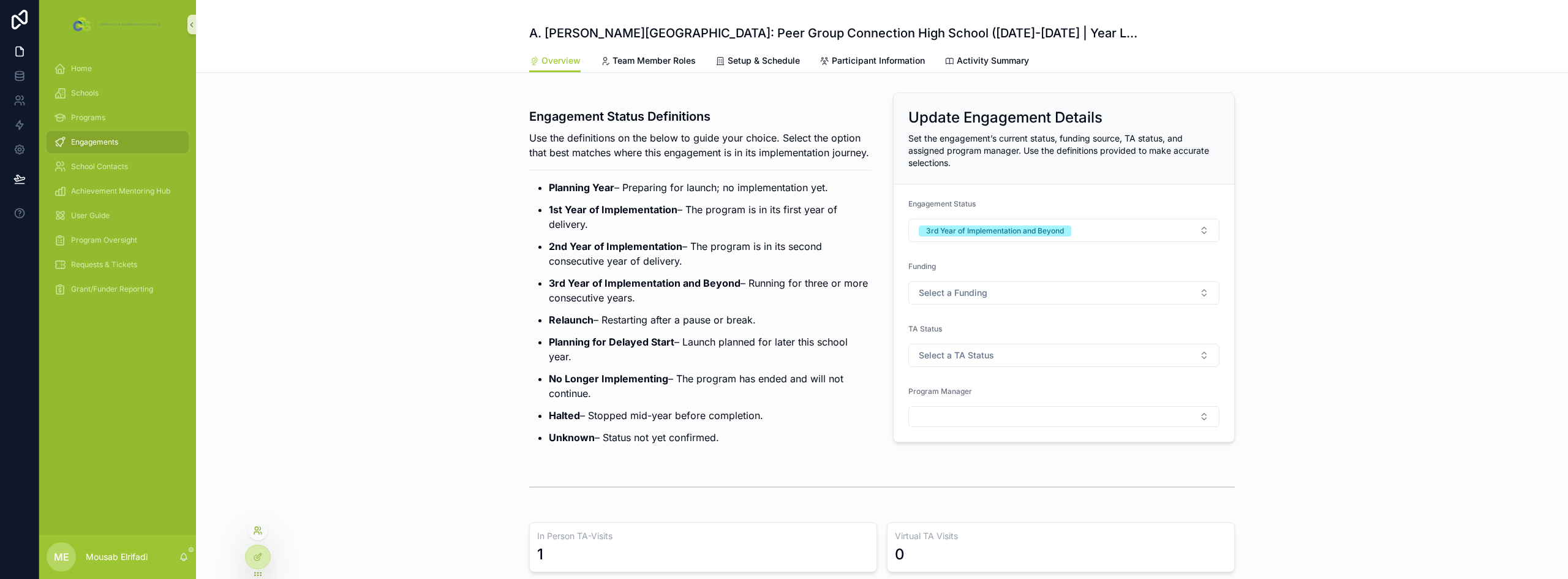
click at [256, 530] on icon at bounding box center [256, 528] width 3 height 3
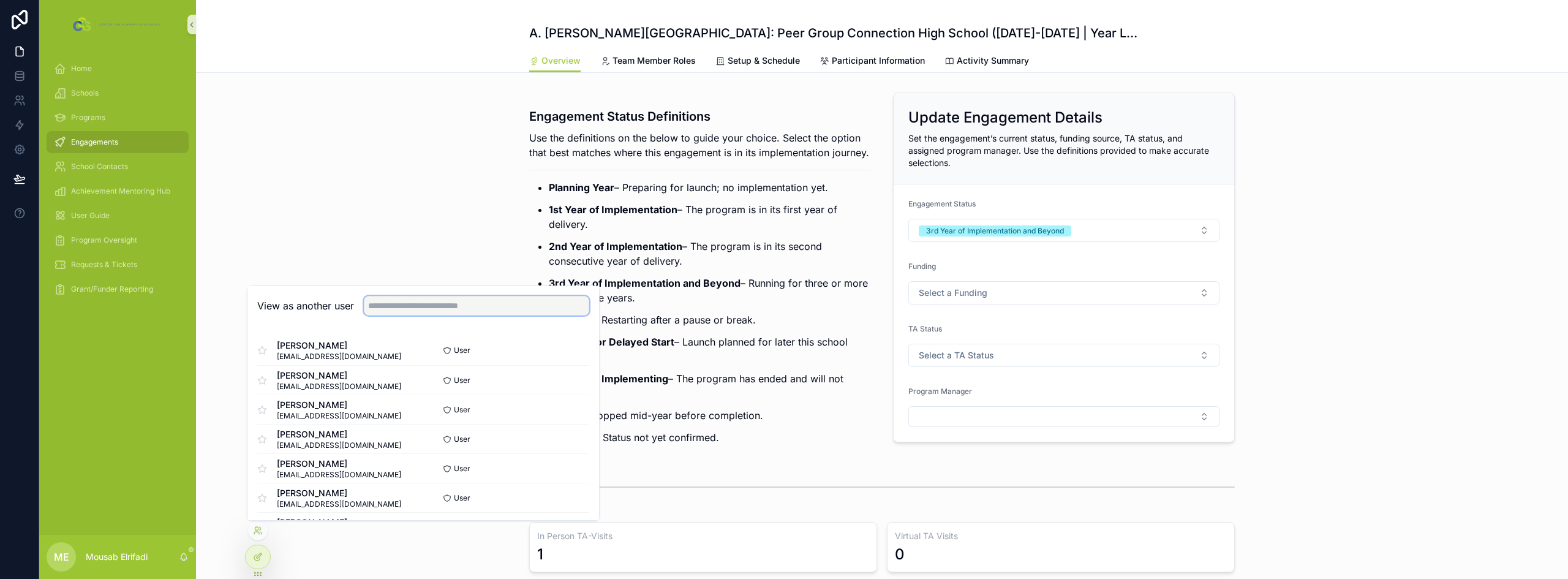
click at [403, 311] on input "text" at bounding box center [476, 305] width 226 height 19
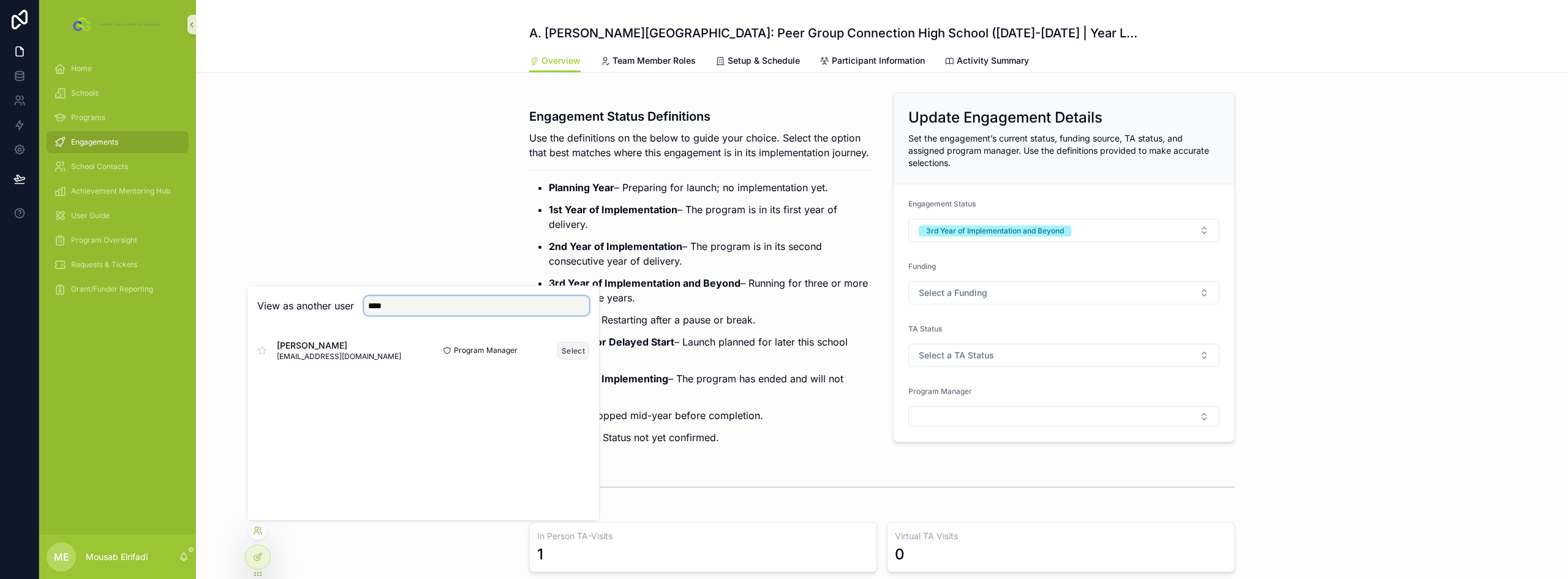
type input "****"
click at [577, 349] on button "Select" at bounding box center [573, 350] width 32 height 18
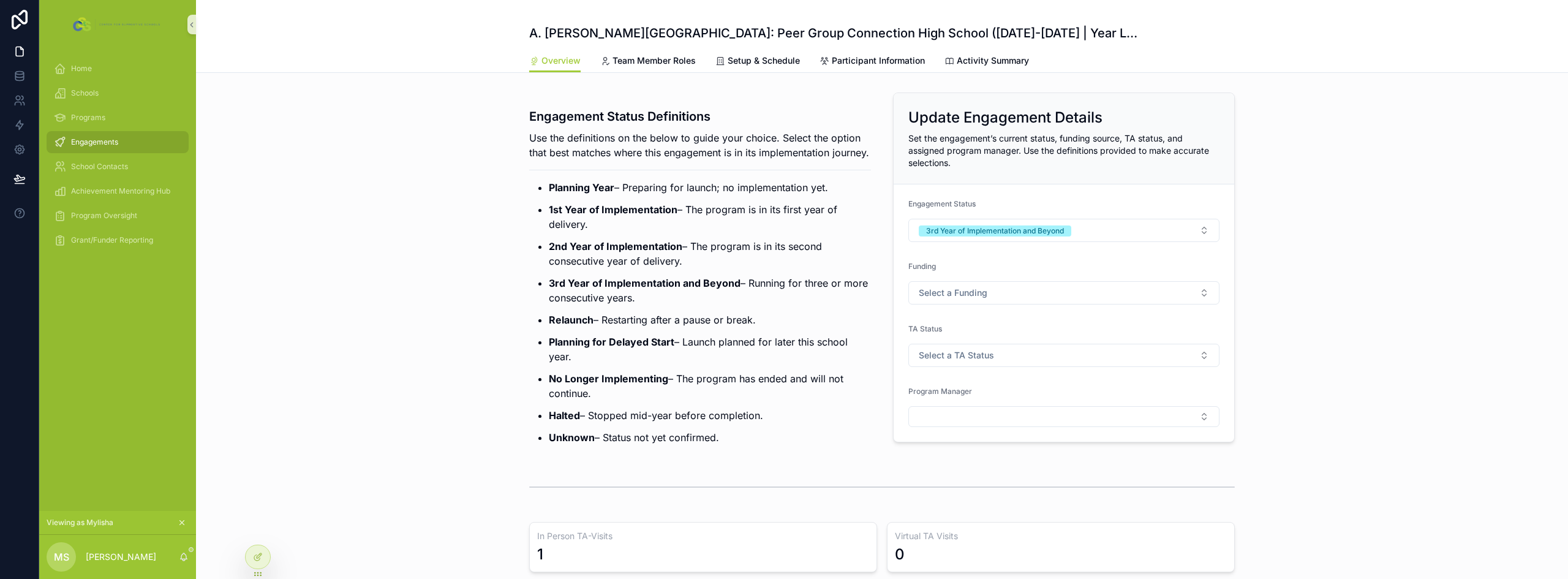
click at [530, 321] on ul "Planning Year – Preparing for launch; no implementation yet. 1st Year of Implem…" at bounding box center [700, 313] width 342 height 265
click at [25, 79] on icon at bounding box center [20, 76] width 12 height 12
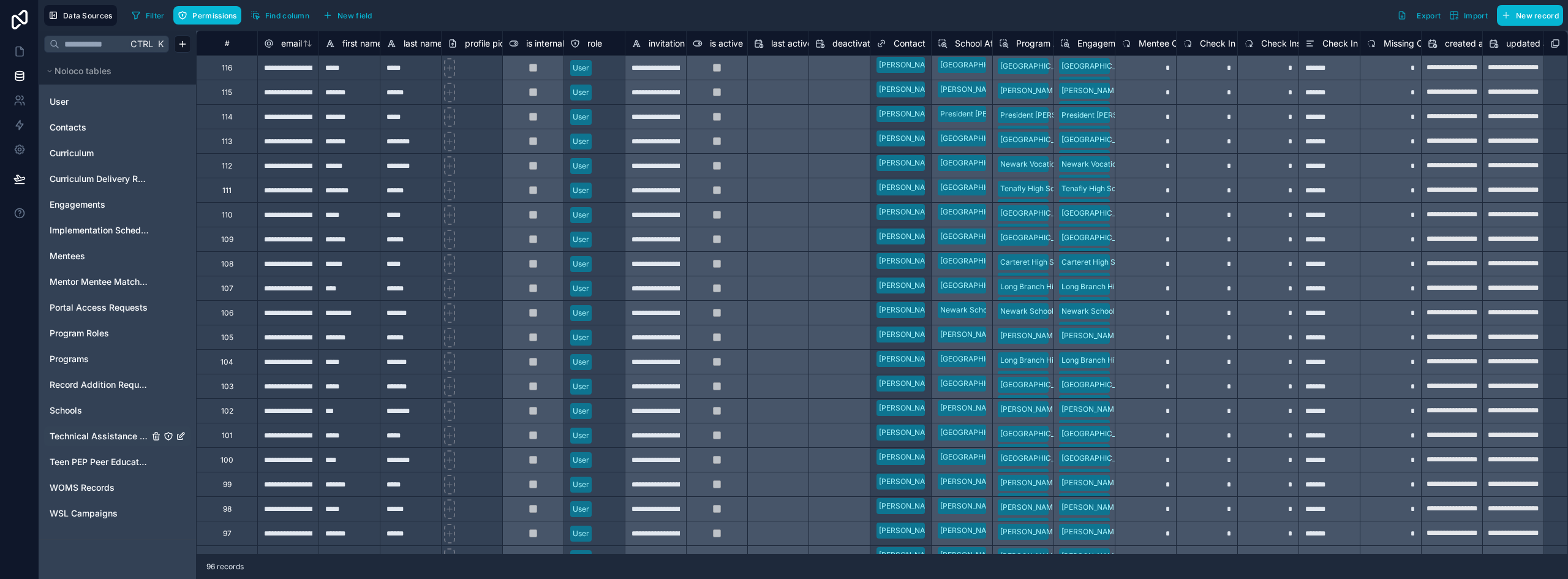
click at [169, 437] on icon "Technical Assistance Logs" at bounding box center [169, 437] width 0 height 2
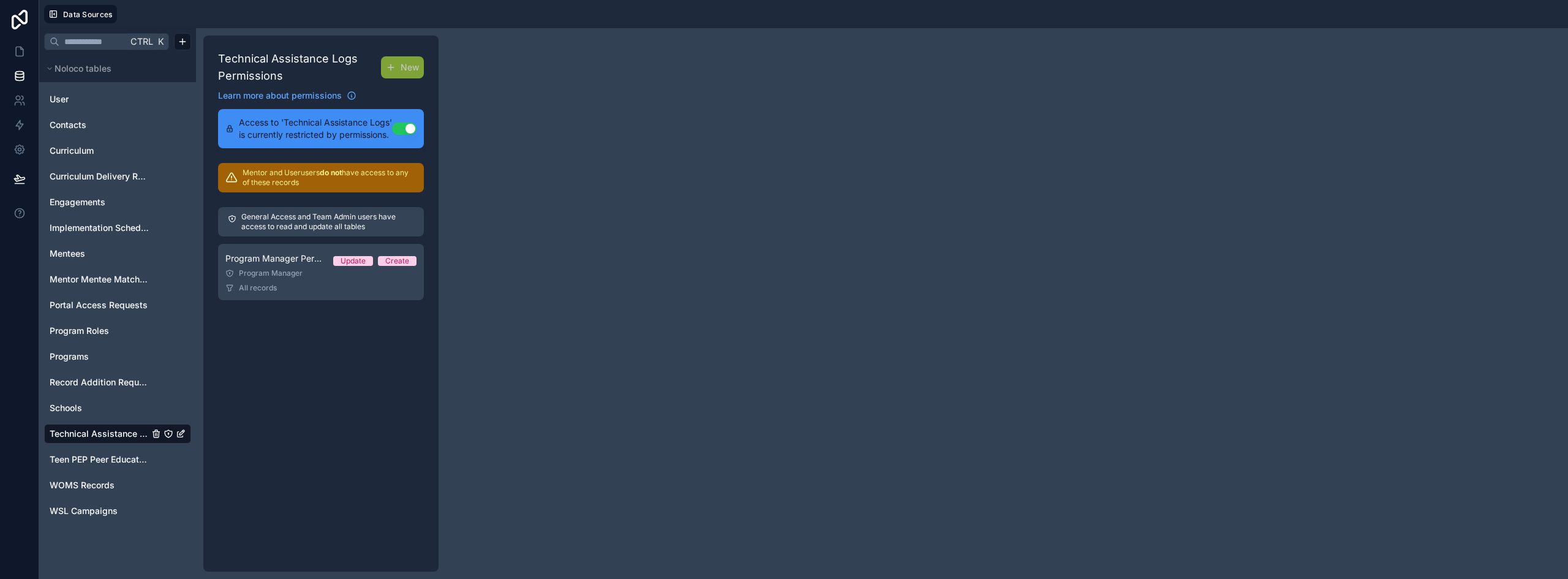
click at [272, 236] on div "General Access and Team Admin users have access to read and update all tables" at bounding box center [320, 222] width 206 height 29
click at [276, 265] on span "Program Manager Permission Set" at bounding box center [274, 259] width 98 height 12
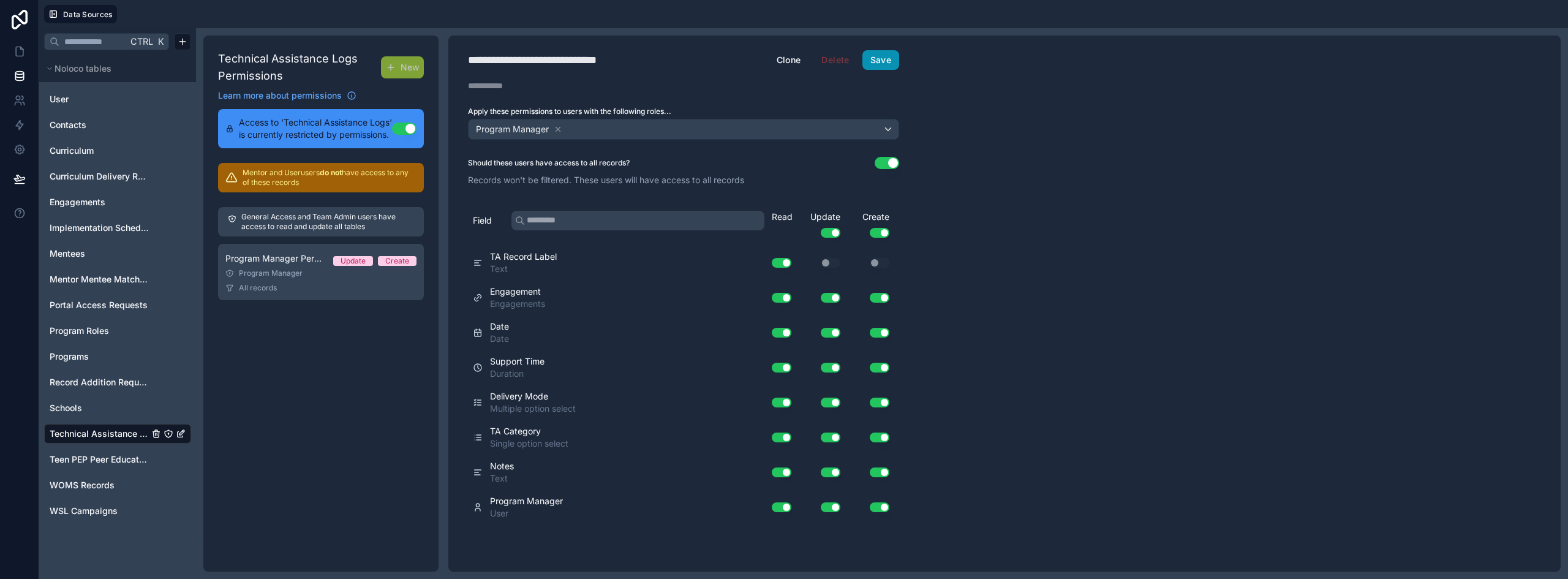
click at [878, 59] on button "Save" at bounding box center [881, 59] width 37 height 19
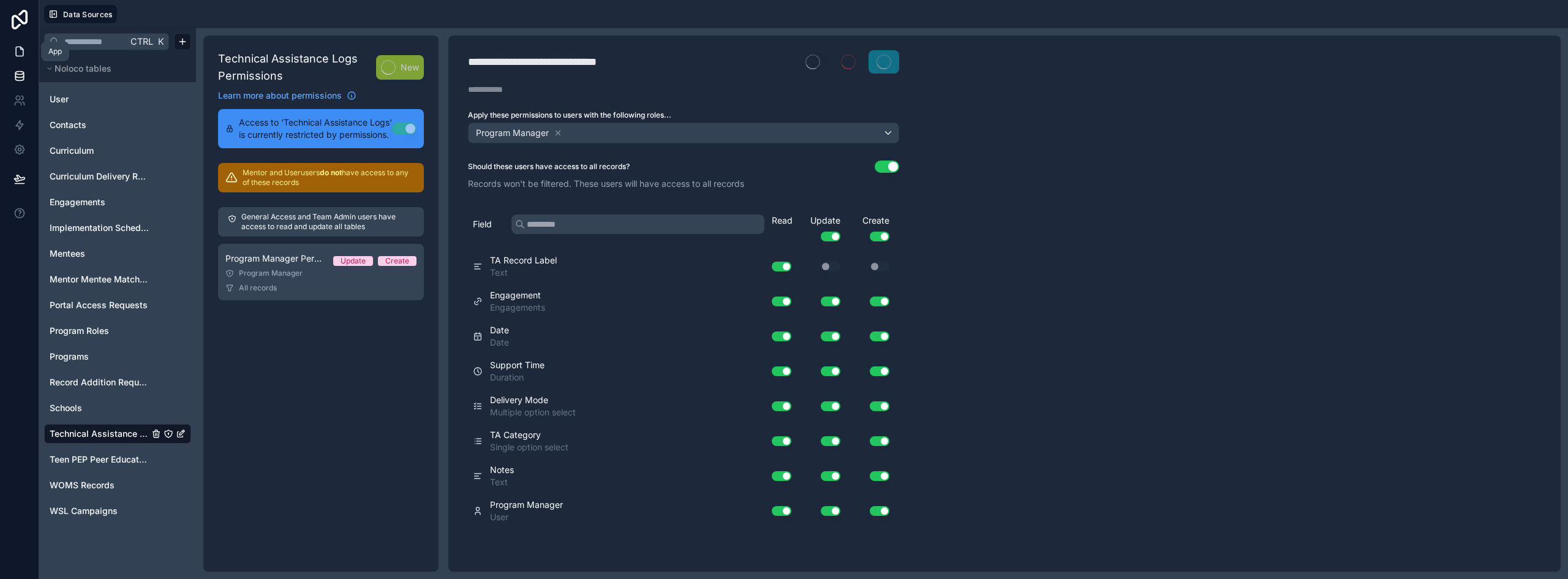
click at [19, 52] on icon at bounding box center [20, 52] width 12 height 12
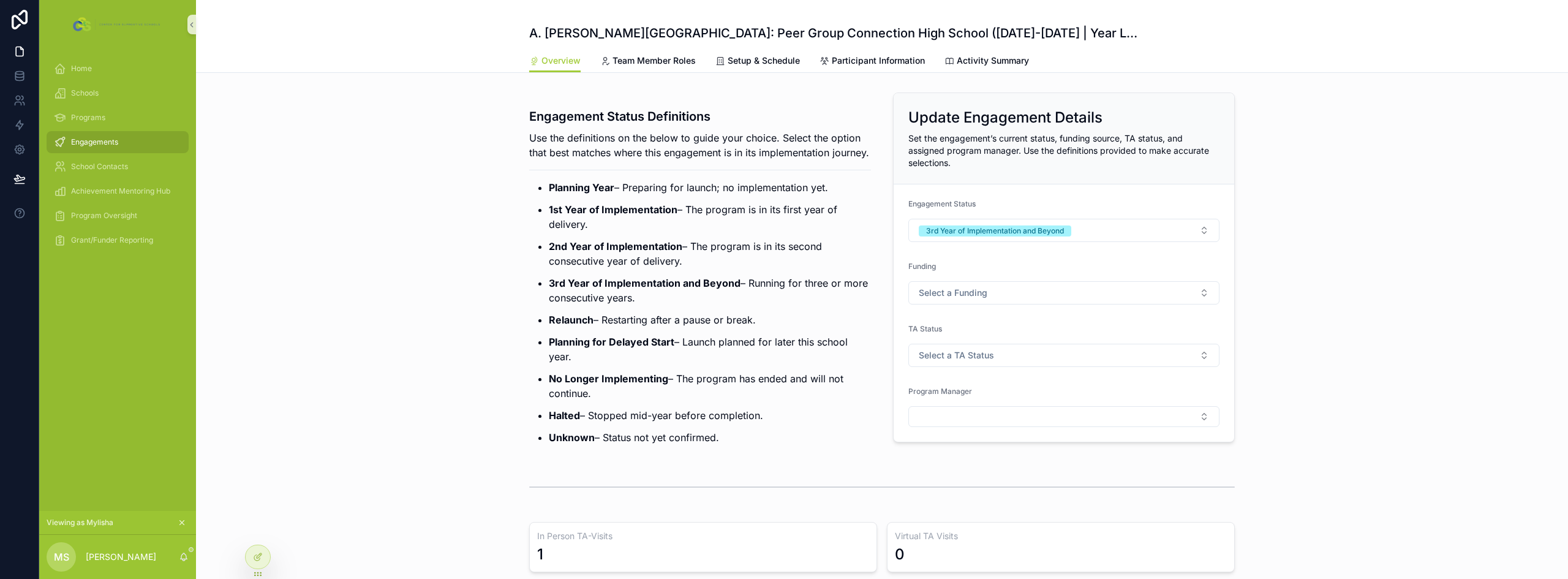
click at [343, 214] on div "Engagement Status Definitions Use the definitions on the below to guide your ch…" at bounding box center [882, 273] width 1372 height 370
click at [182, 522] on icon "scrollable content" at bounding box center [182, 522] width 8 height 8
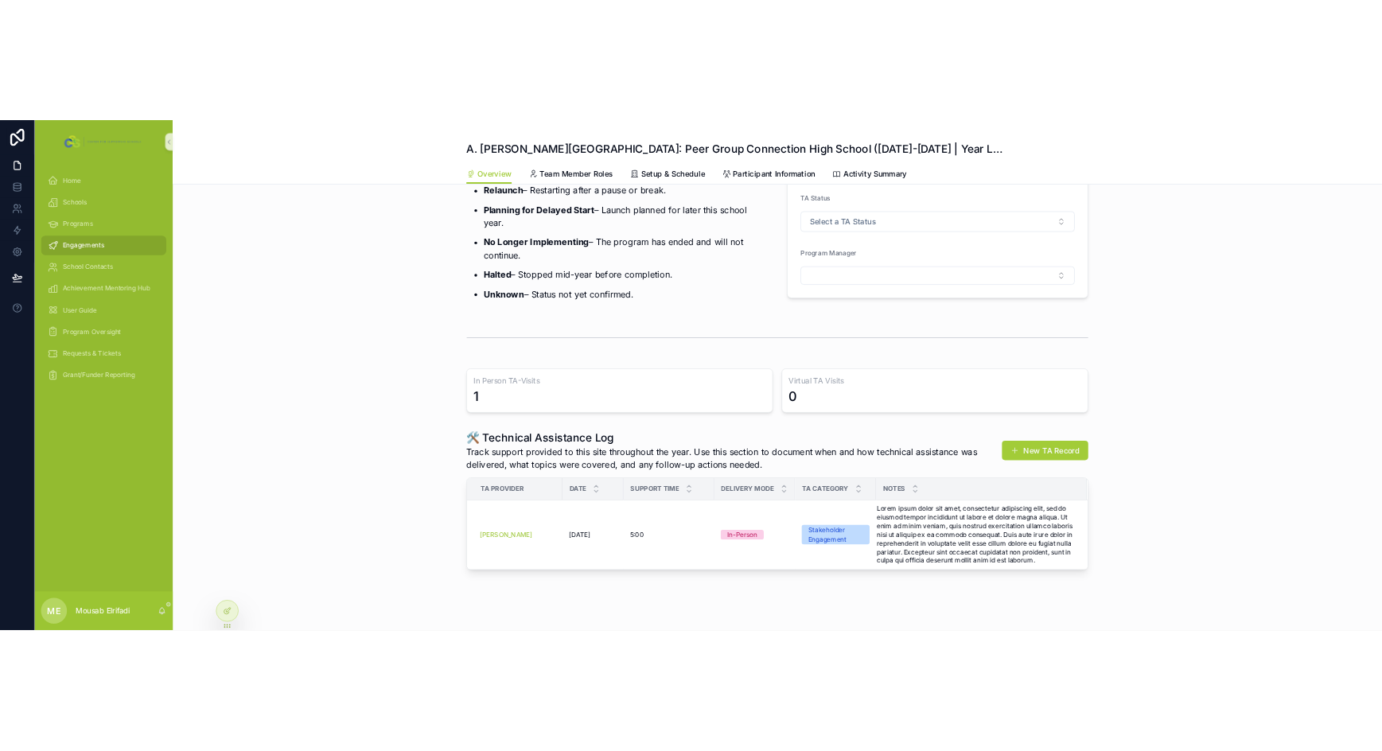
scroll to position [350, 0]
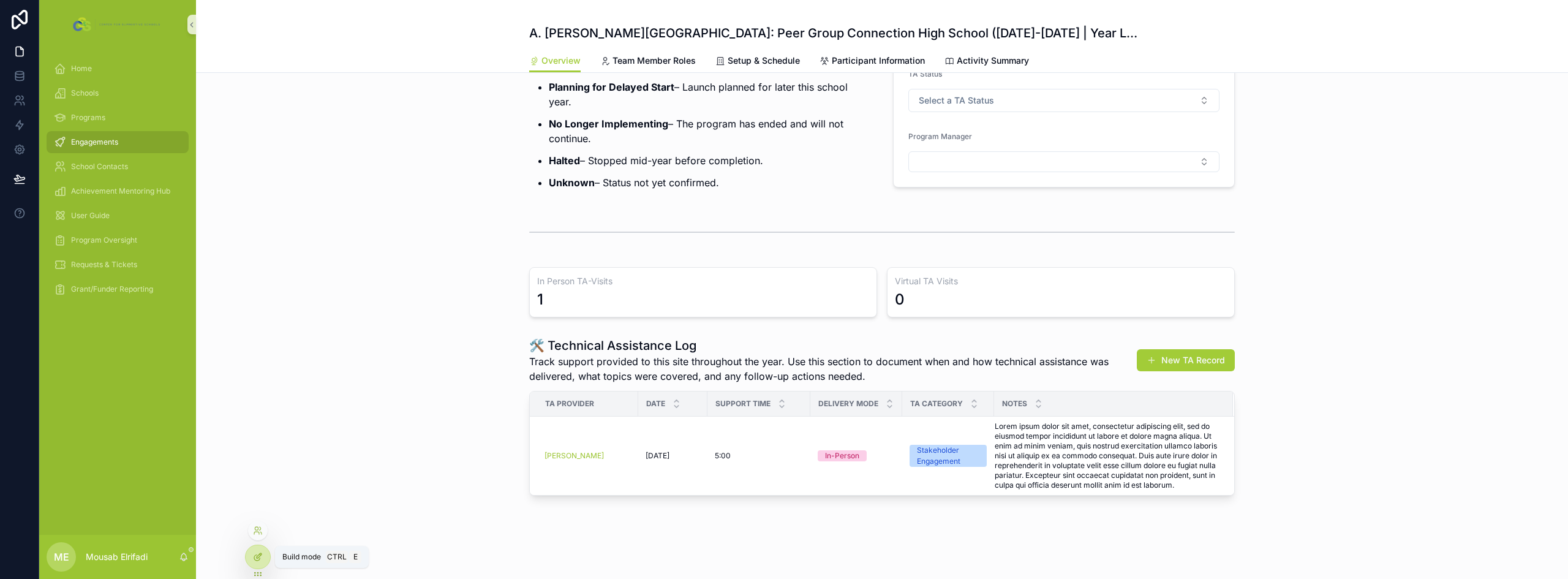
click at [249, 557] on div at bounding box center [258, 557] width 25 height 23
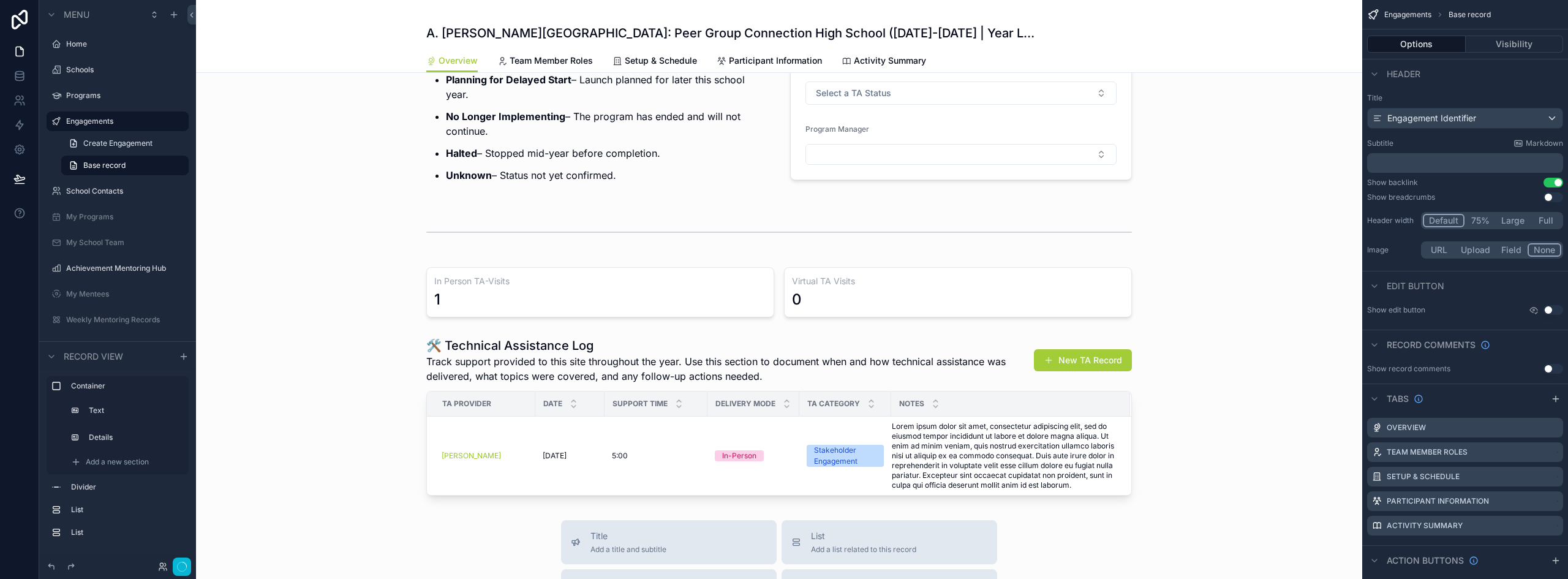
click at [677, 379] on div "scrollable content" at bounding box center [779, 416] width 1166 height 169
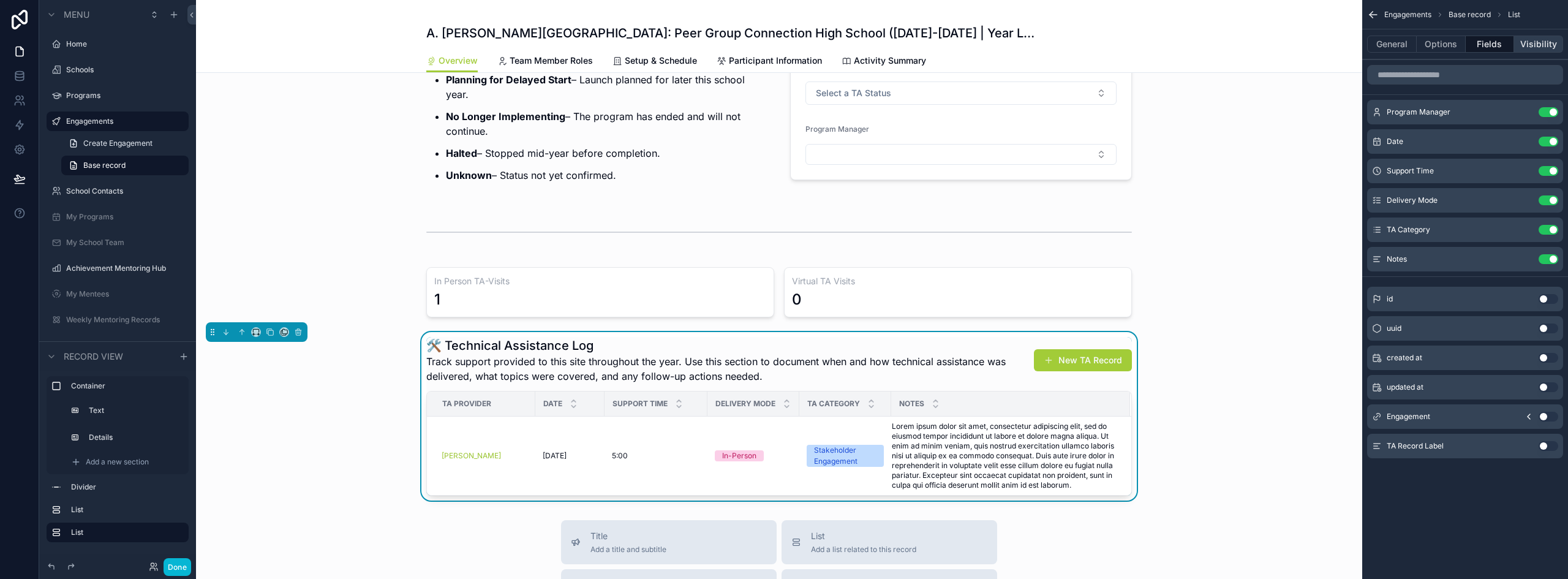
click at [1526, 41] on button "Visibility" at bounding box center [1539, 44] width 49 height 17
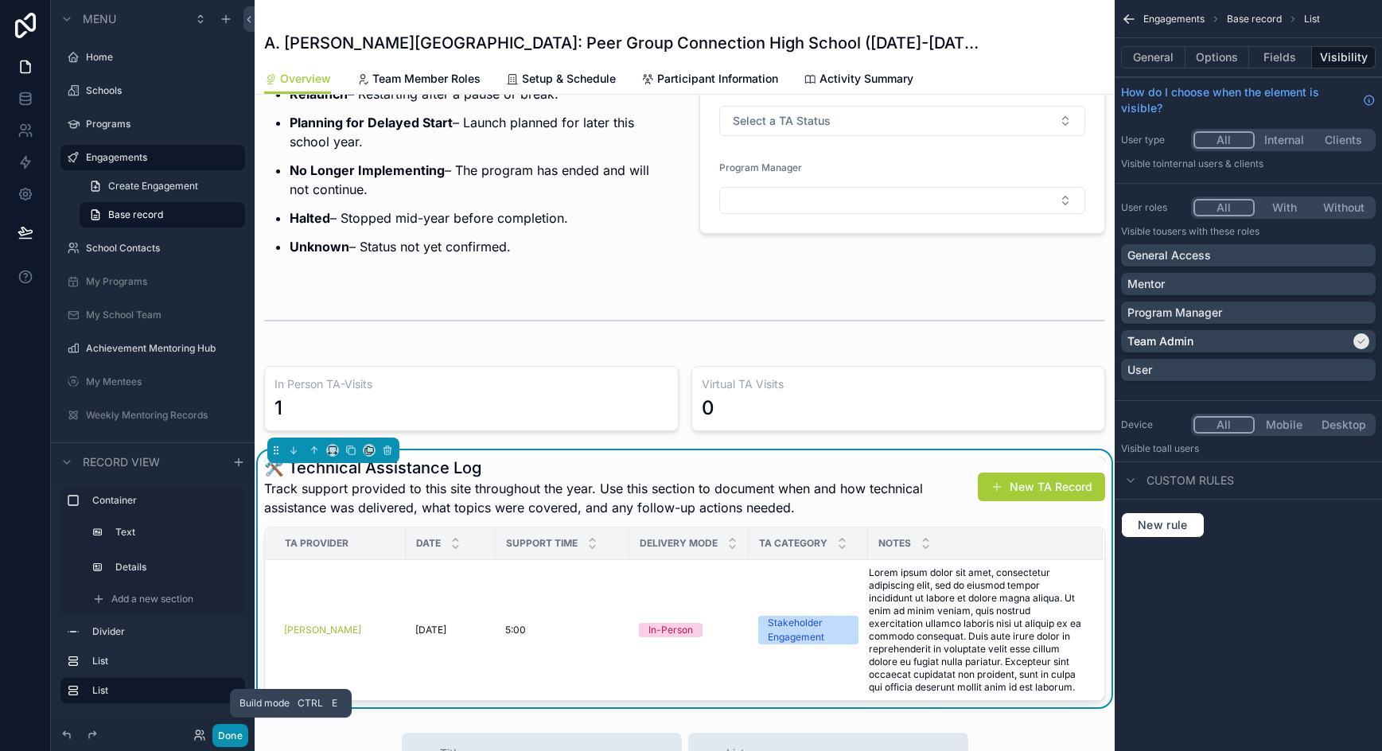
click at [233, 735] on button "Done" at bounding box center [230, 735] width 36 height 23
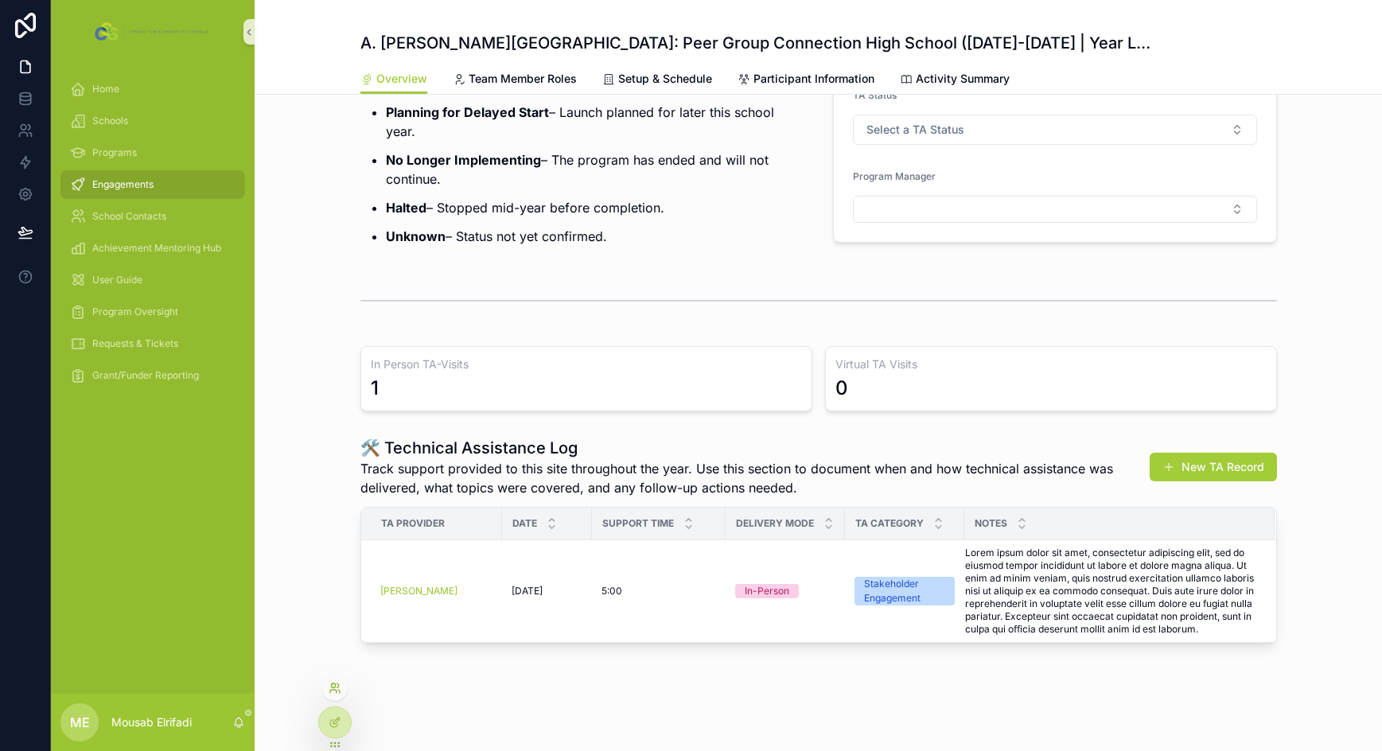
click at [339, 685] on icon at bounding box center [338, 686] width 2 height 4
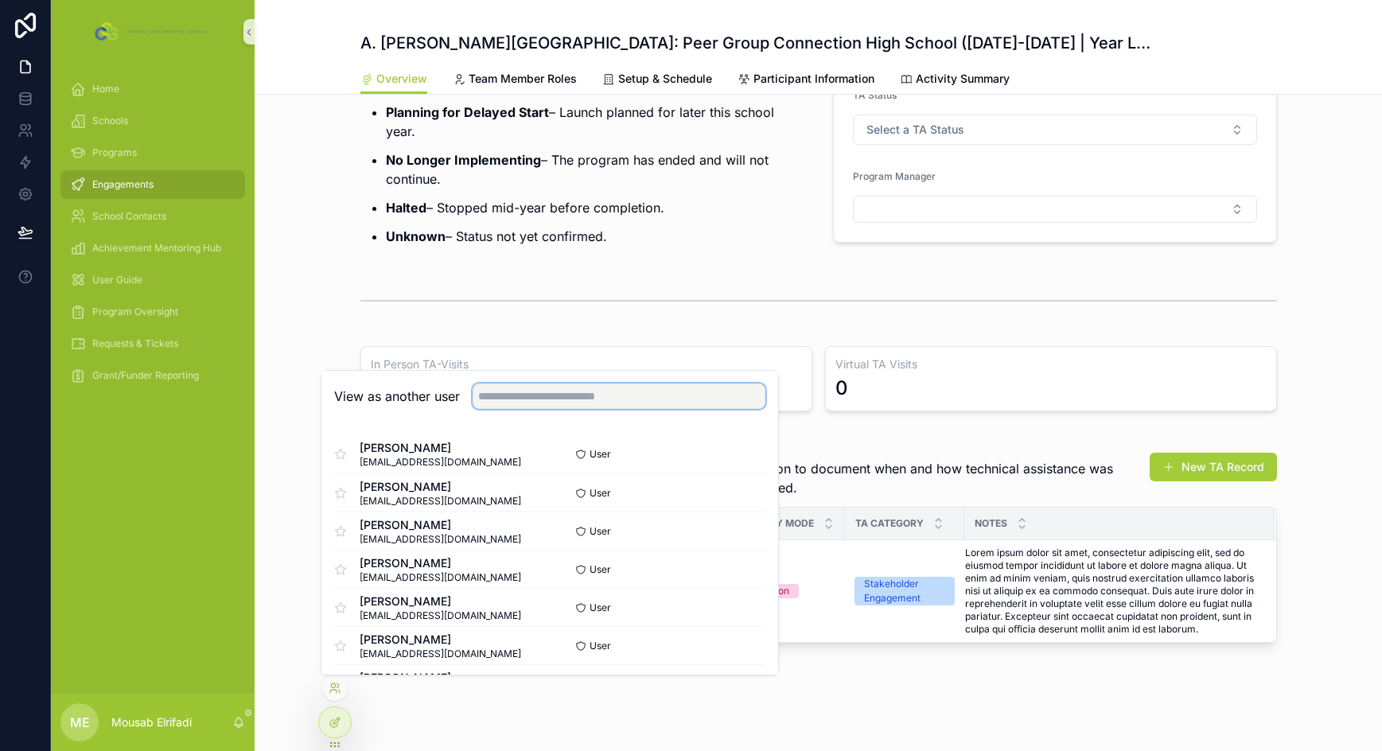
click at [556, 400] on input "text" at bounding box center [619, 396] width 293 height 25
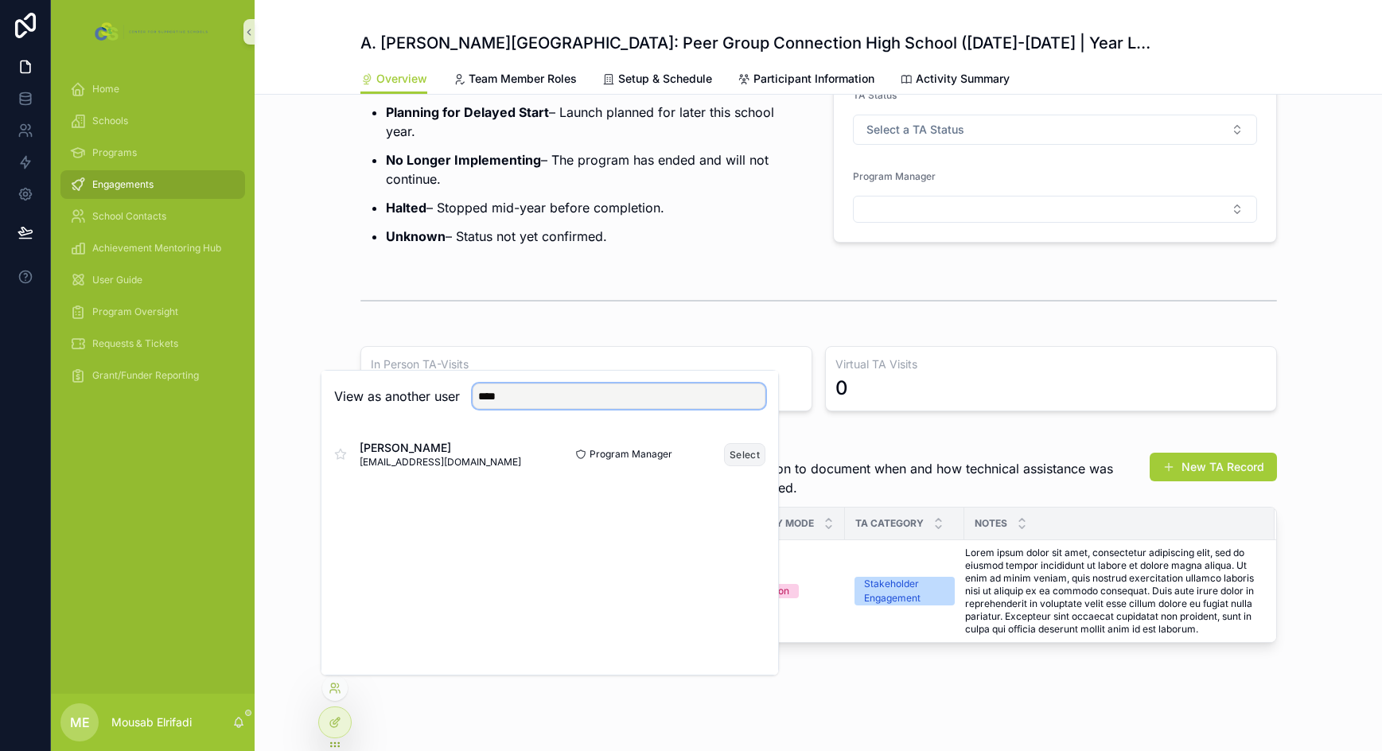
type input "****"
click at [735, 449] on button "Select" at bounding box center [744, 454] width 41 height 23
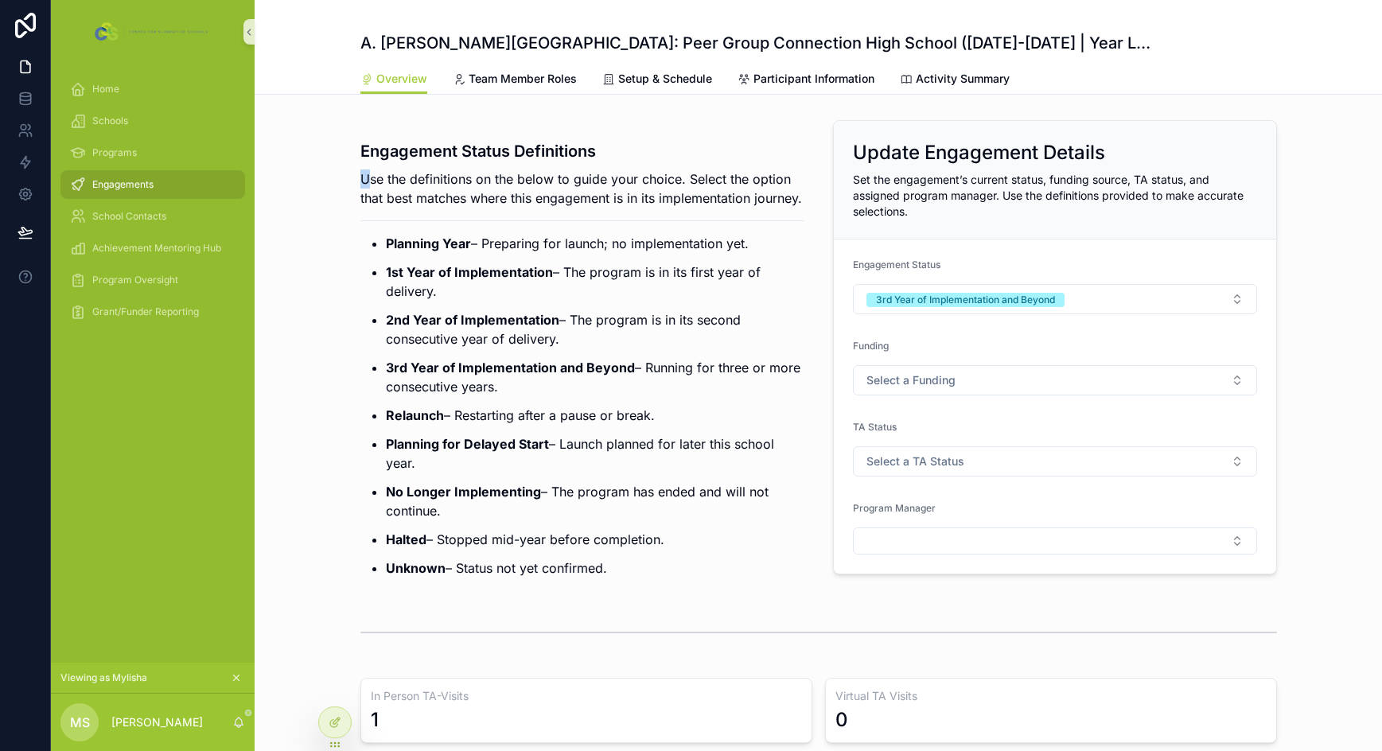
drag, startPoint x: 353, startPoint y: 177, endPoint x: 366, endPoint y: 175, distance: 13.6
click at [366, 175] on div "Engagement Status Definitions Use the definitions on the below to guide your ch…" at bounding box center [582, 354] width 463 height 480
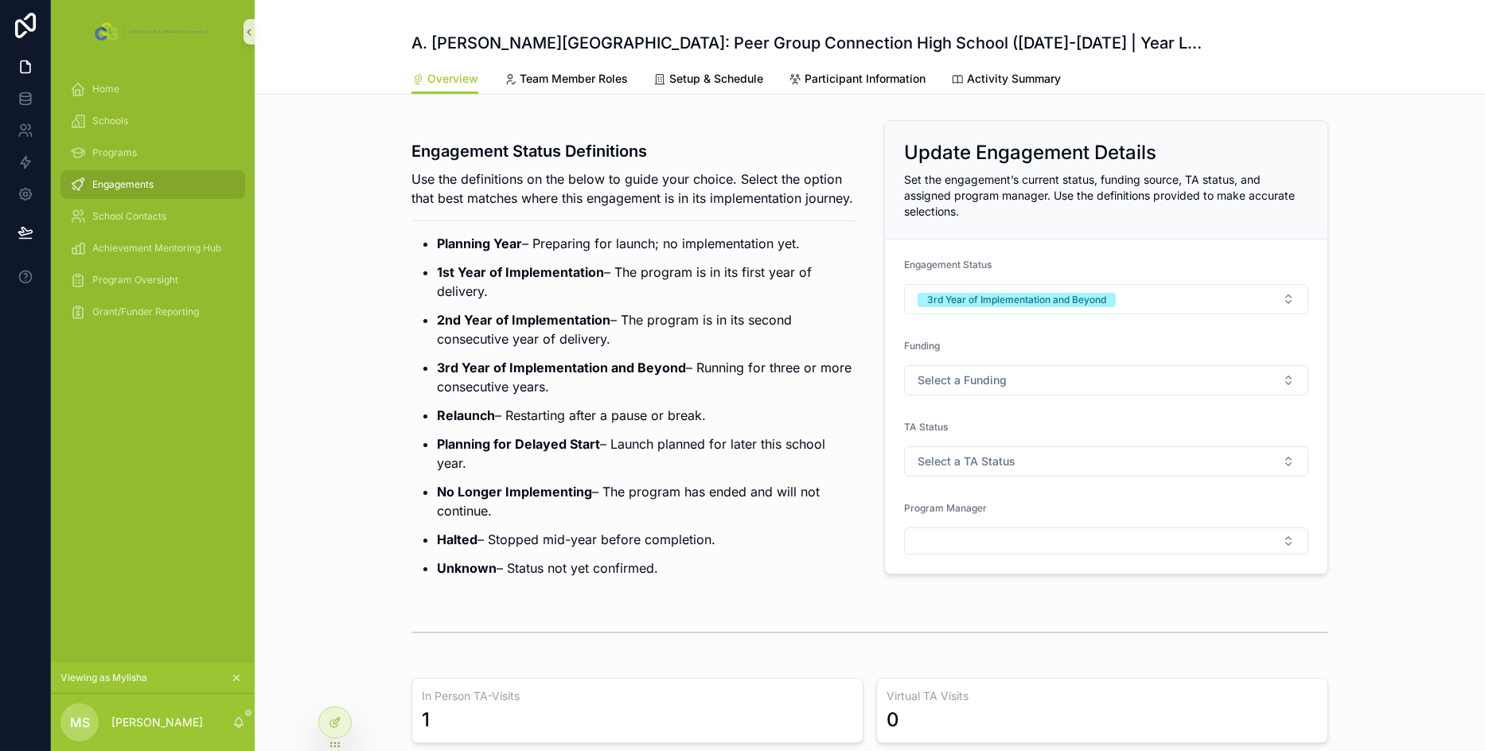
click at [463, 187] on p "Use the definitions on the below to guide your choice. Select the option that b…" at bounding box center [633, 189] width 444 height 38
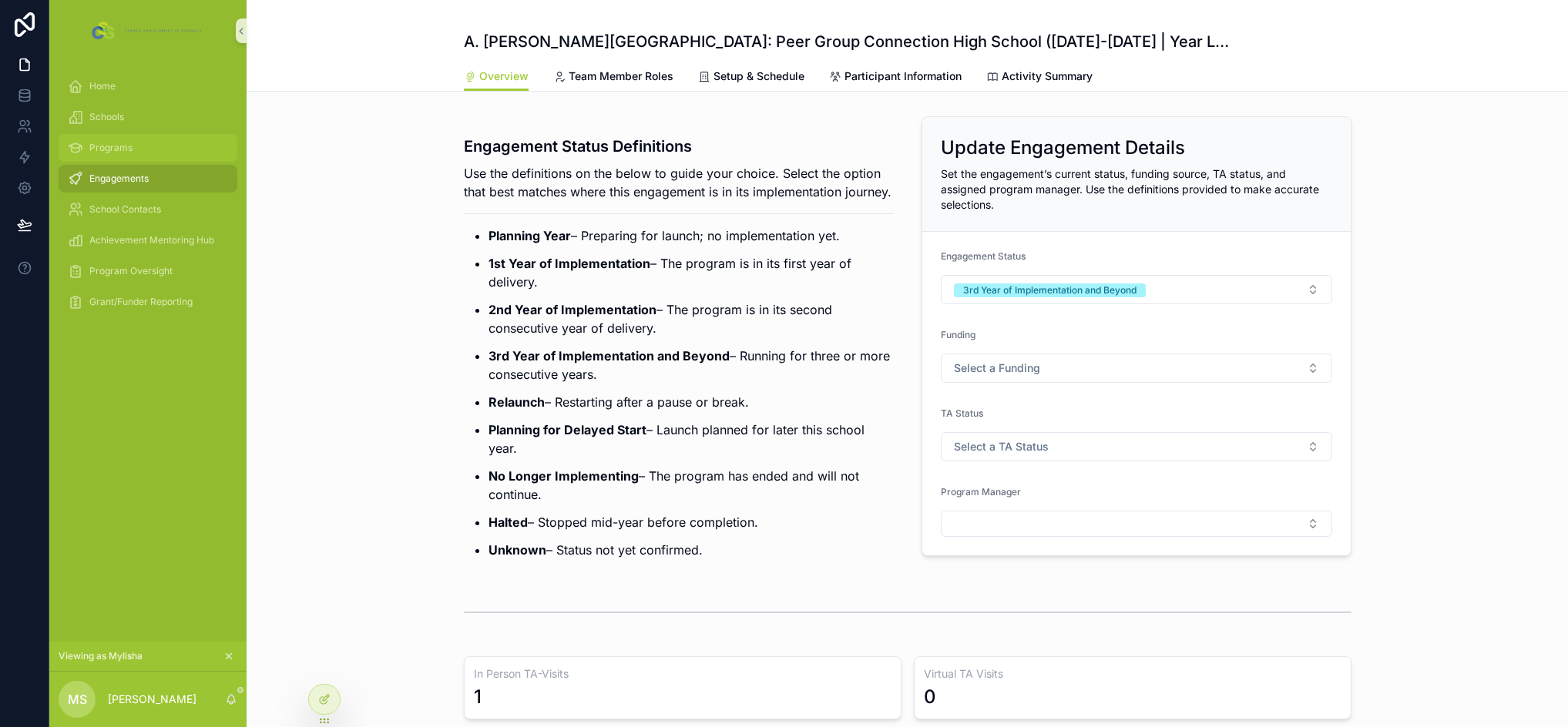
click at [139, 153] on div "Programs" at bounding box center [148, 147] width 161 height 24
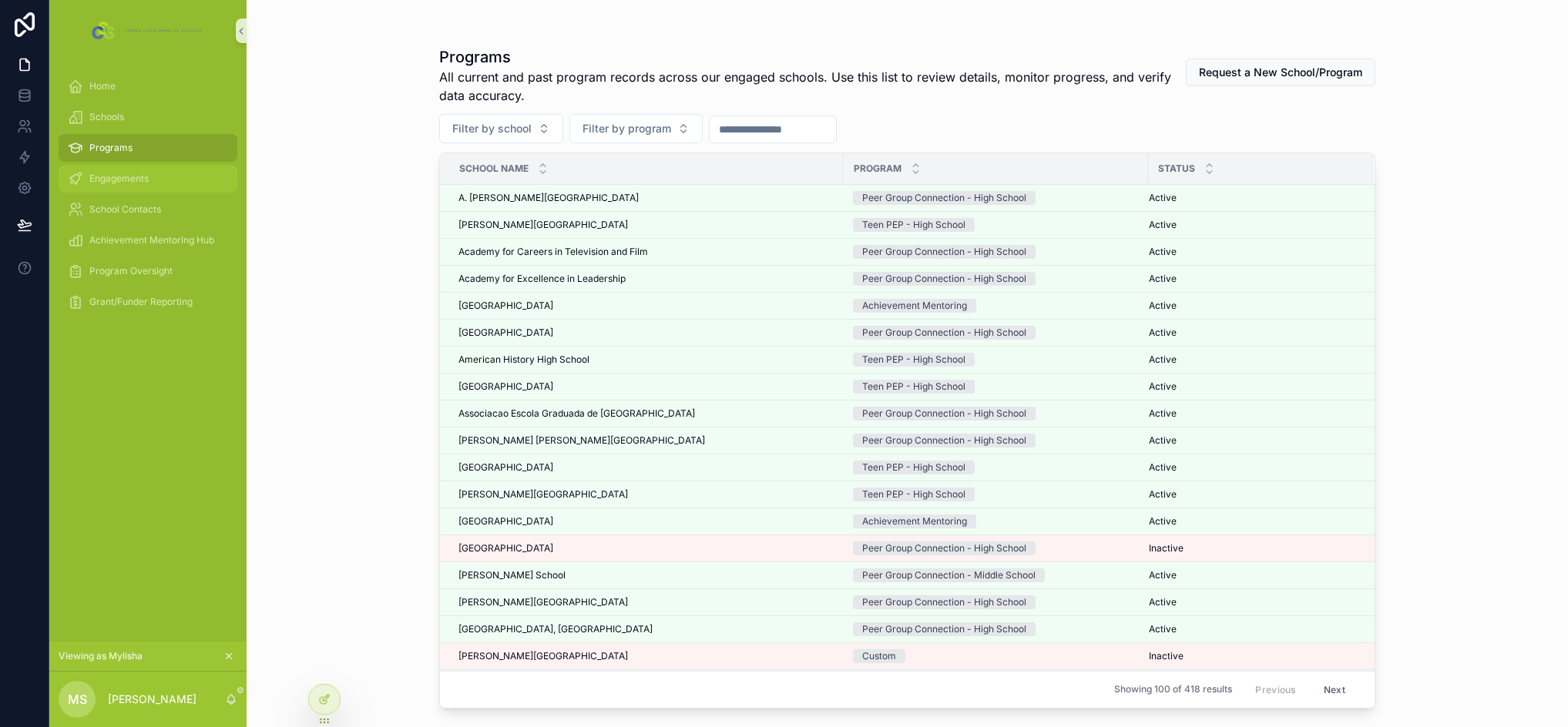
click at [141, 186] on div "Engagements" at bounding box center [148, 178] width 161 height 24
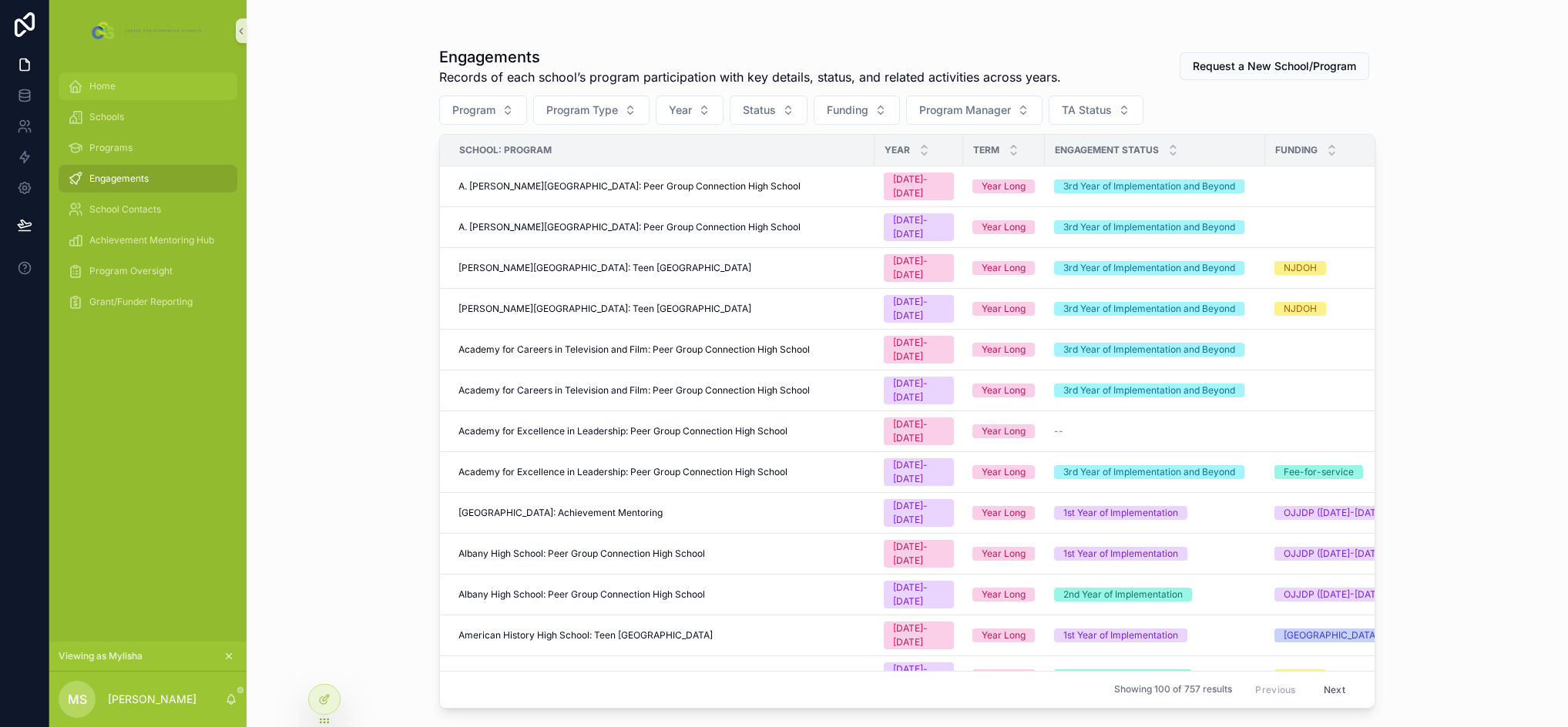
click at [141, 77] on div "Home" at bounding box center [148, 85] width 161 height 24
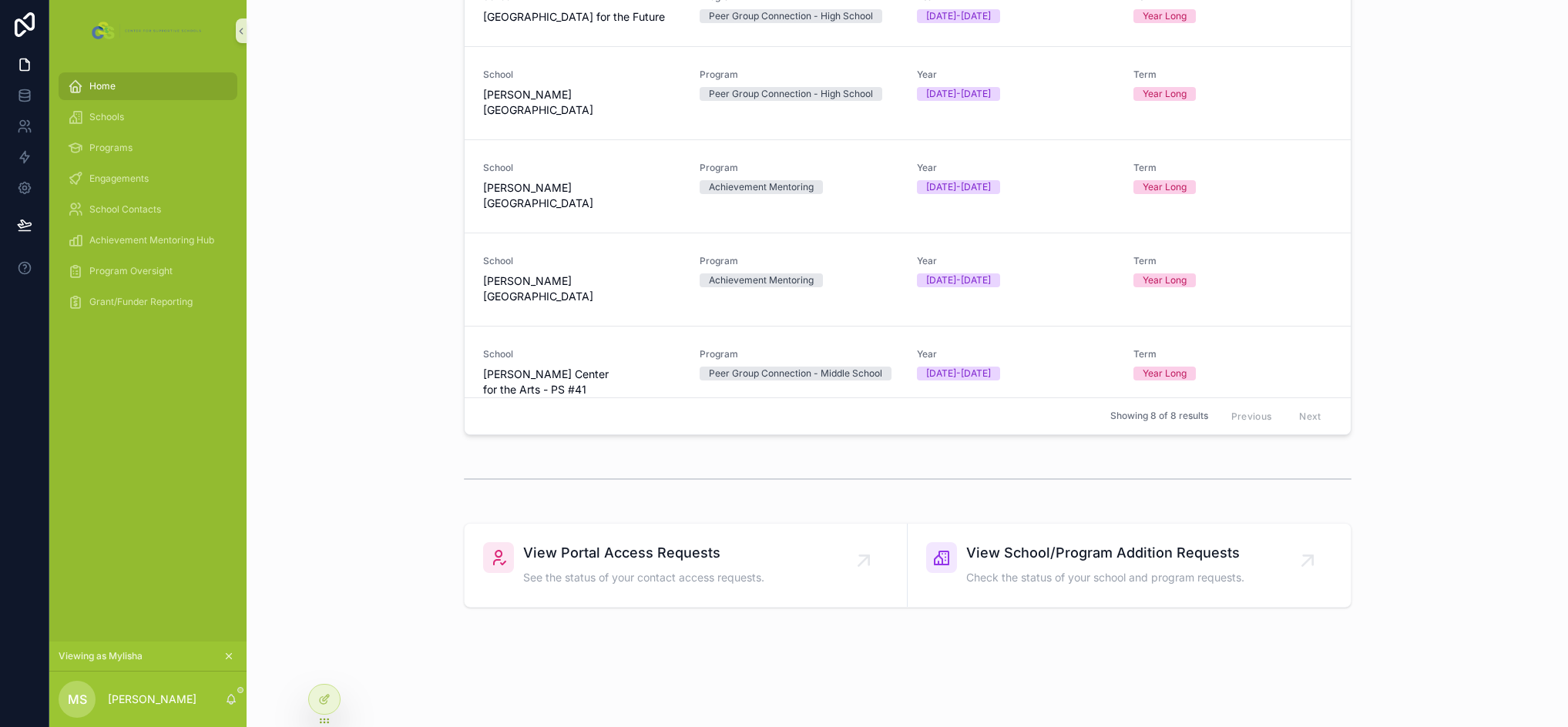
scroll to position [494, 0]
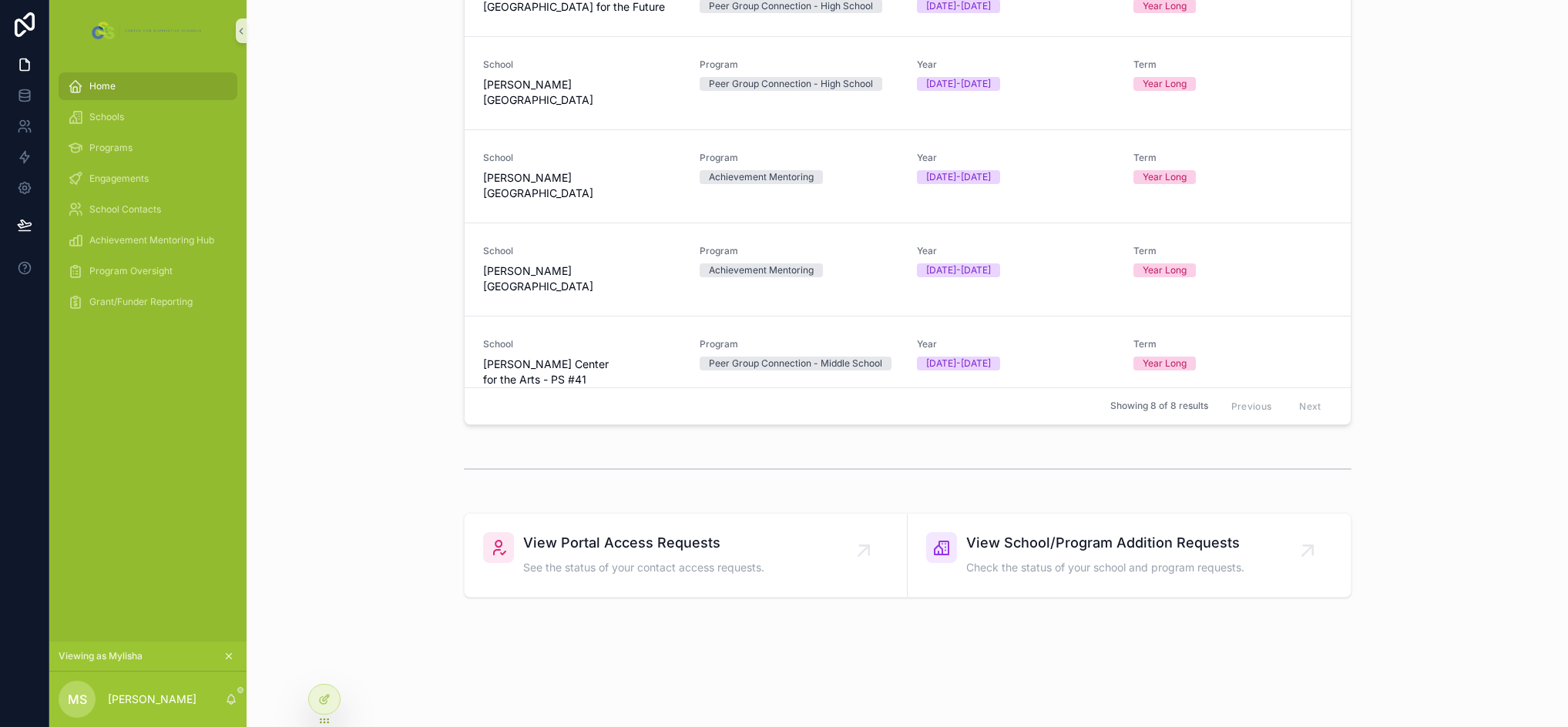
click at [320, 443] on div "scrollable content" at bounding box center [906, 469] width 1296 height 51
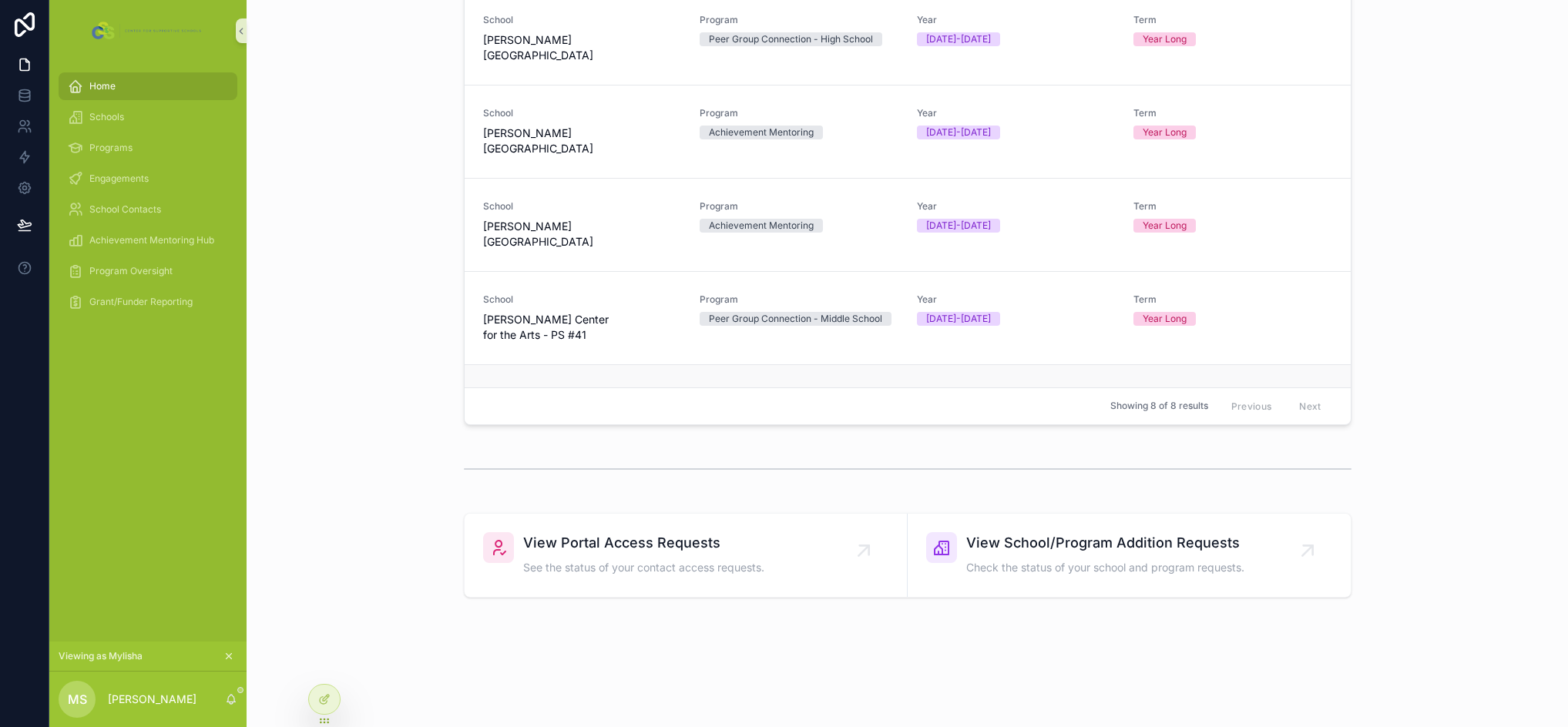
scroll to position [145, 0]
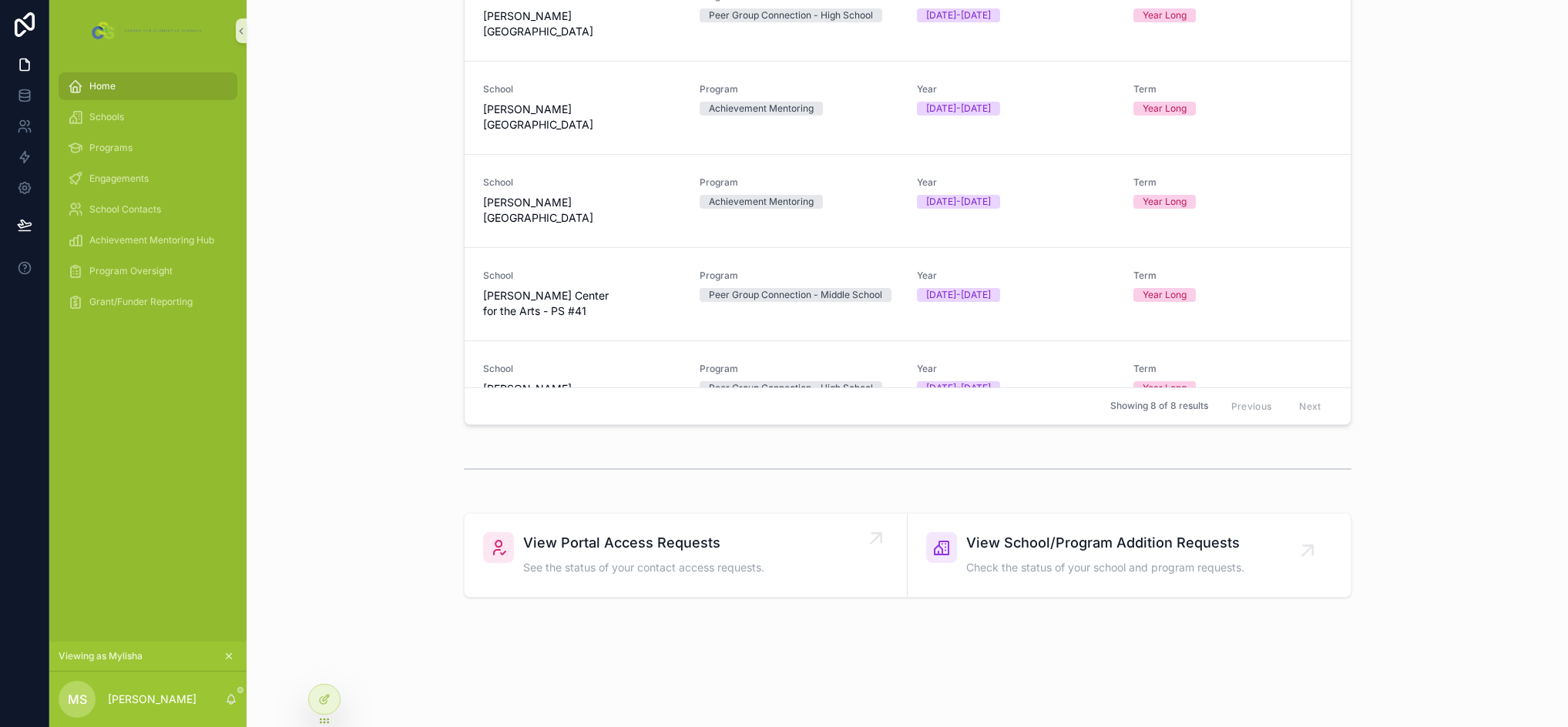
click at [652, 572] on span "See the status of your contact access requests." at bounding box center [643, 568] width 241 height 15
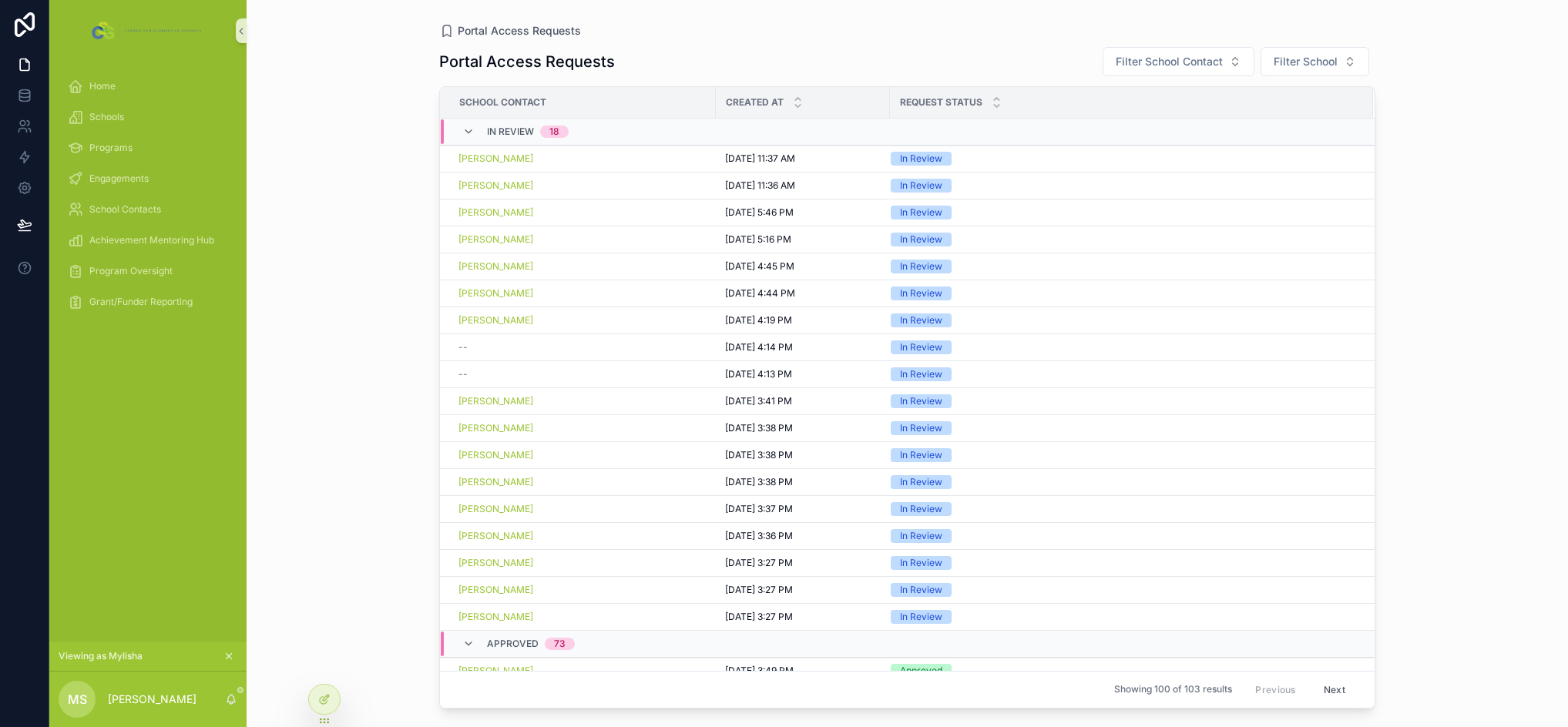
click at [98, 70] on div "Home Schools Programs Engagements School Contacts Achievement Mentoring Hub Pro…" at bounding box center [148, 198] width 197 height 274
click at [115, 96] on div "Home" at bounding box center [148, 85] width 161 height 24
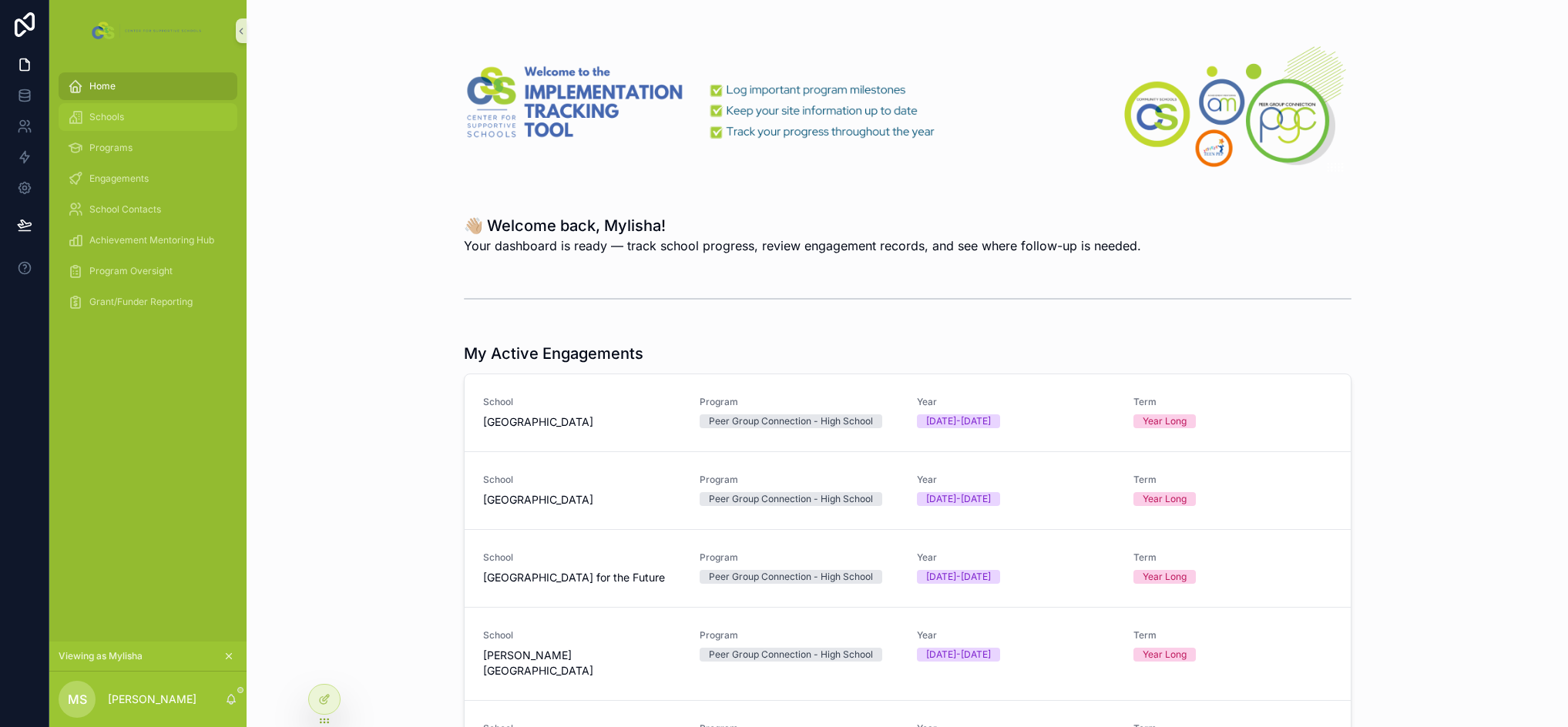
click at [145, 121] on div "Schools" at bounding box center [148, 116] width 161 height 24
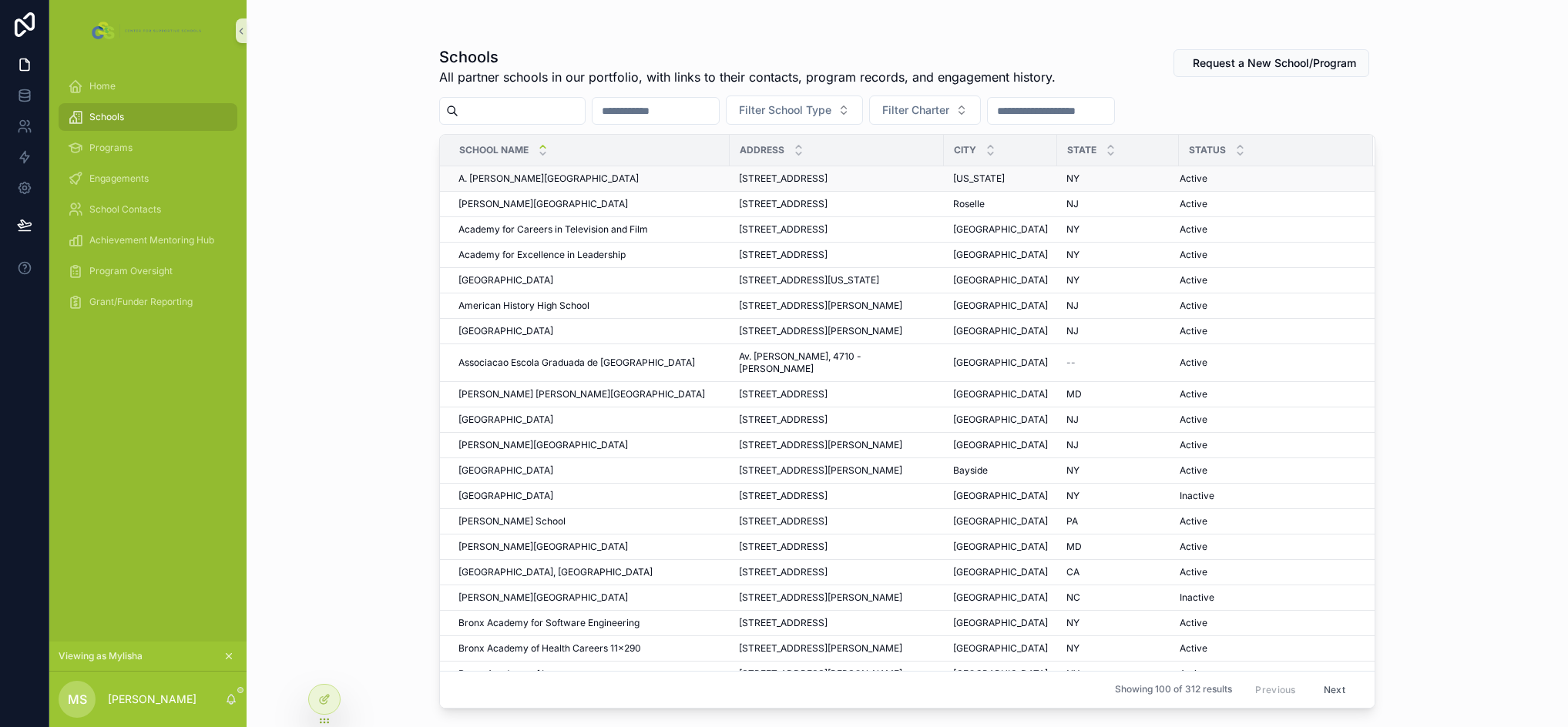
click at [617, 177] on span "A. [PERSON_NAME][GEOGRAPHIC_DATA]" at bounding box center [549, 178] width 180 height 13
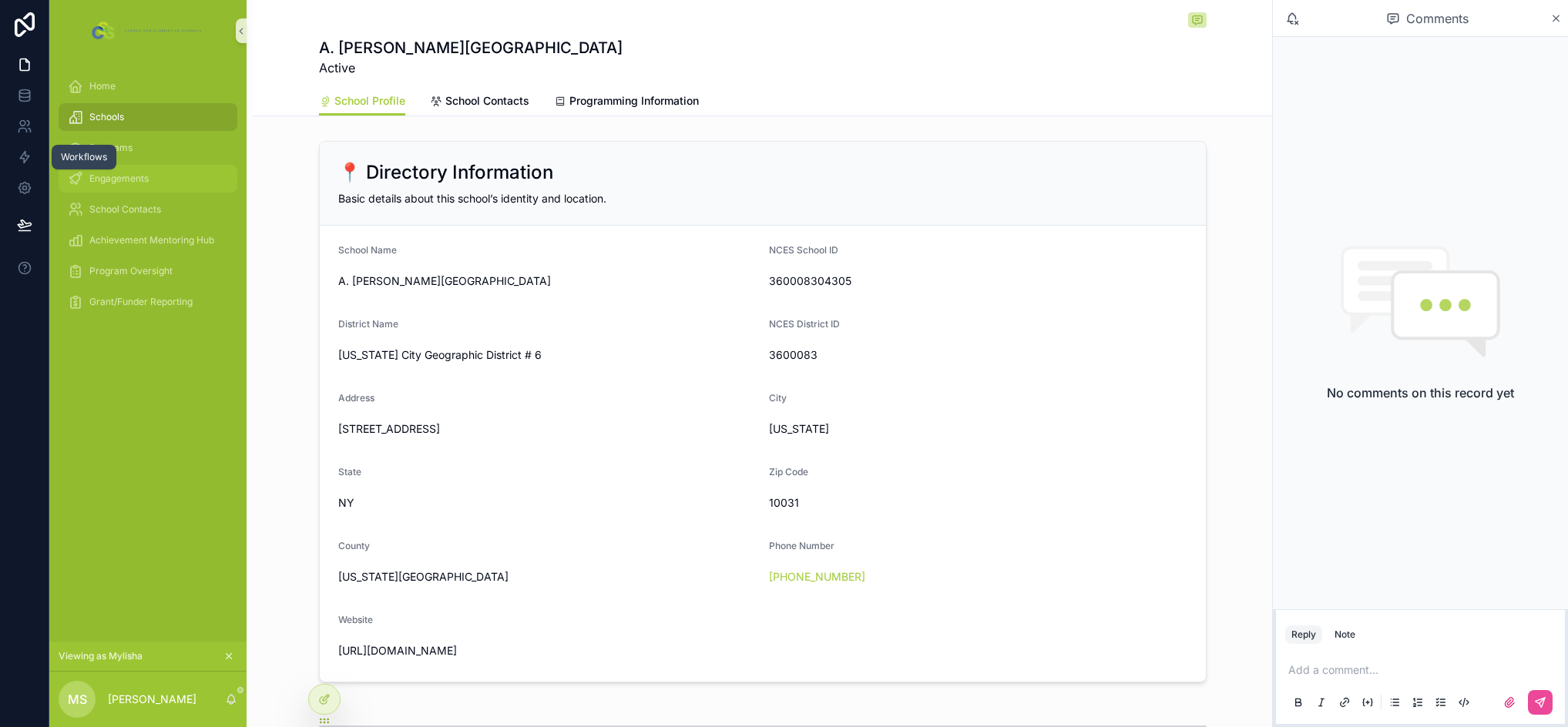
click at [115, 183] on span "Engagements" at bounding box center [118, 178] width 59 height 13
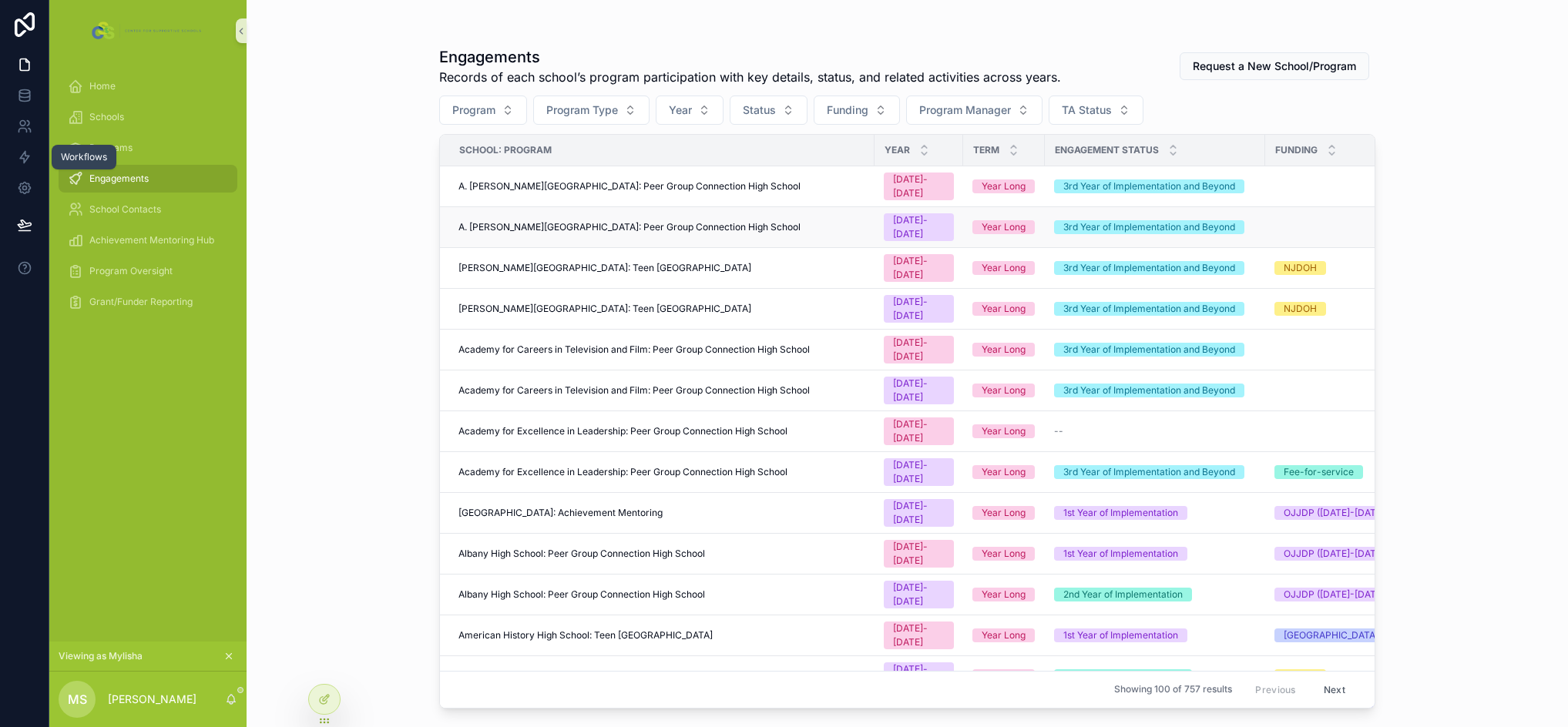
click at [801, 221] on div "A. [PERSON_NAME][GEOGRAPHIC_DATA]: Peer Group Connection High School" at bounding box center [662, 227] width 407 height 13
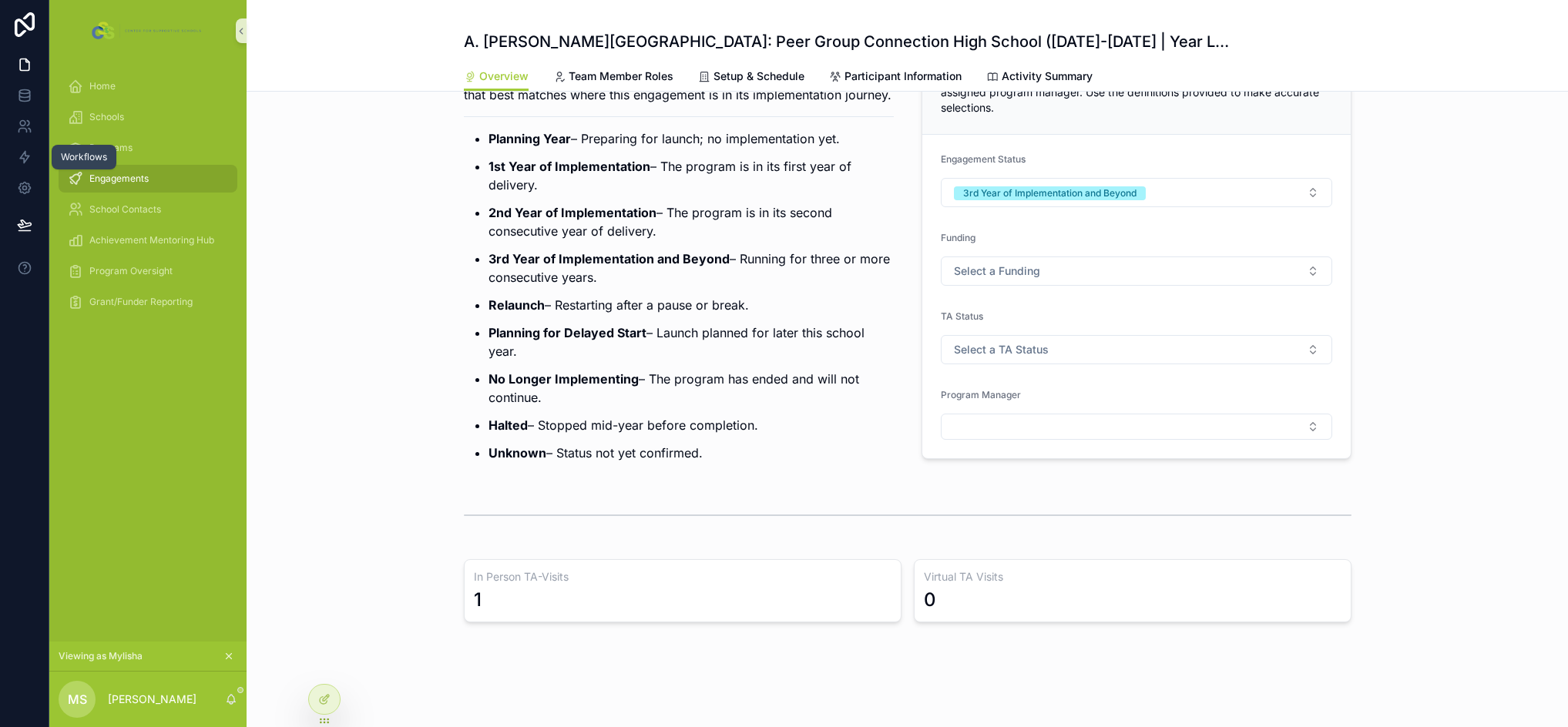
scroll to position [115, 0]
click at [157, 177] on div "Engagements" at bounding box center [148, 178] width 161 height 24
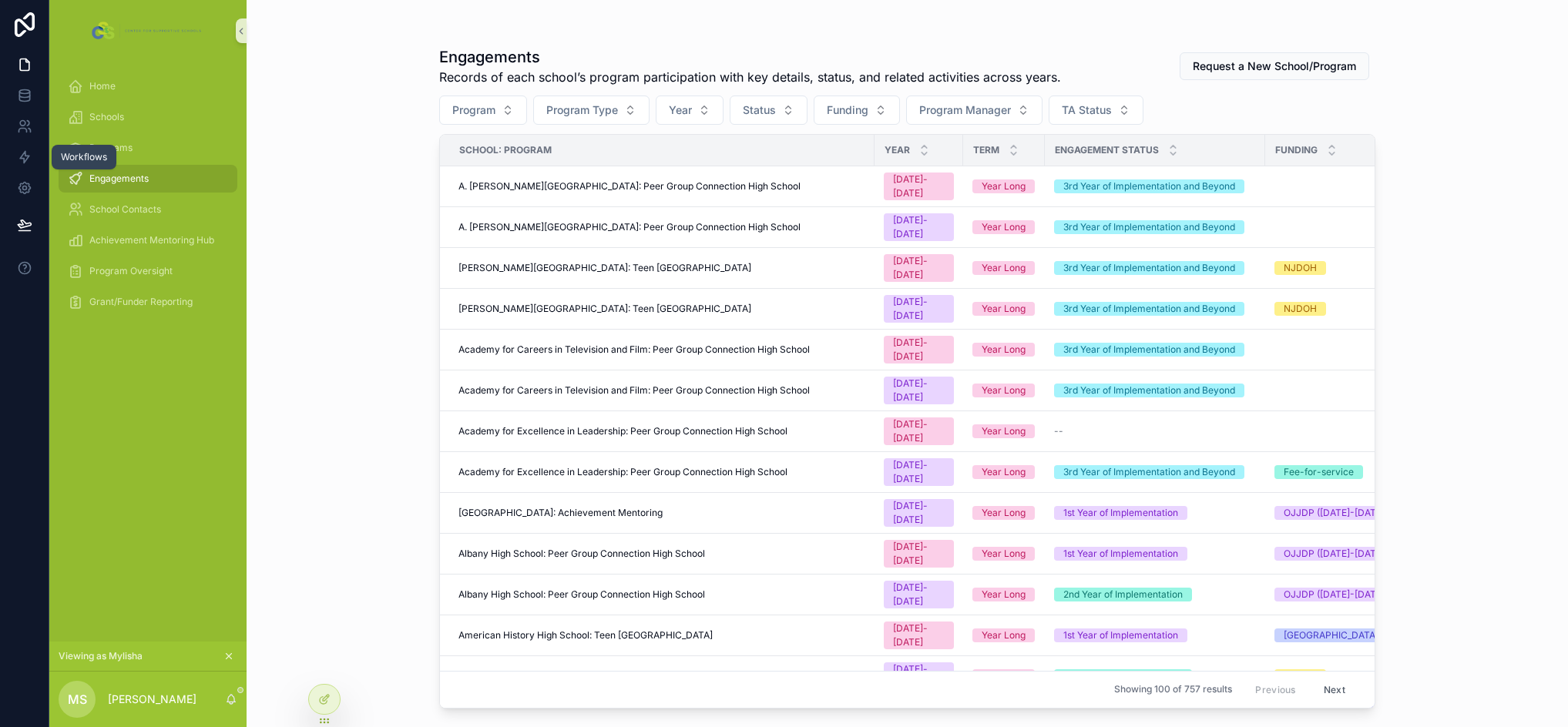
drag, startPoint x: 763, startPoint y: 205, endPoint x: 1538, endPoint y: 420, distance: 804.3
click at [763, 221] on span "A. [PERSON_NAME][GEOGRAPHIC_DATA]: Peer Group Connection High School" at bounding box center [629, 227] width 342 height 13
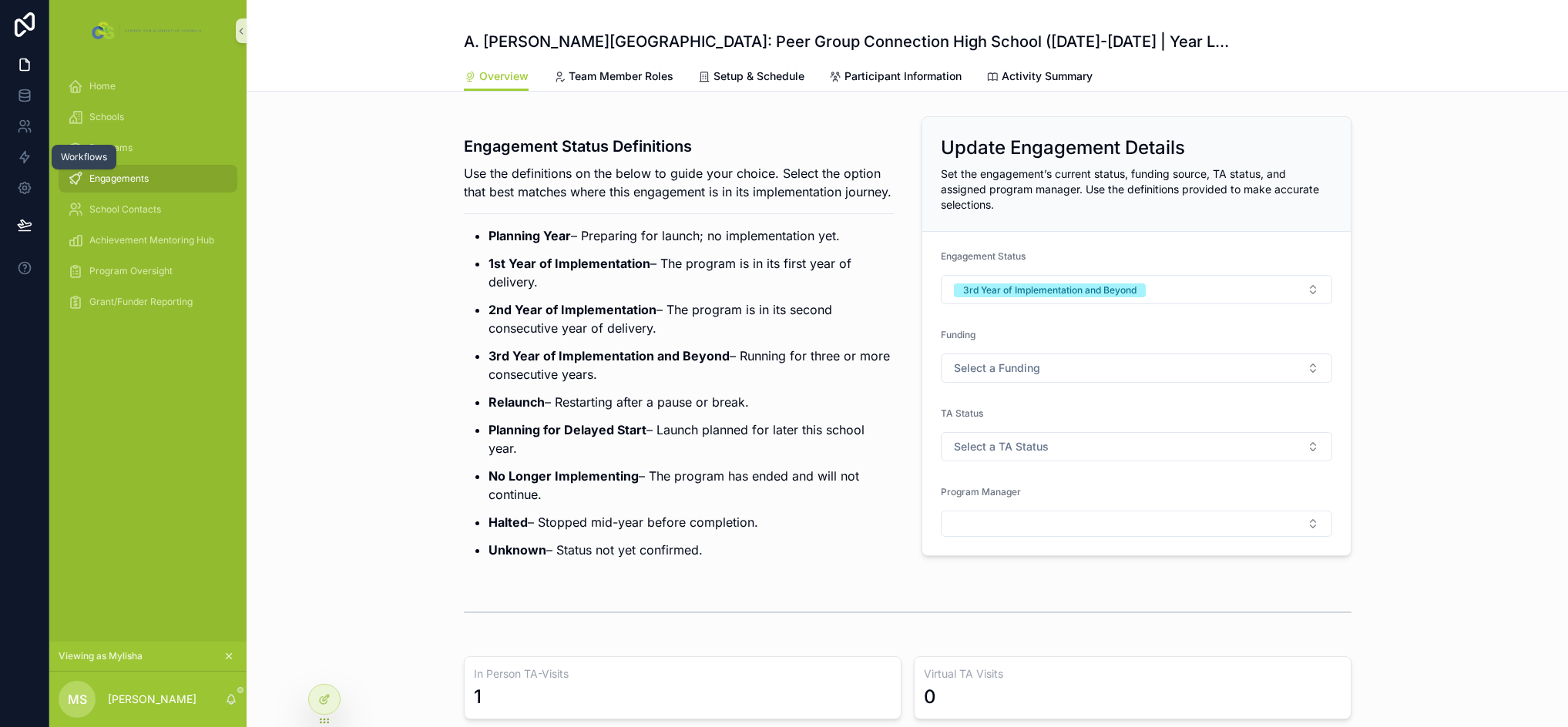
click at [360, 204] on div "Engagement Status Definitions Use the definitions on the below to guide your ch…" at bounding box center [907, 343] width 1321 height 465
click at [231, 656] on icon "scrollable content" at bounding box center [228, 655] width 11 height 11
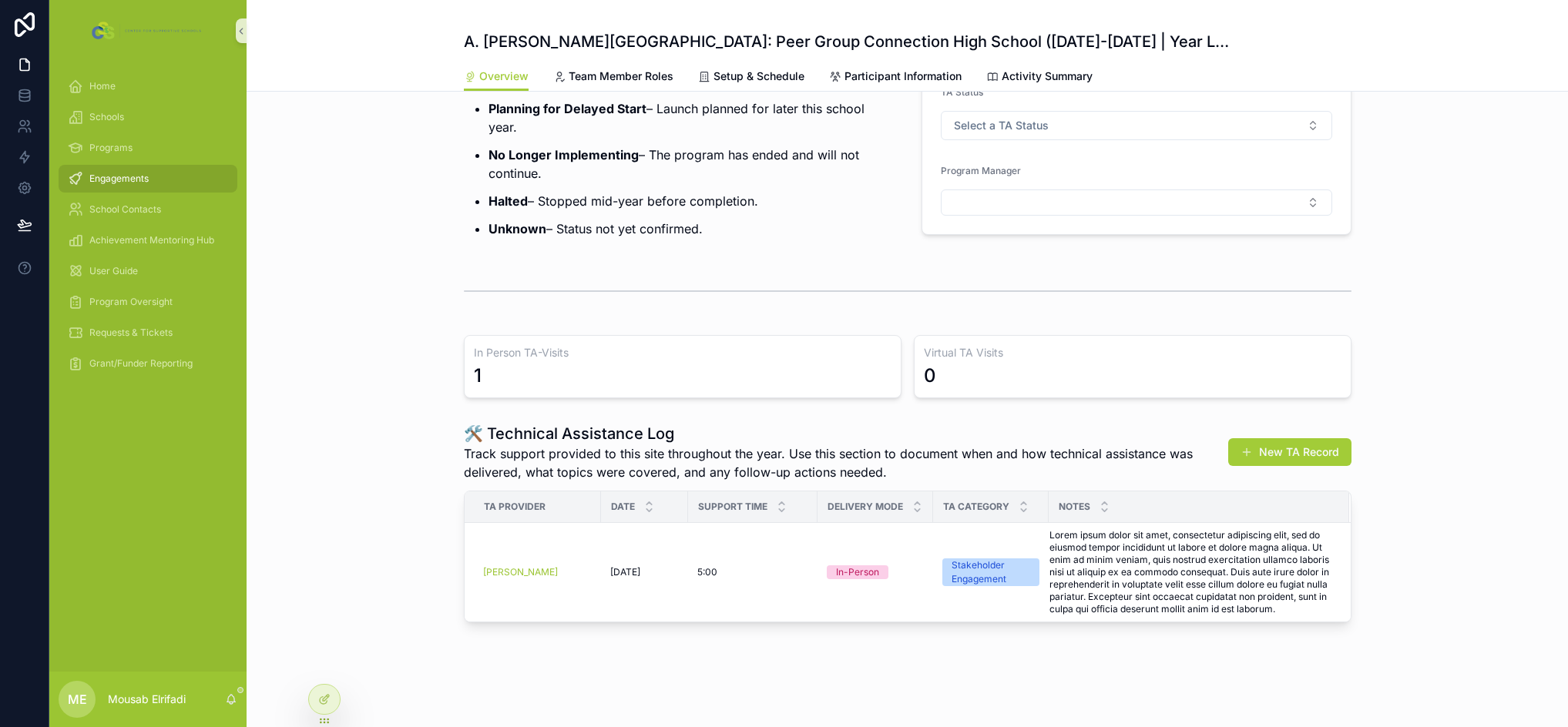
scroll to position [340, 0]
click at [1286, 453] on button "New TA Record" at bounding box center [1289, 452] width 123 height 28
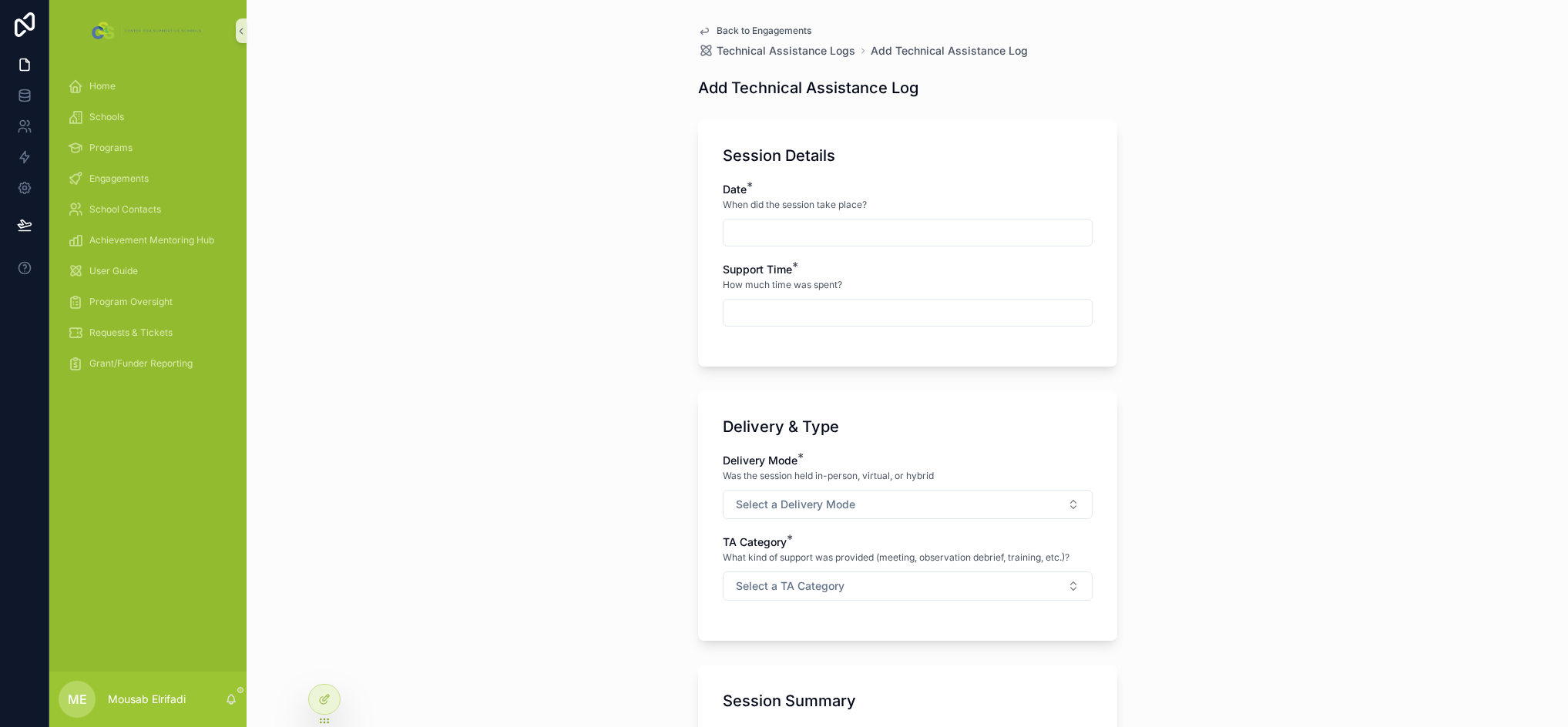
click at [835, 231] on input "scrollable content" at bounding box center [907, 232] width 368 height 21
click at [877, 360] on button "2" at bounding box center [873, 360] width 28 height 28
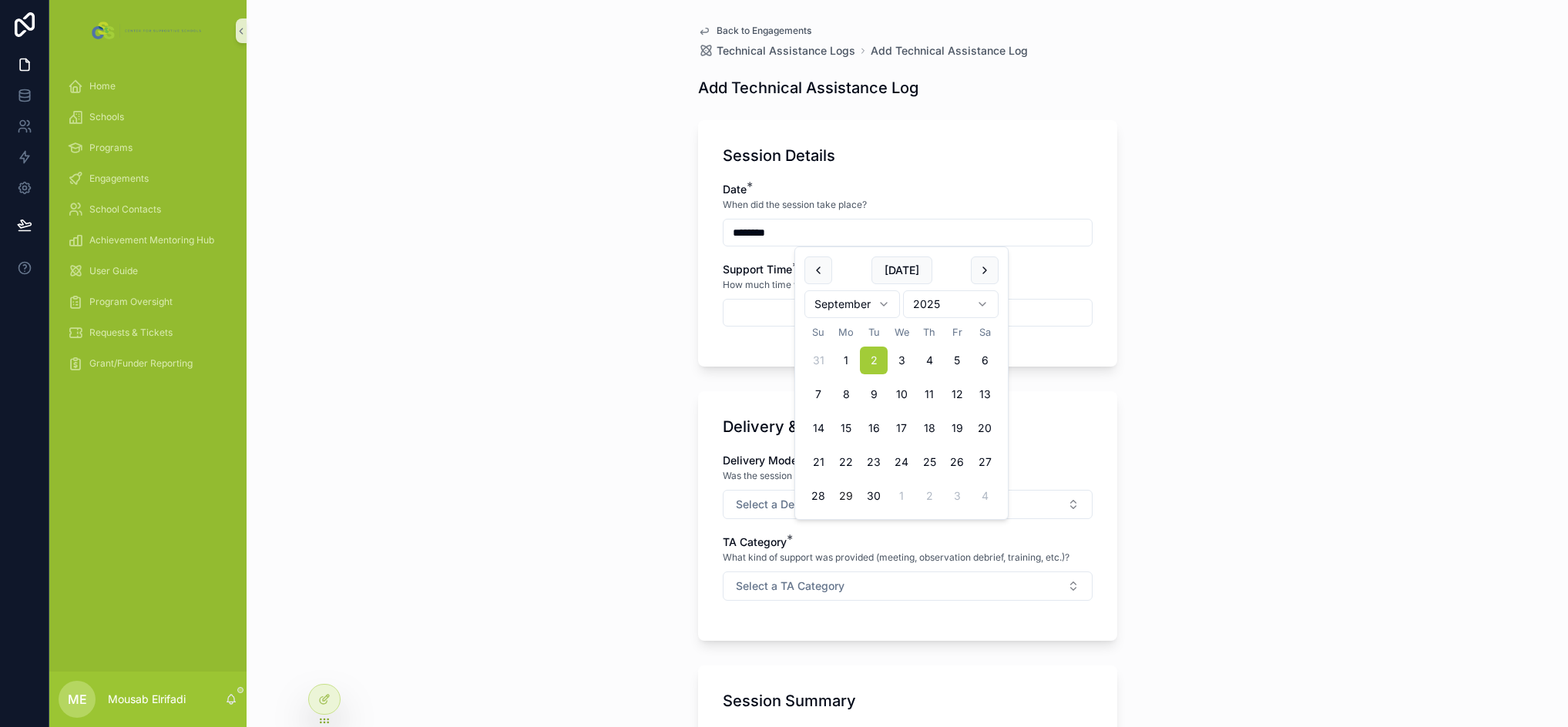
type input "********"
click at [767, 313] on input "scrollable content" at bounding box center [907, 313] width 368 height 21
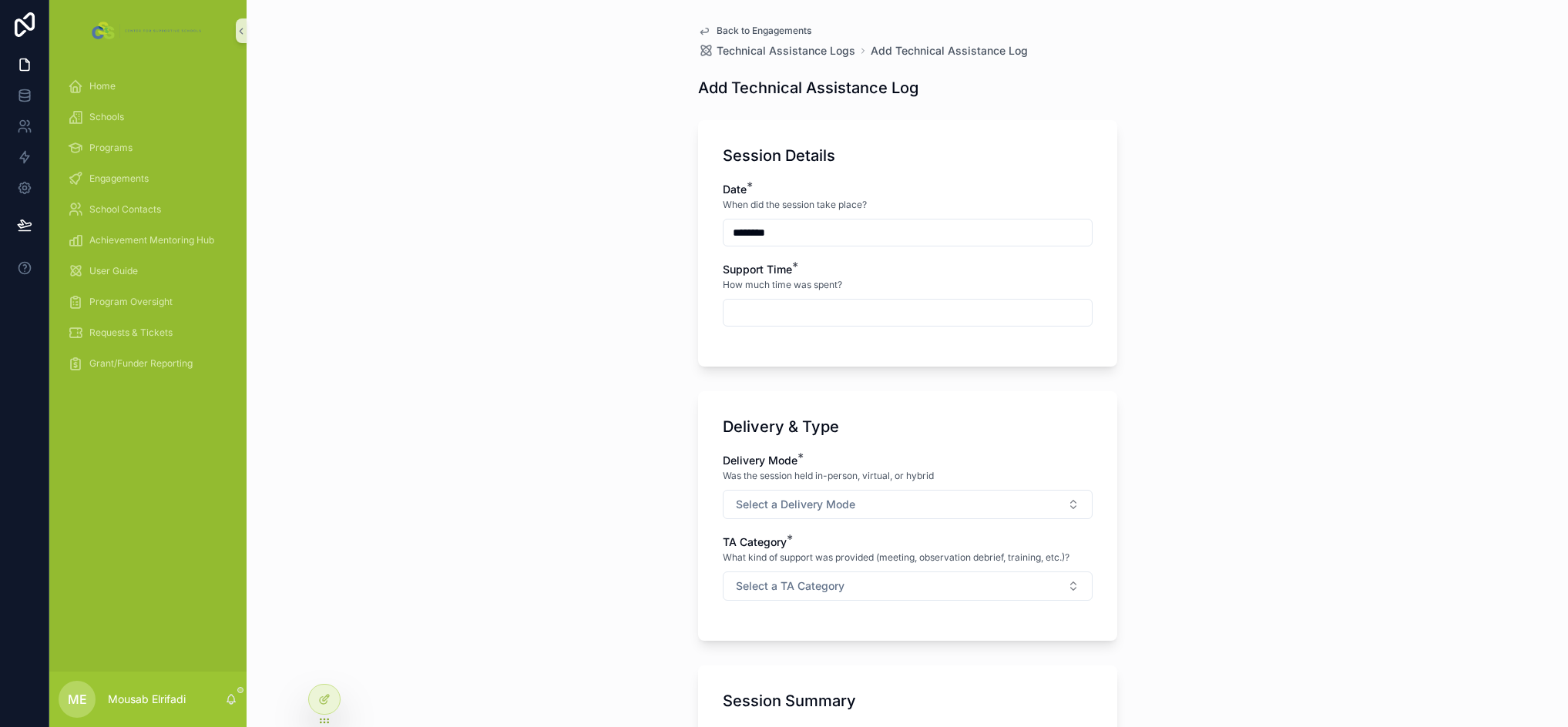
click at [767, 313] on input "scrollable content" at bounding box center [907, 313] width 368 height 21
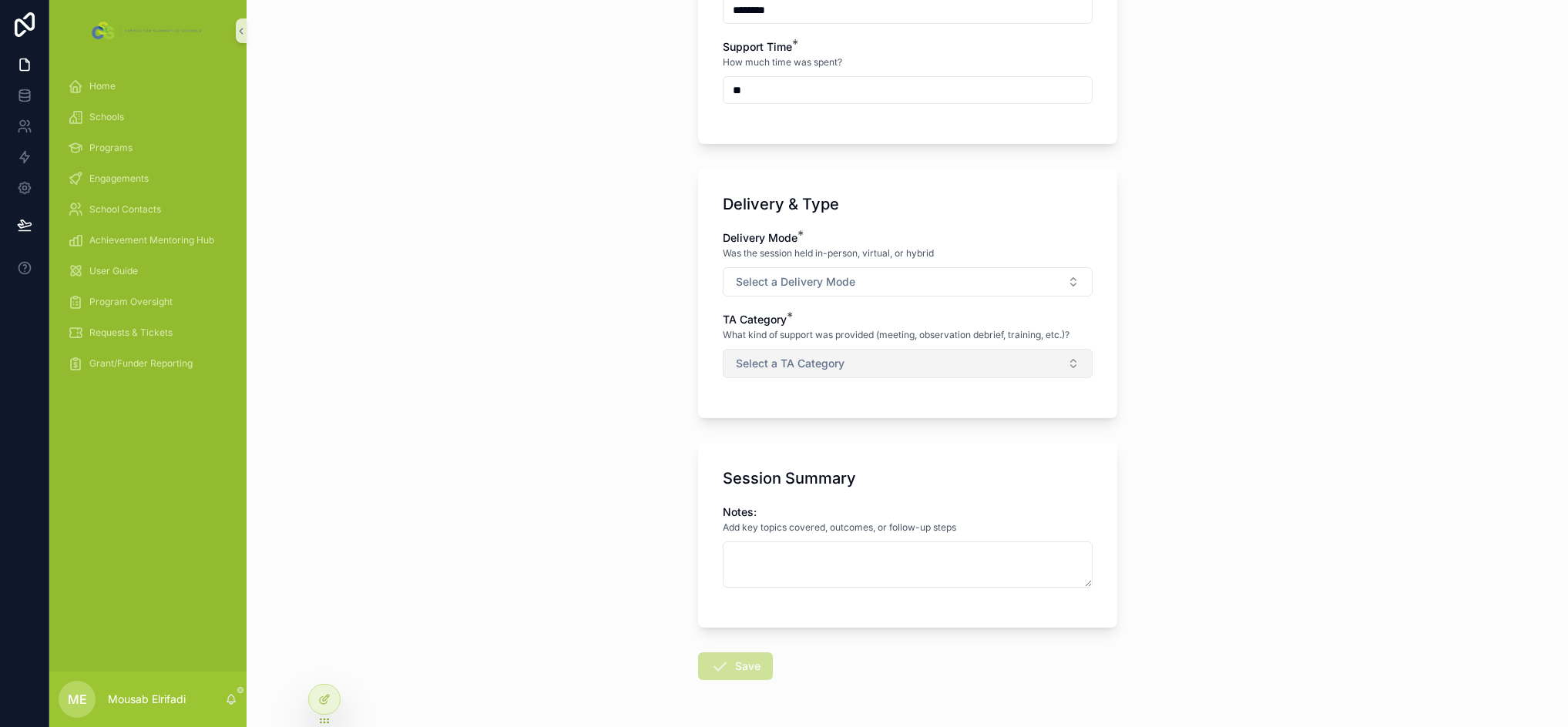
scroll to position [231, 0]
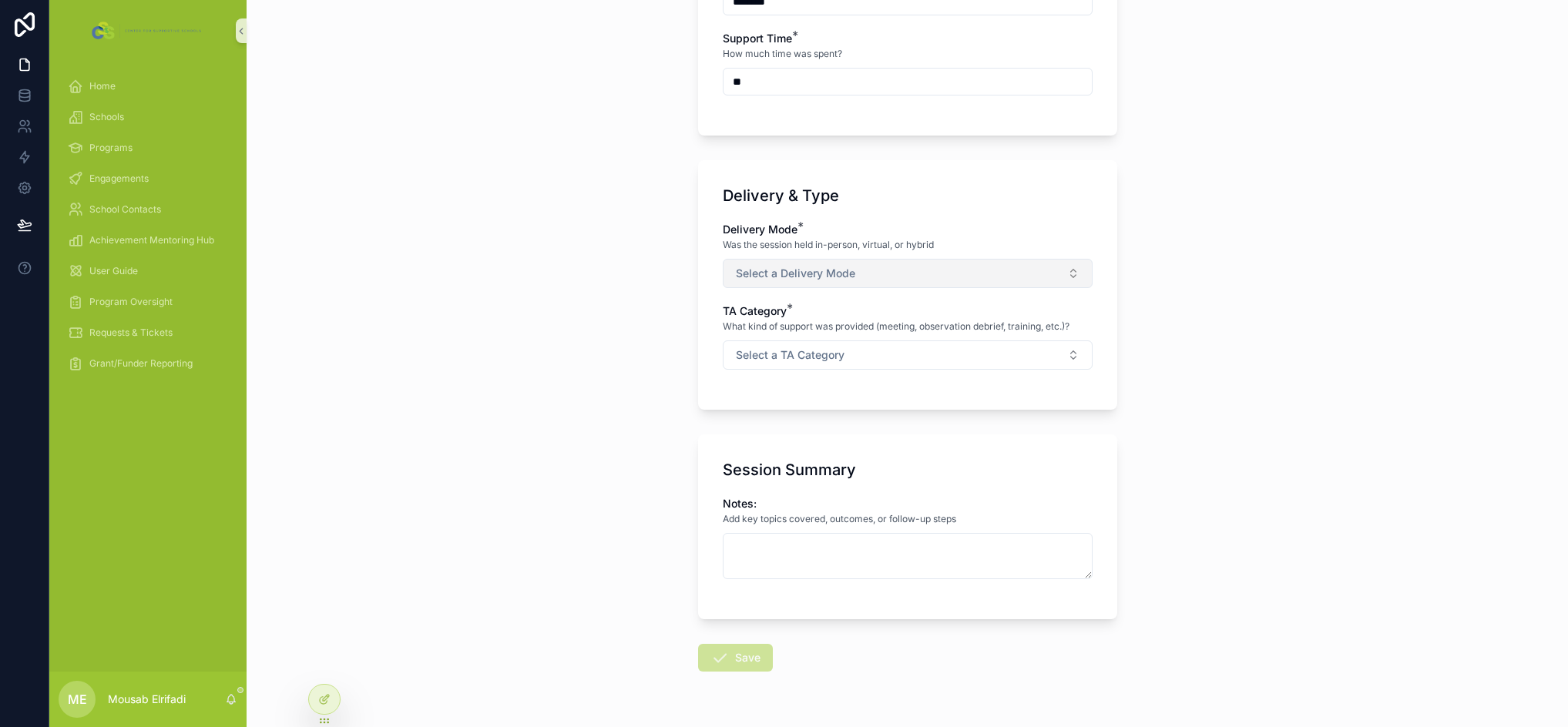
type input "*****"
click at [843, 274] on span "Select a Delivery Mode" at bounding box center [795, 274] width 119 height 15
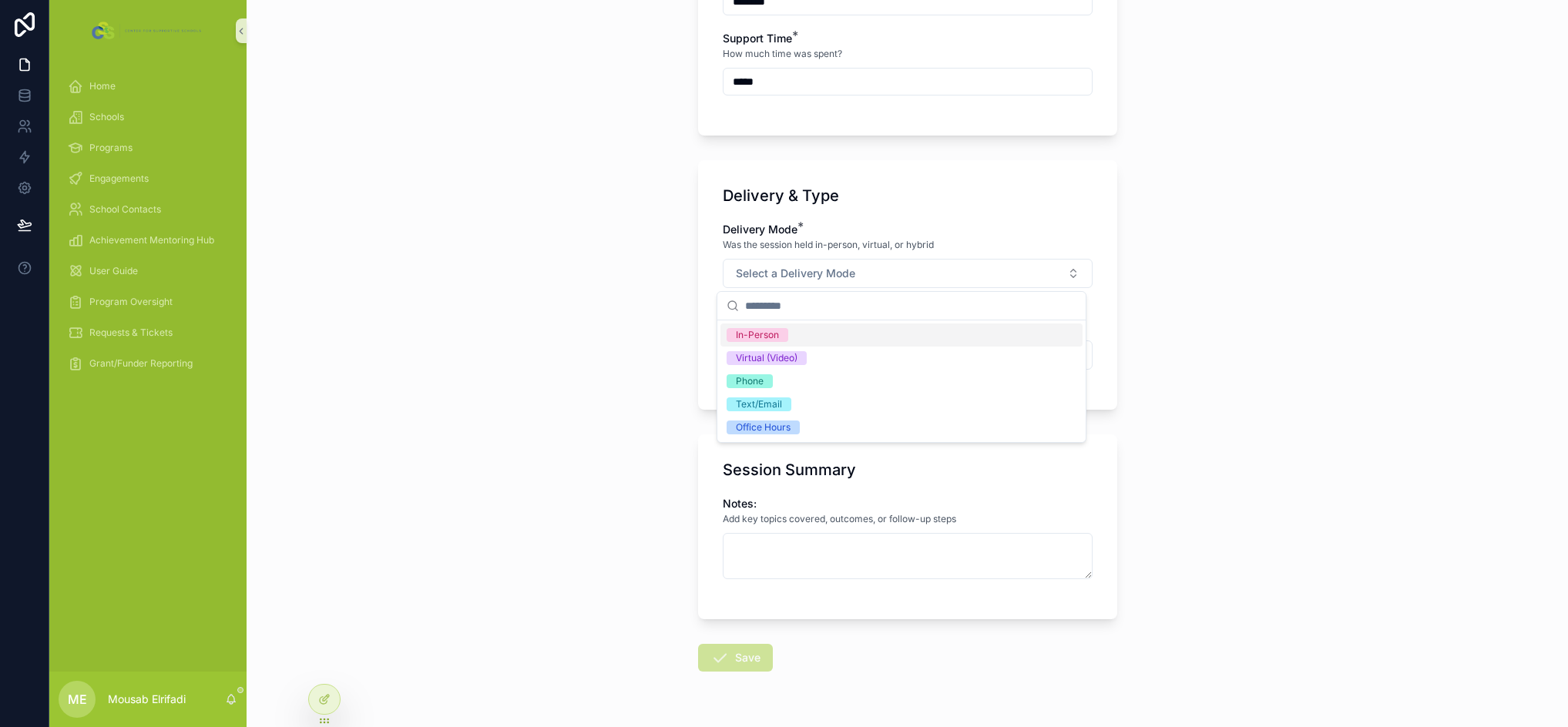
click at [794, 342] on div "In-Person" at bounding box center [901, 335] width 362 height 23
click at [562, 318] on div "Back to Engagements Technical Assistance Logs Add Technical Assistance Log Add …" at bounding box center [907, 132] width 1321 height 727
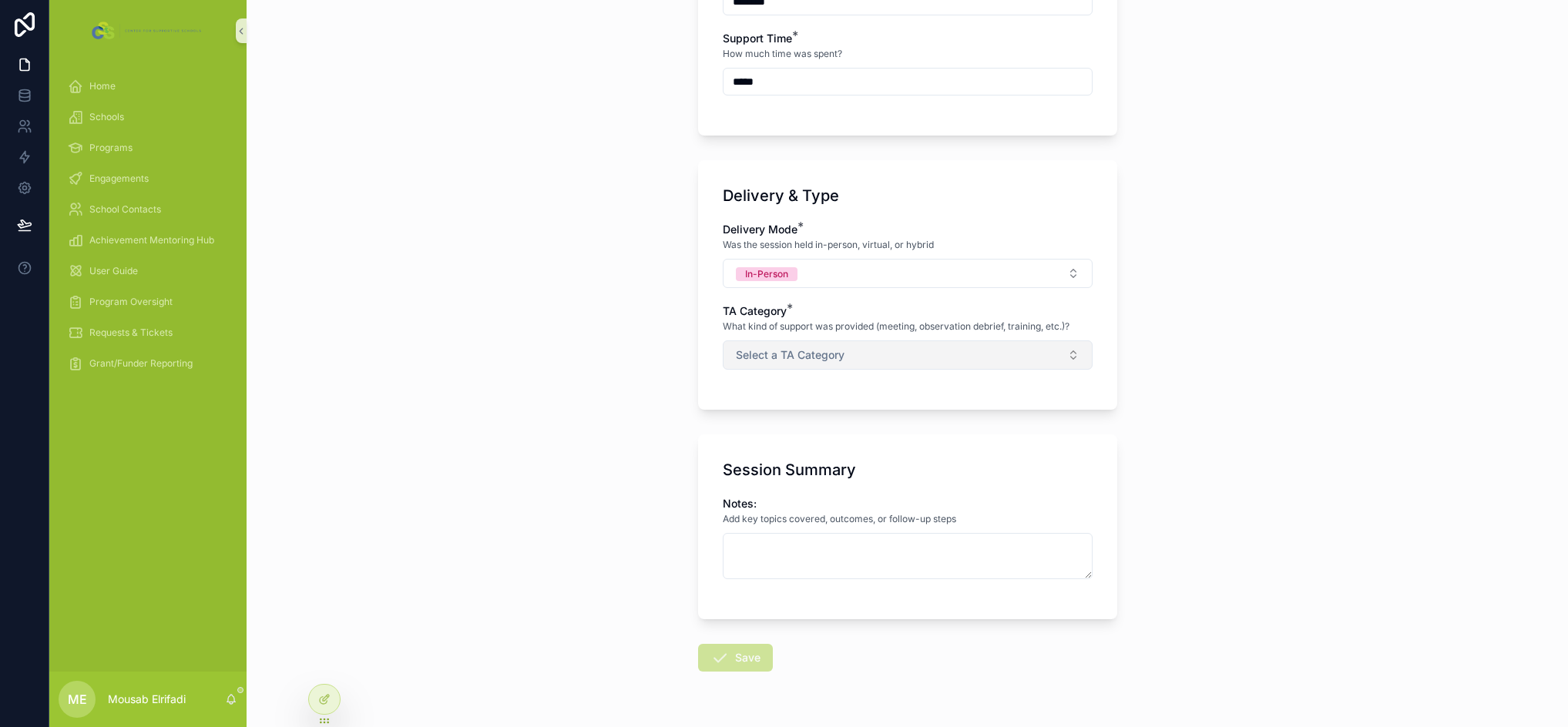
click at [806, 360] on span "Select a TA Category" at bounding box center [790, 355] width 108 height 15
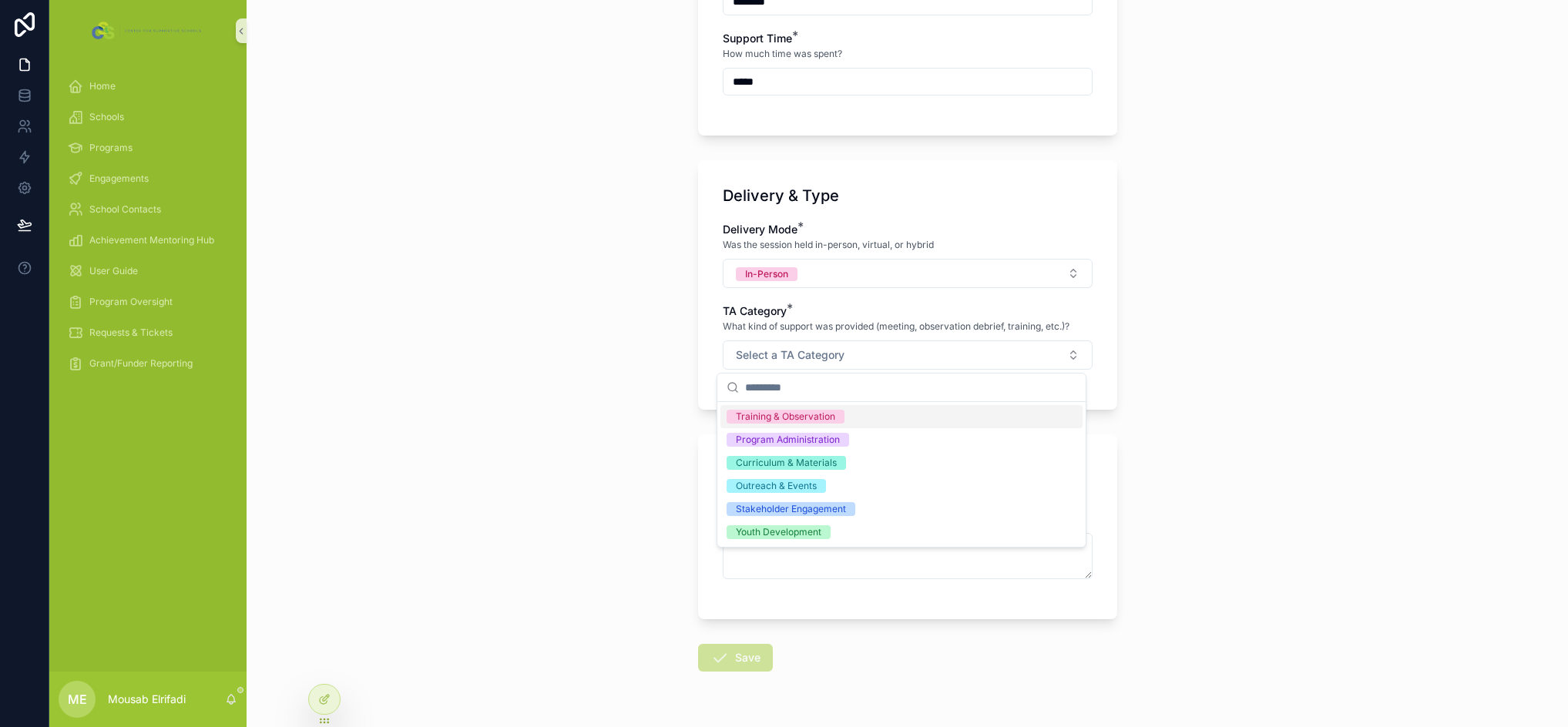
click at [896, 417] on div "Training & Observation" at bounding box center [901, 417] width 362 height 23
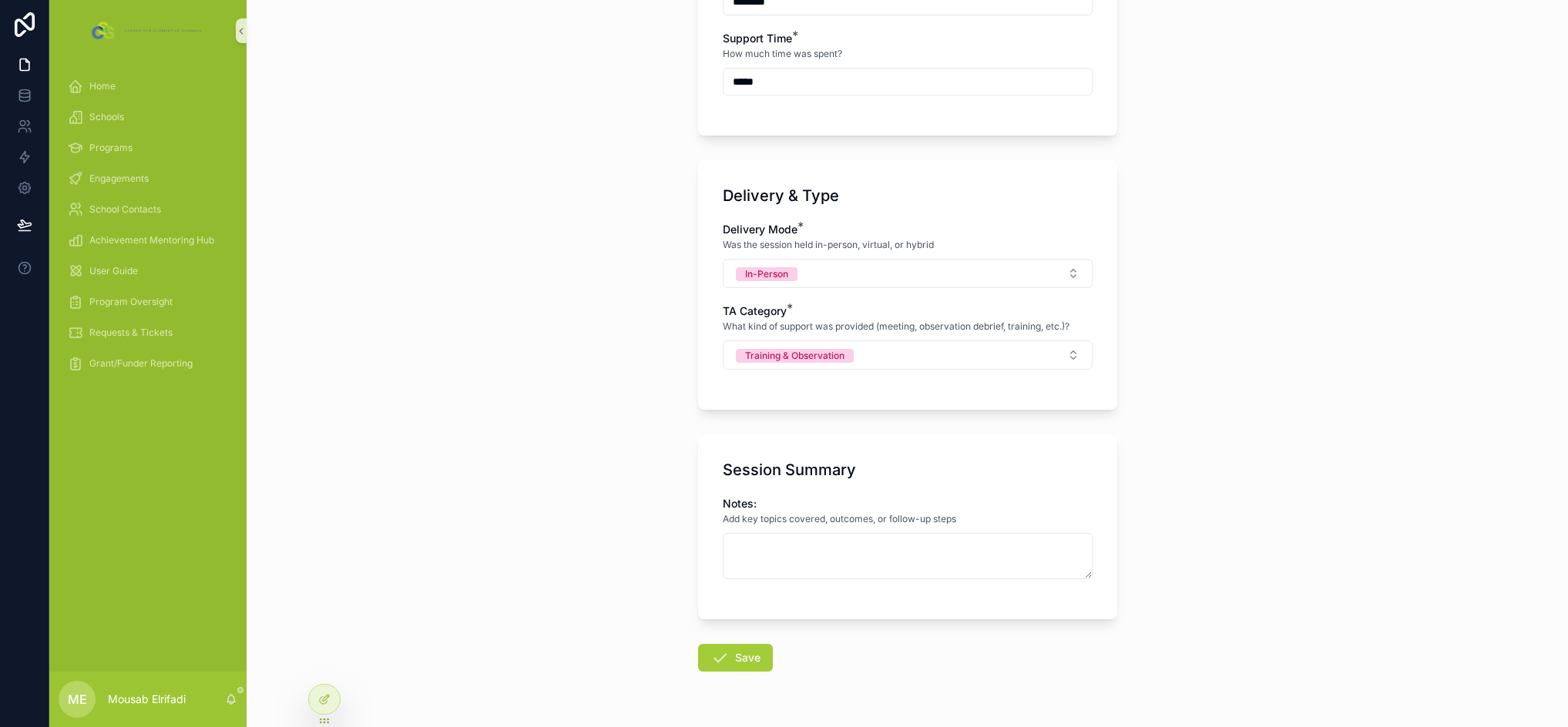
click at [571, 406] on div "Back to Engagements Technical Assistance Logs Add Technical Assistance Log Add …" at bounding box center [907, 132] width 1321 height 727
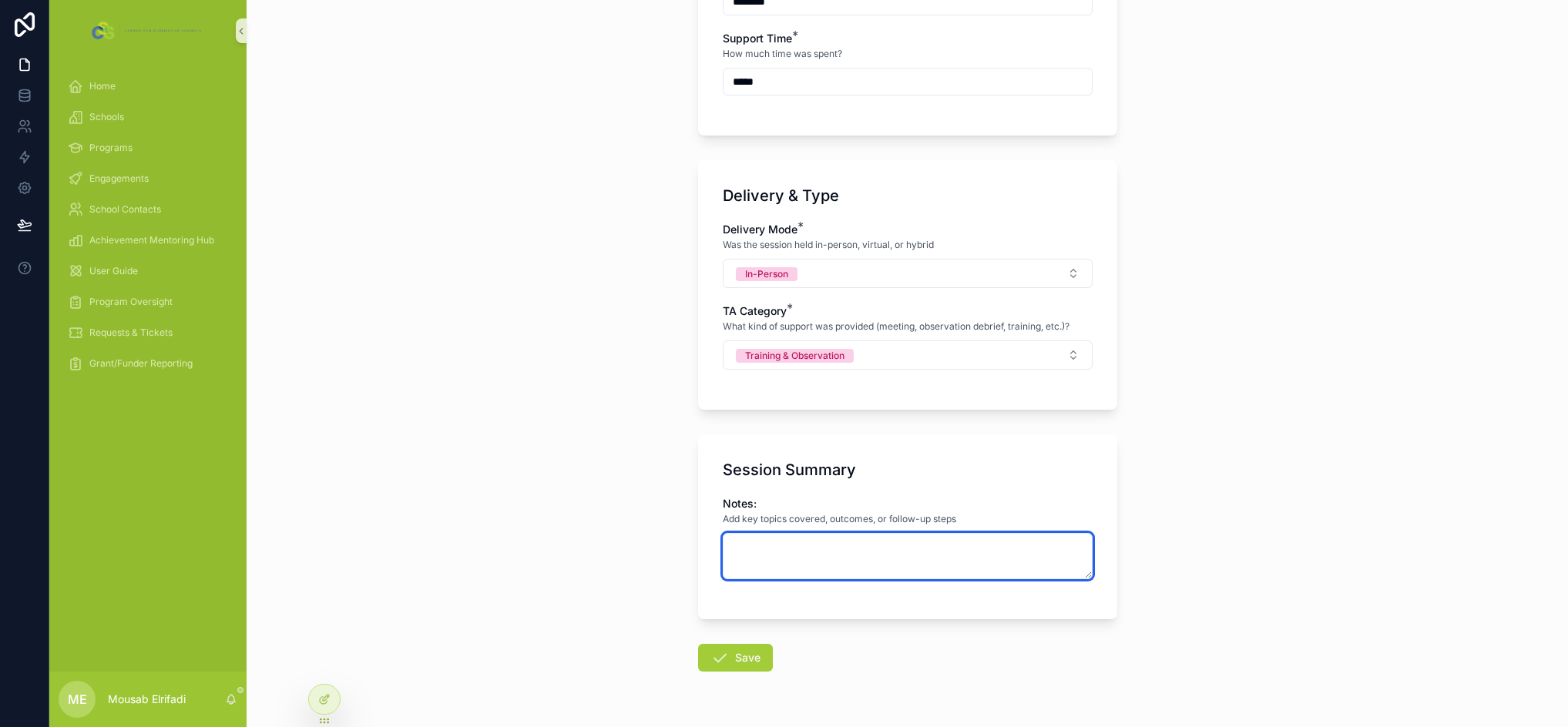
click at [745, 564] on textarea "scrollable content" at bounding box center [908, 557] width 370 height 46
type textarea "**********"
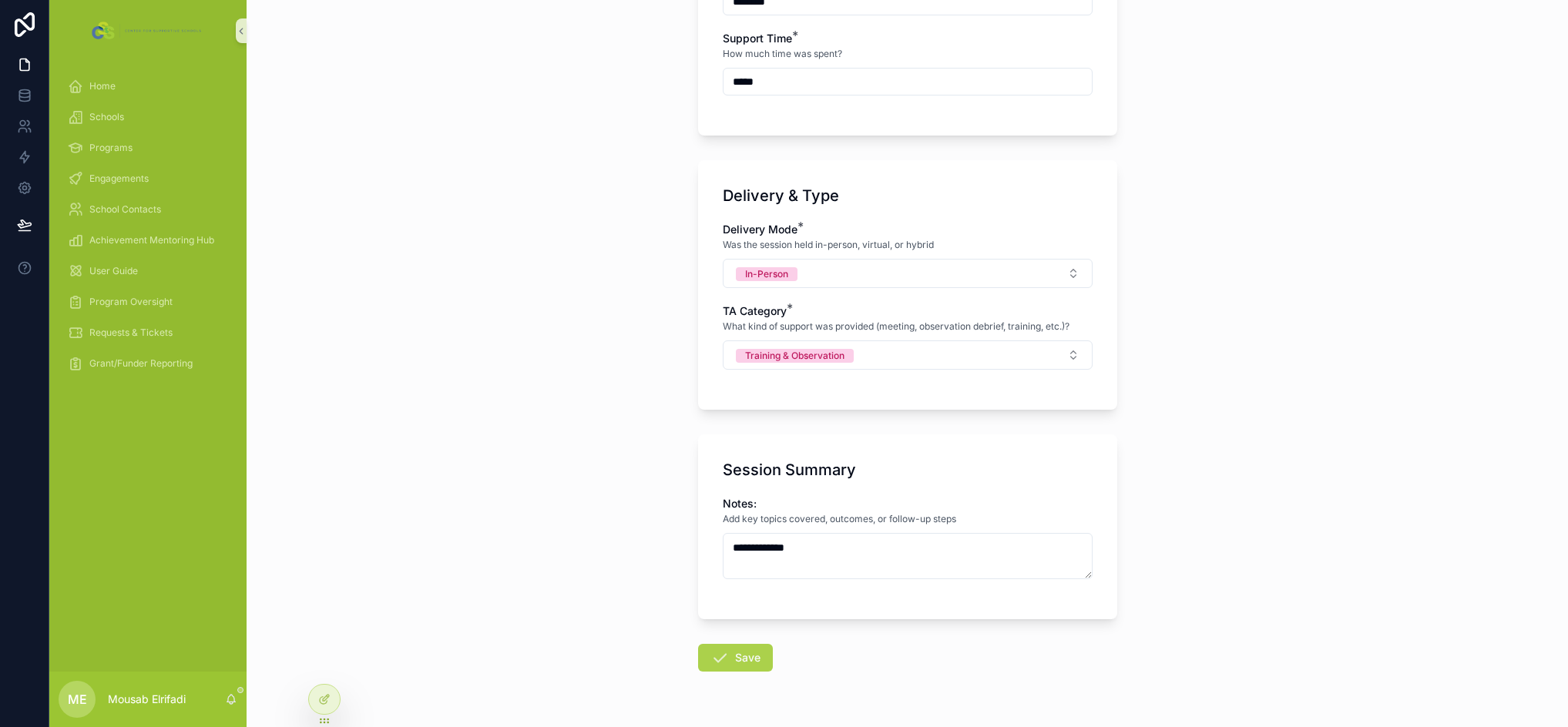
click at [722, 659] on icon "scrollable content" at bounding box center [719, 657] width 18 height 18
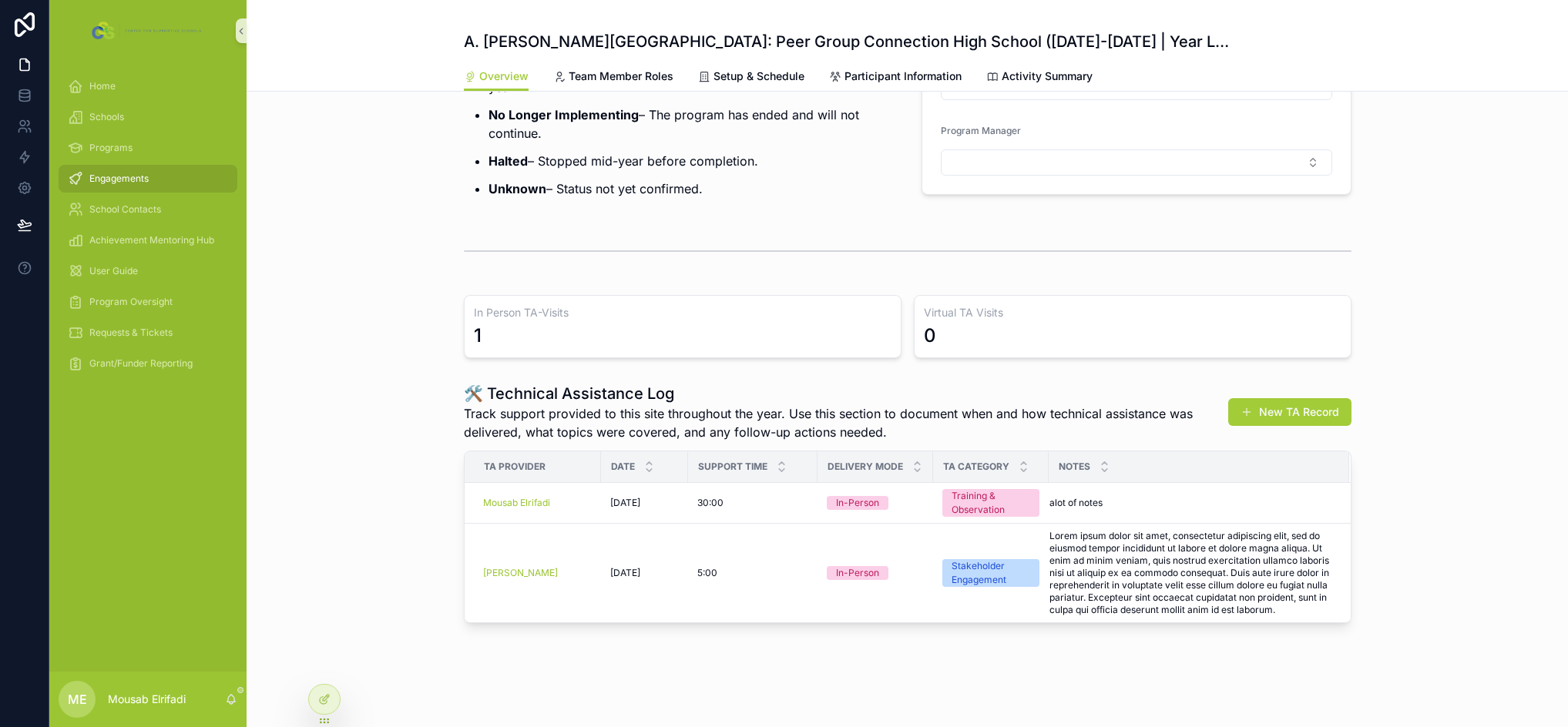
scroll to position [380, 0]
click at [127, 89] on div "Home" at bounding box center [148, 85] width 161 height 24
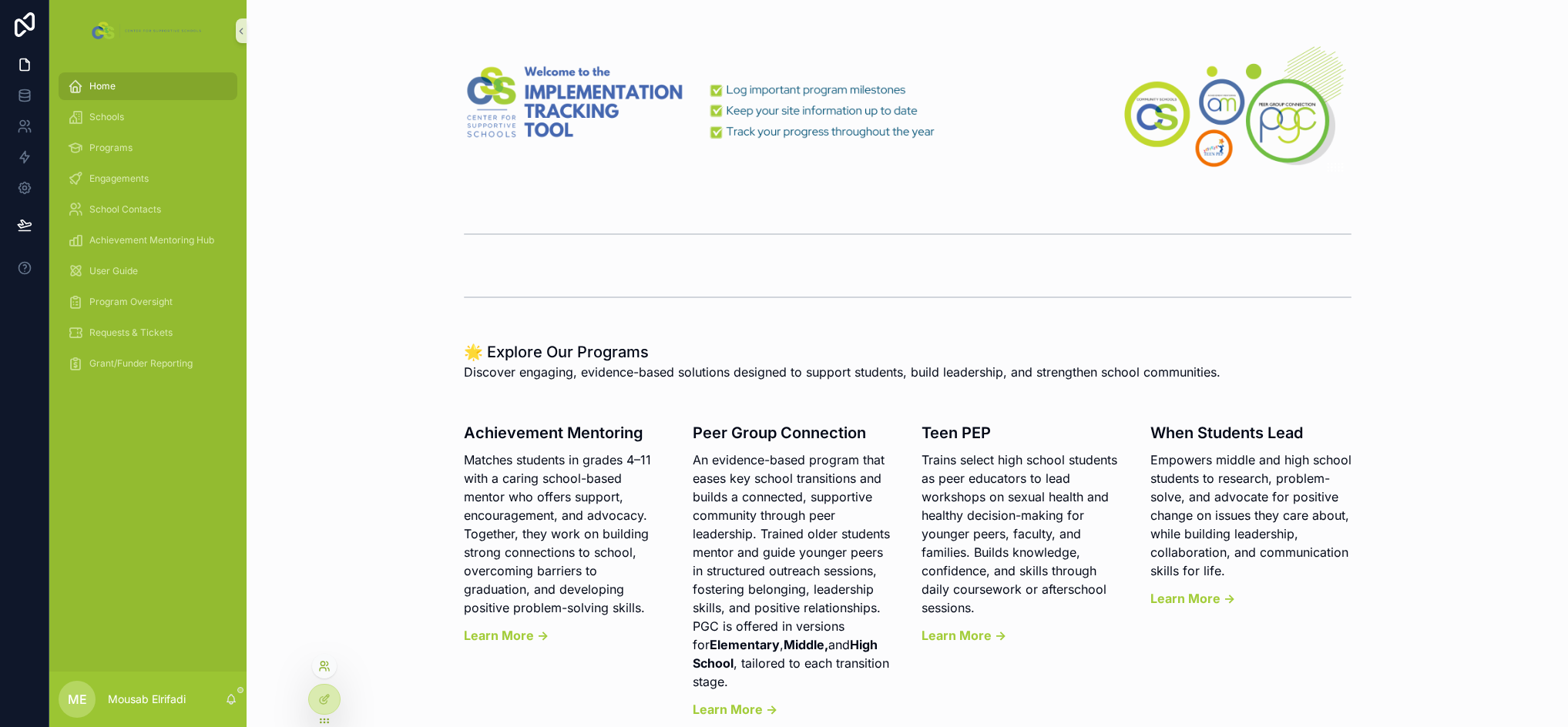
click at [328, 666] on icon at bounding box center [324, 666] width 13 height 13
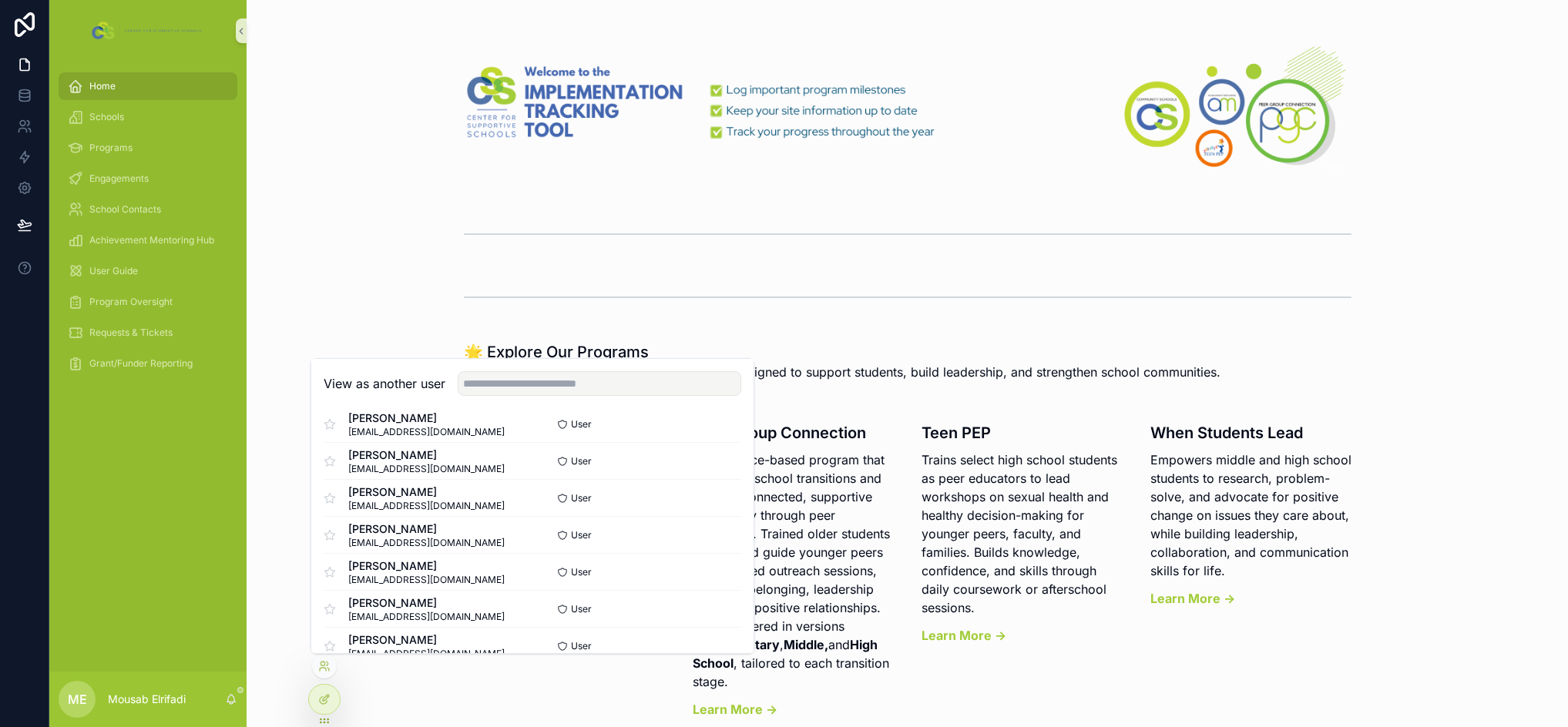
scroll to position [154, 0]
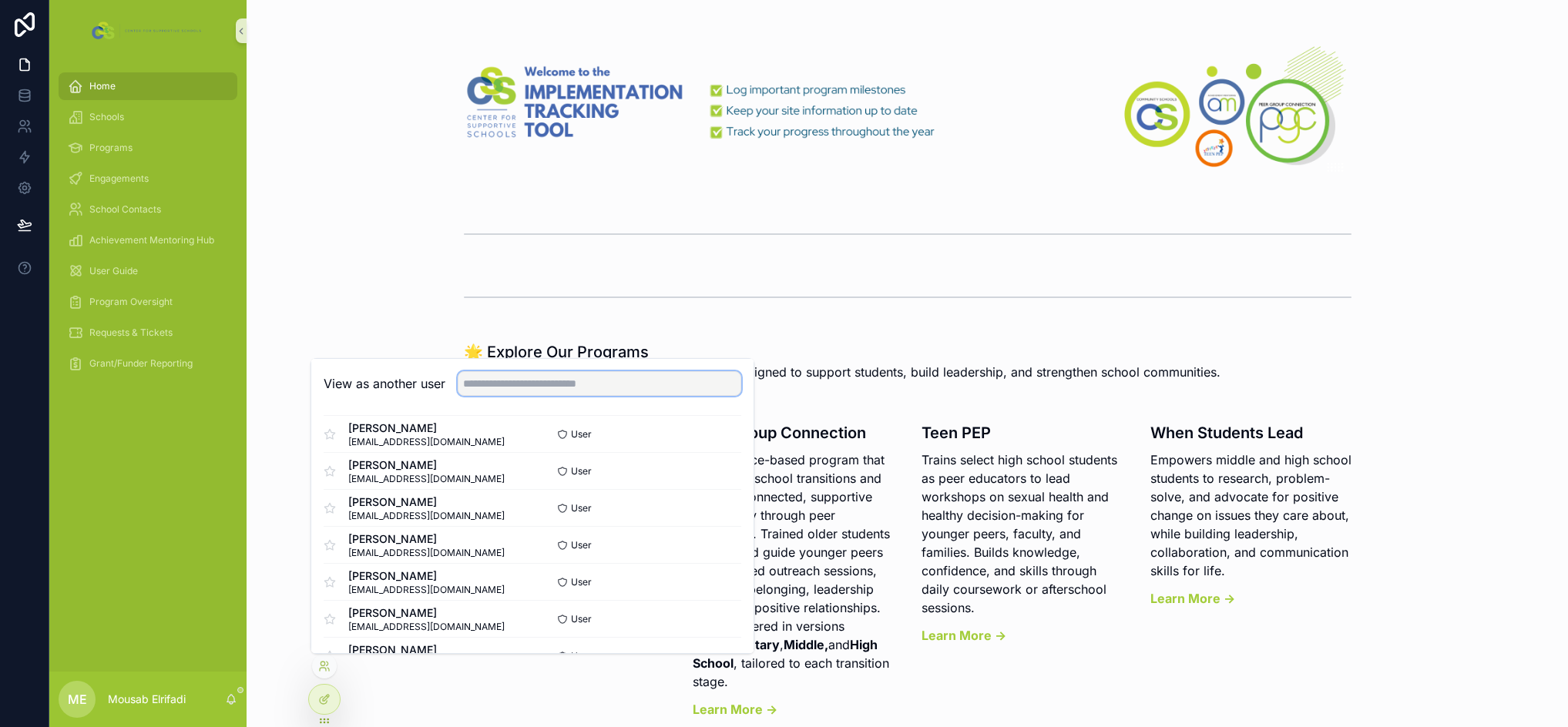
click at [538, 379] on input "text" at bounding box center [599, 383] width 284 height 24
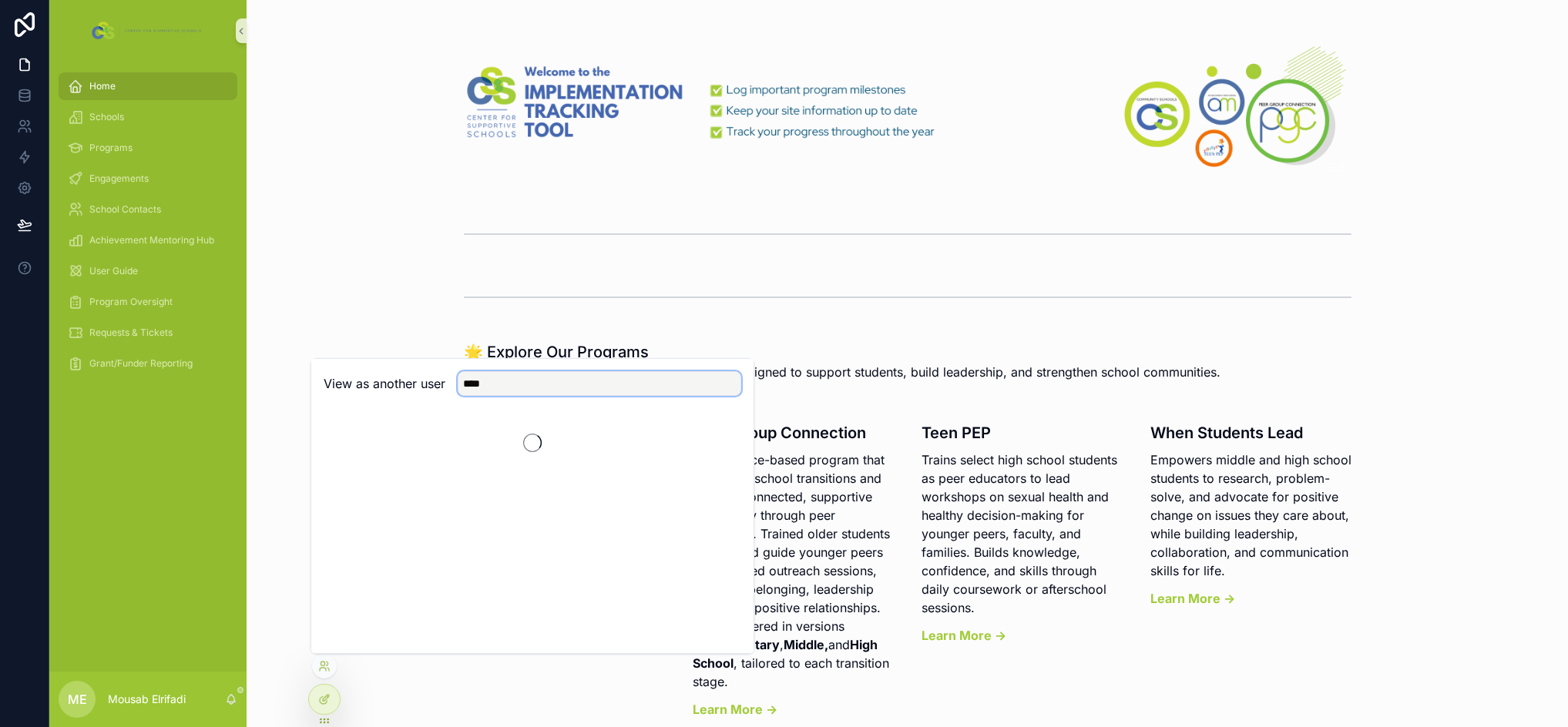
scroll to position [0, 0]
type input "****"
click at [734, 434] on button "Select" at bounding box center [720, 439] width 40 height 22
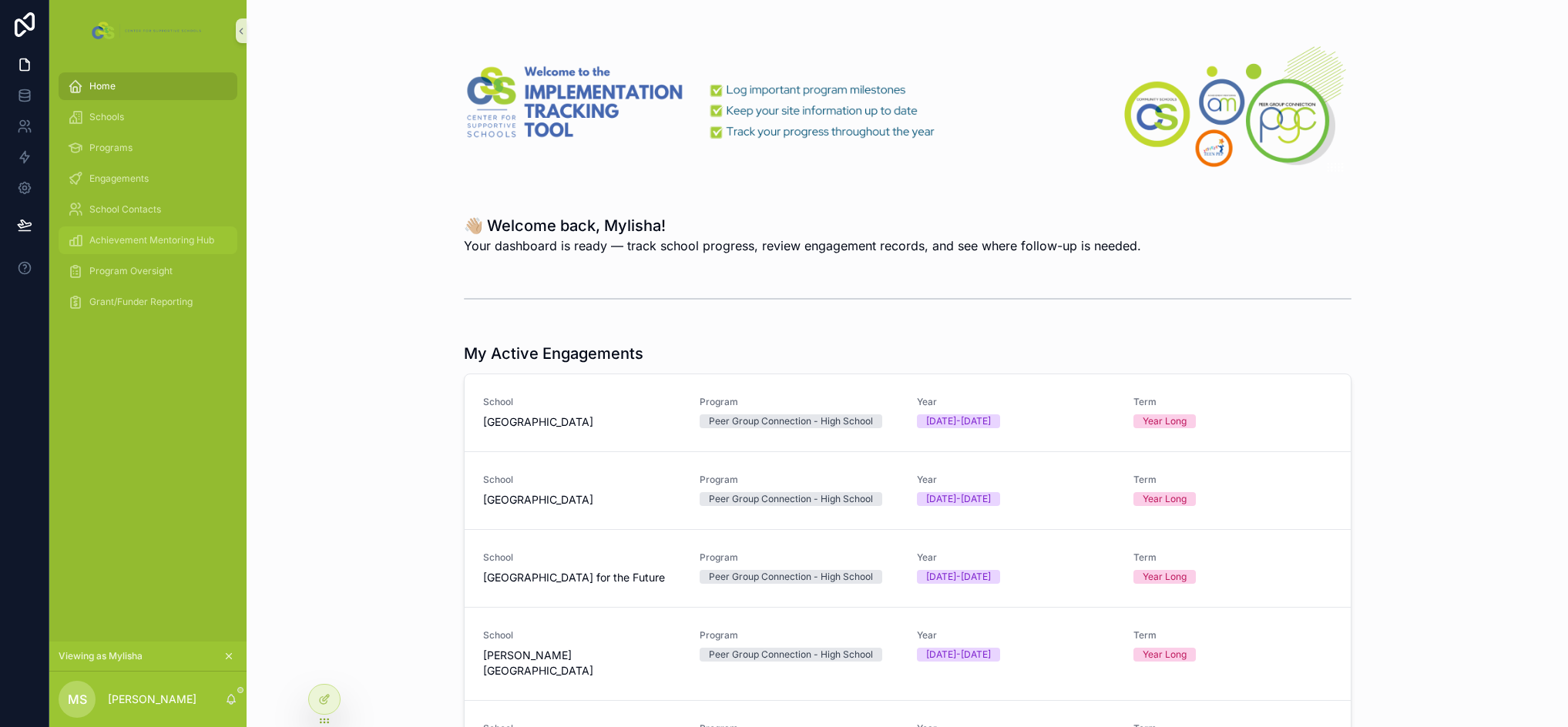
click at [145, 243] on span "Achievement Mentoring Hub" at bounding box center [151, 240] width 125 height 13
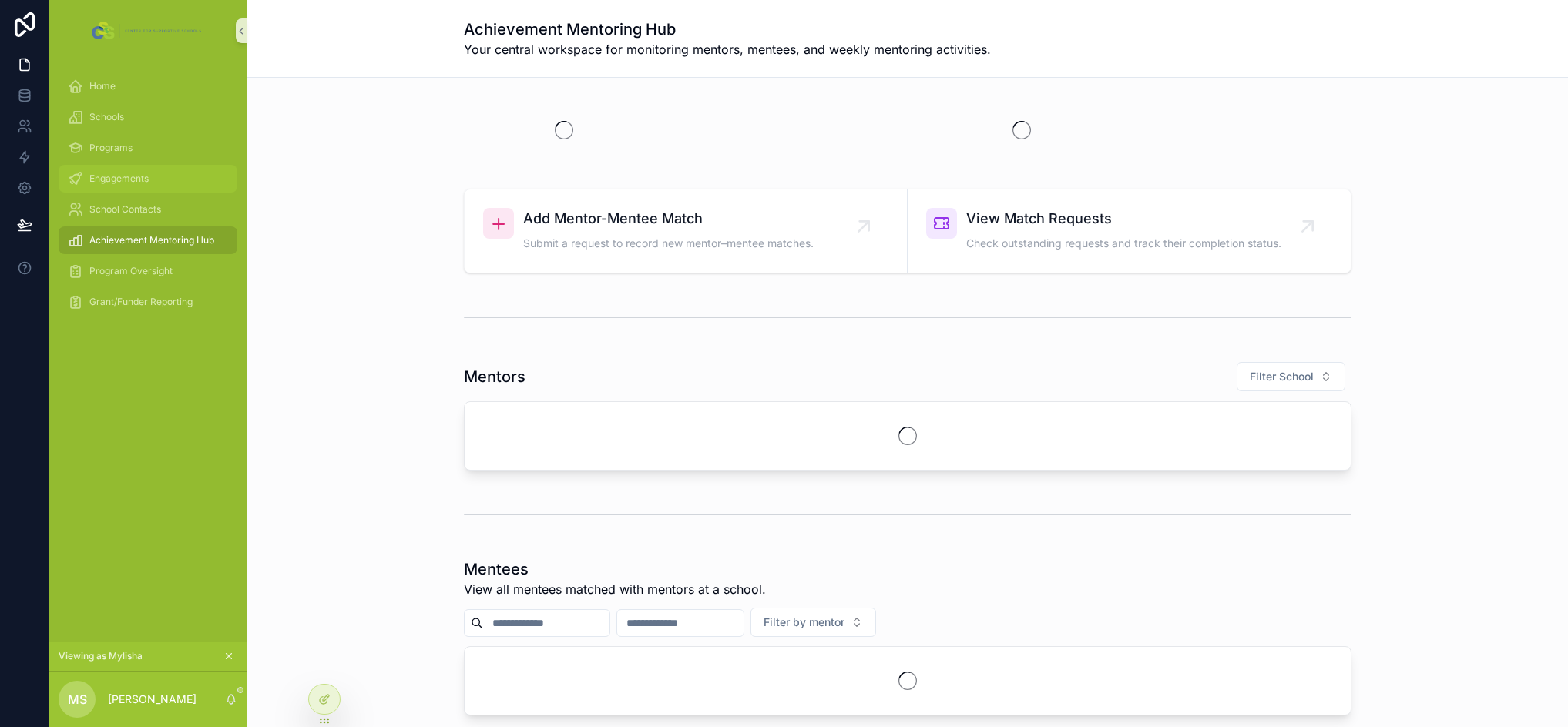
click at [138, 183] on span "Engagements" at bounding box center [118, 178] width 59 height 13
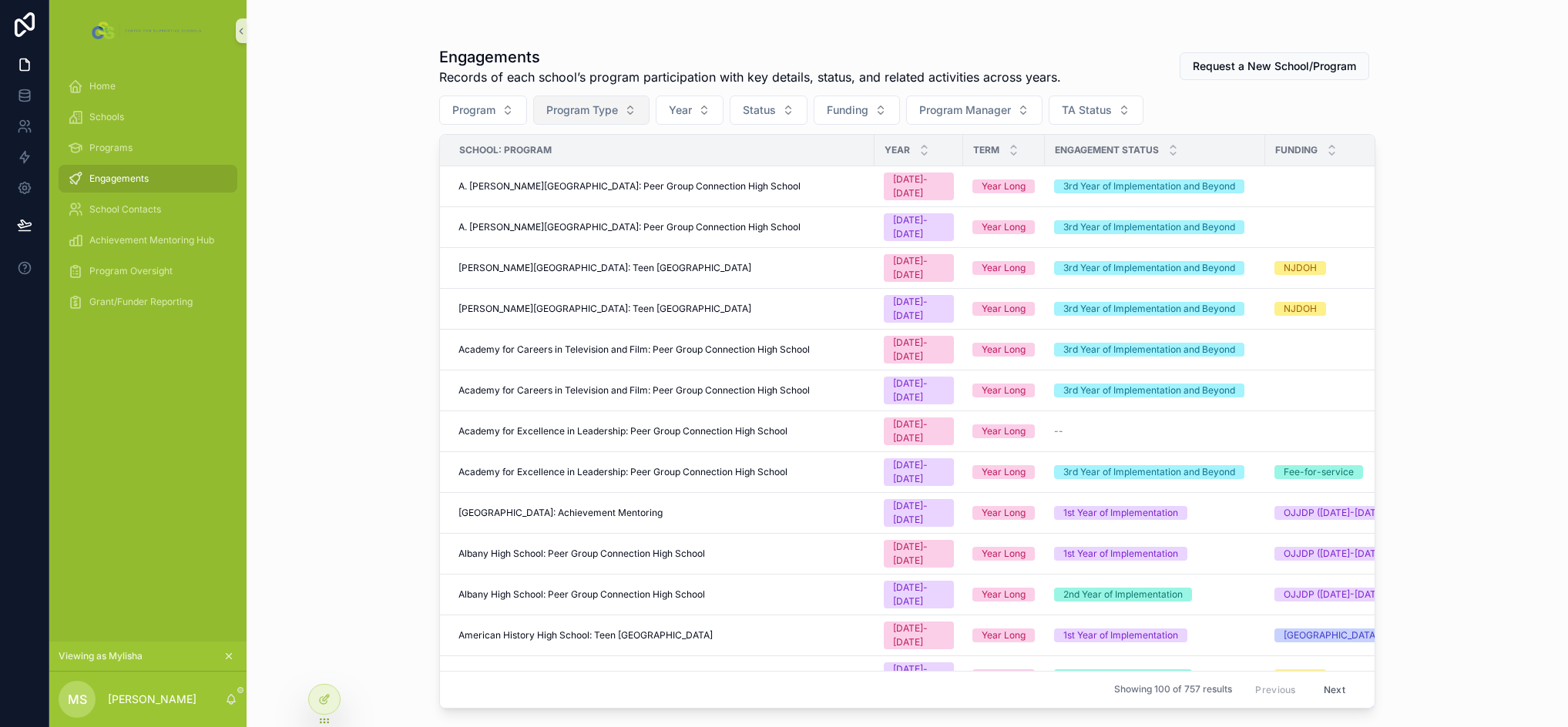
click at [602, 115] on span "Program Type" at bounding box center [582, 110] width 72 height 15
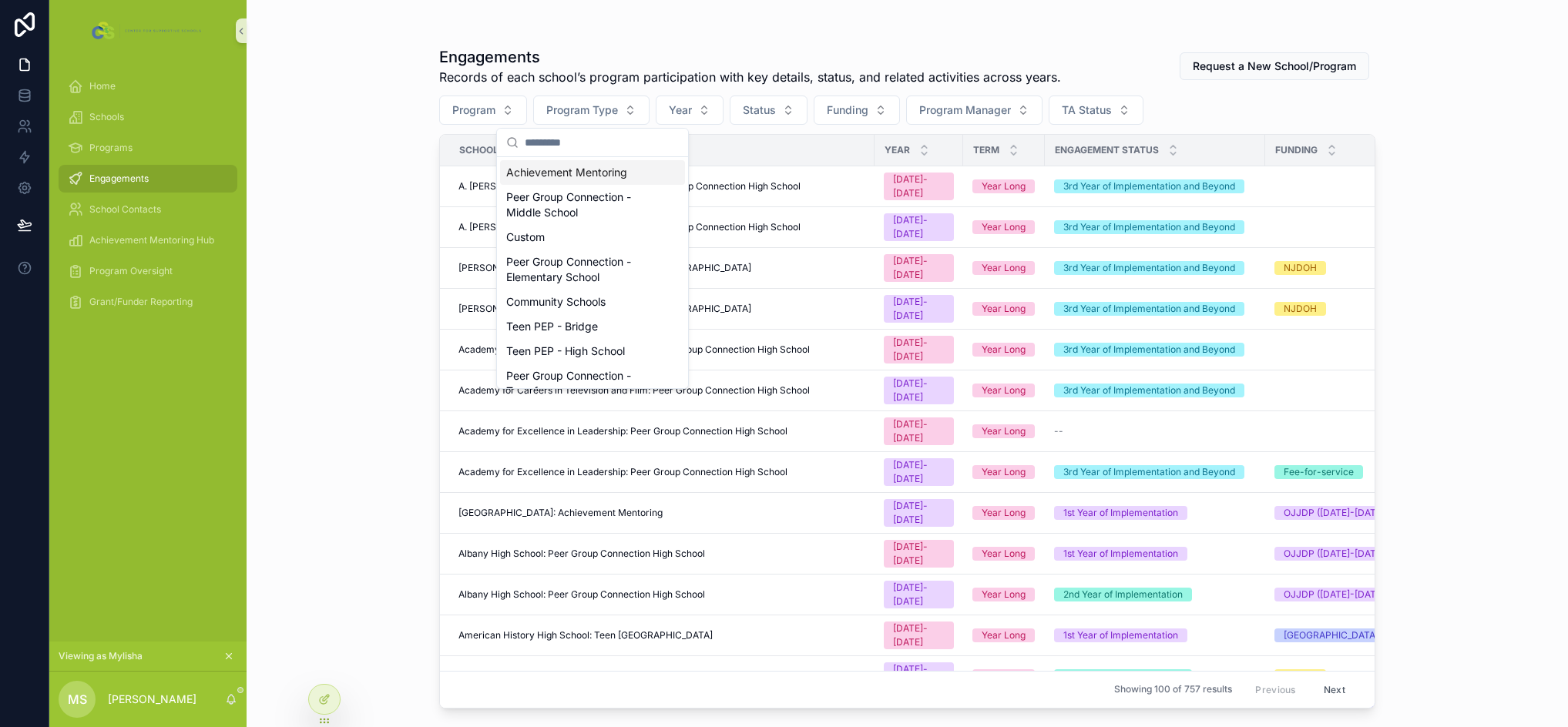
click at [612, 171] on div "Achievement Mentoring" at bounding box center [592, 172] width 185 height 24
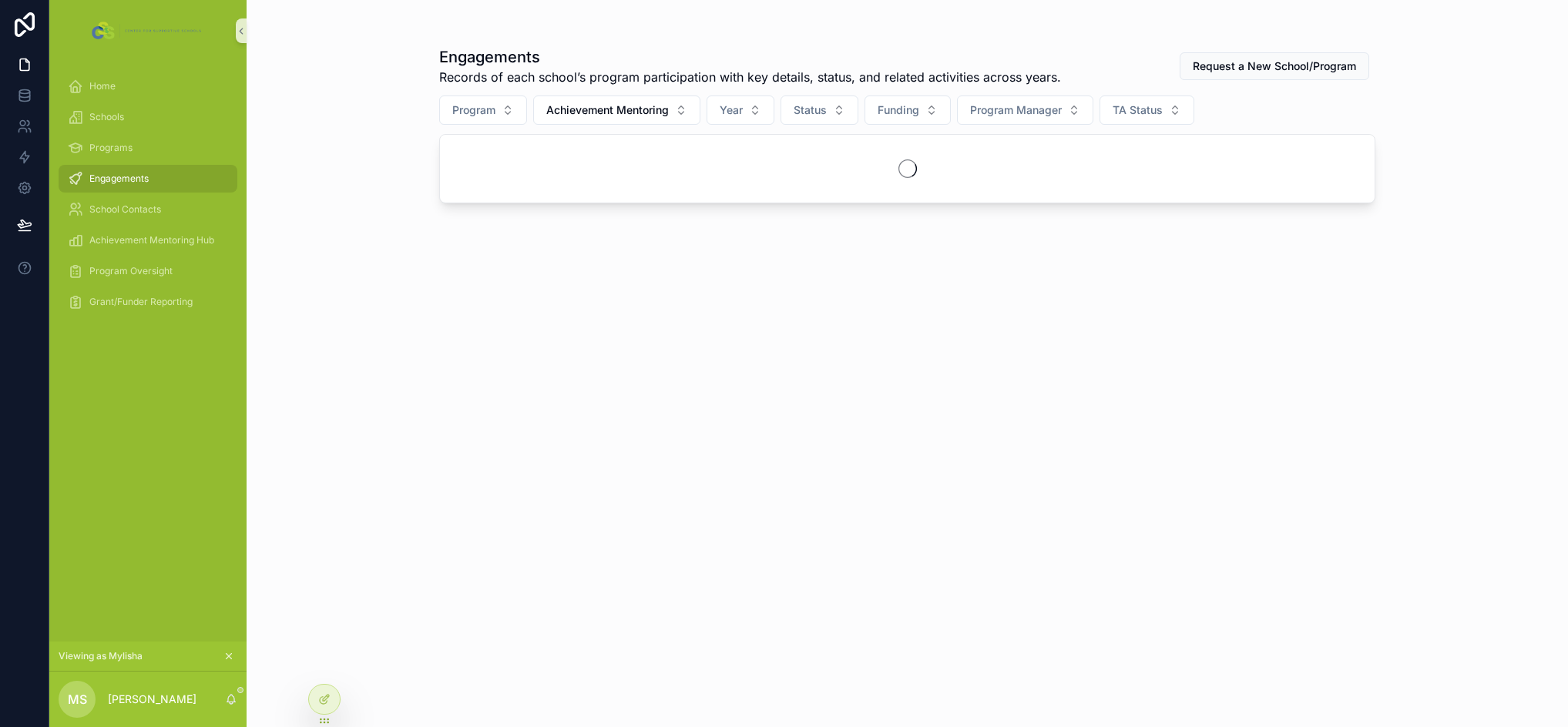
click at [389, 183] on div "Engagements Records of each school’s program participation with key details, st…" at bounding box center [907, 363] width 1321 height 727
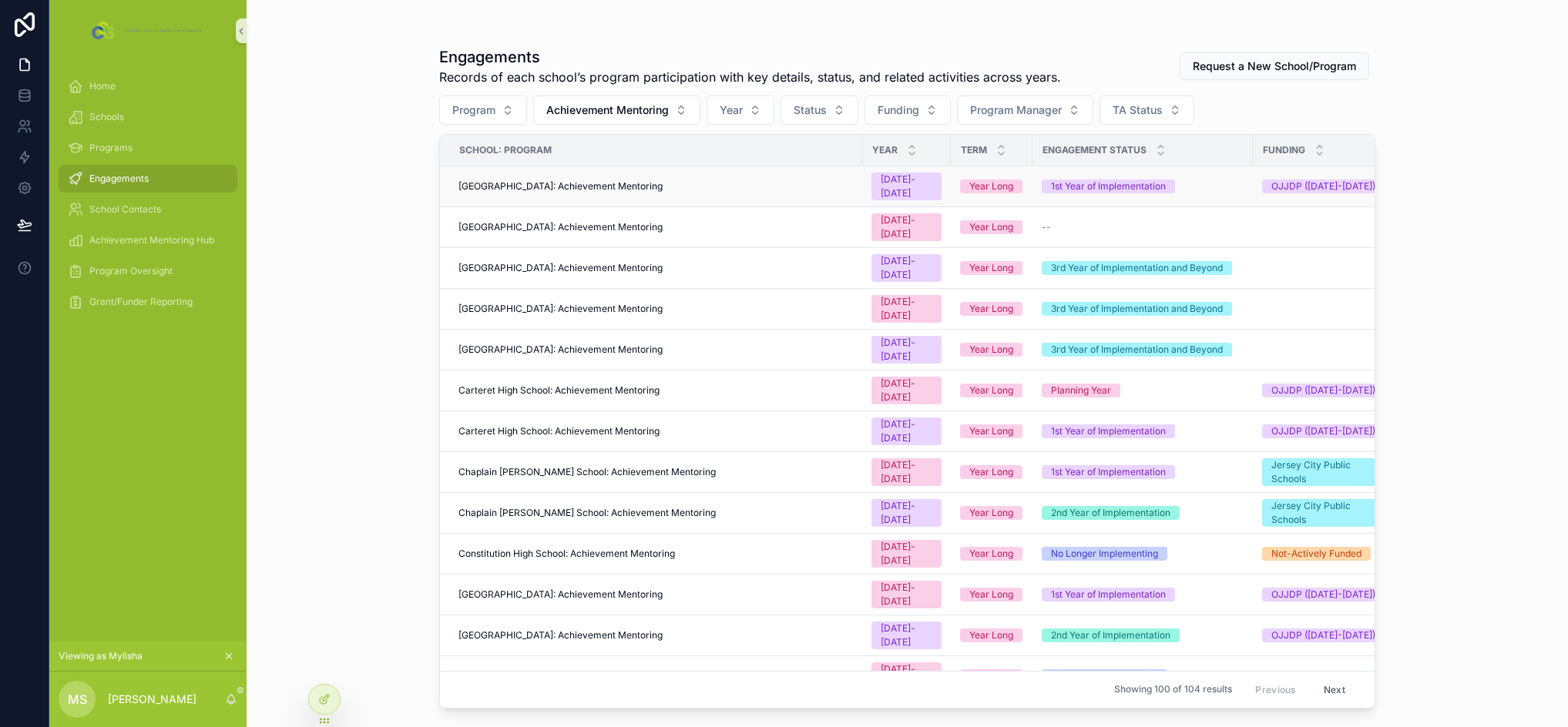
click at [641, 182] on span "[GEOGRAPHIC_DATA]: Achievement Mentoring" at bounding box center [560, 186] width 204 height 13
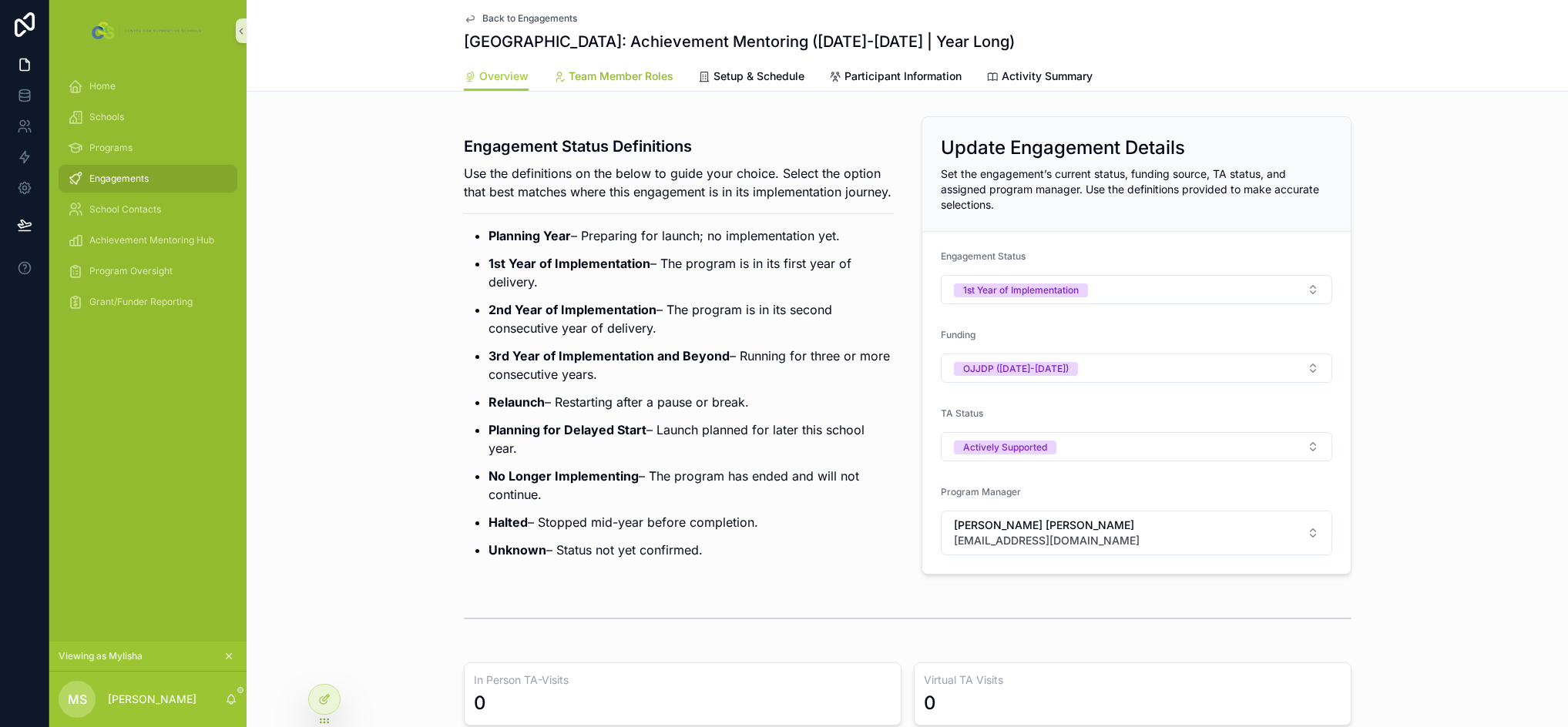
click at [632, 81] on span "Team Member Roles" at bounding box center [620, 76] width 105 height 15
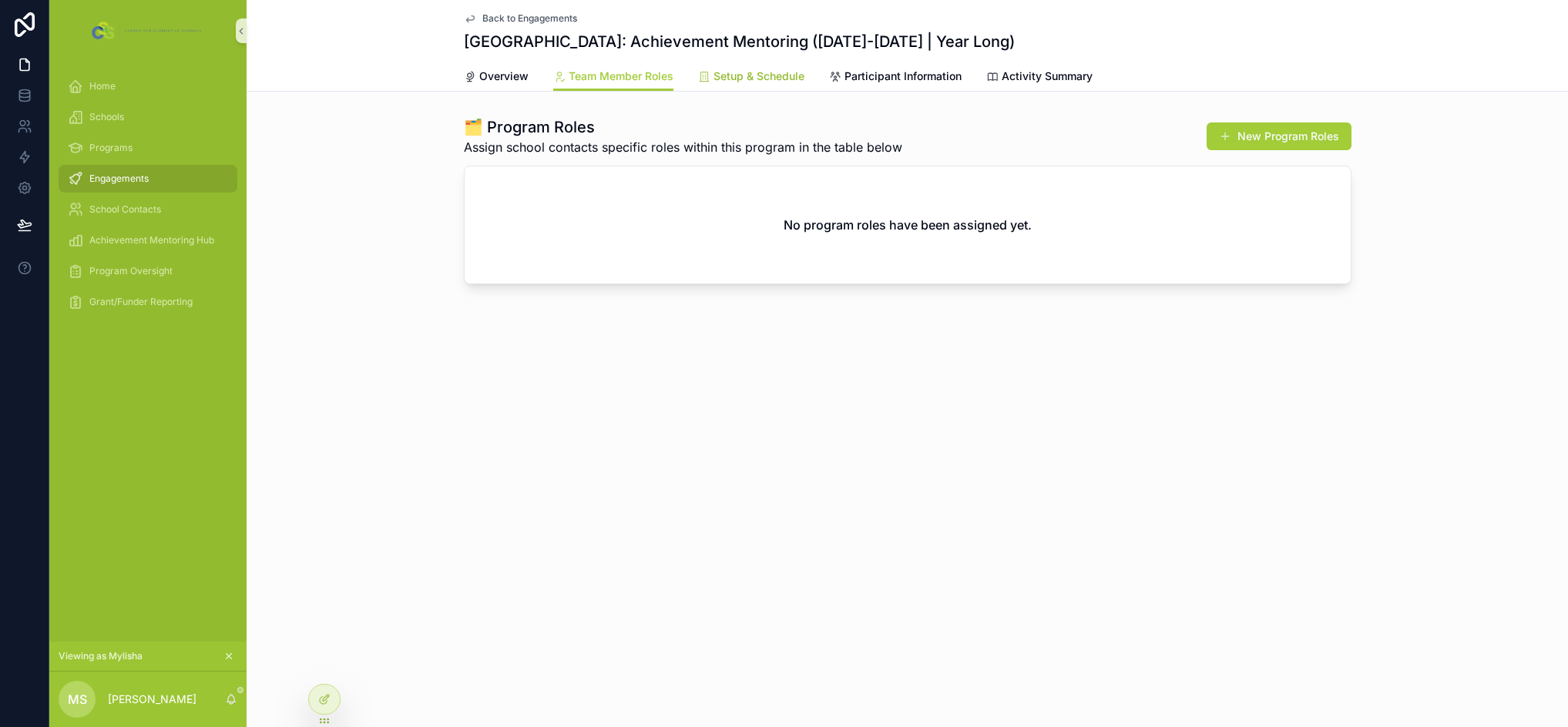
click at [745, 72] on span "Setup & Schedule" at bounding box center [759, 76] width 91 height 15
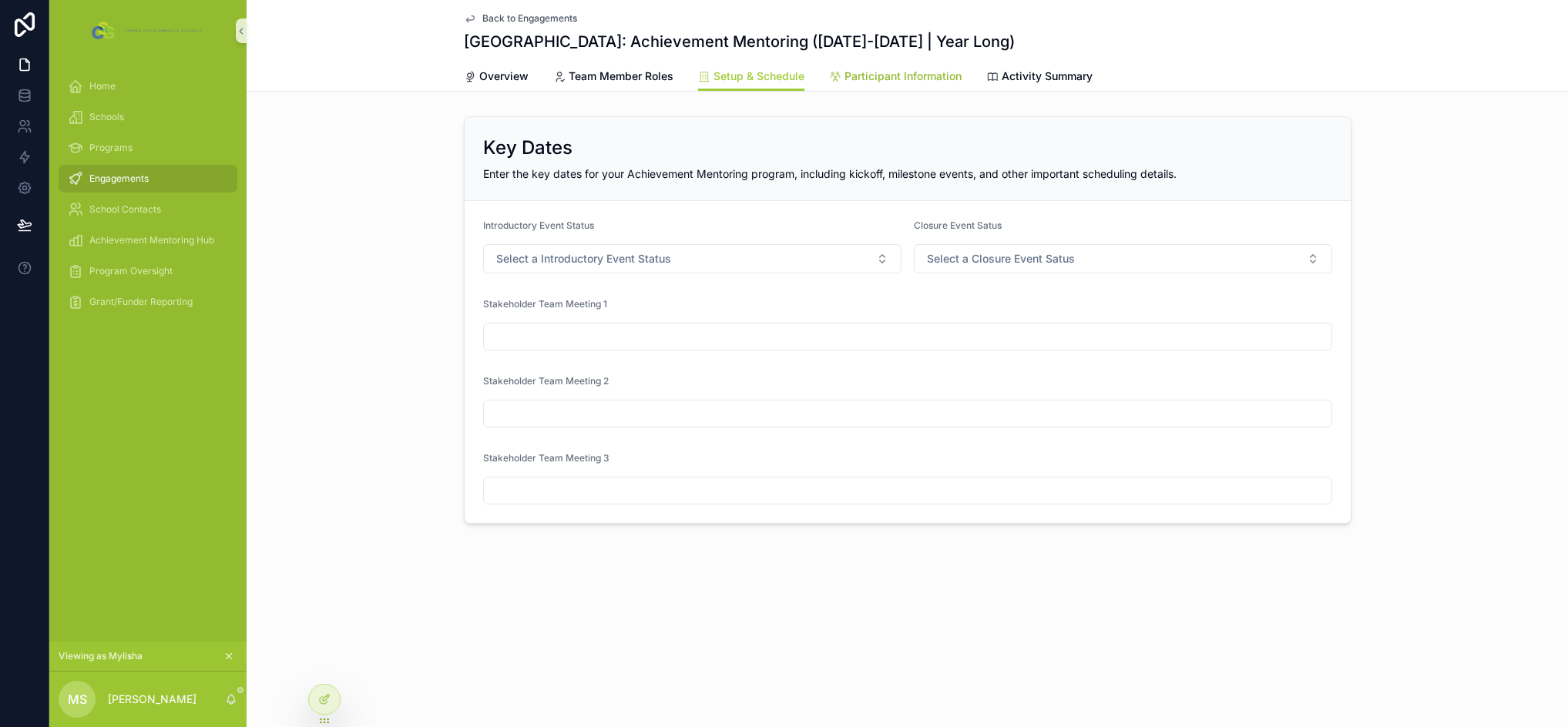
click at [907, 75] on span "Participant Information" at bounding box center [902, 76] width 117 height 15
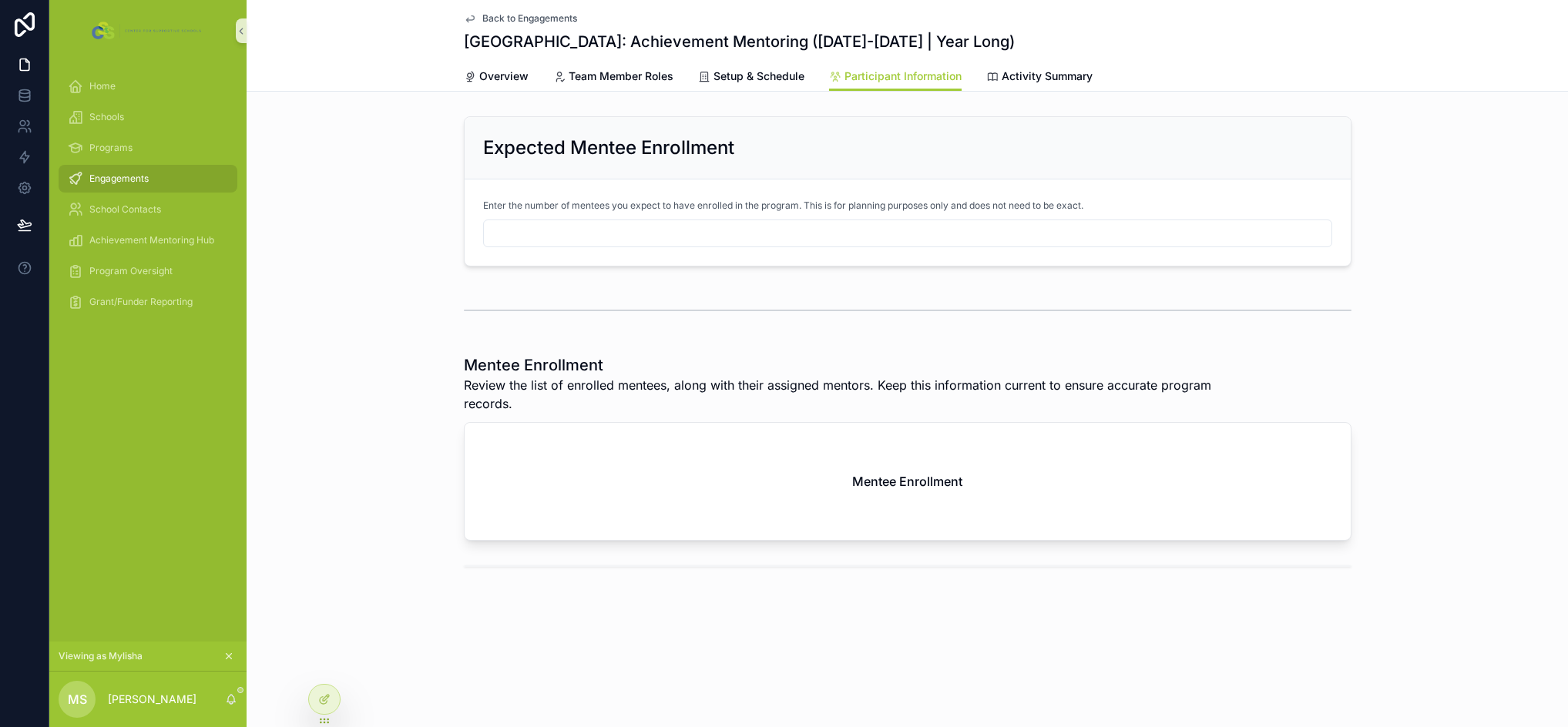
click at [608, 238] on input "scrollable content" at bounding box center [907, 233] width 847 height 21
click at [179, 237] on span "Achievement Mentoring Hub" at bounding box center [151, 240] width 125 height 13
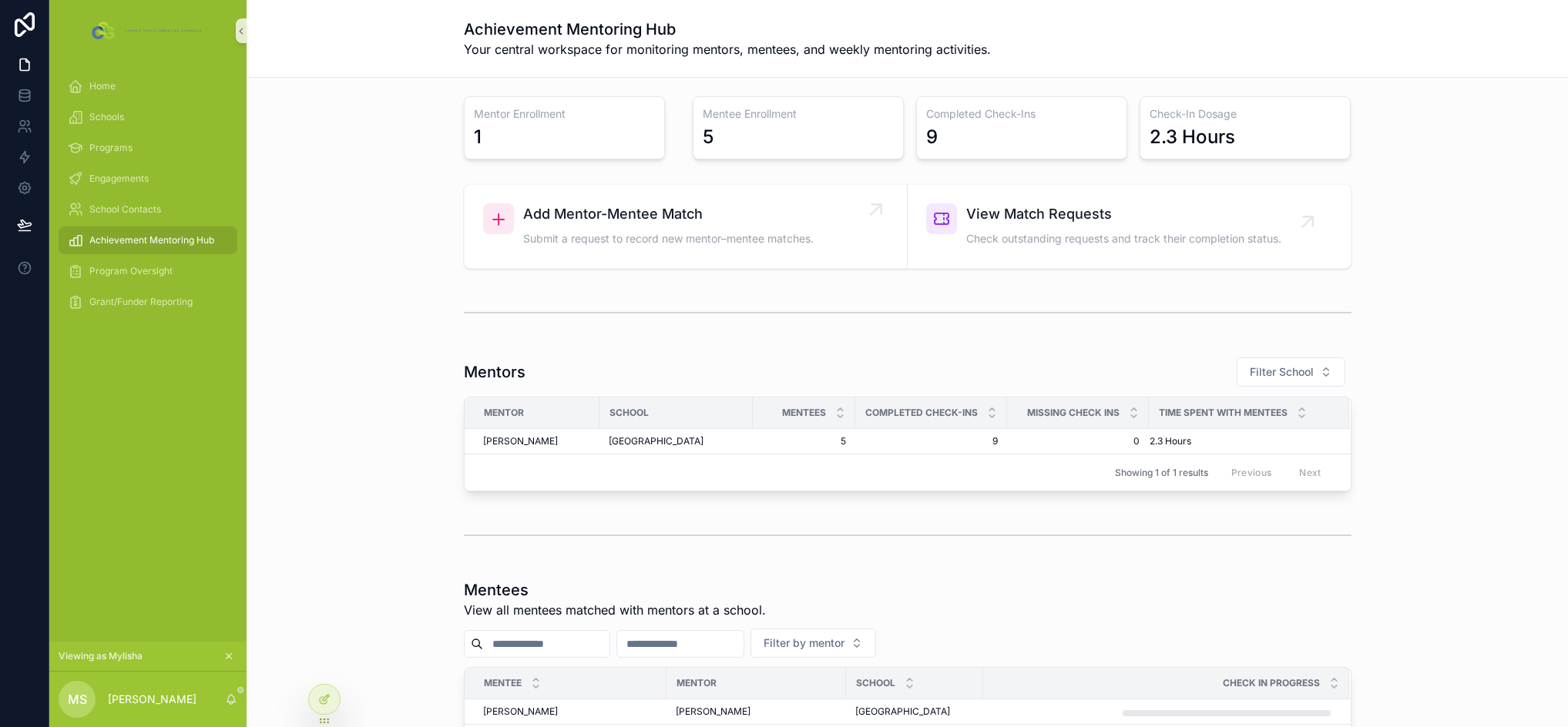
click at [605, 225] on span "Add Mentor-Mentee Match" at bounding box center [668, 214] width 290 height 21
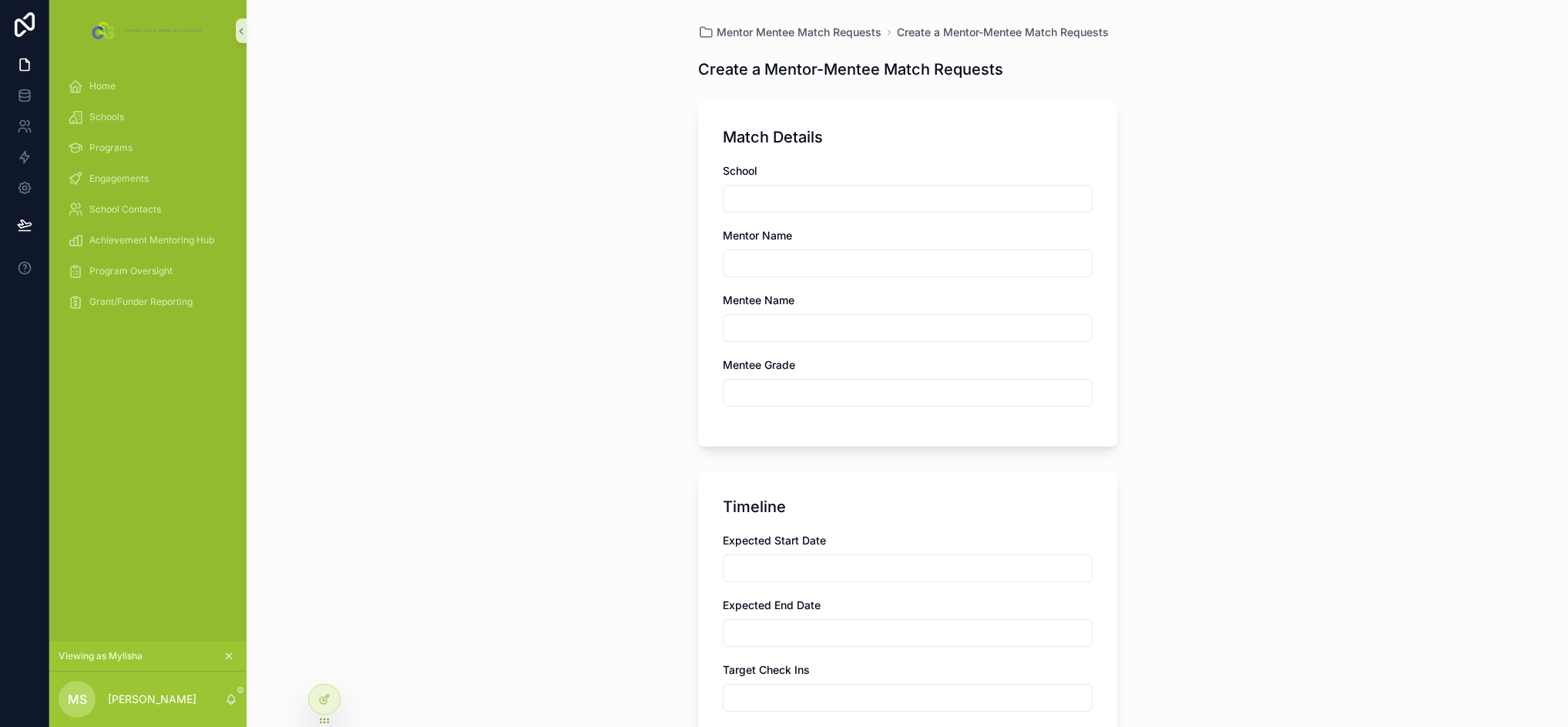
click at [766, 202] on input "scrollable content" at bounding box center [907, 198] width 368 height 21
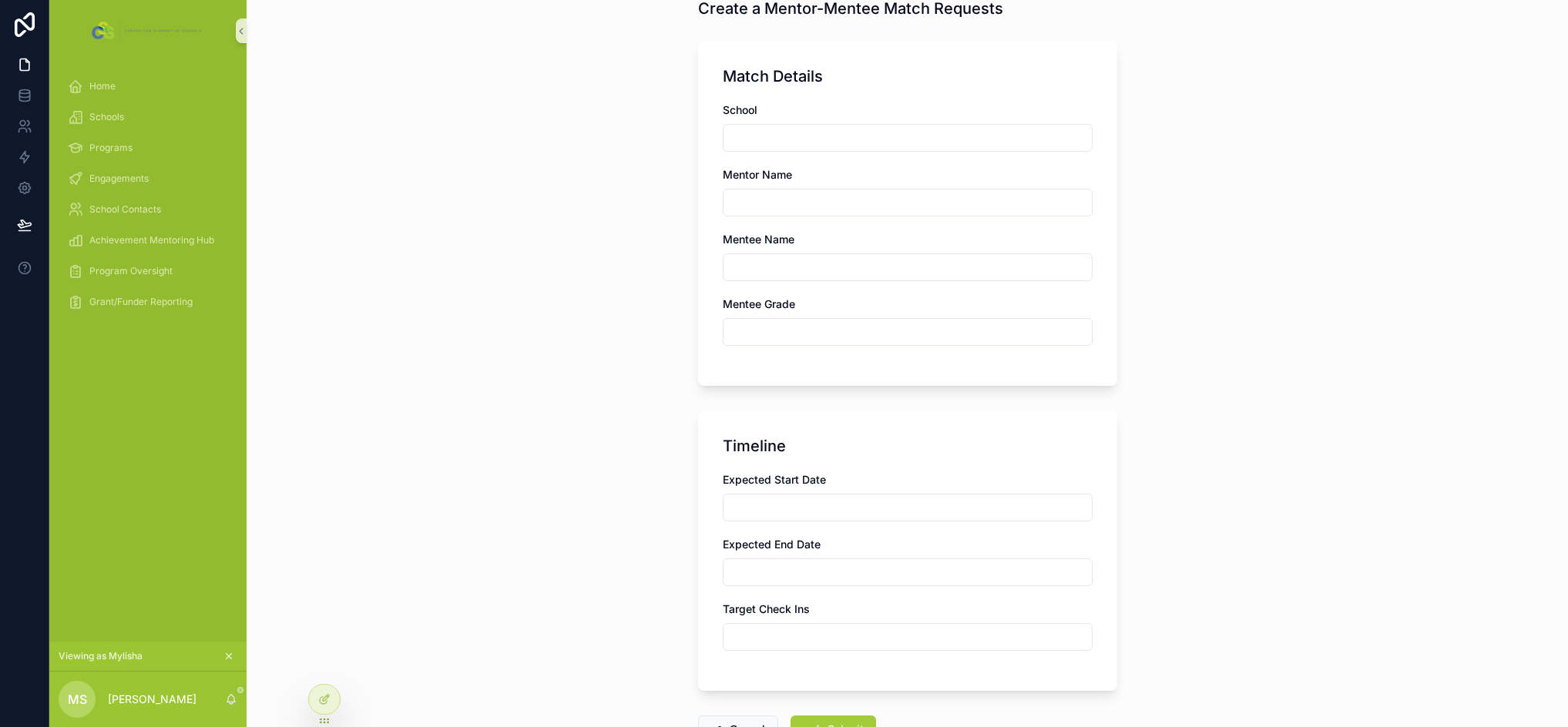
scroll to position [77, 0]
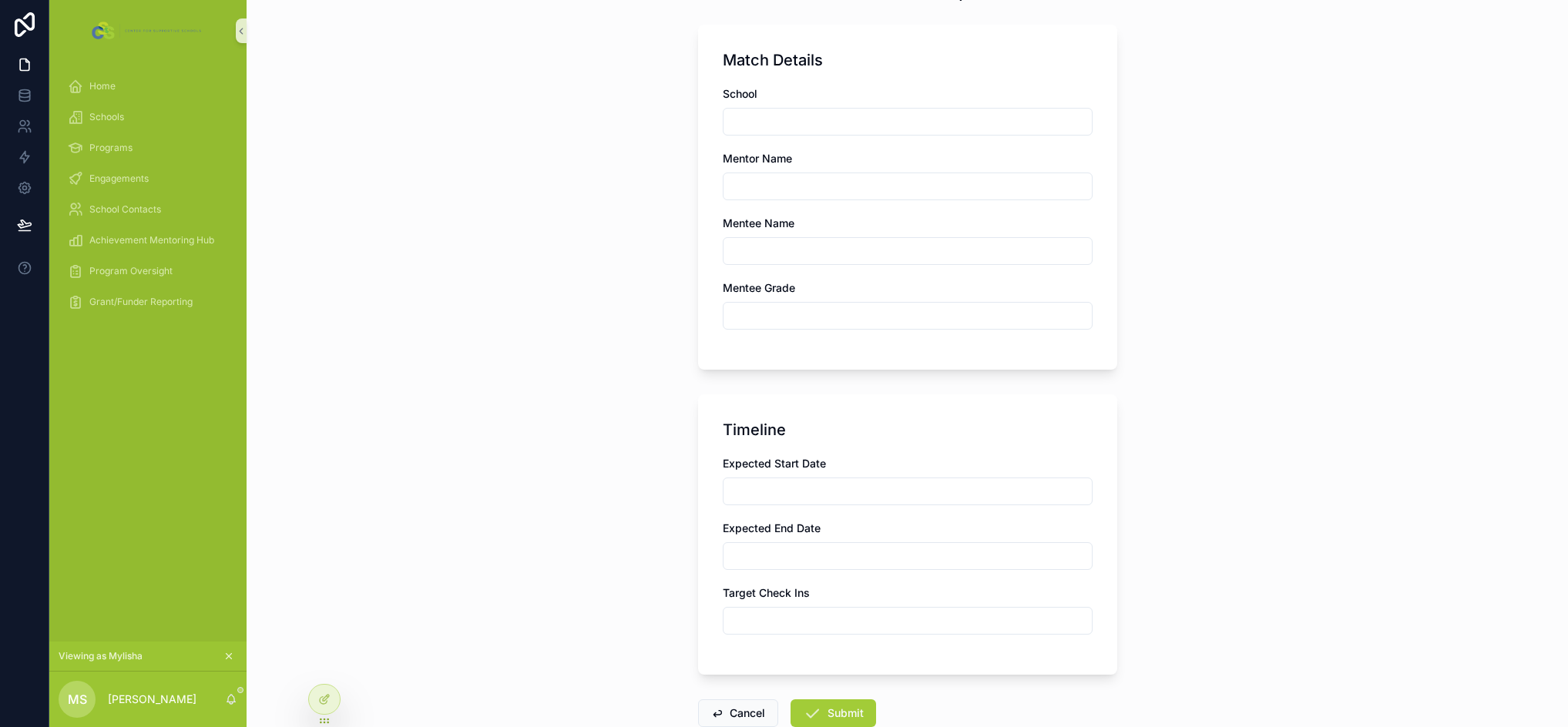
click at [807, 177] on input "scrollable content" at bounding box center [907, 186] width 368 height 21
click at [783, 253] on input "scrollable content" at bounding box center [907, 251] width 368 height 21
click at [829, 321] on input "scrollable content" at bounding box center [907, 316] width 368 height 21
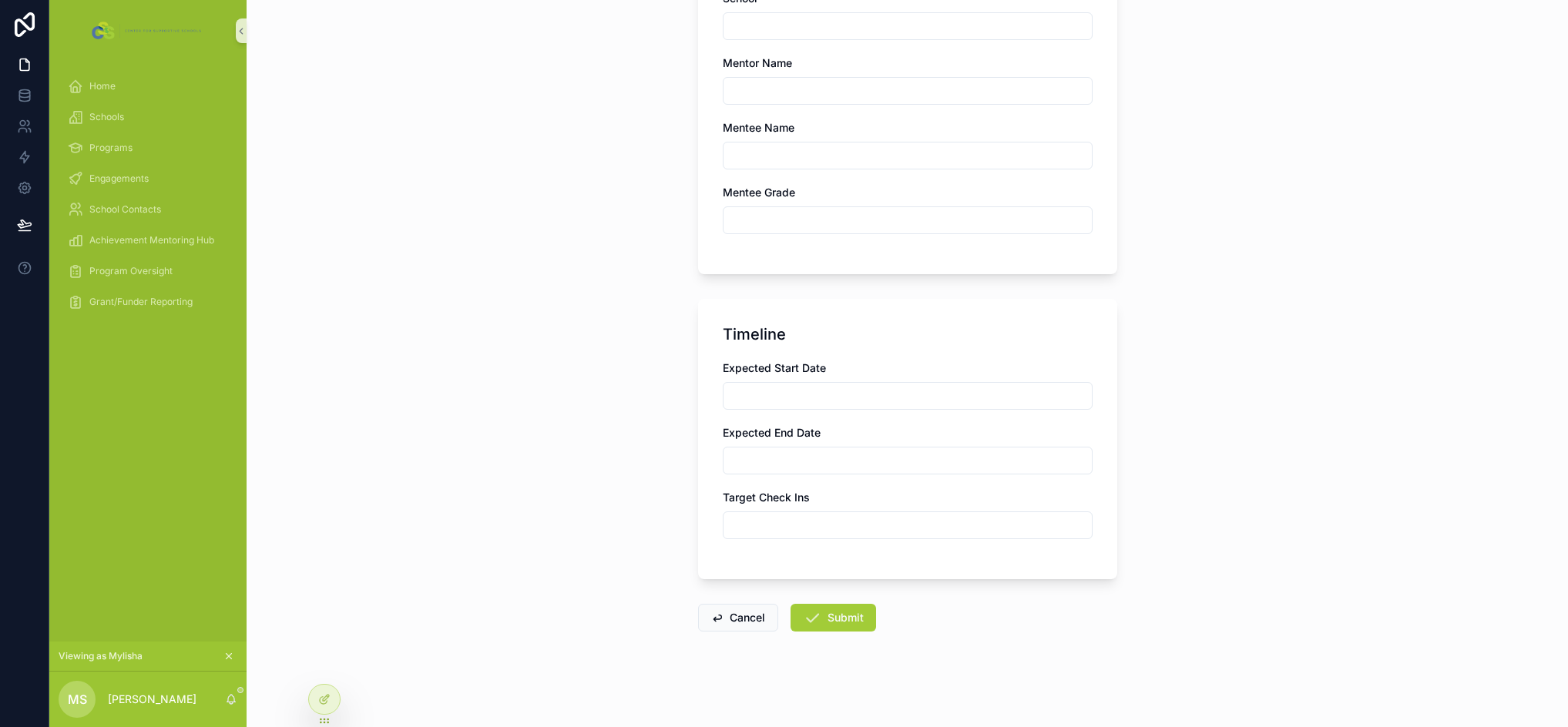
scroll to position [175, 0]
click at [735, 626] on button "Cancel" at bounding box center [738, 615] width 80 height 28
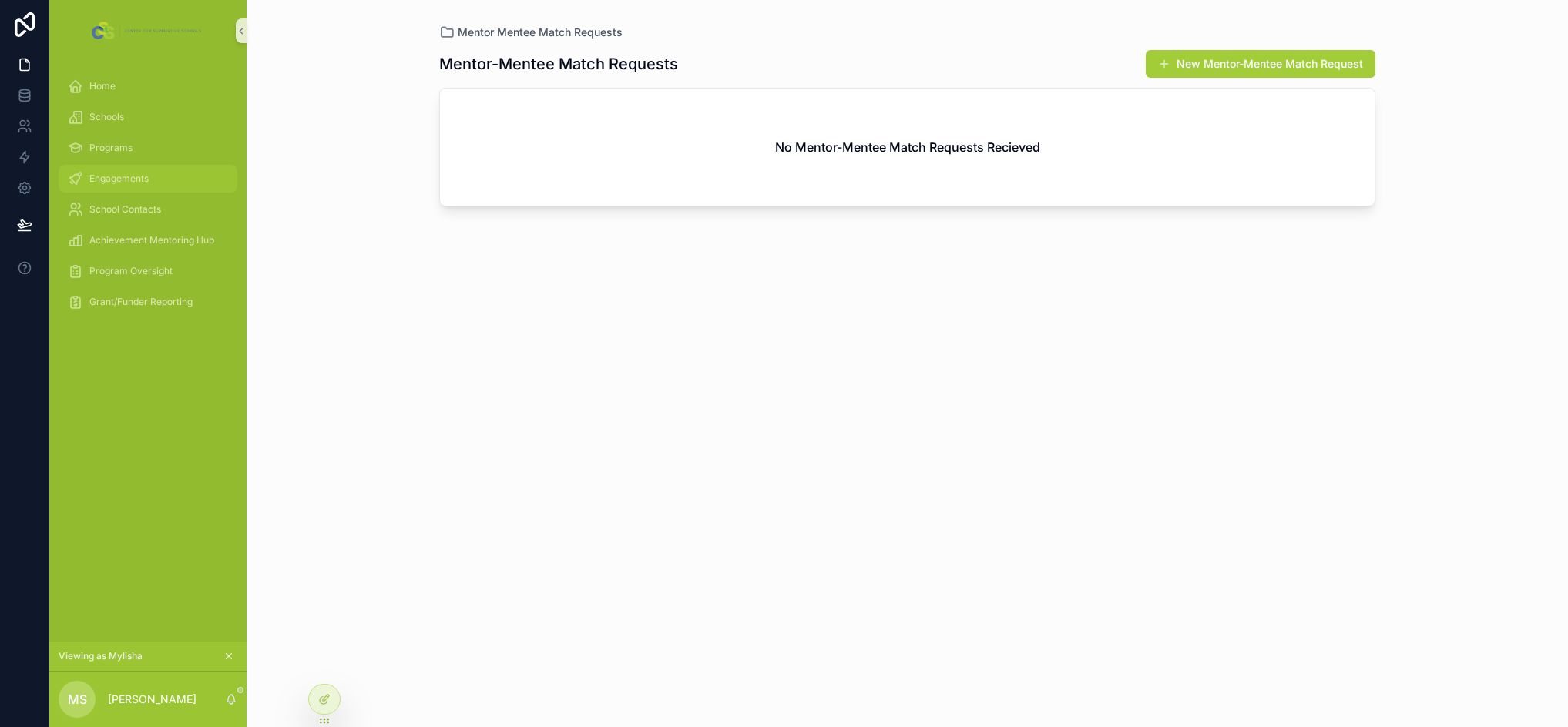
click at [133, 176] on span "Engagements" at bounding box center [118, 178] width 59 height 13
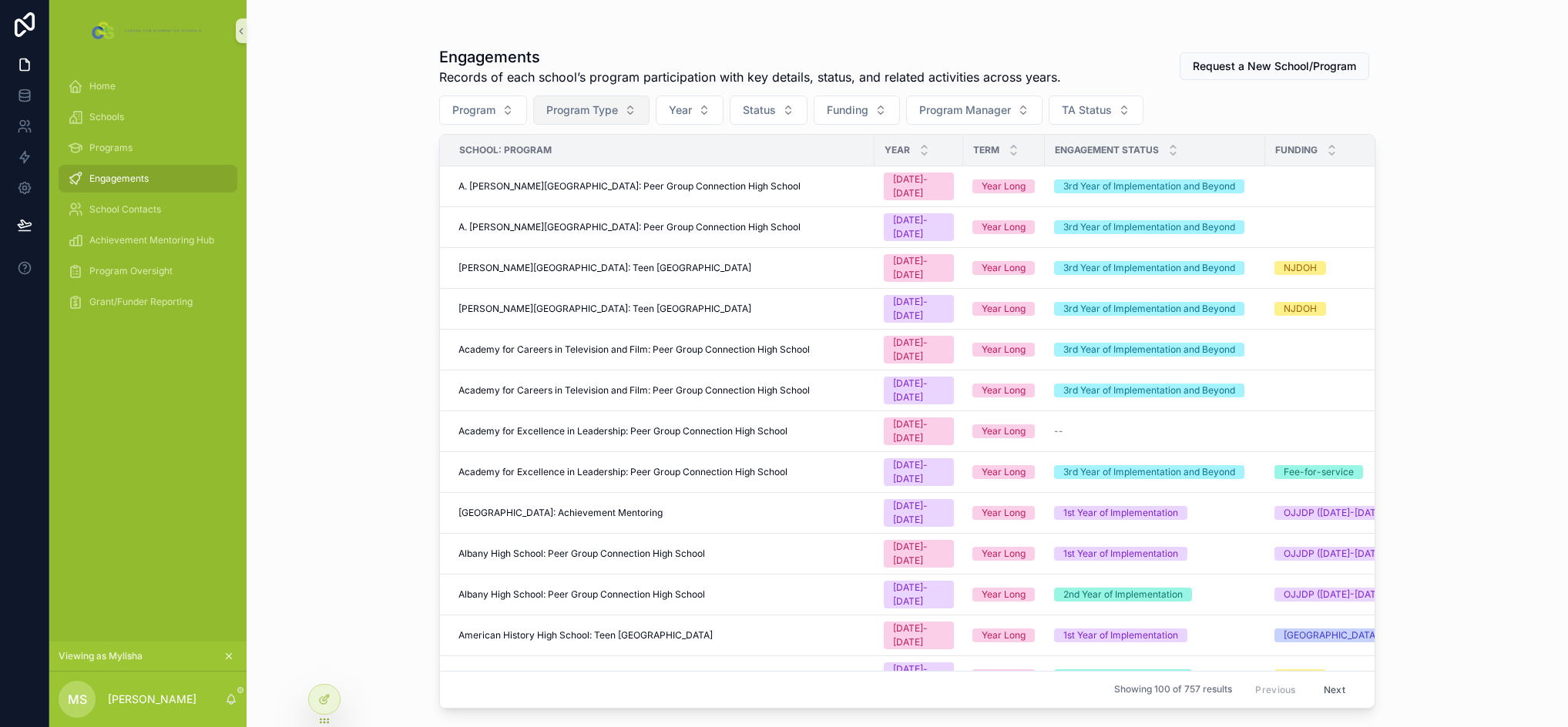
click at [599, 110] on span "Program Type" at bounding box center [582, 110] width 72 height 15
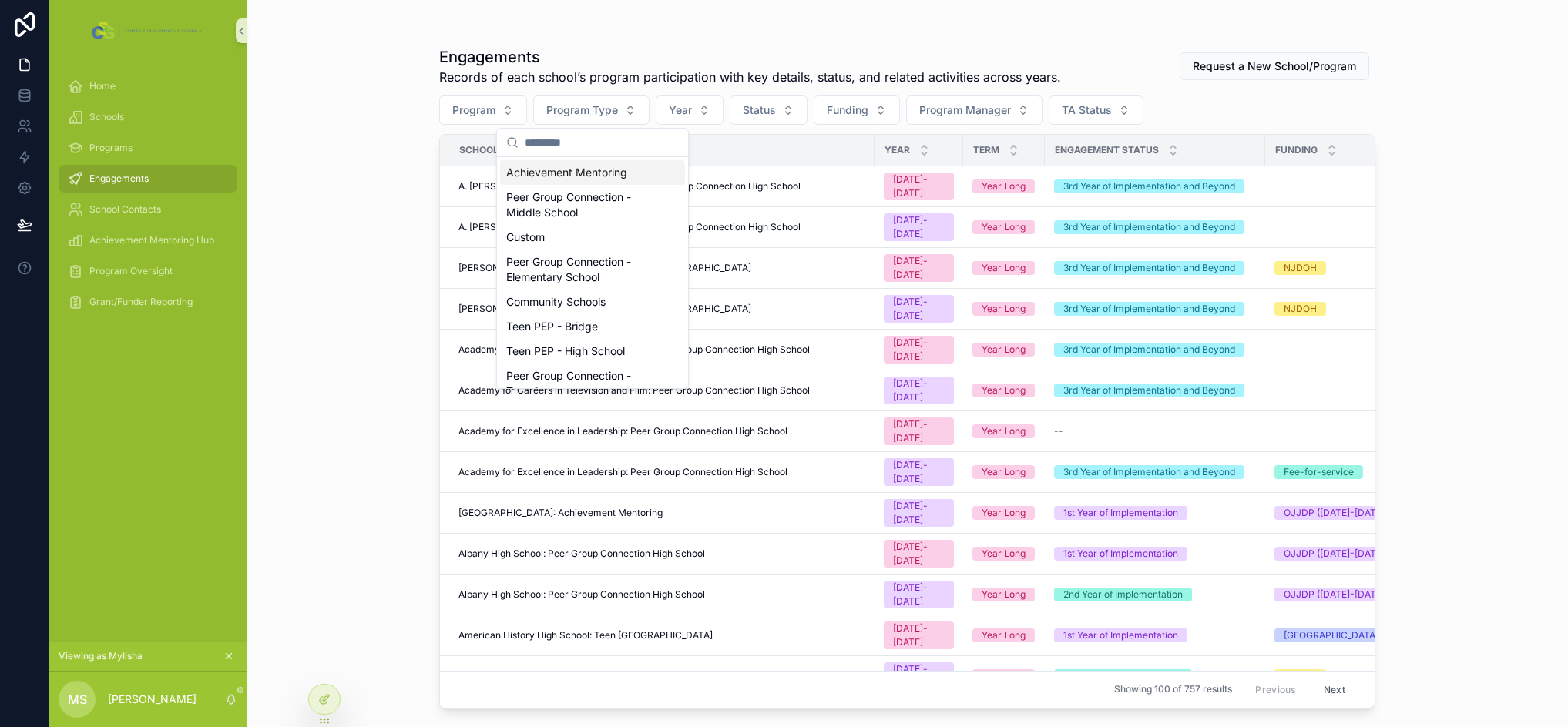
click at [588, 176] on div "Achievement Mentoring" at bounding box center [592, 172] width 185 height 24
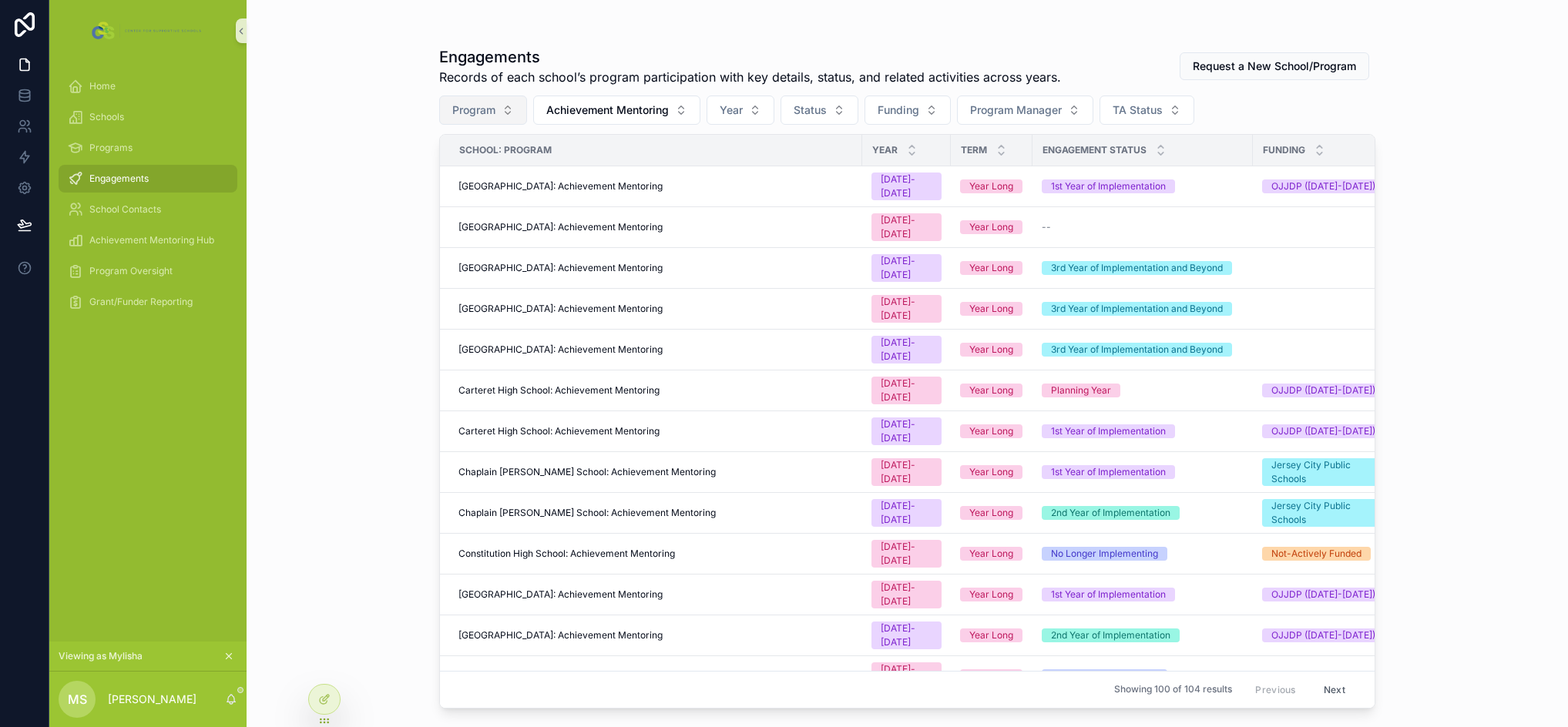
click at [481, 104] on span "Program" at bounding box center [473, 110] width 44 height 15
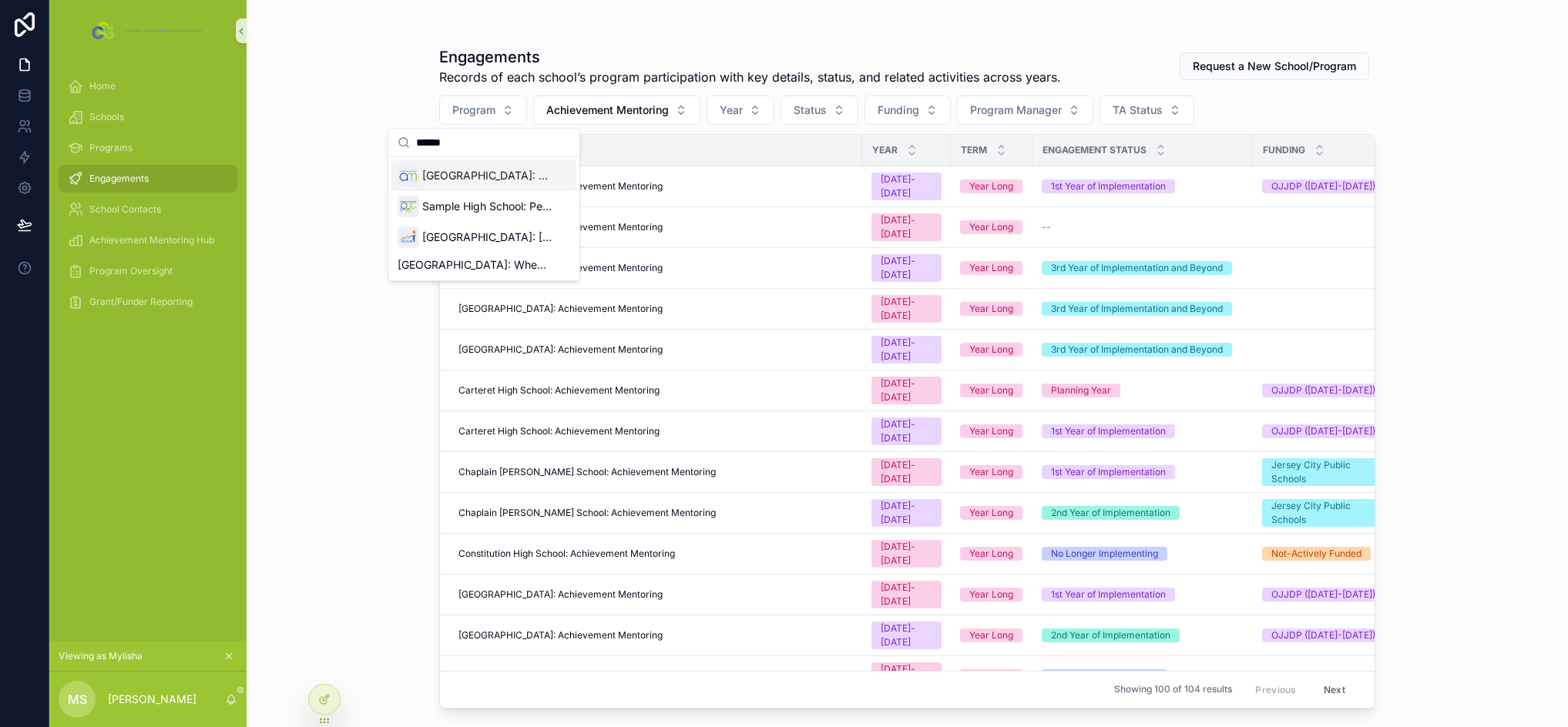
type input "******"
click at [538, 176] on span "[GEOGRAPHIC_DATA]: Achievement Mentoring" at bounding box center [487, 175] width 130 height 15
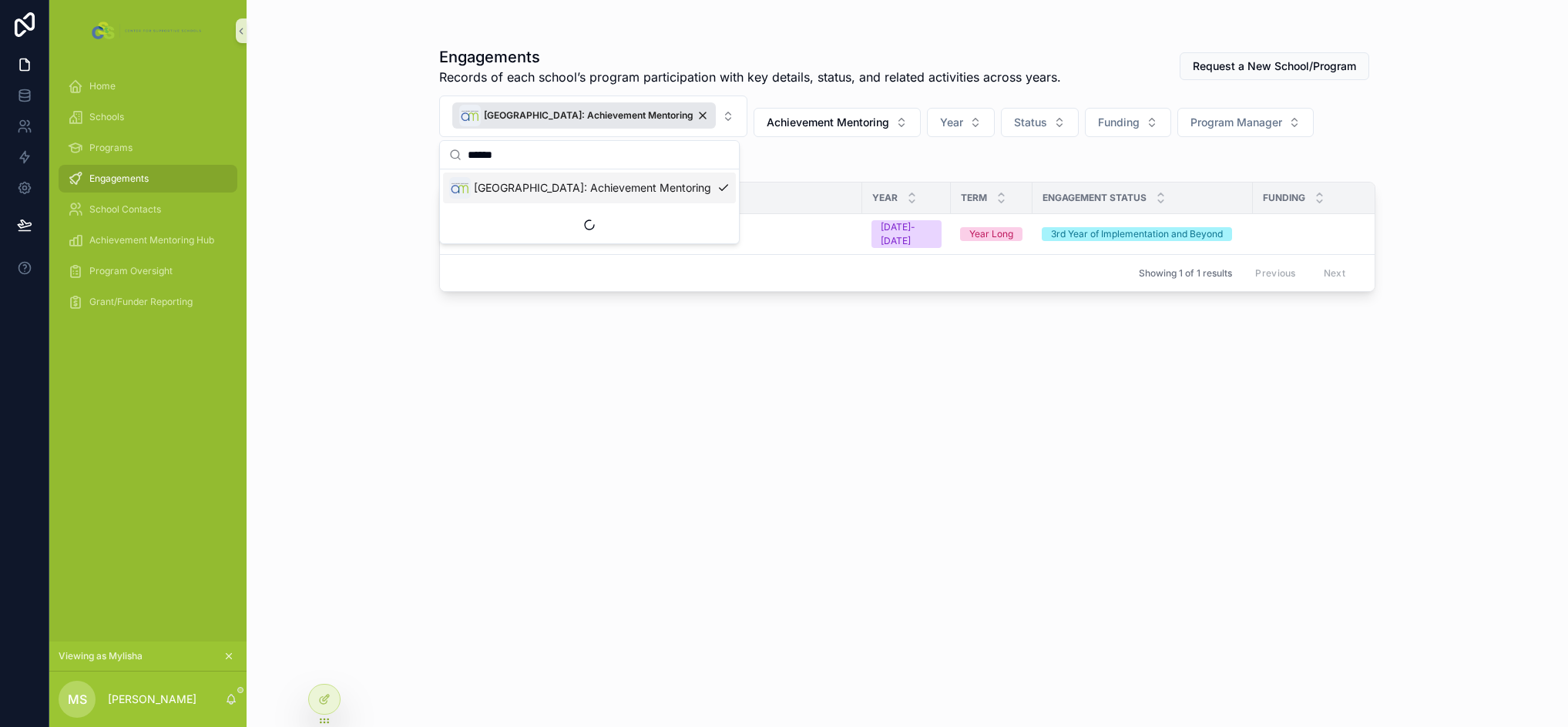
click at [1010, 402] on div "Engagements Records of each school’s program participation with key details, st…" at bounding box center [907, 373] width 936 height 672
click at [706, 228] on div "[GEOGRAPHIC_DATA]: Achievement Mentoring" at bounding box center [655, 234] width 394 height 13
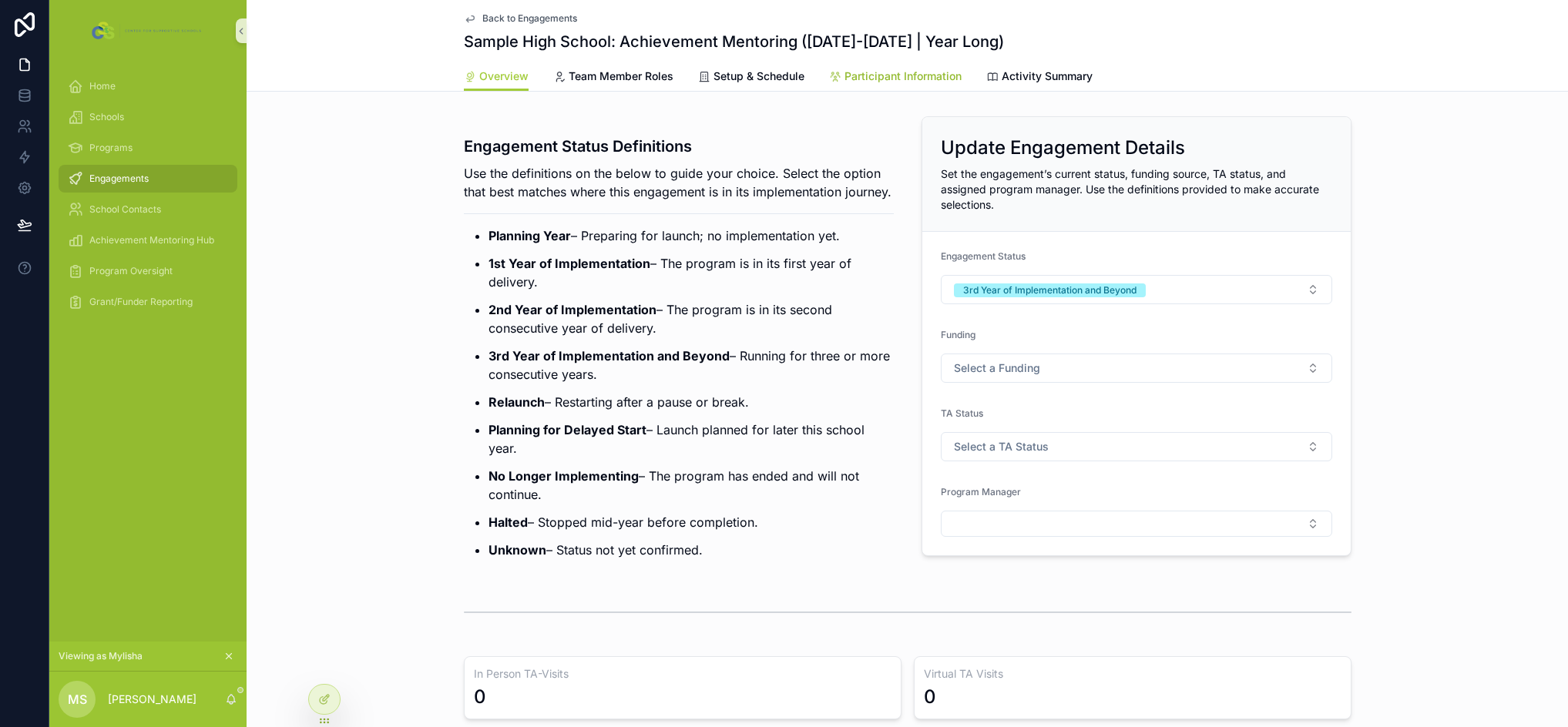
click at [897, 73] on span "Participant Information" at bounding box center [902, 76] width 117 height 15
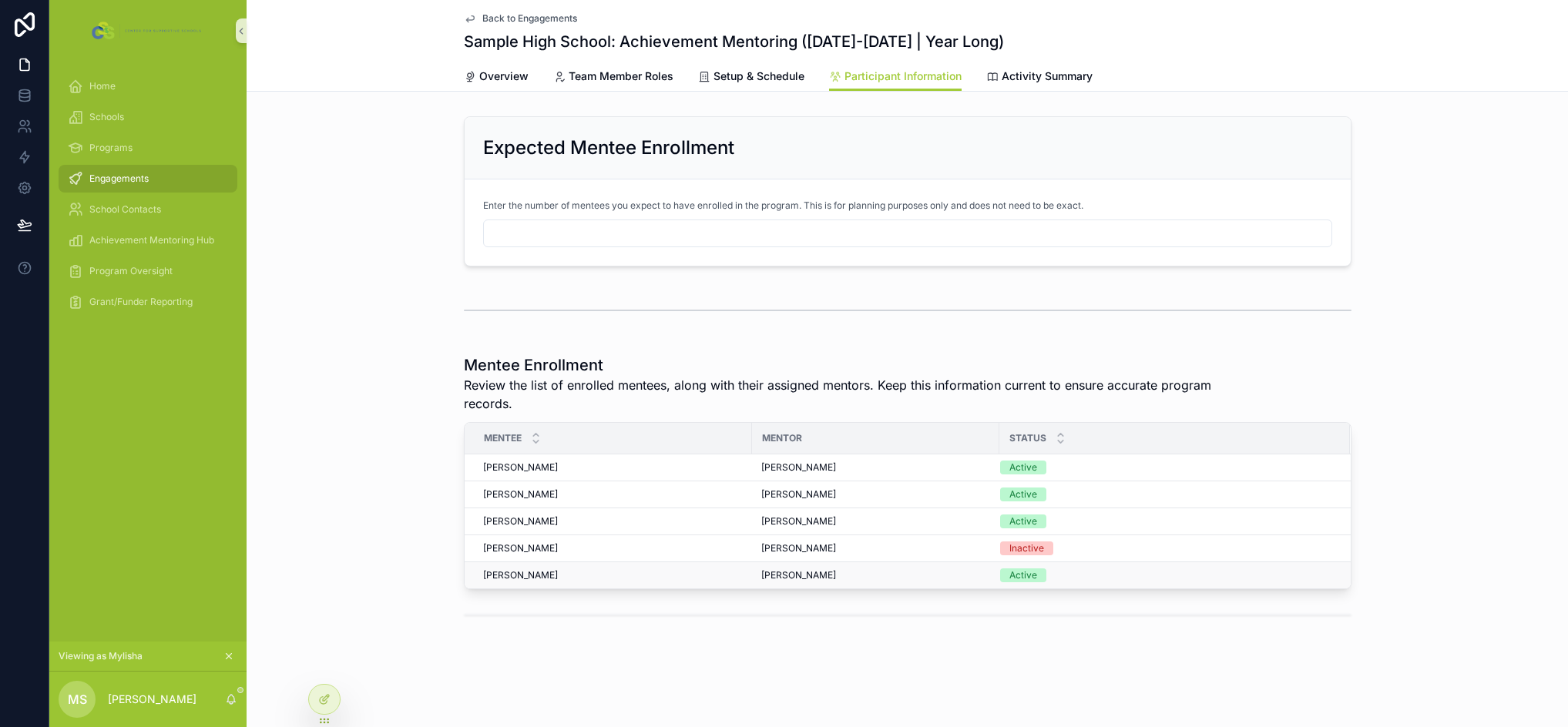
click at [545, 574] on div "[PERSON_NAME] [PERSON_NAME]" at bounding box center [613, 575] width 259 height 13
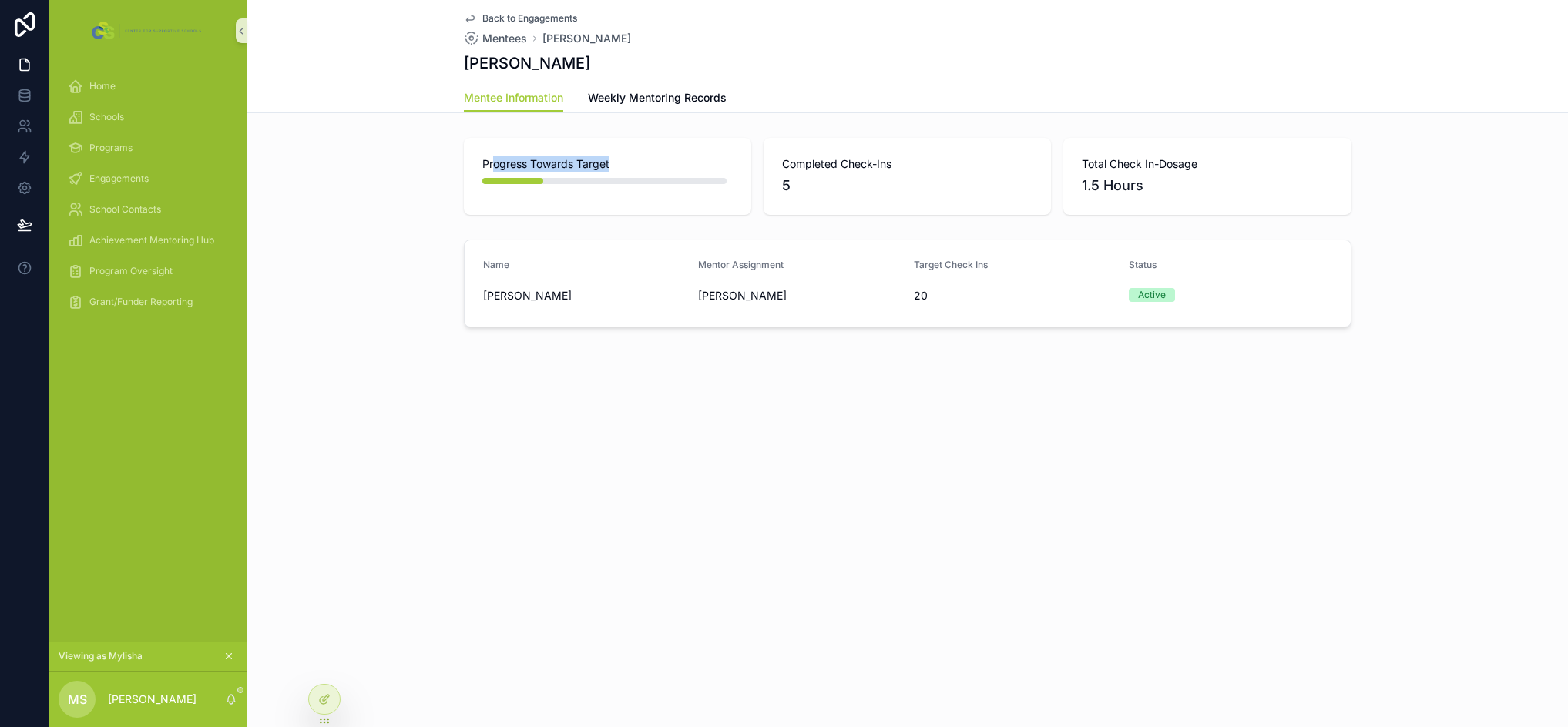
drag, startPoint x: 493, startPoint y: 167, endPoint x: 617, endPoint y: 164, distance: 124.0
click at [617, 164] on span "Progress Towards Target" at bounding box center [607, 165] width 251 height 15
click at [698, 479] on div "Back to Engagements Mentees [PERSON_NAME] [PERSON_NAME] Mentee Information Ment…" at bounding box center [907, 363] width 1321 height 727
drag, startPoint x: 795, startPoint y: 167, endPoint x: 938, endPoint y: 171, distance: 143.1
click at [938, 171] on div "Completed Check-Ins 5" at bounding box center [907, 176] width 251 height 40
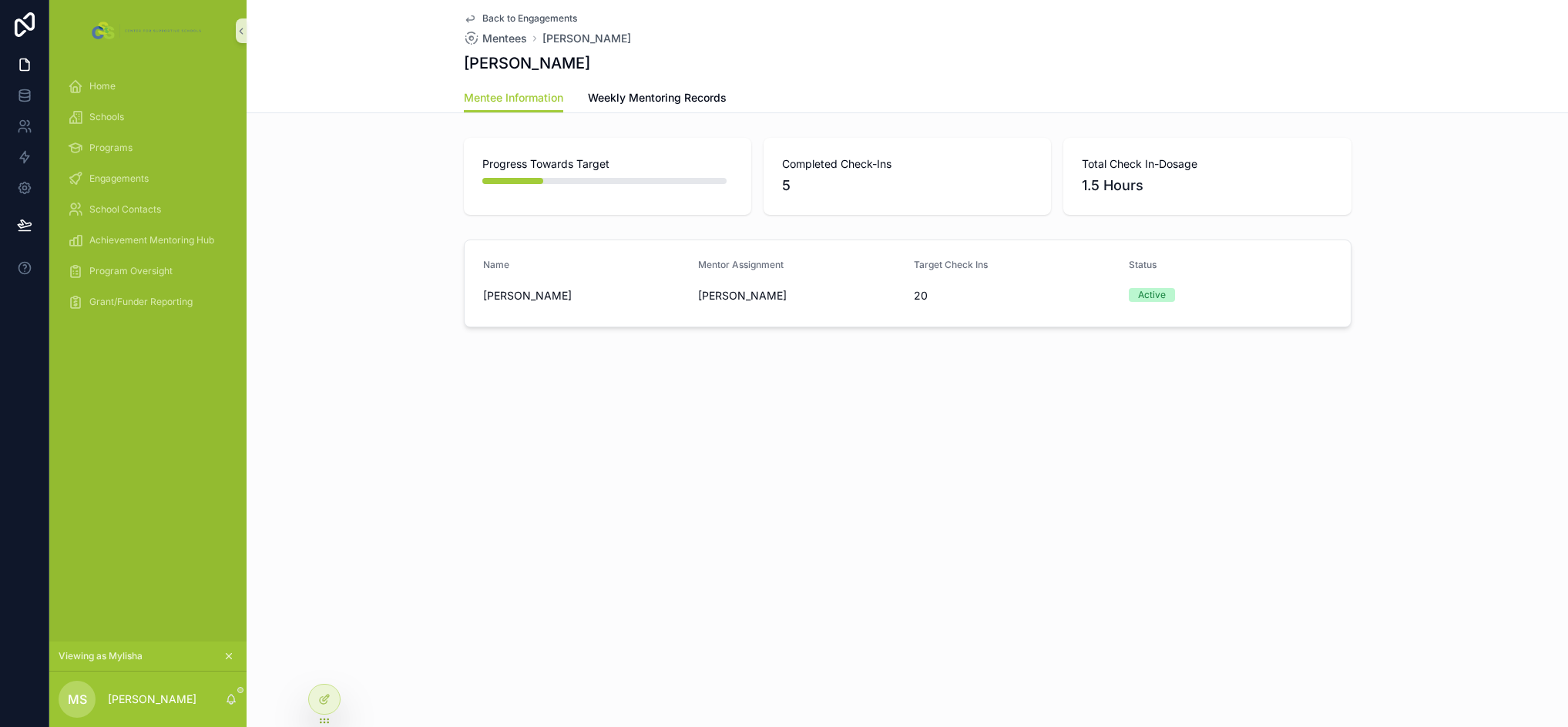
click at [1104, 167] on span "Total Check In-Dosage" at bounding box center [1206, 165] width 251 height 15
drag, startPoint x: 1078, startPoint y: 166, endPoint x: 1166, endPoint y: 192, distance: 91.8
click at [1166, 192] on div "Total Check In-Dosage 1.5 Hours" at bounding box center [1206, 176] width 287 height 77
click at [1146, 530] on div "Back to Engagements Mentees [PERSON_NAME] [PERSON_NAME] Mentee Information Ment…" at bounding box center [907, 363] width 1321 height 727
click at [694, 110] on link "Weekly Mentoring Records" at bounding box center [656, 100] width 138 height 31
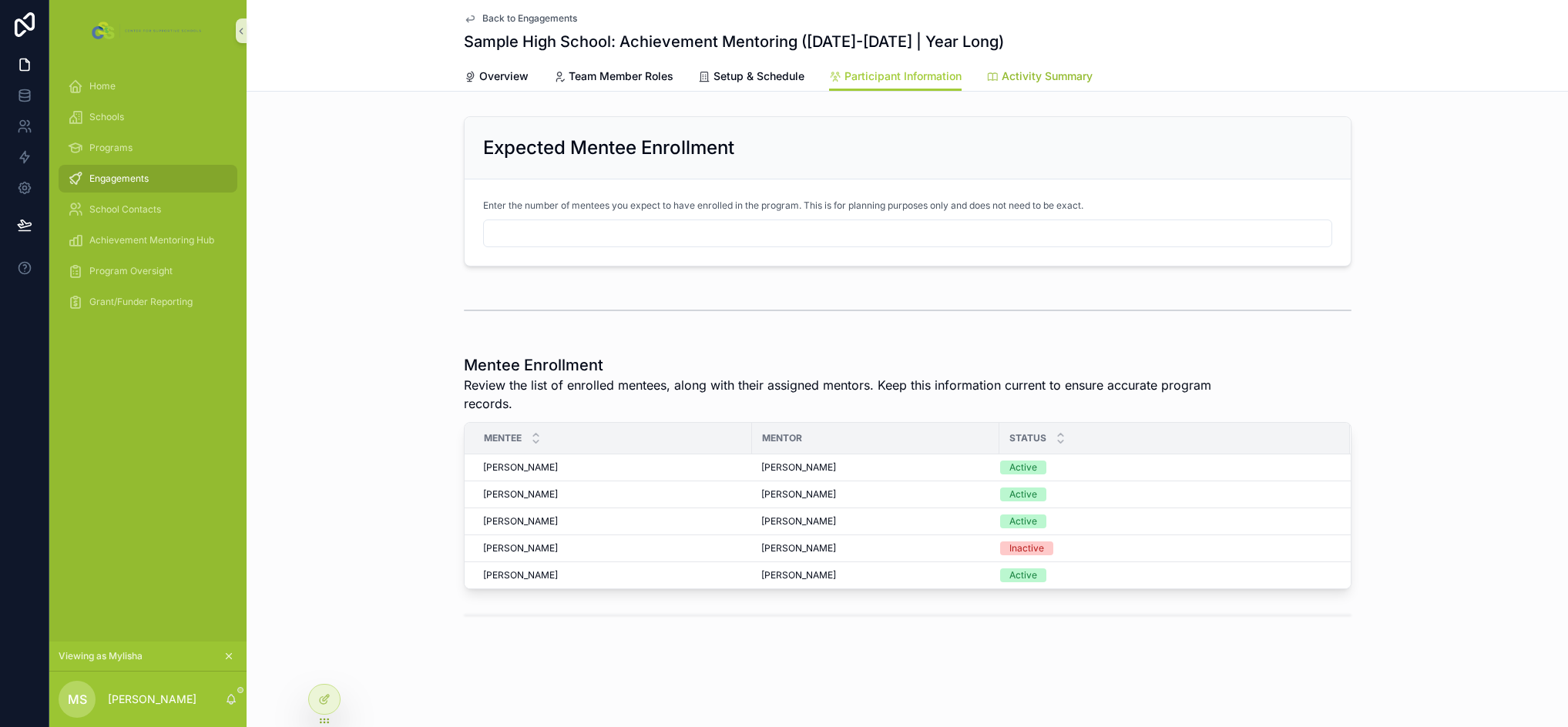
click at [1056, 77] on span "Activity Summary" at bounding box center [1047, 76] width 91 height 15
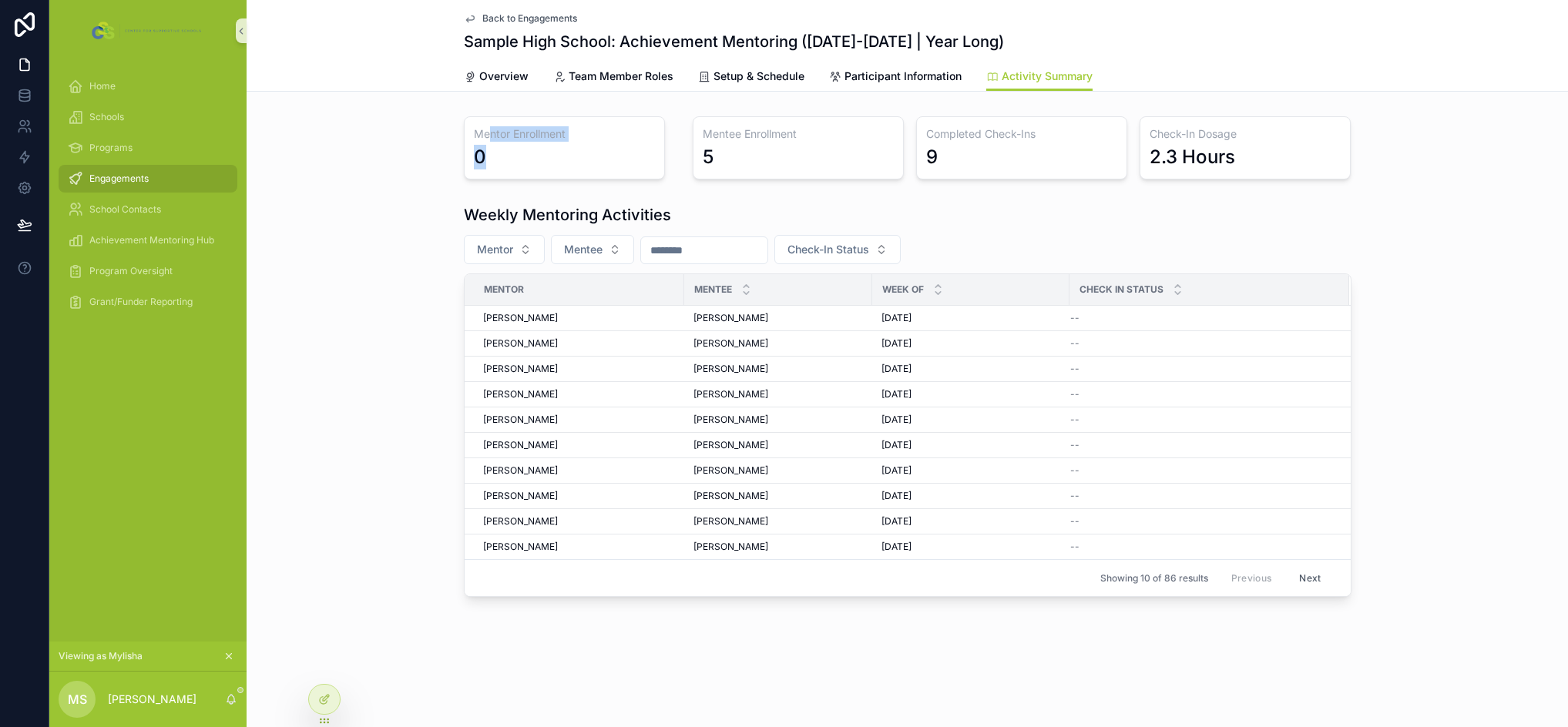
drag, startPoint x: 490, startPoint y: 137, endPoint x: 552, endPoint y: 165, distance: 68.0
click at [552, 165] on div "Mentor Enrollment 0" at bounding box center [564, 147] width 201 height 63
click at [825, 149] on div "5" at bounding box center [798, 157] width 191 height 24
click at [746, 137] on h3 "Mentee Enrollment" at bounding box center [798, 135] width 191 height 15
drag, startPoint x: 940, startPoint y: 136, endPoint x: 1021, endPoint y: 161, distance: 84.8
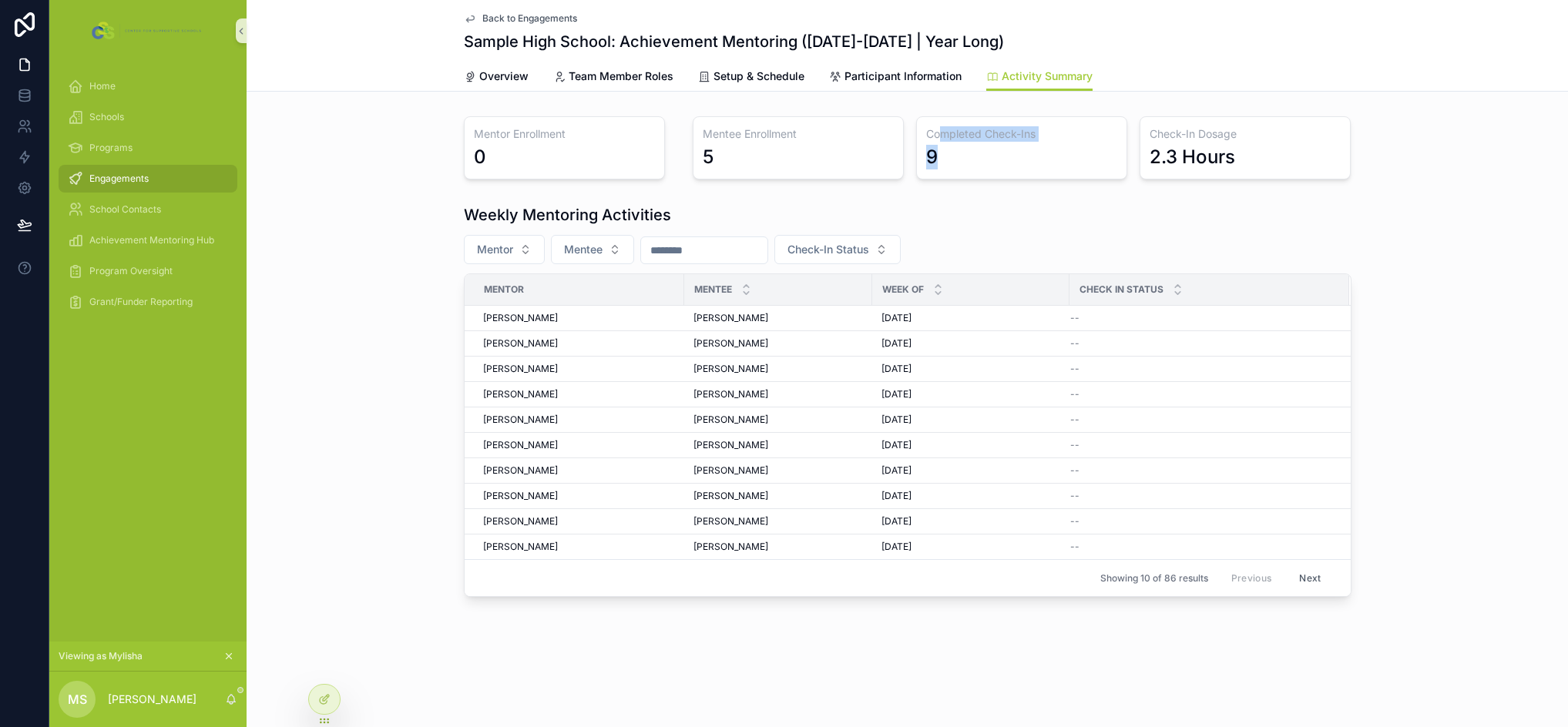
click at [1021, 161] on div "Completed Check-Ins 9" at bounding box center [1021, 147] width 211 height 63
click at [1168, 138] on h3 "Check-In Dosage" at bounding box center [1244, 135] width 191 height 15
drag, startPoint x: 1155, startPoint y: 136, endPoint x: 1254, endPoint y: 154, distance: 100.6
click at [1254, 154] on div "Check-In Dosage 2.3 Hours" at bounding box center [1245, 147] width 211 height 63
click at [1280, 144] on div "Check-In Dosage 2.3 Hours" at bounding box center [1245, 147] width 211 height 63
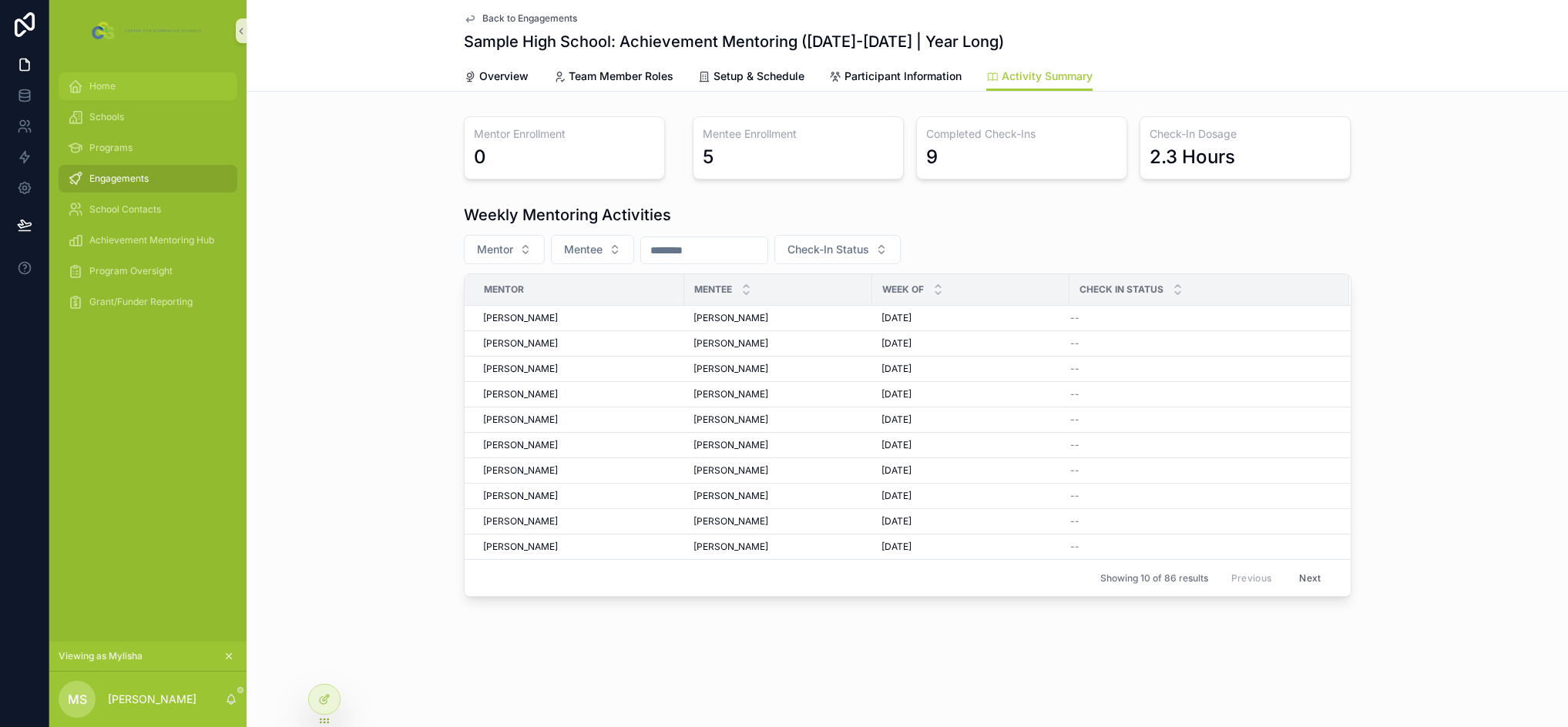
click at [122, 89] on div "Home" at bounding box center [148, 85] width 161 height 24
